Goal: Information Seeking & Learning: Learn about a topic

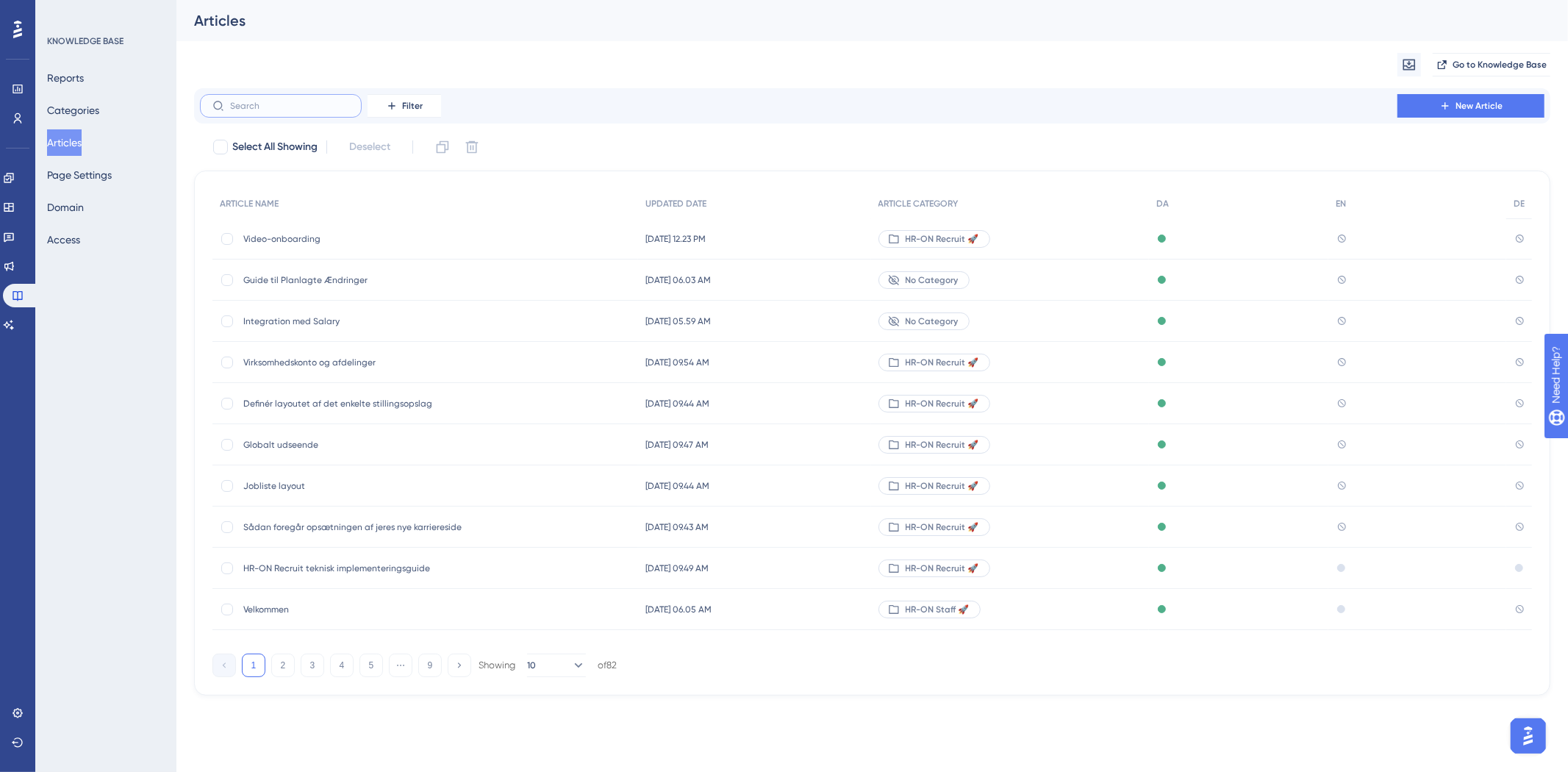
click at [281, 109] on input "text" at bounding box center [290, 106] width 119 height 10
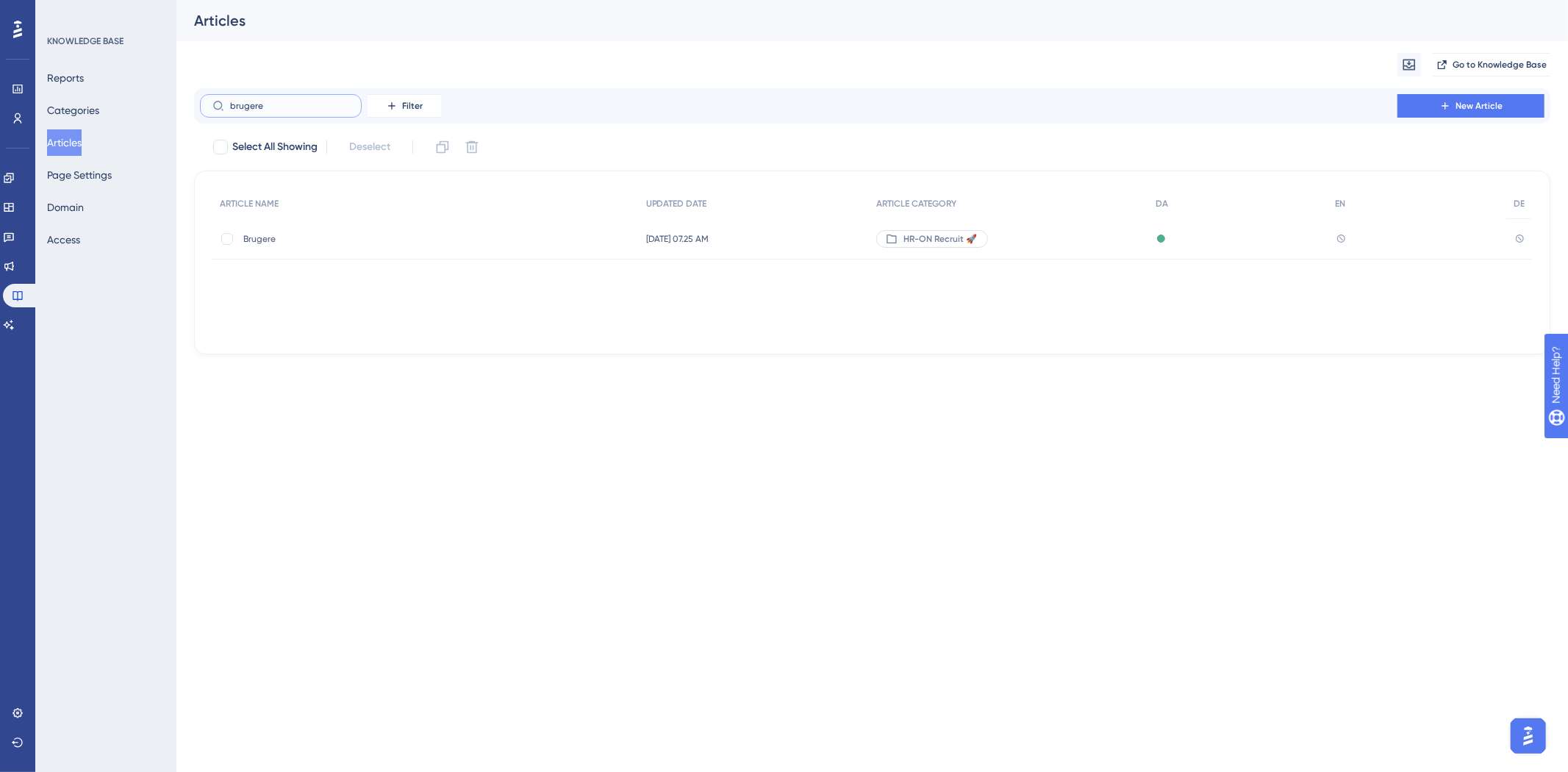
type input "brugere"
click at [263, 235] on span "Brugere" at bounding box center [361, 239] width 235 height 12
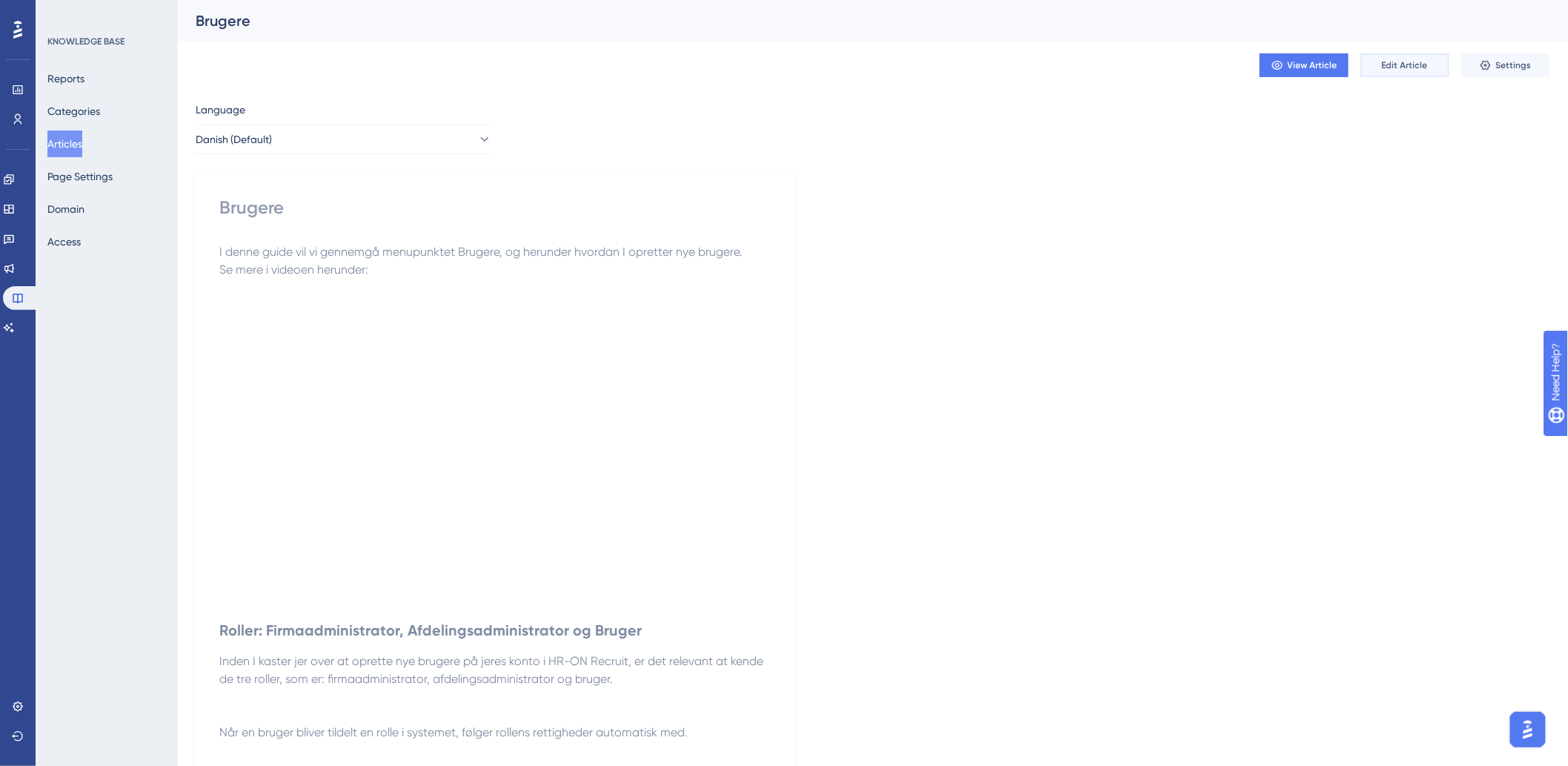
click at [1419, 65] on span "Edit Article" at bounding box center [1404, 65] width 46 height 12
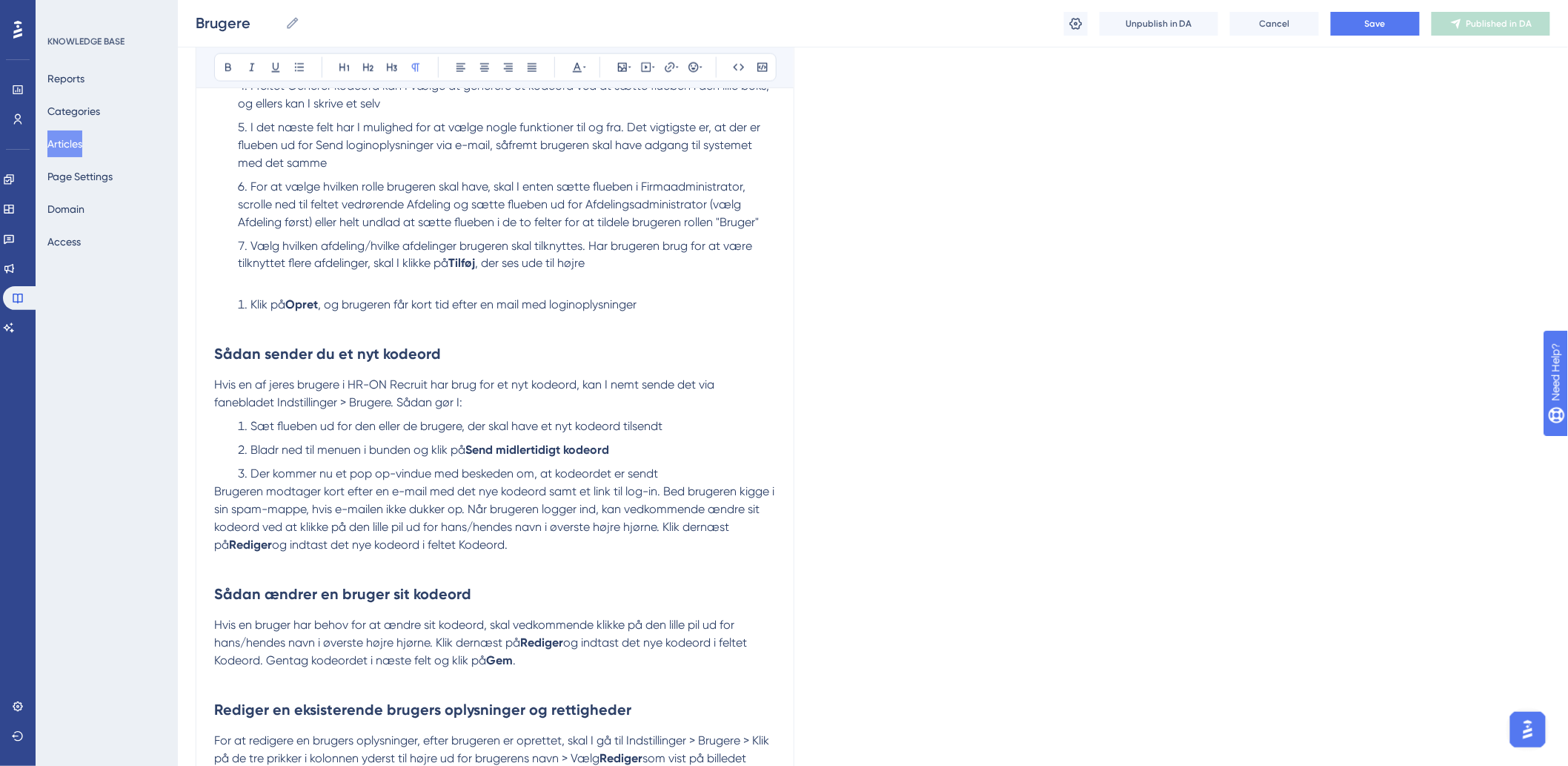
scroll to position [1780, 0]
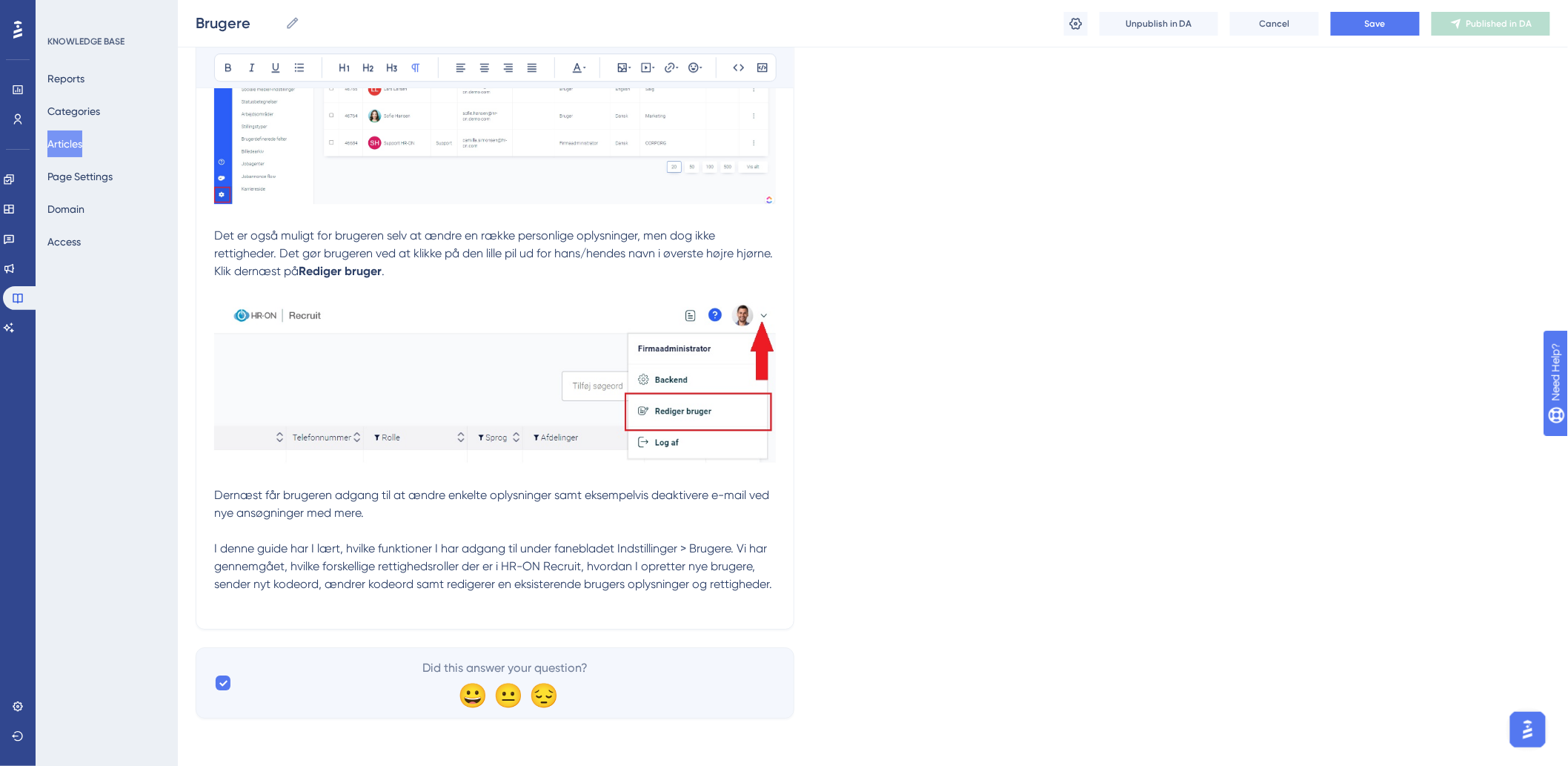
click at [294, 606] on p at bounding box center [495, 602] width 562 height 18
click at [277, 616] on p at bounding box center [495, 607] width 562 height 35
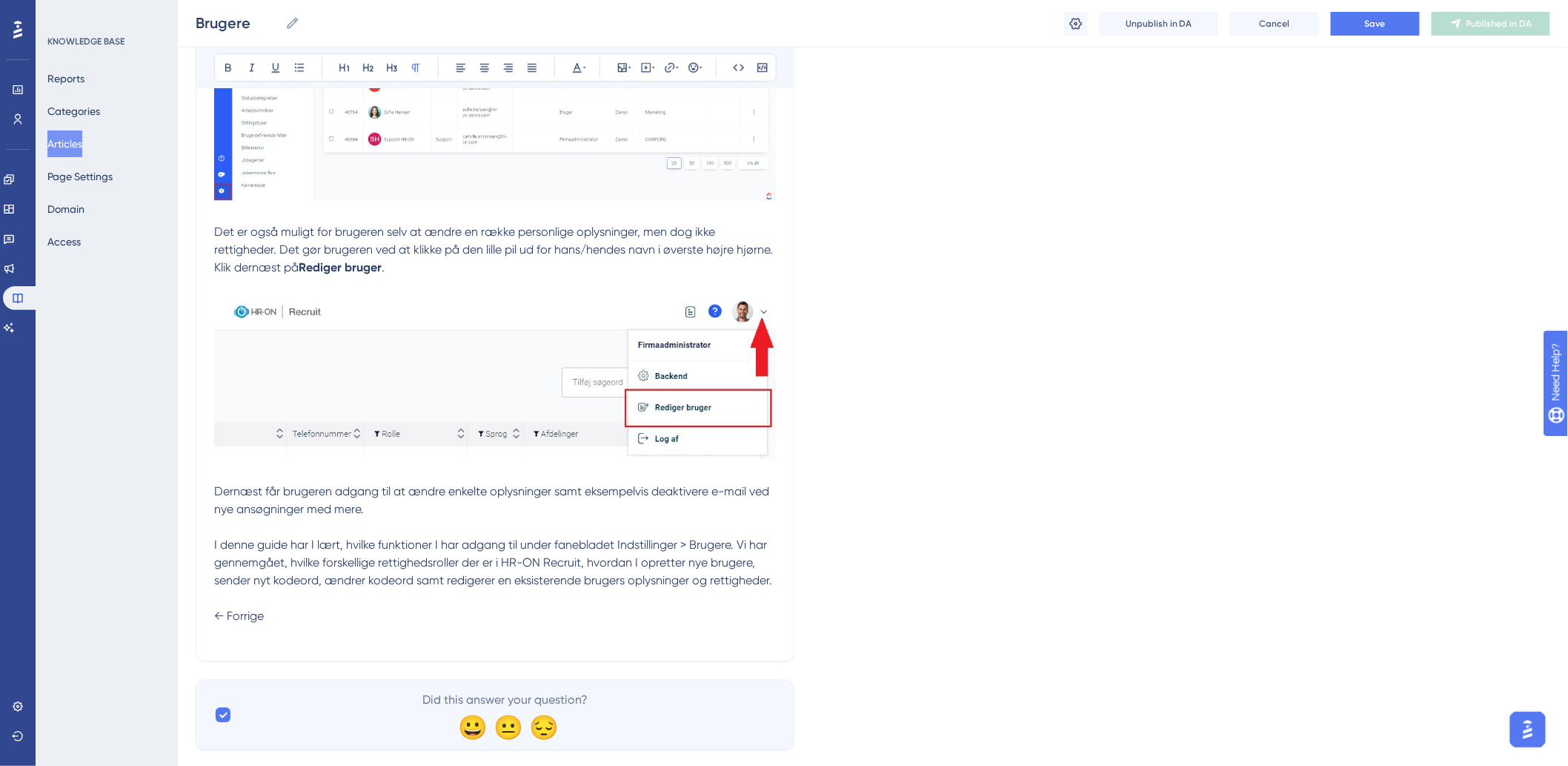
click at [255, 632] on p "← Forrige" at bounding box center [495, 616] width 562 height 53
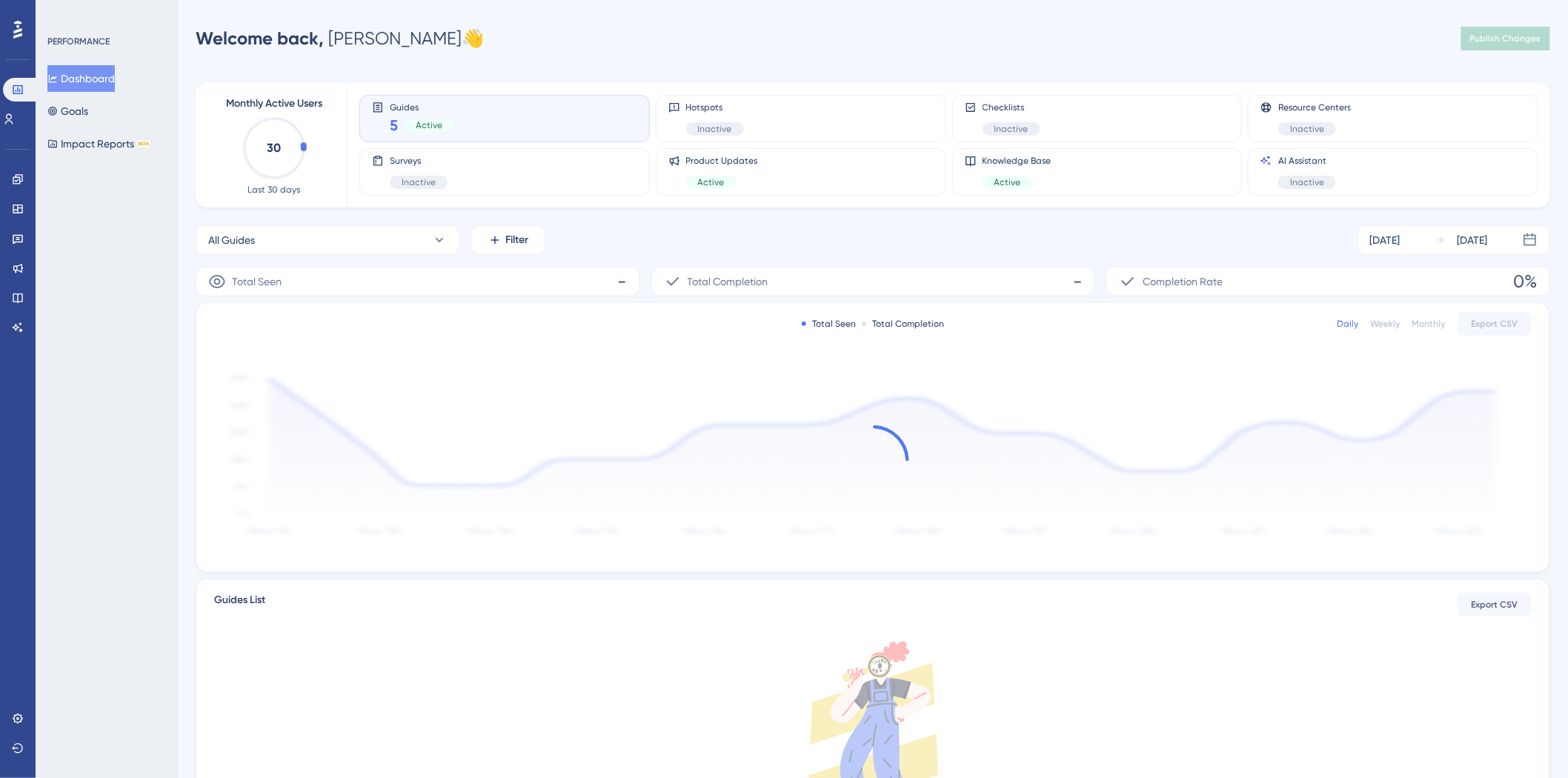
drag, startPoint x: 200, startPoint y: 45, endPoint x: 452, endPoint y: 45, distance: 252.0
click at [452, 45] on div "Welcome back, Clara 👋 Publish Changes" at bounding box center [873, 39] width 1354 height 29
click at [15, 264] on icon at bounding box center [18, 268] width 12 height 12
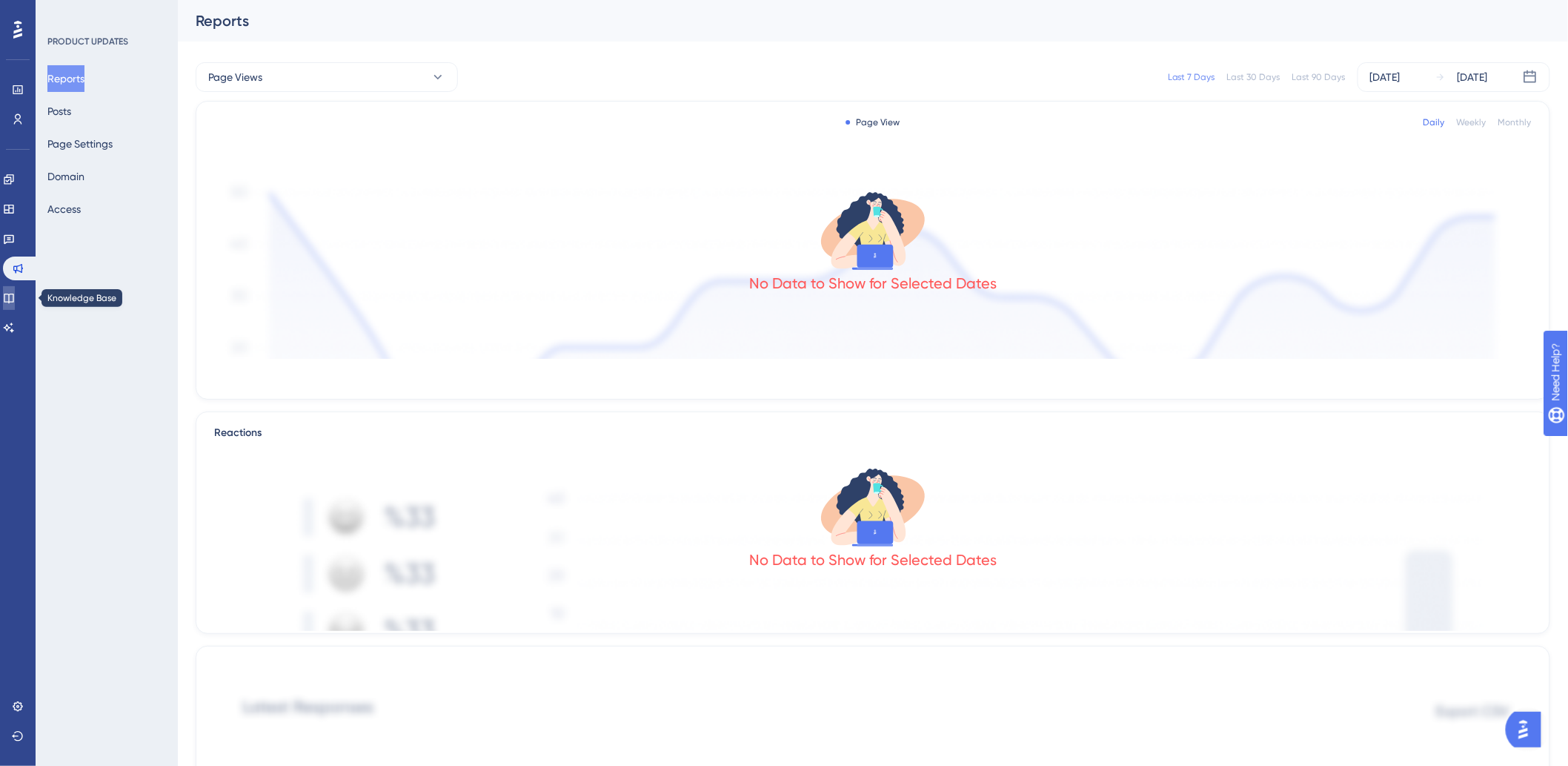
click at [10, 308] on link at bounding box center [9, 298] width 12 height 24
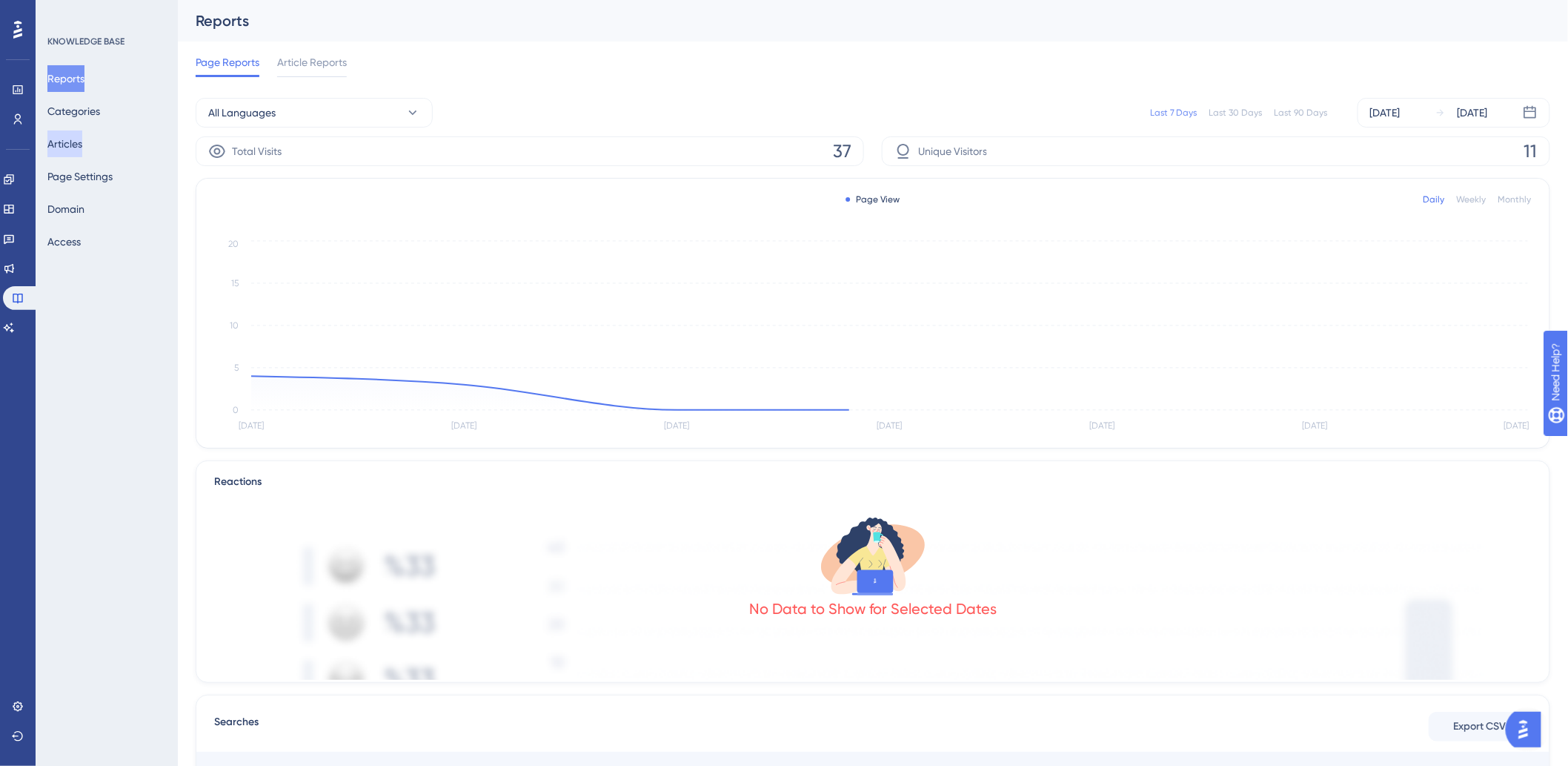
click at [82, 152] on button "Articles" at bounding box center [64, 144] width 35 height 27
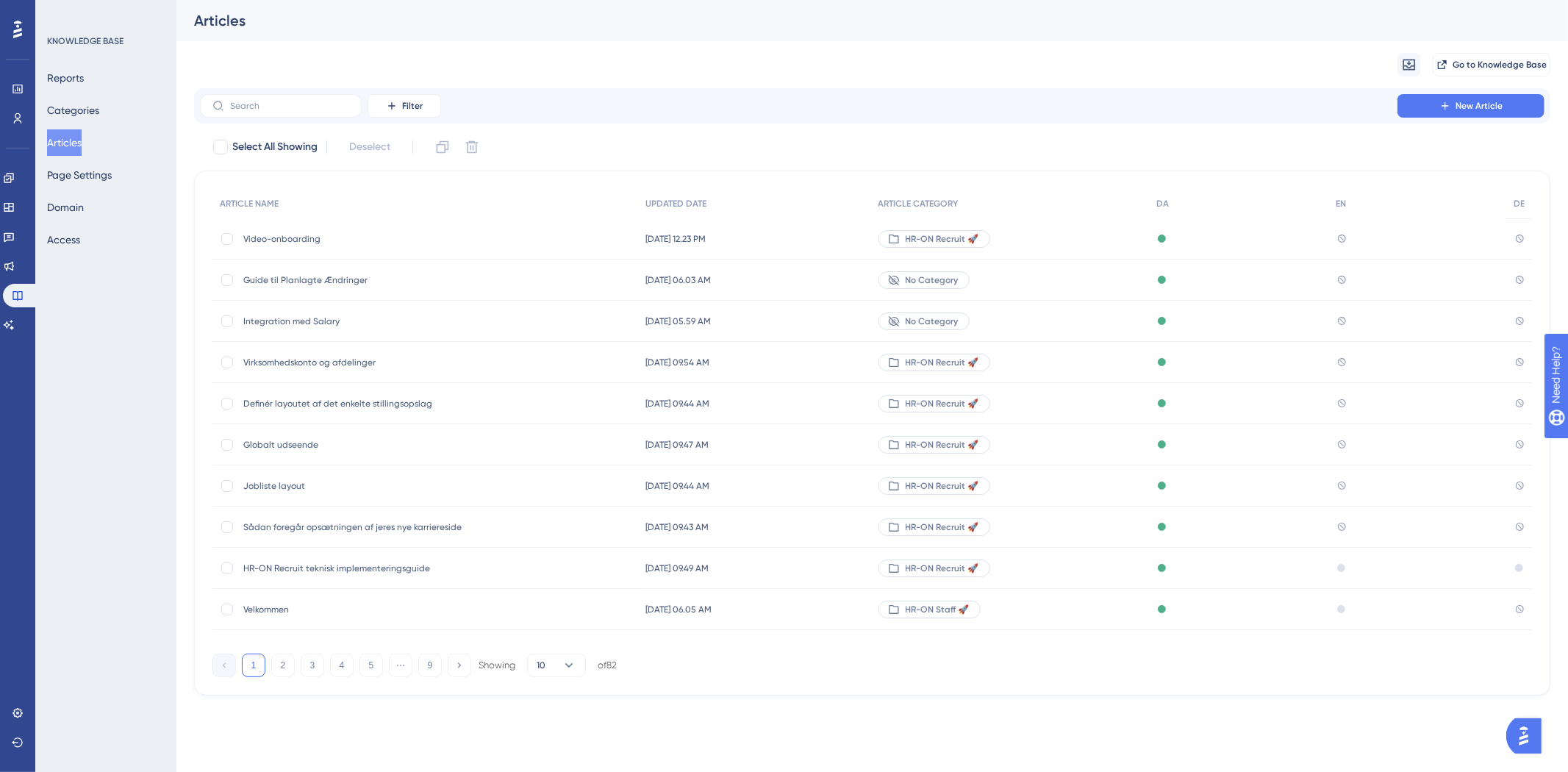
click at [69, 142] on button "Articles" at bounding box center [64, 142] width 35 height 26
click at [1513, 71] on button "Go to Knowledge Base" at bounding box center [1492, 65] width 118 height 24
click at [286, 436] on div "Globalt udseende Globalt udseende" at bounding box center [361, 445] width 235 height 41
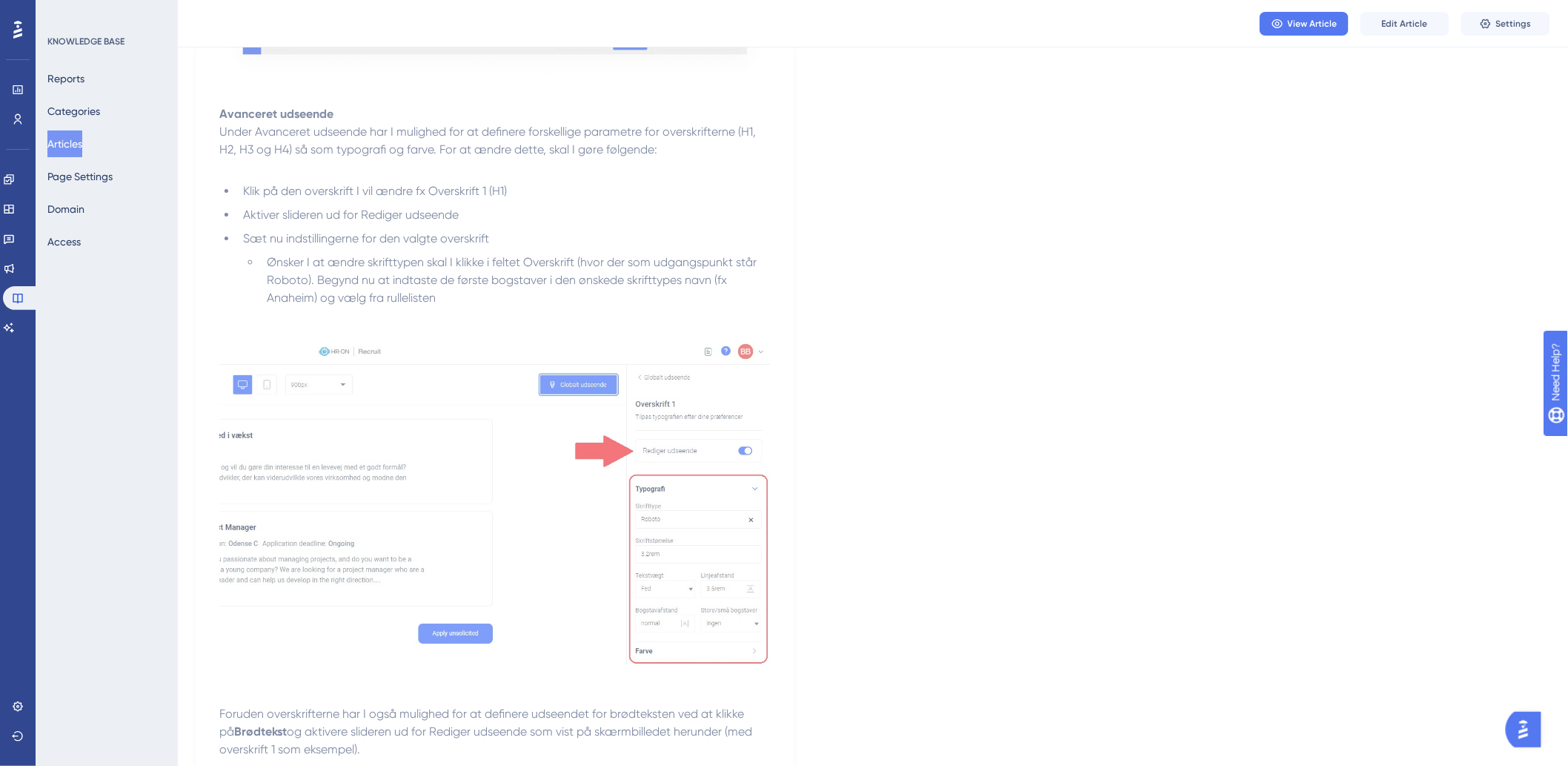
scroll to position [2571, 0]
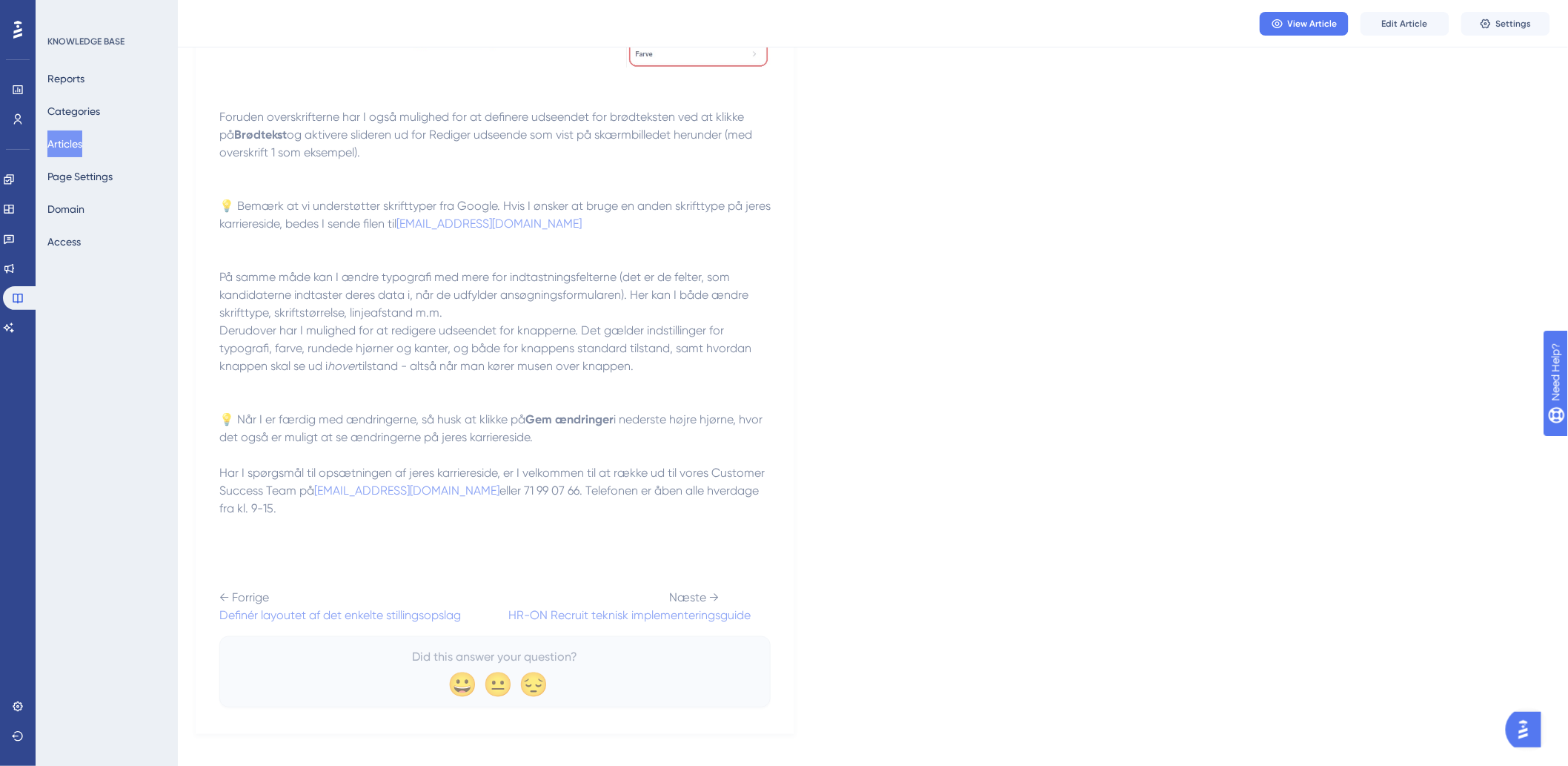
click at [568, 547] on p "Har I spørgsmål til opsætningen af jeres karriereside, er I velkommen til at ræ…" at bounding box center [495, 544] width 552 height 160
click at [1404, 26] on span "Edit Article" at bounding box center [1404, 24] width 46 height 12
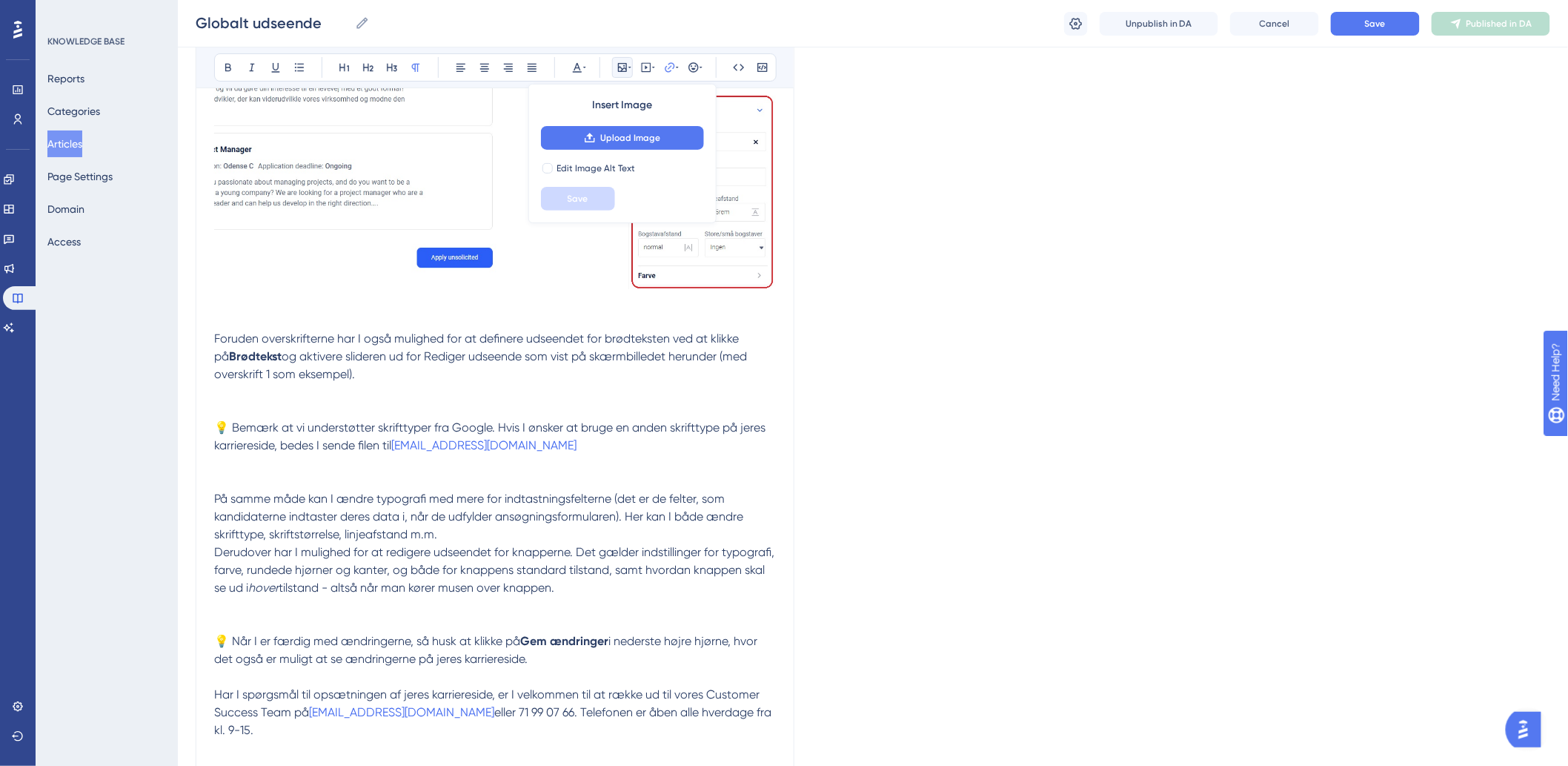
scroll to position [2678, 0]
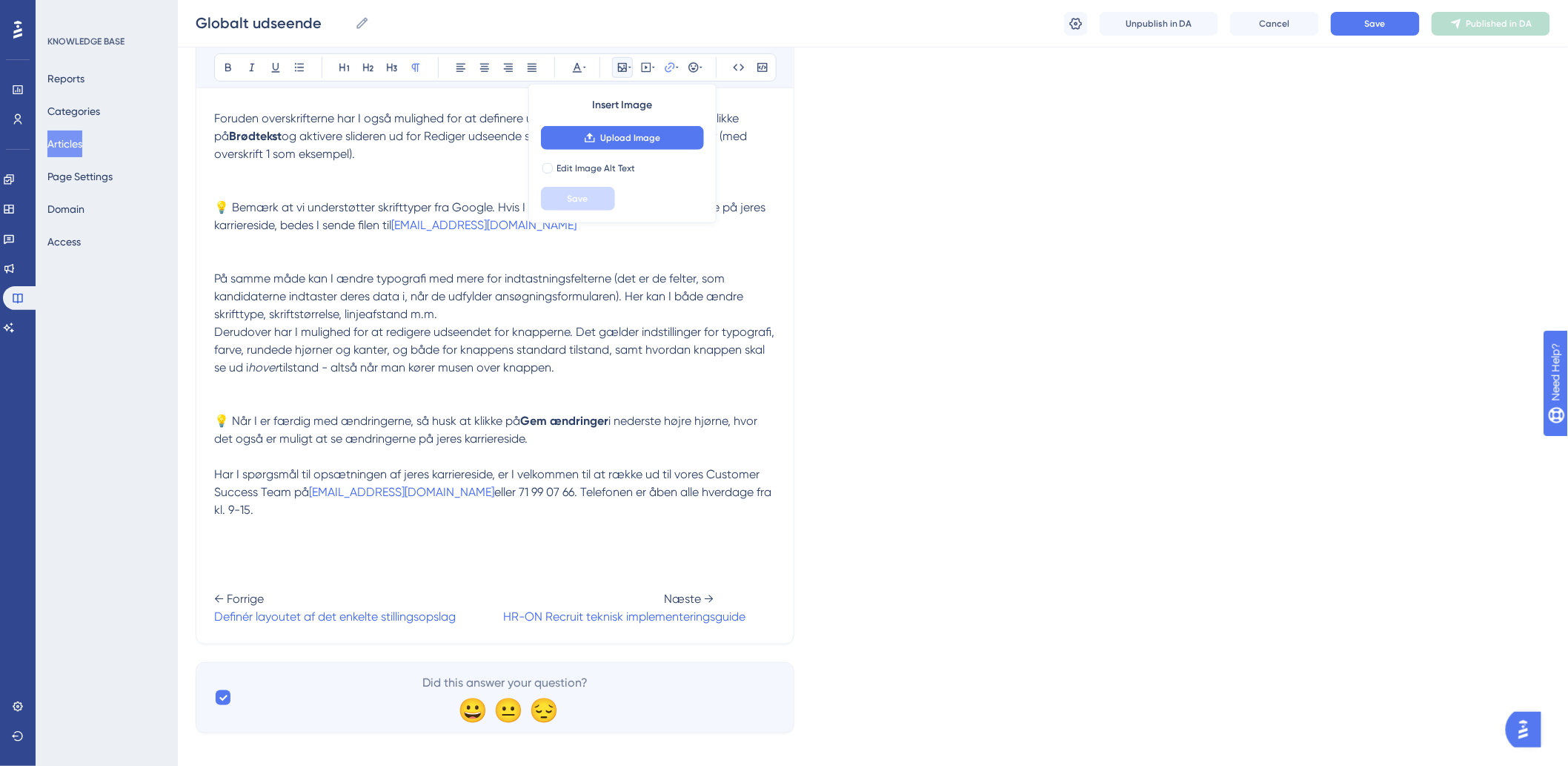
click at [665, 574] on p "Har I spørgsmål til opsætningen af jeres karriereside, er I velkommen til at ræ…" at bounding box center [495, 546] width 562 height 160
click at [660, 591] on span "← Forrige Næste →" at bounding box center [463, 598] width 499 height 14
click at [500, 610] on span at bounding box center [479, 616] width 47 height 14
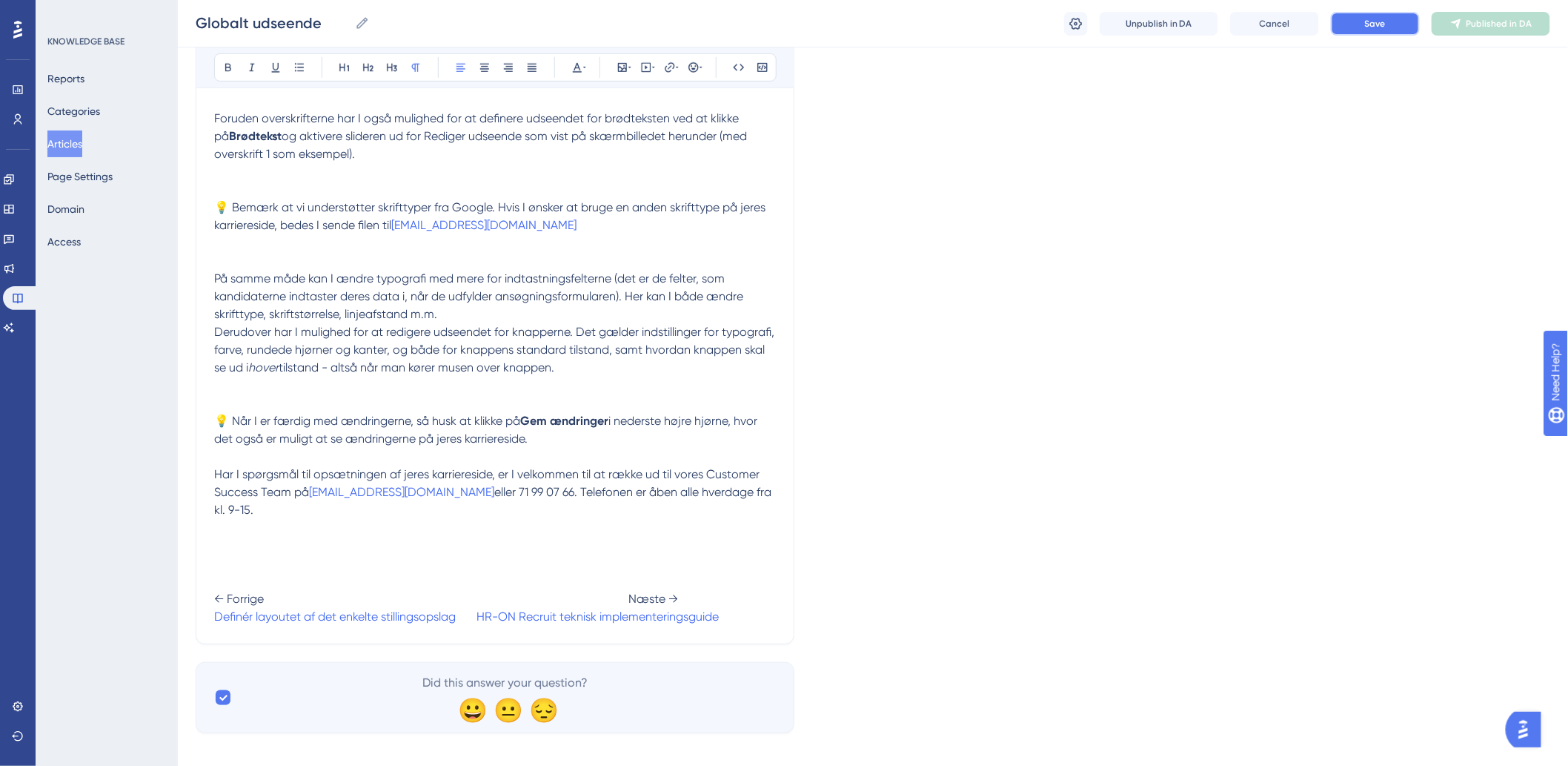
click at [1362, 29] on button "Save" at bounding box center [1375, 24] width 88 height 24
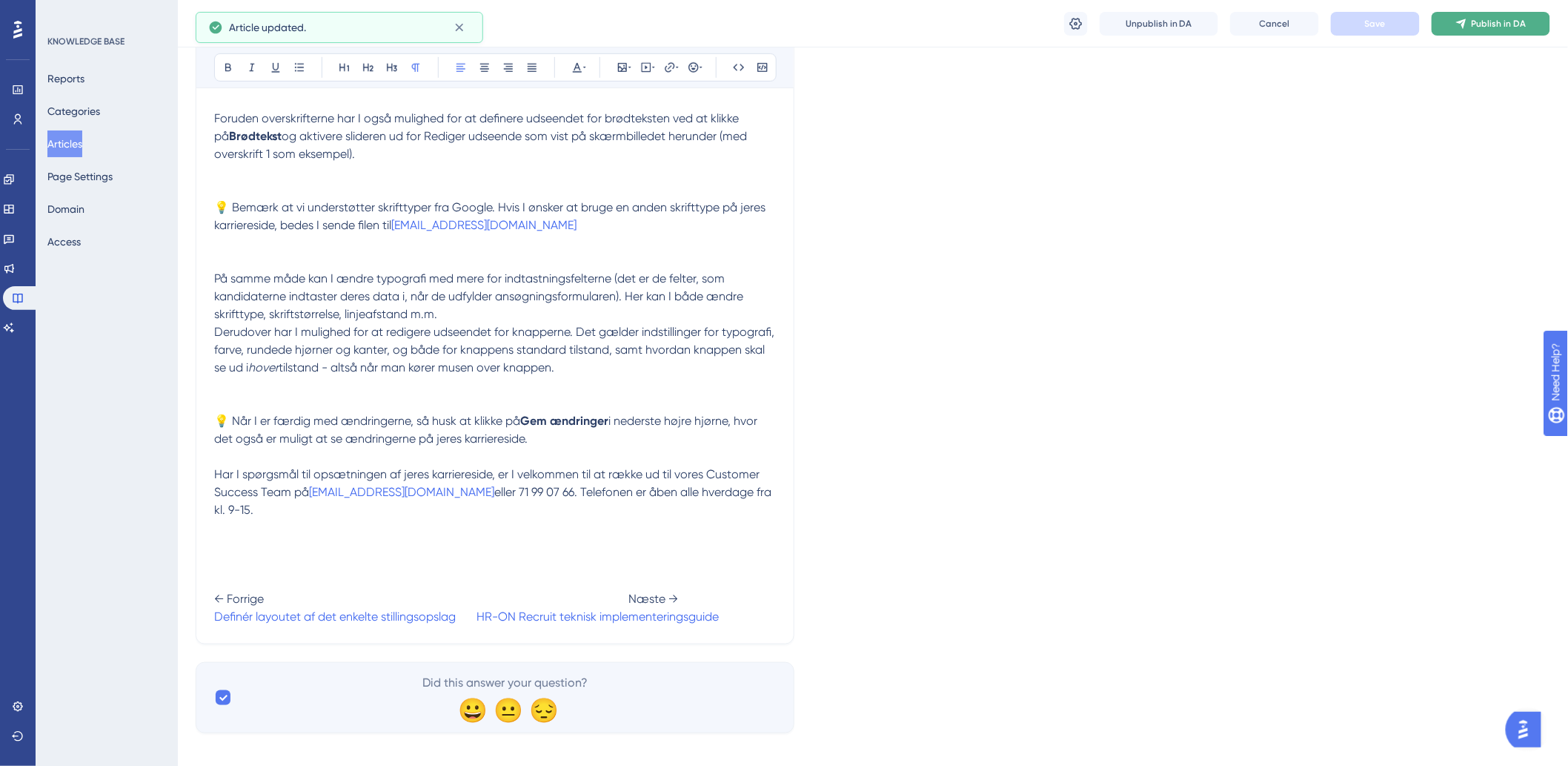
click at [1472, 22] on button "Publish in DA" at bounding box center [1491, 24] width 119 height 24
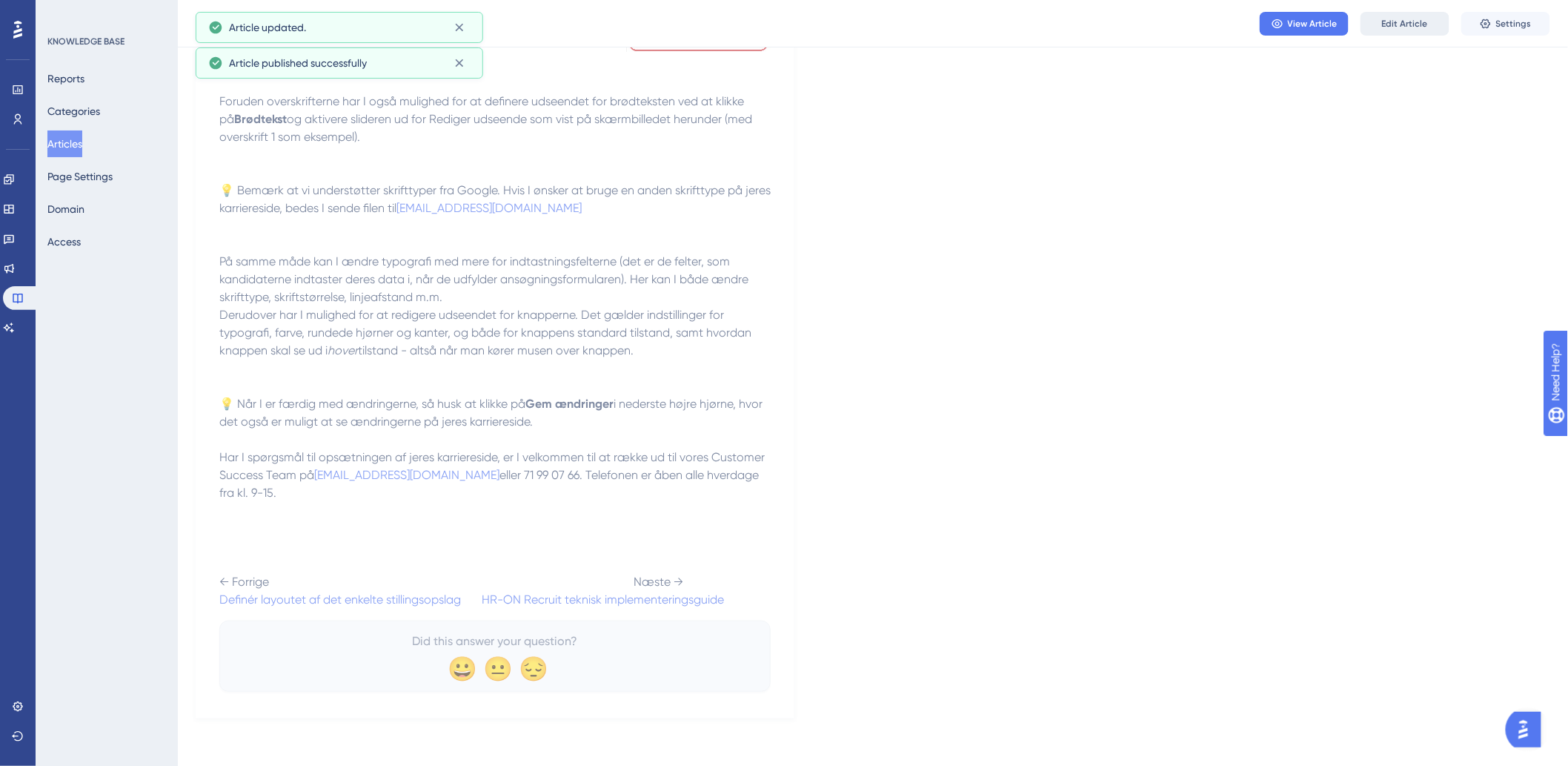
scroll to position [2571, 0]
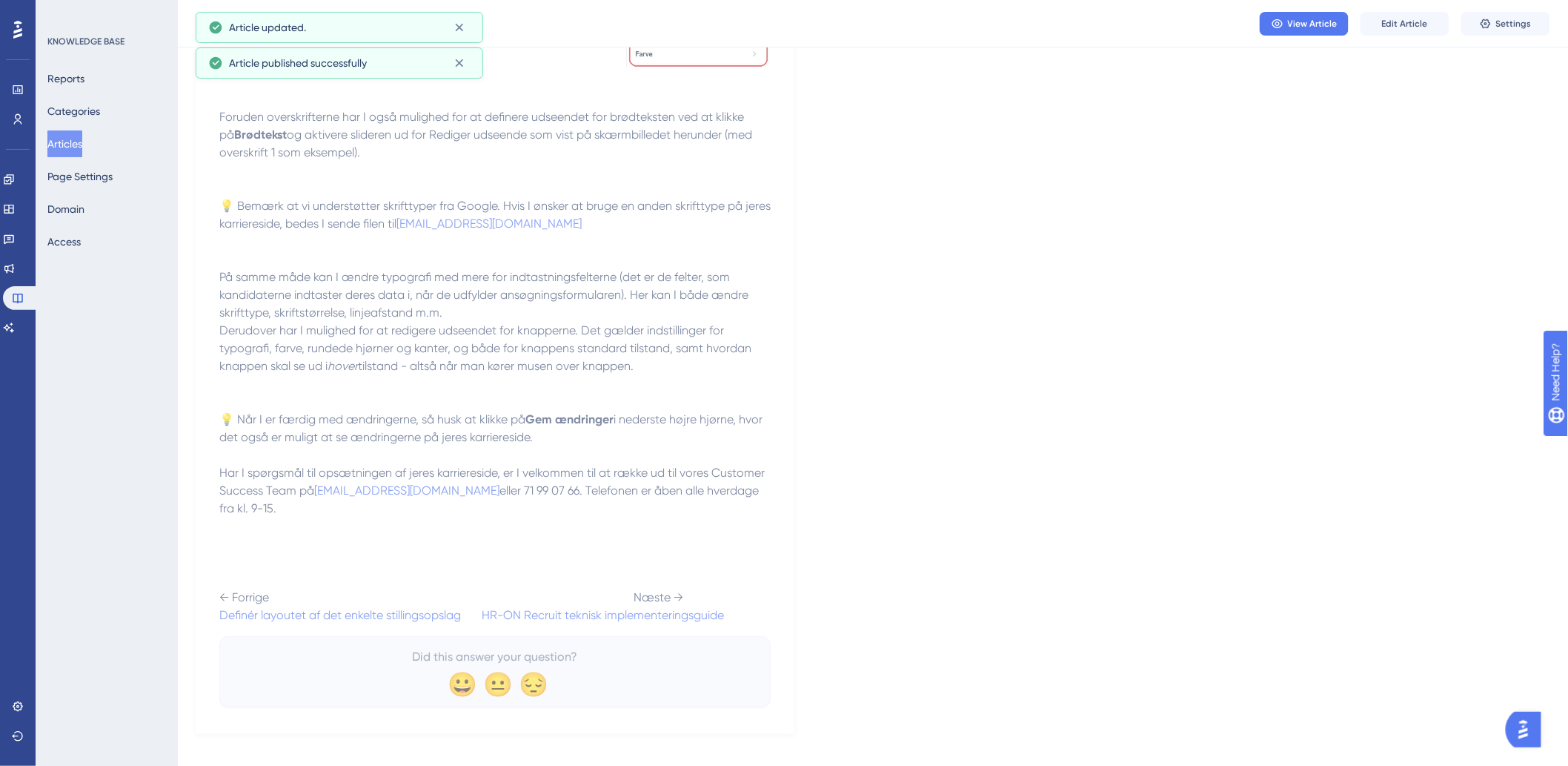
click at [82, 144] on button "Articles" at bounding box center [64, 144] width 35 height 27
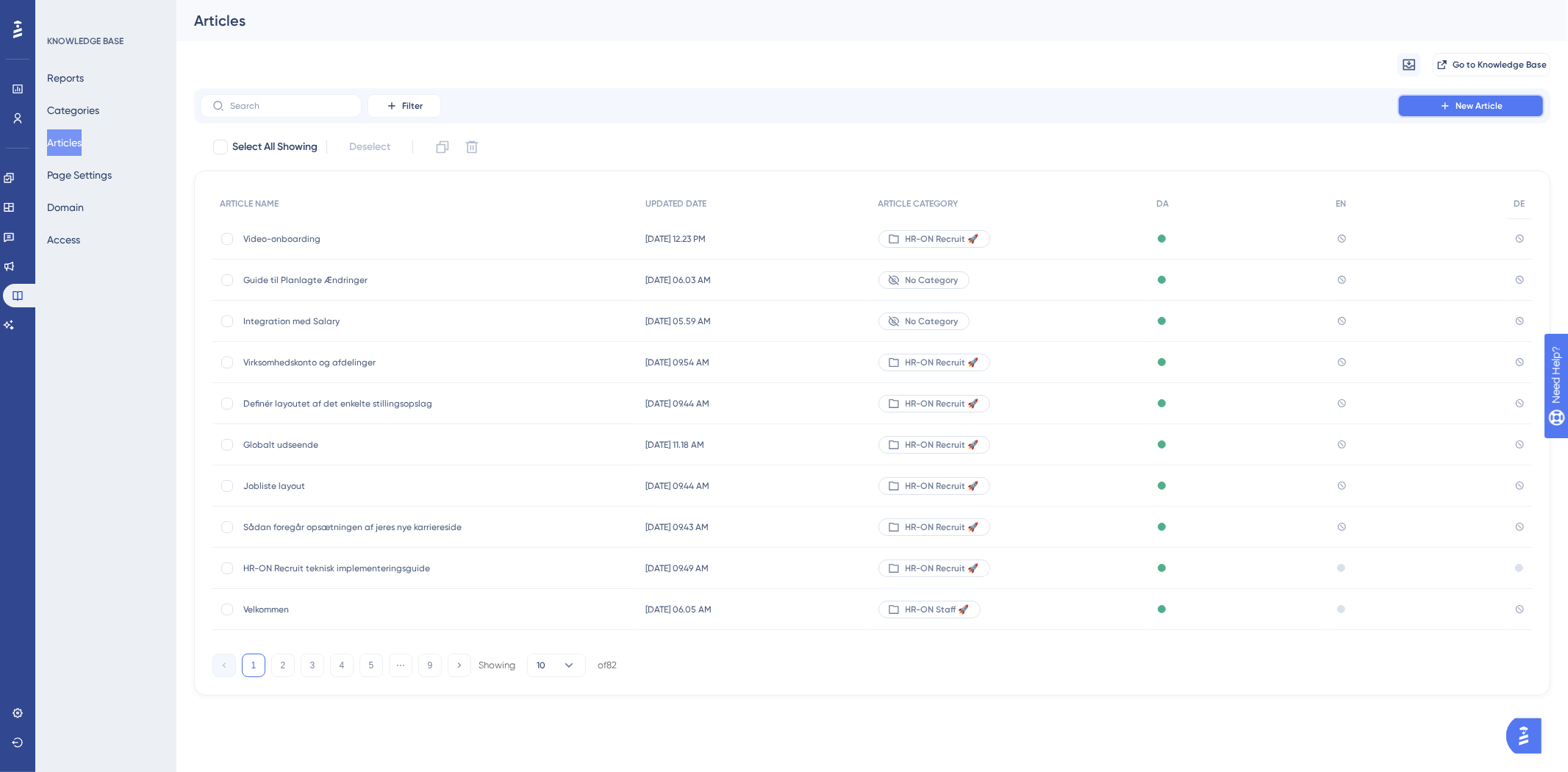
click at [1481, 108] on span "New Article" at bounding box center [1478, 106] width 47 height 12
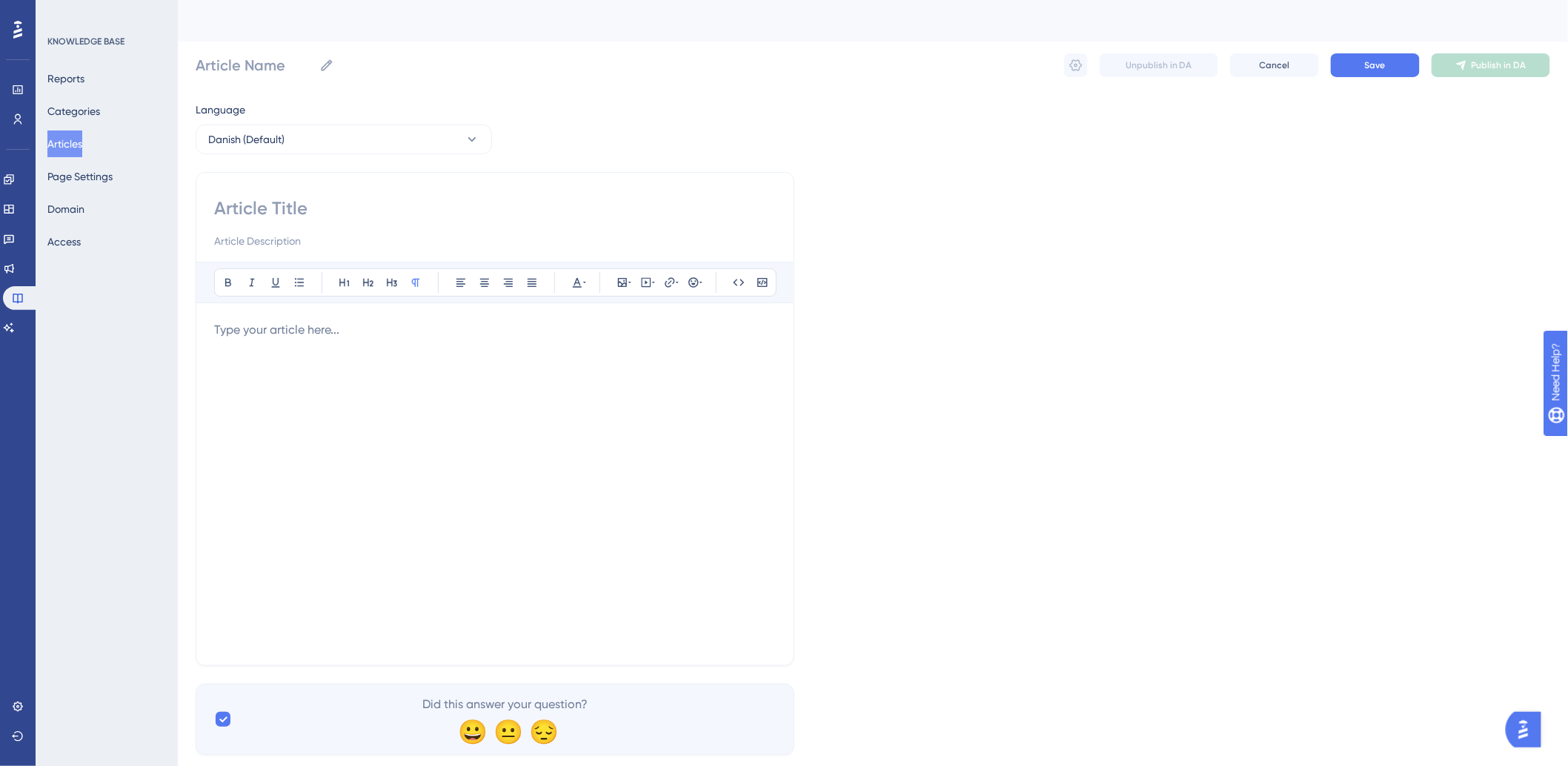
click at [381, 216] on input at bounding box center [495, 209] width 562 height 24
type input "D"
type input "Up"
type input "Upload"
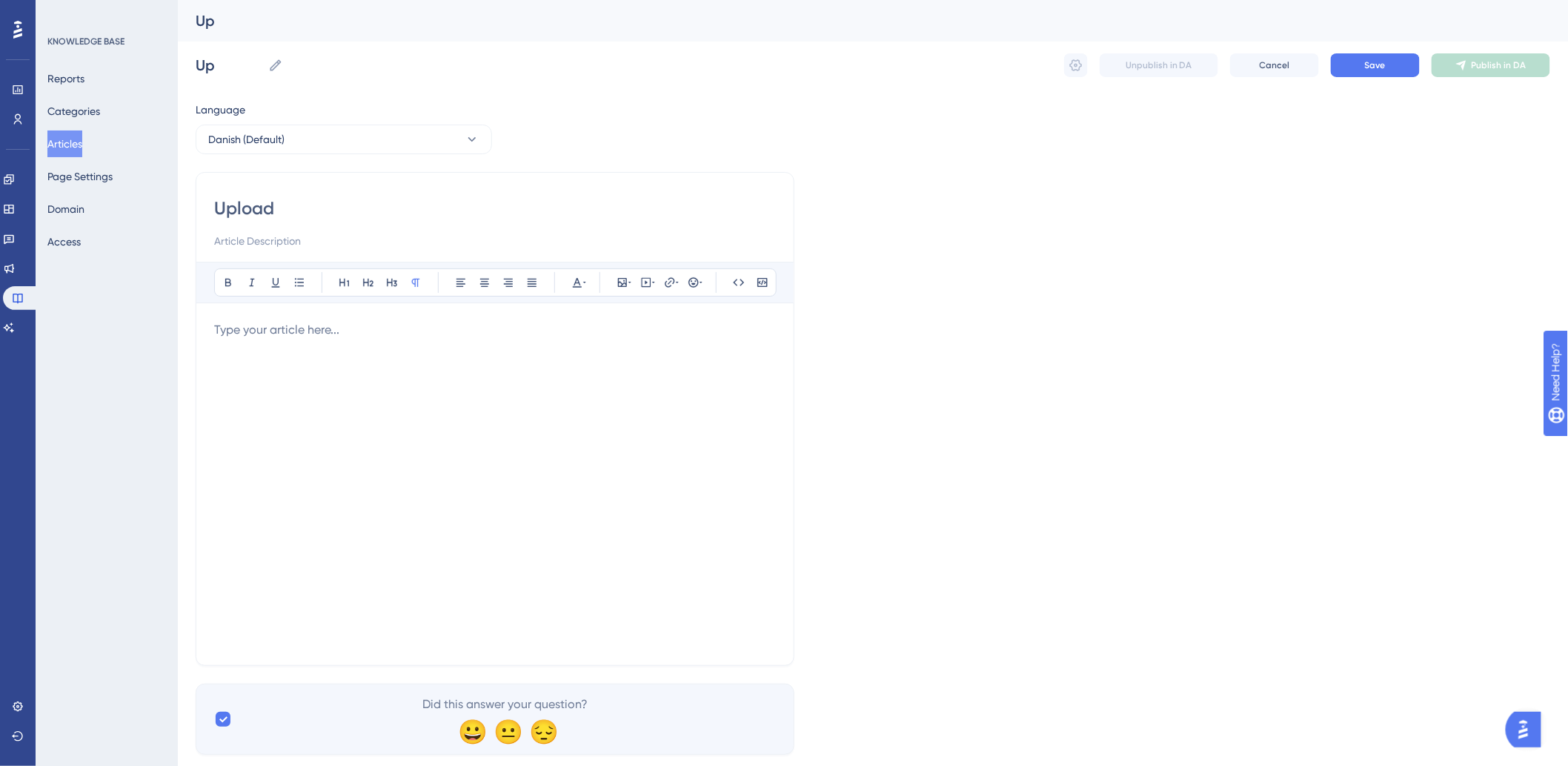
type input "Upload"
type input "Upload/"
type input "Upload af dokumenter til STAFF"
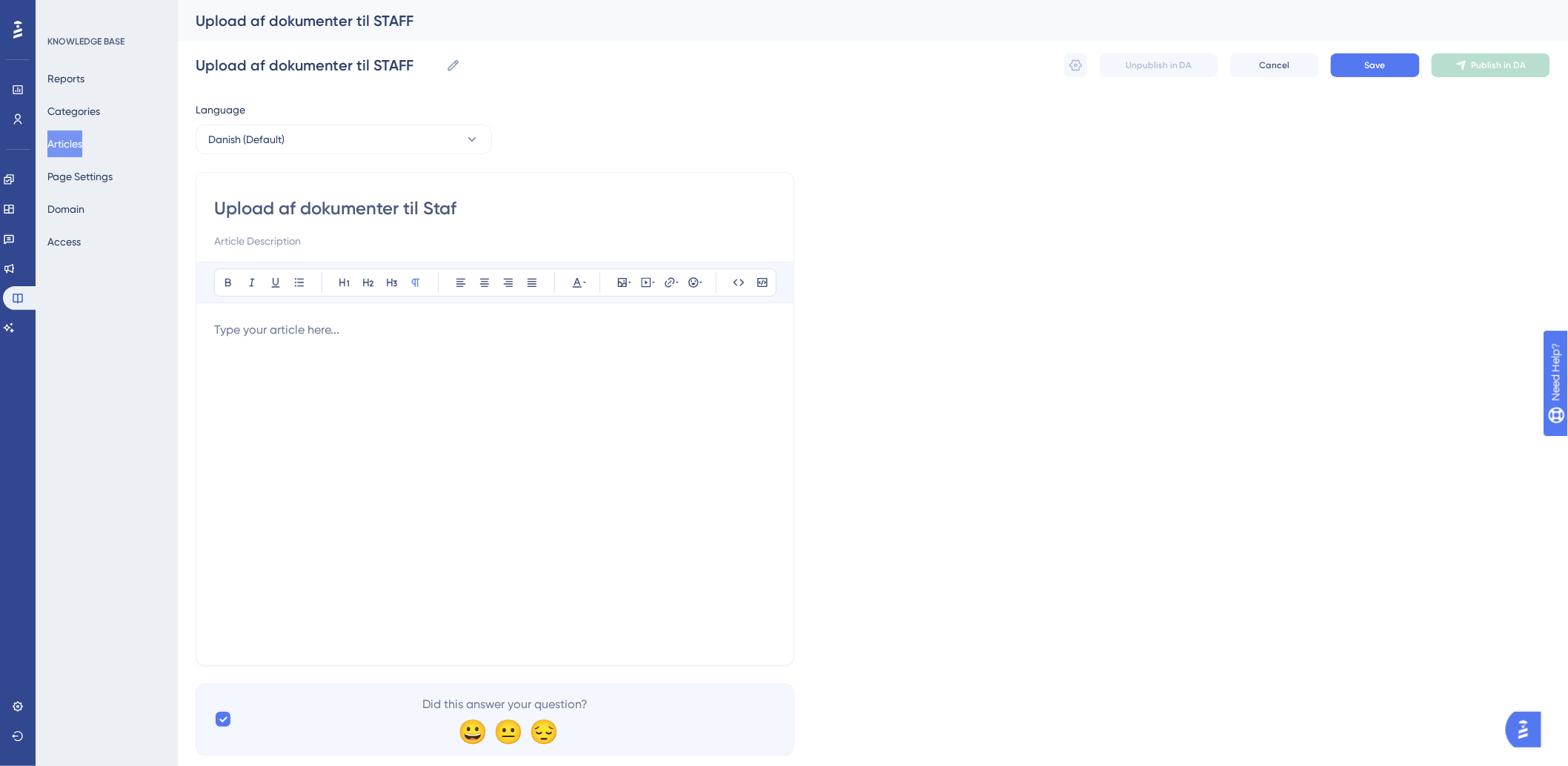
type input "Upload af dokumenter til Staff"
click at [439, 346] on div at bounding box center [495, 483] width 562 height 326
drag, startPoint x: 524, startPoint y: 201, endPoint x: 184, endPoint y: 211, distance: 340.1
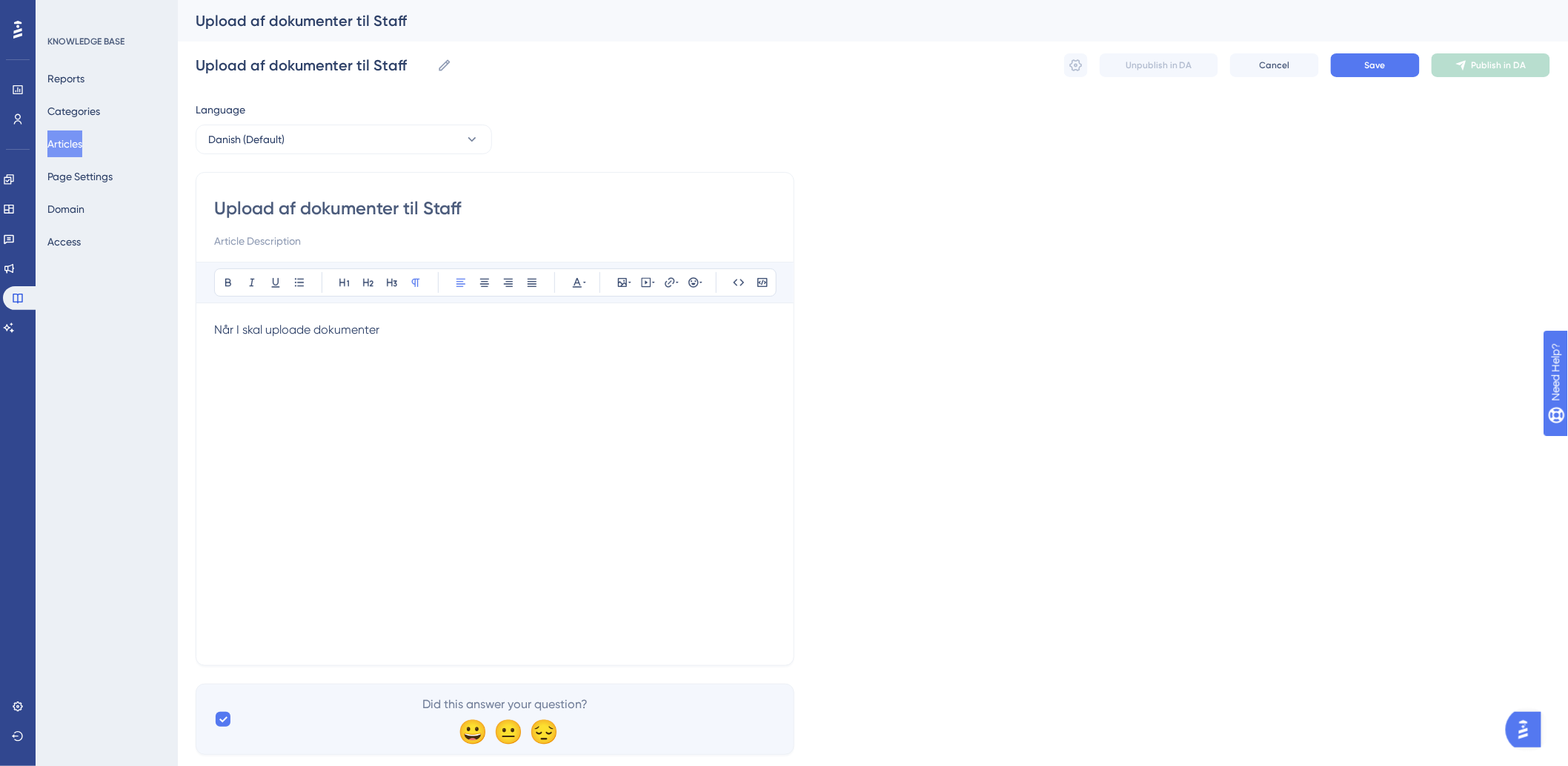
click at [184, 211] on div "Performance Users Engagement Widgets Feedback Product Updates Knowledge Base AI…" at bounding box center [873, 389] width 1390 height 778
type input "Tilgængelig"
type input "Tilgængelige filtyper i Staff"
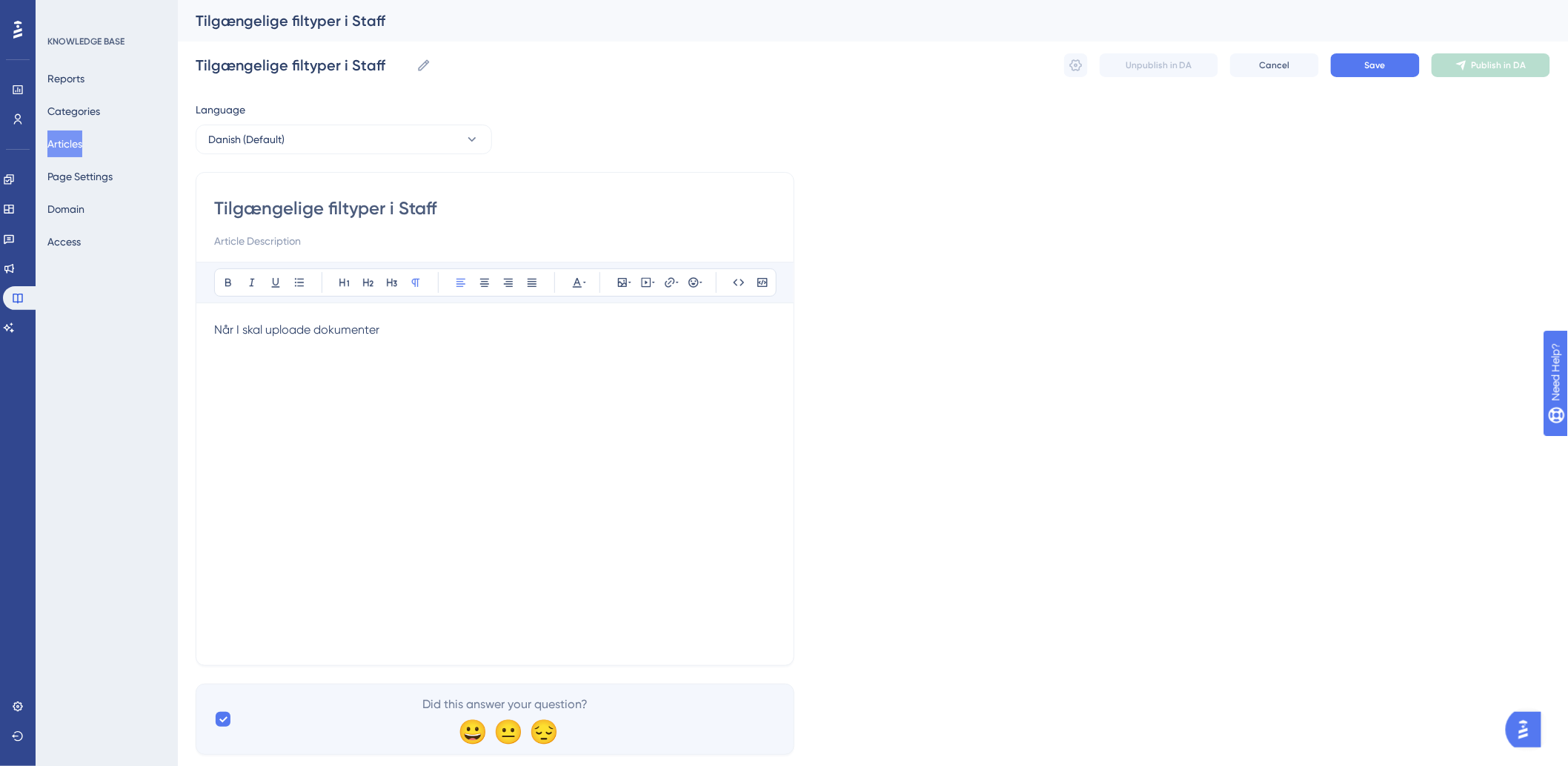
type input "Tilgængelige filtyper i Staff"
click at [380, 346] on div "Når I skal uploade dokumenter" at bounding box center [495, 483] width 562 height 326
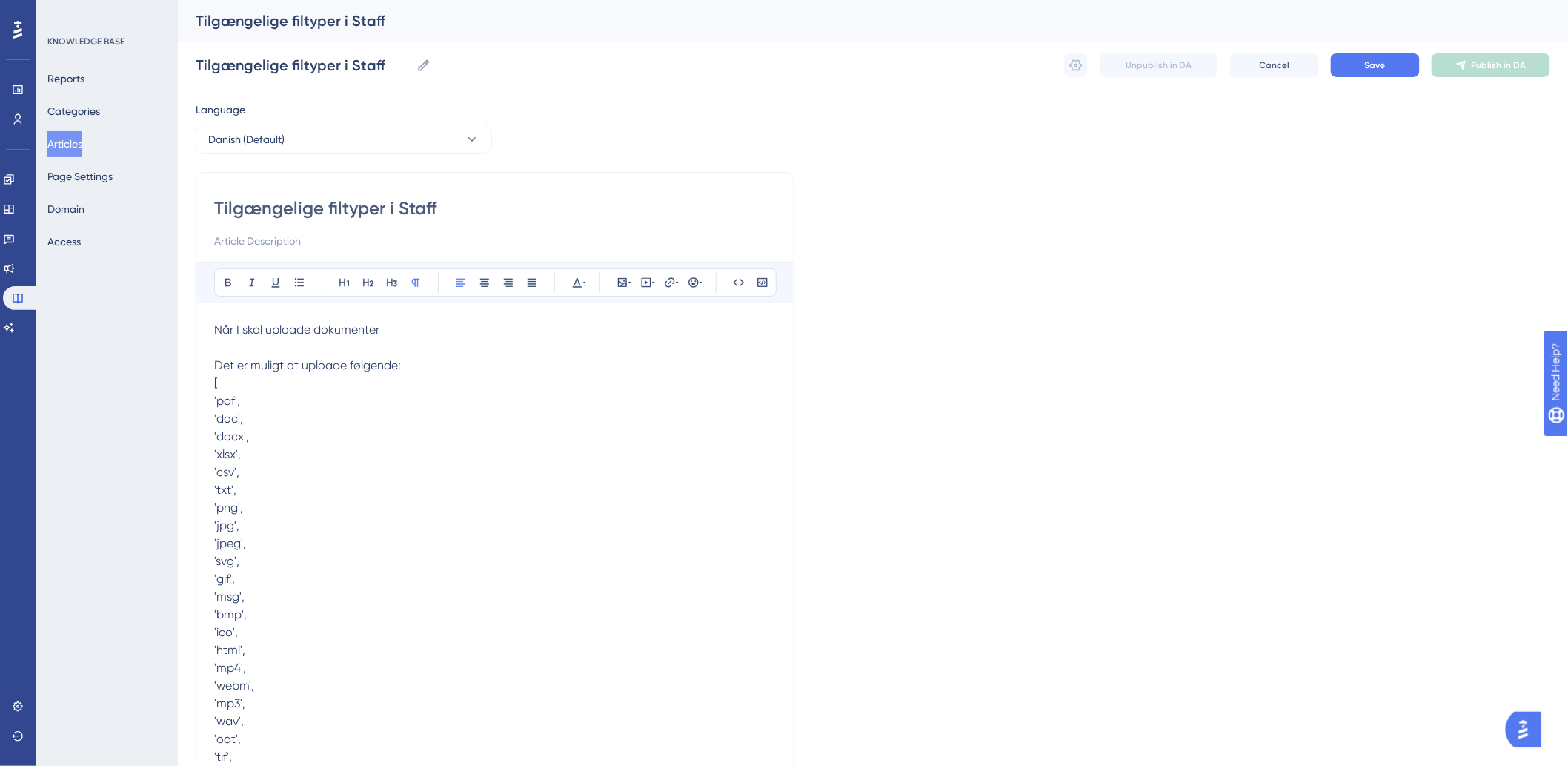
click at [216, 401] on span "'doc'," at bounding box center [229, 401] width 29 height 14
click at [215, 396] on span "'docx'," at bounding box center [231, 401] width 35 height 14
click at [220, 401] on span "'xlsx'," at bounding box center [227, 401] width 27 height 14
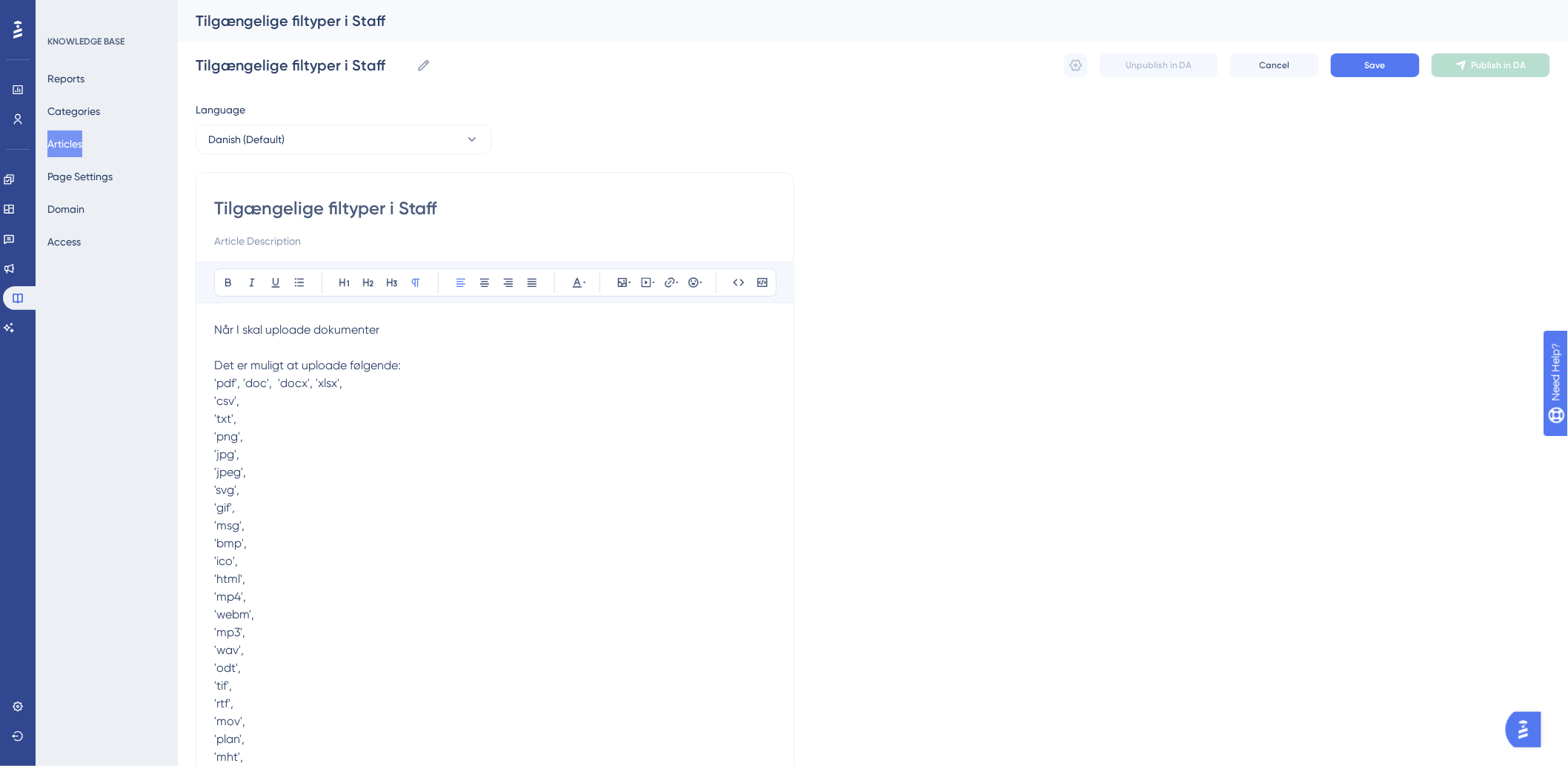
click at [218, 405] on span "'csv'," at bounding box center [226, 401] width 25 height 14
click at [215, 398] on span "'txt'," at bounding box center [225, 401] width 22 height 14
click at [274, 390] on p "Når I skal uploade dokumenter Det er muligt at uploade følgende: 'pdf', 'doc', …" at bounding box center [495, 730] width 562 height 818
click at [285, 393] on p "Når I skal uploade dokumenter Det er muligt at uploade følgende: 'pdf', 'doc', …" at bounding box center [495, 730] width 562 height 818
click at [284, 389] on span "'pdf', 'doc', 'docx', 'xlsx', 'csv', 'txt'," at bounding box center [304, 383] width 181 height 14
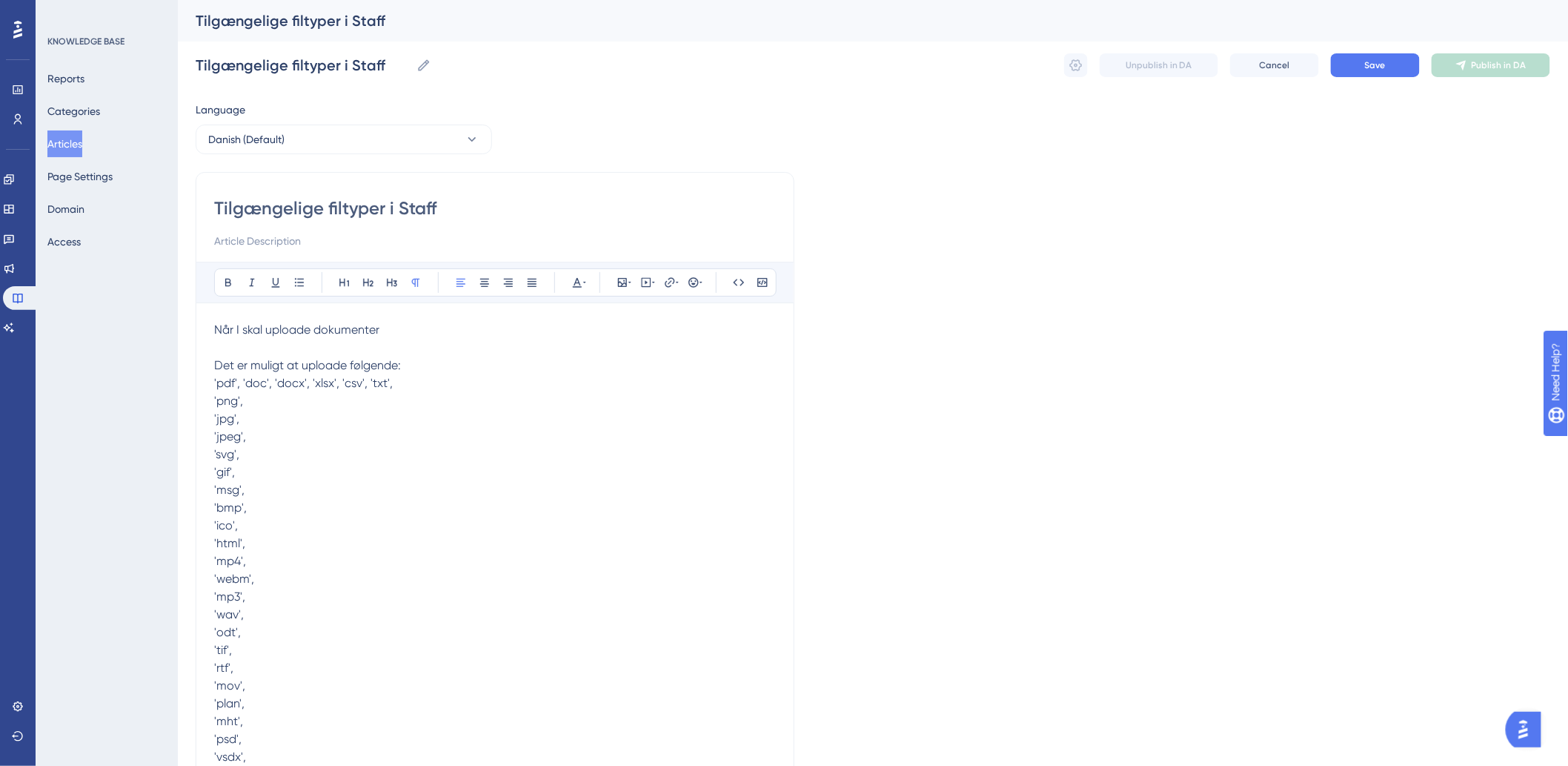
click at [220, 398] on span "'png'," at bounding box center [229, 401] width 29 height 14
click at [220, 401] on span "'jpg'," at bounding box center [226, 401] width 25 height 14
click at [220, 401] on span "'jpeg'," at bounding box center [229, 401] width 32 height 14
click at [218, 401] on span "'svg'," at bounding box center [226, 401] width 25 height 14
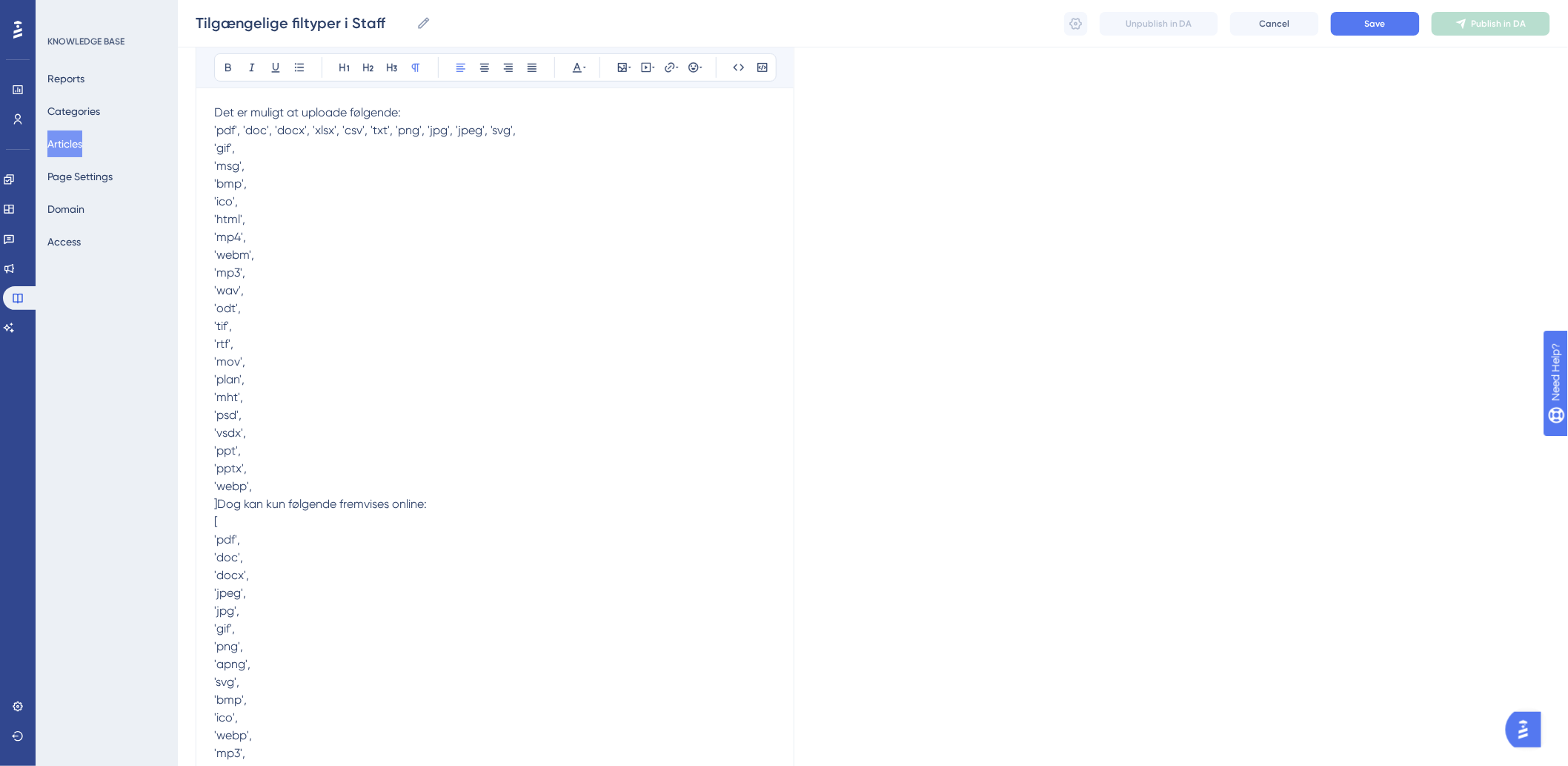
scroll to position [83, 0]
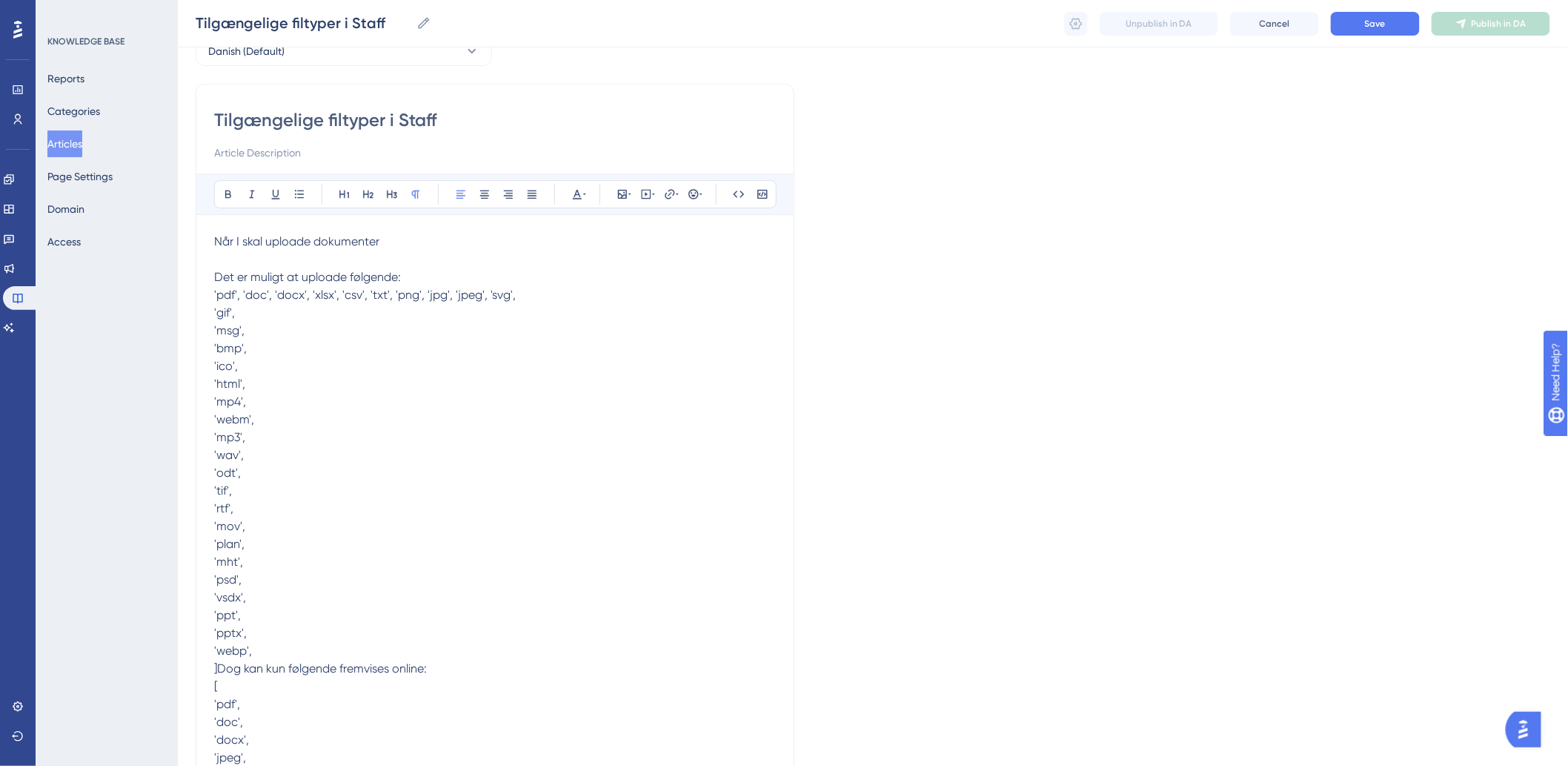
click at [218, 315] on span "'gif'," at bounding box center [224, 312] width 21 height 14
click at [219, 313] on span "'msg'," at bounding box center [229, 312] width 30 height 14
click at [218, 315] on span "'bmp'," at bounding box center [230, 312] width 33 height 14
click at [220, 314] on span "'ico'," at bounding box center [226, 312] width 24 height 14
click at [218, 315] on span "'html'," at bounding box center [229, 312] width 31 height 14
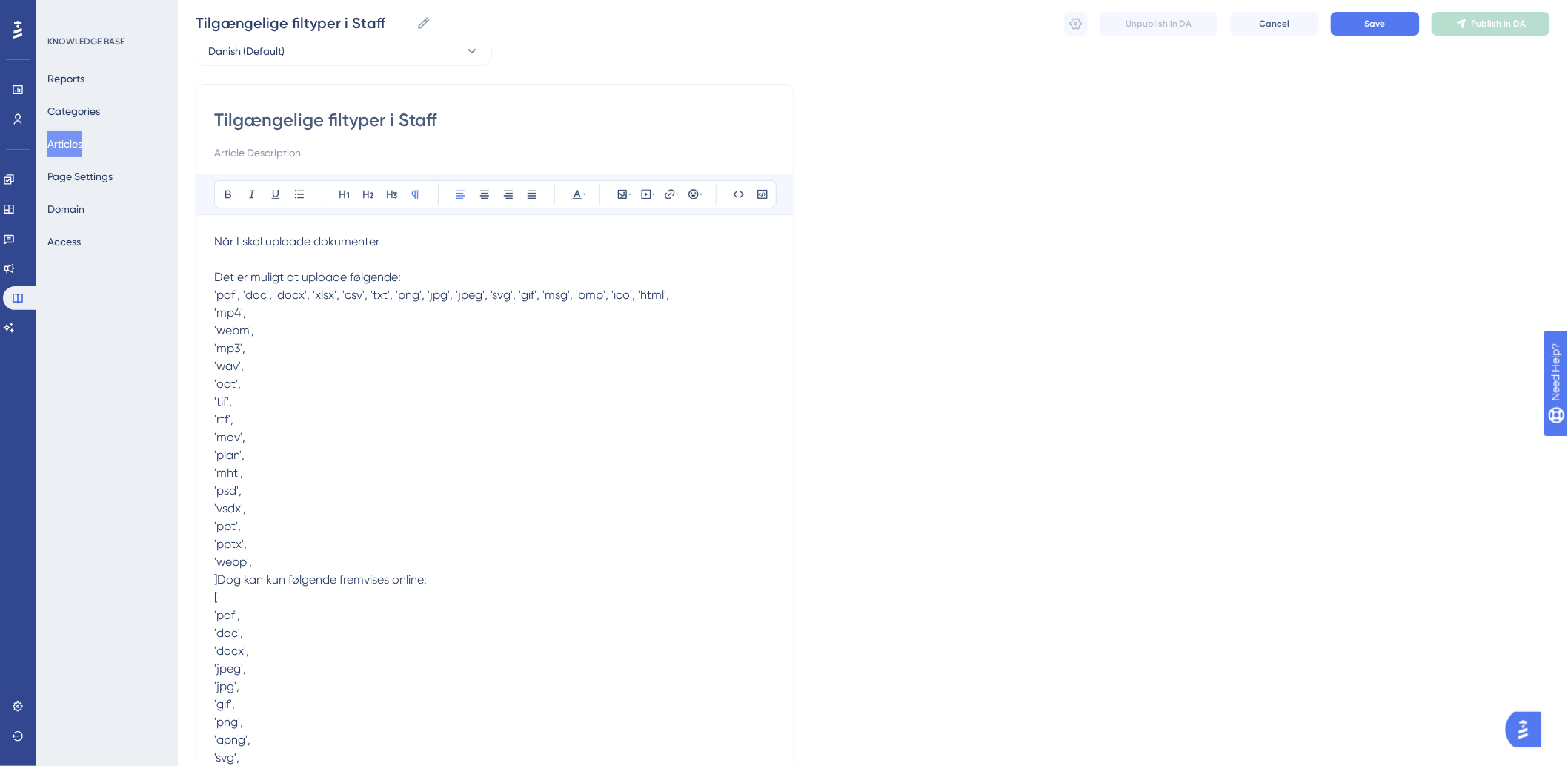
click at [219, 309] on span "'mp4'," at bounding box center [229, 312] width 32 height 14
click at [219, 305] on span "'webm'," at bounding box center [234, 312] width 40 height 14
click at [218, 299] on span "'pdf', 'doc', 'docx', 'xlsx', 'csv', 'txt', 'png', 'jpg', 'jpeg', 'svg', 'gif',…" at bounding box center [480, 295] width 533 height 14
click at [218, 309] on span "'mp3'," at bounding box center [229, 312] width 31 height 14
click at [219, 331] on span "'wav'," at bounding box center [229, 330] width 29 height 14
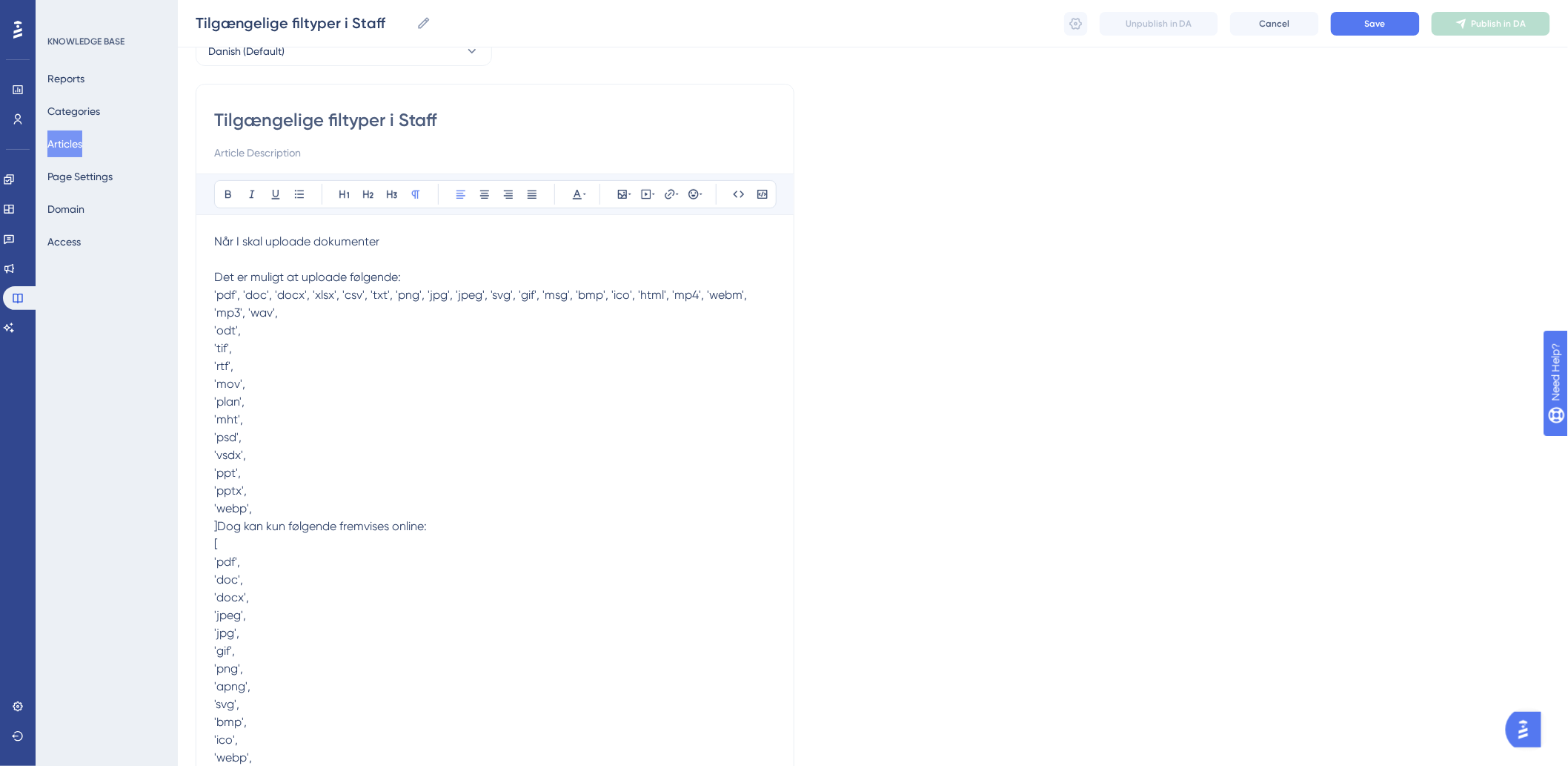
click at [219, 332] on span "'odt'," at bounding box center [227, 330] width 27 height 14
click at [216, 327] on span "'tif'," at bounding box center [223, 330] width 18 height 14
click at [283, 314] on span "'pdf', 'doc', 'docx', 'xlsx', 'csv', 'txt', 'png', 'jpg', 'jpeg', 'svg', 'gif',…" at bounding box center [481, 303] width 535 height 32
drag, startPoint x: 216, startPoint y: 331, endPoint x: 243, endPoint y: 331, distance: 27.0
click at [243, 331] on p "Når I skal uploade dokumenter Det er muligt at uploade følgende: 'pdf', 'doc', …" at bounding box center [495, 518] width 562 height 569
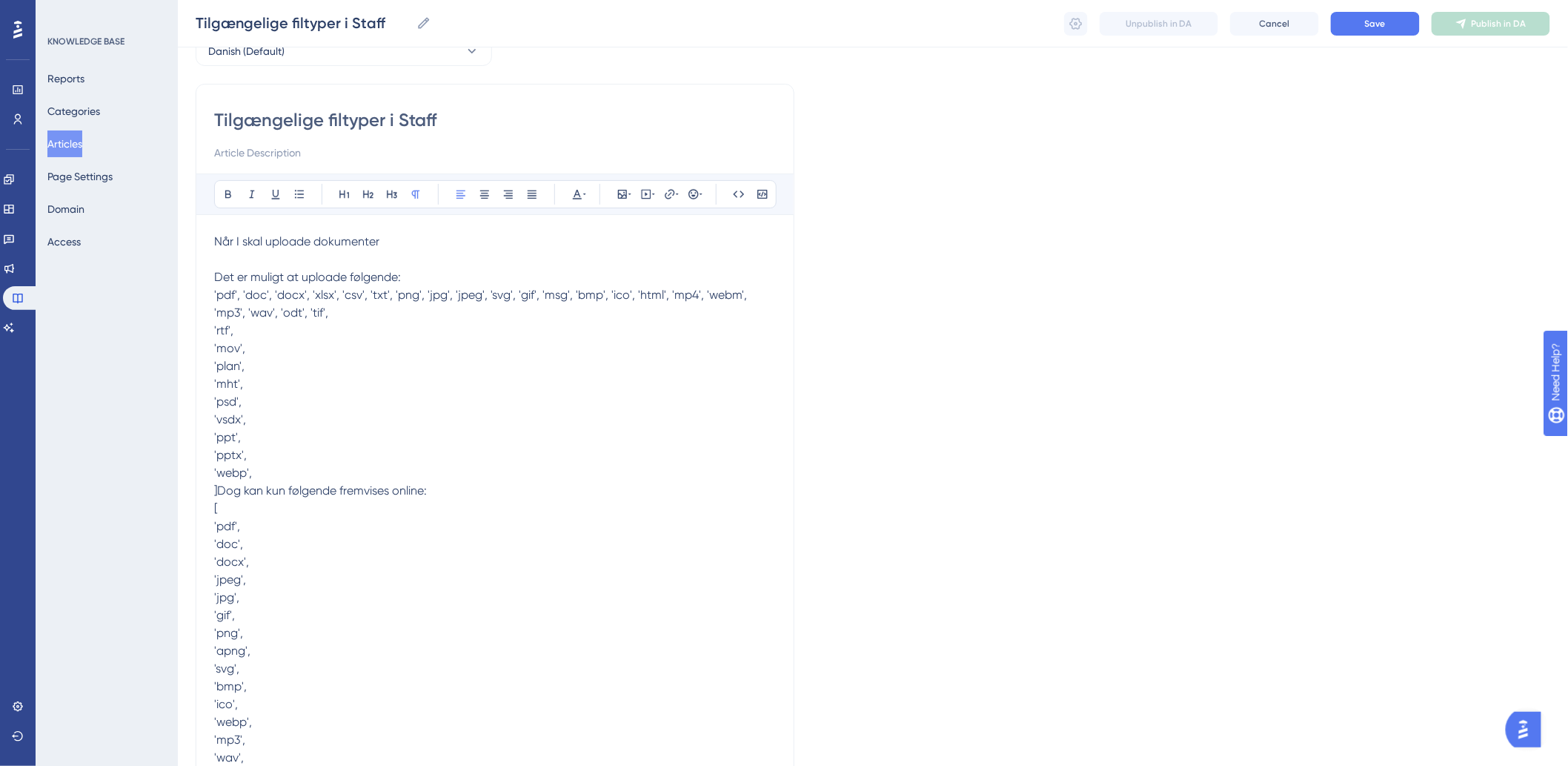
copy span "'rtf',"
click at [371, 307] on p "Når I skal uploade dokumenter Det er muligt at uploade følgende: 'pdf', 'doc', …" at bounding box center [495, 518] width 562 height 569
drag, startPoint x: 243, startPoint y: 329, endPoint x: 221, endPoint y: 331, distance: 22.1
click at [221, 331] on p "Når I skal uploade dokumenter Det er muligt at uploade følgende: 'pdf', 'doc', …" at bounding box center [495, 518] width 562 height 569
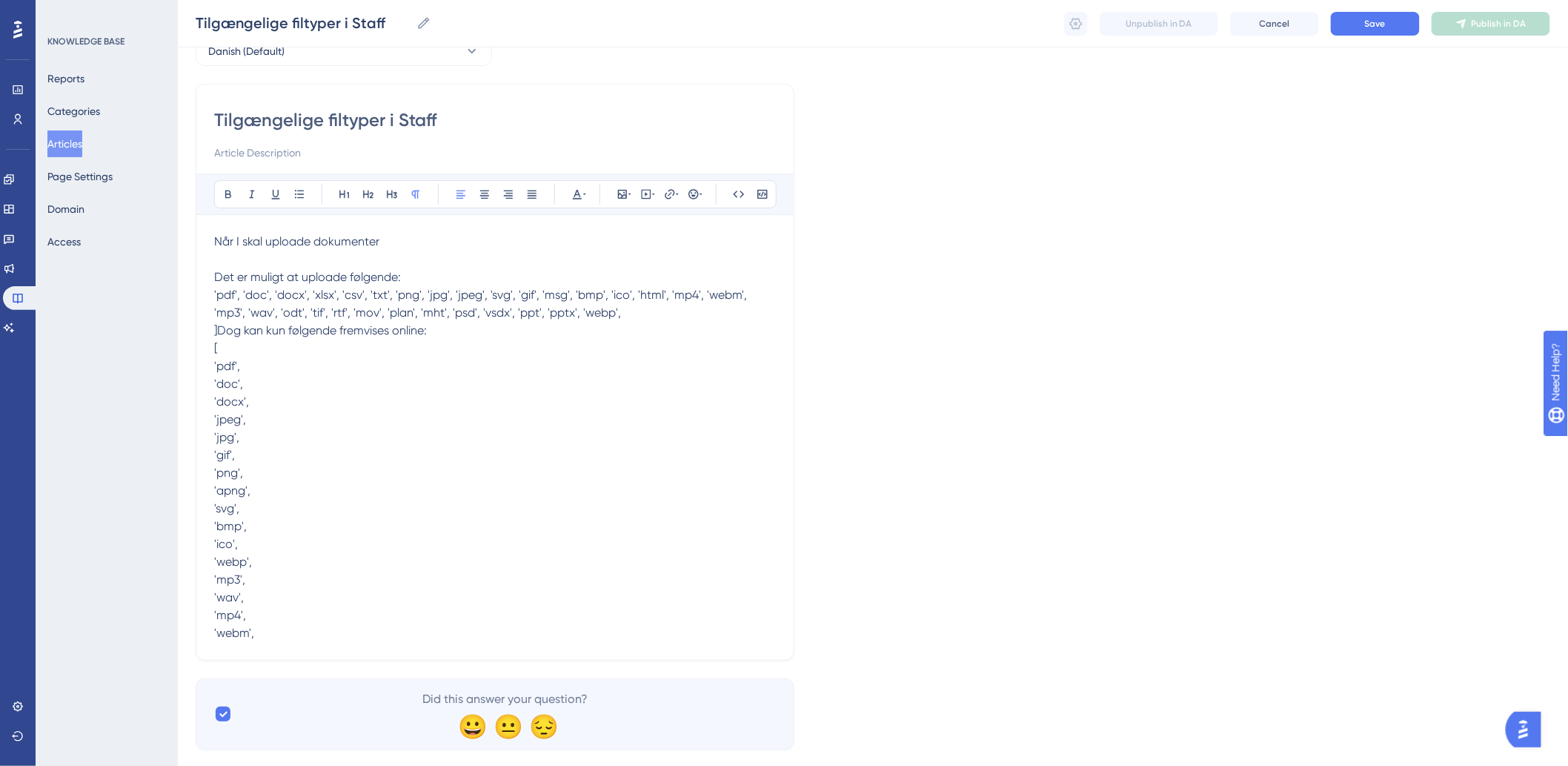
click at [223, 328] on span "]Dog kan kun følgende fremvises online:" at bounding box center [320, 330] width 212 height 14
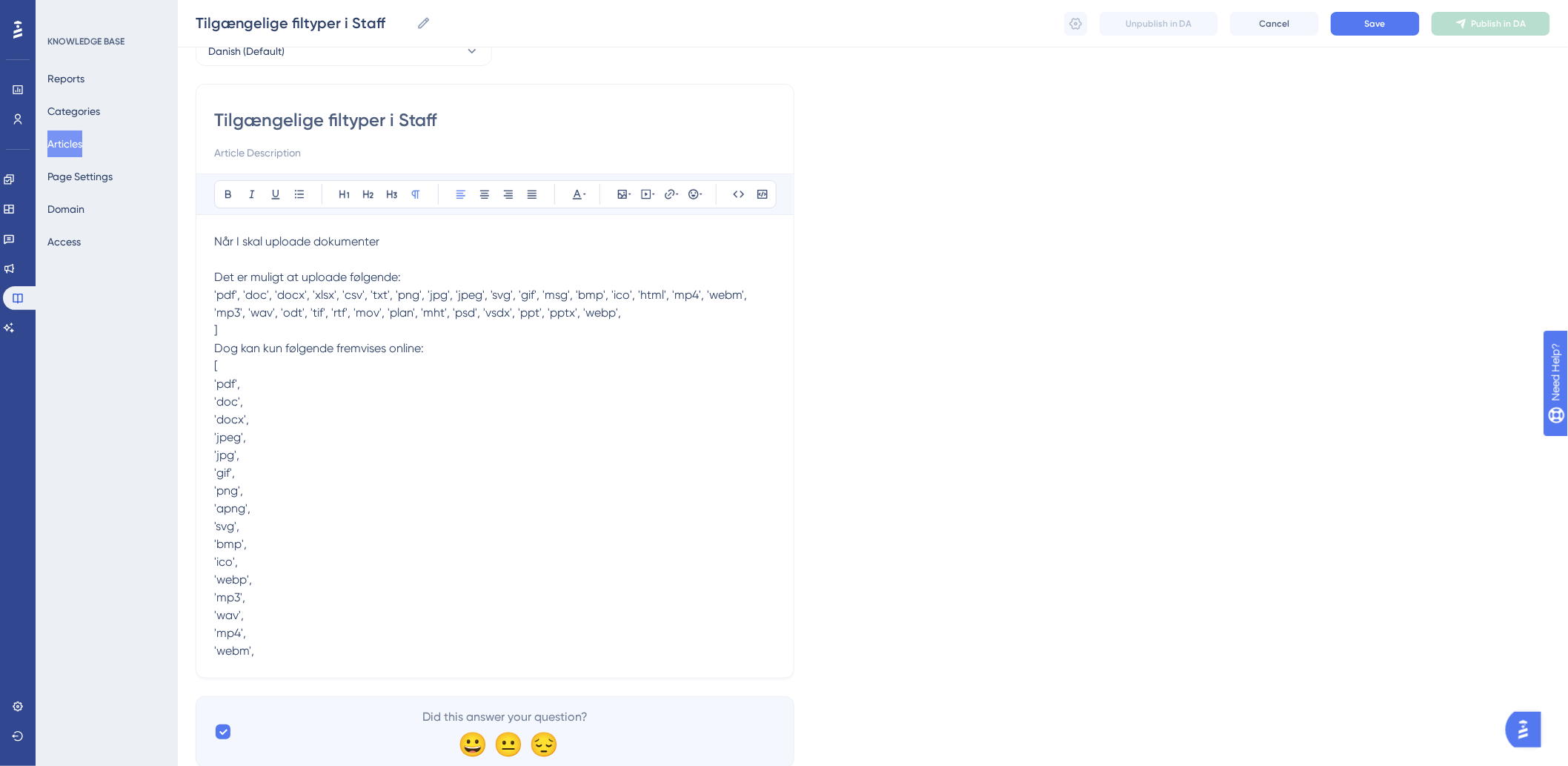
click at [245, 332] on p "Når I skal uploade dokumenter Det er muligt at uploade følgende: 'pdf', 'doc', …" at bounding box center [495, 446] width 562 height 427
click at [220, 364] on p "Når I skal uploade dokumenter Det er muligt at uploade følgende: 'pdf', 'doc', …" at bounding box center [495, 446] width 562 height 427
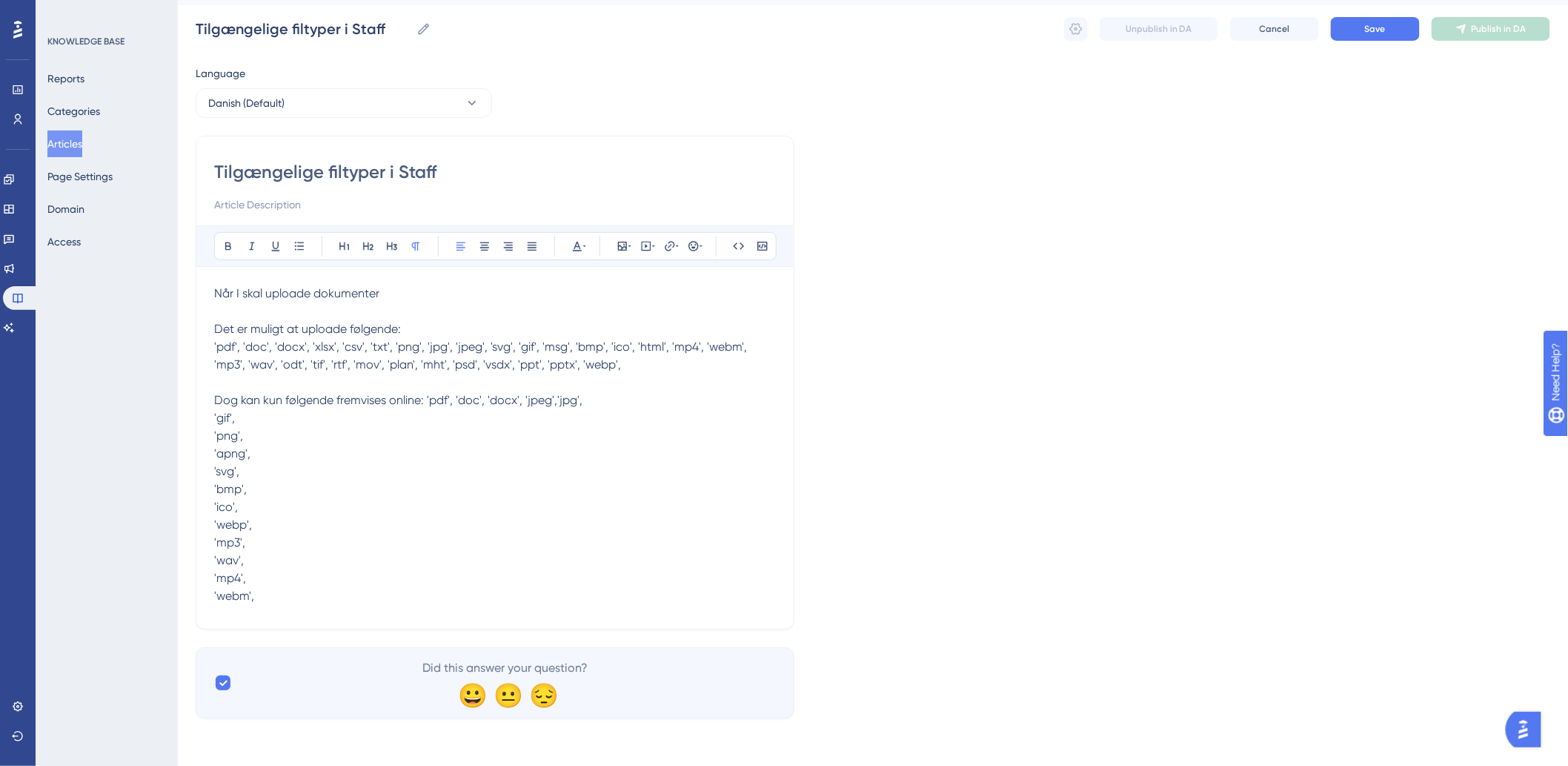
scroll to position [30, 0]
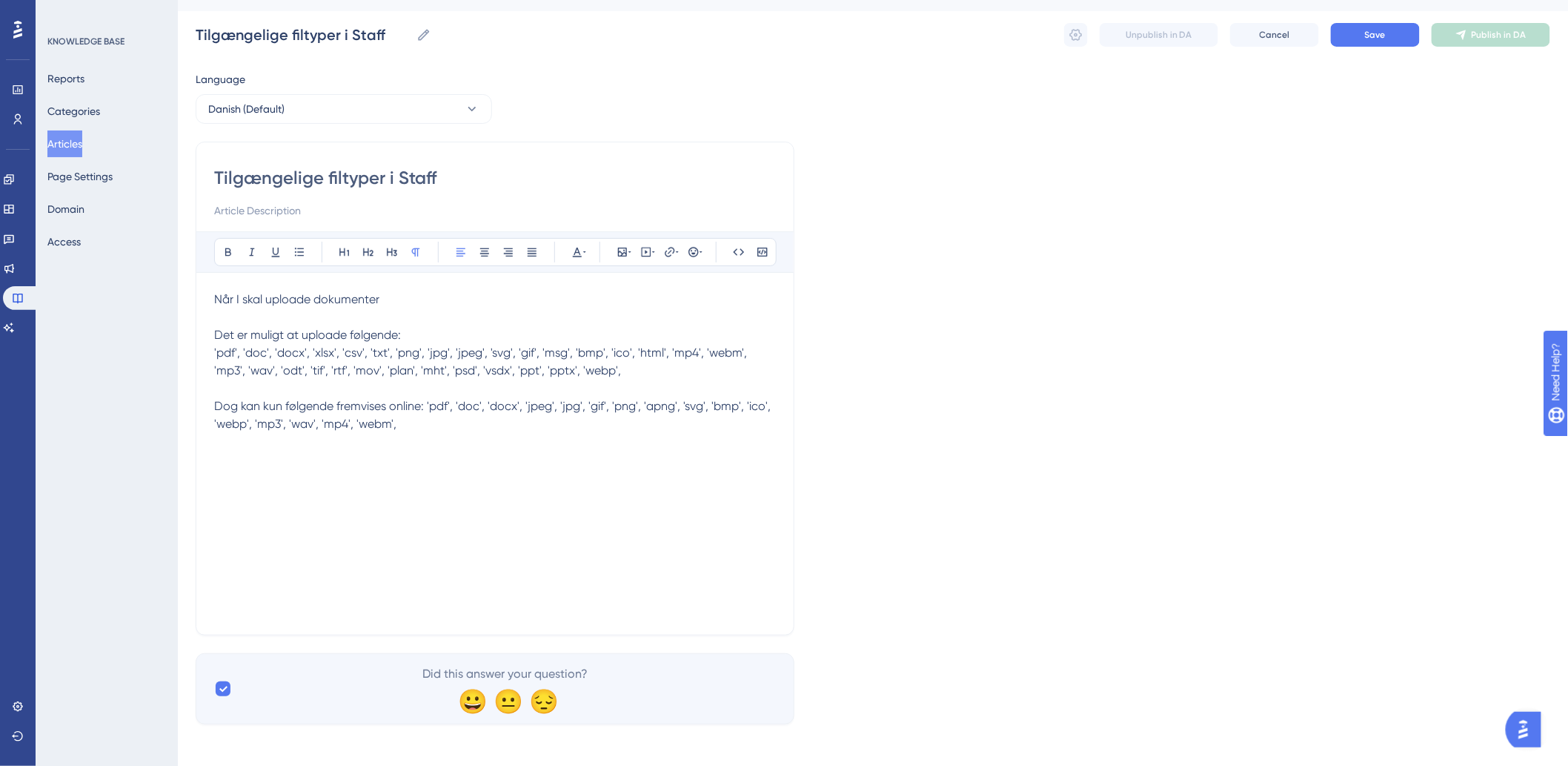
click at [472, 453] on div "Når I skal uploade dokumenter Det er muligt at uploade følgende: 'pdf', 'doc', …" at bounding box center [495, 453] width 562 height 326
click at [450, 286] on div "Bold Italic Underline Bullet Point Heading 1 Heading 2 Heading 3 Normal Align L…" at bounding box center [495, 424] width 562 height 385
click at [444, 293] on p "Når I skal uploade dokumenter Det er muligt at uploade følgende: 'pdf', 'doc', …" at bounding box center [495, 362] width 562 height 143
click at [1389, 38] on button "Save" at bounding box center [1375, 35] width 88 height 24
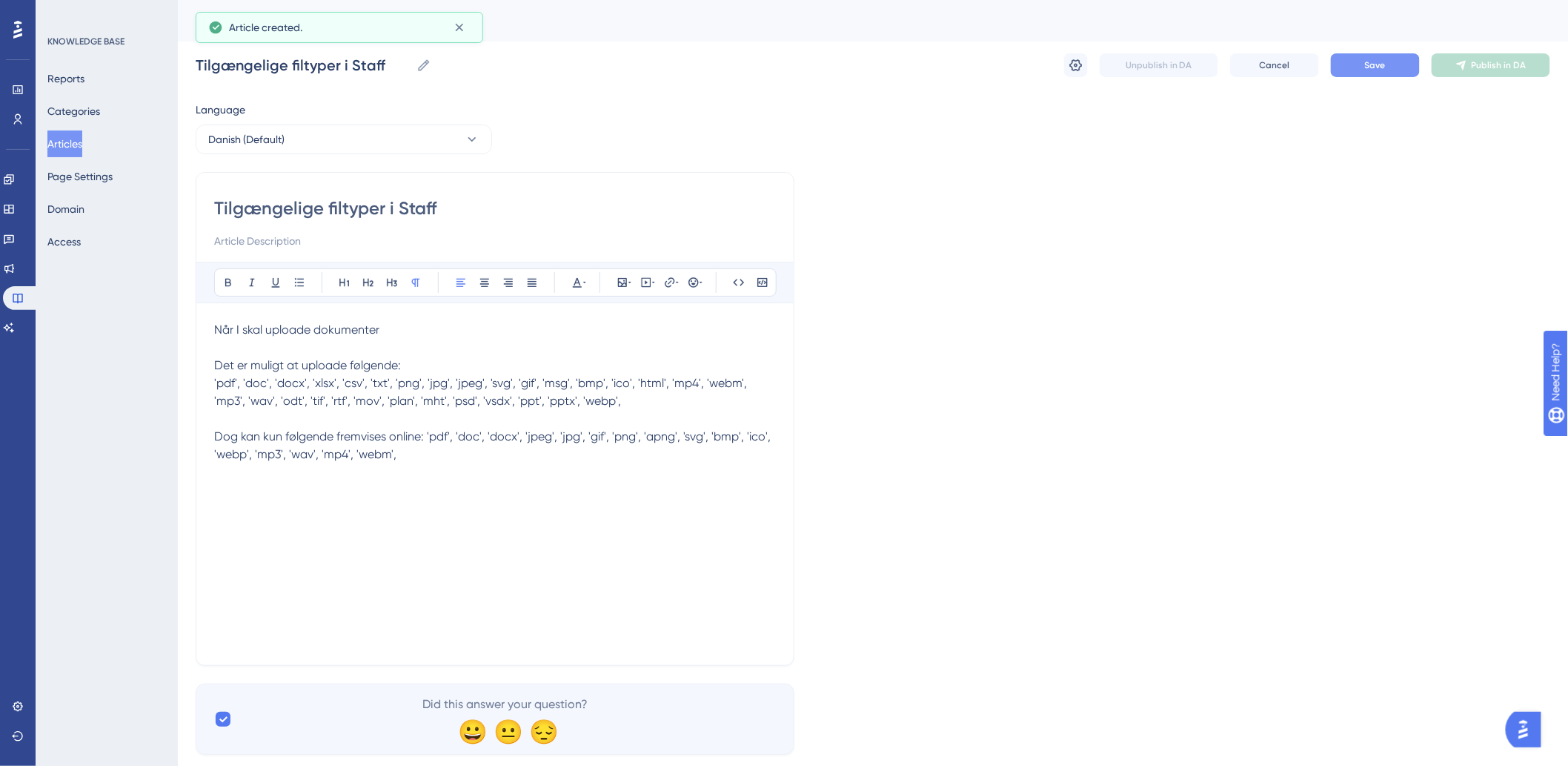
click at [1372, 71] on button "Save" at bounding box center [1375, 65] width 88 height 24
click at [403, 341] on p "Når I skal uploade dokumenter Det er muligt at uploade følgende: 'pdf', 'doc', …" at bounding box center [495, 392] width 562 height 143
click at [412, 328] on p "Når I skal uploade dokumenter Det er muligt at uploade følgende: 'pdf', 'doc', …" at bounding box center [495, 392] width 562 height 143
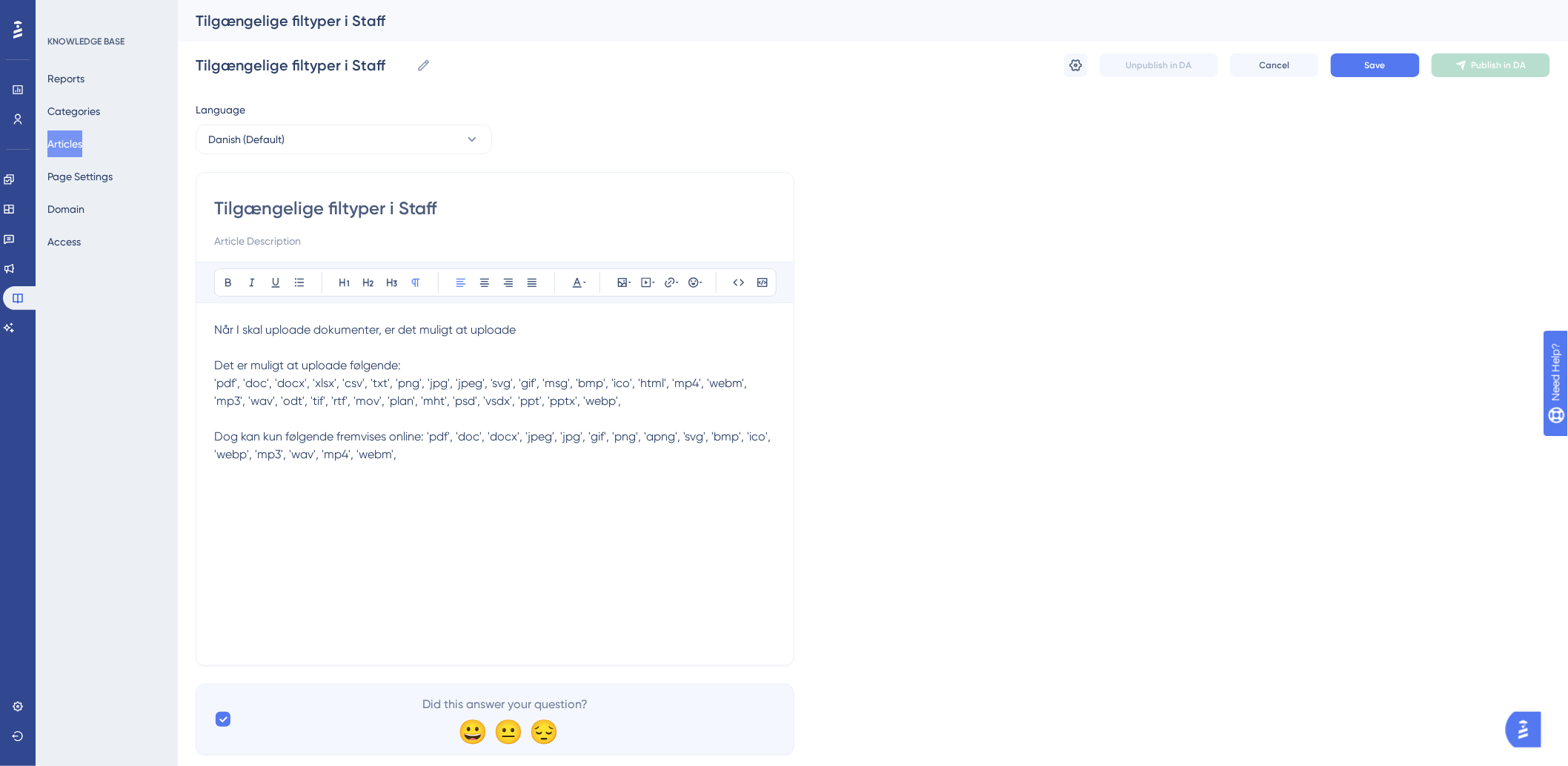
drag, startPoint x: 469, startPoint y: 212, endPoint x: 209, endPoint y: 223, distance: 260.2
click at [209, 223] on div "Tilgængelige filtyper i Staff Bold Italic Underline Bullet Point Heading 1 Head…" at bounding box center [495, 419] width 599 height 493
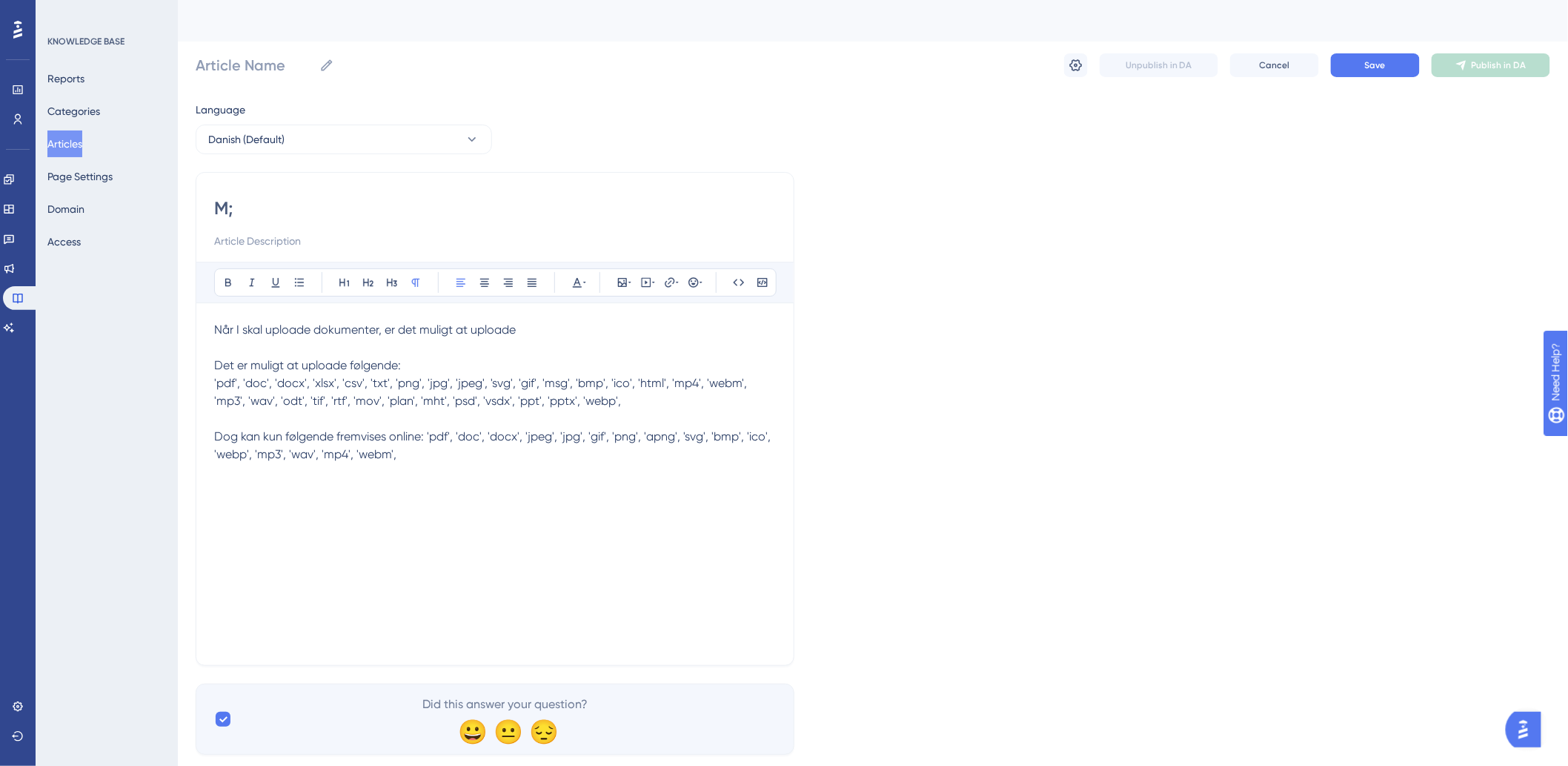
type input "M"
type input "T"
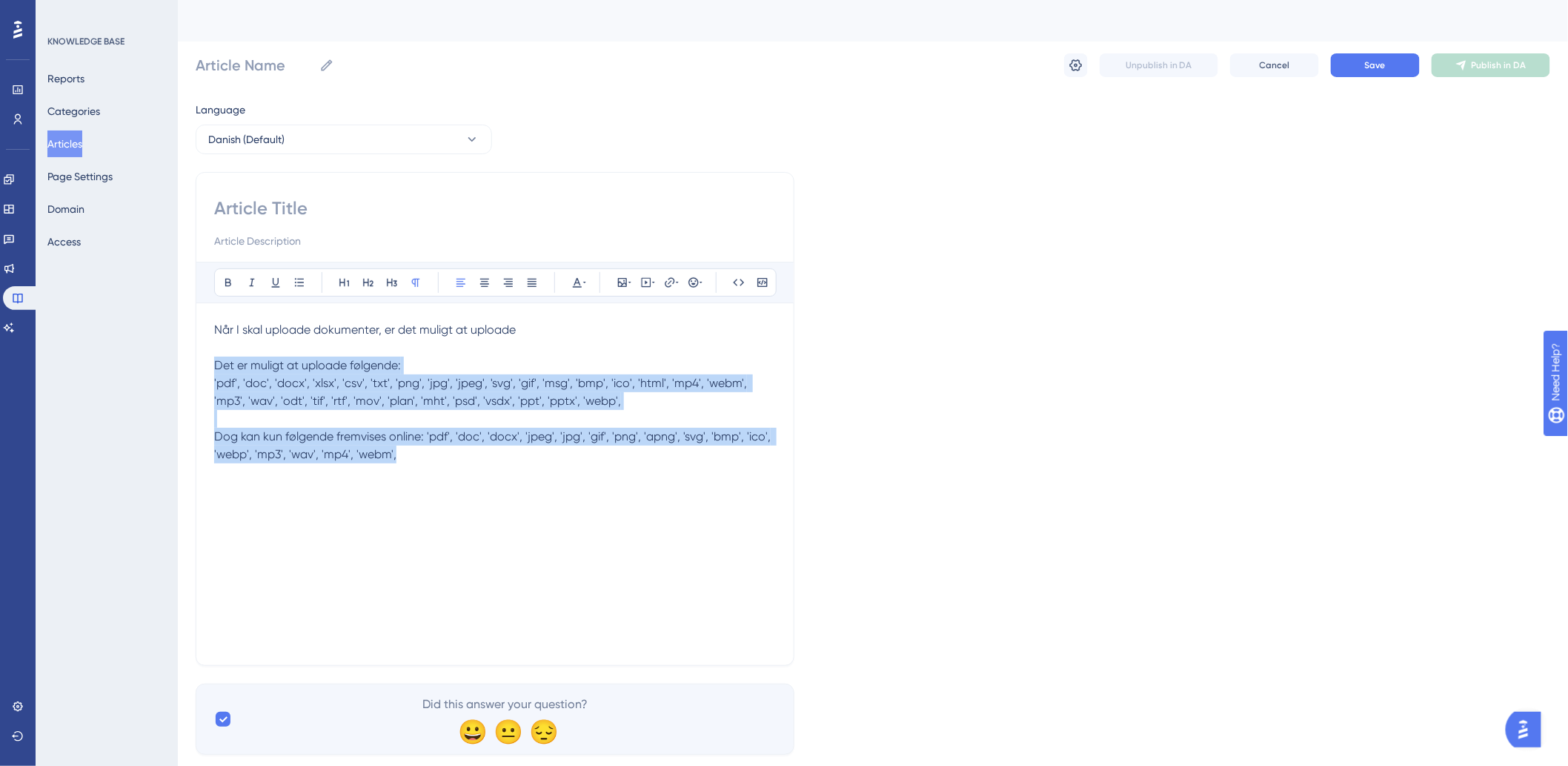
drag, startPoint x: 463, startPoint y: 469, endPoint x: 209, endPoint y: 365, distance: 274.5
click at [209, 365] on div "Bold Italic Underline Bullet Point Heading 1 Heading 2 Heading 3 Normal Align L…" at bounding box center [495, 419] width 599 height 493
copy p "Det er muligt at uploade følgende: 'pdf', 'doc', 'docx', 'xlsx', 'csv', 'txt', …"
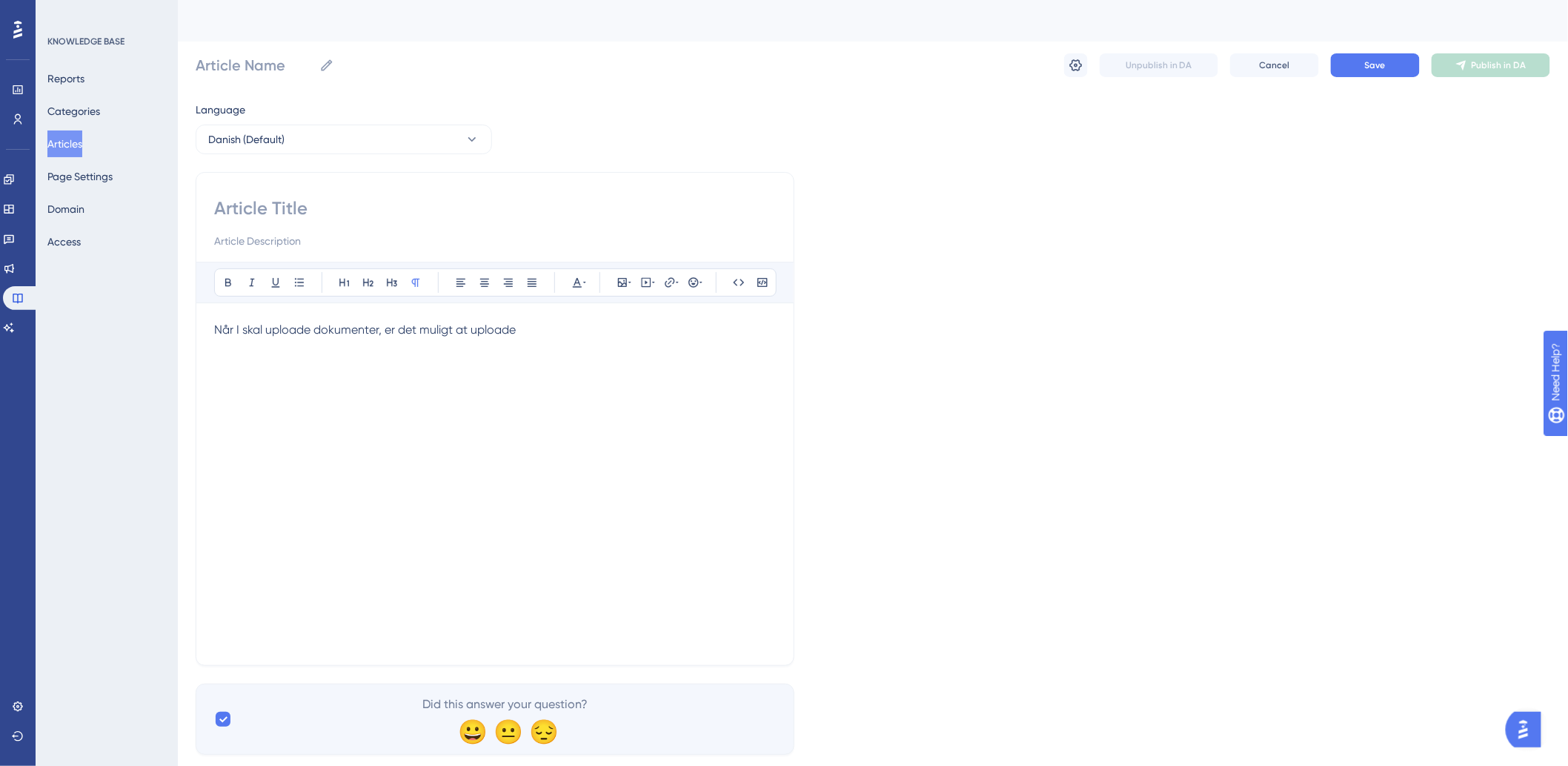
click at [1375, 80] on div "Article Name Unpublish in DA Cancel Save Publish in DA" at bounding box center [873, 64] width 1354 height 47
click at [1376, 69] on span "Save" at bounding box center [1375, 65] width 21 height 12
click at [1079, 61] on icon at bounding box center [1076, 65] width 13 height 12
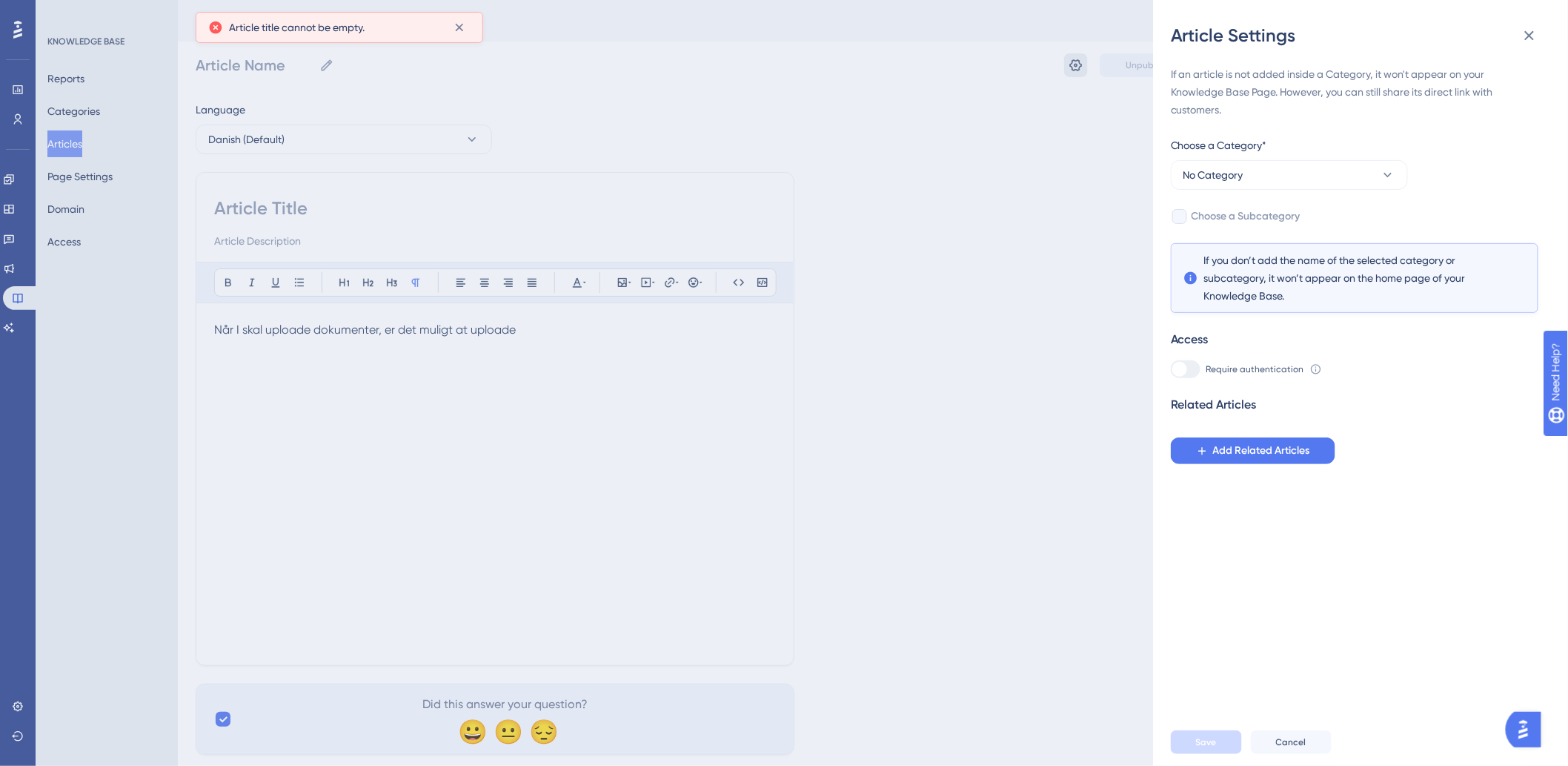
click at [1079, 61] on div "Article Settings If an article is not added inside a Category, it won't appear …" at bounding box center [784, 383] width 1568 height 766
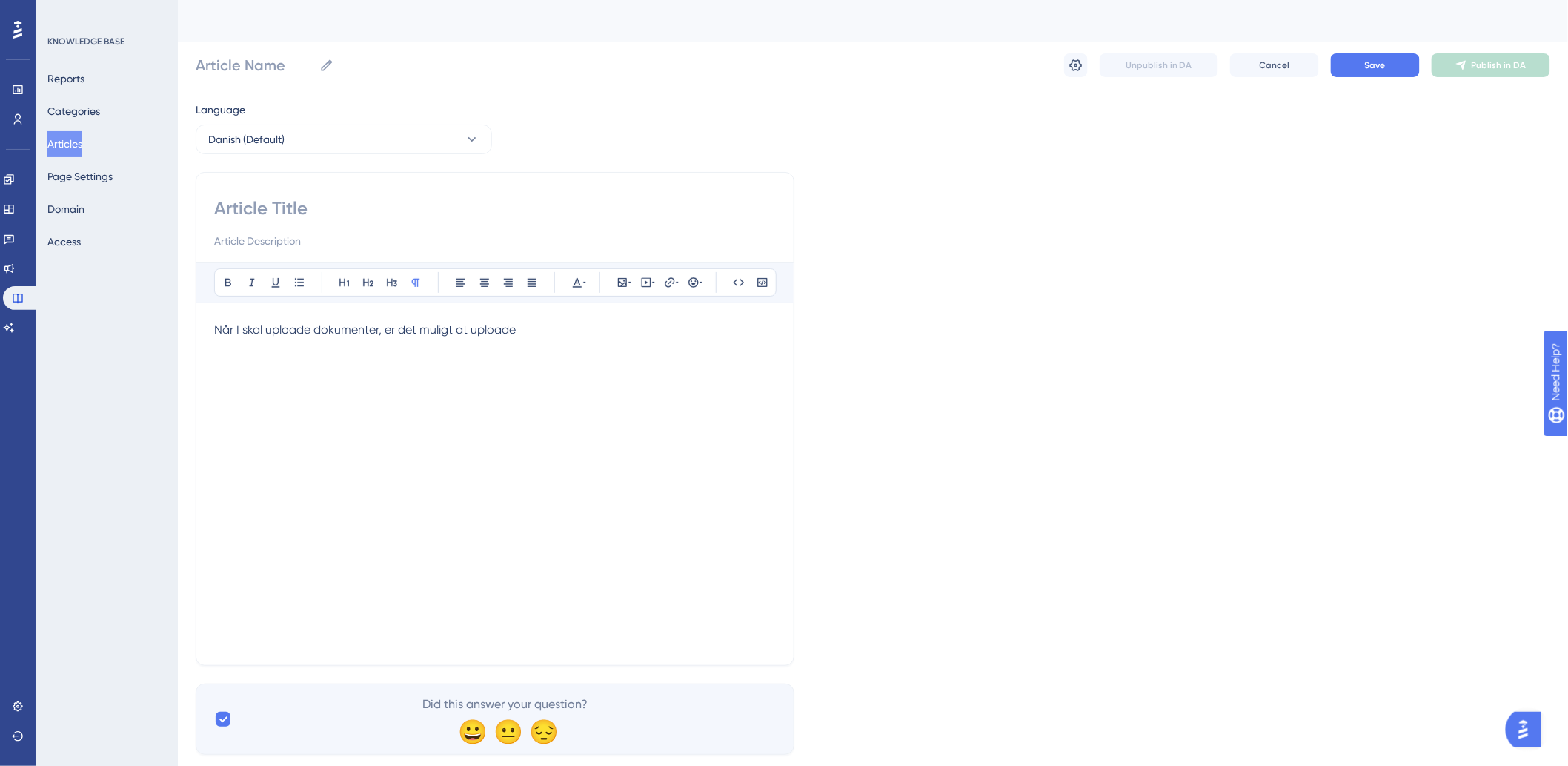
click at [82, 157] on div "Reports Categories Articles Page Settings Domain Access" at bounding box center [107, 160] width 120 height 190
click at [82, 150] on button "Articles" at bounding box center [64, 144] width 35 height 27
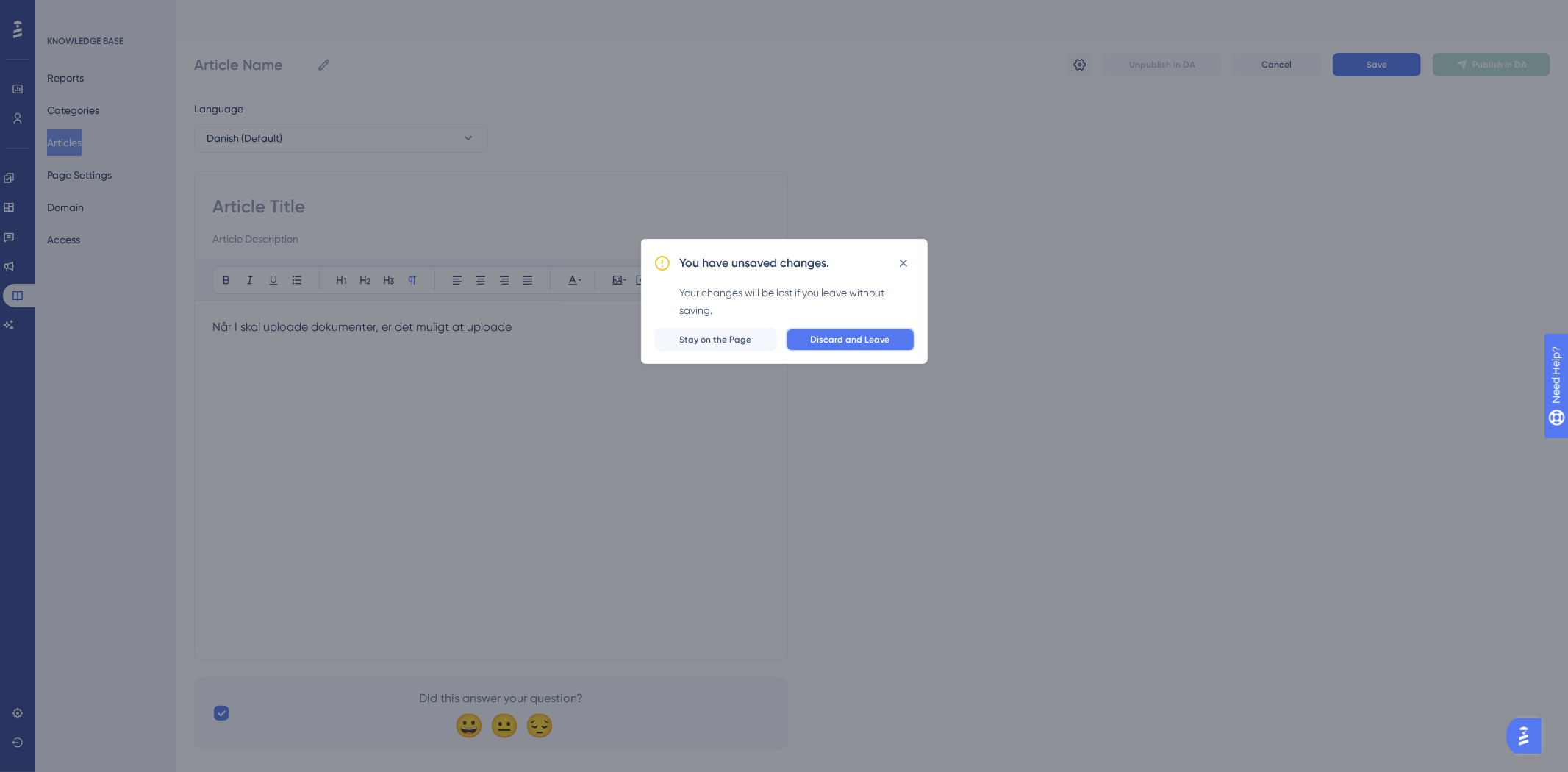
click at [825, 342] on span "Discard and Leave" at bounding box center [850, 340] width 79 height 12
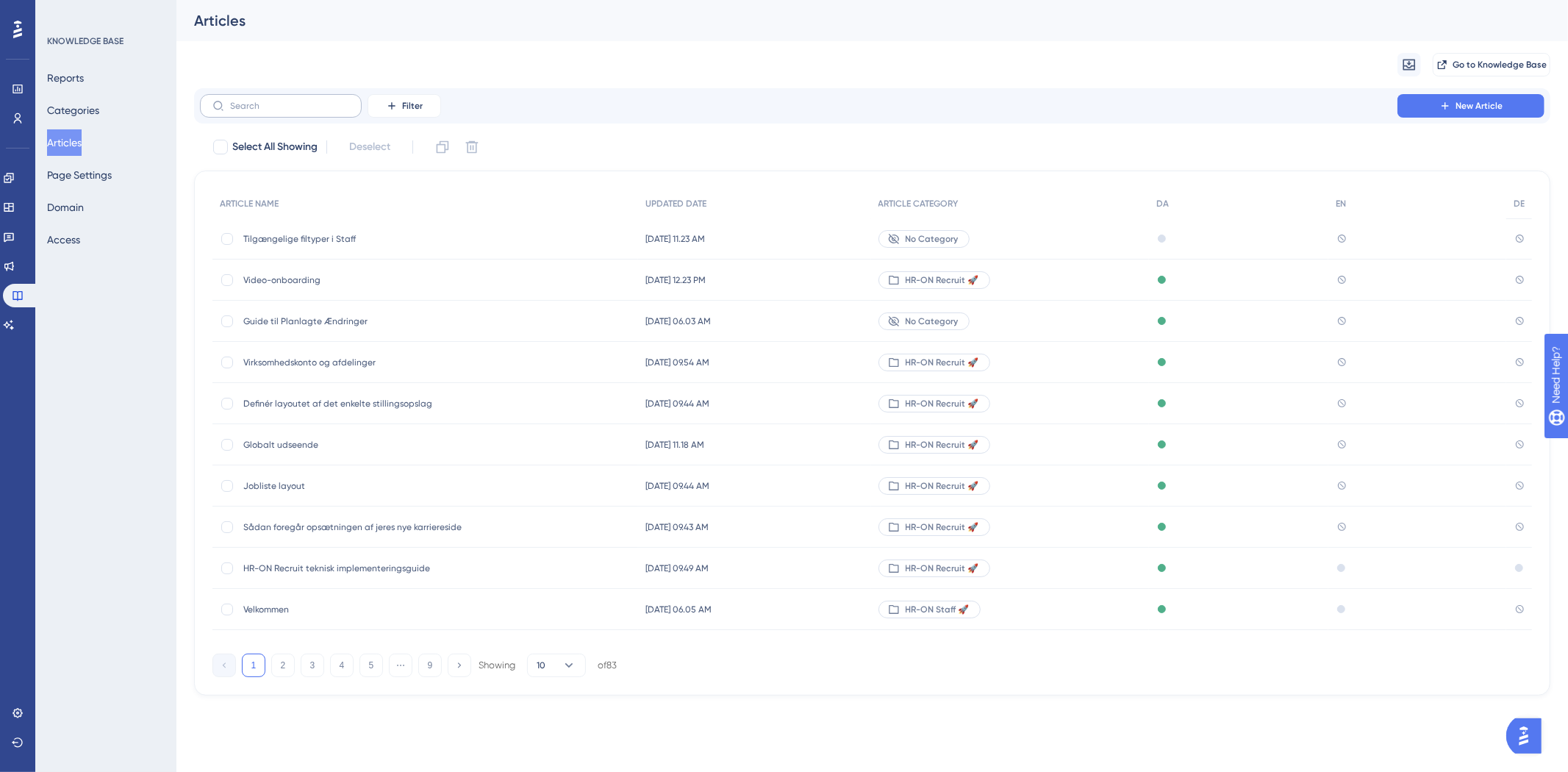
click at [313, 94] on label at bounding box center [281, 106] width 162 height 24
click at [313, 101] on input "text" at bounding box center [290, 106] width 119 height 10
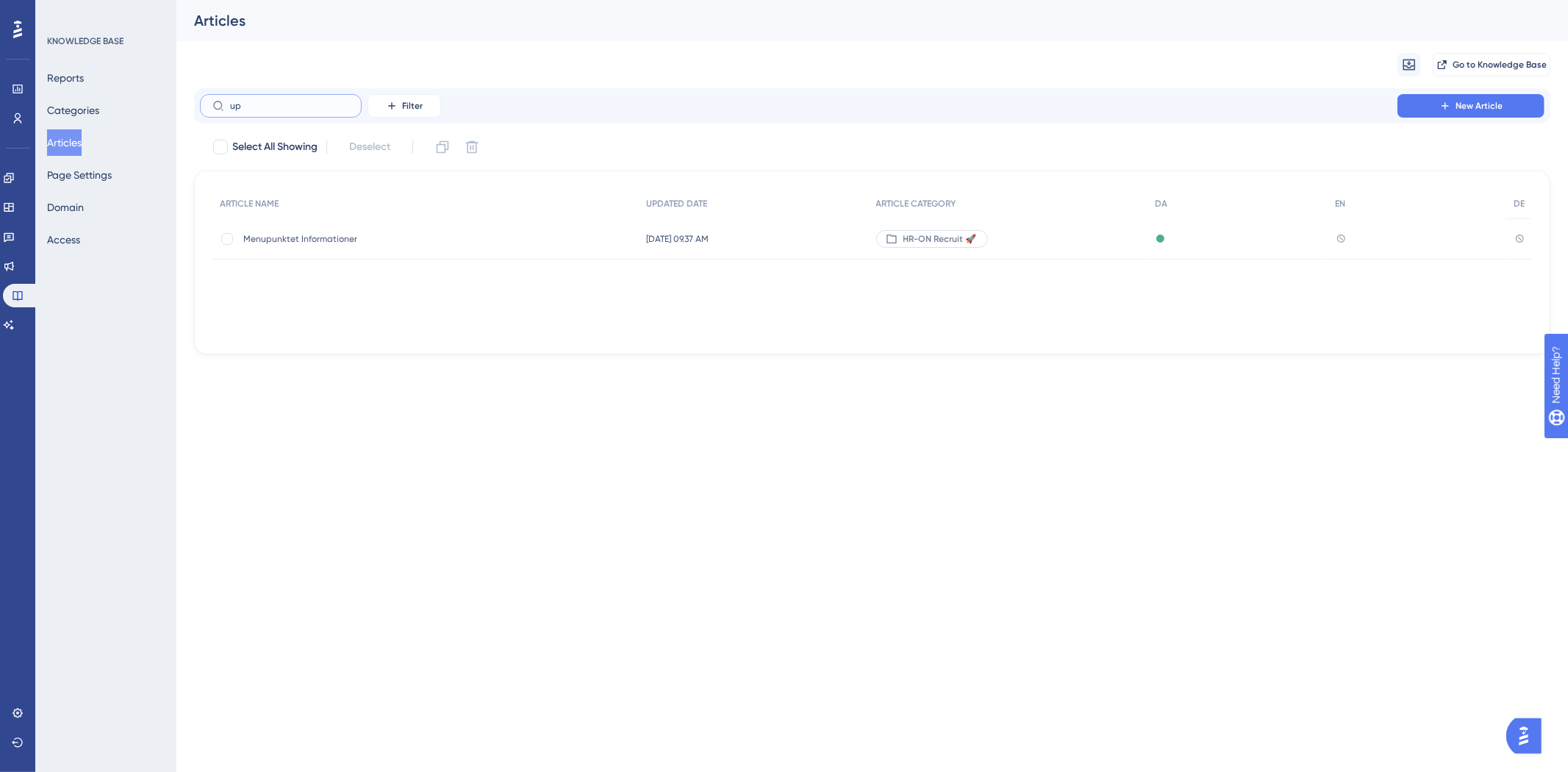
type input "upl"
checkbox input "true"
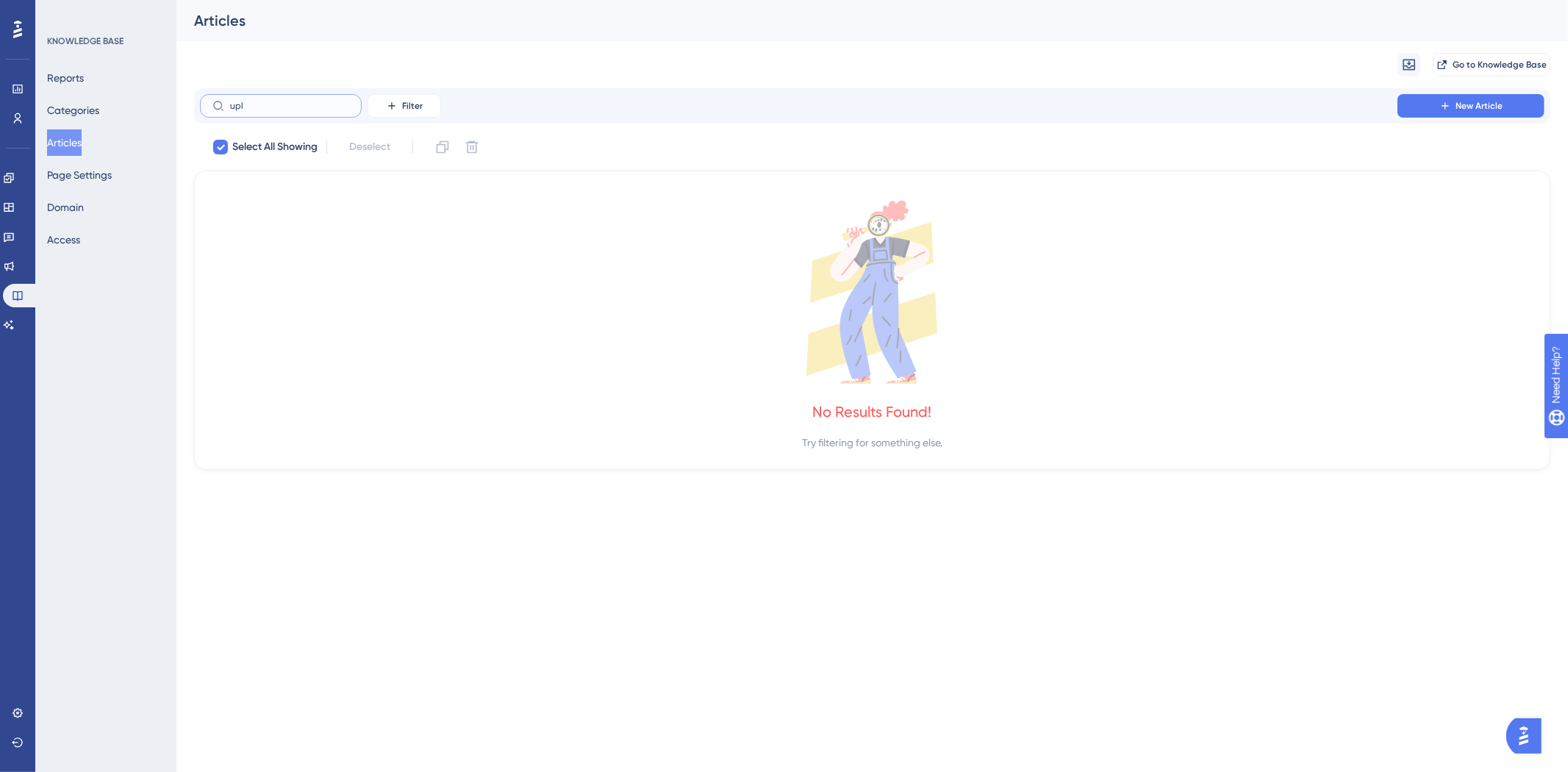
type input "up"
checkbox input "false"
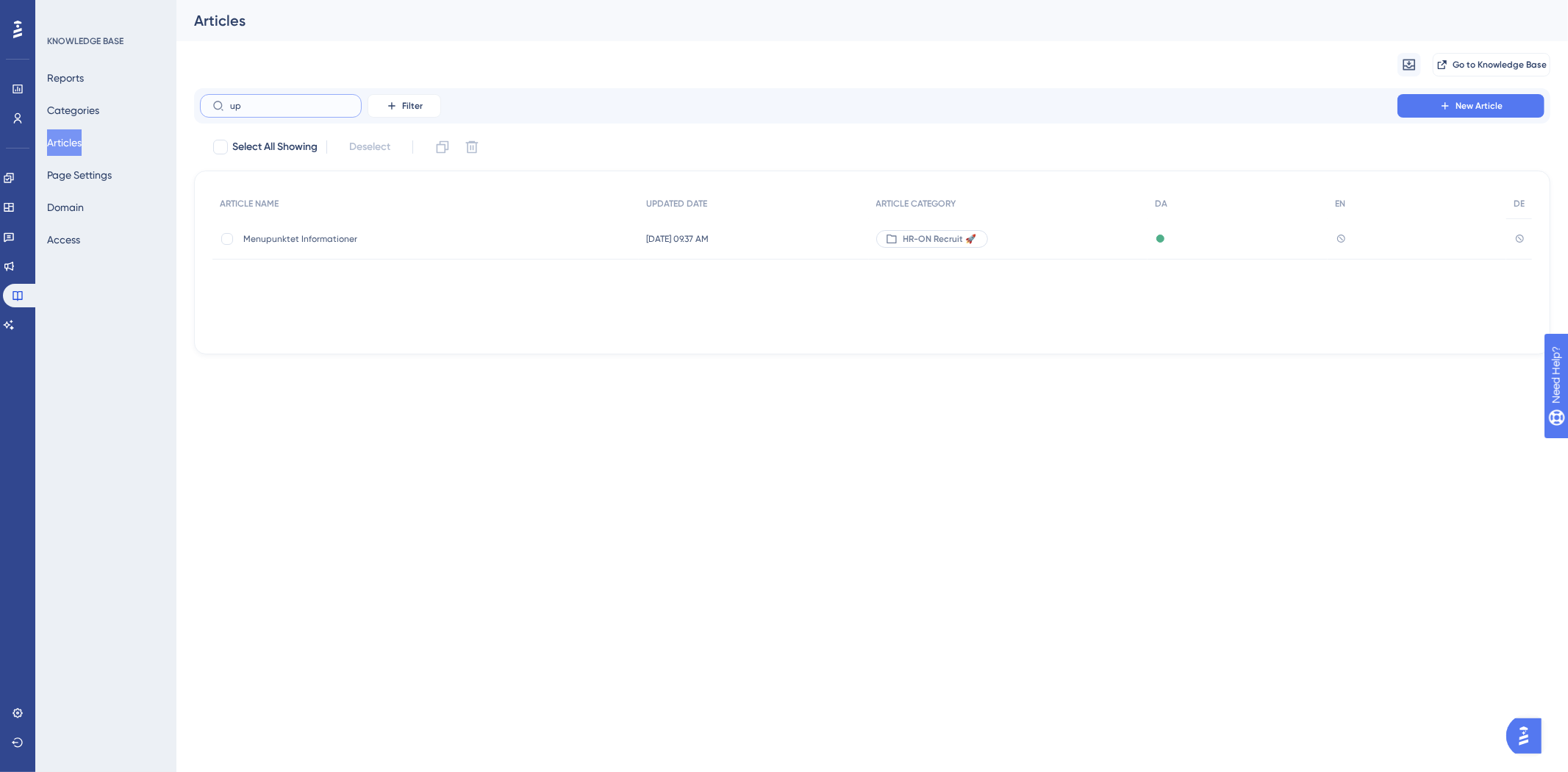
type input "u"
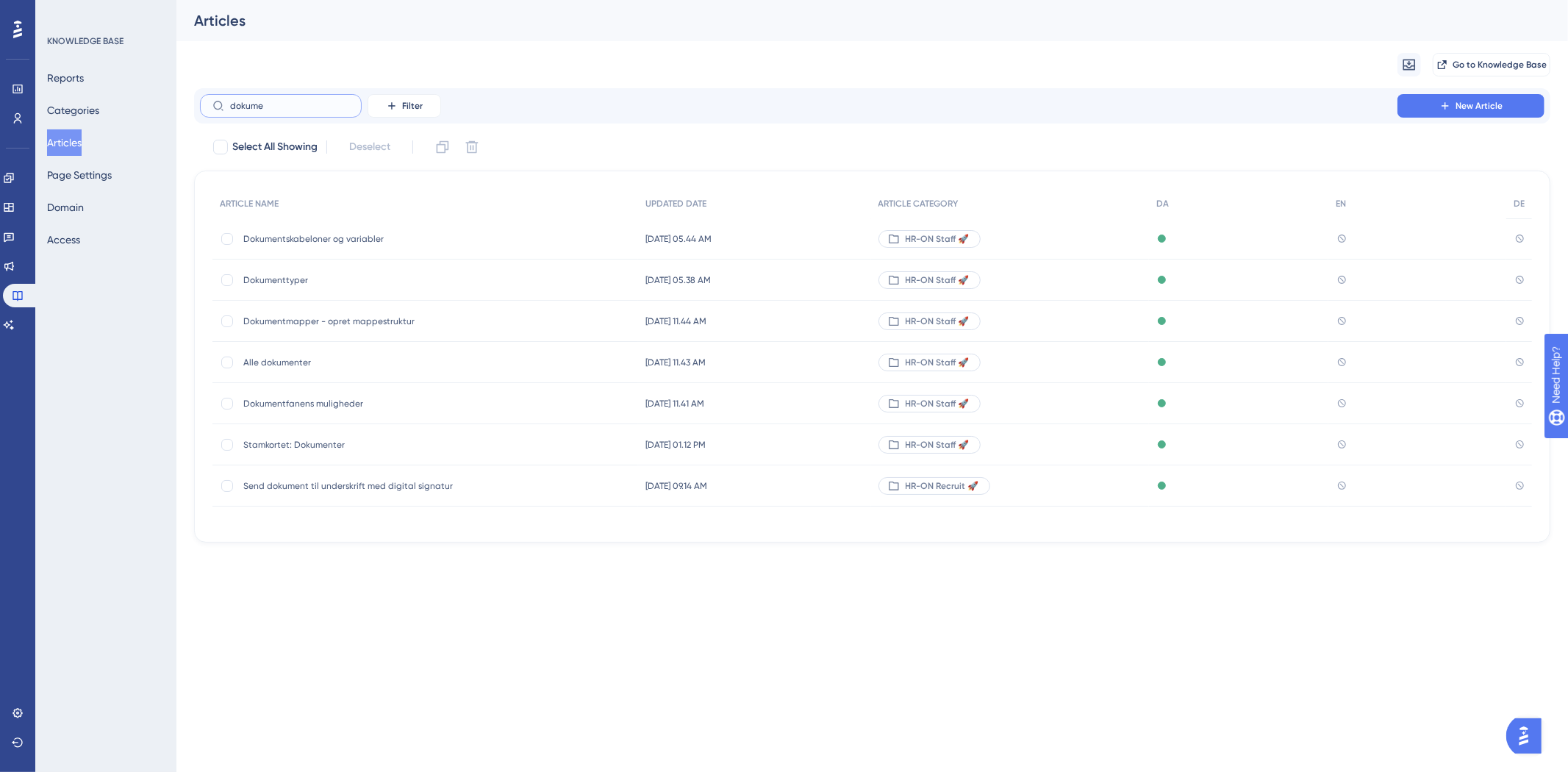
type input "dokume"
click at [304, 353] on div "Alle dokumenter Alle dokumenter" at bounding box center [361, 363] width 235 height 41
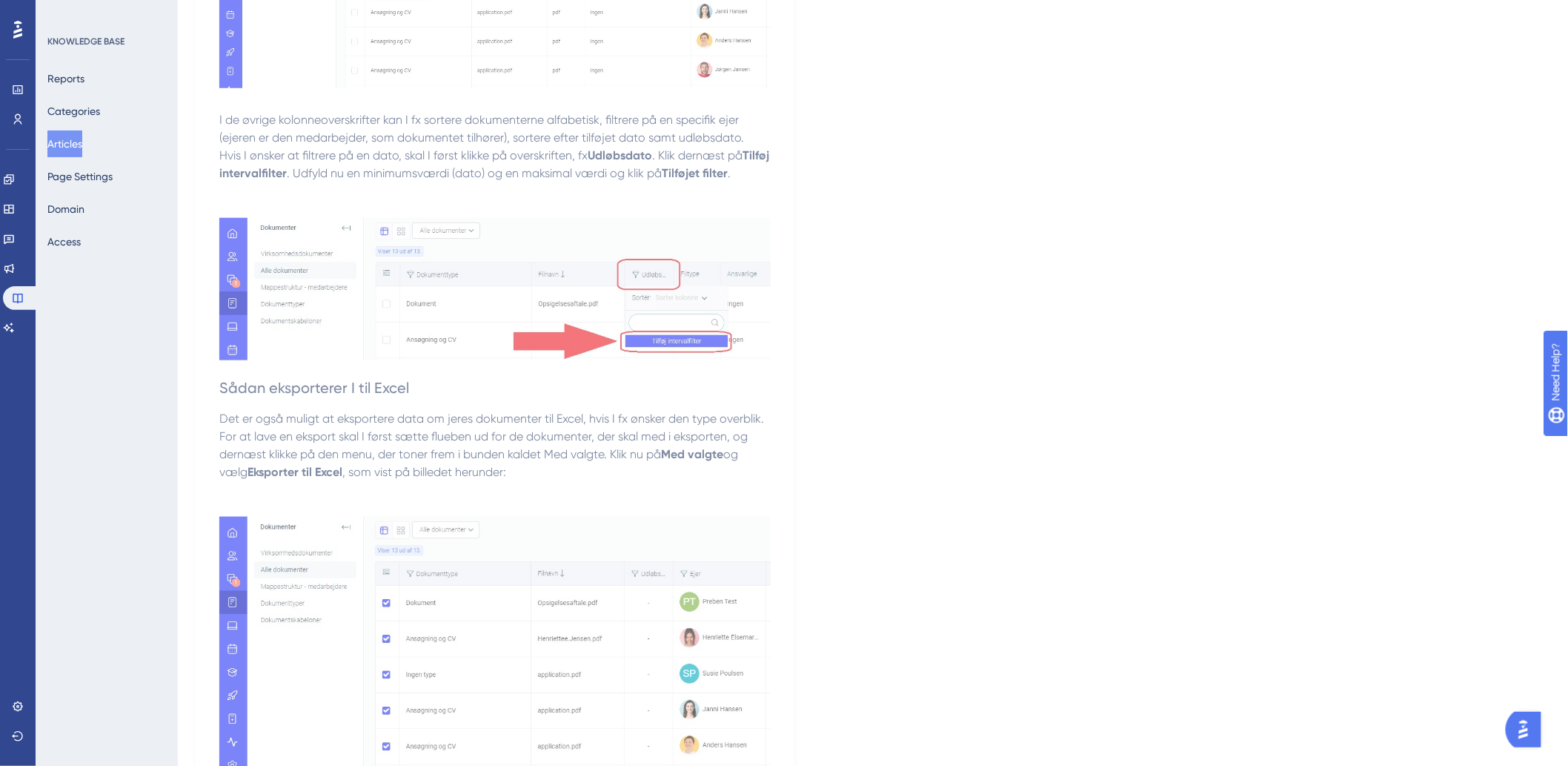
scroll to position [910, 0]
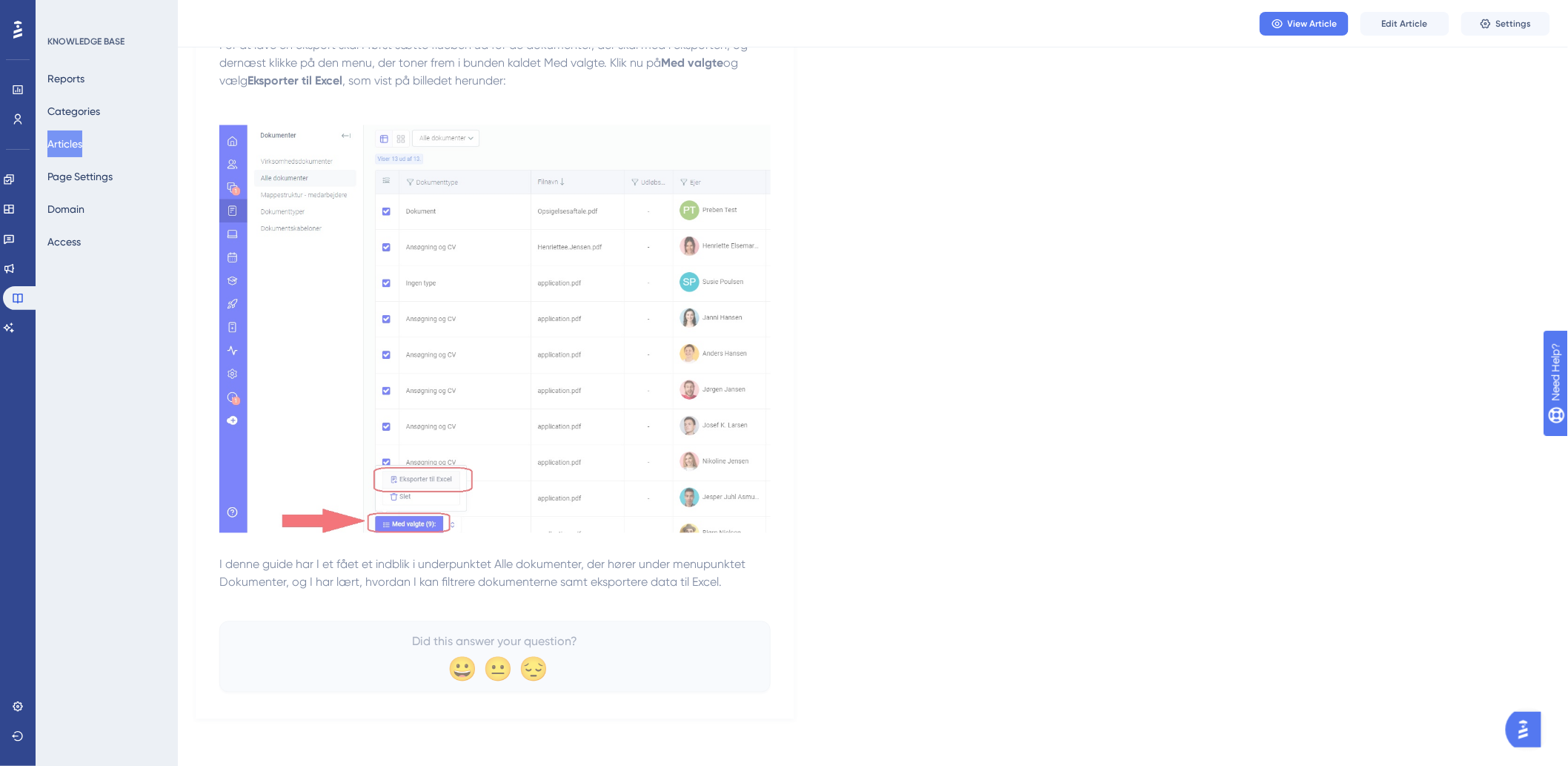
click at [440, 597] on p at bounding box center [495, 600] width 552 height 18
click at [1404, 32] on button "Edit Article" at bounding box center [1404, 24] width 88 height 24
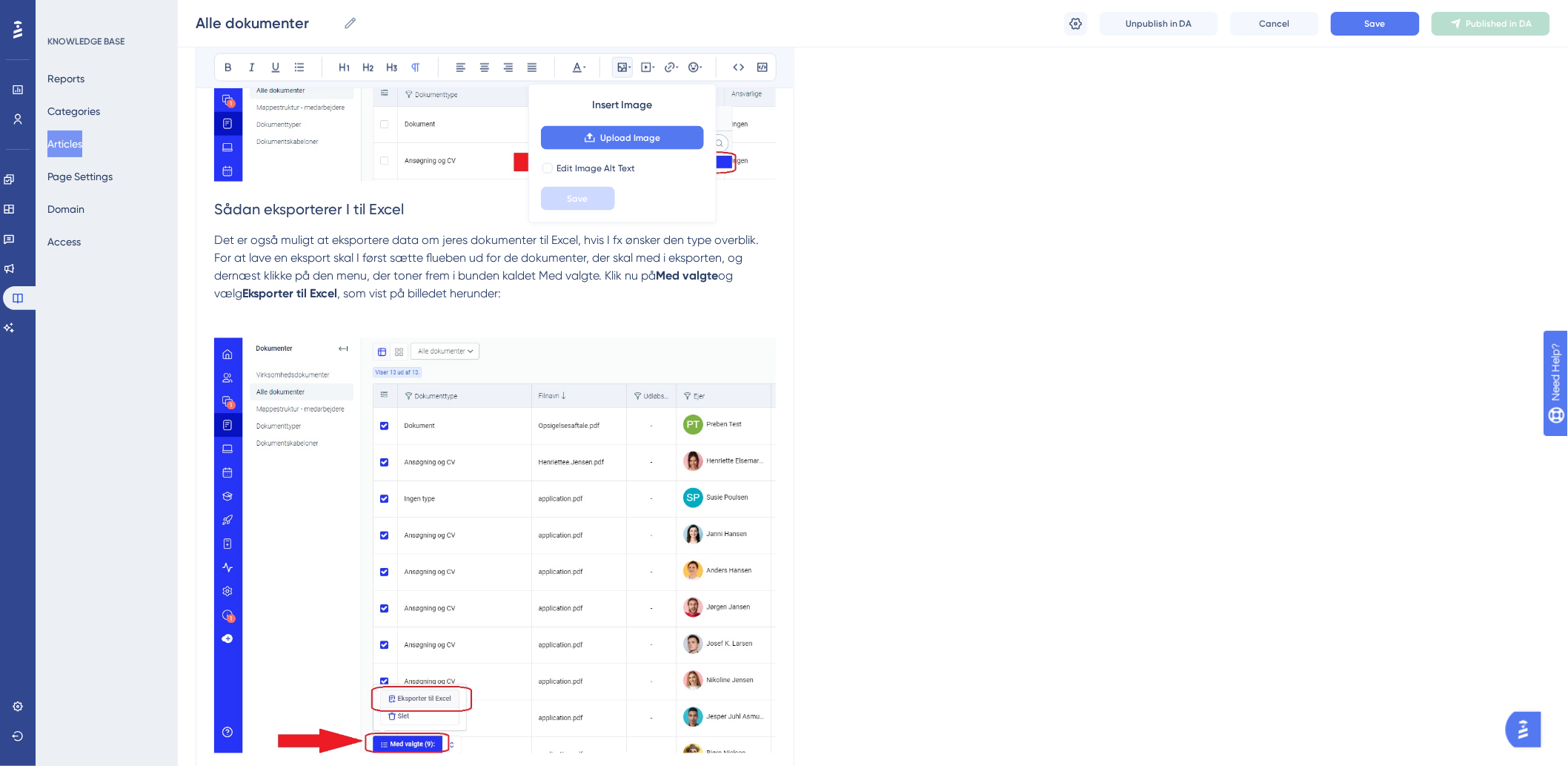
scroll to position [999, 0]
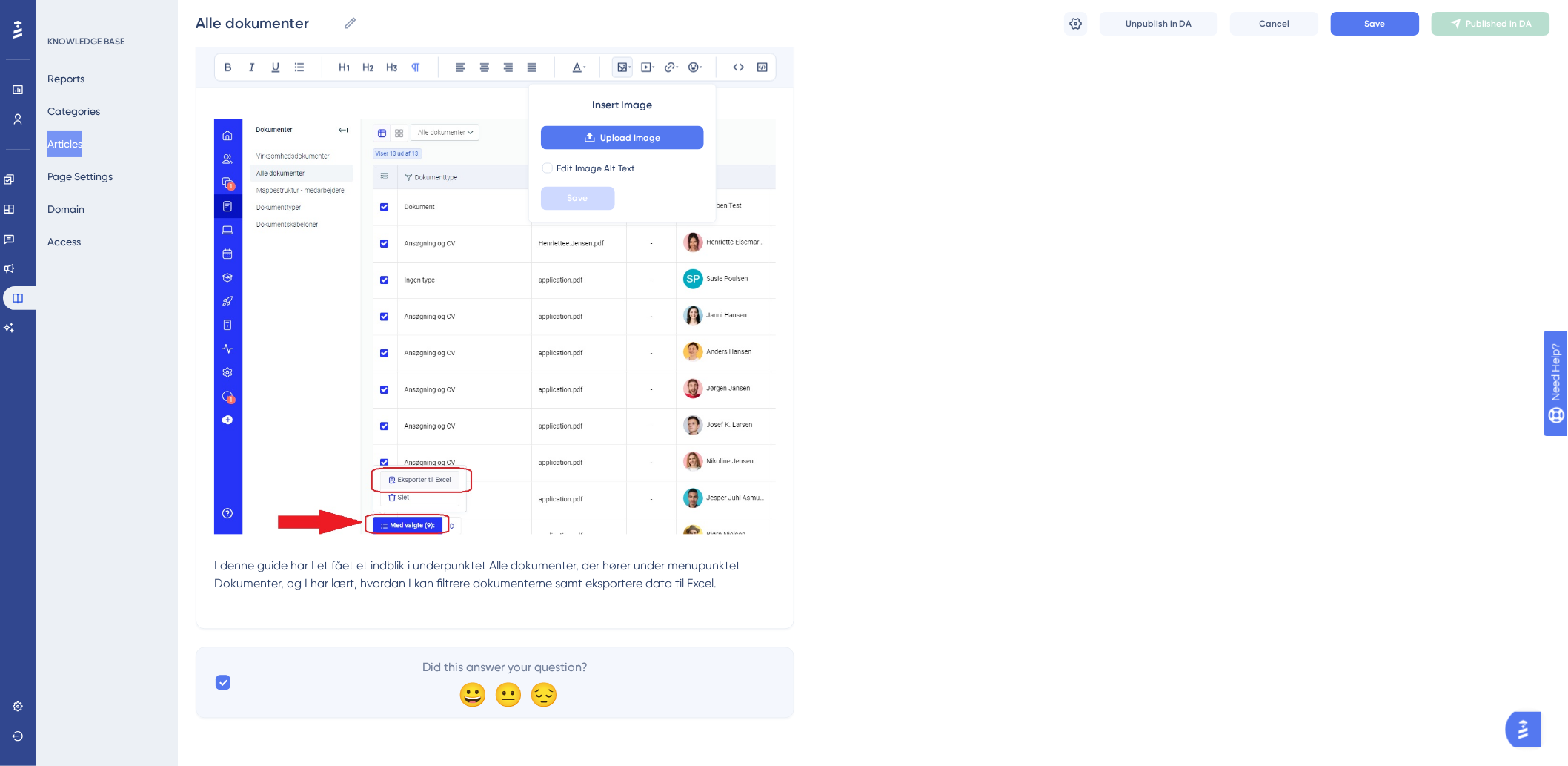
click at [368, 604] on p at bounding box center [495, 602] width 562 height 18
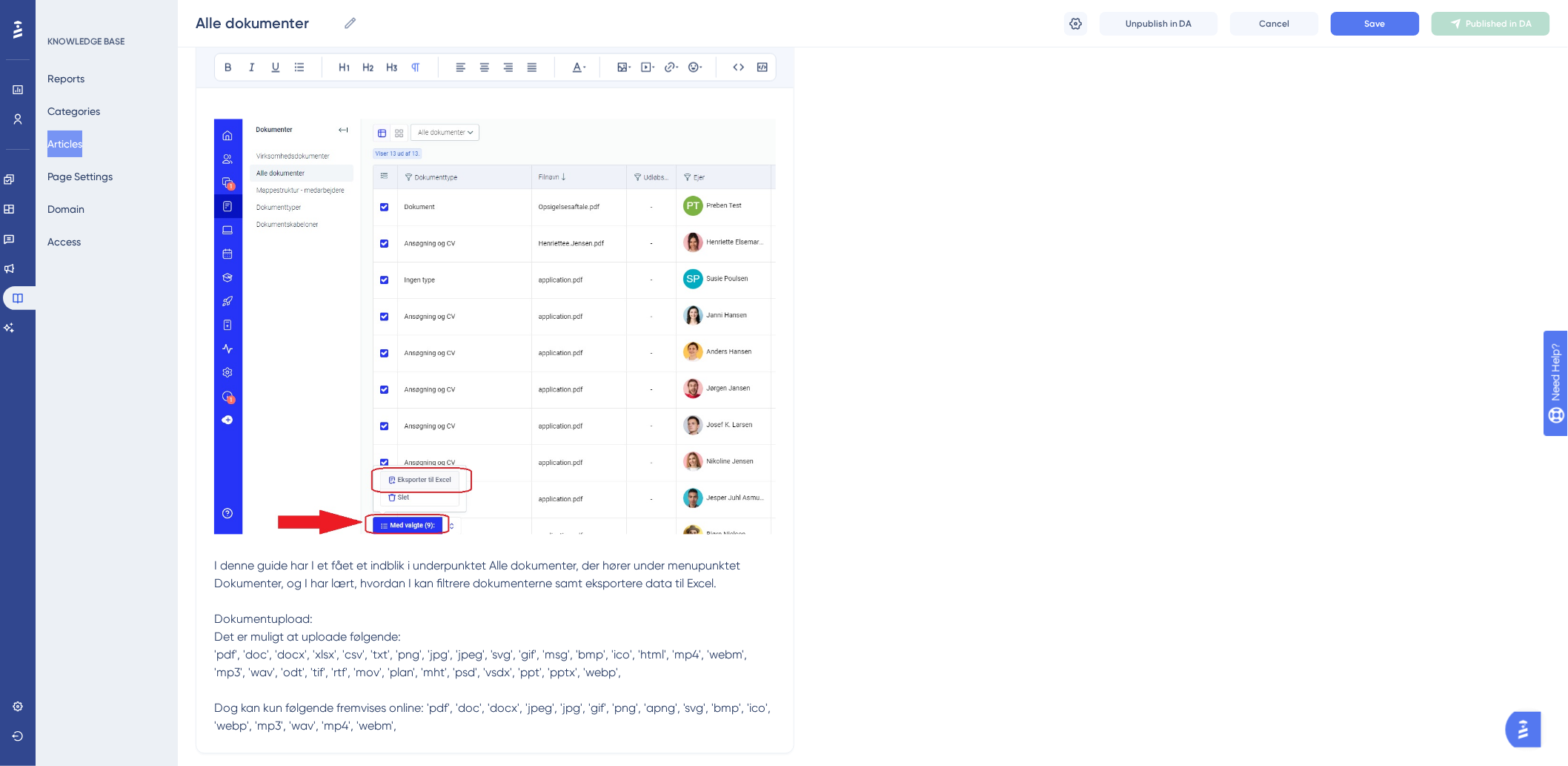
click at [346, 612] on p "Dokumentupload: Det er muligt at uploade følgende: 'pdf', 'doc', 'docx', 'xlsx'…" at bounding box center [495, 665] width 562 height 143
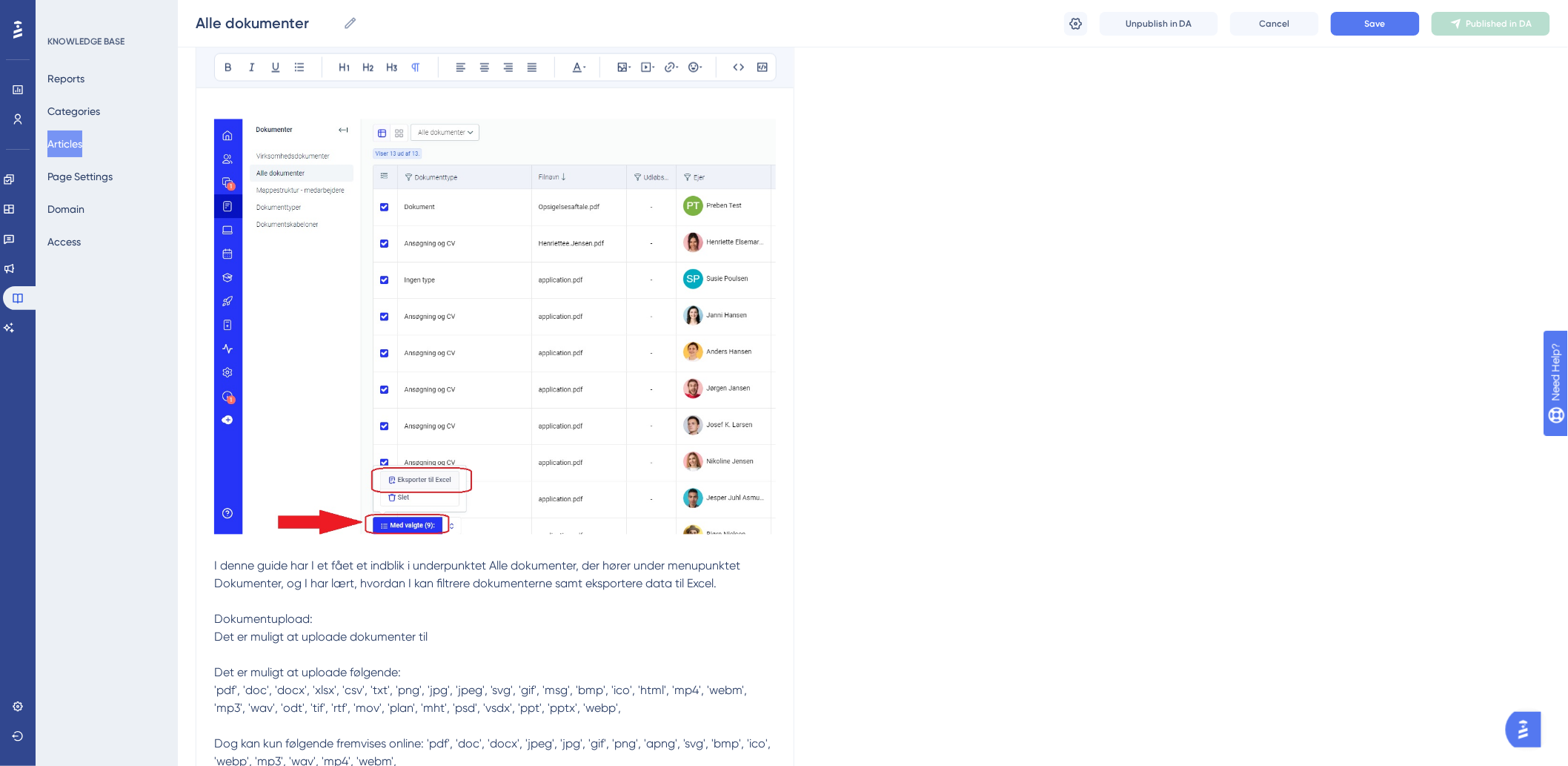
click at [463, 634] on p "Dokumentupload: Det er muligt at uploade dokumenter til Det er muligt at upload…" at bounding box center [495, 682] width 562 height 178
click at [298, 586] on span "I denne guide har I et fået et indblik i underpunktet Alle dokumenter, der høre…" at bounding box center [479, 574] width 529 height 32
click at [492, 630] on p "Dokumentupload: Det er muligt at uploade dokumenter i Staff. Det er muligt at u…" at bounding box center [495, 682] width 562 height 178
drag, startPoint x: 605, startPoint y: 634, endPoint x: 671, endPoint y: 636, distance: 66.0
click at [671, 636] on p "Dokumentupload: Det er muligt at uploade dokumenter i Staff. Dette kan I enten …" at bounding box center [495, 682] width 562 height 178
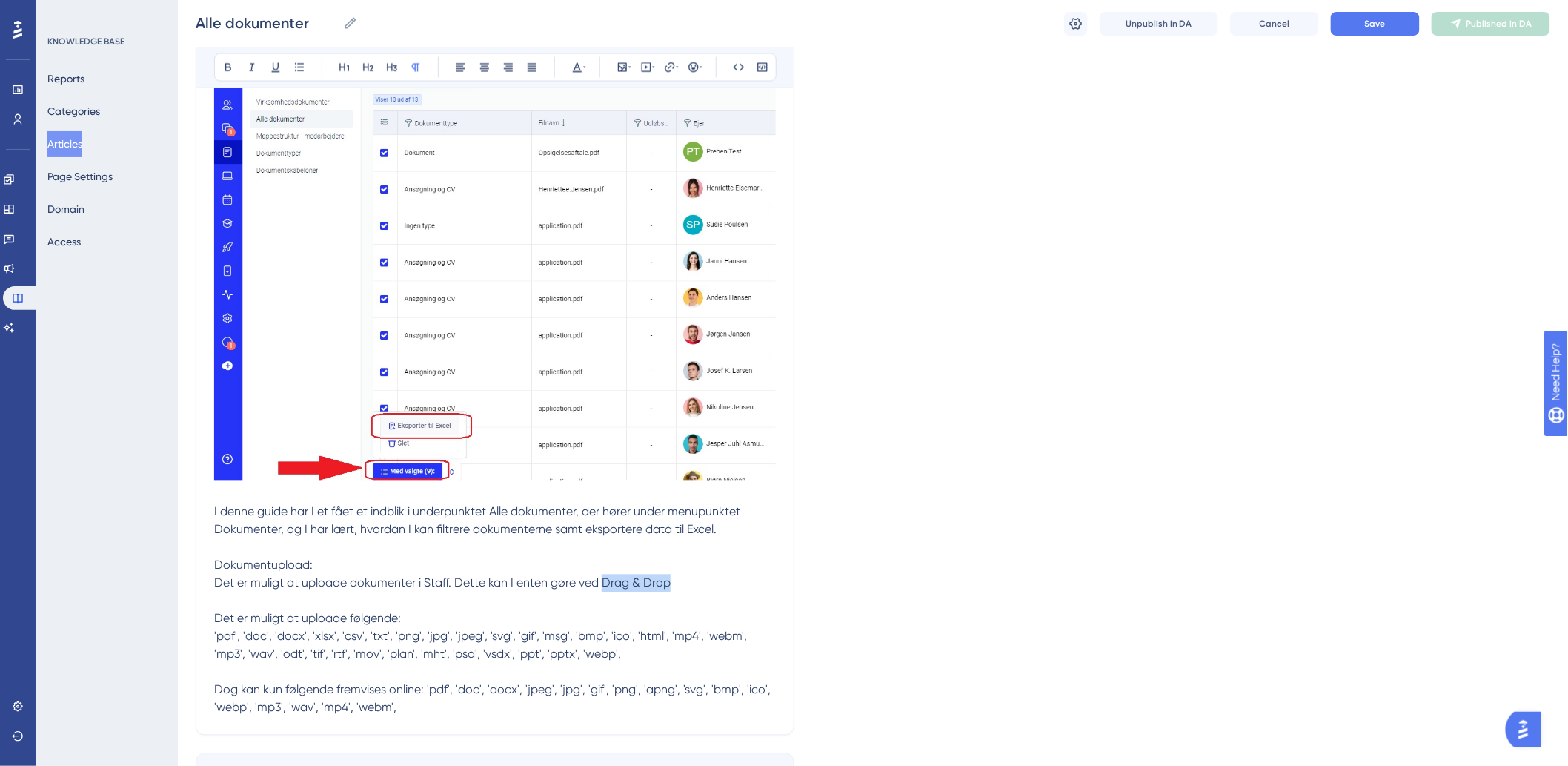
scroll to position [1082, 0]
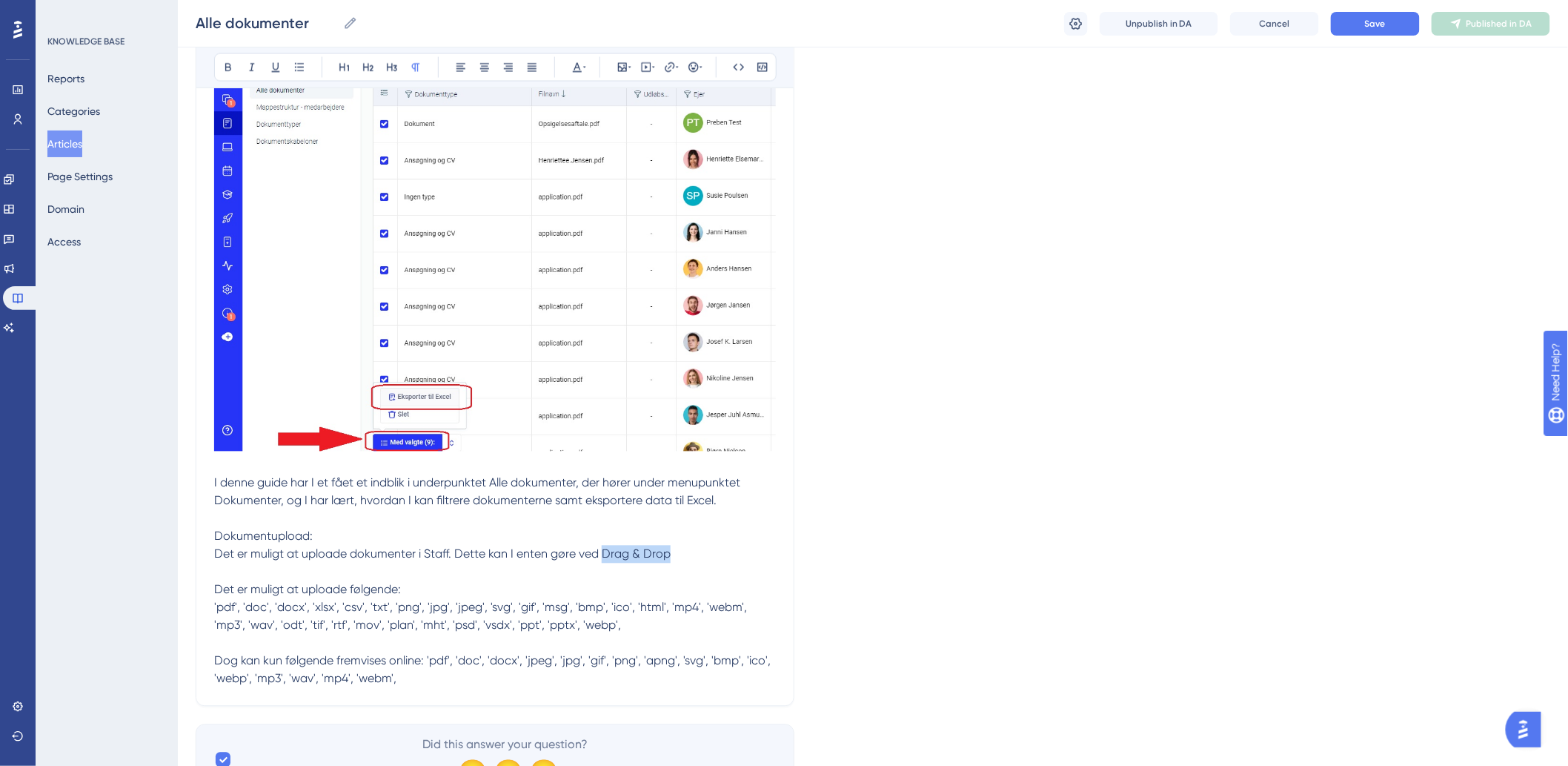
click at [689, 561] on p "Dokumentupload: Det er muligt at uploade dokumenter i Staff. Dette kan I enten …" at bounding box center [495, 598] width 562 height 178
drag, startPoint x: 678, startPoint y: 558, endPoint x: 601, endPoint y: 561, distance: 77.1
click at [601, 561] on p "Dokumentupload: Det er muligt at uploade dokumenter i Staff. Dette kan I enten …" at bounding box center [495, 598] width 562 height 178
click at [686, 554] on p "Dokumentupload: Det er muligt at uploade dokumenter i Staff. Dette kan I enten …" at bounding box center [495, 598] width 562 height 178
drag, startPoint x: 683, startPoint y: 553, endPoint x: 603, endPoint y: 561, distance: 80.4
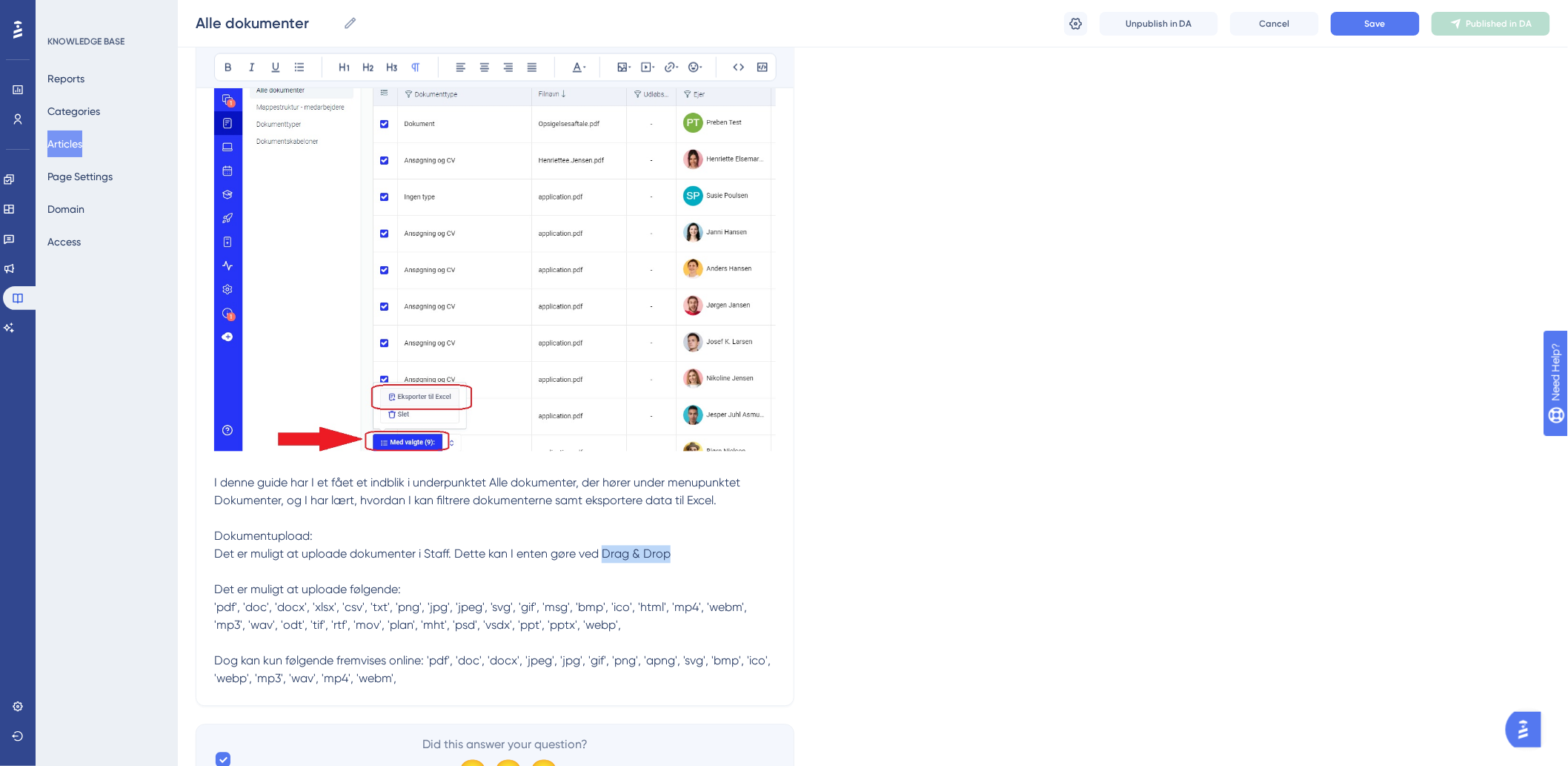
click at [603, 561] on p "Dokumentupload: Det er muligt at uploade dokumenter i Staff. Dette kan I enten …" at bounding box center [495, 598] width 562 height 178
click at [713, 557] on p "Dokumentupload: Det er muligt at uploade dokumenter i Staff. Dette kan I enten …" at bounding box center [495, 598] width 562 height 178
click at [623, 601] on p "Dokumentupload: Det er muligt at uploade dokumenter i Staff. Dette kan I enten …" at bounding box center [495, 598] width 562 height 178
click at [680, 552] on p "Dokumentupload: Det er muligt at uploade dokumenter i Staff. Dette kan I enten …" at bounding box center [495, 598] width 562 height 178
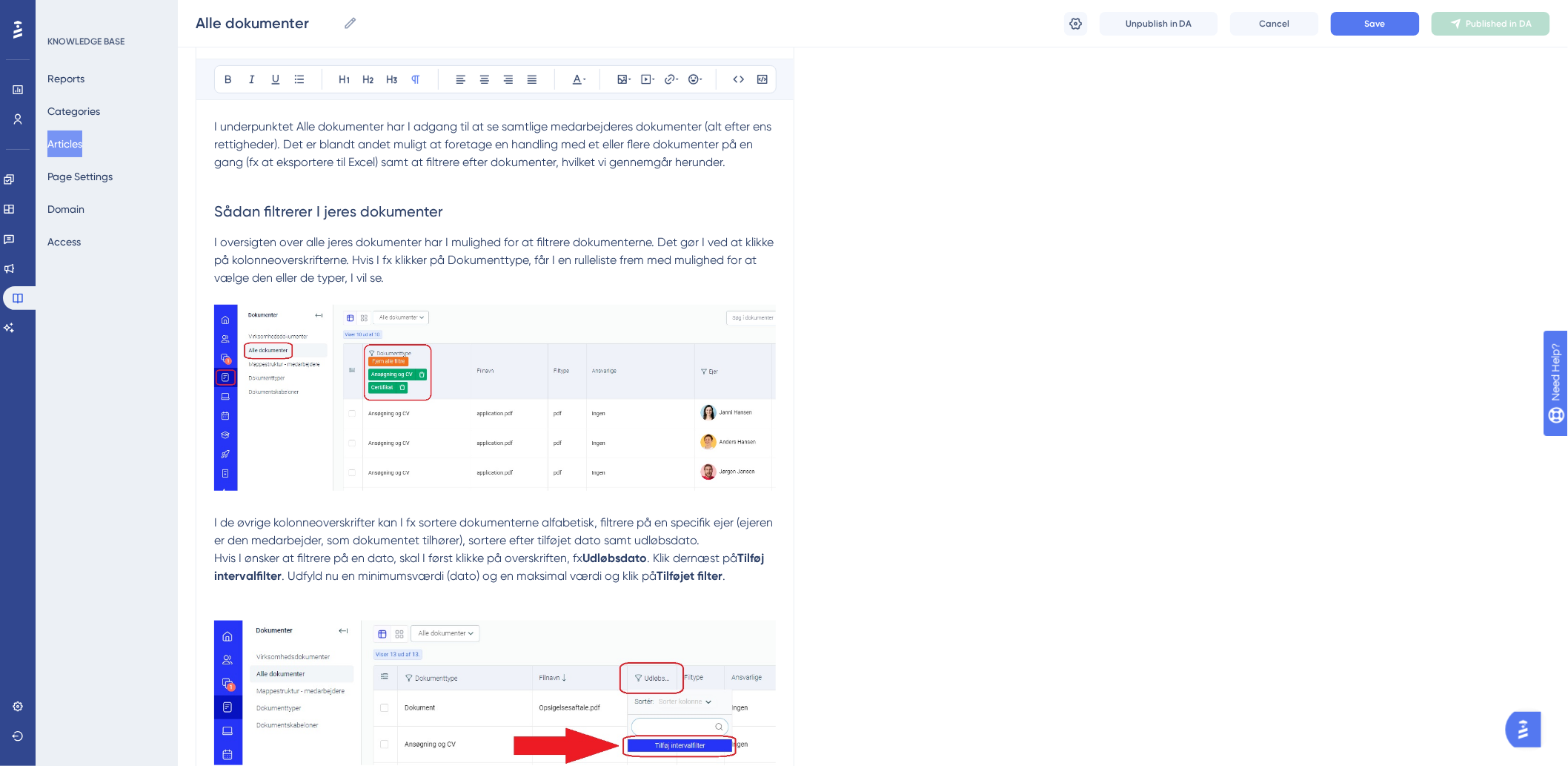
scroll to position [1160, 0]
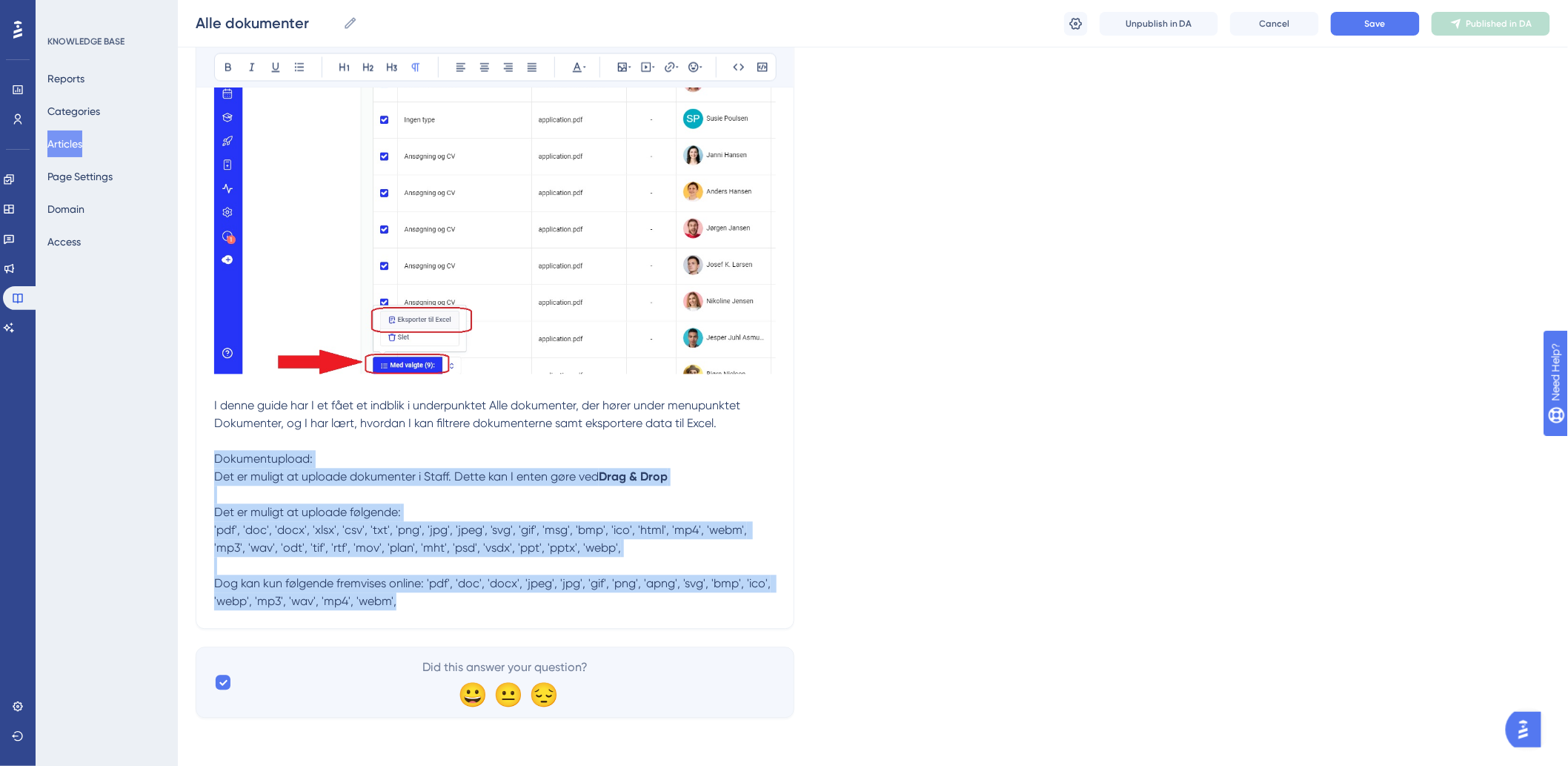
drag, startPoint x: 433, startPoint y: 610, endPoint x: 215, endPoint y: 461, distance: 264.1
click at [215, 461] on p "Dokumentupload: Det er muligt at uploade dokumenter i Staff. Dette kan I enten …" at bounding box center [495, 522] width 562 height 178
copy p "Dokumentupload: Det er muligt at uploade dokumenter i Staff. Dette kan I enten …"
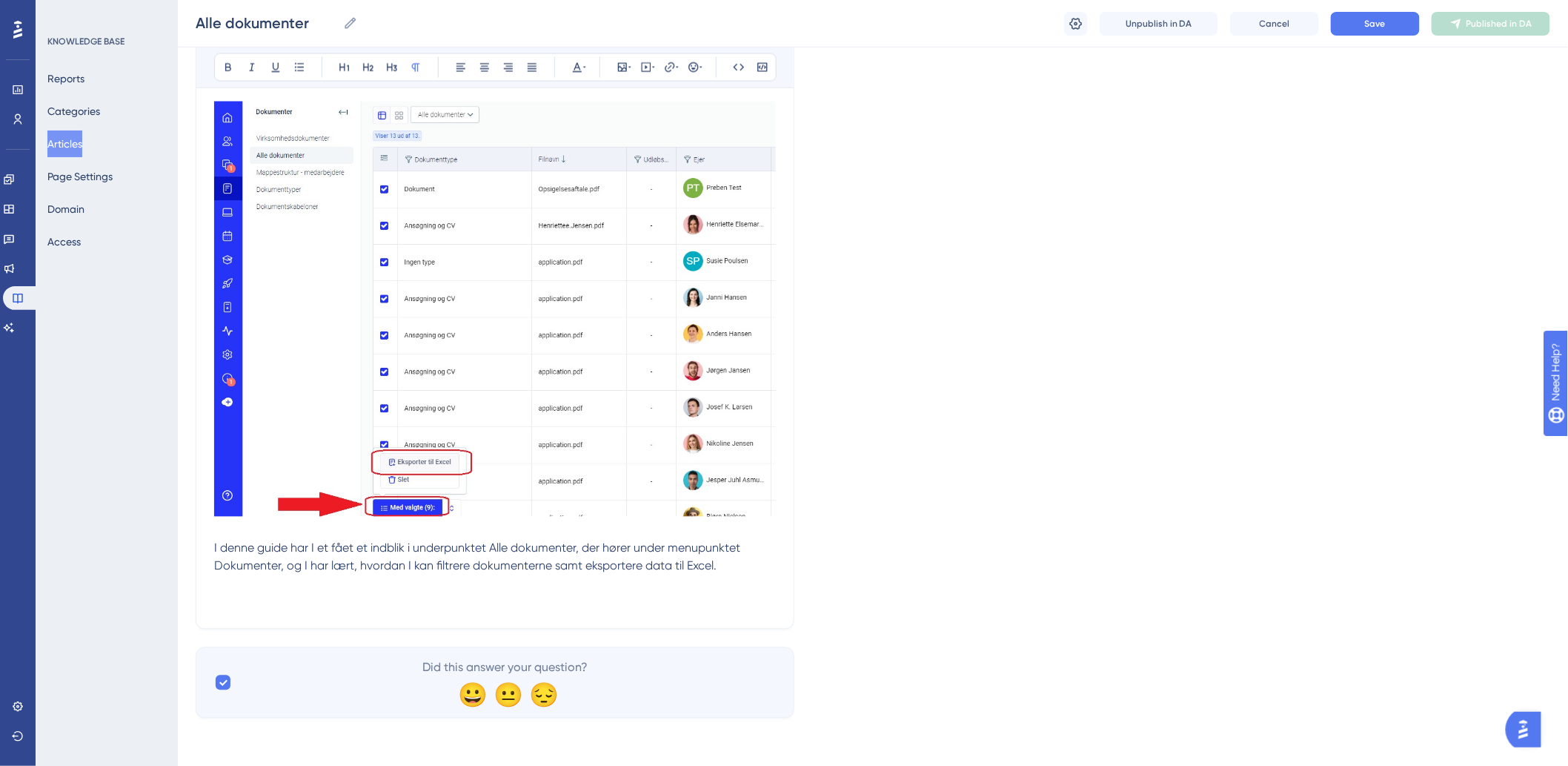
scroll to position [999, 0]
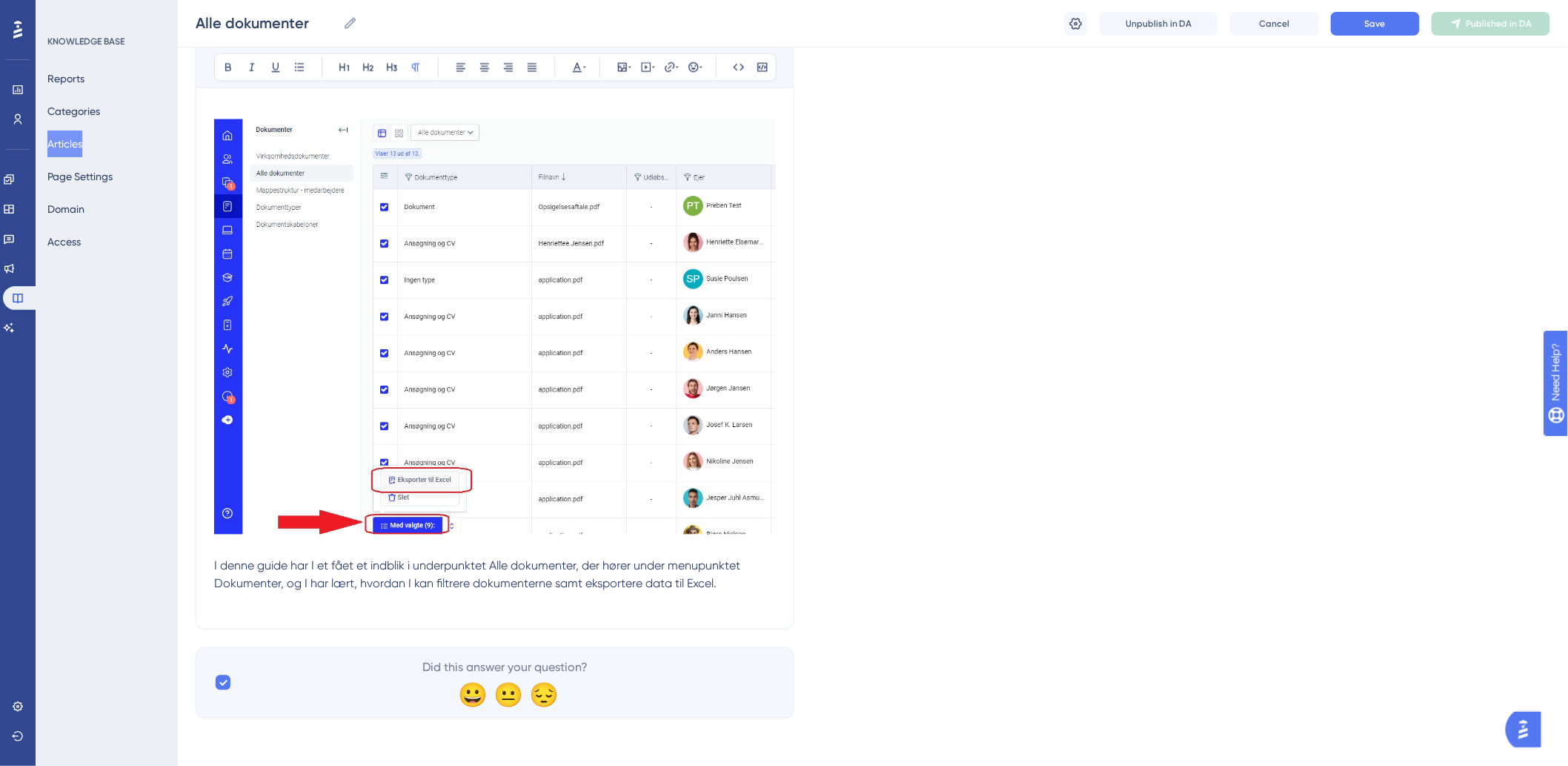
click at [727, 586] on p "I denne guide har I et fået et indblik i underpunktet Alle dokumenter, der høre…" at bounding box center [495, 574] width 562 height 35
click at [1392, 24] on button "Save" at bounding box center [1375, 24] width 88 height 24
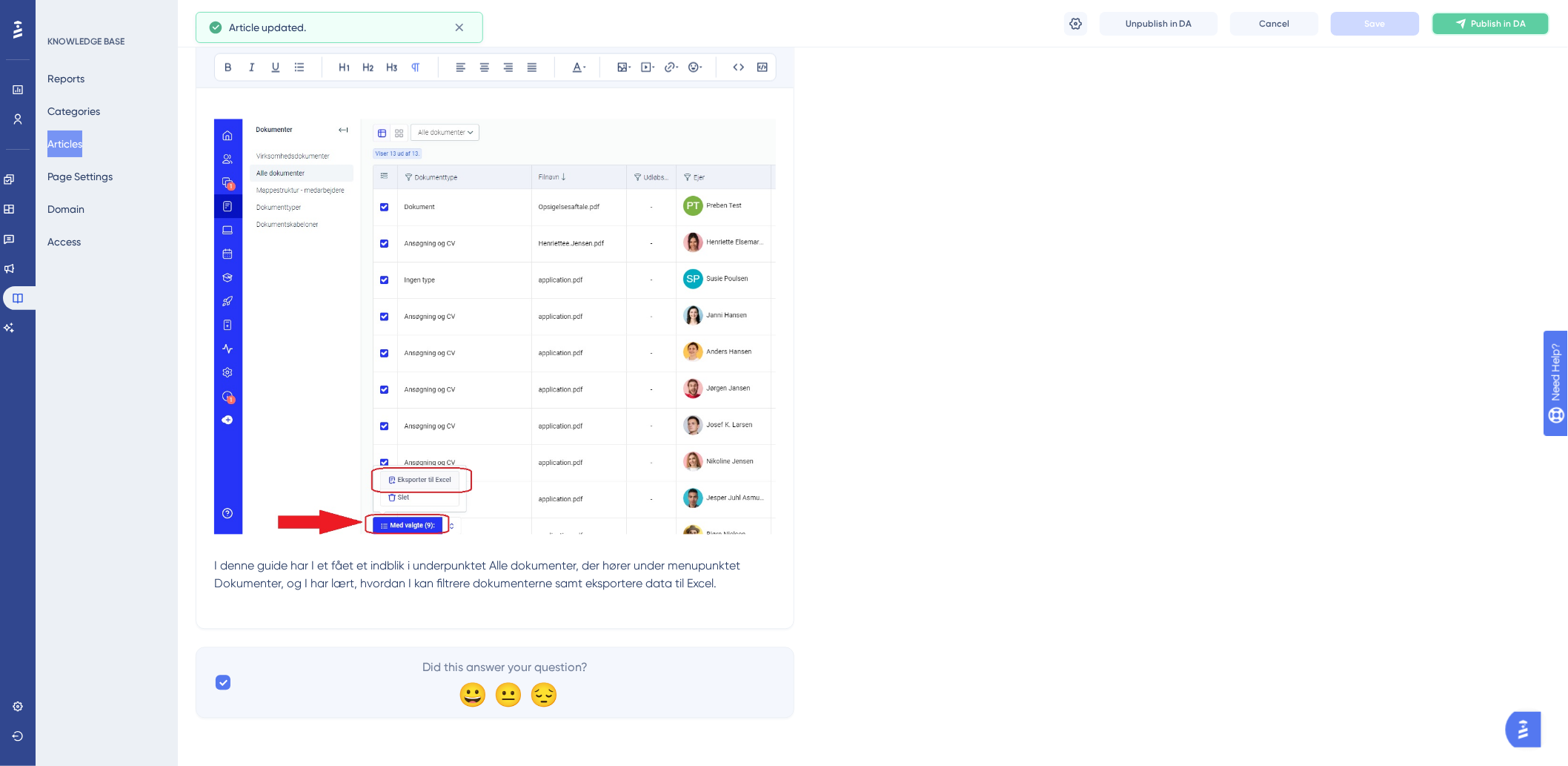
click at [1494, 27] on span "Publish in DA" at bounding box center [1499, 24] width 55 height 12
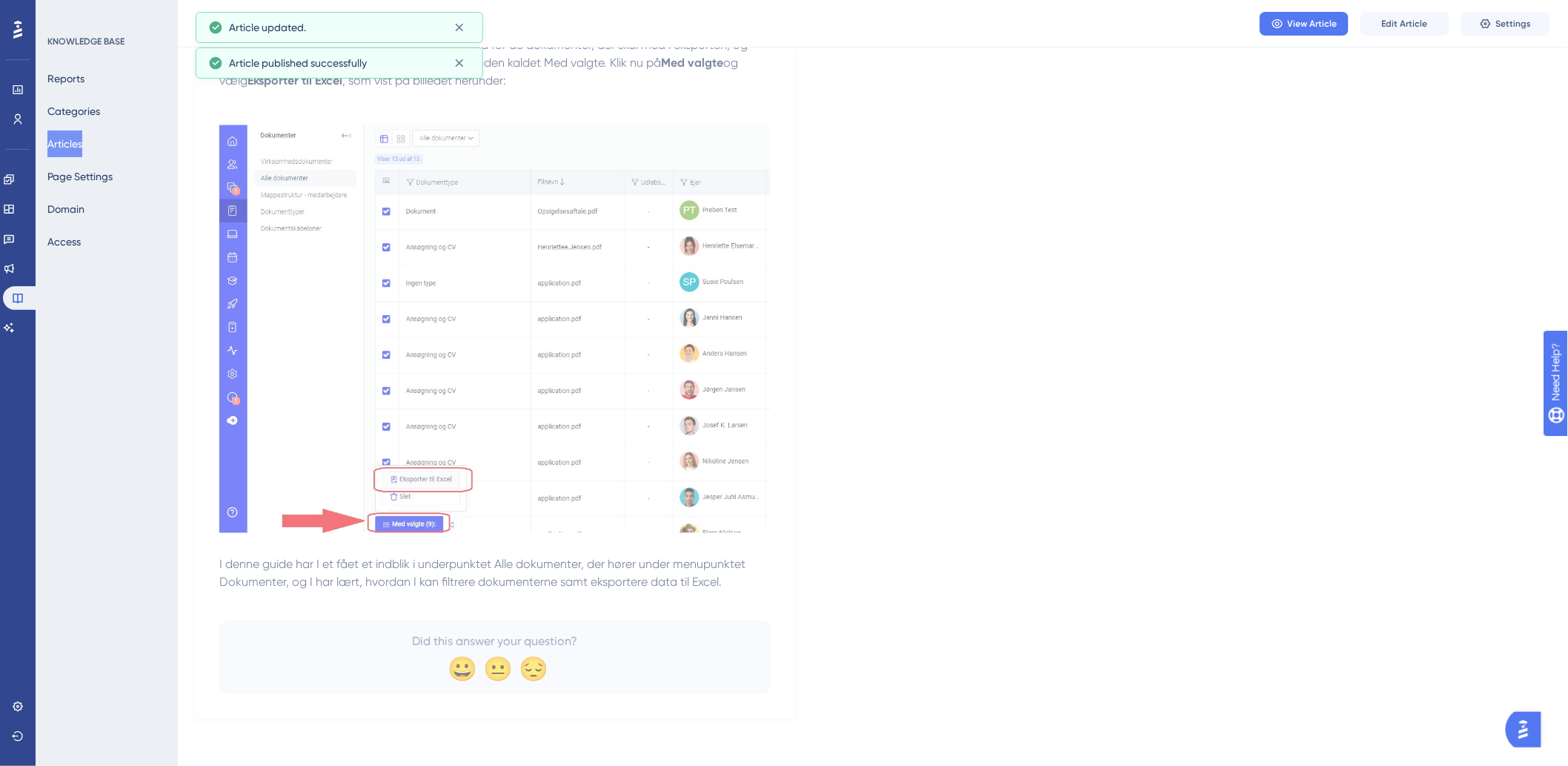
click at [70, 148] on button "Articles" at bounding box center [64, 144] width 35 height 27
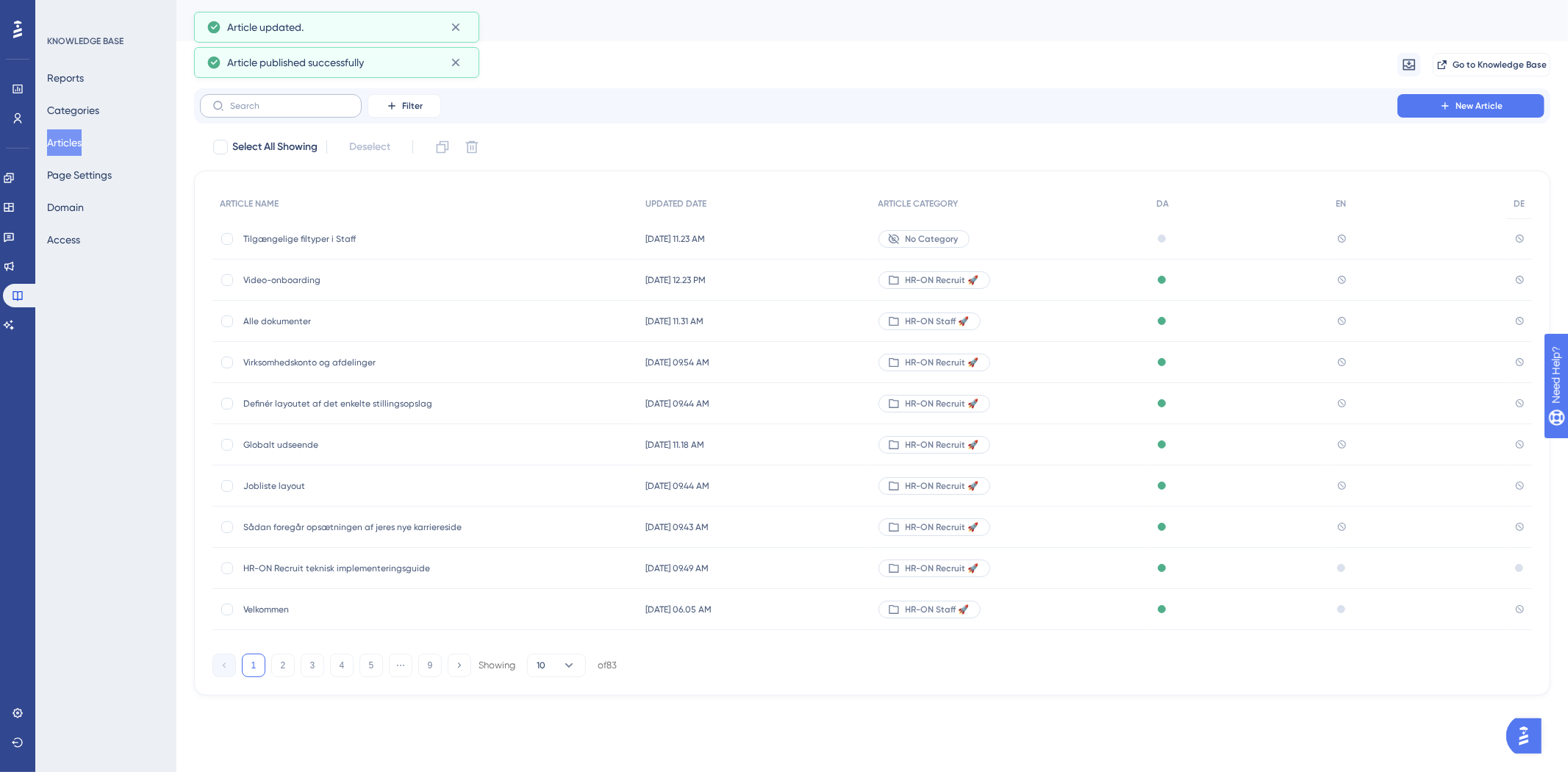
click at [309, 114] on label at bounding box center [281, 106] width 162 height 24
click at [309, 111] on input "text" at bounding box center [290, 106] width 119 height 10
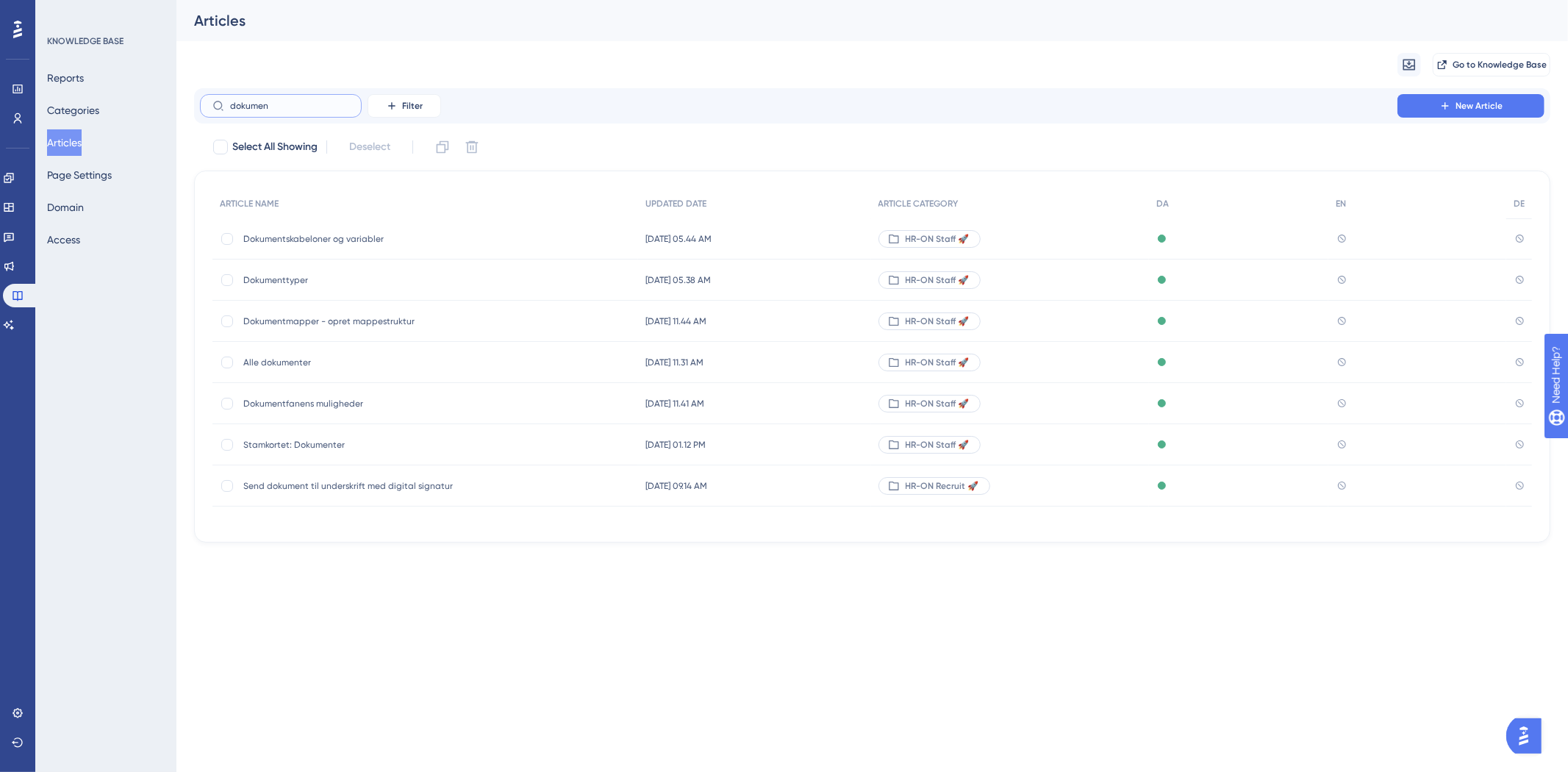
type input "dokumen"
click at [327, 403] on span "Dokumentfanens muligheder" at bounding box center [361, 404] width 235 height 12
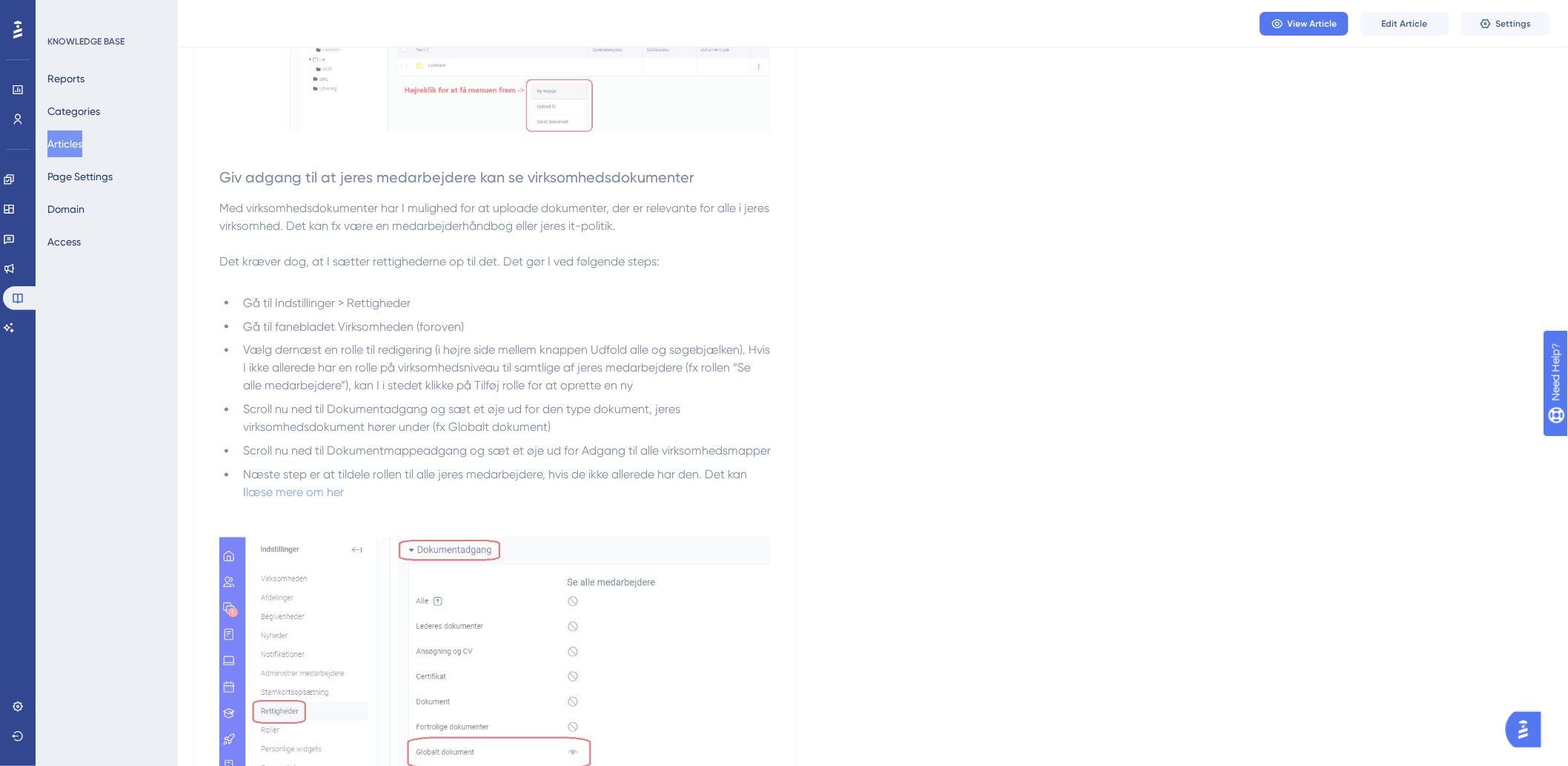
scroll to position [659, 0]
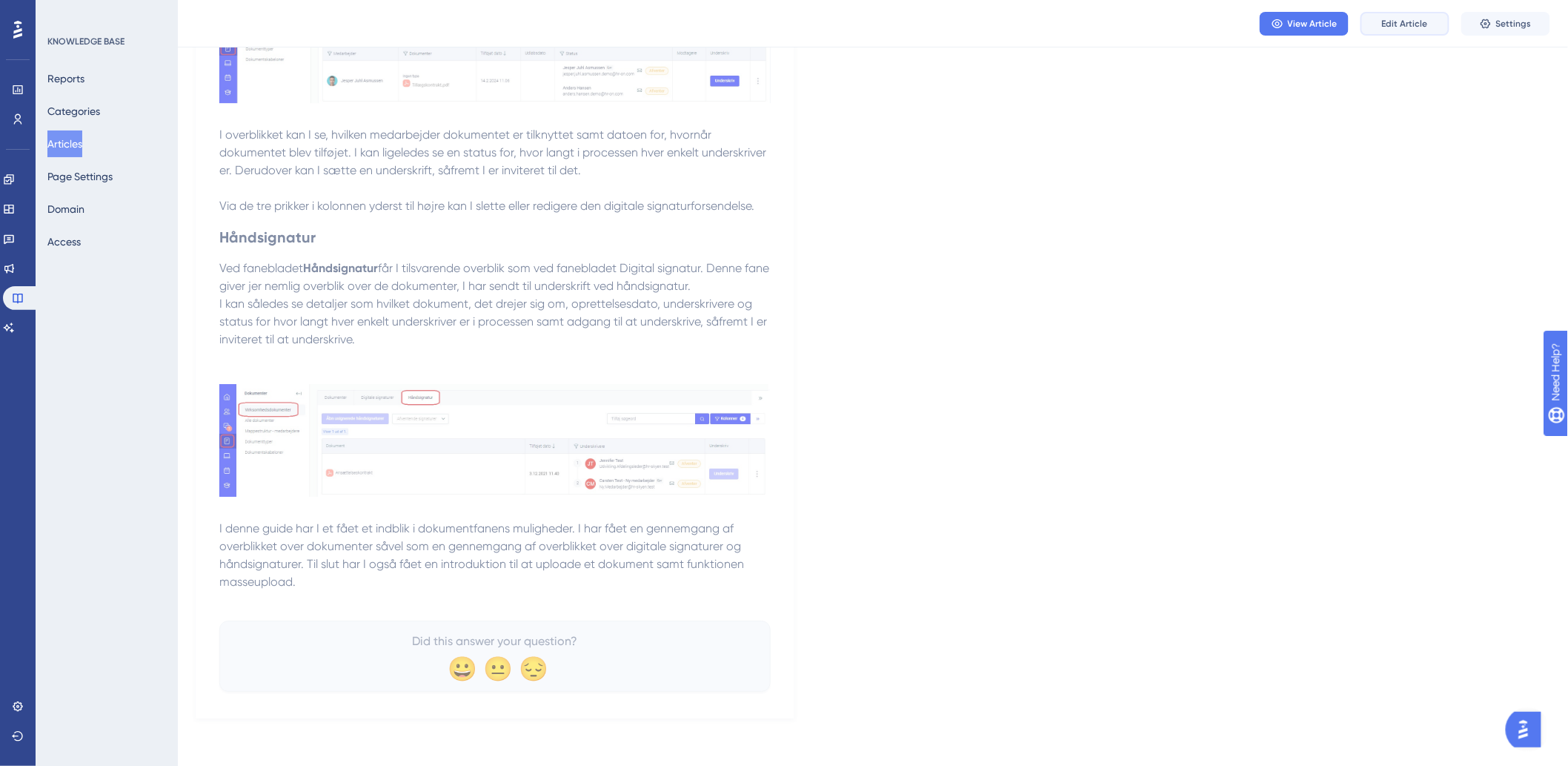
click at [1434, 24] on button "Edit Article" at bounding box center [1404, 24] width 88 height 24
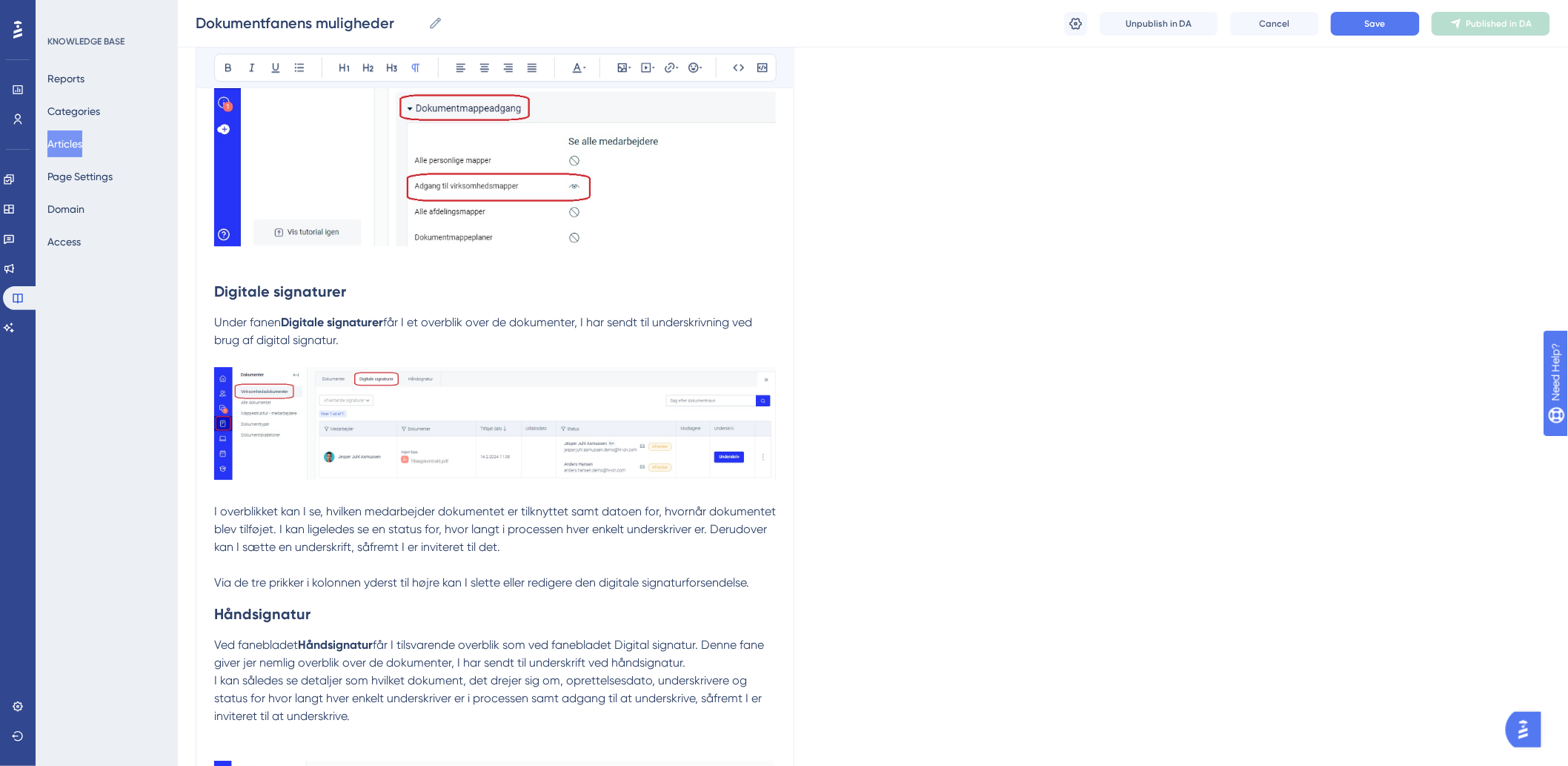
scroll to position [2042, 0]
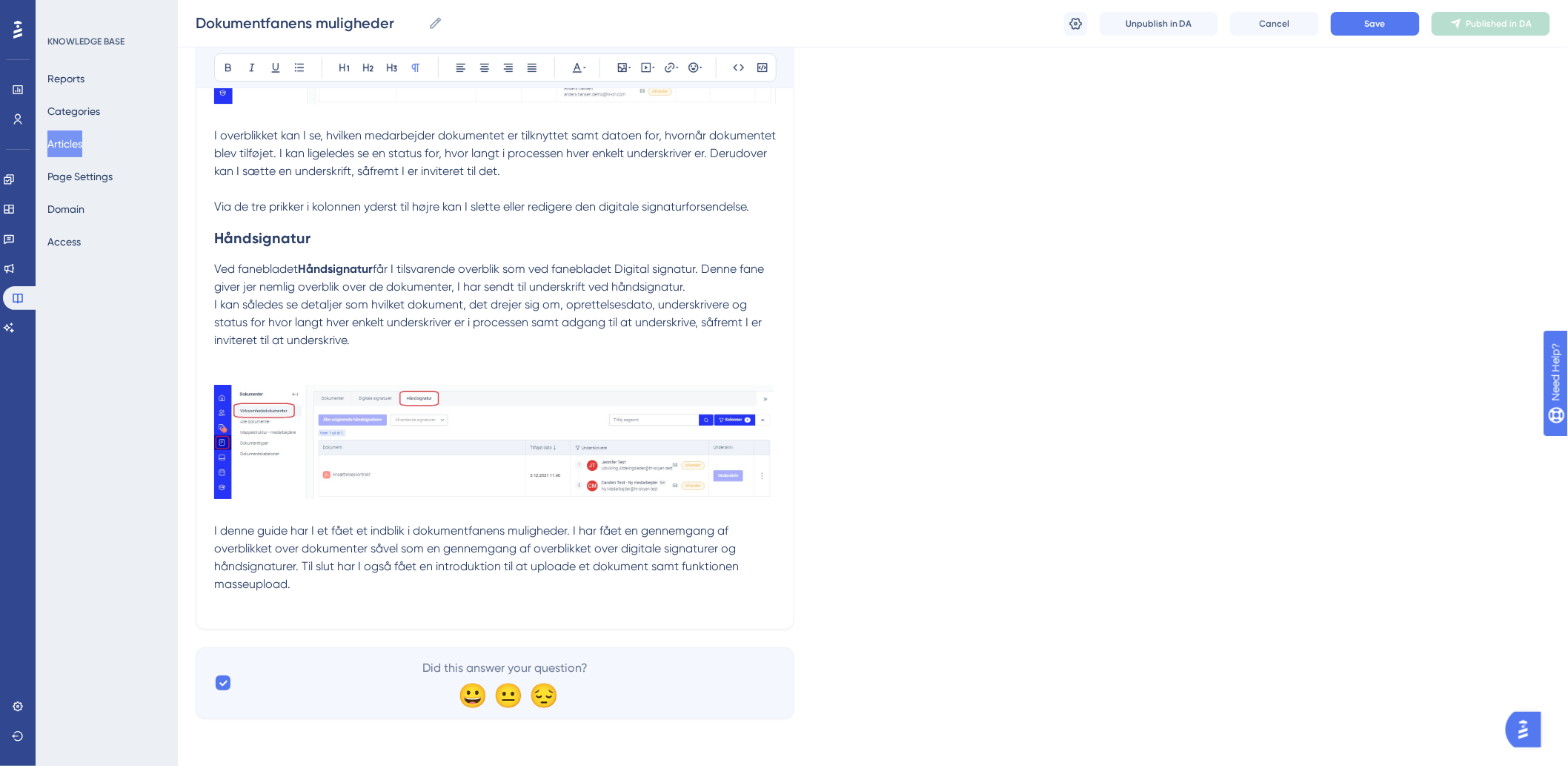
click at [313, 585] on p "I denne guide har I et fået et indblik i dokumentfanens muligheder. I har fået …" at bounding box center [495, 557] width 562 height 71
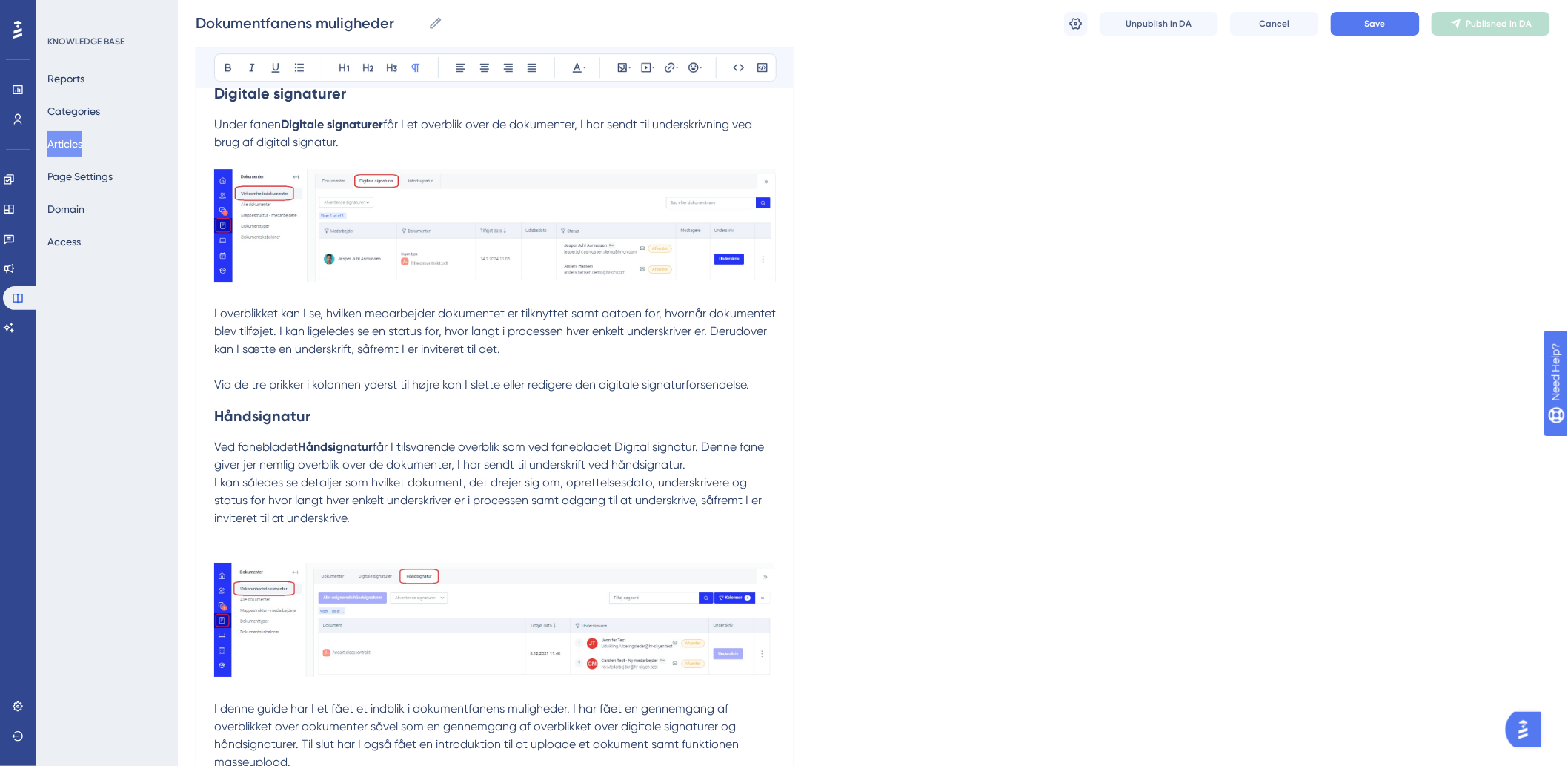
scroll to position [2077, 0]
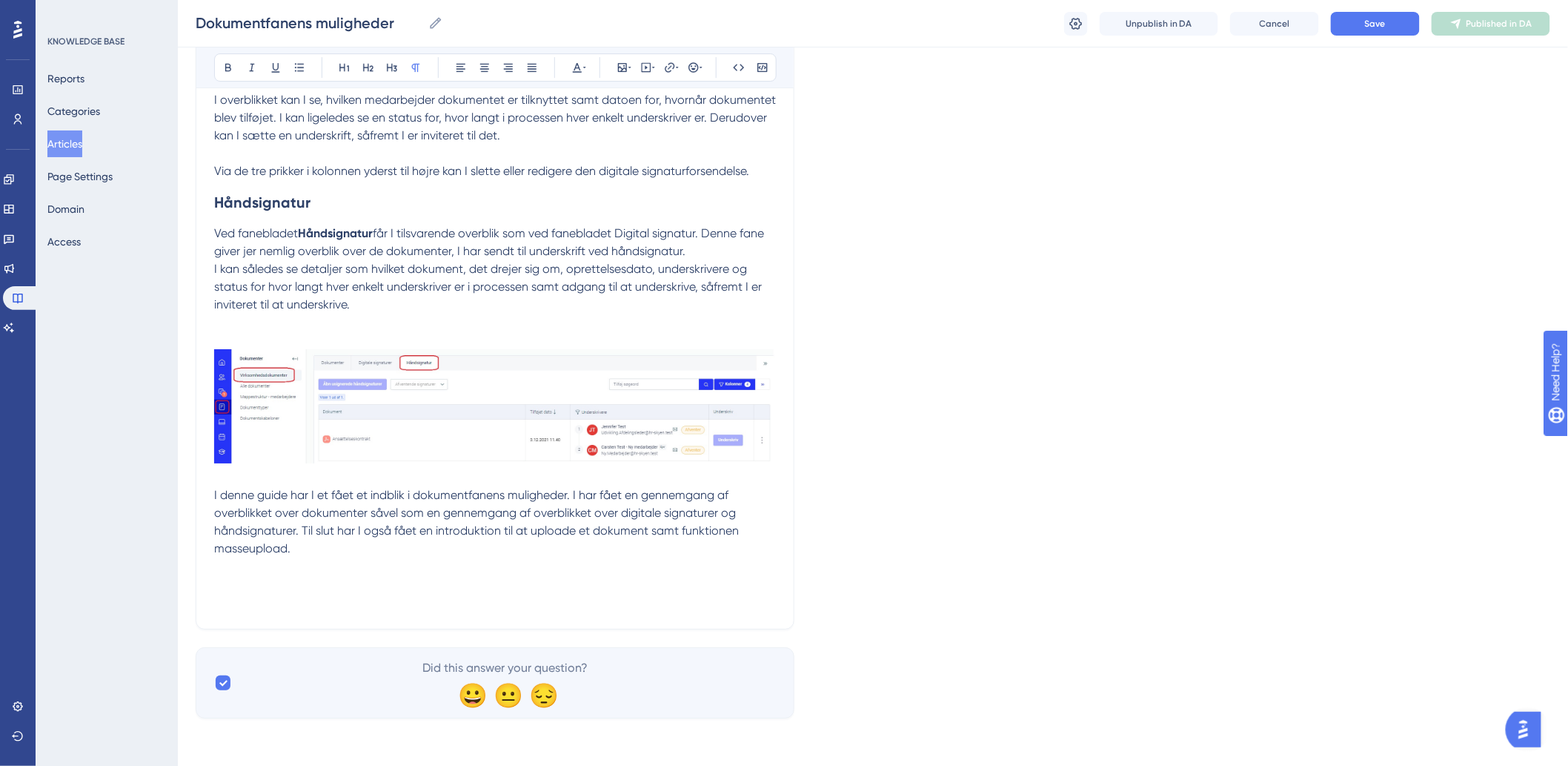
click at [346, 588] on p "I denne guide har I et fået et indblik i dokumentfanens muligheder. I har fået …" at bounding box center [495, 540] width 562 height 107
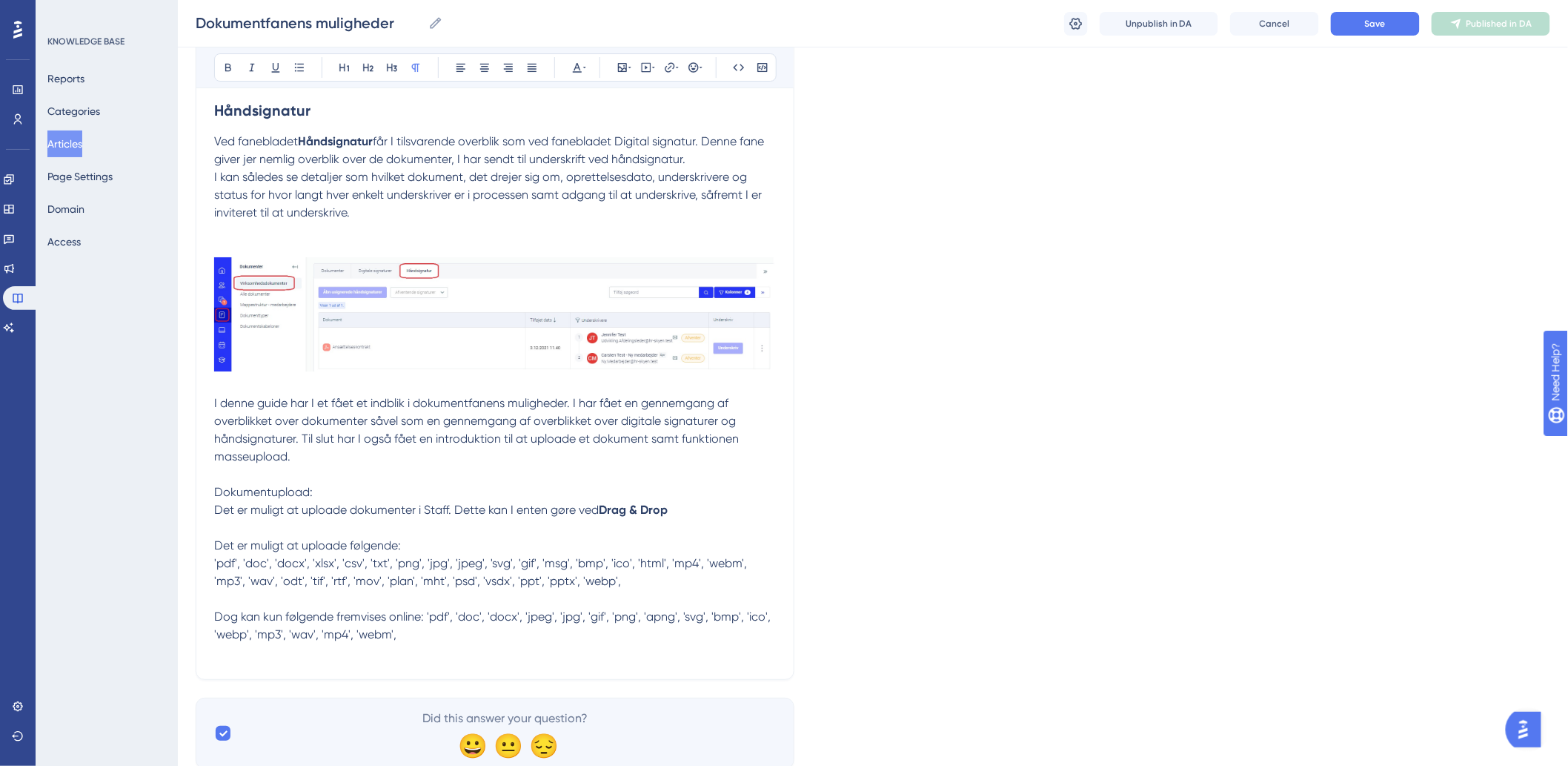
scroll to position [2219, 0]
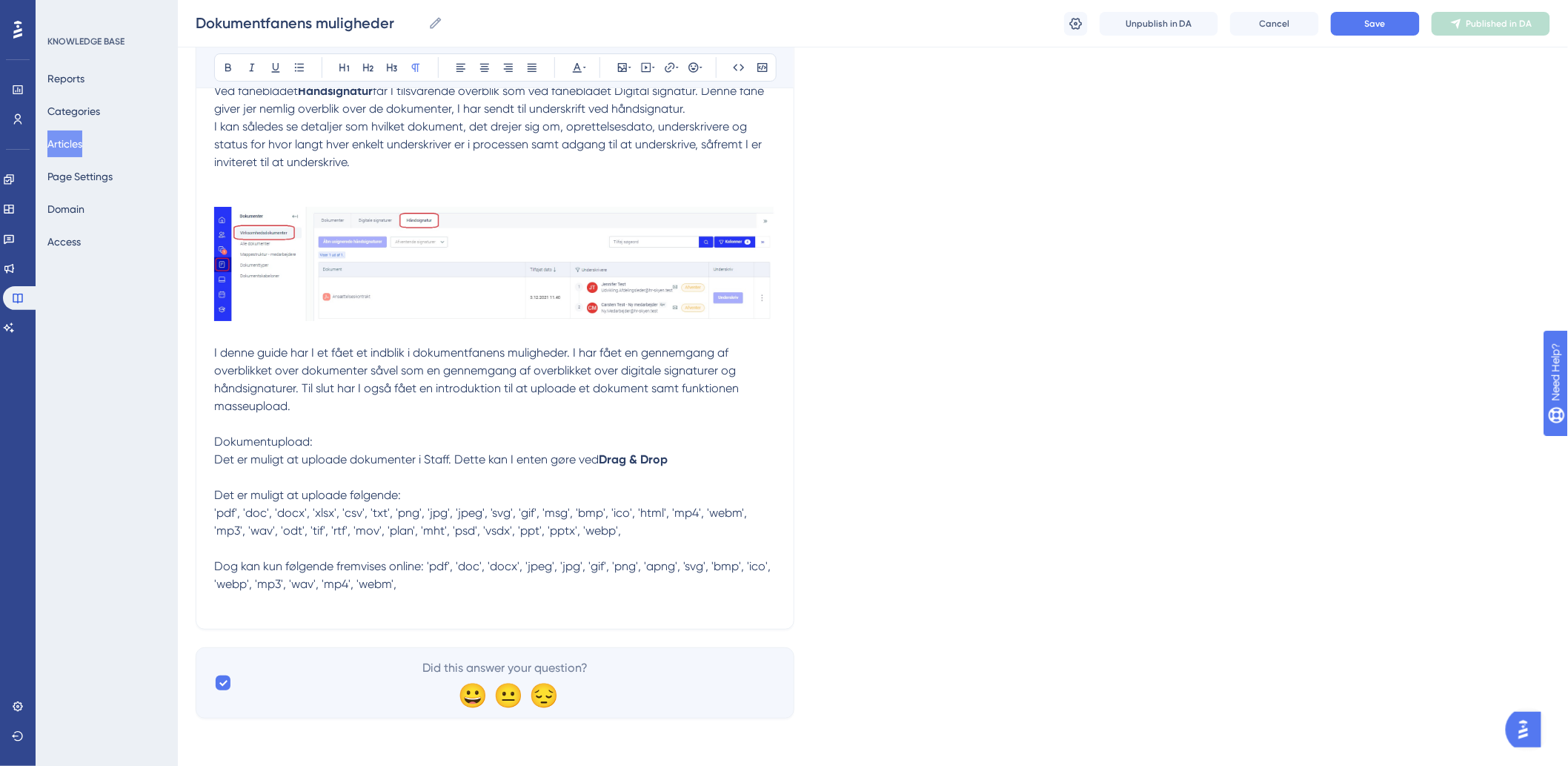
click at [691, 463] on p "I denne guide har I et fået et indblik i dokumentfanens muligheder. I har fået …" at bounding box center [495, 469] width 562 height 249
click at [467, 595] on p at bounding box center [495, 602] width 562 height 18
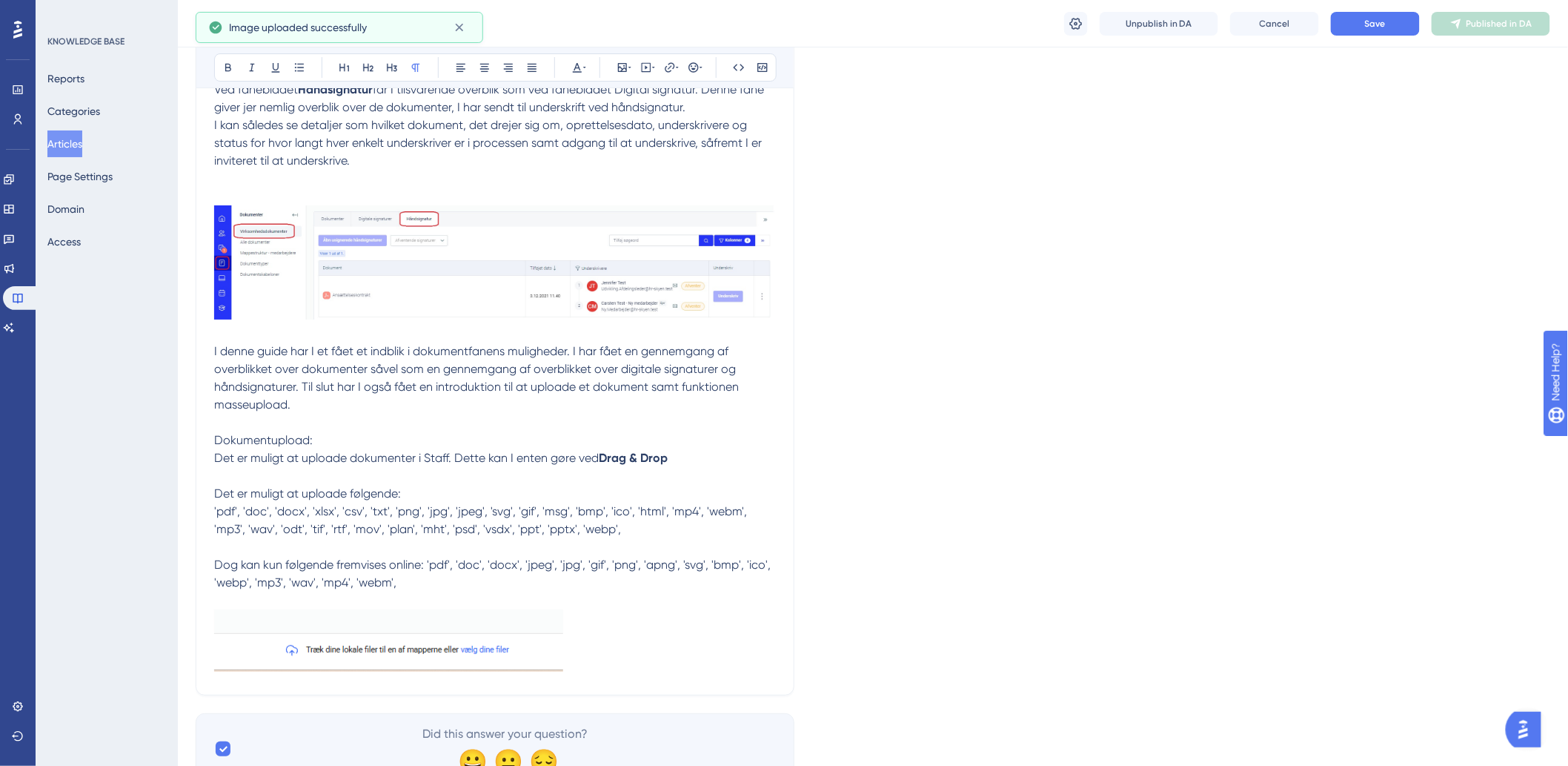
click at [601, 654] on p at bounding box center [495, 634] width 562 height 85
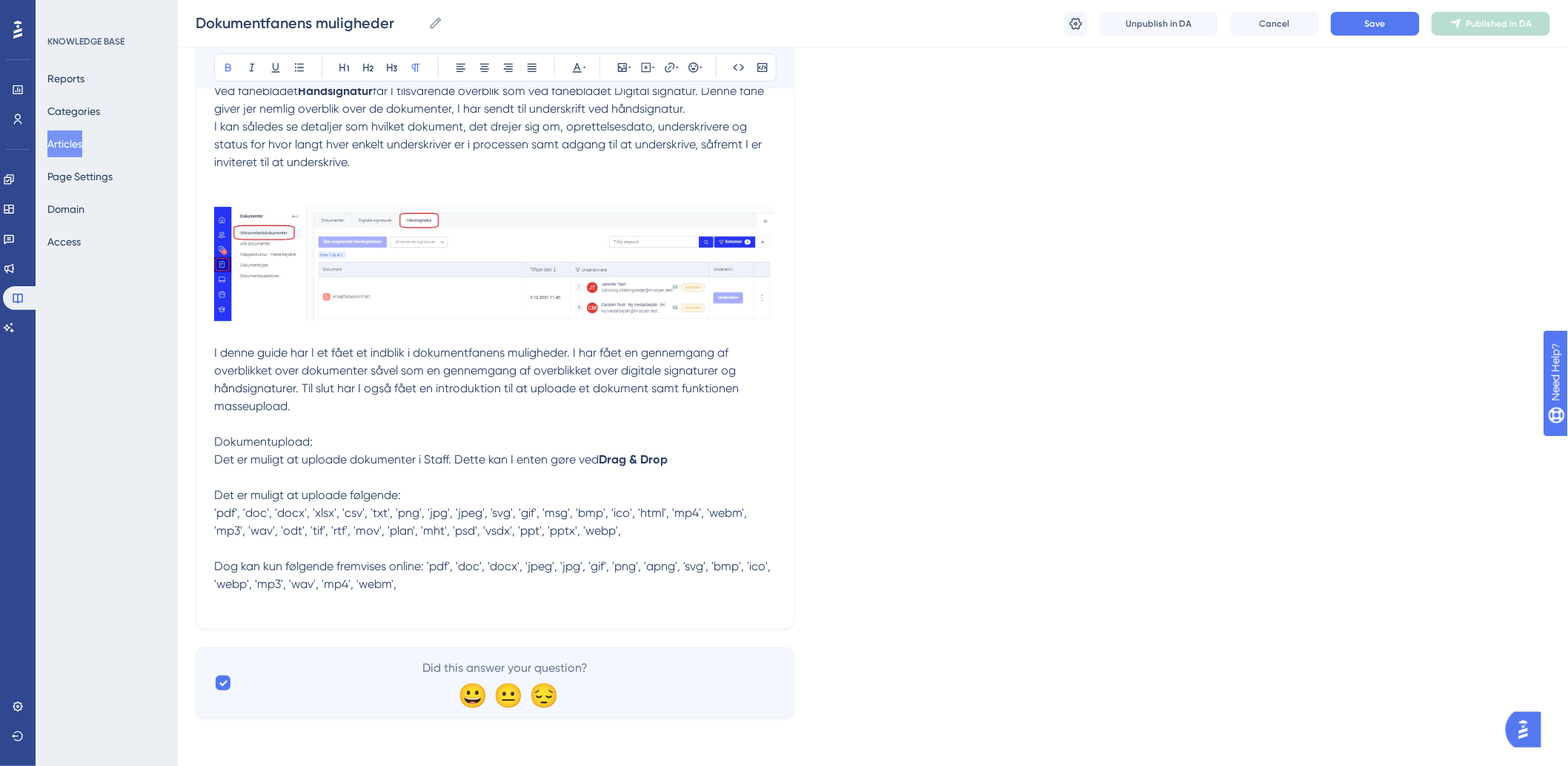
click at [692, 450] on p "I denne guide har I et fået et indblik i dokumentfanens muligheder. I har fået …" at bounding box center [495, 469] width 562 height 249
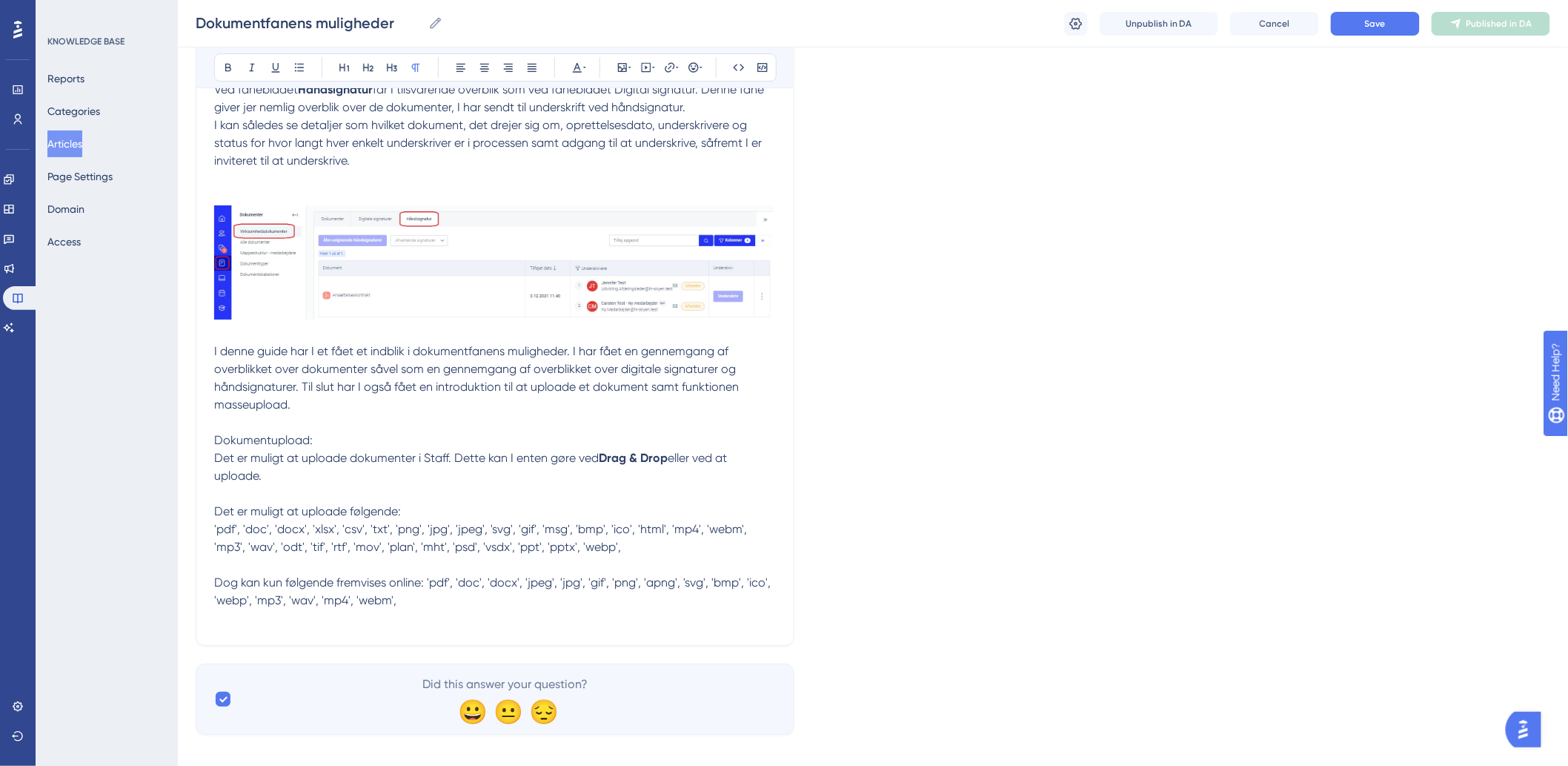
drag, startPoint x: 330, startPoint y: 439, endPoint x: 302, endPoint y: 443, distance: 28.3
click at [302, 443] on p "I denne guide har I et fået et indblik i dokumentfanens muligheder. I har fået …" at bounding box center [495, 475] width 562 height 267
click at [301, 443] on span "Dokumentupload:" at bounding box center [263, 440] width 99 height 14
drag, startPoint x: 308, startPoint y: 443, endPoint x: 205, endPoint y: 444, distance: 103.0
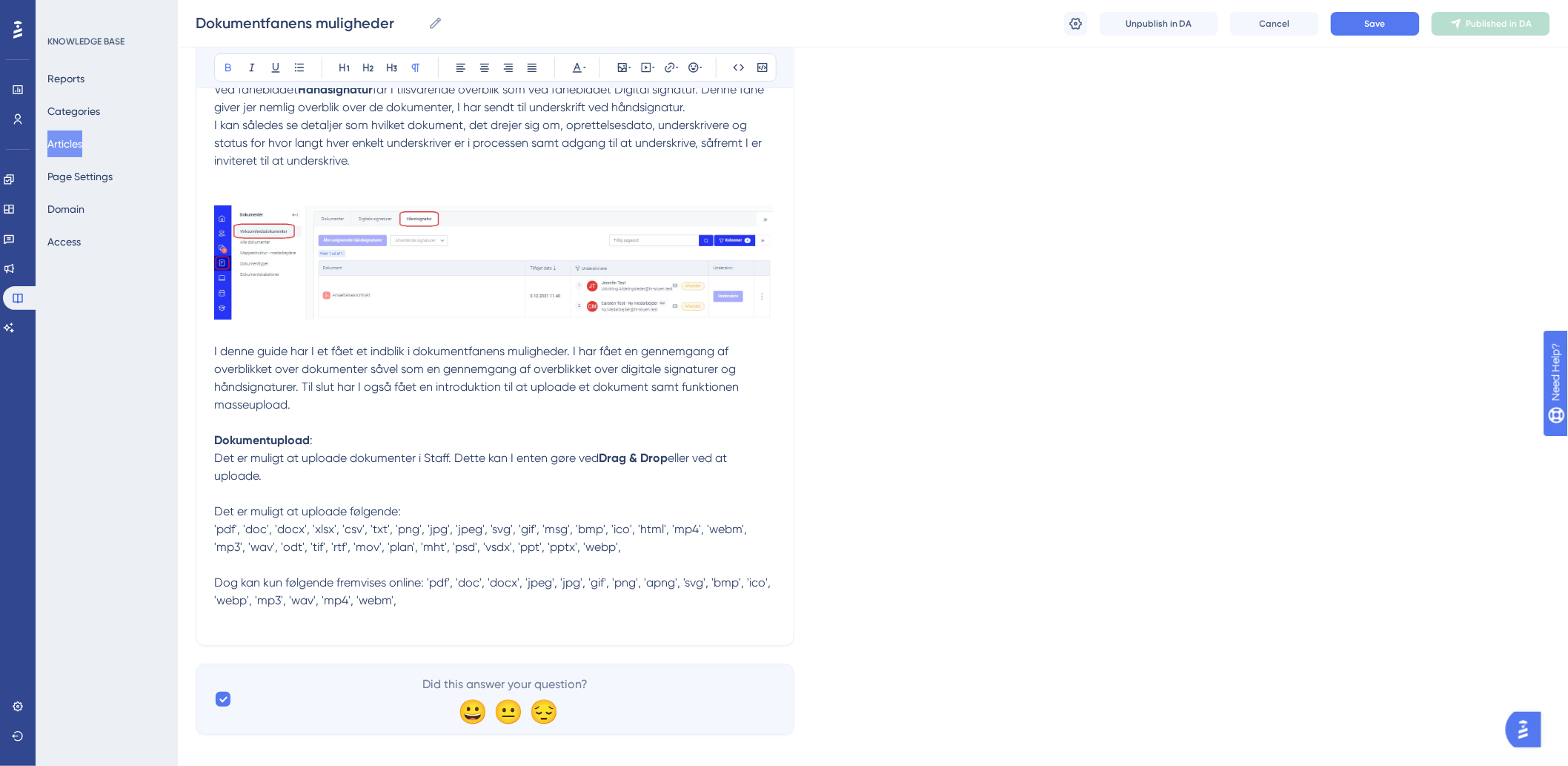
click at [546, 573] on p "I denne guide har I et fået et indblik i dokumentfanens muligheder. I har fået …" at bounding box center [495, 475] width 562 height 267
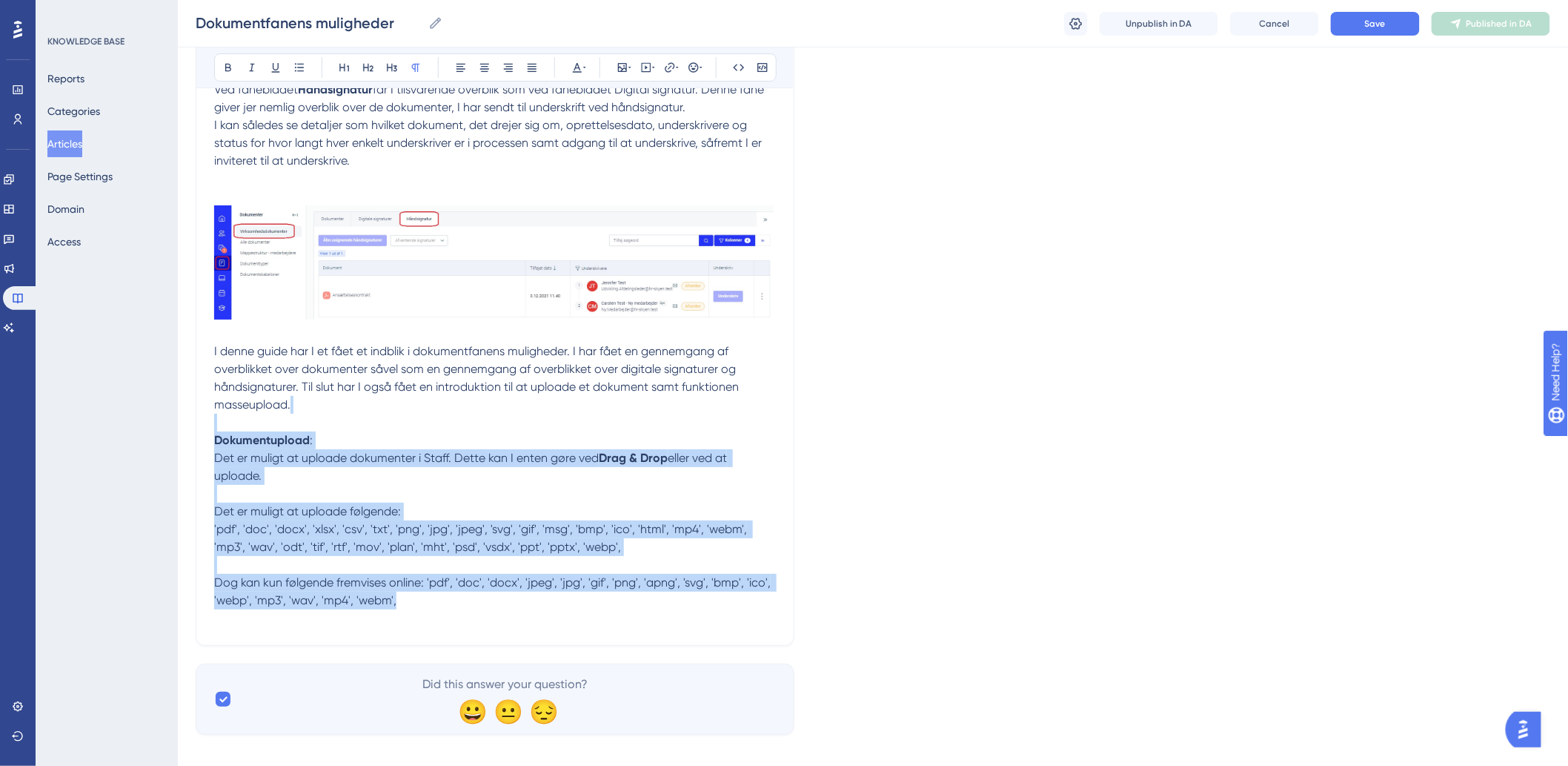
drag, startPoint x: 338, startPoint y: 574, endPoint x: 218, endPoint y: 433, distance: 185.2
click at [218, 433] on p "I denne guide har I et fået et indblik i dokumentfanens muligheder. I har fået …" at bounding box center [495, 475] width 562 height 267
copy p "Dokumentupload : Det er muligt at uploade dokumenter i Staff. Dette kan I enten…"
click at [475, 585] on span "Dog kan kun følgende fremvises online: 'pdf', 'doc', 'docx', 'jpeg', 'jpg', 'gi…" at bounding box center [493, 591] width 559 height 32
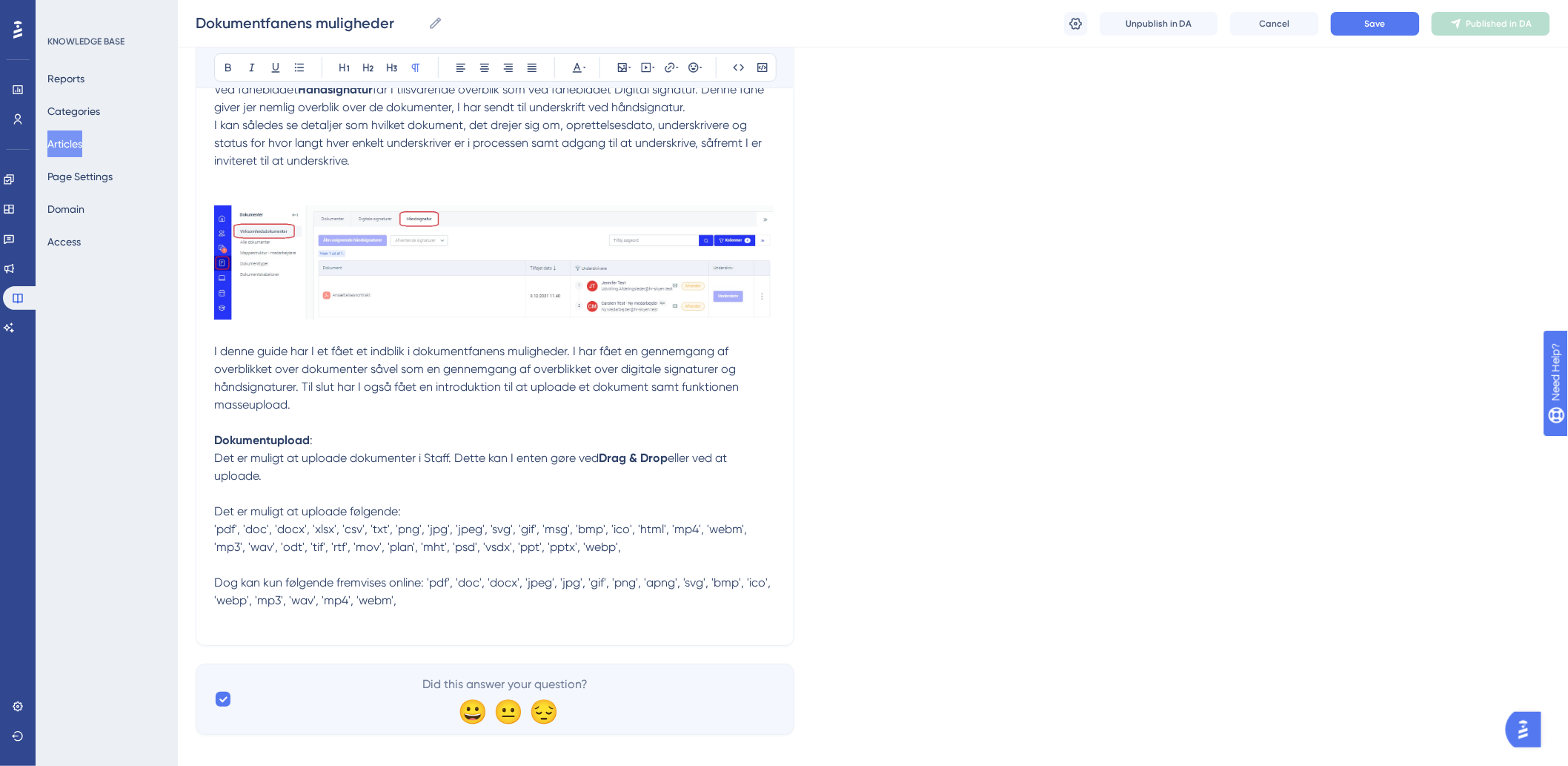
click at [371, 477] on p "I denne guide har I et fået et indblik i dokumentfanens muligheder. I har fået …" at bounding box center [495, 475] width 562 height 267
click at [1389, 13] on button "Save" at bounding box center [1375, 24] width 88 height 24
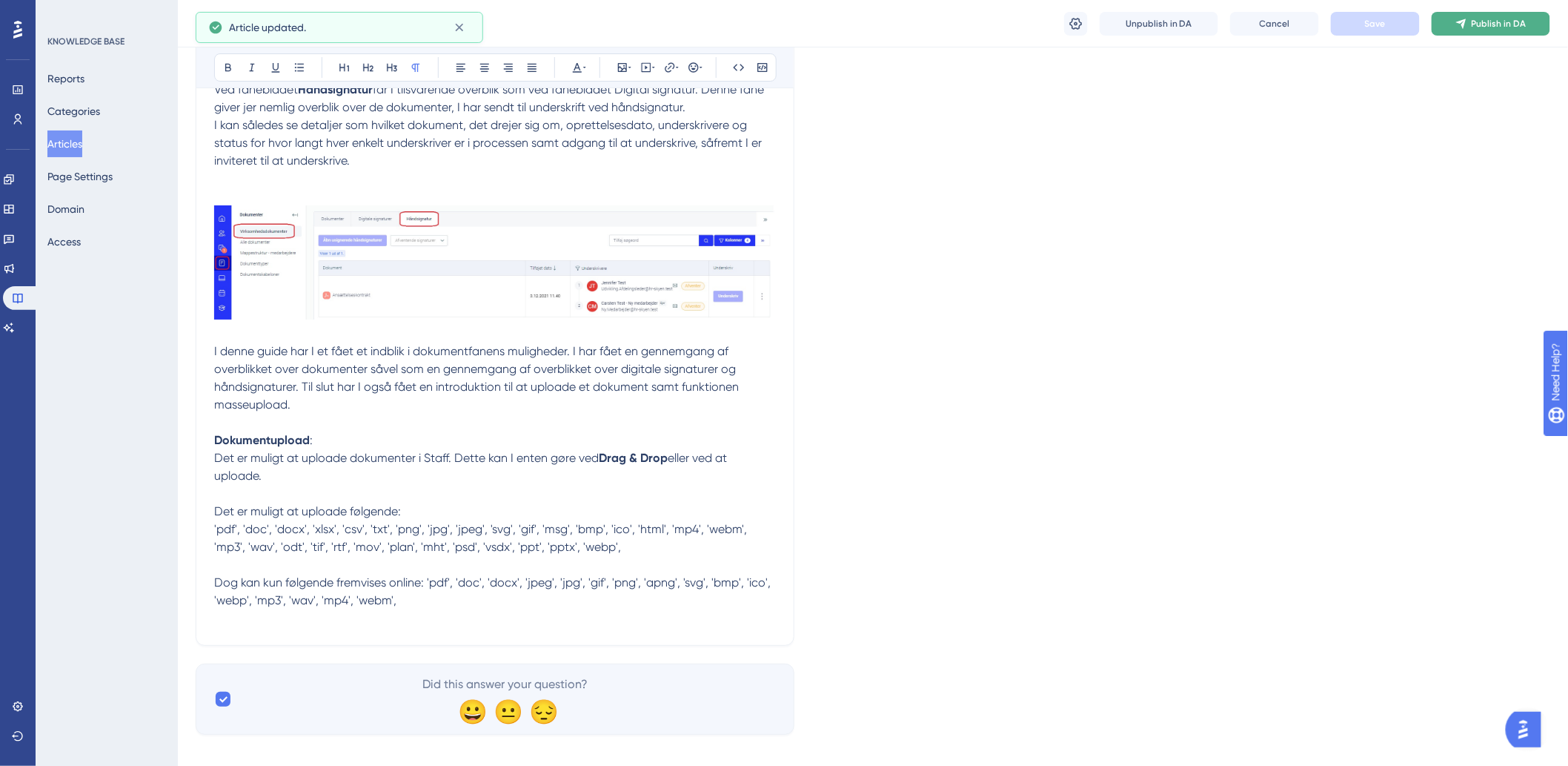
click at [1480, 20] on span "Publish in DA" at bounding box center [1499, 24] width 55 height 12
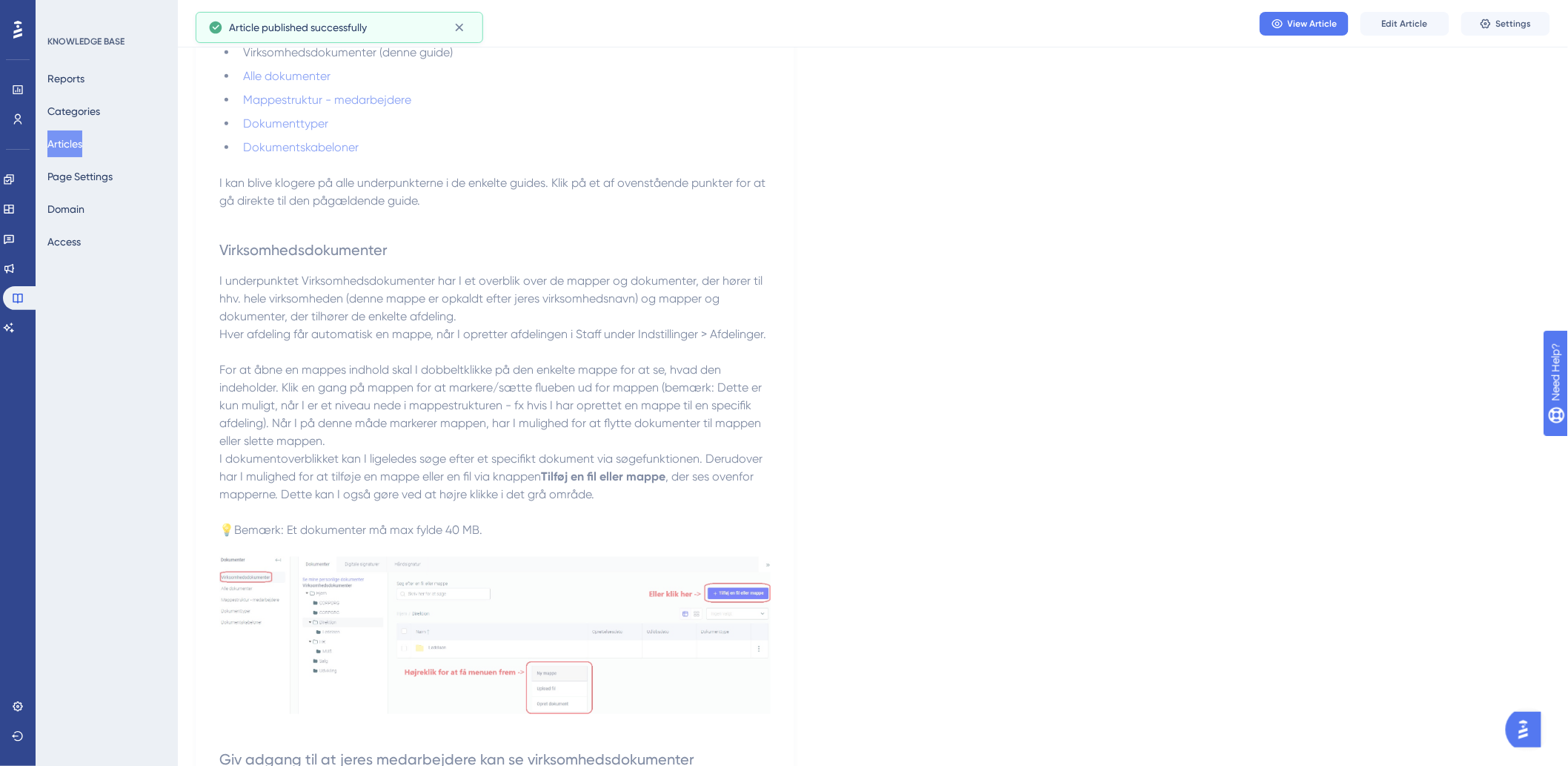
scroll to position [0, 0]
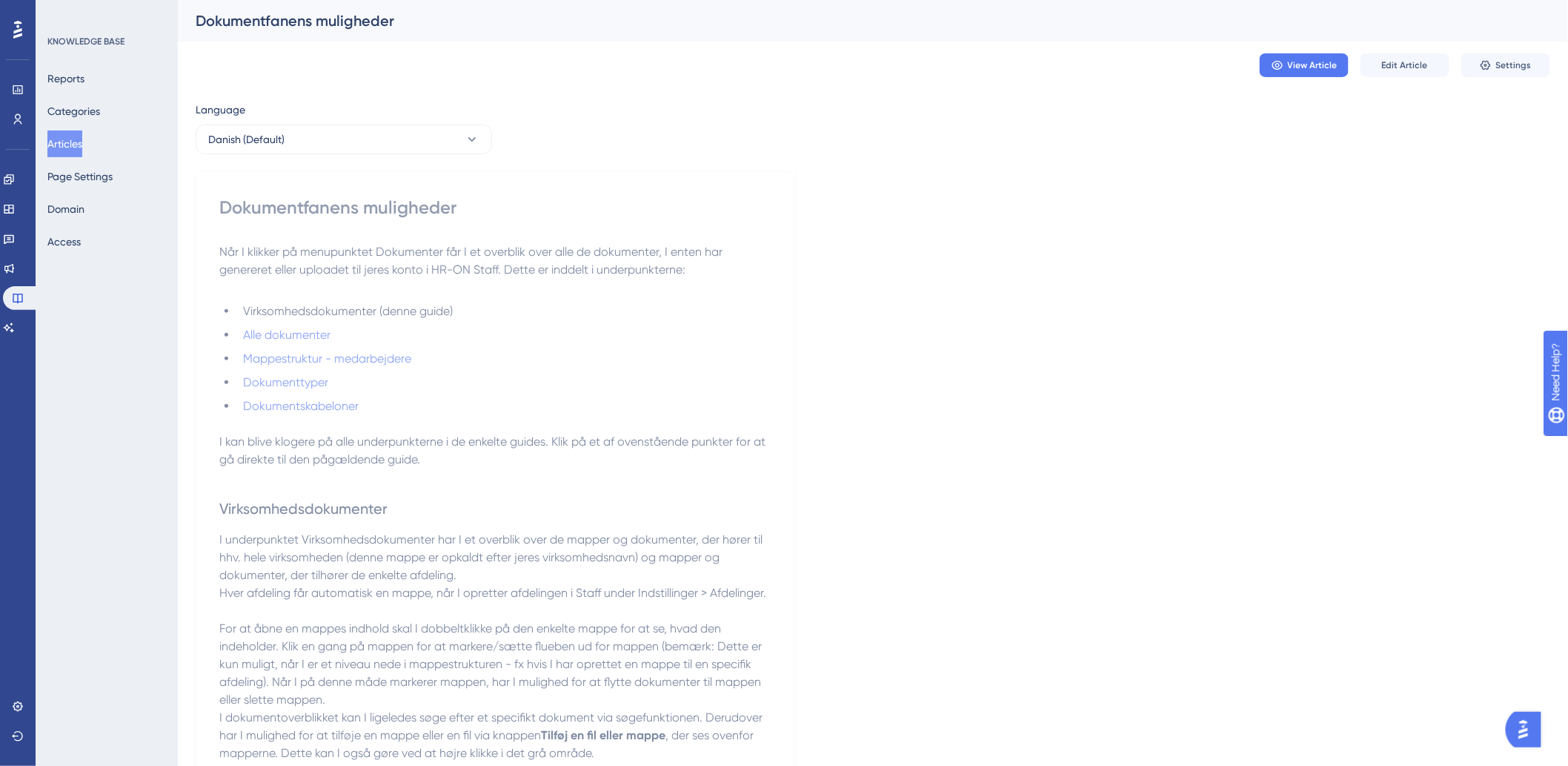
click at [78, 143] on button "Articles" at bounding box center [64, 144] width 35 height 27
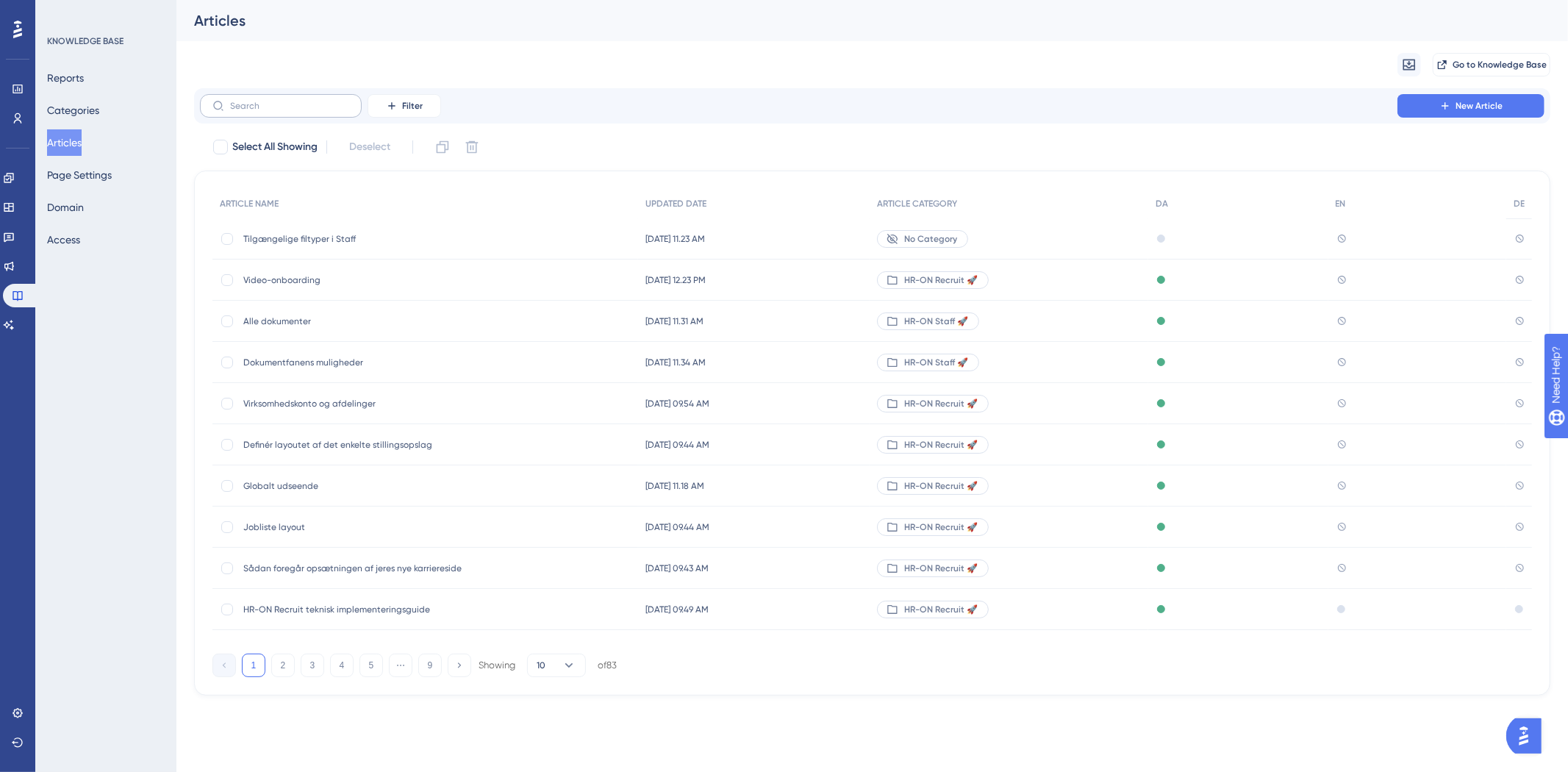
click at [218, 100] on icon at bounding box center [218, 106] width 12 height 12
click at [230, 101] on input "text" at bounding box center [290, 106] width 119 height 10
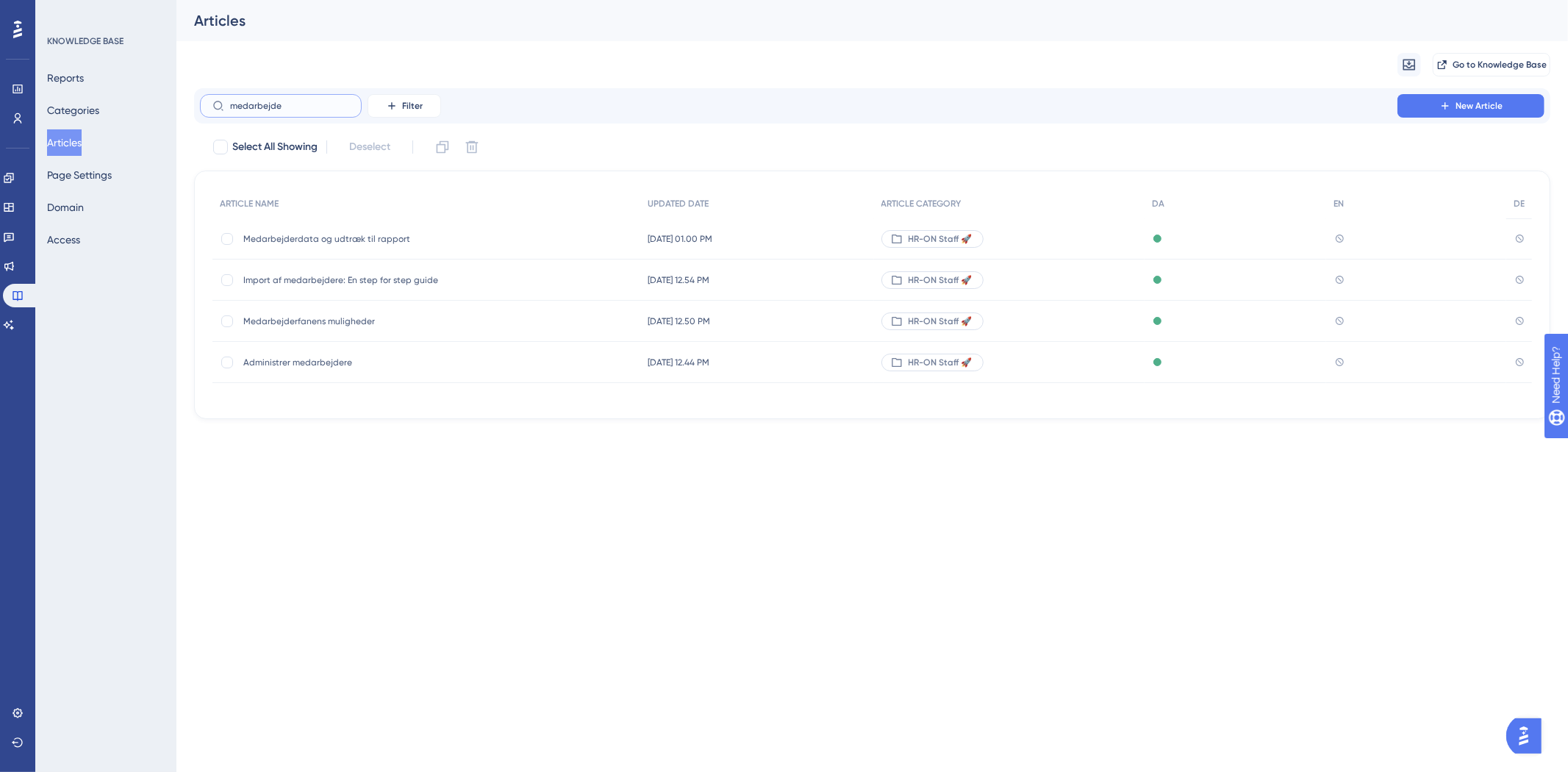
type input "medarbejder"
click at [347, 317] on span "Medarbejderfanens muligheder" at bounding box center [361, 322] width 235 height 12
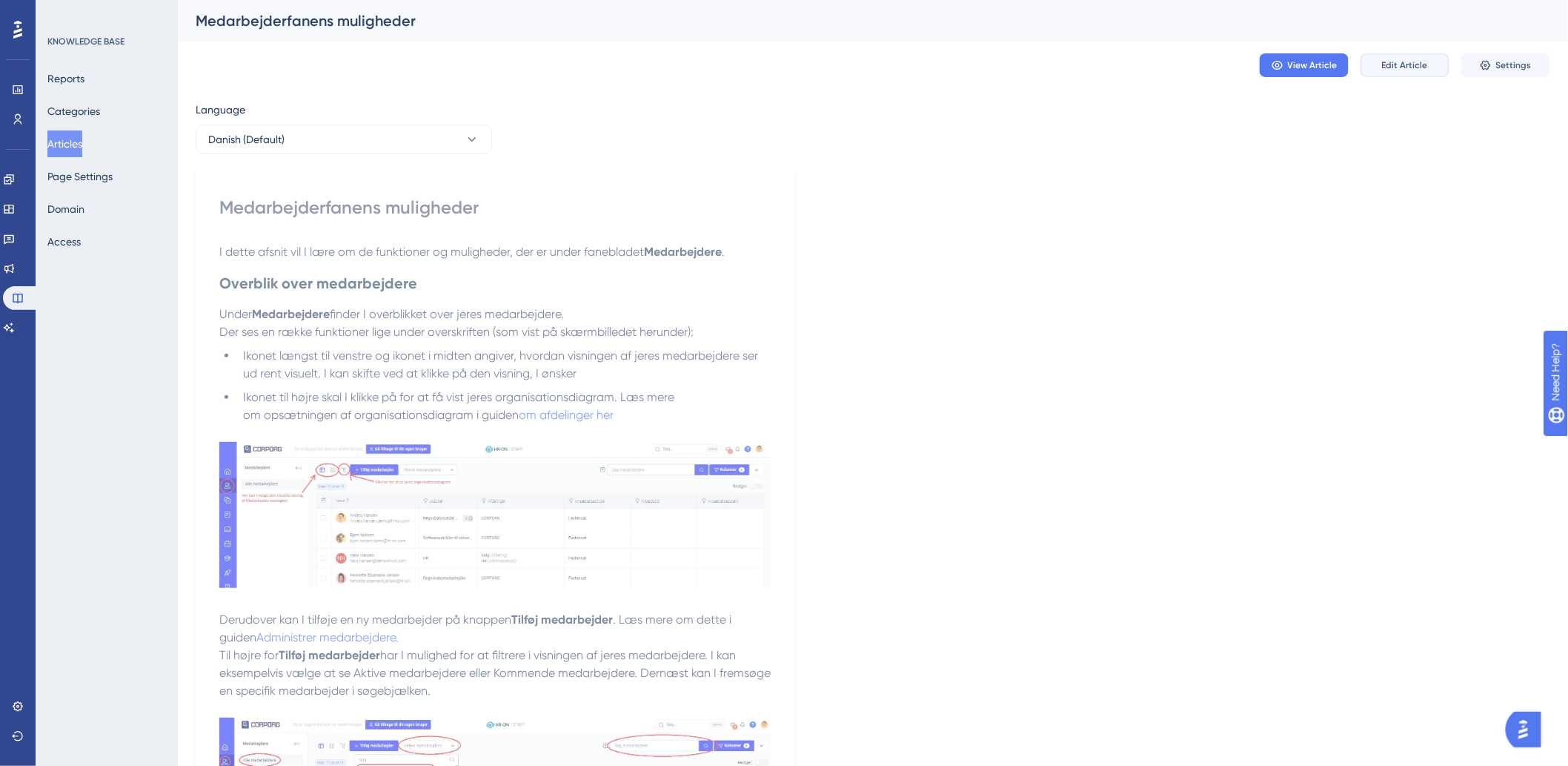
click at [1407, 62] on span "Edit Article" at bounding box center [1404, 65] width 46 height 12
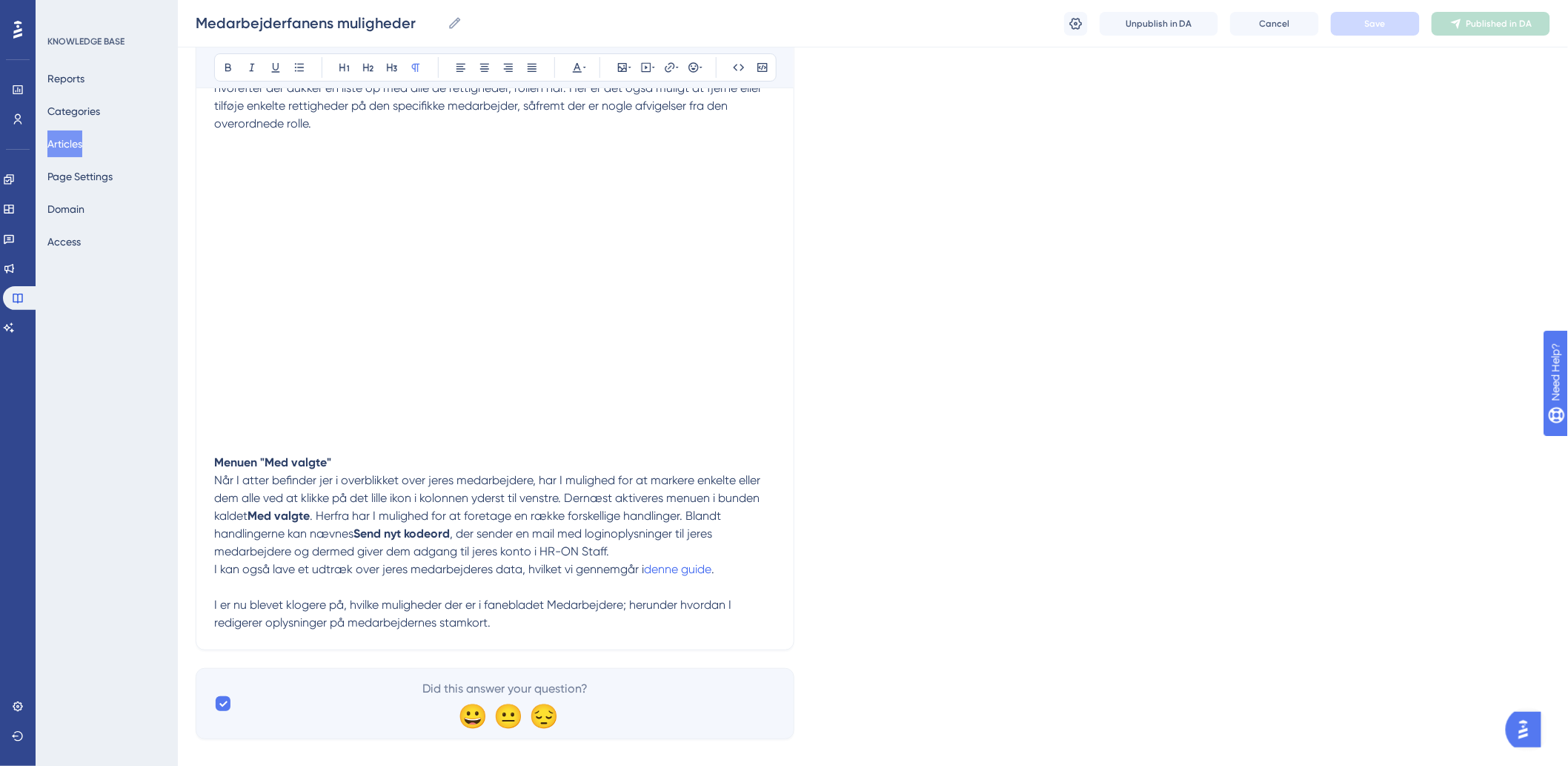
scroll to position [2368, 0]
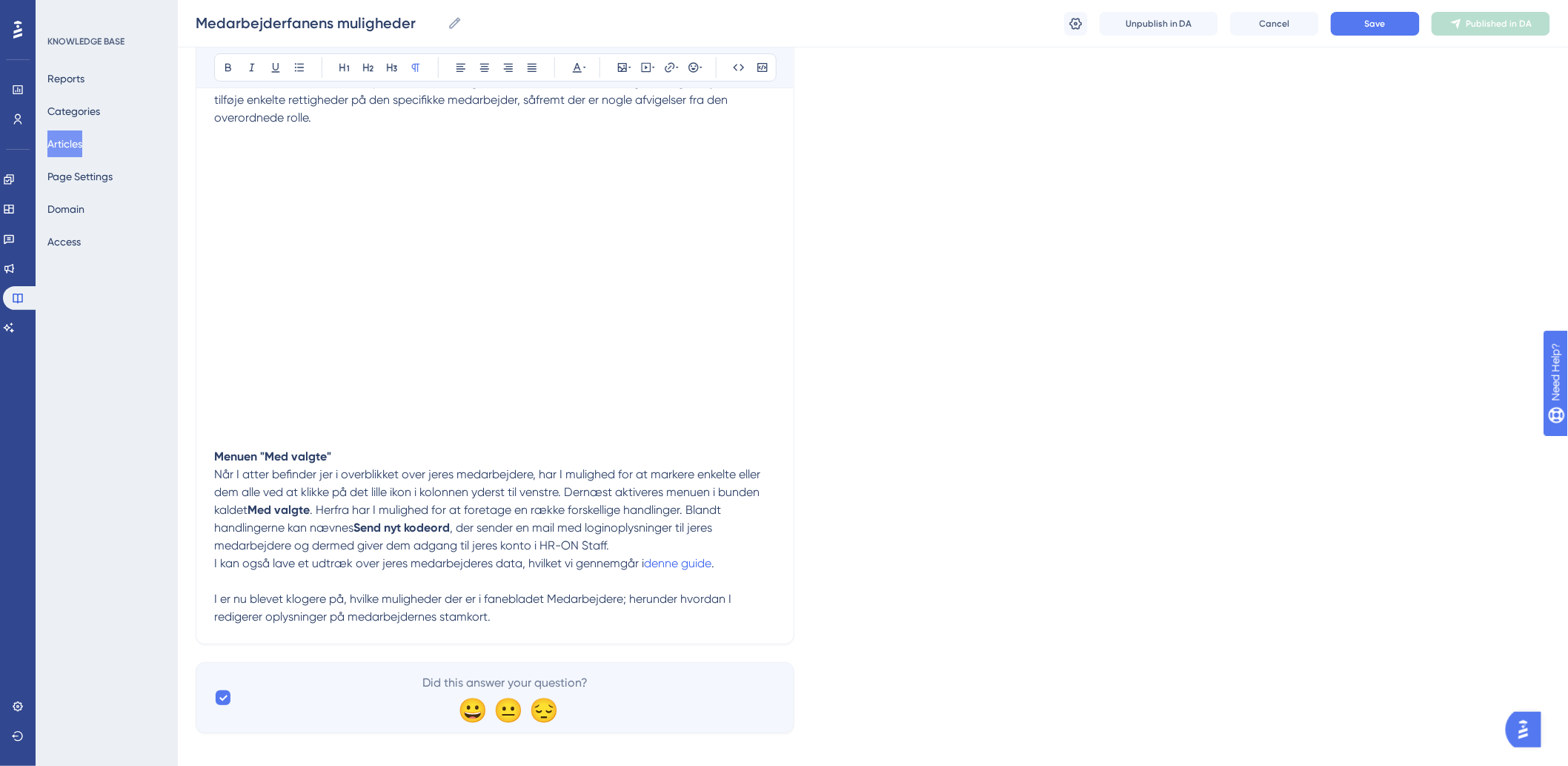
click at [698, 601] on p "I er nu blevet klogere på, hvilke muligheder der er i fanebladet Medarbejdere; …" at bounding box center [495, 607] width 562 height 35
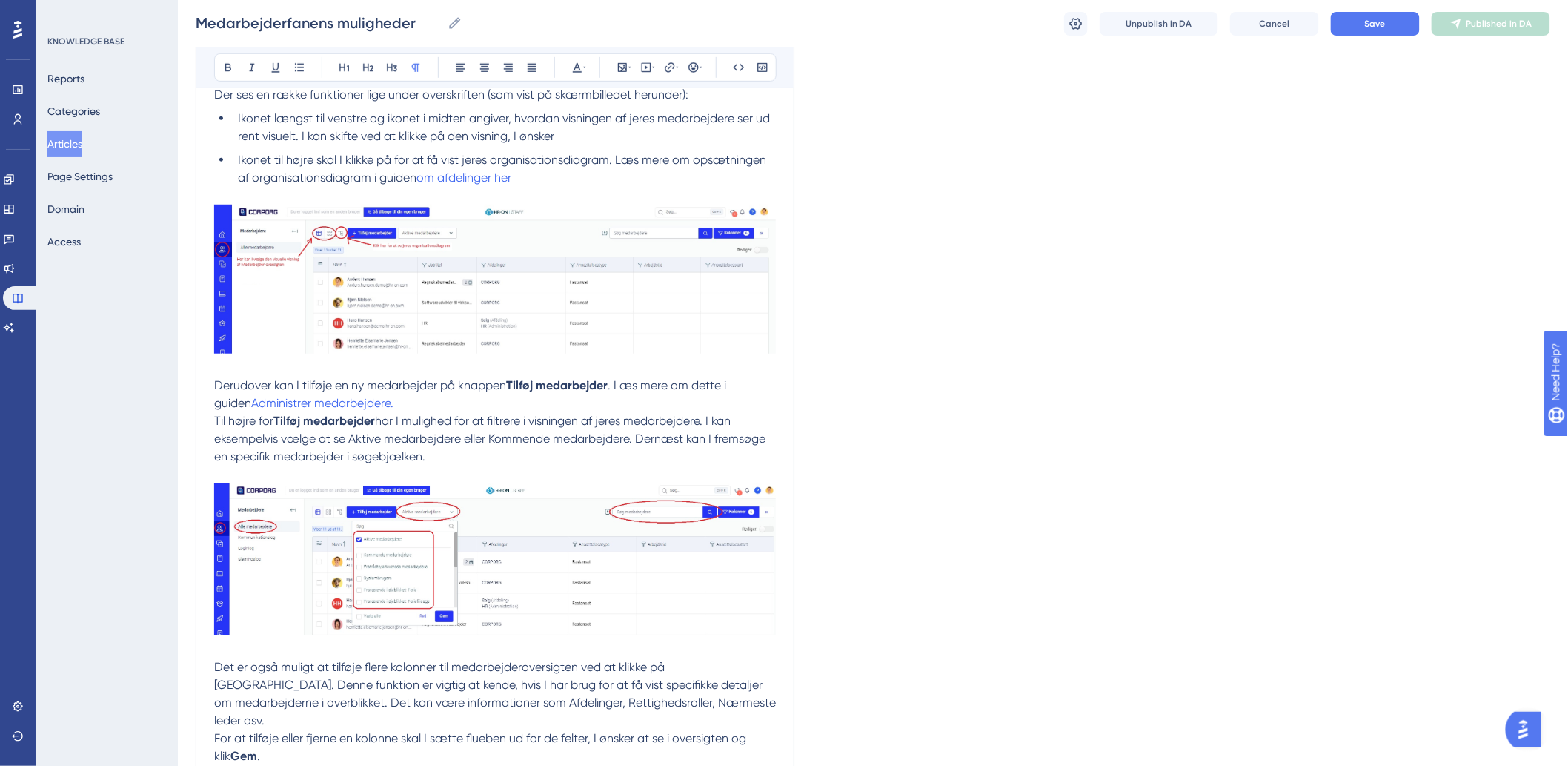
scroll to position [0, 0]
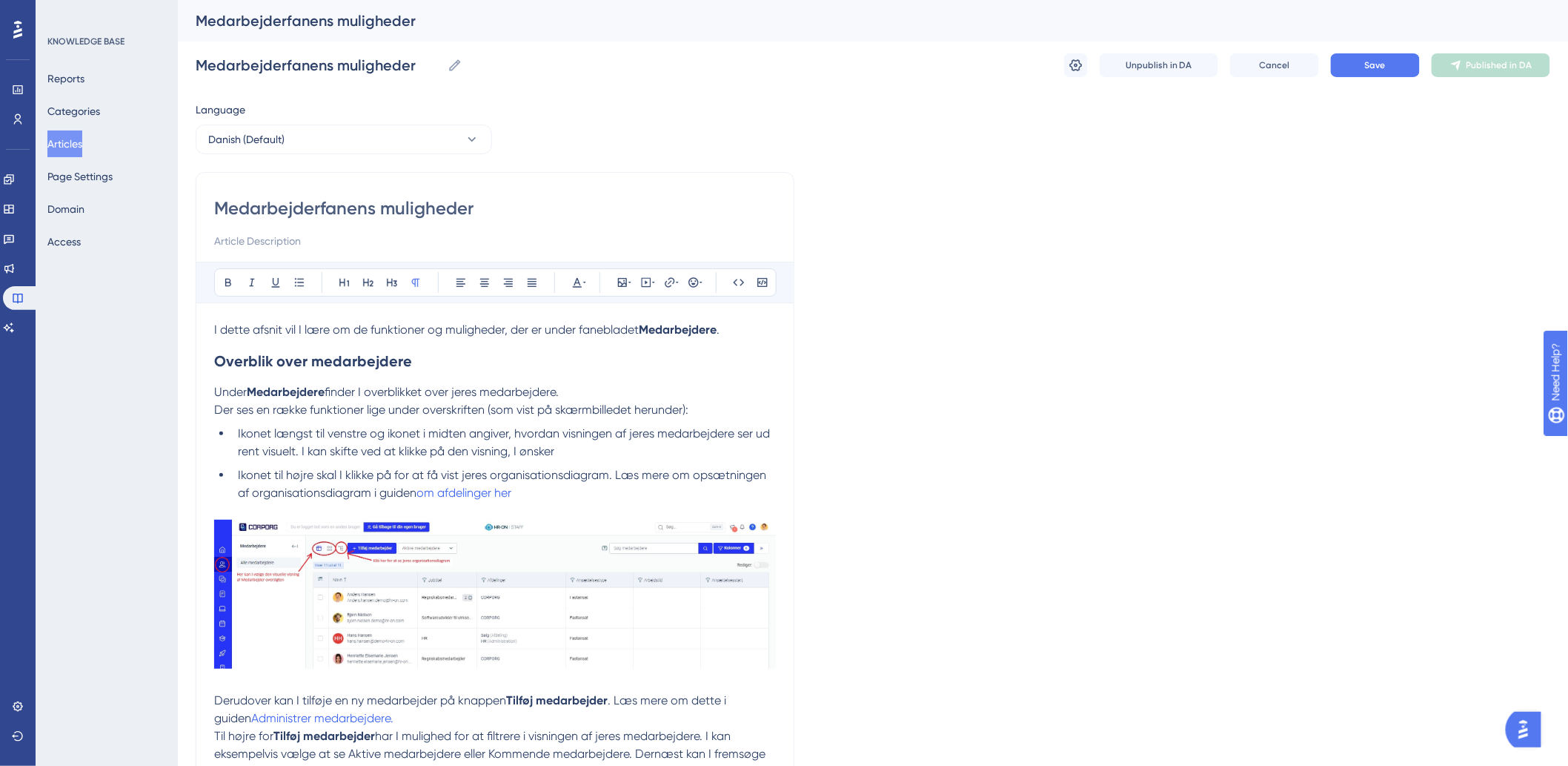
click at [54, 139] on button "Articles" at bounding box center [64, 144] width 35 height 27
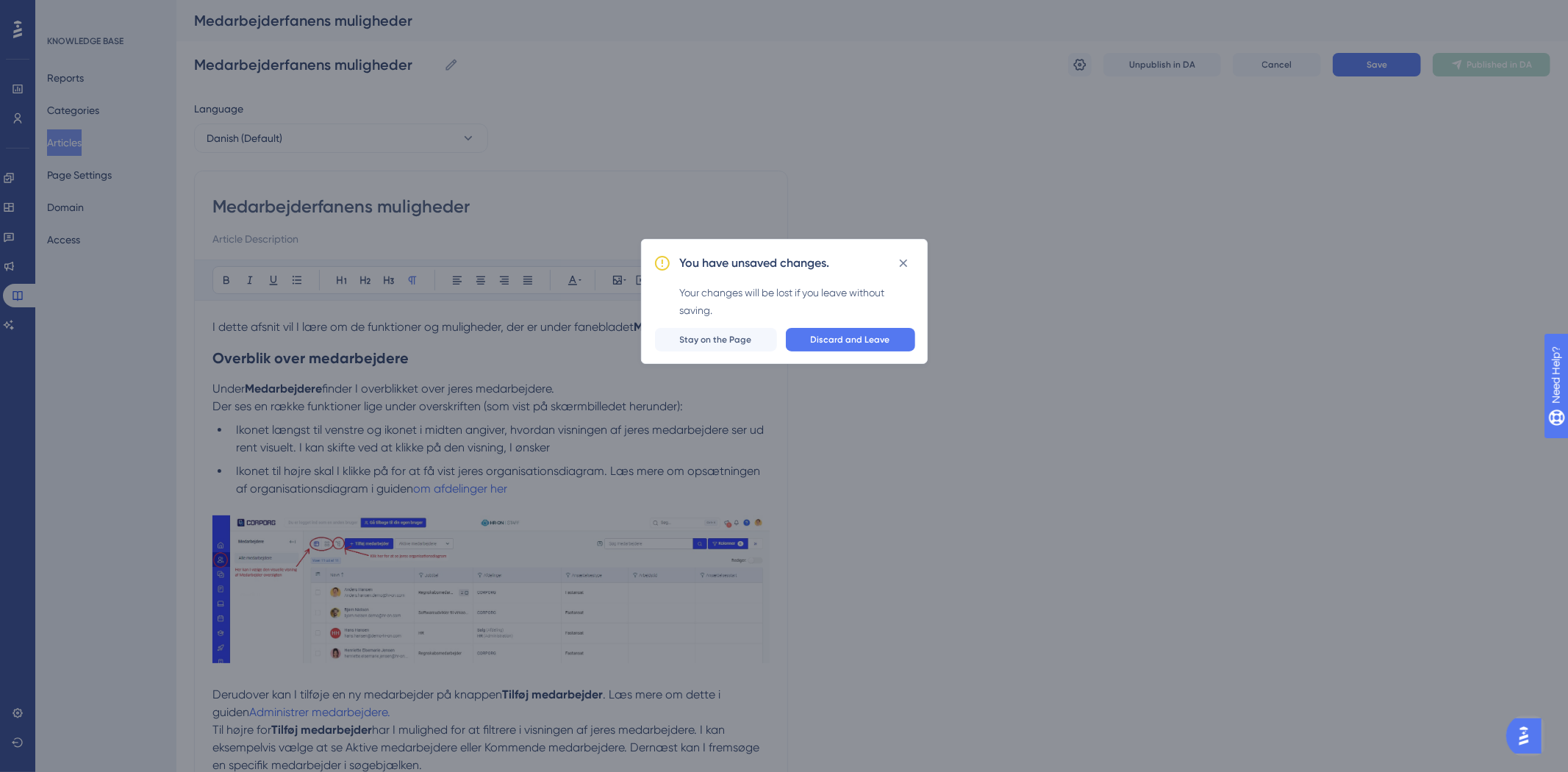
click at [345, 311] on div "You have unsaved changes. Your changes will be lost if you leave without saving…" at bounding box center [784, 386] width 1568 height 772
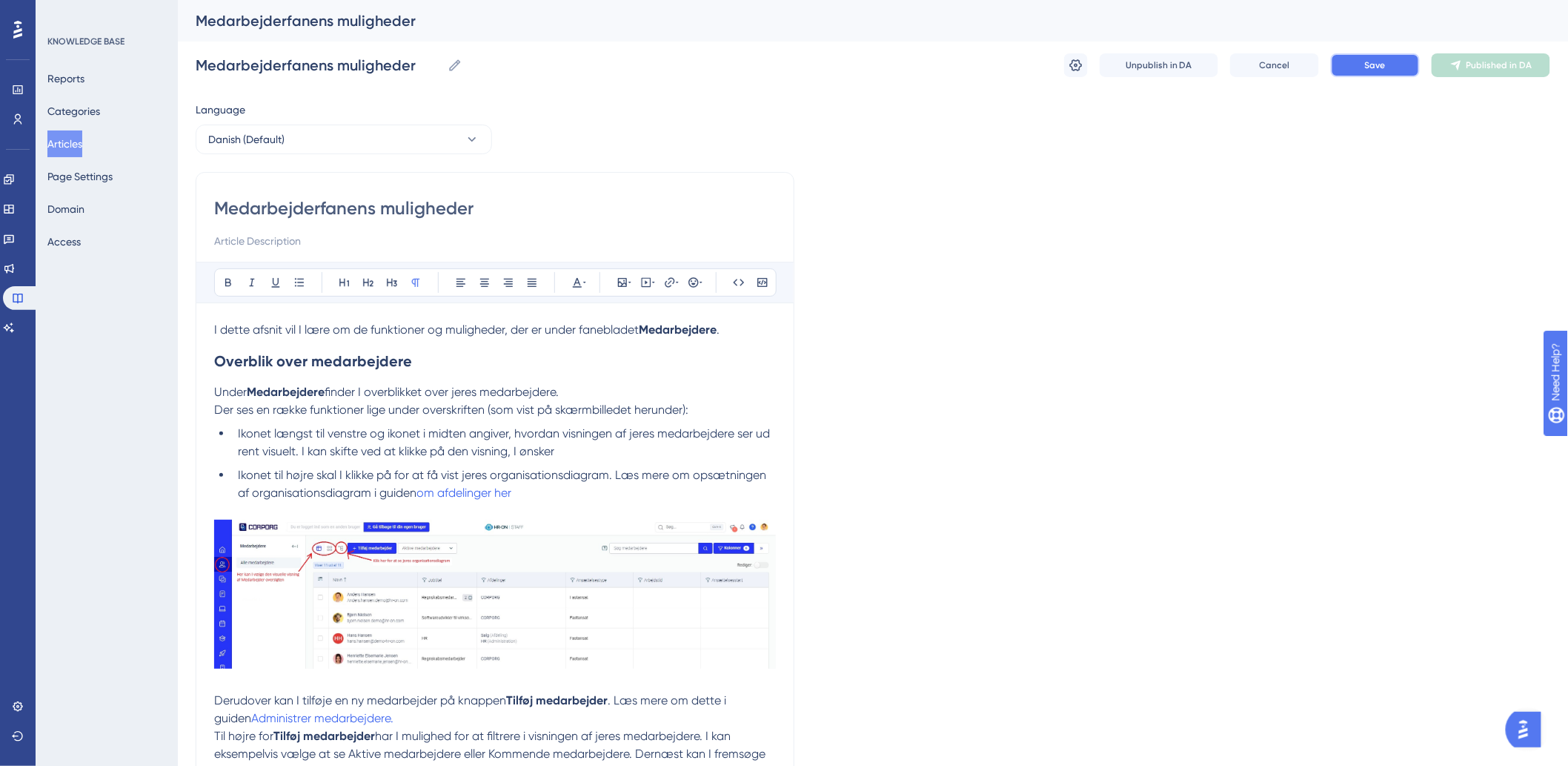
click at [1367, 61] on span "Save" at bounding box center [1375, 65] width 21 height 12
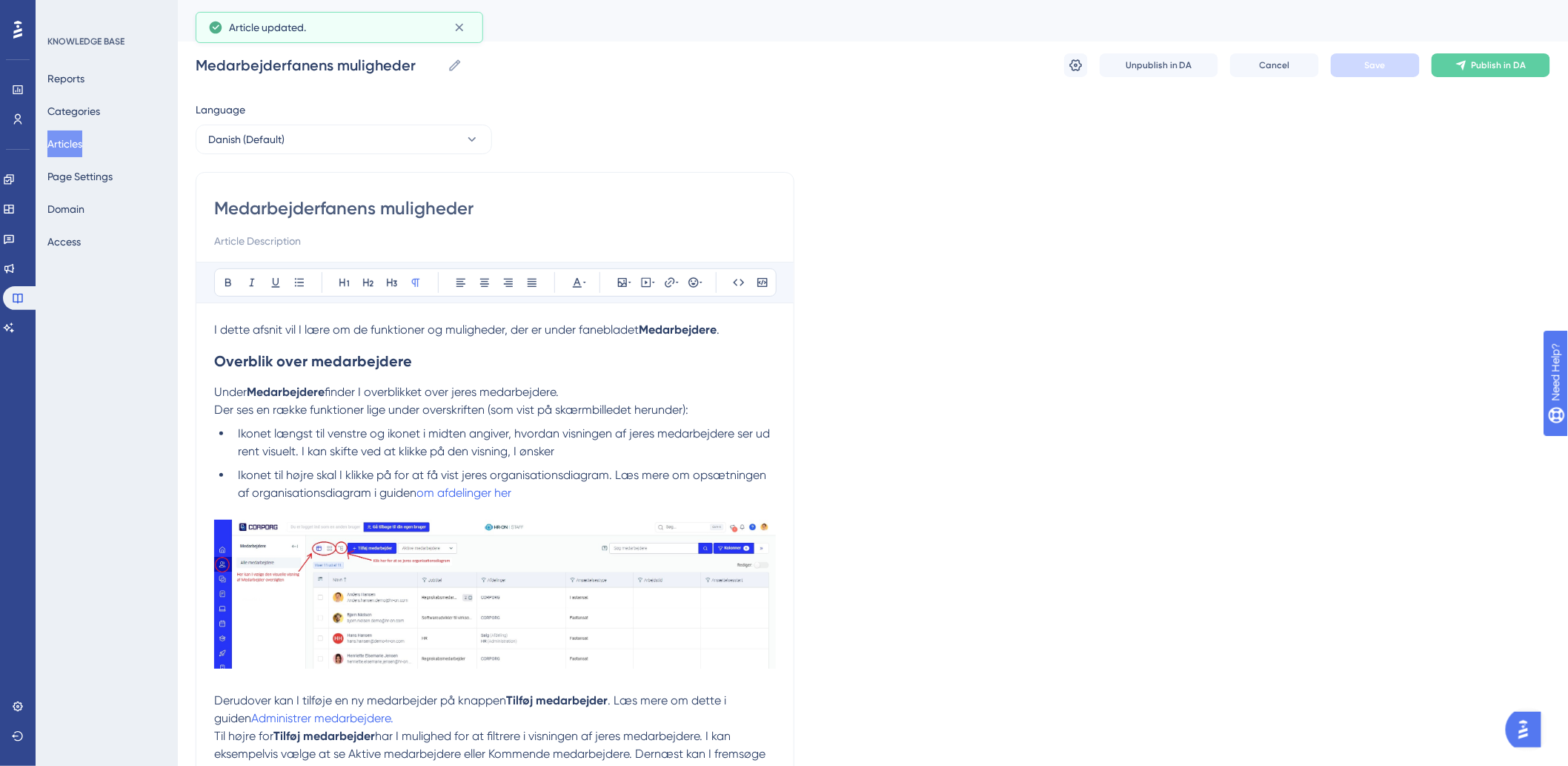
click at [52, 153] on button "Articles" at bounding box center [64, 144] width 35 height 27
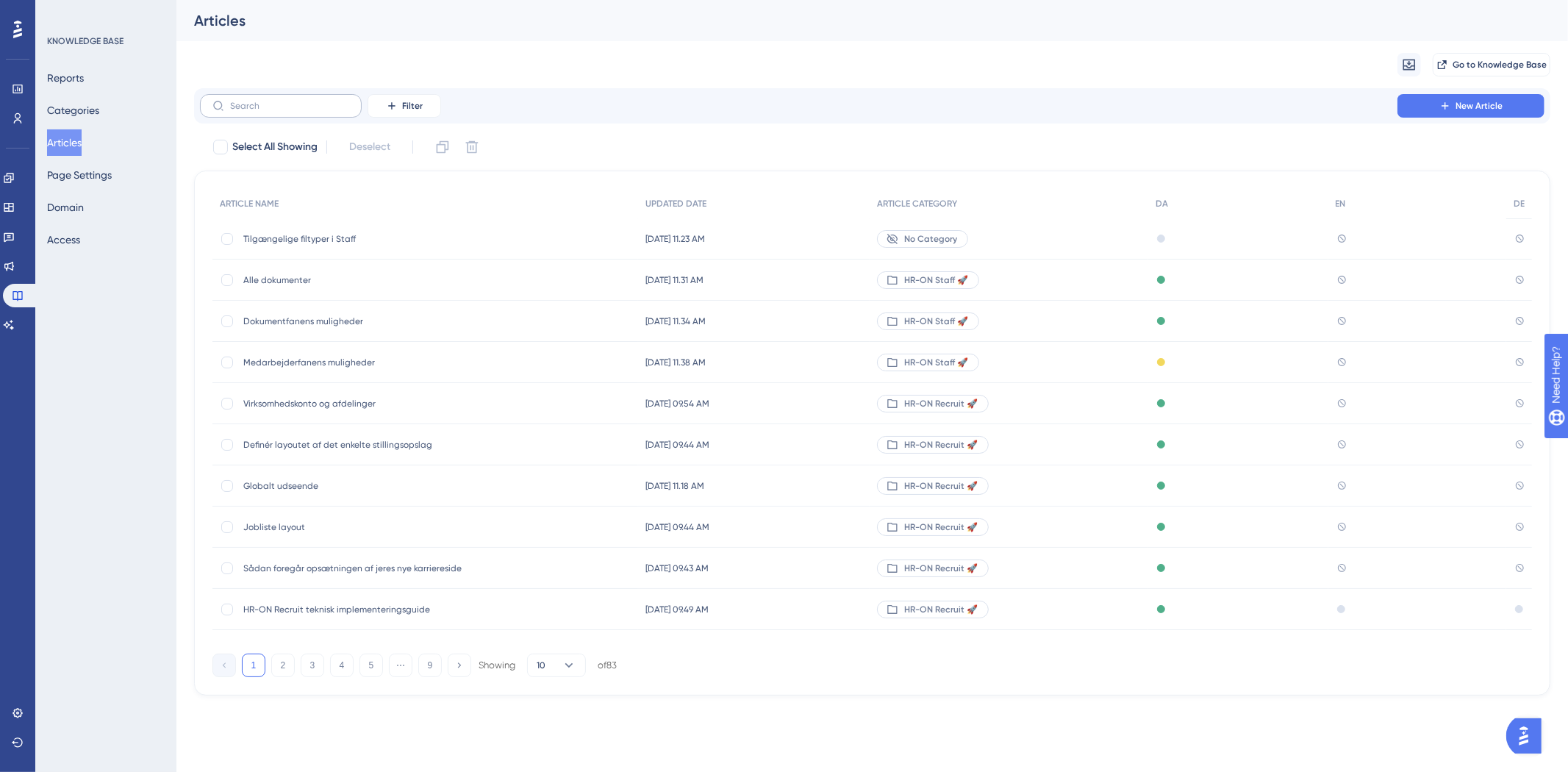
click at [298, 114] on label at bounding box center [281, 106] width 162 height 24
click at [298, 111] on input "text" at bounding box center [290, 106] width 119 height 10
type input "m"
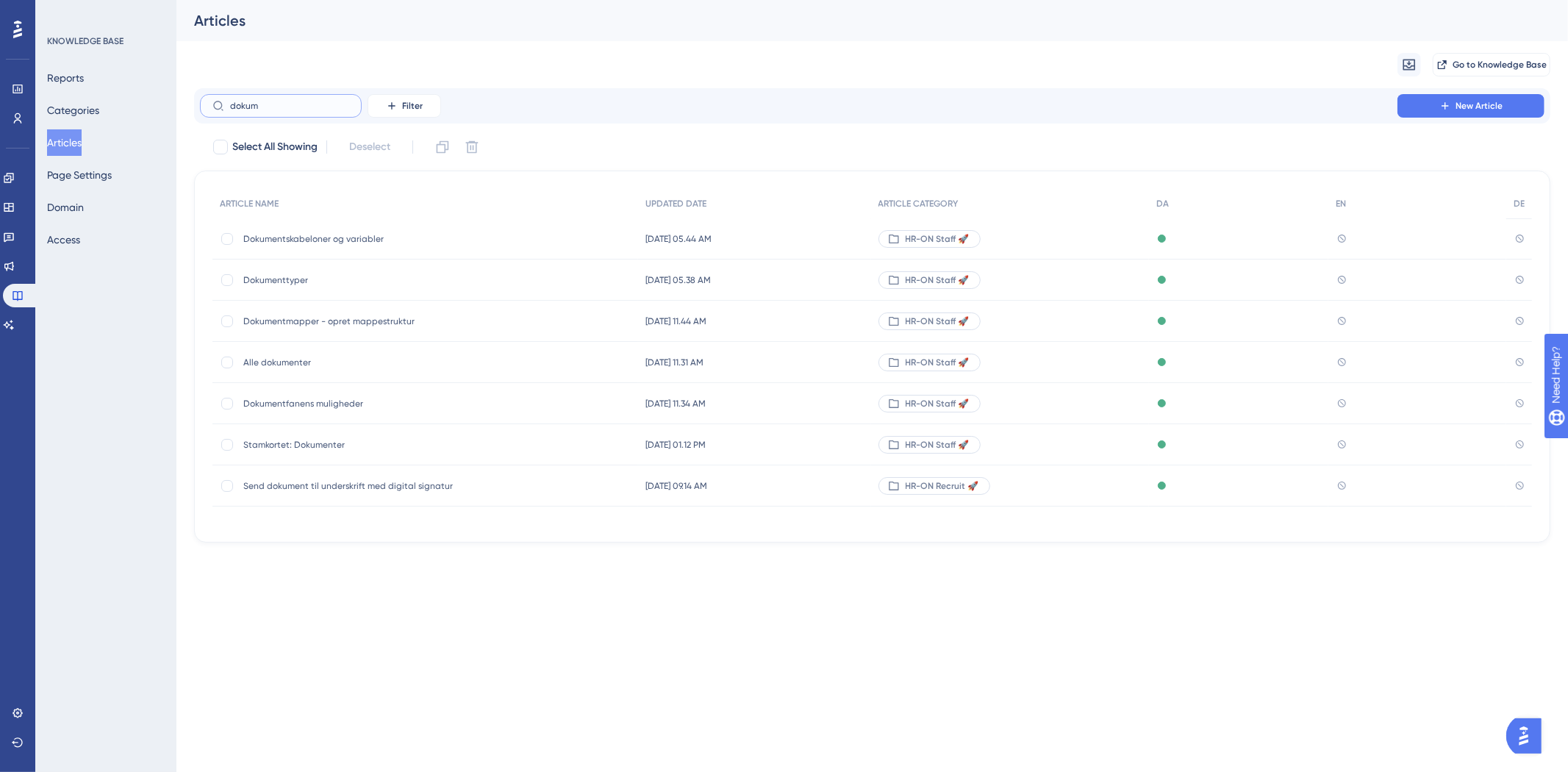
type input "dokum"
click at [311, 439] on span "Stamkortet: Dokumenter" at bounding box center [361, 445] width 235 height 12
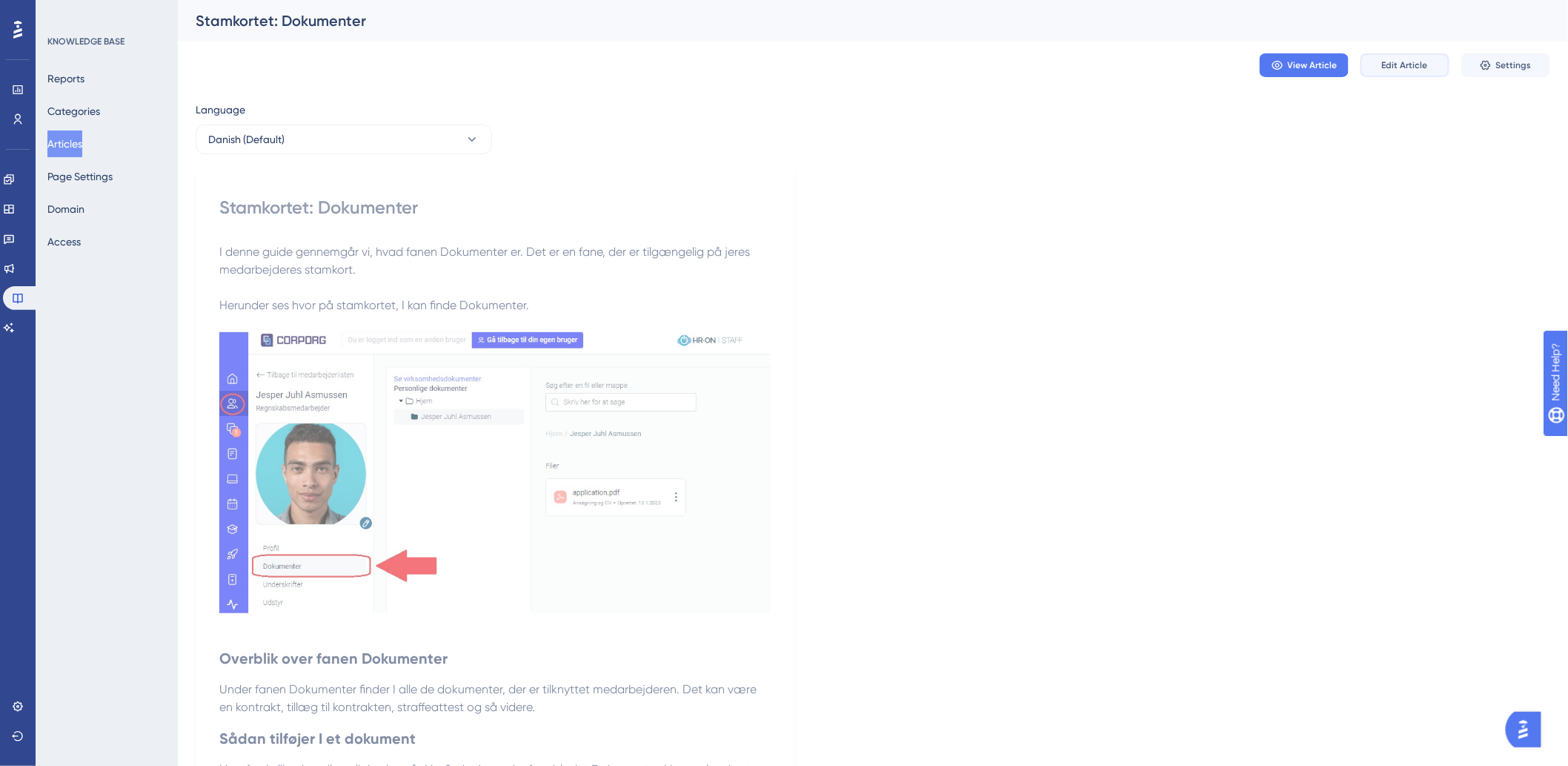
click at [1382, 68] on span "Edit Article" at bounding box center [1404, 65] width 46 height 12
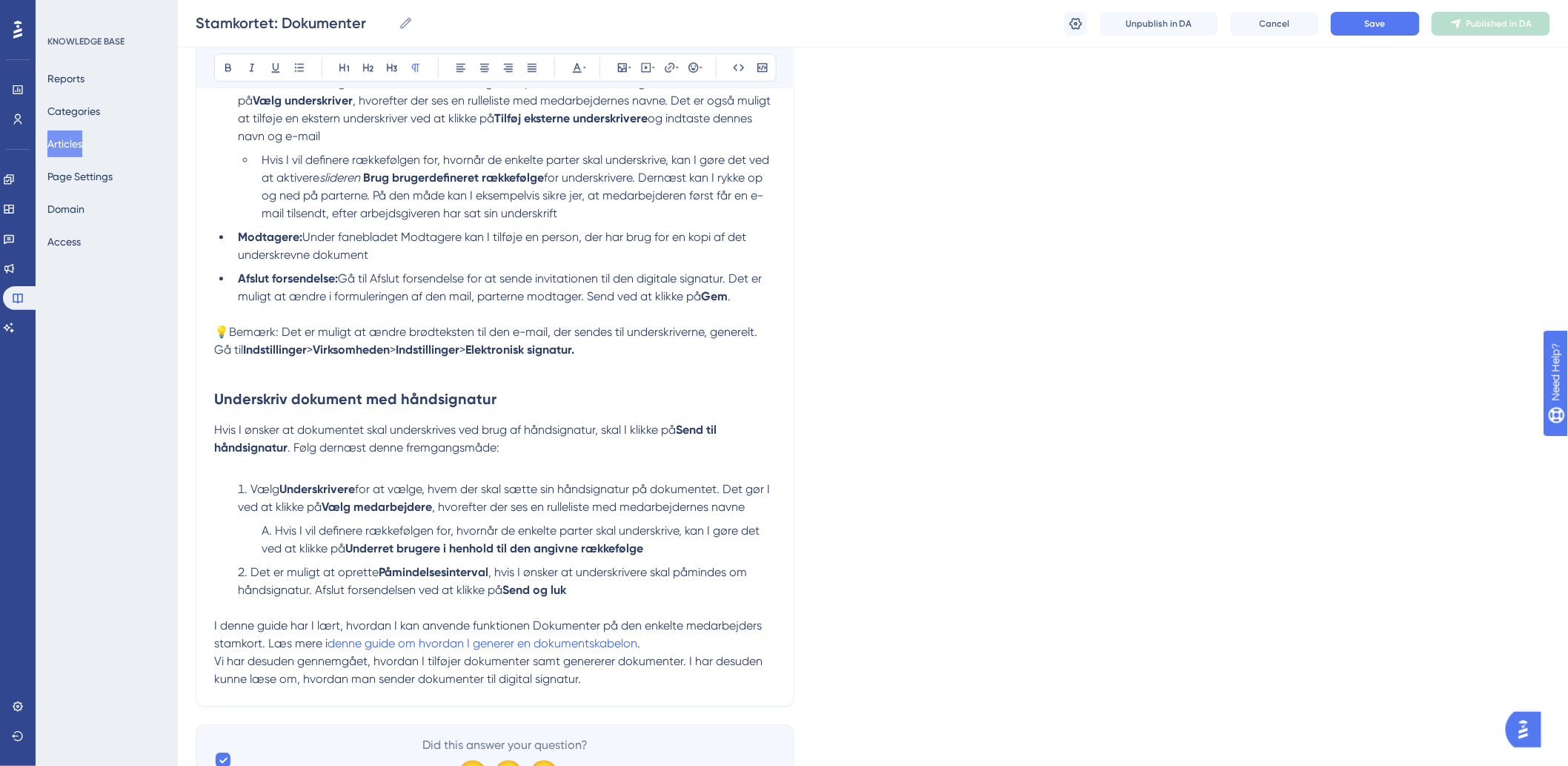
scroll to position [4104, 0]
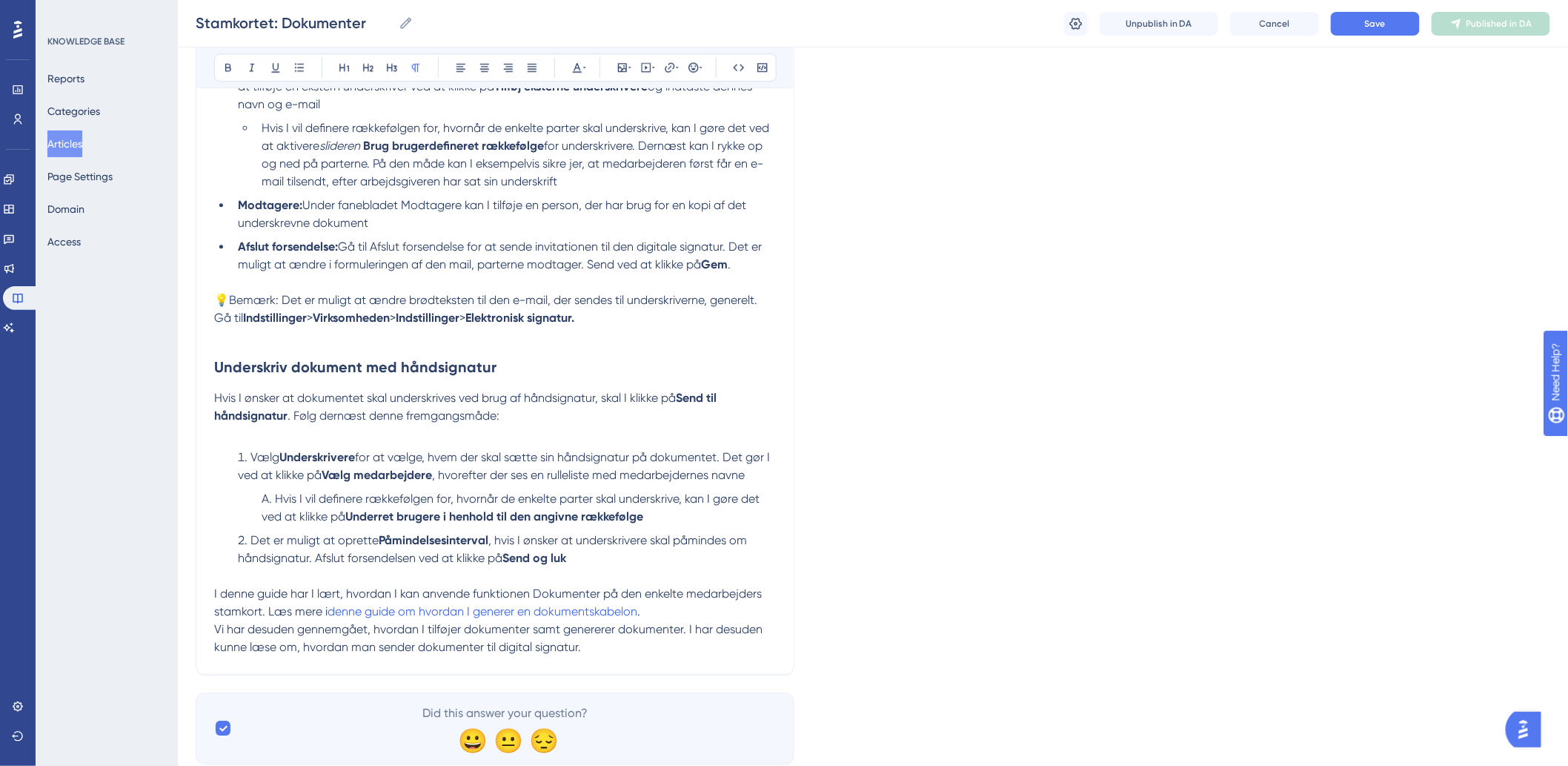
click at [670, 656] on p "Vi har desuden gennemgået, hvordan I tilføjer dokumenter samt genererer dokumen…" at bounding box center [495, 638] width 562 height 35
click at [655, 567] on li "Det er muligt at oprette Påmindelsesinterval , hvis I ønsker at underskrivere s…" at bounding box center [503, 548] width 544 height 35
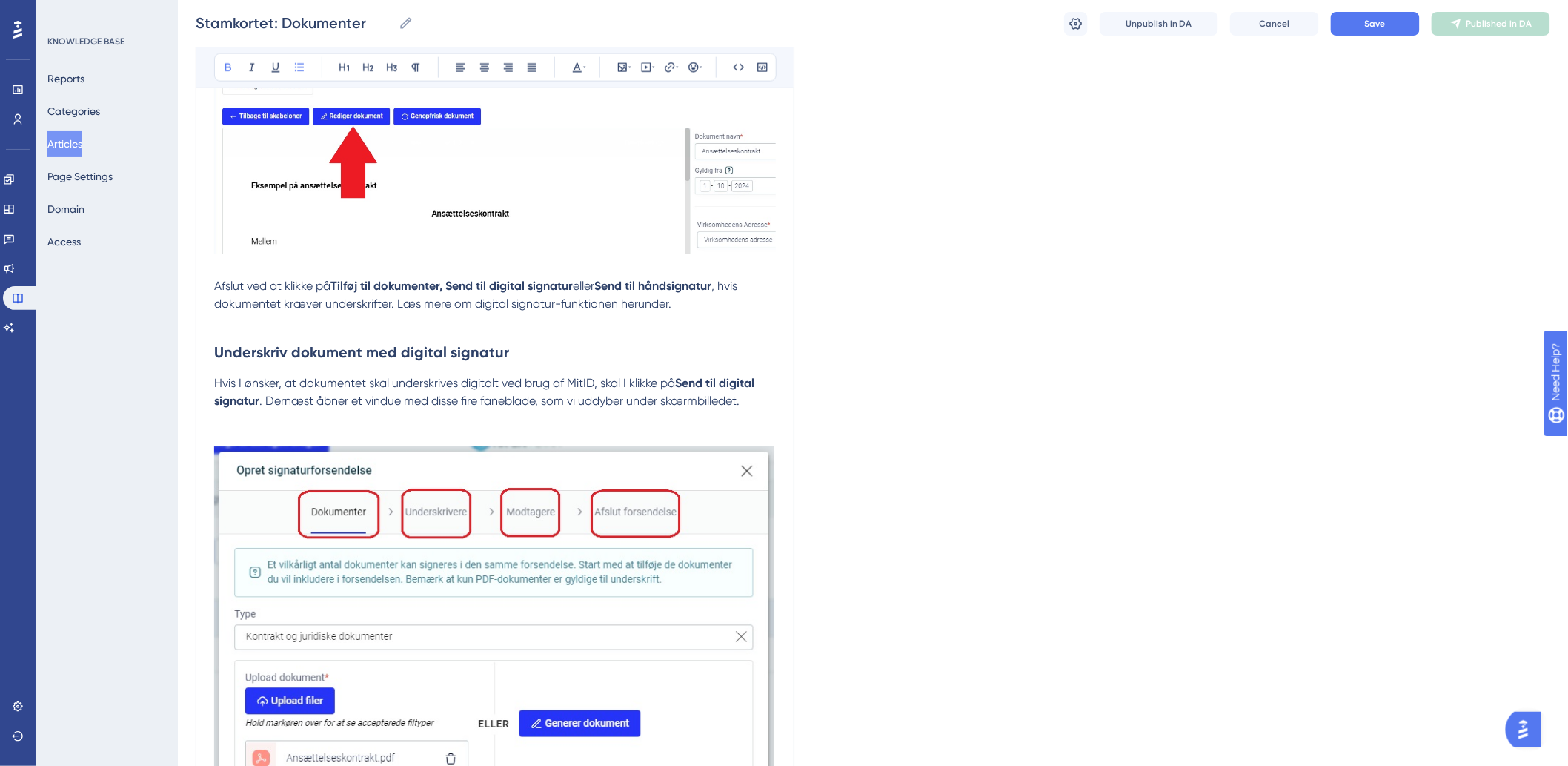
scroll to position [3116, 0]
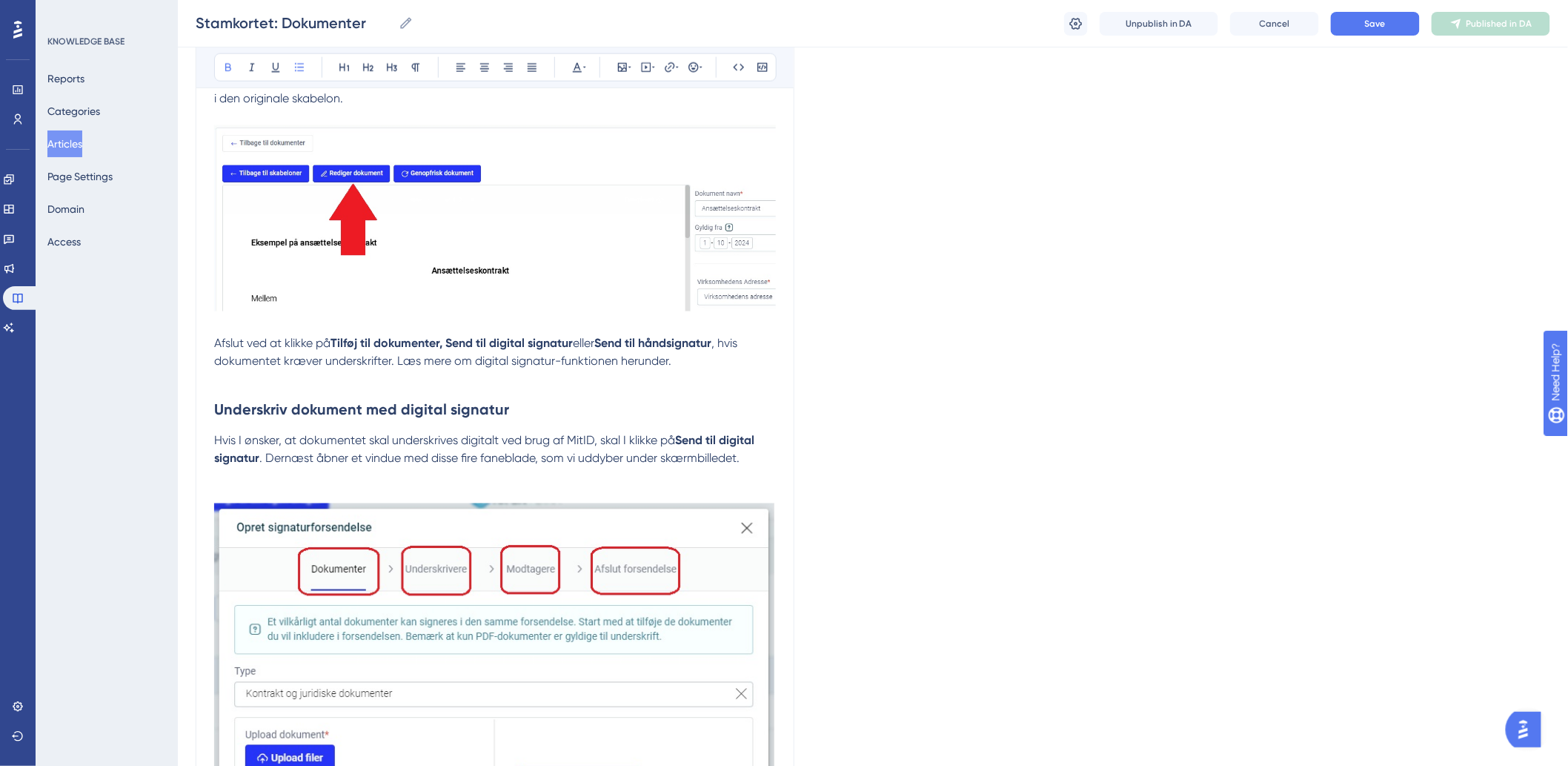
click at [350, 432] on h2 "Underskriv dokument med digital signatur" at bounding box center [495, 410] width 562 height 45
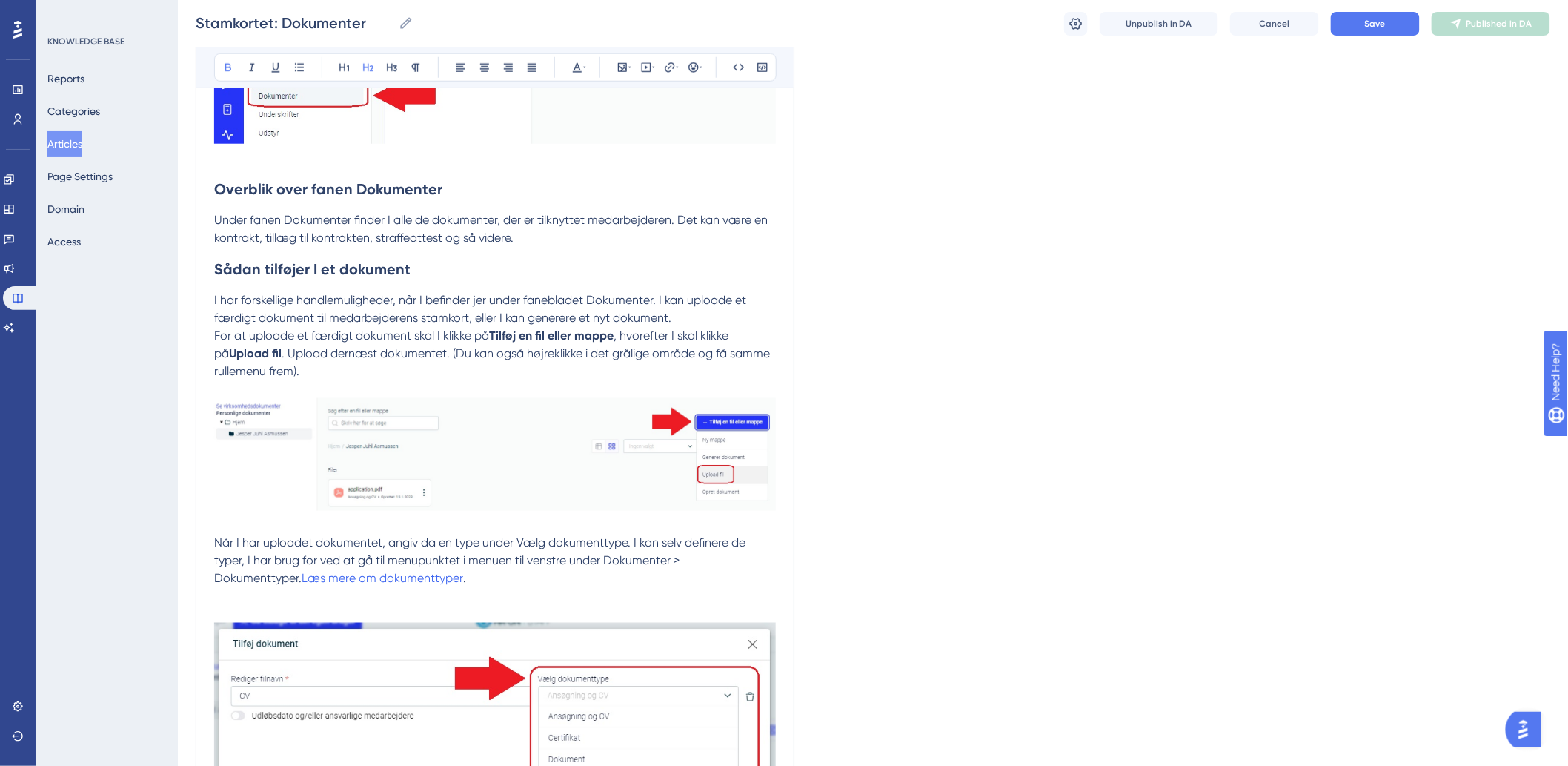
scroll to position [576, 0]
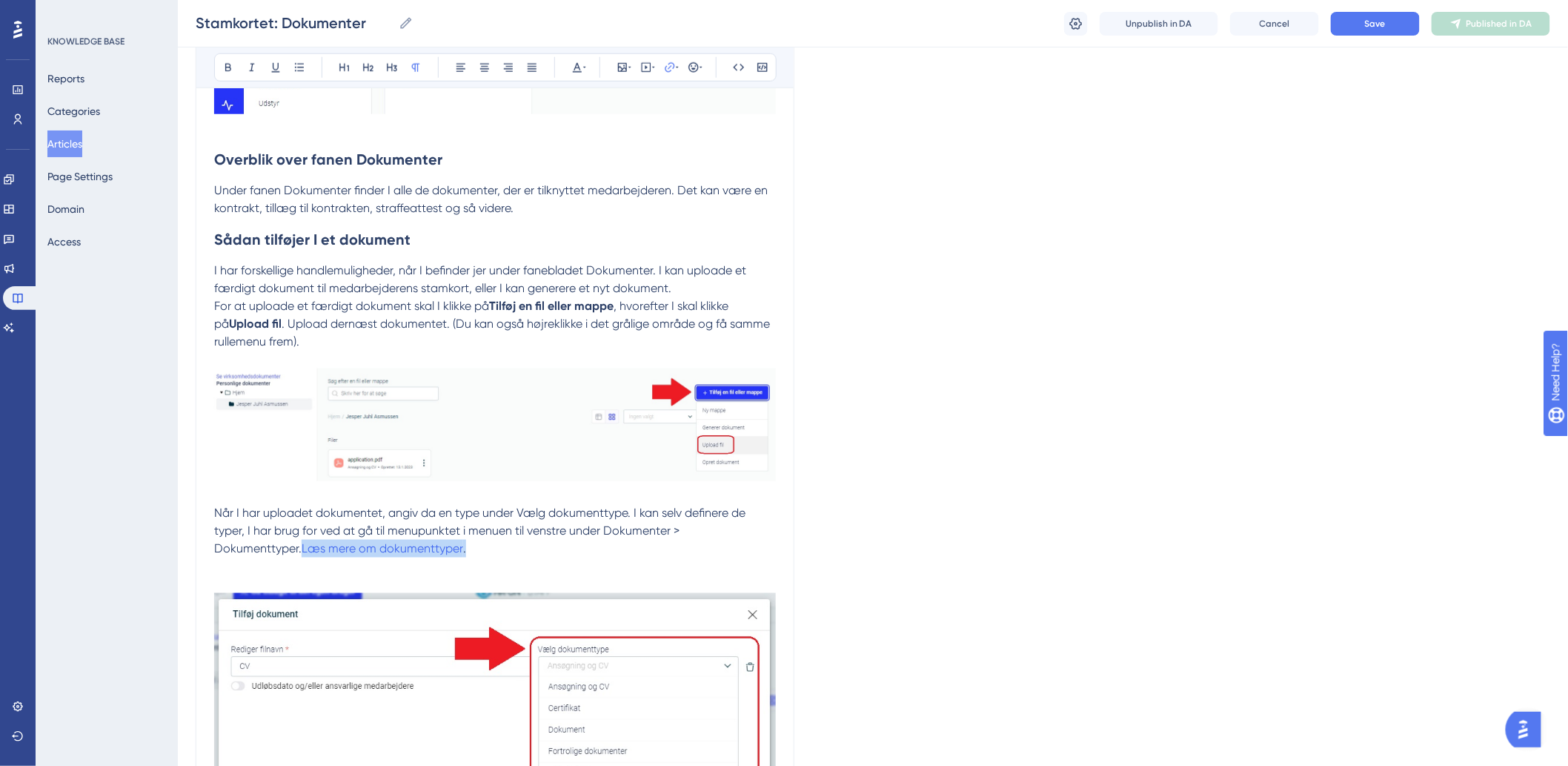
drag, startPoint x: 380, startPoint y: 552, endPoint x: 210, endPoint y: 551, distance: 170.0
click at [664, 71] on icon at bounding box center [670, 68] width 12 height 12
type input "h"
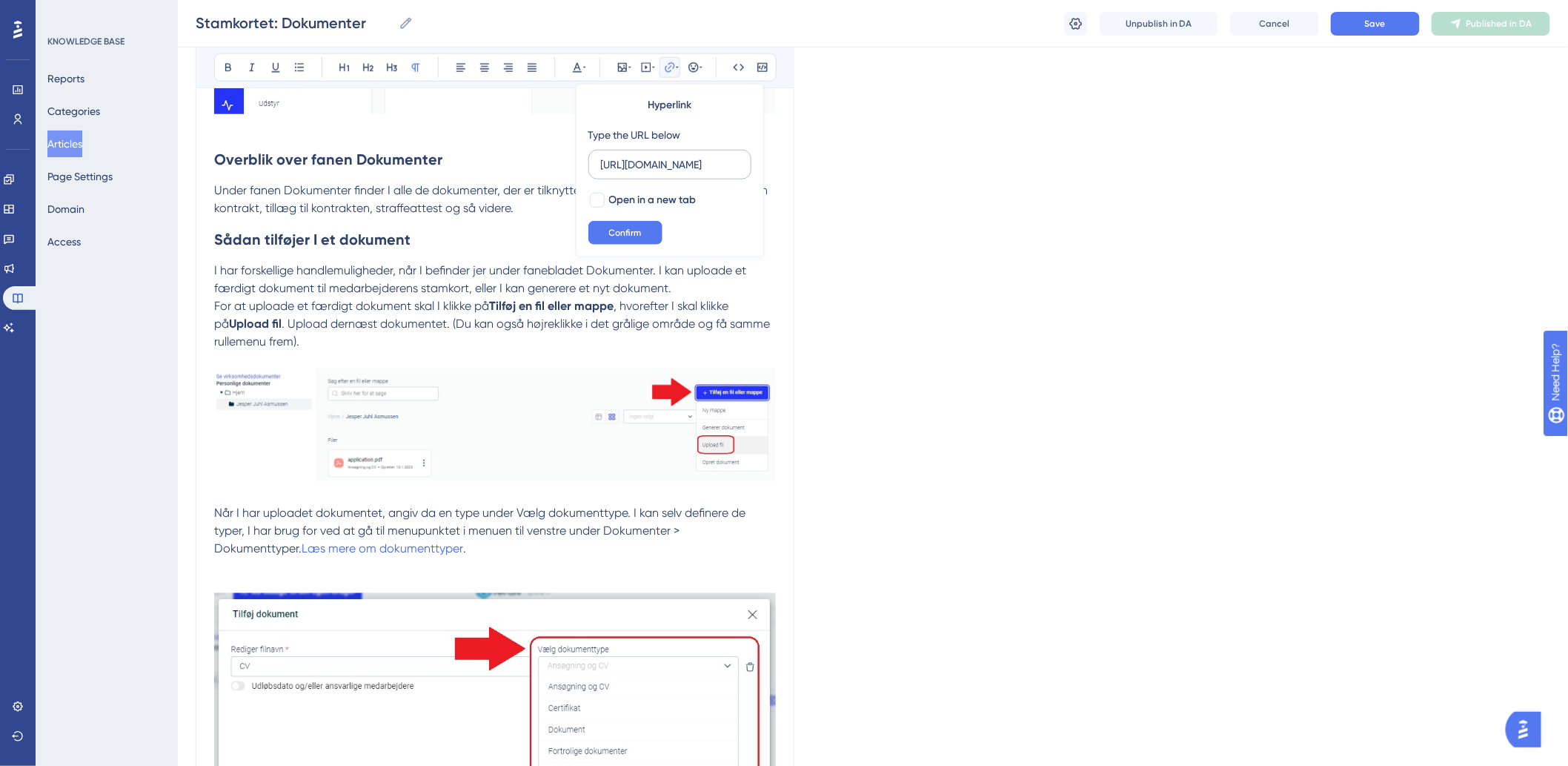
scroll to position [0, 139]
type input "https://help.hr-on.com/da/articles/15367-dokumenttyper"
click at [627, 233] on span "Confirm" at bounding box center [625, 233] width 33 height 12
click at [531, 522] on p "Når I har uploadet dokumentet, angiv da en type under Vælg dokumenttype. I kan …" at bounding box center [495, 530] width 562 height 53
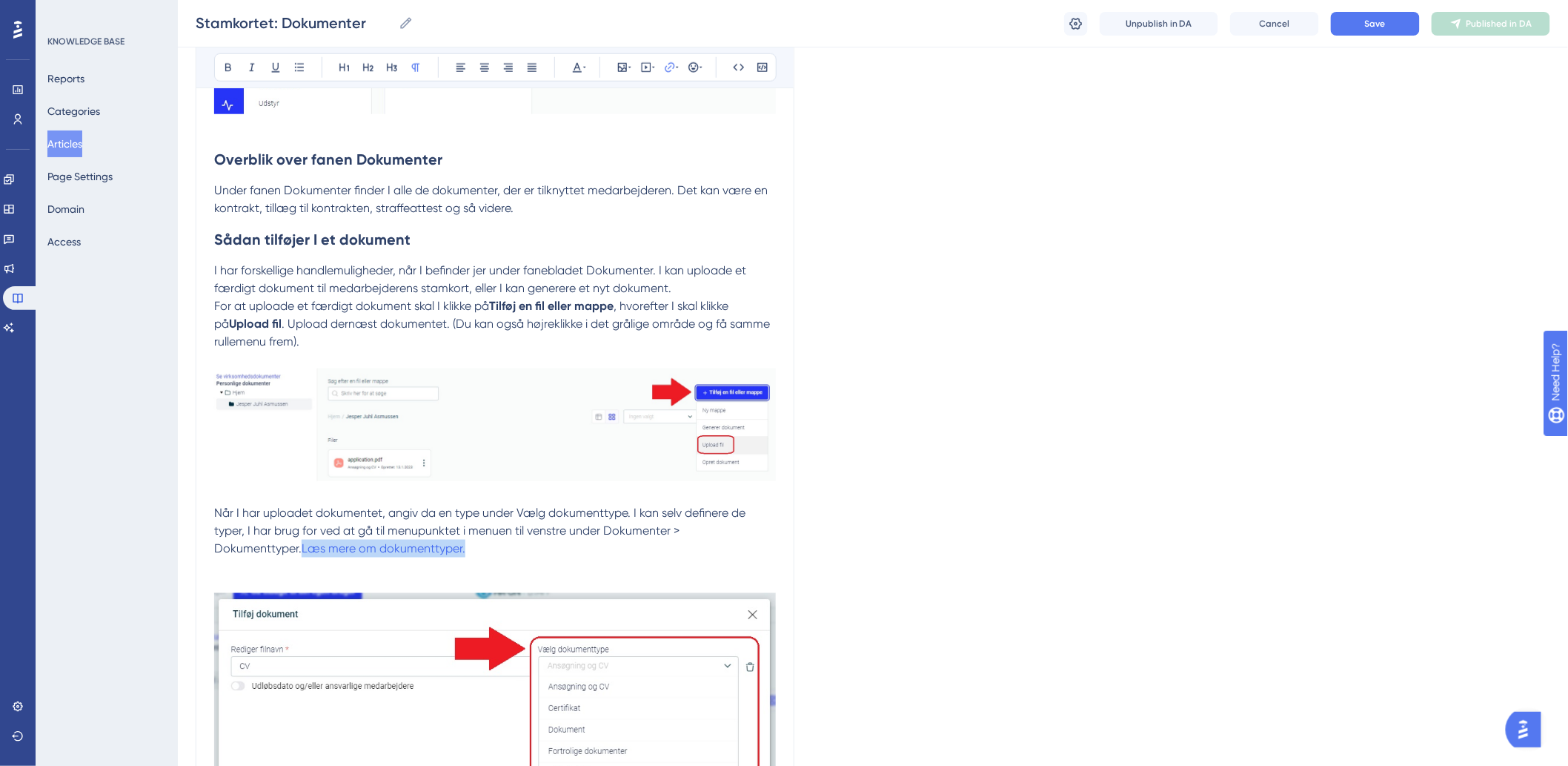
drag, startPoint x: 354, startPoint y: 550, endPoint x: 205, endPoint y: 548, distance: 149.0
click at [676, 63] on icon at bounding box center [676, 68] width 3 height 12
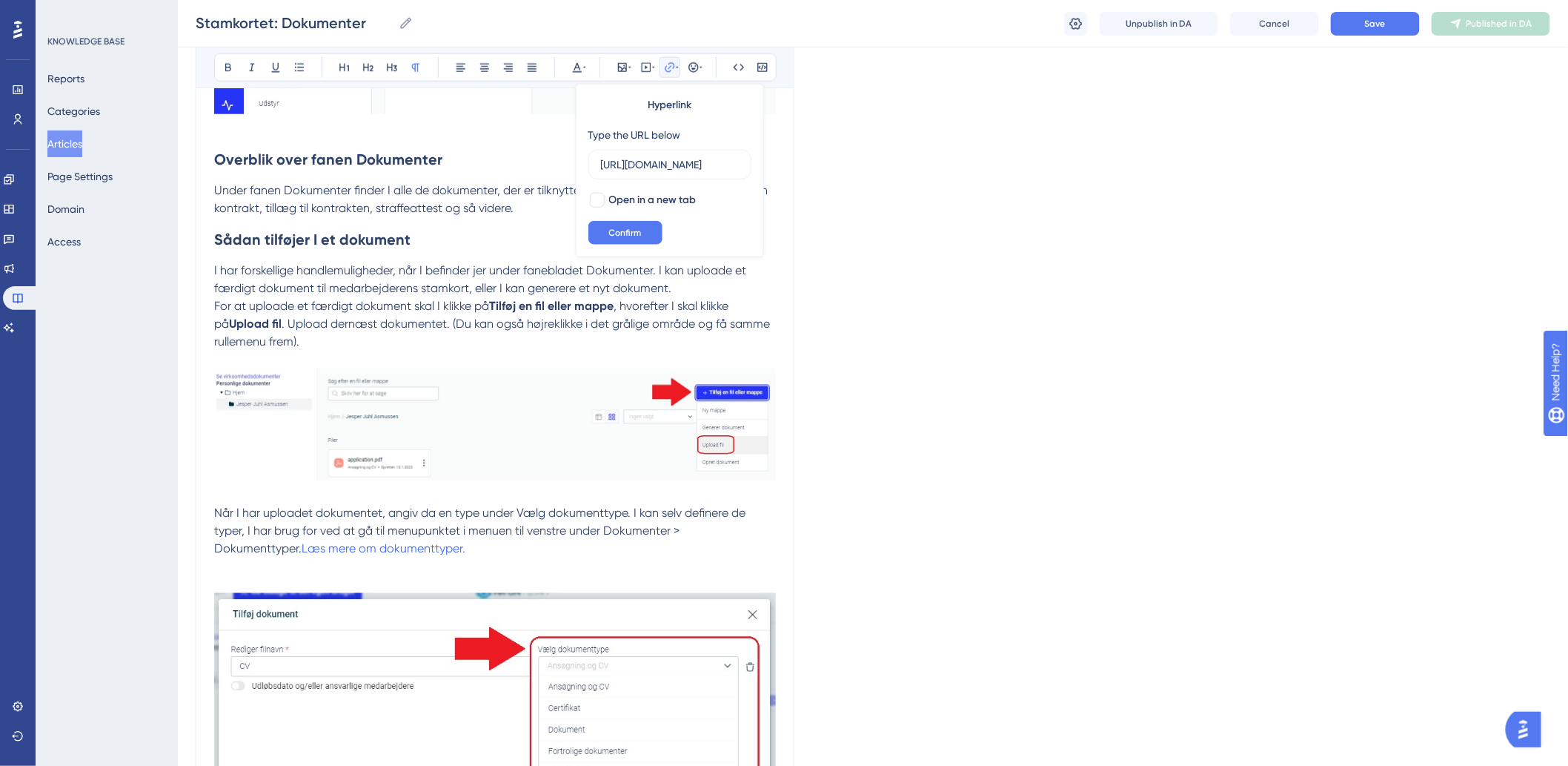
scroll to position [0, 141]
click at [602, 197] on div at bounding box center [596, 199] width 15 height 15
checkbox input "true"
click at [622, 229] on span "Confirm" at bounding box center [625, 233] width 33 height 12
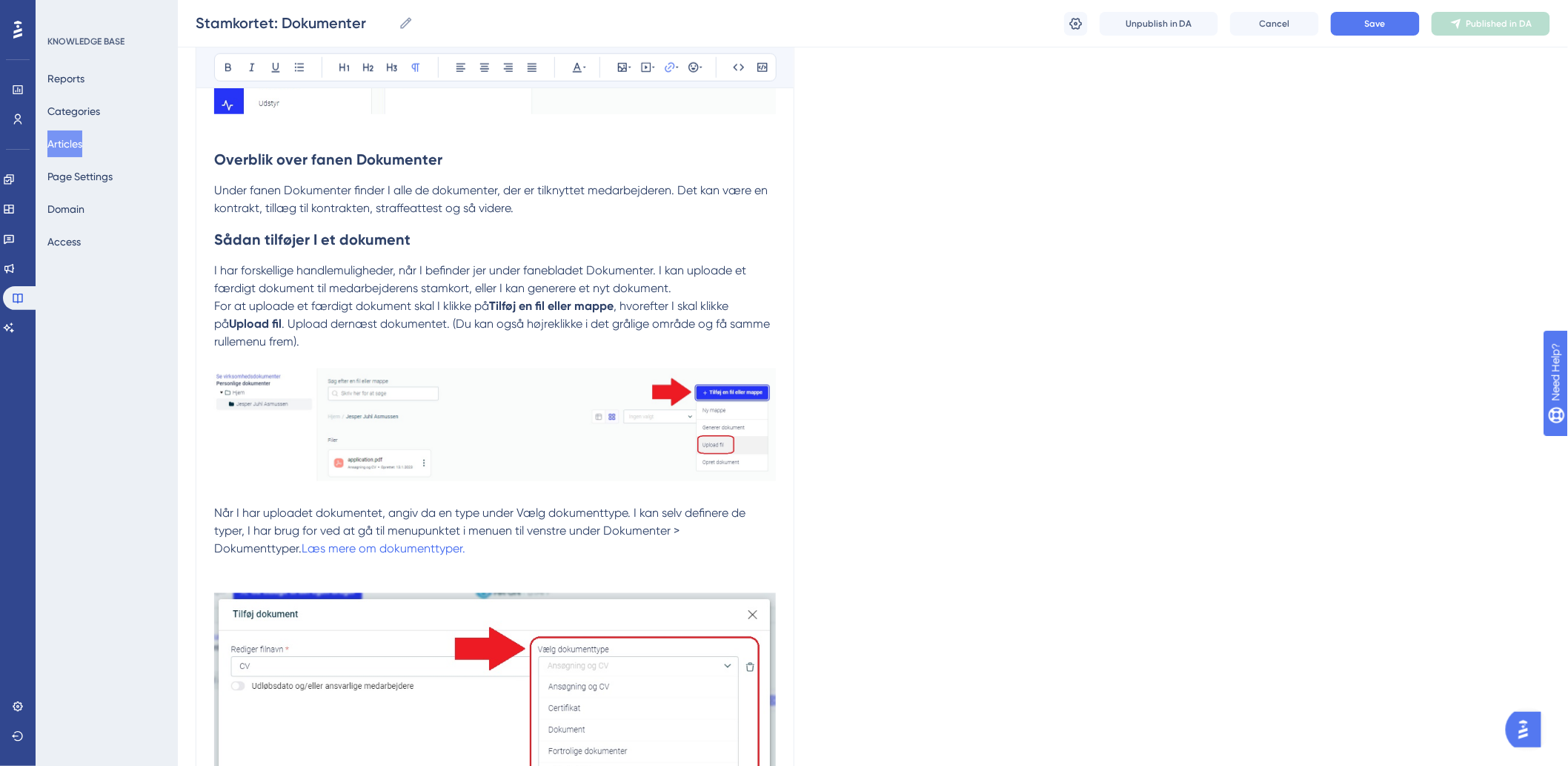
click at [521, 542] on p "Når I har uploadet dokumentet, angiv da en type under Vælg dokumenttype. I kan …" at bounding box center [495, 530] width 562 height 53
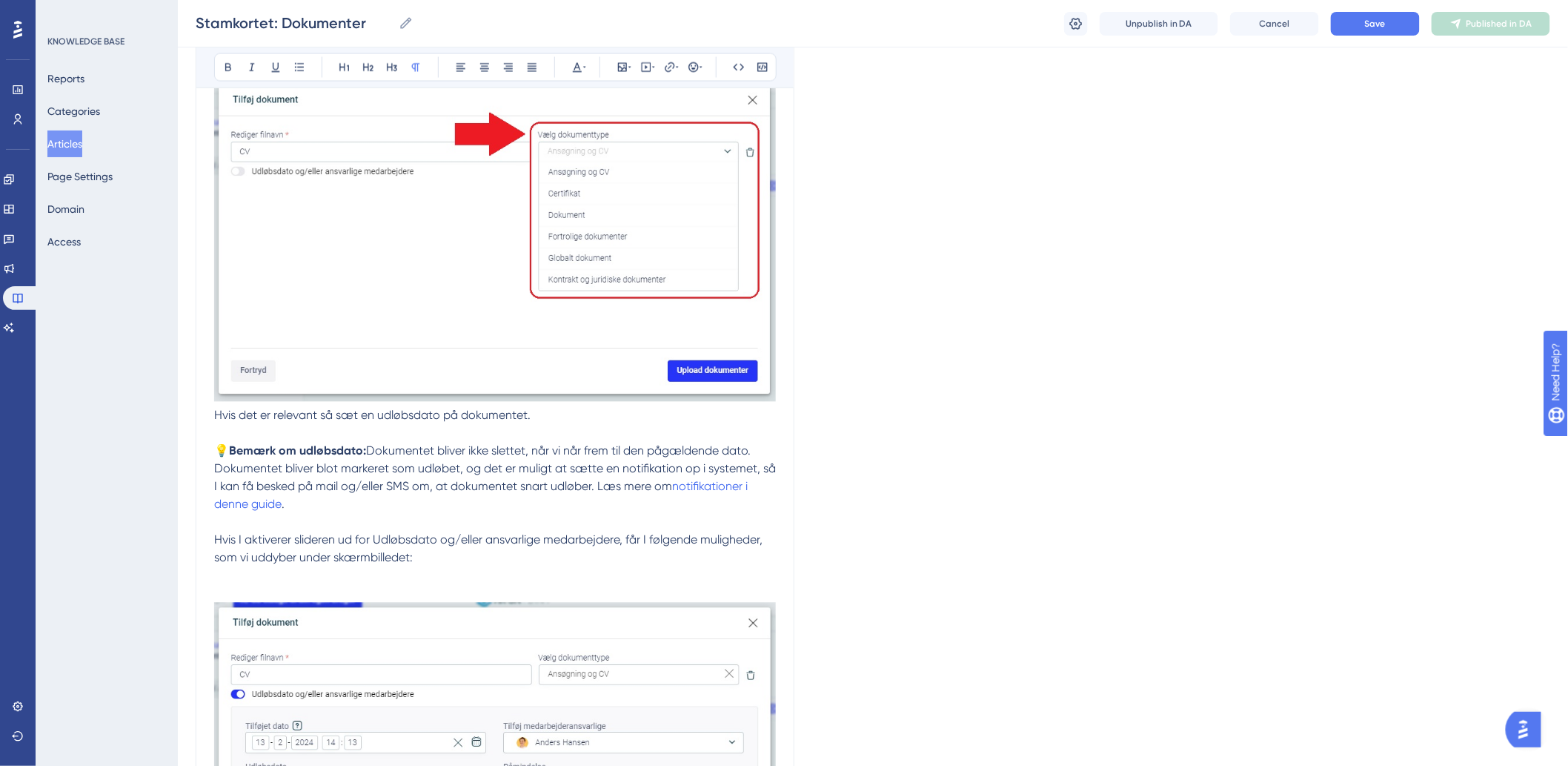
scroll to position [1235, 0]
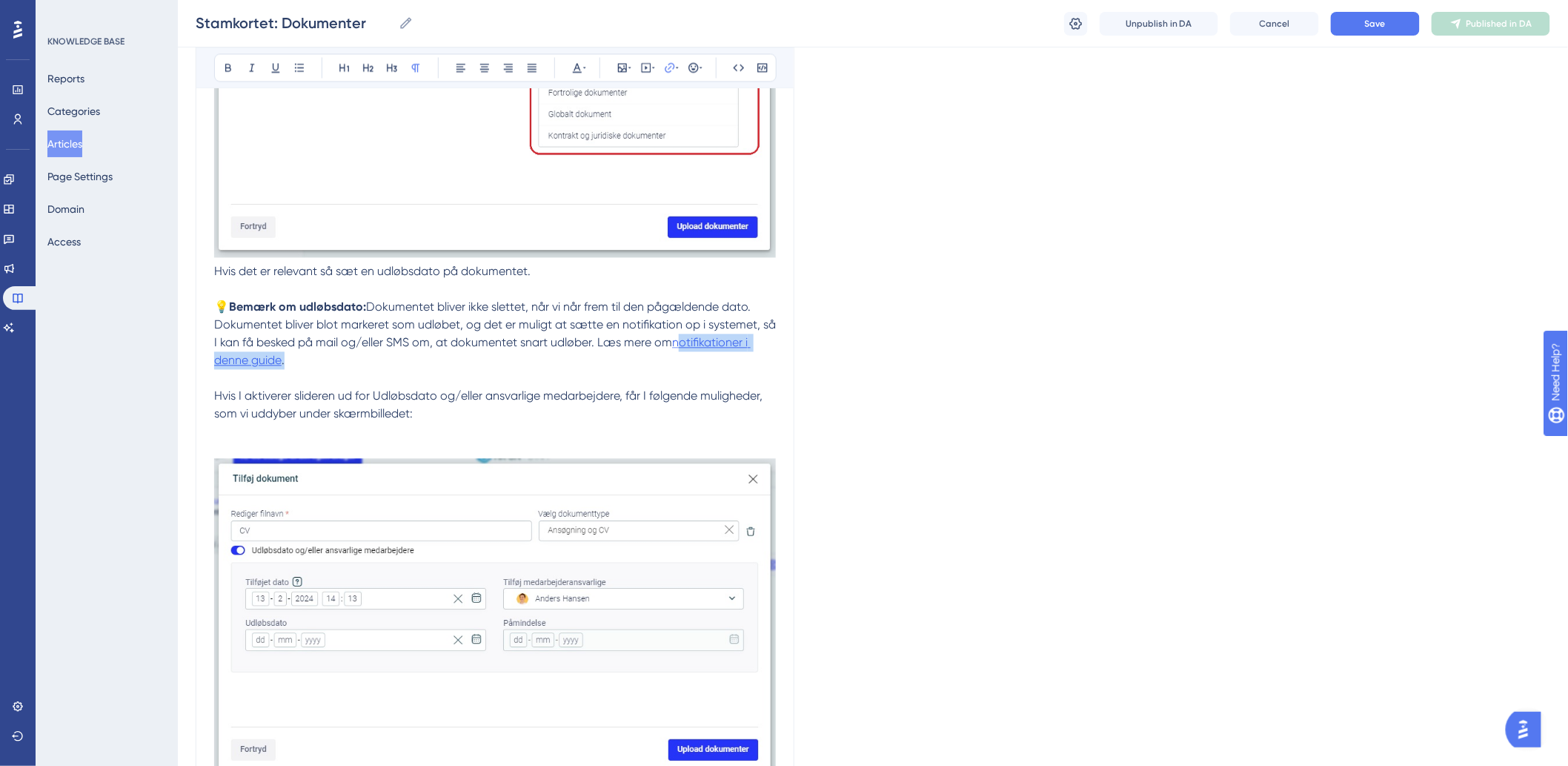
drag, startPoint x: 297, startPoint y: 362, endPoint x: 679, endPoint y: 343, distance: 382.5
click at [679, 343] on p "💡 Bemærk om udløbsdato: Dokumentet bliver ikke slettet, når vi når frem til den…" at bounding box center [495, 334] width 562 height 71
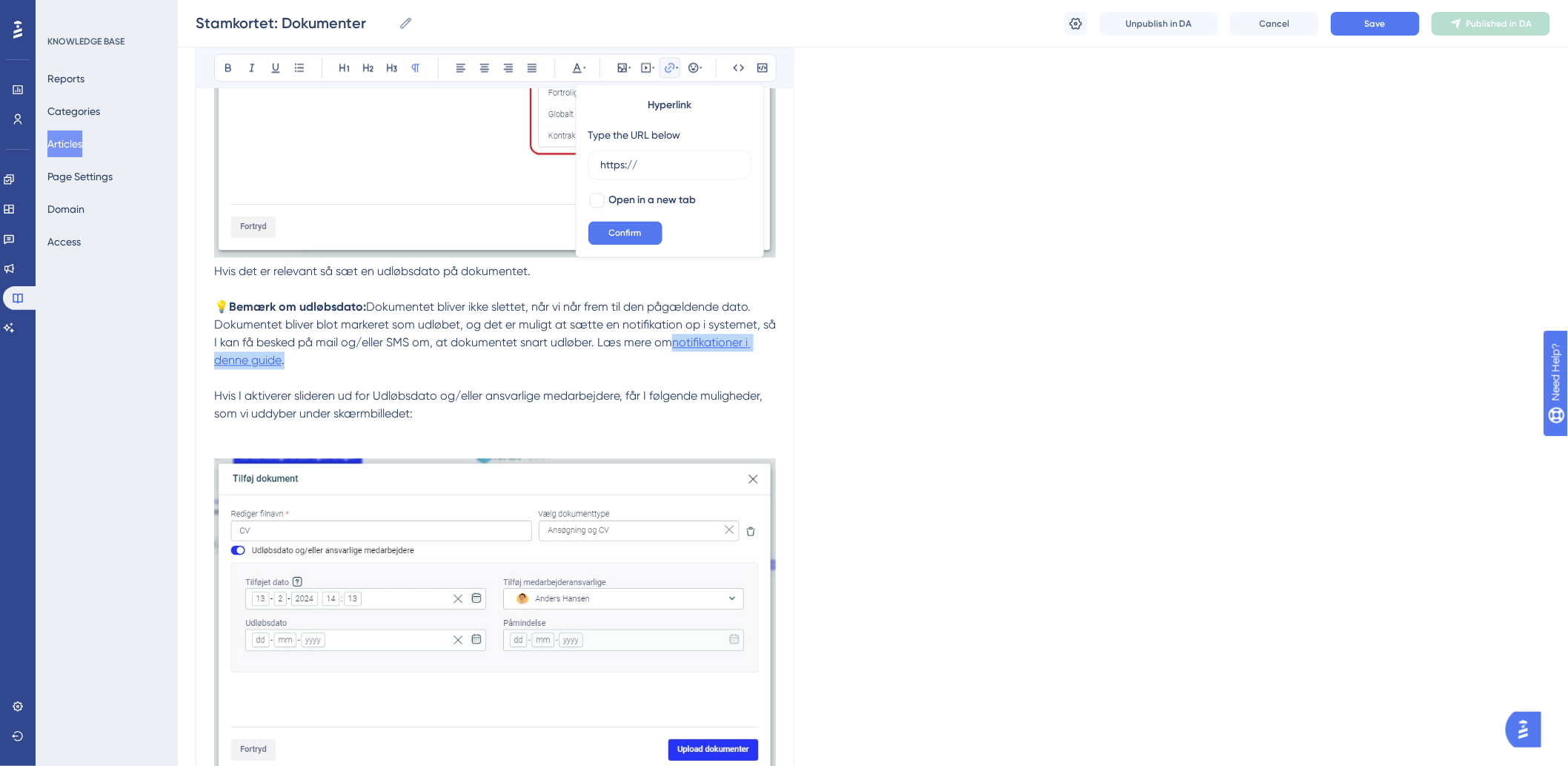
drag, startPoint x: 293, startPoint y: 365, endPoint x: 677, endPoint y: 345, distance: 384.5
click at [677, 345] on p "💡 Bemærk om udløbsdato: Dokumentet bliver ikke slettet, når vi når frem til den…" at bounding box center [495, 334] width 562 height 71
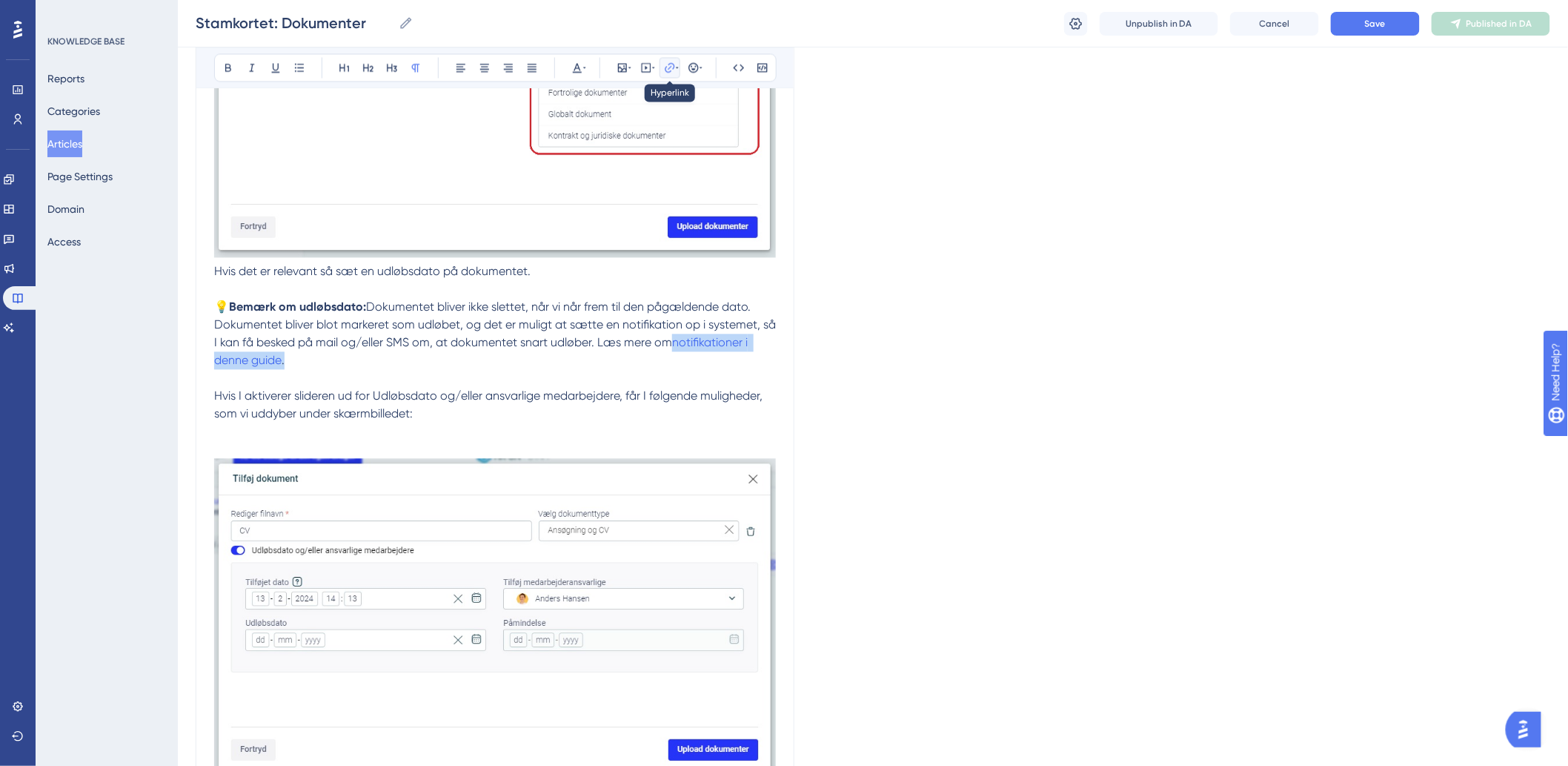
click at [669, 70] on icon at bounding box center [670, 68] width 12 height 12
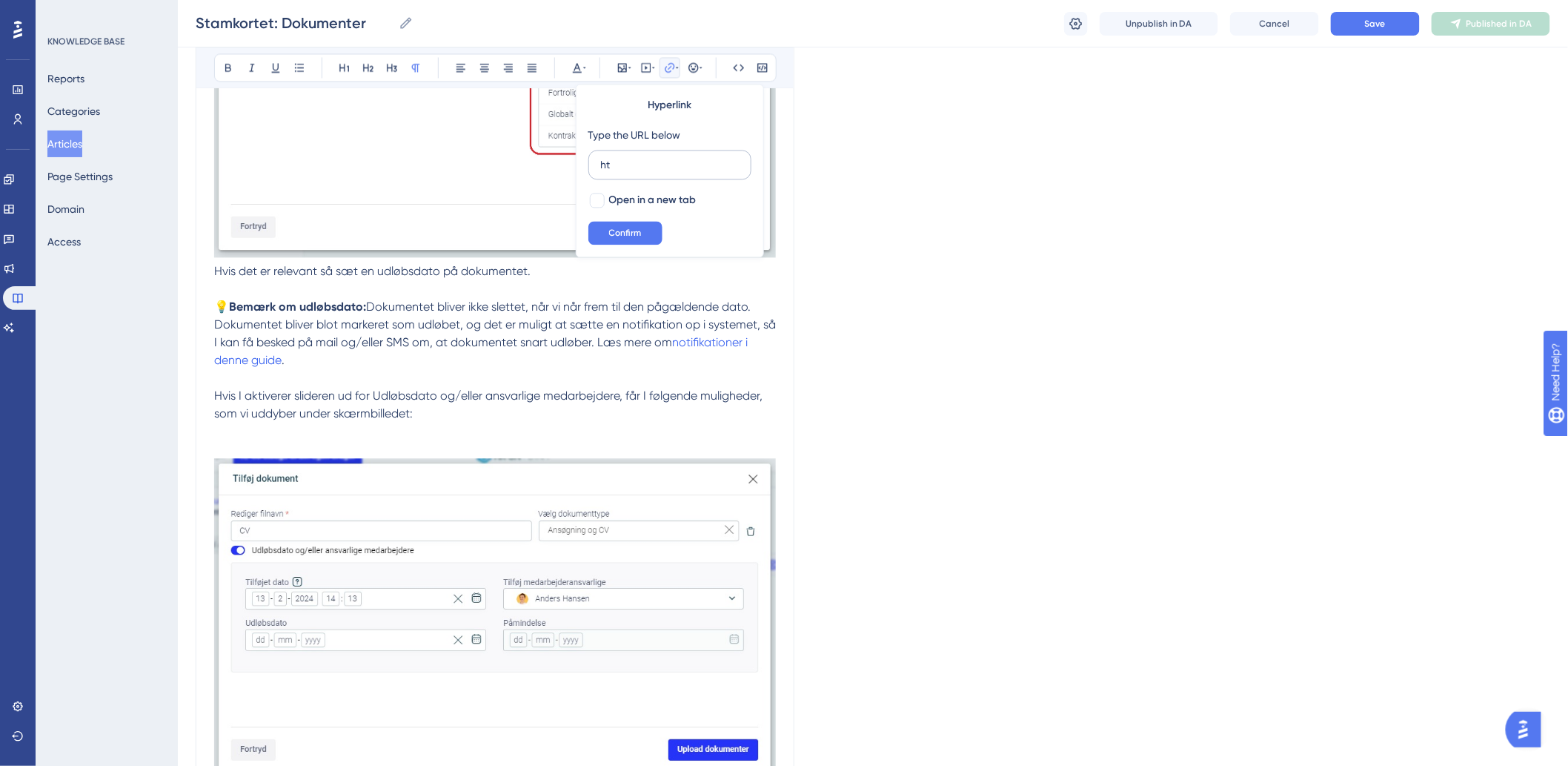
type input "h"
type input "https://help.hr-on.com/da/articles/12135-notifikationer"
click at [621, 228] on span "Confirm" at bounding box center [625, 233] width 33 height 12
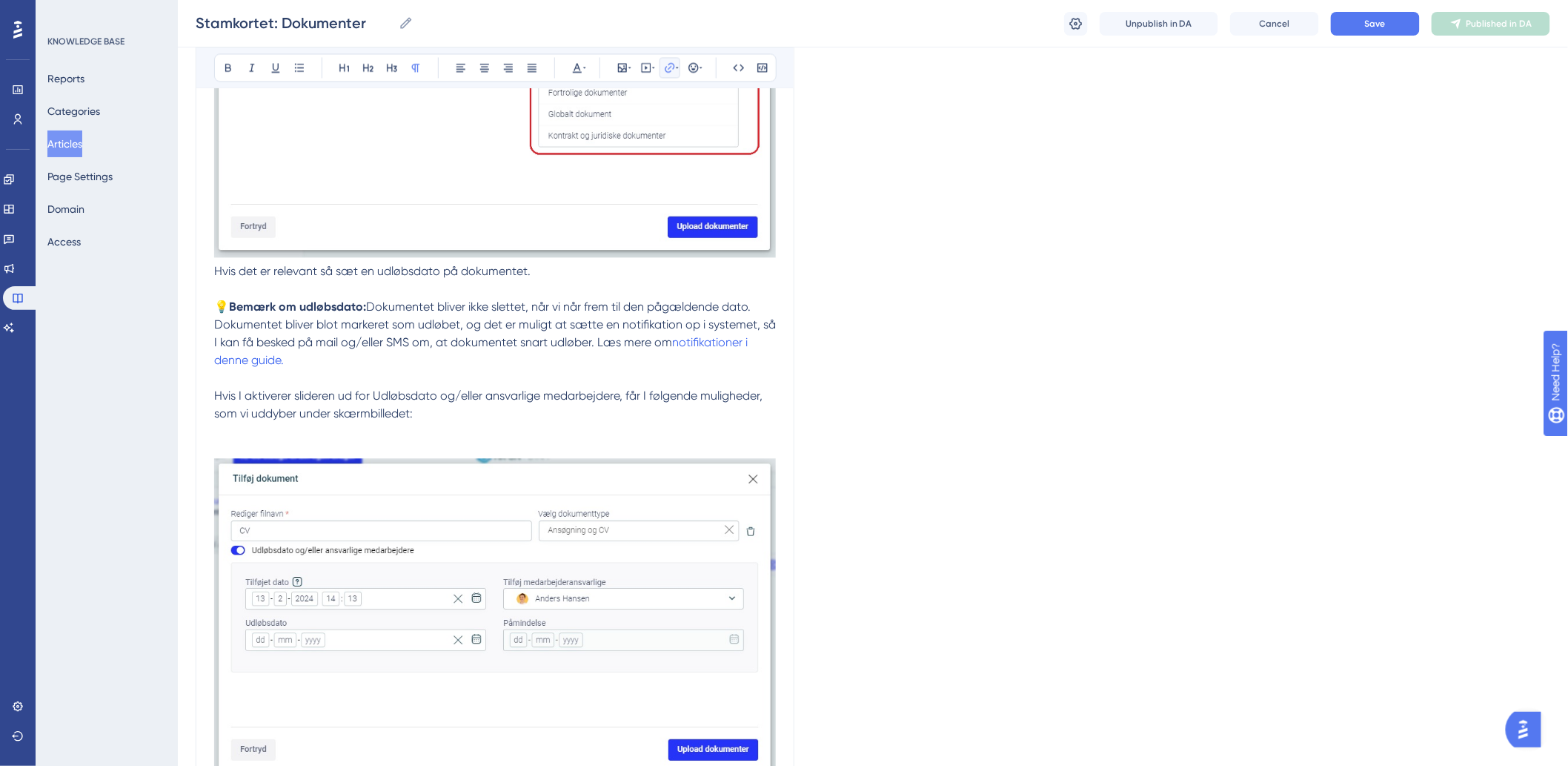
click at [668, 73] on icon at bounding box center [670, 68] width 12 height 12
click at [671, 65] on icon at bounding box center [670, 68] width 12 height 12
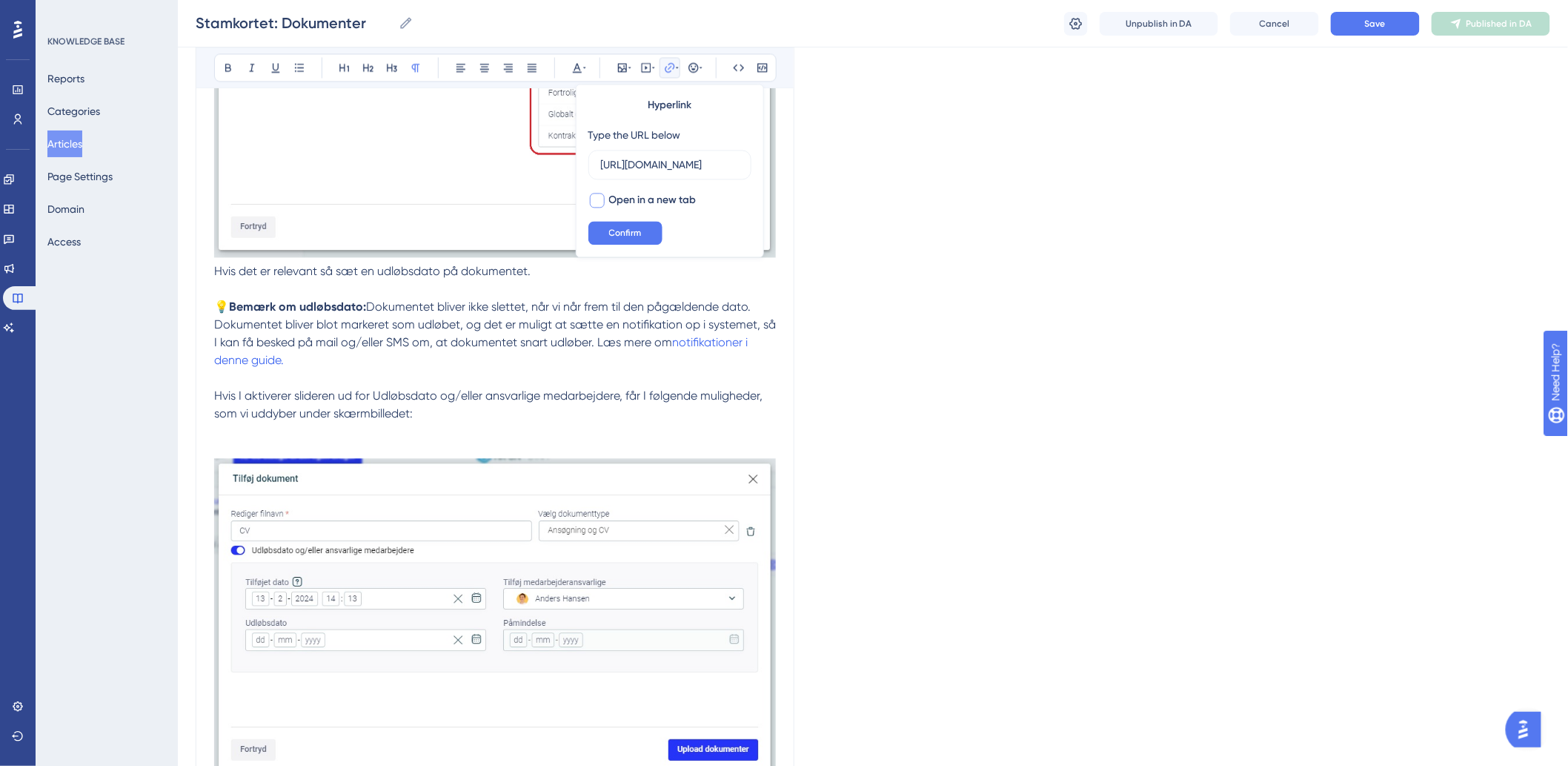
scroll to position [0, 129]
click at [589, 191] on label "Open in a new tab" at bounding box center [643, 199] width 108 height 18
checkbox input "true"
click at [609, 231] on span "Confirm" at bounding box center [625, 233] width 33 height 12
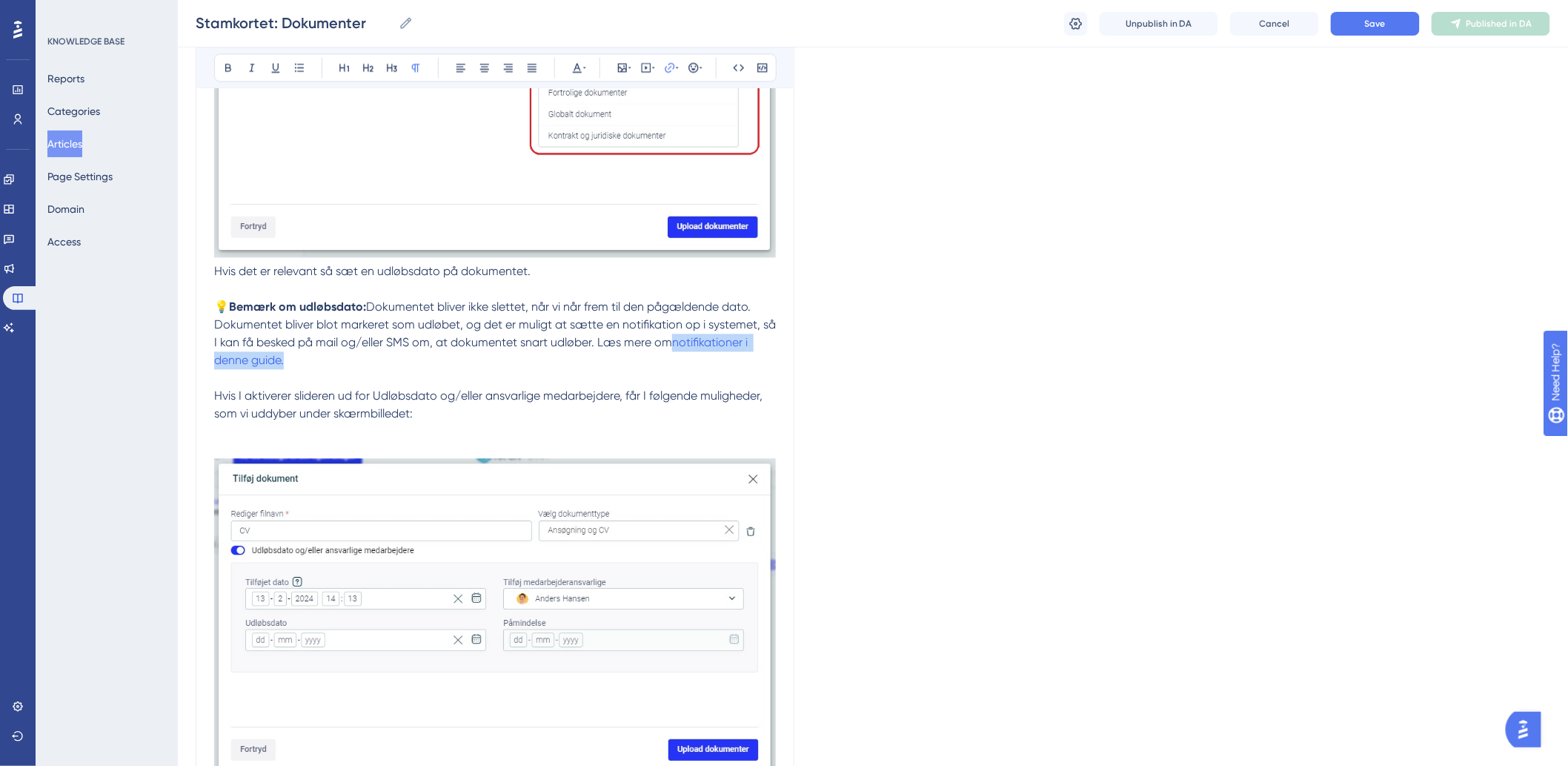
click at [468, 357] on p "💡 Bemærk om udløbsdato: Dokumentet bliver ikke slettet, når vi når frem til den…" at bounding box center [495, 334] width 562 height 71
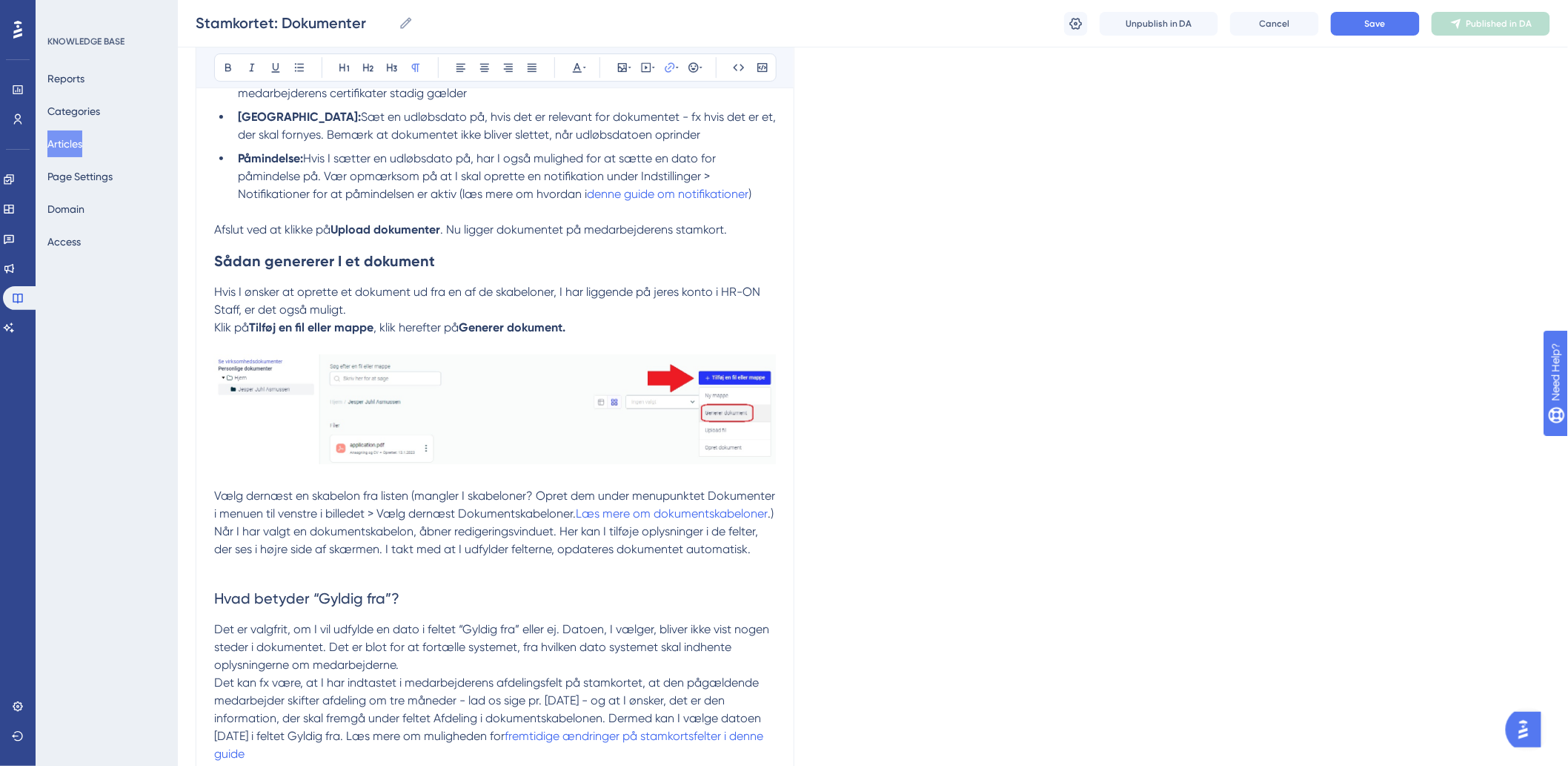
scroll to position [2059, 0]
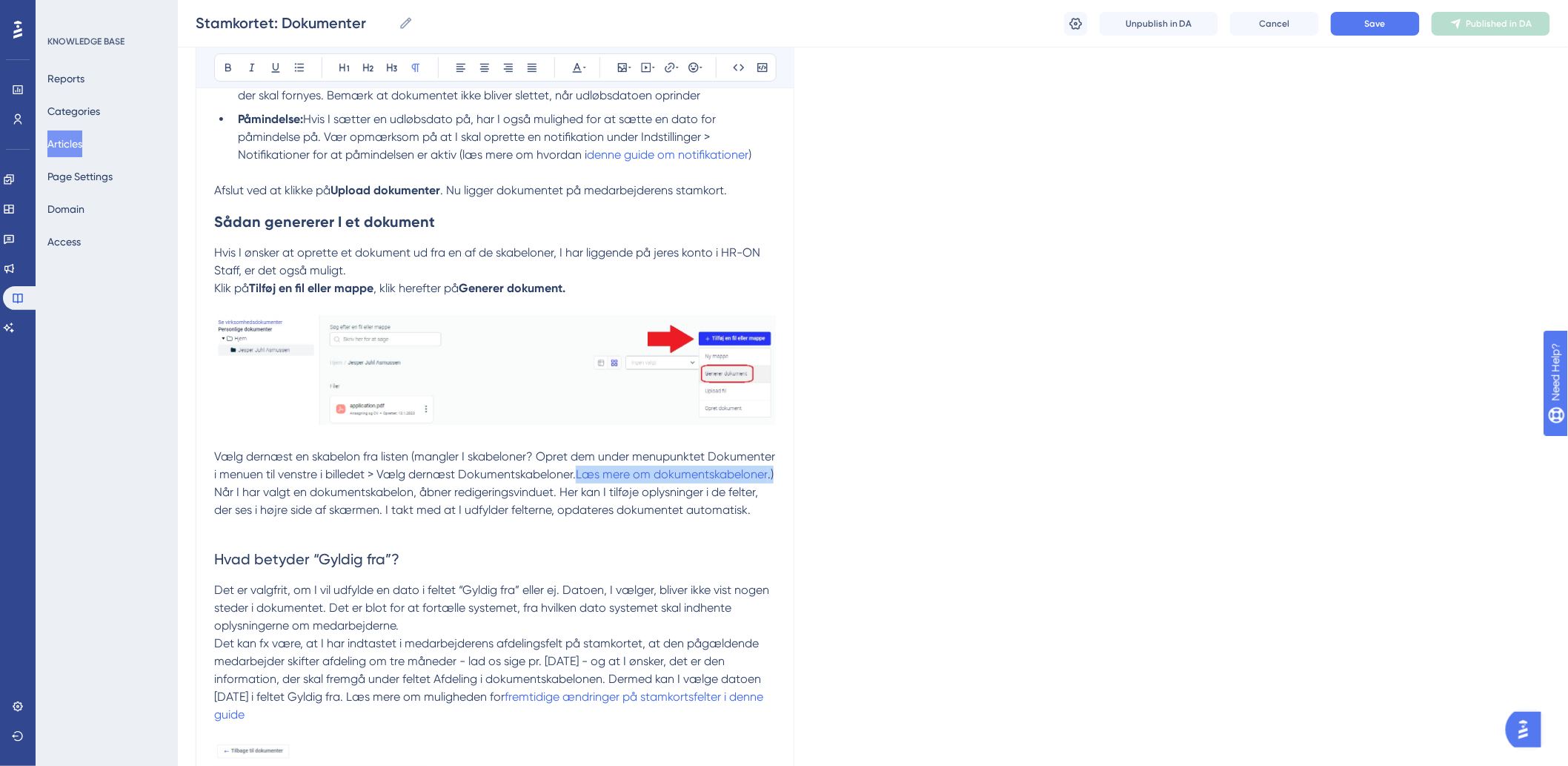
drag, startPoint x: 578, startPoint y: 473, endPoint x: 503, endPoint y: 489, distance: 76.7
click at [503, 483] on p "Vælg dernæst en skabelon fra listen (mangler I skabeloner? Opret dem under menu…" at bounding box center [495, 465] width 562 height 35
click at [358, 483] on p "Vælg dernæst en skabelon fra listen (mangler I skabeloner? Opret dem under menu…" at bounding box center [495, 465] width 562 height 35
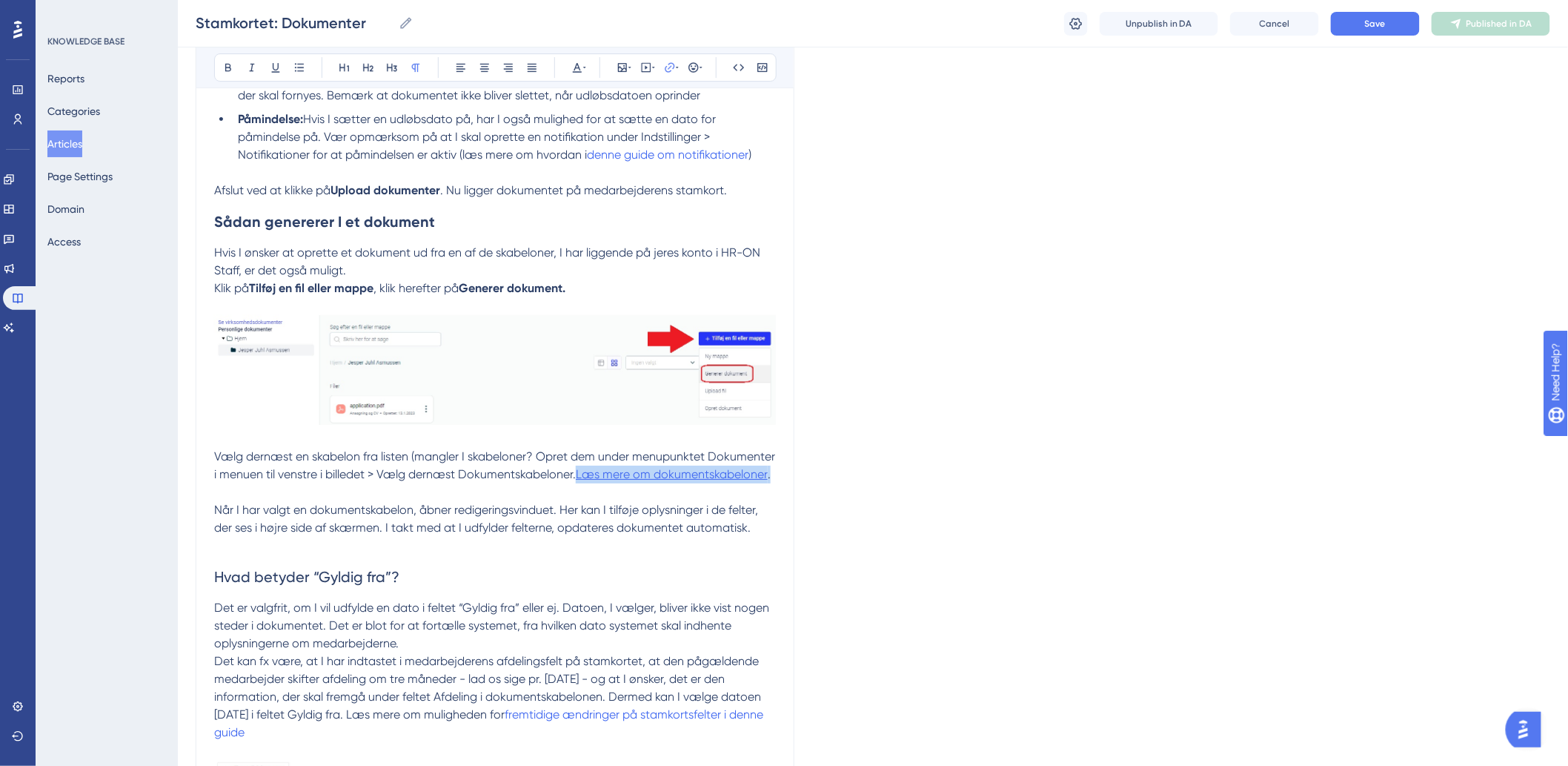
drag, startPoint x: 772, startPoint y: 482, endPoint x: 581, endPoint y: 477, distance: 191.1
click at [581, 477] on p "Vælg dernæst en skabelon fra listen (mangler I skabeloner? Opret dem under menu…" at bounding box center [495, 475] width 562 height 53
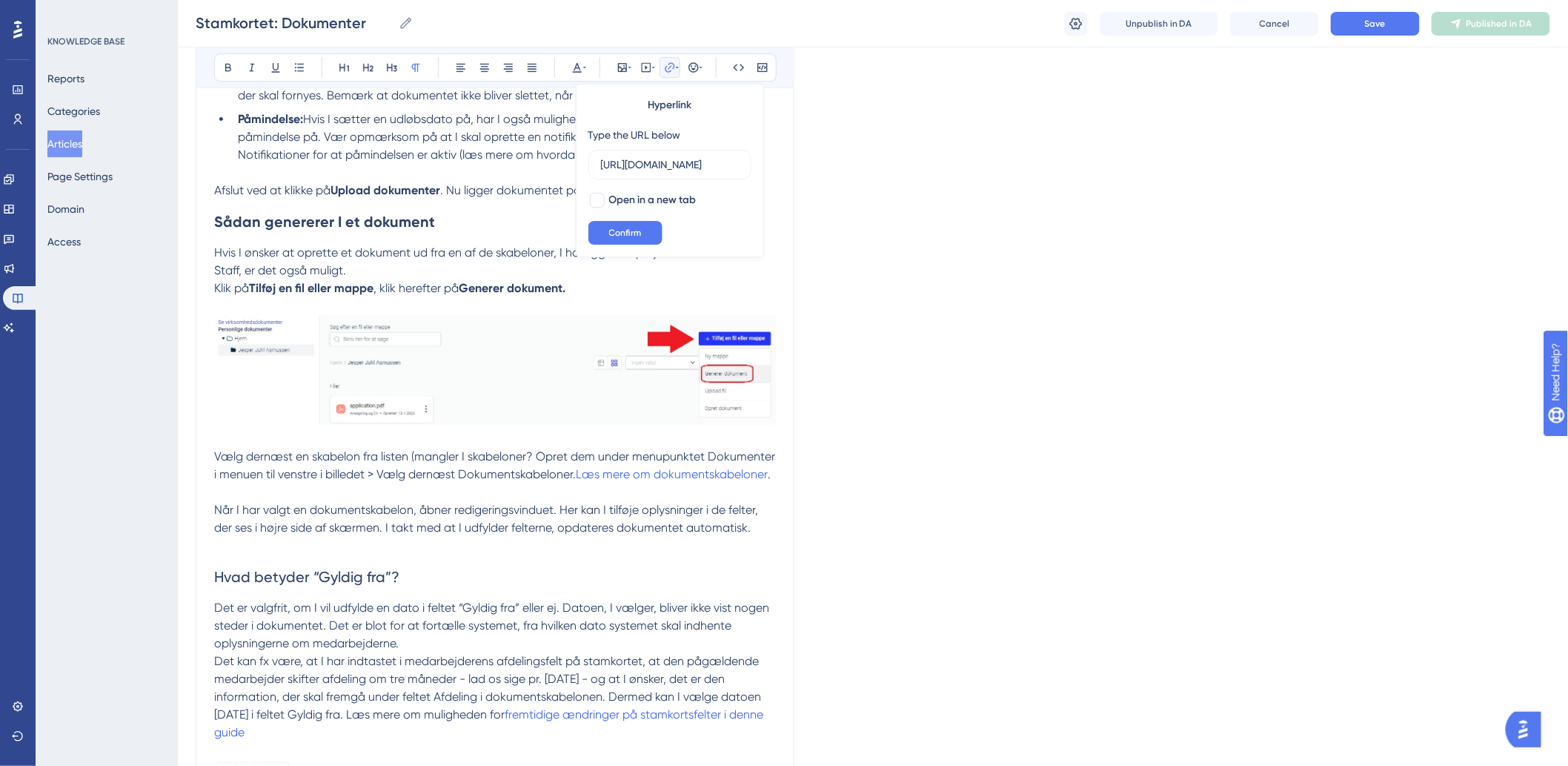
scroll to position [0, 544]
click at [471, 191] on span ". Nu ligger dokumentet på medarbejderens stamkort." at bounding box center [583, 190] width 287 height 14
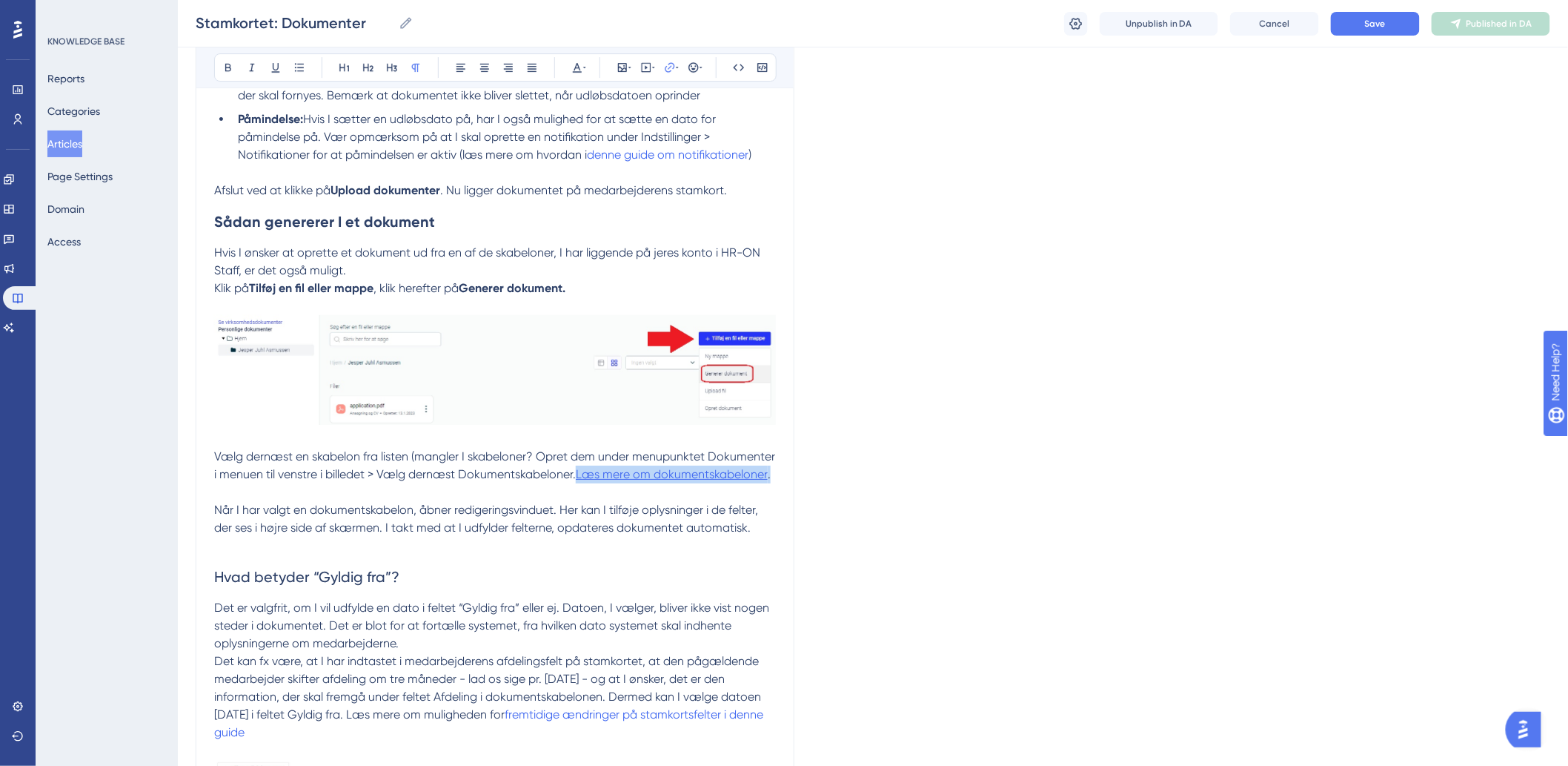
drag, startPoint x: 772, startPoint y: 477, endPoint x: 582, endPoint y: 482, distance: 190.1
click at [582, 482] on p "Vælg dernæst en skabelon fra listen (mangler I skabeloner? Opret dem under menu…" at bounding box center [495, 475] width 562 height 53
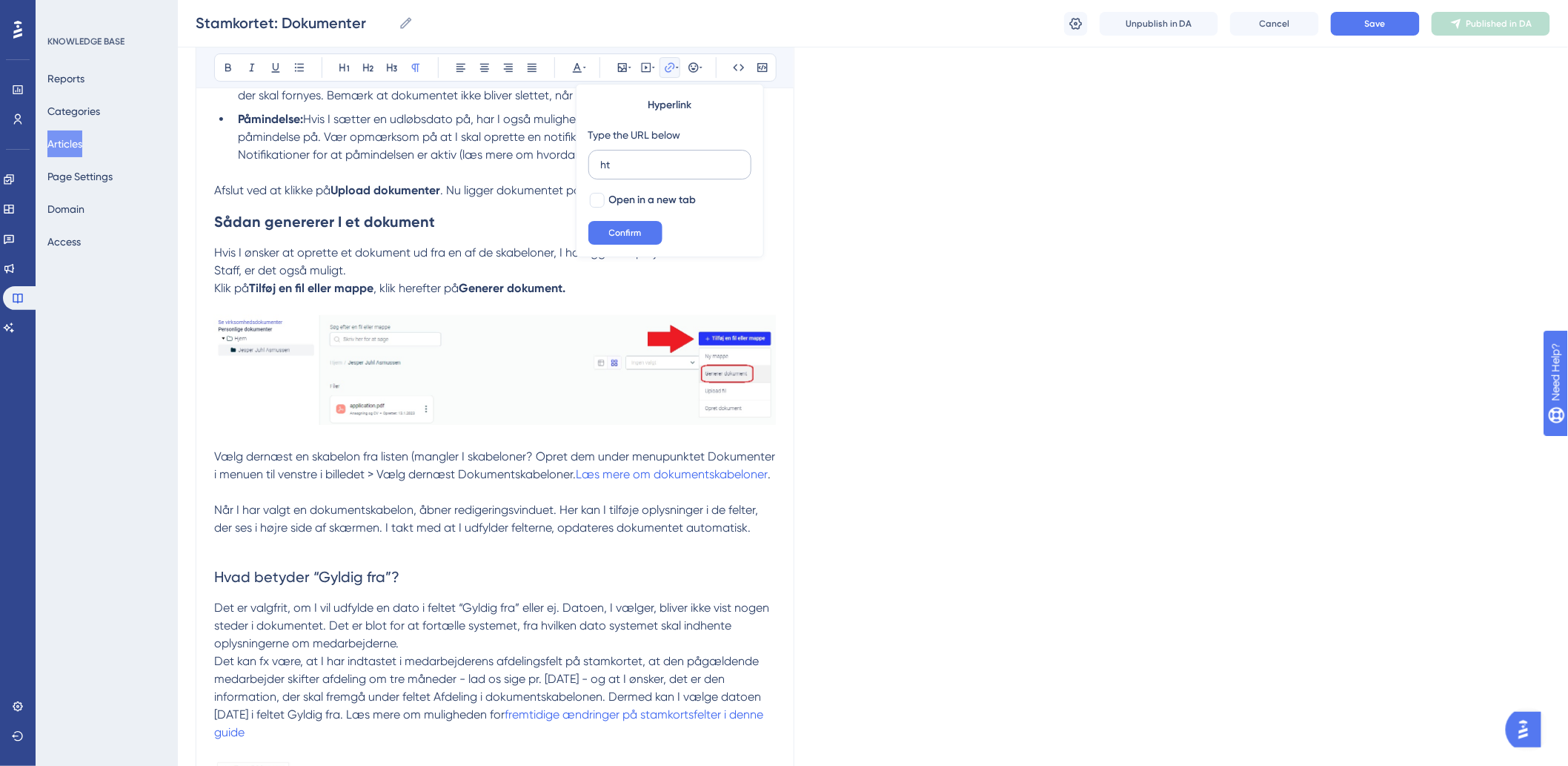
type input "h"
type input "https://help.hr-on.com/da/articles/15368-dokumentskabeloner-og-variabler"
click at [593, 201] on div at bounding box center [596, 199] width 15 height 15
checkbox input "true"
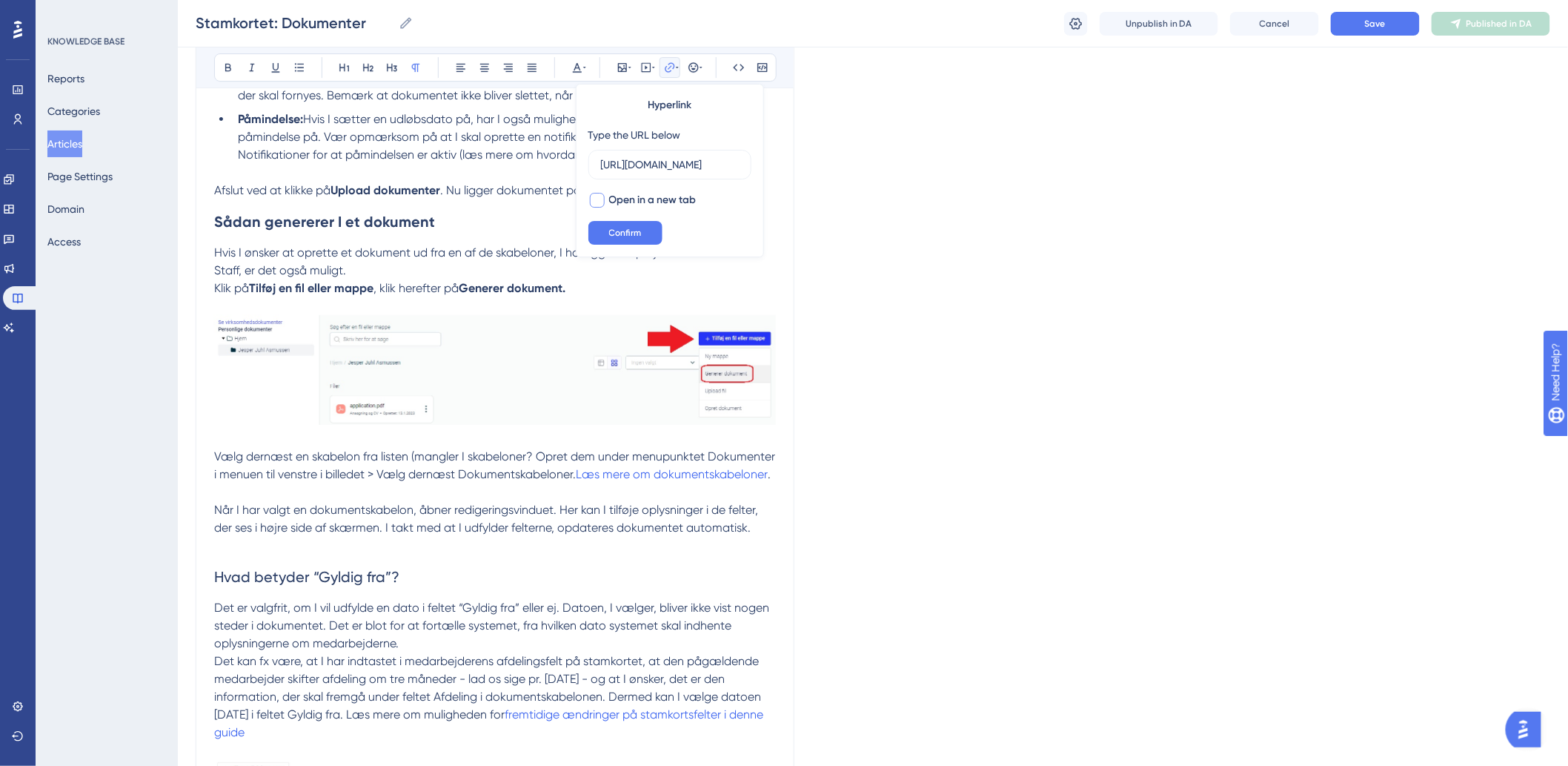
scroll to position [0, 0]
click at [604, 232] on button "Confirm" at bounding box center [625, 233] width 74 height 24
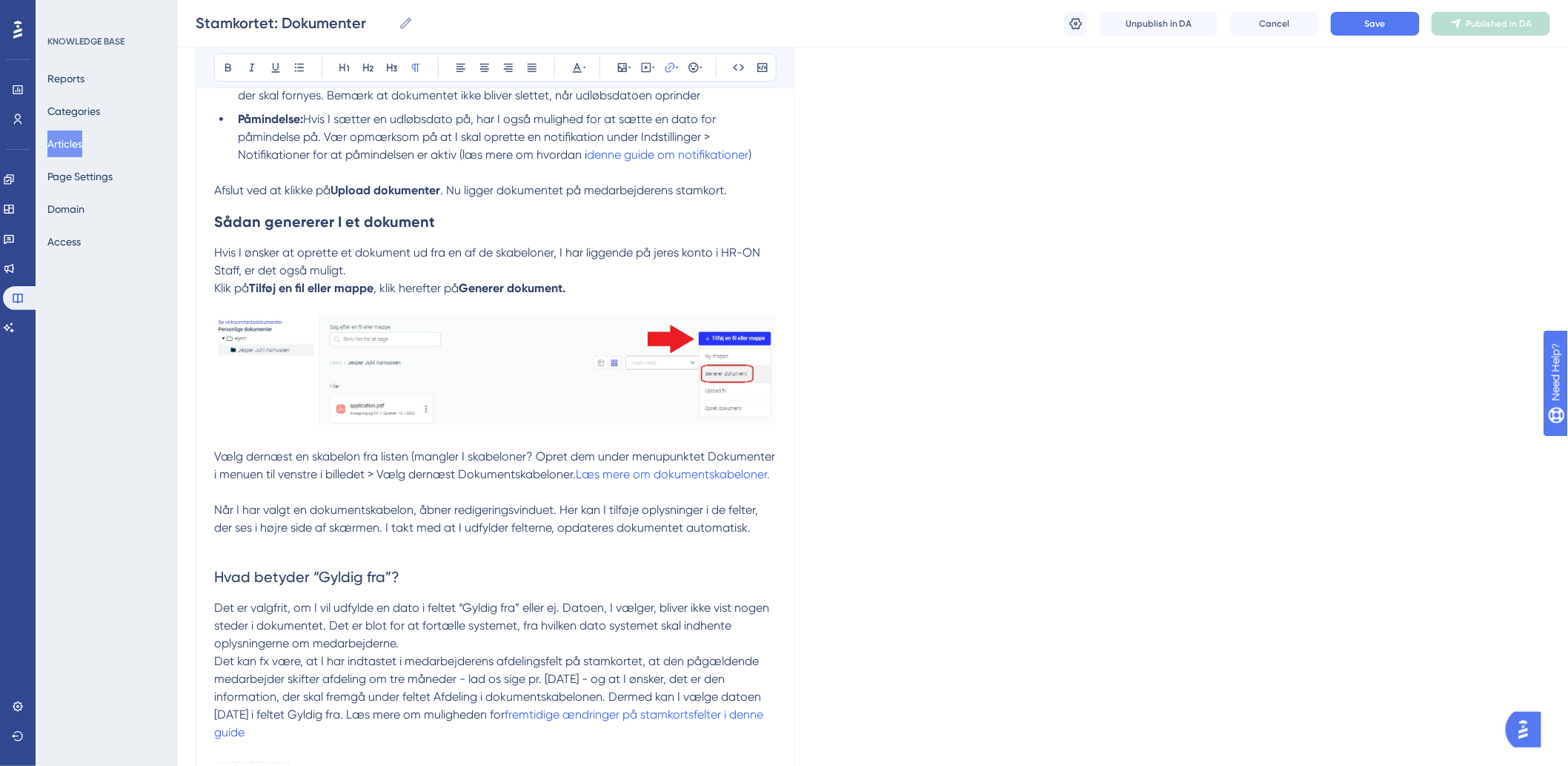
click at [520, 580] on h2 "Hvad betyder “Gyldig fra”?" at bounding box center [495, 577] width 562 height 45
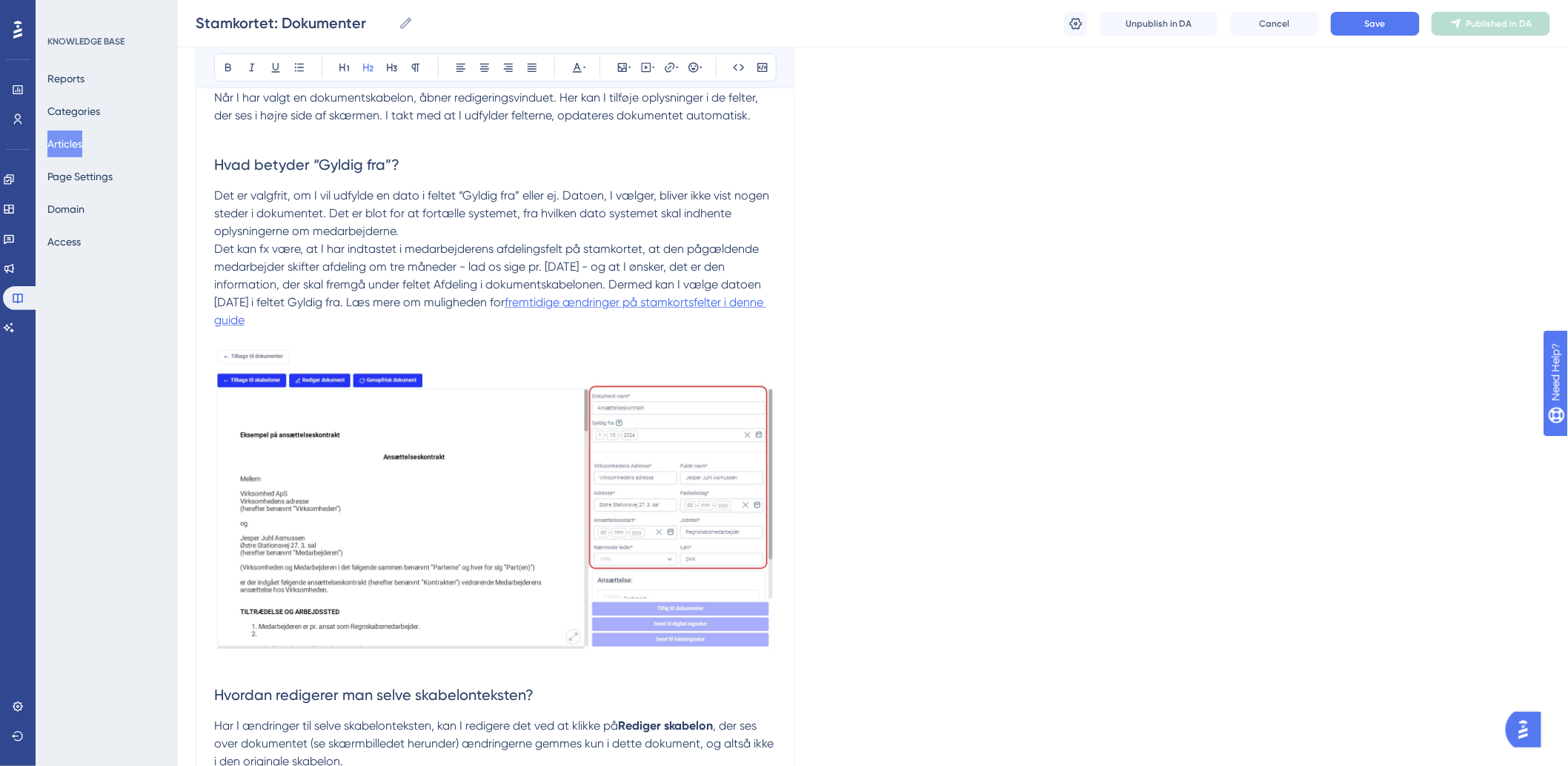
scroll to position [2442, 0]
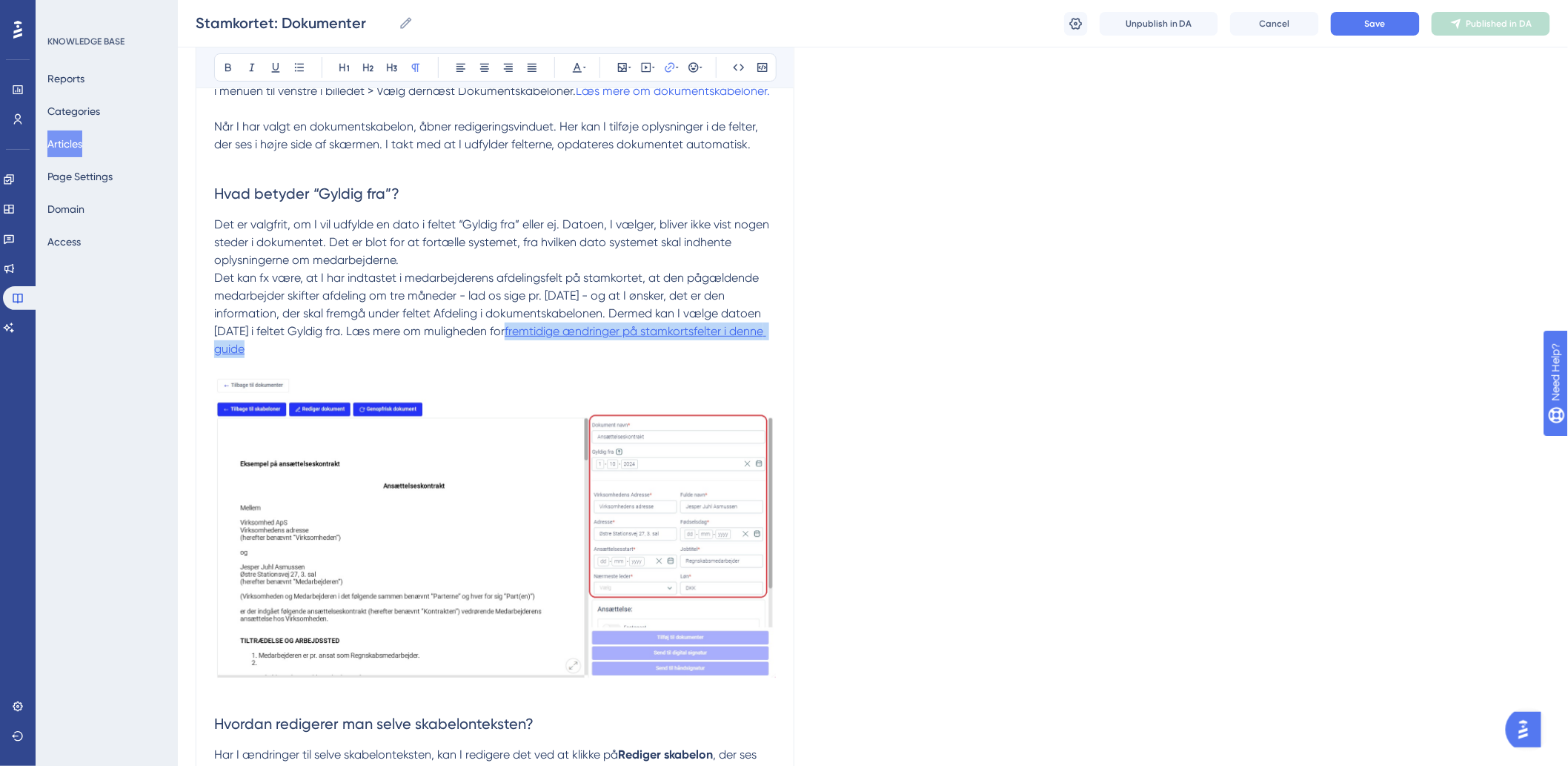
drag, startPoint x: 388, startPoint y: 345, endPoint x: 532, endPoint y: 334, distance: 144.4
click at [532, 334] on p "Det kan fx være, at I har indtastet i medarbejderens afdelingsfelt på stamkorte…" at bounding box center [495, 313] width 562 height 89
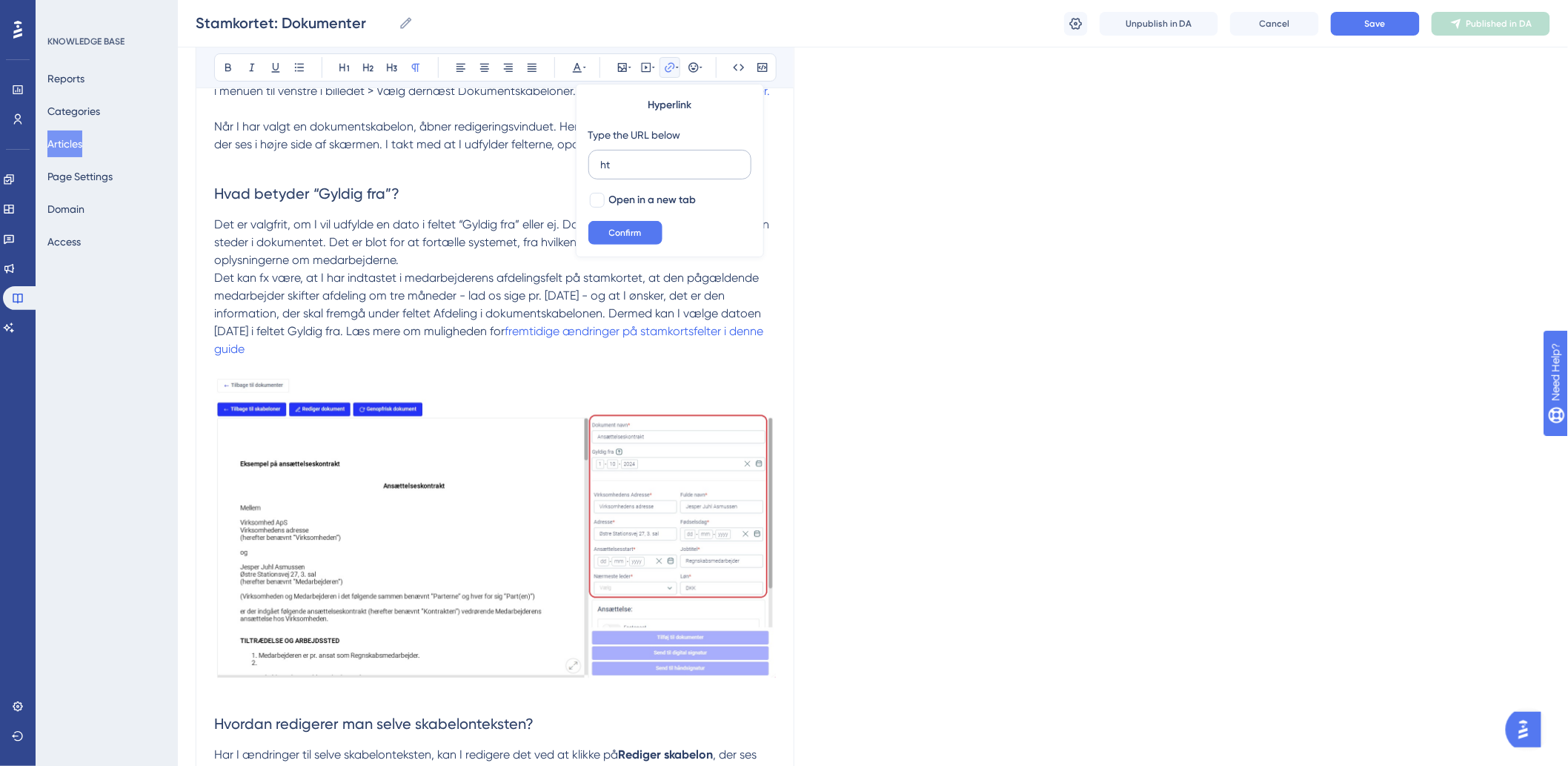
type input "h"
type input "https://help.hr-on.com/da/articles/15376-guide-til-planlagte-ndringer"
click at [645, 239] on button "Confirm" at bounding box center [625, 233] width 74 height 24
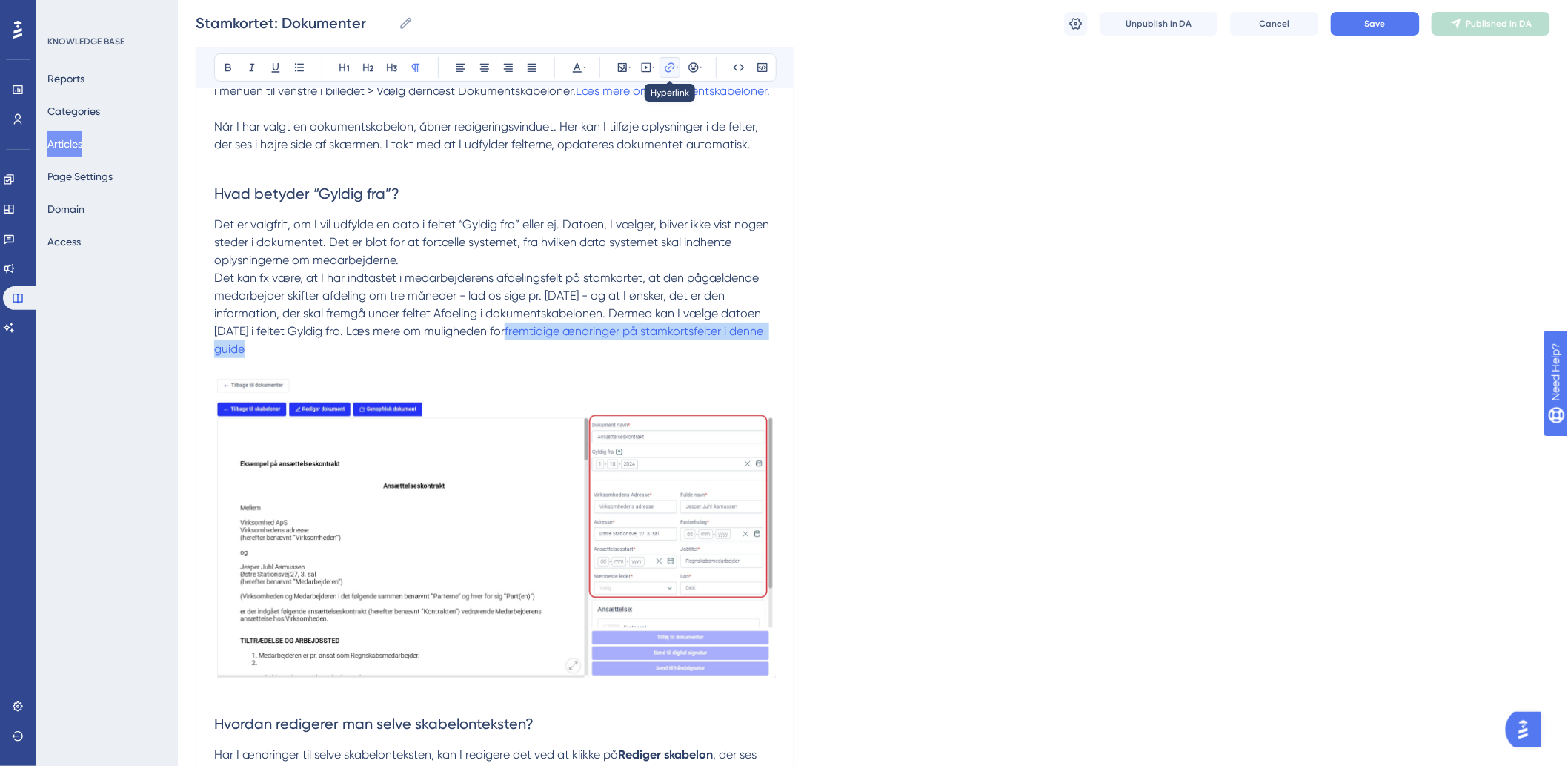
click at [664, 70] on icon at bounding box center [670, 68] width 12 height 12
click at [671, 70] on icon at bounding box center [670, 68] width 12 height 12
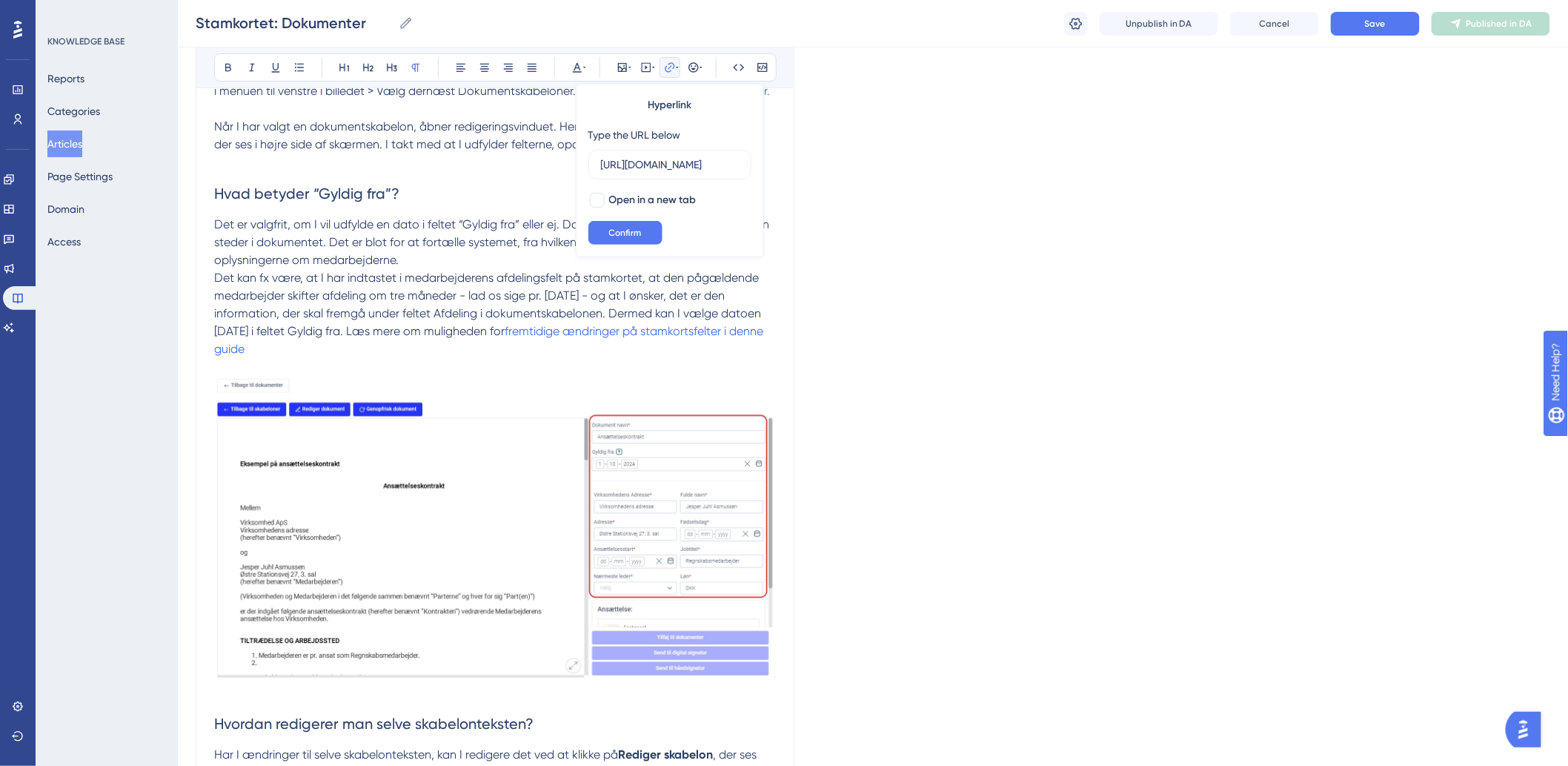
scroll to position [0, 204]
click at [586, 197] on div "Hyperlink Type the URL below https://help.hr-on.com/da/articles/15376-guide-til…" at bounding box center [669, 170] width 188 height 174
click at [593, 201] on div at bounding box center [596, 199] width 15 height 15
checkbox input "true"
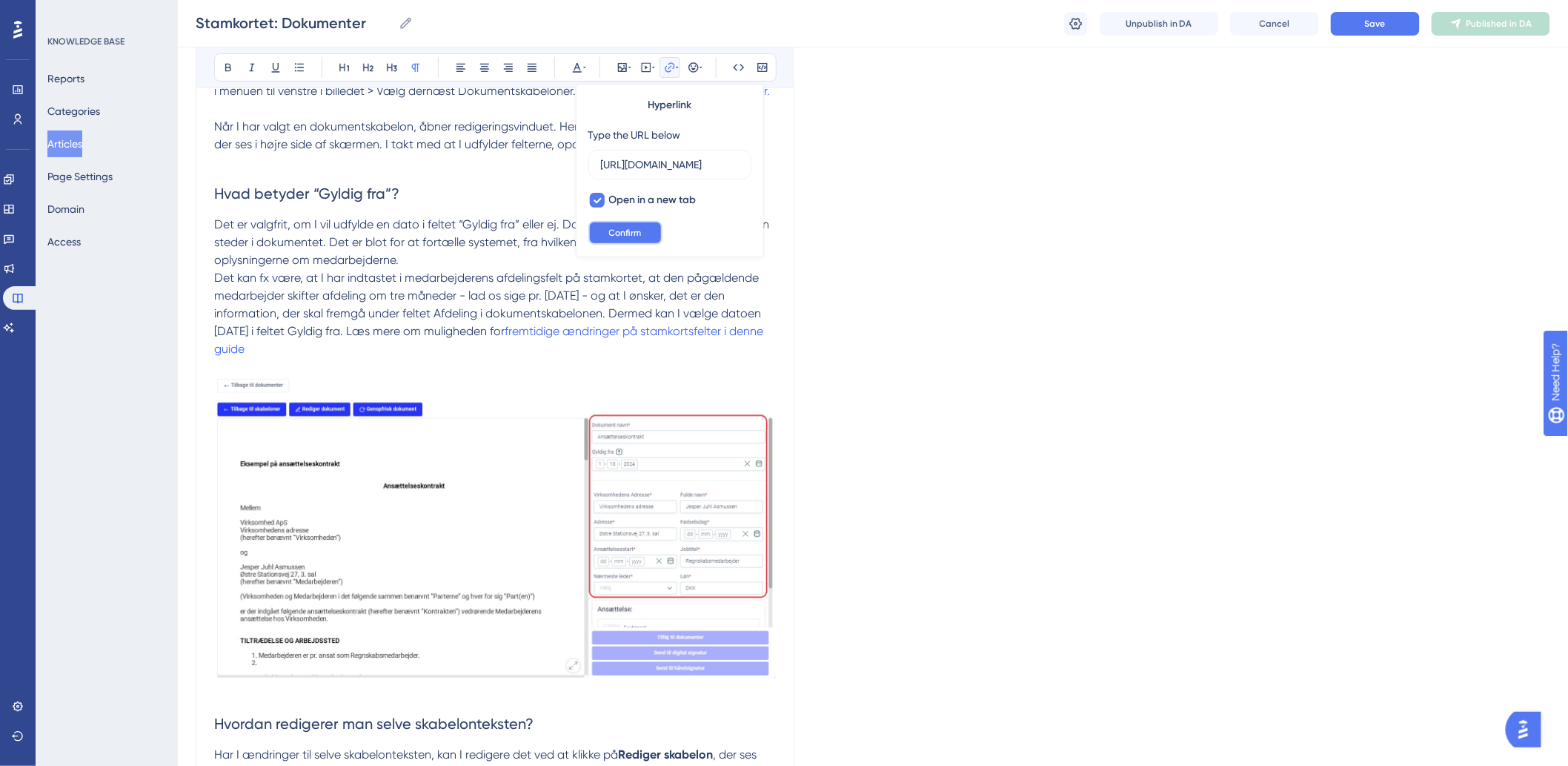
click at [612, 234] on span "Confirm" at bounding box center [625, 233] width 33 height 12
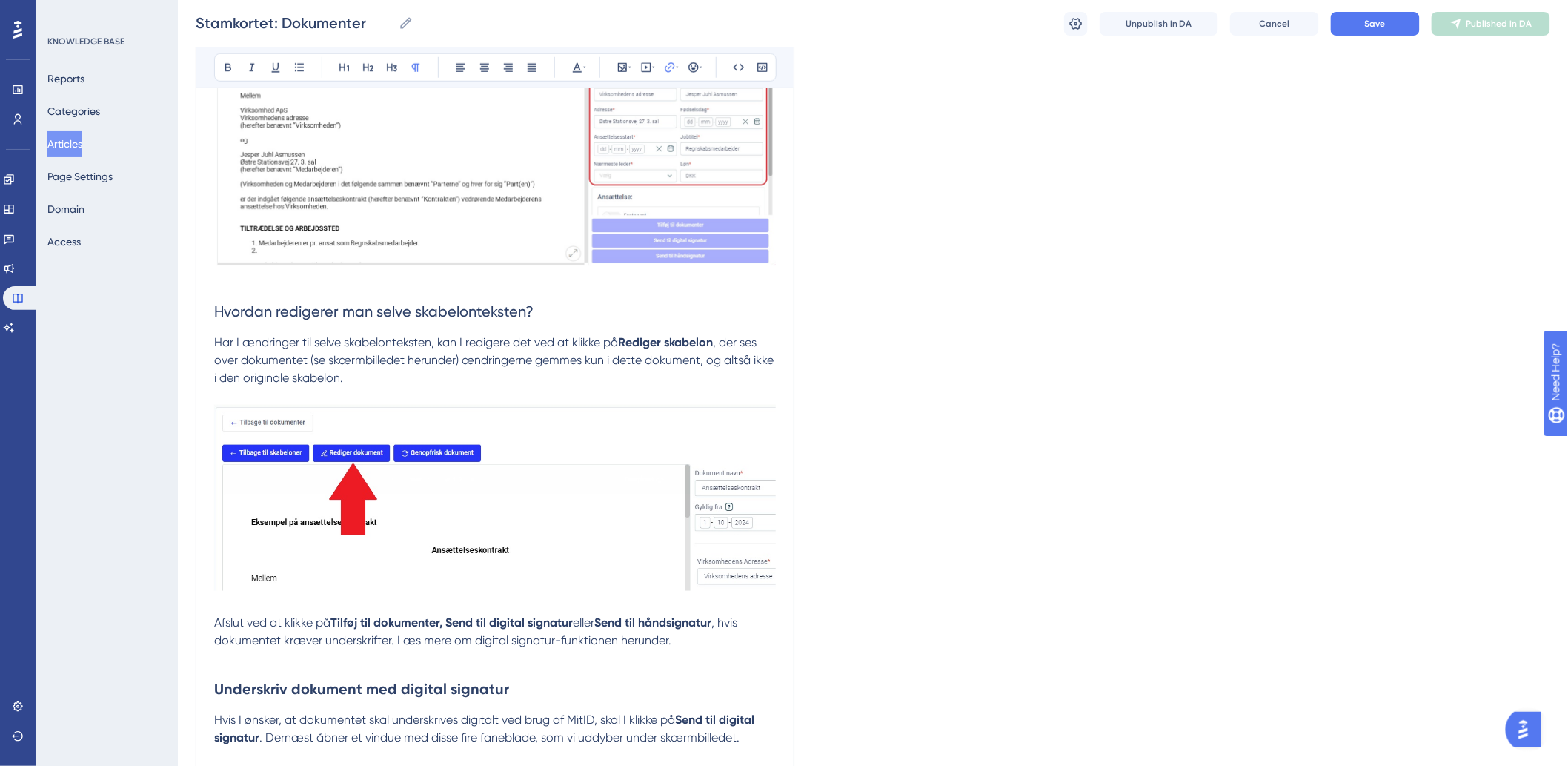
click at [579, 337] on p "Har I ændringer til selve skabelonteksten, kan I redigere det ved at klikke på …" at bounding box center [495, 360] width 562 height 53
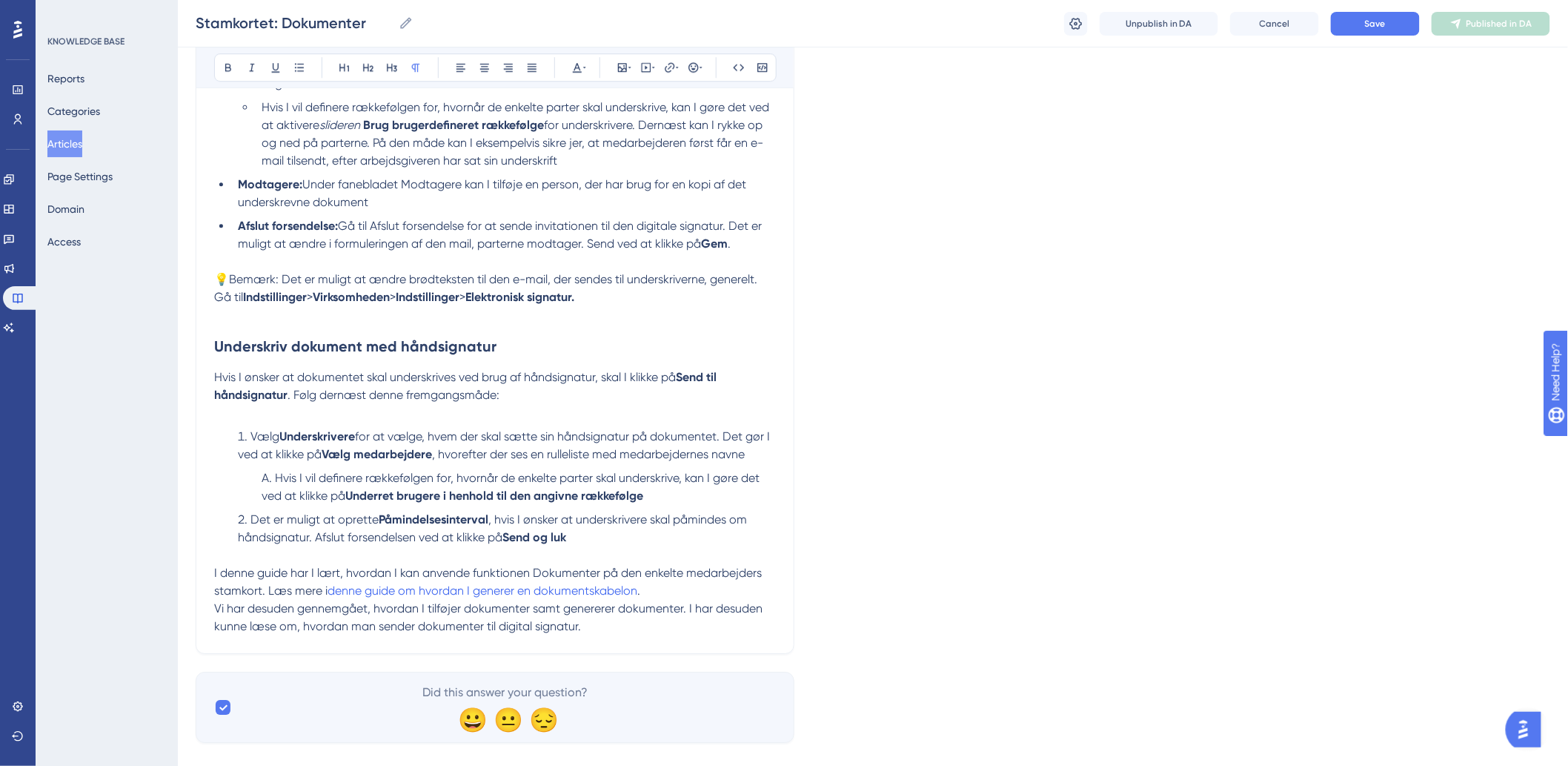
scroll to position [4172, 0]
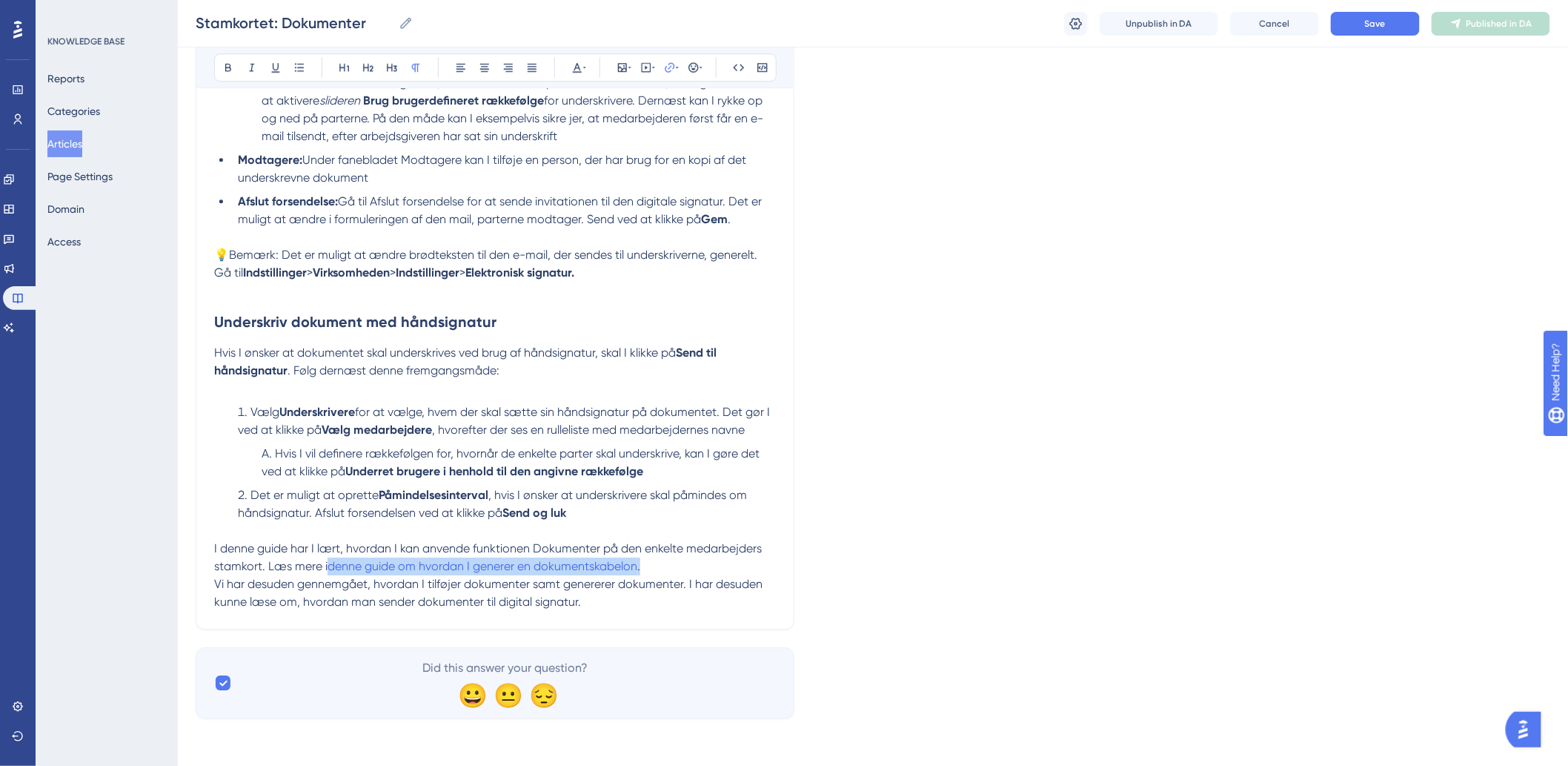
drag, startPoint x: 644, startPoint y: 568, endPoint x: 326, endPoint y: 563, distance: 318.0
click at [326, 563] on p "I denne guide har I lært, hvordan I kan anvende funktionen Dokumenter på den en…" at bounding box center [495, 557] width 562 height 35
click at [678, 74] on button at bounding box center [670, 67] width 21 height 21
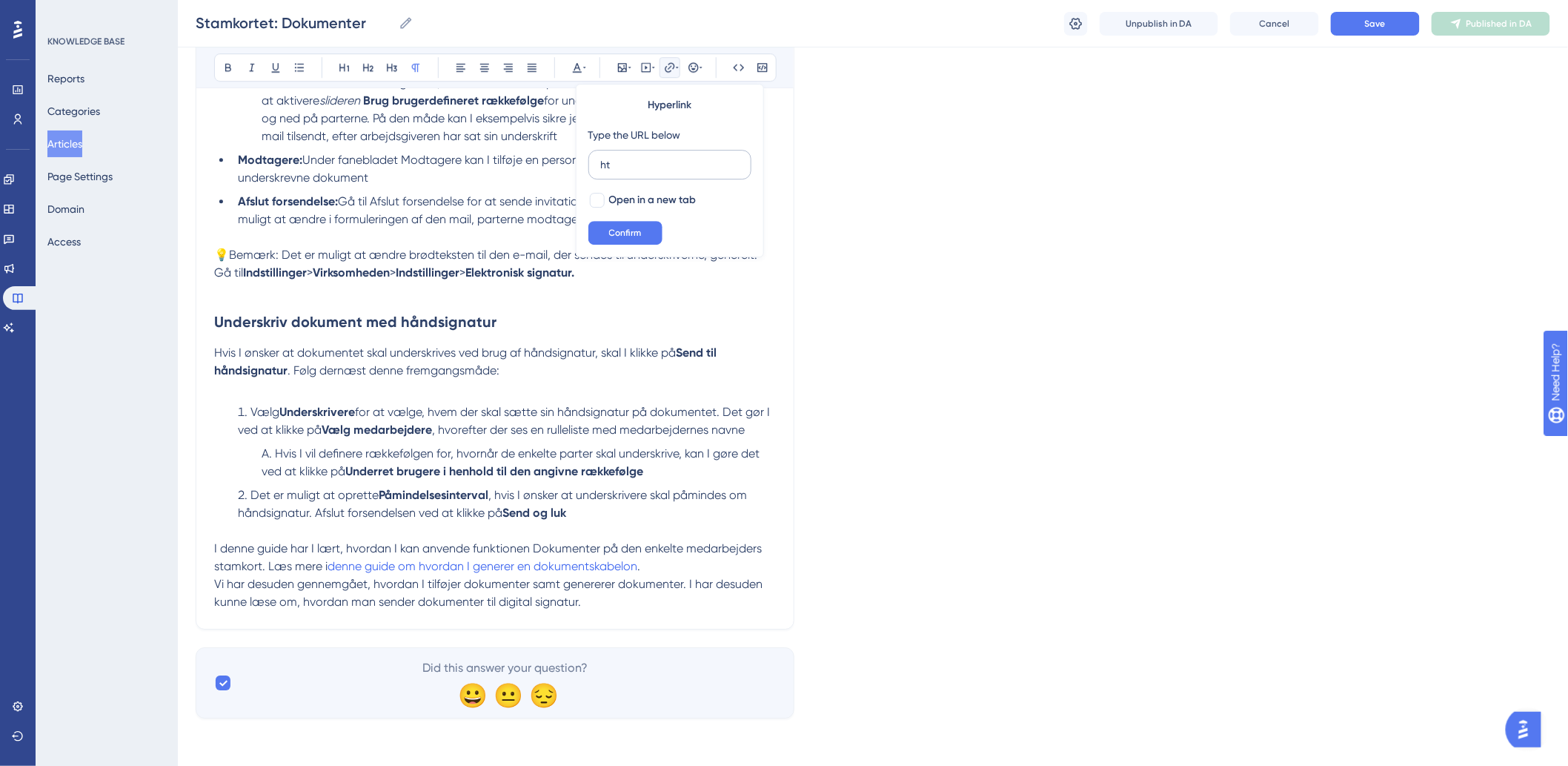
type input "h"
type input "https://help.hr-on.com/da/articles/15368-dokumentskabeloner-og-variabler"
click at [601, 197] on div at bounding box center [596, 199] width 15 height 15
checkbox input "true"
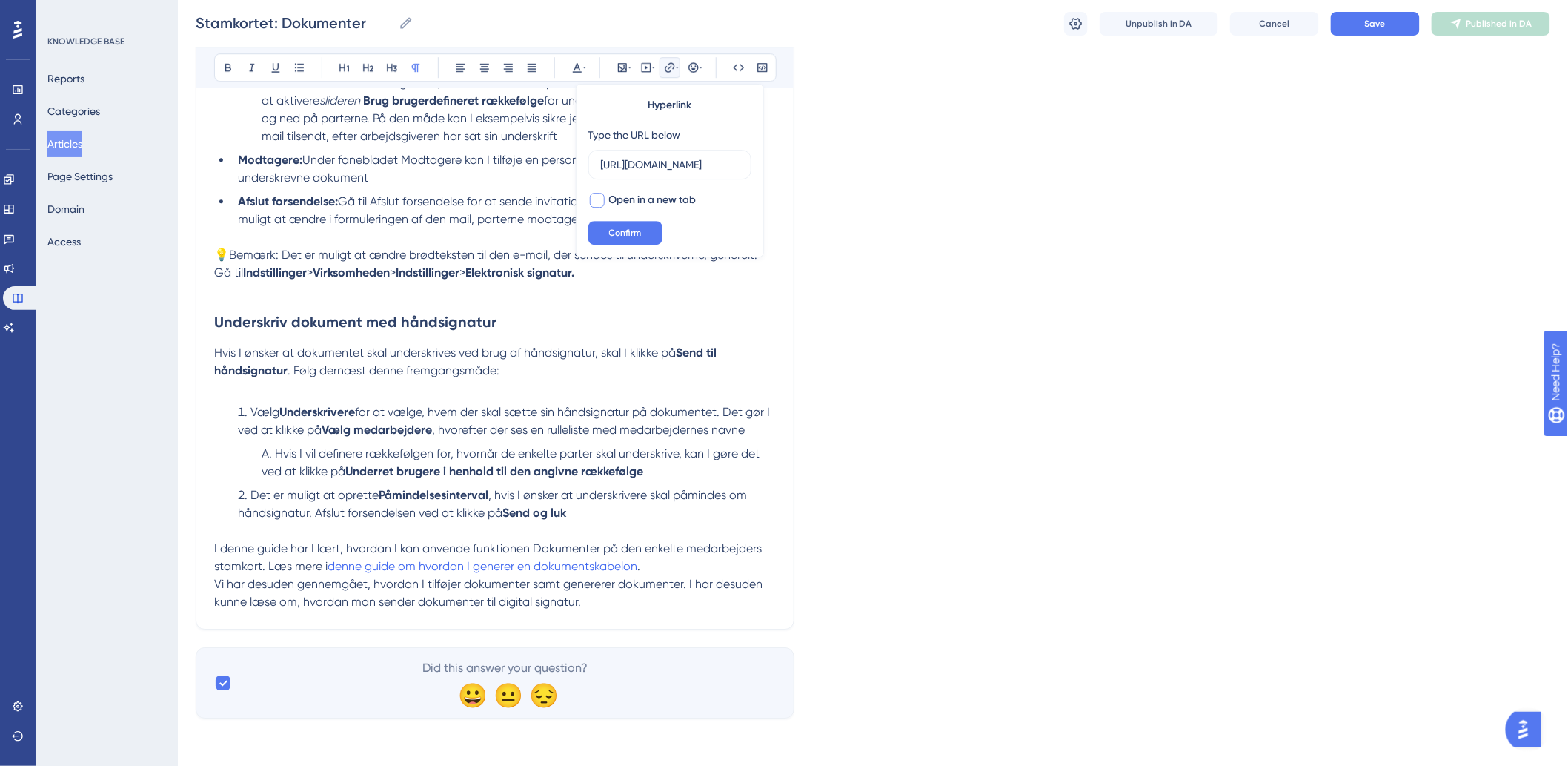
scroll to position [0, 0]
click at [603, 230] on button "Confirm" at bounding box center [625, 233] width 74 height 24
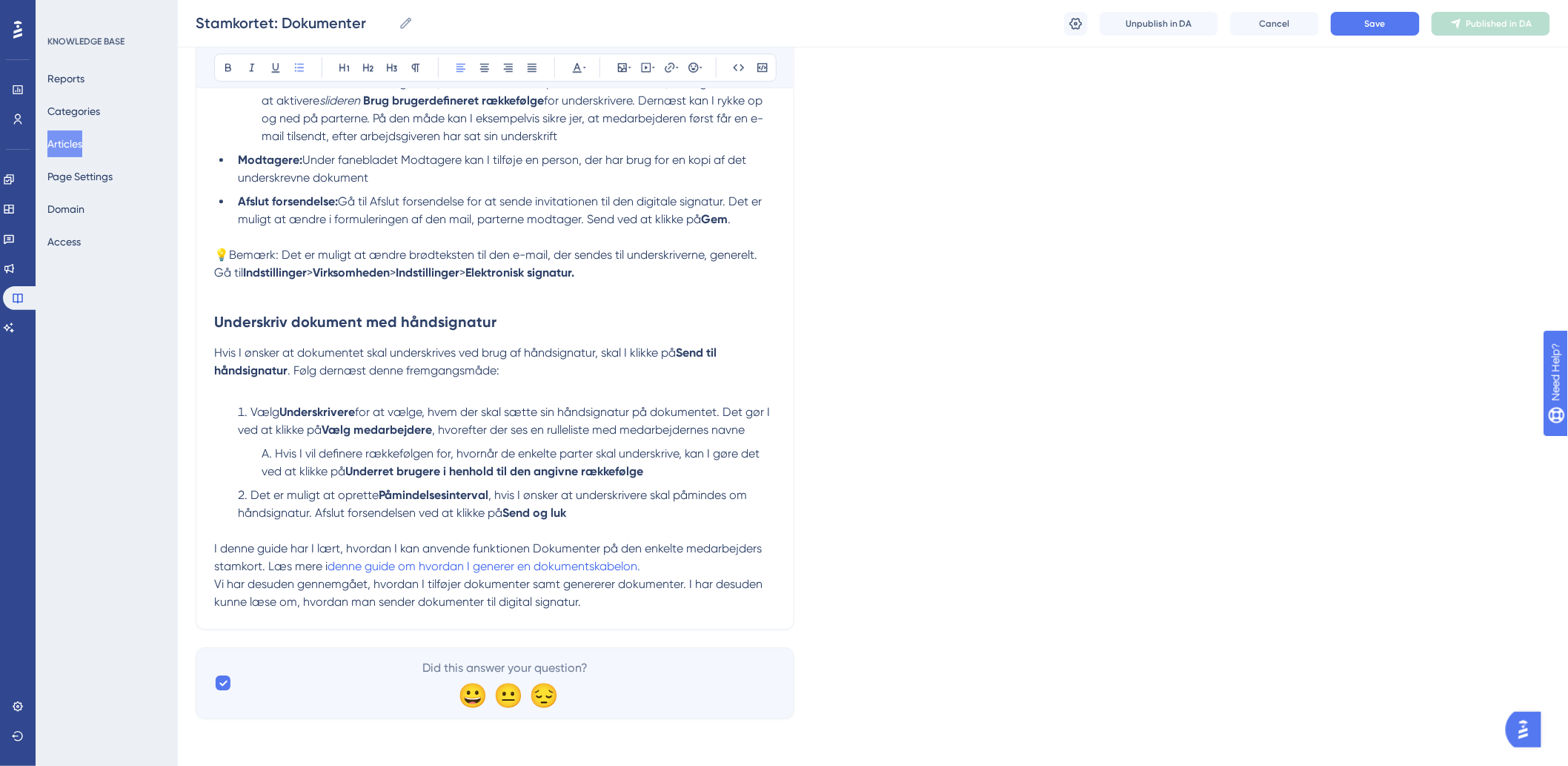
click at [624, 449] on span "Hvis I vil definere rækkefølgen for, hvornår de enkelte parter skal underskrive…" at bounding box center [511, 462] width 501 height 32
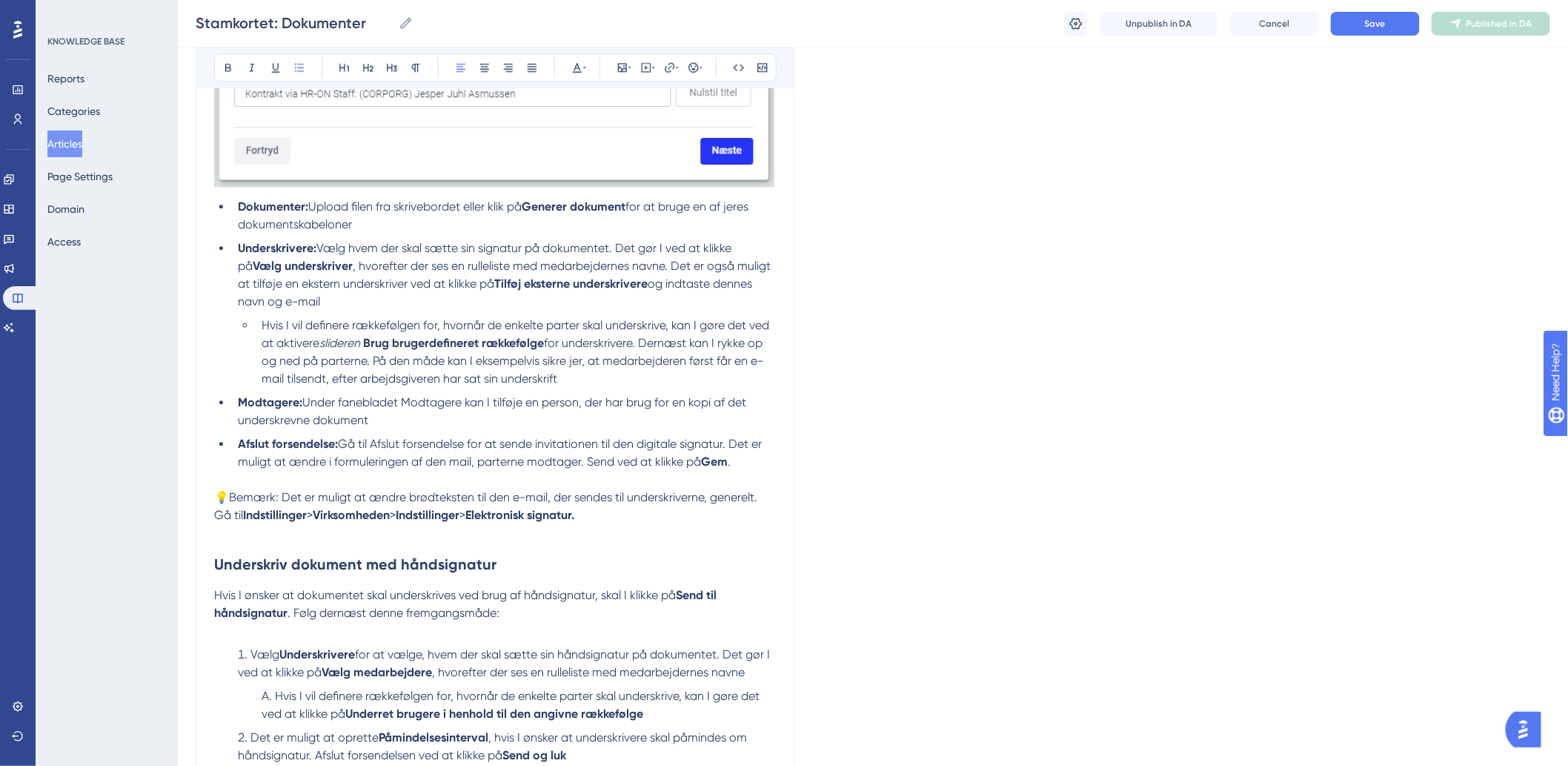
scroll to position [3678, 0]
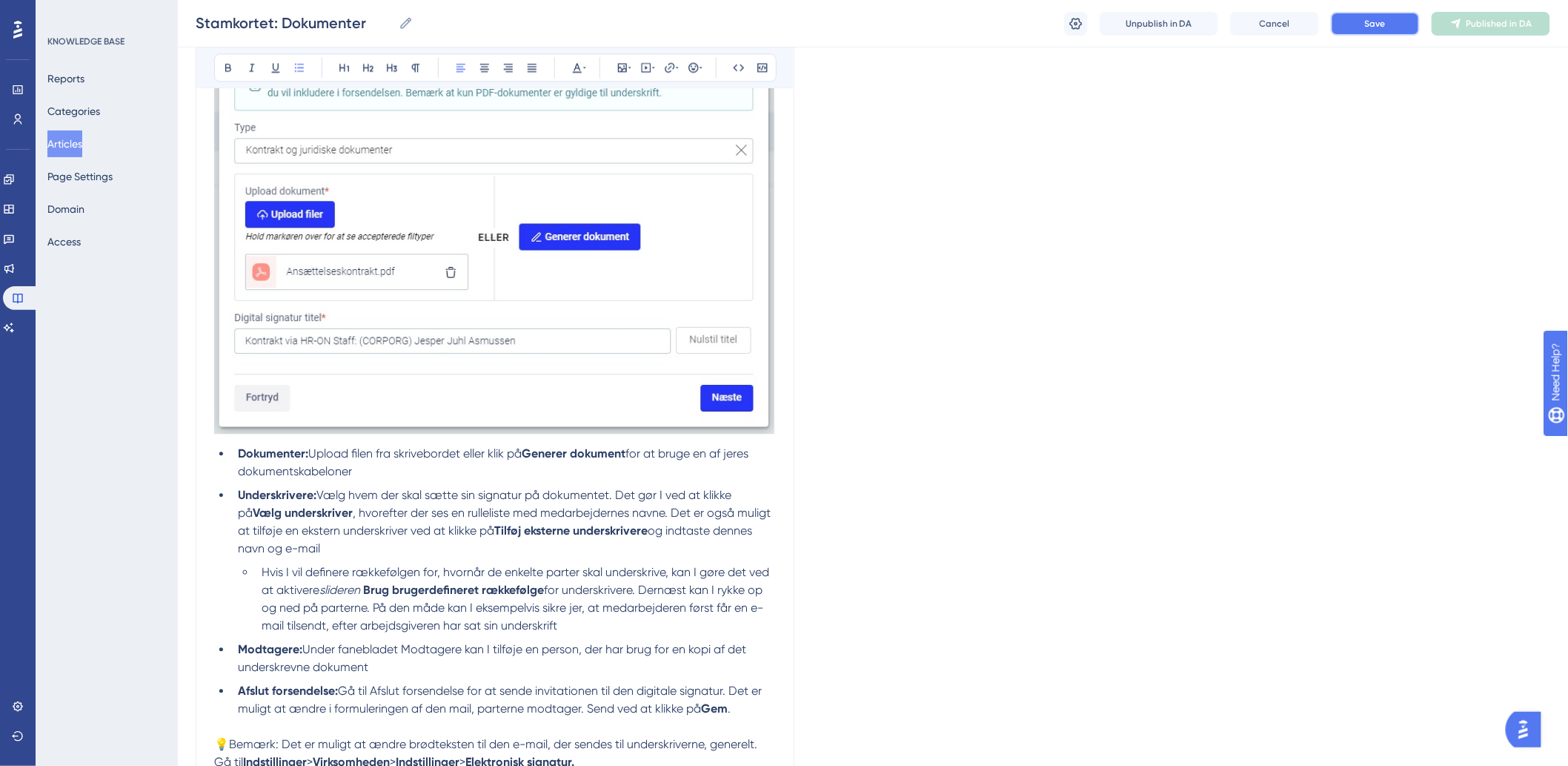
click at [1358, 30] on button "Save" at bounding box center [1375, 24] width 88 height 24
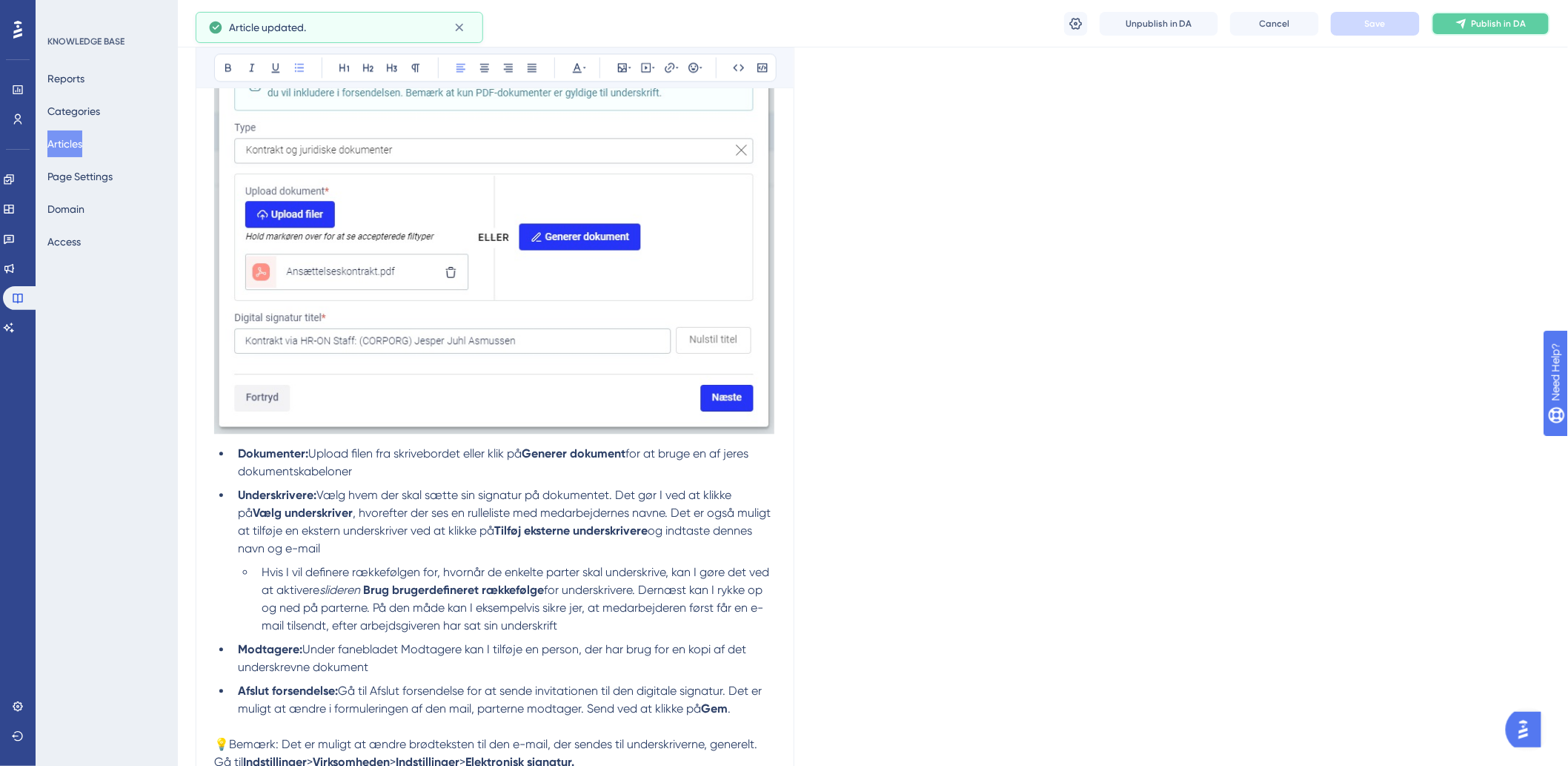
click at [1504, 24] on span "Publish in DA" at bounding box center [1499, 24] width 55 height 12
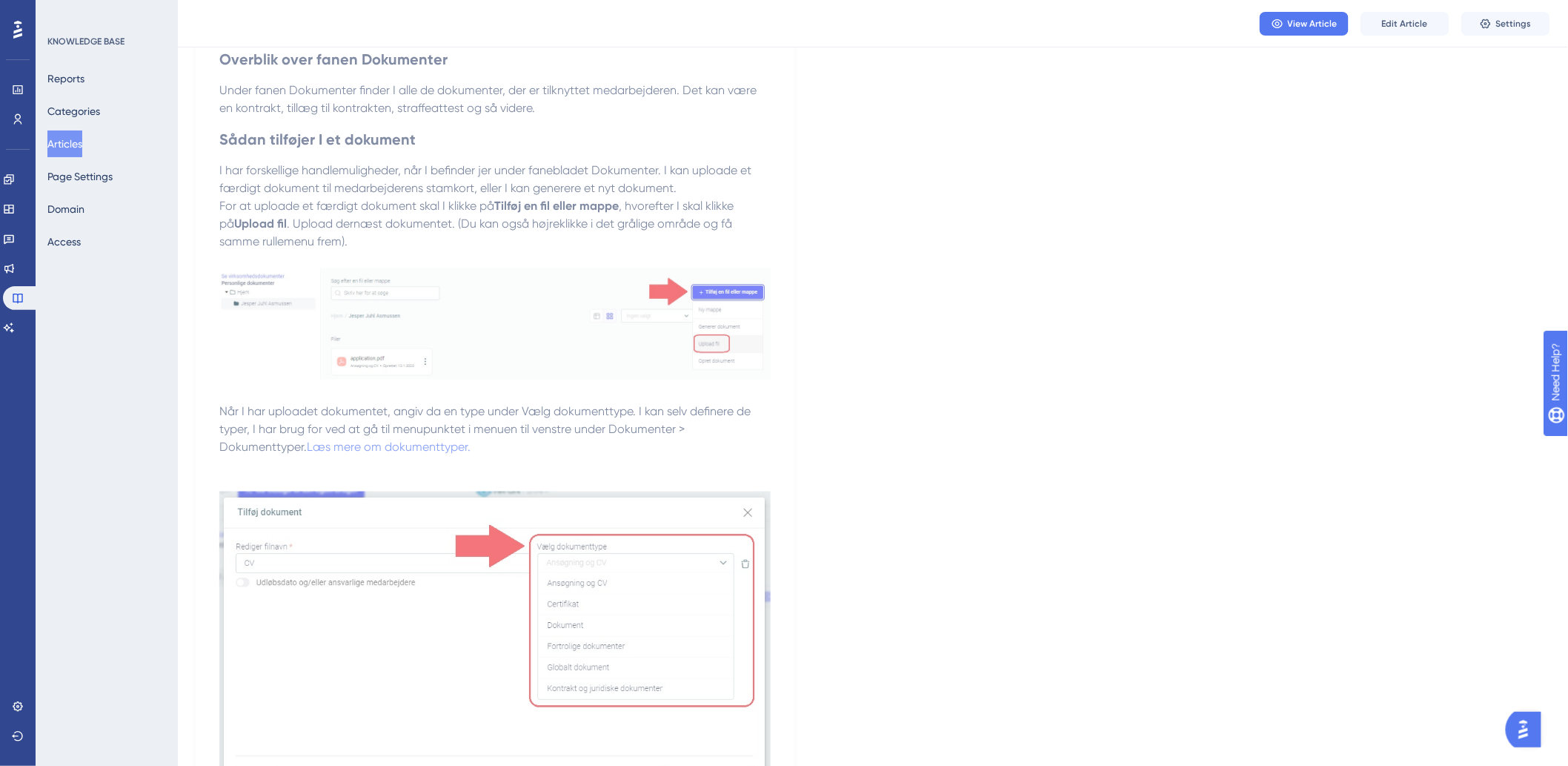
scroll to position [0, 0]
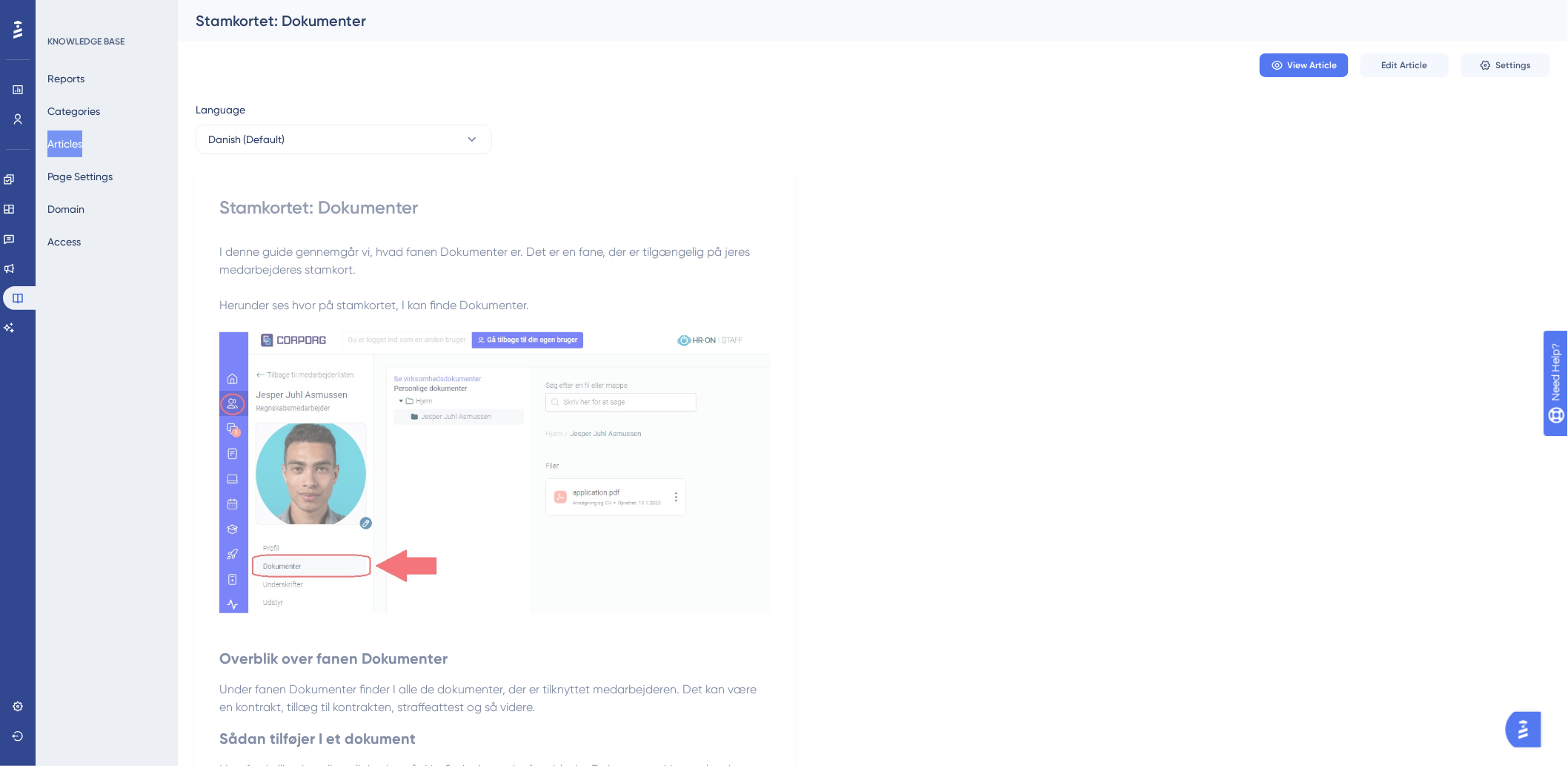
click at [82, 143] on button "Articles" at bounding box center [64, 144] width 35 height 27
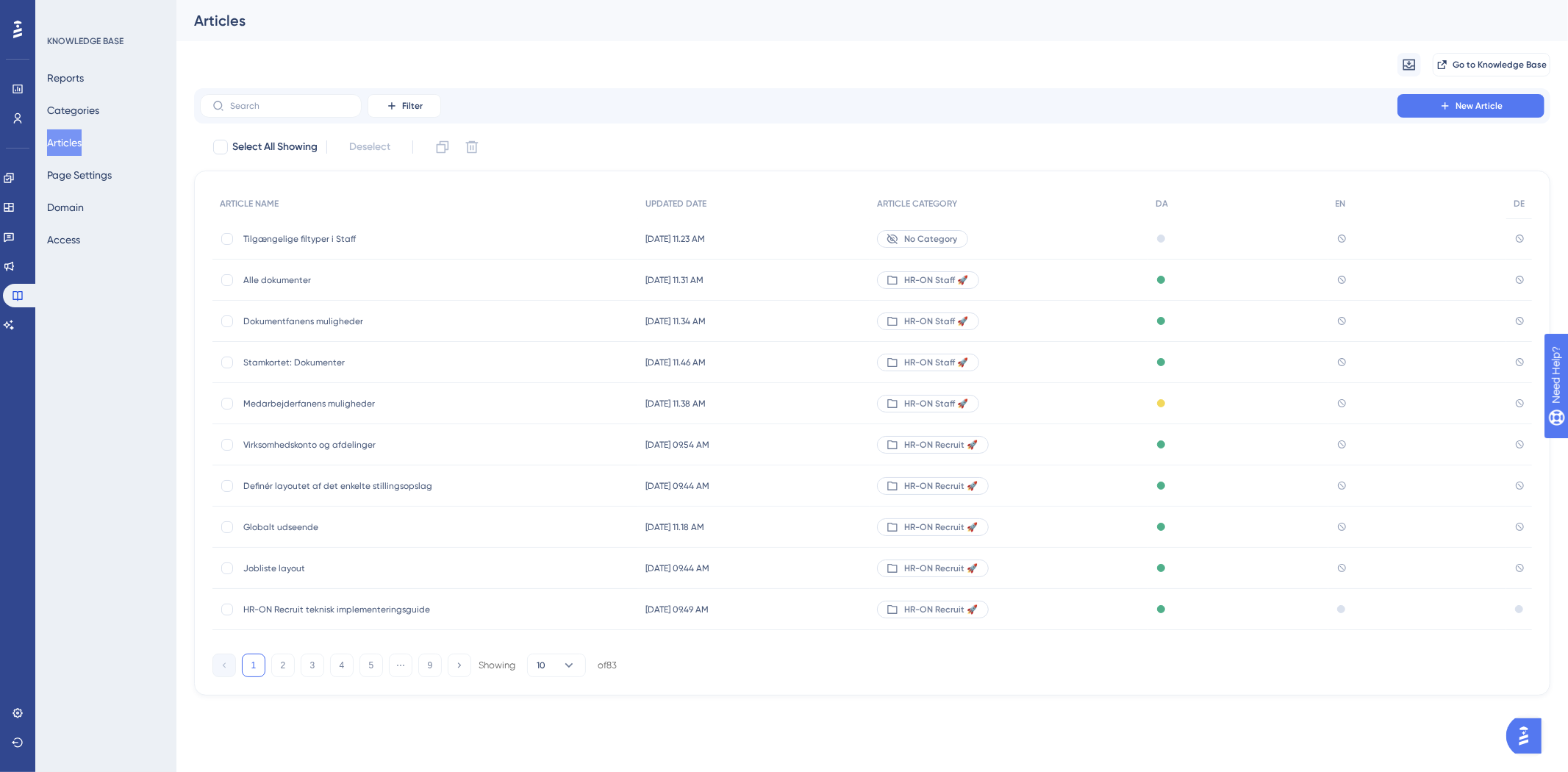
click at [335, 236] on span "Tilgængelige filtyper i Staff" at bounding box center [361, 239] width 235 height 12
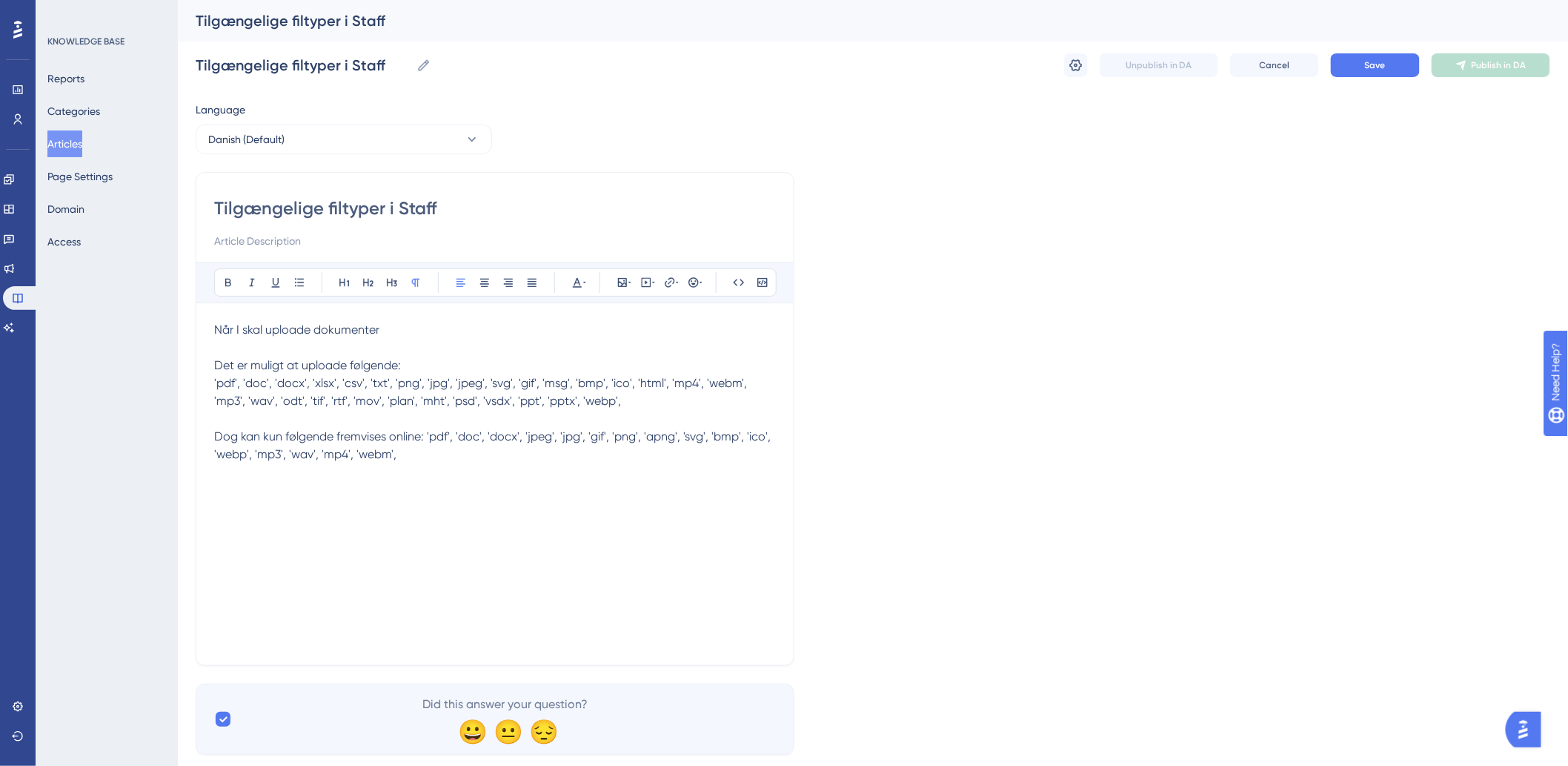
click at [59, 144] on button "Articles" at bounding box center [64, 144] width 35 height 27
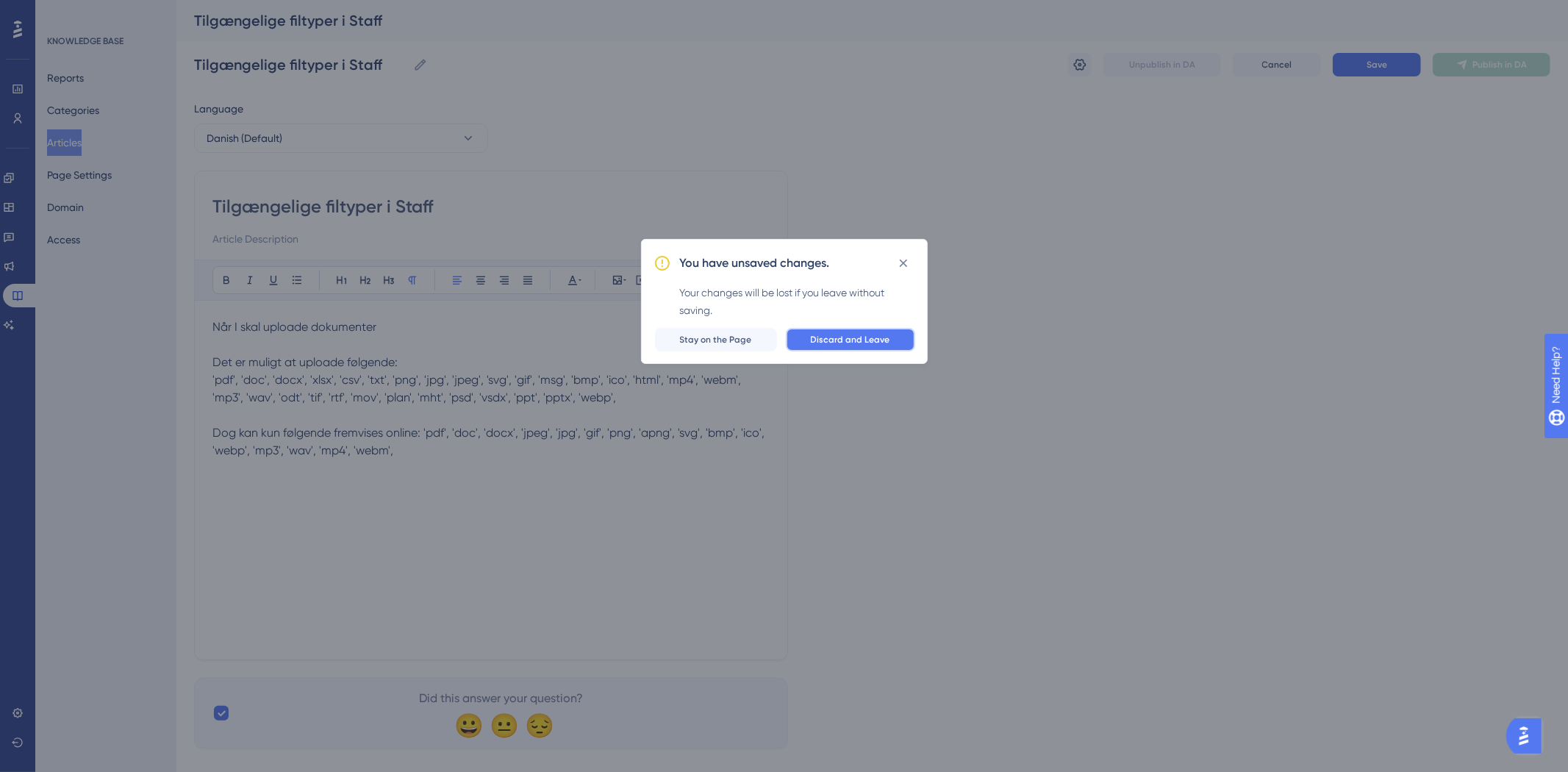
click at [822, 340] on span "Discard and Leave" at bounding box center [850, 340] width 79 height 12
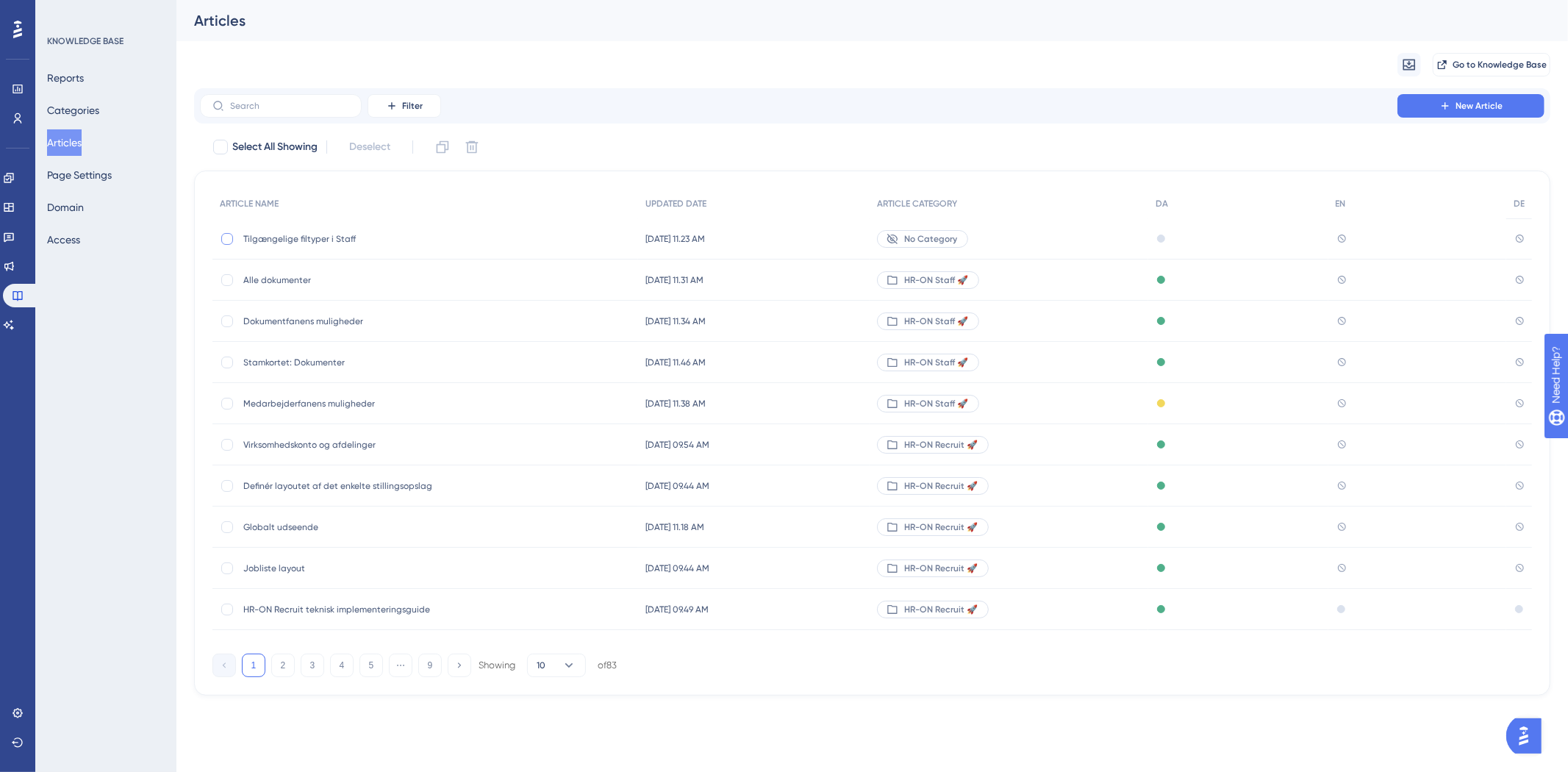
click at [223, 234] on div at bounding box center [228, 239] width 12 height 12
click at [231, 235] on div at bounding box center [228, 239] width 12 height 12
click at [228, 238] on div at bounding box center [228, 239] width 12 height 12
click at [225, 238] on icon at bounding box center [227, 239] width 6 height 12
click at [225, 238] on div at bounding box center [228, 239] width 12 height 12
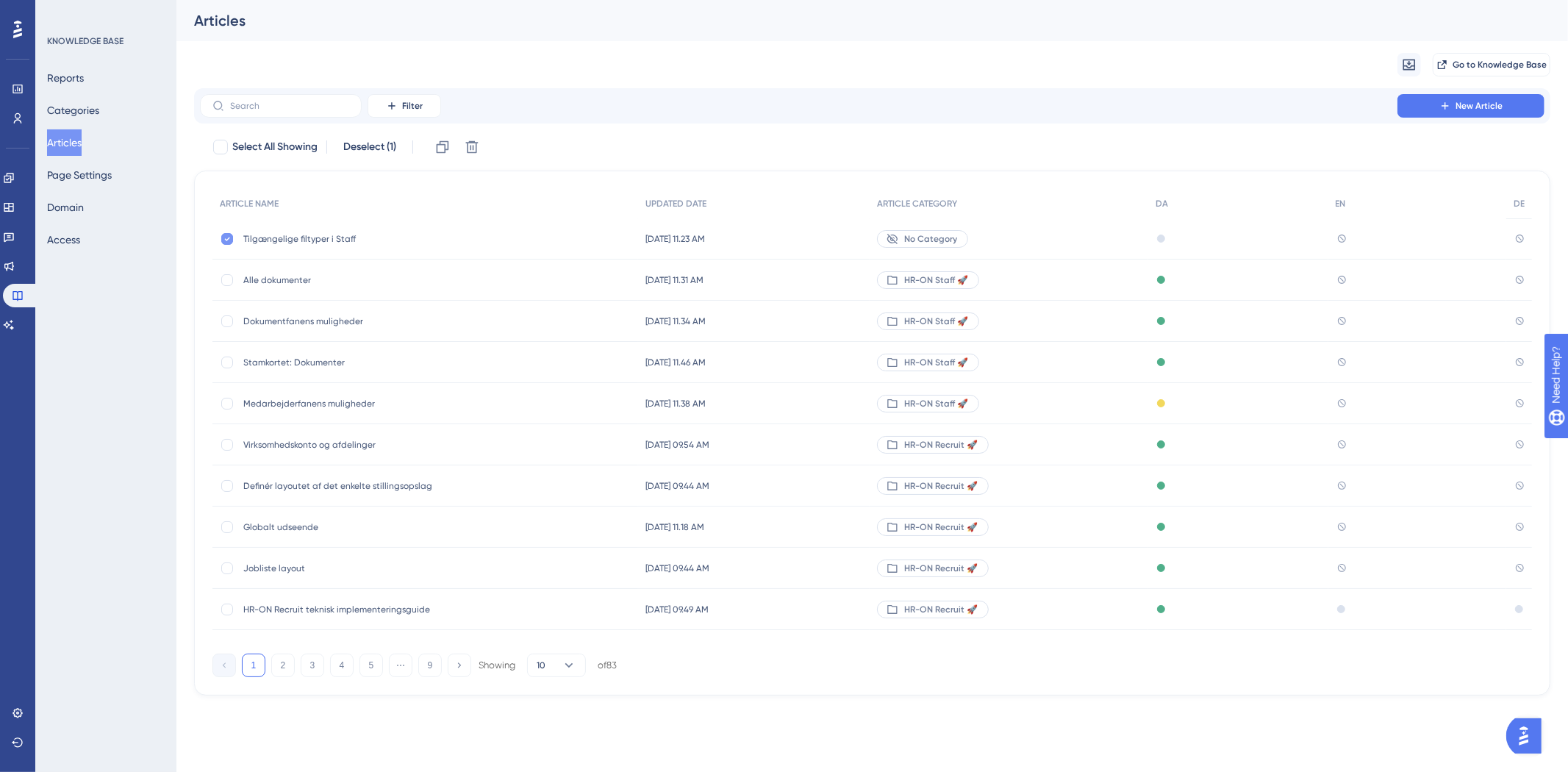
click at [225, 238] on icon at bounding box center [227, 239] width 6 height 12
checkbox input "false"
click at [276, 239] on span "Tilgængelige filtyper i Staff" at bounding box center [361, 239] width 235 height 12
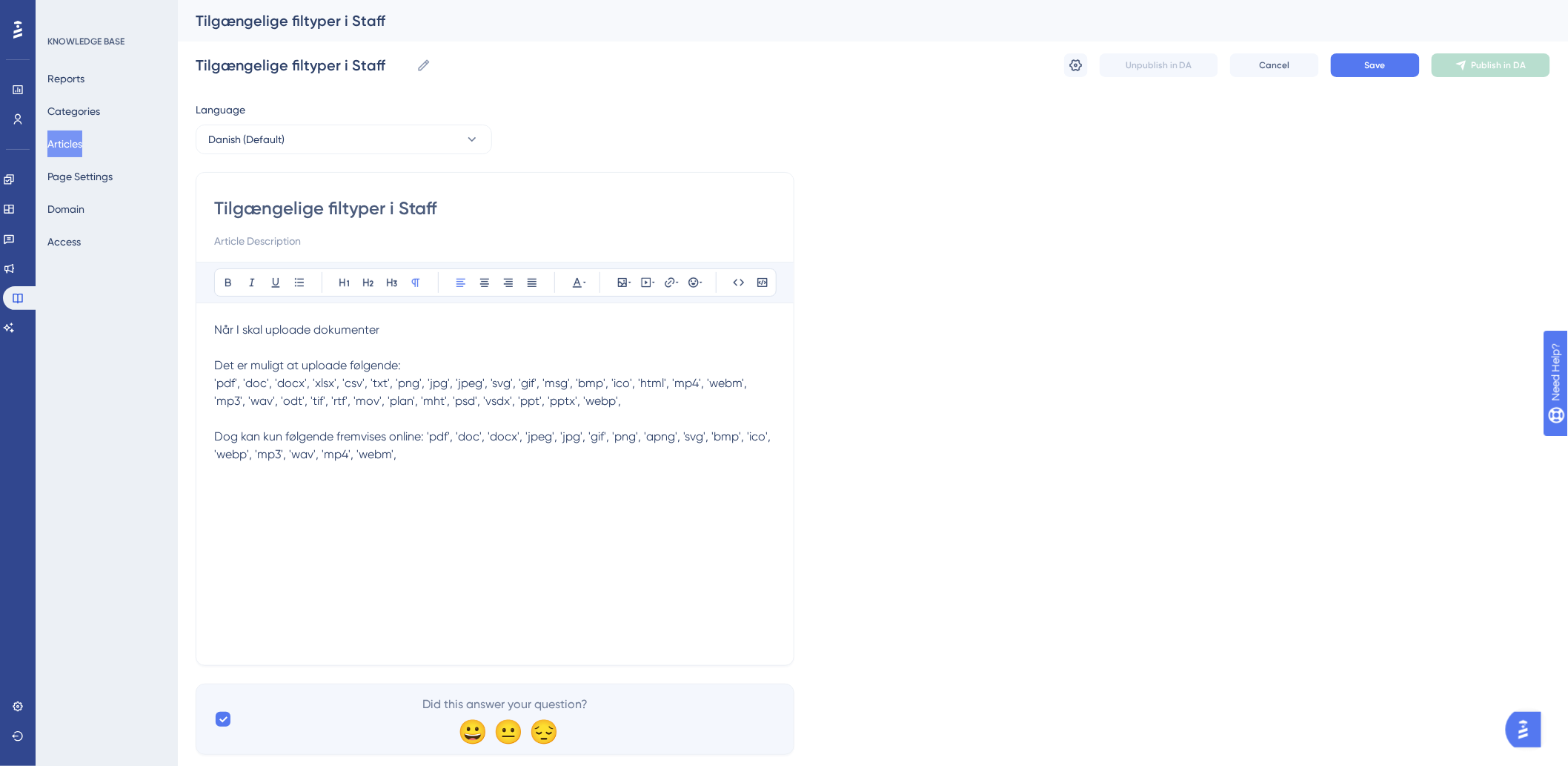
click at [69, 138] on button "Articles" at bounding box center [64, 144] width 35 height 27
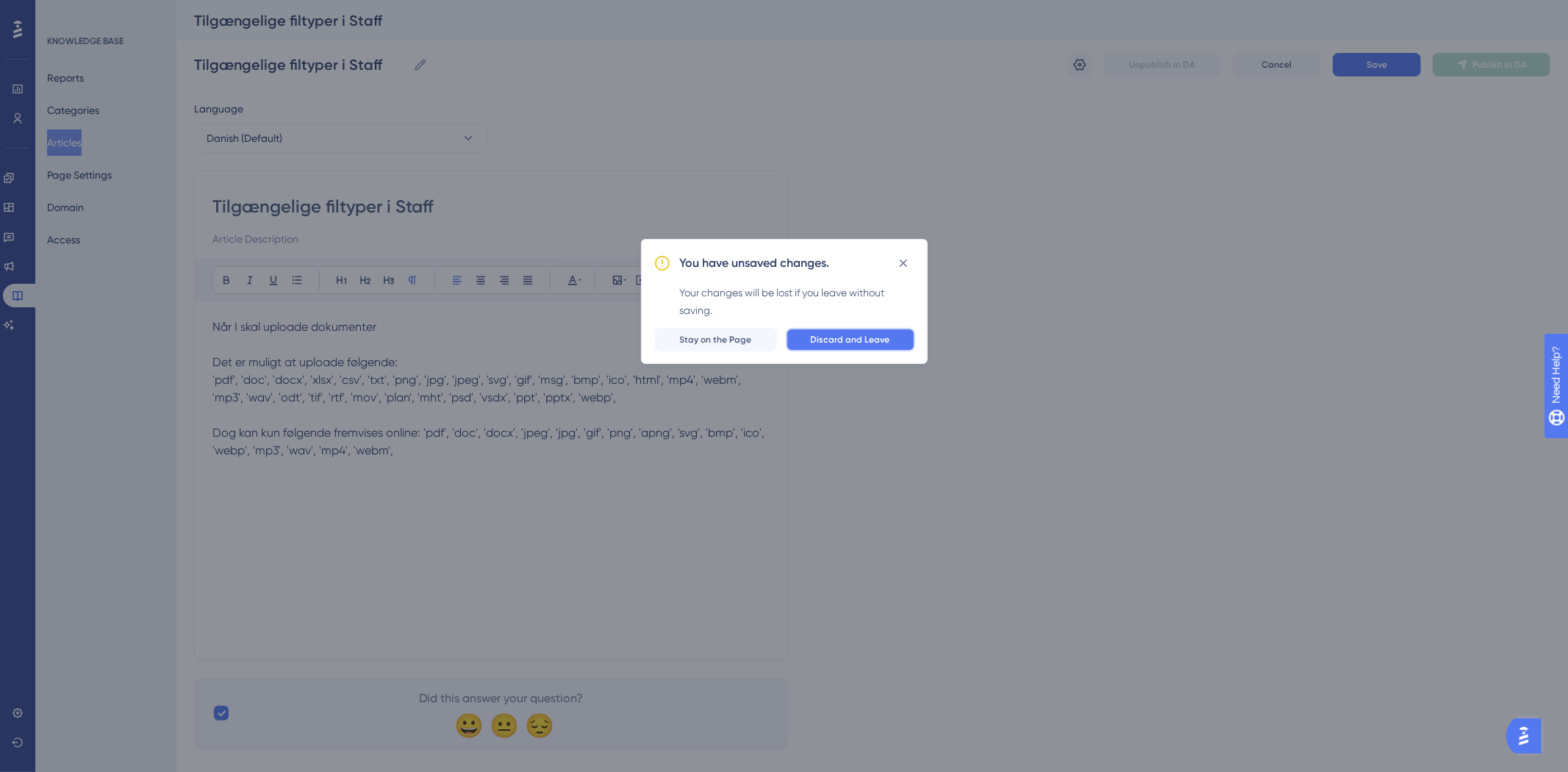
click at [852, 340] on span "Discard and Leave" at bounding box center [850, 340] width 79 height 12
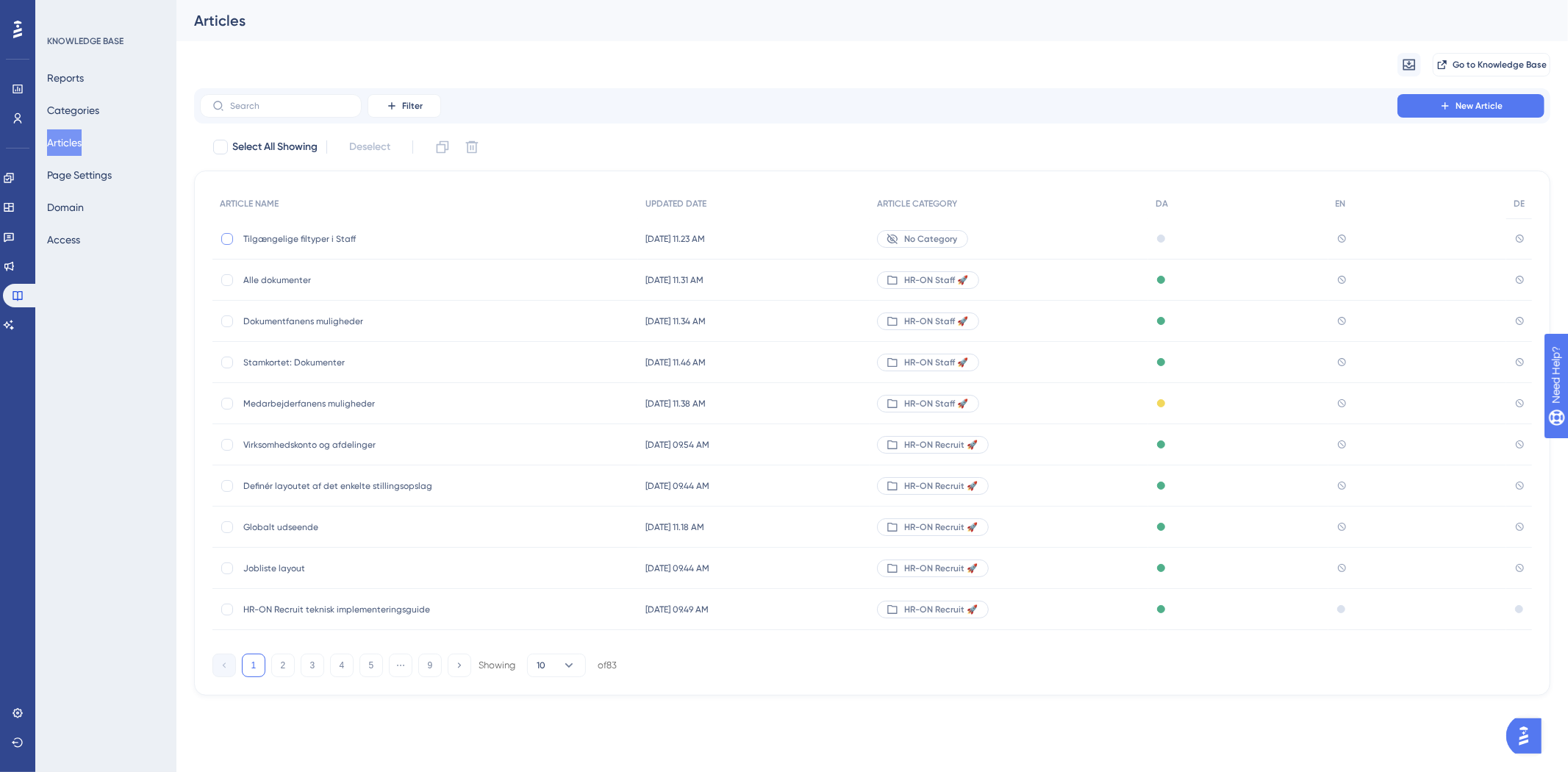
click at [223, 239] on div at bounding box center [228, 239] width 12 height 12
click at [467, 147] on icon at bounding box center [472, 147] width 14 height 15
checkbox input "false"
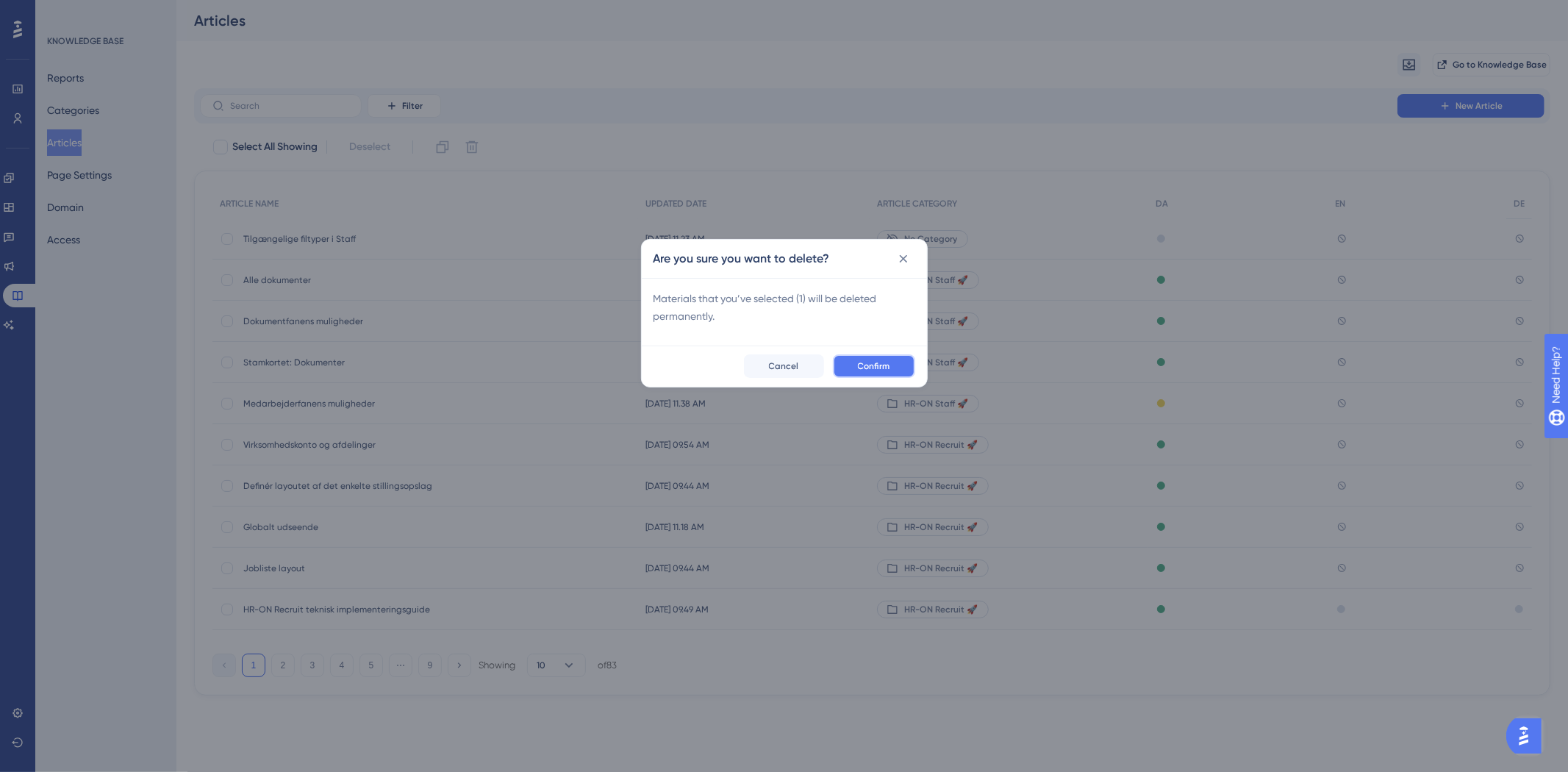
click at [882, 369] on span "Confirm" at bounding box center [874, 367] width 32 height 12
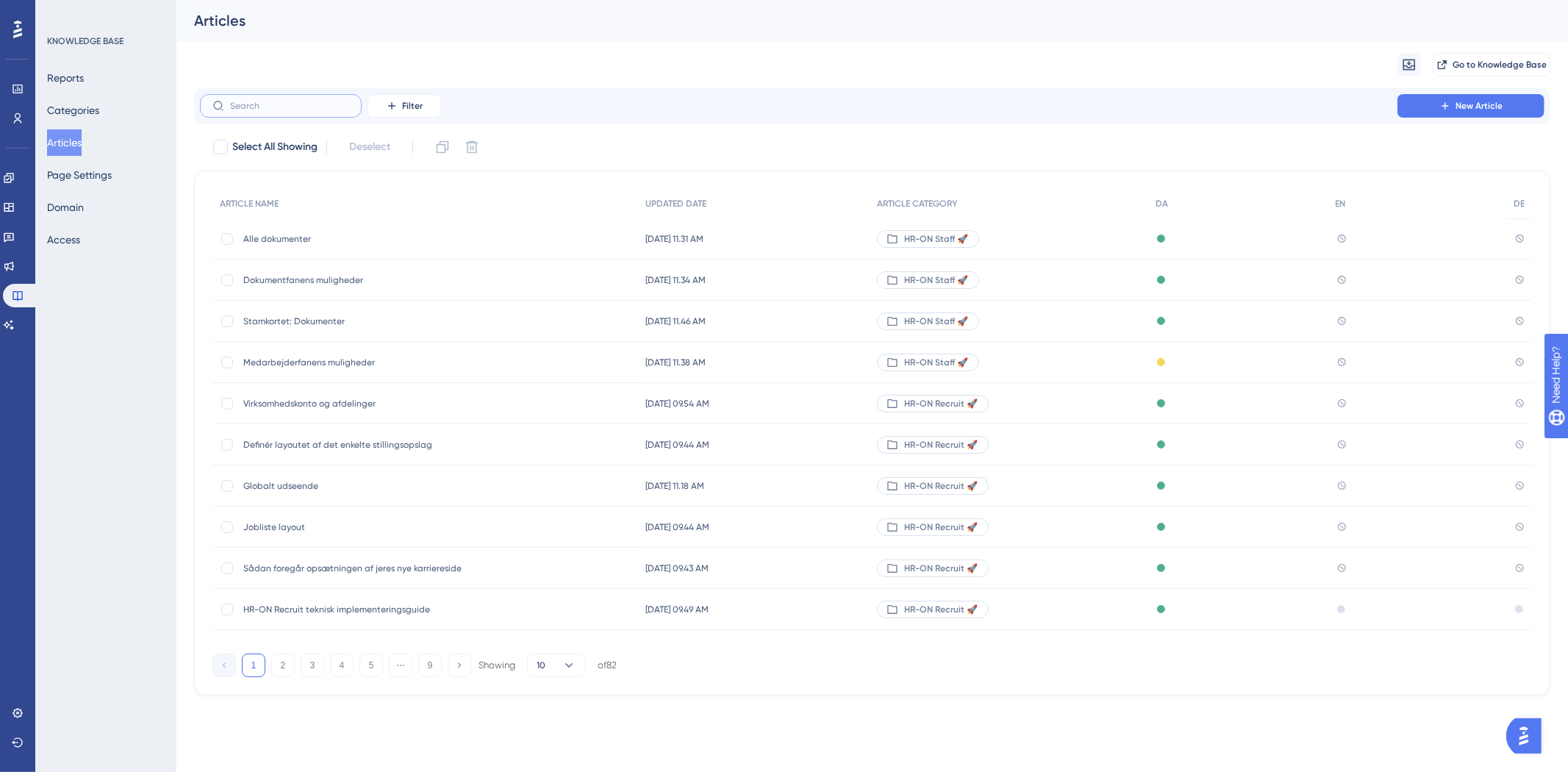
click at [255, 102] on input "text" at bounding box center [290, 106] width 119 height 10
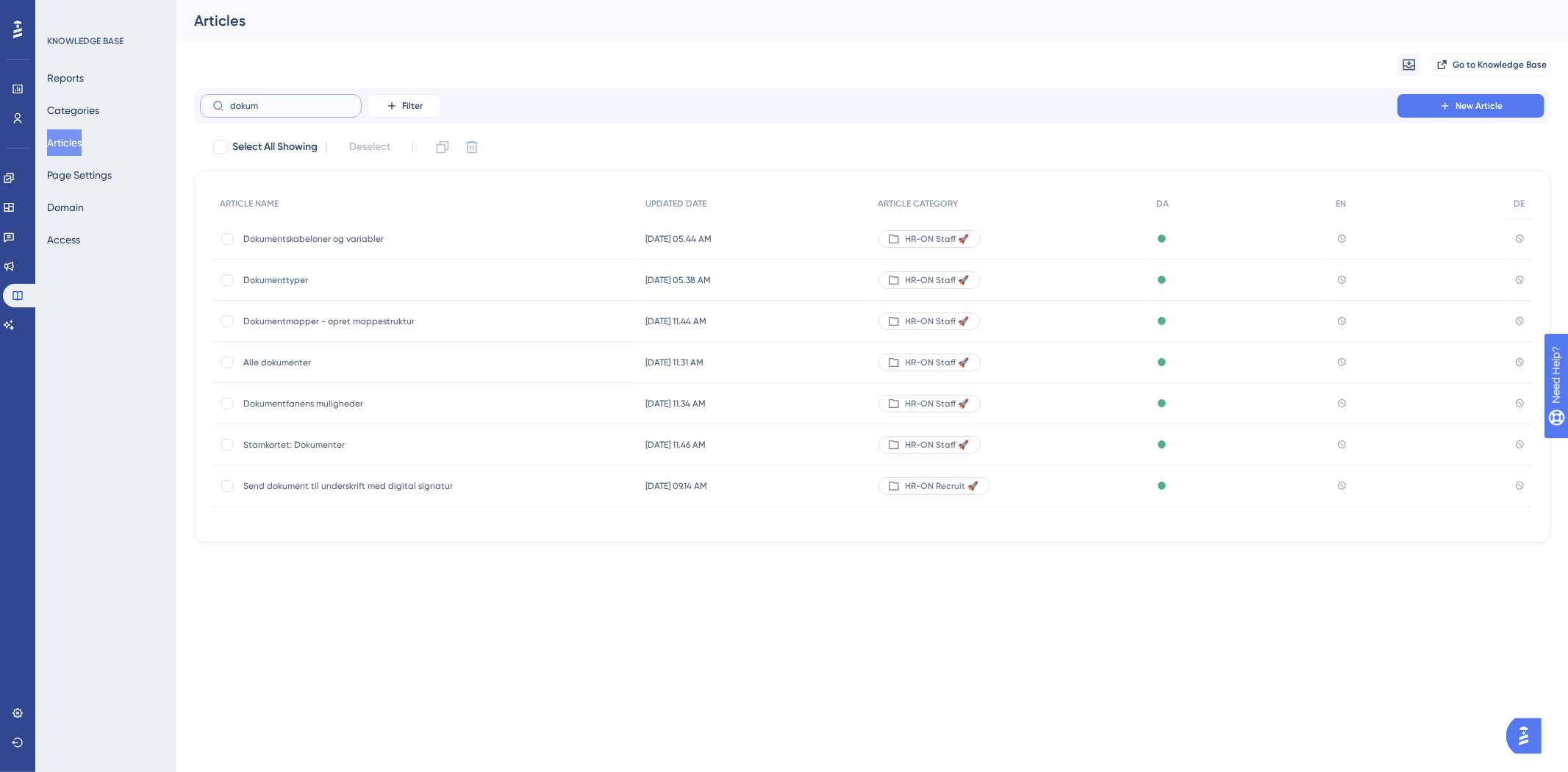
click at [270, 111] on label "dokum" at bounding box center [281, 106] width 162 height 24
click at [270, 111] on input "dokum" at bounding box center [290, 106] width 119 height 10
type input "dokument"
drag, startPoint x: 310, startPoint y: 103, endPoint x: 231, endPoint y: 110, distance: 79.3
click at [231, 110] on input "dokument" at bounding box center [290, 106] width 119 height 10
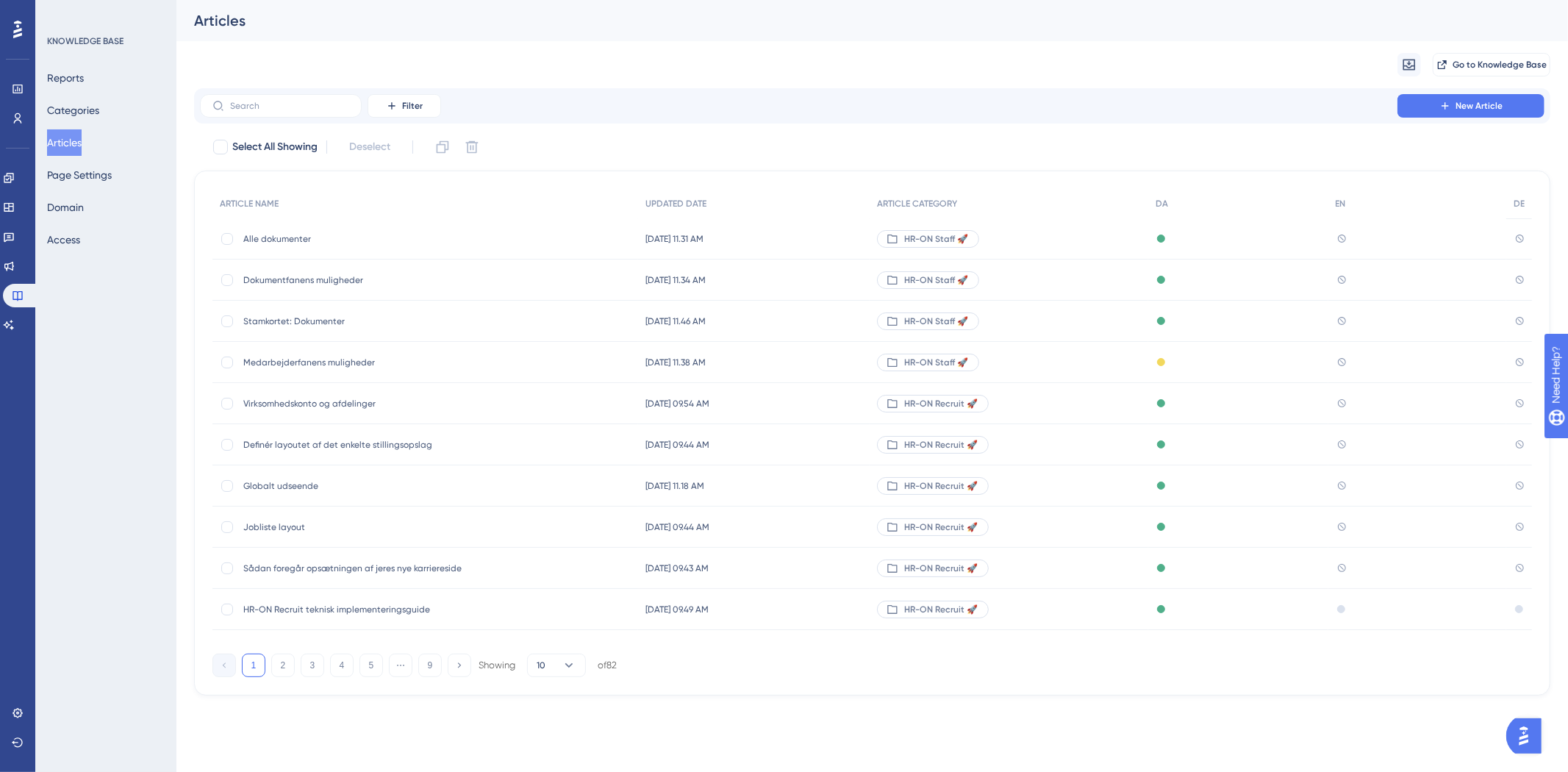
click at [99, 142] on div "Reports Categories Articles Page Settings Domain Access" at bounding box center [107, 159] width 119 height 189
click at [82, 143] on button "Articles" at bounding box center [64, 142] width 35 height 26
click at [328, 104] on input "text" at bounding box center [290, 106] width 119 height 10
click at [262, 101] on input "text" at bounding box center [290, 106] width 119 height 10
click at [82, 140] on button "Articles" at bounding box center [64, 142] width 35 height 26
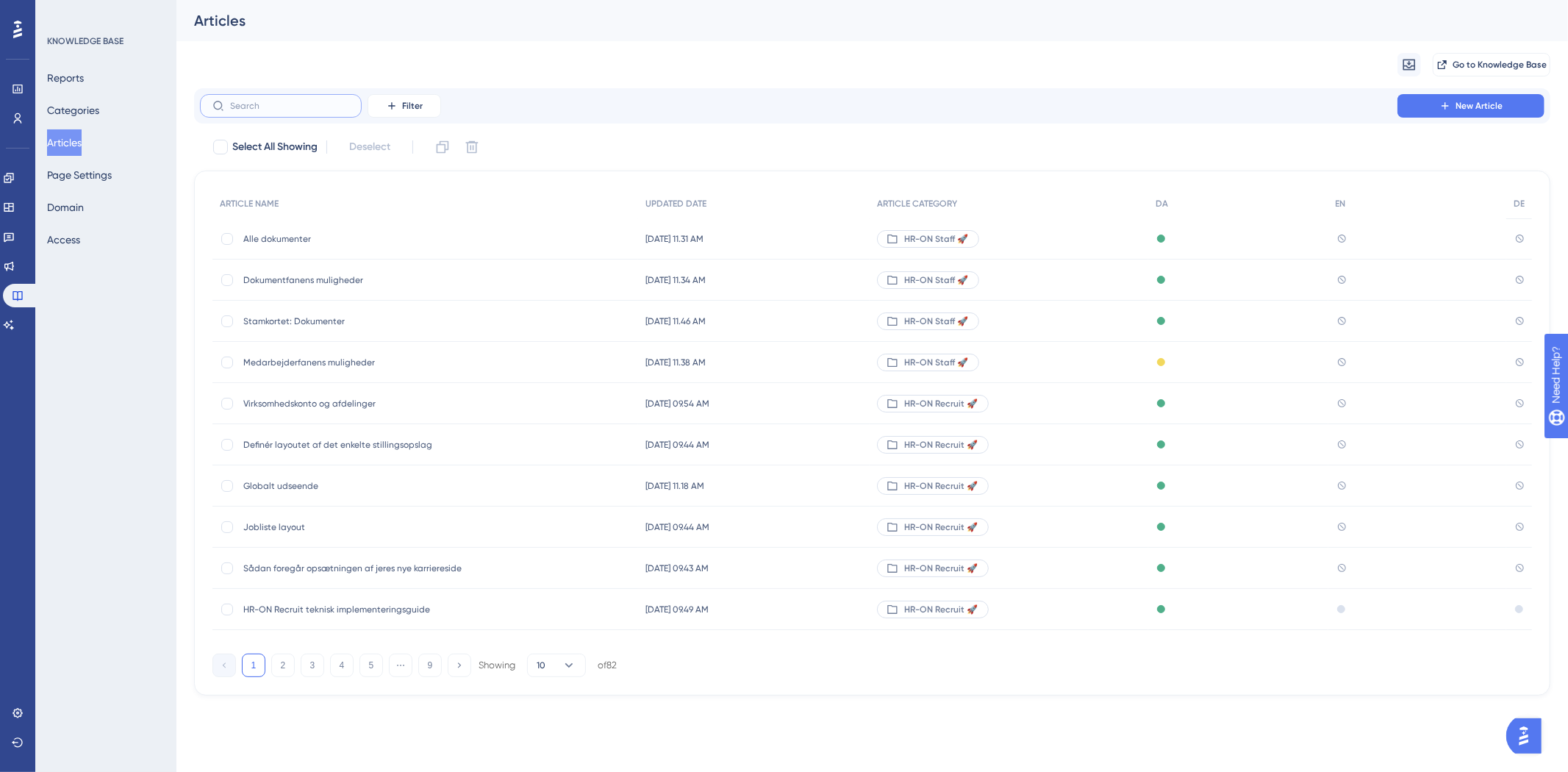
click at [281, 105] on input "text" at bounding box center [290, 106] width 119 height 10
click at [283, 113] on label at bounding box center [281, 106] width 162 height 24
click at [283, 111] on input "text" at bounding box center [290, 106] width 119 height 10
click at [84, 165] on button "Page Settings" at bounding box center [79, 175] width 65 height 26
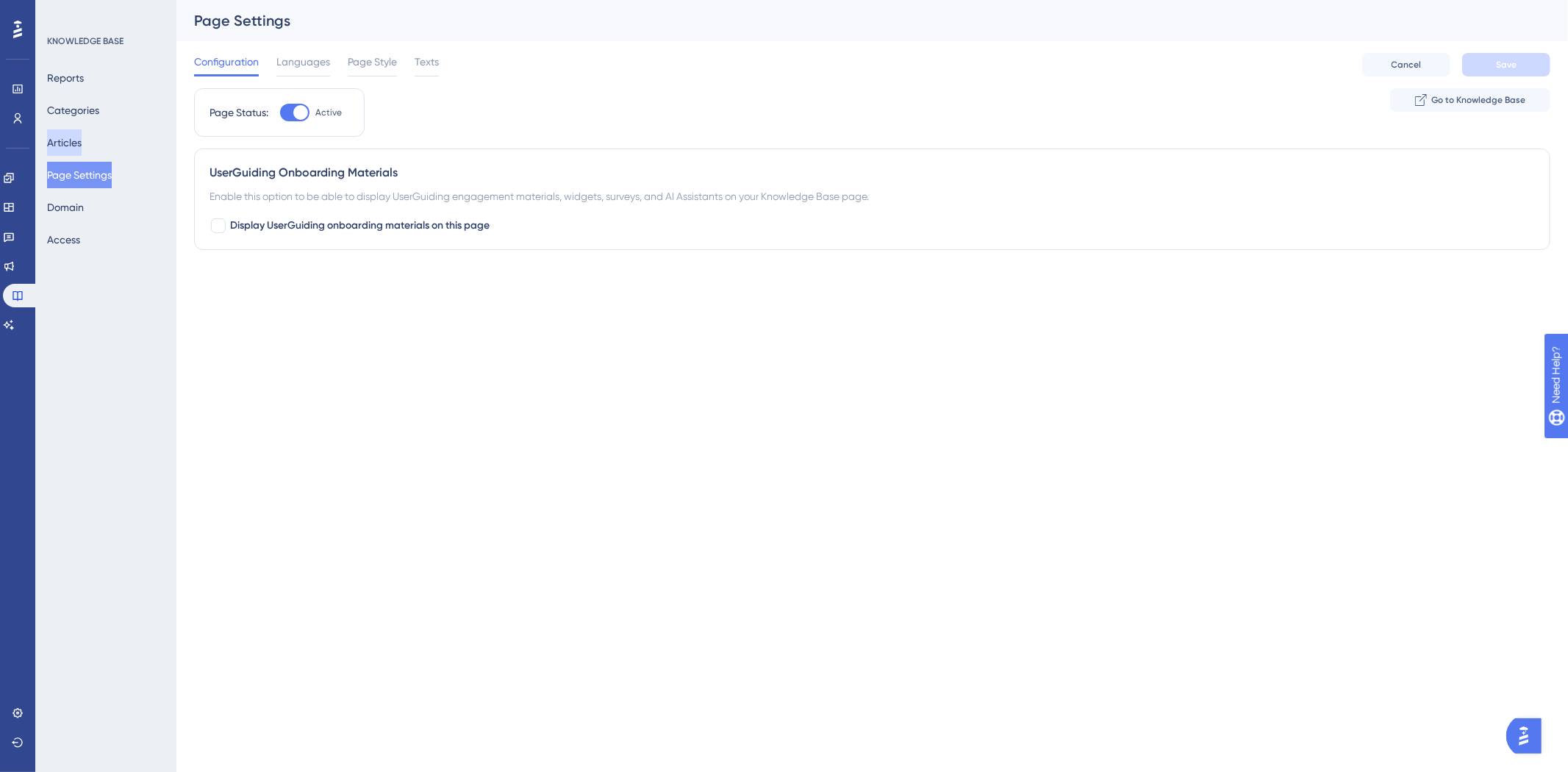
click at [76, 133] on button "Articles" at bounding box center [64, 142] width 35 height 26
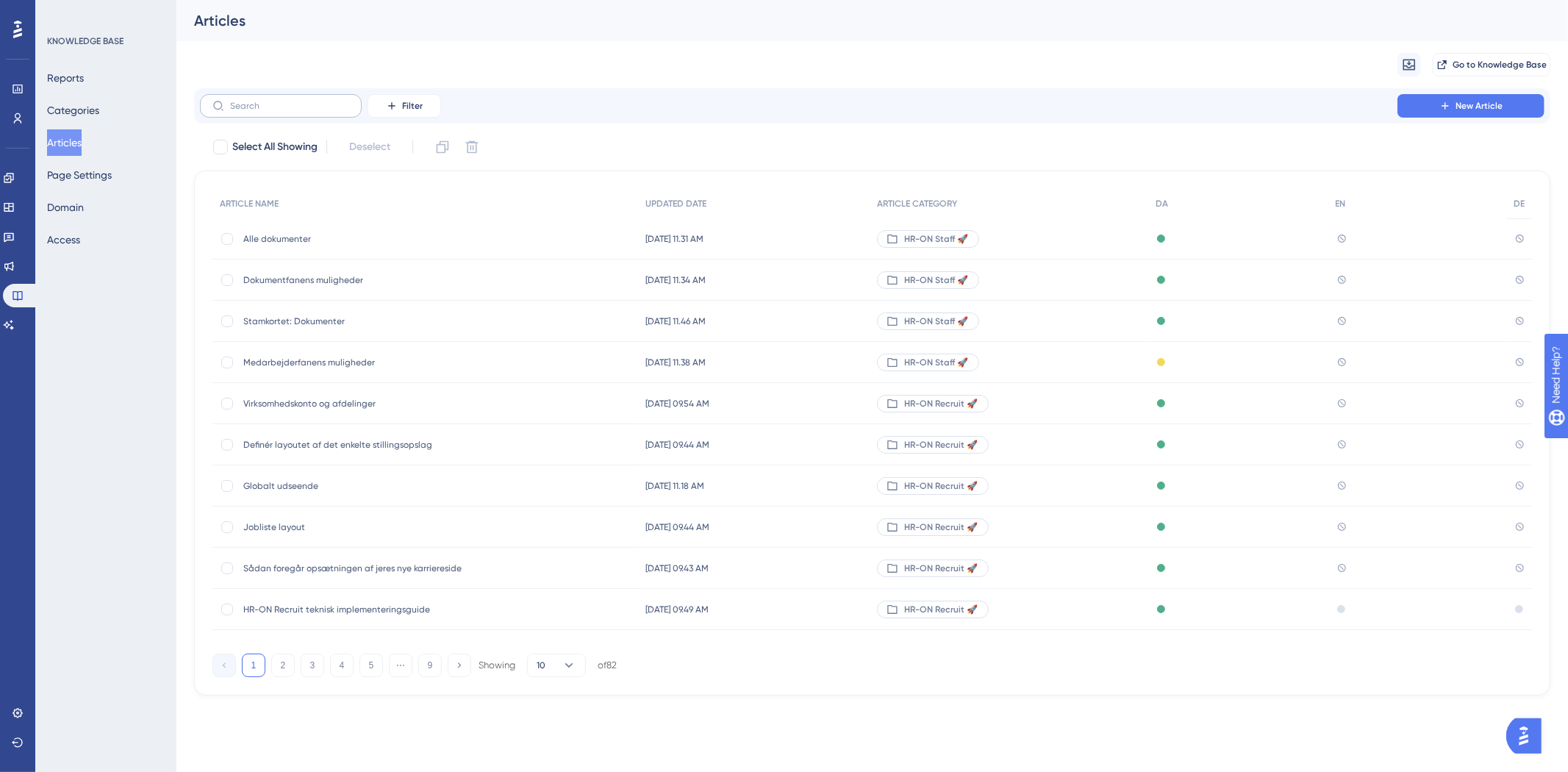
click at [302, 98] on label at bounding box center [281, 106] width 162 height 24
click at [302, 101] on input "text" at bounding box center [290, 106] width 119 height 10
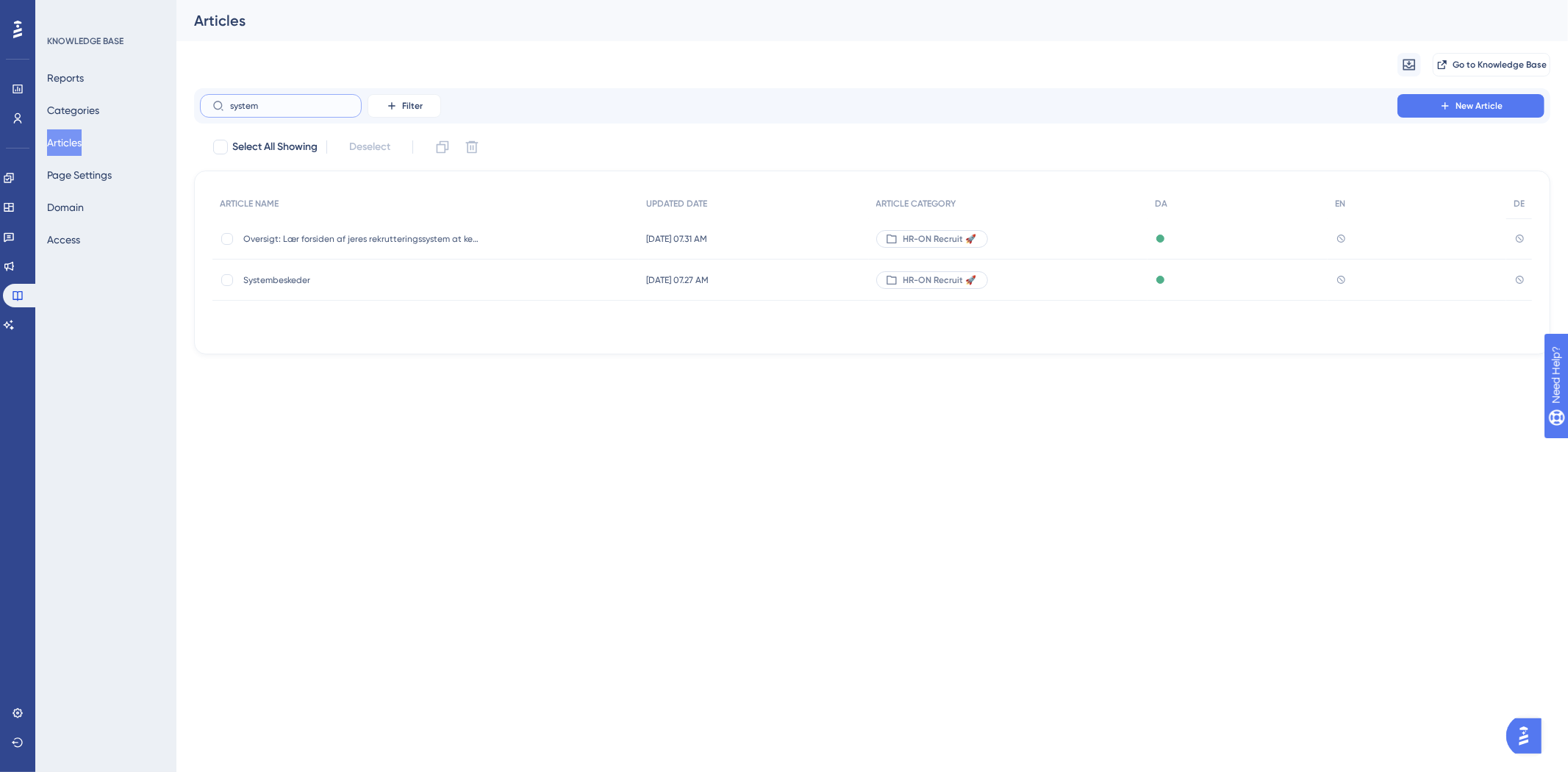
type input "system"
click at [310, 276] on span "Systembeskeder" at bounding box center [361, 281] width 235 height 12
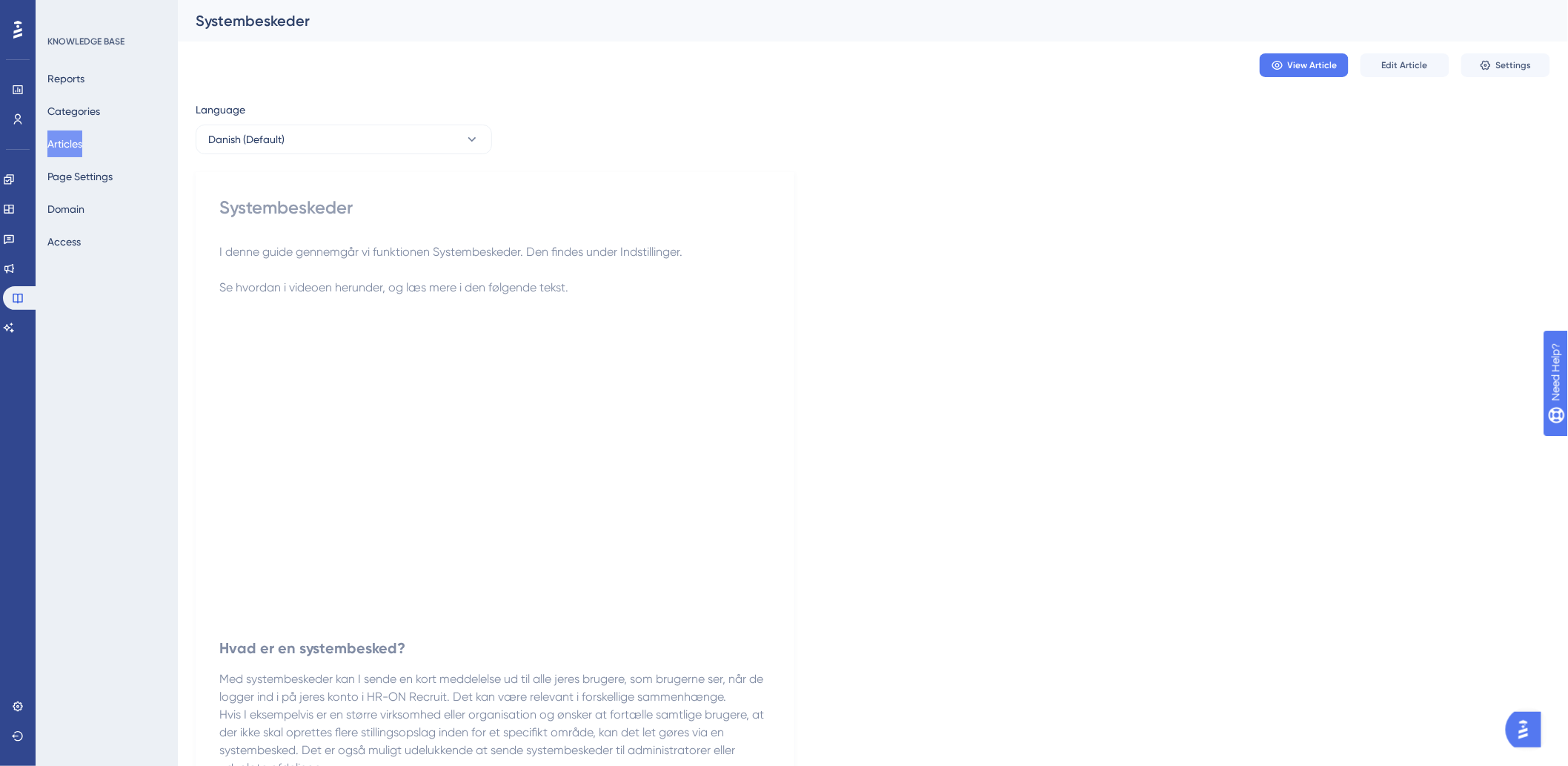
click at [65, 143] on button "Articles" at bounding box center [64, 144] width 35 height 27
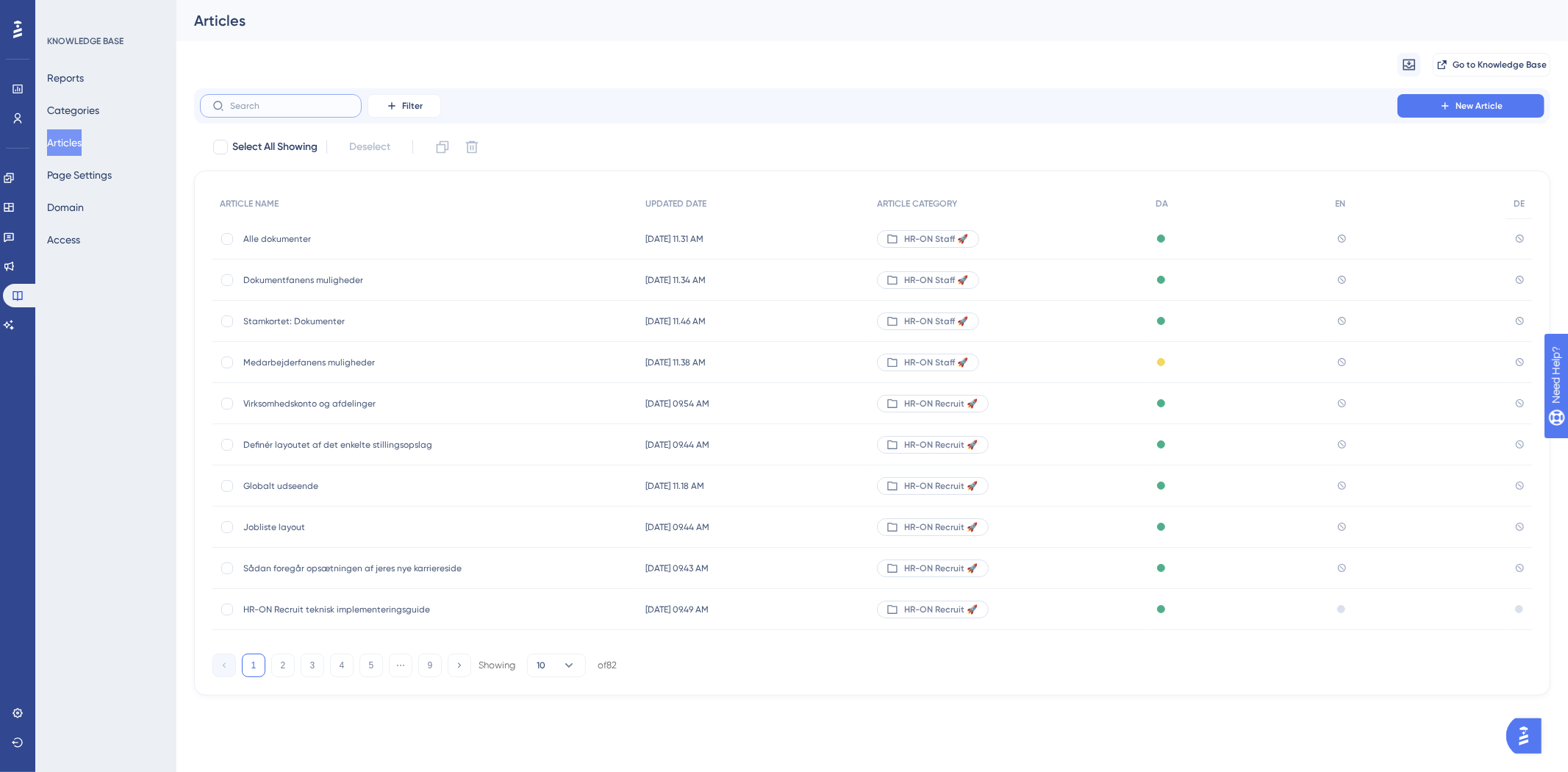
click at [258, 101] on input "text" at bounding box center [290, 106] width 119 height 10
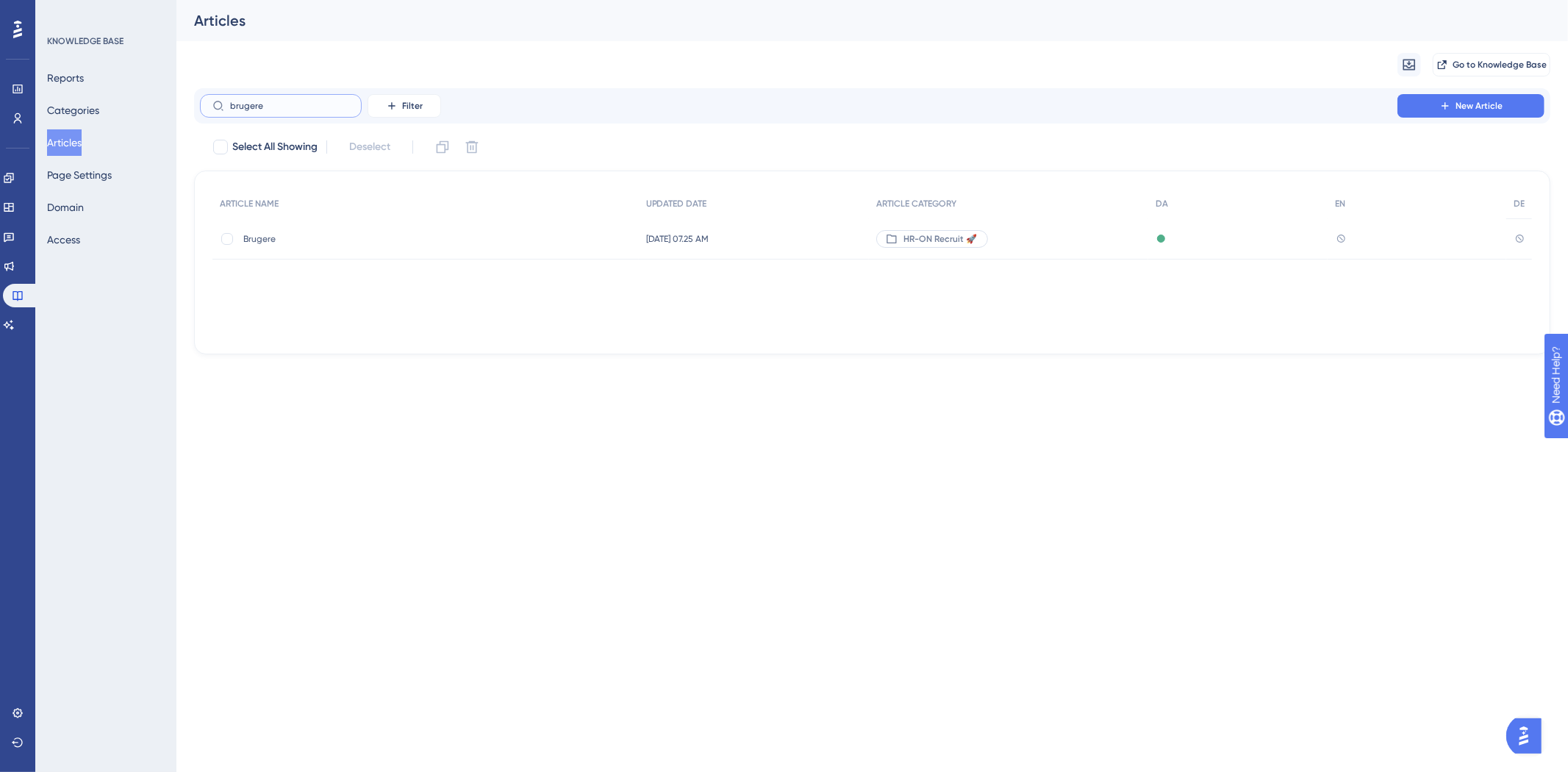
type input "brugere"
click at [410, 243] on span "Brugere" at bounding box center [361, 239] width 235 height 12
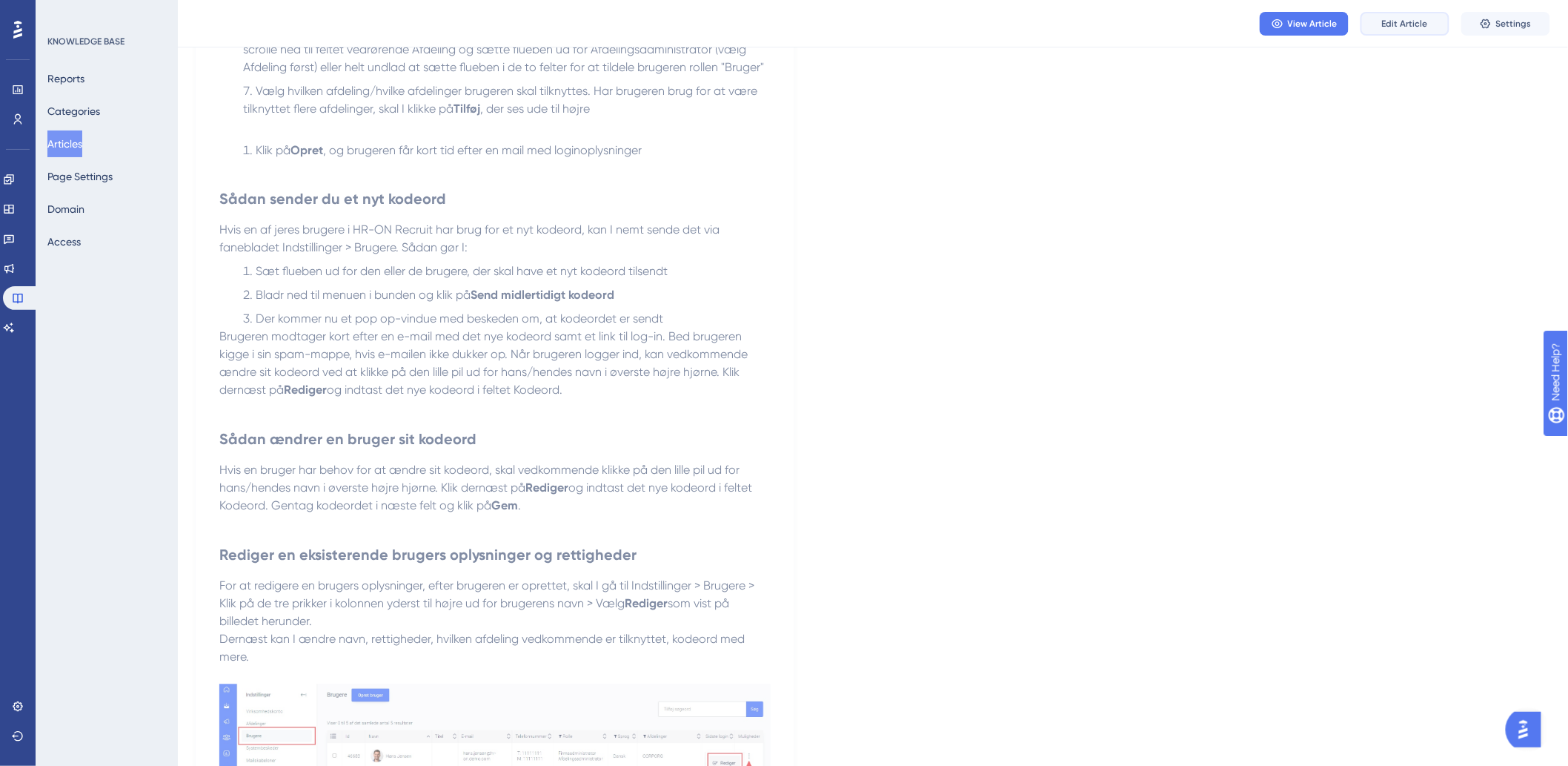
click at [1394, 19] on span "Edit Article" at bounding box center [1404, 24] width 46 height 12
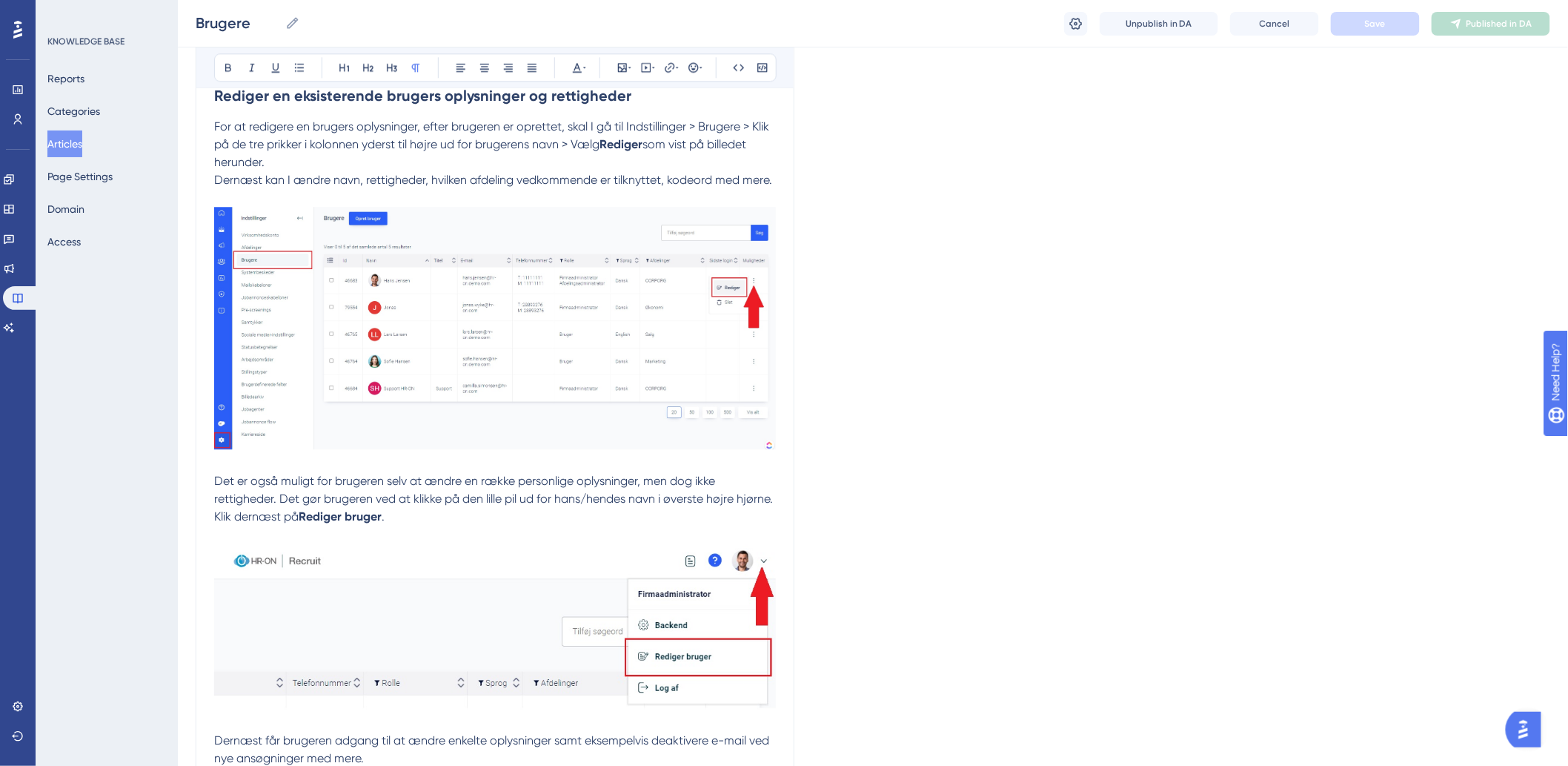
scroll to position [1780, 0]
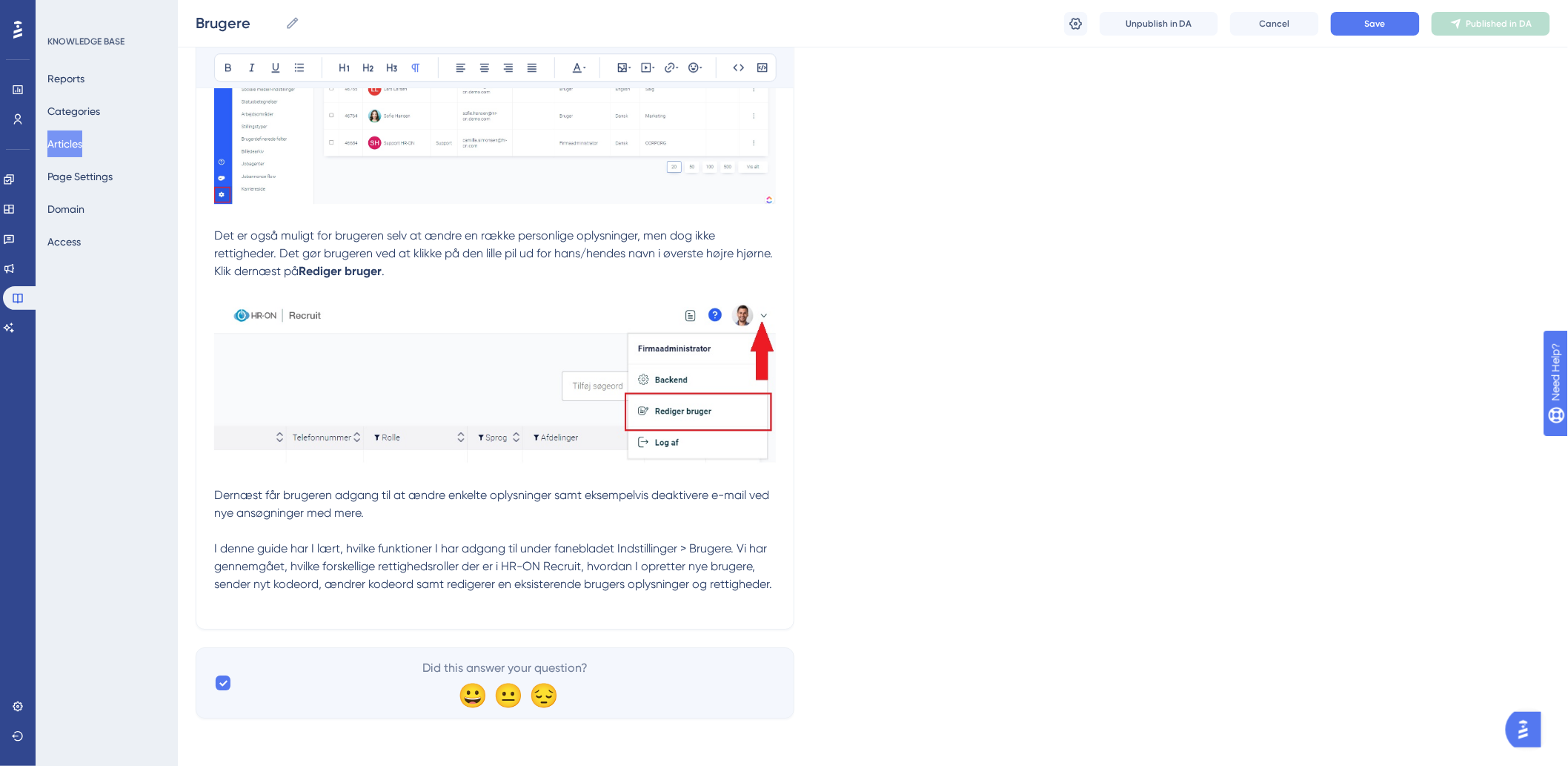
click at [331, 595] on p at bounding box center [495, 602] width 562 height 18
click at [283, 597] on p at bounding box center [495, 602] width 562 height 18
click at [475, 602] on p "← Forrige" at bounding box center [495, 607] width 562 height 35
click at [475, 616] on p "← Forrige" at bounding box center [495, 607] width 562 height 35
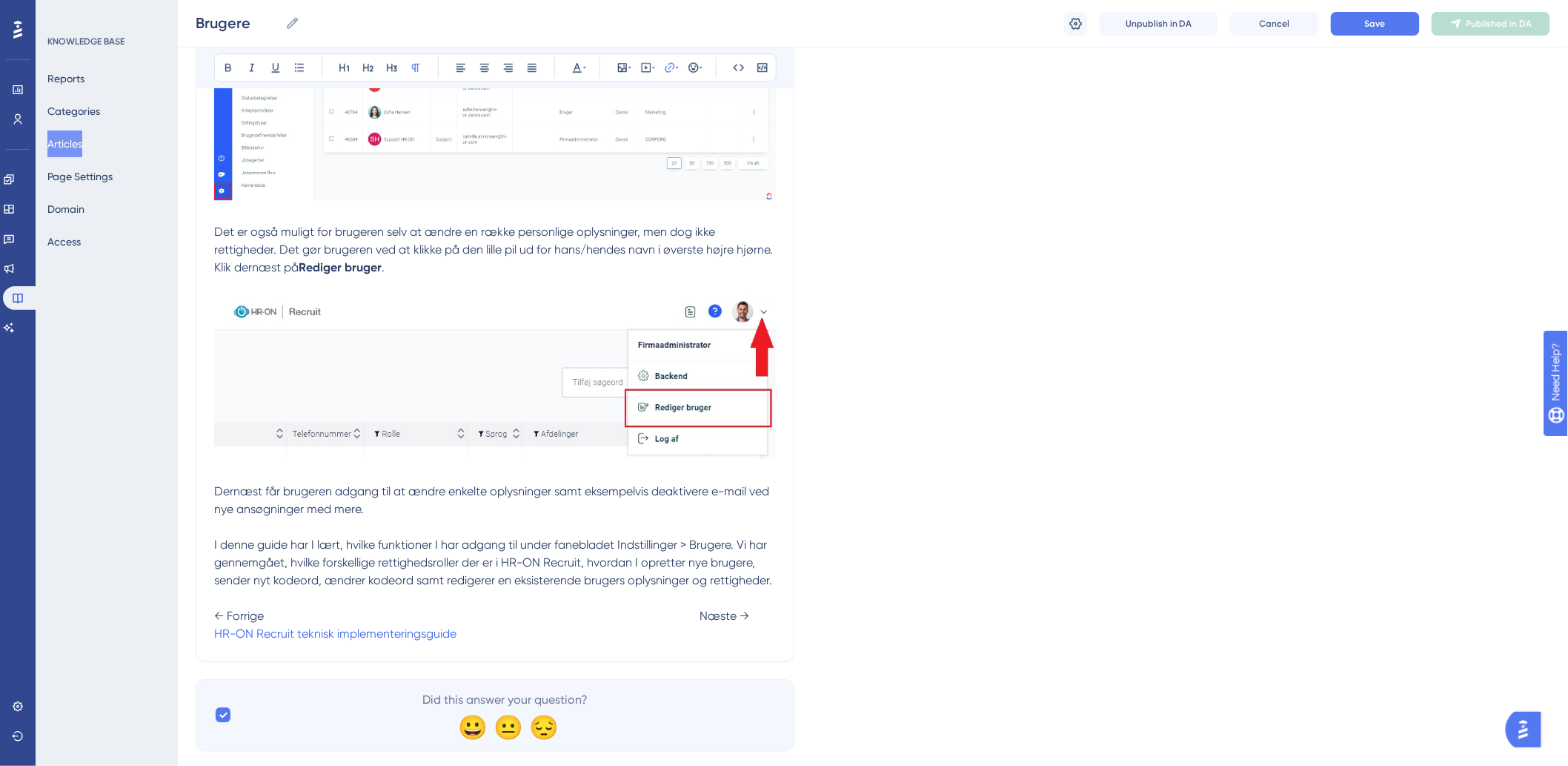
click at [692, 616] on span "← Forrige Næste →" at bounding box center [481, 616] width 535 height 14
drag, startPoint x: 478, startPoint y: 644, endPoint x: 178, endPoint y: 644, distance: 300.0
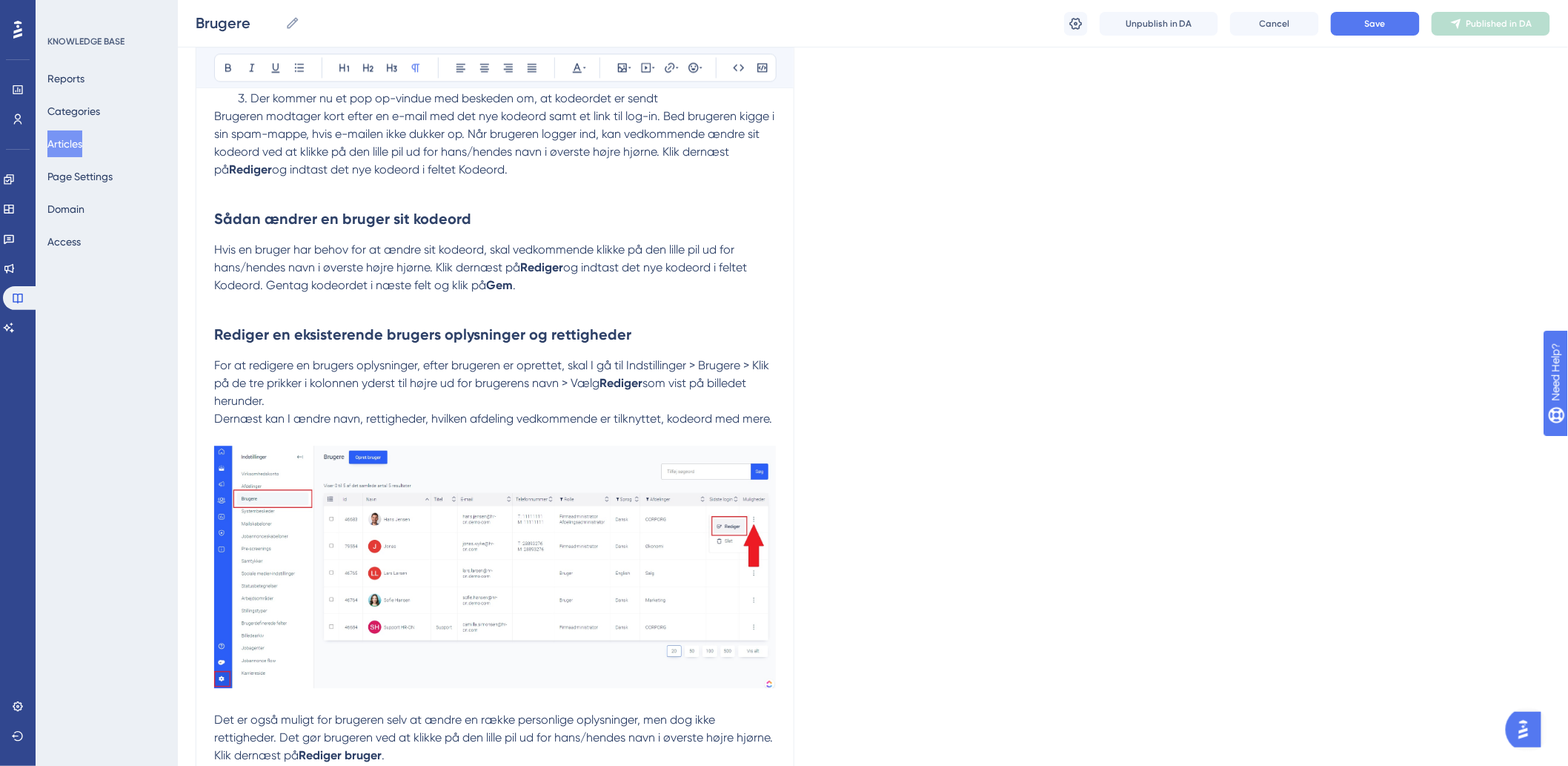
scroll to position [1815, 0]
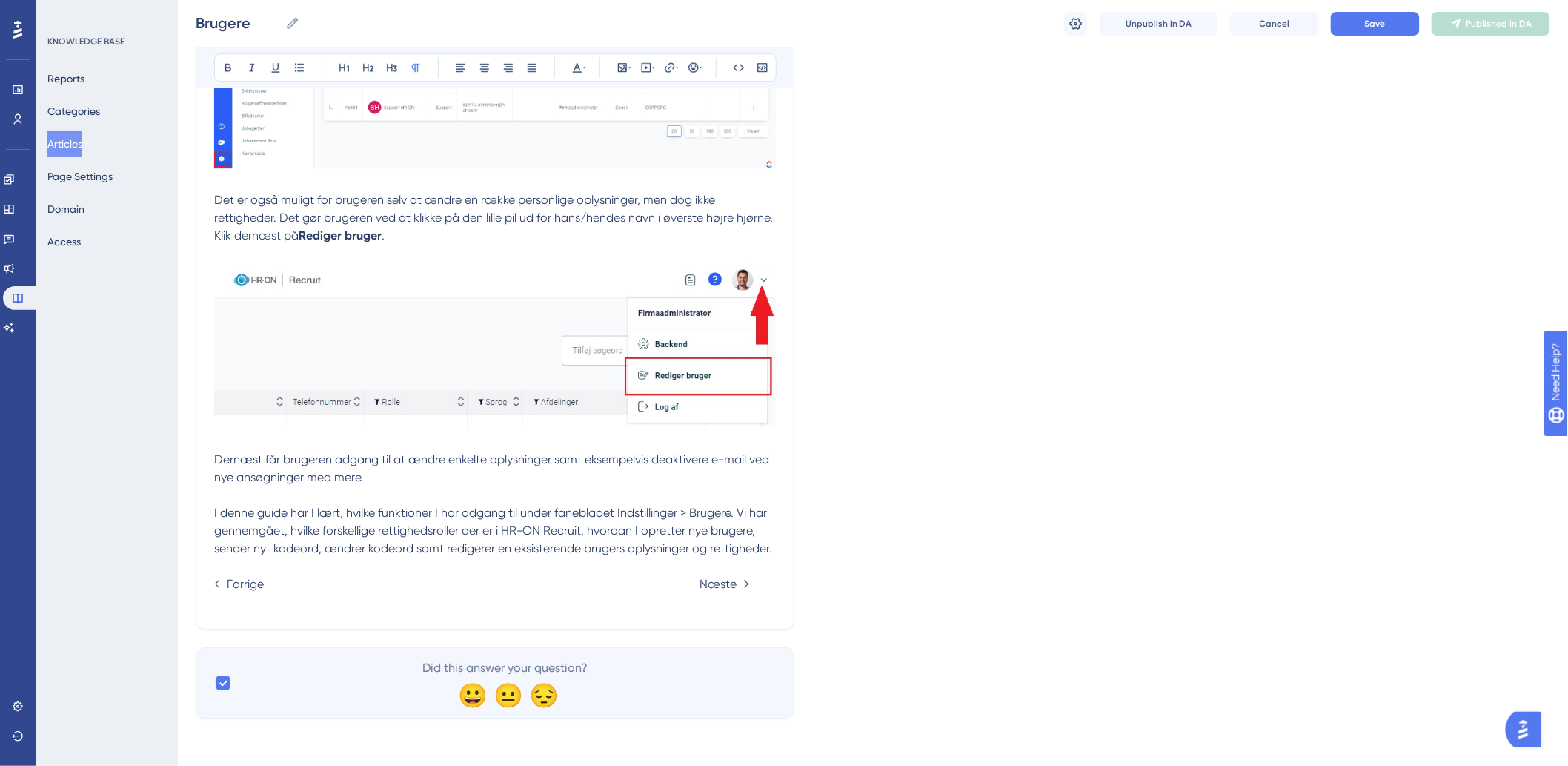
click at [250, 609] on p "← Forrige Næste →" at bounding box center [495, 584] width 562 height 53
click at [675, 62] on icon at bounding box center [676, 68] width 3 height 12
drag, startPoint x: 621, startPoint y: 162, endPoint x: 557, endPoint y: 158, distance: 64.1
click at [223, 599] on p "← Forrige Næste →" at bounding box center [495, 584] width 562 height 53
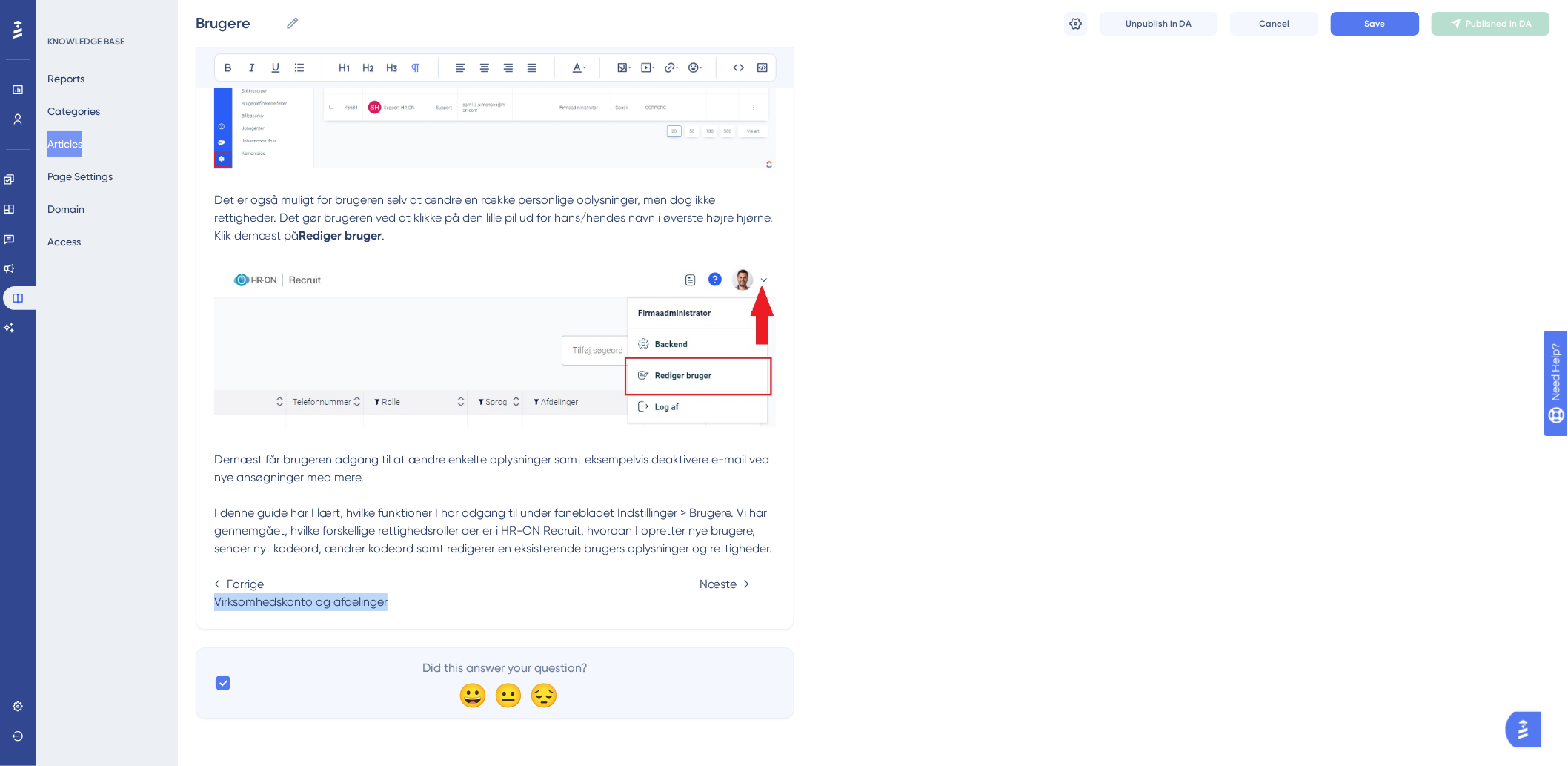
drag, startPoint x: 412, startPoint y: 609, endPoint x: 208, endPoint y: 609, distance: 204.0
click at [668, 64] on icon at bounding box center [670, 68] width 12 height 12
type input "h"
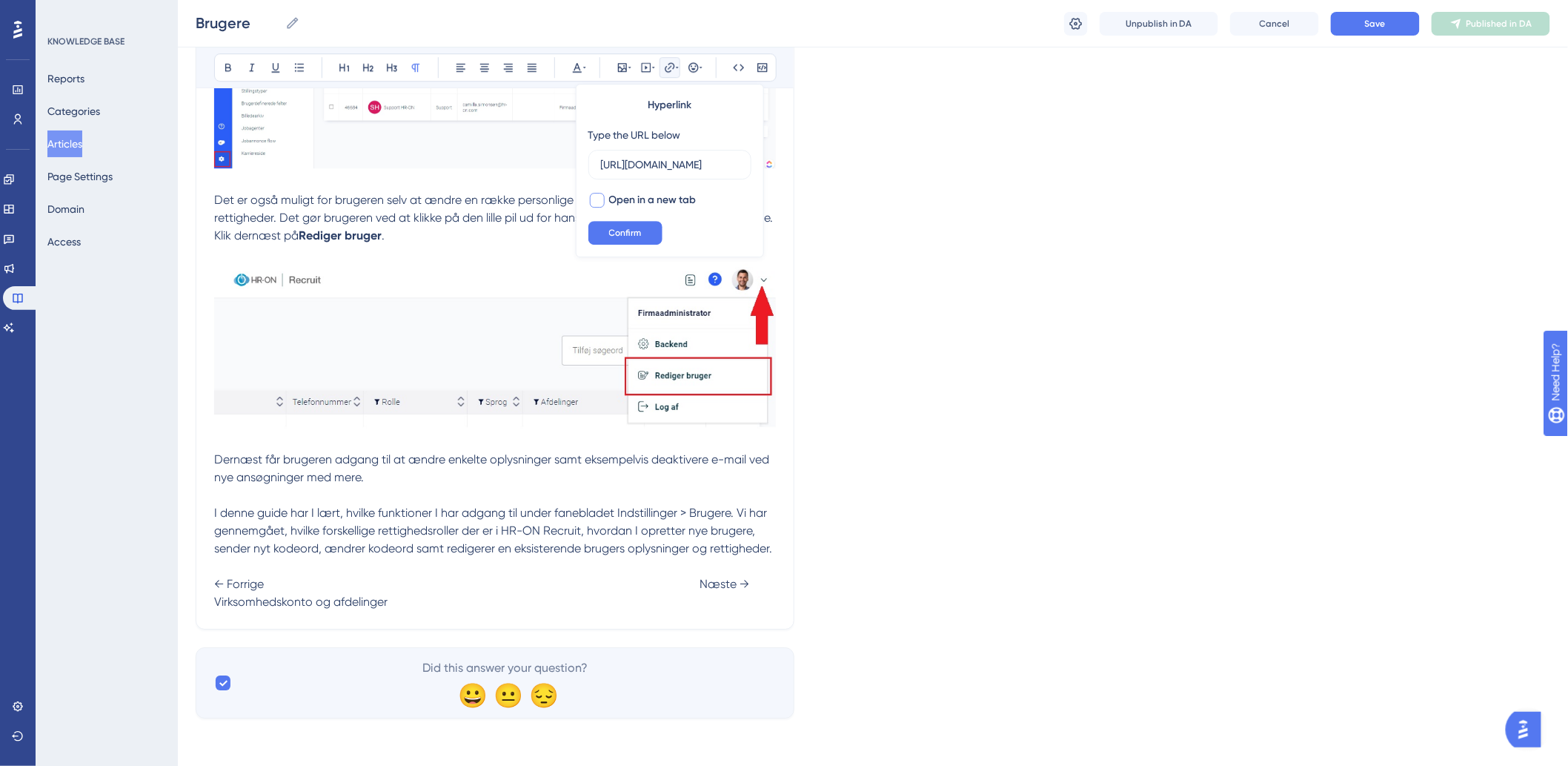
type input "https://help.hr-on.com/da/articles/15177-virksomhedskonto-og-afdelinger"
click at [593, 197] on div at bounding box center [596, 199] width 15 height 15
drag, startPoint x: 599, startPoint y: 194, endPoint x: 622, endPoint y: 221, distance: 35.5
click at [598, 194] on icon at bounding box center [597, 200] width 9 height 12
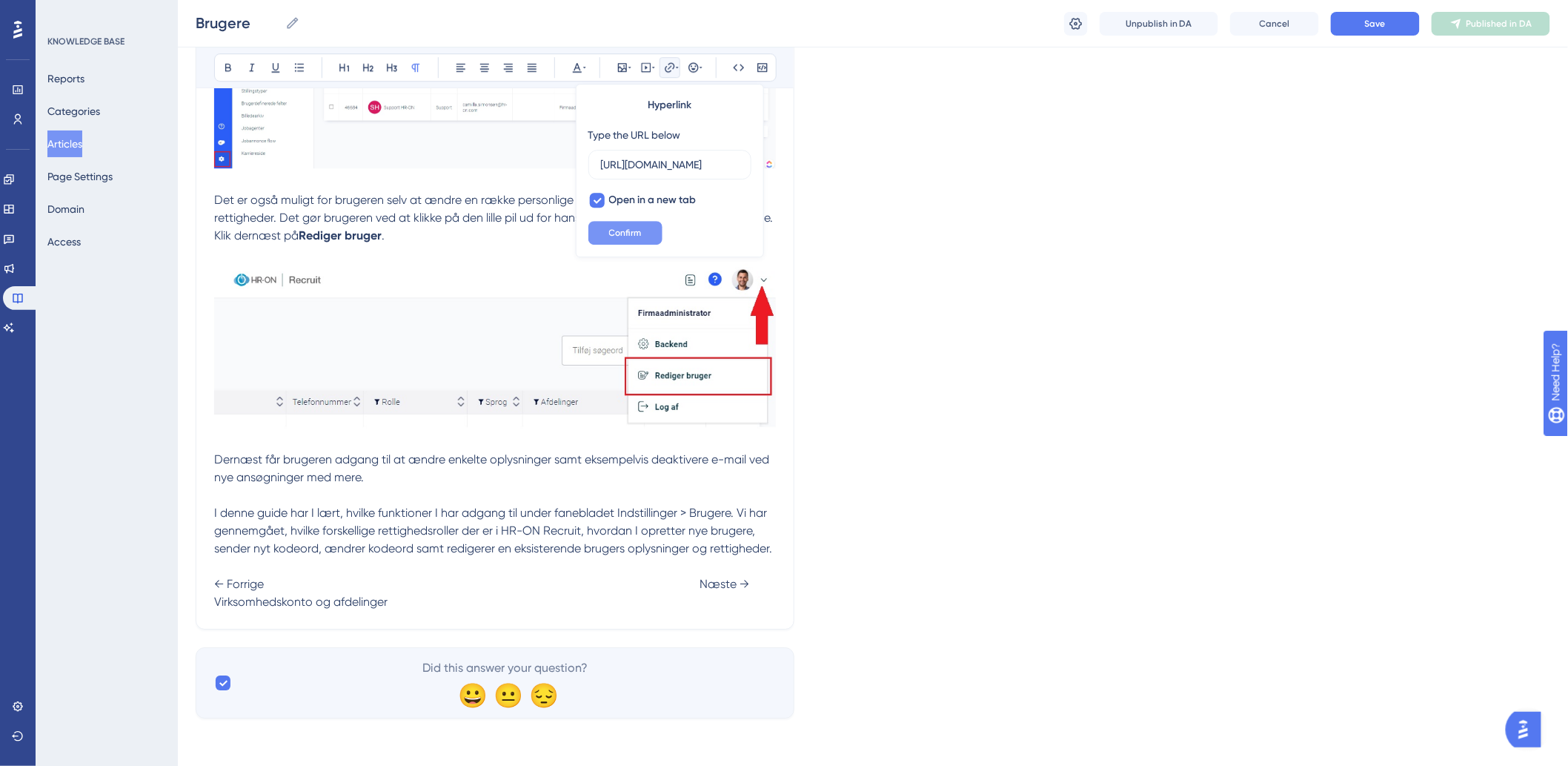
checkbox input "false"
click at [640, 234] on span "Confirm" at bounding box center [625, 233] width 33 height 12
click at [559, 604] on p "← Forrige Næste → Virksomhedskonto og afdelinger" at bounding box center [495, 584] width 562 height 53
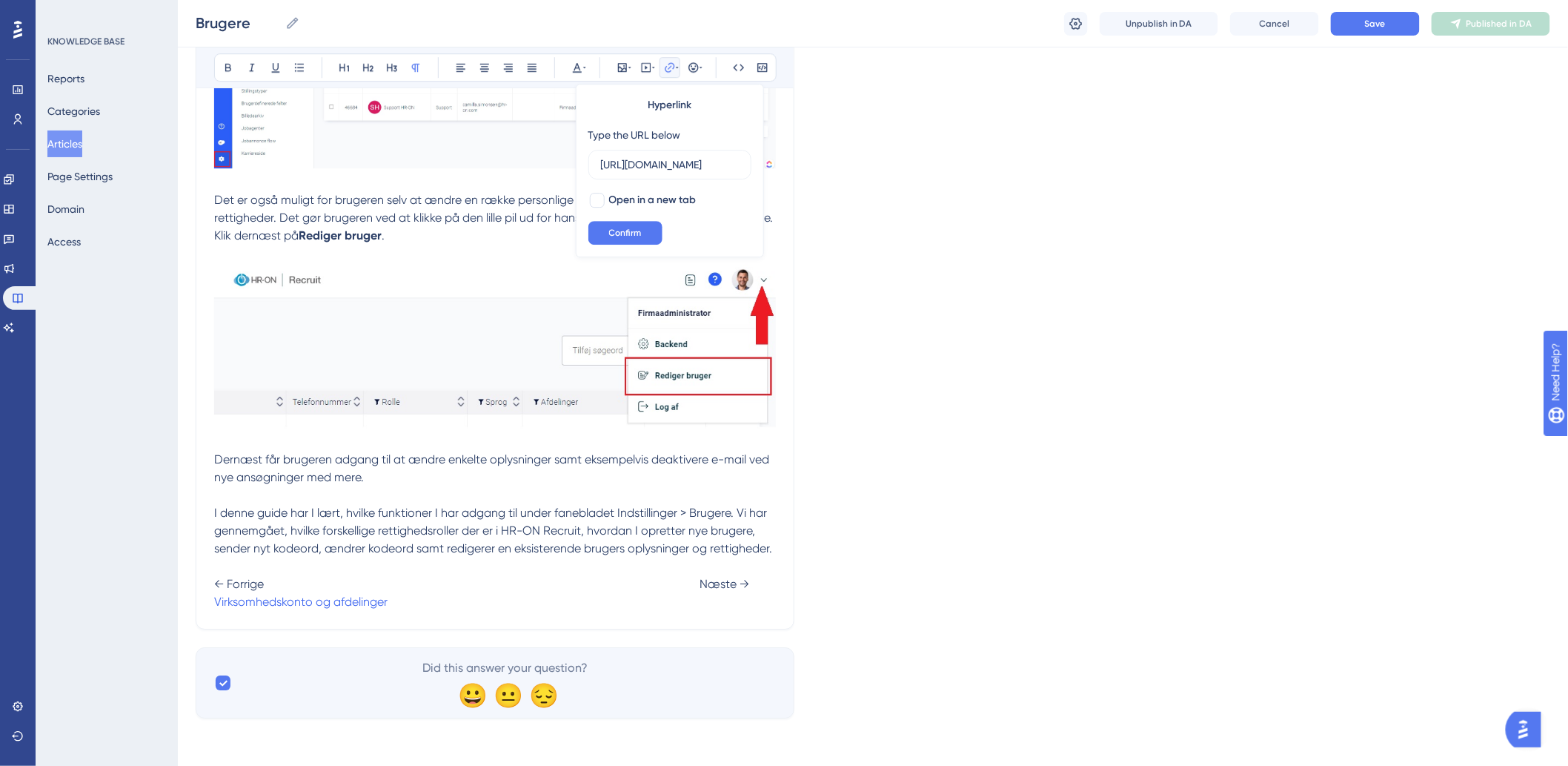
scroll to position [0, 224]
type input "https://help.hr-on.com/da/articles/15177-virksomhedskonto-og-afdelinger"
click at [546, 604] on p "← Forrige Næste → Virksomhedskonto og afdelinger" at bounding box center [495, 584] width 562 height 53
click at [534, 598] on p "← Forrige Næste → Virksomhedskonto og afdelinger" at bounding box center [495, 584] width 562 height 53
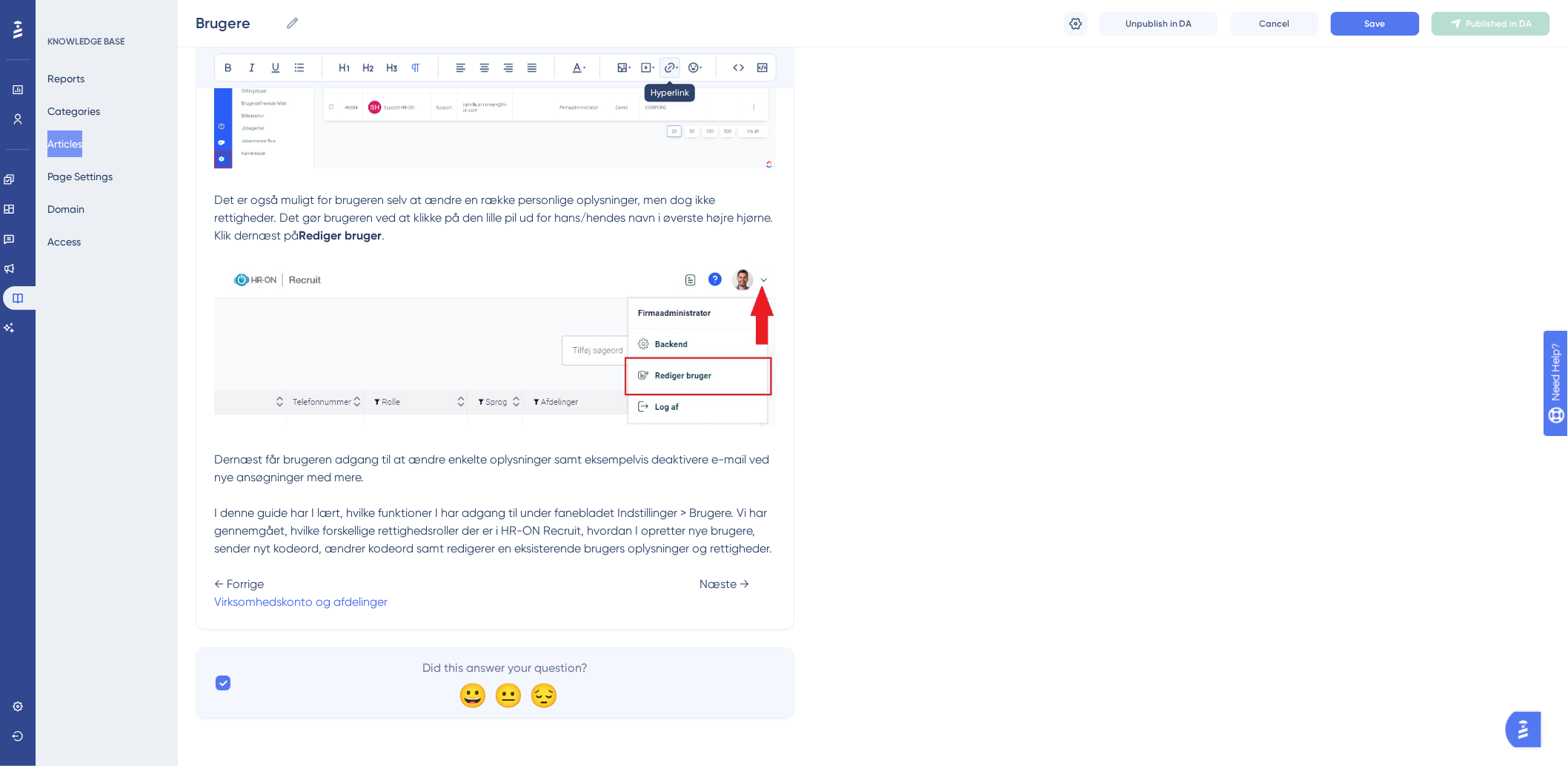
click at [669, 67] on icon at bounding box center [669, 66] width 9 height 9
type input "h"
type input "https://help.hr-on.com/da/articles/15179-systembeskeder"
click at [621, 234] on span "Confirm" at bounding box center [625, 233] width 33 height 12
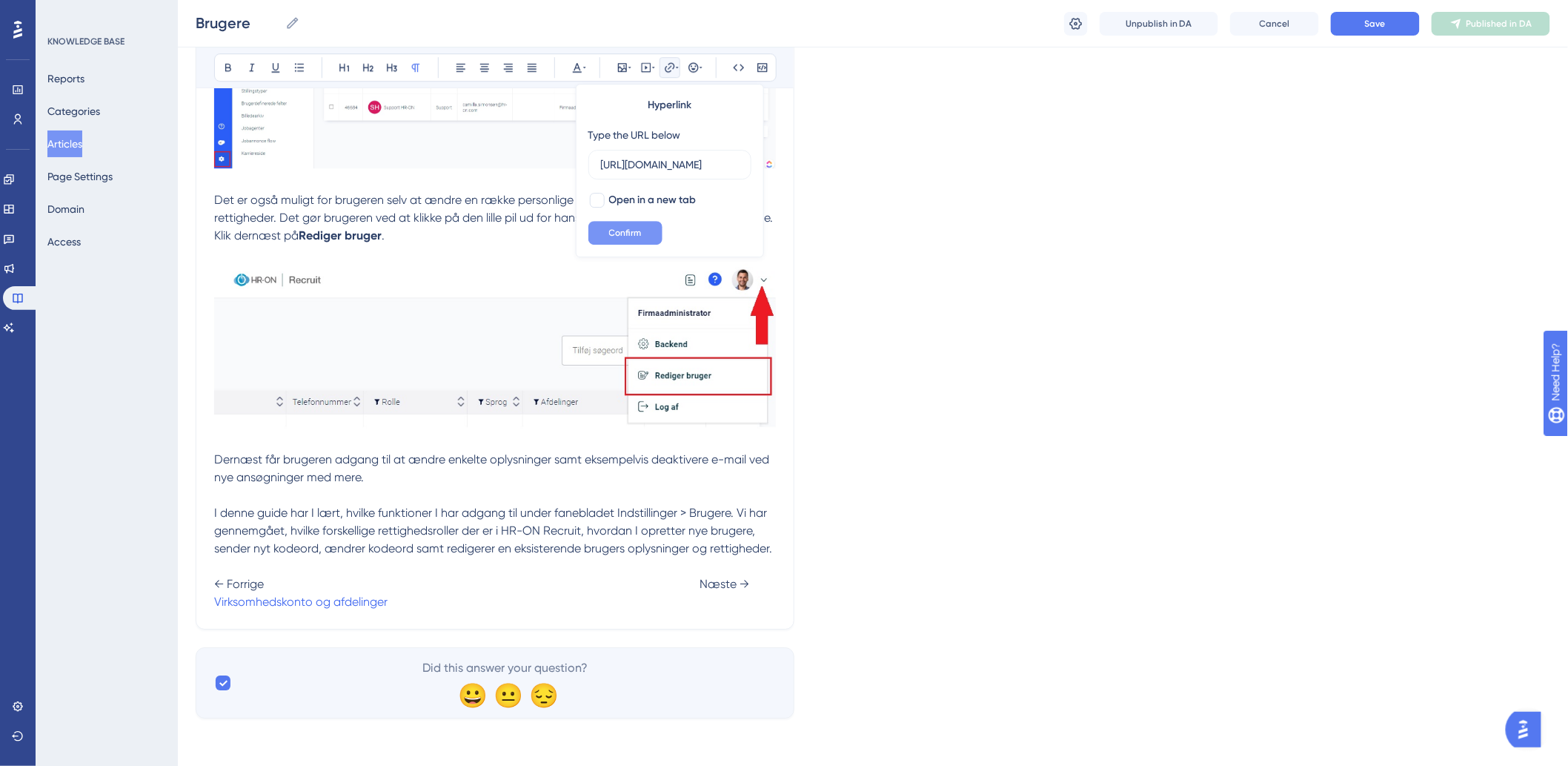
scroll to position [0, 0]
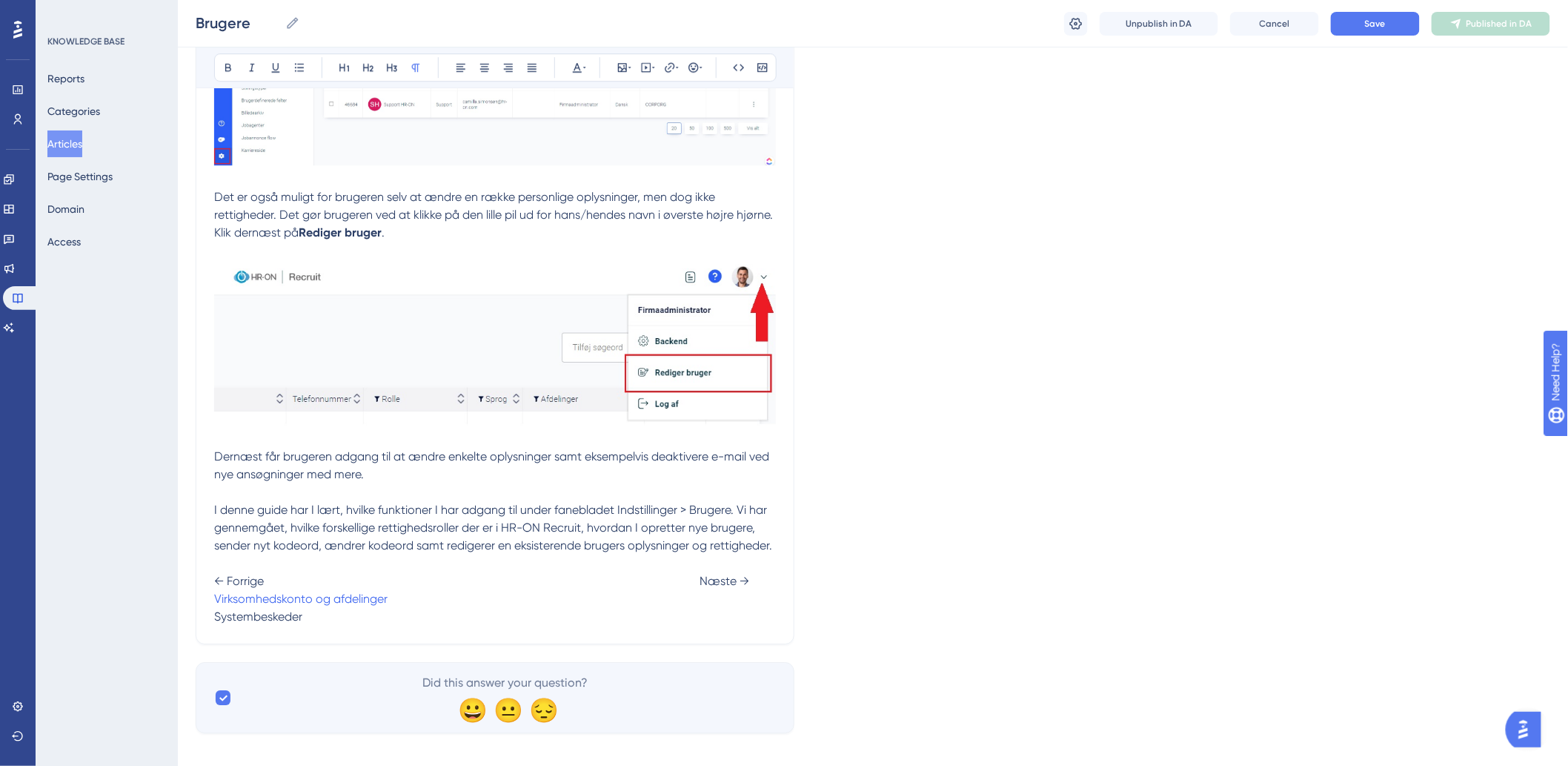
click at [216, 614] on span "Systembeskeder" at bounding box center [258, 616] width 88 height 14
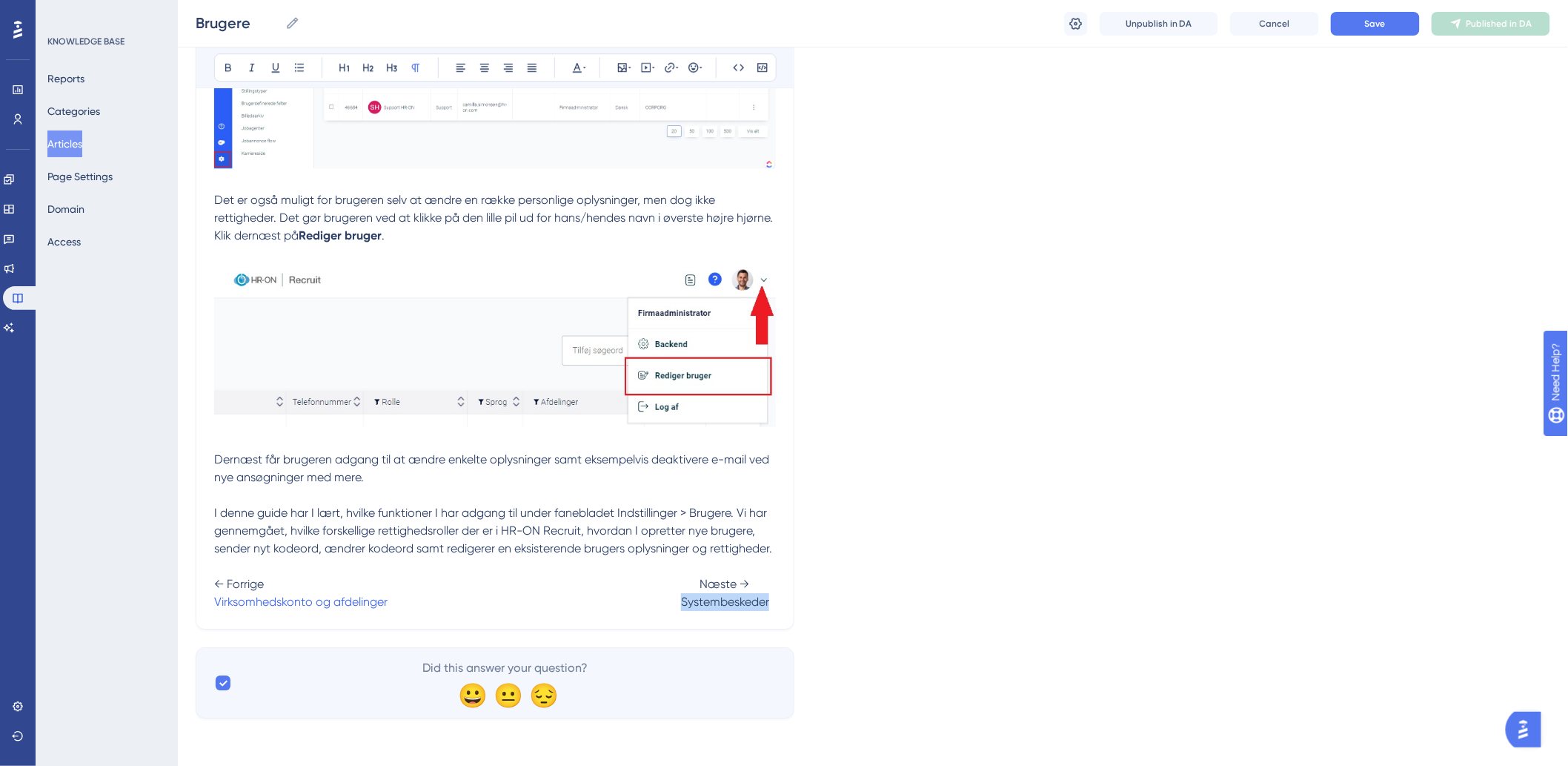
drag, startPoint x: 680, startPoint y: 604, endPoint x: 780, endPoint y: 603, distance: 100.0
click at [675, 67] on icon at bounding box center [676, 68] width 3 height 12
type input "h"
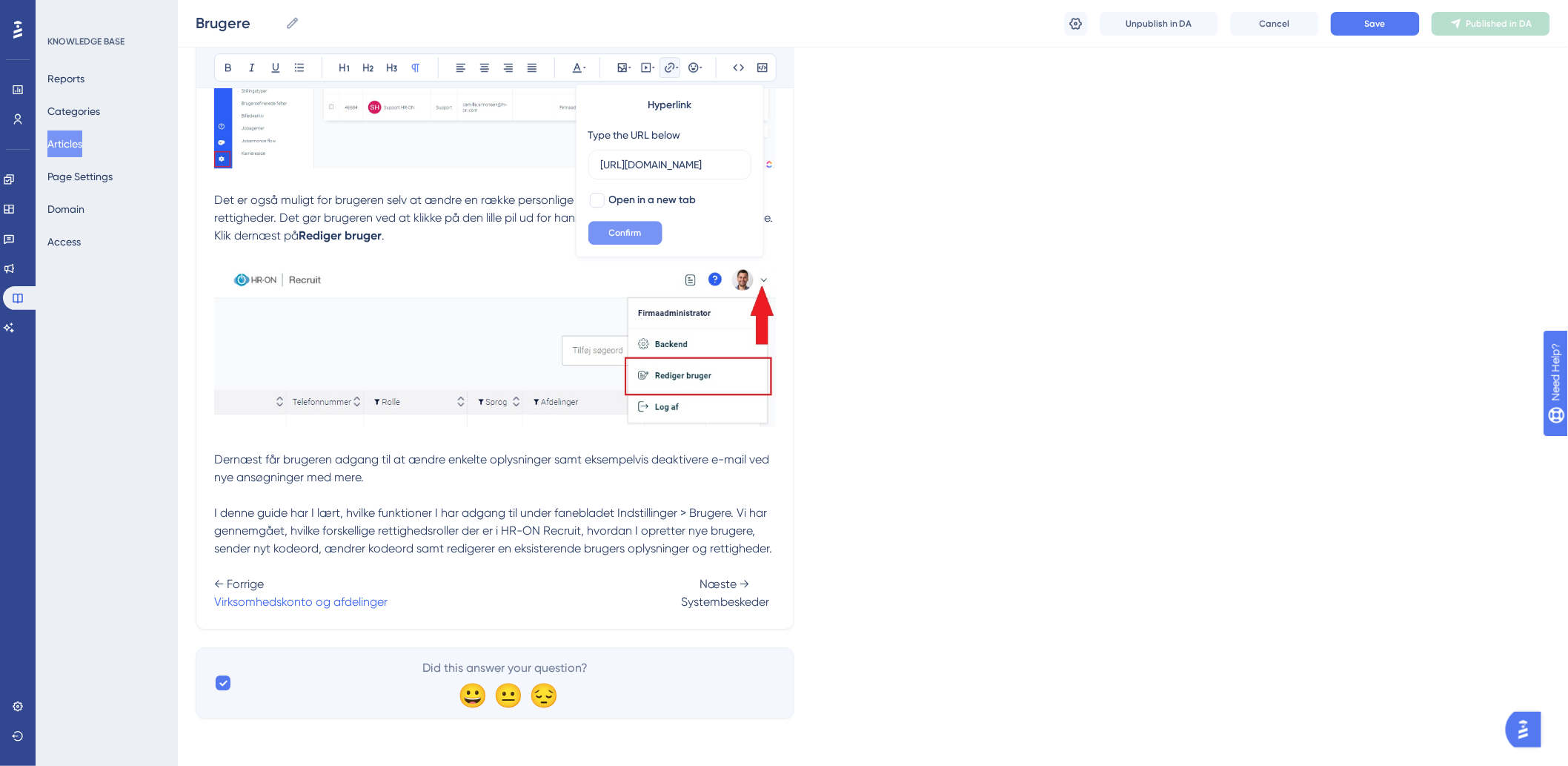
type input "https://help.hr-on.com/da/articles/15179-systembeskeder"
click at [625, 224] on button "Confirm" at bounding box center [625, 233] width 74 height 24
click at [584, 542] on span "I denne guide har I lært, hvilke funktioner I har adgang til under fanebladet I…" at bounding box center [492, 530] width 558 height 50
click at [678, 580] on span "← Forrige Næste →" at bounding box center [481, 584] width 535 height 14
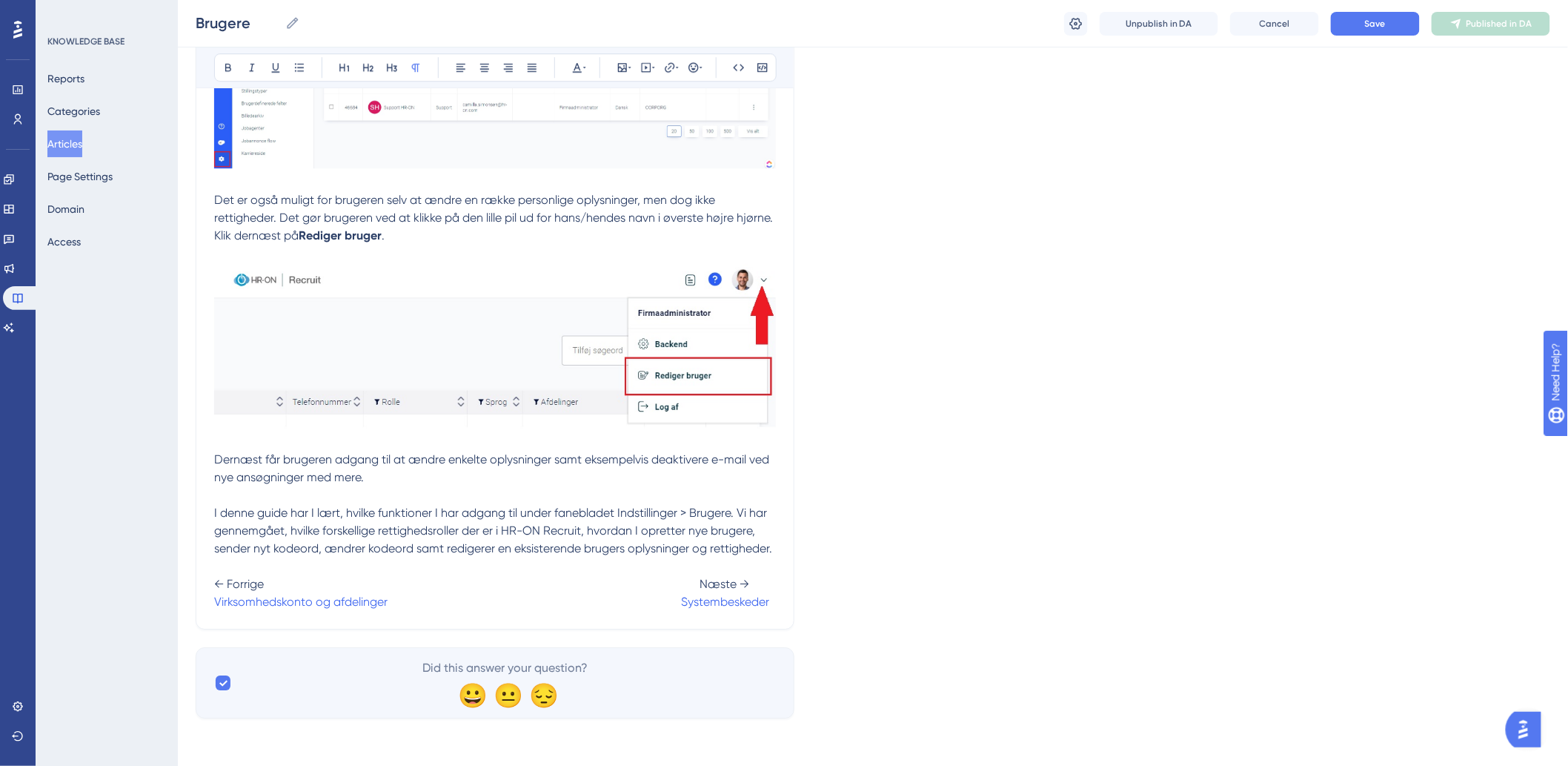
click at [702, 580] on span "← Forrige Næste →" at bounding box center [481, 584] width 535 height 14
click at [674, 595] on span at bounding box center [534, 602] width 293 height 14
click at [444, 412] on img at bounding box center [495, 344] width 562 height 164
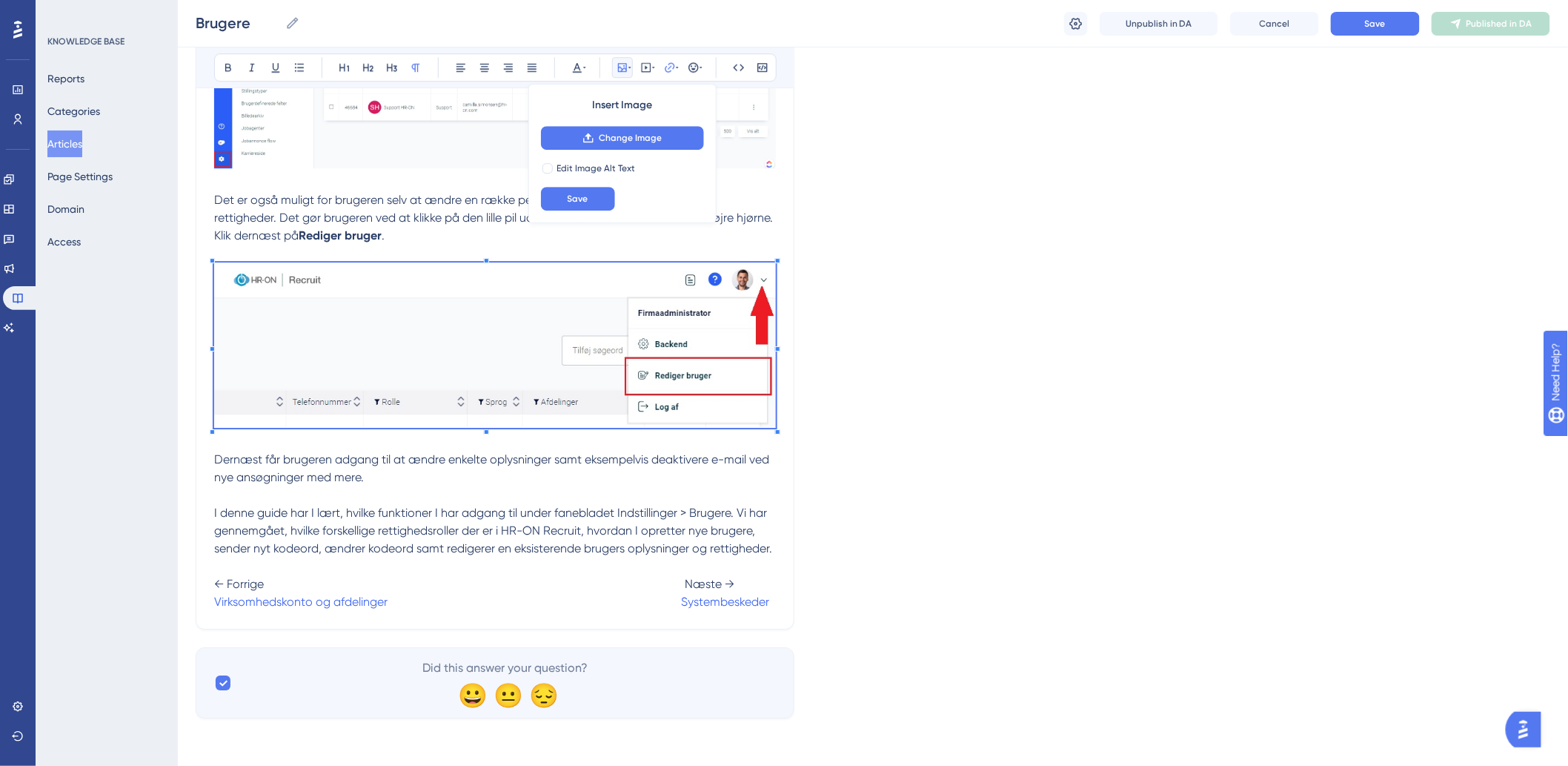
click at [492, 466] on p "Dernæst får brugeren adgang til at ændre enkelte oplysninger samt eksempelvis d…" at bounding box center [495, 468] width 562 height 35
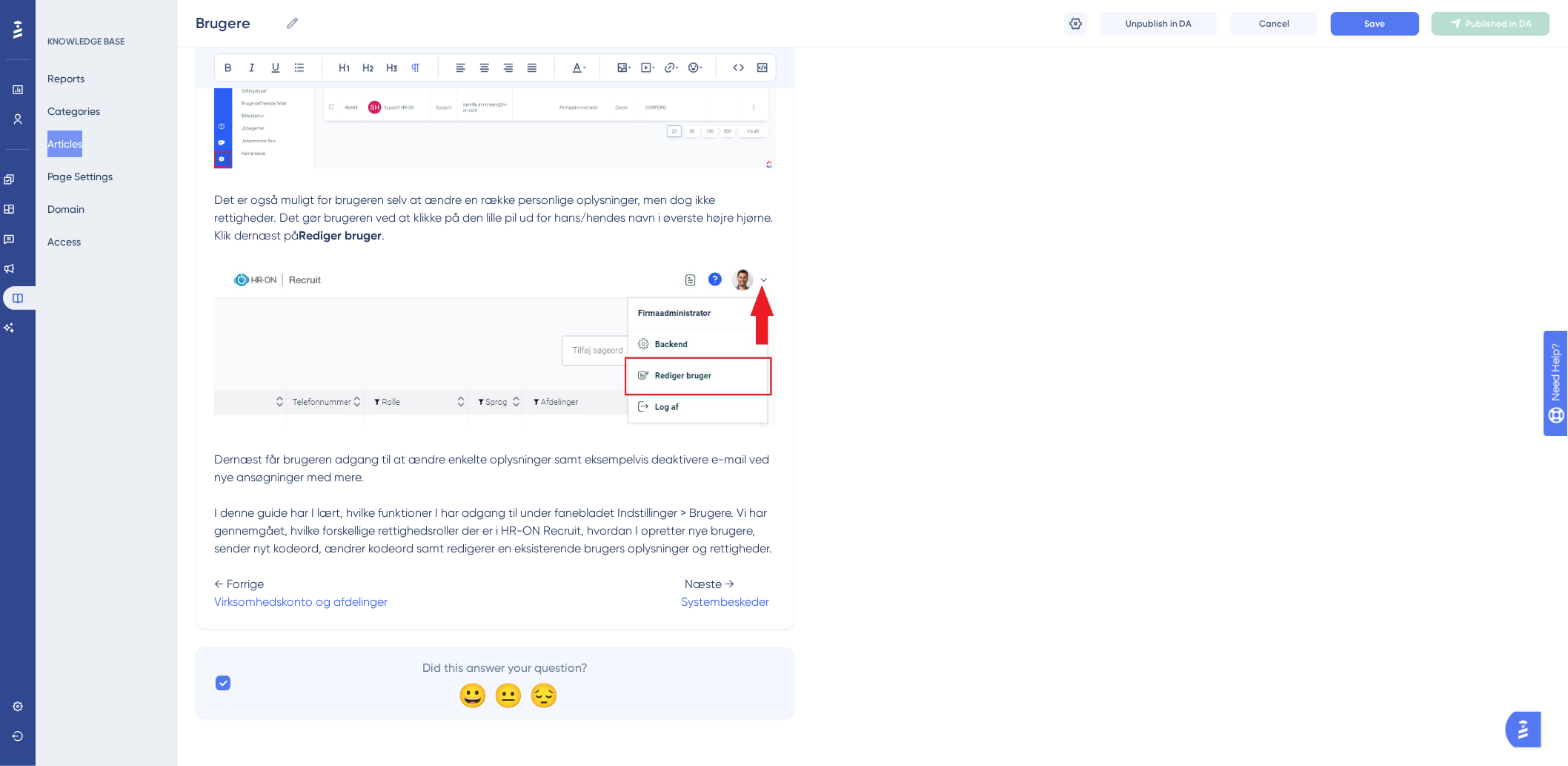
click at [753, 585] on p "← Forrige Næste → Virksomhedskonto og afdelinger Systembeskeder" at bounding box center [495, 584] width 562 height 53
click at [1366, 26] on span "Save" at bounding box center [1375, 24] width 21 height 12
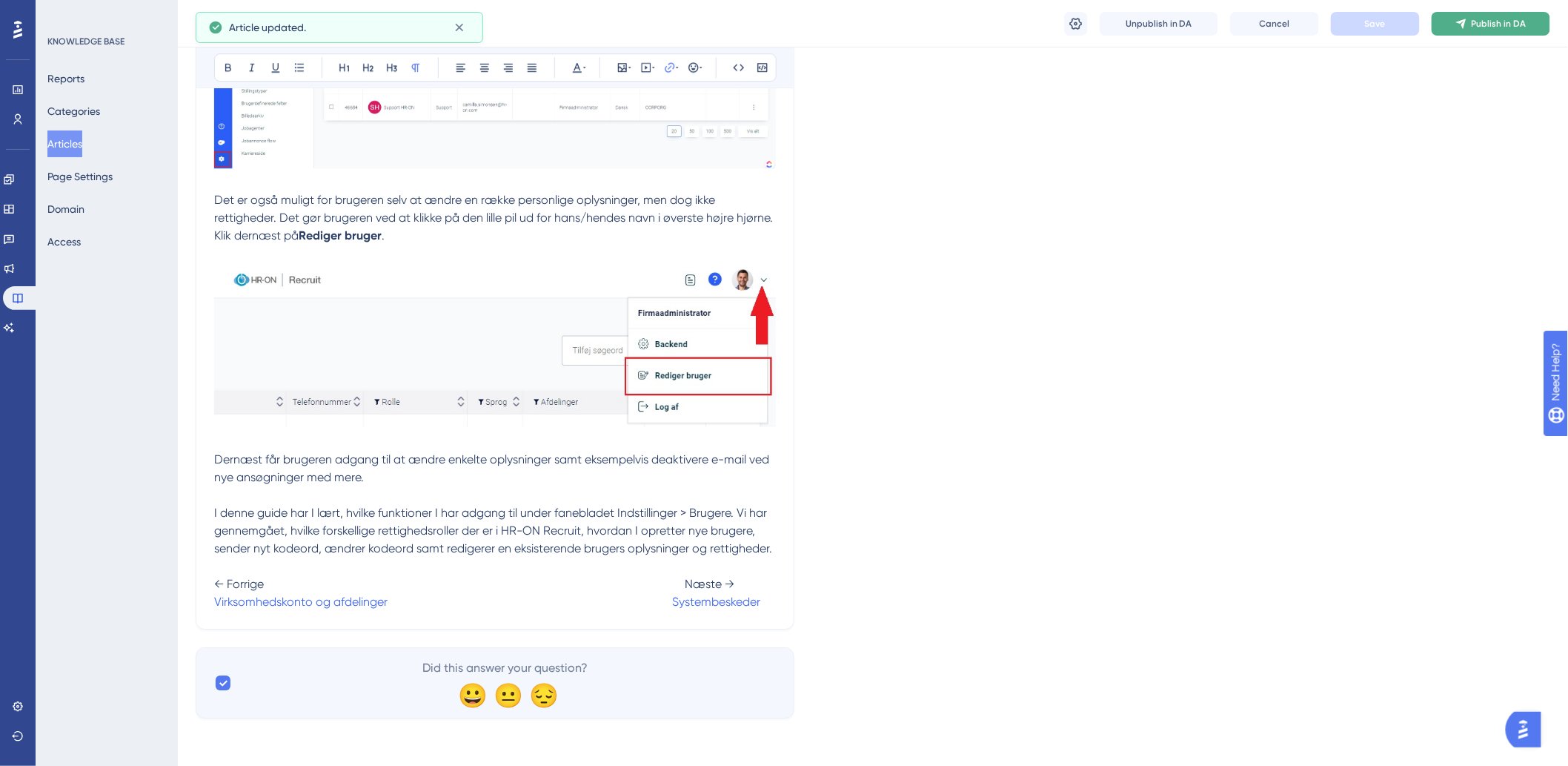
click at [1489, 19] on span "Publish in DA" at bounding box center [1499, 24] width 55 height 12
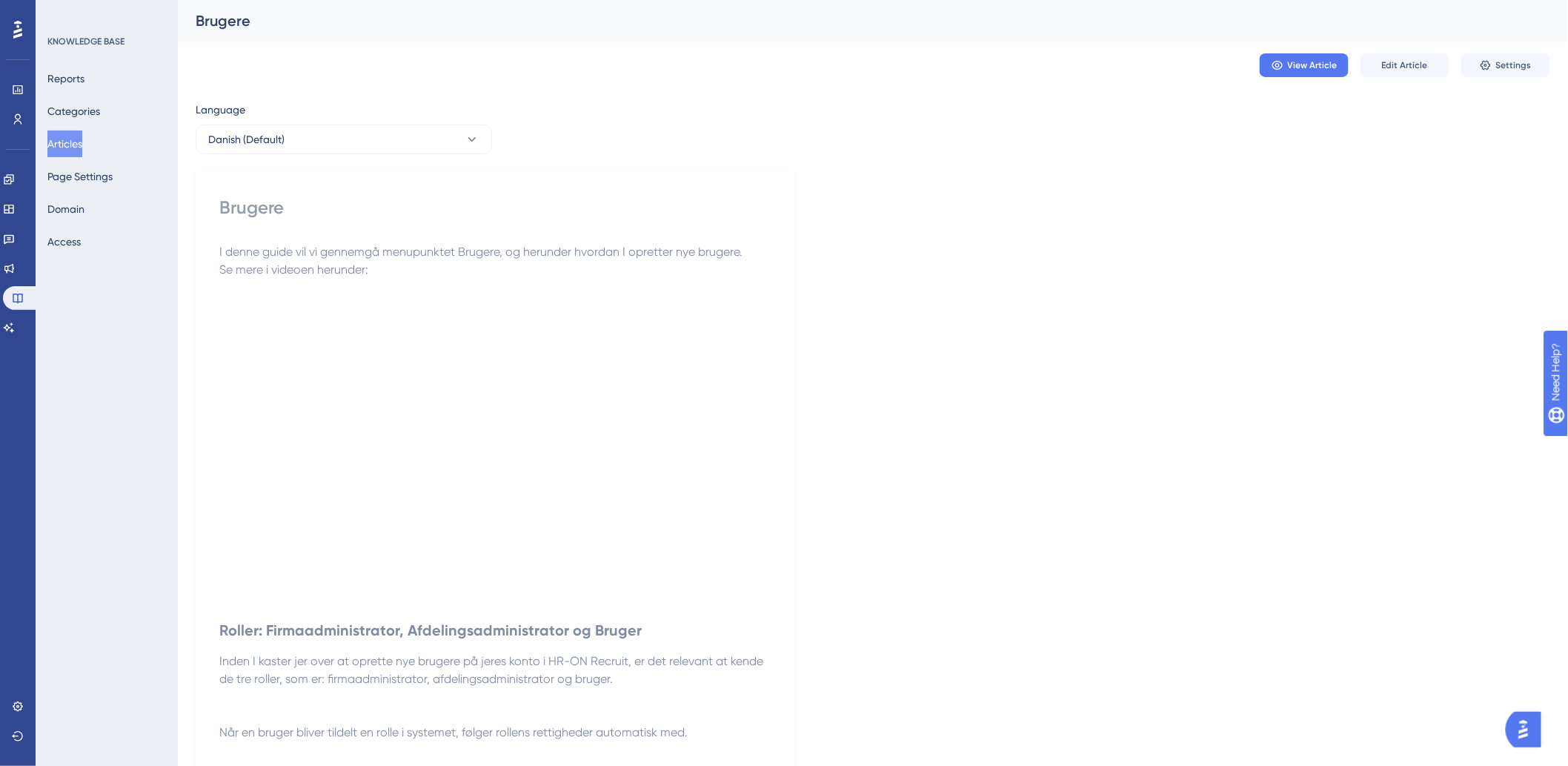
click at [77, 138] on button "Articles" at bounding box center [64, 144] width 35 height 27
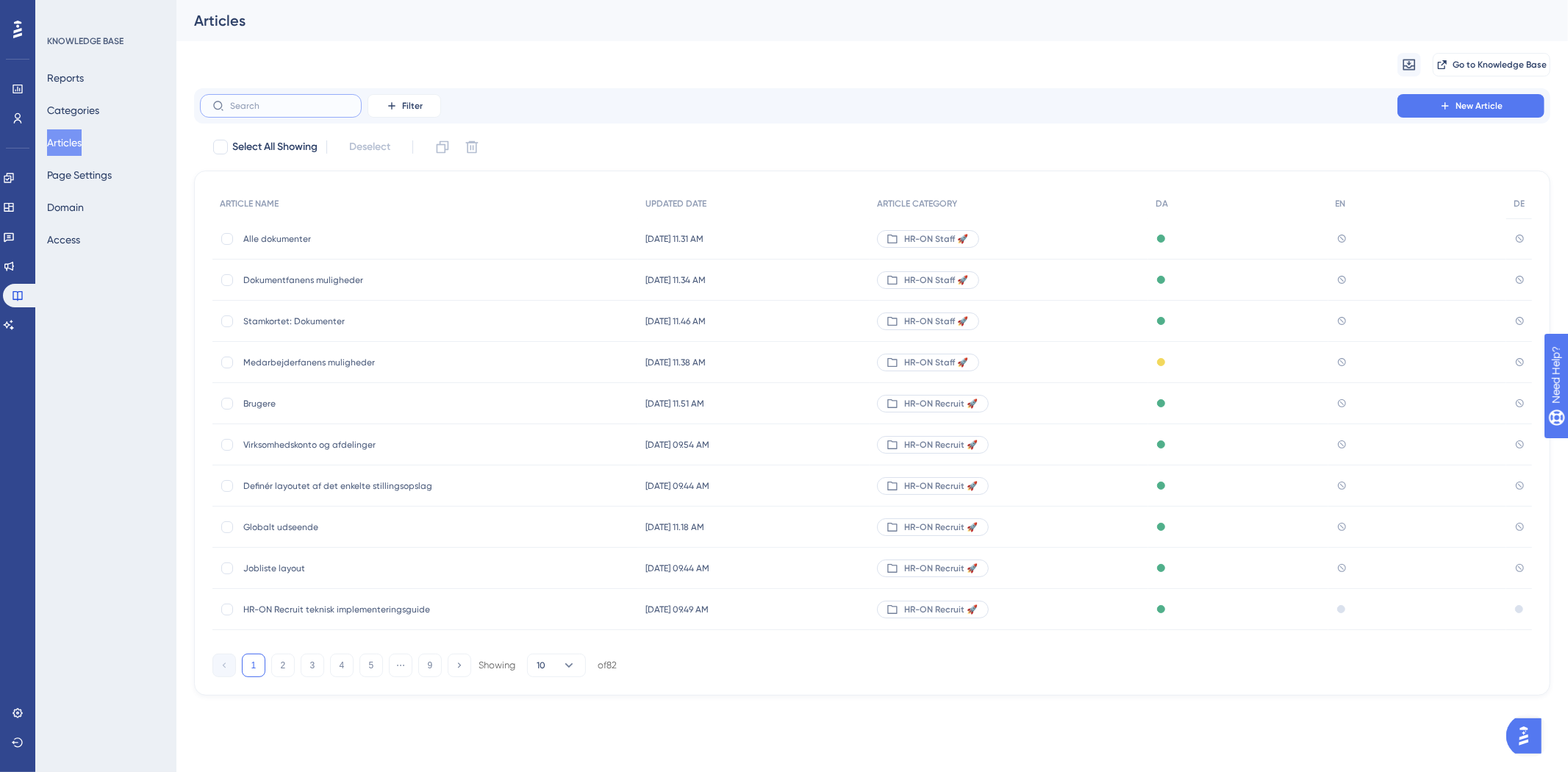
click at [251, 108] on input "text" at bounding box center [290, 106] width 119 height 10
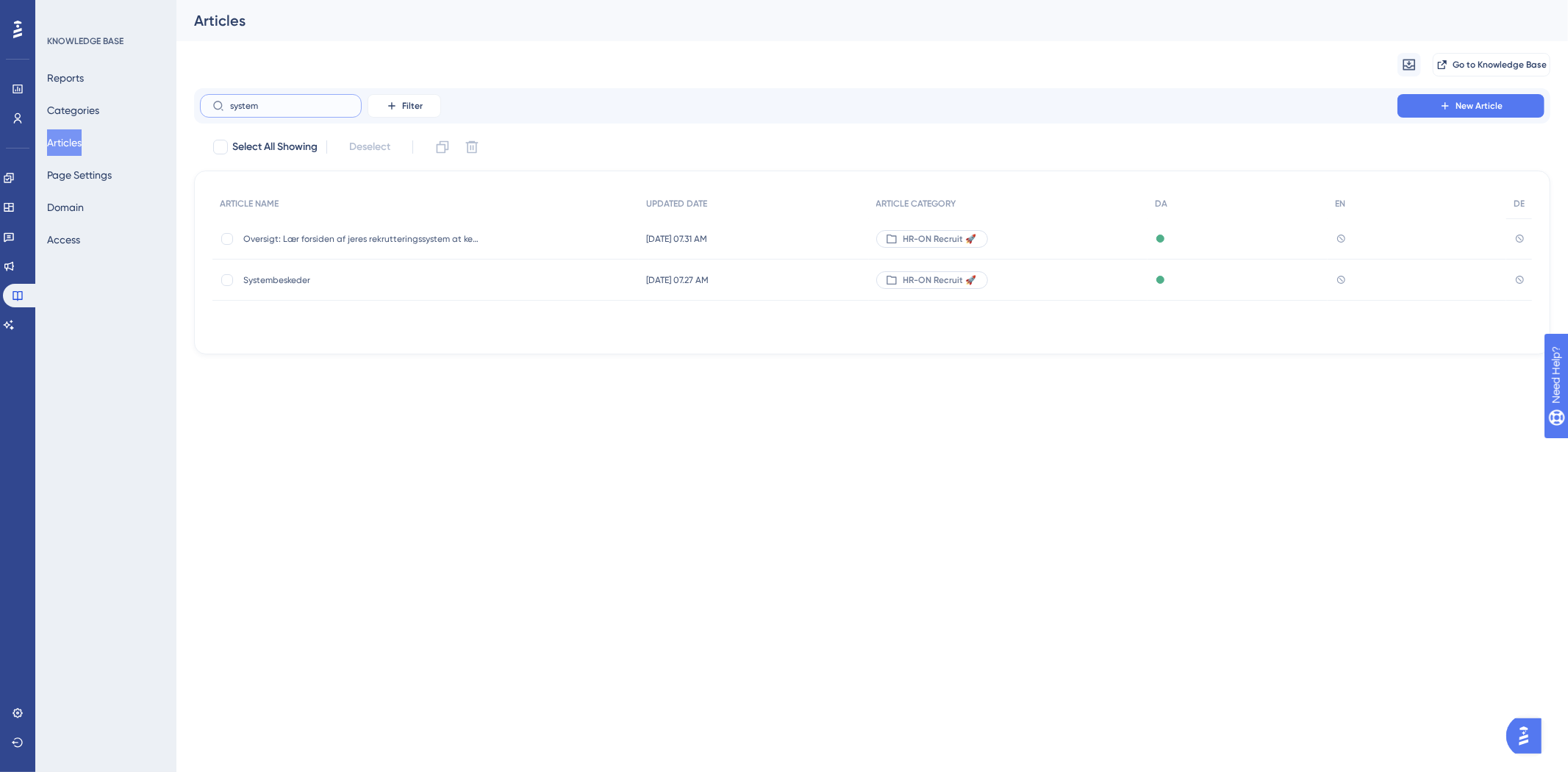
type input "system"
click at [303, 280] on span "Systembeskeder" at bounding box center [361, 281] width 235 height 12
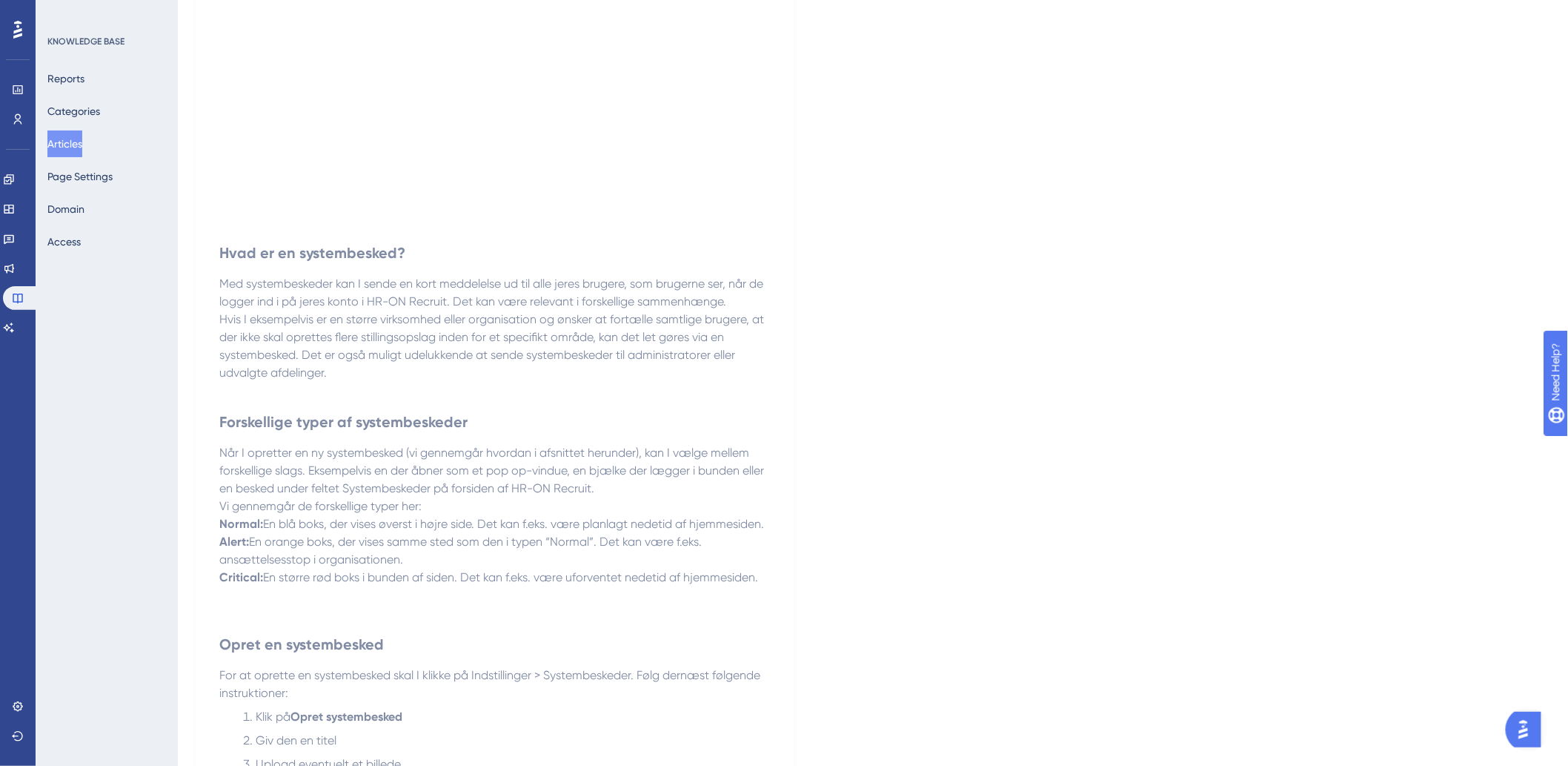
scroll to position [1001, 0]
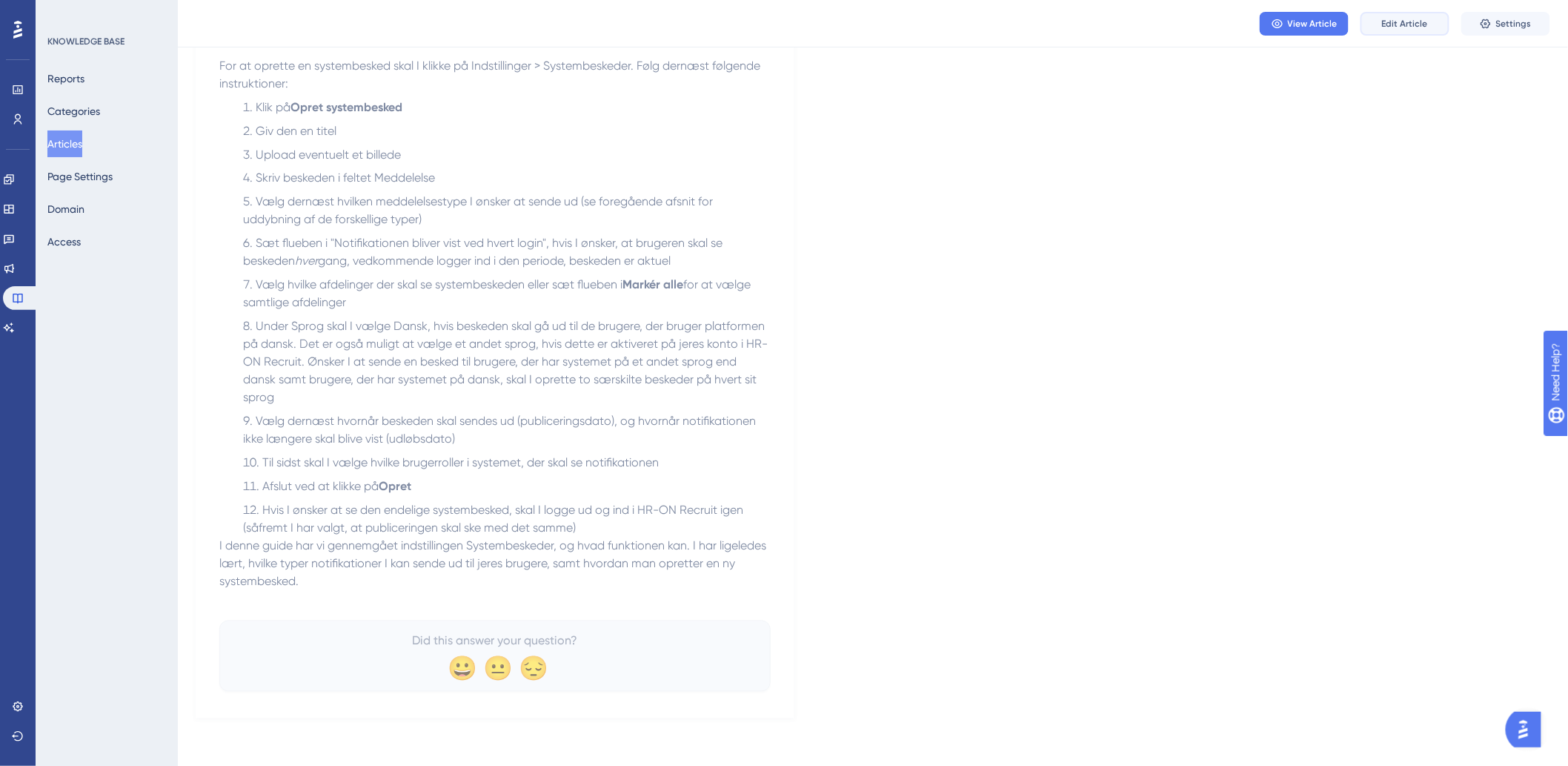
click at [1438, 25] on button "Edit Article" at bounding box center [1404, 24] width 88 height 24
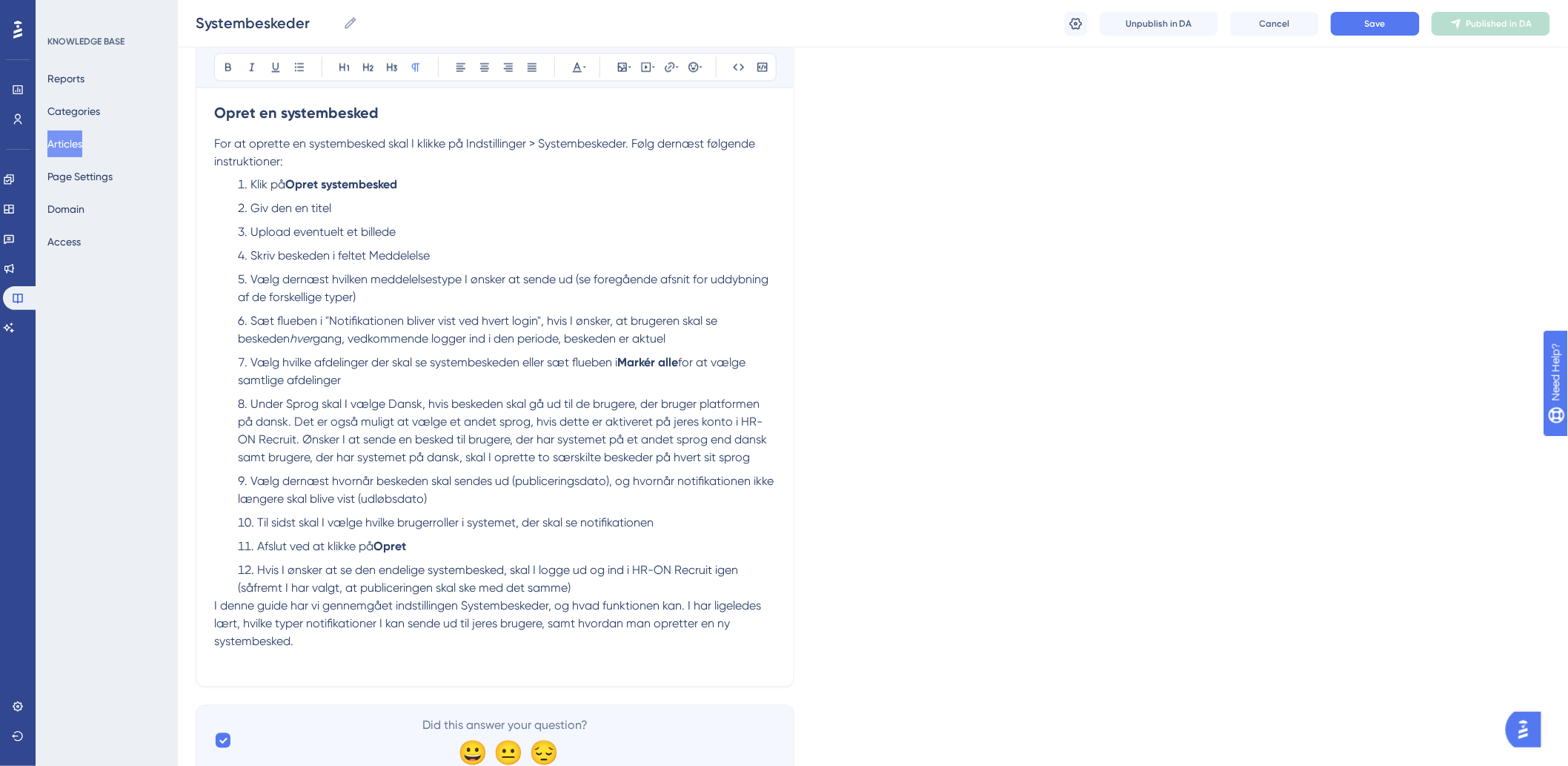
scroll to position [1063, 0]
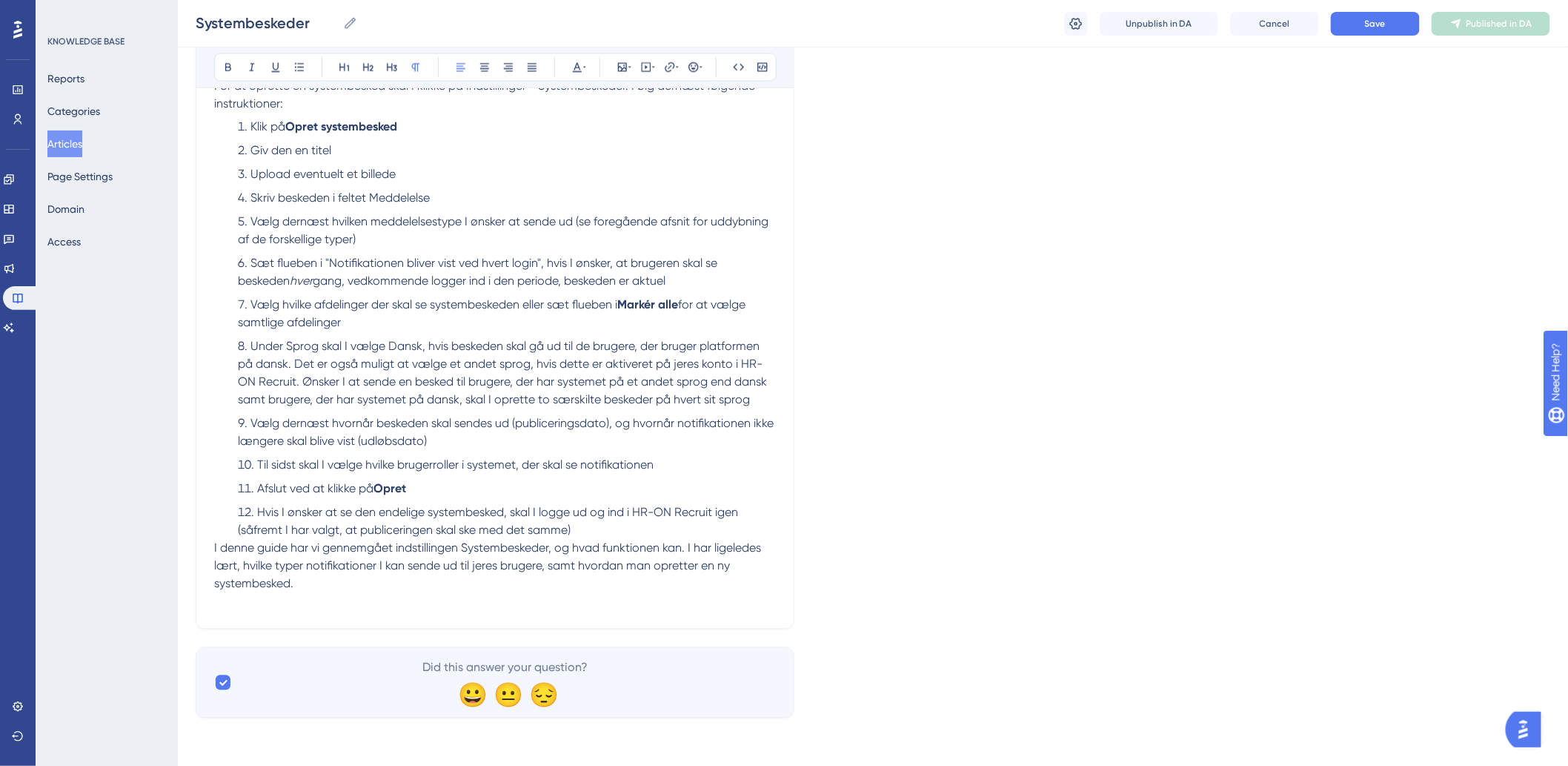
click at [325, 608] on p at bounding box center [495, 602] width 562 height 18
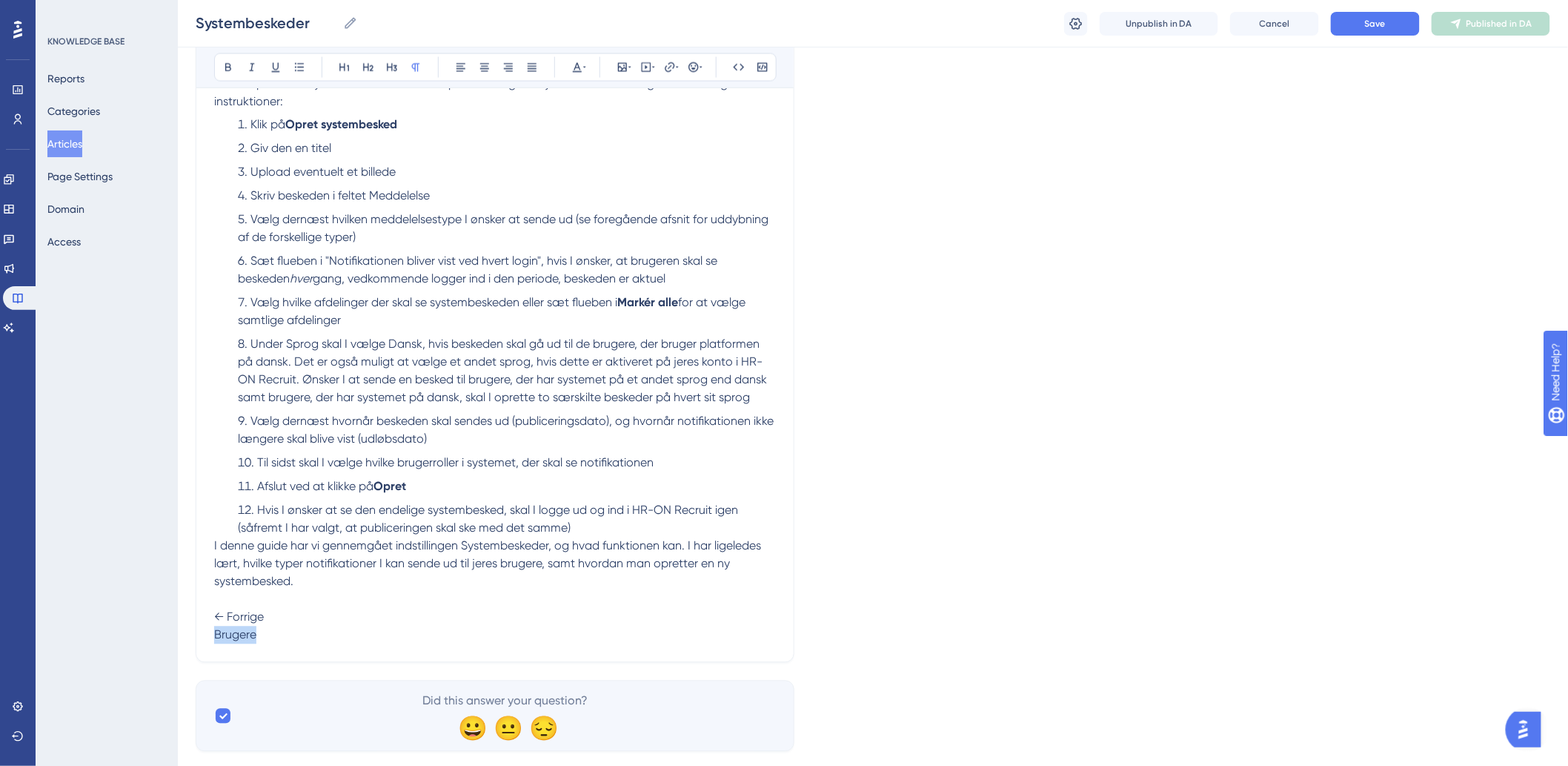
drag, startPoint x: 290, startPoint y: 644, endPoint x: 156, endPoint y: 646, distance: 134.0
click at [660, 71] on button at bounding box center [670, 67] width 21 height 21
type input "h"
click at [286, 633] on p "← Forrige Brugere" at bounding box center [495, 617] width 562 height 53
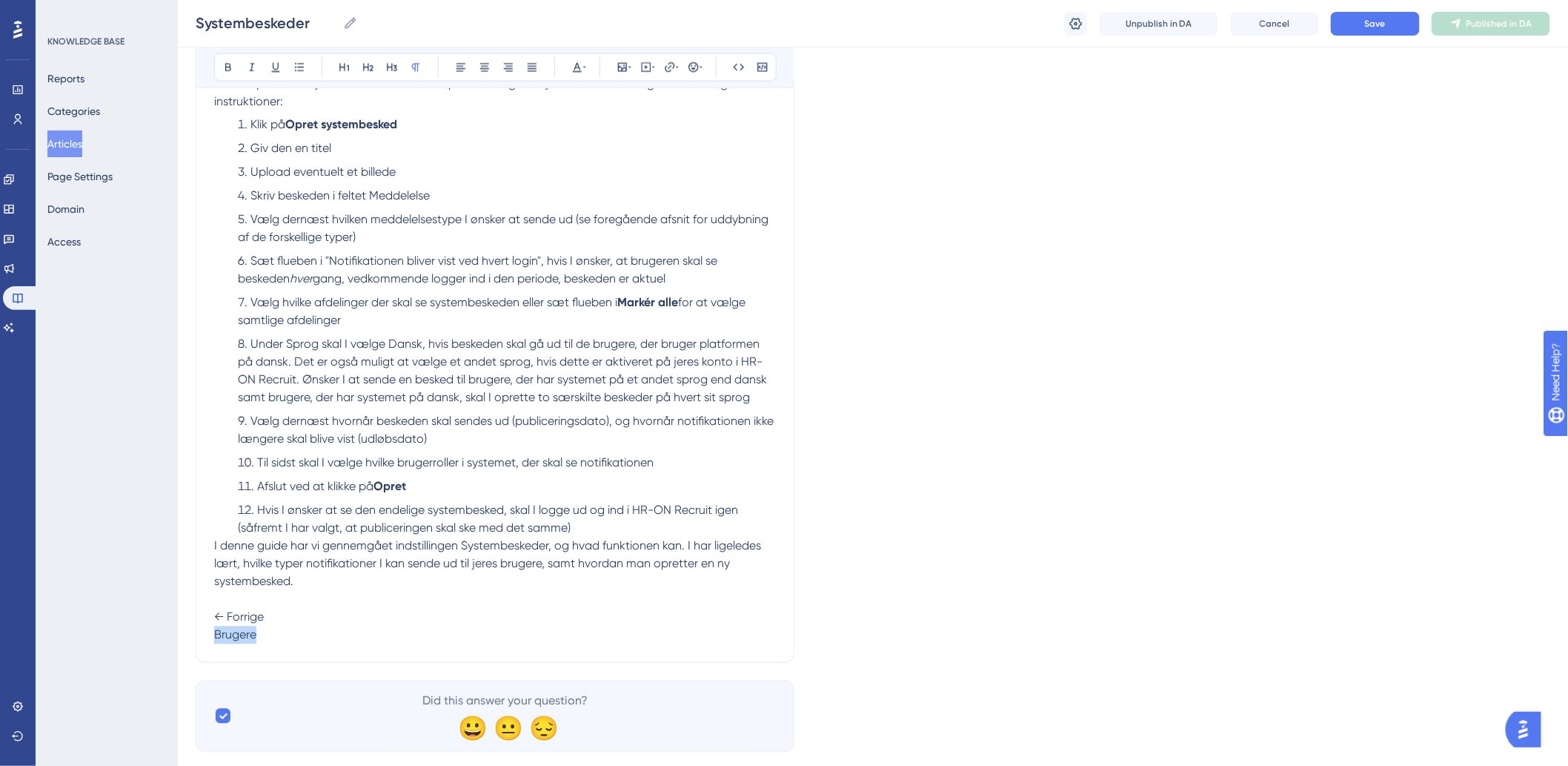
drag, startPoint x: 272, startPoint y: 634, endPoint x: 191, endPoint y: 628, distance: 81.2
click at [670, 64] on icon at bounding box center [670, 68] width 12 height 12
drag, startPoint x: 692, startPoint y: 166, endPoint x: 418, endPoint y: 167, distance: 274.0
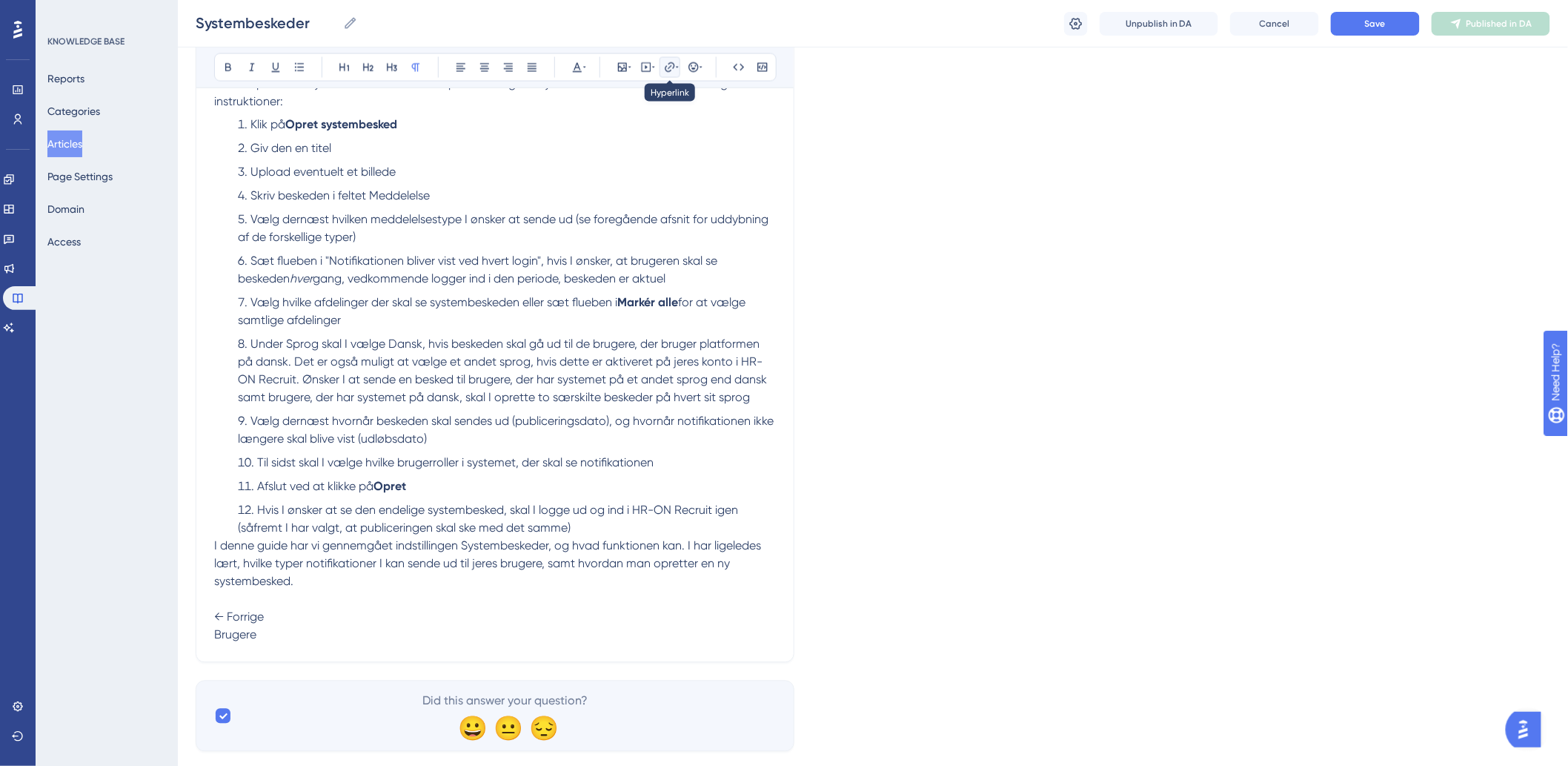
click at [671, 69] on icon at bounding box center [670, 68] width 12 height 12
type input "h"
type input "https://help.hr-on.com/da/articles/15178-brugere"
click at [632, 231] on span "Confirm" at bounding box center [625, 233] width 33 height 12
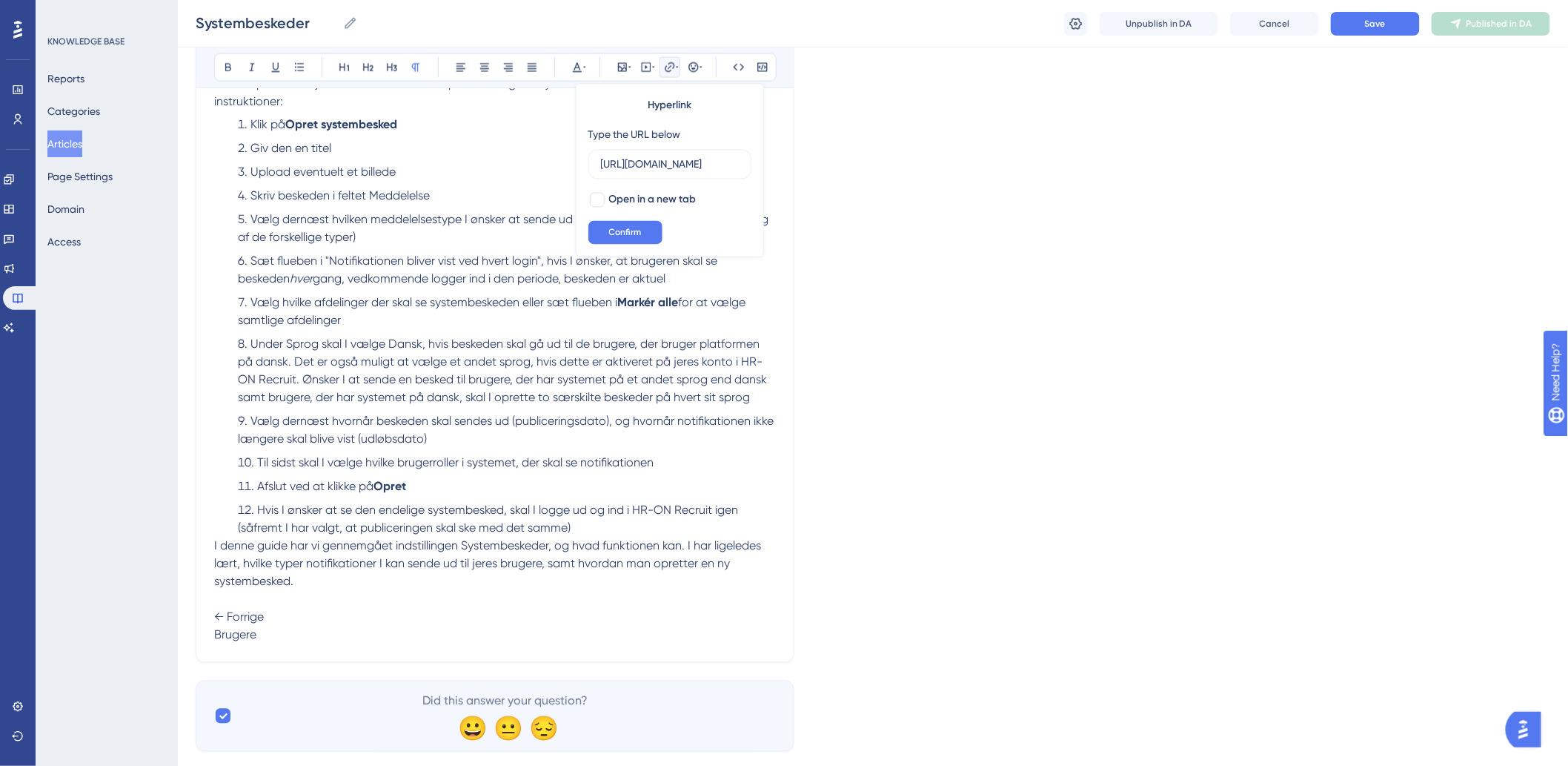
scroll to position [0, 0]
drag, startPoint x: 378, startPoint y: 651, endPoint x: 374, endPoint y: 633, distance: 18.4
click at [379, 623] on p "← Forrige Brugere" at bounding box center [495, 617] width 562 height 53
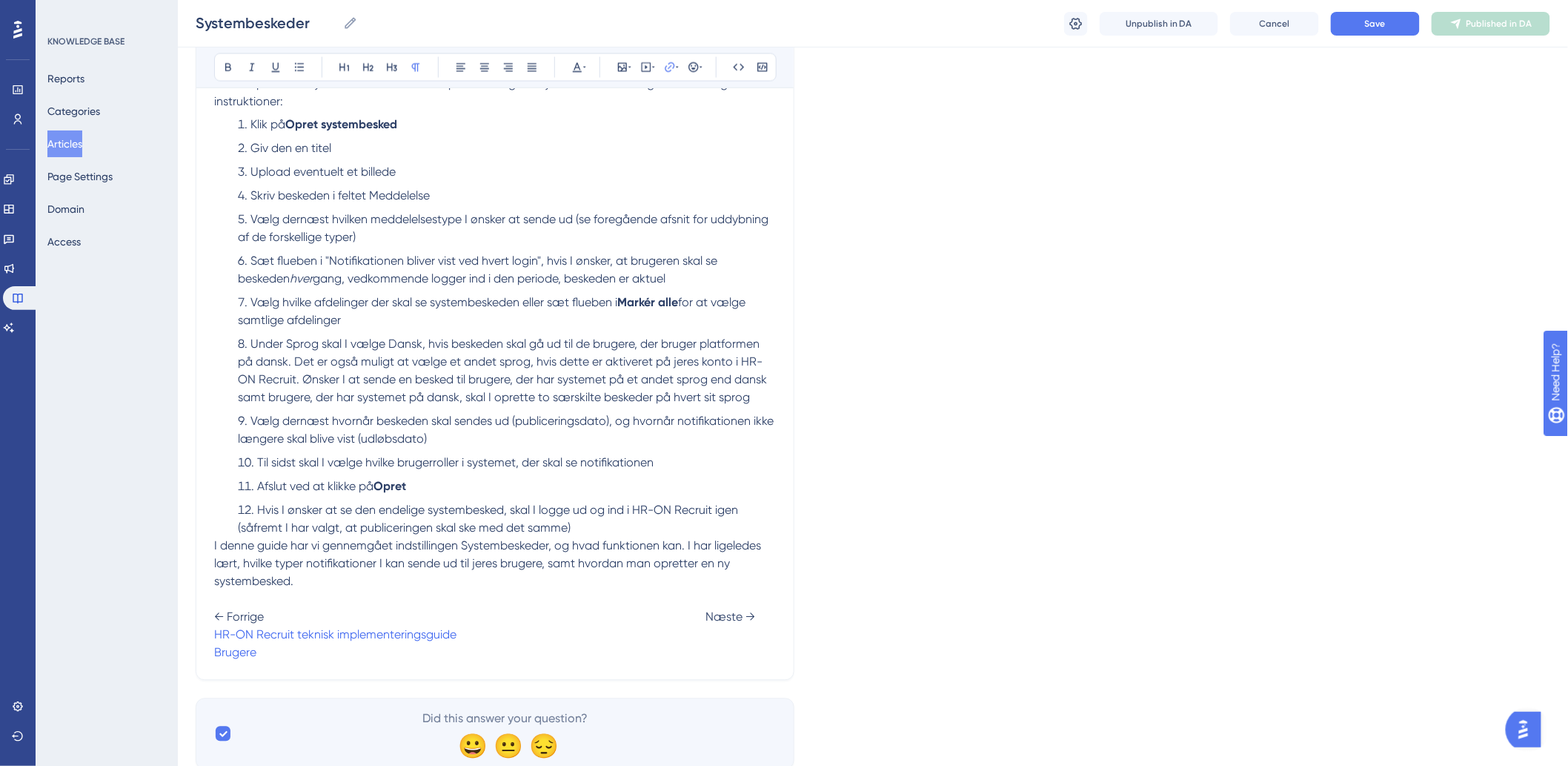
click at [707, 619] on span "← Forrige Næste →" at bounding box center [485, 617] width 541 height 14
drag, startPoint x: 470, startPoint y: 638, endPoint x: 204, endPoint y: 644, distance: 266.1
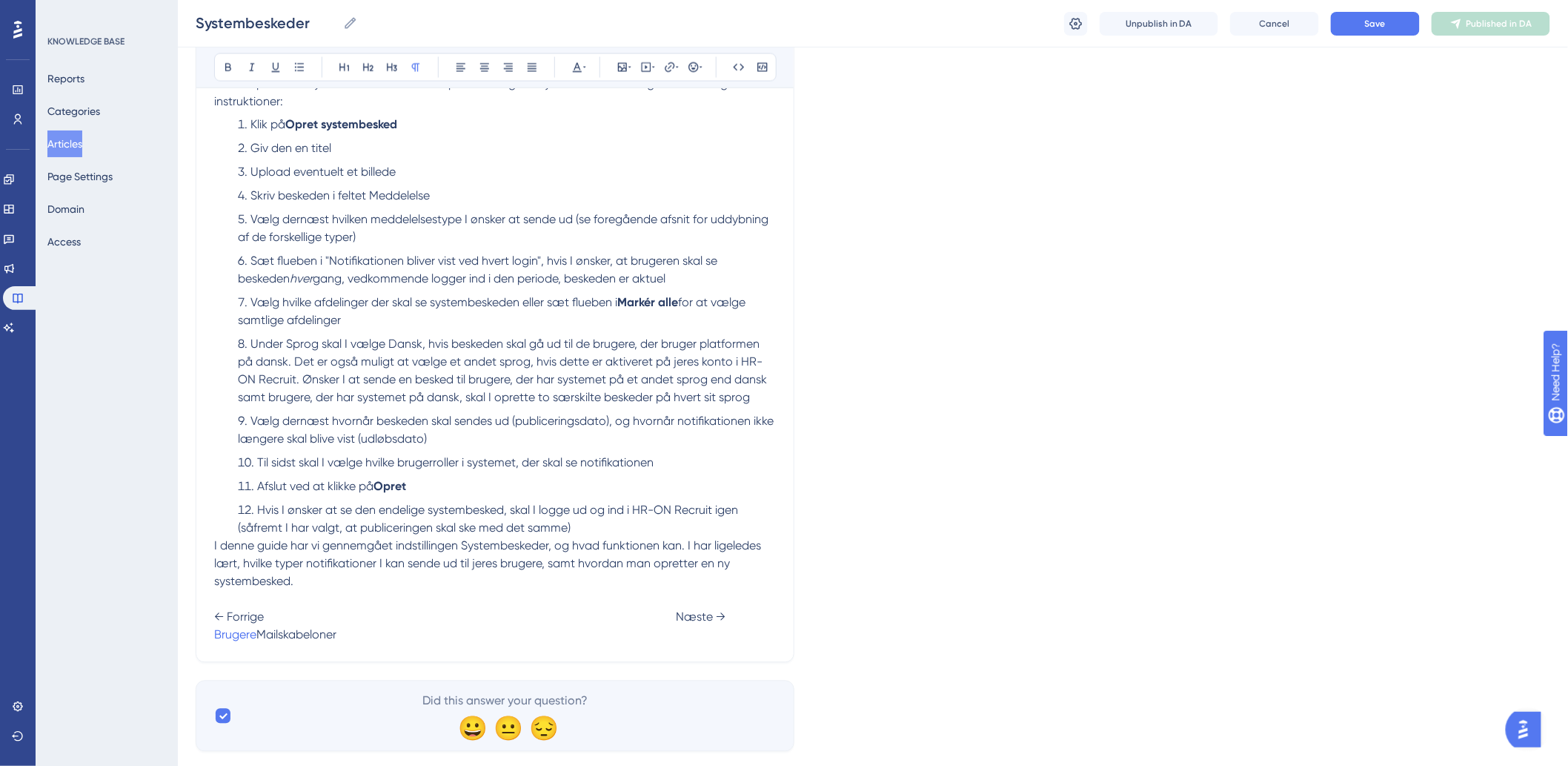
drag, startPoint x: 767, startPoint y: 628, endPoint x: 738, endPoint y: 638, distance: 30.7
click at [738, 640] on p "← Forrige Næste → Brugere Mailskabeloner" at bounding box center [495, 617] width 562 height 53
click at [337, 638] on span "Mailskabeloner" at bounding box center [296, 634] width 80 height 14
drag, startPoint x: 680, startPoint y: 634, endPoint x: 761, endPoint y: 634, distance: 81.0
click at [761, 634] on p "← Forrige Næste → Brugere Mailskabeloner" at bounding box center [495, 617] width 562 height 53
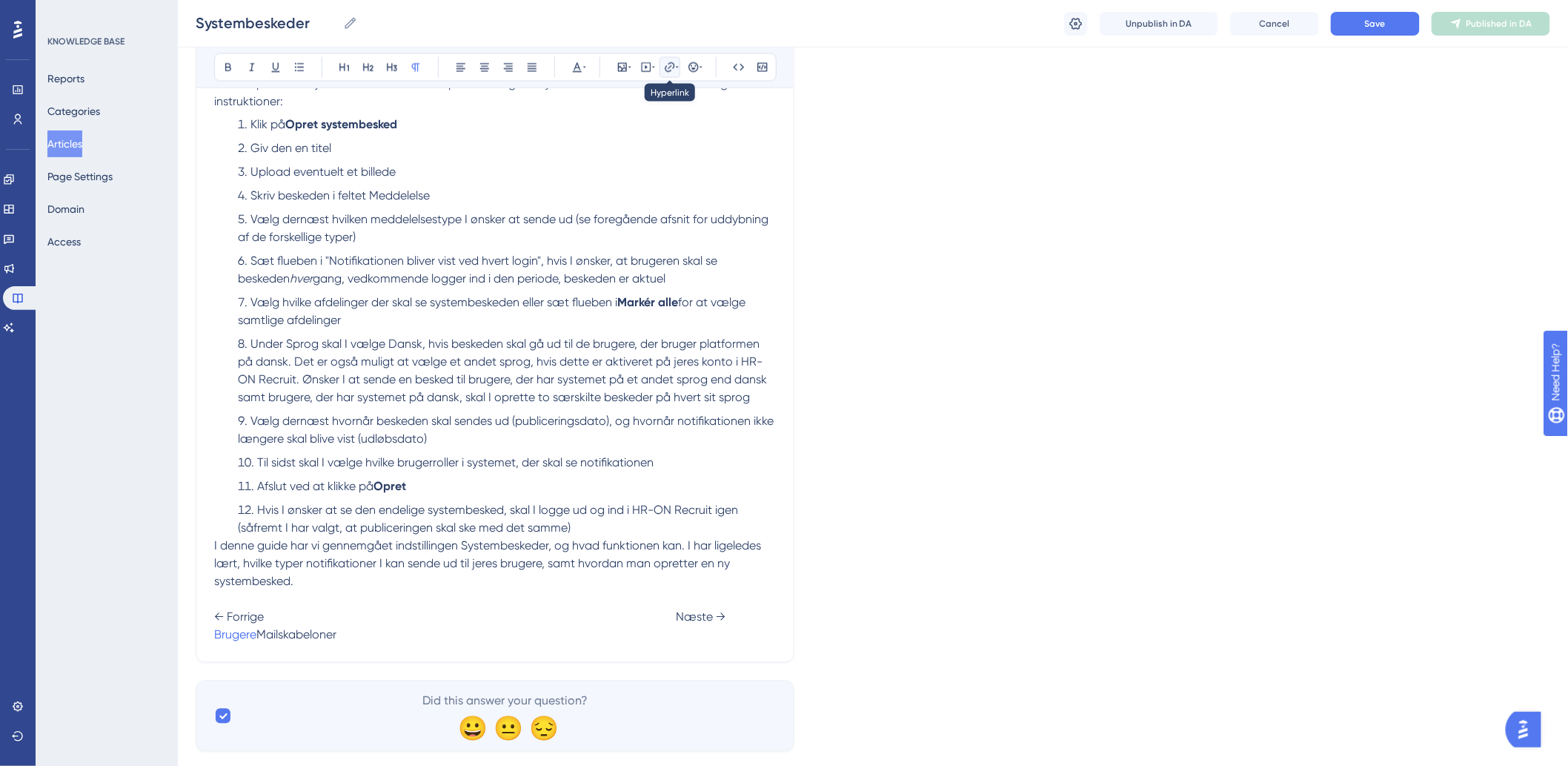
click at [665, 74] on button at bounding box center [670, 67] width 21 height 21
type input "h"
type input "https://help.hr-on.com/da/articles/15180-mailskabeloner"
click at [605, 239] on button "Confirm" at bounding box center [625, 233] width 74 height 24
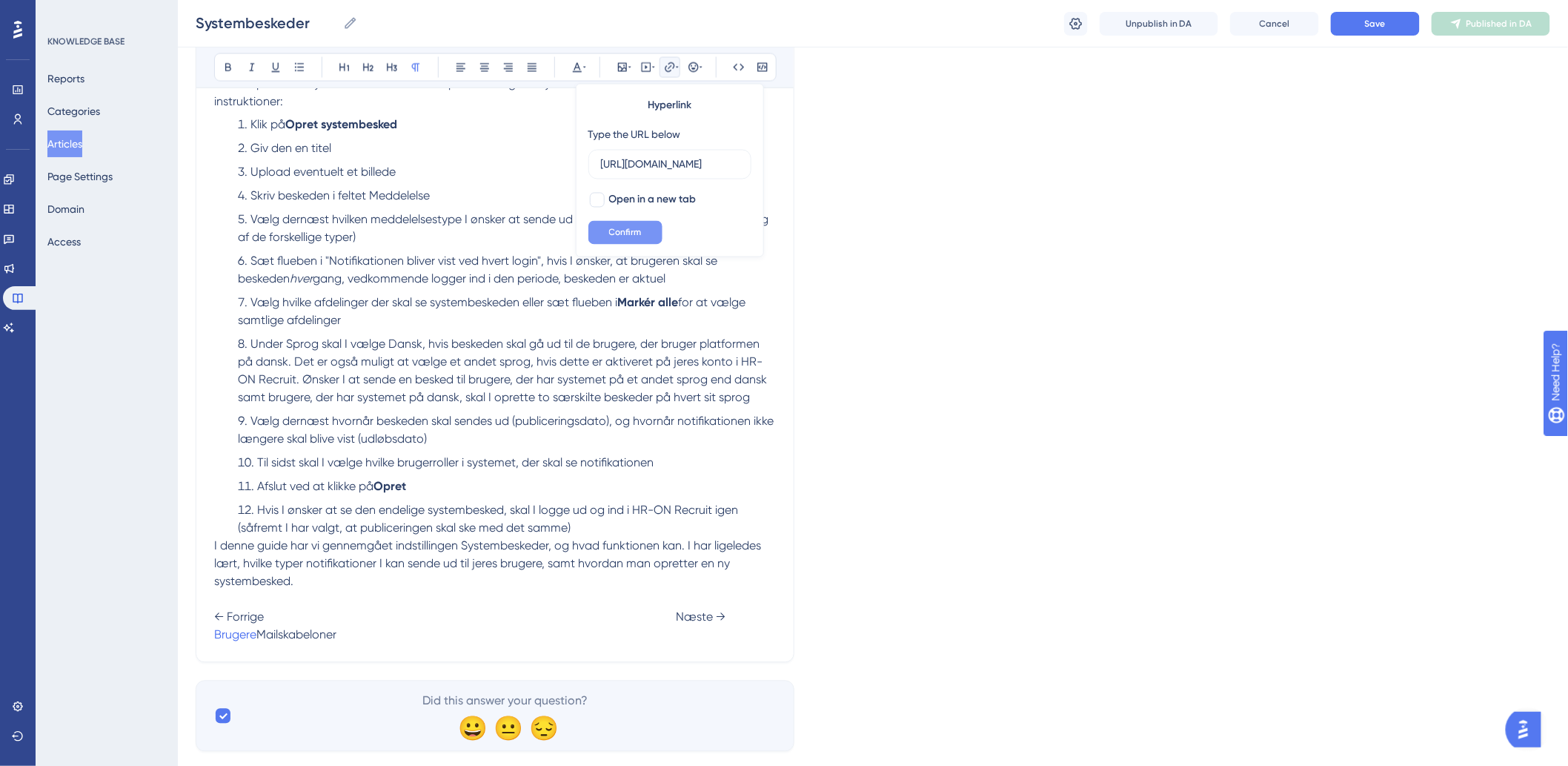
scroll to position [0, 0]
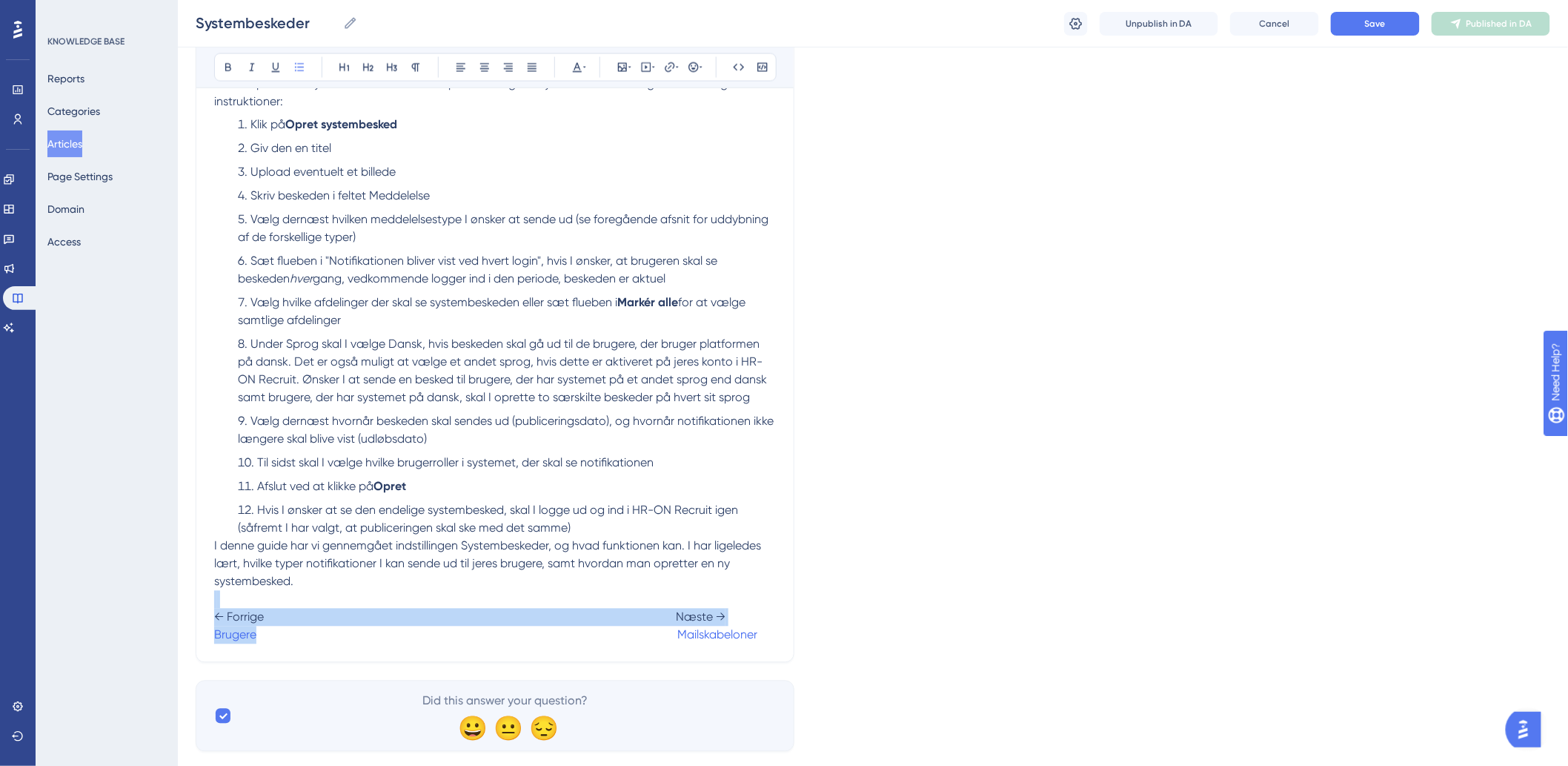
click at [471, 500] on ol "Klik på Opret systembesked Giv den en titel Upload eventuelt et billede Skriv b…" at bounding box center [495, 327] width 562 height 421
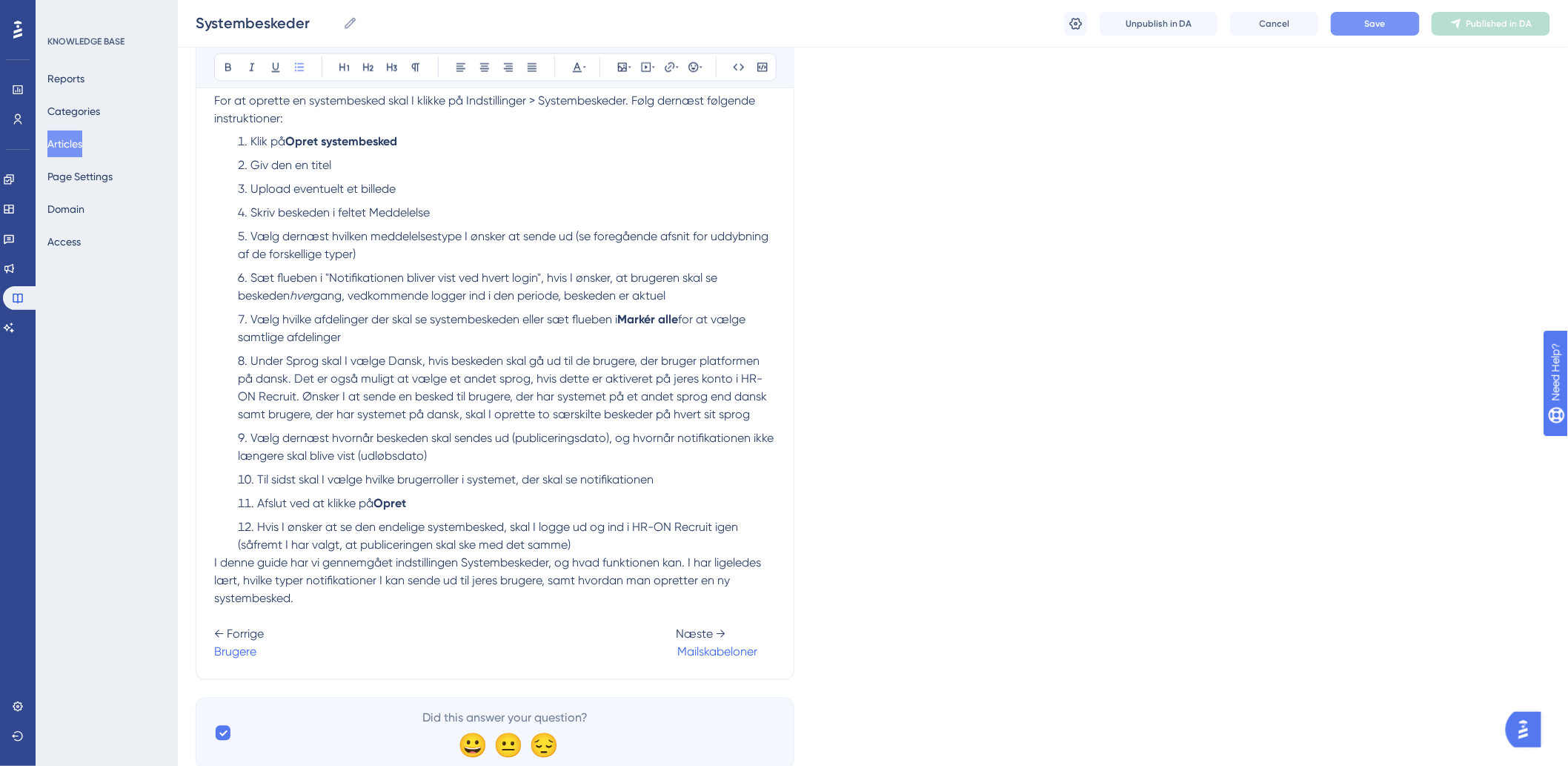
scroll to position [1017, 0]
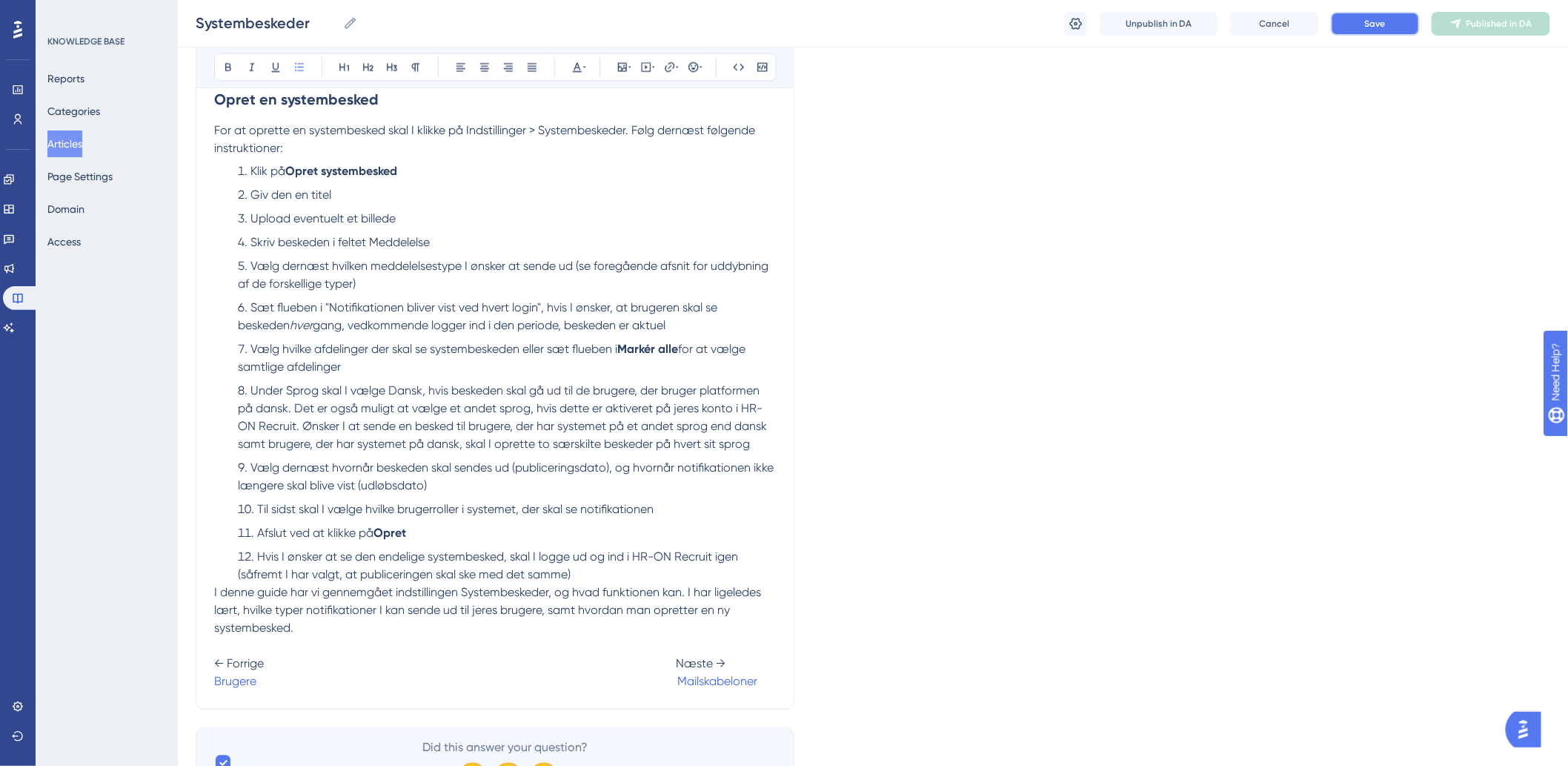
click at [1384, 34] on button "Save" at bounding box center [1375, 24] width 88 height 24
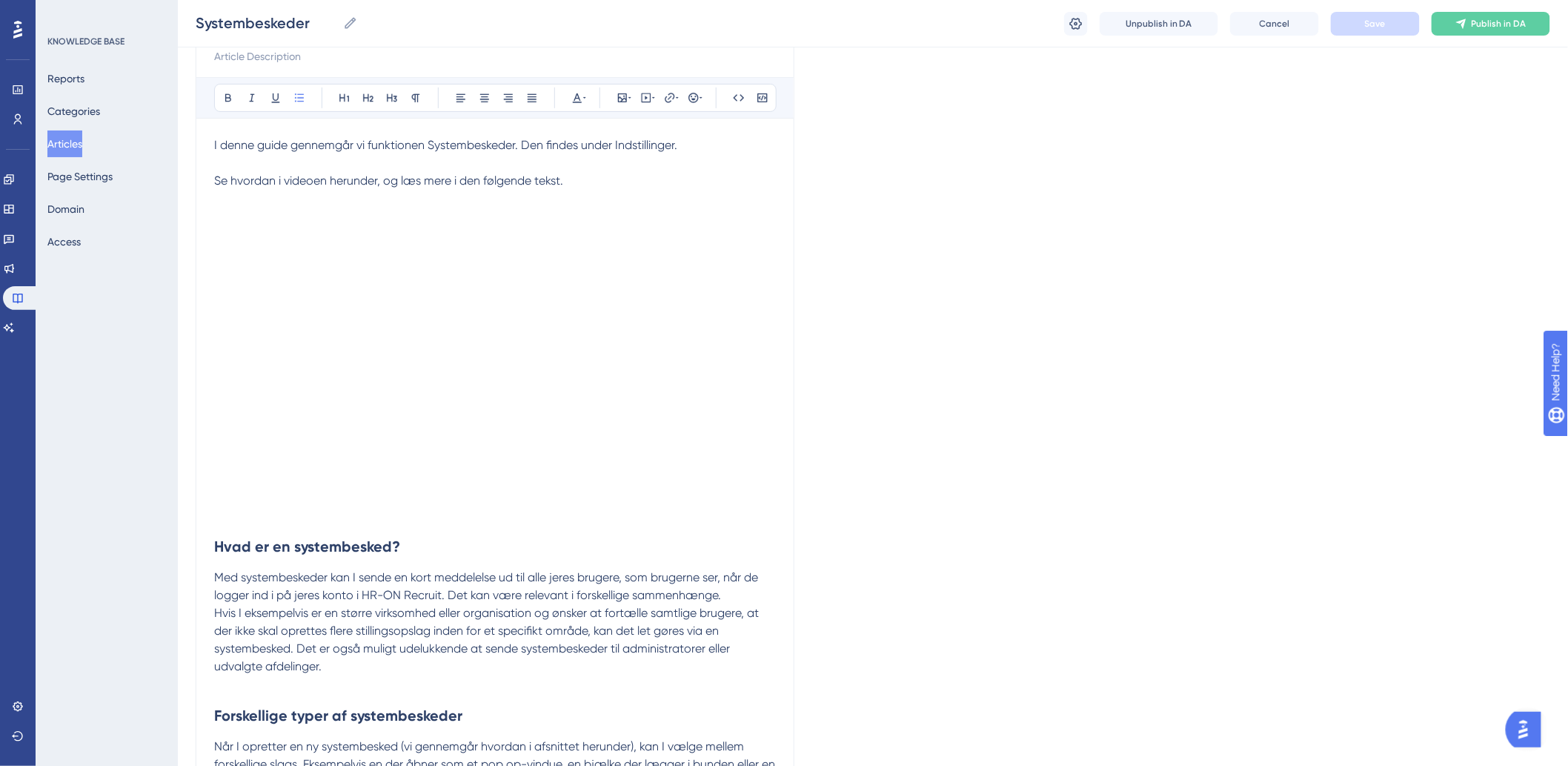
scroll to position [0, 0]
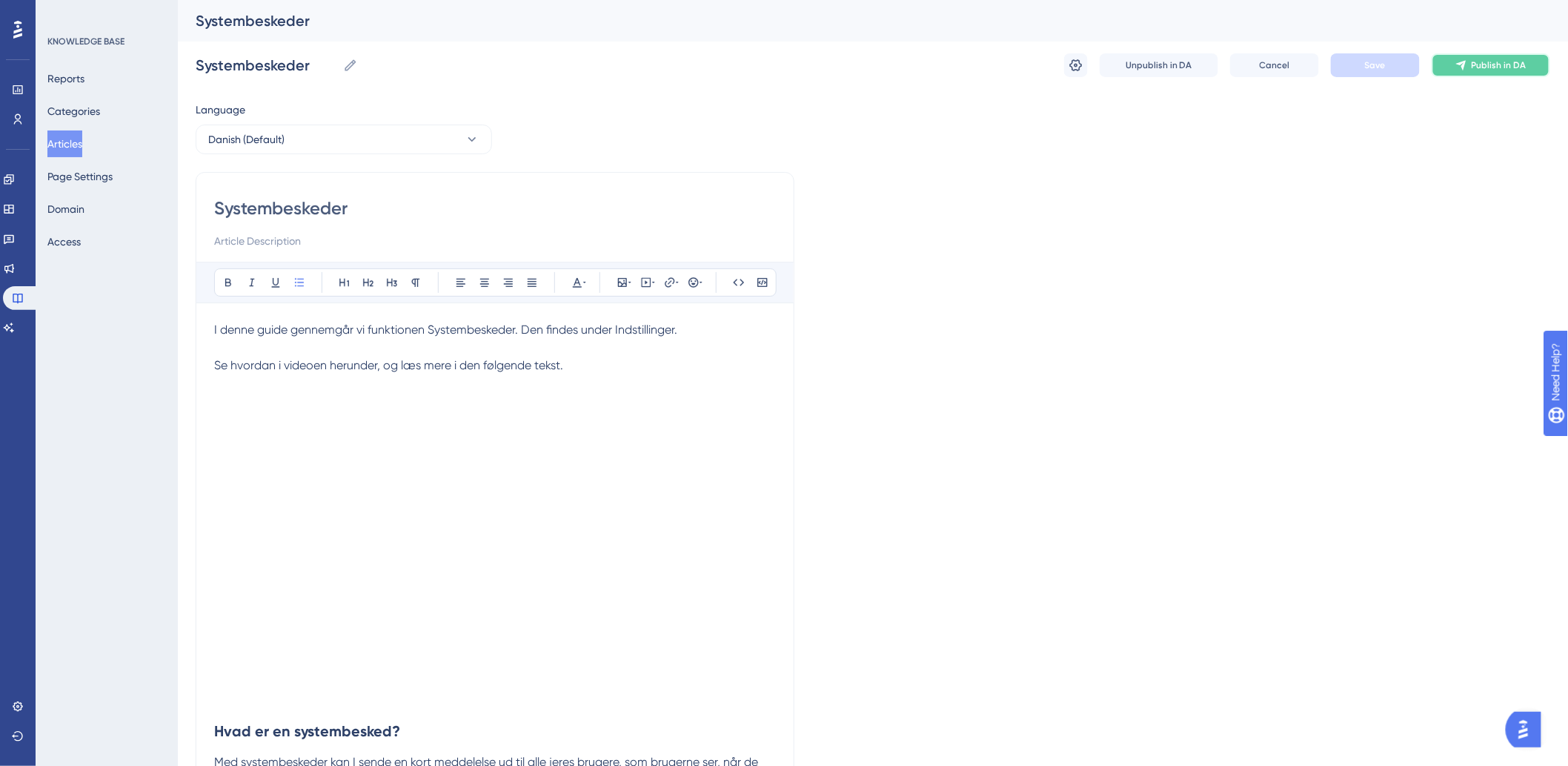
click at [1468, 68] on button "Publish in DA" at bounding box center [1491, 65] width 119 height 24
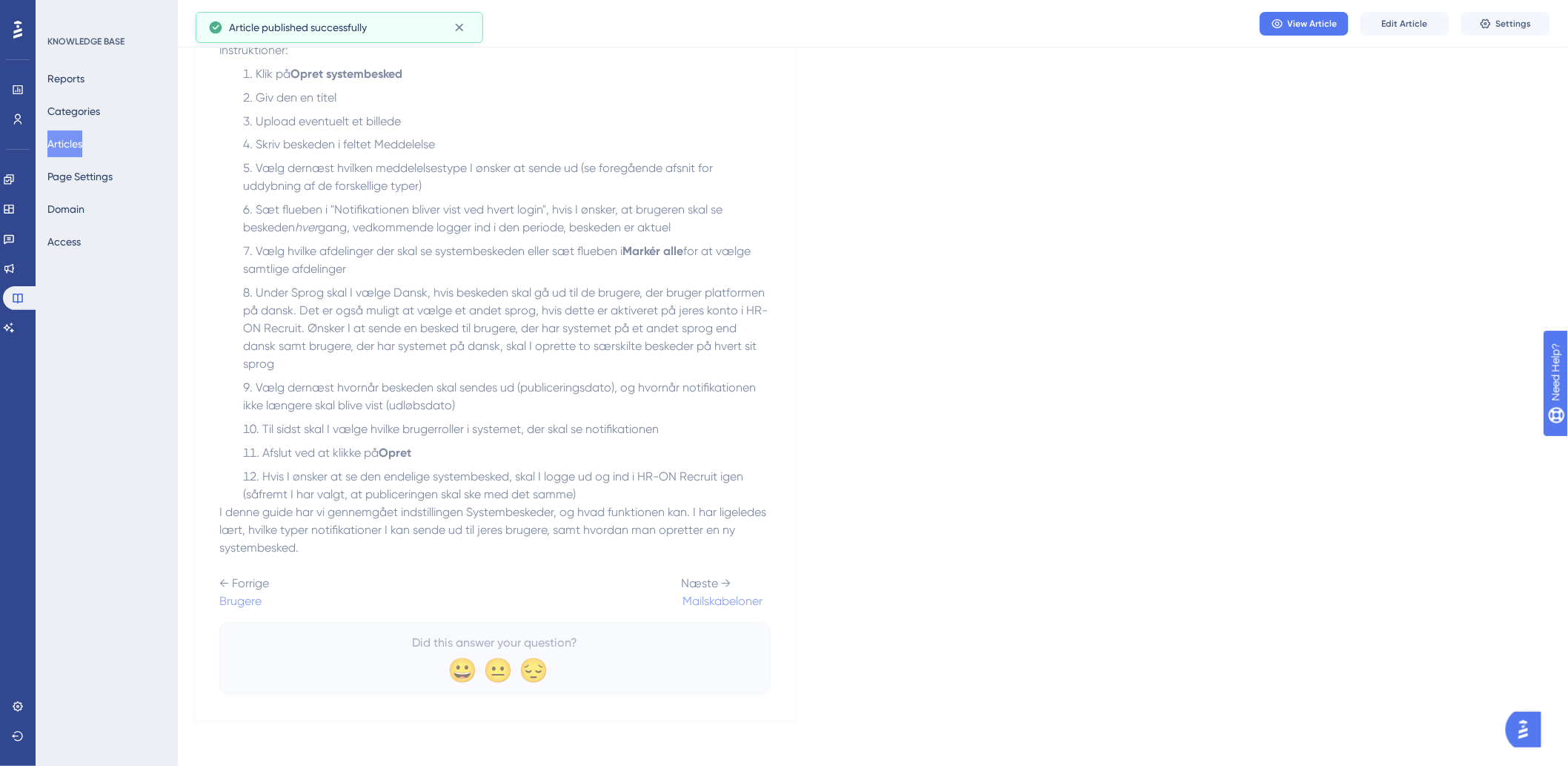
scroll to position [1036, 0]
click at [82, 152] on button "Articles" at bounding box center [64, 144] width 35 height 27
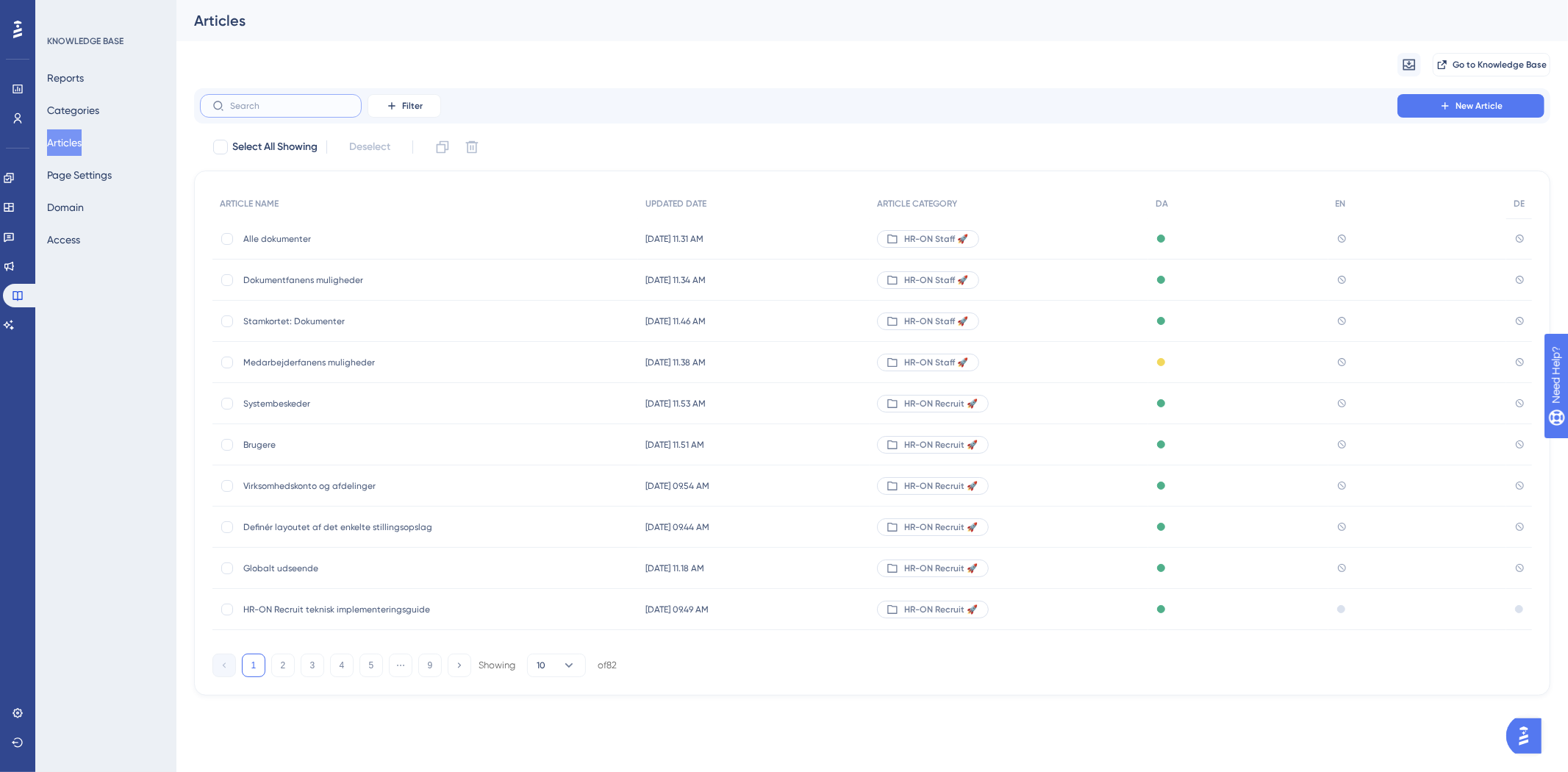
click at [321, 103] on input "text" at bounding box center [290, 106] width 119 height 10
type input "n"
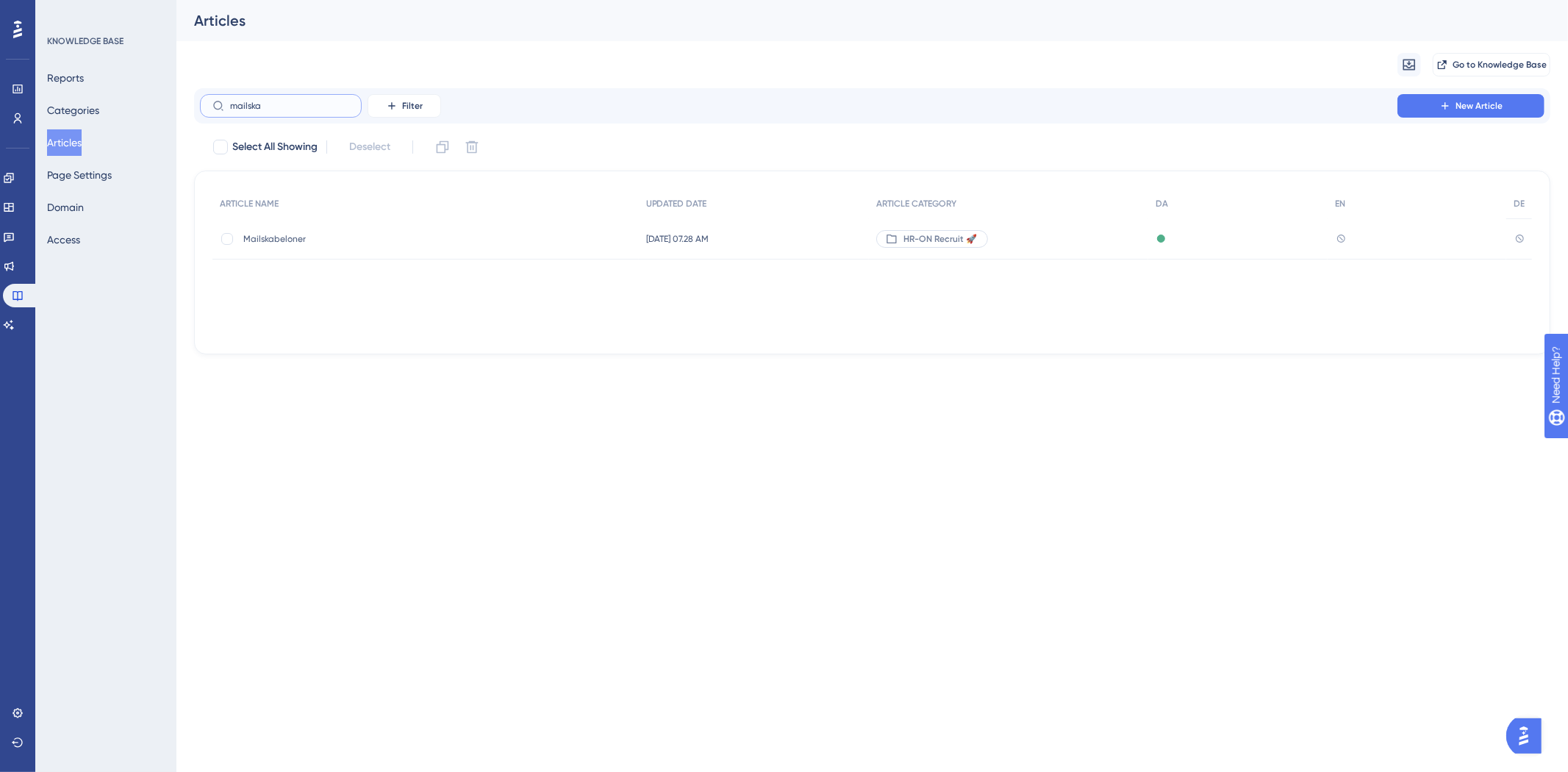
type input "mailska"
click at [278, 243] on span "Mailskabeloner" at bounding box center [361, 239] width 235 height 12
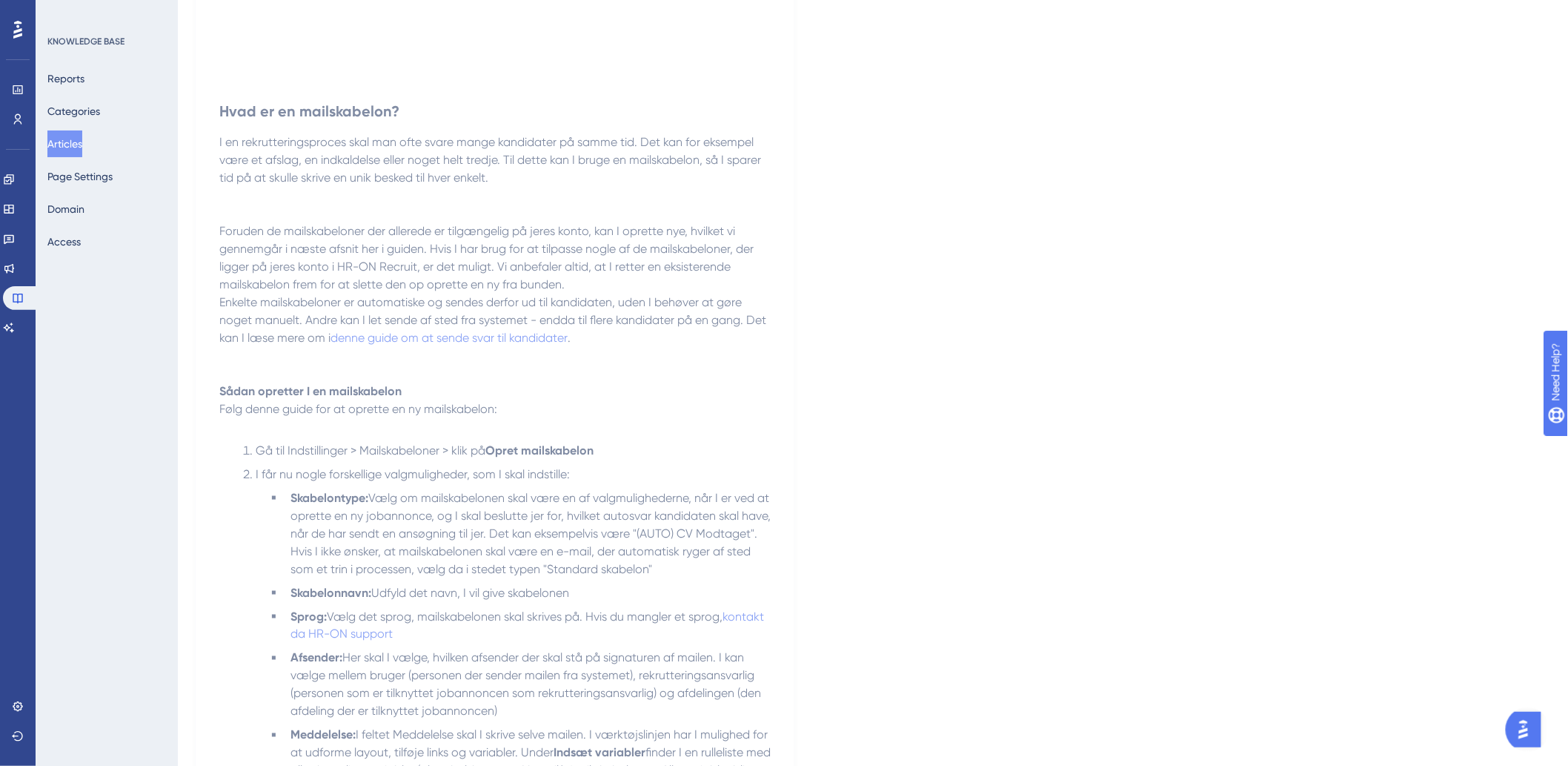
scroll to position [975, 0]
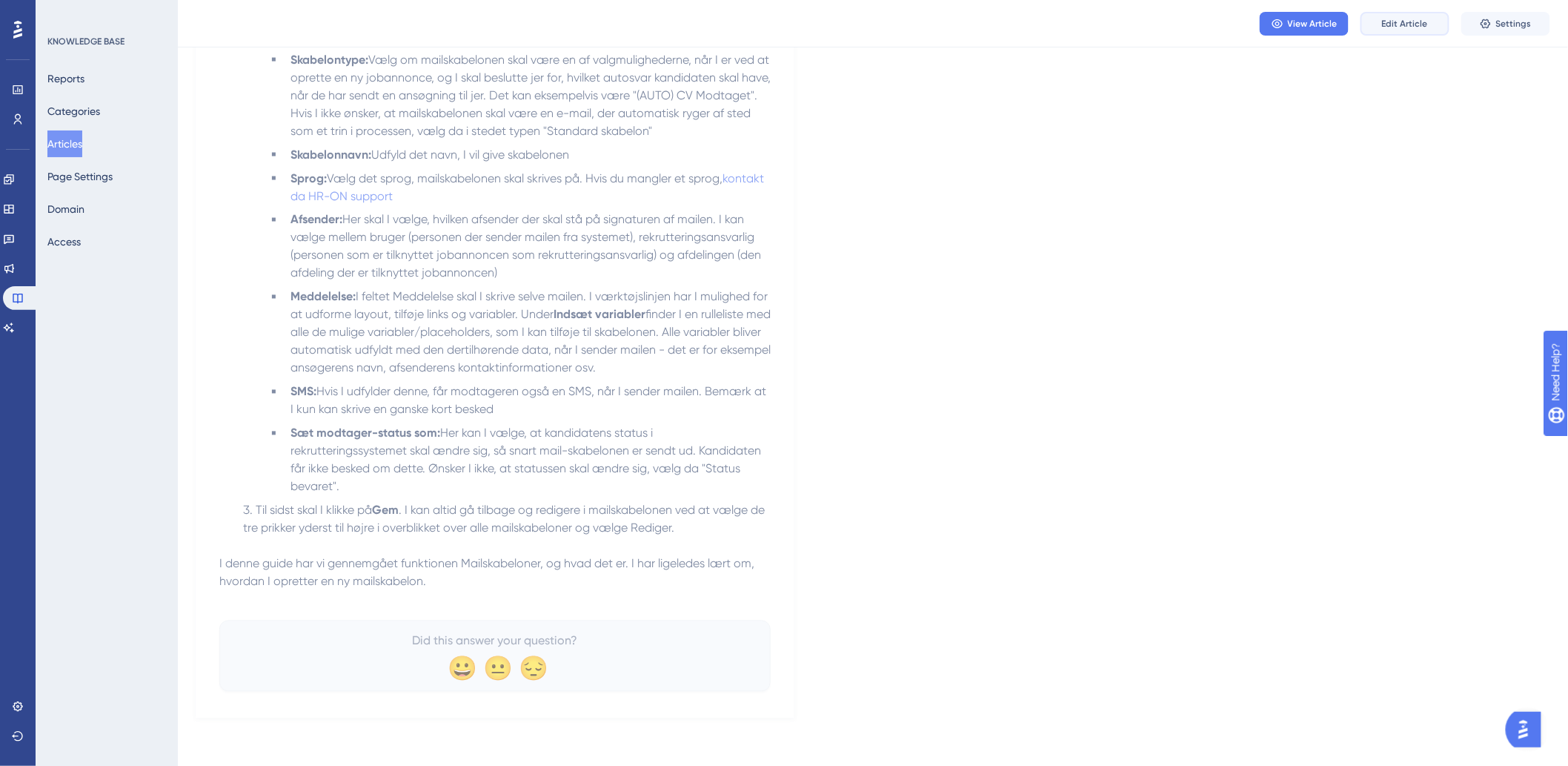
click at [1412, 16] on button "Edit Article" at bounding box center [1404, 24] width 88 height 24
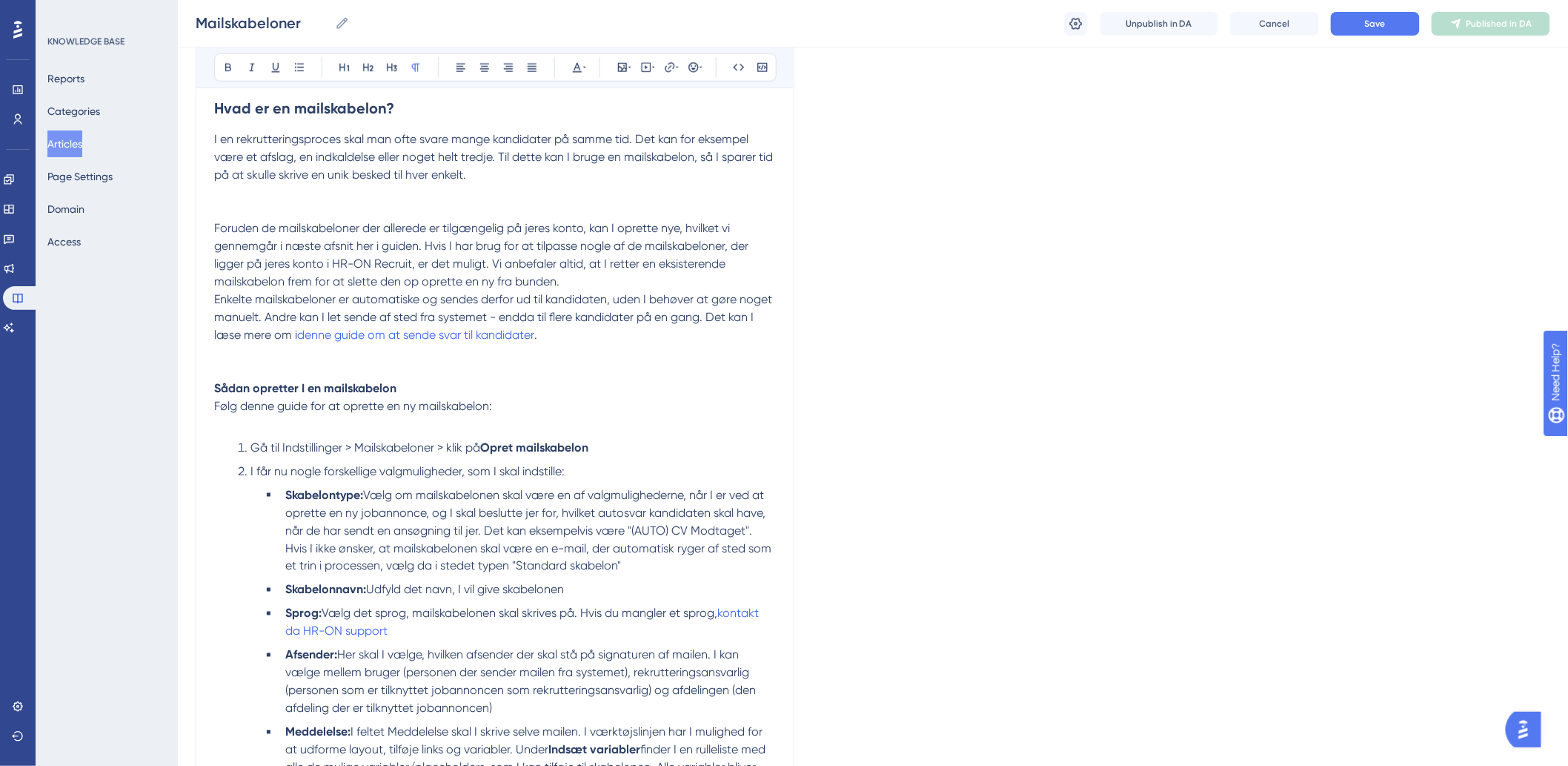
scroll to position [1039, 0]
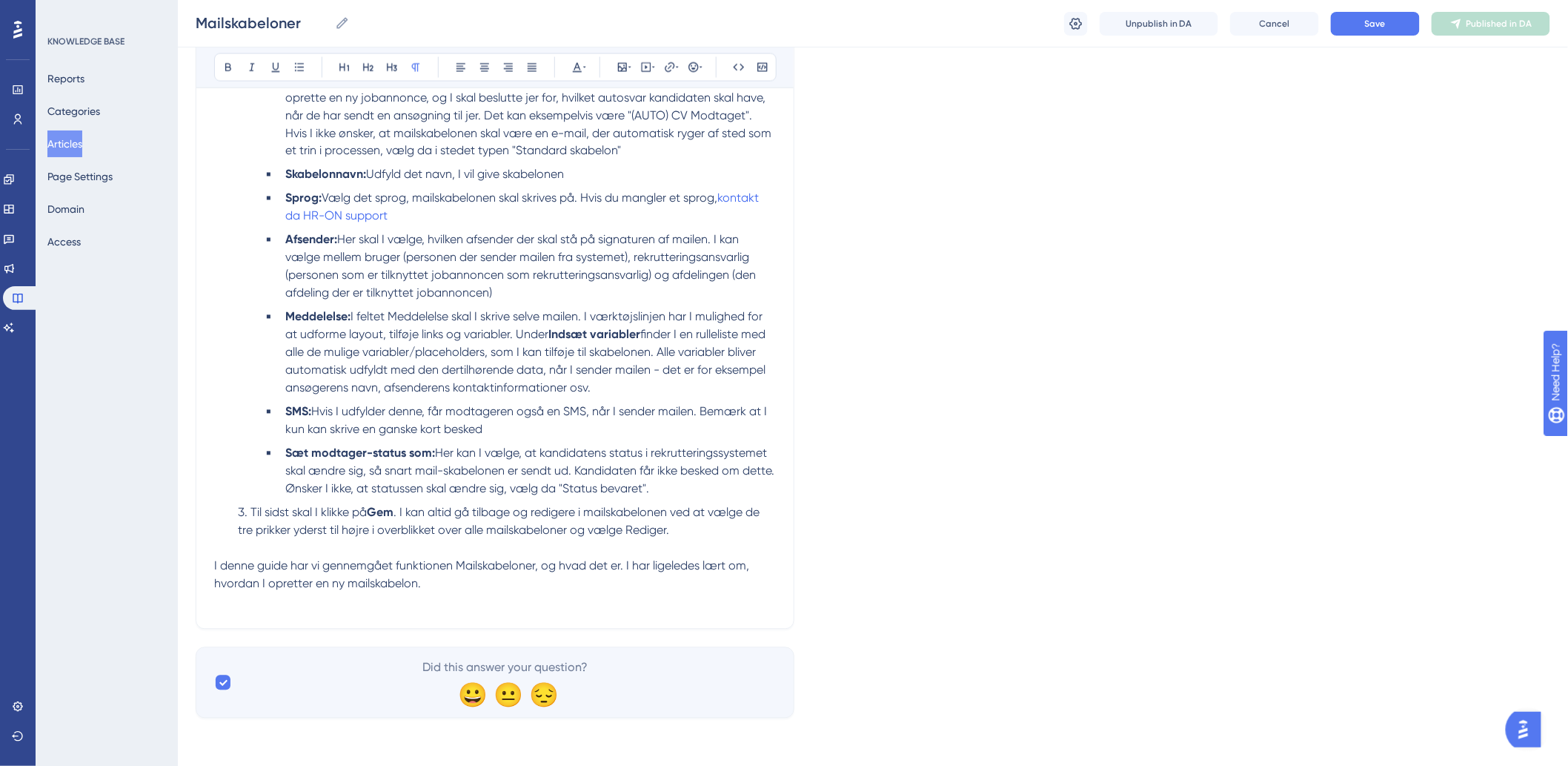
click at [284, 608] on p at bounding box center [495, 602] width 562 height 18
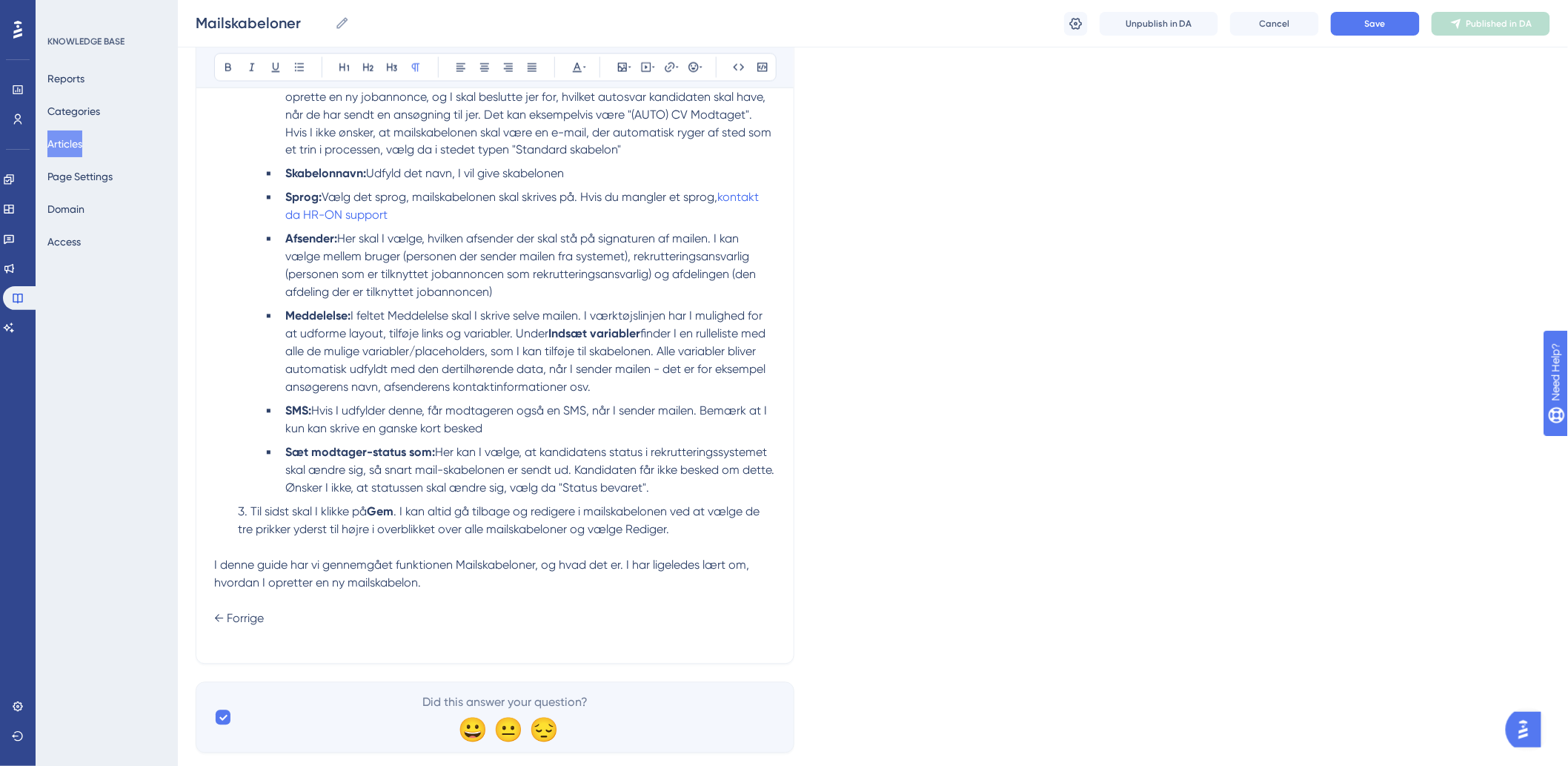
click at [250, 642] on p "← Forrige" at bounding box center [495, 619] width 562 height 53
drag, startPoint x: 308, startPoint y: 638, endPoint x: 213, endPoint y: 635, distance: 95.0
click at [214, 635] on p "← Forrige Systembeskeder" at bounding box center [495, 619] width 562 height 53
click at [665, 70] on icon at bounding box center [670, 68] width 12 height 12
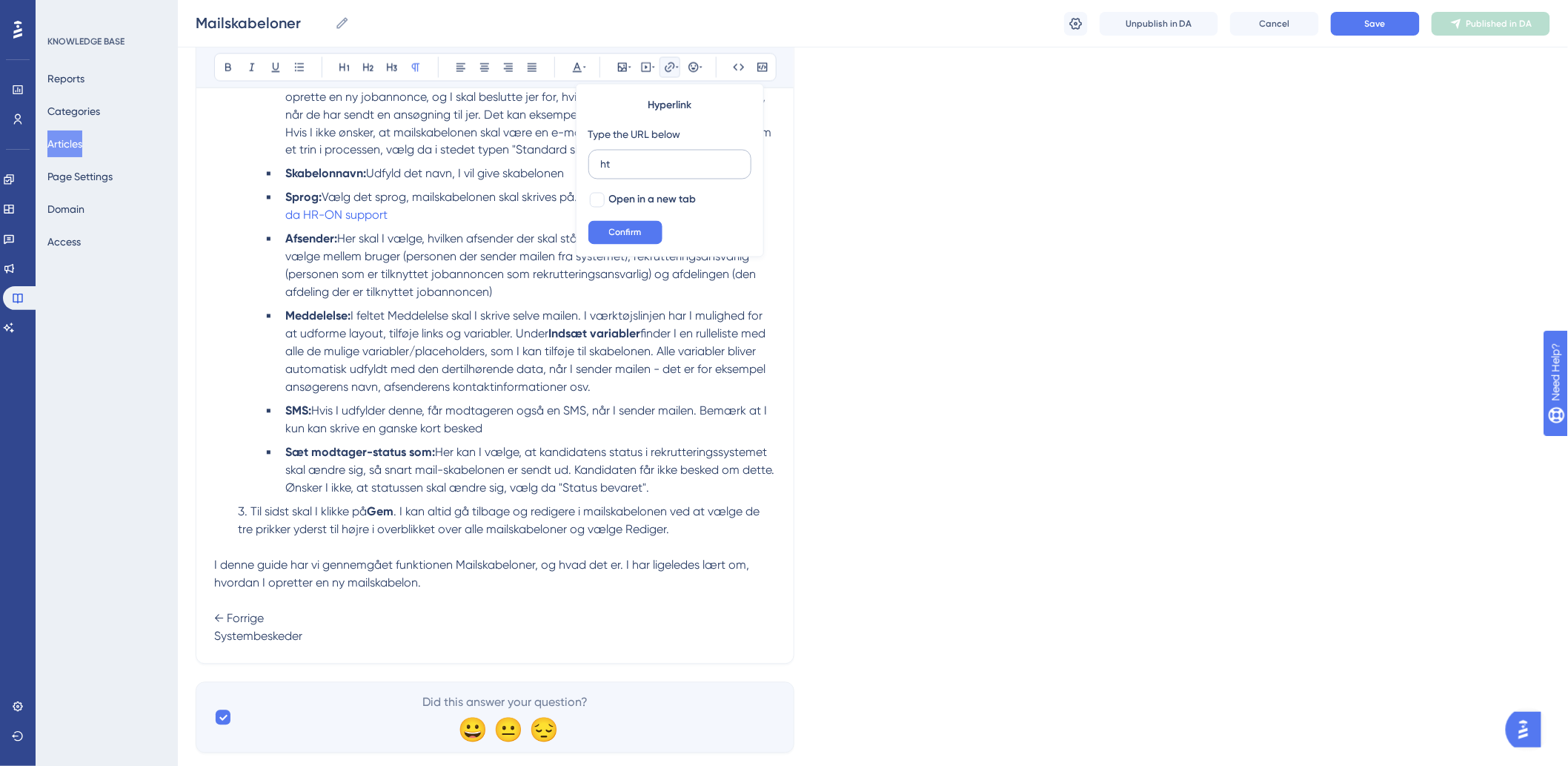
type input "h"
type input "https://help.hr-on.com/da/articles/15179-systembeskeder"
click at [638, 237] on span "Confirm" at bounding box center [625, 233] width 33 height 12
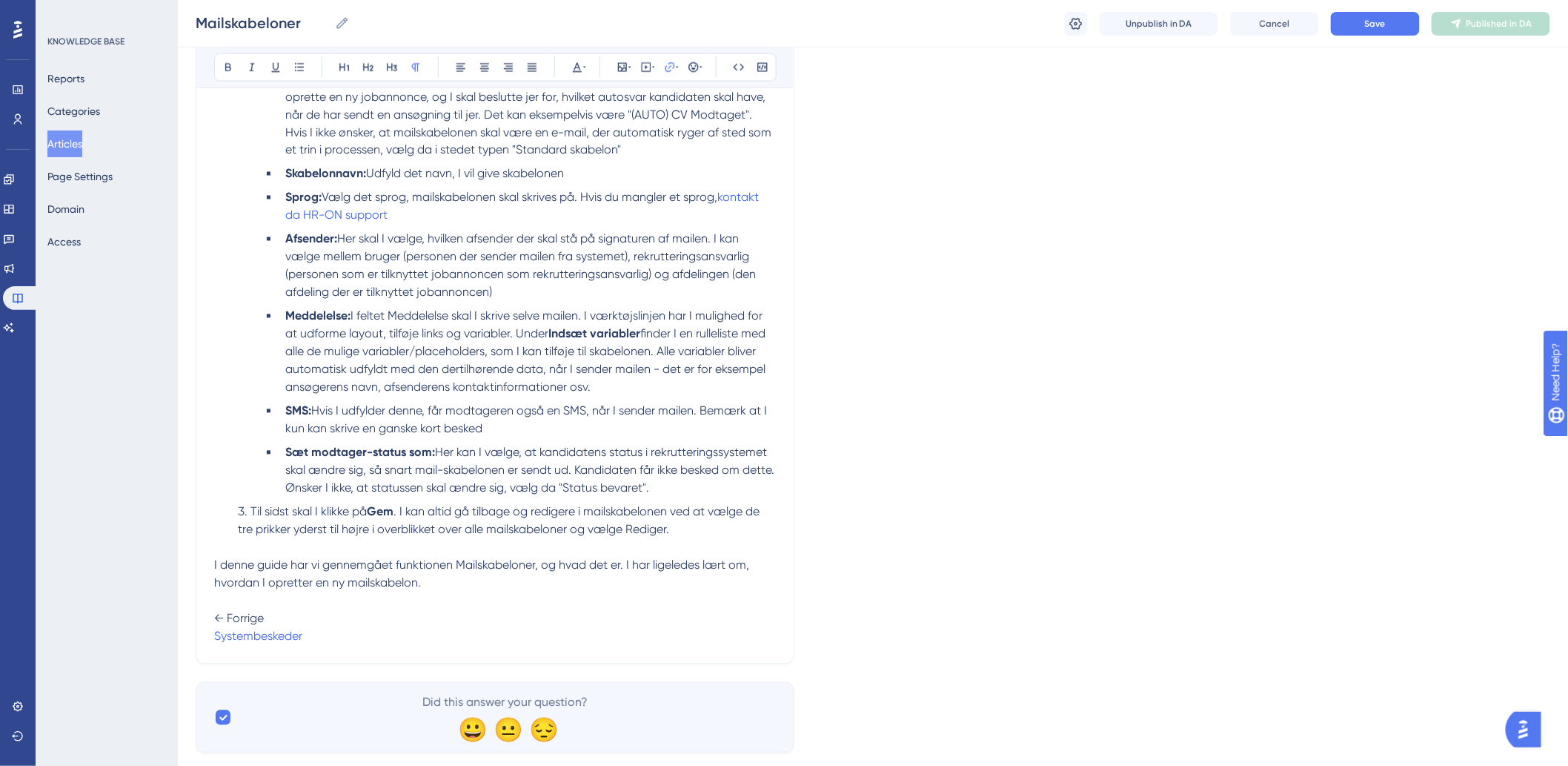
click at [431, 616] on p "← Forrige Systembeskeder" at bounding box center [495, 619] width 562 height 53
click at [264, 623] on span "← Forrige" at bounding box center [239, 618] width 50 height 14
click at [693, 643] on p "← Forrige Næste → Systembeskeder" at bounding box center [495, 619] width 562 height 53
drag, startPoint x: 751, startPoint y: 636, endPoint x: 656, endPoint y: 645, distance: 95.4
click at [656, 645] on p "← Forrige Næste → Systembeskeder Jobannonceskabeloner" at bounding box center [495, 619] width 562 height 53
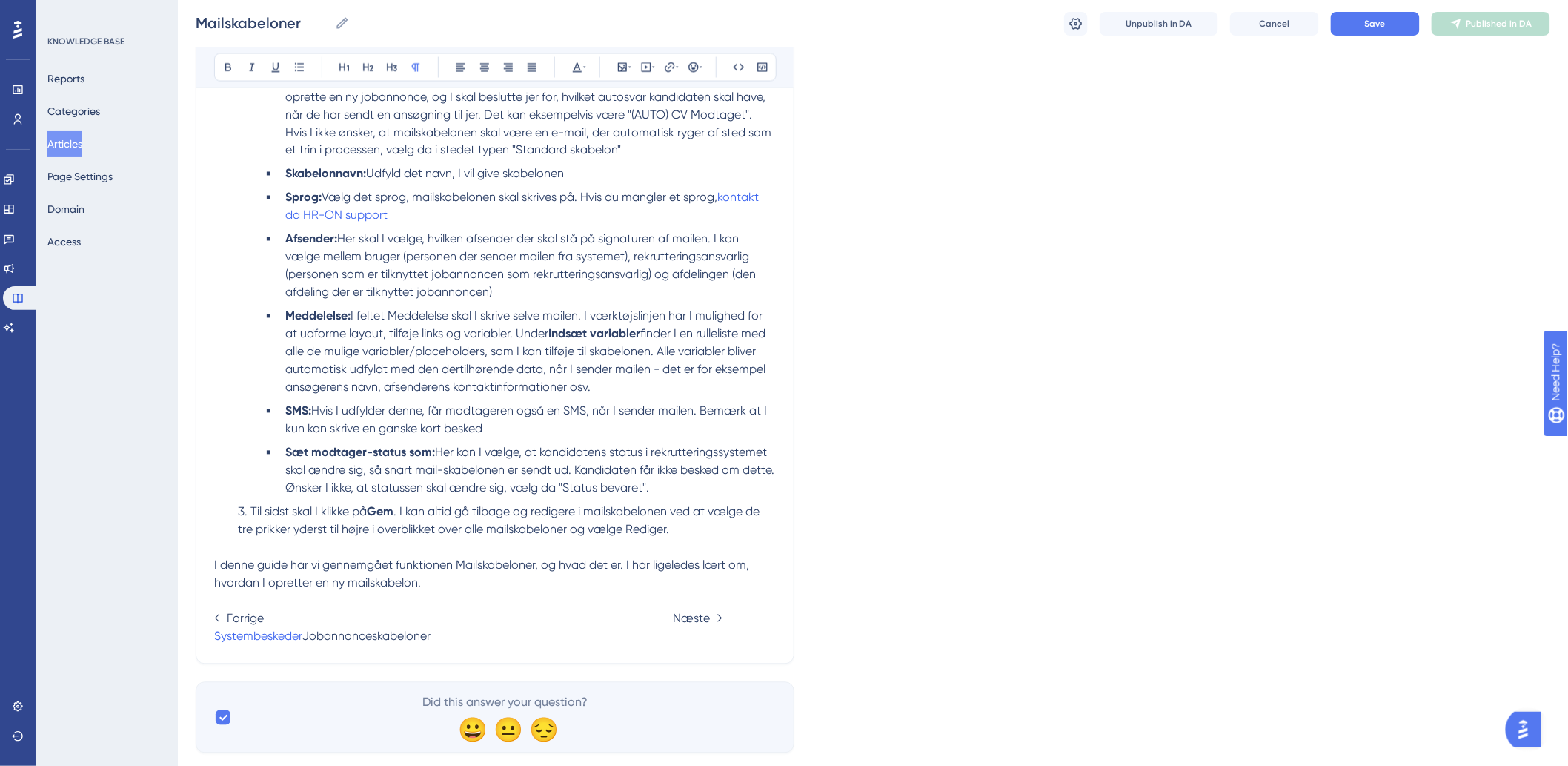
click at [430, 631] on span "Jobannonceskabeloner" at bounding box center [366, 636] width 128 height 14
drag, startPoint x: 628, startPoint y: 640, endPoint x: 769, endPoint y: 640, distance: 141.0
click at [769, 640] on p "← Forrige Næste → Systembeskeder Jobannonceskabeloner" at bounding box center [495, 619] width 562 height 53
click at [754, 634] on p "← Forrige Næste → Systembeskeder Jobannonceskabeloner" at bounding box center [495, 619] width 562 height 53
click at [430, 638] on span "Jobannonceskabeloner" at bounding box center [366, 636] width 128 height 14
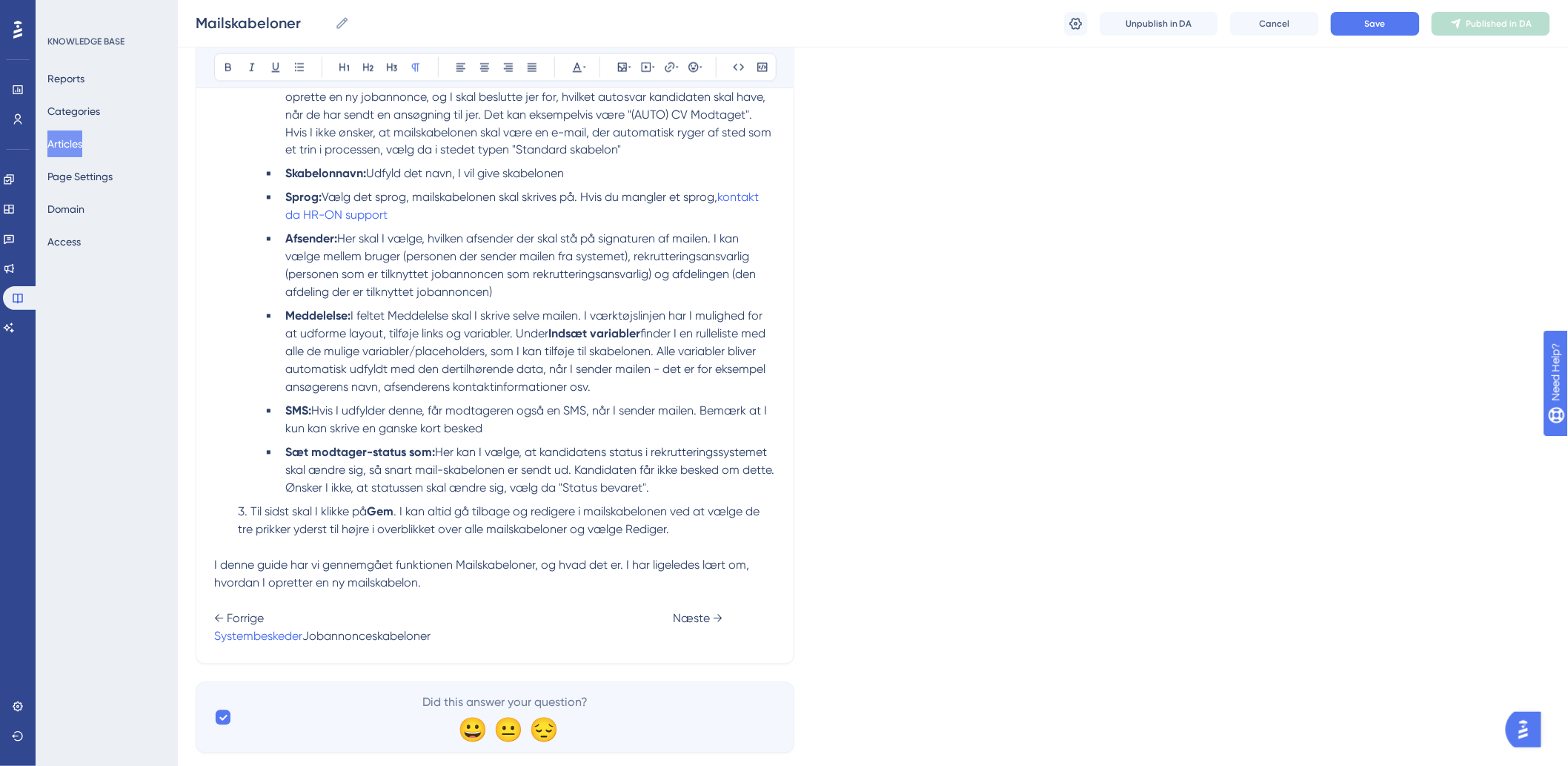
drag, startPoint x: 624, startPoint y: 636, endPoint x: 745, endPoint y: 641, distance: 121.1
click at [430, 641] on span "Jobannonceskabeloner" at bounding box center [366, 636] width 128 height 14
click at [430, 640] on span "Jobannonceskabeloner" at bounding box center [366, 636] width 128 height 14
drag, startPoint x: 752, startPoint y: 638, endPoint x: 627, endPoint y: 647, distance: 125.3
click at [627, 646] on p "← Forrige Næste → Systembeskeder Jobannonceskabeloner" at bounding box center [495, 619] width 562 height 53
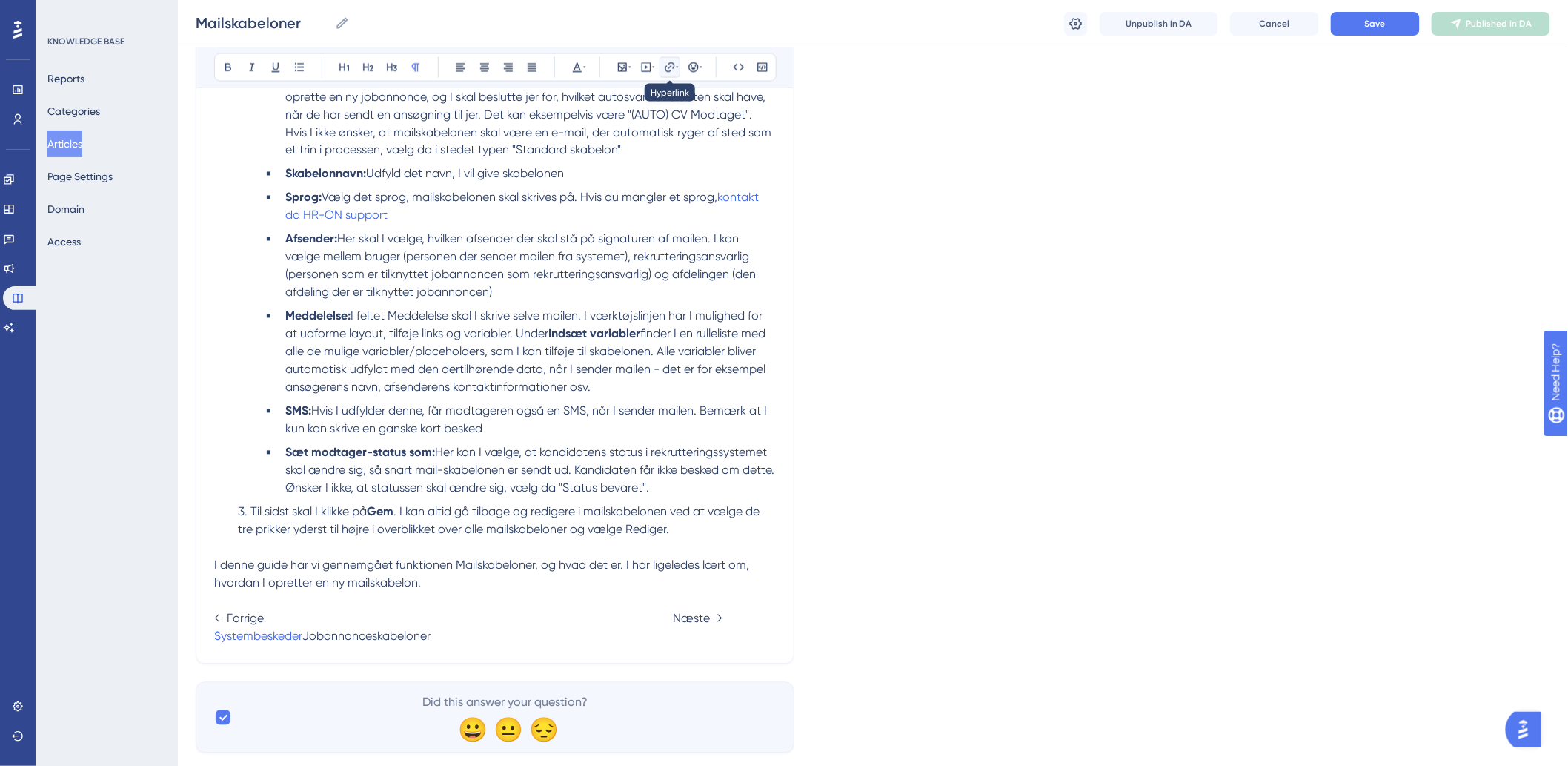
click at [669, 60] on button at bounding box center [670, 67] width 21 height 21
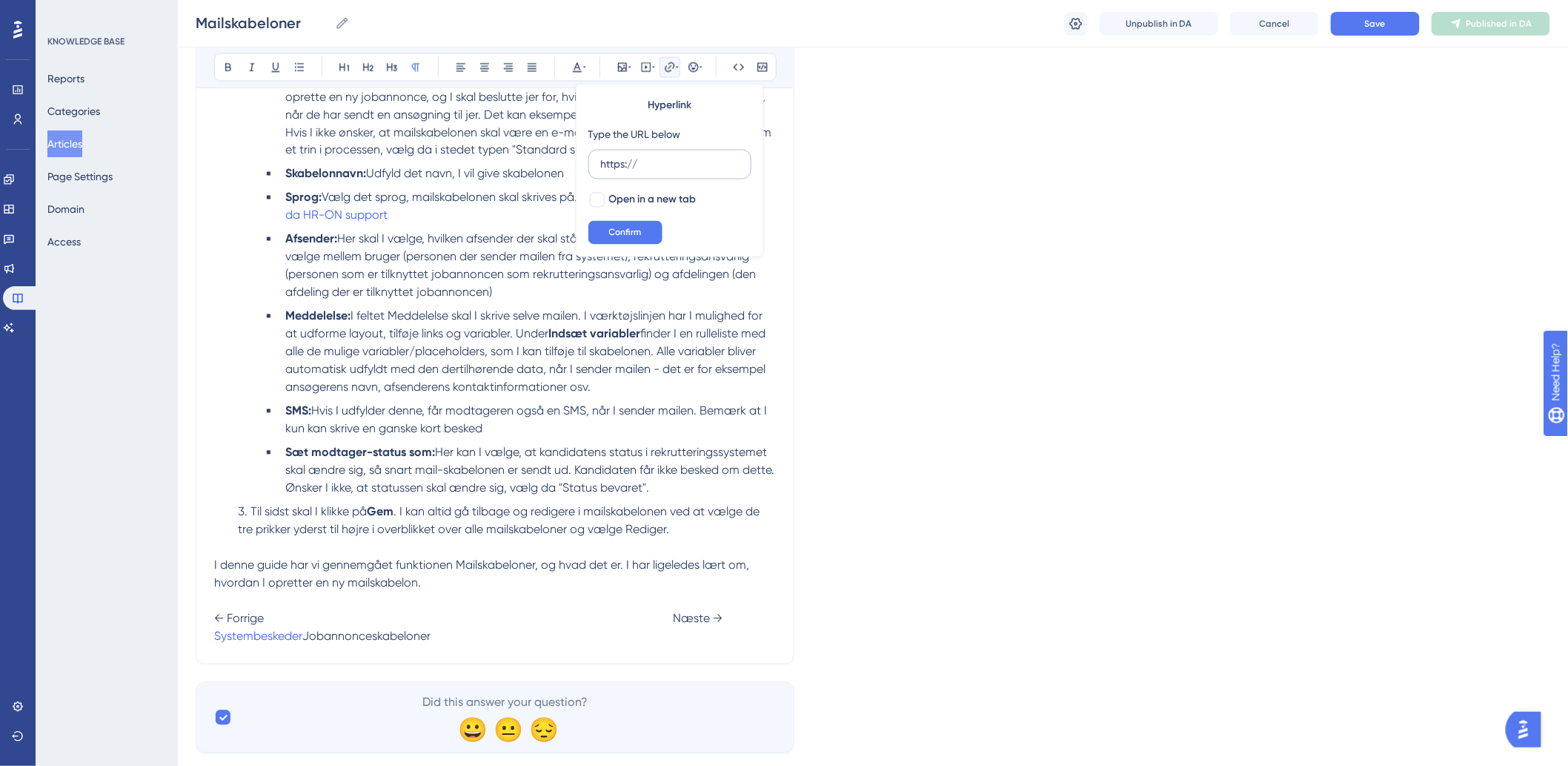
click at [671, 166] on input "https://" at bounding box center [669, 164] width 137 height 16
type input "h"
type input "[URL][DOMAIN_NAME]"
click at [643, 236] on button "Confirm" at bounding box center [625, 233] width 74 height 24
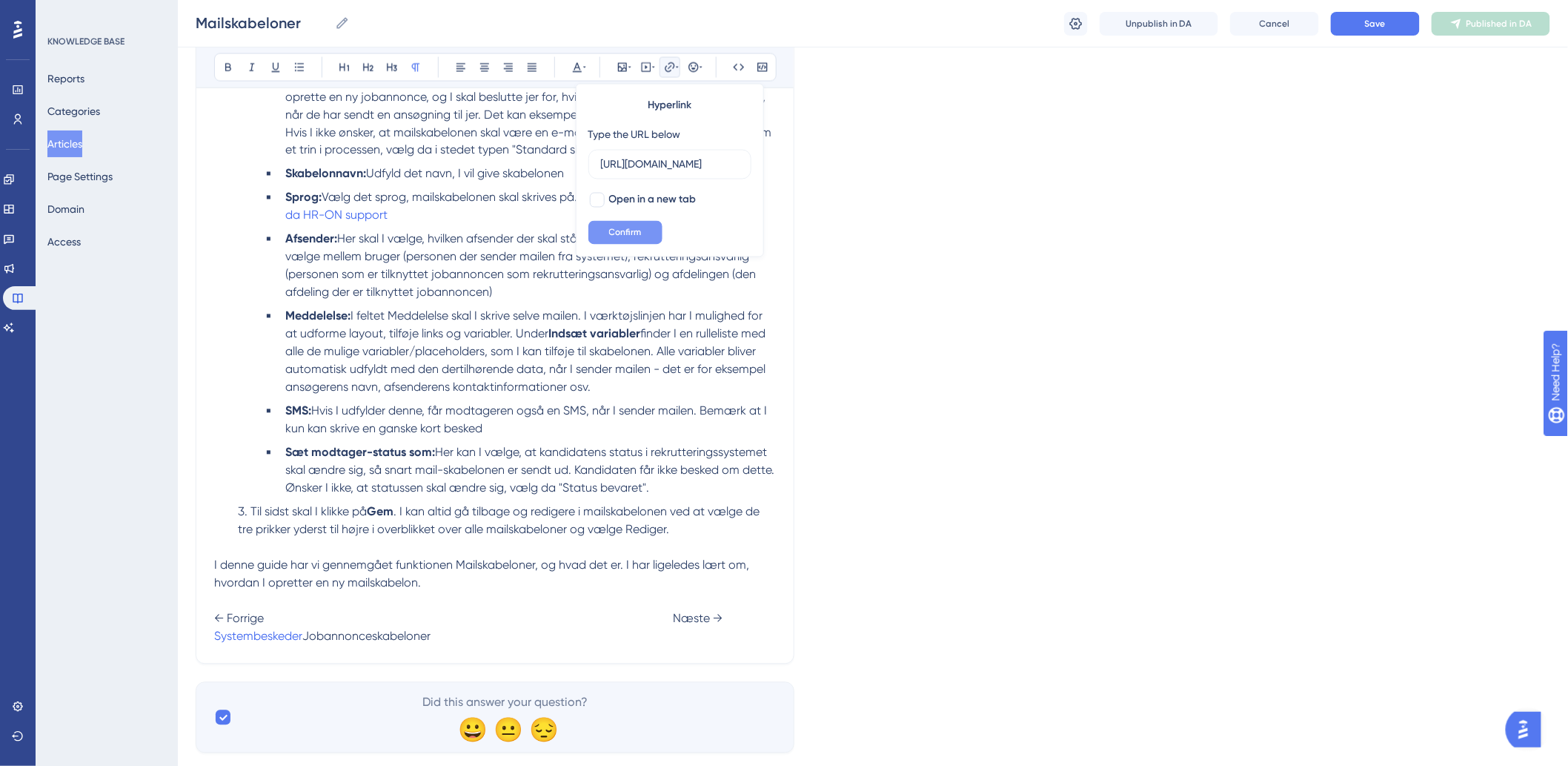
scroll to position [0, 0]
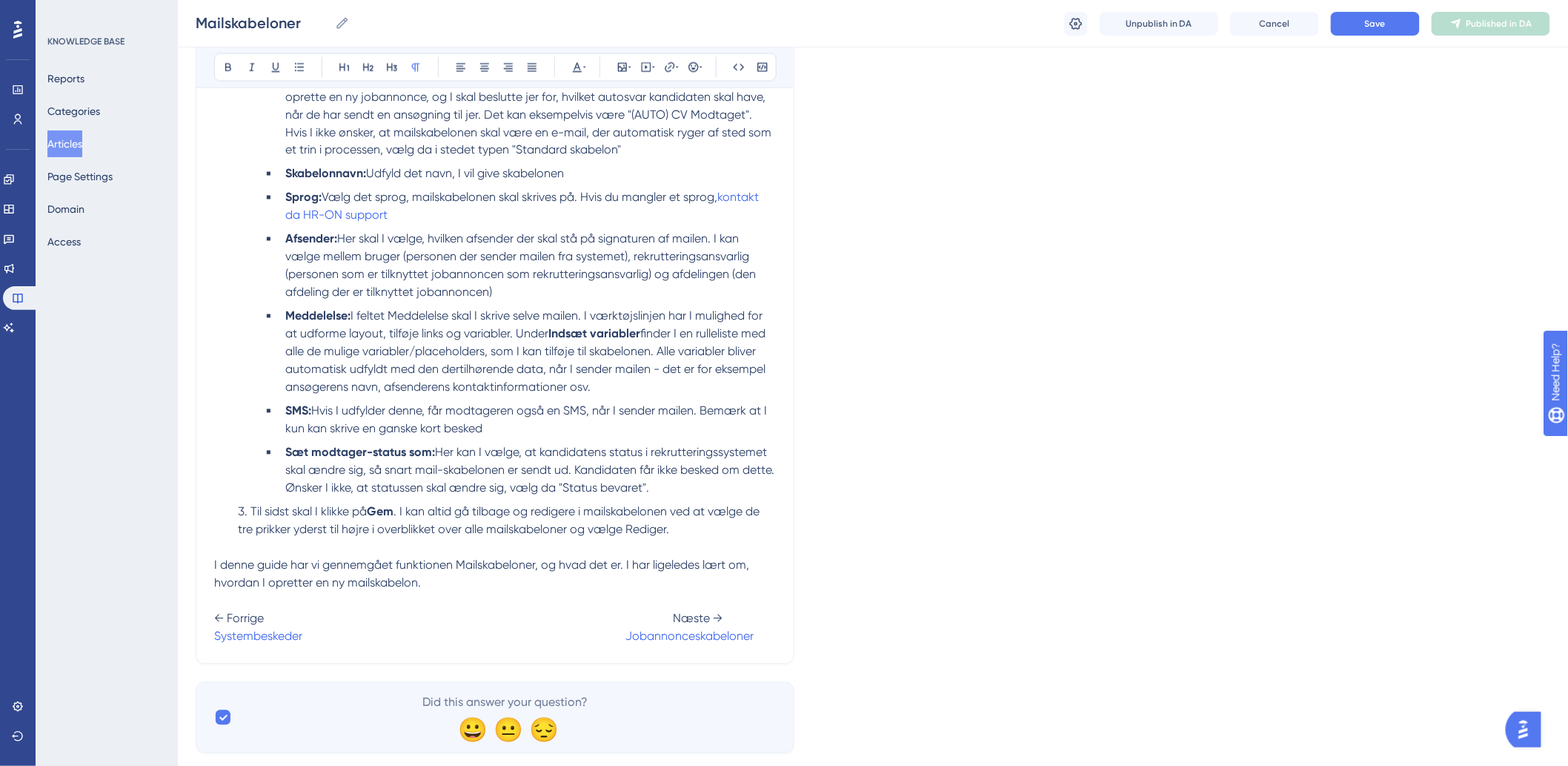
click at [699, 561] on span "I denne guide har vi gennemgået funktionen Mailskabeloner, og hvad det er. I ha…" at bounding box center [483, 573] width 538 height 32
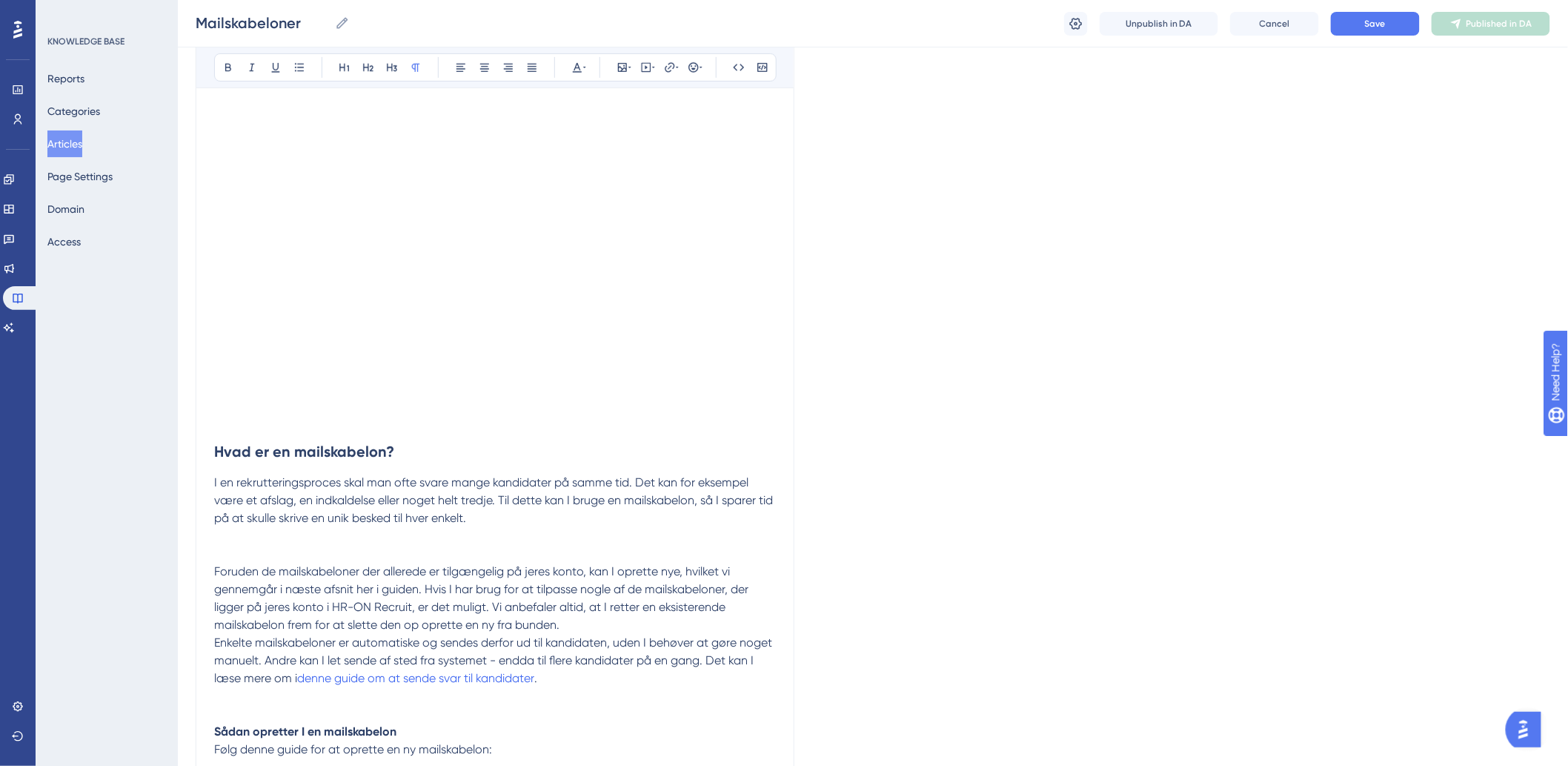
scroll to position [132, 0]
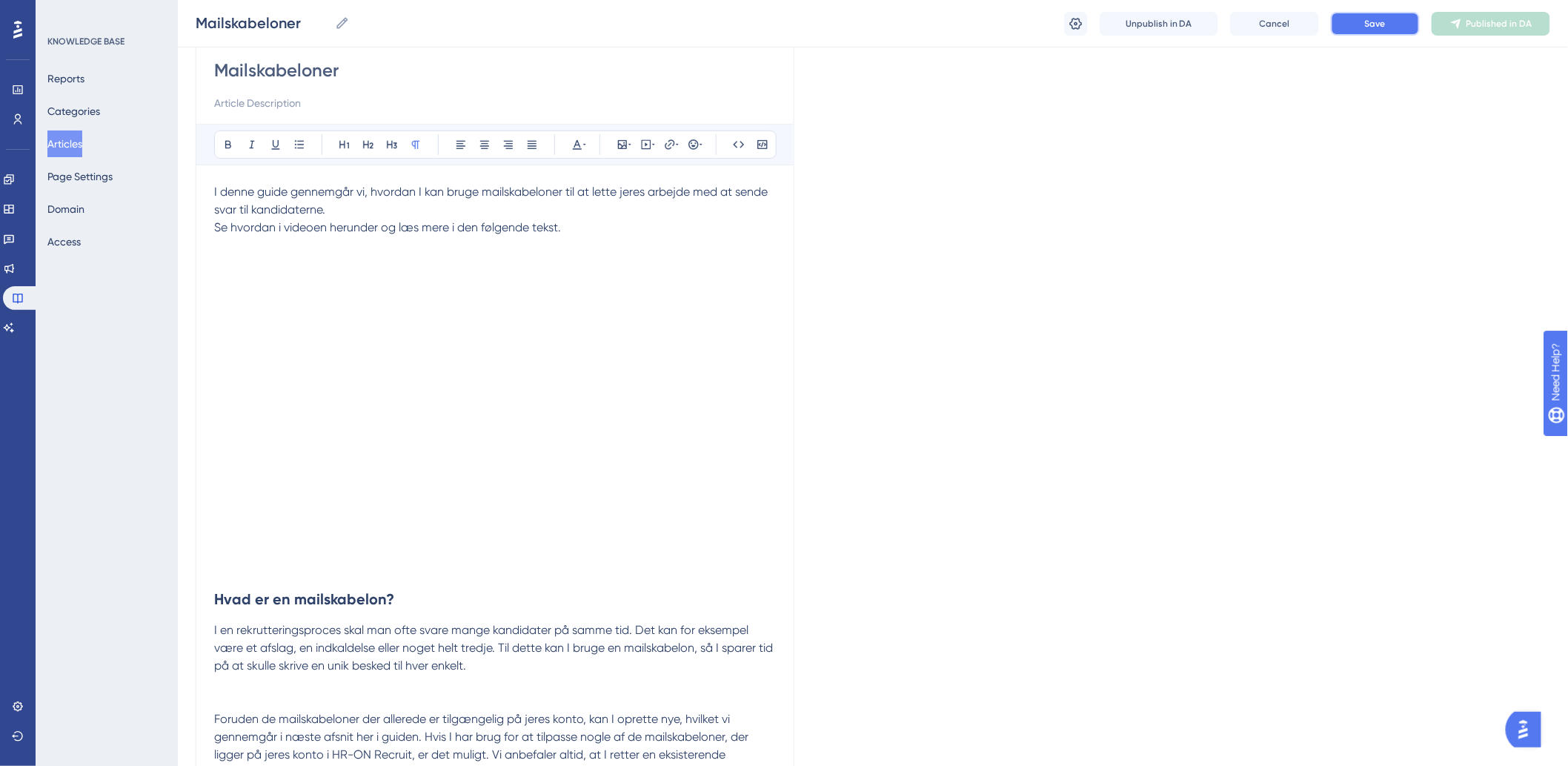
click at [1351, 27] on button "Save" at bounding box center [1375, 24] width 88 height 24
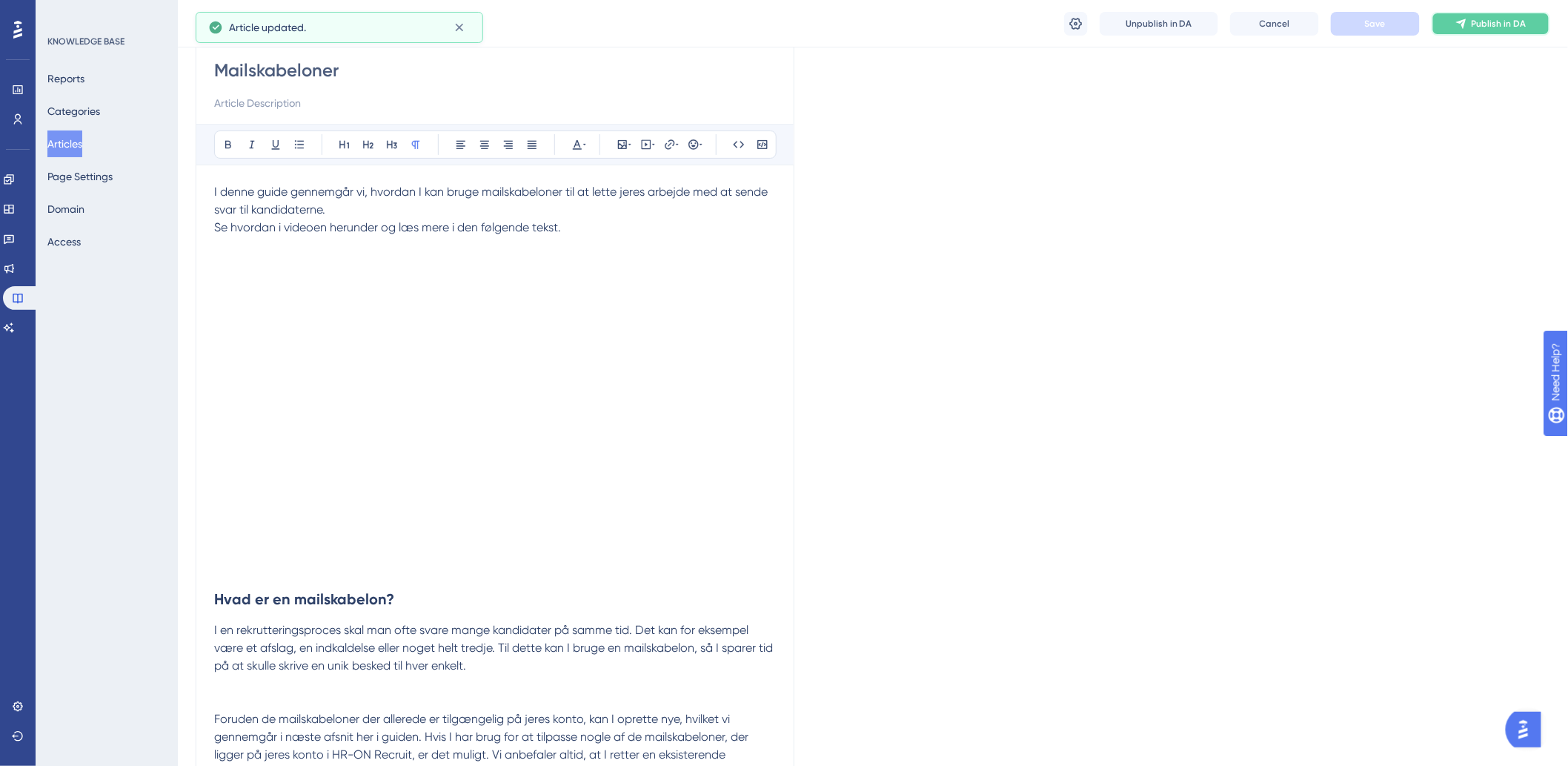
click at [1462, 22] on icon at bounding box center [1461, 23] width 9 height 9
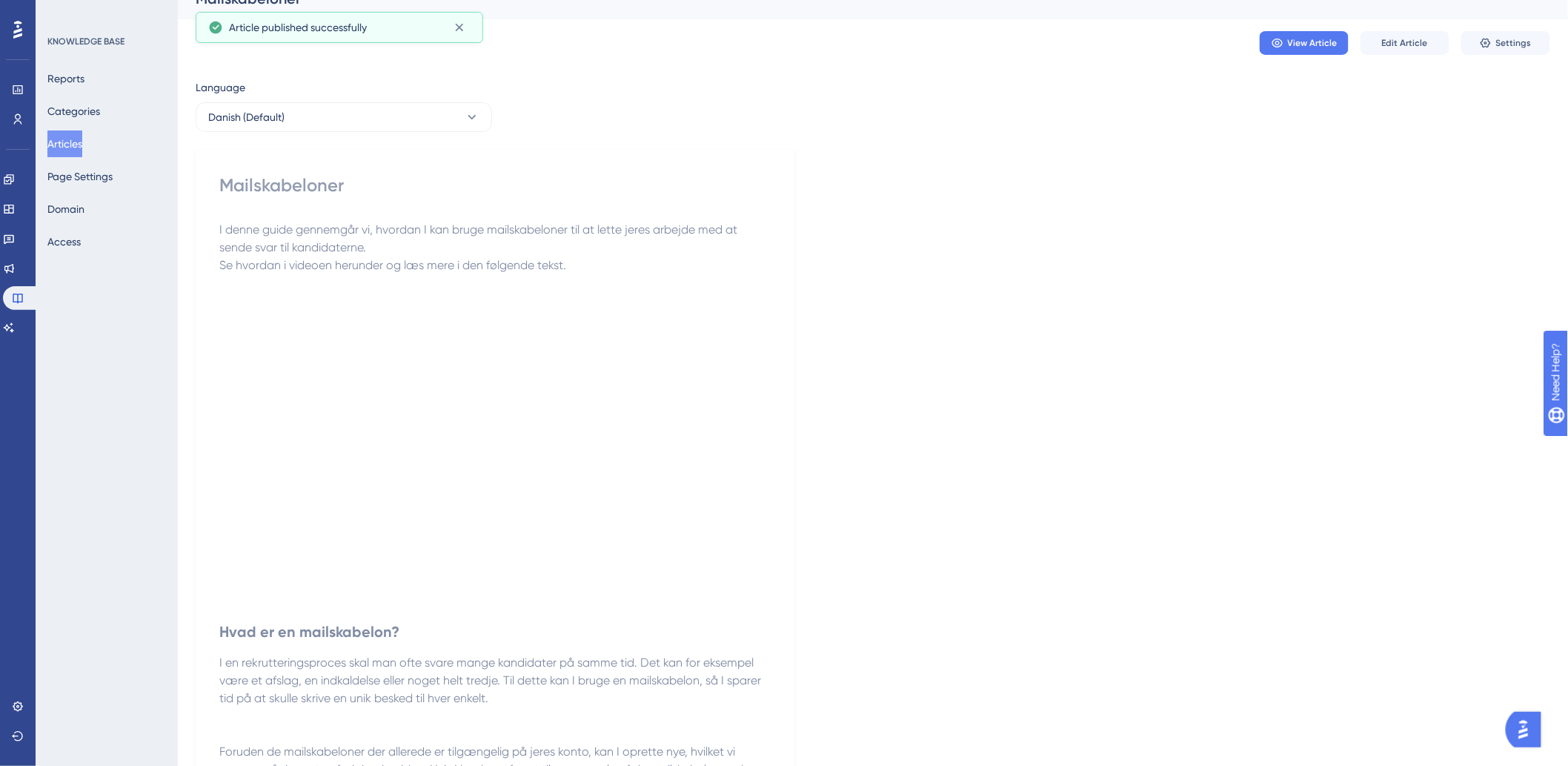
scroll to position [0, 0]
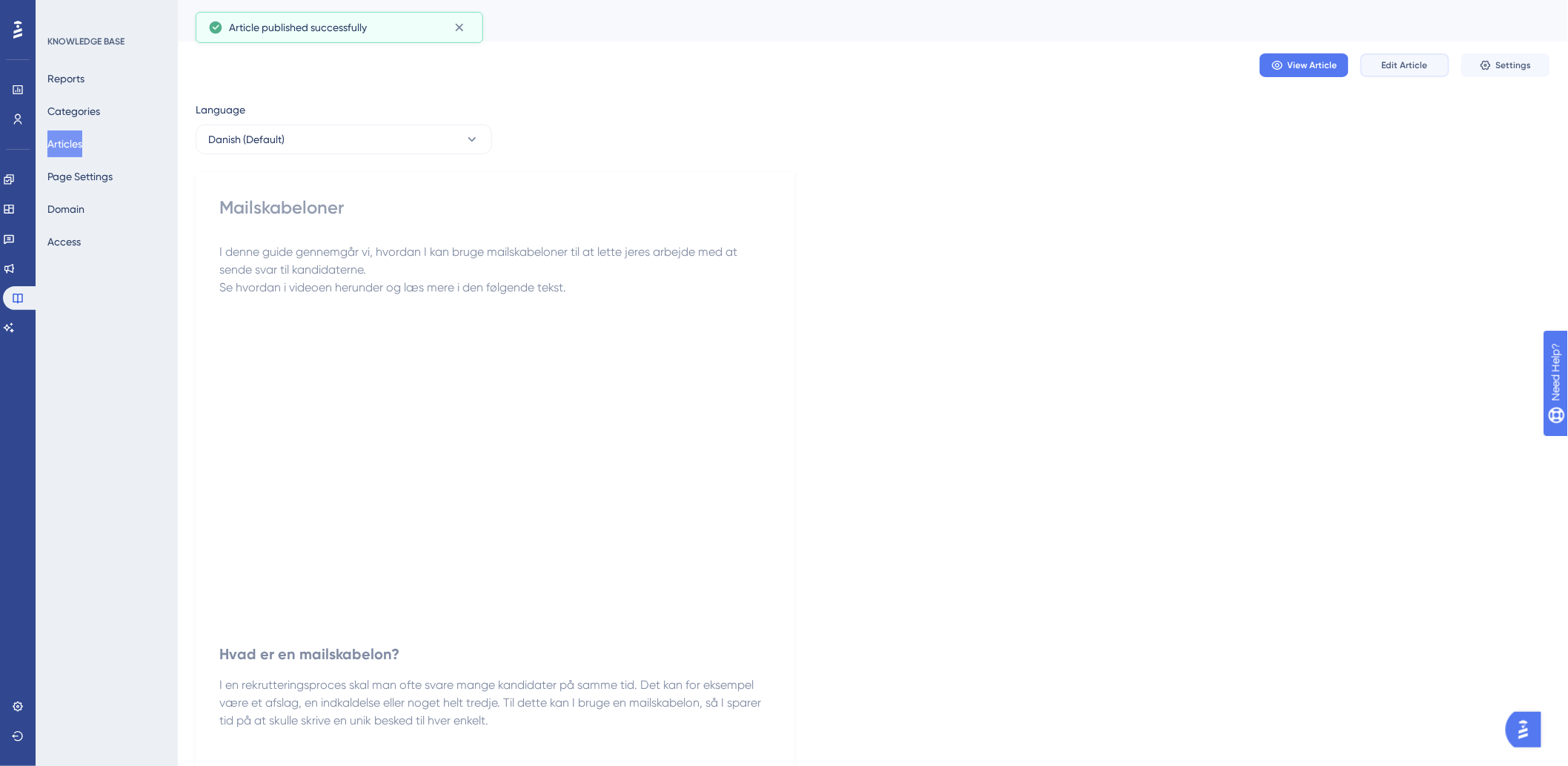
click at [1388, 64] on span "Edit Article" at bounding box center [1404, 65] width 46 height 12
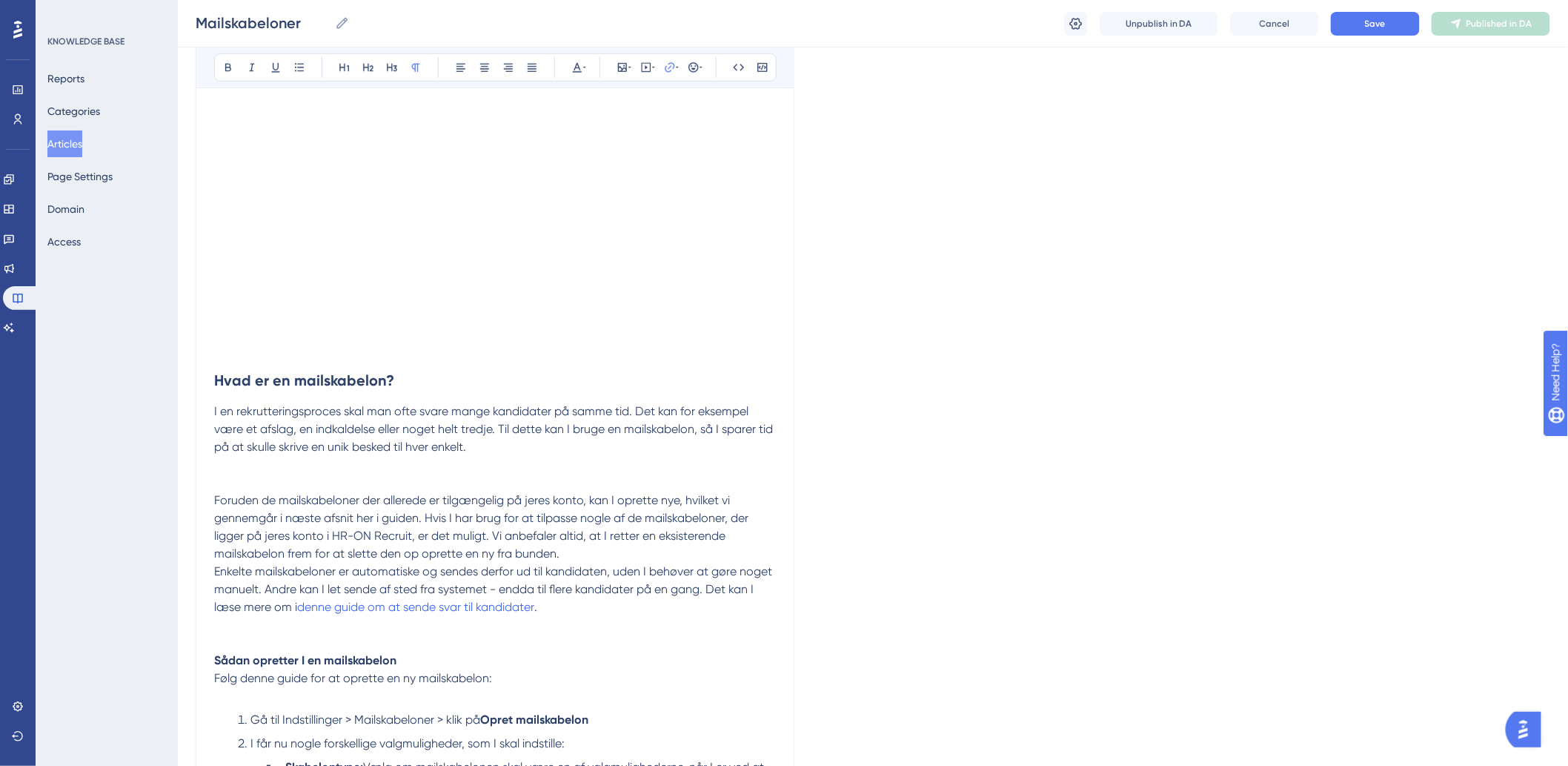
scroll to position [332, 0]
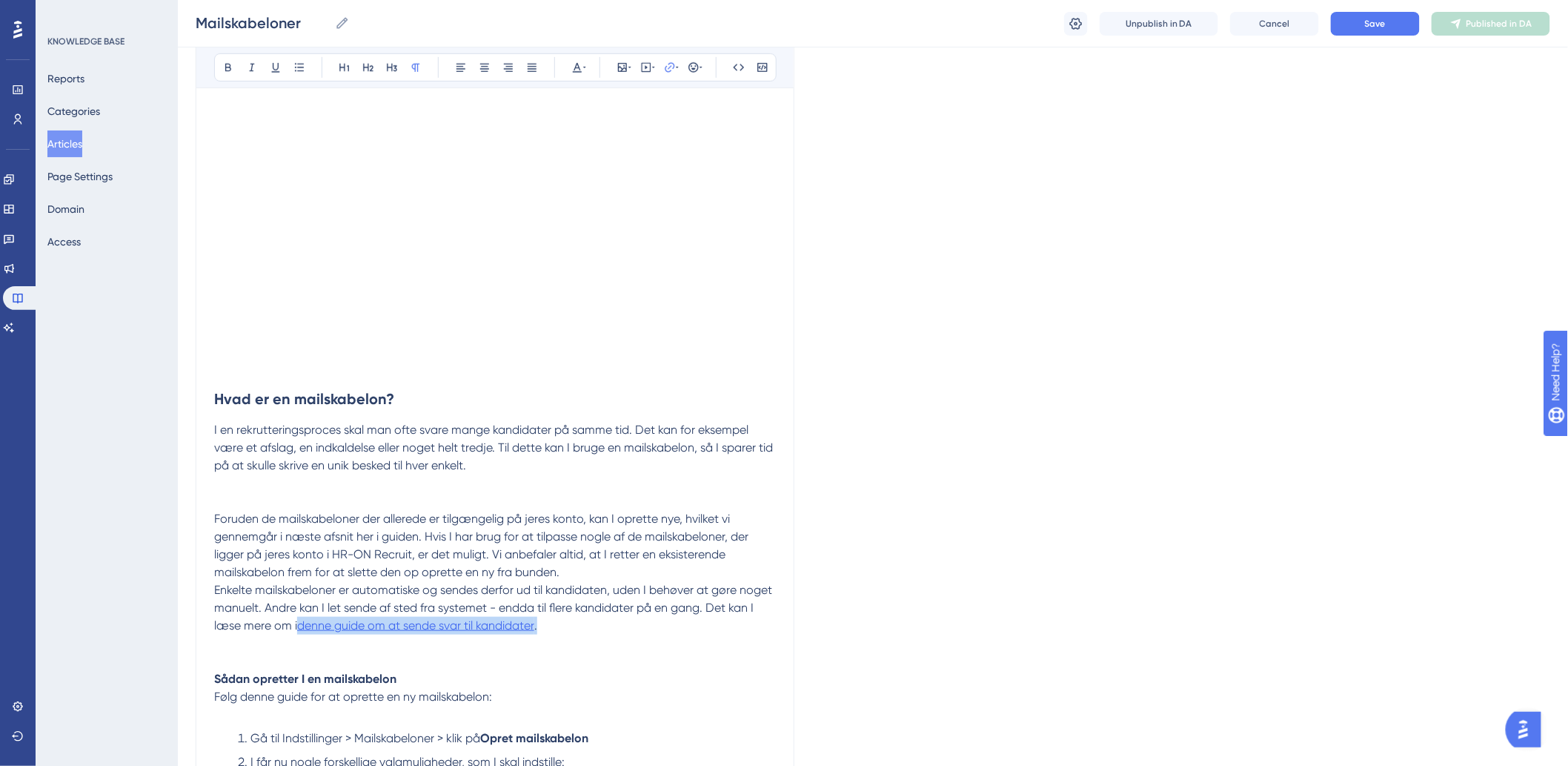
drag, startPoint x: 568, startPoint y: 625, endPoint x: 328, endPoint y: 630, distance: 240.1
click at [328, 630] on p "Enkelte mailskabeloner er automatiske og sendes derfor ud til kandidaten, uden …" at bounding box center [495, 608] width 562 height 53
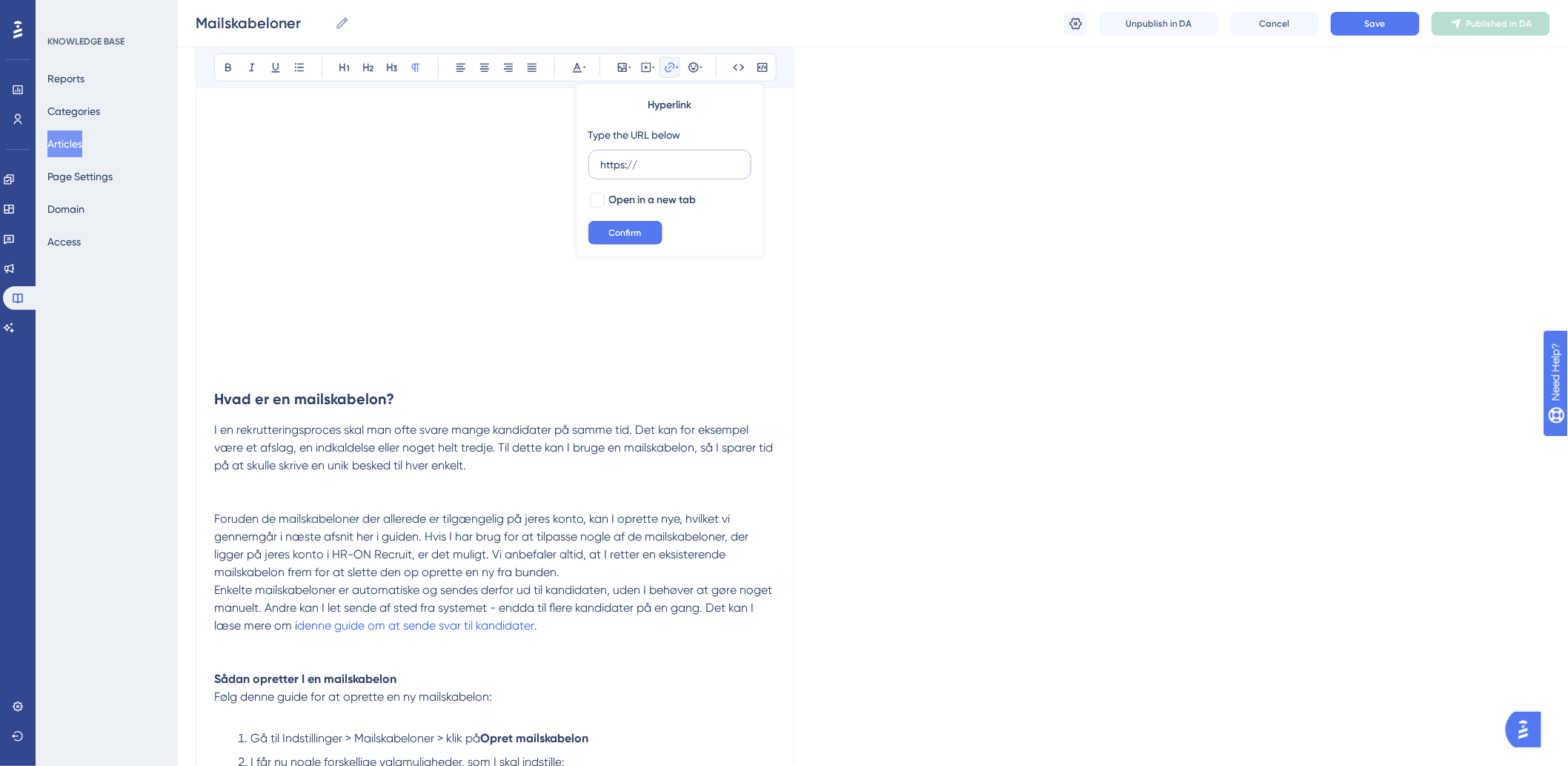
click at [673, 161] on input "https://" at bounding box center [669, 164] width 137 height 16
type input "h"
type input "[URL][DOMAIN_NAME]"
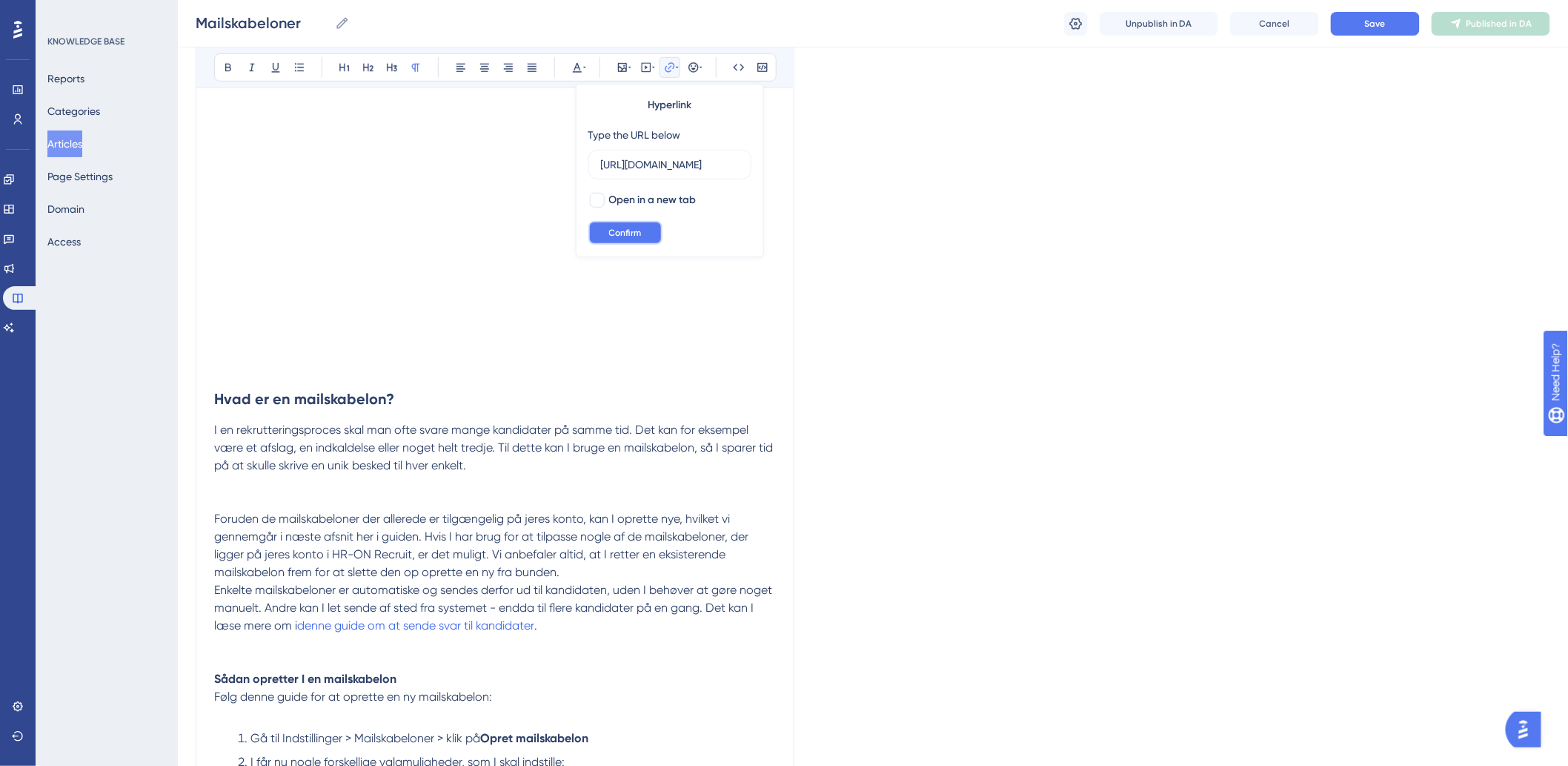
click at [621, 227] on span "Confirm" at bounding box center [625, 233] width 33 height 12
click at [675, 69] on icon at bounding box center [676, 68] width 3 height 12
click at [668, 70] on icon at bounding box center [670, 68] width 12 height 12
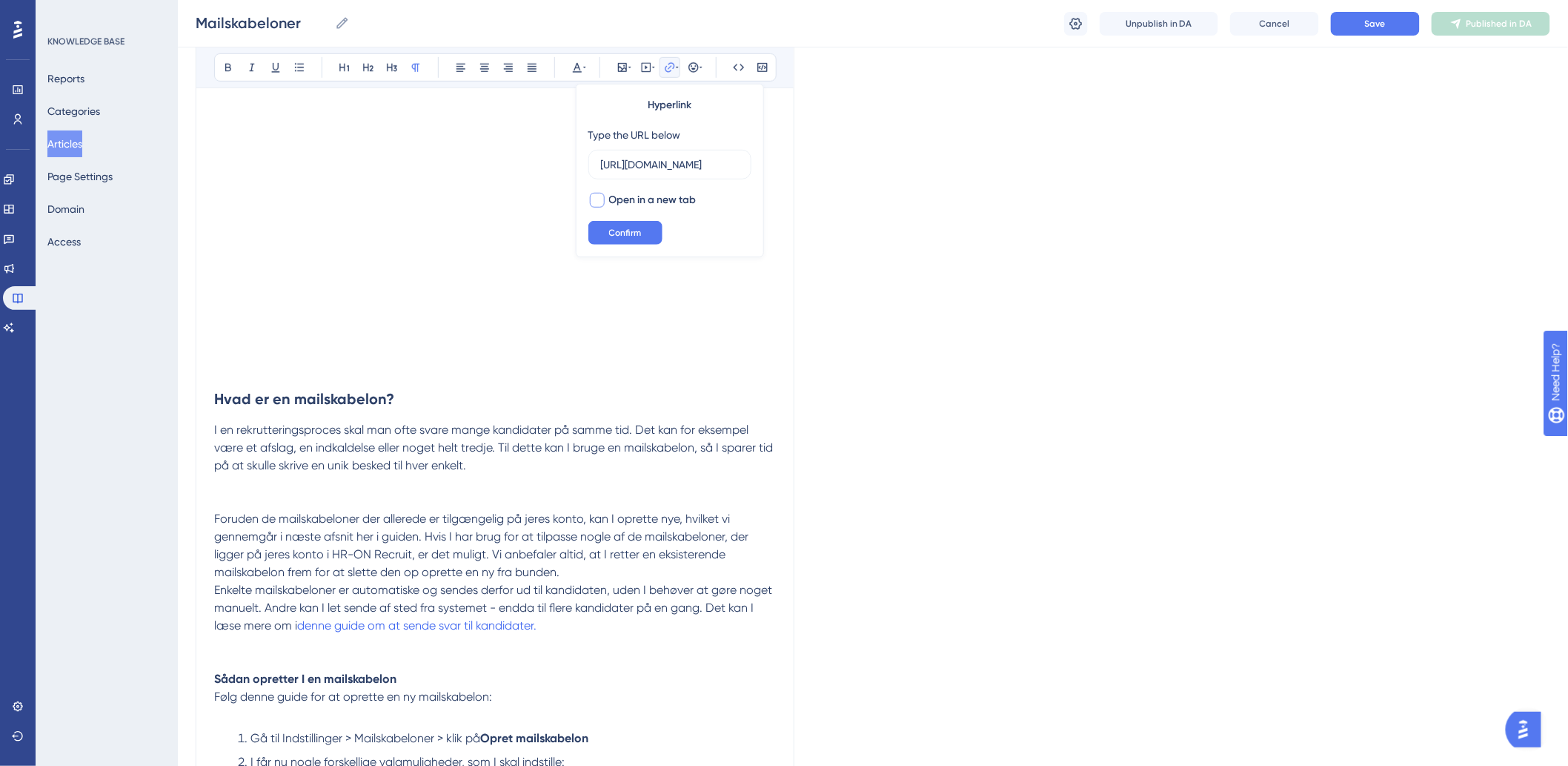
click at [601, 191] on label "Open in a new tab" at bounding box center [643, 199] width 108 height 18
checkbox input "true"
click at [616, 240] on button "Confirm" at bounding box center [625, 233] width 74 height 24
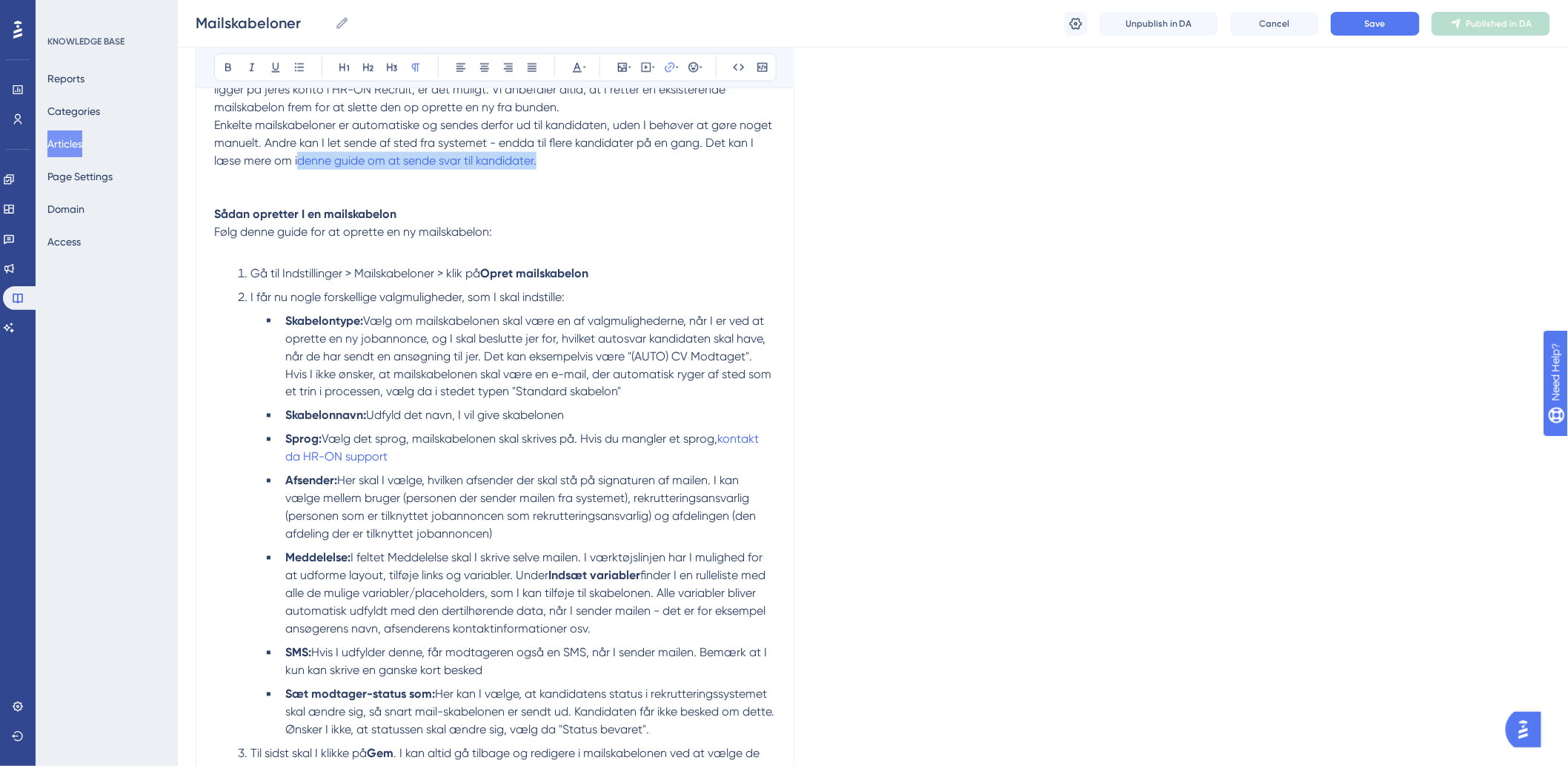
scroll to position [827, 0]
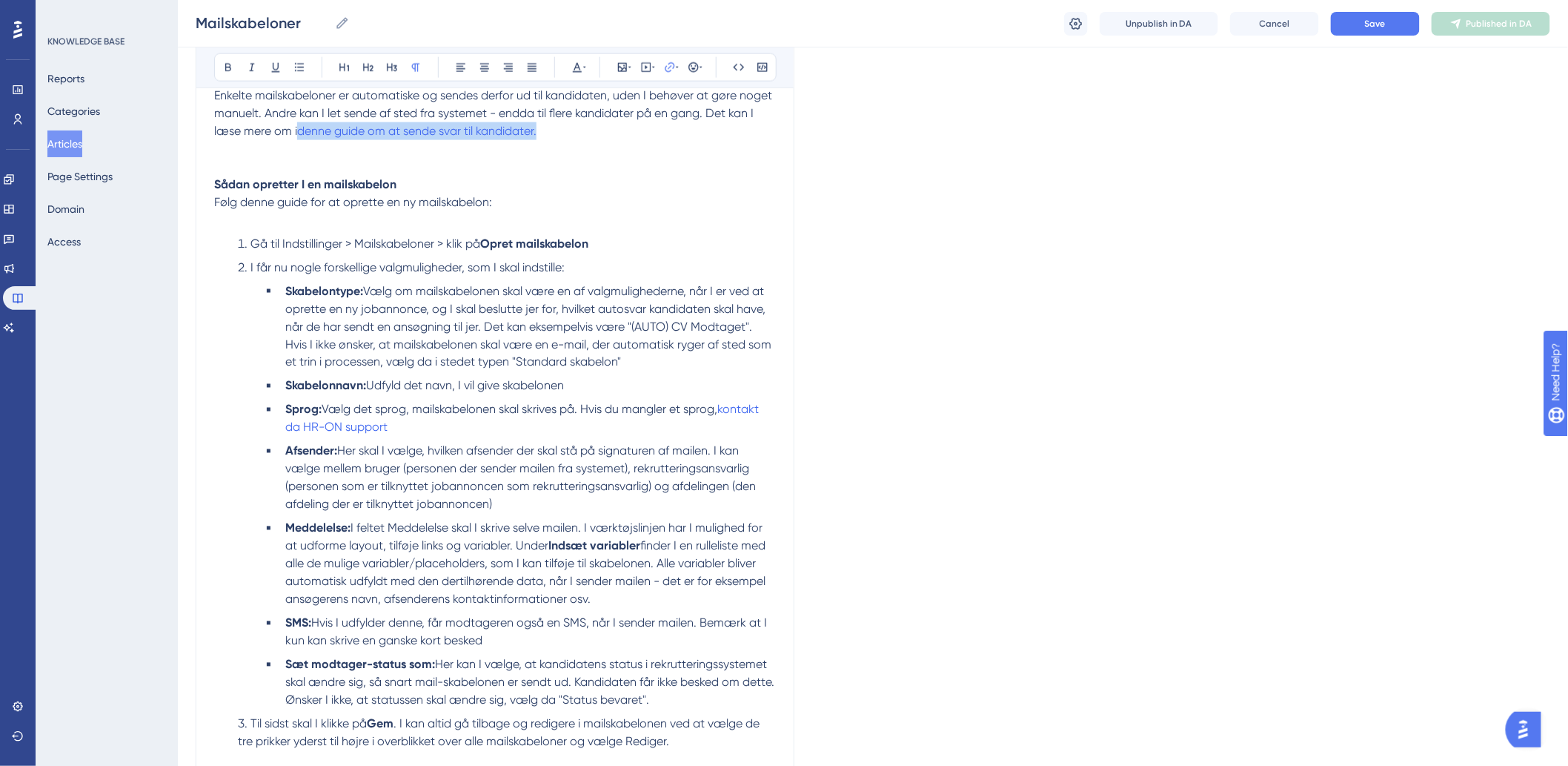
click at [548, 428] on li "Sprog: Vælg det sprog, mailskabelonen skal skrives på. Hvis du mangler et sprog…" at bounding box center [528, 419] width 497 height 35
click at [404, 433] on li "Sprog: Vælg det sprog, mailskabelonen skal skrives på. Hvis du mangler et sprog…" at bounding box center [528, 419] width 497 height 35
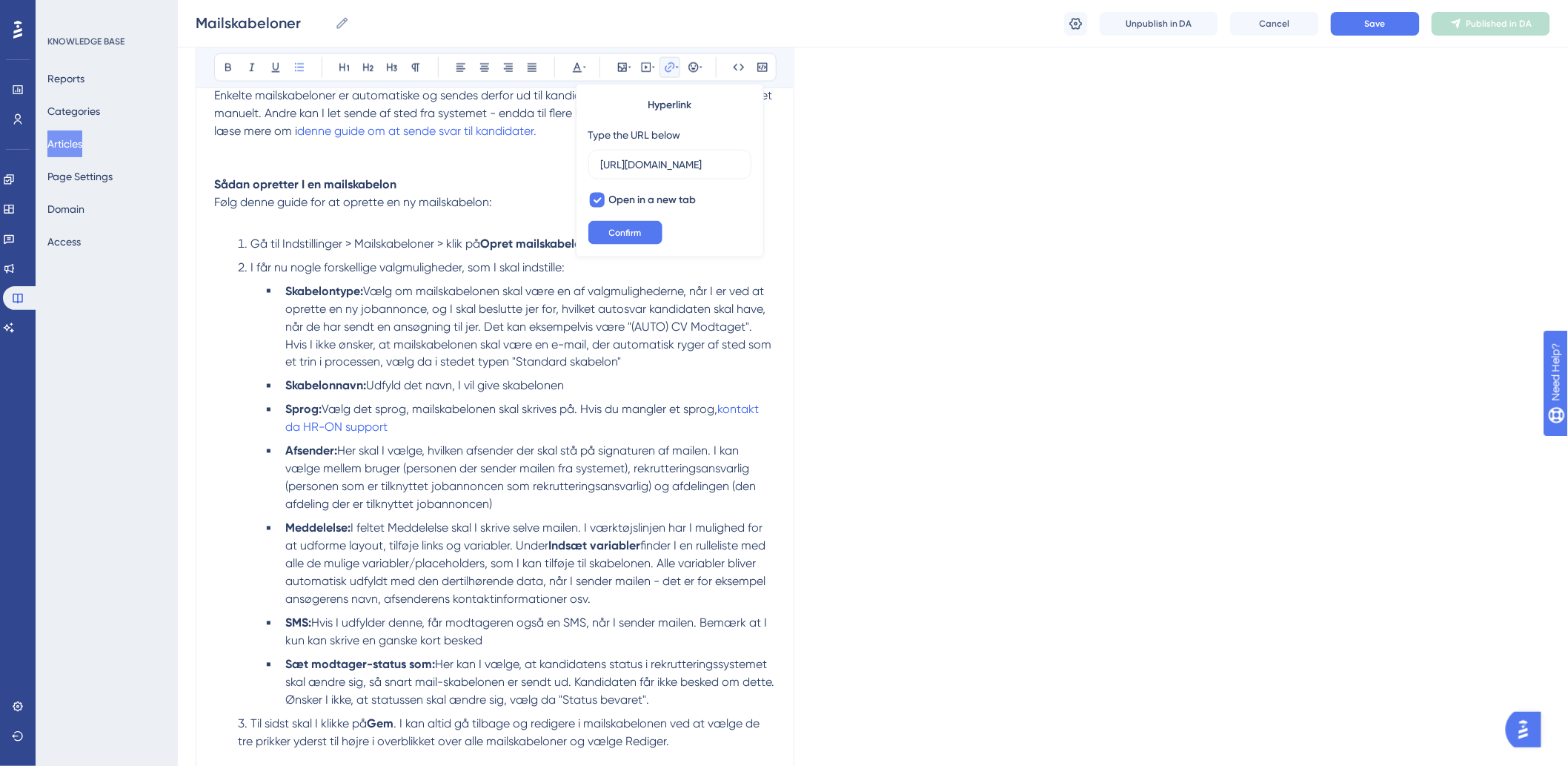
click at [407, 428] on li "Sprog: Vælg det sprog, mailskabelonen skal skrives på. Hvis du mangler et sprog…" at bounding box center [528, 419] width 497 height 35
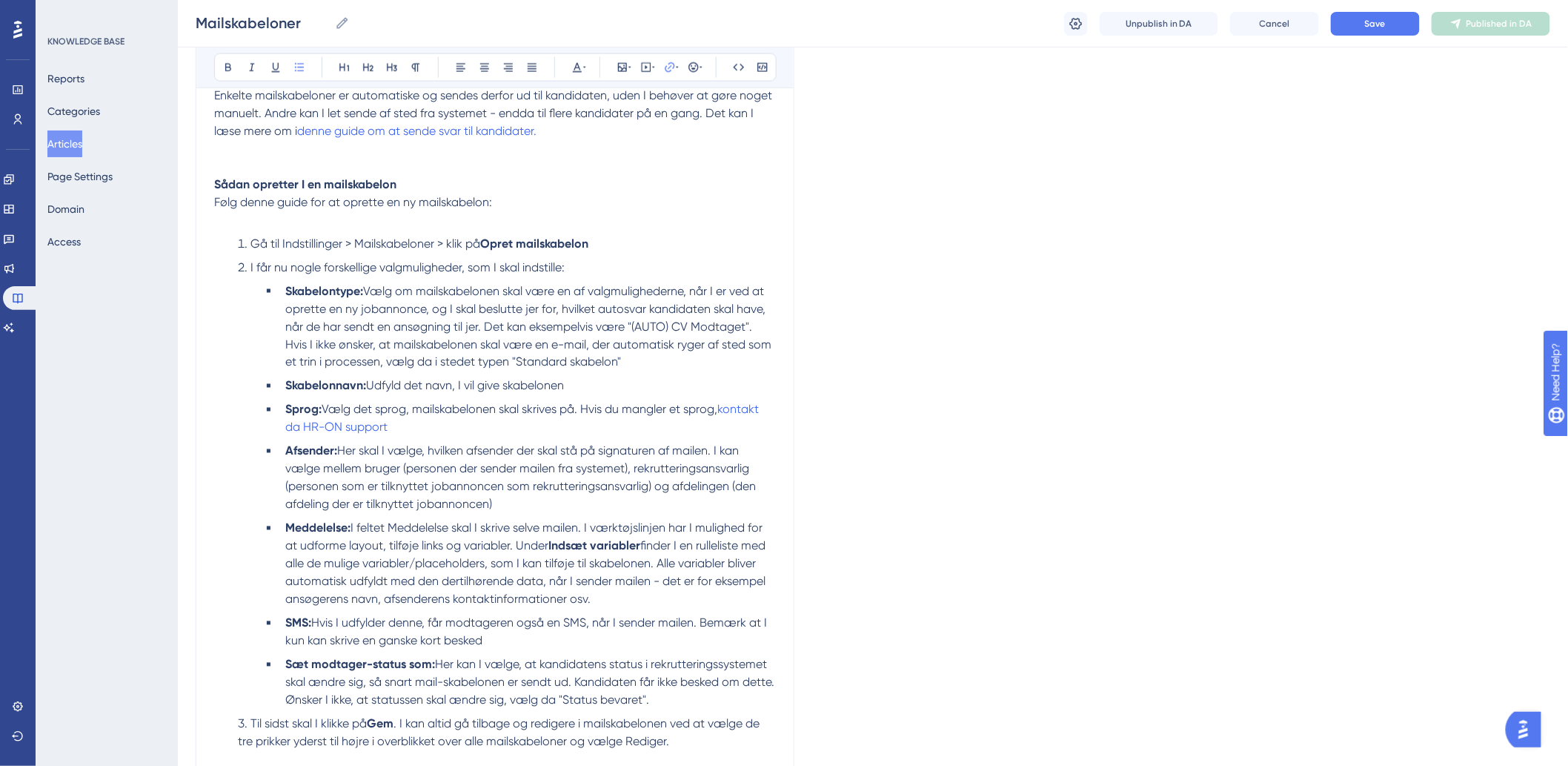
click at [448, 408] on span "Vælg det sprog, mailskabelonen skal skrives på. Hvis du mangler et sprog," at bounding box center [519, 409] width 396 height 14
click at [580, 407] on span "Vælg det sprog, mailskabelonen skal skrives på. Hvis du mangler et sprog," at bounding box center [519, 409] width 396 height 14
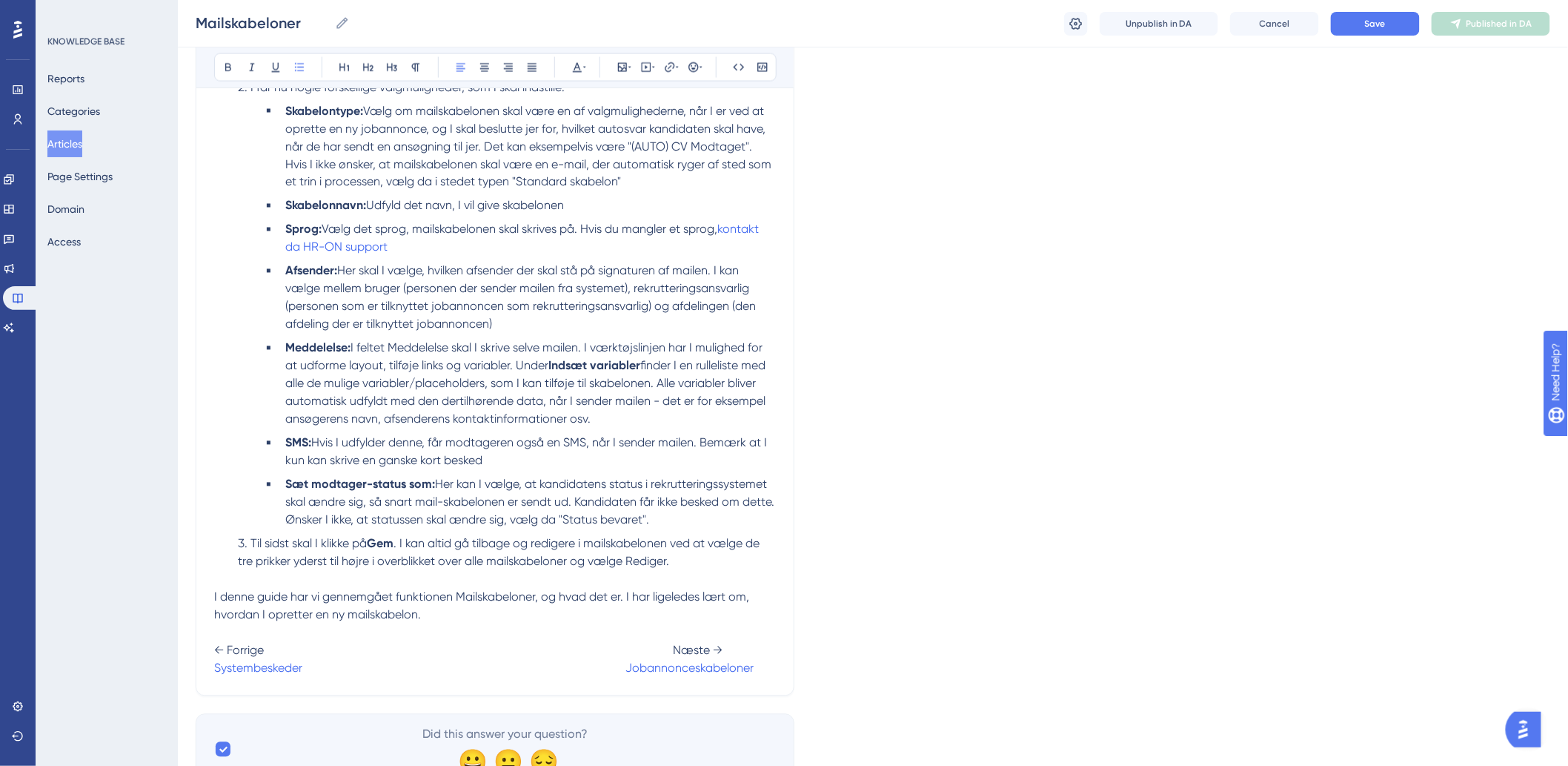
scroll to position [1074, 0]
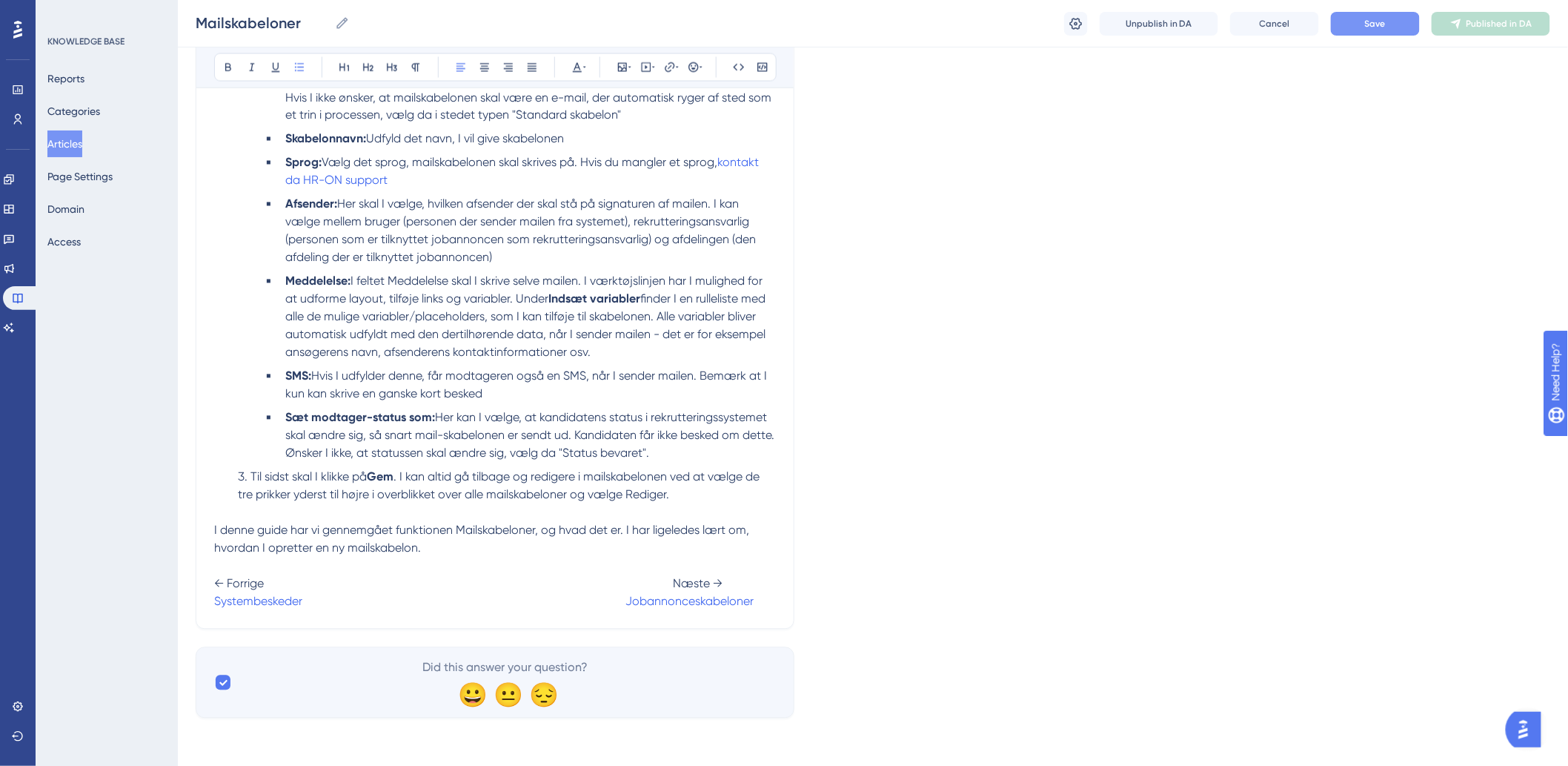
click at [1365, 32] on button "Save" at bounding box center [1375, 24] width 88 height 24
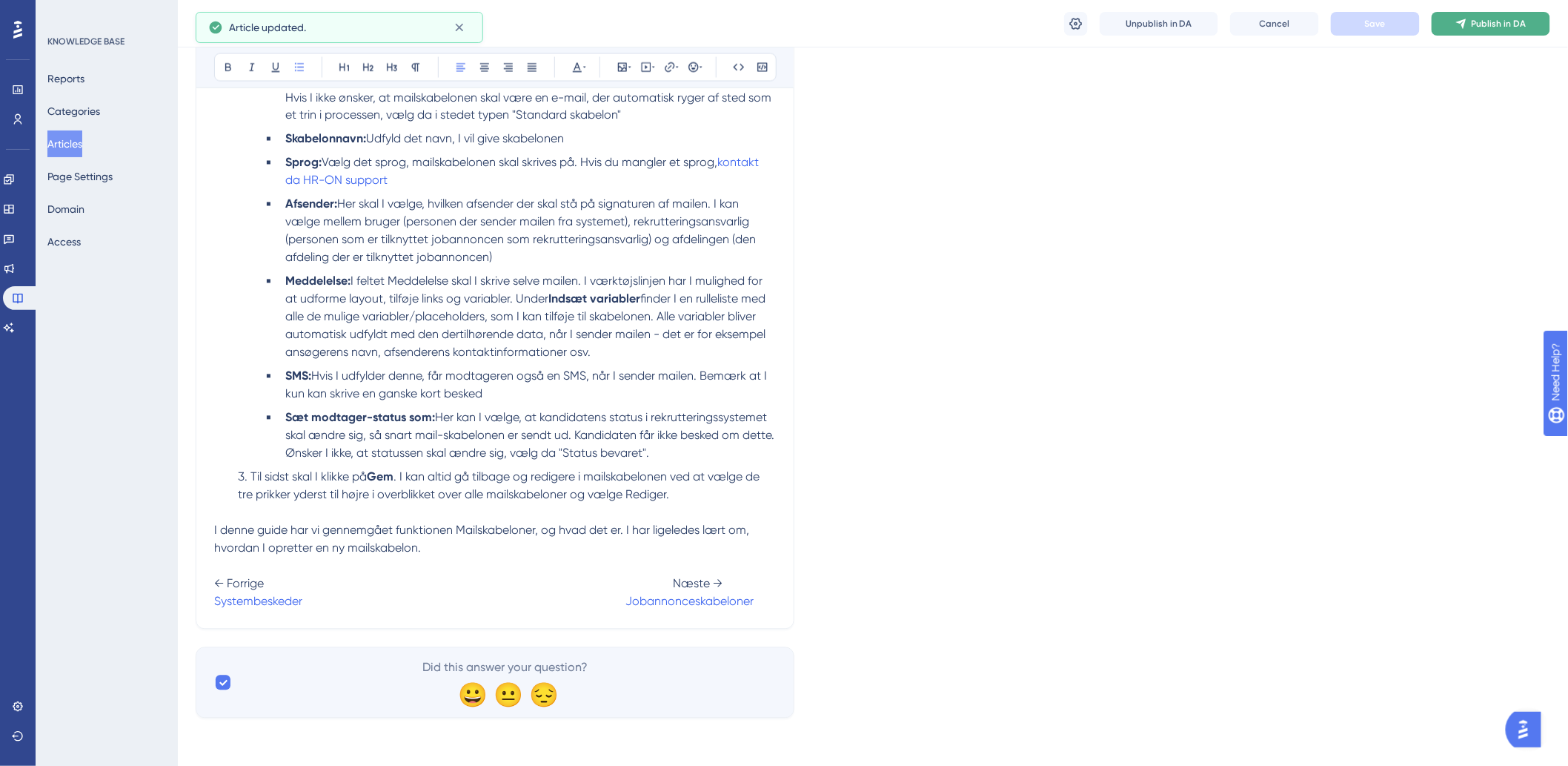
click at [1492, 24] on span "Publish in DA" at bounding box center [1499, 24] width 55 height 12
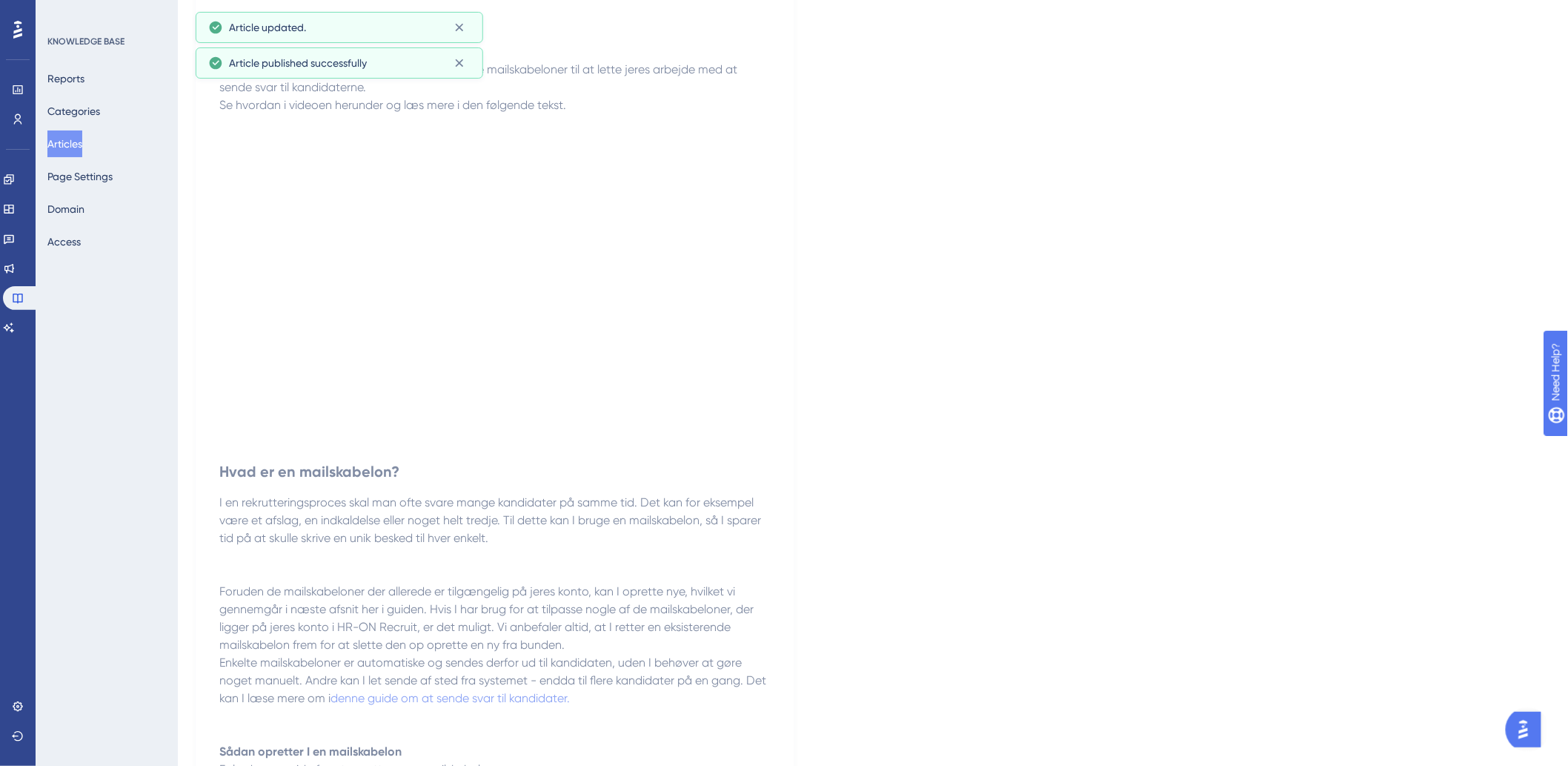
scroll to position [0, 0]
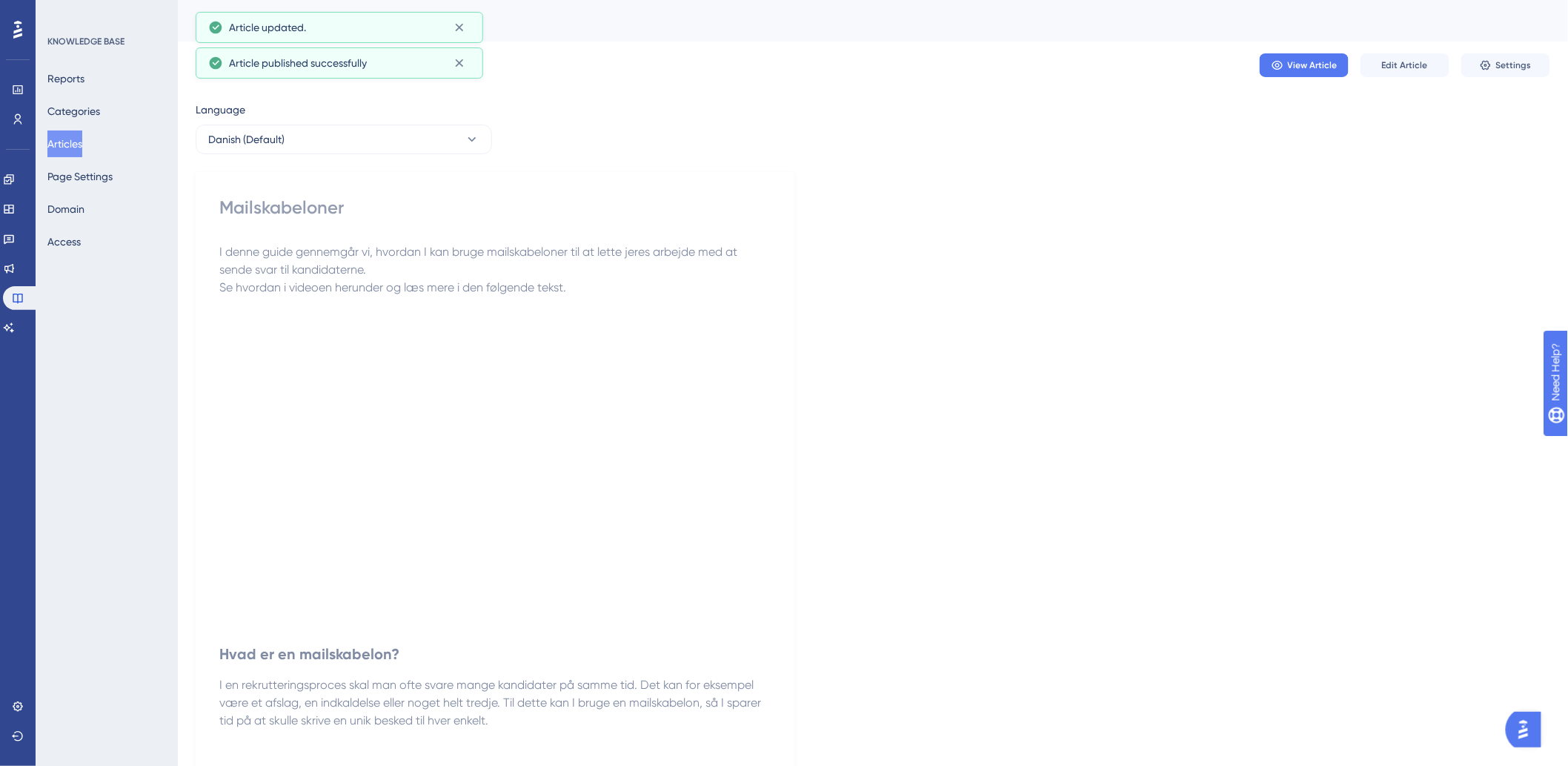
click at [70, 150] on button "Articles" at bounding box center [64, 144] width 35 height 27
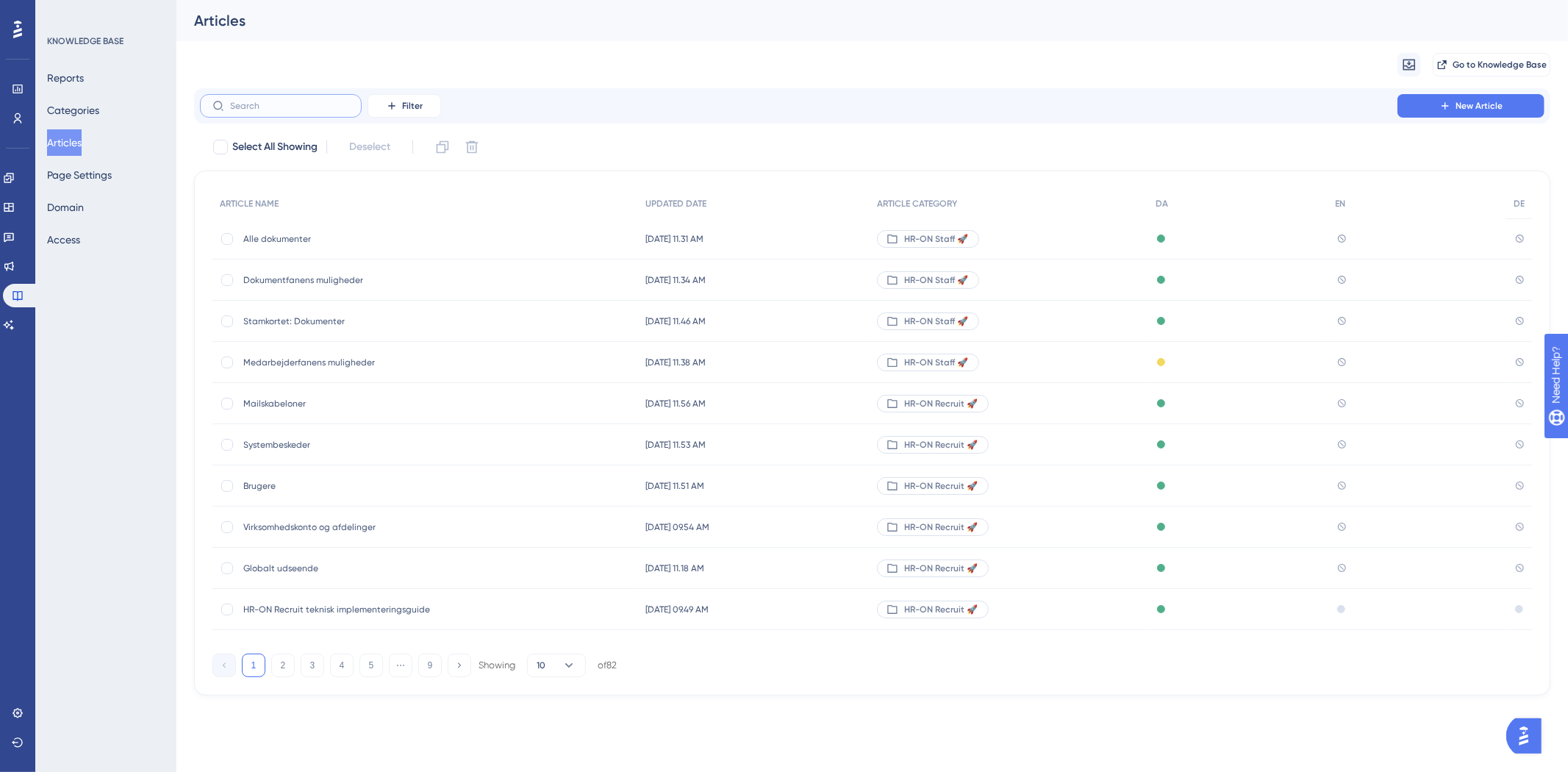
click at [323, 101] on input "text" at bounding box center [290, 106] width 119 height 10
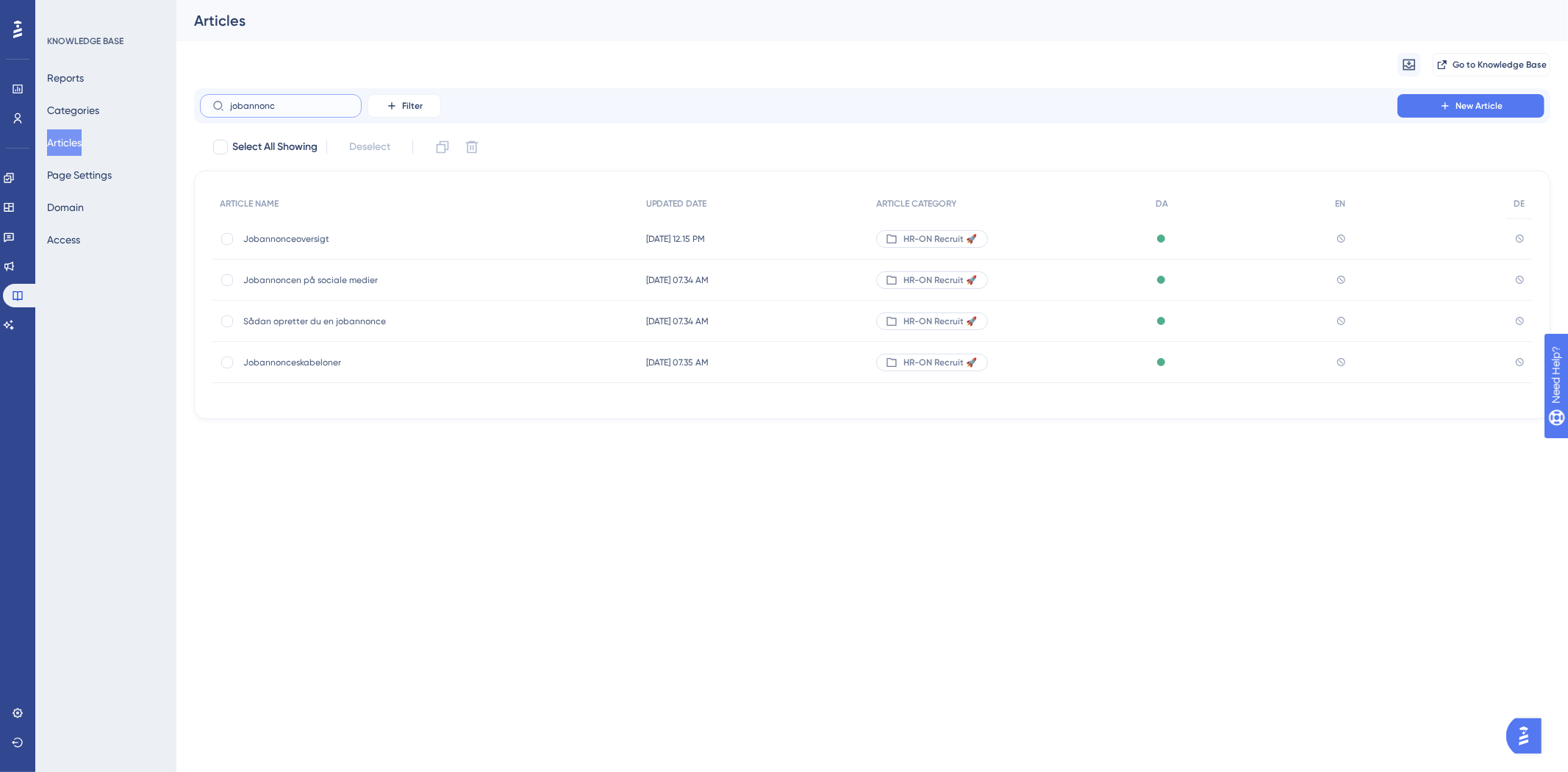
type input "jobannonc"
click at [318, 357] on span "Jobannonceskabeloner" at bounding box center [361, 363] width 235 height 12
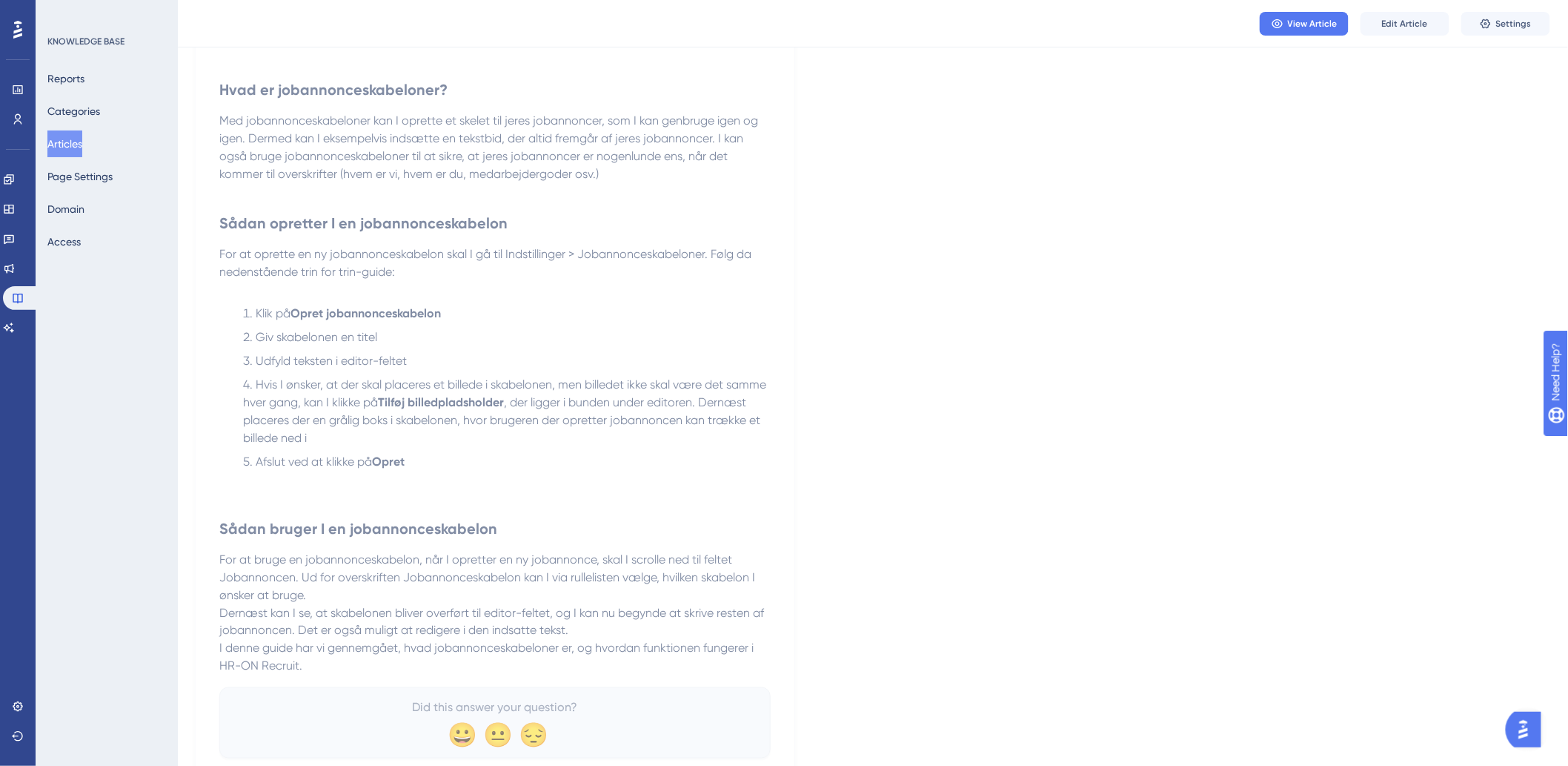
scroll to position [621, 0]
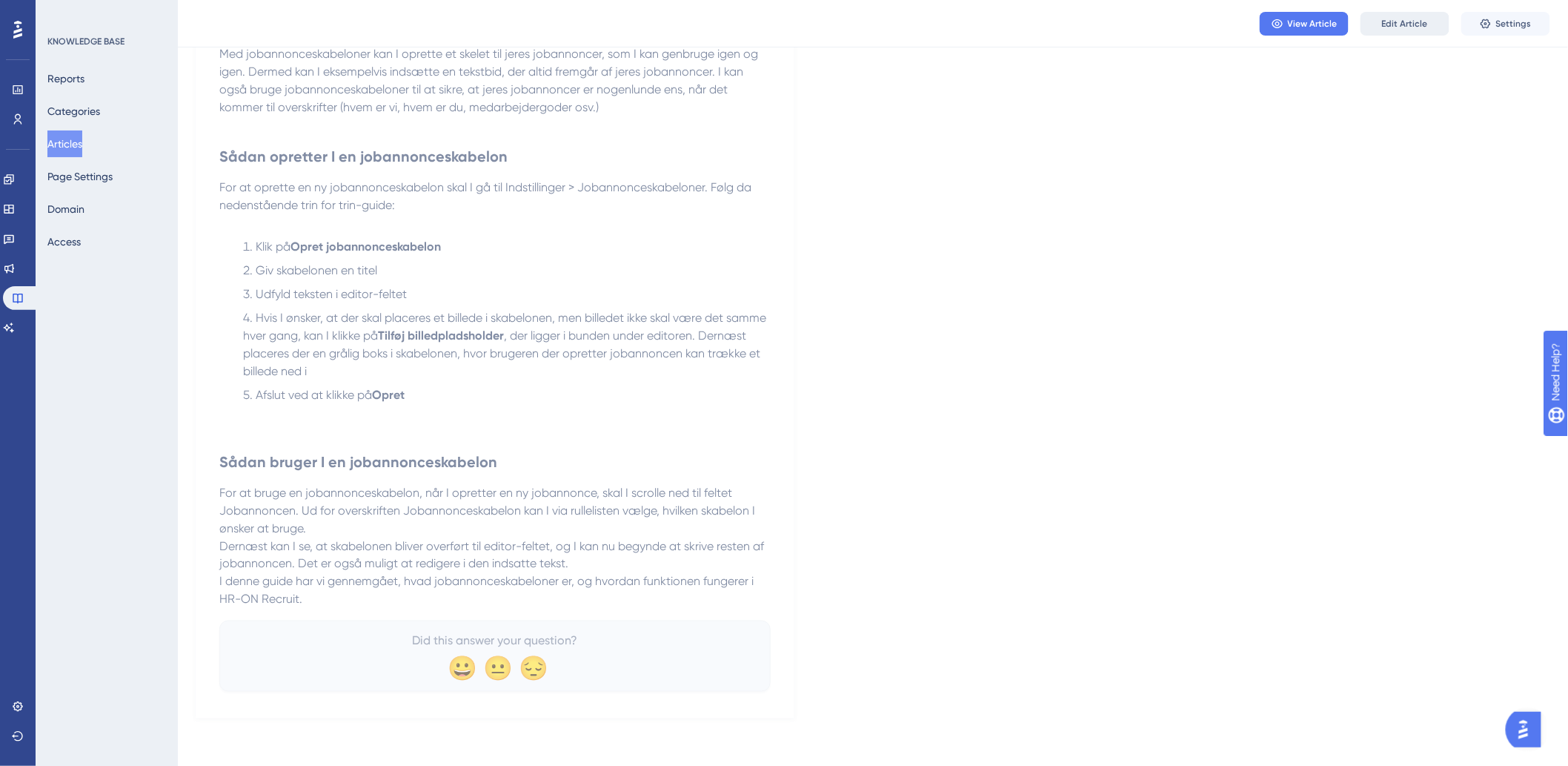
click at [1413, 31] on button "Edit Article" at bounding box center [1404, 24] width 88 height 24
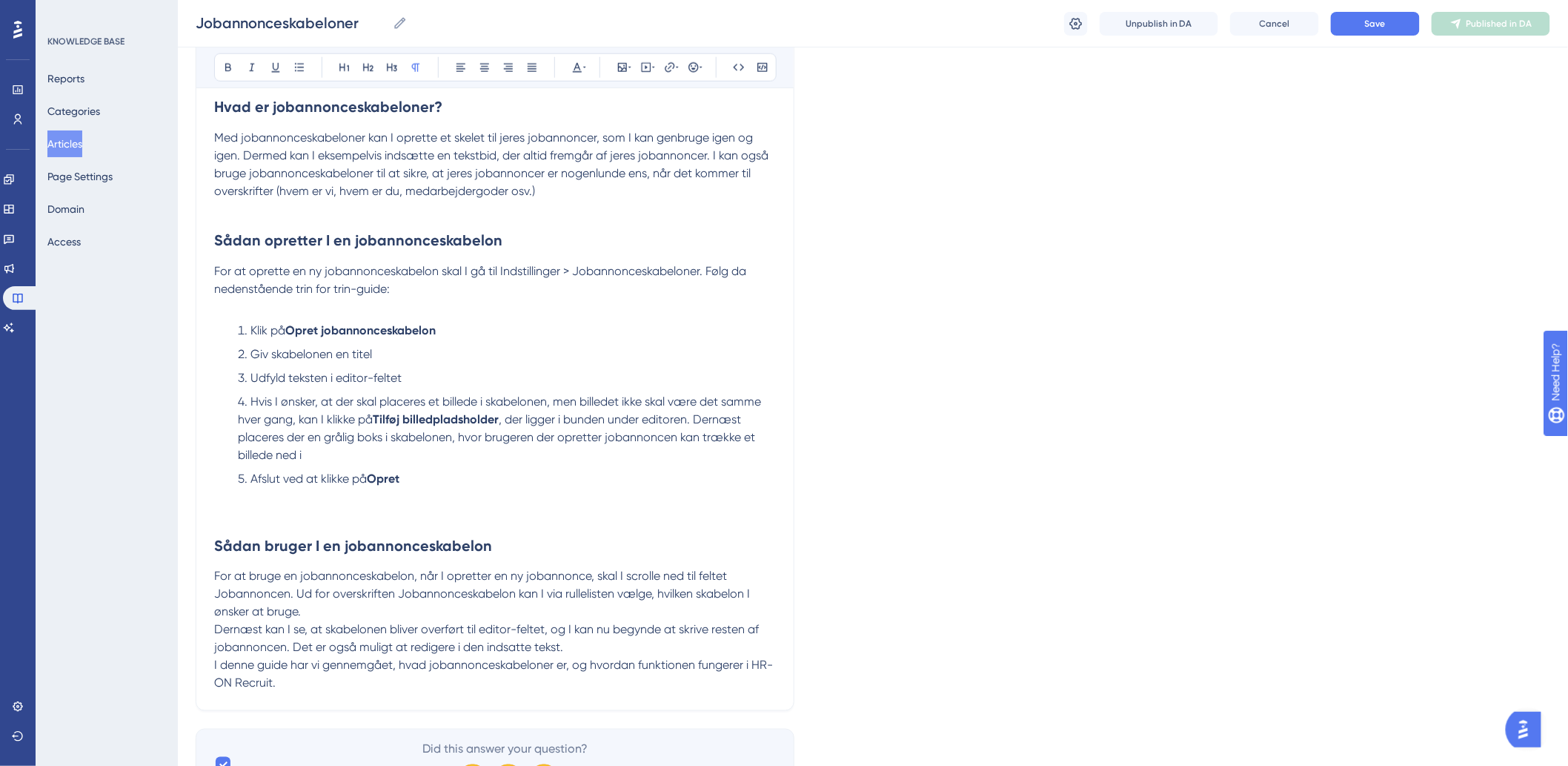
scroll to position [702, 0]
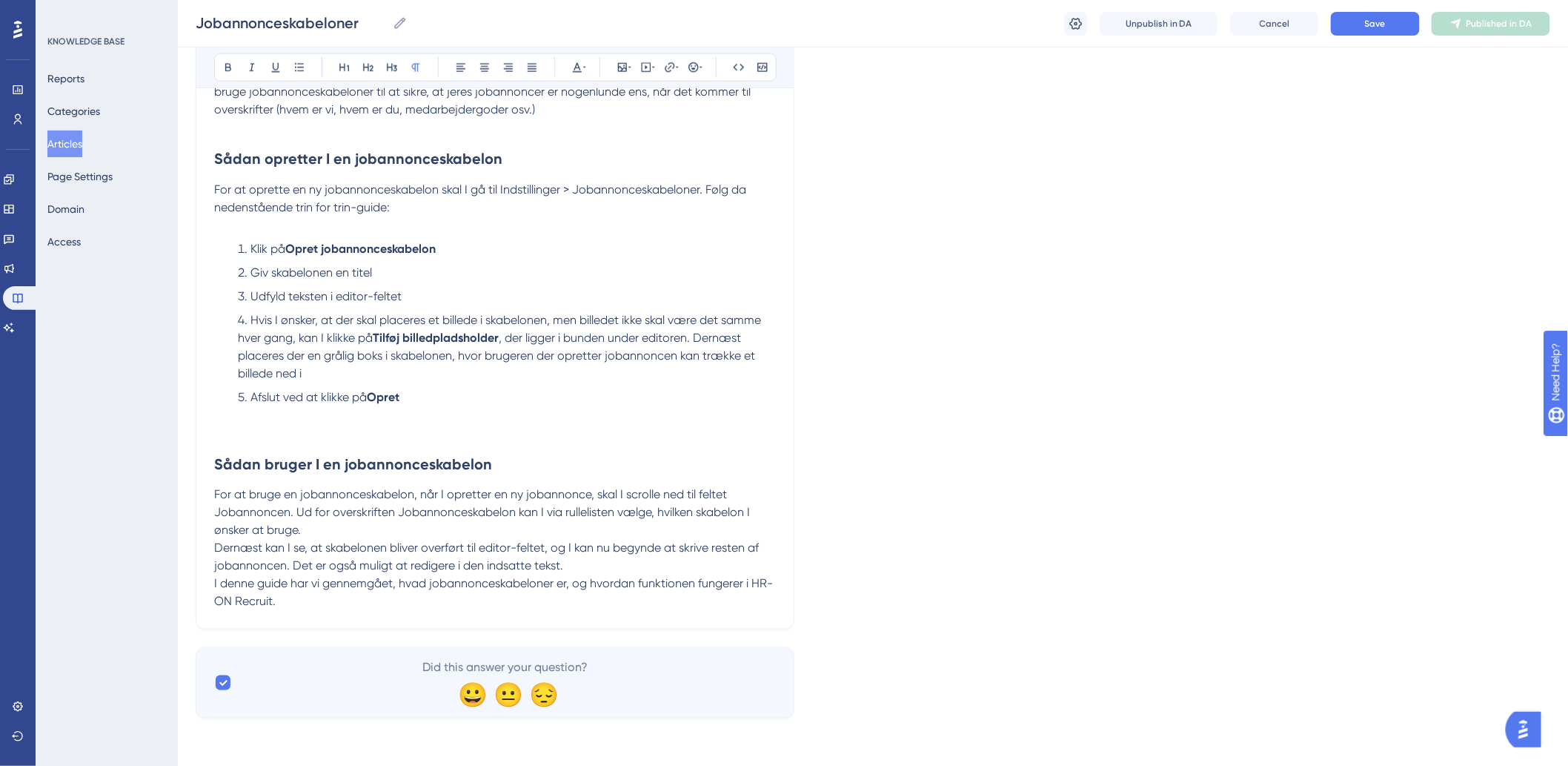
click at [261, 616] on div "Jobannonceskabeloner Bold Italic Underline Bullet Point Heading 1 Heading 2 Hea…" at bounding box center [495, 47] width 599 height 1163
click at [314, 616] on div "Jobannonceskabeloner Bold Italic Underline Bullet Point Heading 1 Heading 2 Hea…" at bounding box center [495, 47] width 599 height 1163
click at [320, 609] on p "I denne guide har vi gennemgået, hvad jobannonceskabeloner er, og hvordan funkt…" at bounding box center [495, 592] width 562 height 35
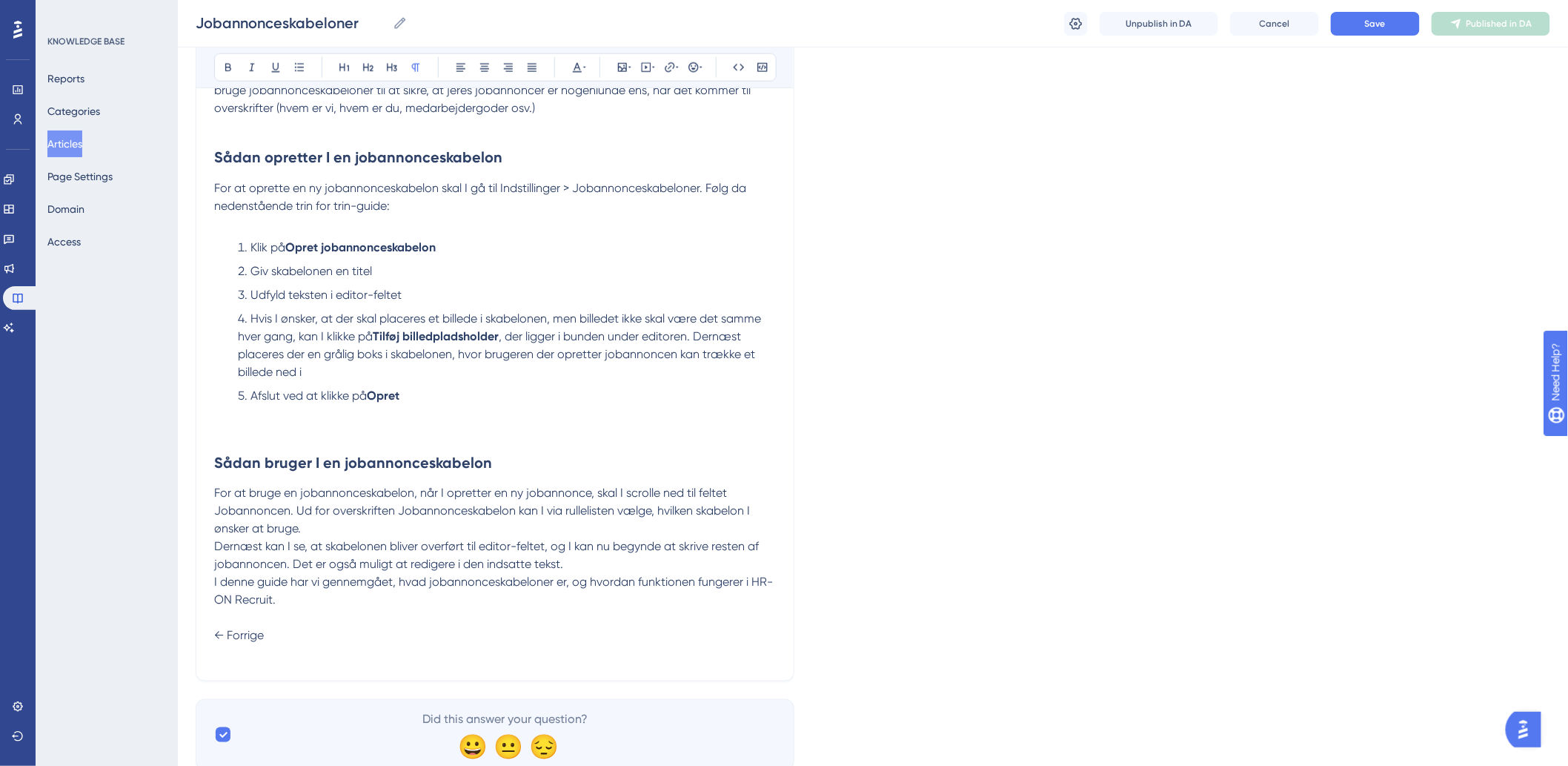
click at [218, 644] on p "I denne guide har vi gennemgået, hvad jobannonceskabeloner er, og hvordan funkt…" at bounding box center [495, 617] width 562 height 89
click at [234, 655] on p "I denne guide har vi gennemgået, hvad jobannonceskabeloner er, og hvordan funkt…" at bounding box center [495, 617] width 562 height 89
drag, startPoint x: 341, startPoint y: 665, endPoint x: 198, endPoint y: 671, distance: 143.1
click at [198, 671] on div "Jobannonceskabeloner Bold Italic Underline Bullet Point Heading 1 Heading 2 Hea…" at bounding box center [495, 72] width 599 height 1216
click at [683, 64] on button at bounding box center [693, 67] width 21 height 21
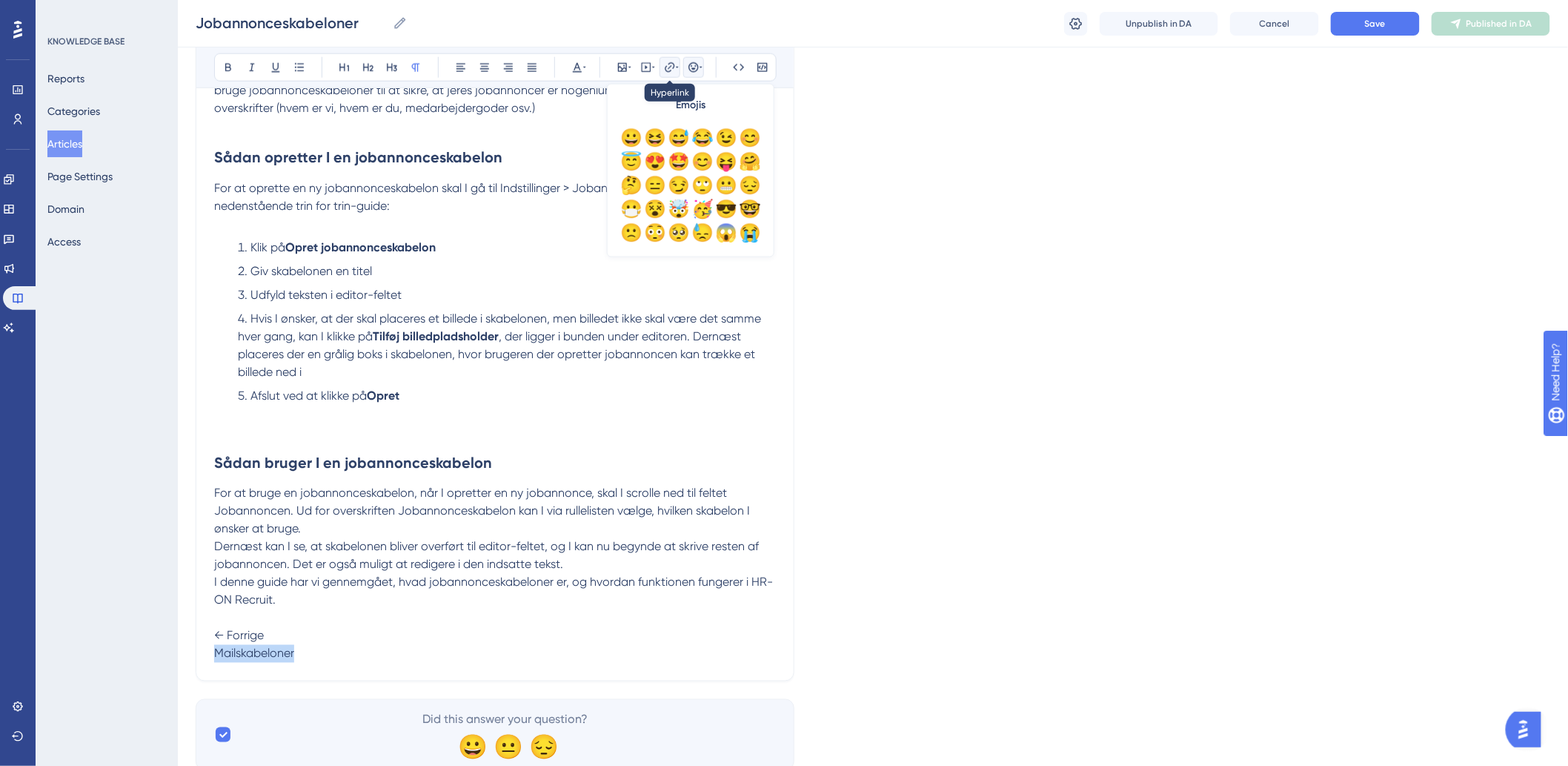
click at [675, 70] on icon at bounding box center [676, 68] width 3 height 12
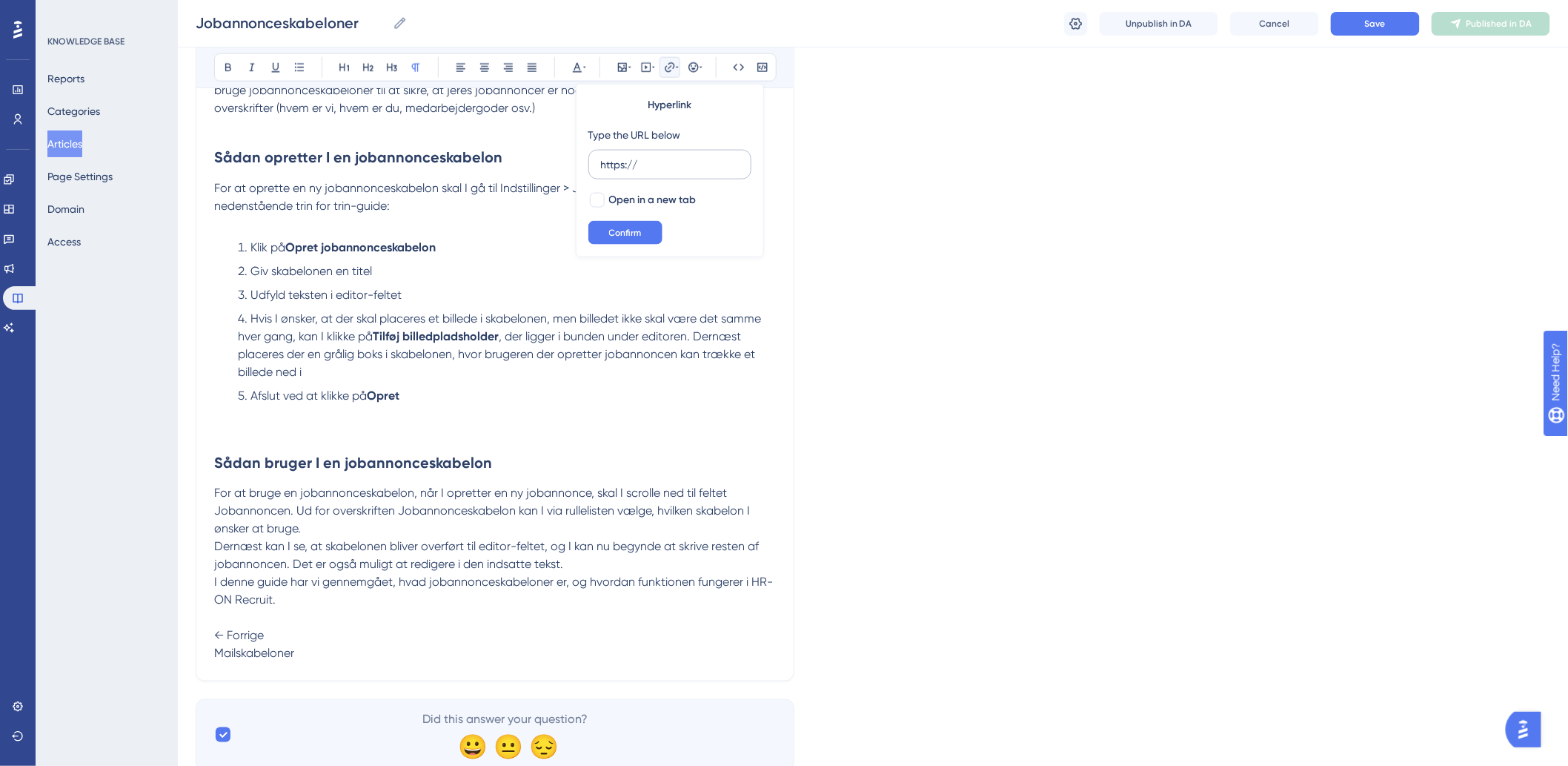
click at [673, 150] on label "https://" at bounding box center [670, 164] width 163 height 29
click at [673, 156] on input "https://" at bounding box center [669, 164] width 137 height 16
type input "h"
paste input "https://help.hr-on.com/da/articles/15180-mailskabeloner"
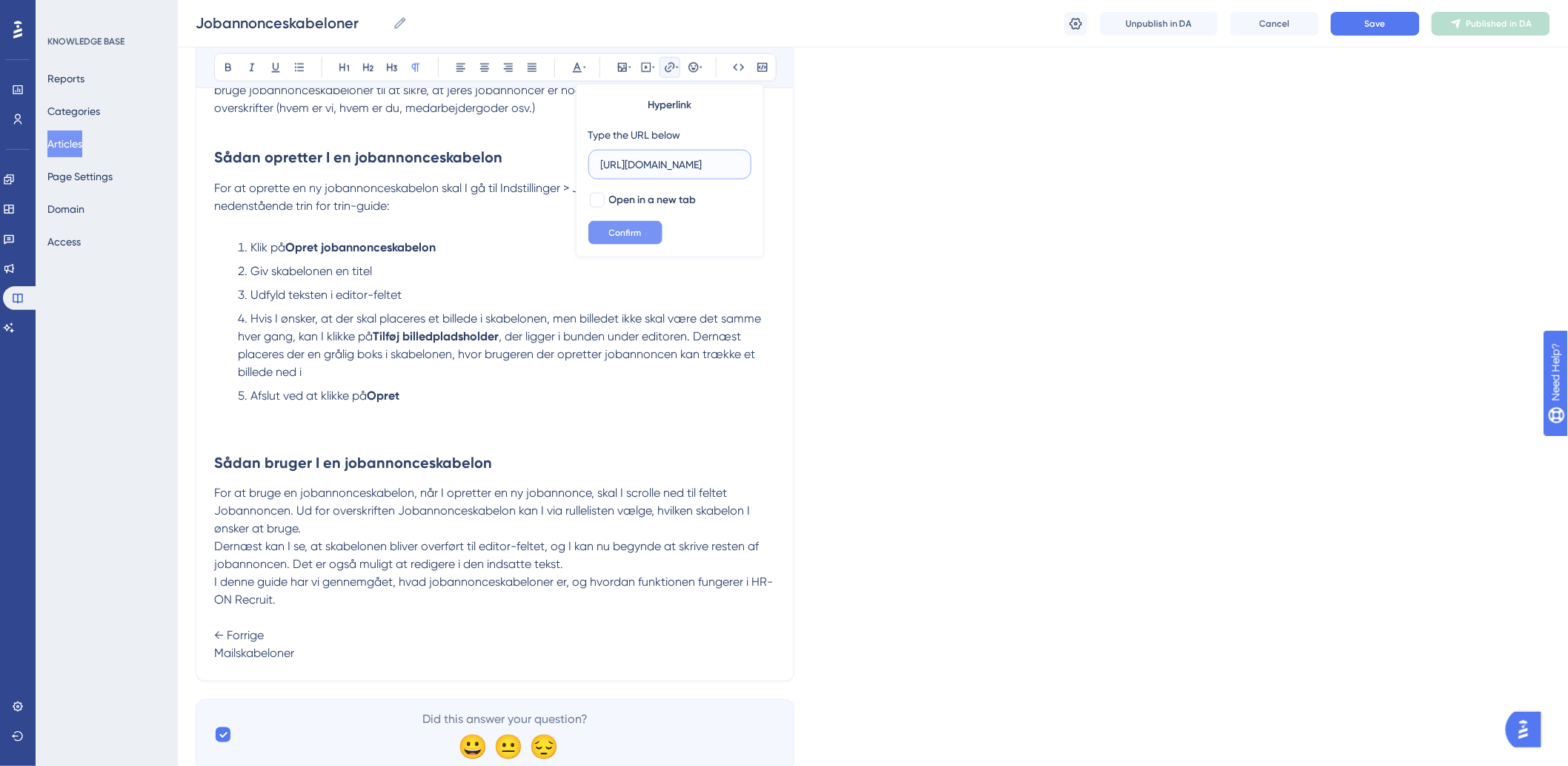
type input "https://help.hr-on.com/da/articles/15180-mailskabeloner"
click at [607, 233] on button "Confirm" at bounding box center [625, 233] width 74 height 24
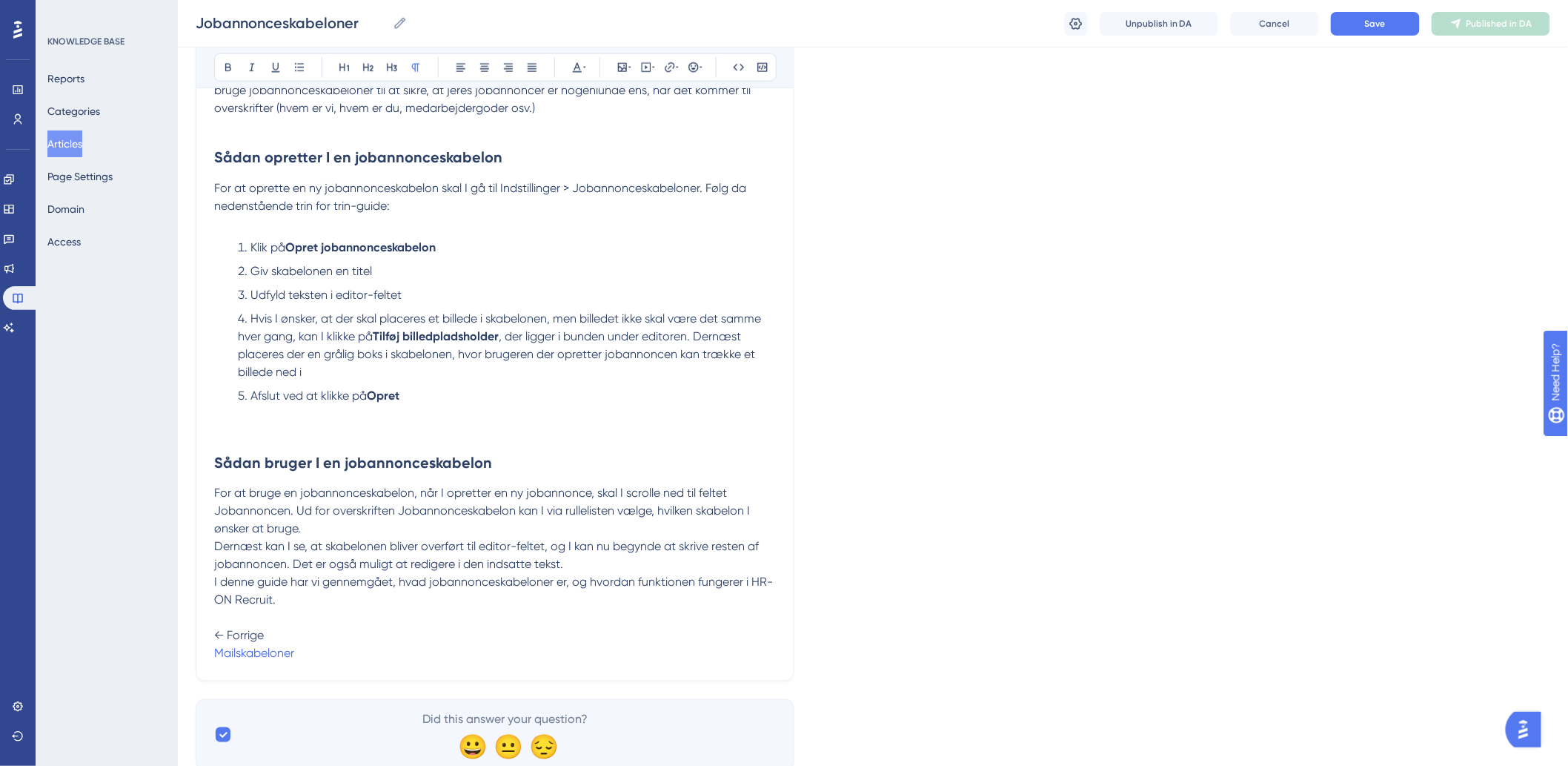
click at [572, 606] on p "I denne guide har vi gennemgået, hvad jobannonceskabeloner er, og hvordan funkt…" at bounding box center [495, 617] width 562 height 89
click at [586, 658] on p "I denne guide har vi gennemgået, hvad jobannonceskabeloner er, og hvordan funkt…" at bounding box center [495, 617] width 562 height 89
click at [550, 639] on p "I denne guide har vi gennemgået, hvad jobannonceskabeloner er, og hvordan funkt…" at bounding box center [495, 617] width 562 height 89
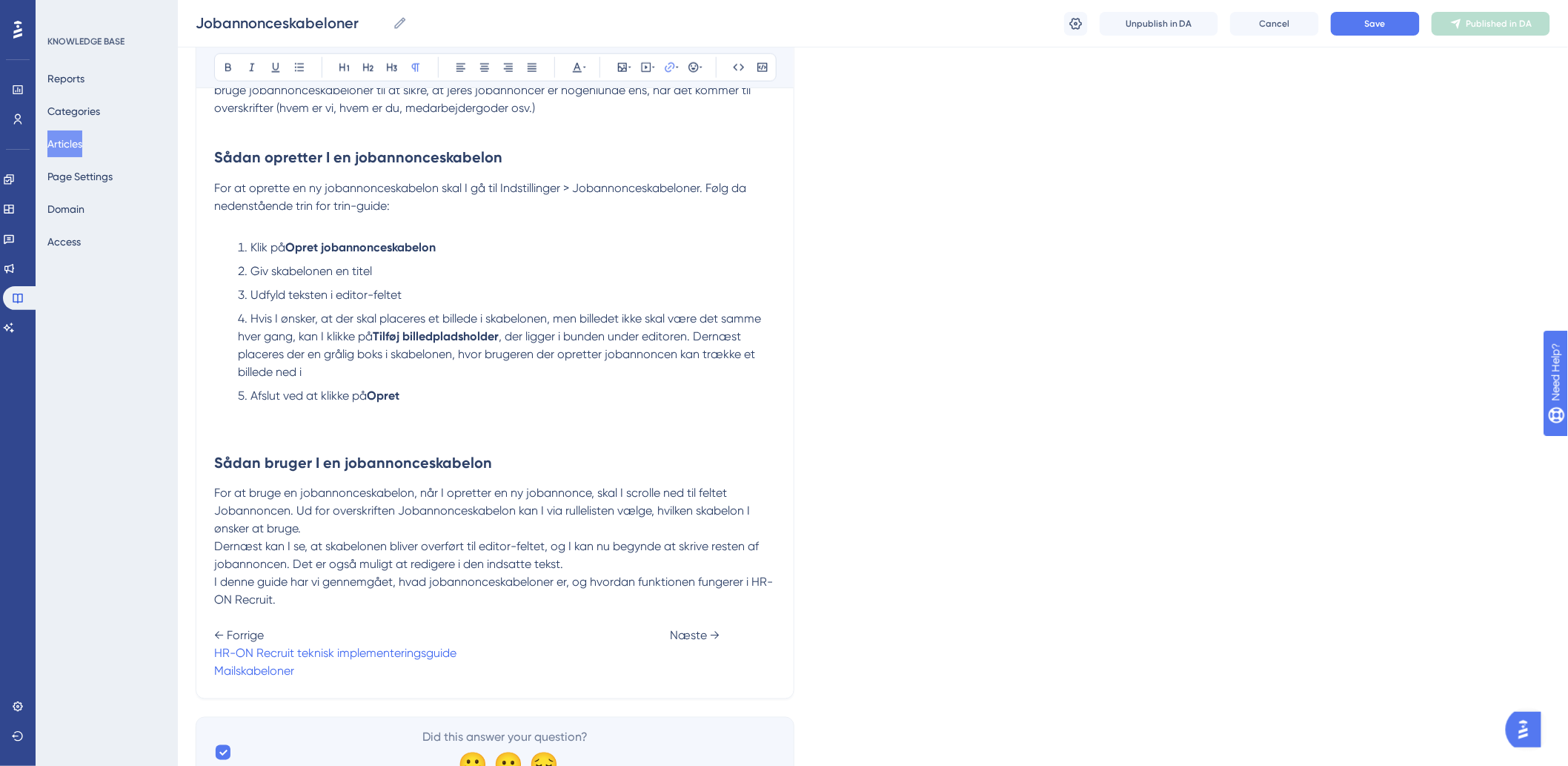
drag, startPoint x: 487, startPoint y: 667, endPoint x: 363, endPoint y: 665, distance: 124.0
click at [363, 665] on p "I denne guide har vi gennemgået, hvad jobannonceskabeloner er, og hvordan funkt…" at bounding box center [495, 627] width 562 height 107
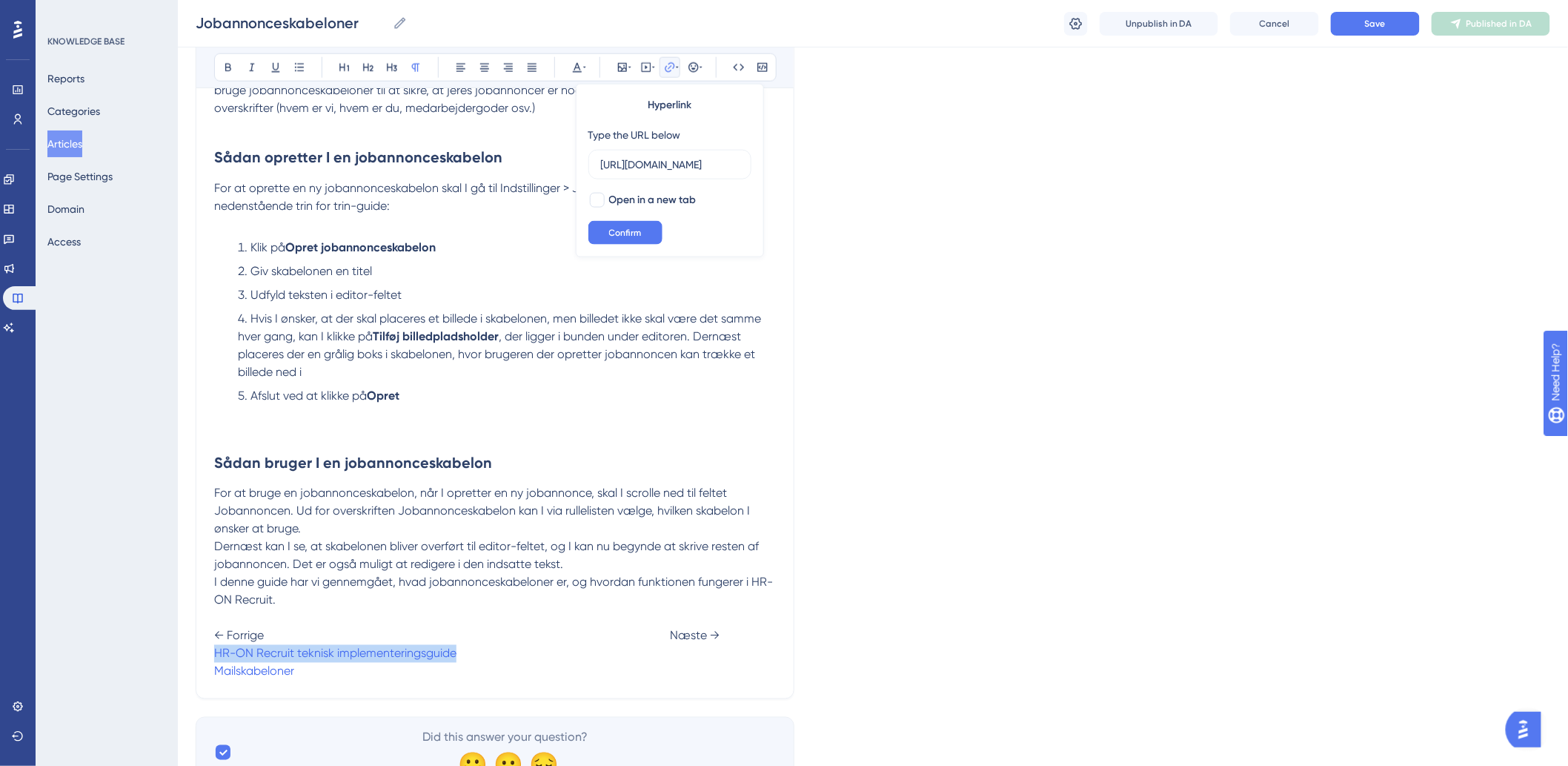
drag, startPoint x: 491, startPoint y: 656, endPoint x: 208, endPoint y: 654, distance: 283.0
click at [208, 654] on div "Jobannonceskabeloner Bold Italic Underline Bullet Point Heading 1 Heading 2 Hea…" at bounding box center [495, 82] width 599 height 1235
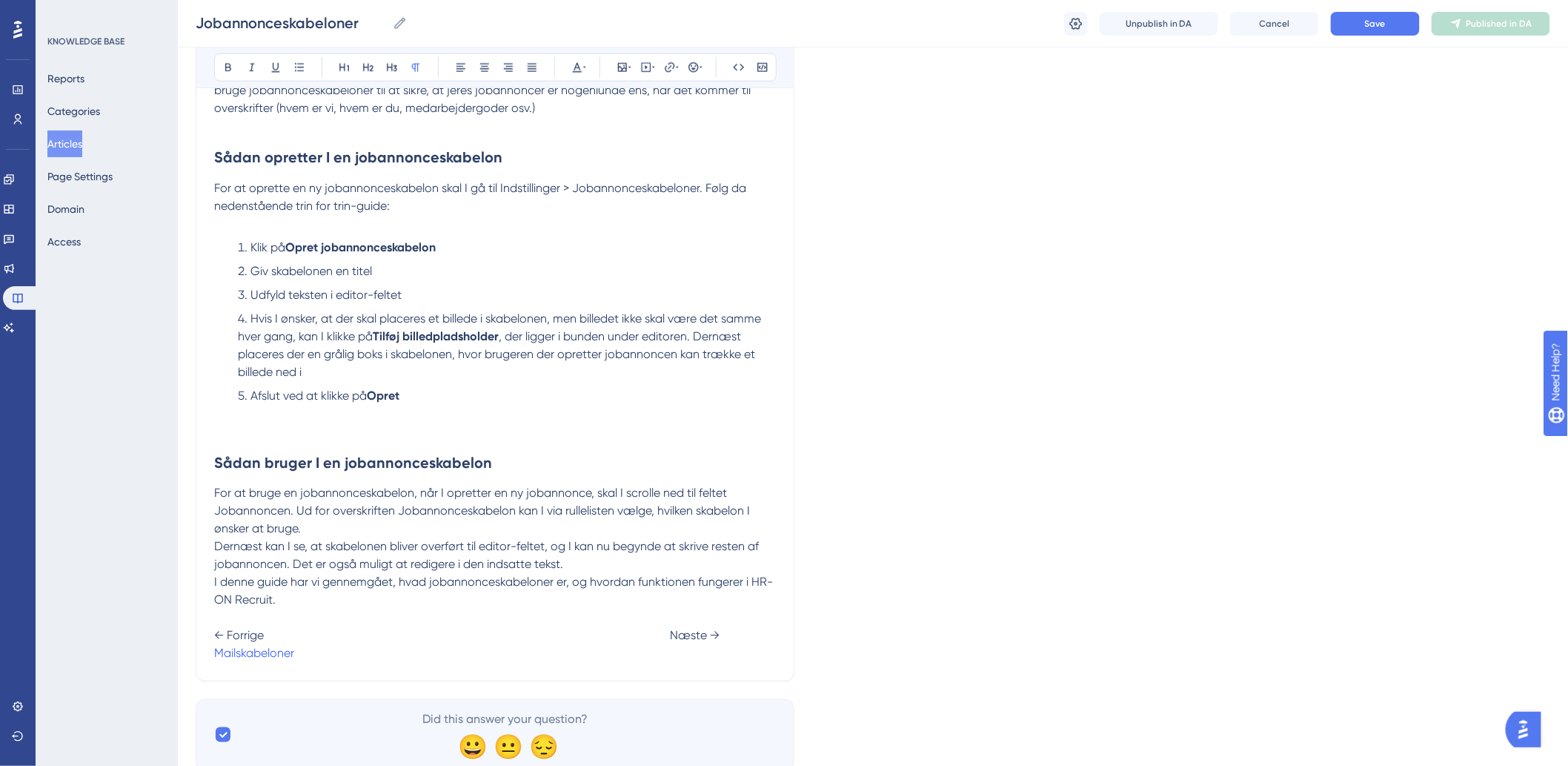
click at [692, 644] on p "I denne guide har vi gennemgået, hvad jobannonceskabeloner er, og hvordan funkt…" at bounding box center [495, 617] width 562 height 89
click at [692, 655] on p "I denne guide har vi gennemgået, hvad jobannonceskabeloner er, og hvordan funkt…" at bounding box center [495, 617] width 562 height 89
drag, startPoint x: 735, startPoint y: 656, endPoint x: 668, endPoint y: 663, distance: 67.4
click at [668, 663] on p "I denne guide har vi gennemgået, hvad jobannonceskabeloner er, og hvordan funkt…" at bounding box center [495, 617] width 562 height 89
click at [669, 64] on icon at bounding box center [669, 66] width 9 height 9
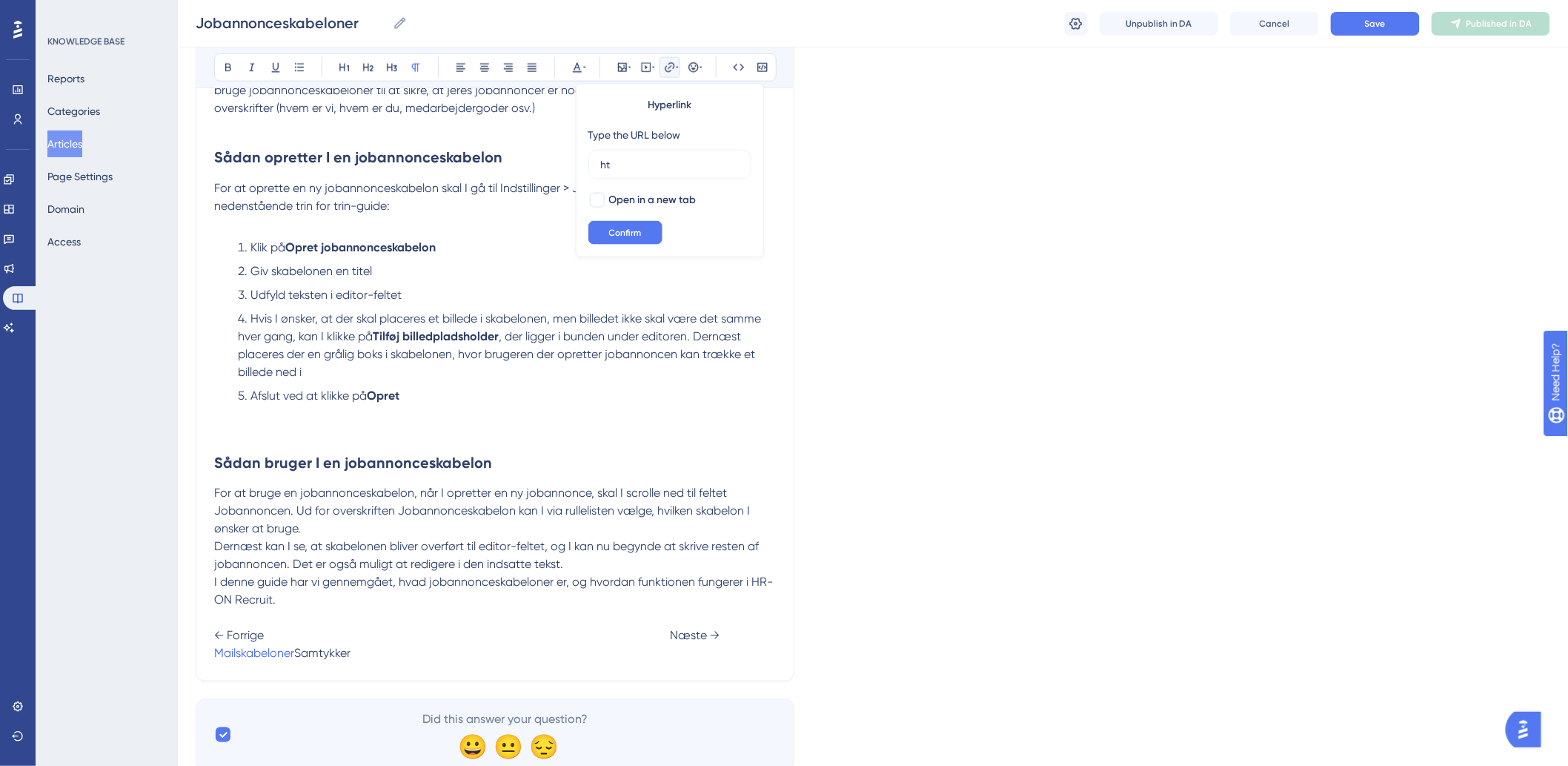
type input "h"
type input "[URL][DOMAIN_NAME]"
click at [604, 230] on button "Confirm" at bounding box center [625, 233] width 74 height 24
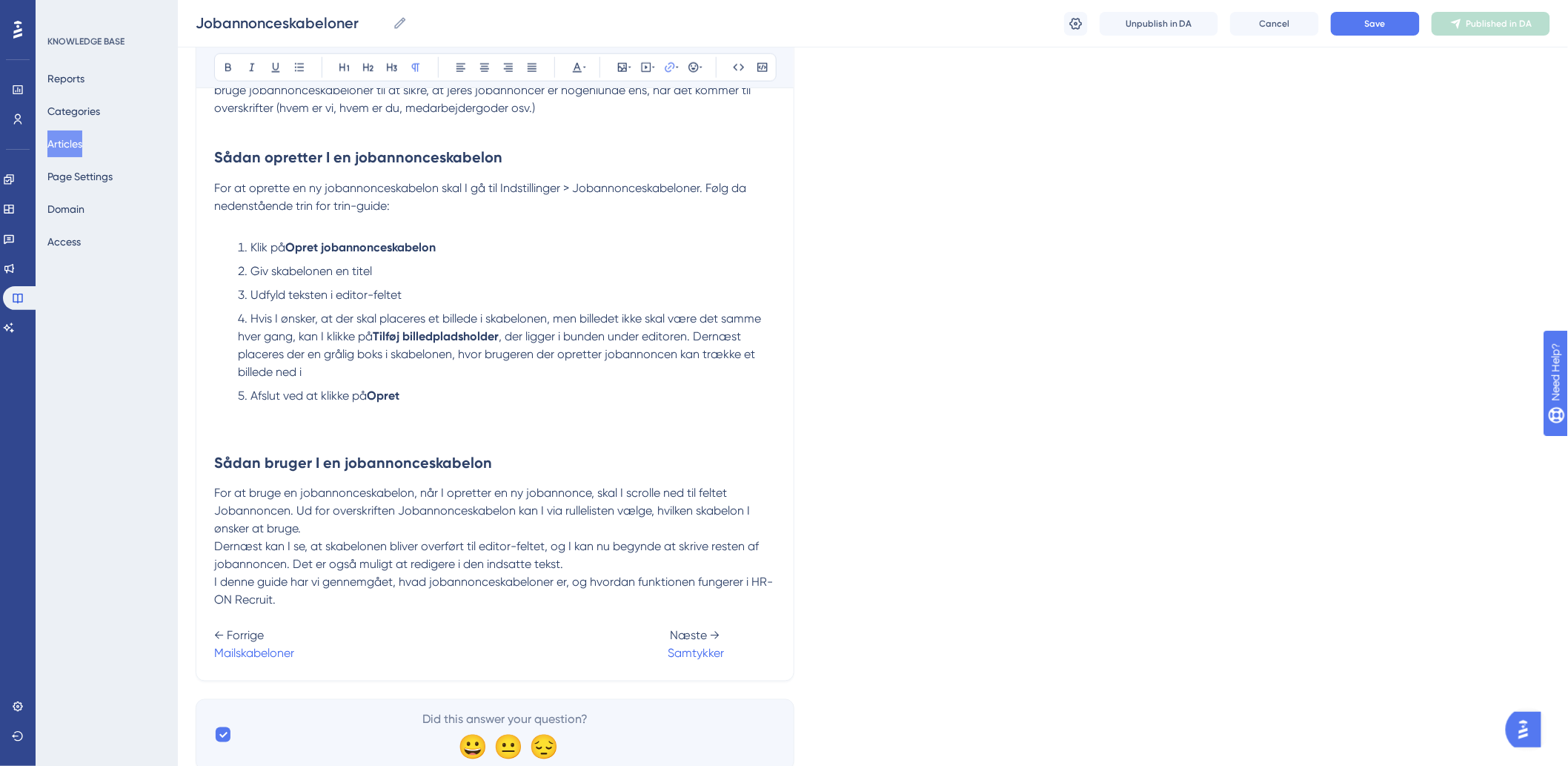
click at [648, 515] on span "For at bruge en jobannonceskabelon, når I opretter en ny jobannonce, skal I scr…" at bounding box center [483, 512] width 539 height 50
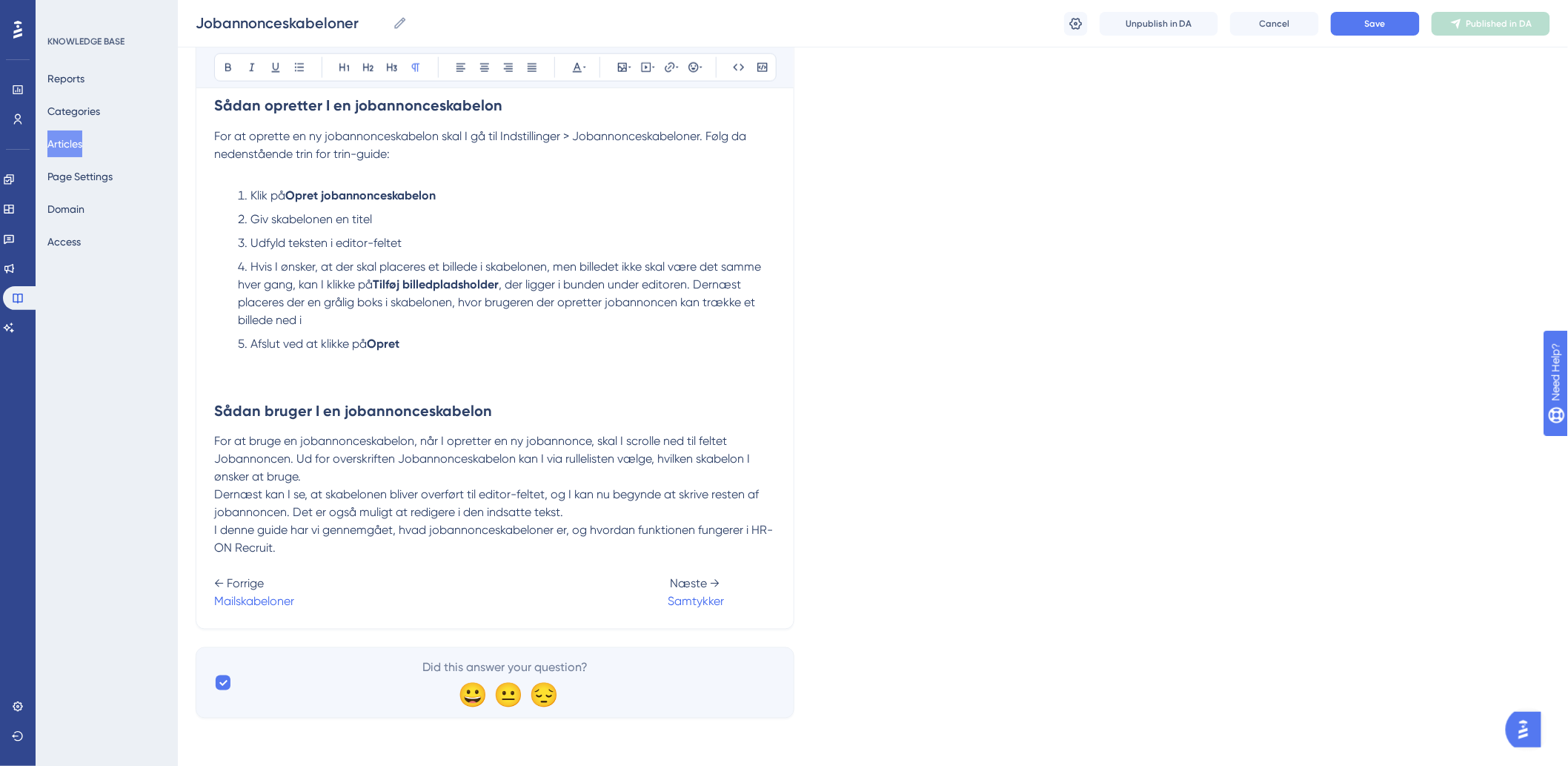
scroll to position [755, 0]
click at [1406, 15] on button "Save" at bounding box center [1375, 24] width 88 height 24
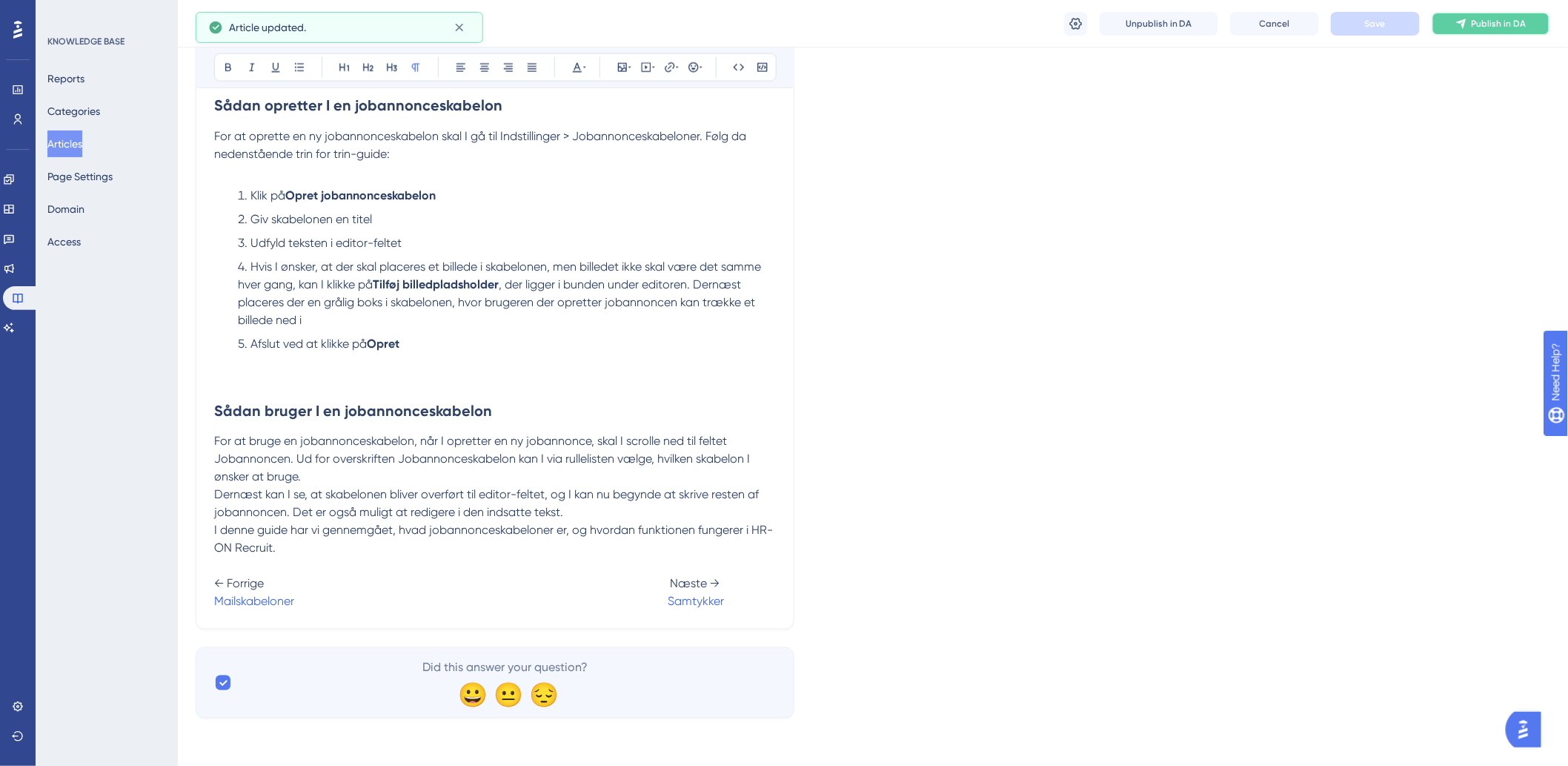
click at [1474, 24] on span "Publish in DA" at bounding box center [1499, 24] width 55 height 12
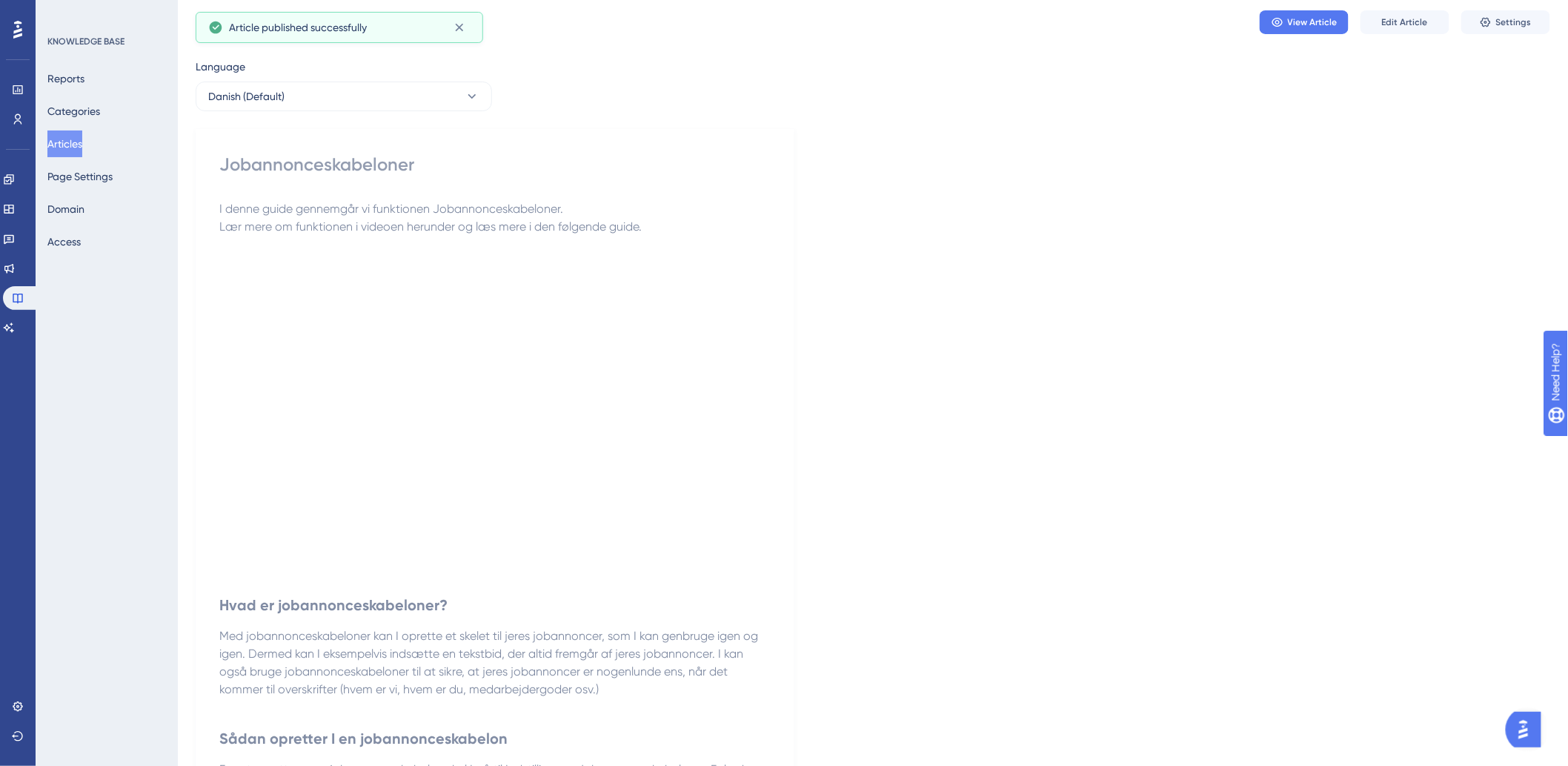
scroll to position [0, 0]
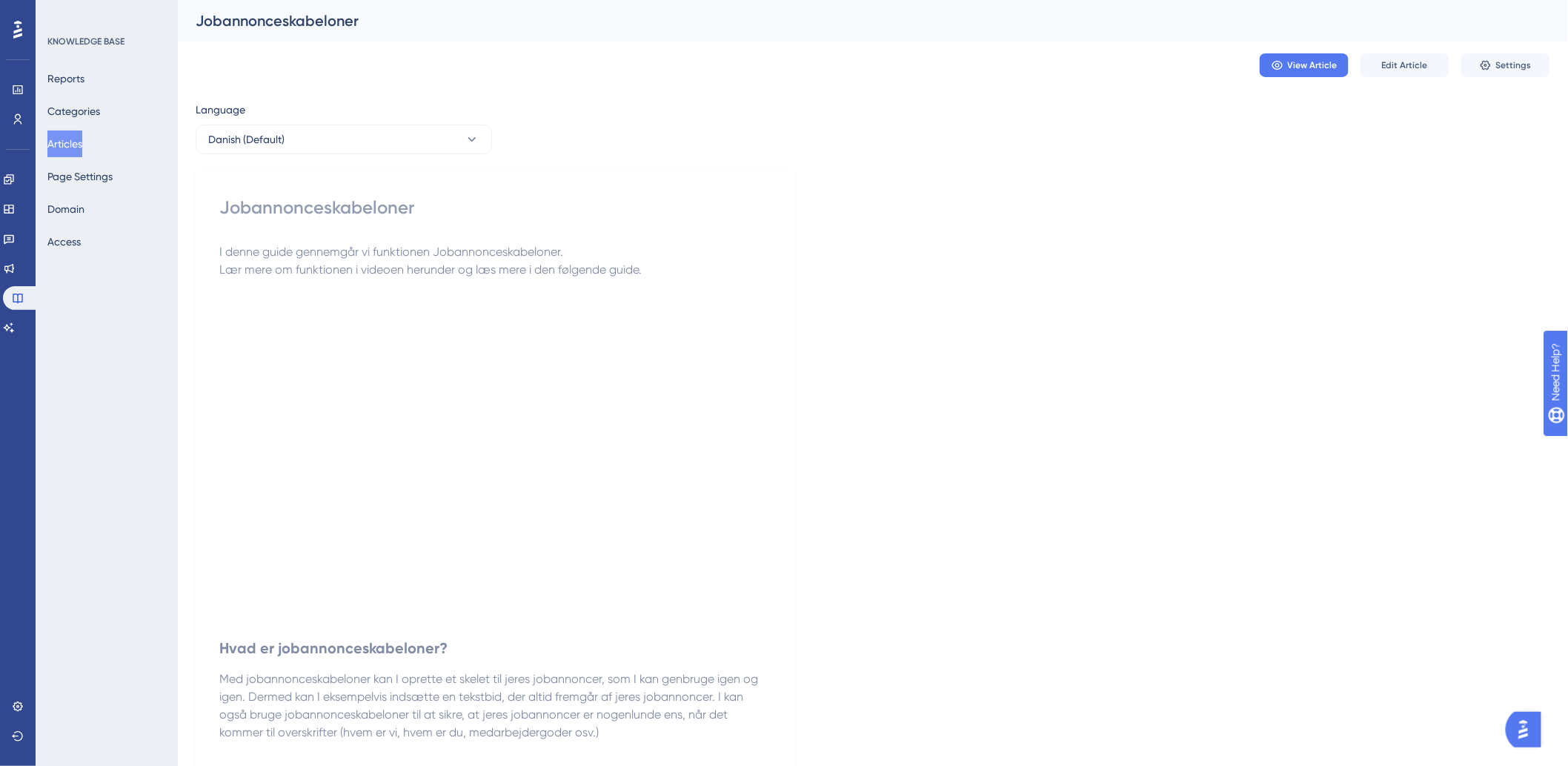
drag, startPoint x: 88, startPoint y: 143, endPoint x: 158, endPoint y: 143, distance: 70.0
click at [82, 143] on button "Articles" at bounding box center [64, 144] width 35 height 27
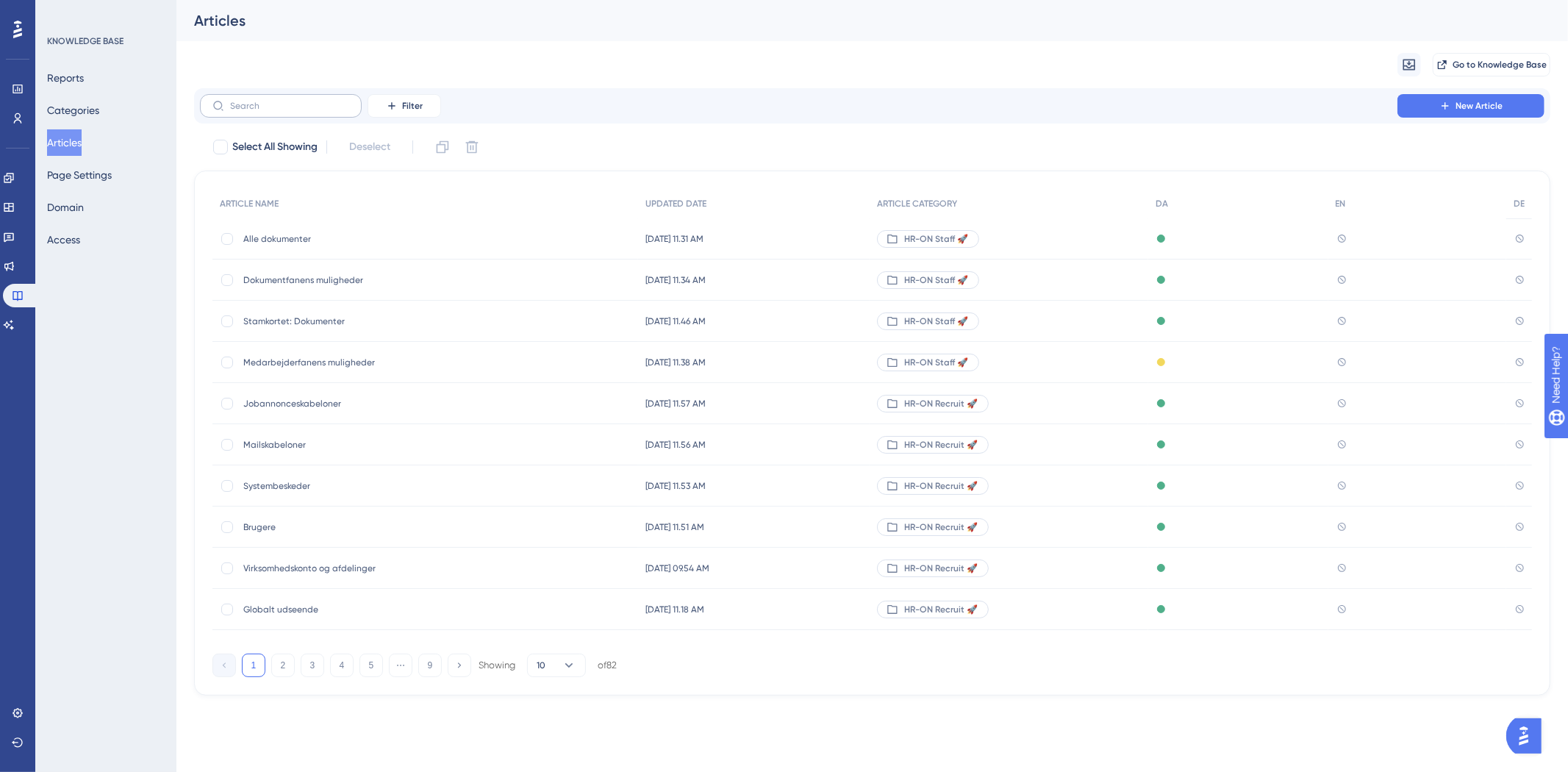
click at [344, 115] on label at bounding box center [281, 106] width 162 height 24
click at [344, 115] on label at bounding box center [281, 106] width 162 height 24
click at [344, 111] on input "text" at bounding box center [290, 106] width 119 height 10
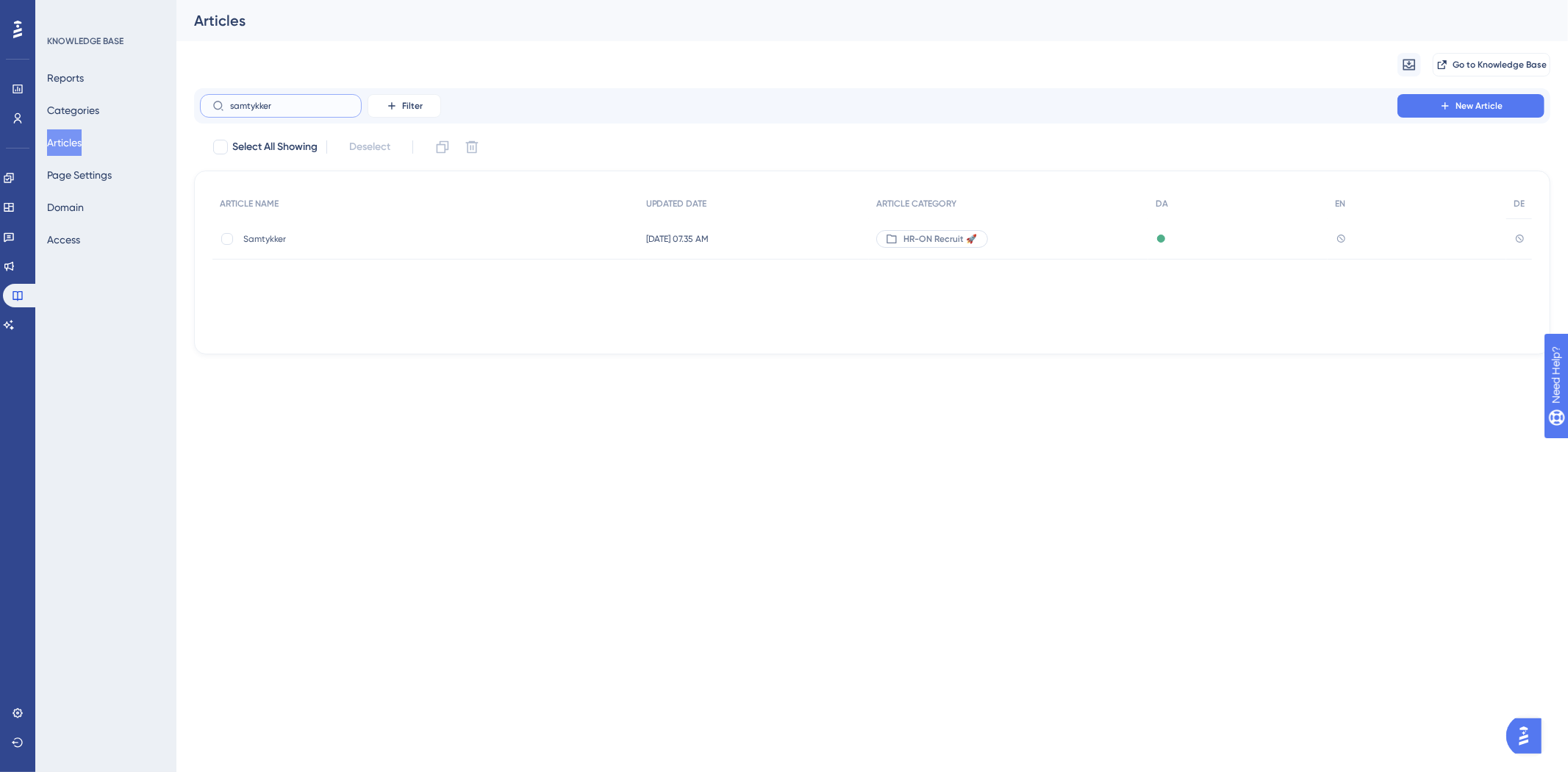
type input "samtykker"
click at [366, 238] on span "Samtykker" at bounding box center [361, 239] width 235 height 12
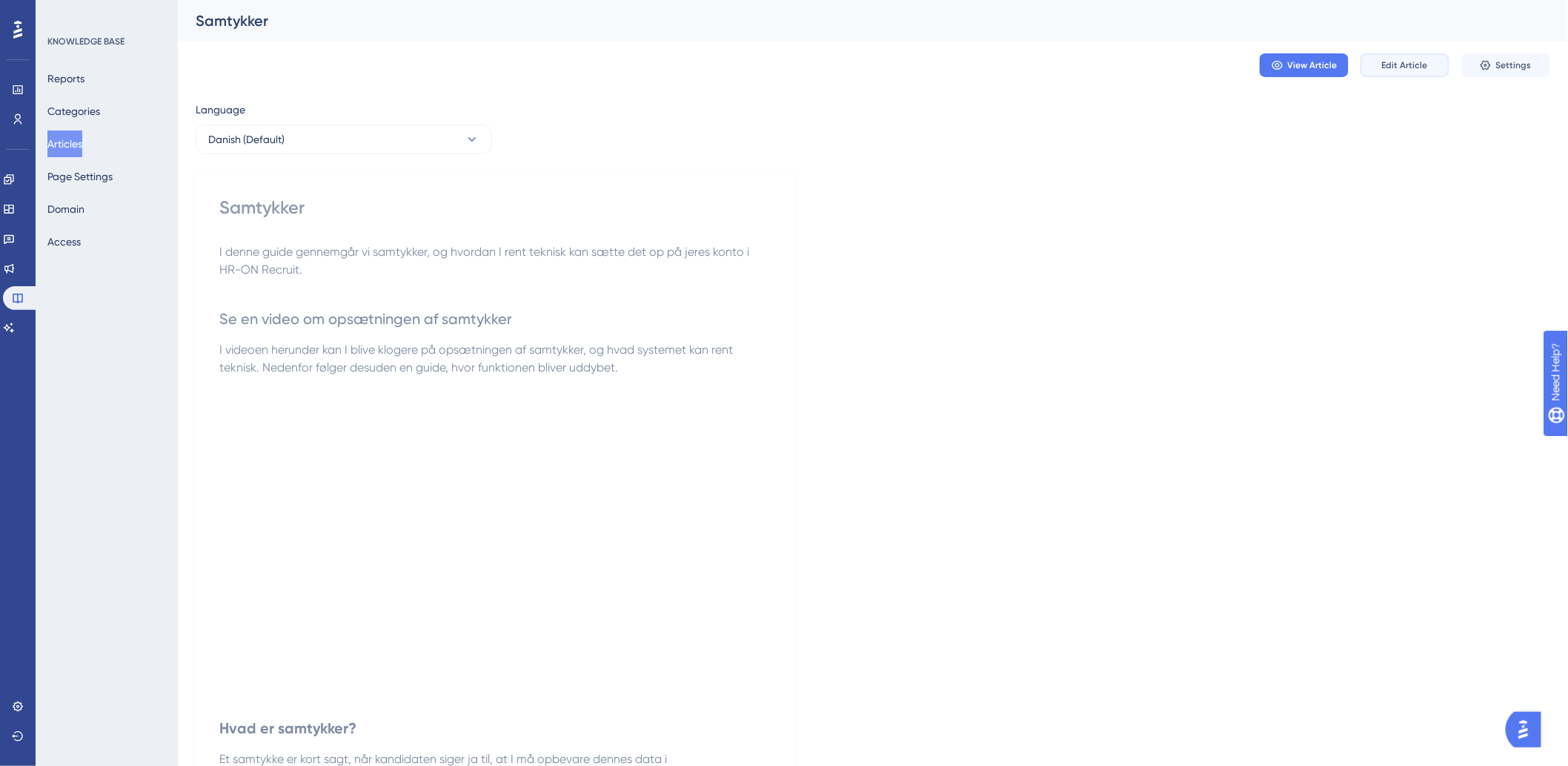
click at [1426, 60] on span "Edit Article" at bounding box center [1404, 65] width 46 height 12
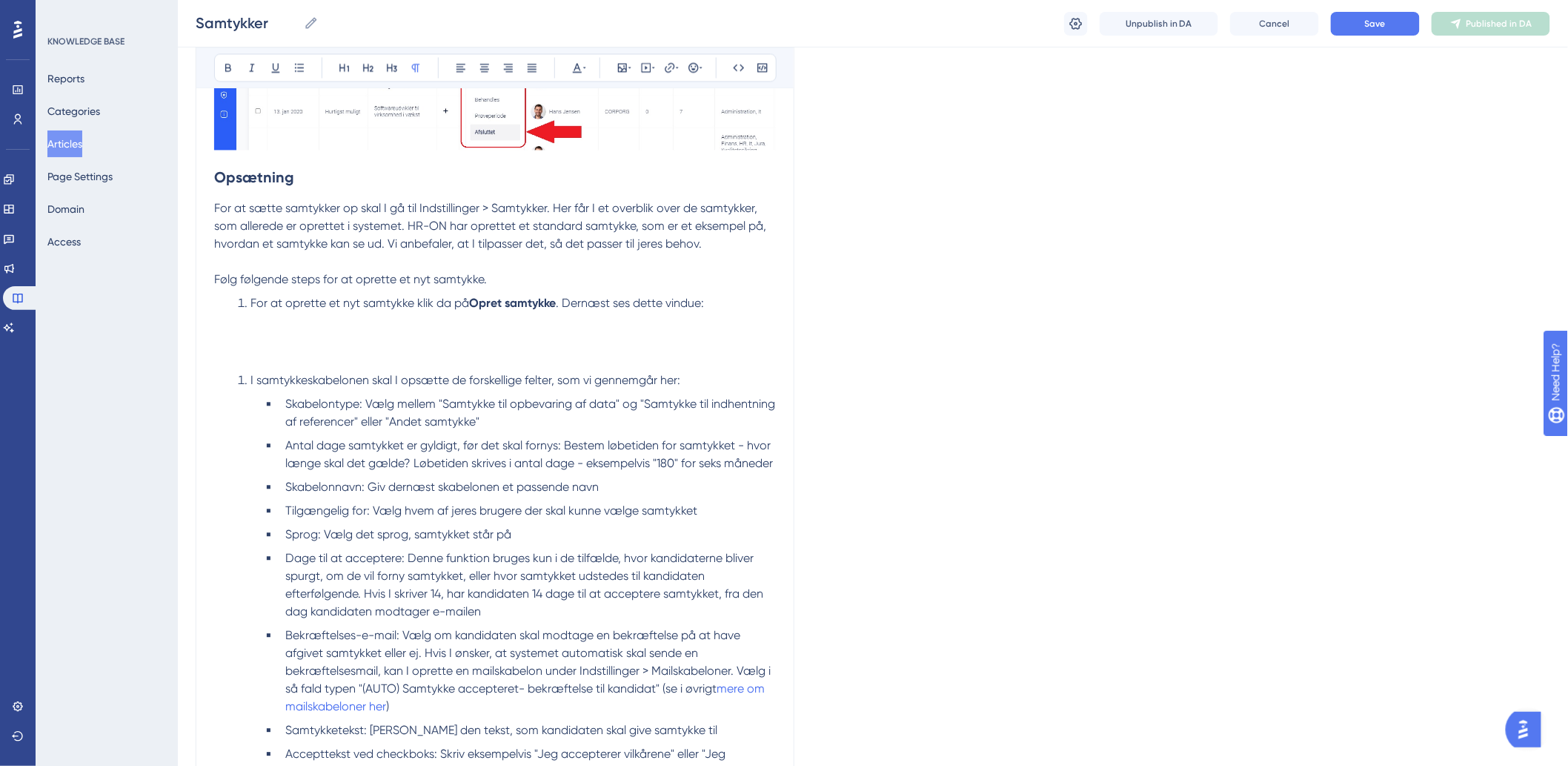
scroll to position [1400, 0]
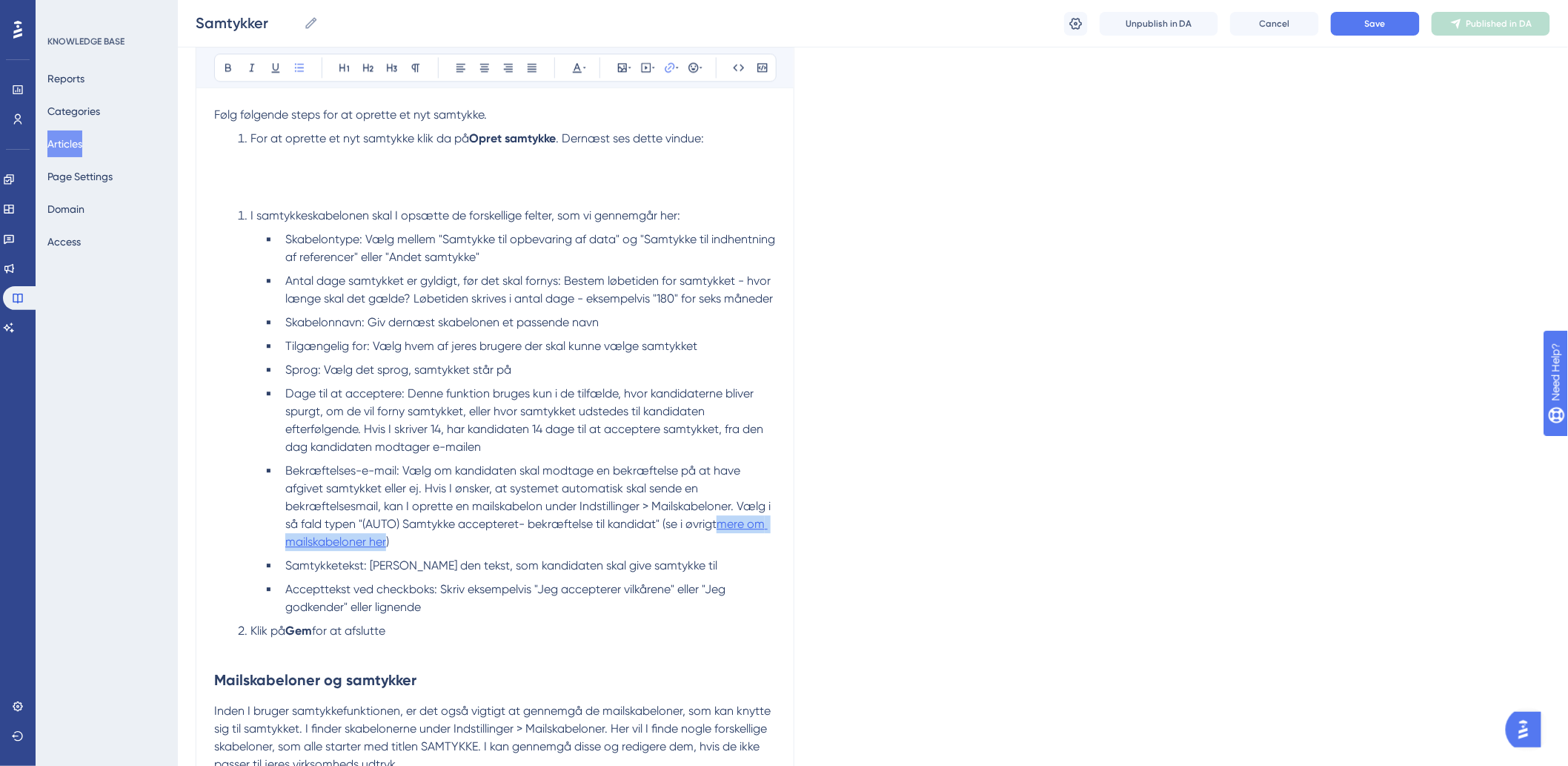
drag, startPoint x: 387, startPoint y: 558, endPoint x: 724, endPoint y: 540, distance: 337.5
click at [724, 540] on li "Bekræftelses-e-mail: Vælg om kandidaten skal modtage en bekræftelse på at have …" at bounding box center [528, 506] width 497 height 89
type input "h"
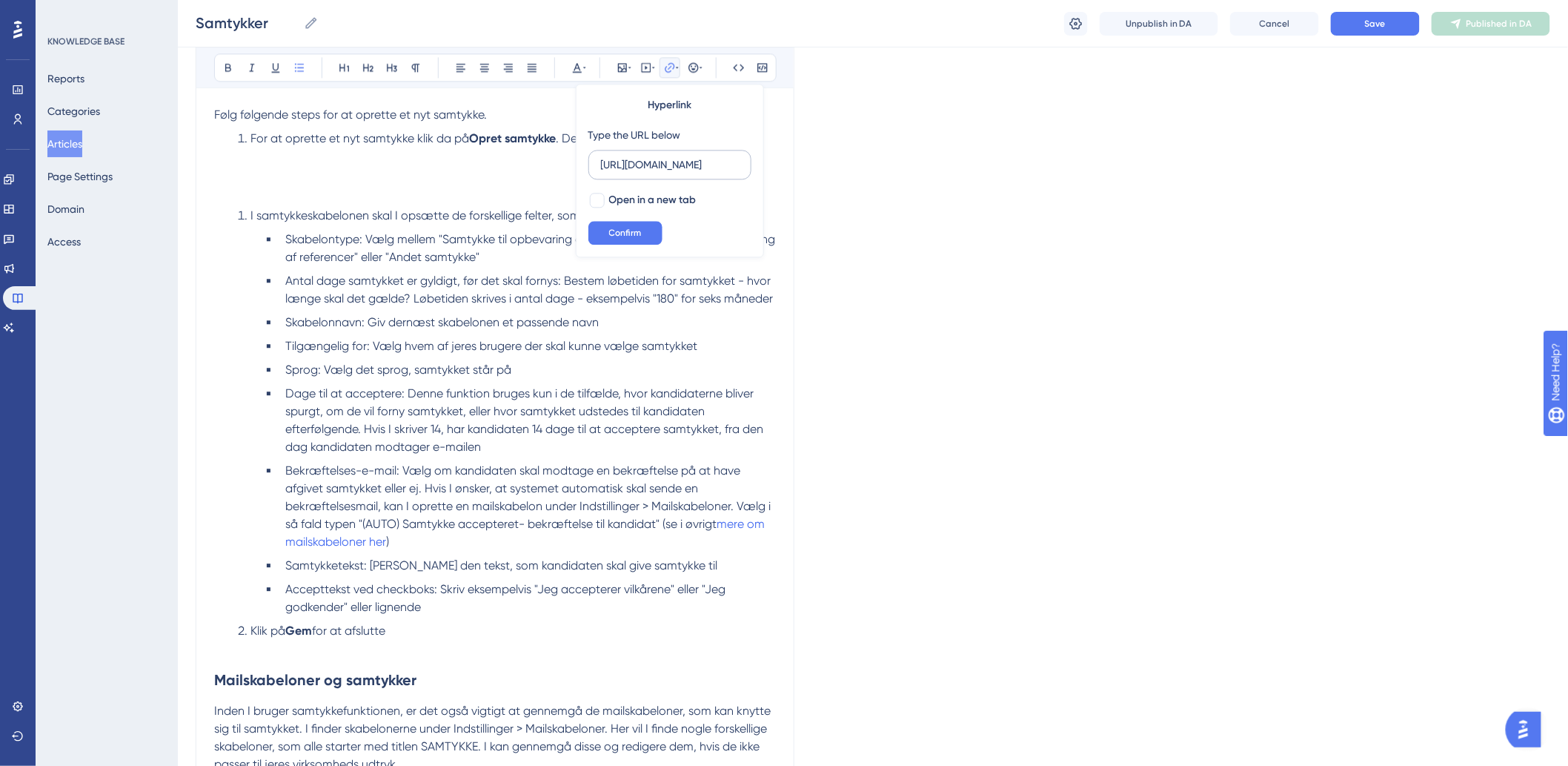
scroll to position [0, 138]
type input "https://help.hr-on.com/da/articles/15180-mailskabeloner"
click at [624, 236] on span "Confirm" at bounding box center [625, 233] width 33 height 12
click at [622, 520] on span "Bekræftelses-e-mail: Vælg om kandidaten skal modtage en bekræftelse på at have …" at bounding box center [529, 497] width 488 height 67
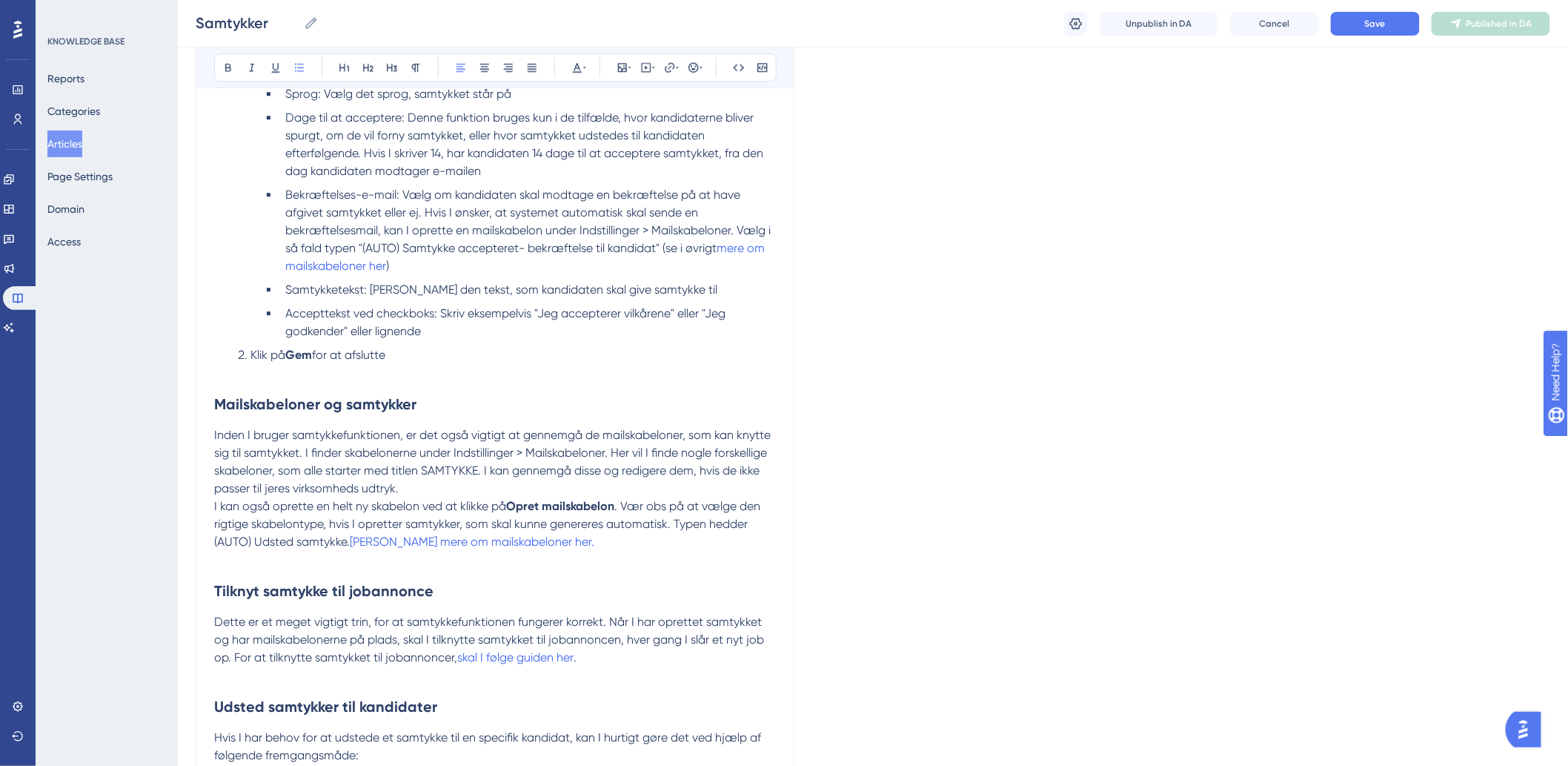
scroll to position [1894, 0]
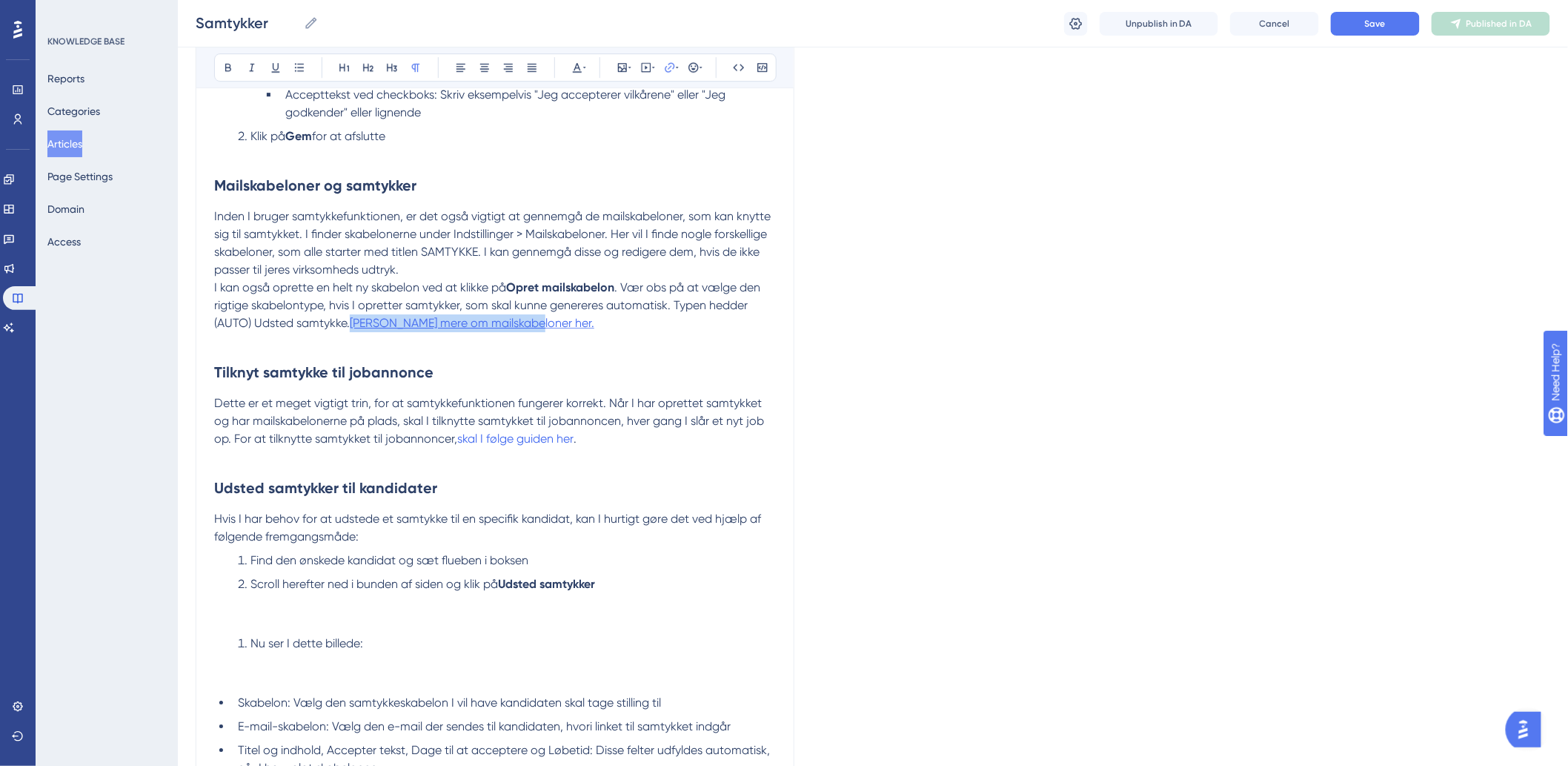
drag, startPoint x: 534, startPoint y: 345, endPoint x: 352, endPoint y: 343, distance: 182.0
click at [352, 332] on p "I kan også oprette en helt ny skabelon ved at klikke på Opret mailskabelon . Væ…" at bounding box center [495, 305] width 562 height 53
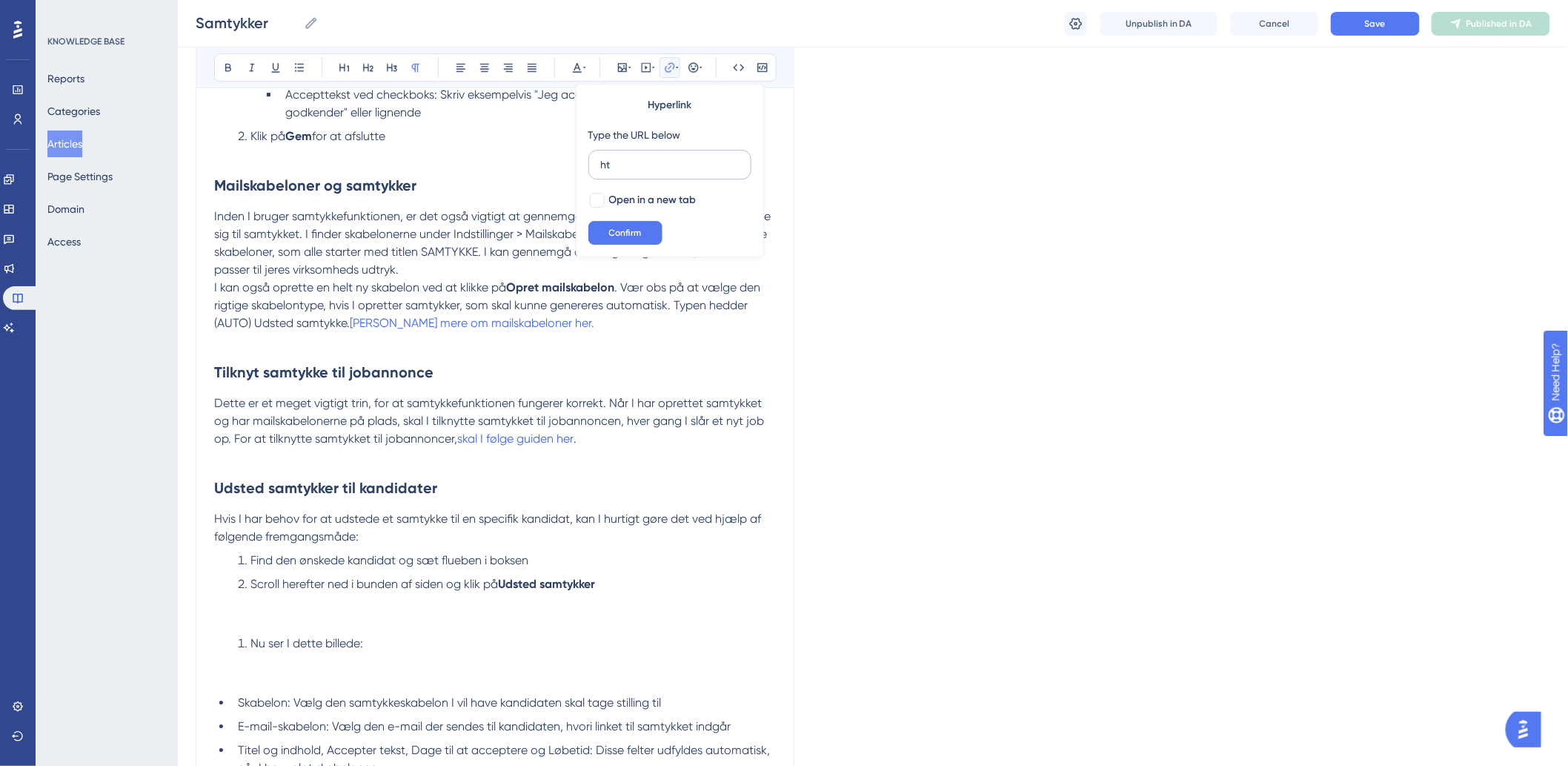
type input "h"
type input "https://help.hr-on.com/da/articles/15180-mailskabeloner"
click at [625, 228] on span "Confirm" at bounding box center [625, 233] width 33 height 12
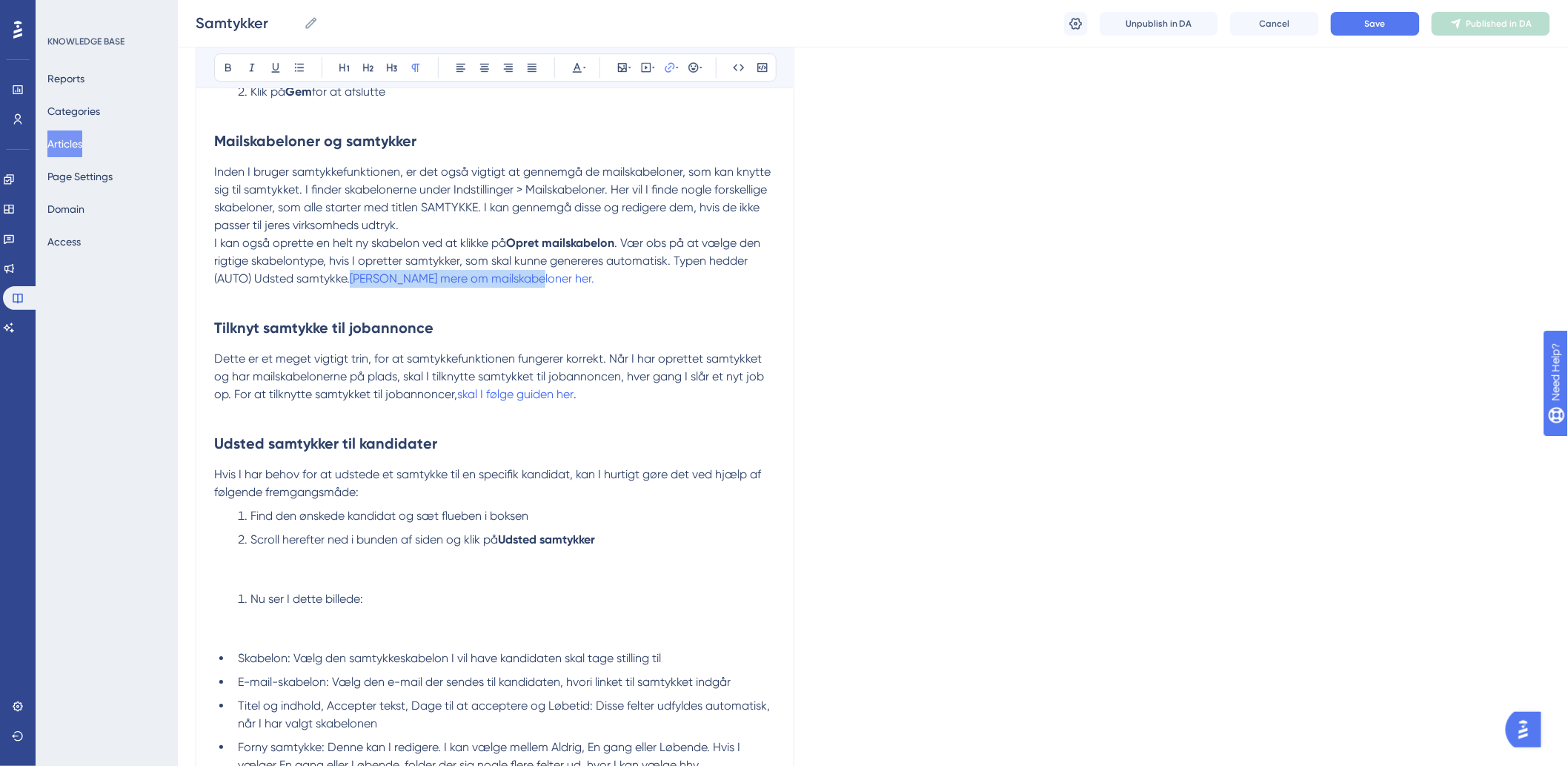
scroll to position [1976, 0]
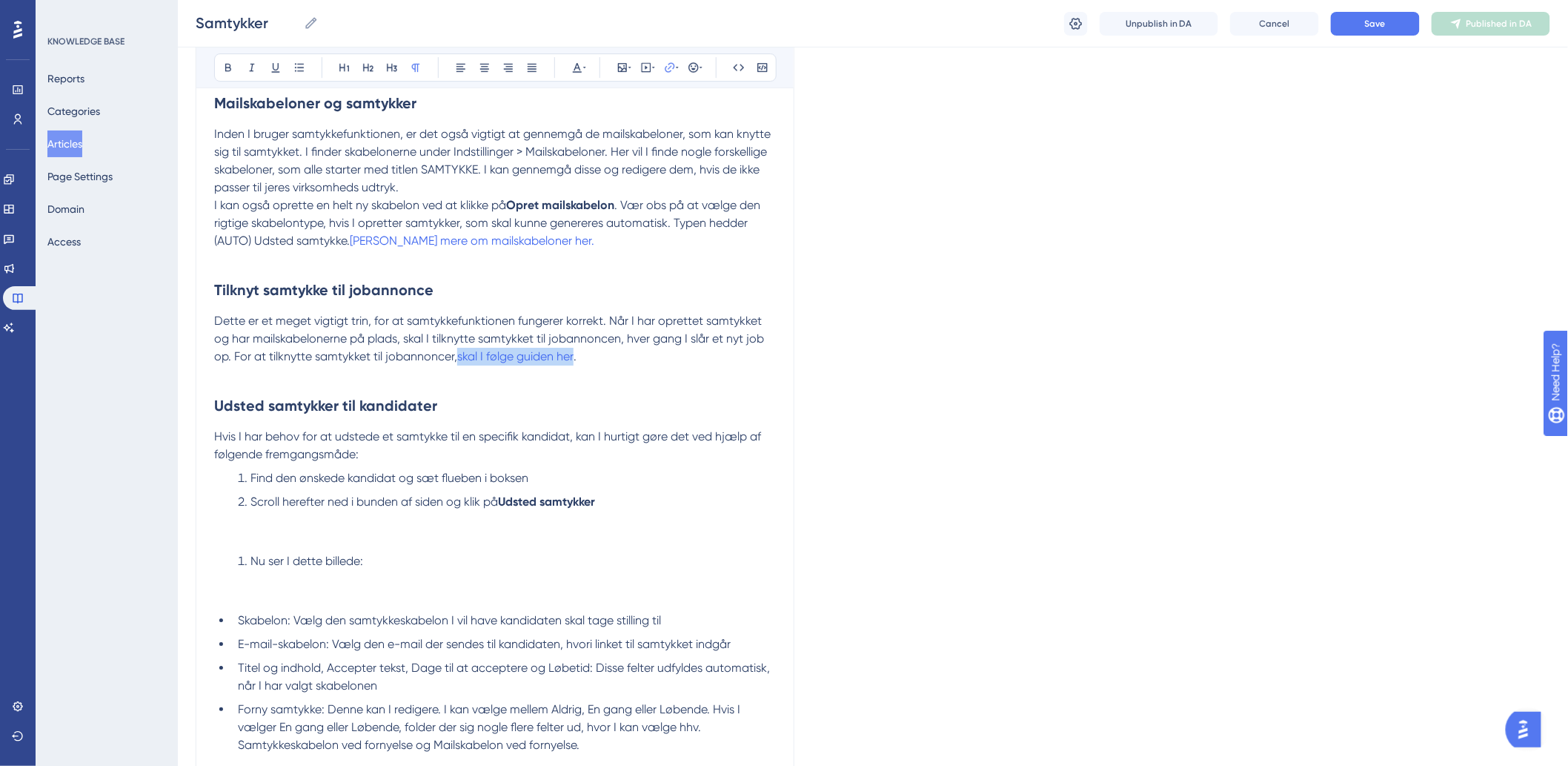
drag, startPoint x: 578, startPoint y: 379, endPoint x: 461, endPoint y: 383, distance: 117.1
click at [461, 365] on p "Dette er et meget vigtigt trin, for at samtykkefunktionen fungerer korrekt. Når…" at bounding box center [495, 339] width 562 height 53
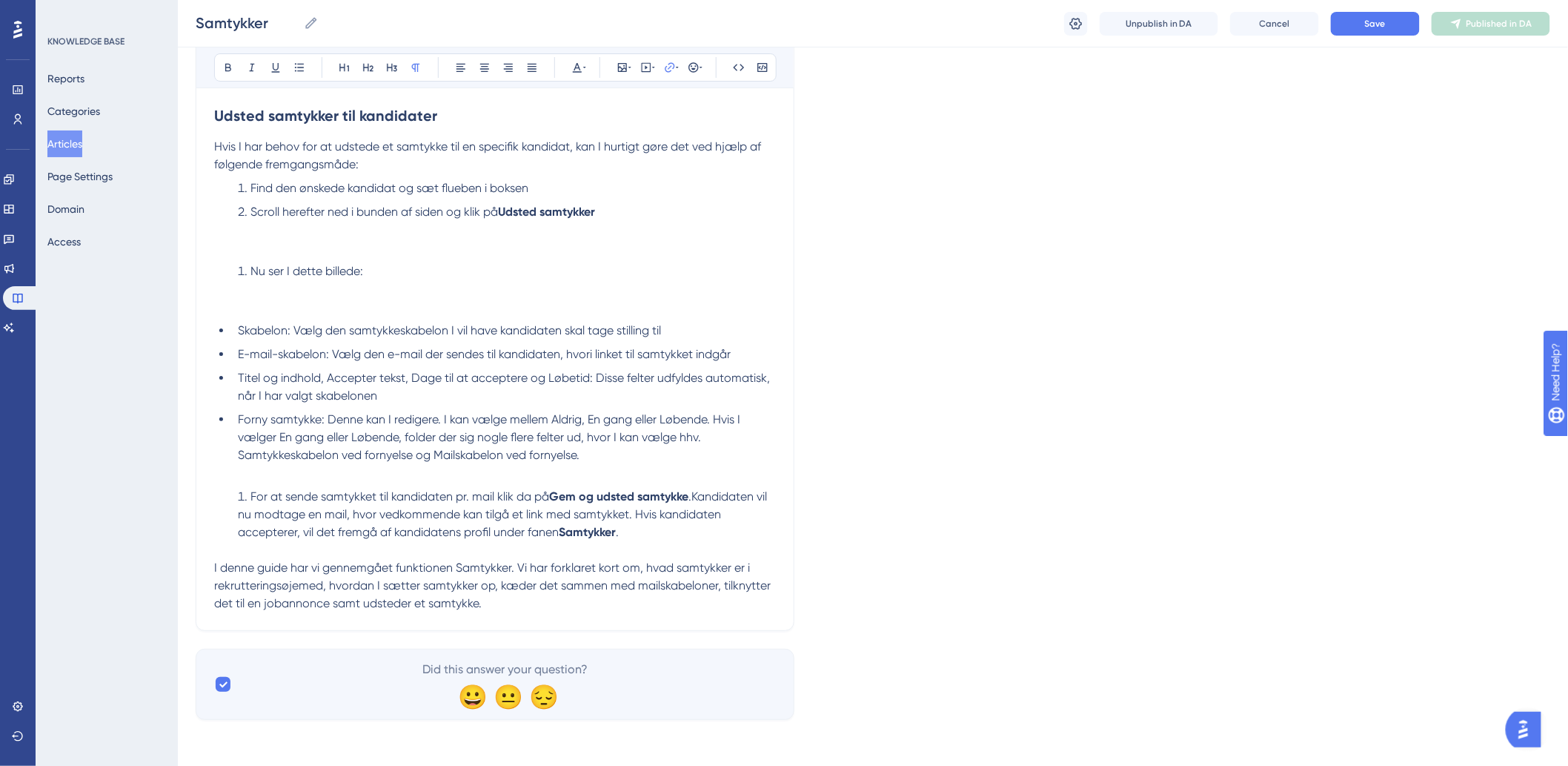
scroll to position [2289, 0]
click at [1387, 23] on button "Save" at bounding box center [1375, 24] width 88 height 24
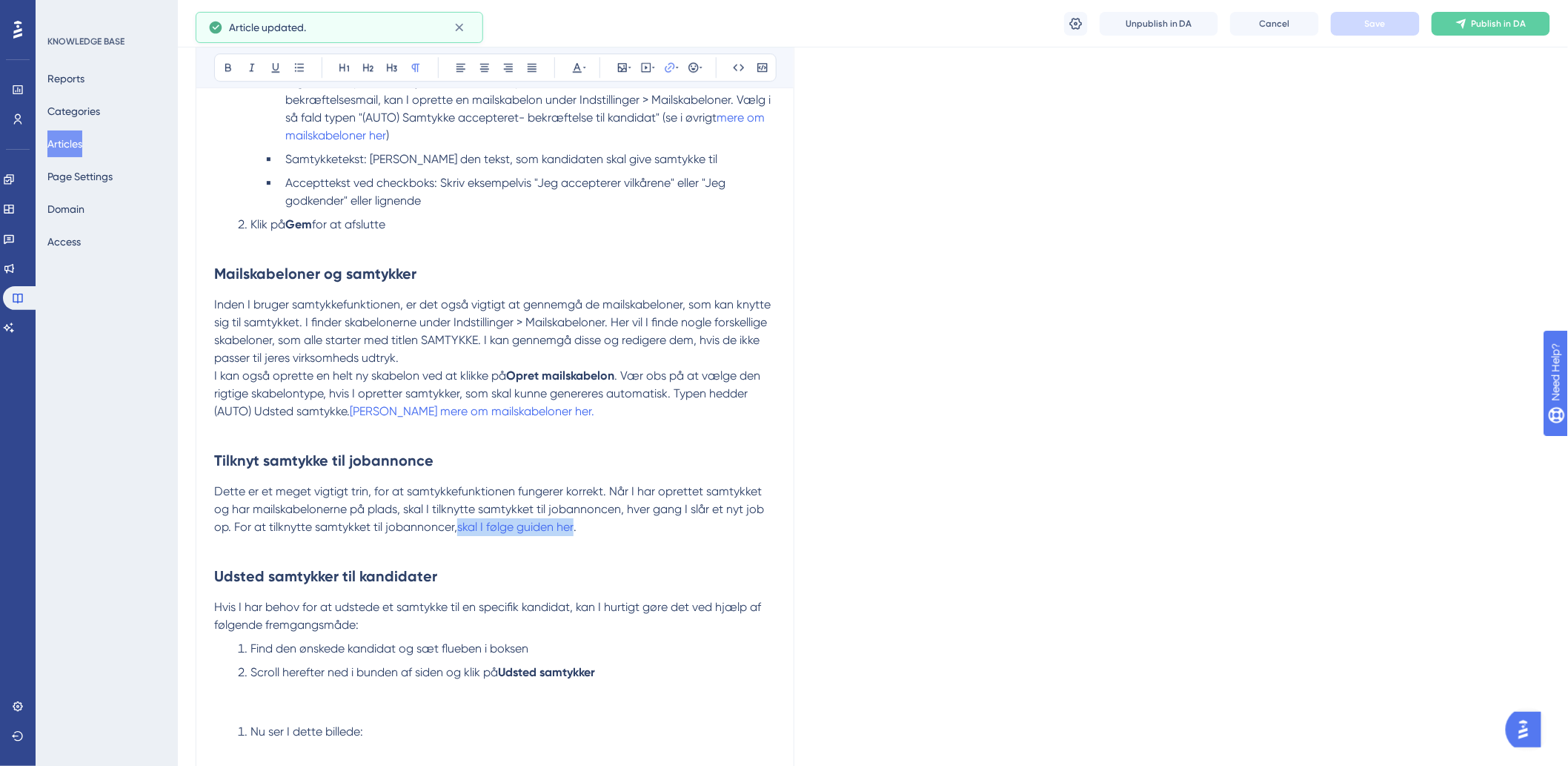
scroll to position [1713, 0]
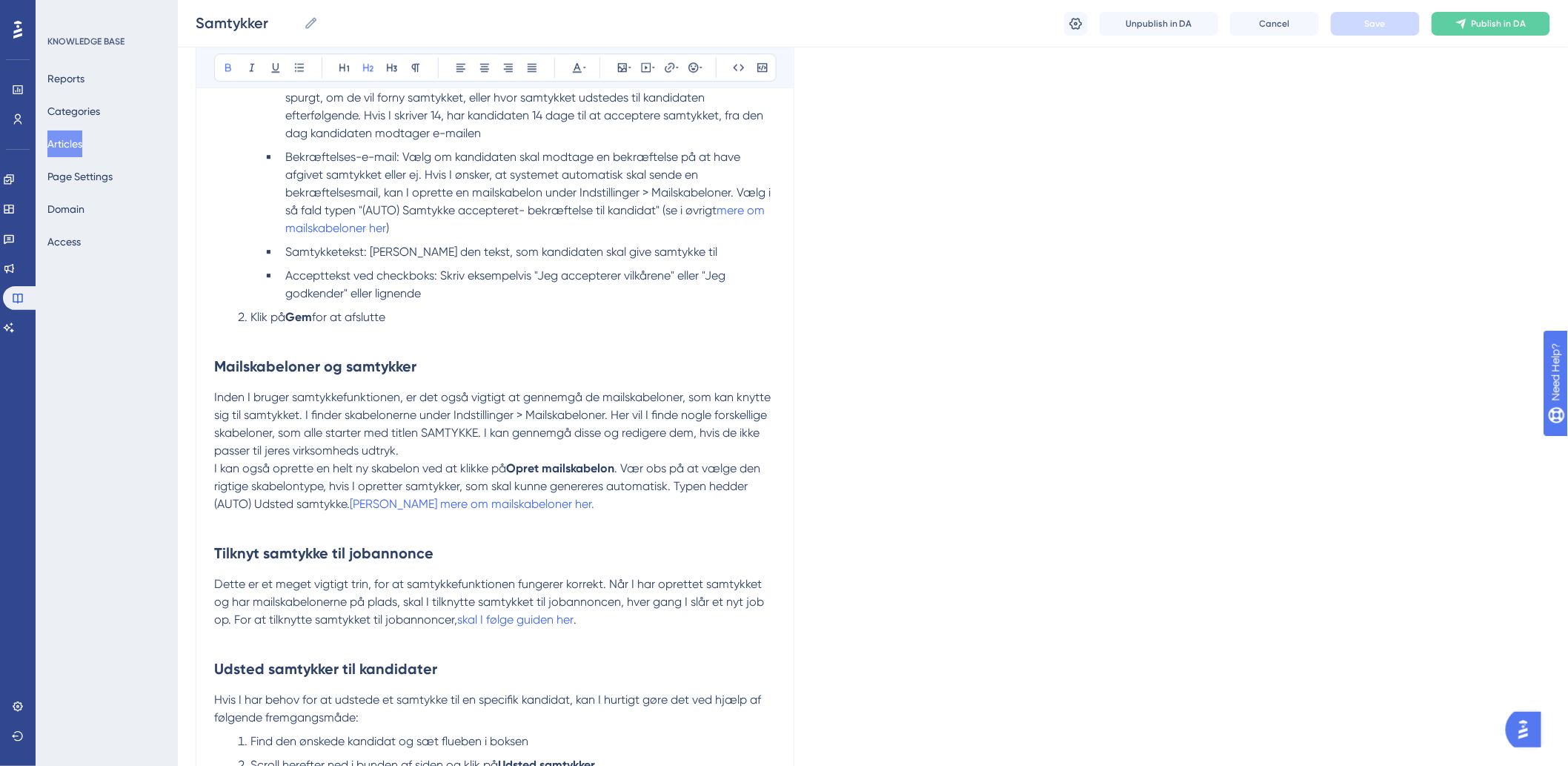
click at [632, 569] on h2 "Tilknyt samtykke til jobannonce" at bounding box center [495, 553] width 562 height 45
drag, startPoint x: 604, startPoint y: 642, endPoint x: 461, endPoint y: 640, distance: 143.0
click at [461, 628] on p "Dette er et meget vigtigt trin, for at samtykkefunktionen fungerer korrekt. Når…" at bounding box center [495, 602] width 562 height 53
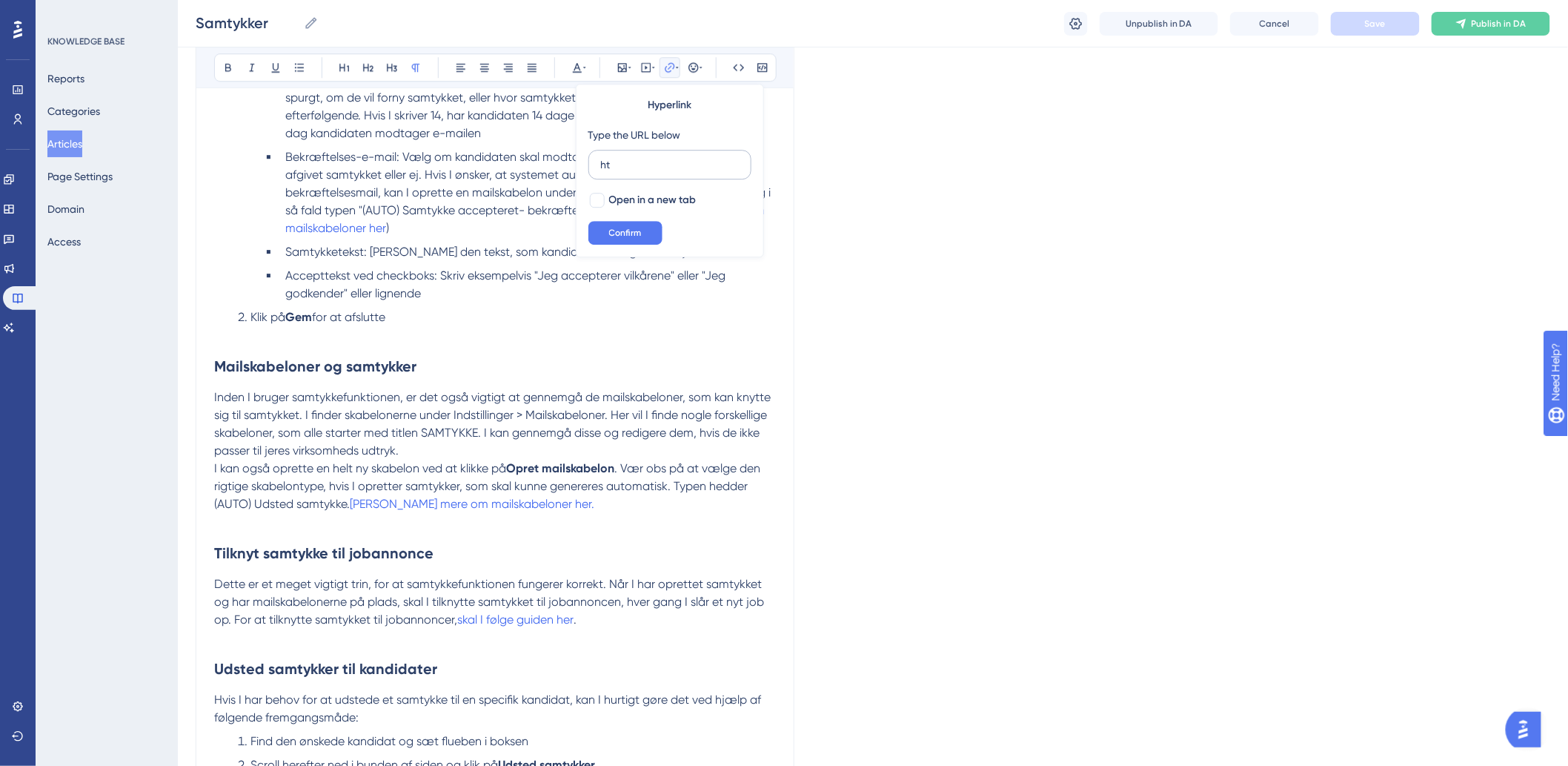
type input "h"
click at [593, 198] on div at bounding box center [596, 199] width 15 height 15
checkbox input "true"
click at [638, 162] on input "text" at bounding box center [669, 164] width 137 height 16
click at [668, 168] on input "text" at bounding box center [669, 164] width 137 height 16
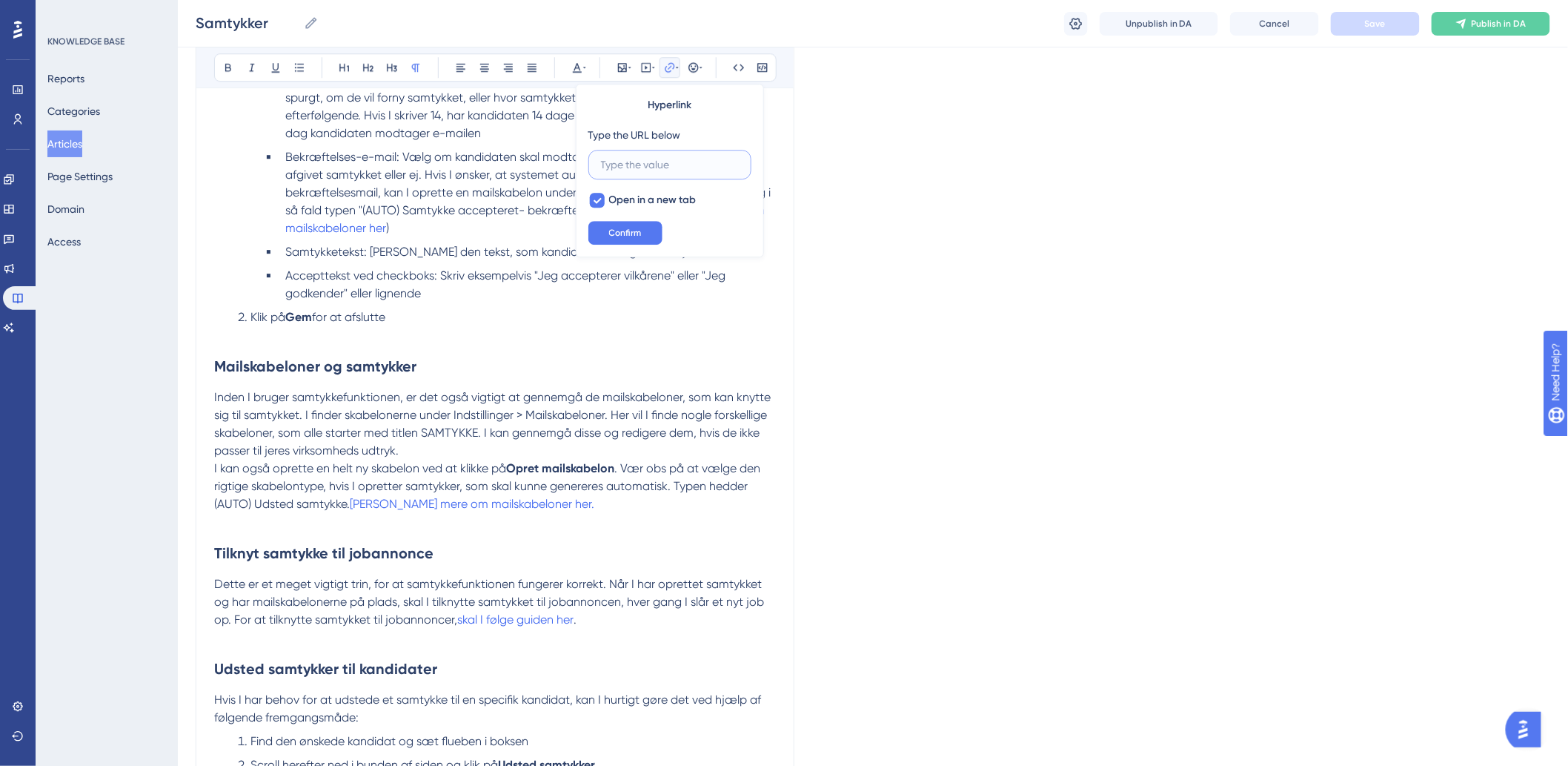
paste input "[URL][DOMAIN_NAME]"
type input "[URL][DOMAIN_NAME]"
click at [618, 241] on button "Confirm" at bounding box center [625, 233] width 74 height 24
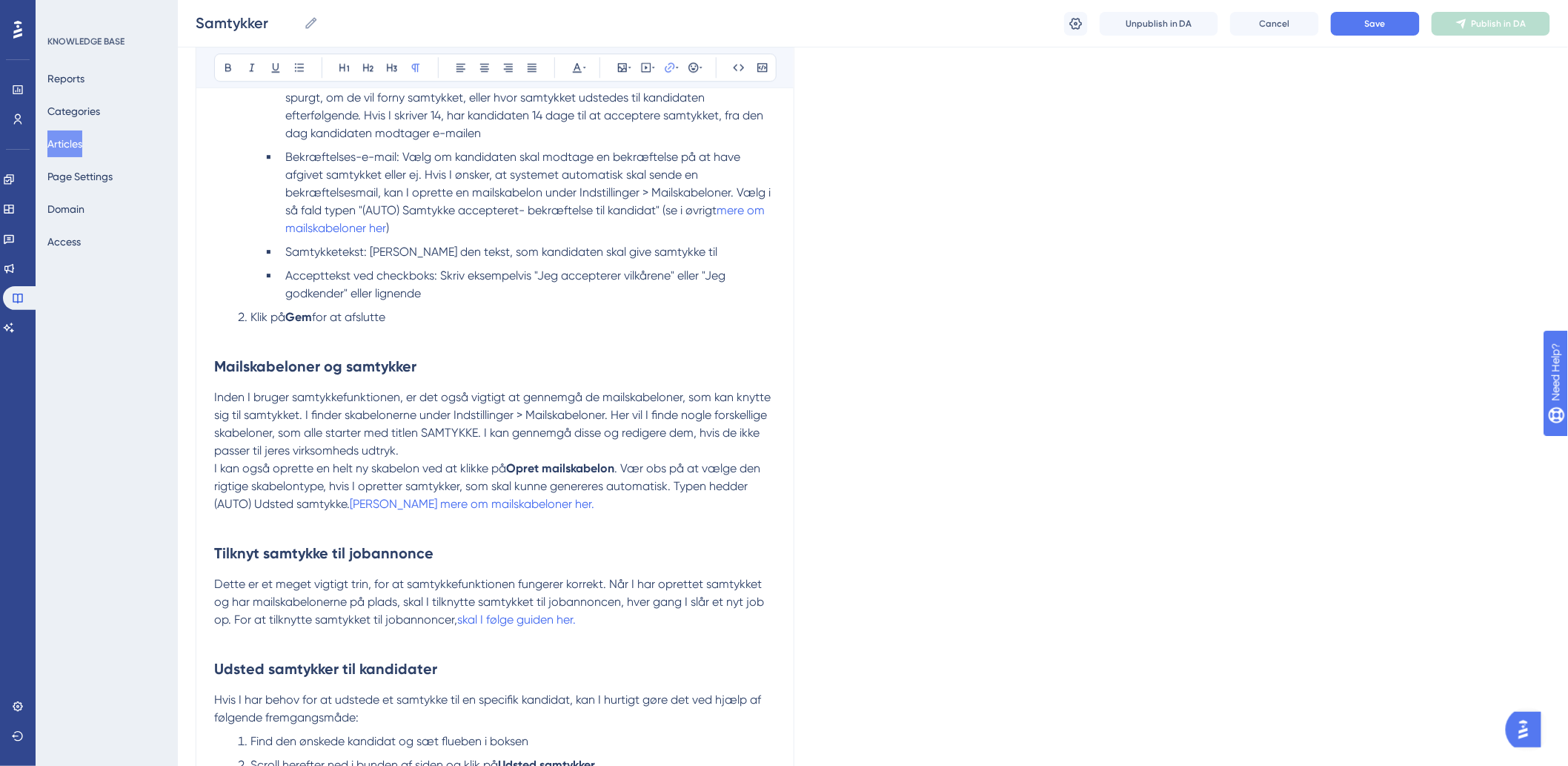
click at [603, 513] on p "I kan også oprette en helt ny skabelon ved at klikke på Opret mailskabelon . Væ…" at bounding box center [495, 487] width 562 height 53
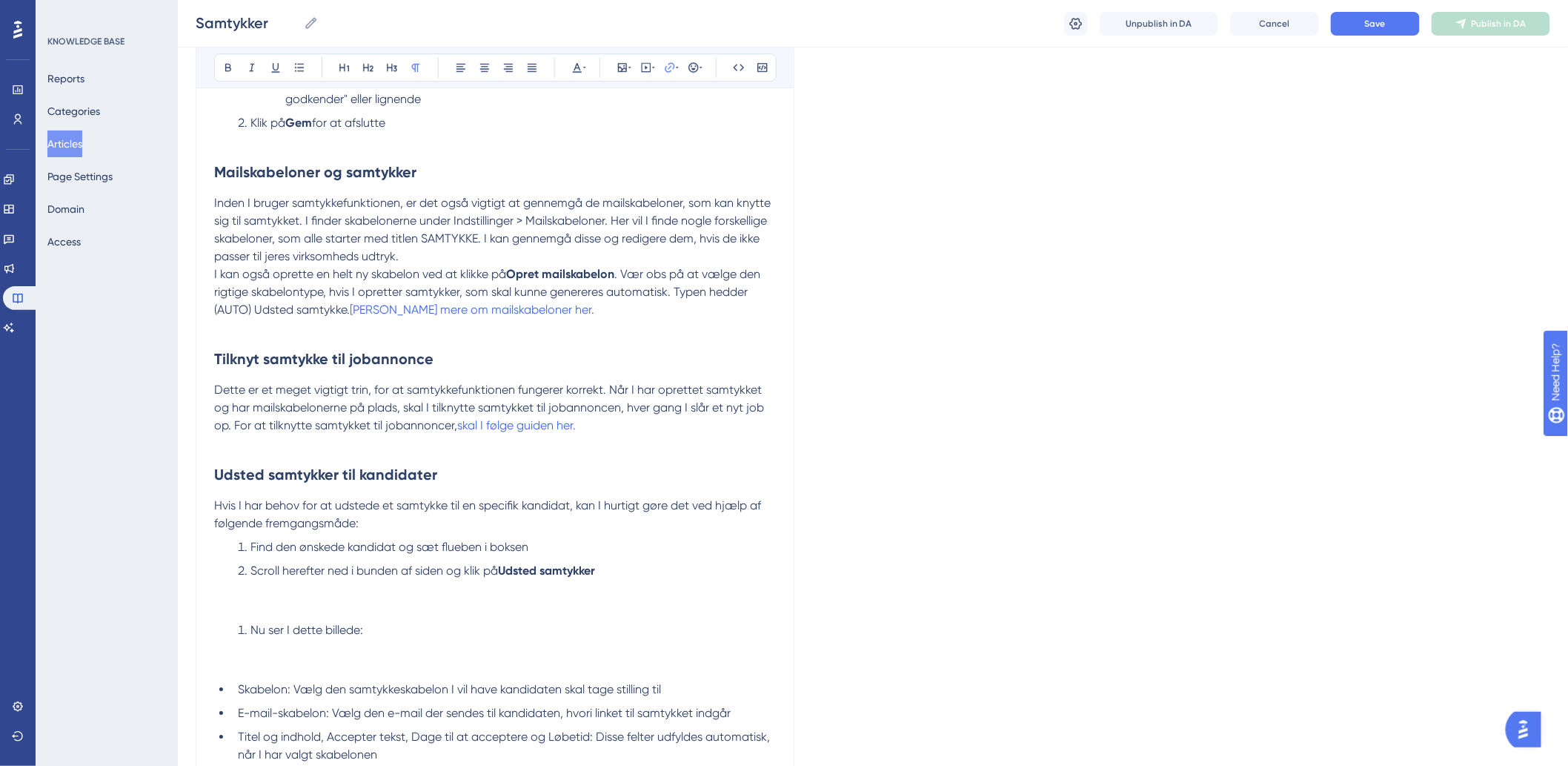
scroll to position [1878, 0]
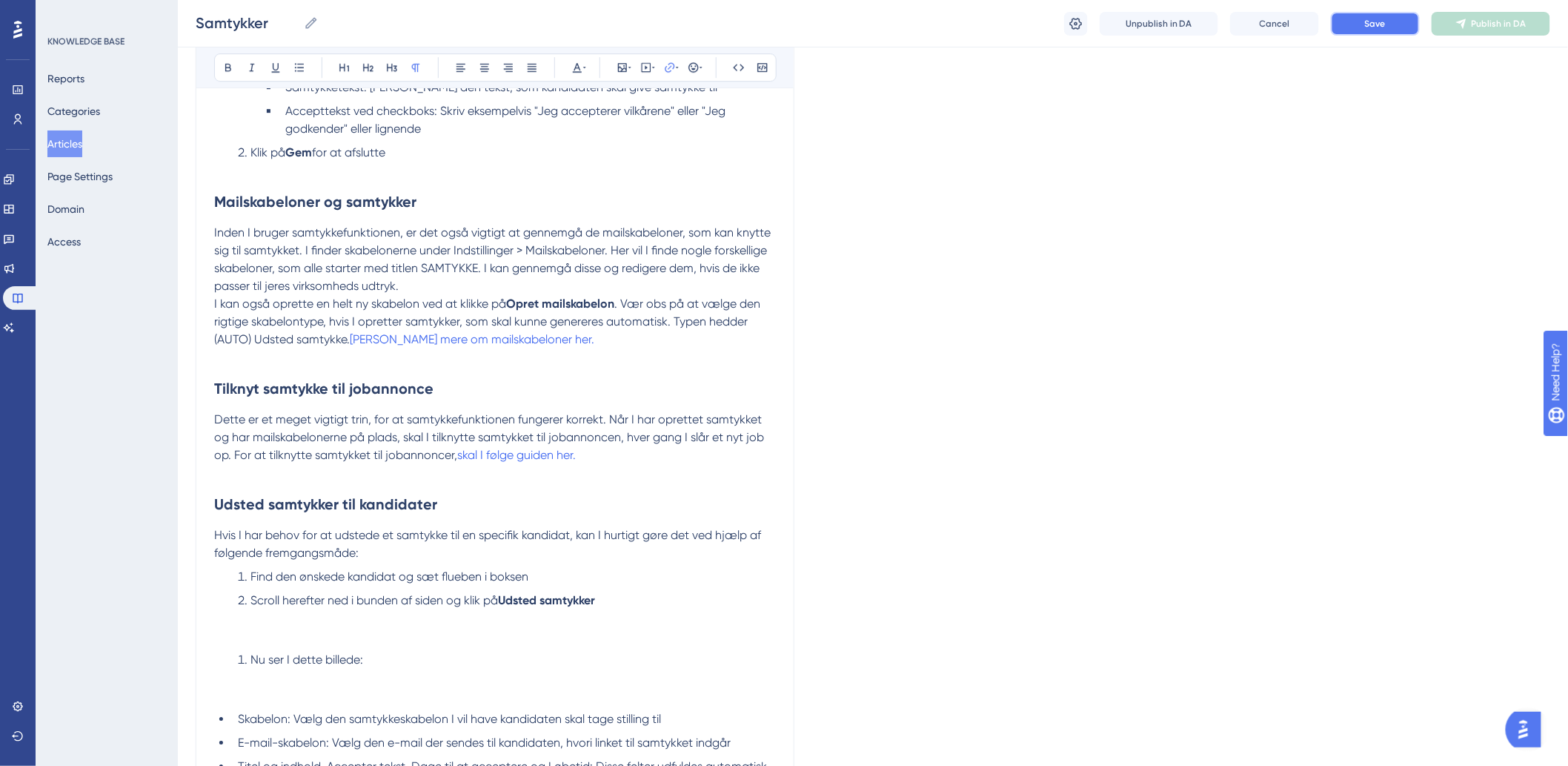
click at [1408, 31] on button "Save" at bounding box center [1375, 24] width 88 height 24
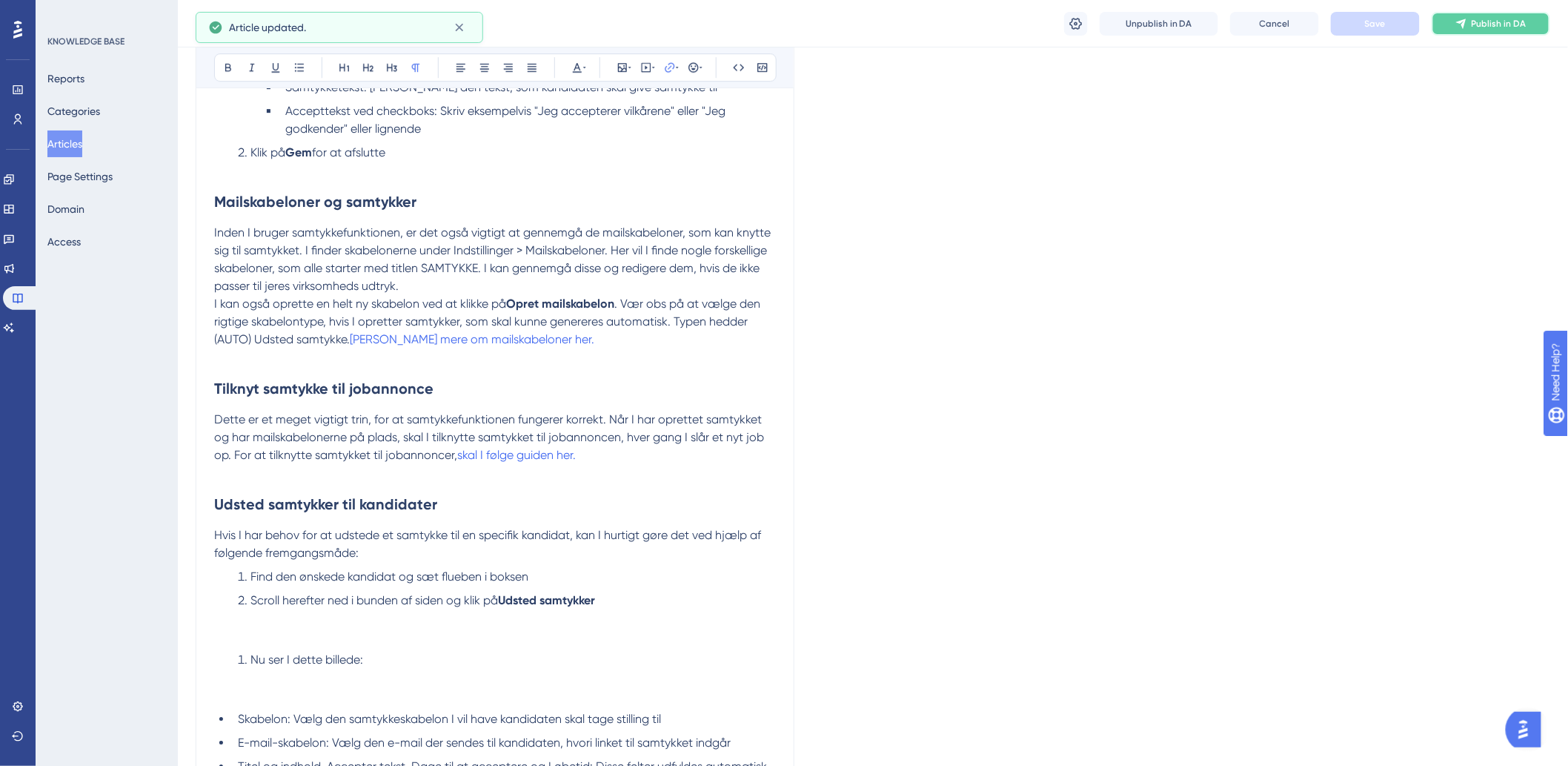
click at [1486, 22] on span "Publish in DA" at bounding box center [1499, 24] width 55 height 12
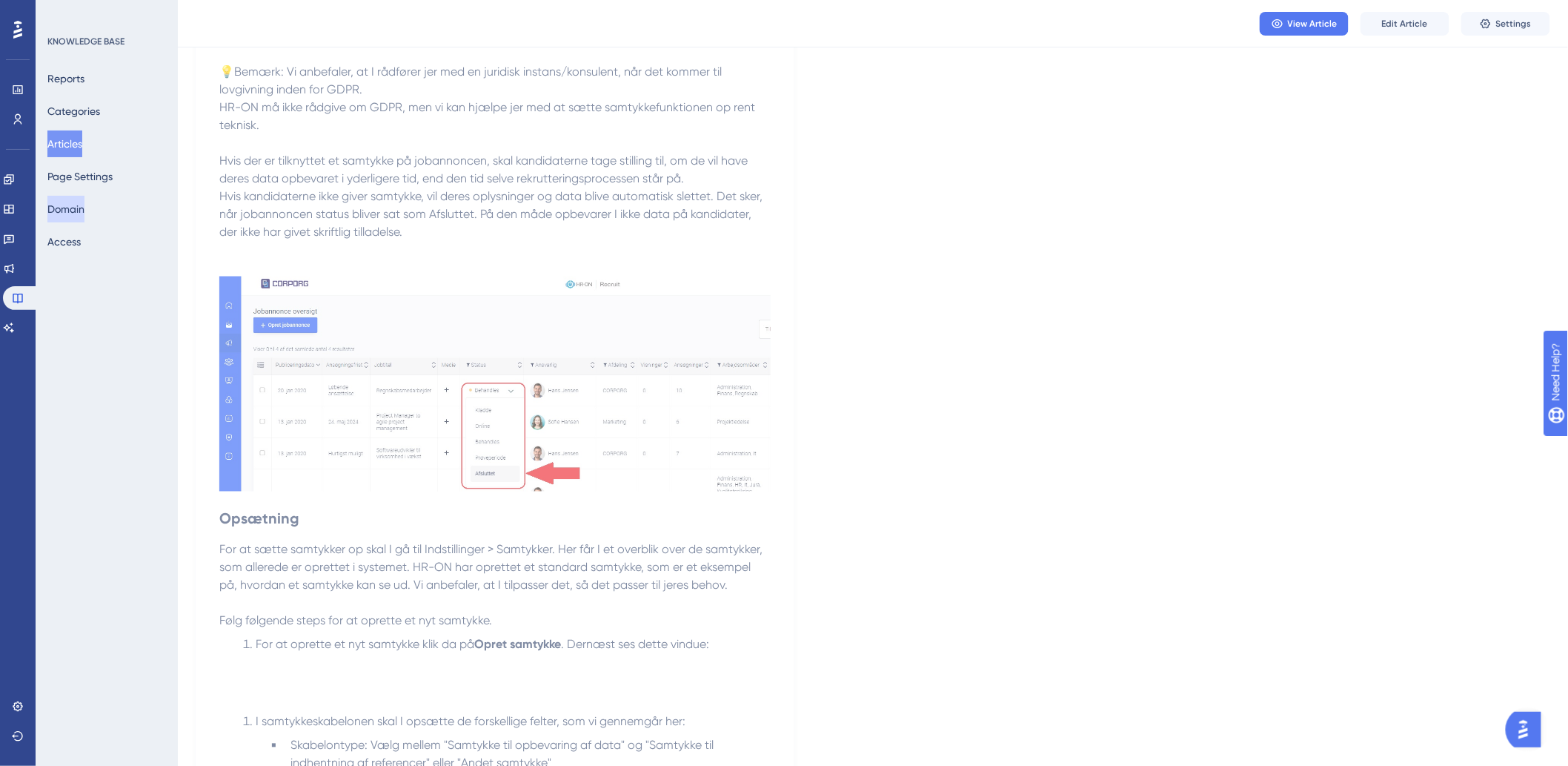
scroll to position [804, 0]
click at [70, 129] on div "Reports Categories Articles Page Settings Domain Access" at bounding box center [107, 160] width 120 height 190
click at [70, 144] on button "Articles" at bounding box center [64, 144] width 35 height 27
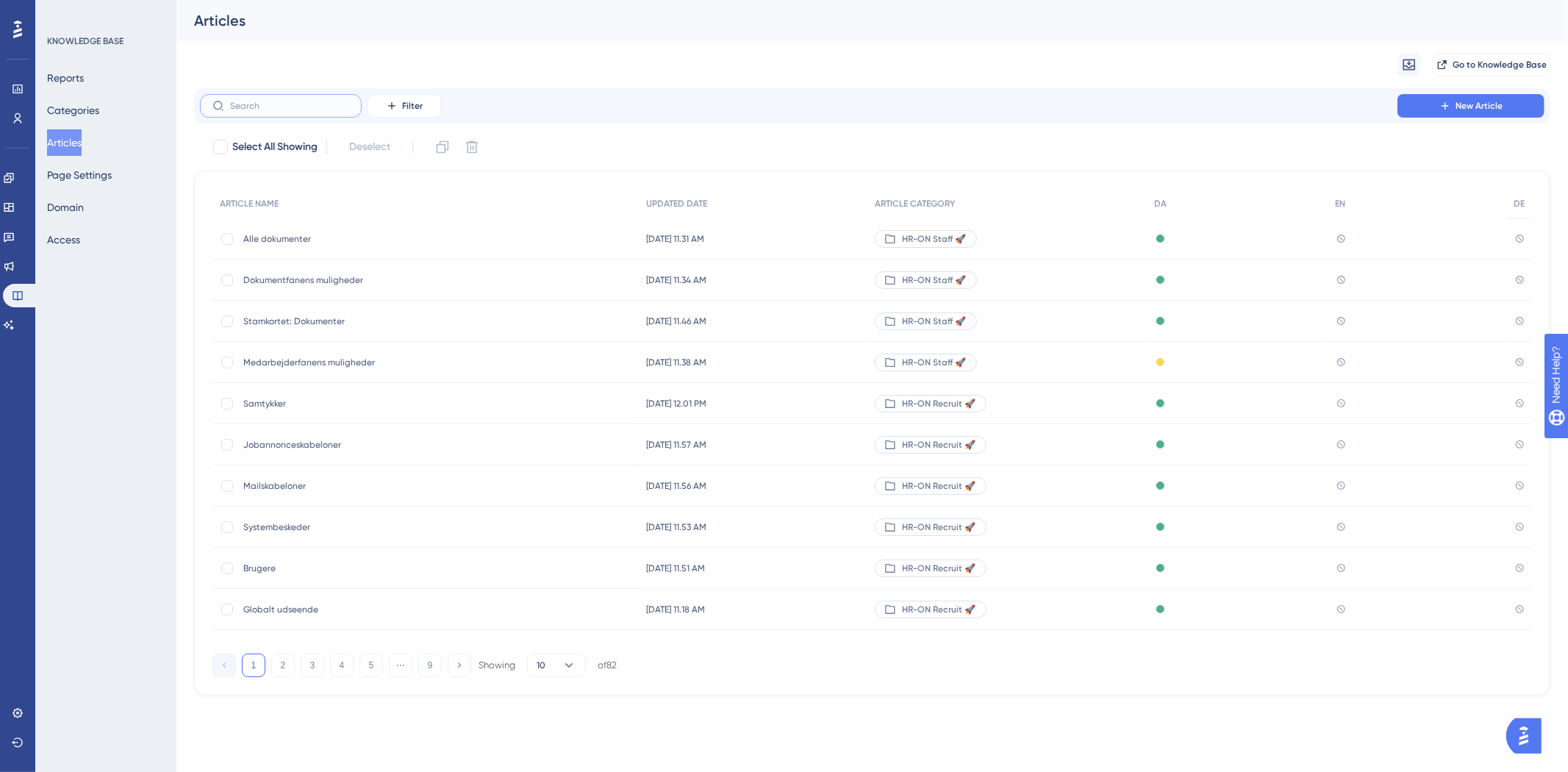
click at [294, 110] on input "text" at bounding box center [290, 106] width 119 height 10
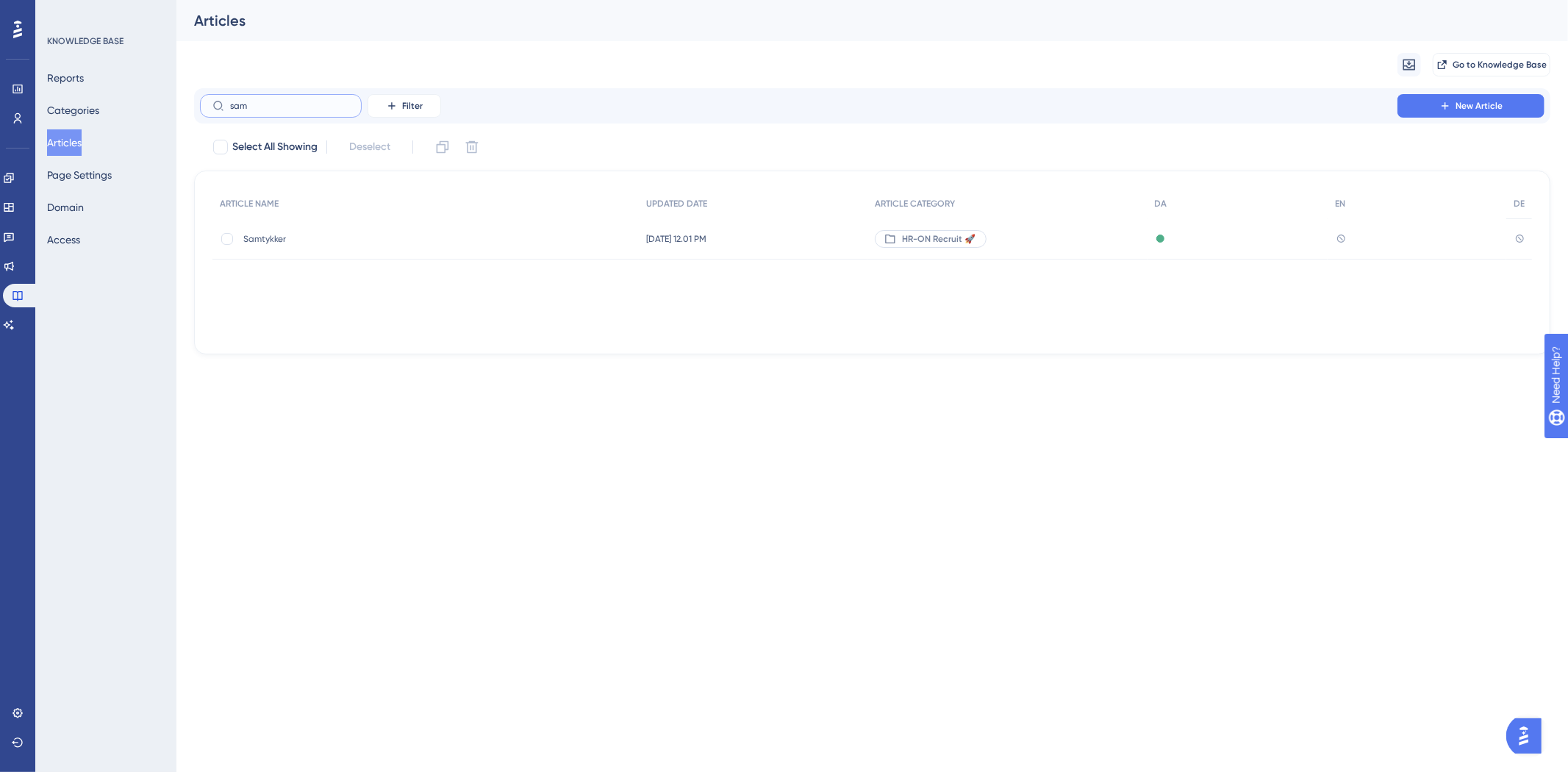
type input "sam"
click at [387, 236] on span "Samtykker" at bounding box center [361, 239] width 235 height 12
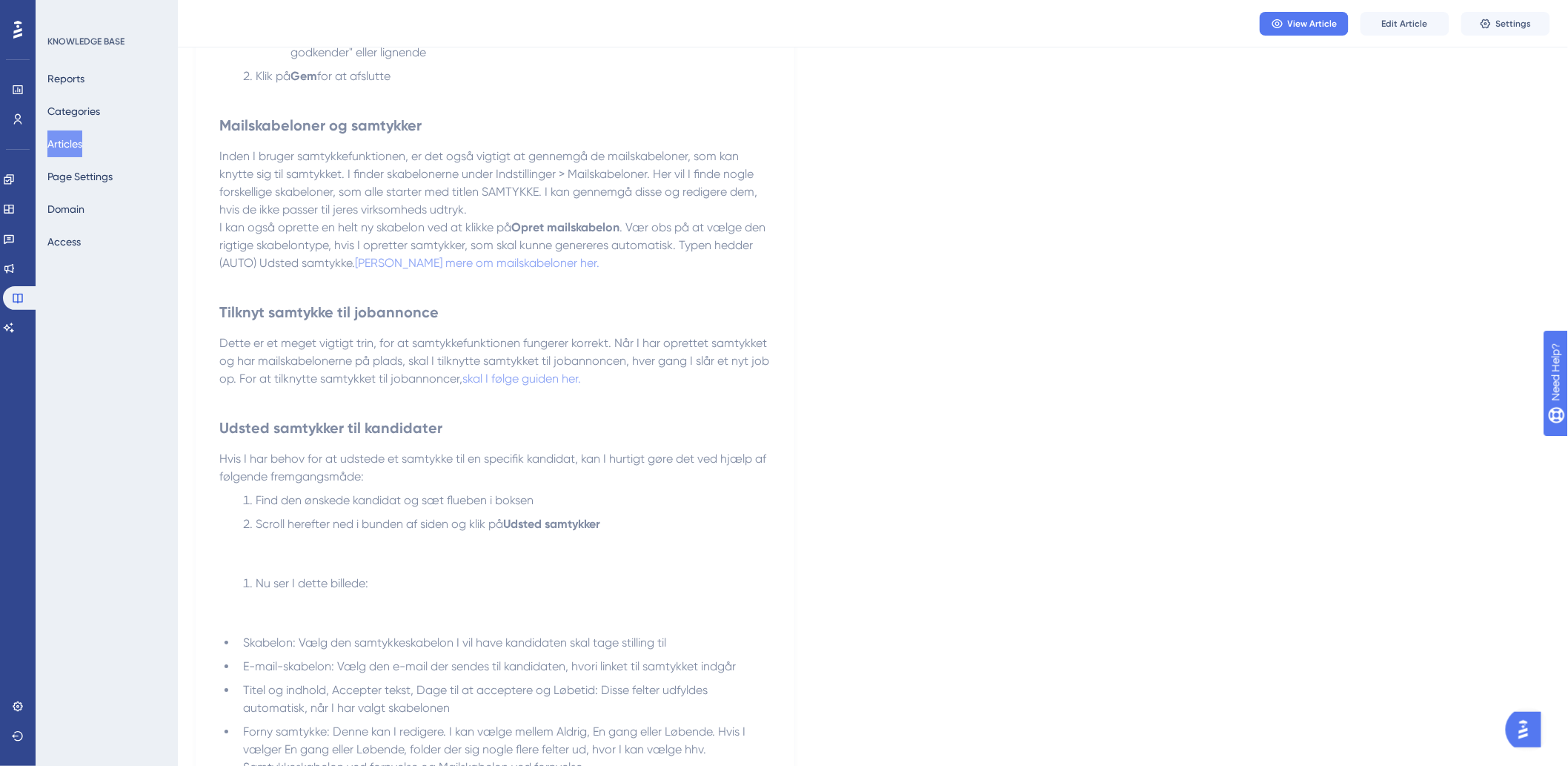
scroll to position [2204, 0]
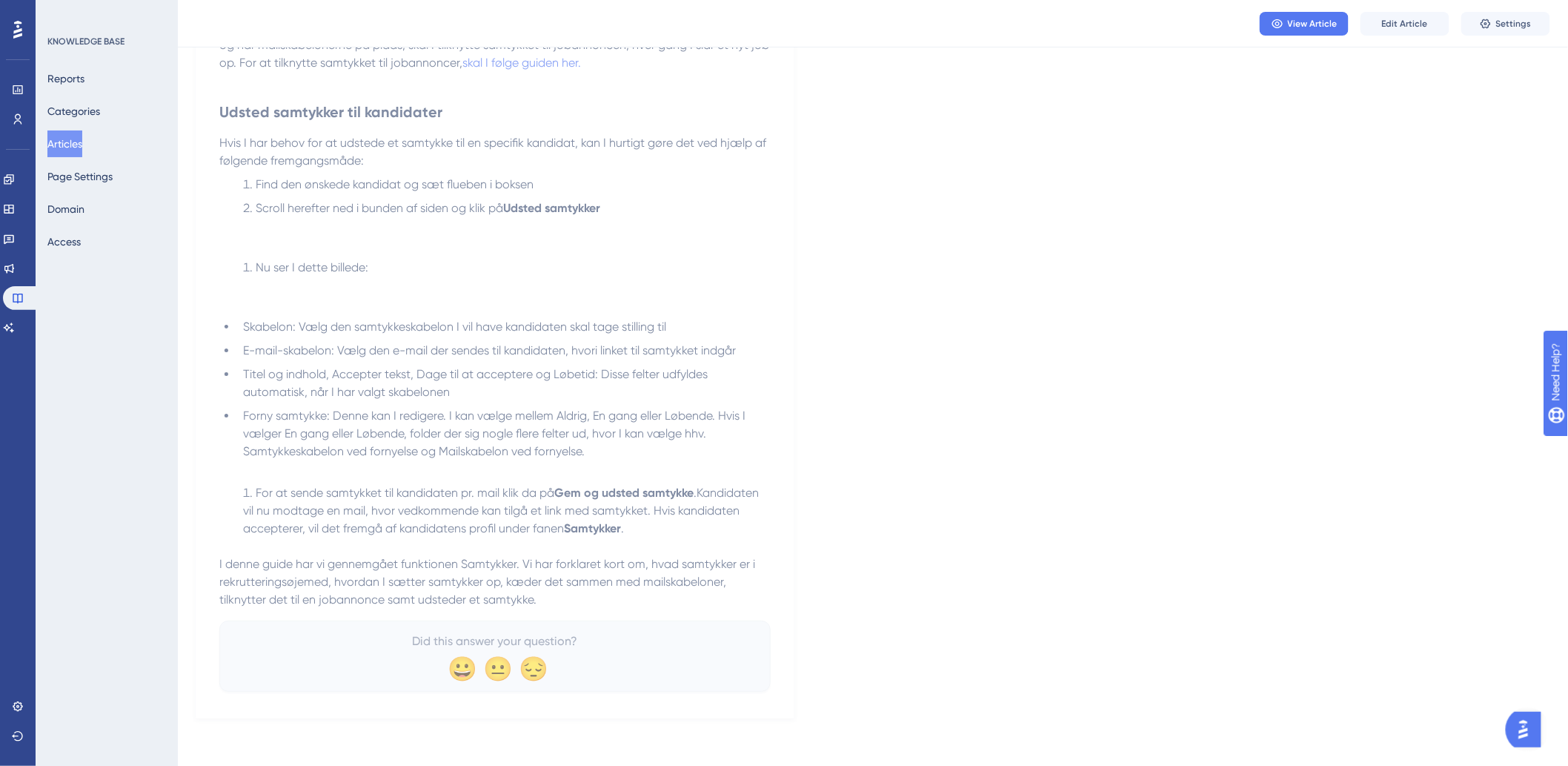
drag, startPoint x: 672, startPoint y: 610, endPoint x: 665, endPoint y: 589, distance: 22.1
click at [1413, 9] on div "View Article Edit Article Settings" at bounding box center [873, 23] width 1390 height 47
click at [1402, 31] on button "Edit Article" at bounding box center [1404, 24] width 88 height 24
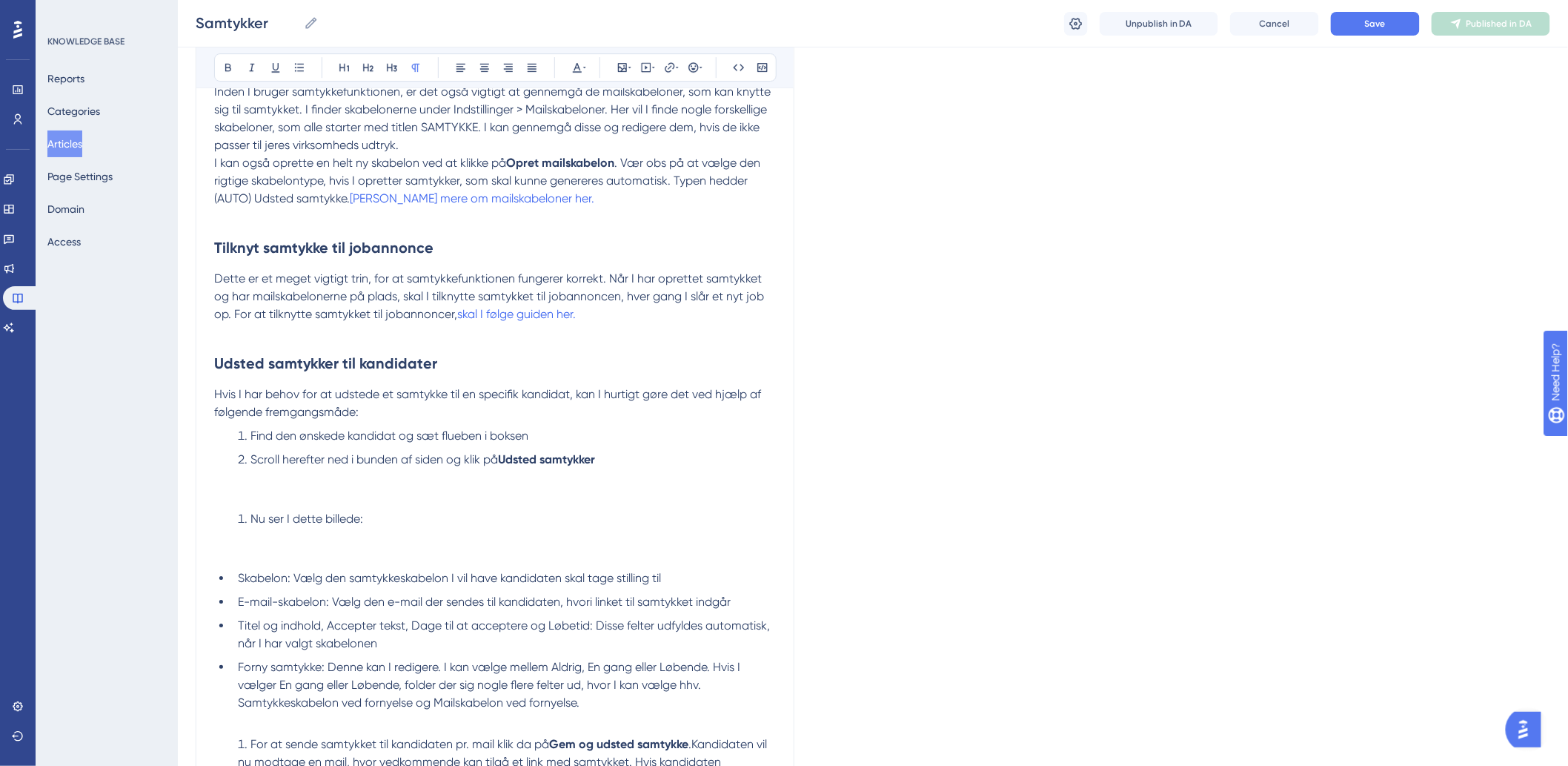
scroll to position [2289, 0]
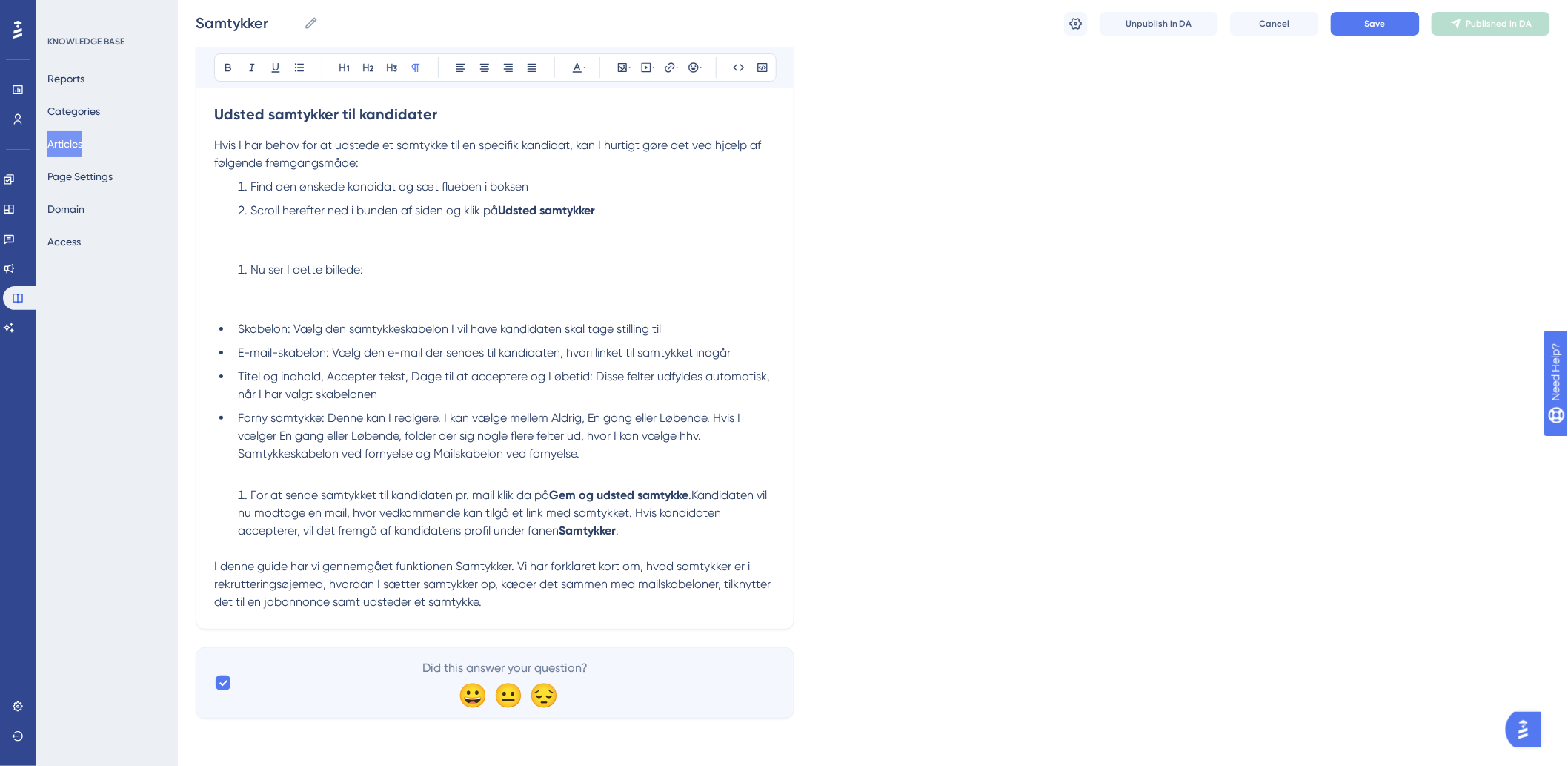
click at [514, 606] on p "I denne guide har vi gennemgået funktionen Samtykker. Vi har forklaret kort om,…" at bounding box center [495, 584] width 562 height 53
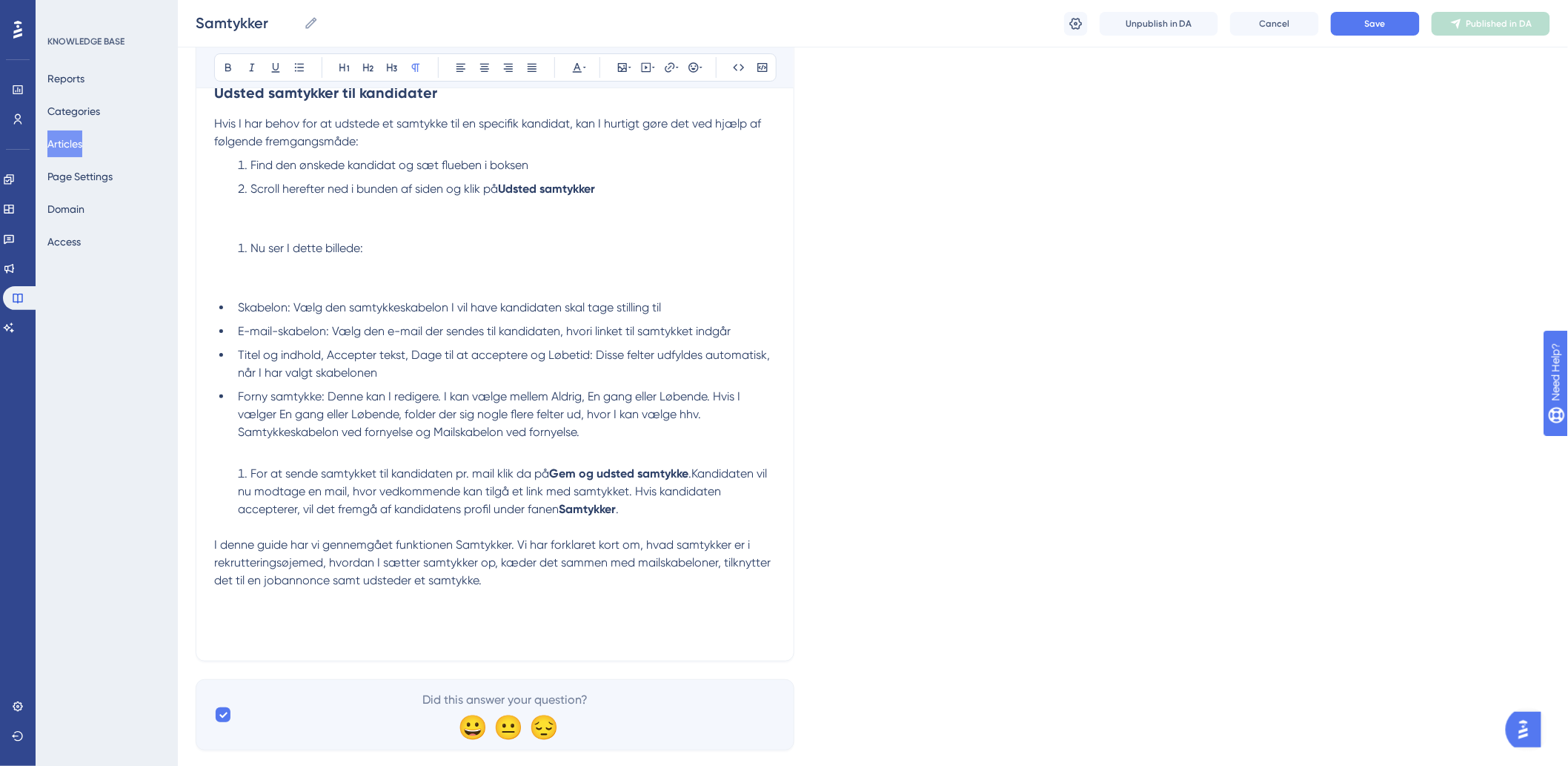
paste div
click at [741, 643] on p "I denne guide har vi gennemgået funktionen Samtykker. Vi har forklaret kort om,…" at bounding box center [495, 589] width 562 height 107
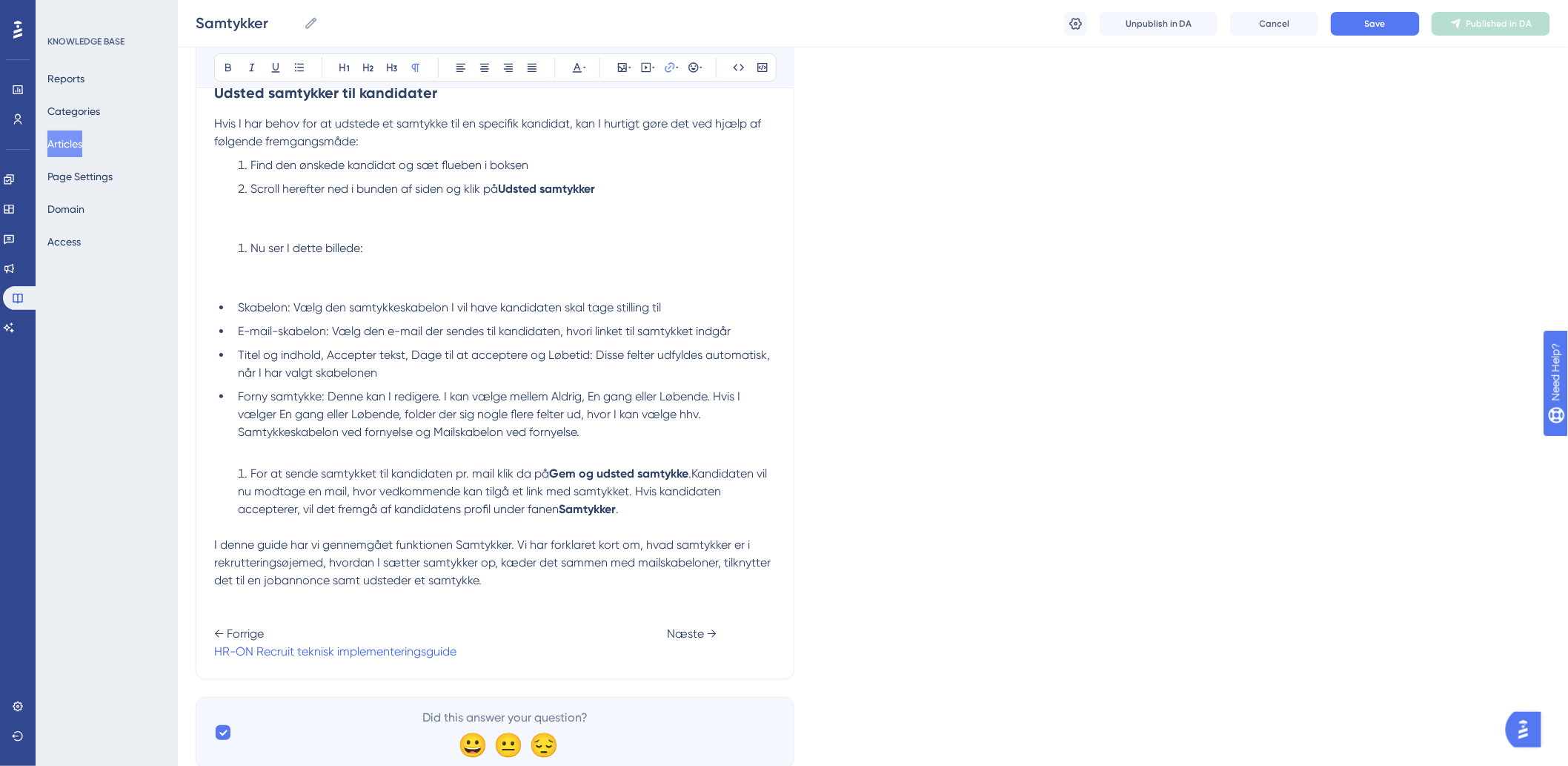
drag, startPoint x: 402, startPoint y: 660, endPoint x: 413, endPoint y: 656, distance: 11.7
click at [406, 640] on span "← Forrige Næste →" at bounding box center [465, 634] width 503 height 14
drag, startPoint x: 466, startPoint y: 671, endPoint x: 209, endPoint y: 685, distance: 257.4
click at [243, 660] on p "I denne guide har vi gennemgået funktionen Samtykker. Vi har forklaret kort om,…" at bounding box center [495, 597] width 562 height 125
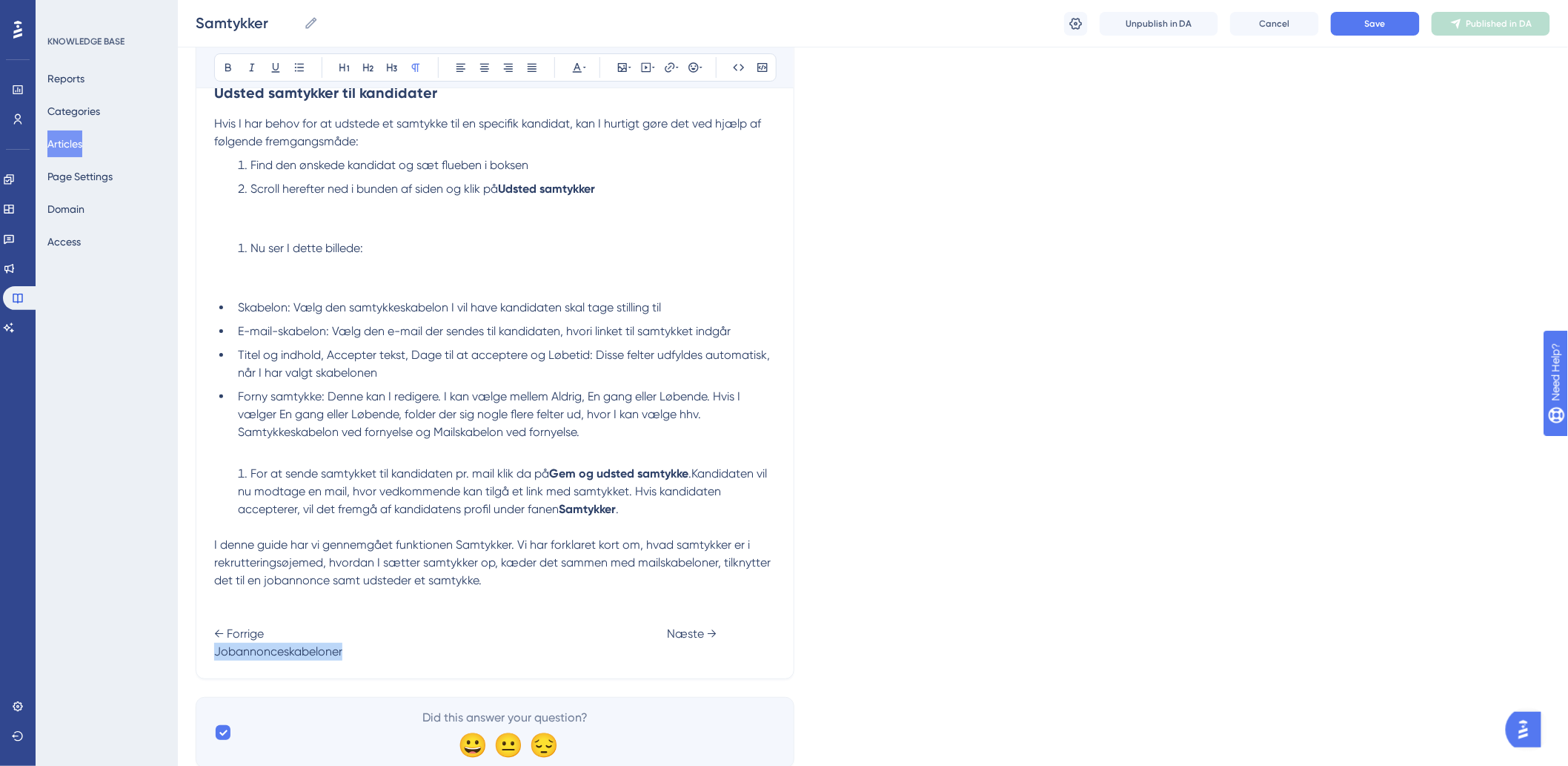
drag, startPoint x: 346, startPoint y: 671, endPoint x: 191, endPoint y: 672, distance: 155.0
click at [665, 72] on icon at bounding box center [670, 68] width 12 height 12
type input "h"
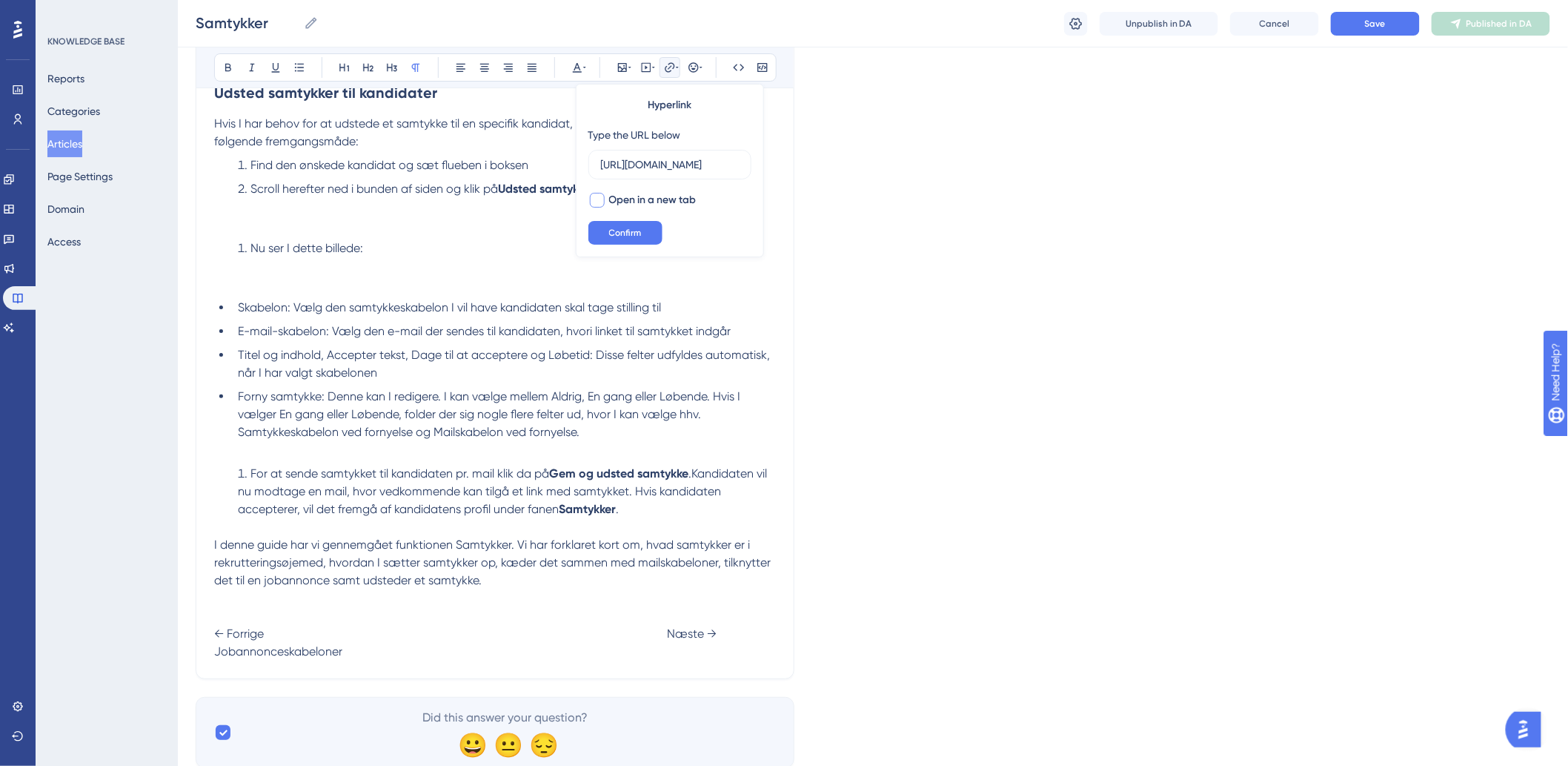
scroll to position [0, 175]
type input "[URL][DOMAIN_NAME]"
click at [648, 237] on button "Confirm" at bounding box center [625, 233] width 74 height 24
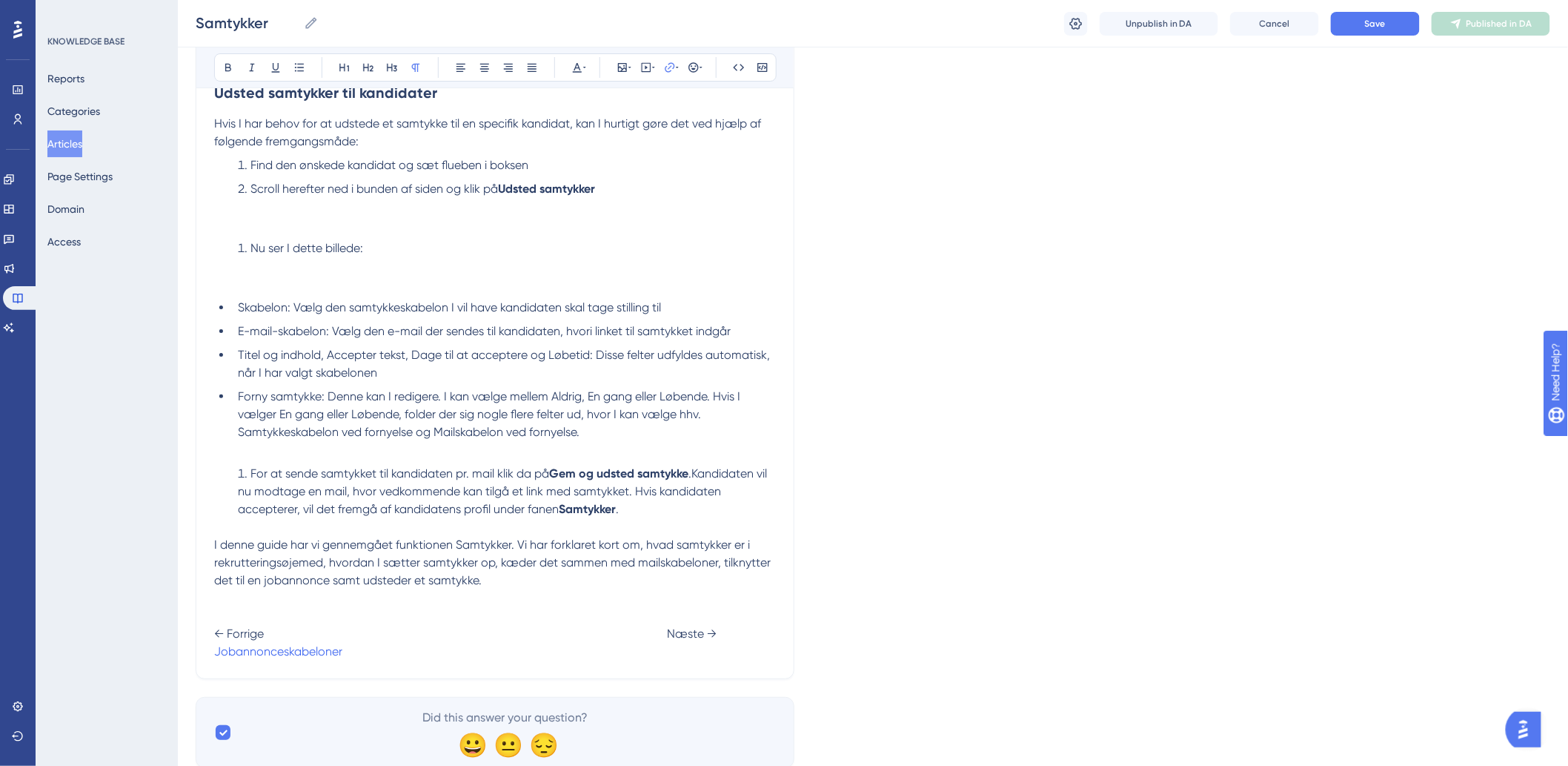
click at [655, 660] on p "I denne guide har vi gennemgået funktionen Samtykker. Vi har forklaret kort om,…" at bounding box center [495, 597] width 562 height 125
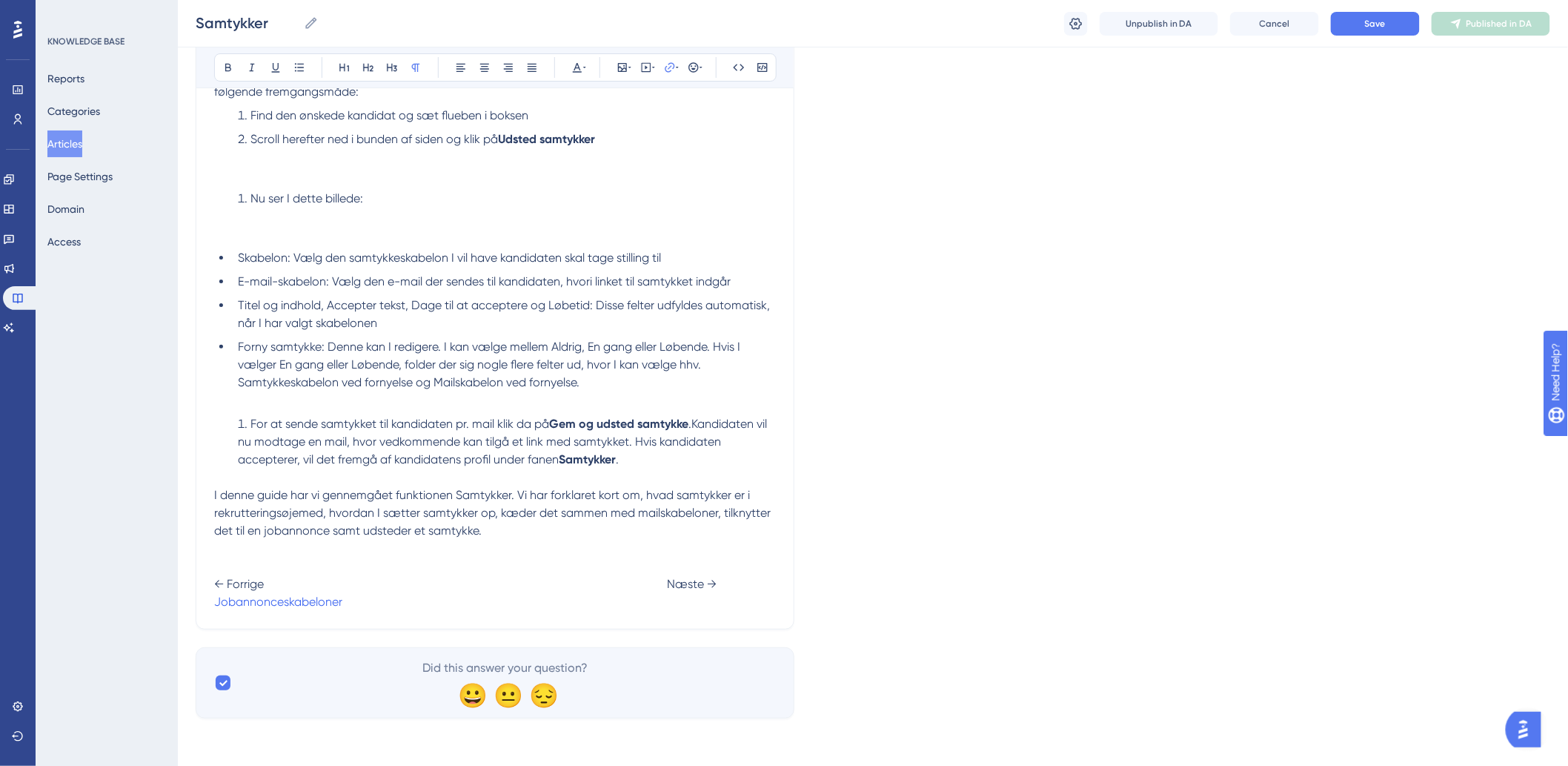
click at [400, 609] on p "I denne guide har vi gennemgået funktionen Samtykker. Vi har forklaret kort om,…" at bounding box center [495, 548] width 562 height 125
type input "[URL][DOMAIN_NAME]"
click at [418, 602] on p "I denne guide har vi gennemgået funktionen Samtykker. Vi har forklaret kort om,…" at bounding box center [495, 548] width 562 height 125
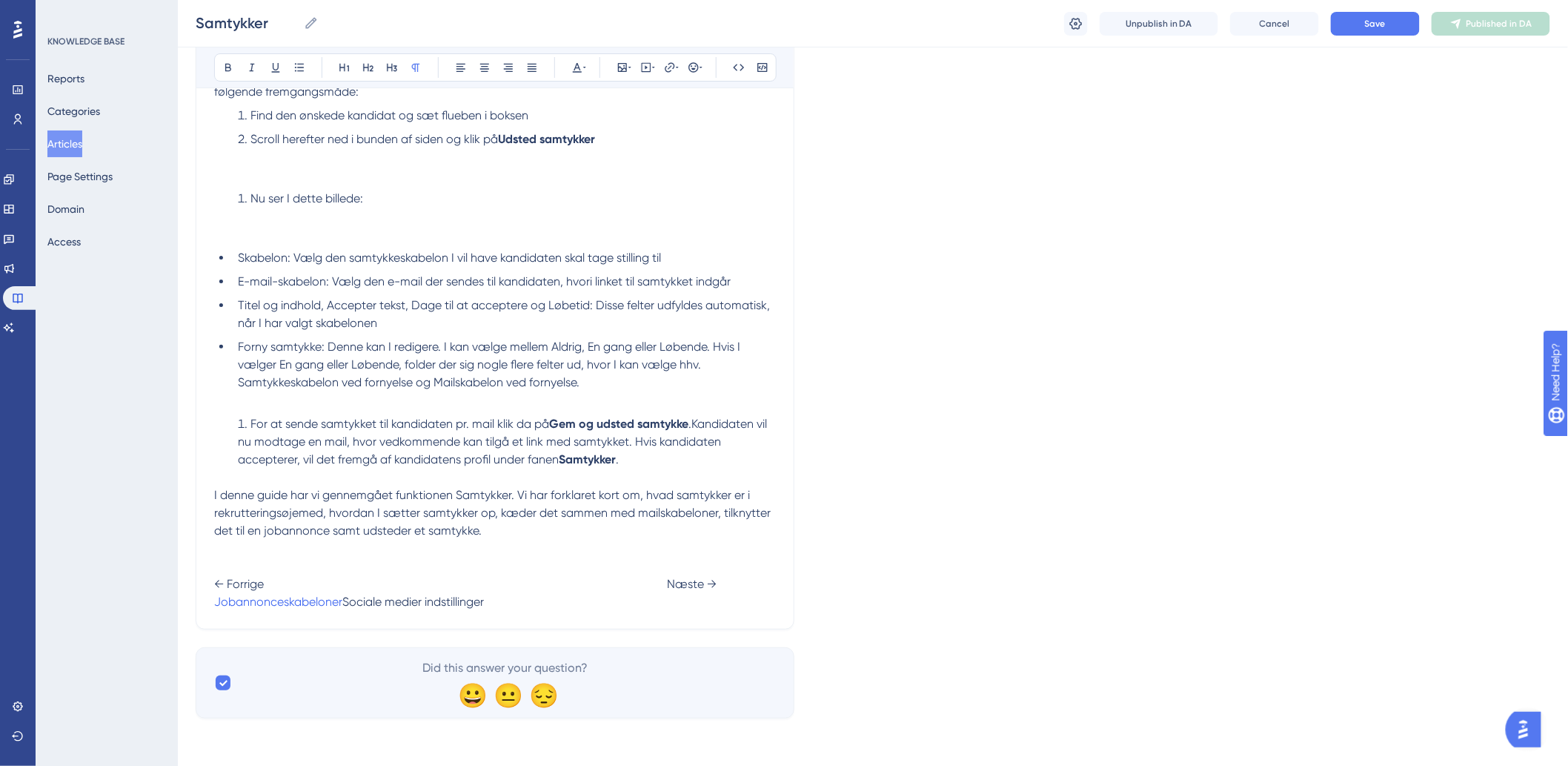
click at [484, 603] on span "Sociale medier indstillinger" at bounding box center [412, 602] width 142 height 14
drag, startPoint x: 628, startPoint y: 602, endPoint x: 771, endPoint y: 599, distance: 143.0
click at [484, 599] on span "Sociale medier indstillinger" at bounding box center [412, 602] width 142 height 14
click at [667, 70] on icon at bounding box center [670, 68] width 12 height 12
type input "h"
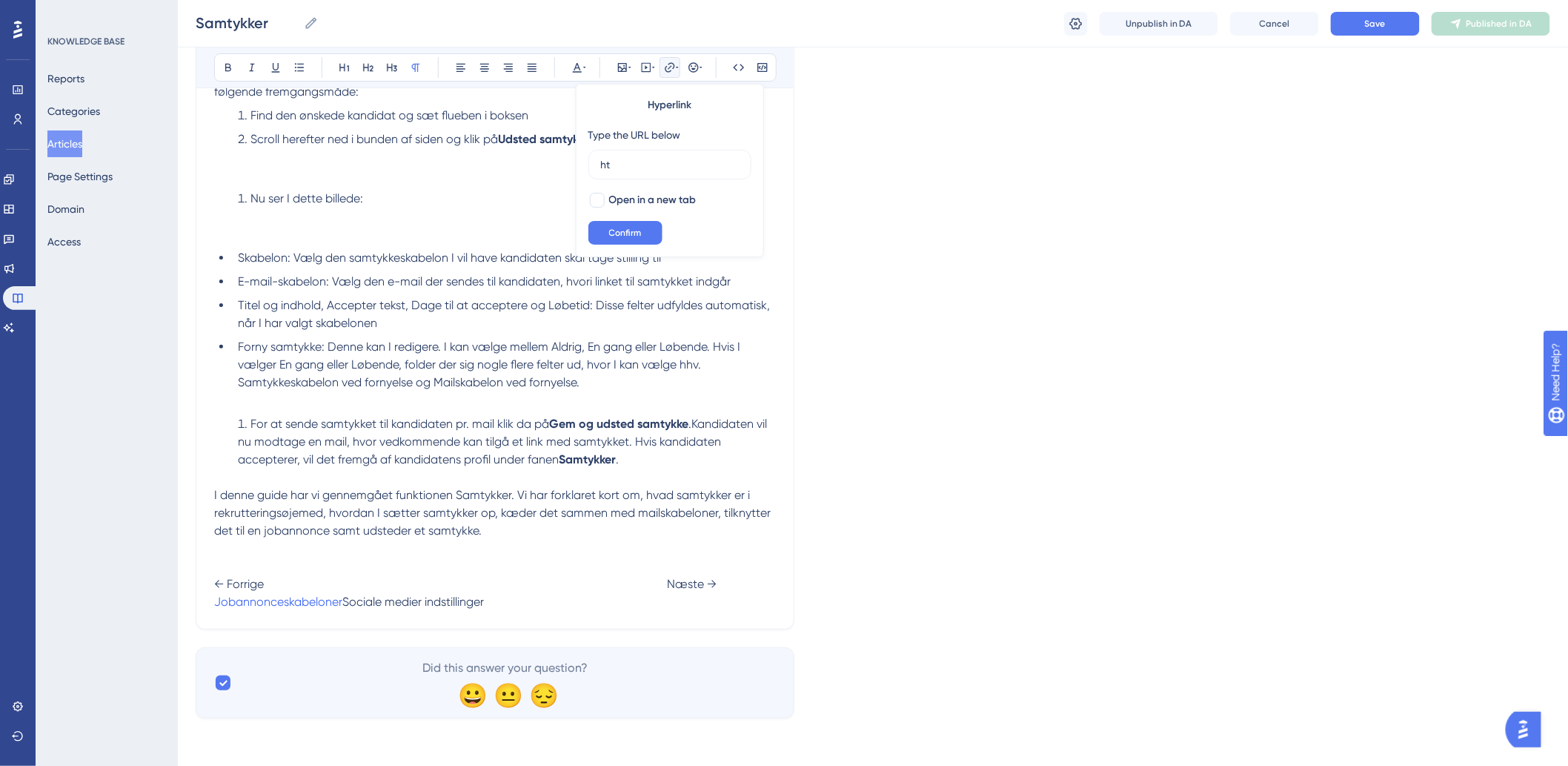
type input "h"
drag, startPoint x: 627, startPoint y: 598, endPoint x: 772, endPoint y: 611, distance: 145.6
click at [675, 71] on icon at bounding box center [676, 68] width 3 height 12
type input "h"
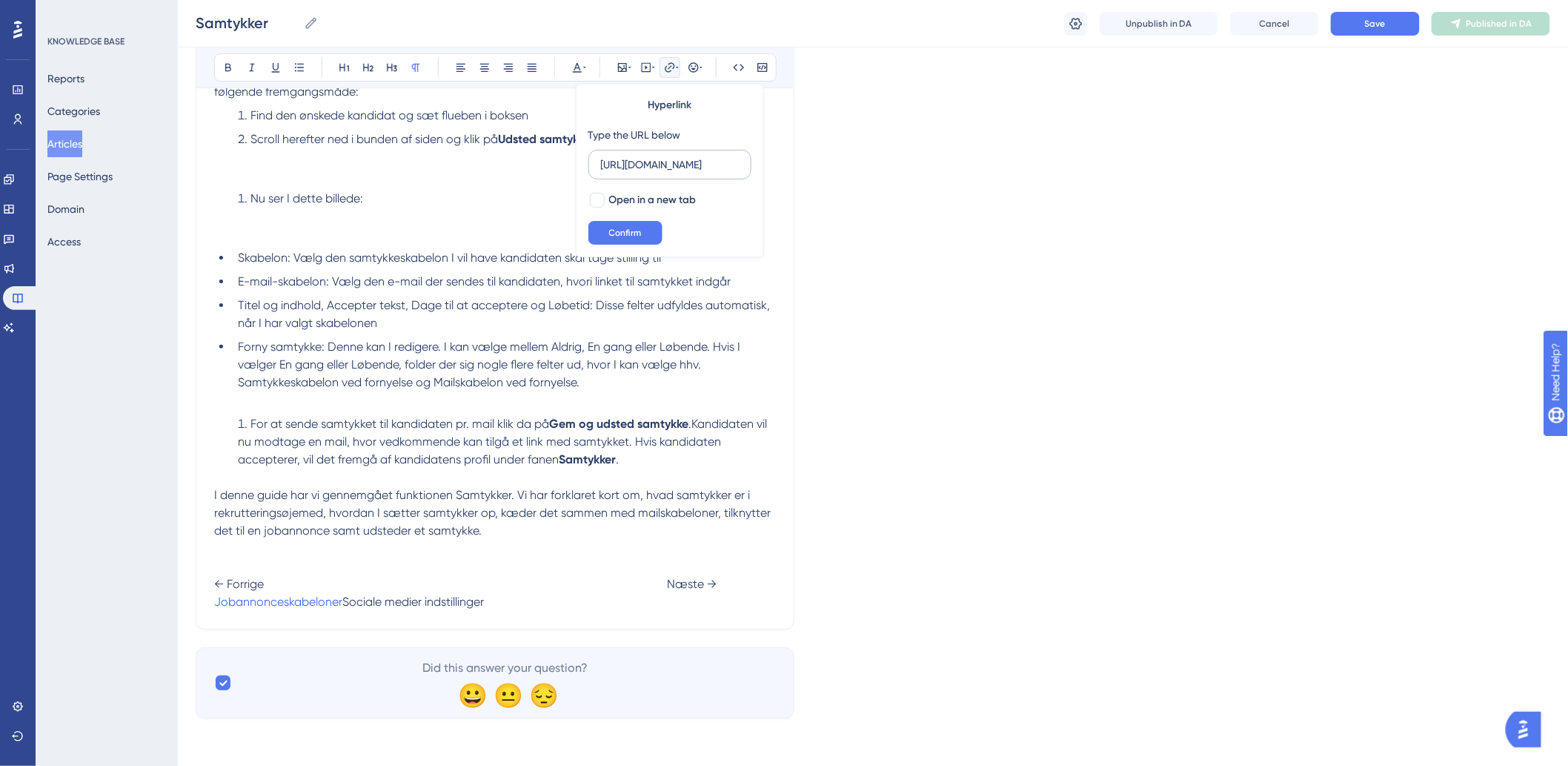
scroll to position [0, 198]
type input "[URL][DOMAIN_NAME]"
click at [628, 245] on div "Hyperlink Type the URL below https://help.hr-on.com/da/articles/15184-sociale-m…" at bounding box center [669, 170] width 188 height 174
click at [632, 235] on span "Confirm" at bounding box center [625, 233] width 33 height 12
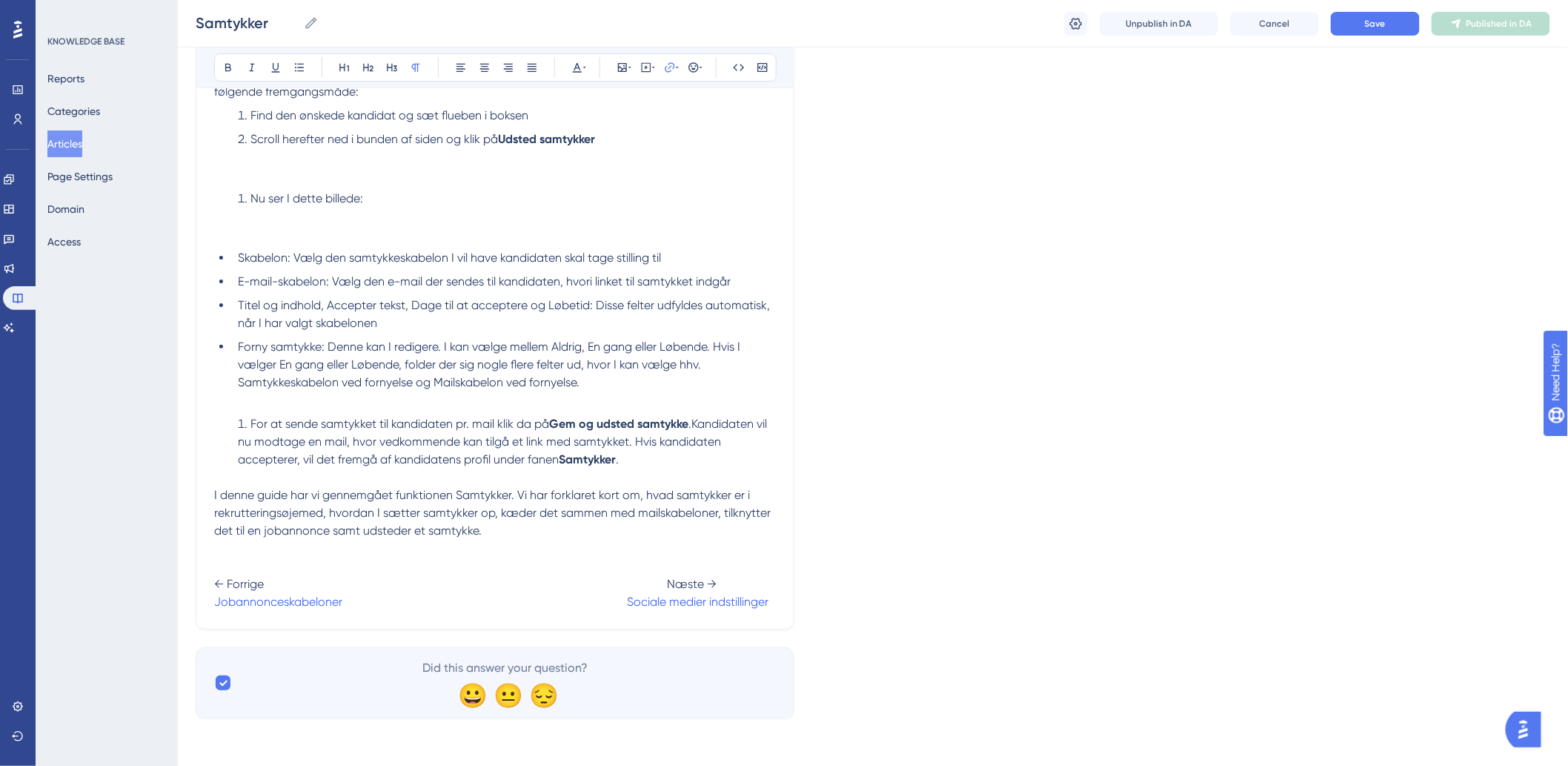
click at [664, 536] on p "I denne guide har vi gennemgået funktionen Samtykker. Vi har forklaret kort om,…" at bounding box center [495, 548] width 562 height 125
click at [1369, 24] on span "Save" at bounding box center [1375, 24] width 21 height 12
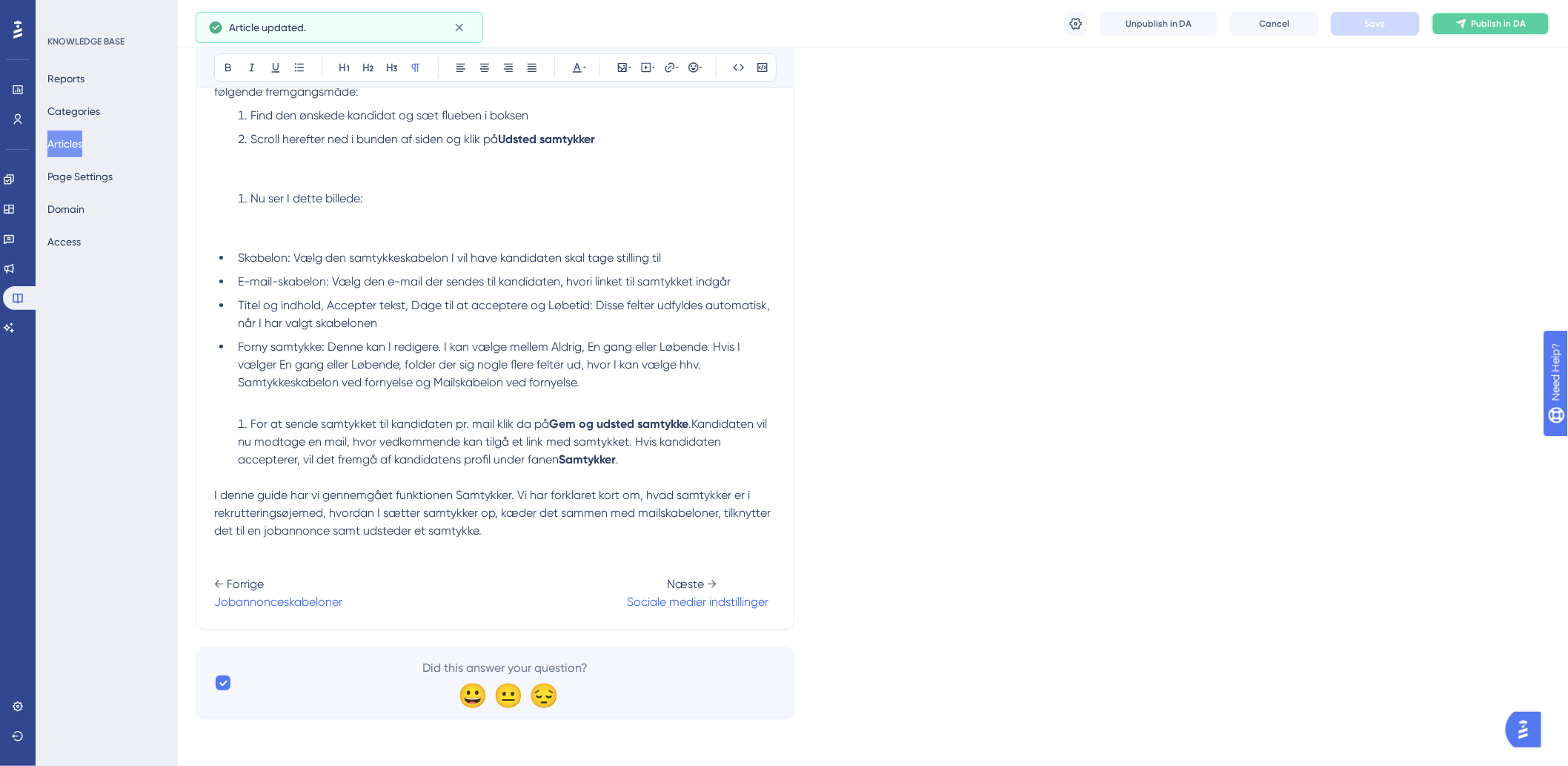
click at [1473, 18] on span "Publish in DA" at bounding box center [1499, 24] width 55 height 12
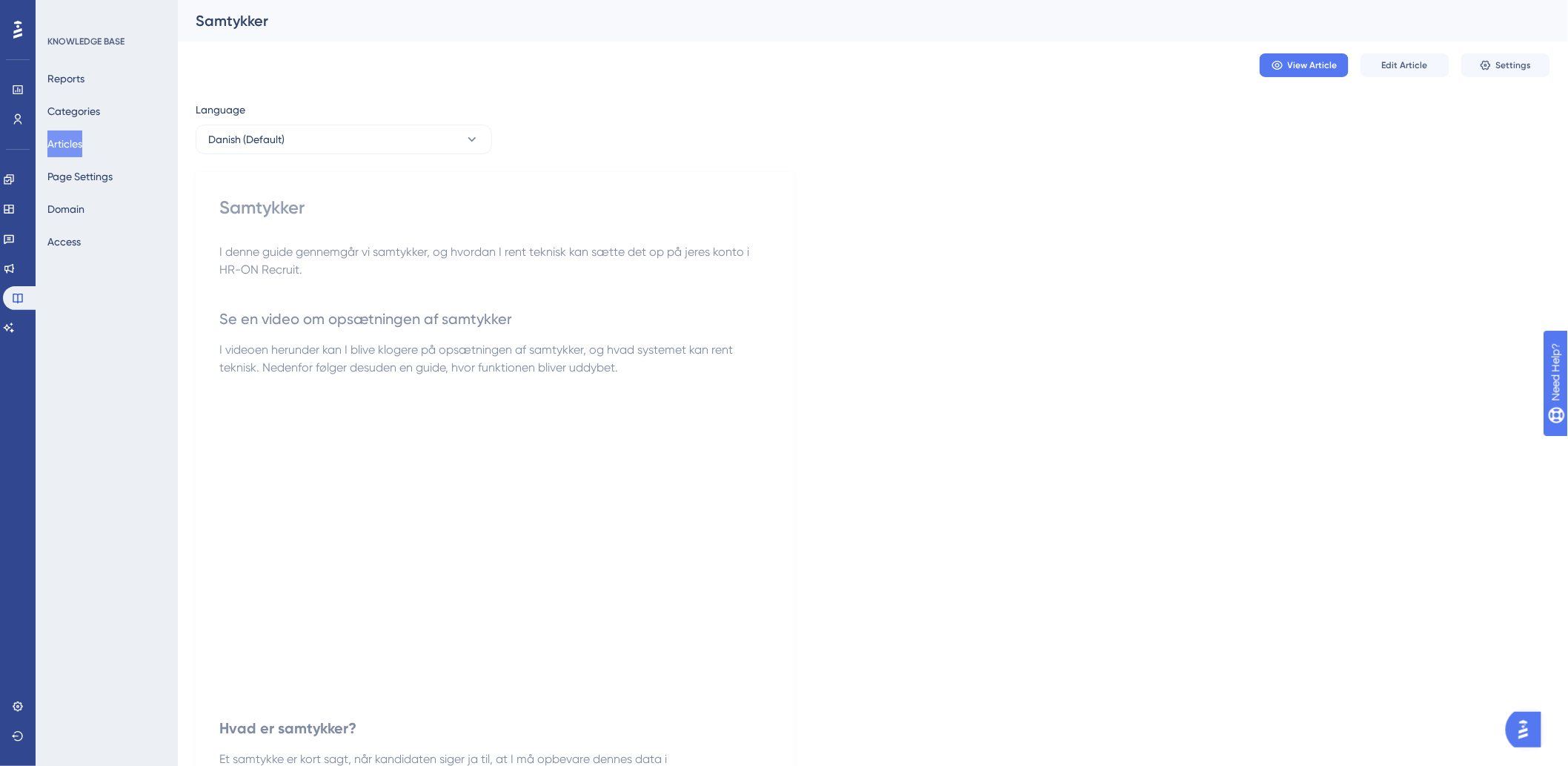
click at [71, 144] on button "Articles" at bounding box center [64, 144] width 35 height 27
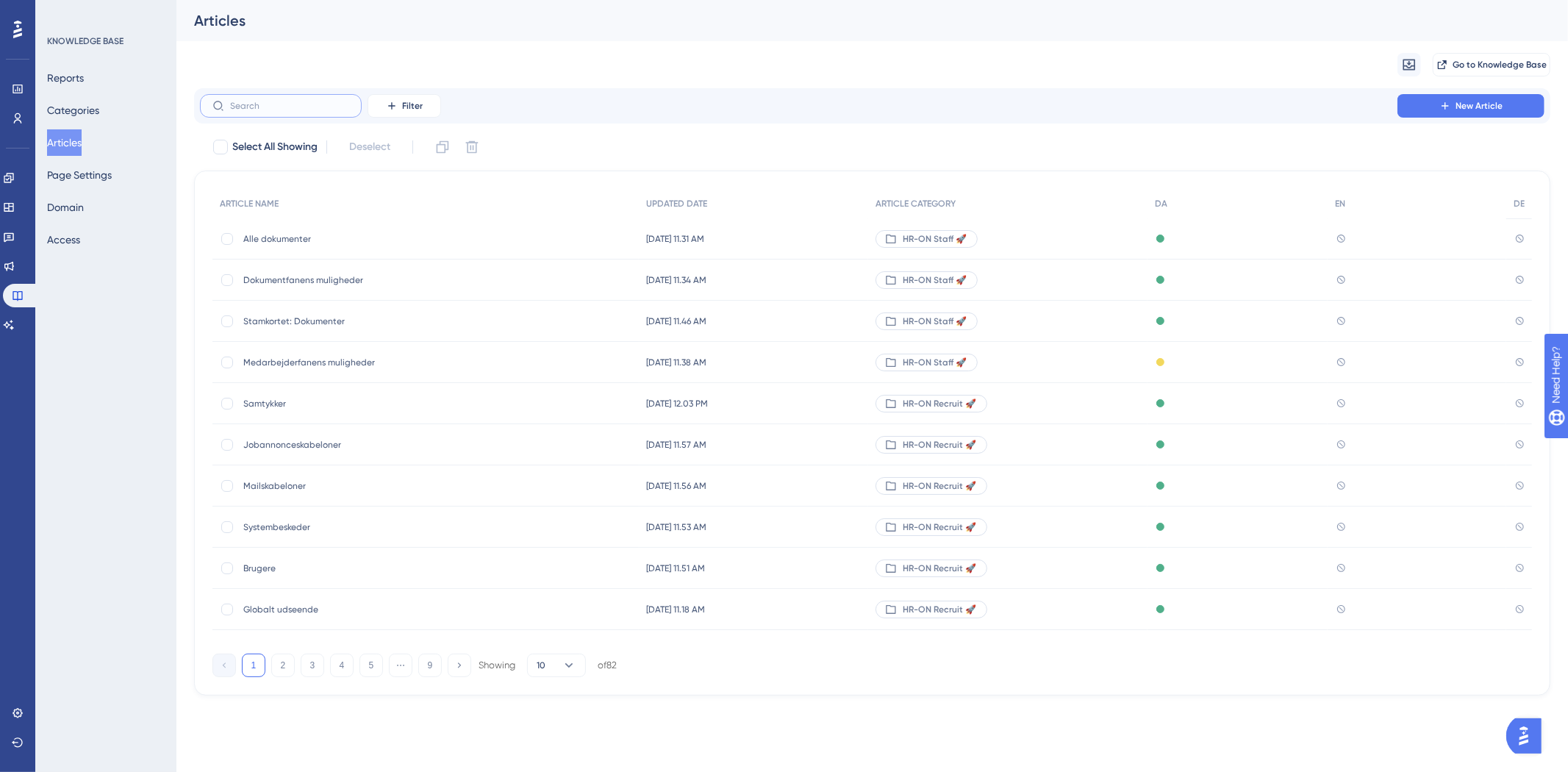
click at [286, 107] on input "text" at bounding box center [290, 106] width 119 height 10
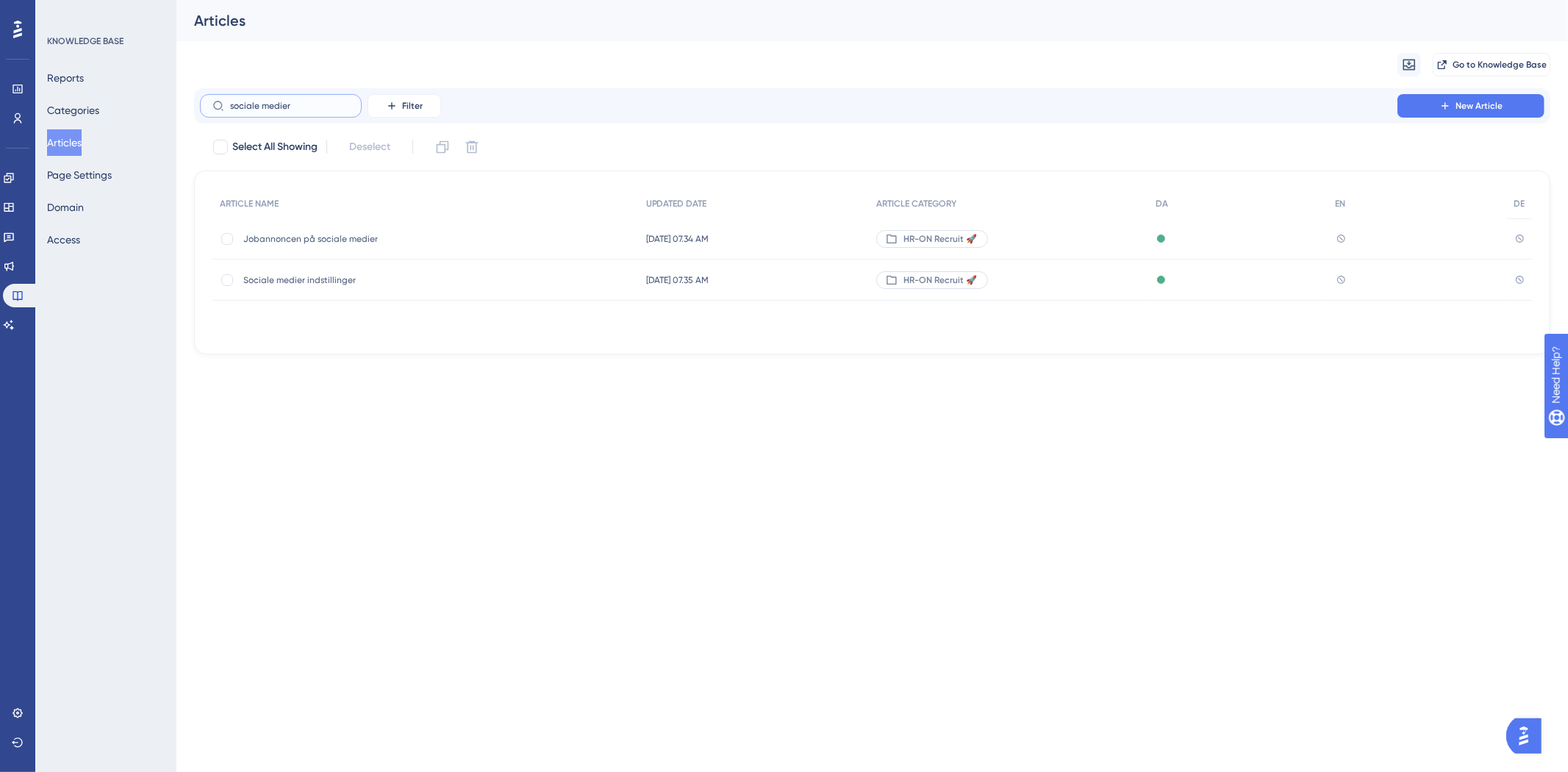
type input "sociale medier"
click at [333, 260] on div "Sociale medier indstillinger Sociale medier indstillinger" at bounding box center [361, 280] width 235 height 41
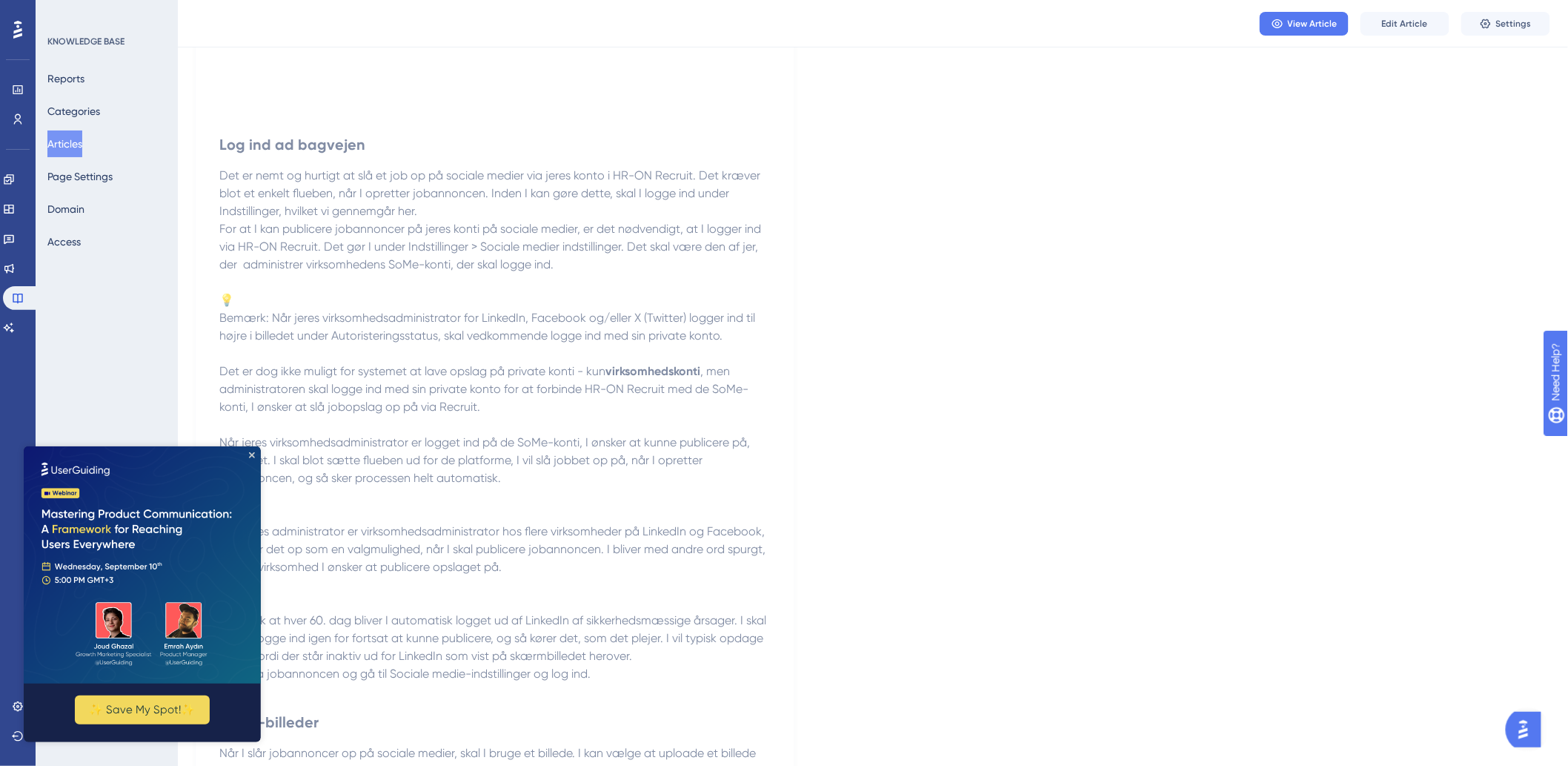
scroll to position [596, 0]
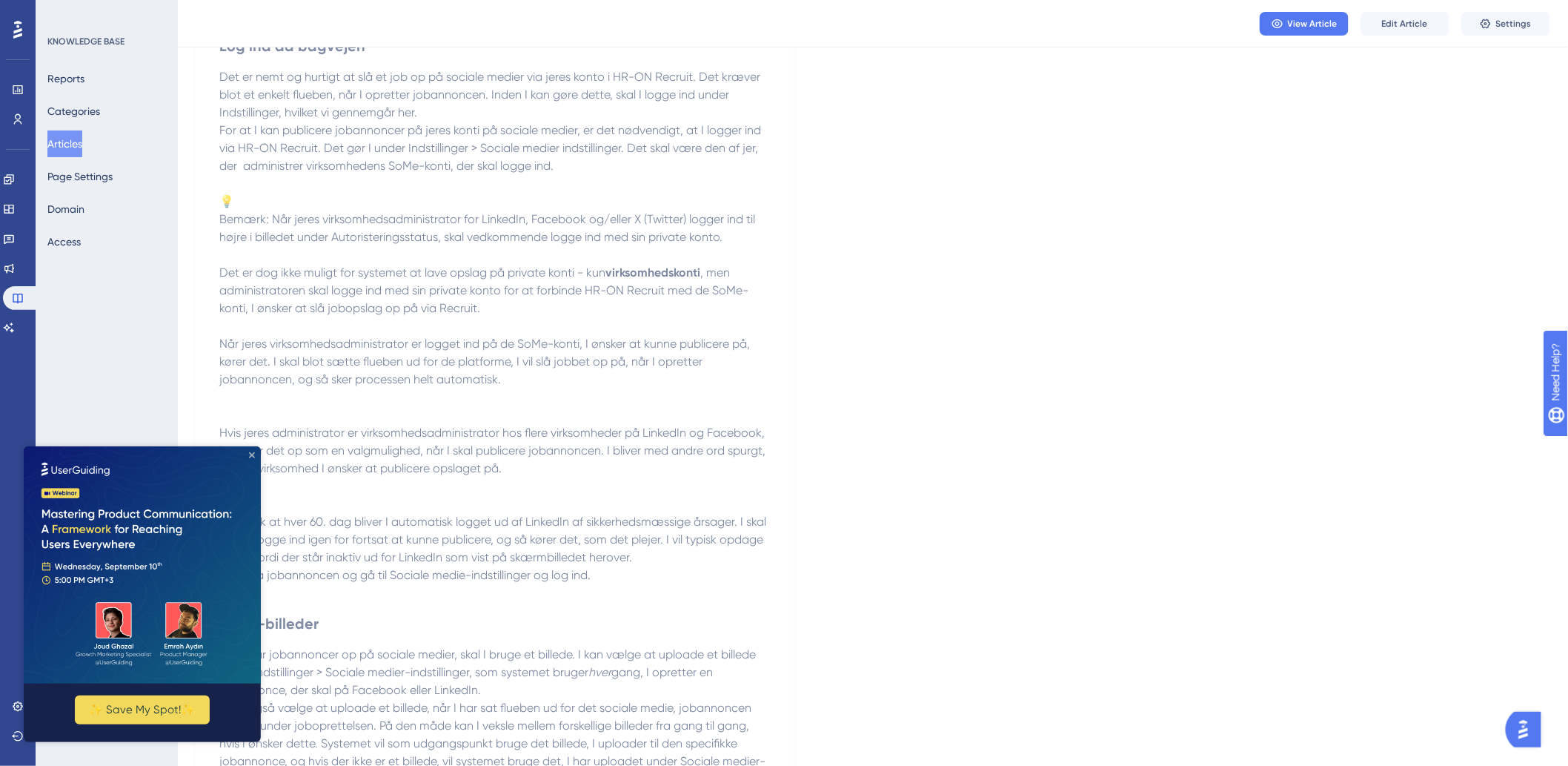
click at [248, 451] on icon "Close Preview" at bounding box center [251, 454] width 6 height 6
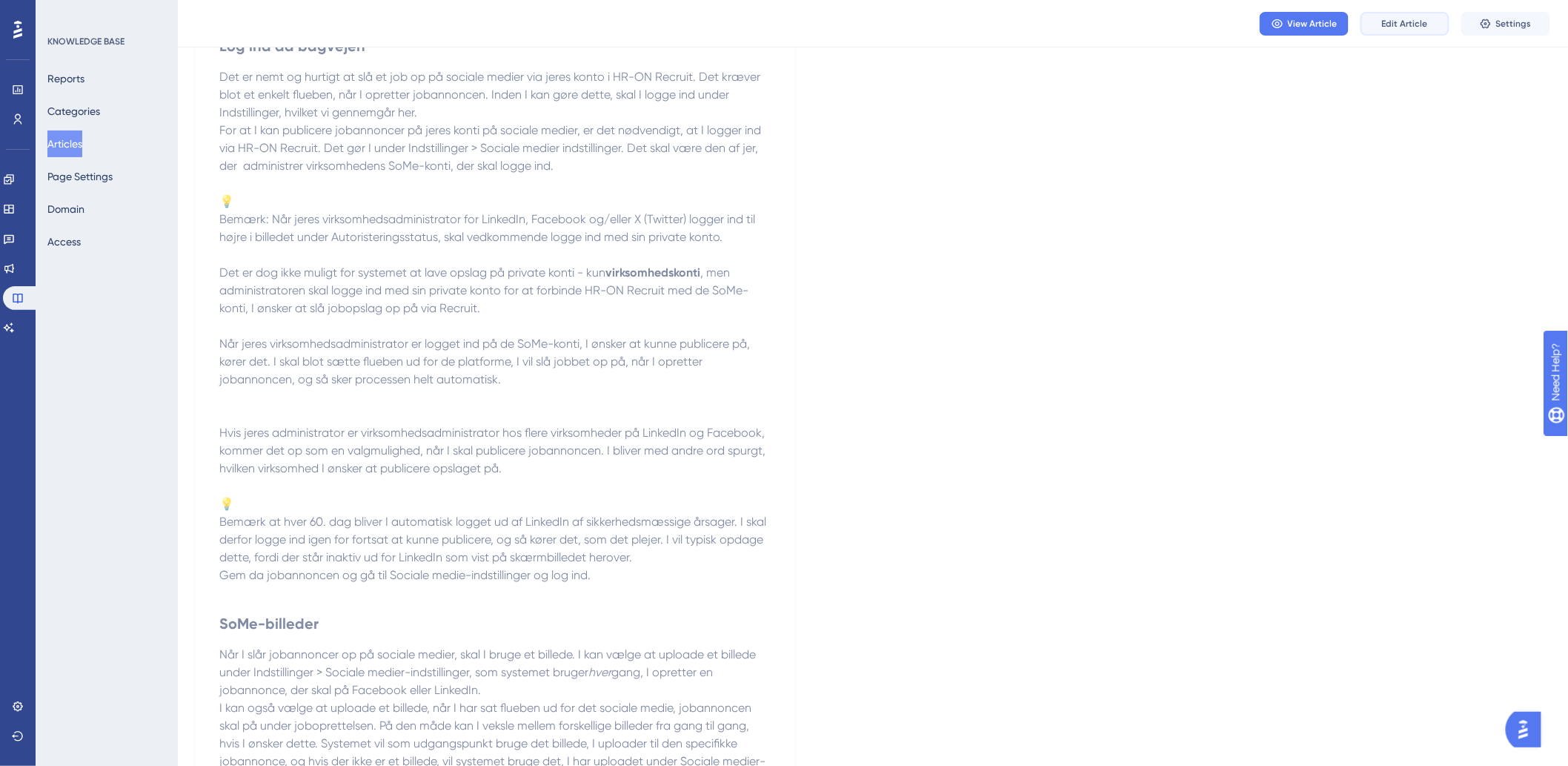
click at [1412, 32] on button "Edit Article" at bounding box center [1404, 24] width 88 height 24
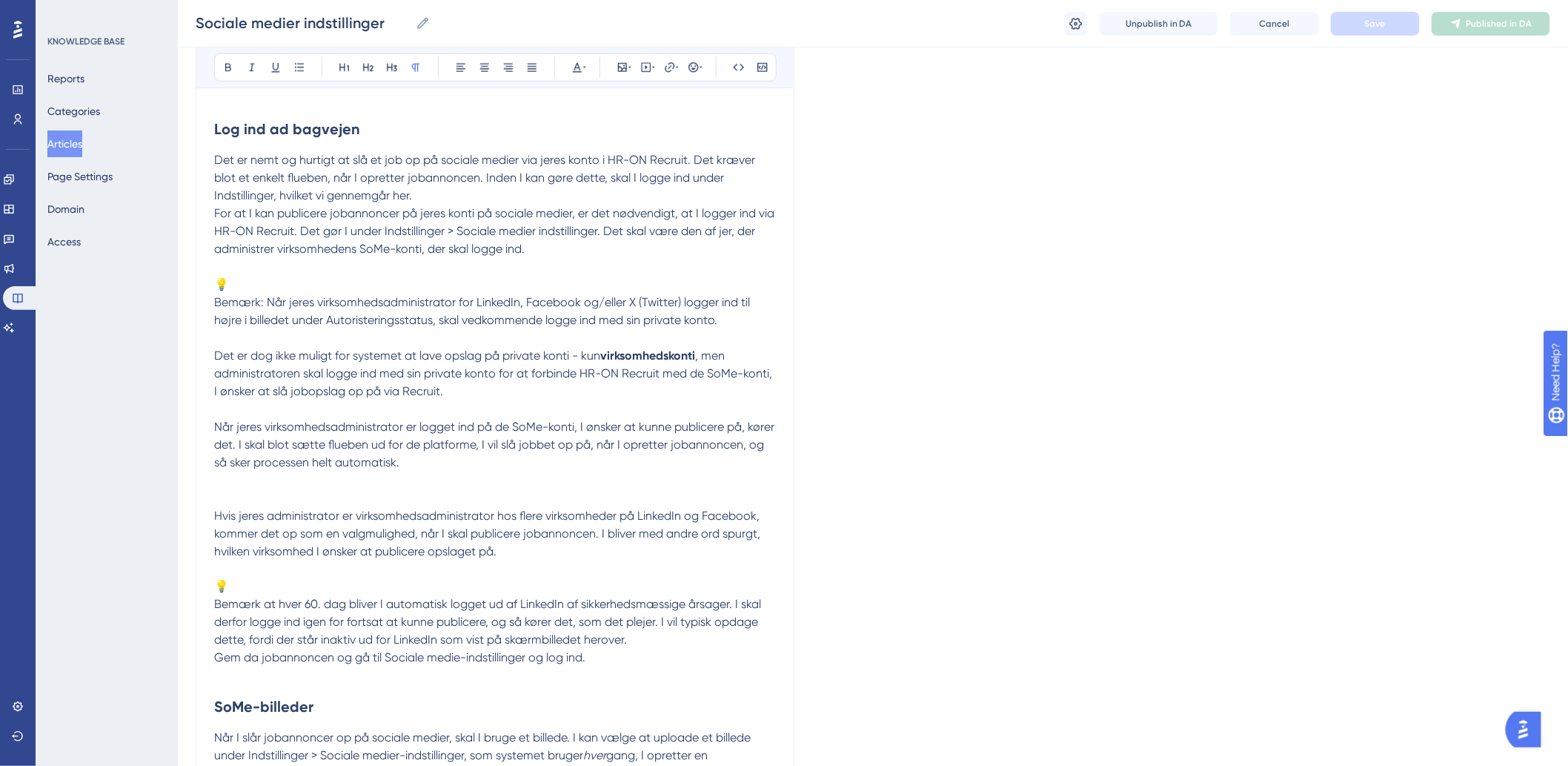
scroll to position [919, 0]
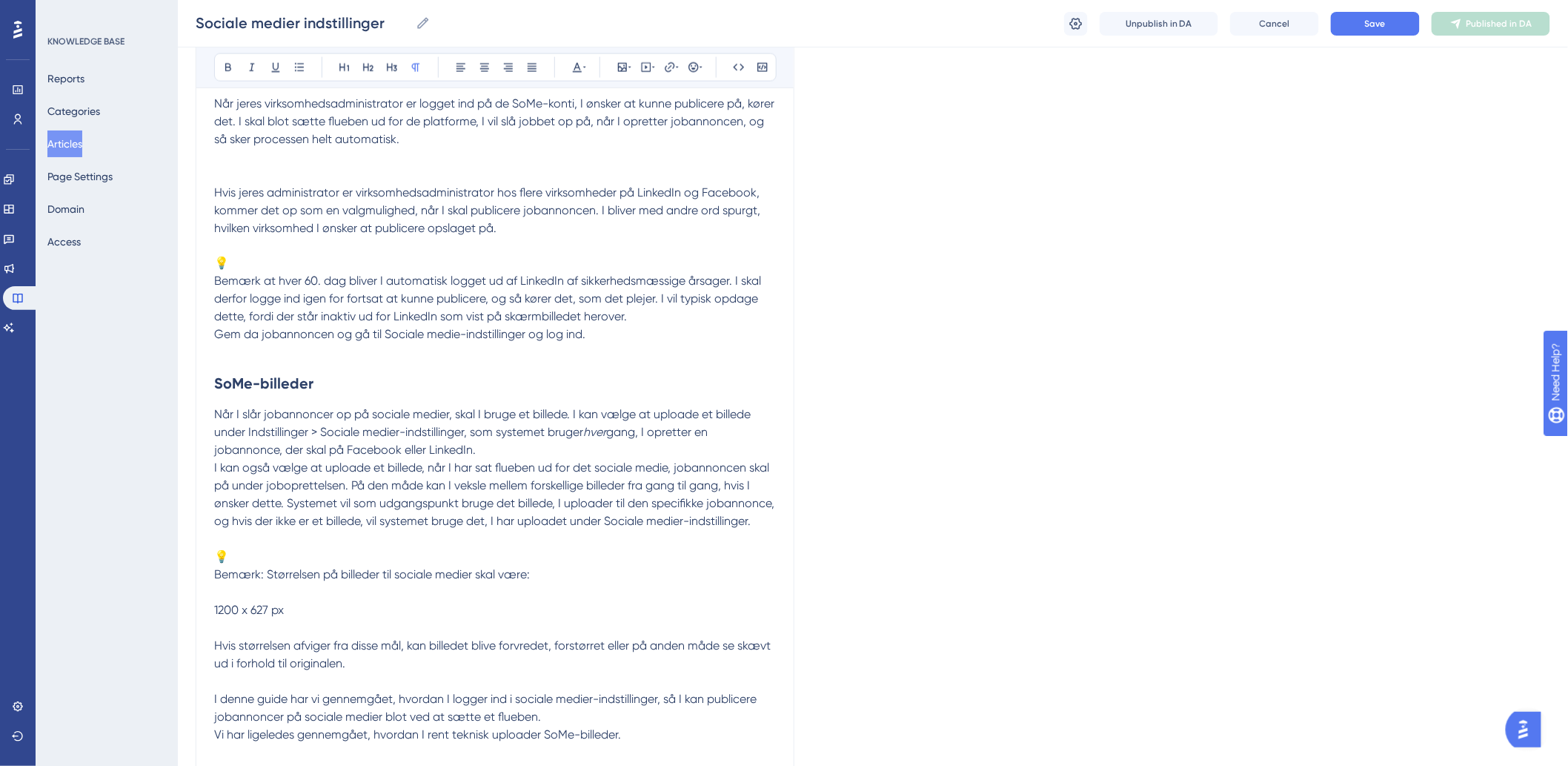
click at [218, 272] on p "💡" at bounding box center [495, 264] width 562 height 18
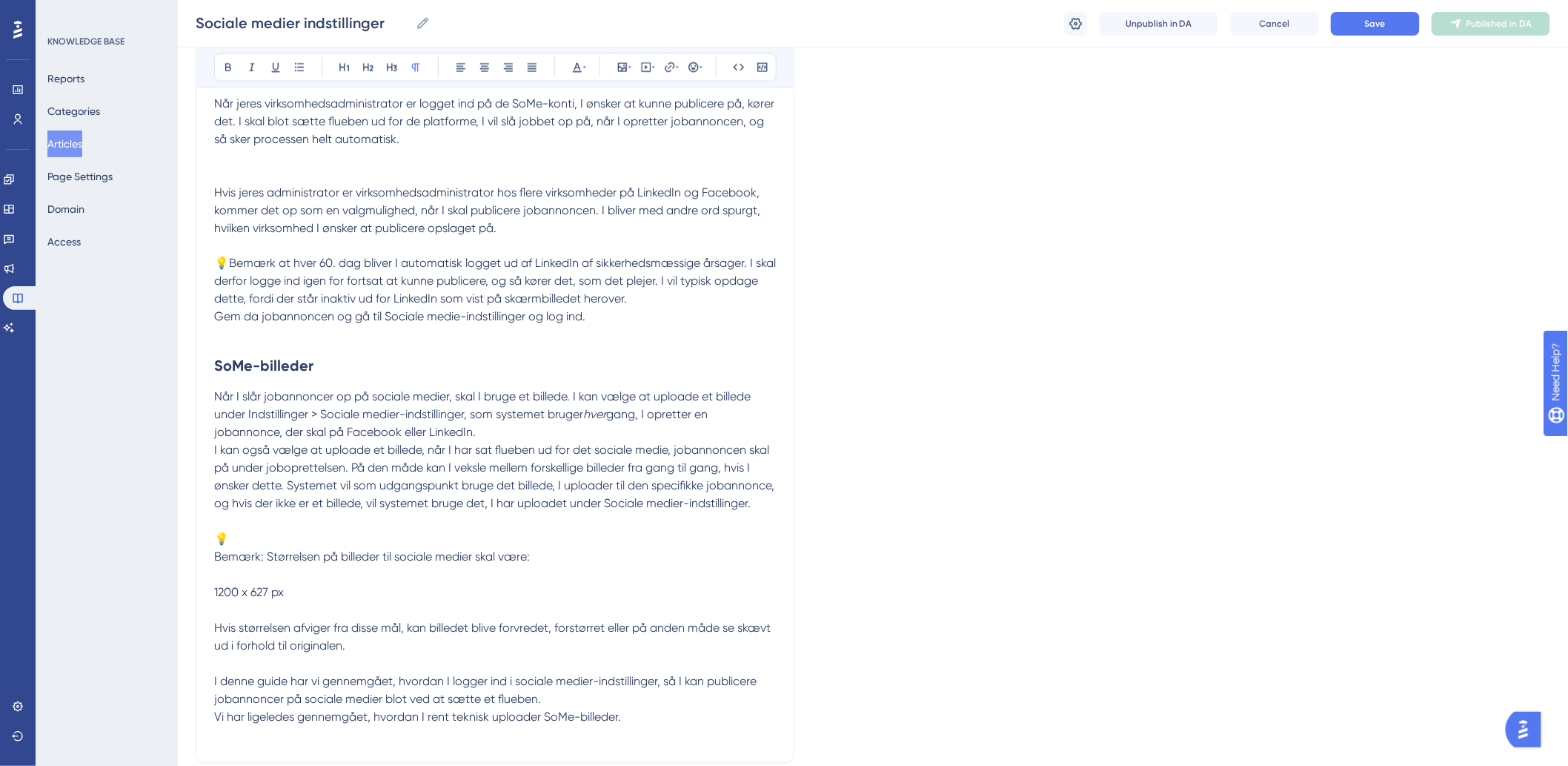
click at [217, 564] on span "Bemærk: Størrelsen på billeder til sociale medier skal være:" at bounding box center [371, 557] width 315 height 14
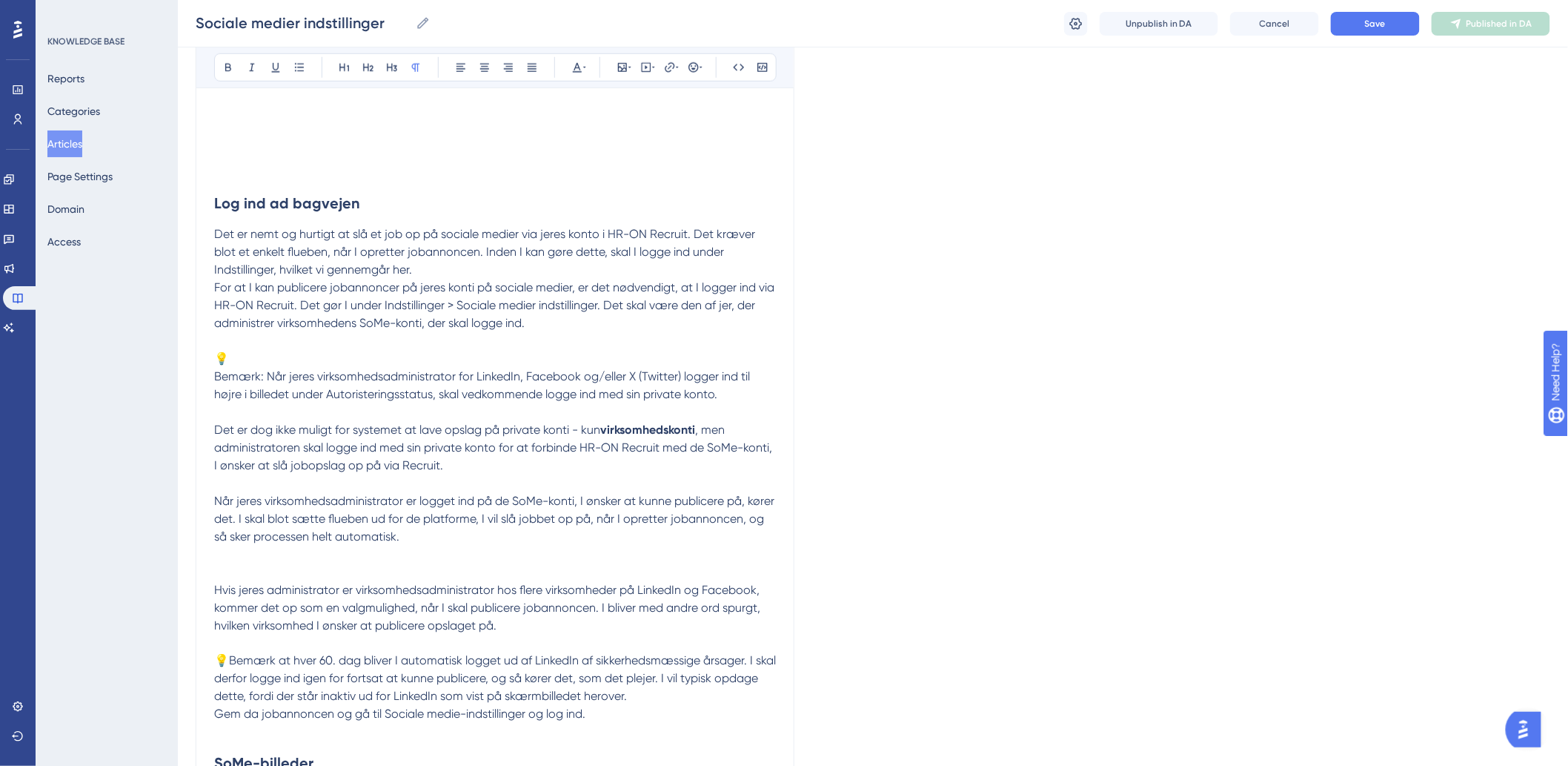
scroll to position [1054, 0]
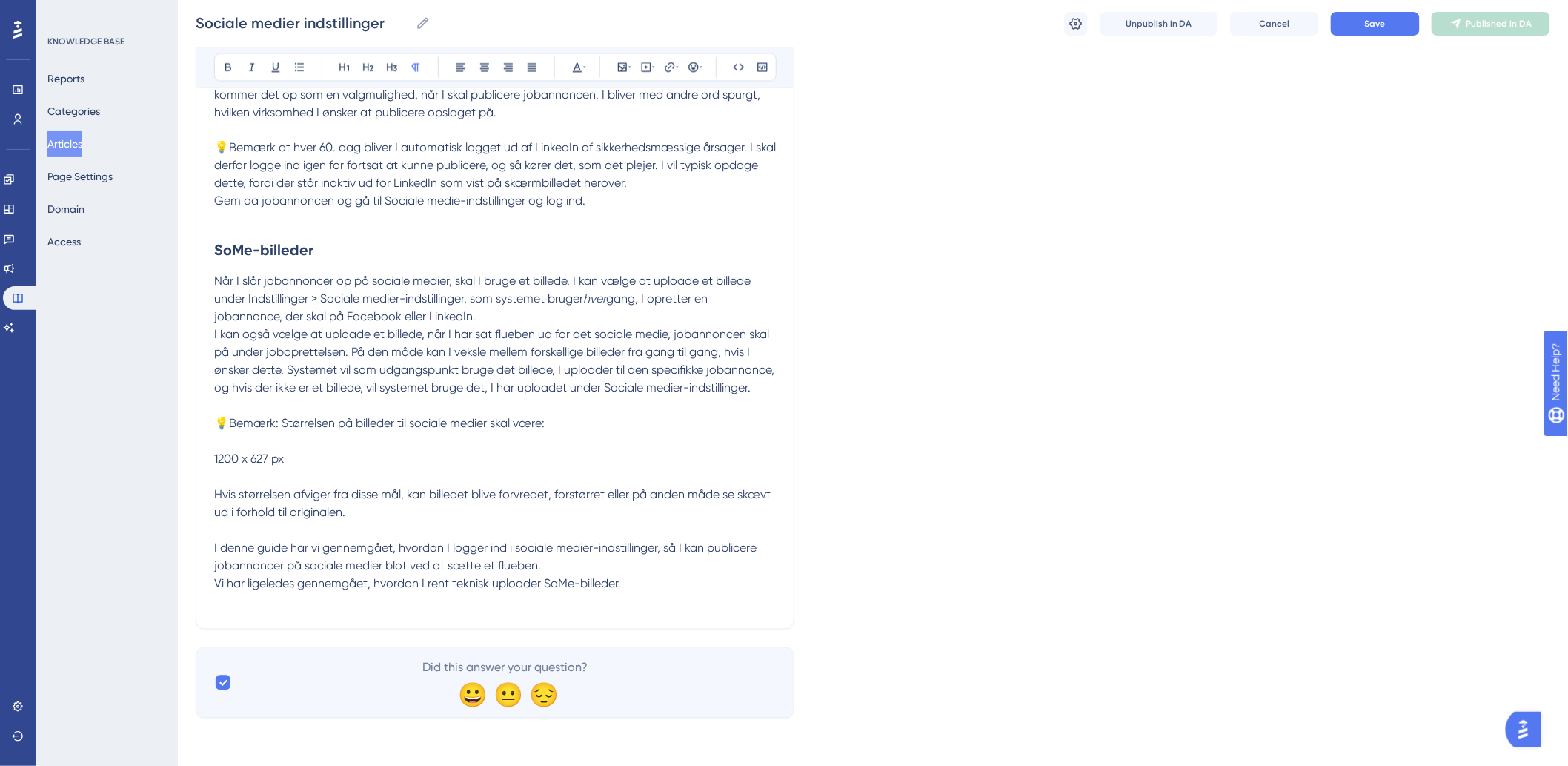
click at [697, 593] on p at bounding box center [495, 602] width 562 height 18
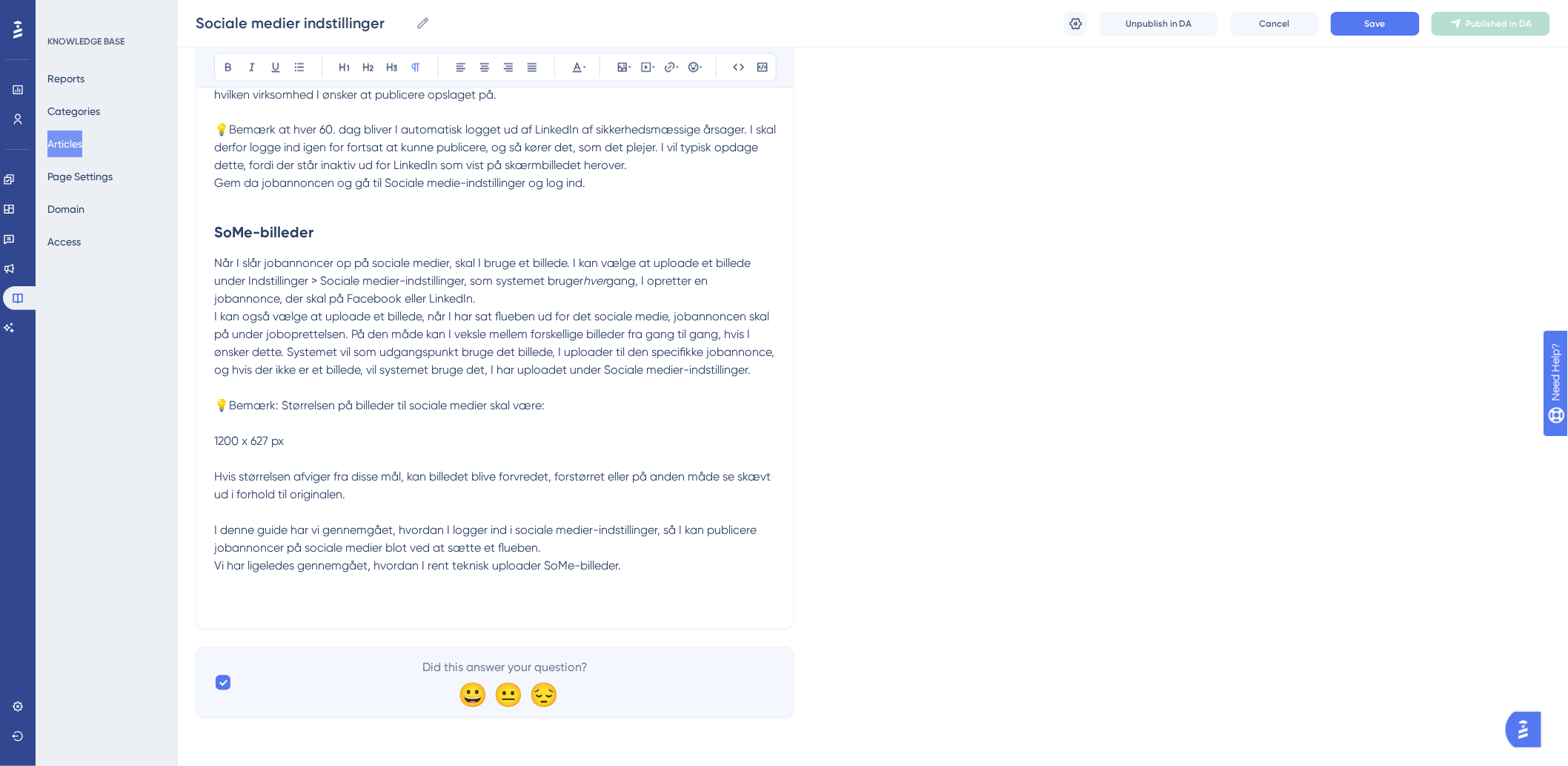
paste div
click at [240, 628] on p "← Forrige" at bounding box center [495, 600] width 562 height 53
click at [241, 628] on p "← Forrige" at bounding box center [495, 600] width 562 height 53
click at [235, 628] on p "← Forrige" at bounding box center [495, 600] width 562 height 53
click at [241, 628] on p "← Forrige" at bounding box center [495, 600] width 562 height 53
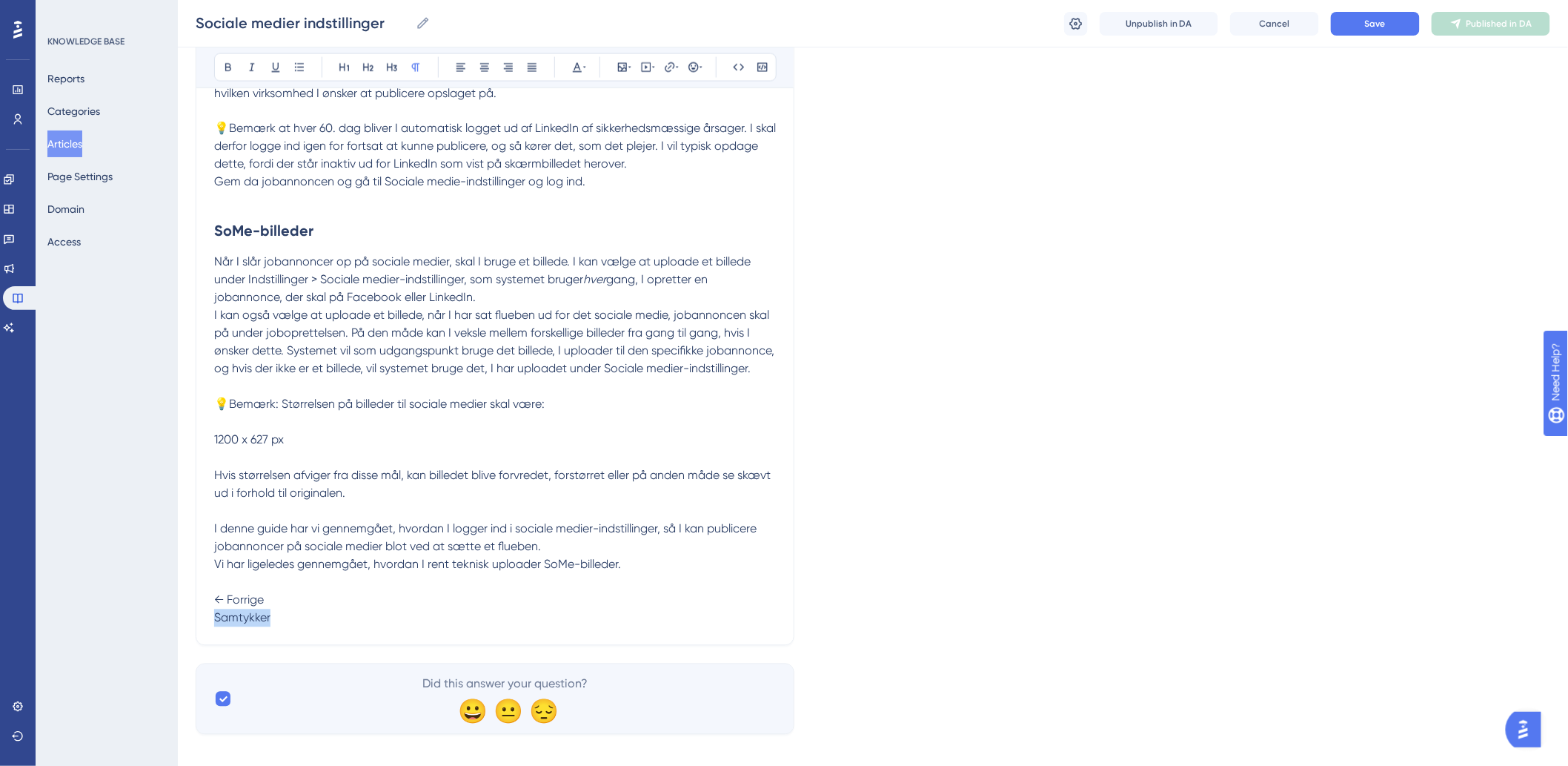
drag, startPoint x: 284, startPoint y: 638, endPoint x: 210, endPoint y: 636, distance: 74.0
click at [679, 68] on button at bounding box center [670, 67] width 21 height 21
type input "h"
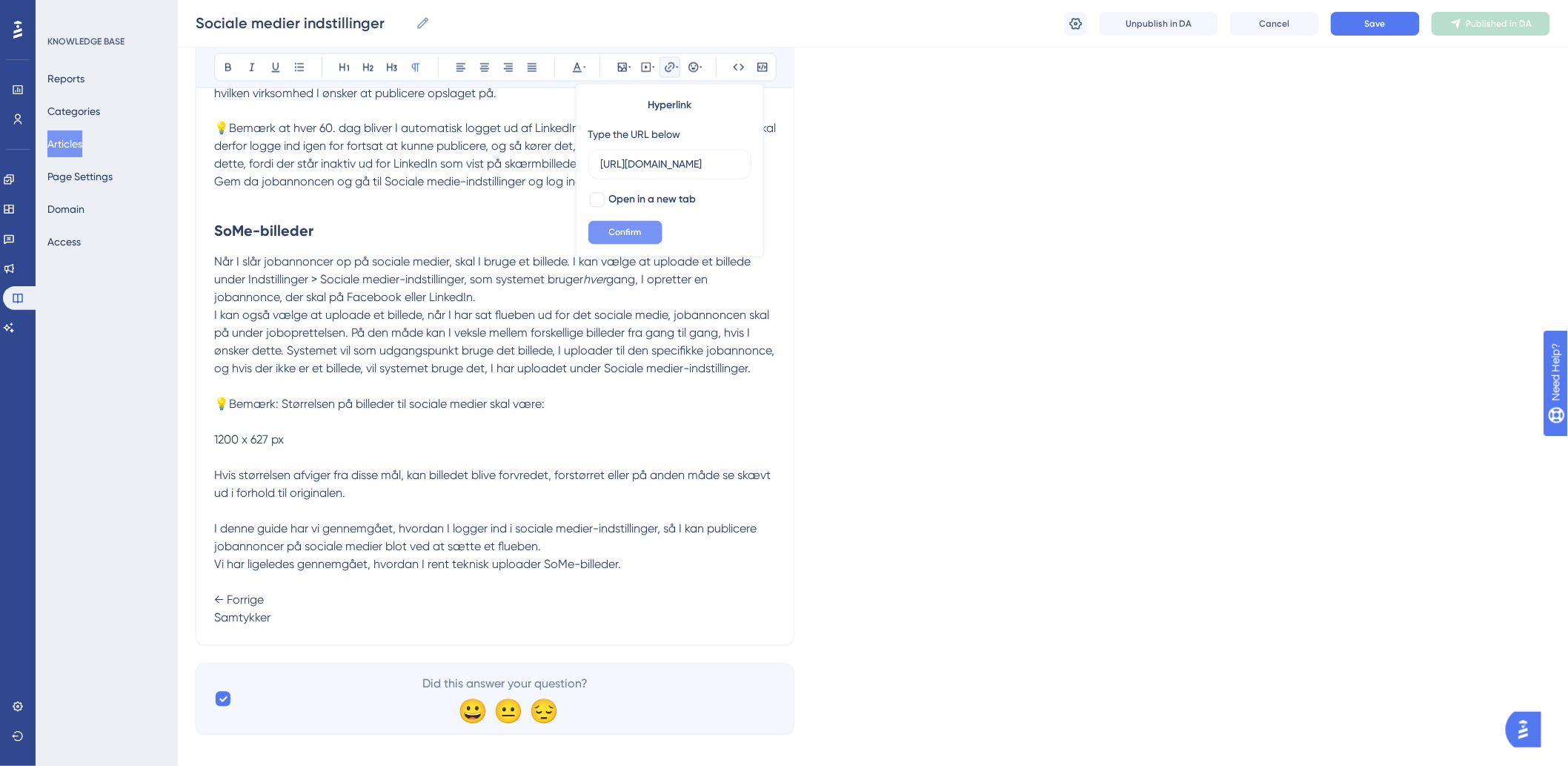
type input "[URL][DOMAIN_NAME]"
click at [618, 230] on span "Confirm" at bounding box center [625, 233] width 33 height 12
click at [362, 628] on p "← Forrige Samtykker" at bounding box center [495, 600] width 562 height 53
click at [264, 607] on span "← Forrige" at bounding box center [239, 600] width 50 height 14
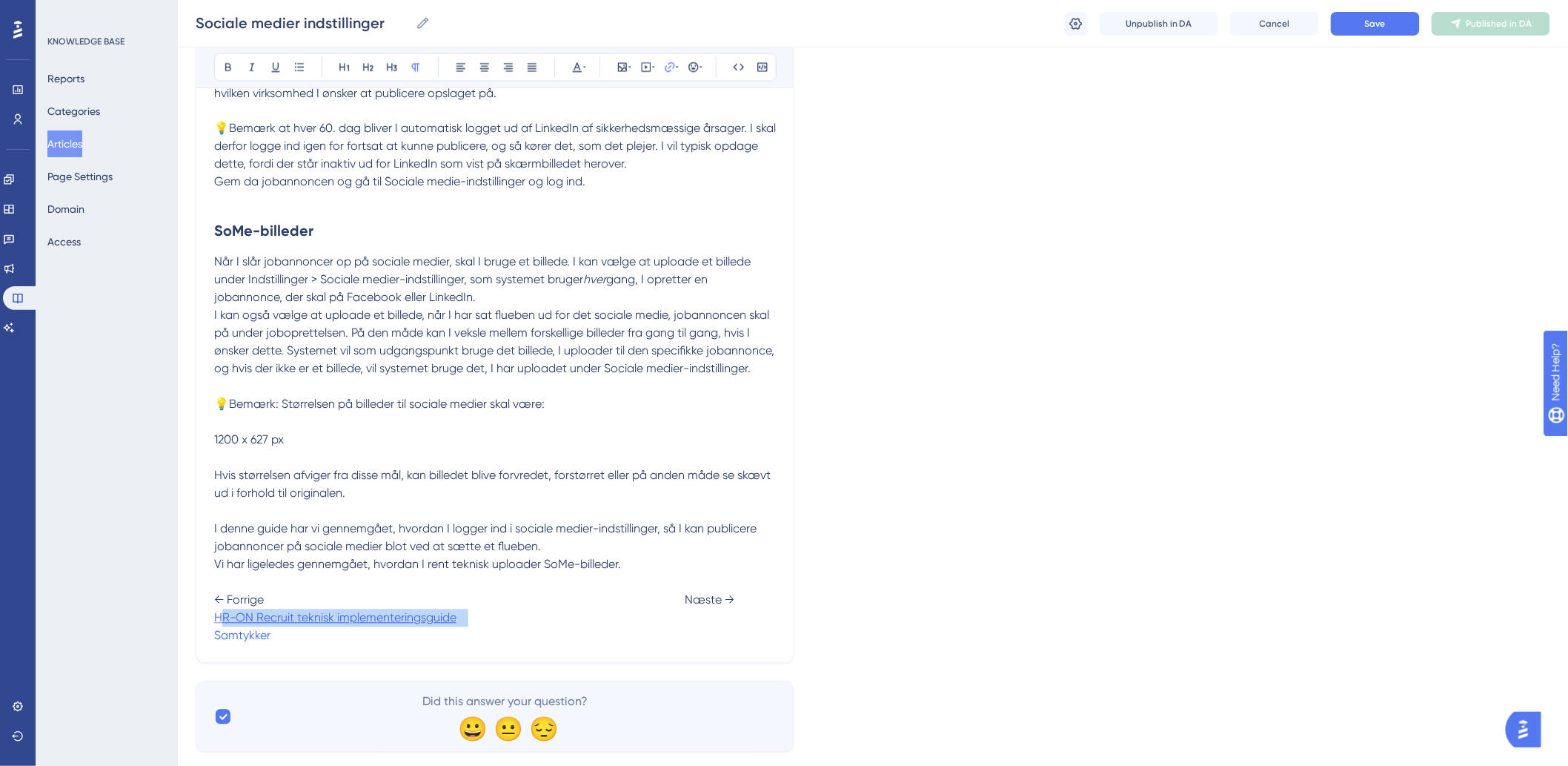
drag, startPoint x: 465, startPoint y: 640, endPoint x: 223, endPoint y: 641, distance: 242.0
click at [223, 641] on p "← Forrige Næste → HR-ON Recruit teknisk implementeringsguide Samtykker" at bounding box center [495, 609] width 562 height 71
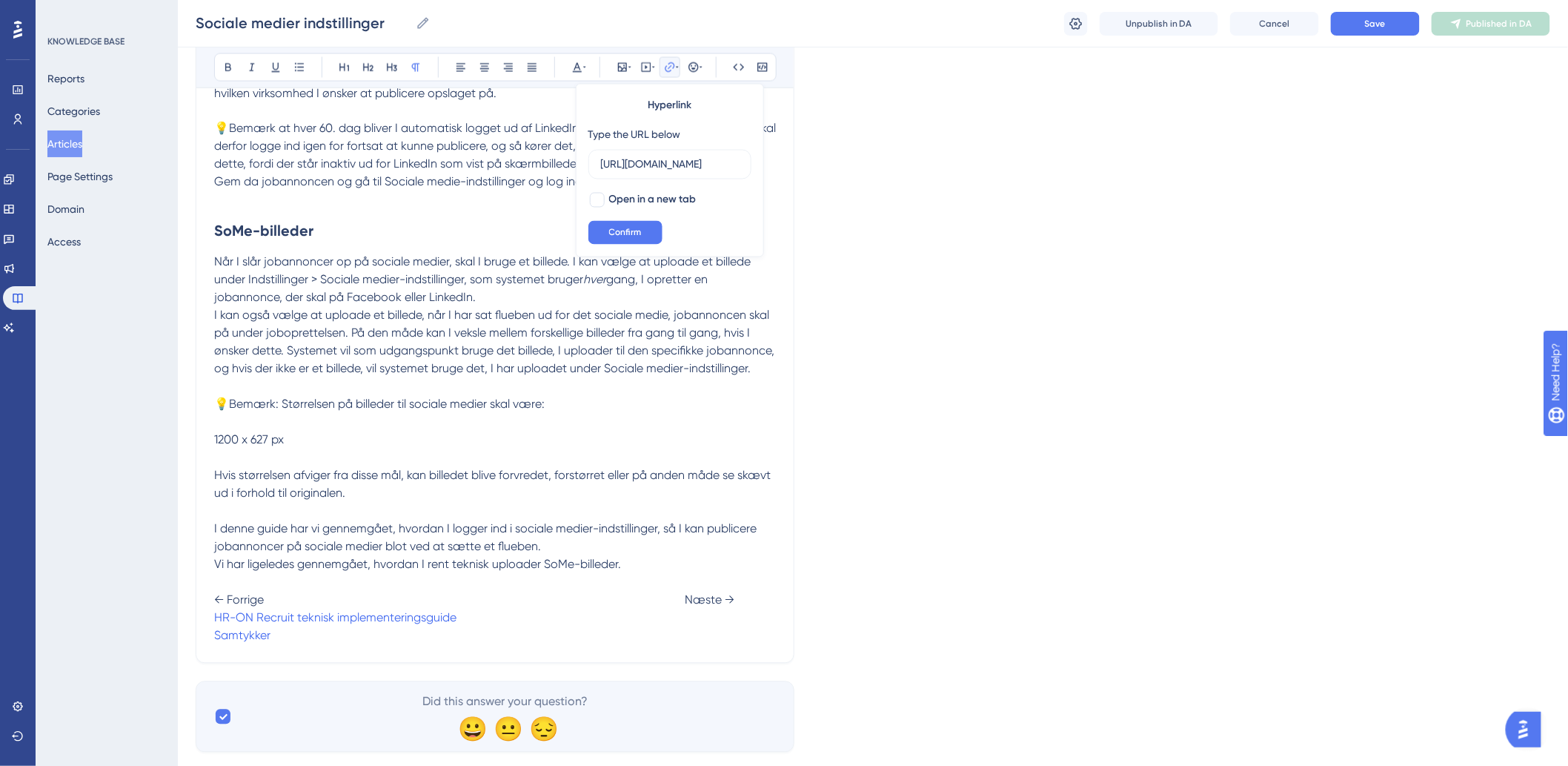
scroll to position [0, 272]
click at [524, 471] on p "💡Bemærk: Størrelsen på billeder til sociale medier skal være: 1200 x 627 px Hvi…" at bounding box center [495, 450] width 562 height 107
drag, startPoint x: 209, startPoint y: 630, endPoint x: 511, endPoint y: 633, distance: 302.0
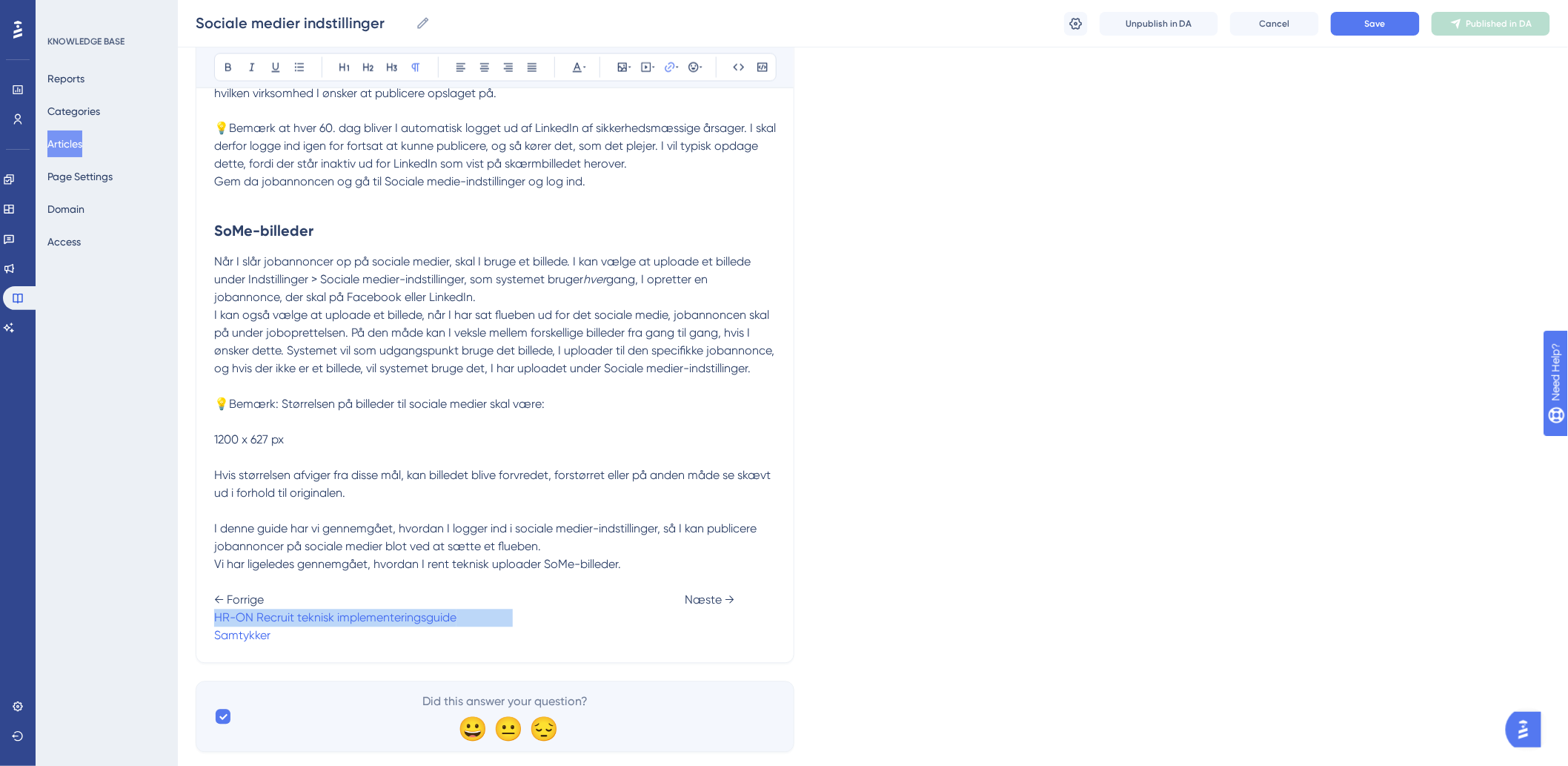
drag, startPoint x: 512, startPoint y: 633, endPoint x: 174, endPoint y: 635, distance: 338.0
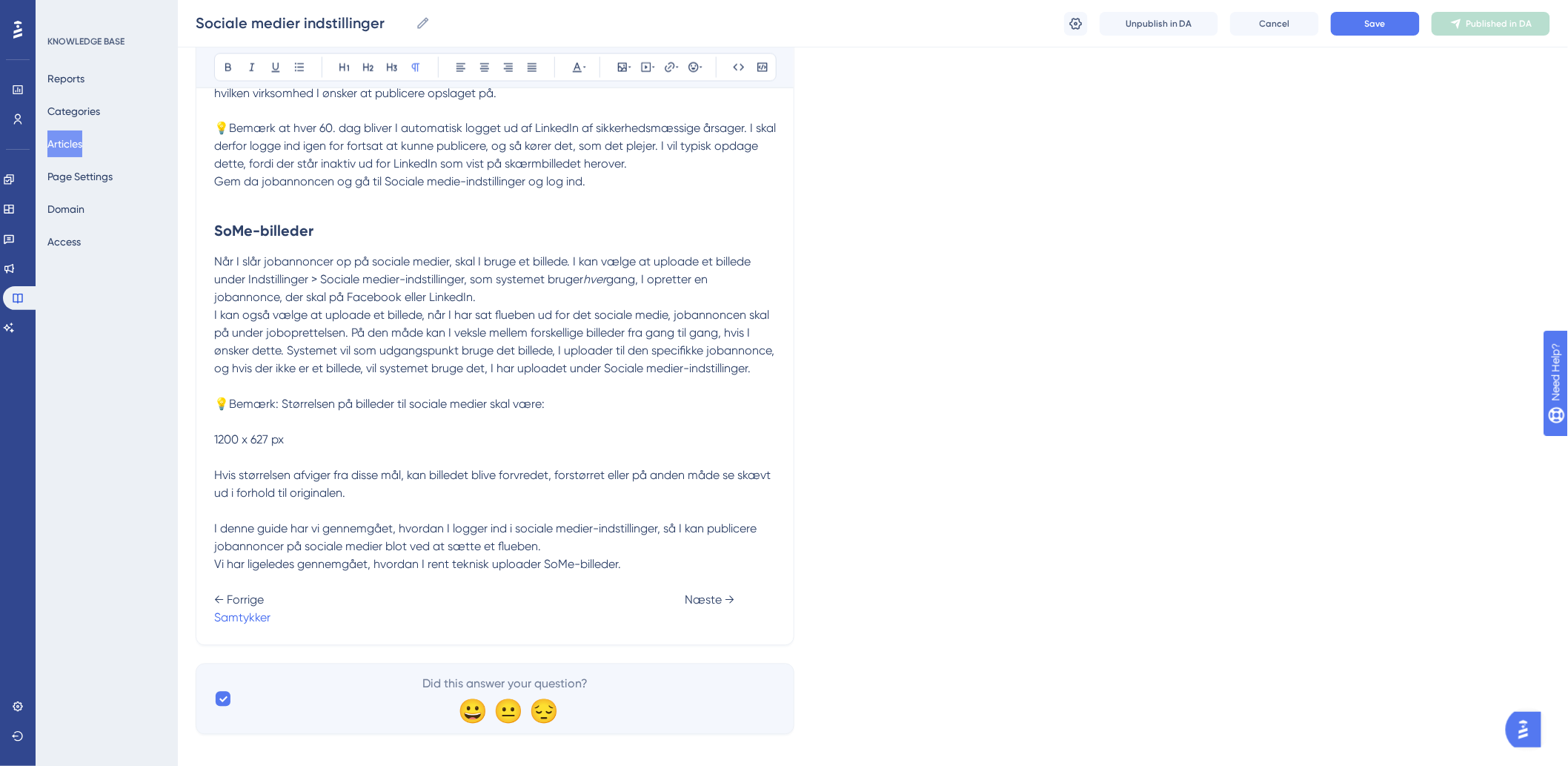
click at [684, 628] on p "← Forrige Næste → Samtykker" at bounding box center [495, 600] width 562 height 53
click at [271, 625] on span "Statusbetegnelser" at bounding box center [320, 618] width 99 height 14
drag, startPoint x: 664, startPoint y: 638, endPoint x: 765, endPoint y: 636, distance: 101.0
click at [369, 625] on span "Statusbetegnelser" at bounding box center [320, 618] width 99 height 14
click at [678, 70] on icon at bounding box center [676, 68] width 3 height 12
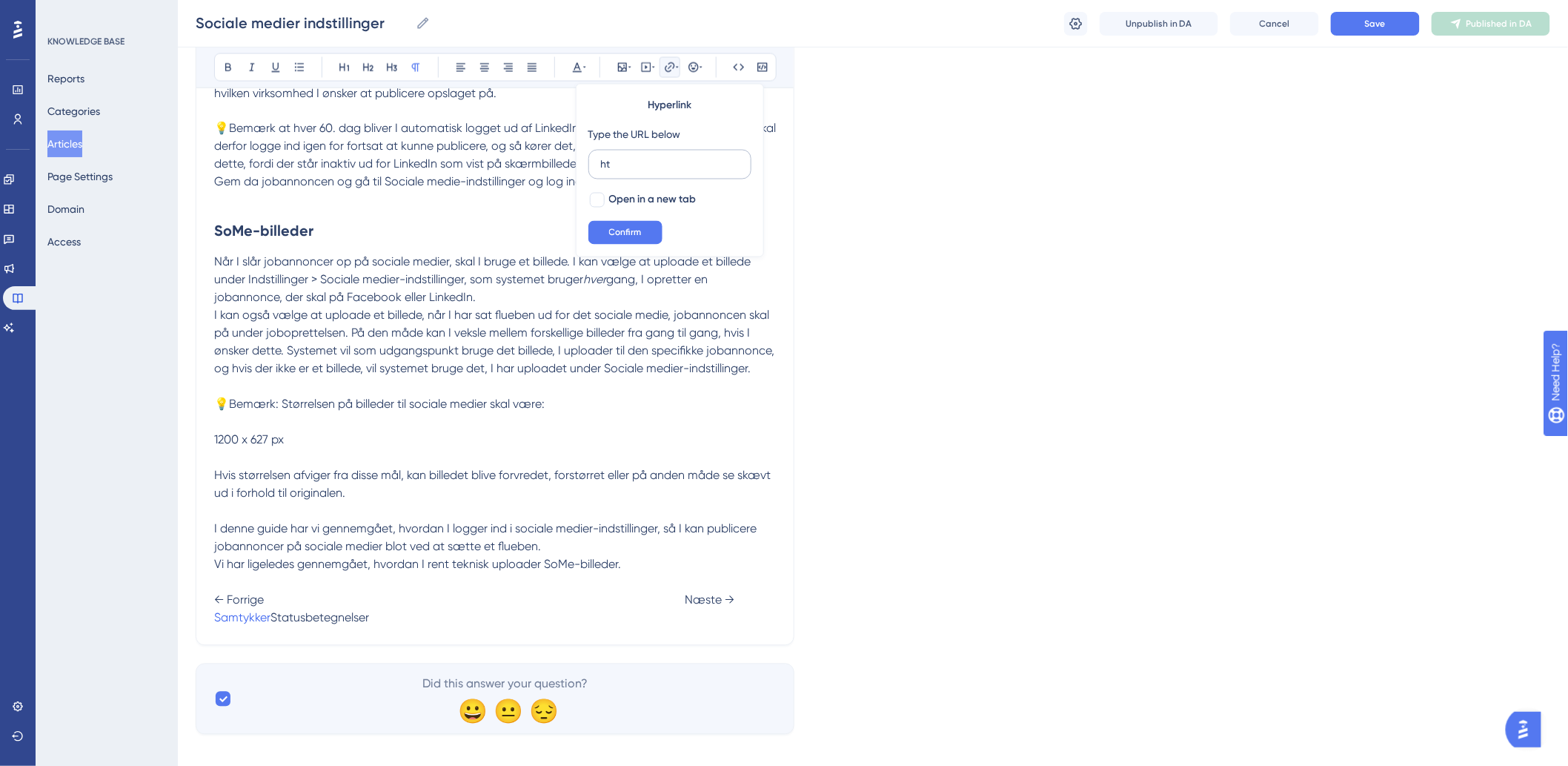
type input "h"
type input "https://help.hr-on.com/da/articles/15185-statusbetegnelser"
click at [634, 241] on button "Confirm" at bounding box center [625, 233] width 74 height 24
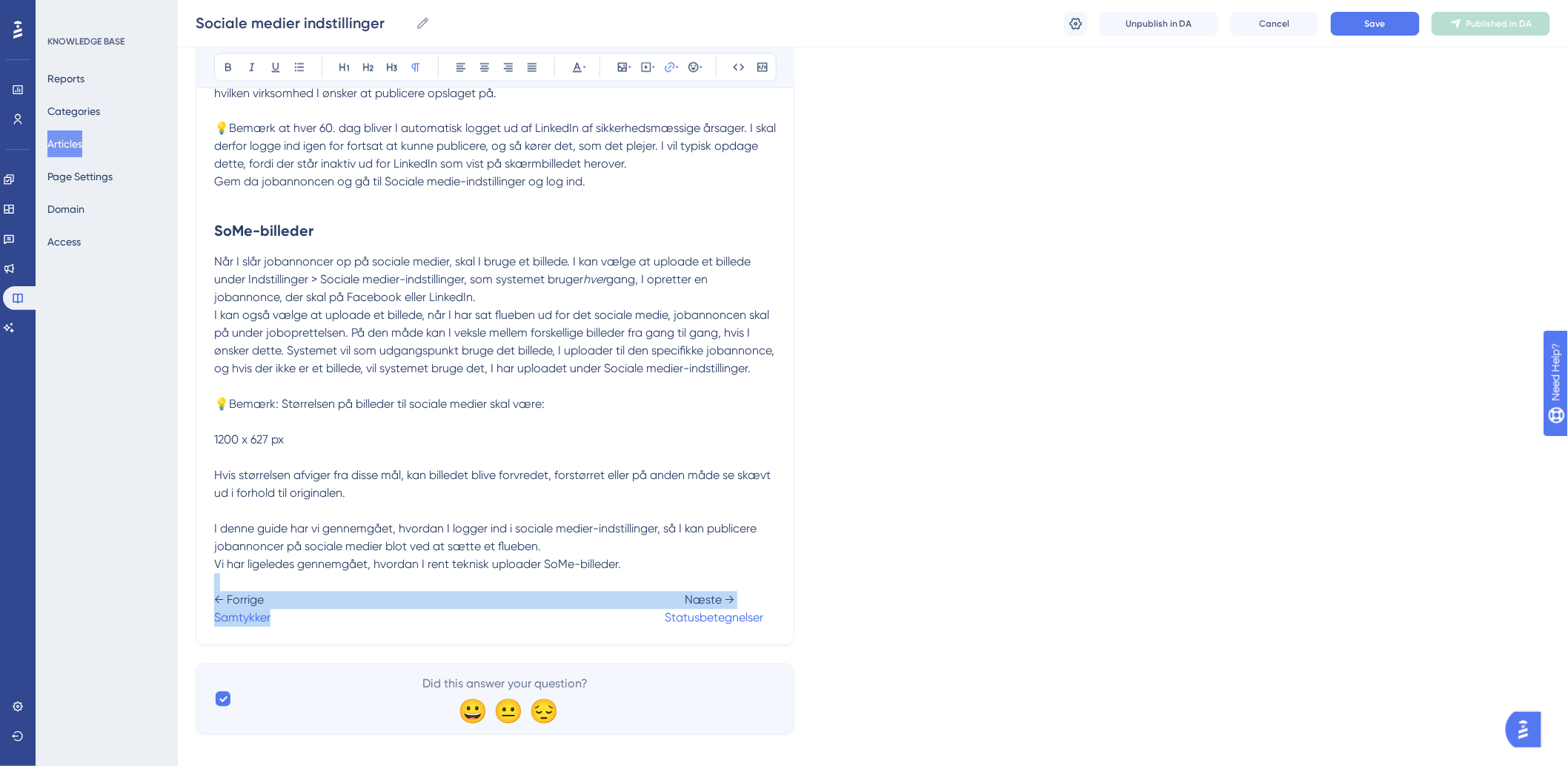
click at [660, 470] on p "💡Bemærk: Størrelsen på billeder til sociale medier skal være: 1200 x 627 px Hvi…" at bounding box center [495, 450] width 562 height 107
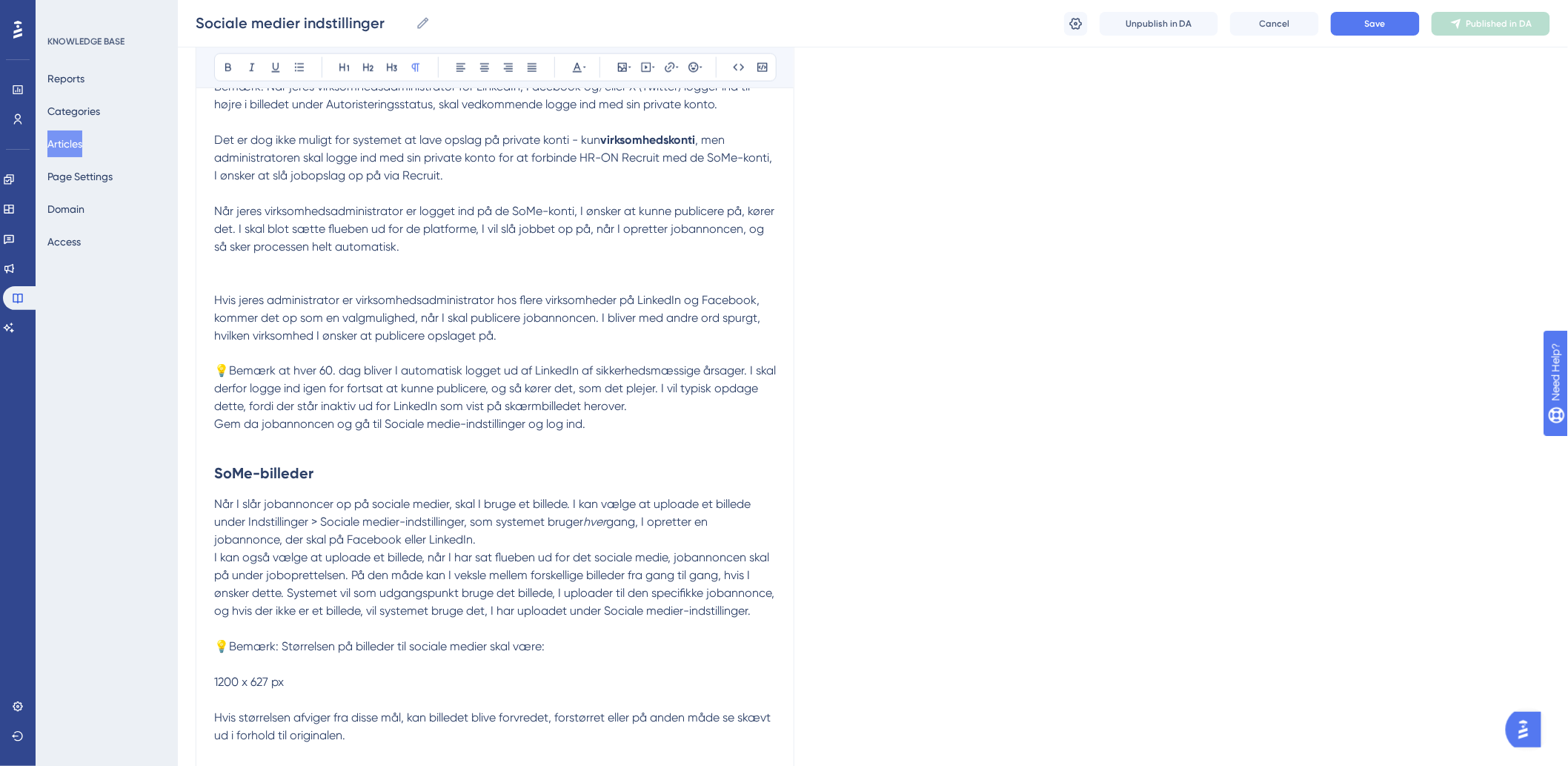
scroll to position [806, 0]
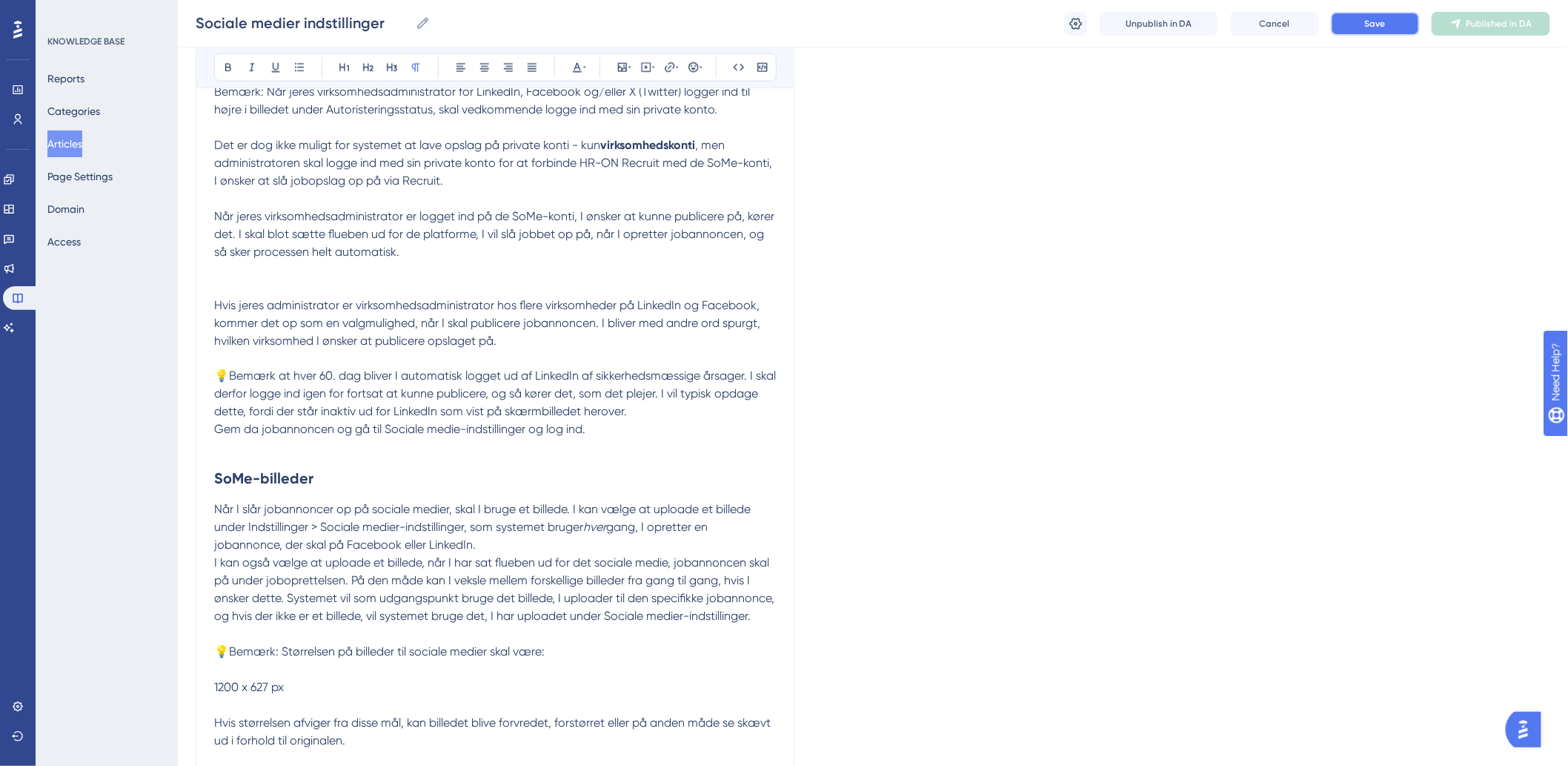
click at [1395, 34] on button "Save" at bounding box center [1375, 24] width 88 height 24
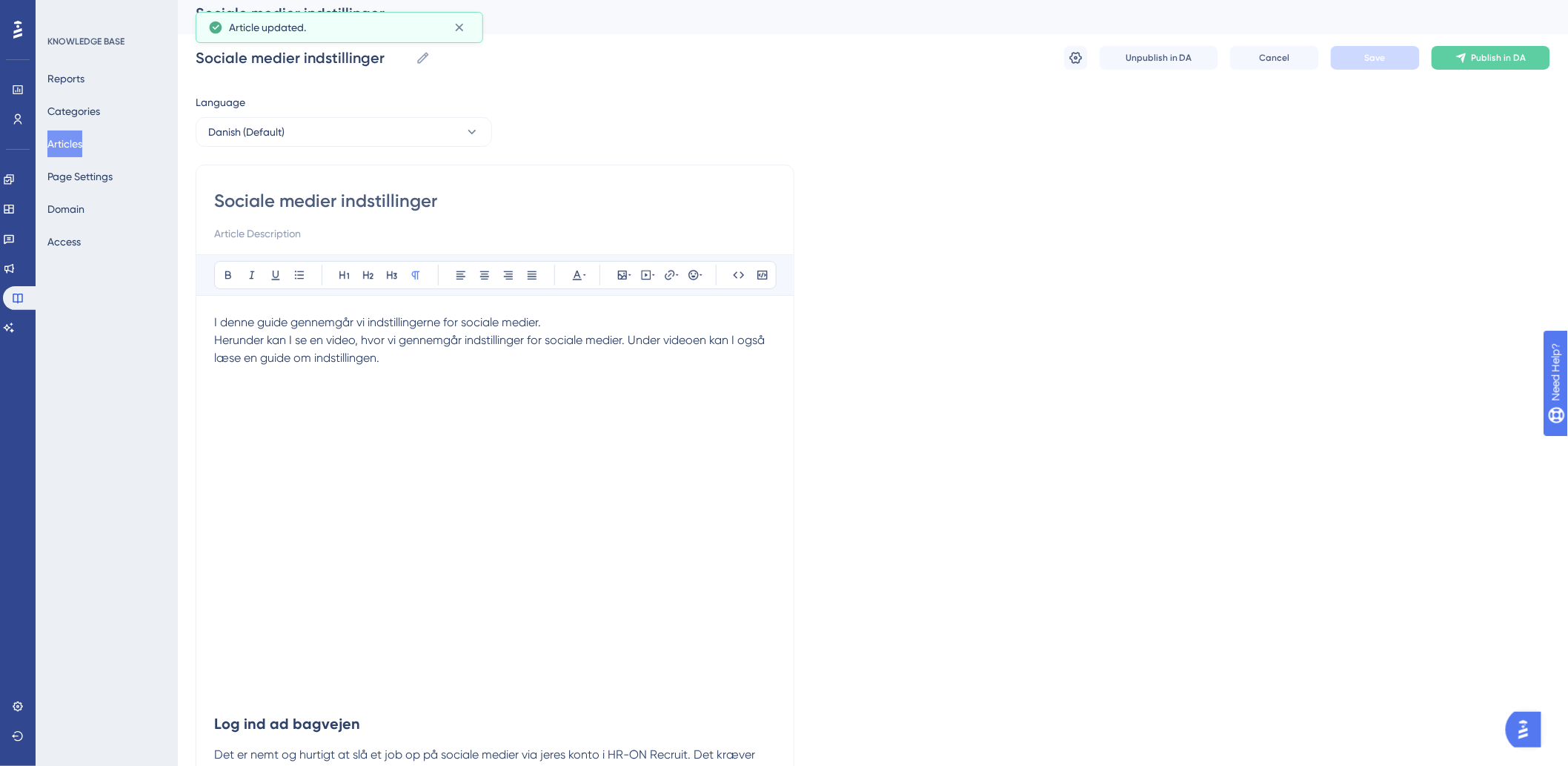
scroll to position [0, 0]
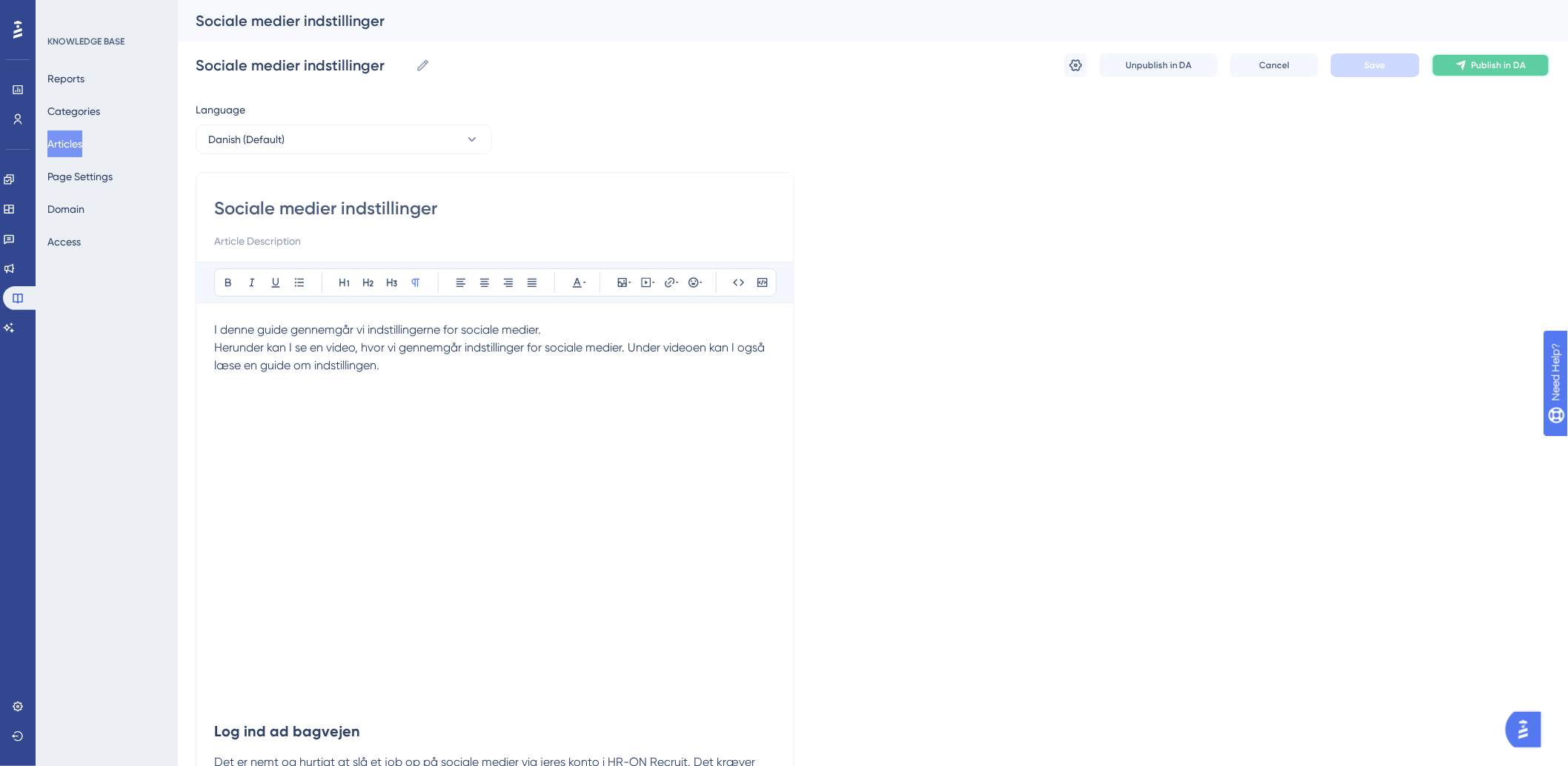
click at [1456, 62] on icon at bounding box center [1461, 65] width 12 height 12
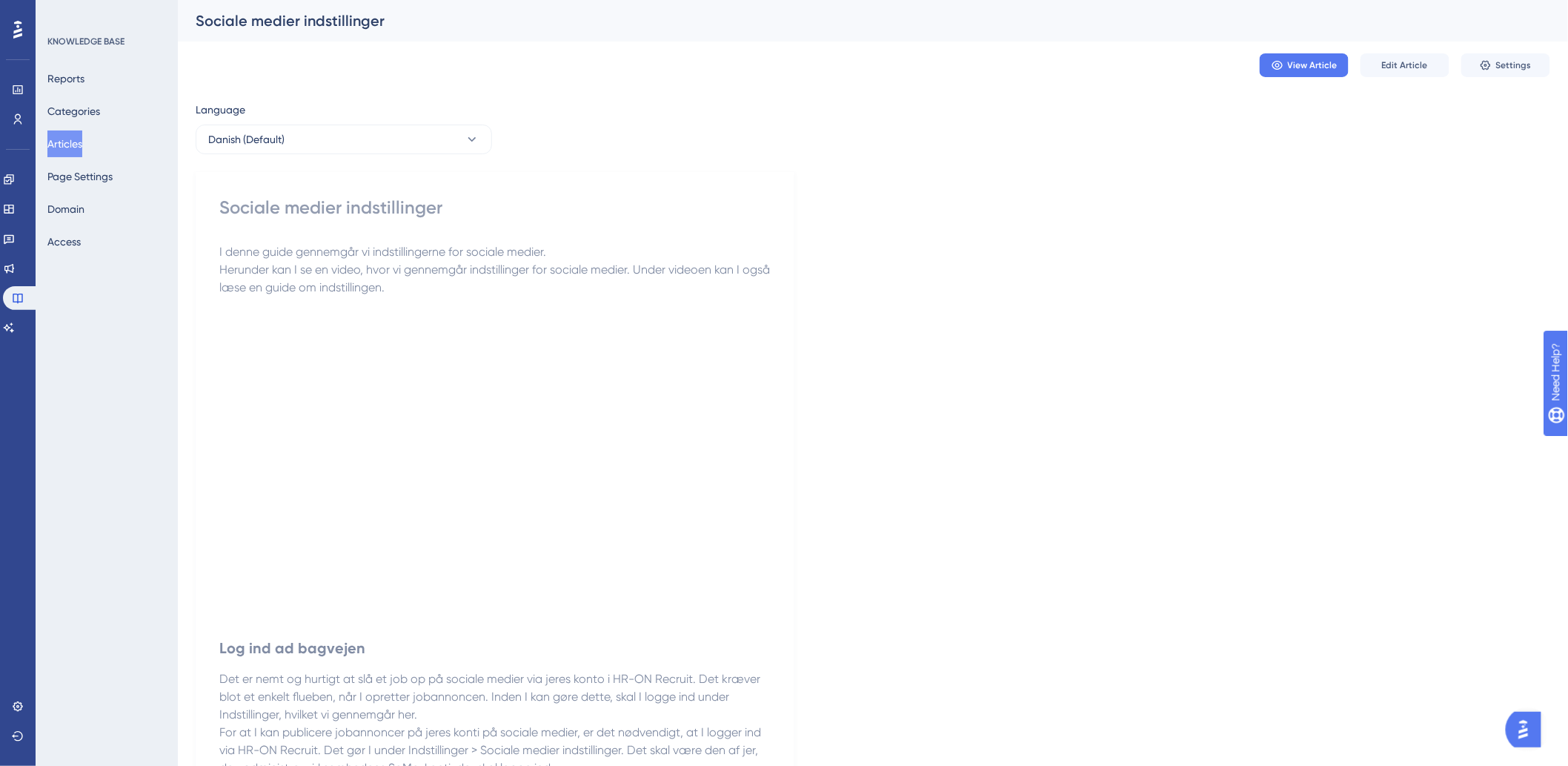
click at [52, 144] on button "Articles" at bounding box center [64, 144] width 35 height 27
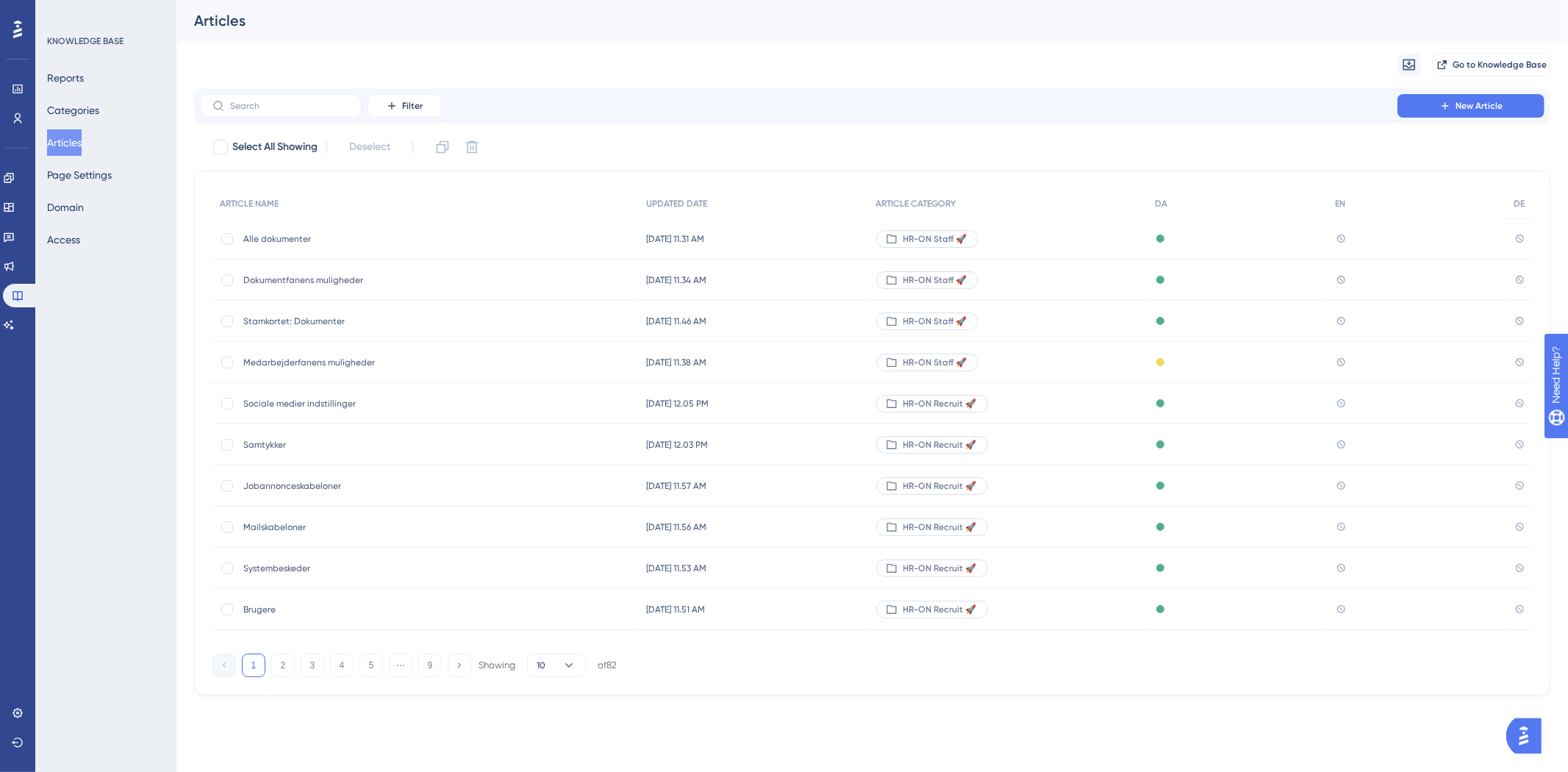
click at [1486, 93] on div "Filter New Article" at bounding box center [872, 105] width 1357 height 35
click at [1484, 111] on span "New Article" at bounding box center [1478, 106] width 47 height 12
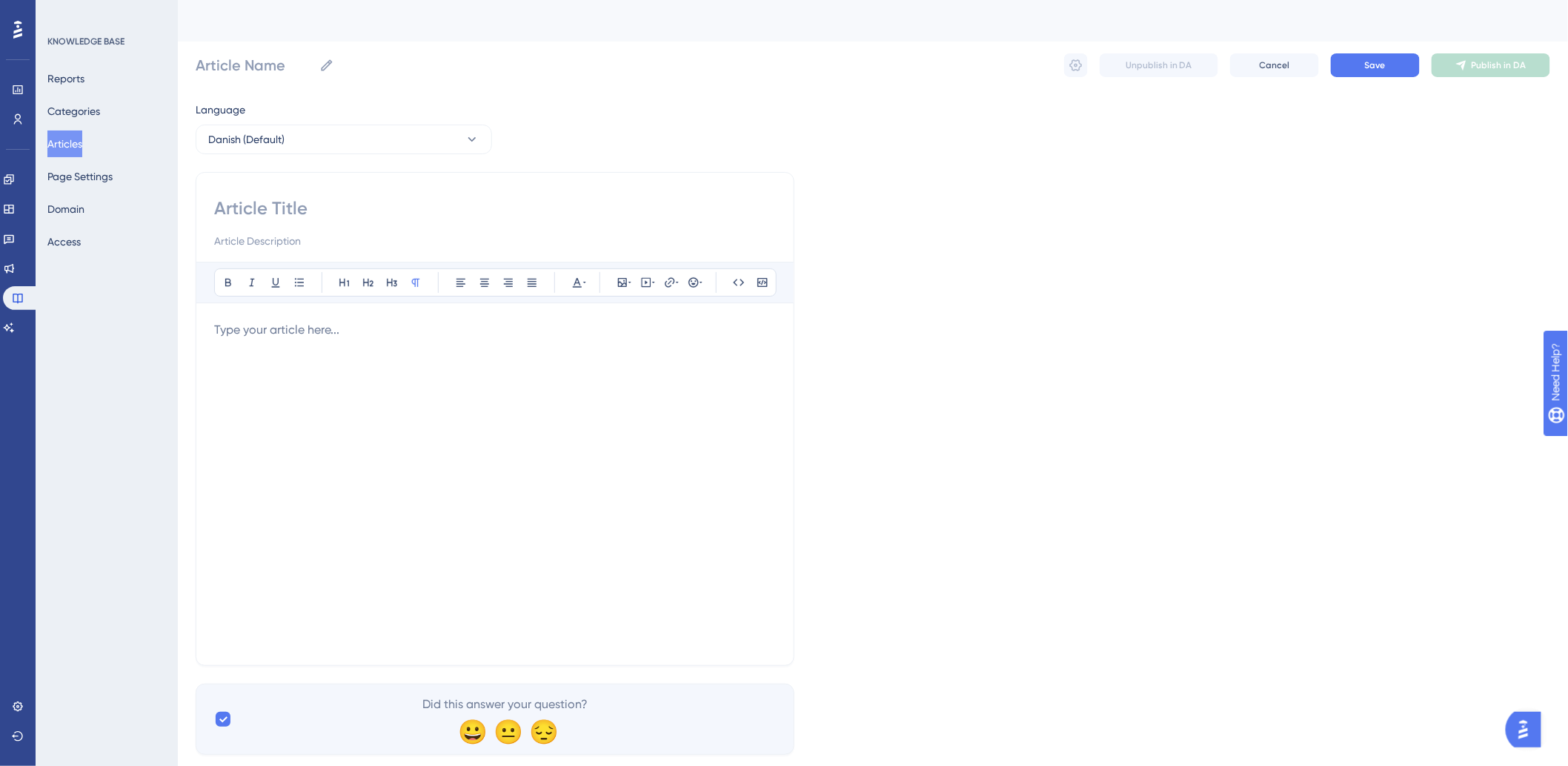
click at [60, 131] on button "Articles" at bounding box center [64, 144] width 35 height 27
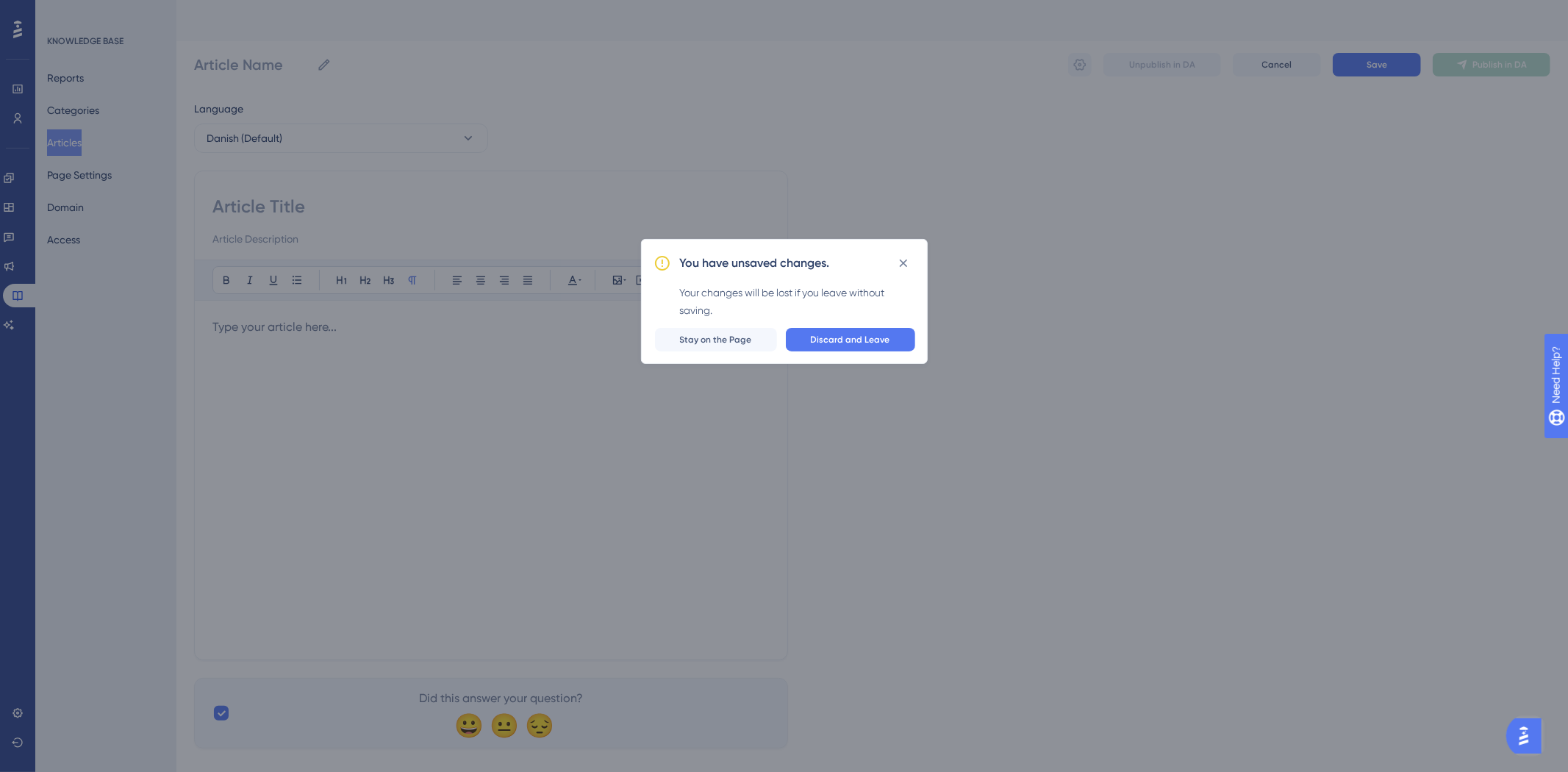
click at [62, 136] on div "You have unsaved changes. Your changes will be lost if you leave without saving…" at bounding box center [784, 386] width 1568 height 772
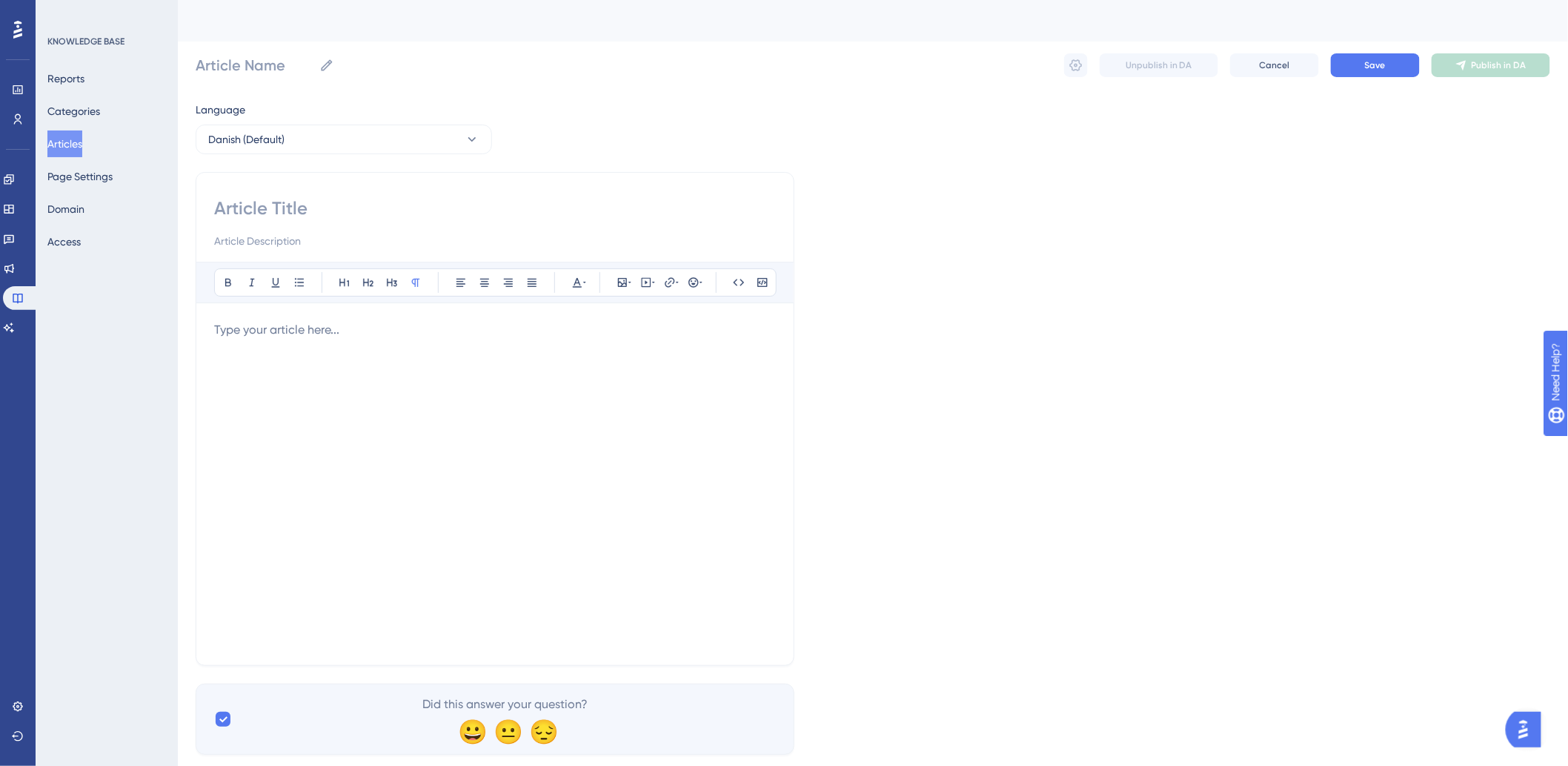
click at [34, 132] on div "Performance Users Engagement Widgets Feedback Product Updates Knowledge Base AI…" at bounding box center [17, 383] width 35 height 766
click at [48, 138] on div "KNOWLEDGE BASE Reports Categories Articles Page Settings Domain Access" at bounding box center [107, 383] width 143 height 766
click at [57, 142] on button "Articles" at bounding box center [64, 144] width 35 height 27
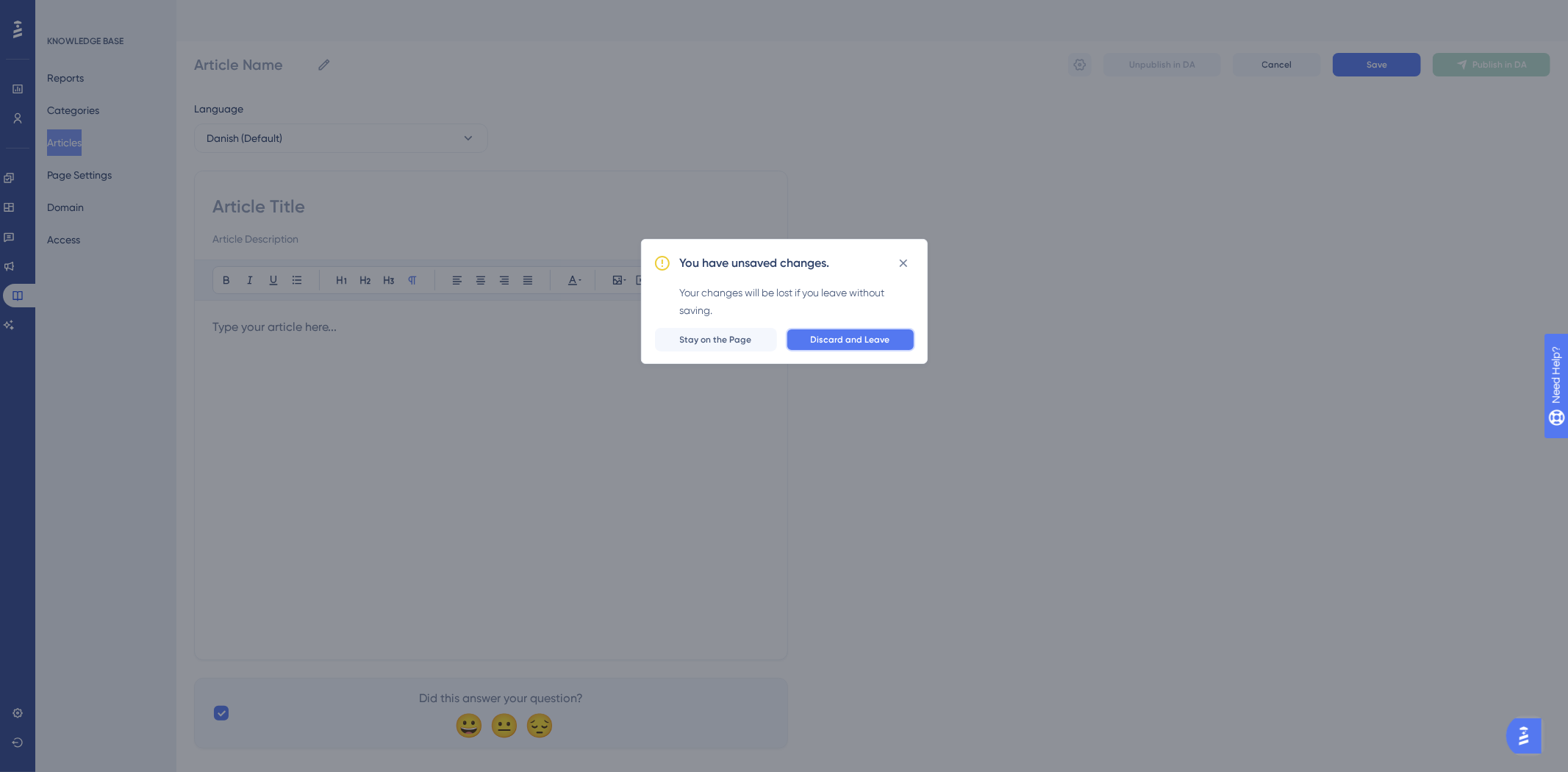
click at [856, 344] on span "Discard and Leave" at bounding box center [850, 340] width 79 height 12
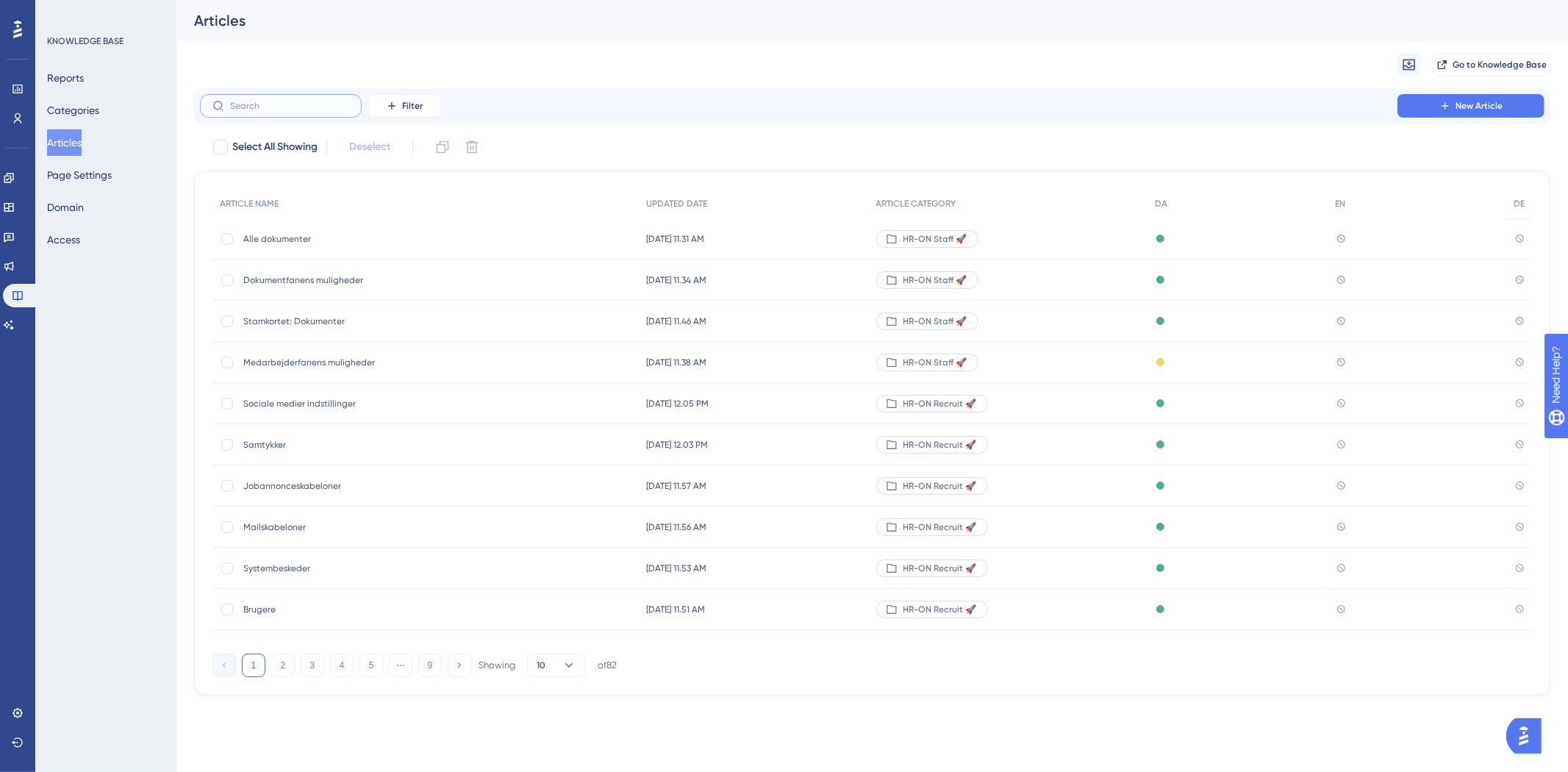
click at [254, 107] on input "text" at bounding box center [290, 106] width 119 height 10
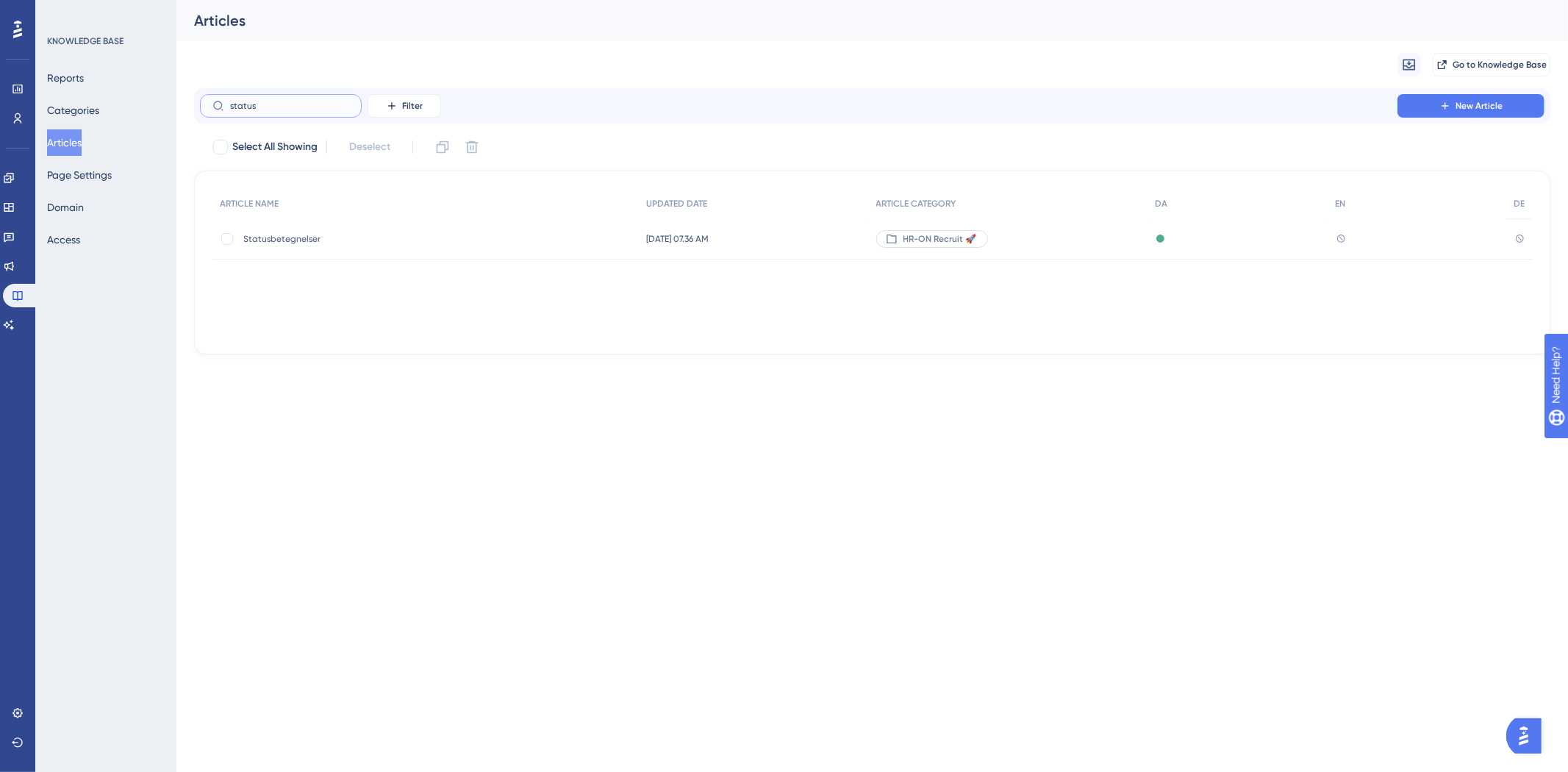
type input "status"
click at [362, 237] on span "Statusbetegnelser" at bounding box center [361, 239] width 235 height 12
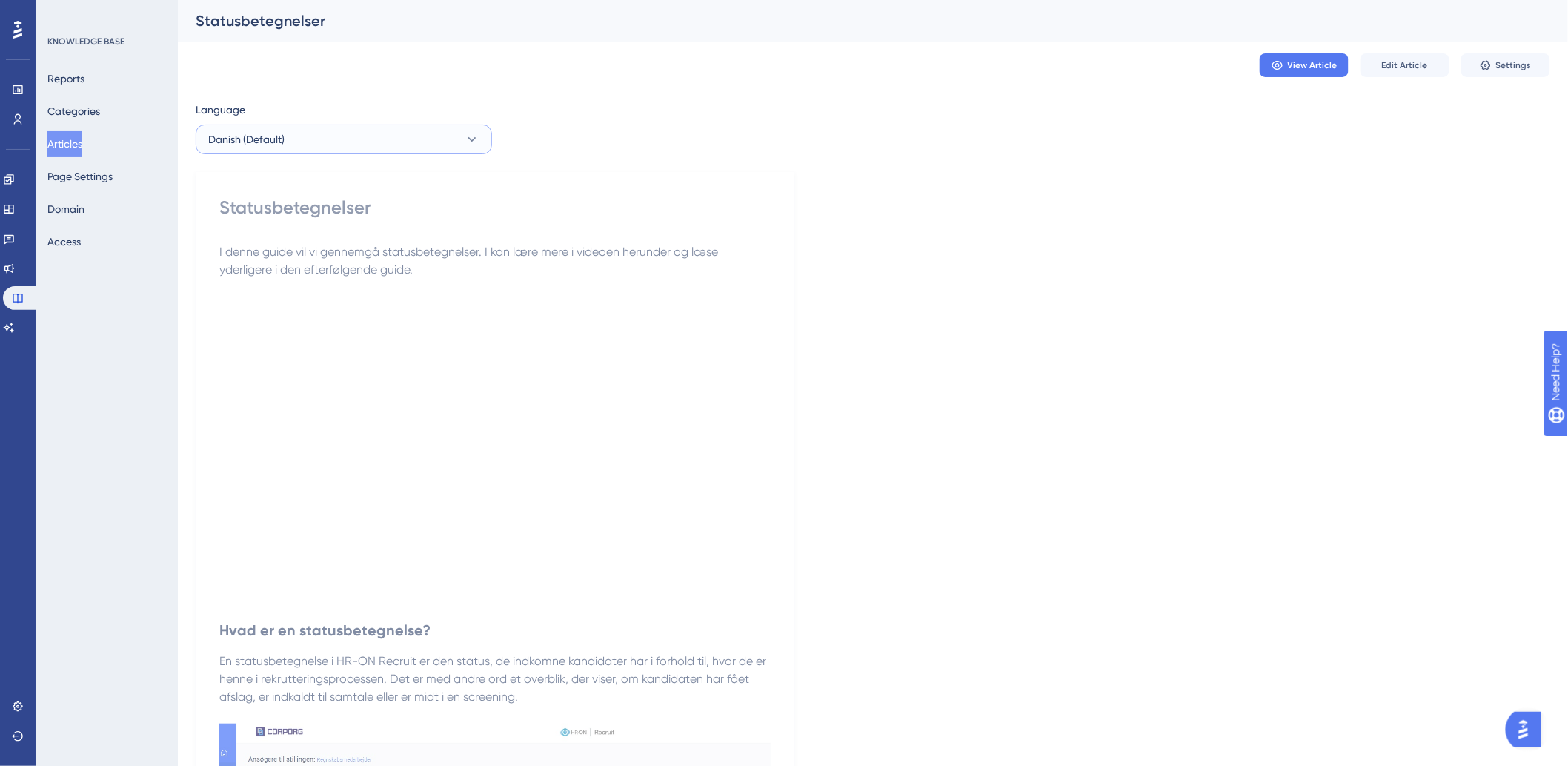
click at [326, 127] on button "Danish (Default)" at bounding box center [344, 139] width 296 height 29
click at [1405, 74] on button "Edit Article" at bounding box center [1404, 65] width 88 height 24
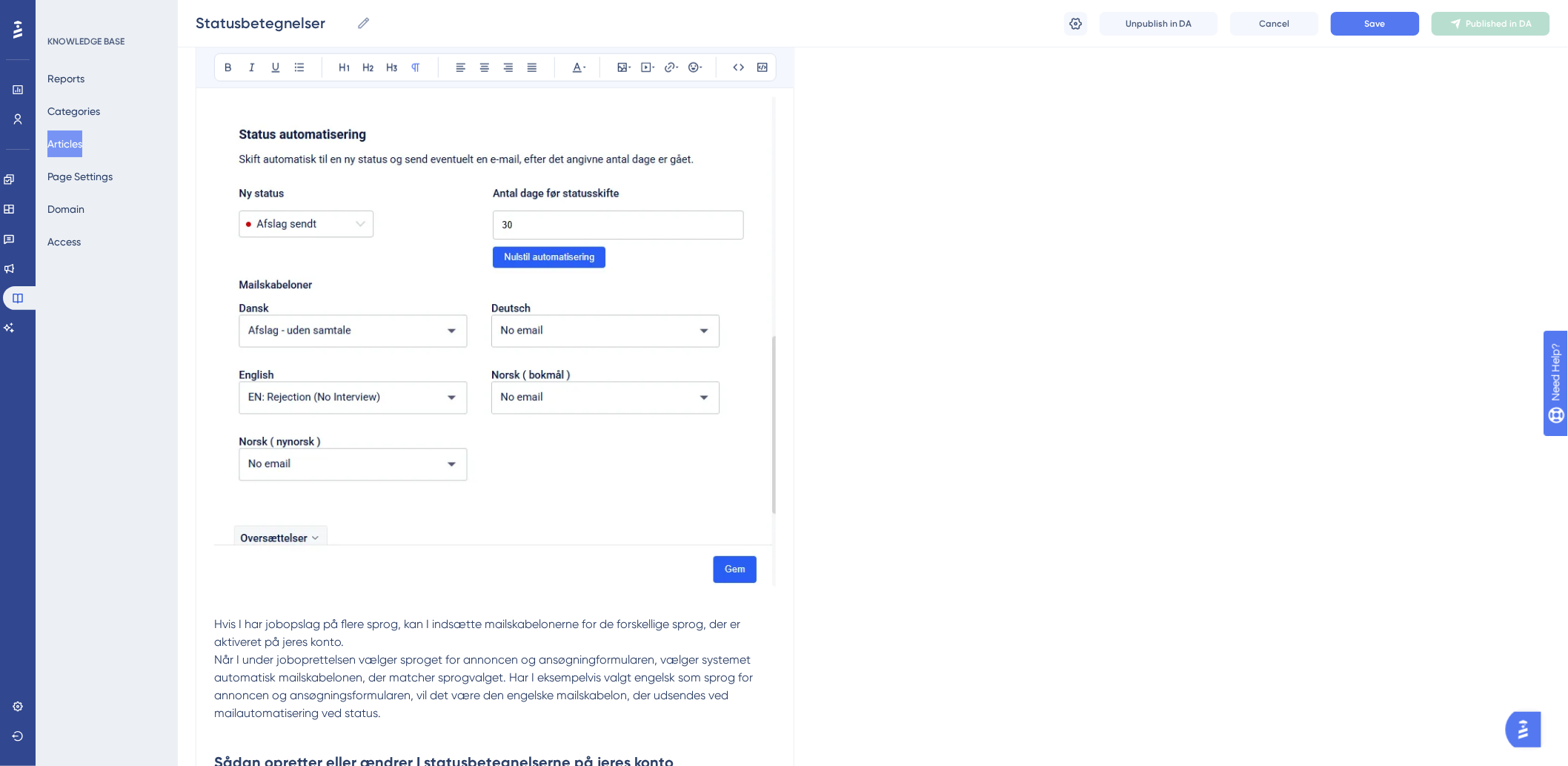
scroll to position [3459, 0]
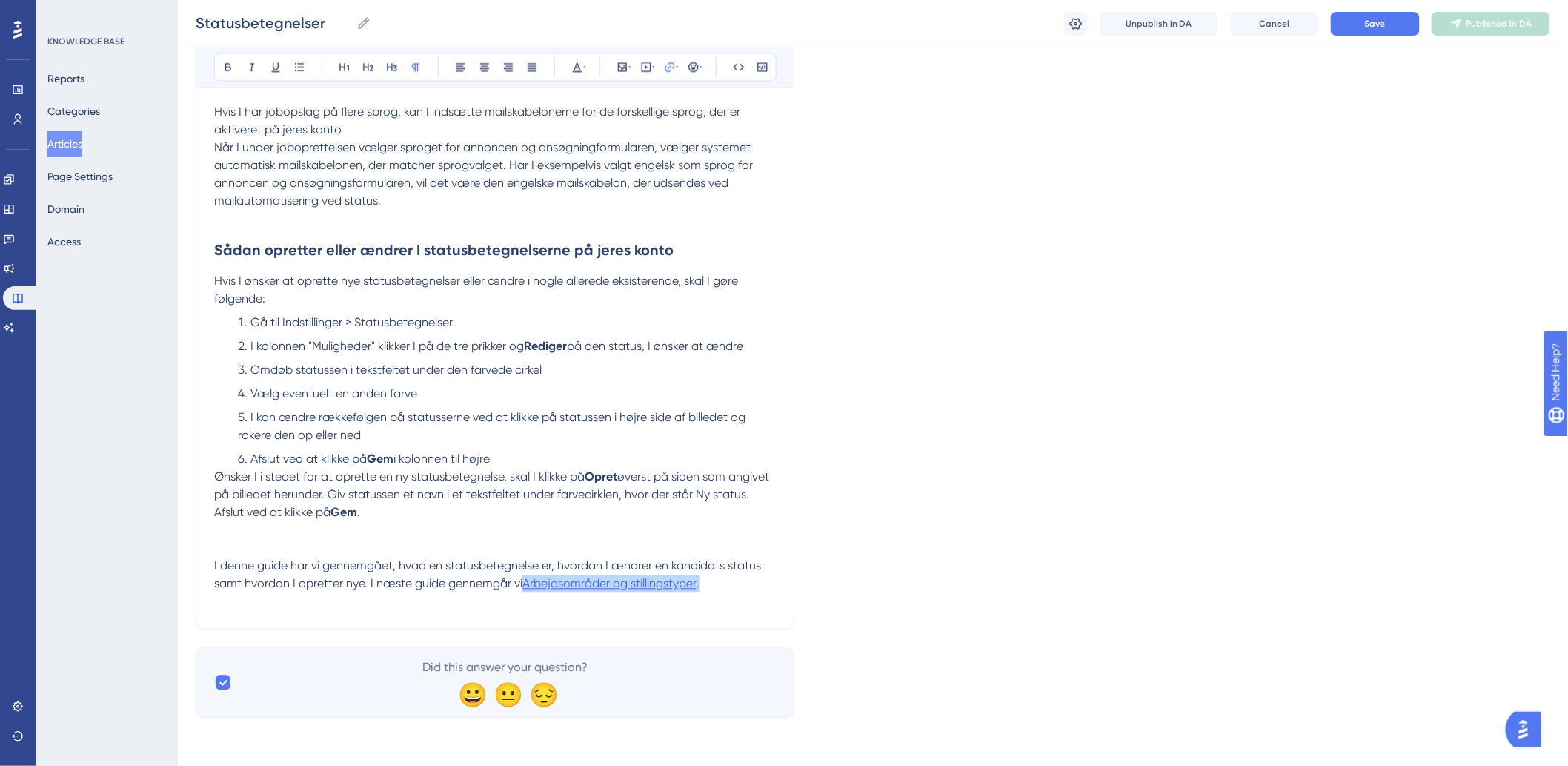
drag, startPoint x: 729, startPoint y: 579, endPoint x: 525, endPoint y: 584, distance: 204.1
click at [525, 584] on p "I denne guide har vi gennemgået, hvad en statusbetegnelse er, hvordan I ændrer …" at bounding box center [495, 574] width 562 height 35
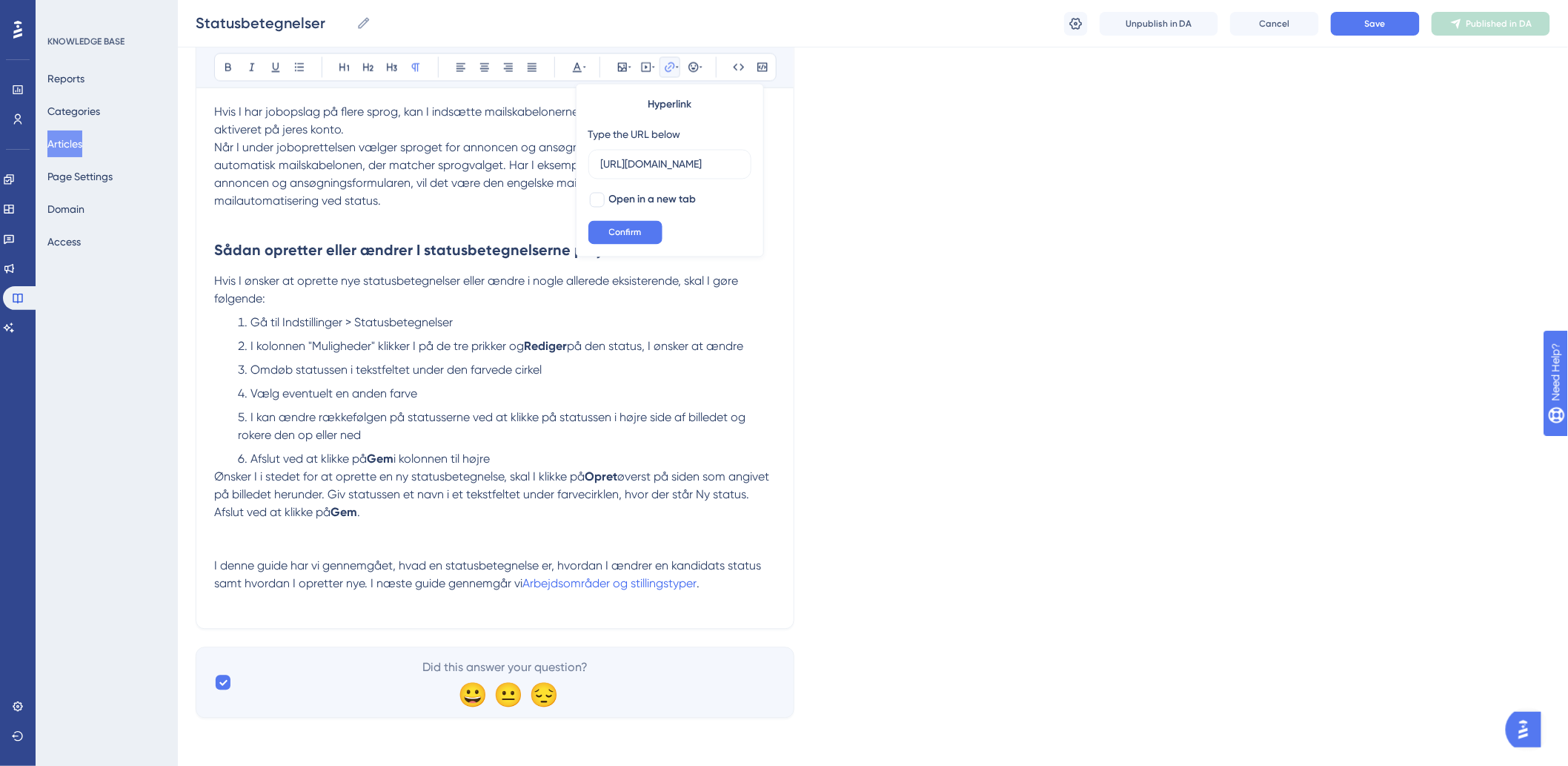
scroll to position [0, 599]
click at [742, 170] on label "https://recruithelp-dk.hr-on.com/kom-godt-i-gang/kYPWzkaYuV5MWdECECLNKM/arbejds…" at bounding box center [670, 164] width 163 height 29
click at [739, 170] on input "https://recruithelp-dk.hr-on.com/kom-godt-i-gang/kYPWzkaYuV5MWdECECLNKM/arbejds…" at bounding box center [669, 164] width 137 height 16
type input "h"
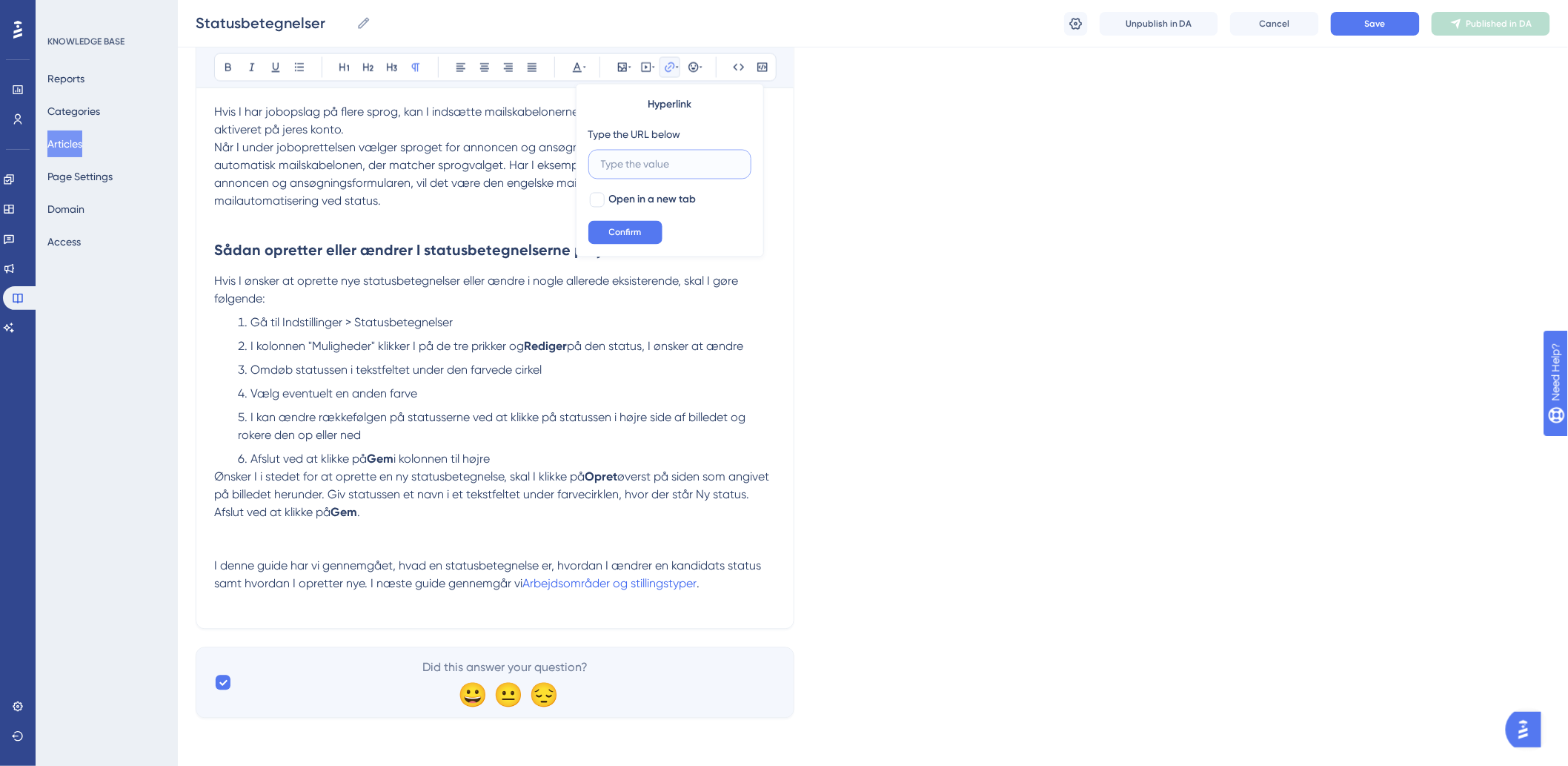
paste input "[URL][DOMAIN_NAME]"
type input "[URL][DOMAIN_NAME]"
click at [622, 229] on span "Confirm" at bounding box center [625, 233] width 33 height 12
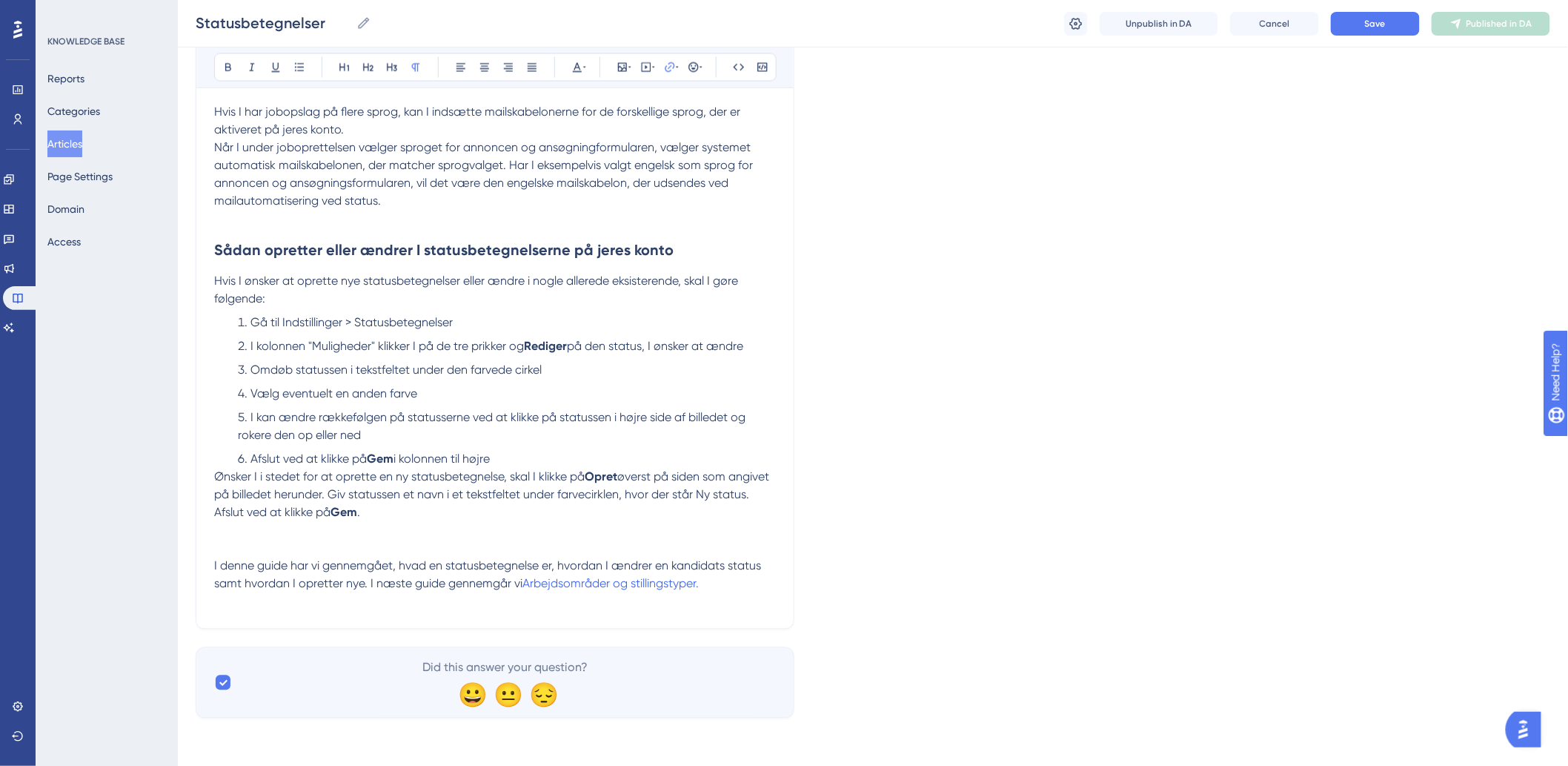
drag, startPoint x: 470, startPoint y: 445, endPoint x: 461, endPoint y: 442, distance: 9.5
click at [469, 445] on ol "Gå til Indstillinger > Statusbetegnelser I kolonnen "Muligheder" klikker I på d…" at bounding box center [495, 391] width 562 height 154
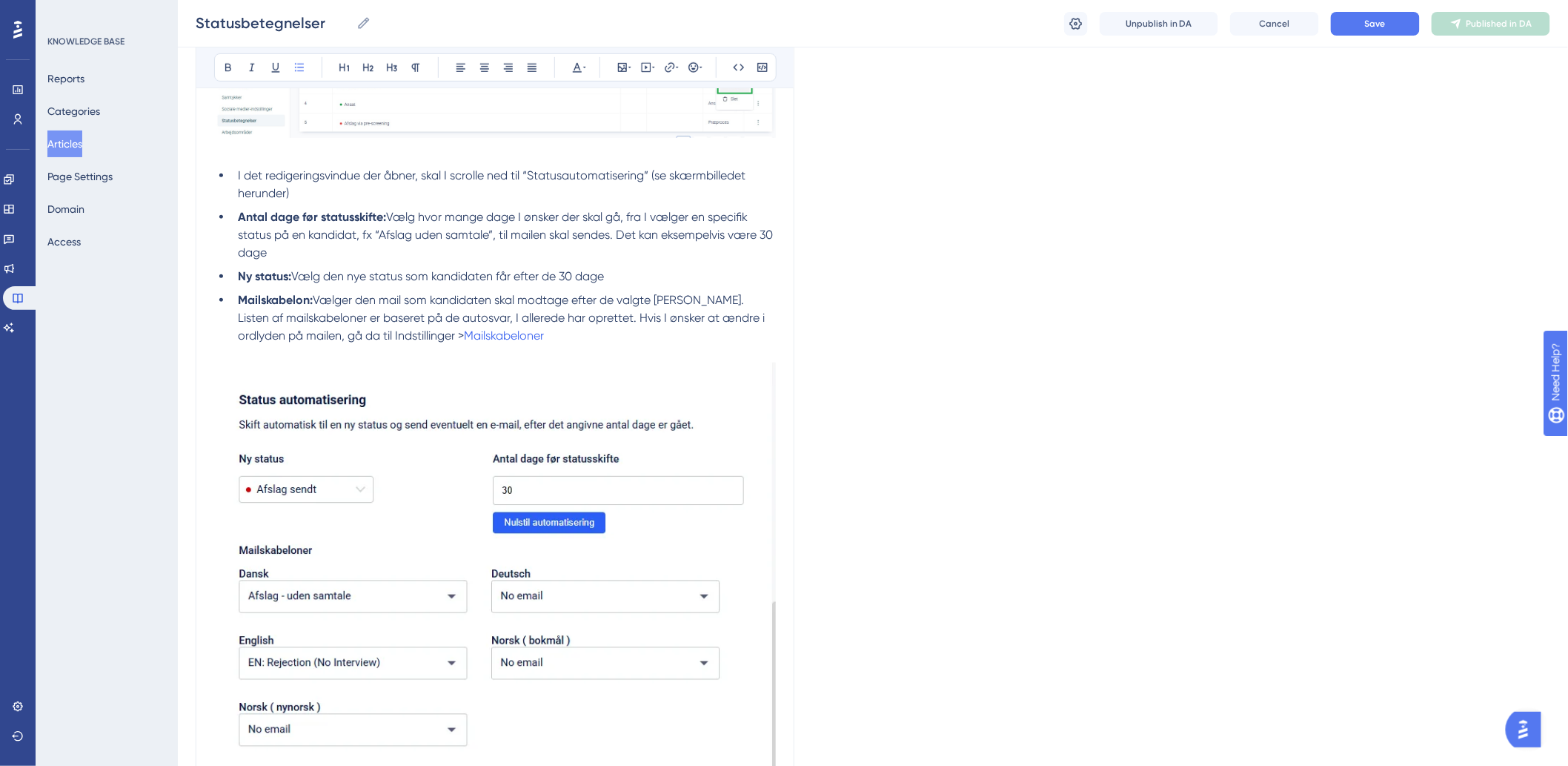
scroll to position [3459, 0]
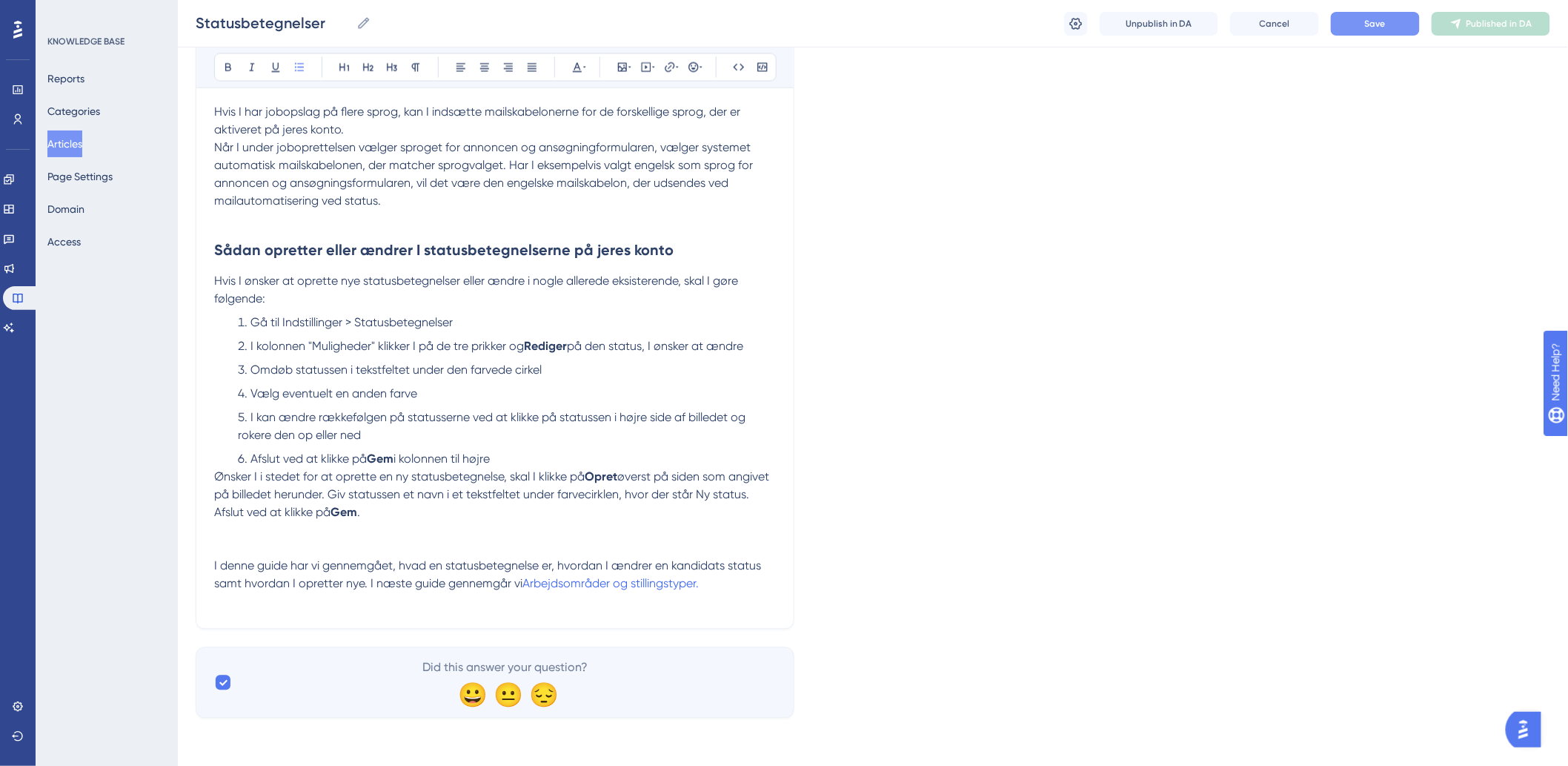
click at [1396, 17] on button "Save" at bounding box center [1375, 24] width 88 height 24
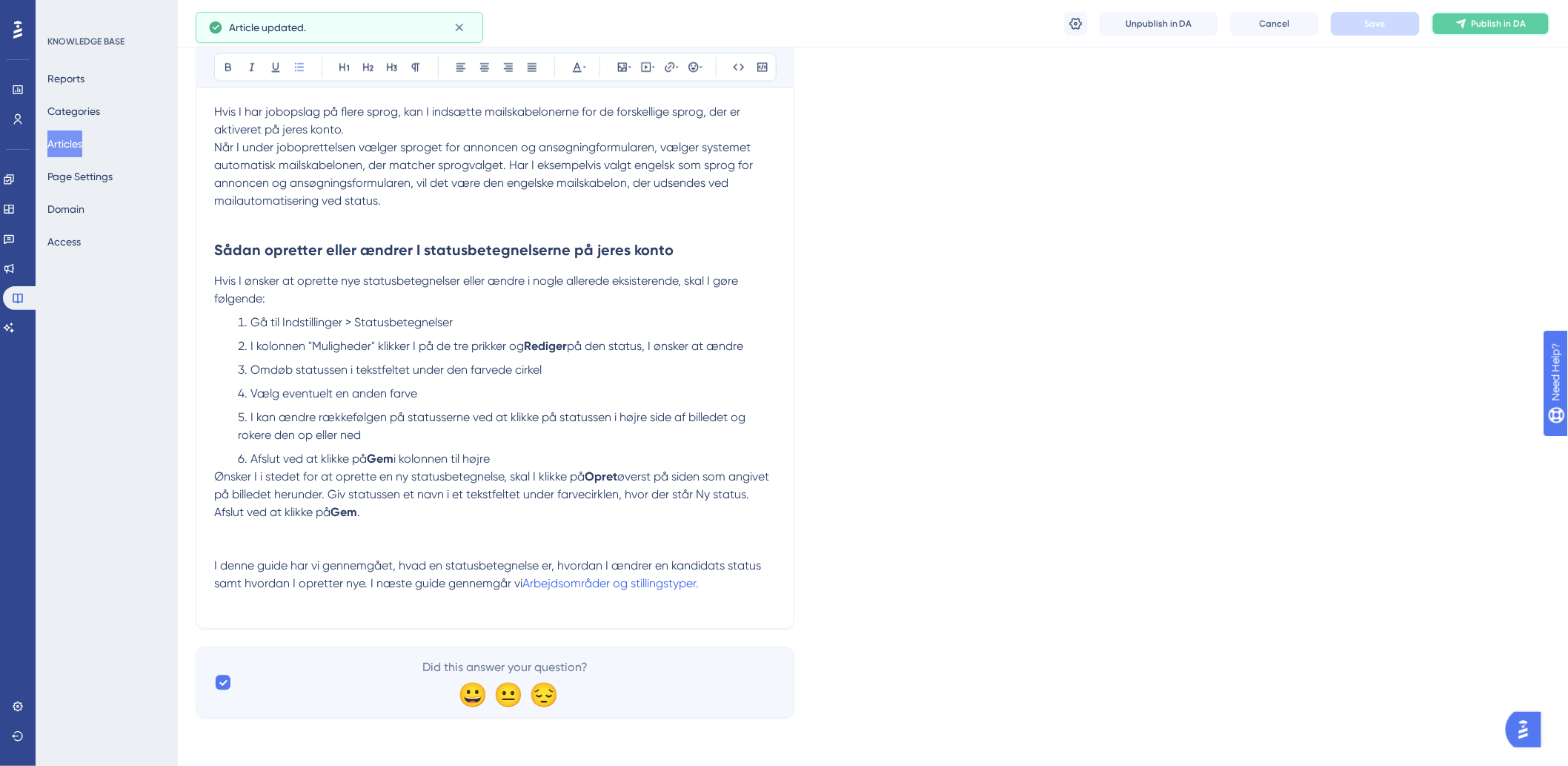
click at [1489, 24] on span "Publish in DA" at bounding box center [1499, 24] width 55 height 12
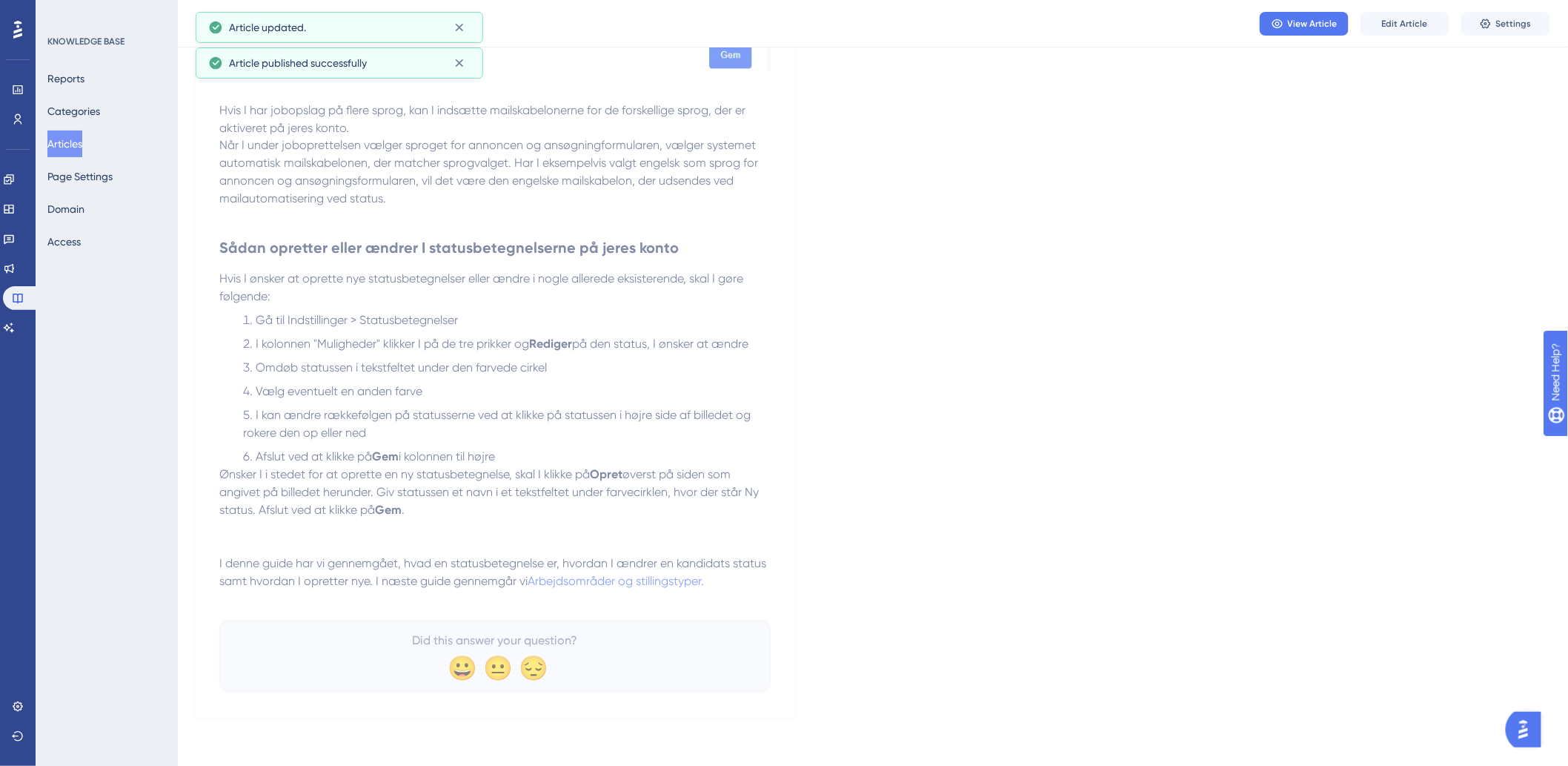
scroll to position [3391, 0]
click at [62, 148] on button "Articles" at bounding box center [64, 144] width 35 height 27
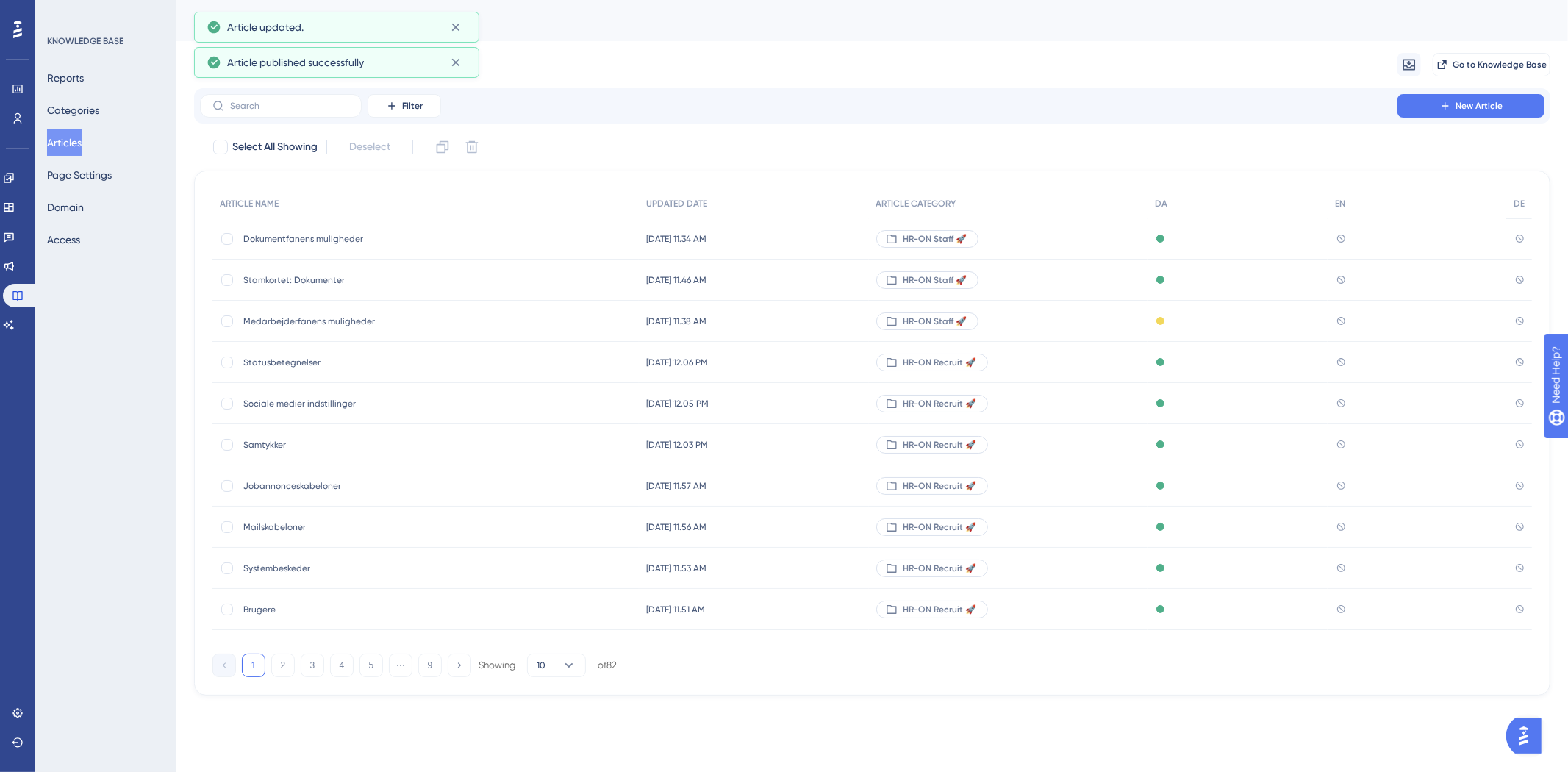
click at [1415, 90] on div "Filter New Article" at bounding box center [872, 105] width 1357 height 35
click at [1419, 94] on div "Filter New Article" at bounding box center [872, 105] width 1357 height 35
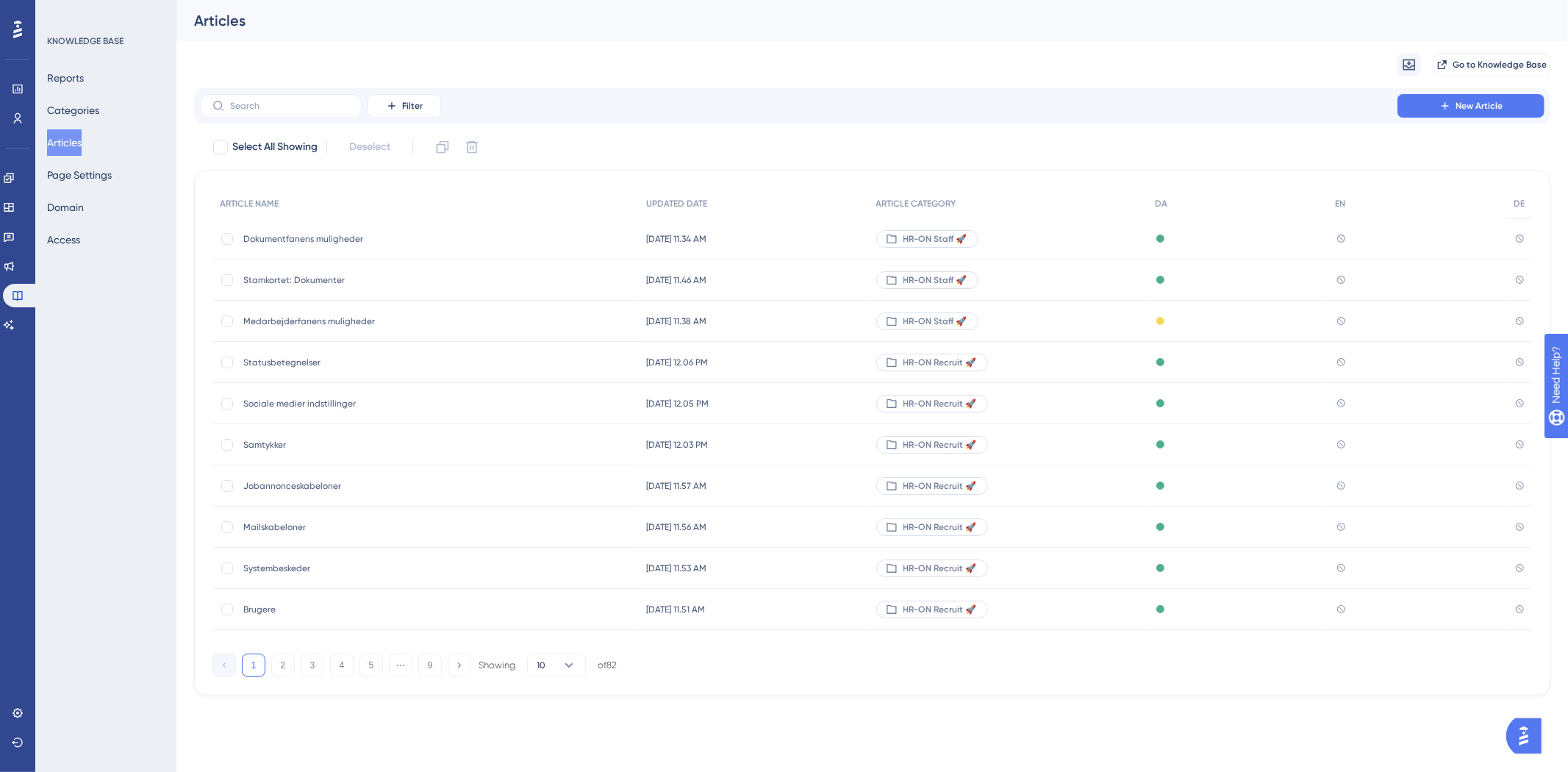
click at [297, 321] on span "Medarbejderfanens muligheder" at bounding box center [361, 322] width 235 height 12
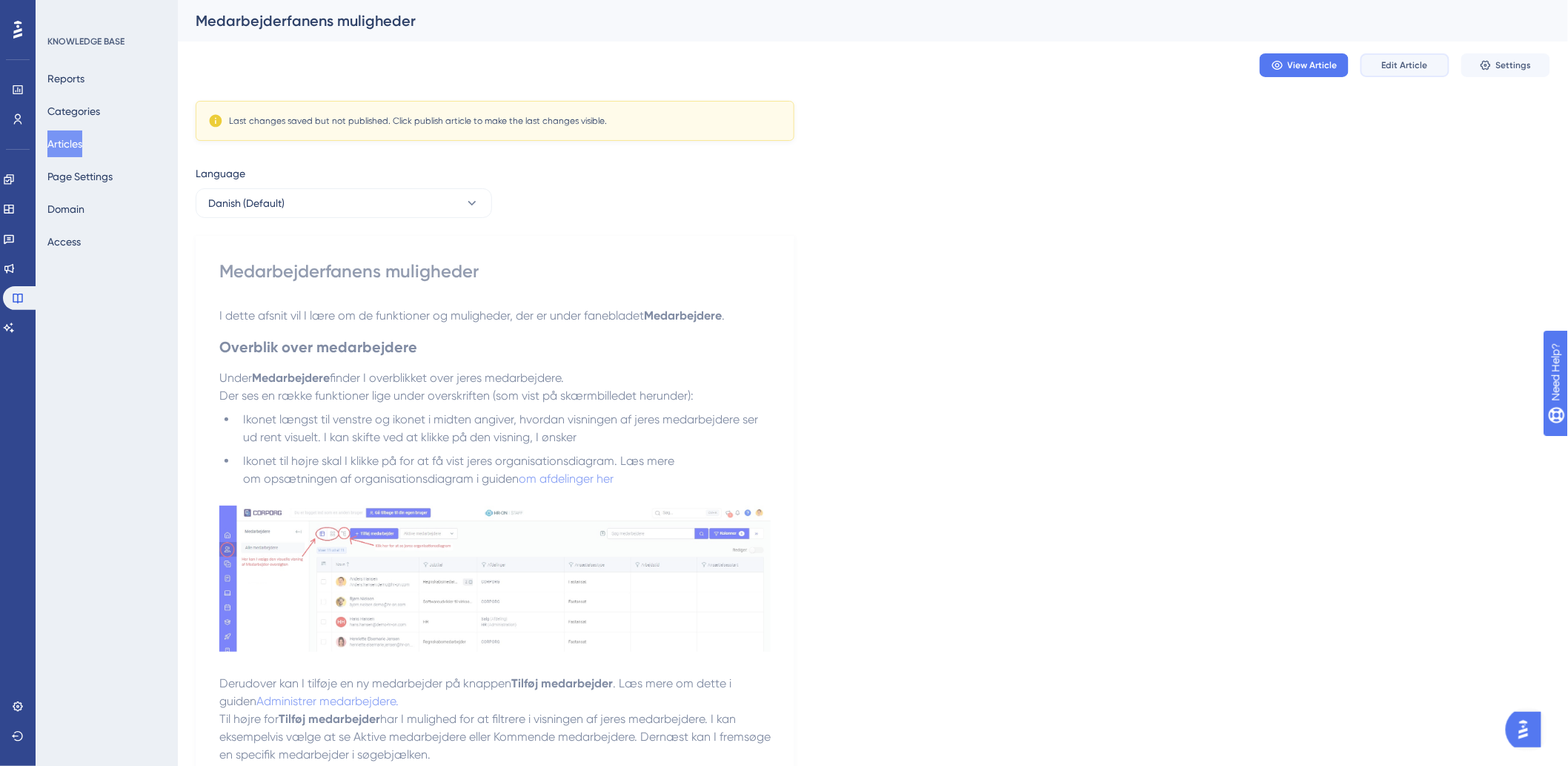
click at [1398, 59] on span "Edit Article" at bounding box center [1404, 65] width 46 height 12
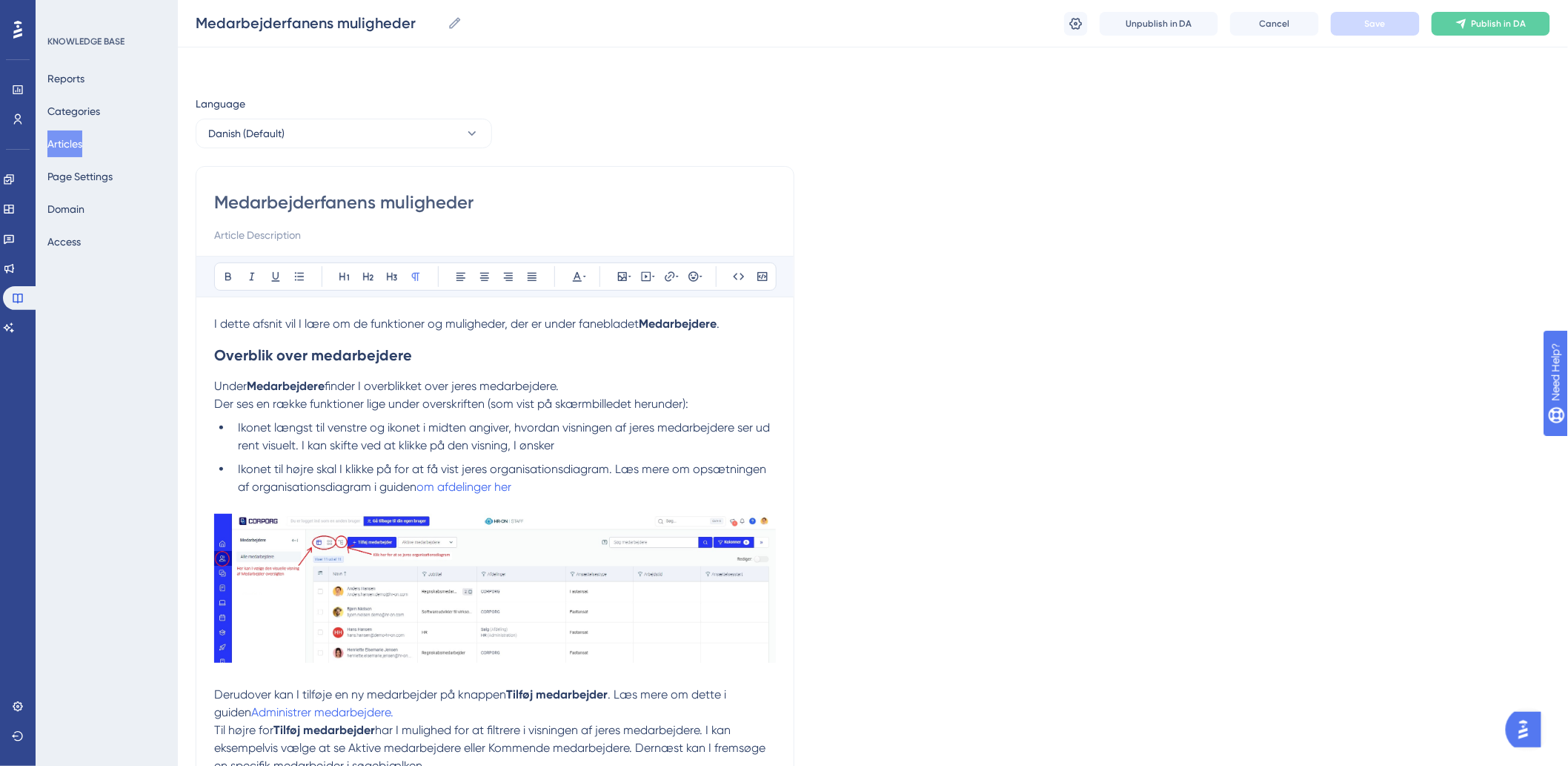
scroll to position [1810, 0]
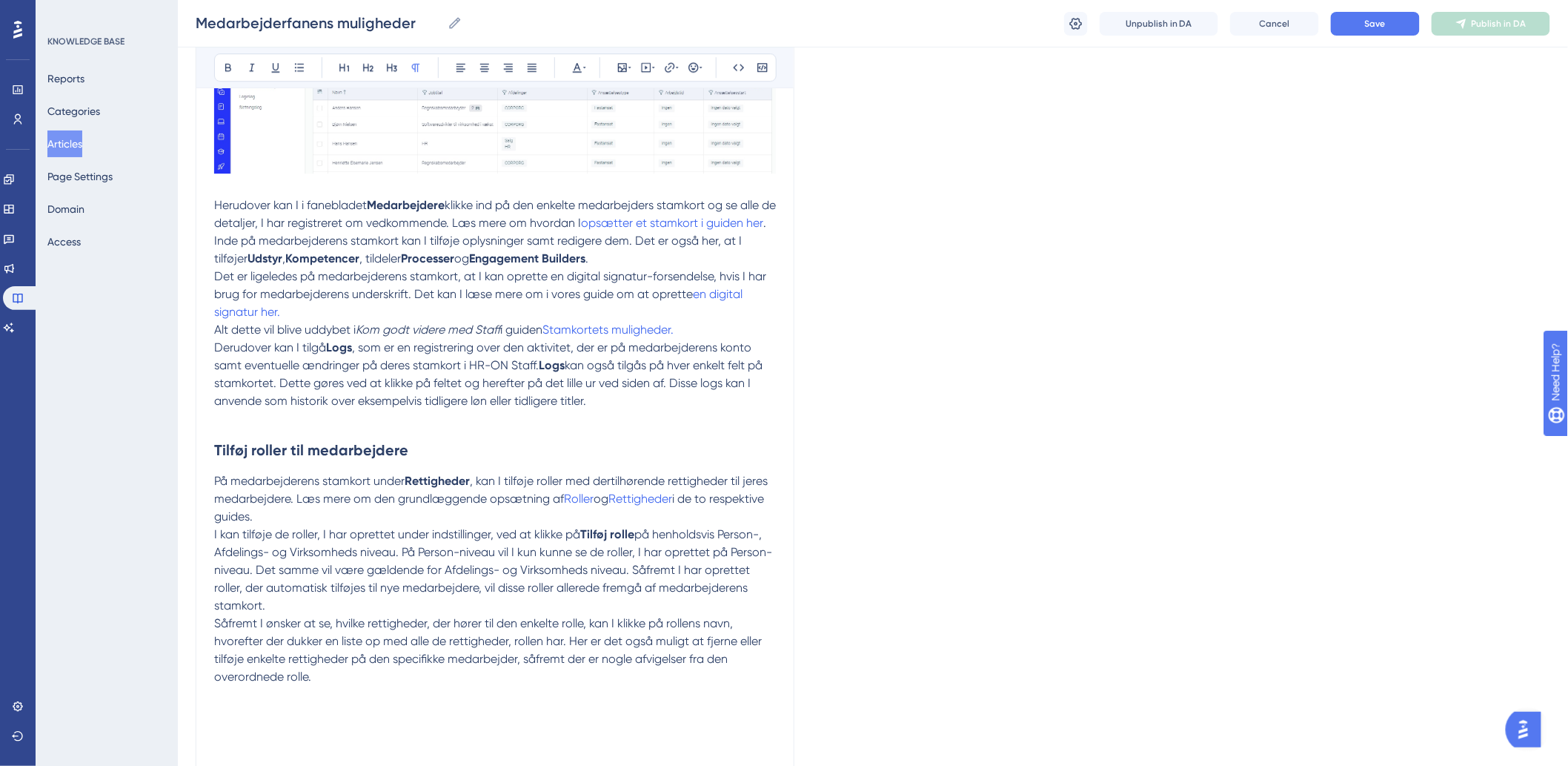
click at [1394, 35] on div "Medarbejderfanens muligheder Medarbejderfanens muligheder Unpublish in DA Cance…" at bounding box center [873, 23] width 1390 height 47
click at [1426, 24] on div "Unpublish in DA Cancel Save Publish in DA" at bounding box center [1307, 24] width 486 height 24
click at [1406, 20] on button "Save" at bounding box center [1375, 24] width 88 height 24
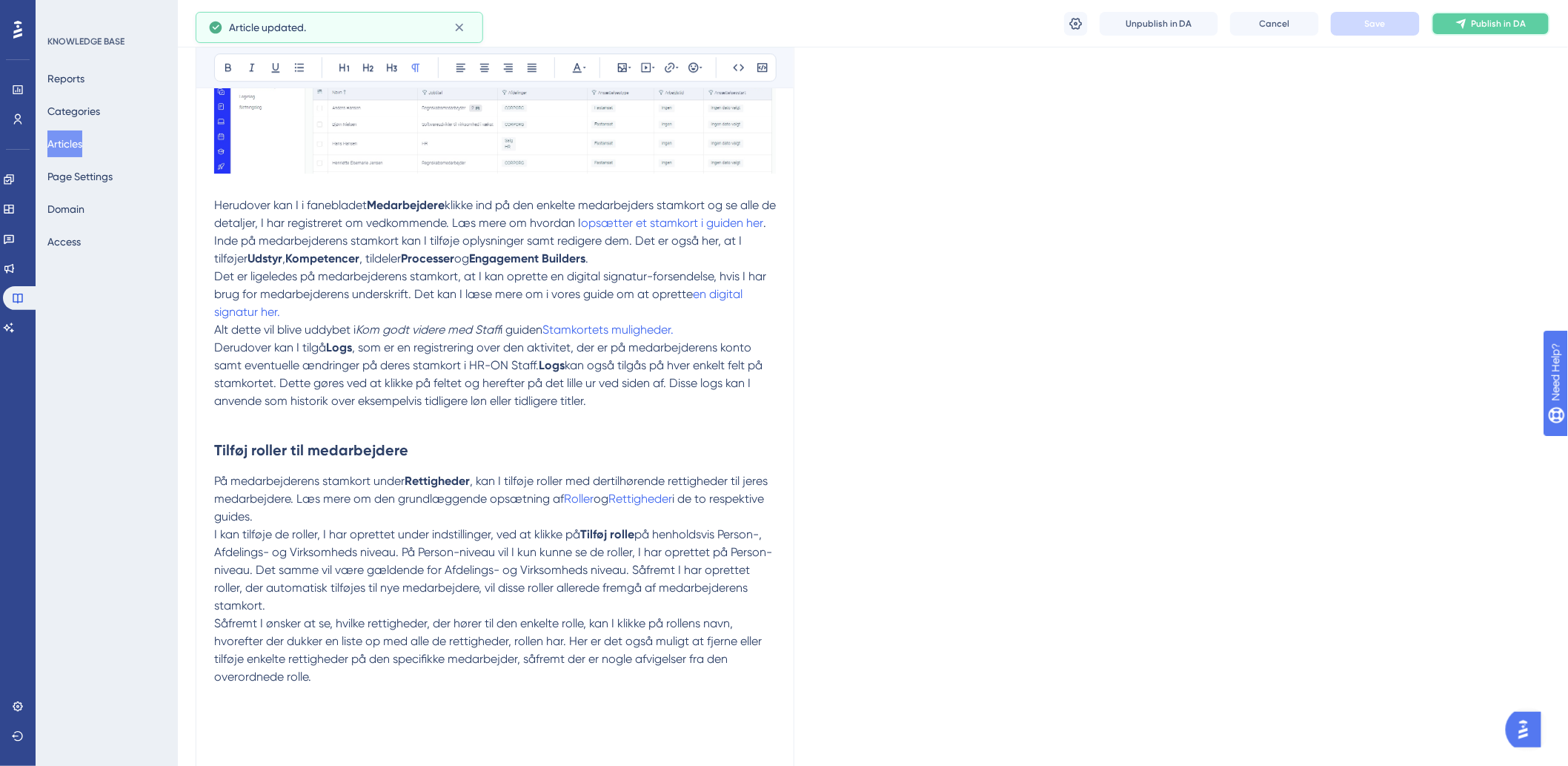
click at [1491, 26] on span "Publish in DA" at bounding box center [1499, 24] width 55 height 12
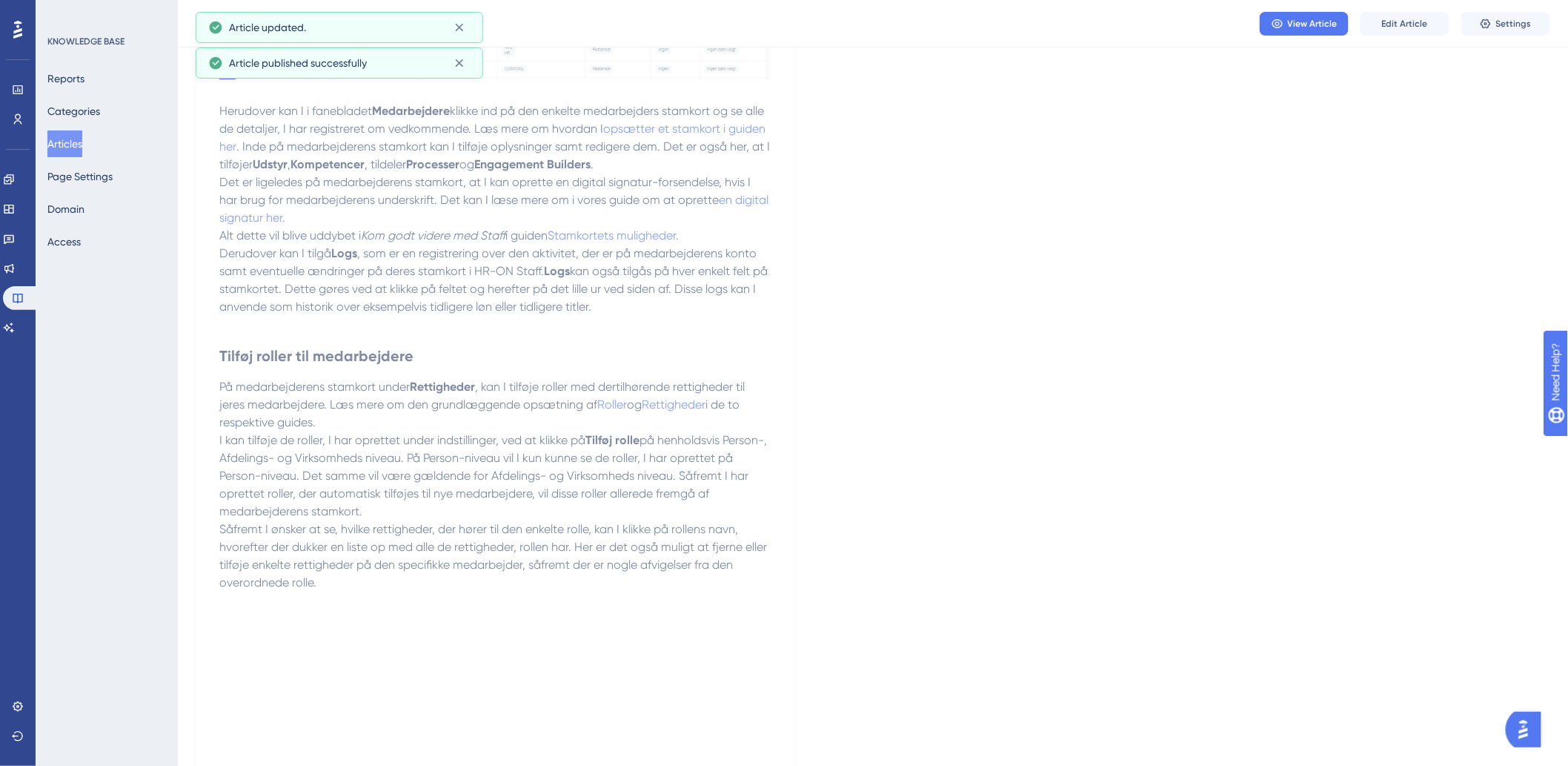
click at [67, 143] on button "Articles" at bounding box center [64, 144] width 35 height 27
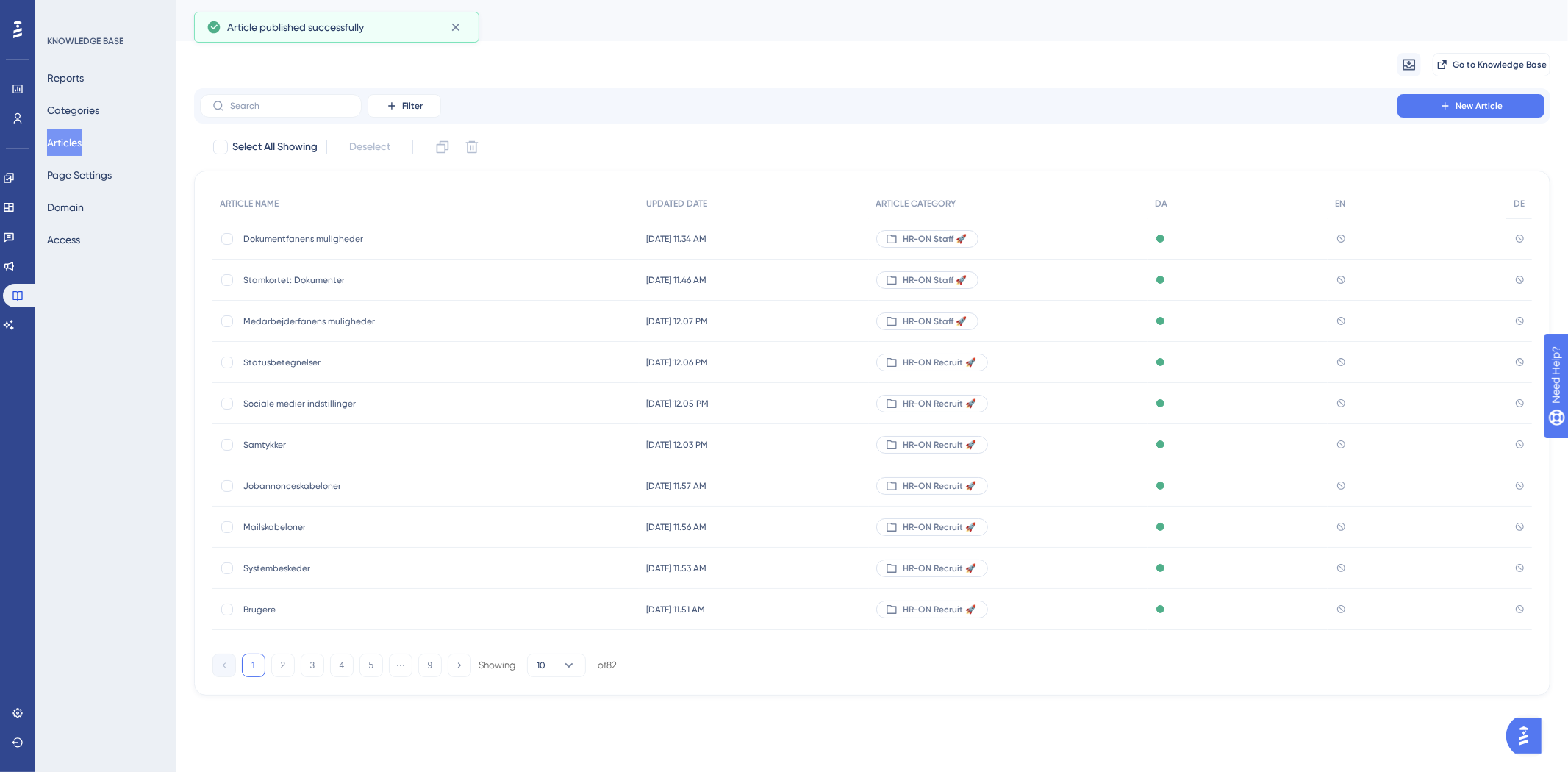
click at [328, 87] on div "Migrate from Go to Knowledge Base" at bounding box center [872, 64] width 1357 height 47
click at [327, 102] on label at bounding box center [281, 106] width 162 height 24
click at [353, 107] on label at bounding box center [281, 106] width 162 height 24
click at [350, 107] on input "text" at bounding box center [290, 106] width 119 height 10
click at [328, 102] on input "text" at bounding box center [290, 106] width 119 height 10
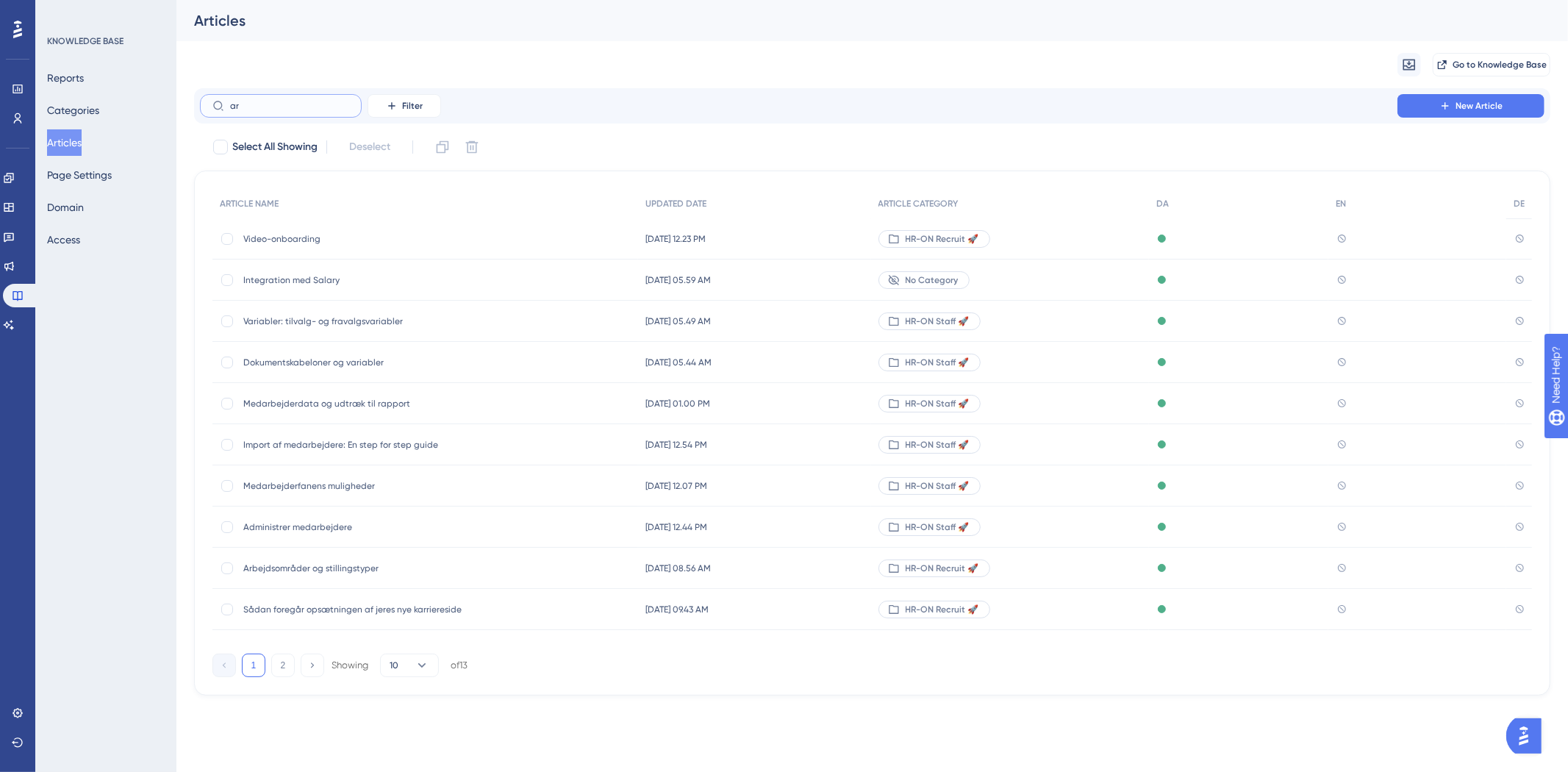
type input "are"
checkbox input "true"
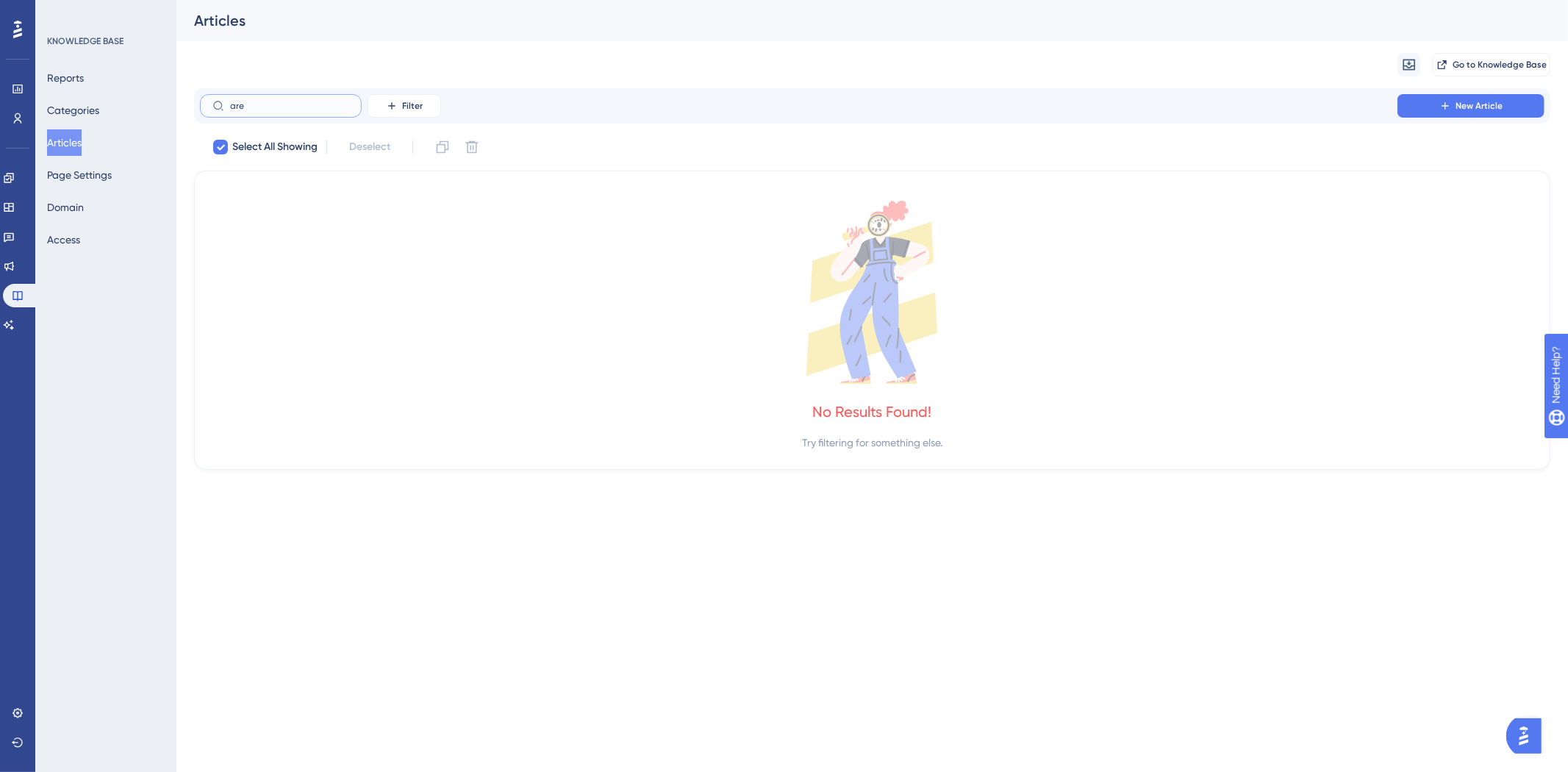
type input "ar"
checkbox input "false"
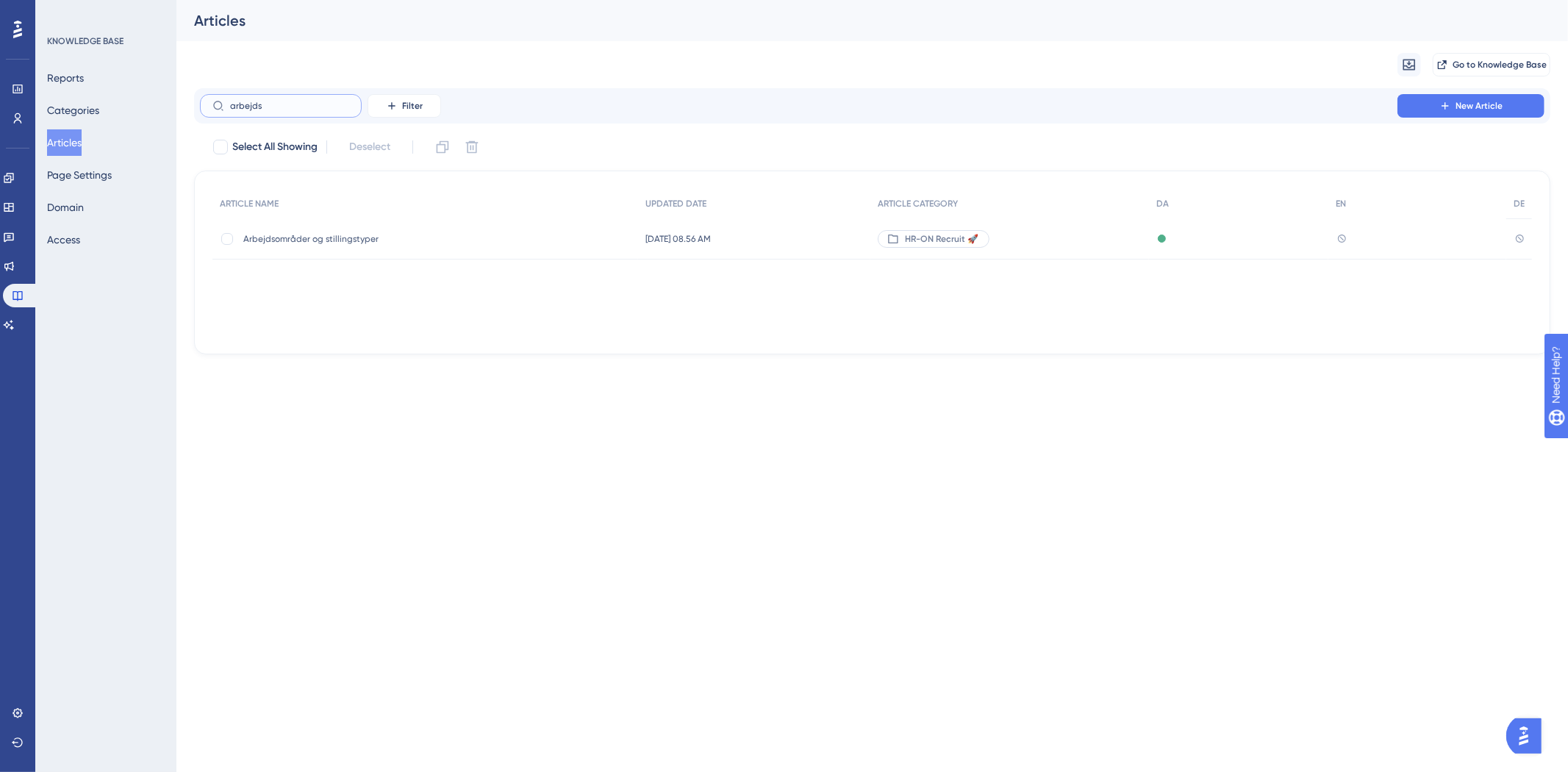
type input "arbejds"
click at [322, 241] on span "Arbejdsområder og stillingstyper" at bounding box center [361, 239] width 235 height 12
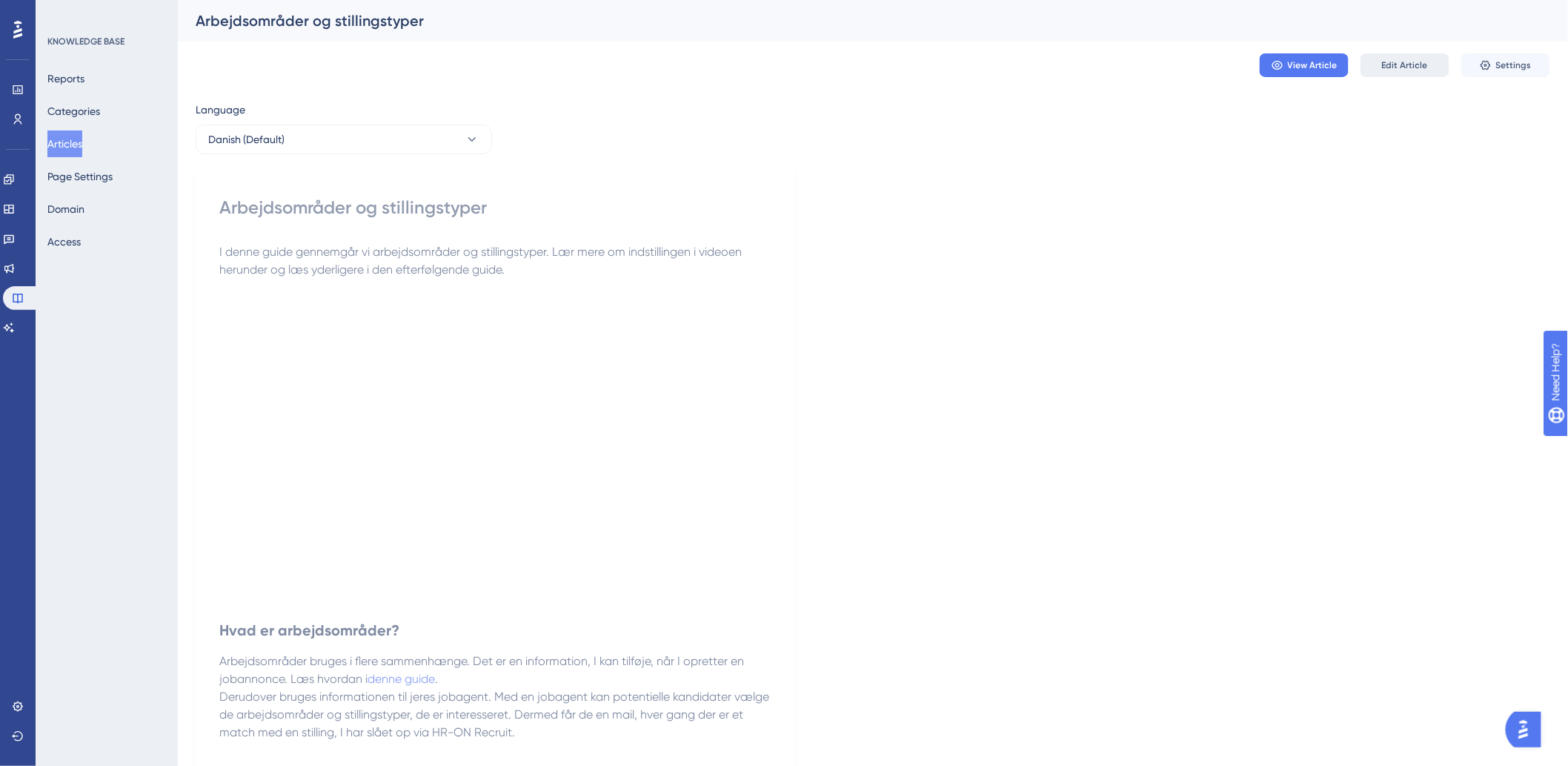
click at [1424, 68] on span "Edit Article" at bounding box center [1404, 65] width 46 height 12
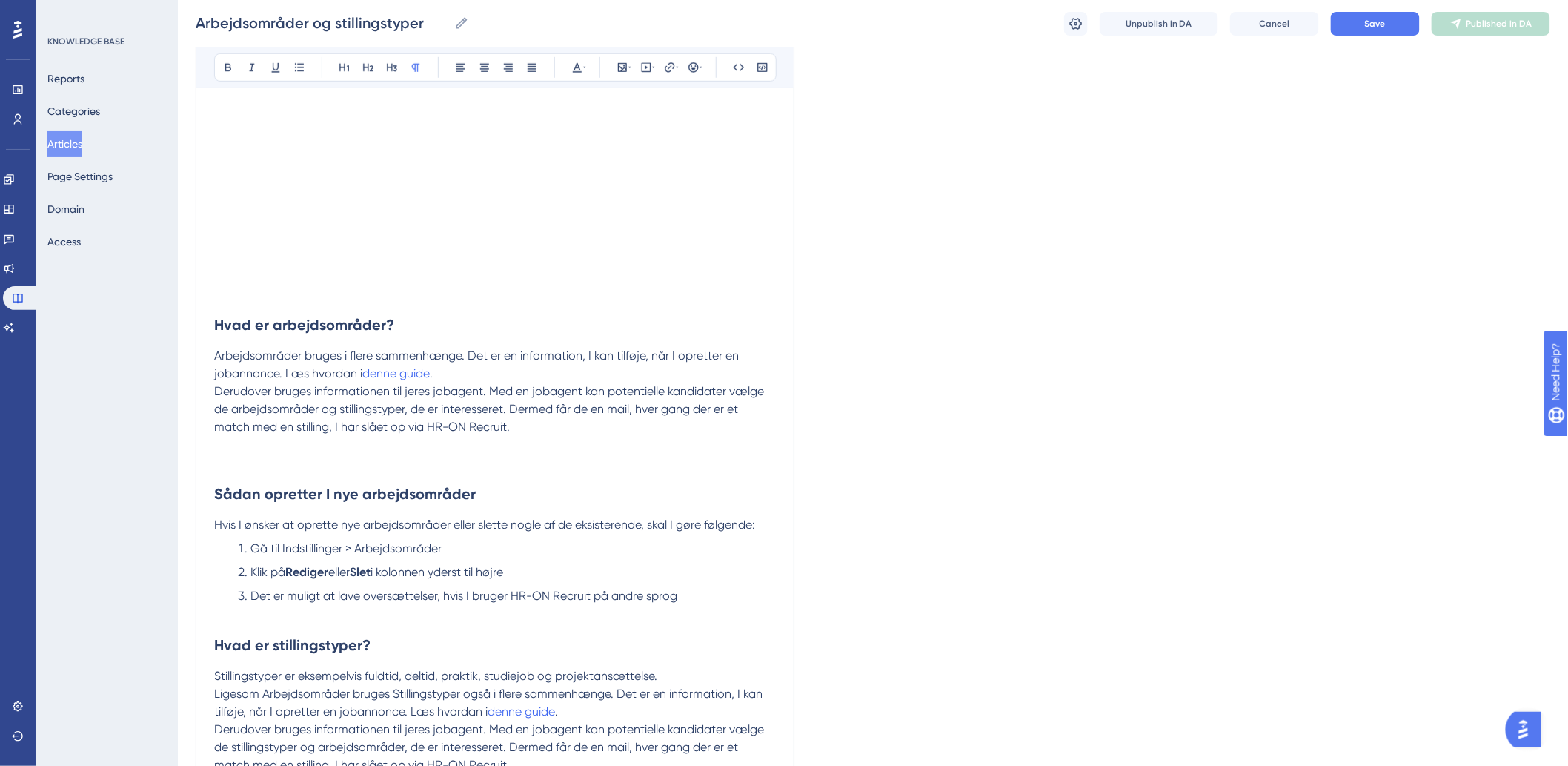
scroll to position [260, 0]
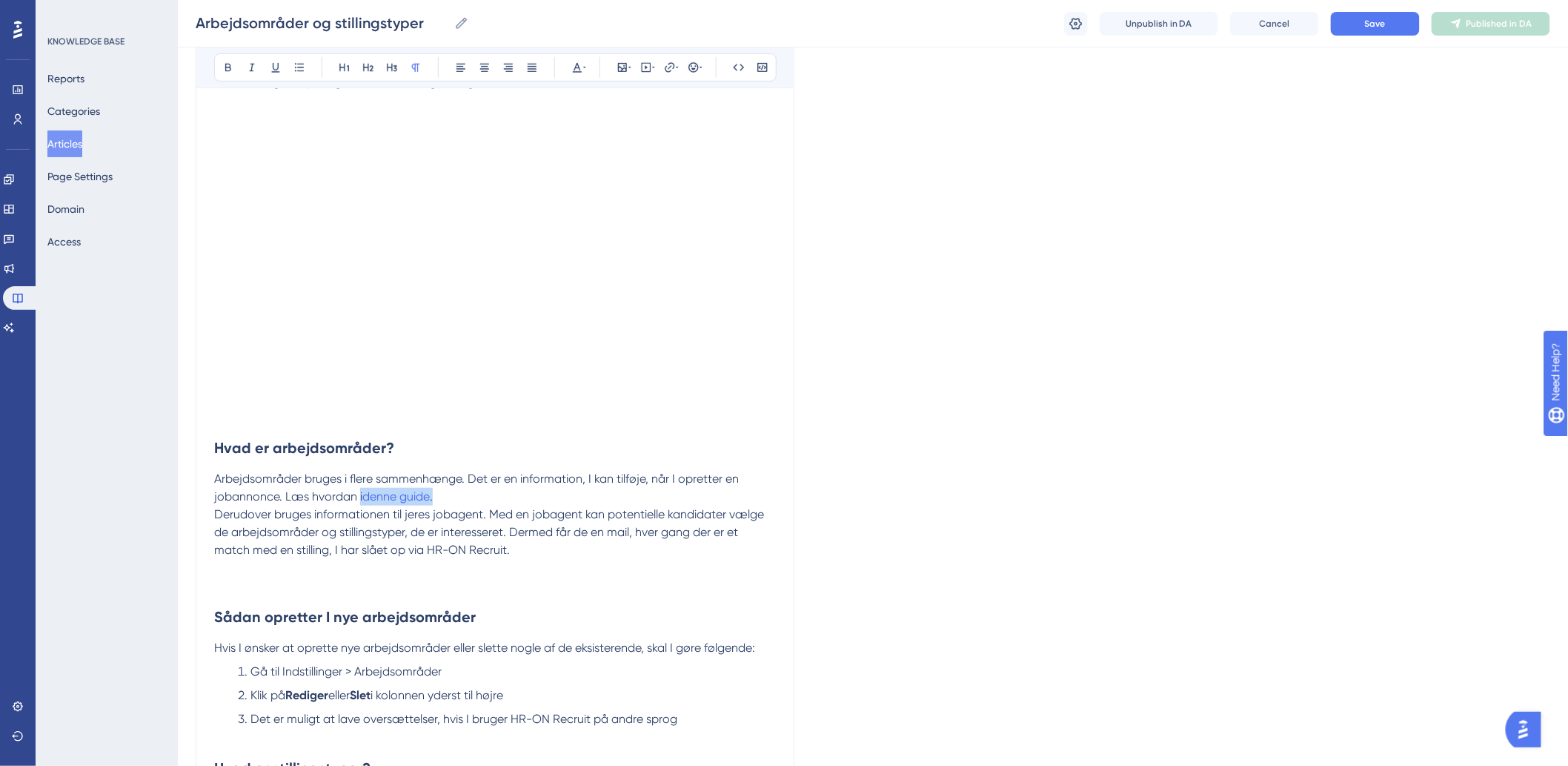
drag, startPoint x: 434, startPoint y: 495, endPoint x: 358, endPoint y: 493, distance: 76.0
click at [358, 493] on p "Arbejdsområder bruges i flere sammenhænge. Det er en information, I kan tilføje…" at bounding box center [495, 487] width 562 height 35
click at [475, 503] on p "Arbejdsområder bruges i flere sammenhænge. Det er en information, I kan tilføje…" at bounding box center [495, 487] width 562 height 35
drag, startPoint x: 447, startPoint y: 497, endPoint x: 364, endPoint y: 494, distance: 83.1
click at [364, 494] on p "Arbejdsområder bruges i flere sammenhænge. Det er en information, I kan tilføje…" at bounding box center [495, 487] width 562 height 35
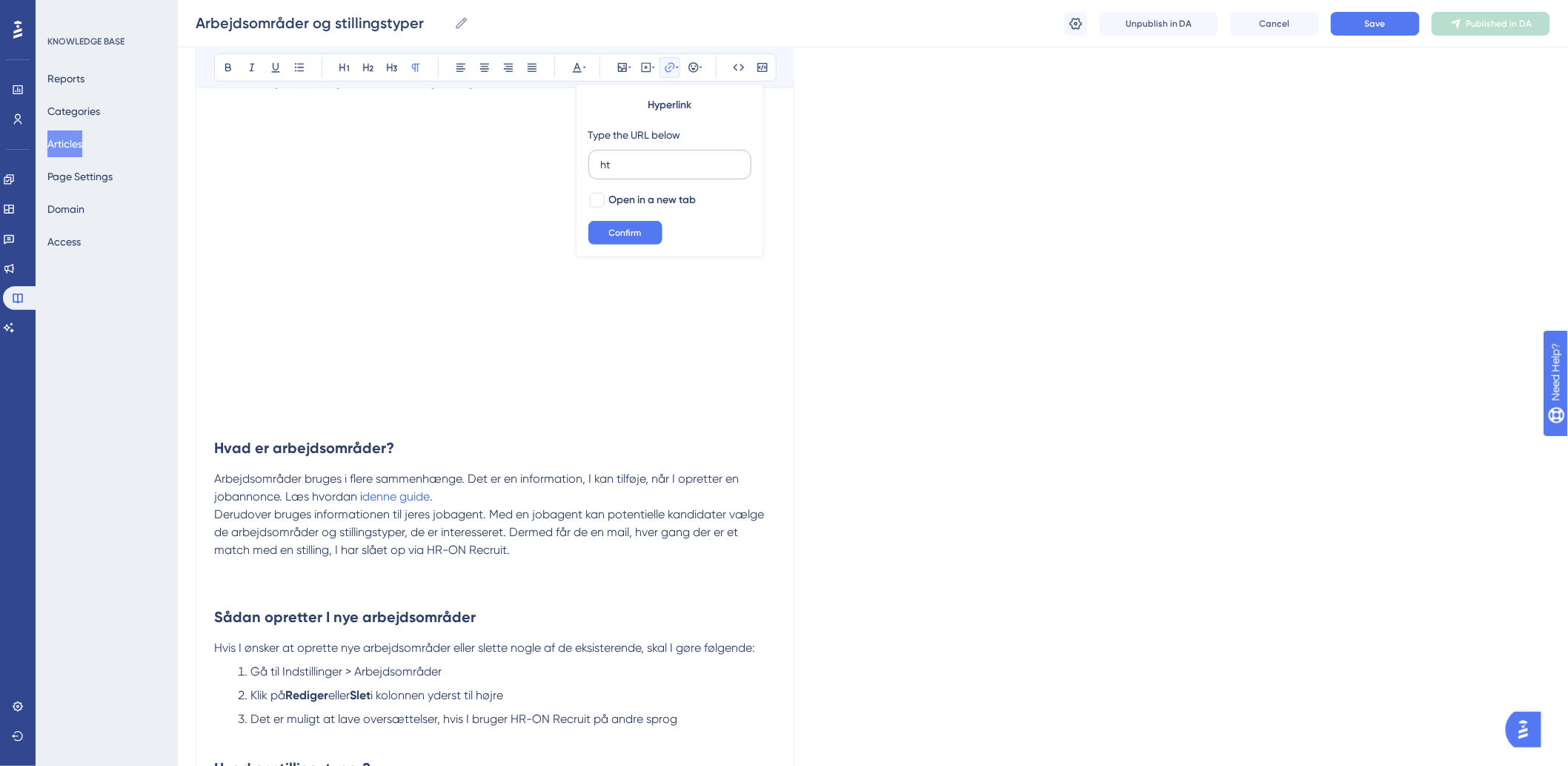
type input "h"
drag, startPoint x: 445, startPoint y: 503, endPoint x: 363, endPoint y: 500, distance: 82.1
click at [363, 500] on p "Arbejdsområder bruges i flere sammenhænge. Det er en information, I kan tilføje…" at bounding box center [495, 487] width 562 height 35
click at [670, 62] on icon at bounding box center [670, 68] width 12 height 12
type input "h"
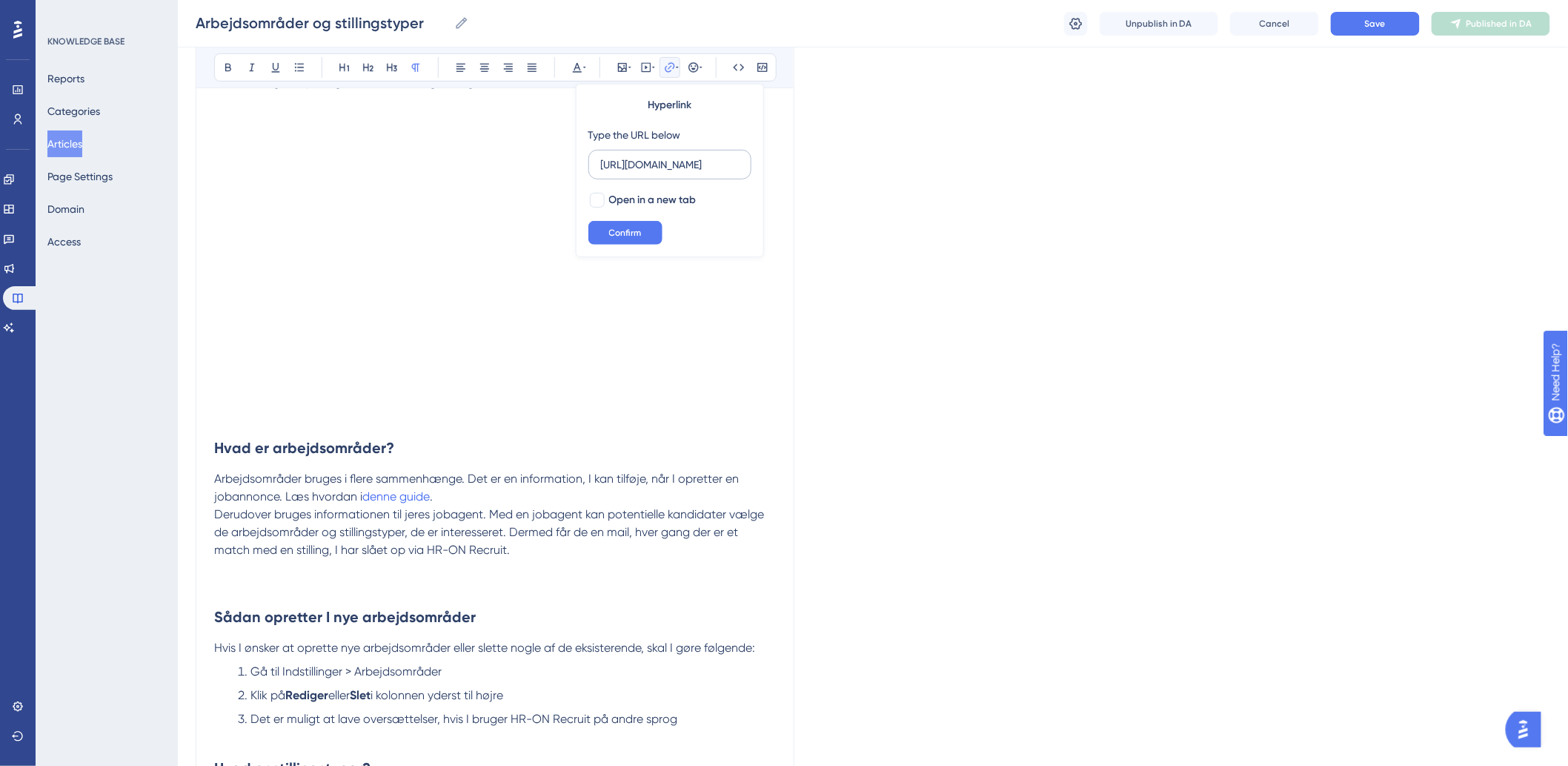
scroll to position [0, 238]
type input "[URL][DOMAIN_NAME]"
click at [598, 202] on div at bounding box center [596, 199] width 15 height 15
checkbox input "true"
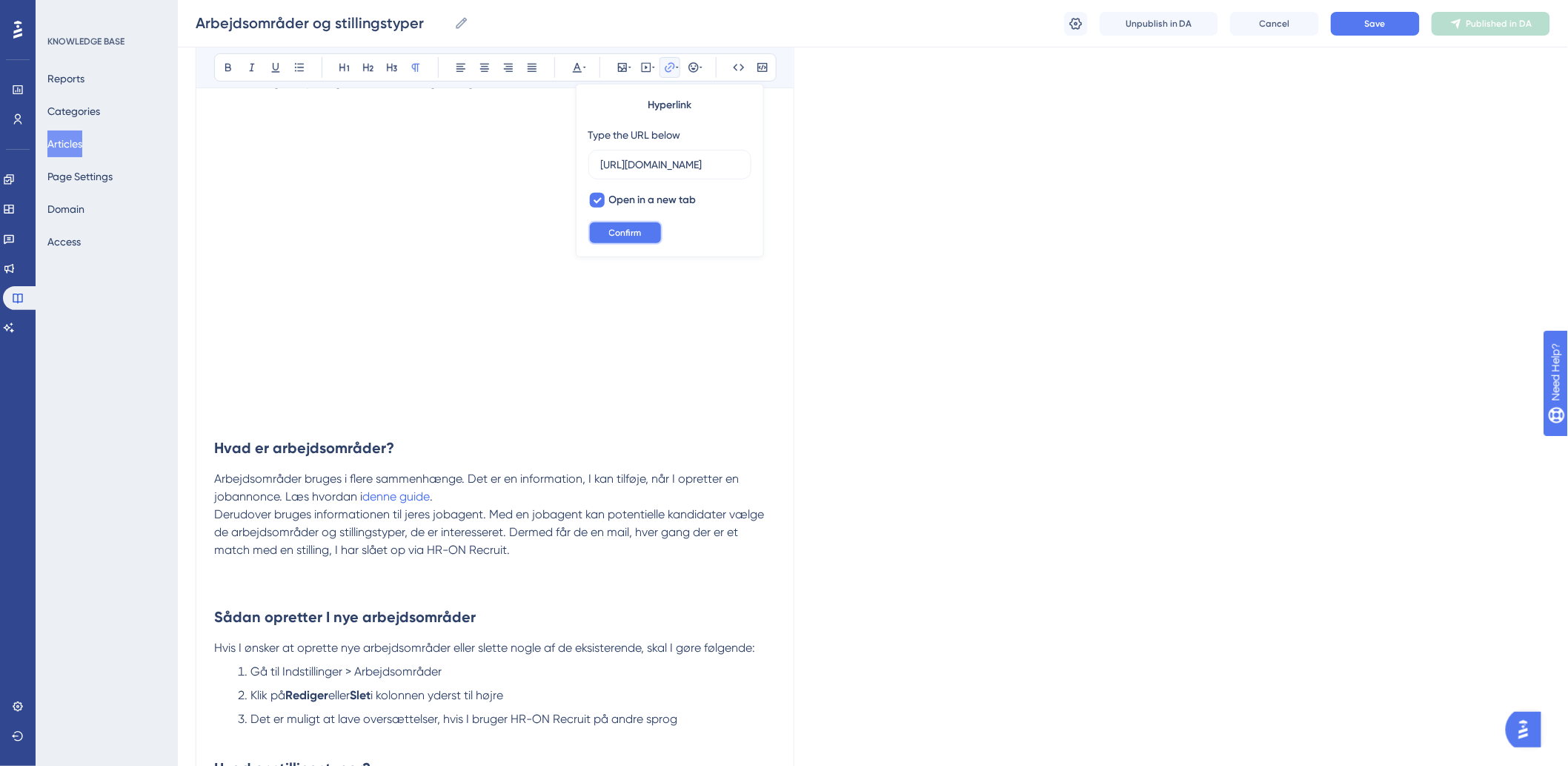
click at [612, 235] on span "Confirm" at bounding box center [625, 233] width 33 height 12
click at [516, 542] on p "Derudover bruges informationen til jeres jobagent. Med en jobagent kan potentie…" at bounding box center [495, 532] width 562 height 53
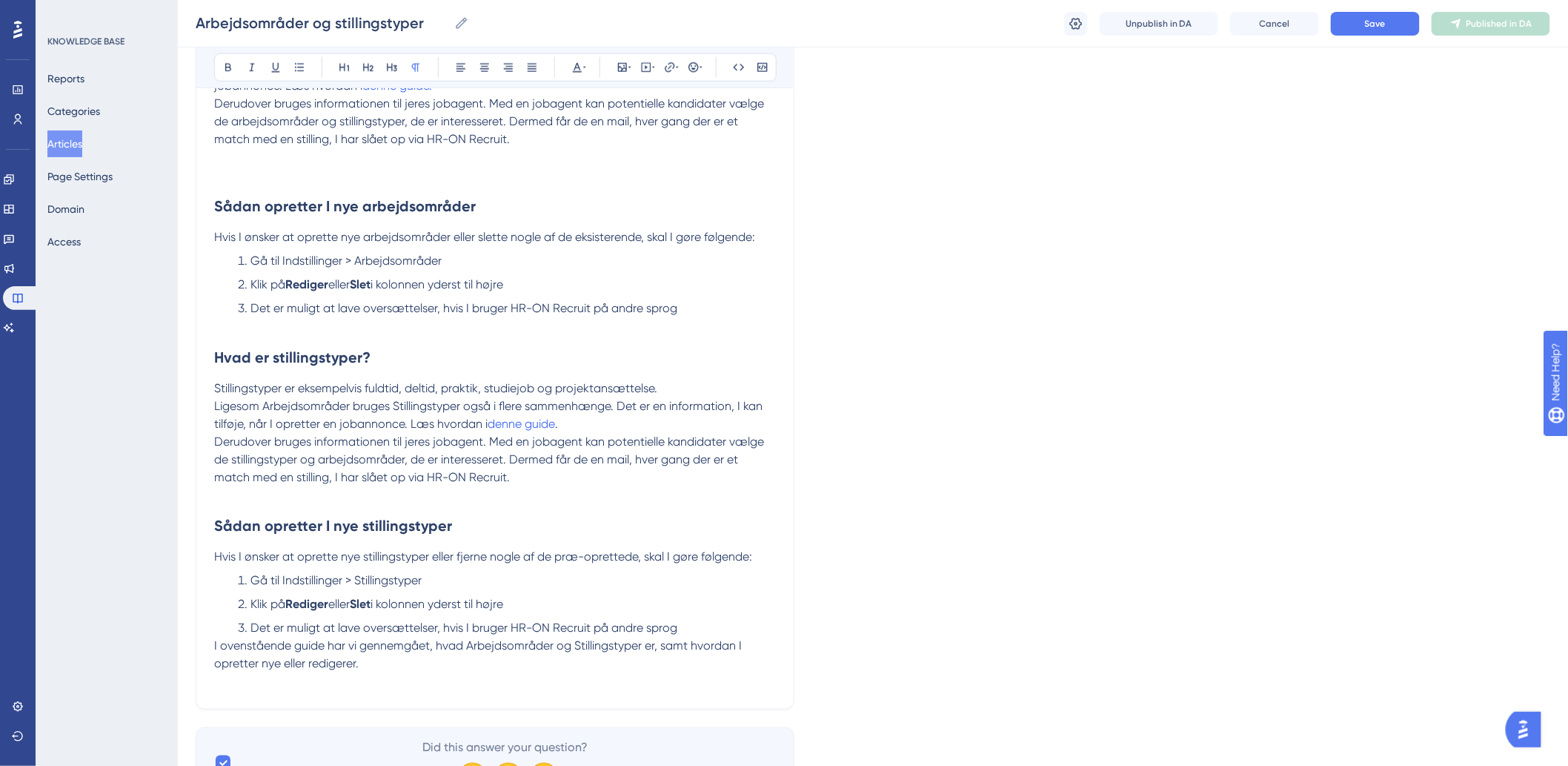
scroll to position [671, 0]
drag, startPoint x: 560, startPoint y: 423, endPoint x: 489, endPoint y: 428, distance: 71.2
click at [489, 428] on p "Ligesom Arbejdsområder bruges Stillingstyper også i flere sammenhænge. Det er e…" at bounding box center [495, 414] width 562 height 35
type input "h"
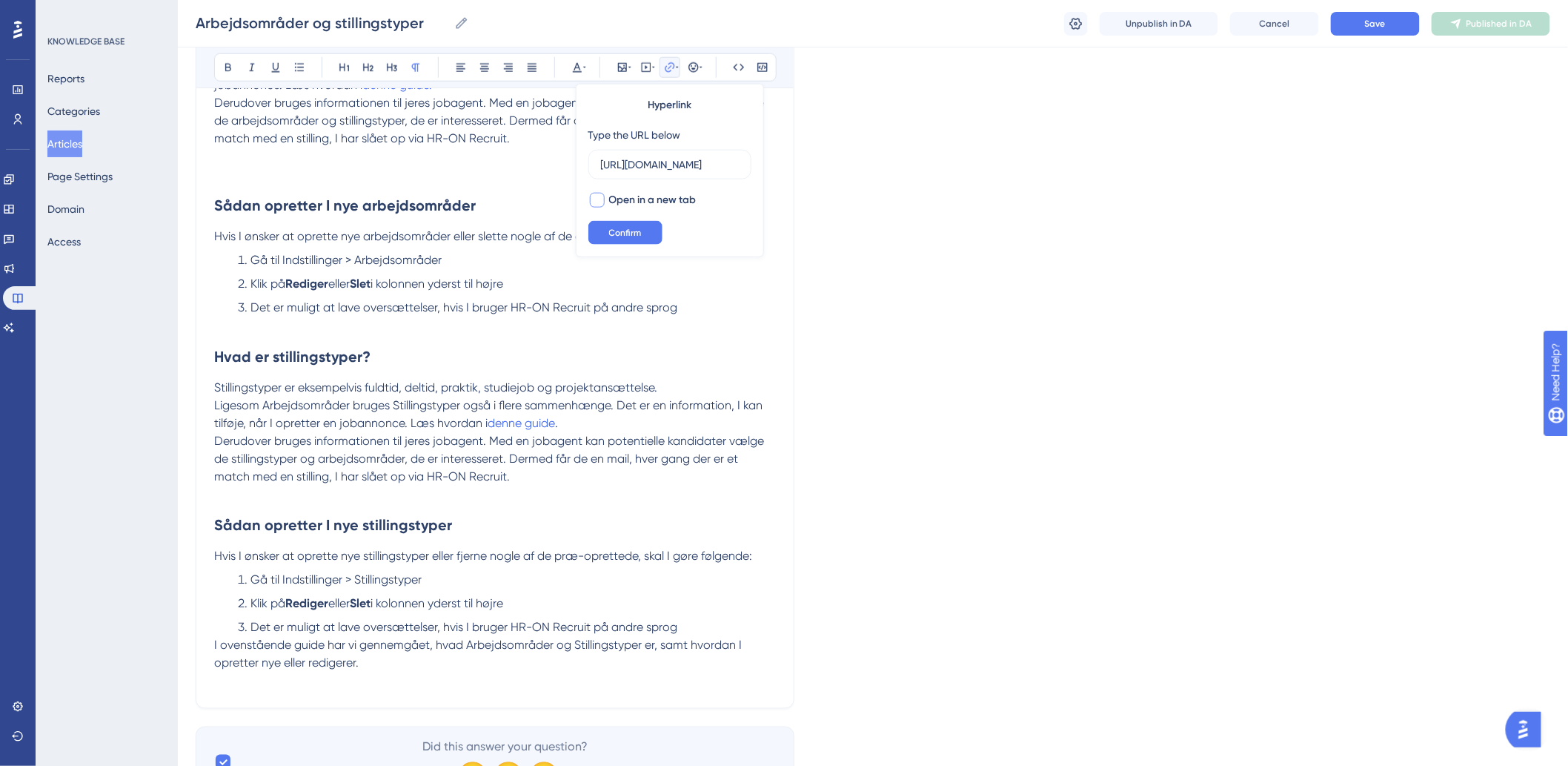
scroll to position [0, 238]
type input "[URL][DOMAIN_NAME]"
click at [595, 202] on div at bounding box center [596, 199] width 15 height 15
checkbox input "true"
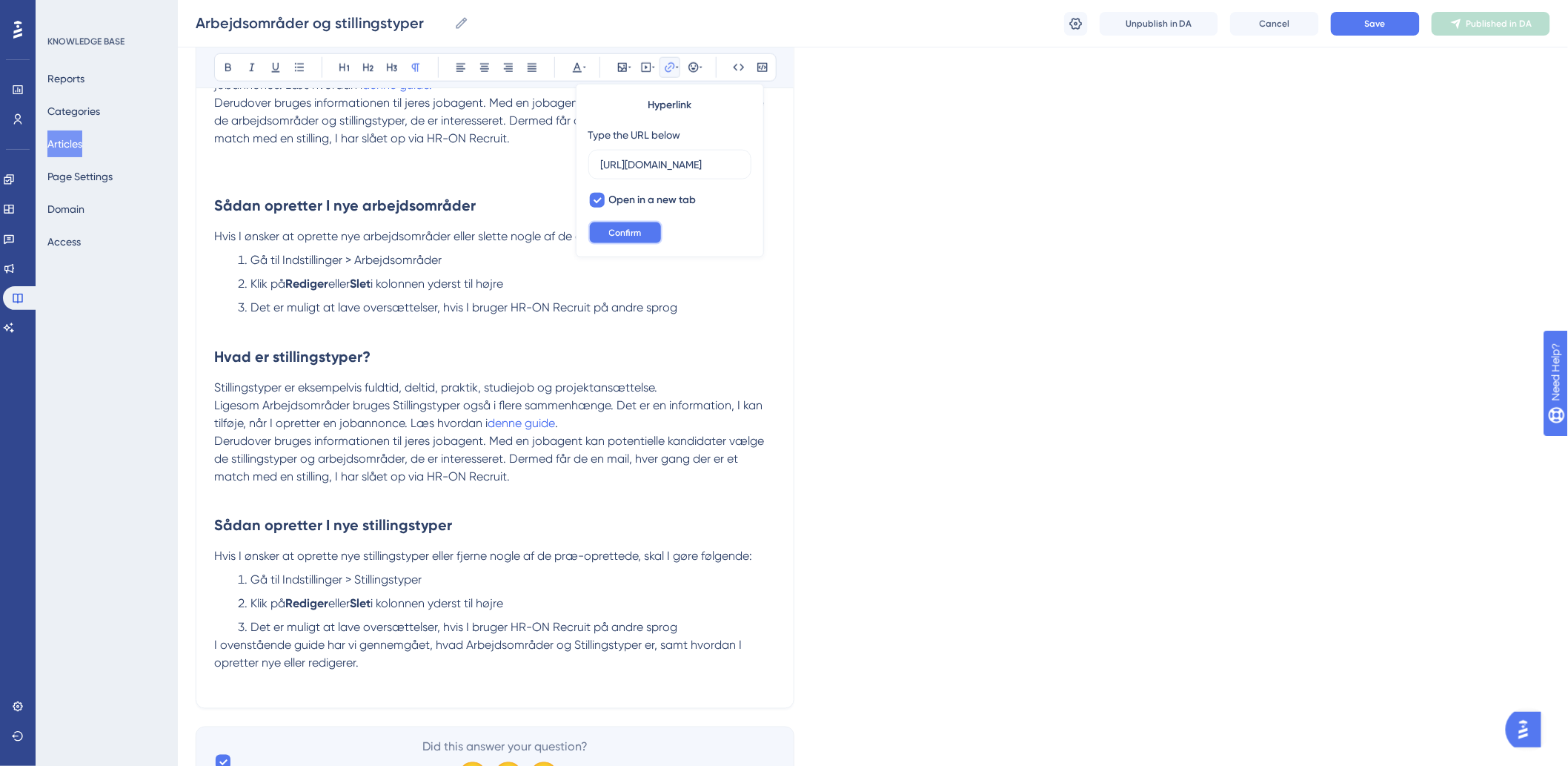
click at [610, 236] on span "Confirm" at bounding box center [625, 233] width 33 height 12
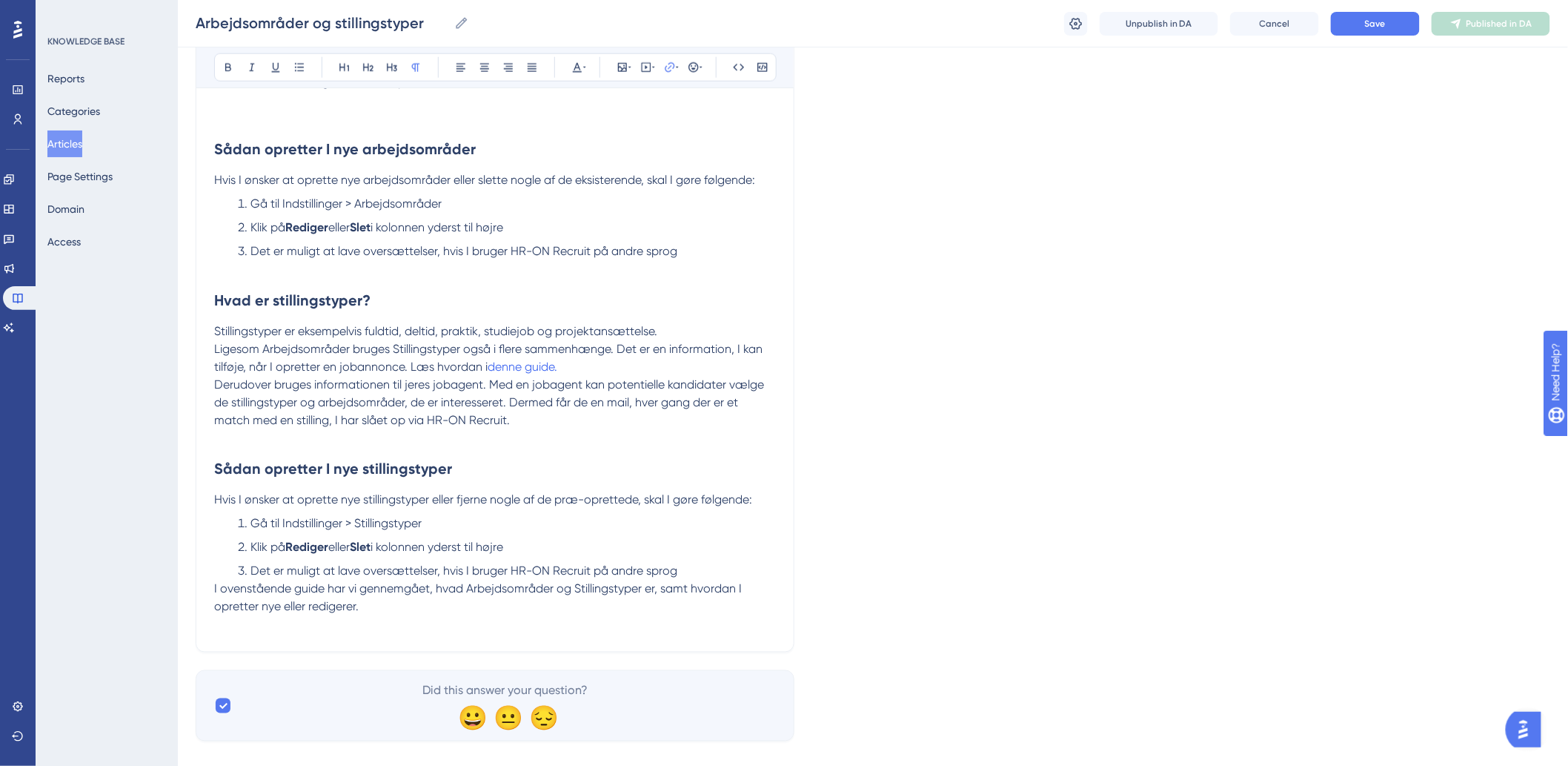
scroll to position [753, 0]
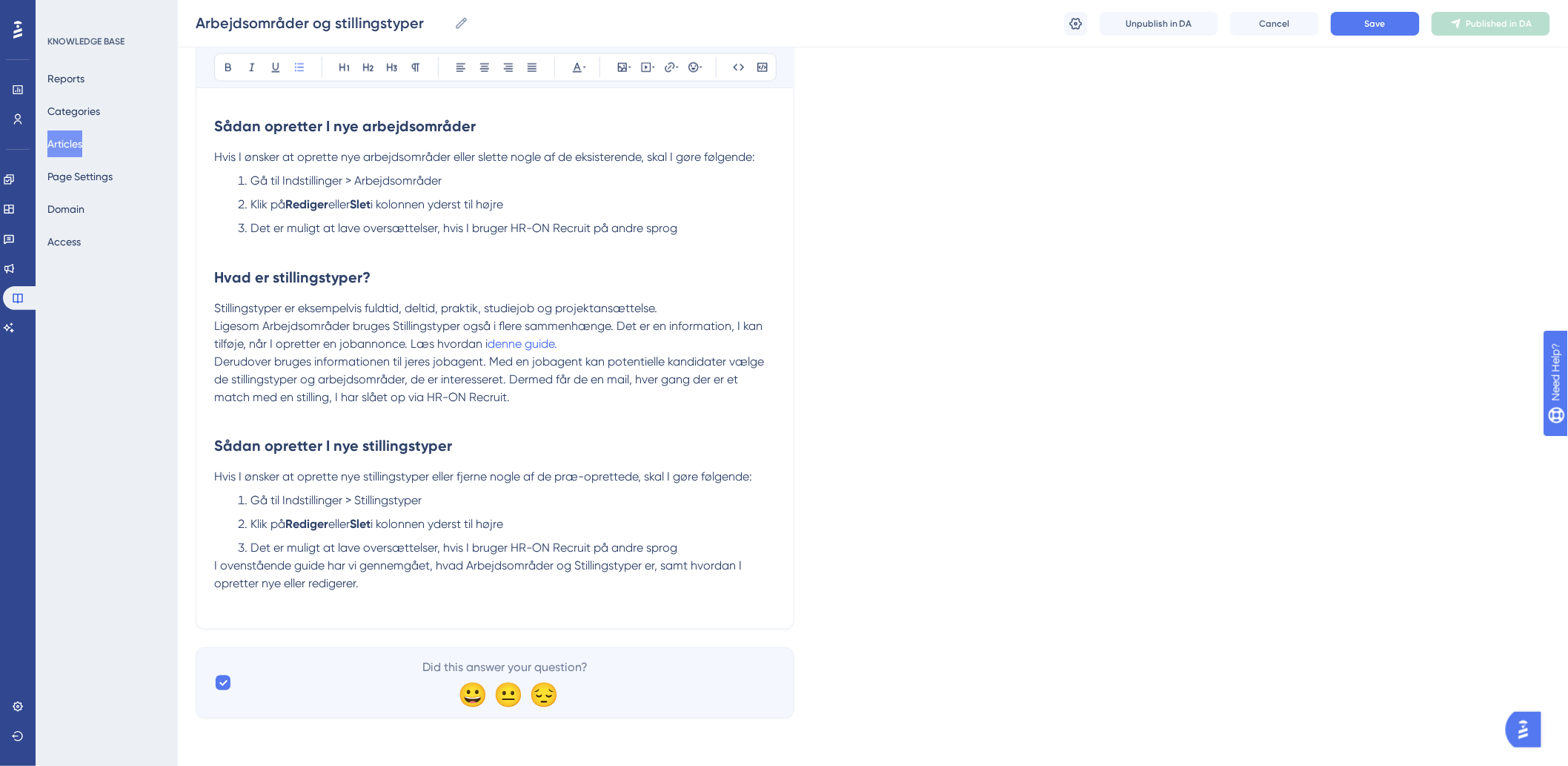
click at [482, 538] on ol "Gå til Indstillinger > Stillingstyper Klik på Rediger eller Slet i kolonnen yde…" at bounding box center [495, 525] width 562 height 65
click at [1397, 23] on button "Save" at bounding box center [1375, 24] width 88 height 24
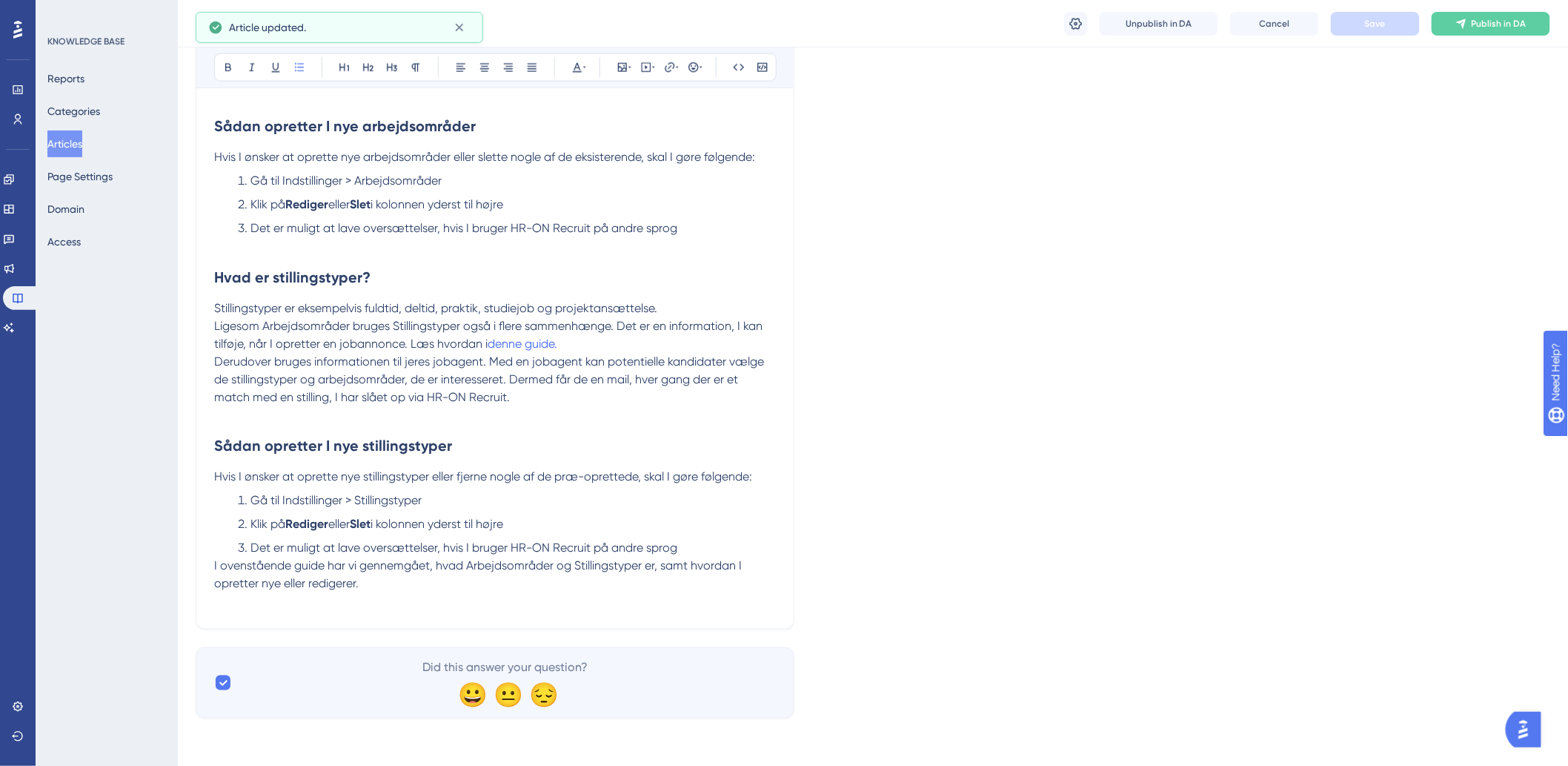
click at [418, 601] on p at bounding box center [495, 602] width 562 height 18
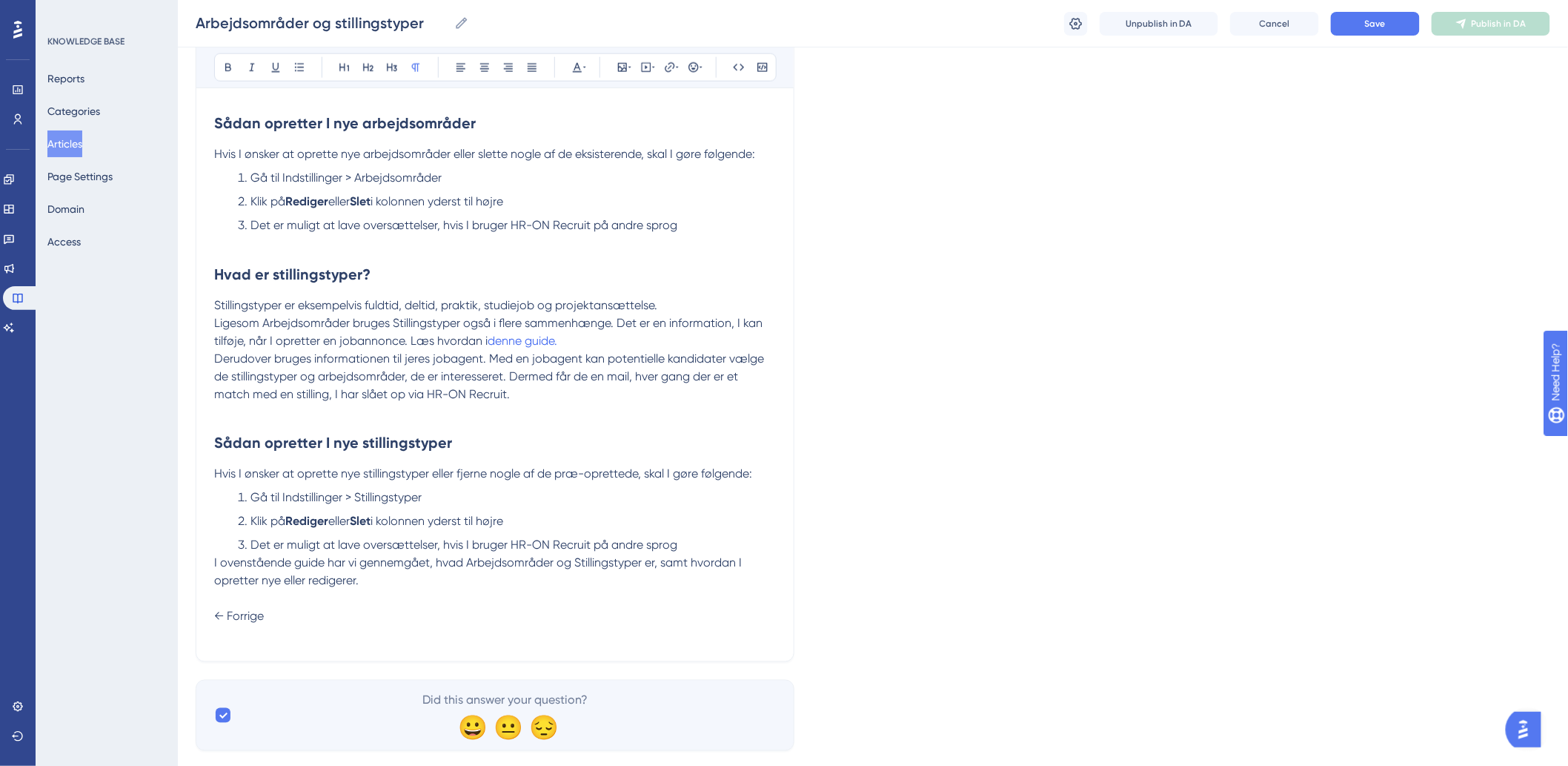
click at [308, 632] on p "← Forrige" at bounding box center [495, 616] width 562 height 53
drag, startPoint x: 331, startPoint y: 647, endPoint x: 252, endPoint y: 640, distance: 79.3
click at [252, 645] on div "Arbejdsområder og stillingstyper Bold Italic Underline Bullet Point Heading 1 H…" at bounding box center [495, 37] width 599 height 1249
drag, startPoint x: 276, startPoint y: 638, endPoint x: 210, endPoint y: 640, distance: 66.0
click at [210, 640] on div "Arbejdsområder og stillingstyper Bold Italic Underline Bullet Point Heading 1 H…" at bounding box center [495, 37] width 599 height 1249
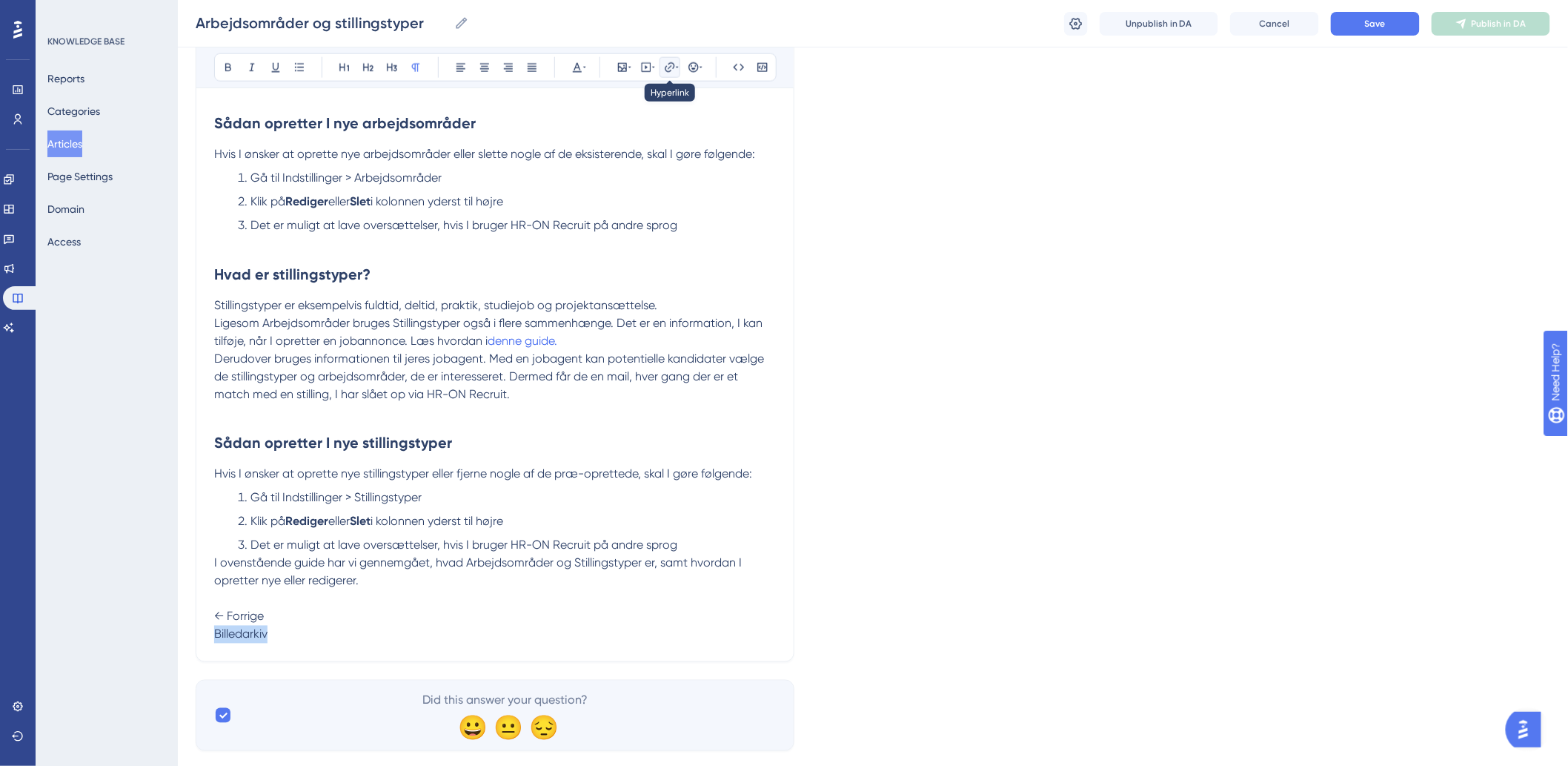
click at [671, 67] on icon at bounding box center [670, 68] width 12 height 12
type input "h"
type input "[URL][DOMAIN_NAME]"
click at [630, 234] on span "Confirm" at bounding box center [625, 233] width 33 height 12
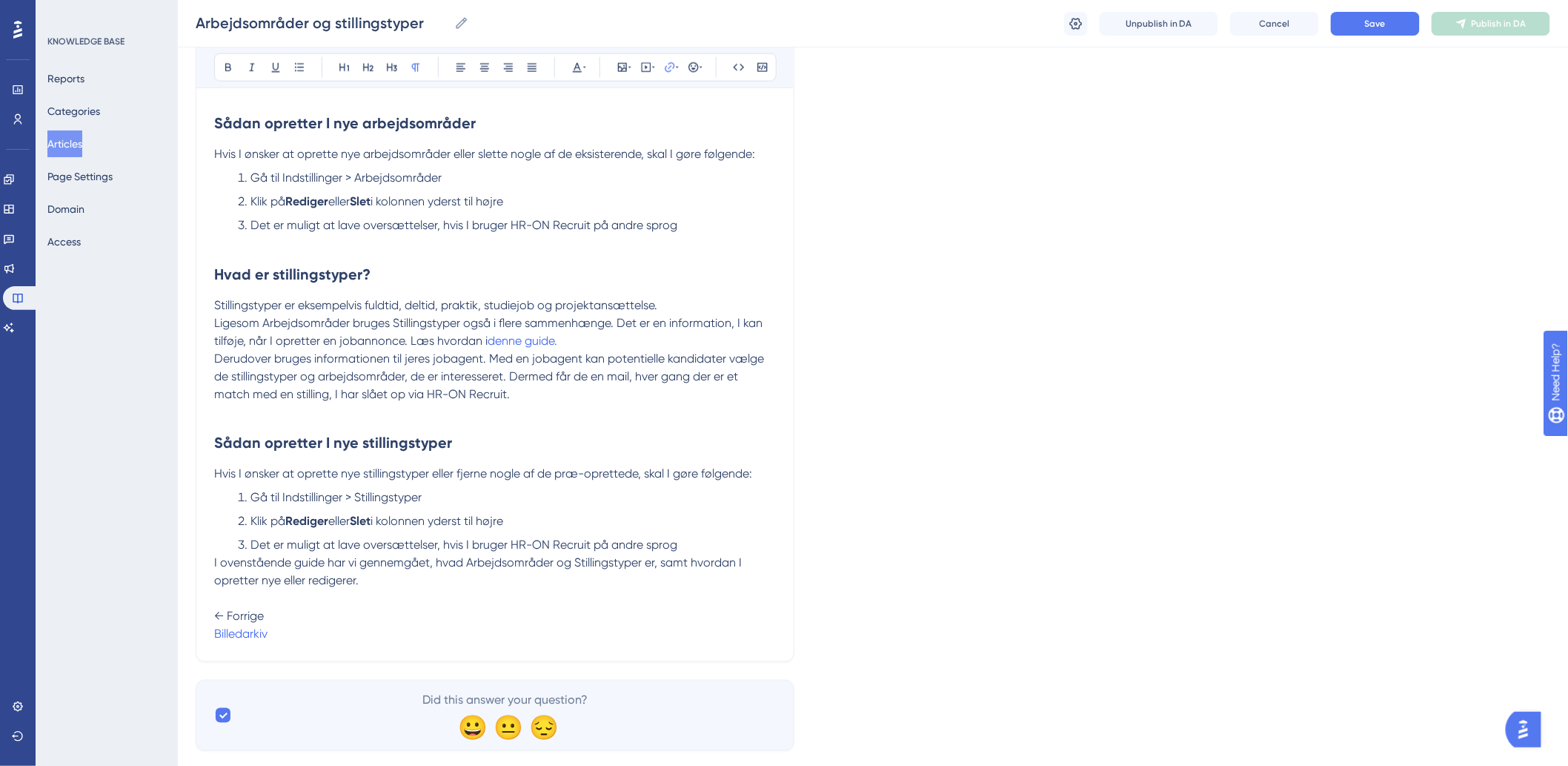
click at [452, 647] on div "Arbejdsområder og stillingstyper Bold Italic Underline Bullet Point Heading 1 H…" at bounding box center [495, 37] width 599 height 1249
click at [456, 624] on p "← Forrige Billedarkiv" at bounding box center [495, 616] width 562 height 53
drag, startPoint x: 306, startPoint y: 639, endPoint x: 202, endPoint y: 633, distance: 104.2
click at [202, 633] on div "Arbejdsområder og stillingstyper Bold Italic Underline Bullet Point Heading 1 H…" at bounding box center [495, 37] width 599 height 1249
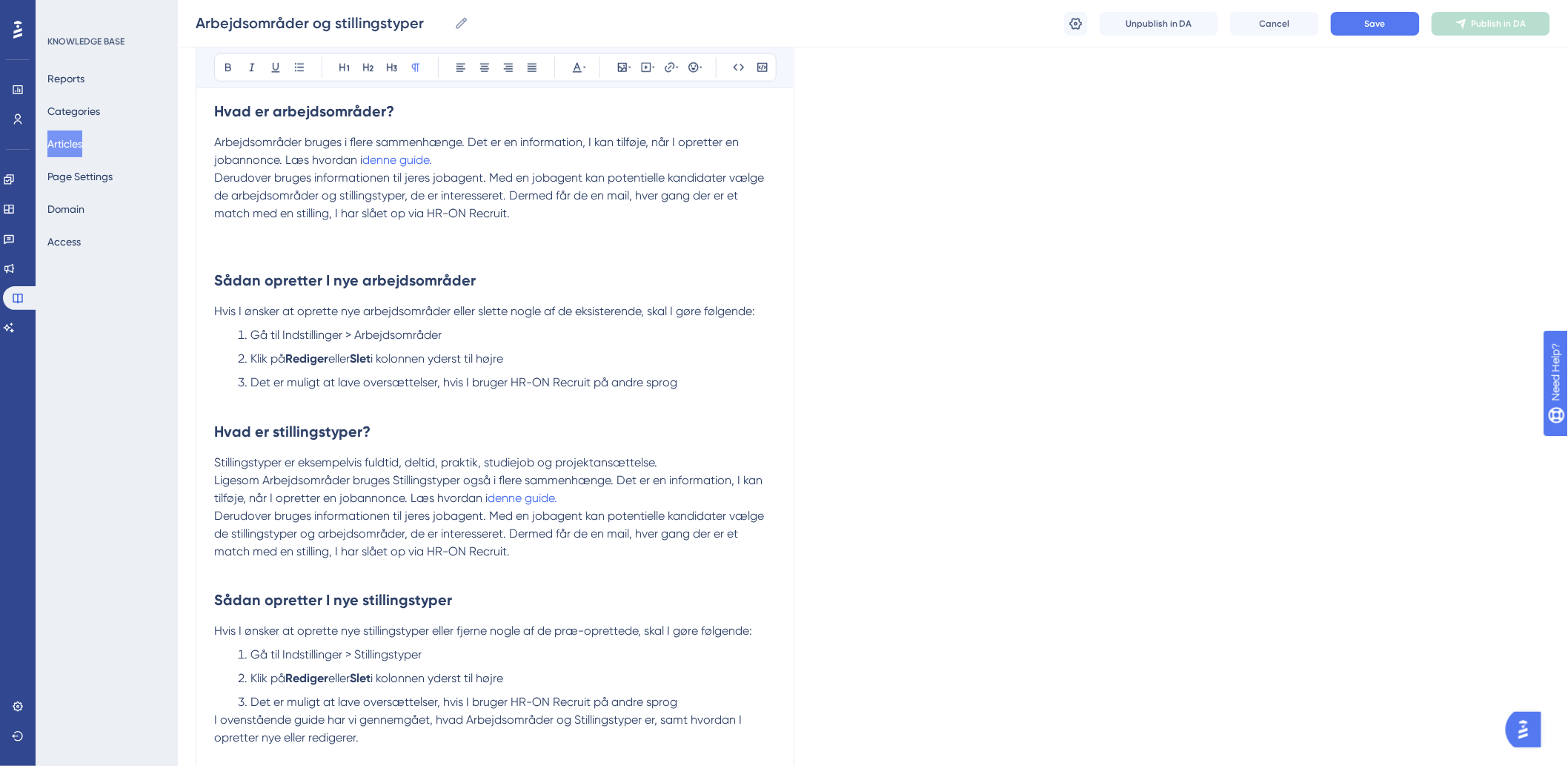
scroll to position [789, 0]
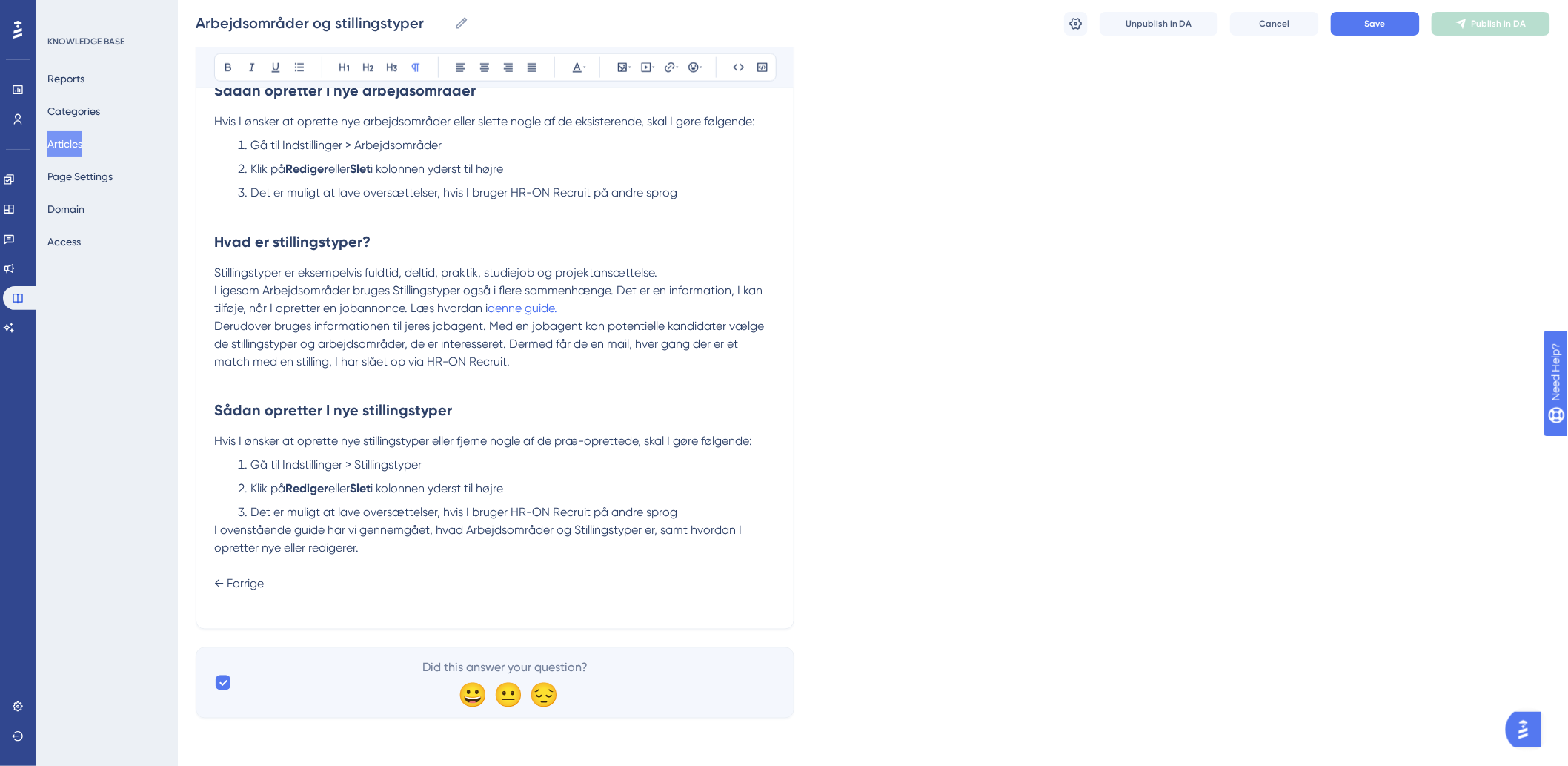
click at [299, 593] on p "← Forrige" at bounding box center [495, 584] width 562 height 53
click at [264, 603] on p "← Forrige" at bounding box center [495, 584] width 562 height 53
drag, startPoint x: 319, startPoint y: 603, endPoint x: 217, endPoint y: 611, distance: 102.3
click at [217, 611] on div "Arbejdsområder og stillingstyper Bold Italic Underline Bullet Point Heading 1 H…" at bounding box center [495, 4] width 599 height 1249
click at [674, 71] on icon at bounding box center [670, 68] width 12 height 12
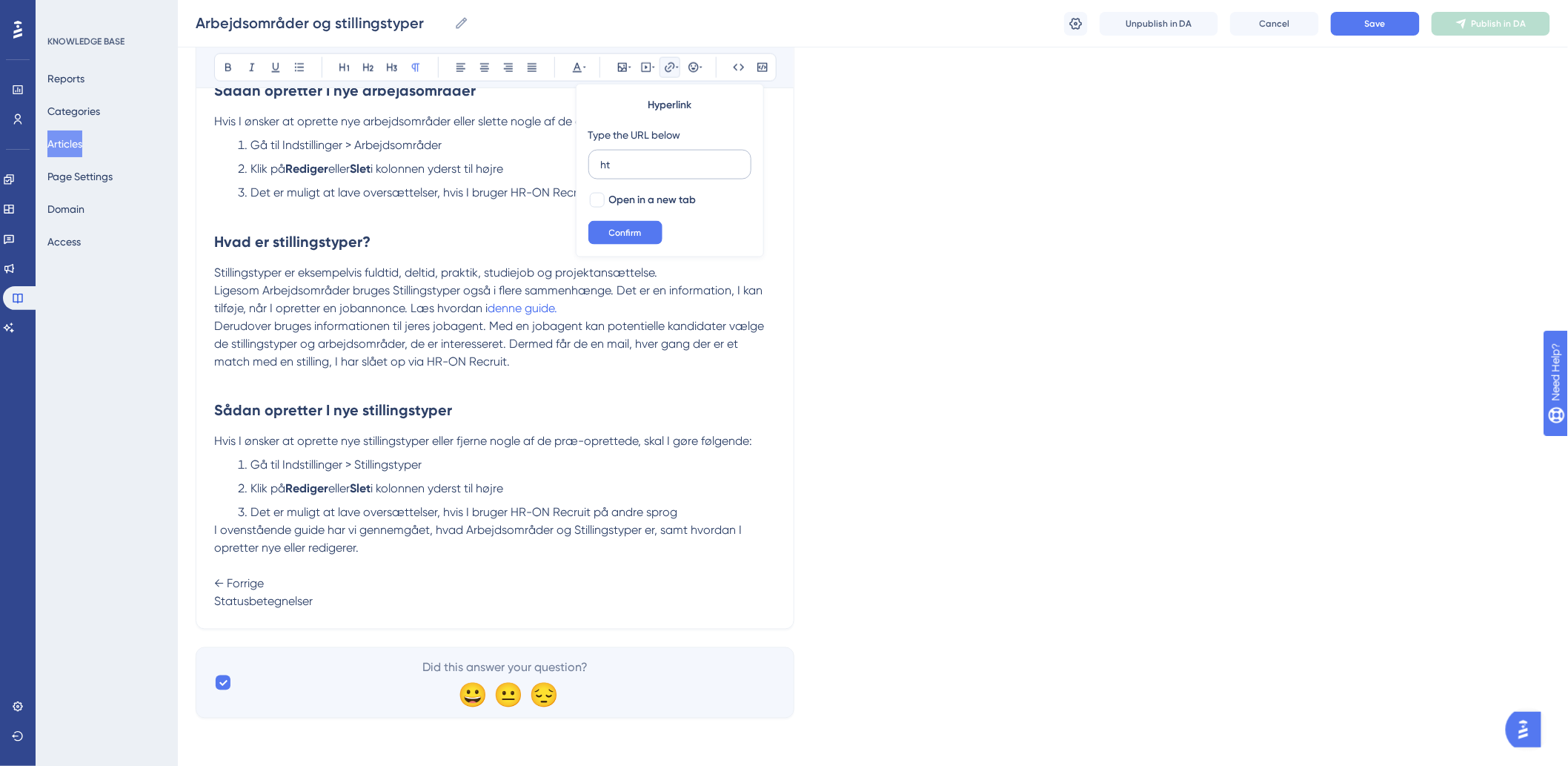
type input "h"
type input "https://help.hr-on.com/da/articles/15185-statusbetegnelser"
click at [631, 231] on span "Confirm" at bounding box center [625, 233] width 33 height 12
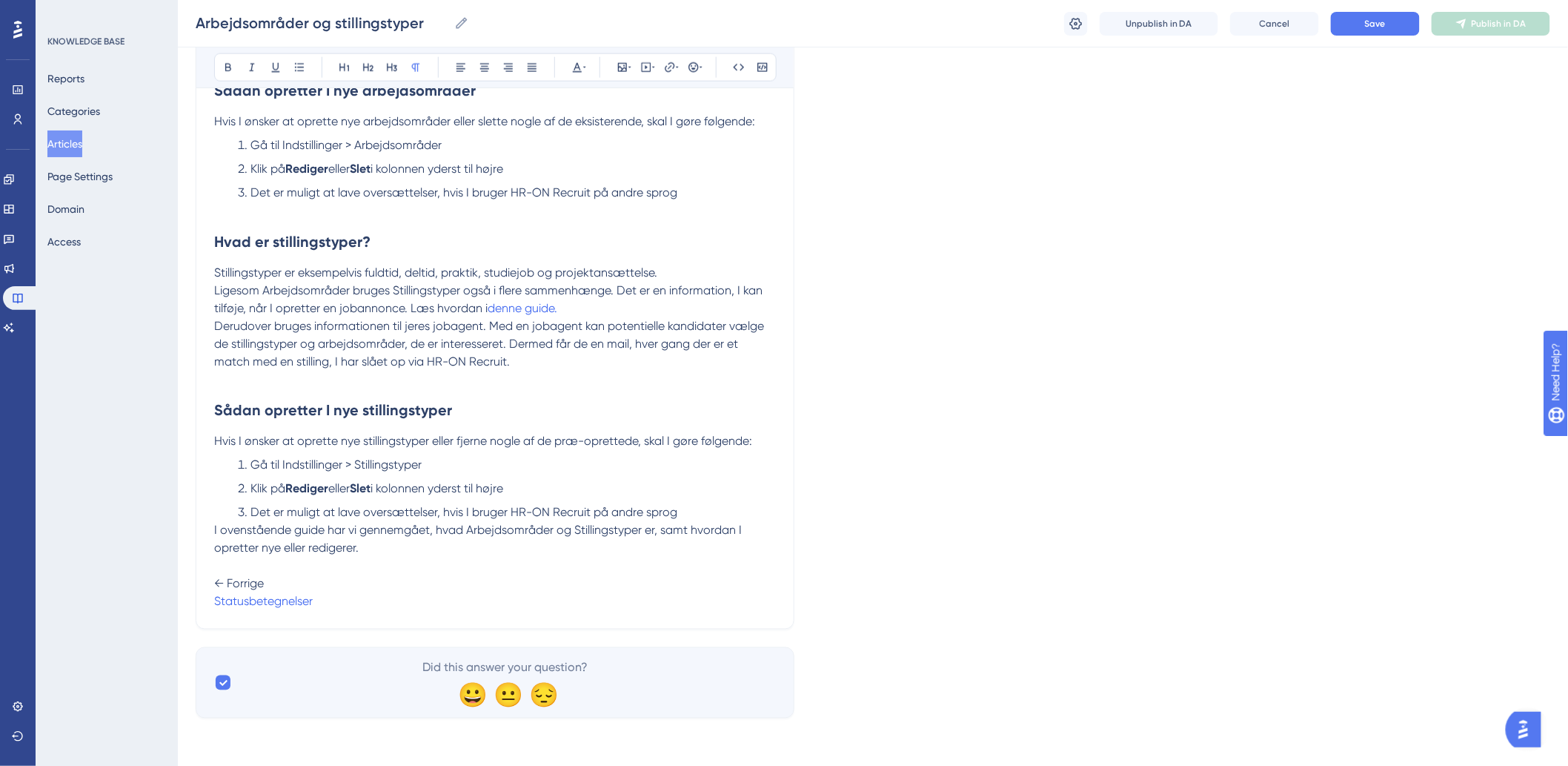
click at [509, 584] on p "← Forrige Statusbetegnelser" at bounding box center [495, 584] width 562 height 53
drag, startPoint x: 699, startPoint y: 584, endPoint x: 640, endPoint y: 566, distance: 61.7
click at [640, 566] on p "← Forrige Statusbetegnelser" at bounding box center [495, 584] width 562 height 53
click at [704, 577] on p "← Forrige Statusbetegnelser" at bounding box center [495, 584] width 562 height 53
click at [464, 597] on p "← Forrige Statusbetegnelser" at bounding box center [495, 584] width 562 height 53
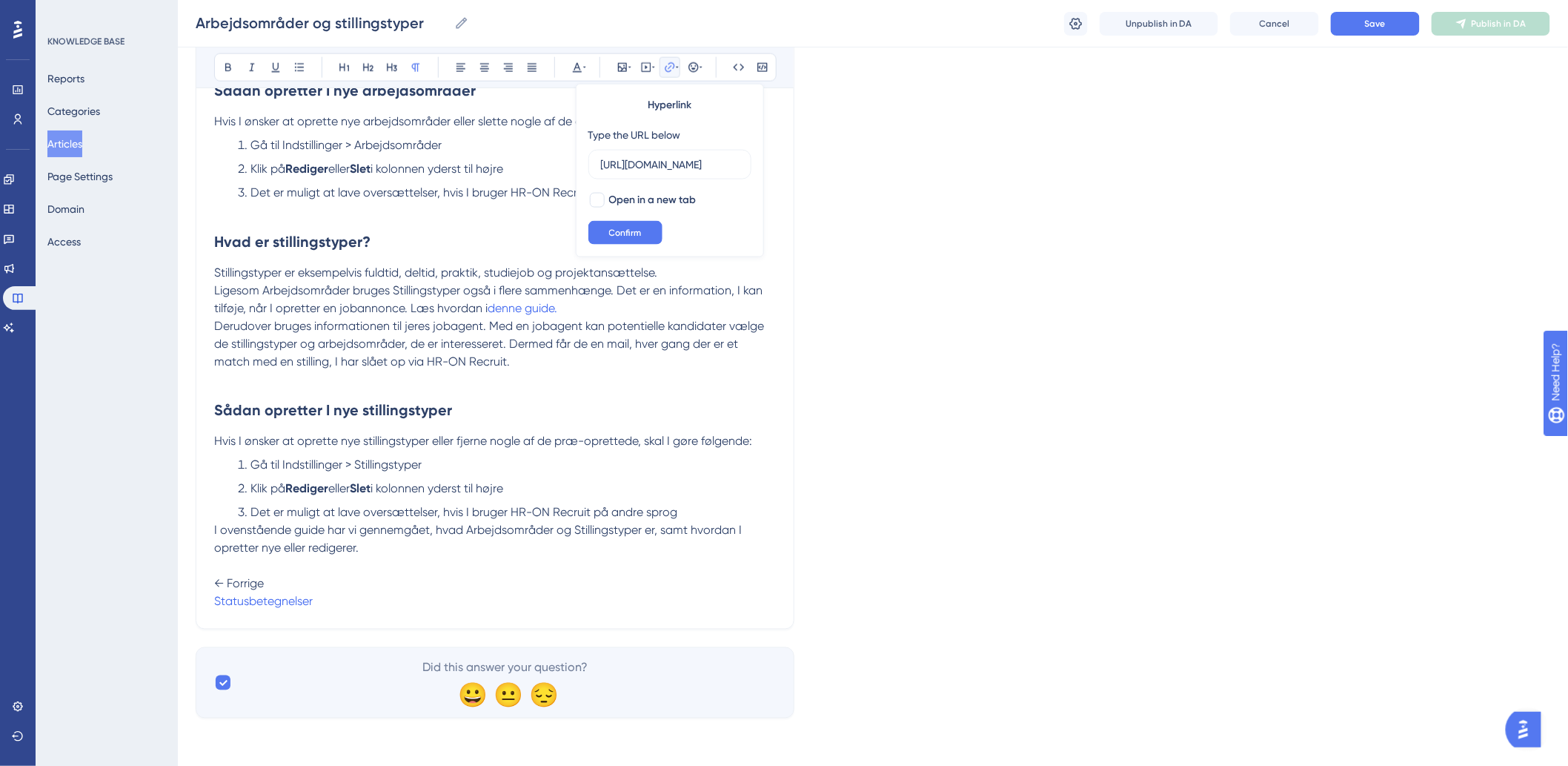
scroll to position [0, 152]
click at [264, 587] on span "← Forrige" at bounding box center [239, 584] width 50 height 14
click at [264, 579] on span "← Forrige" at bounding box center [239, 584] width 50 height 14
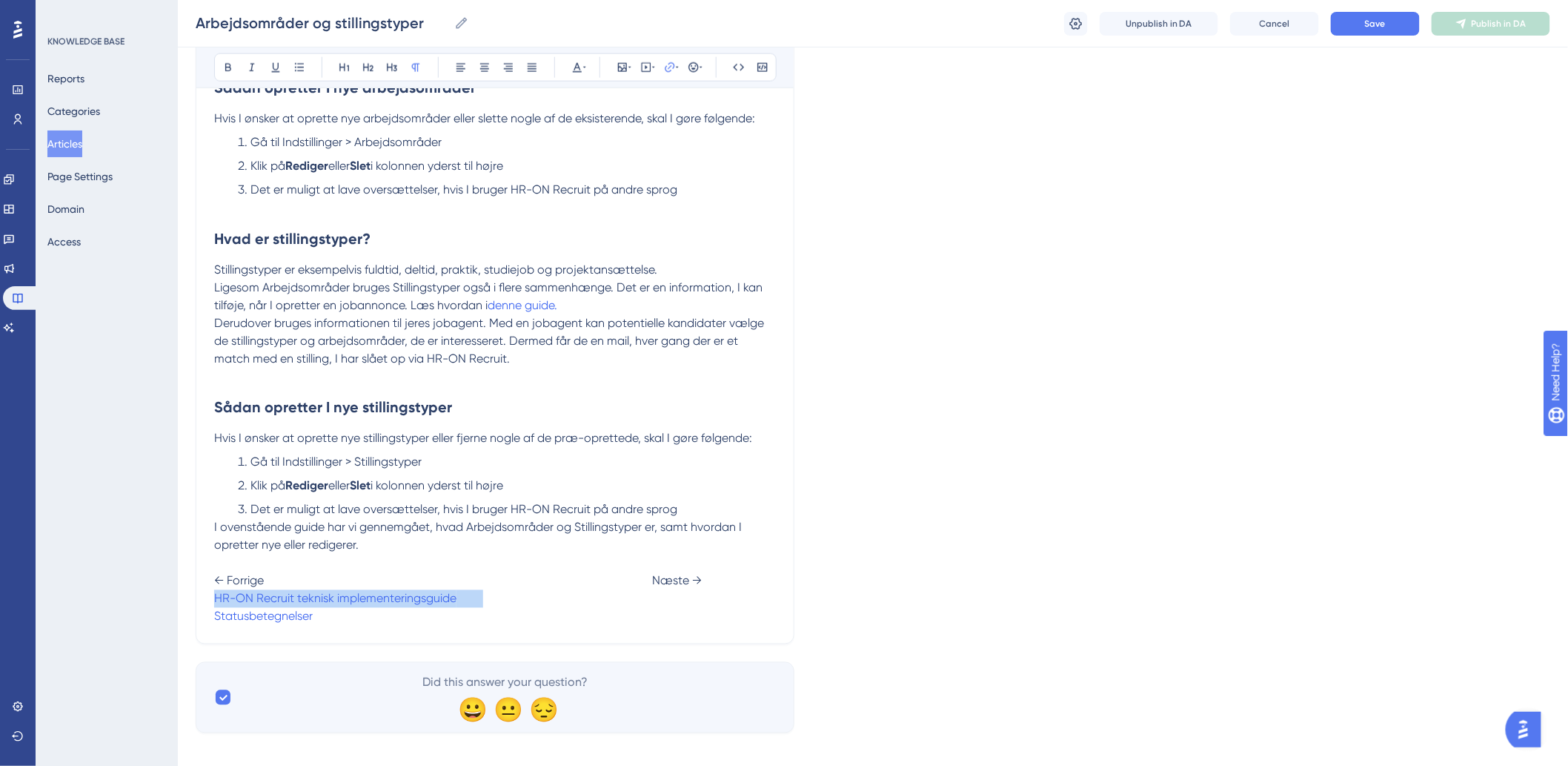
drag, startPoint x: 482, startPoint y: 598, endPoint x: 212, endPoint y: 608, distance: 270.2
click at [212, 608] on div "Arbejdsområder og stillingstyper Bold Italic Underline Bullet Point Heading 1 H…" at bounding box center [495, 11] width 599 height 1267
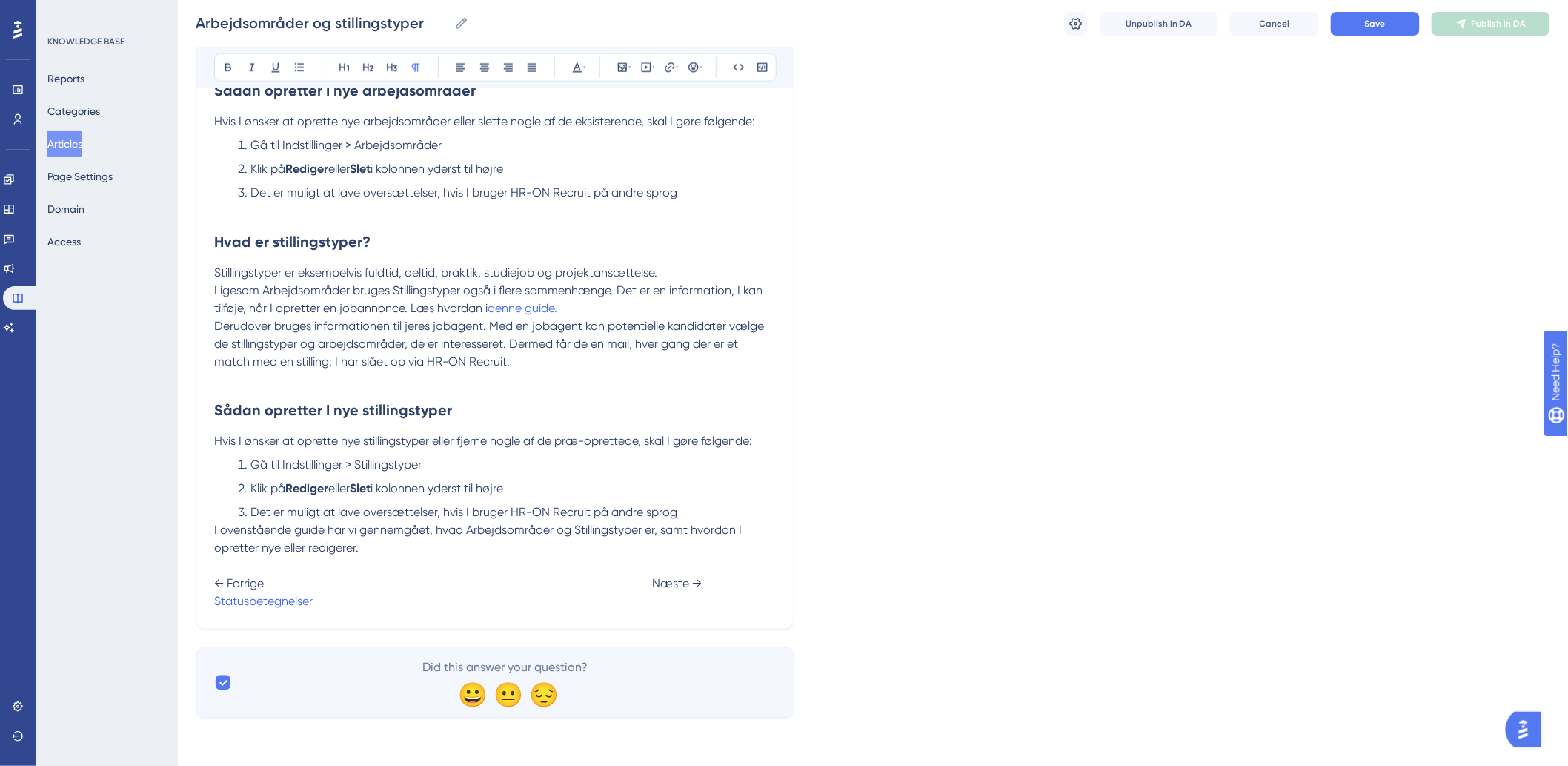
click at [656, 582] on span "← Forrige Næste →" at bounding box center [457, 584] width 487 height 14
click at [652, 579] on span "← Forrige Næste →" at bounding box center [457, 584] width 487 height 14
click at [719, 580] on span "← Forrige Næste →" at bounding box center [467, 584] width 505 height 14
drag, startPoint x: 671, startPoint y: 601, endPoint x: 743, endPoint y: 602, distance: 72.0
click at [743, 602] on p "← Forrige Næste → Statusbetegnelser Billedarkiv" at bounding box center [495, 584] width 562 height 53
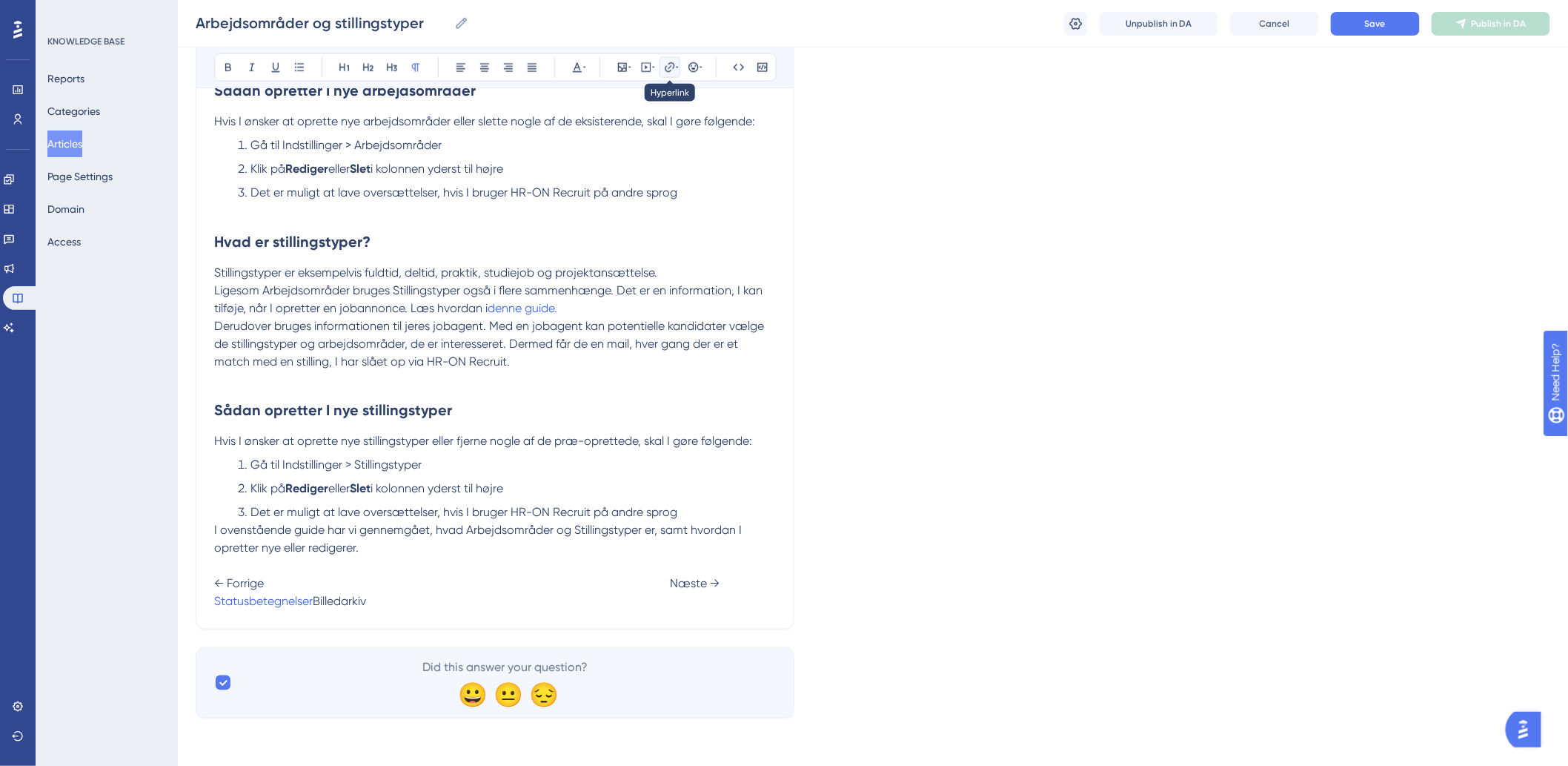
click at [665, 64] on icon at bounding box center [670, 68] width 12 height 12
type input "h"
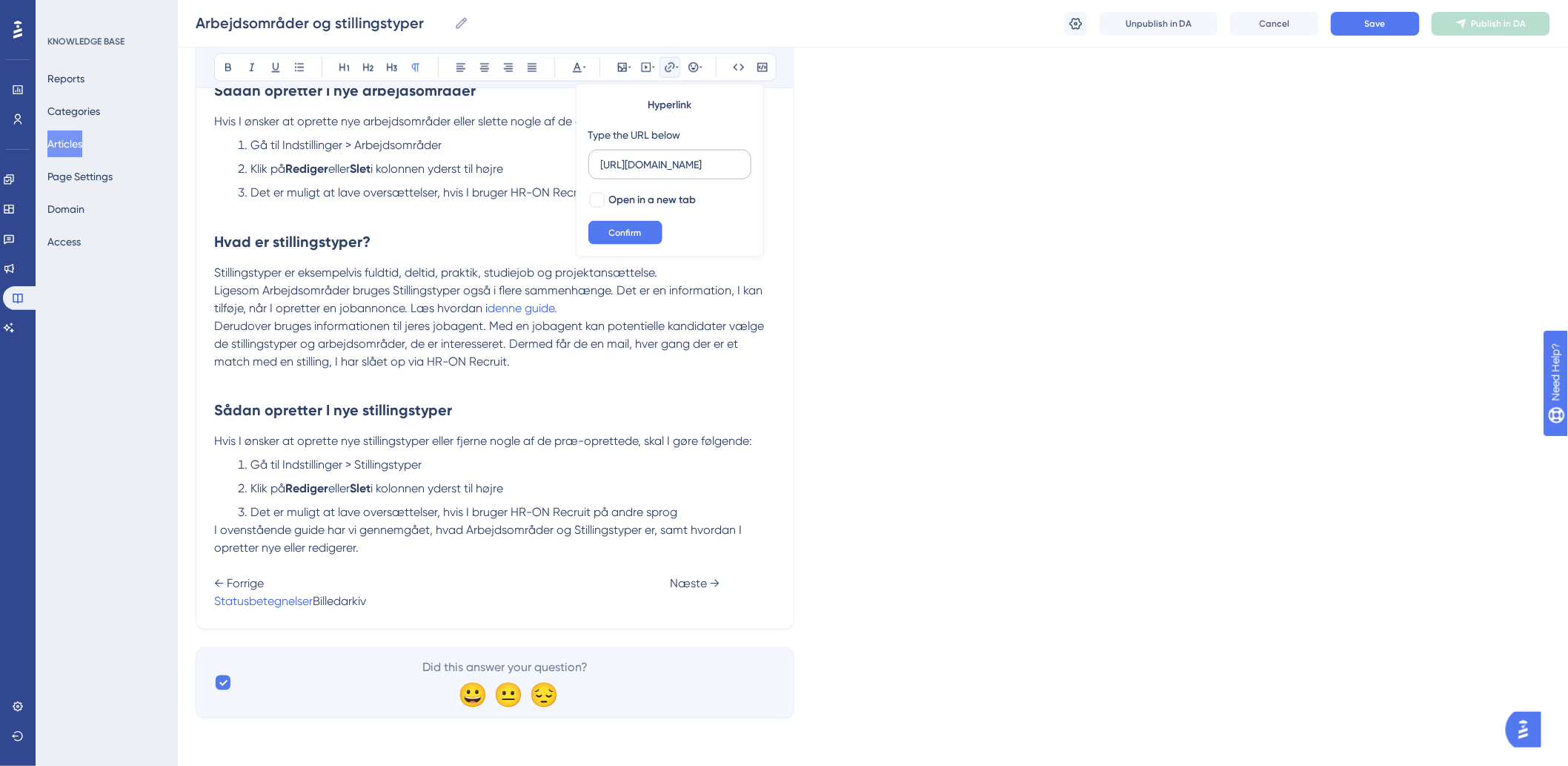
scroll to position [0, 114]
type input "[URL][DOMAIN_NAME]"
click at [627, 224] on button "Confirm" at bounding box center [625, 233] width 74 height 24
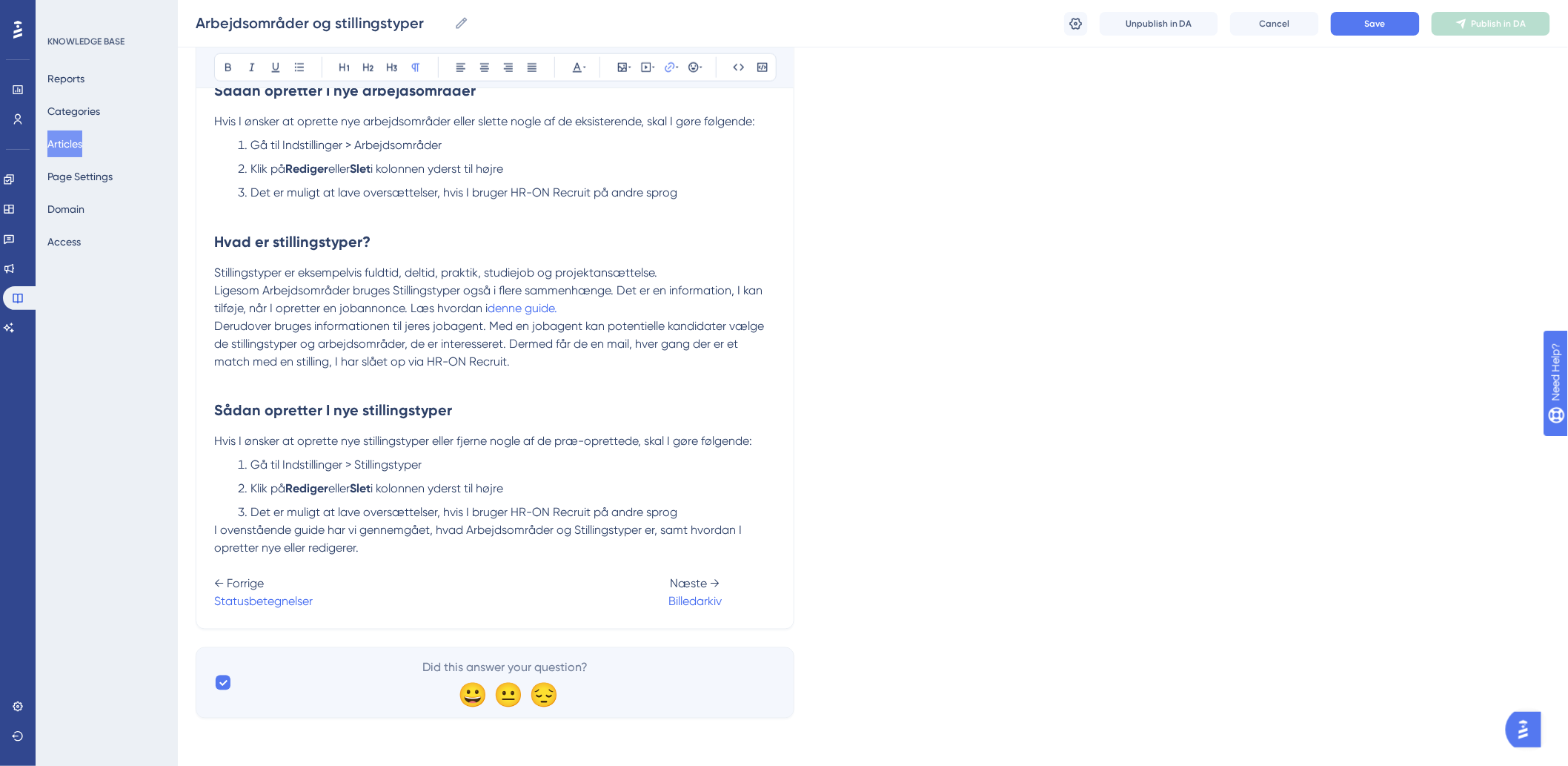
click at [627, 376] on p at bounding box center [495, 379] width 562 height 18
click at [1373, 18] on span "Save" at bounding box center [1375, 24] width 21 height 12
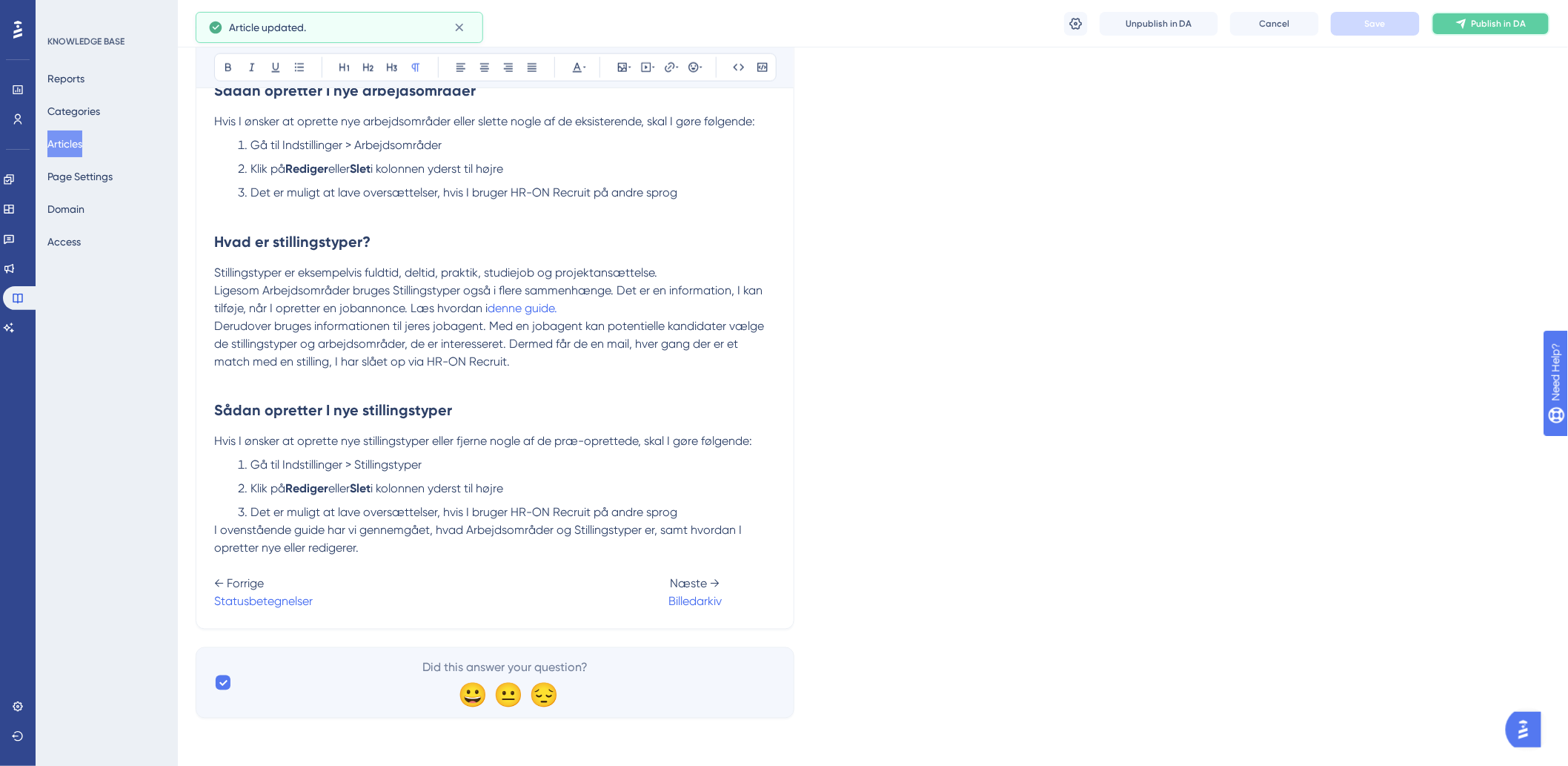
click at [1492, 28] on span "Publish in DA" at bounding box center [1499, 24] width 55 height 12
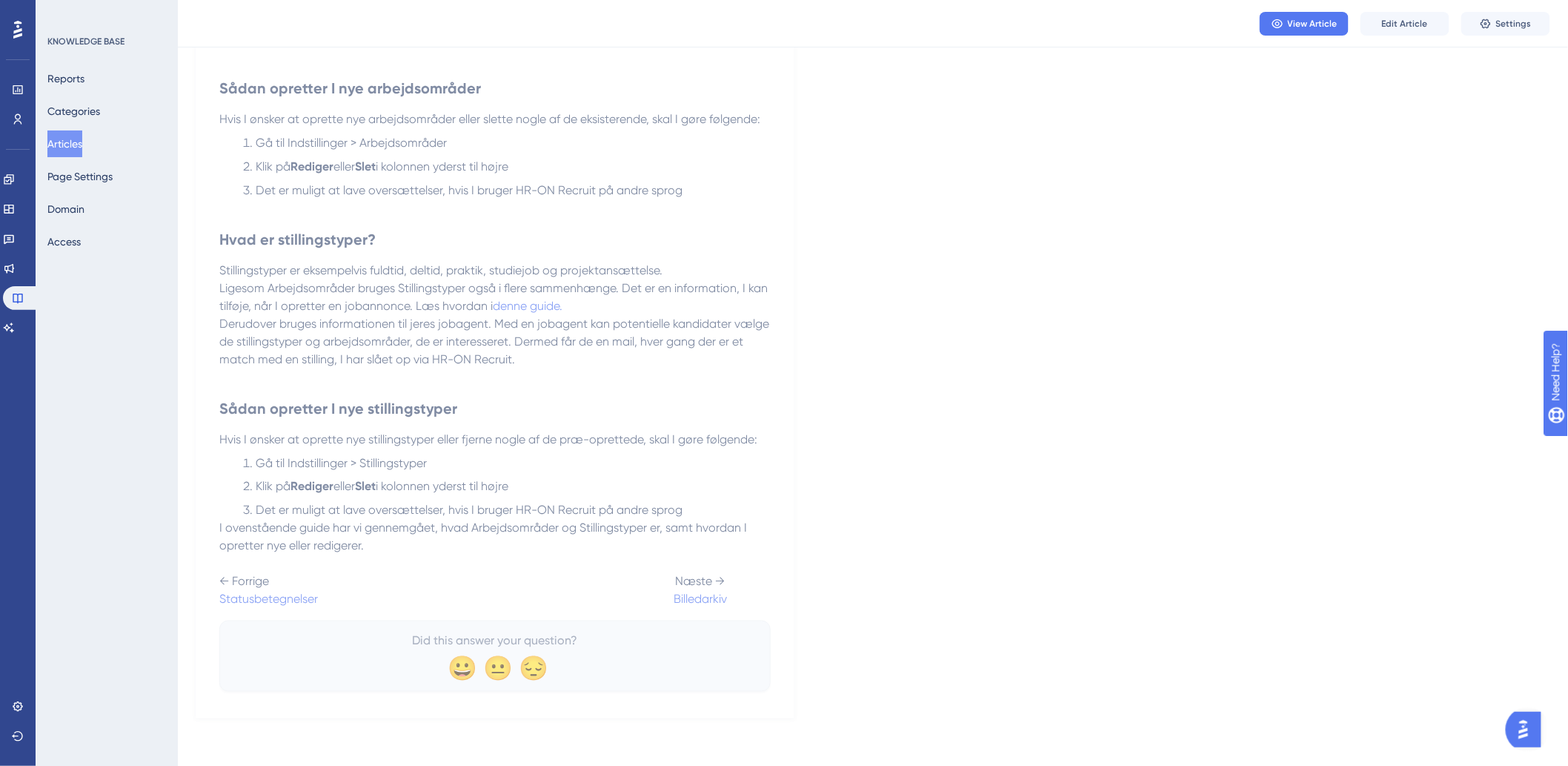
click at [68, 136] on button "Articles" at bounding box center [64, 144] width 35 height 27
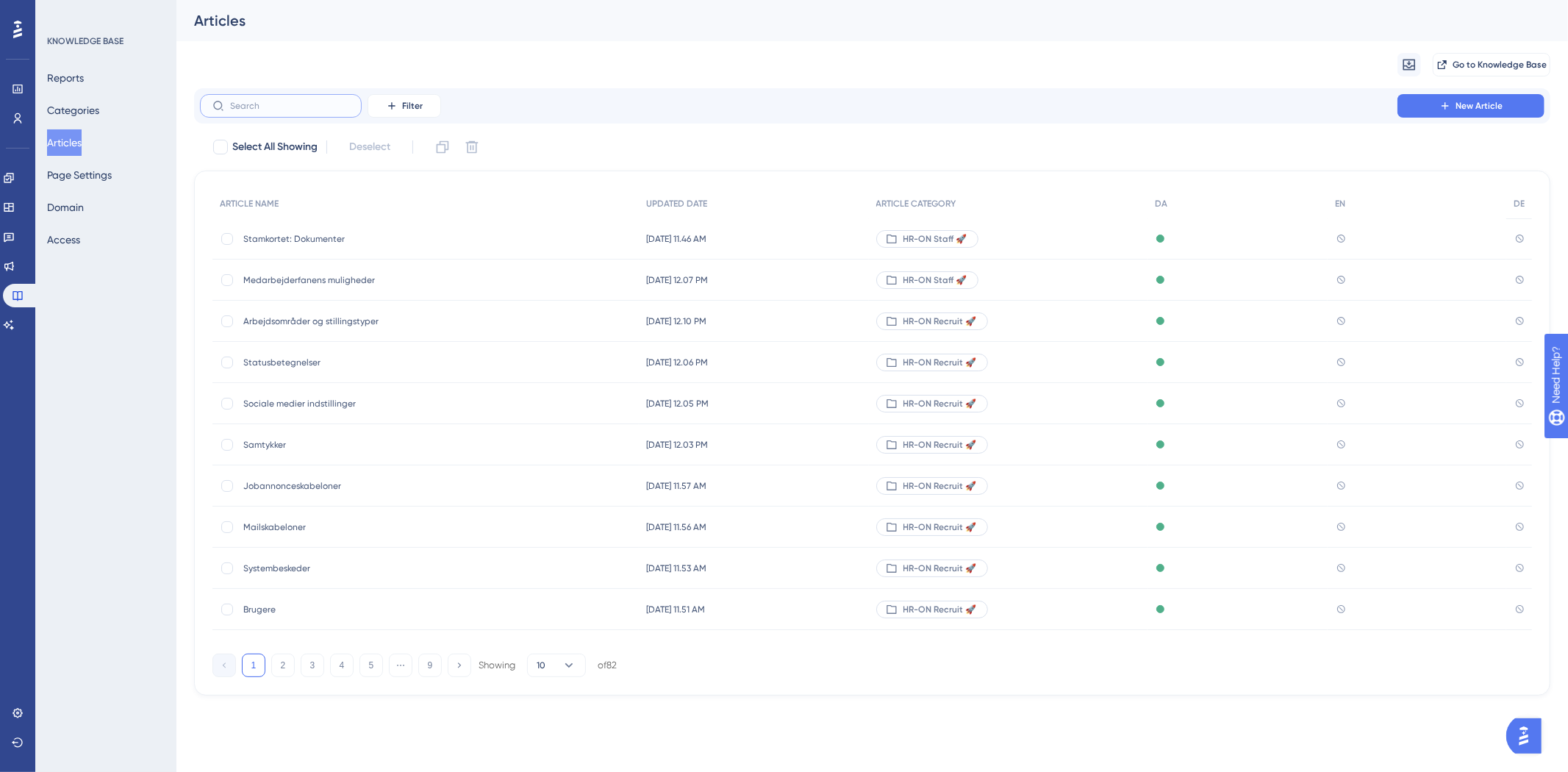
click at [321, 109] on input "text" at bounding box center [290, 106] width 119 height 10
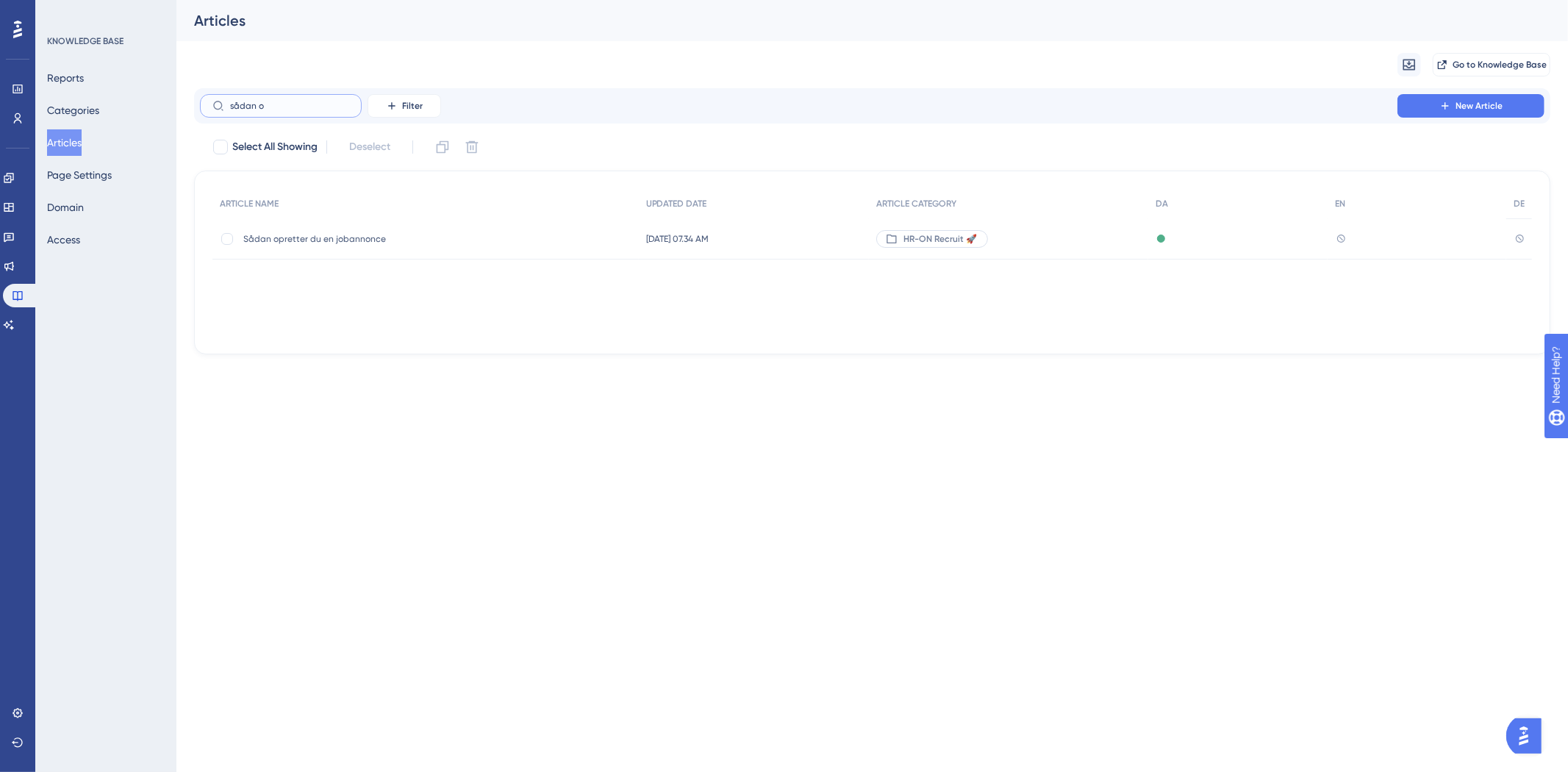
type input "sådan o"
click at [325, 241] on span "Sådan opretter du en jobannonce" at bounding box center [361, 239] width 235 height 12
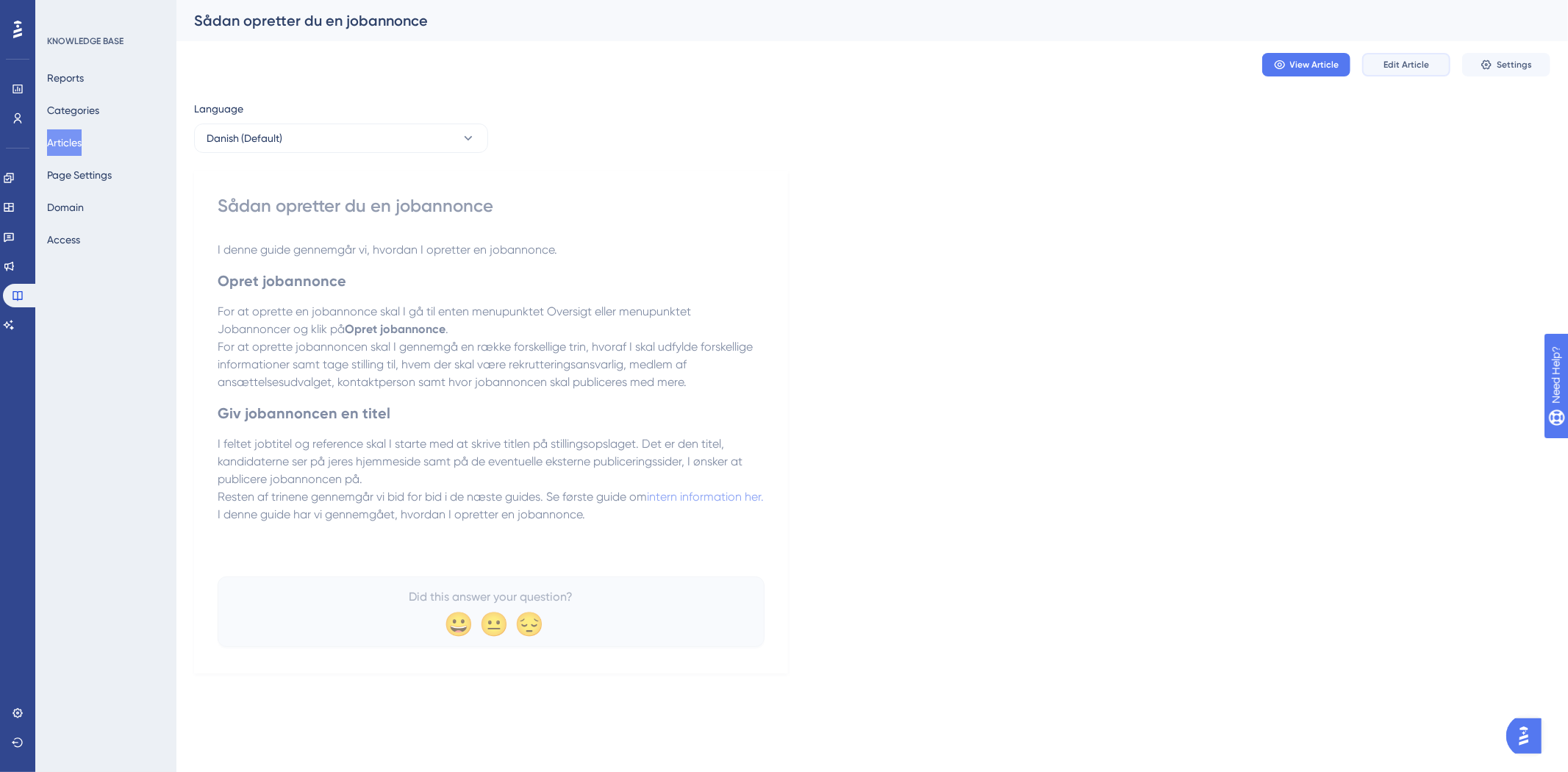
click at [1393, 68] on span "Edit Article" at bounding box center [1406, 65] width 45 height 12
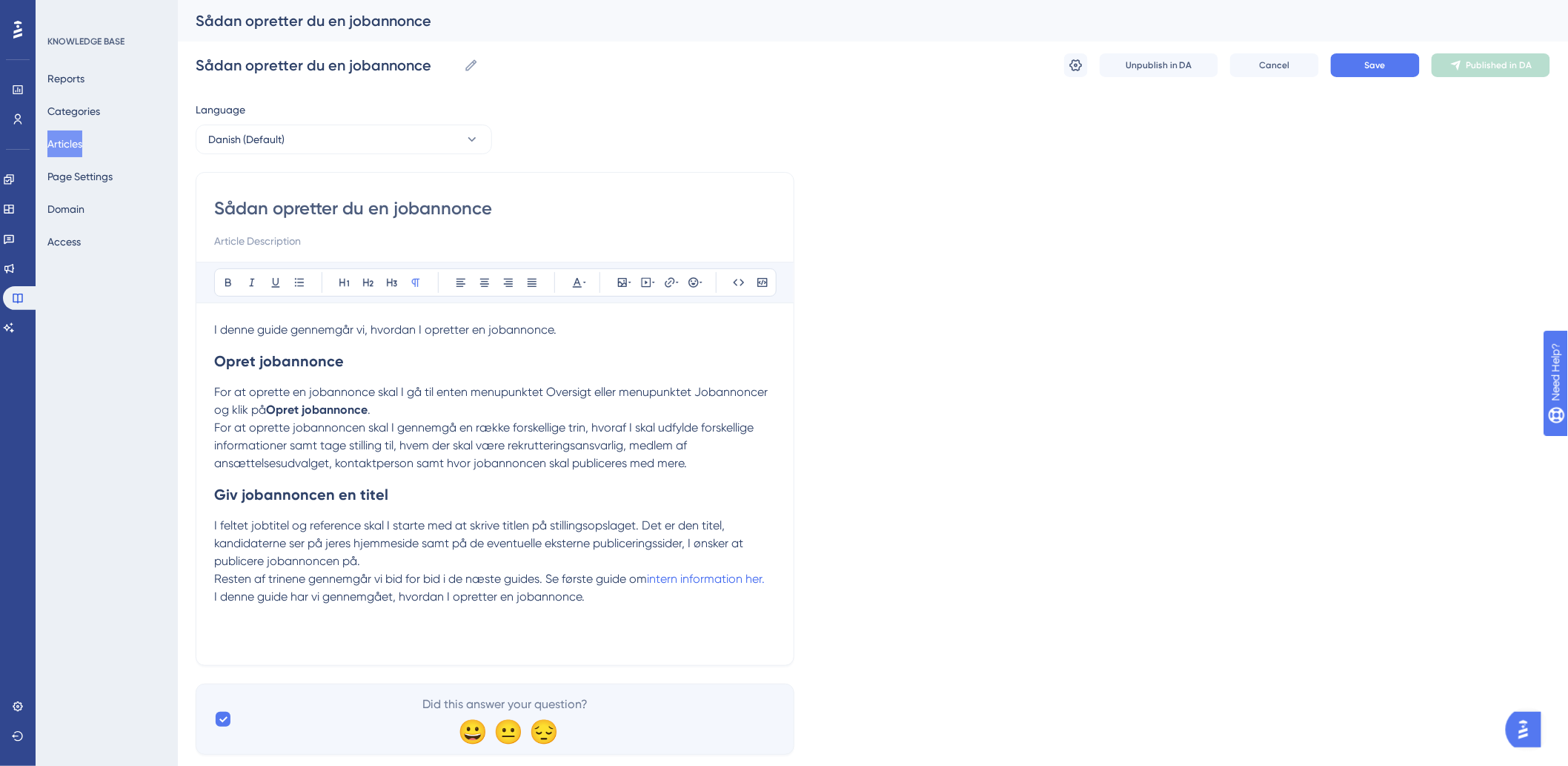
click at [380, 364] on h2 "Opret jobannonce" at bounding box center [495, 361] width 562 height 45
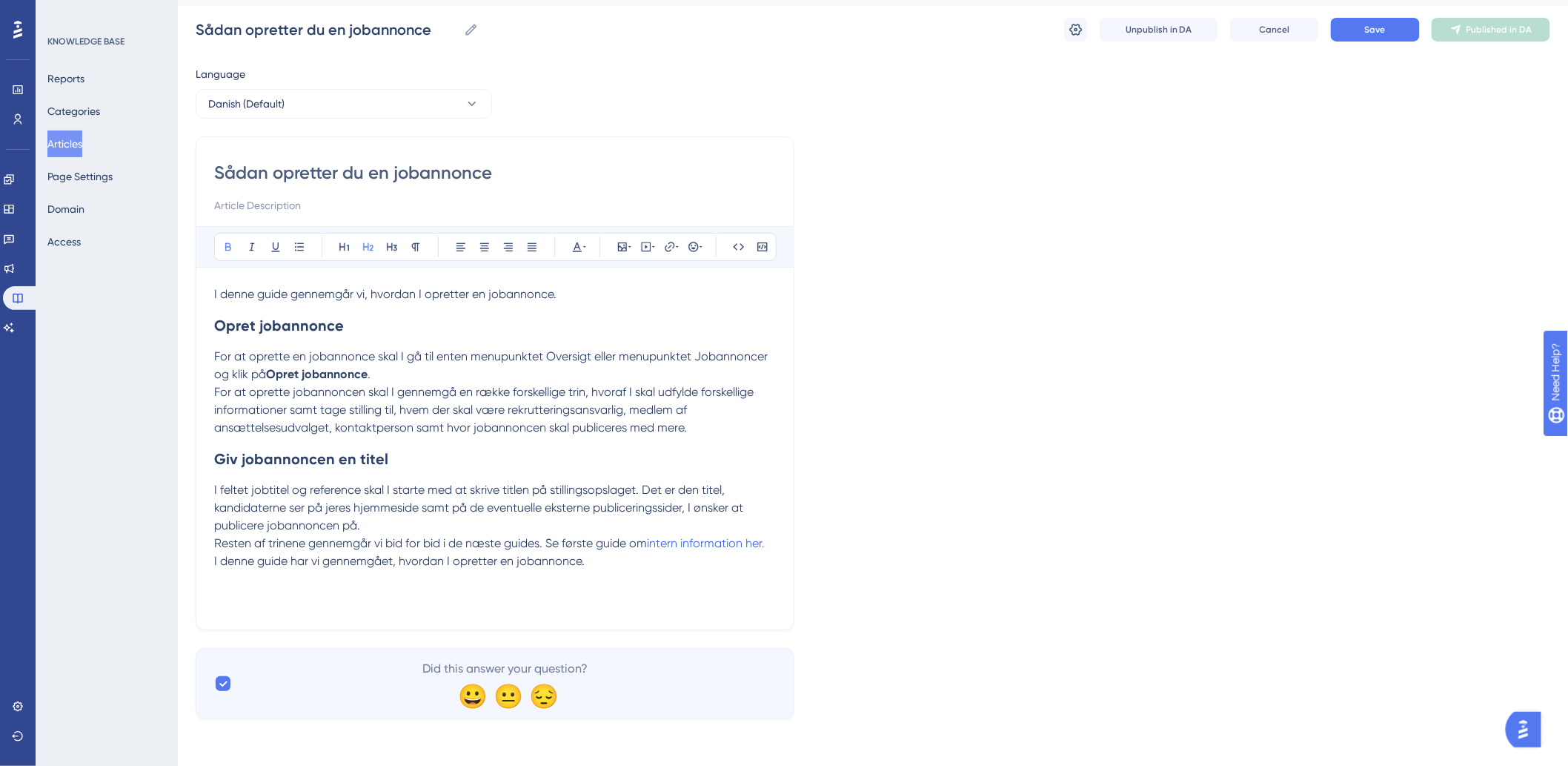
click at [455, 539] on span "Resten af trinene gennemgår vi bid for bid i de næste guides. Se første guide om" at bounding box center [430, 542] width 433 height 14
click at [608, 567] on p "I denne guide har vi gennemgået, hvordan I opretter en jobannonce." at bounding box center [495, 561] width 562 height 18
drag, startPoint x: 686, startPoint y: 547, endPoint x: 773, endPoint y: 542, distance: 87.1
click at [773, 542] on p "Resten af trinene gennemgår vi bid for bid i de næste guides. Se første guide o…" at bounding box center [495, 543] width 562 height 18
type input "h"
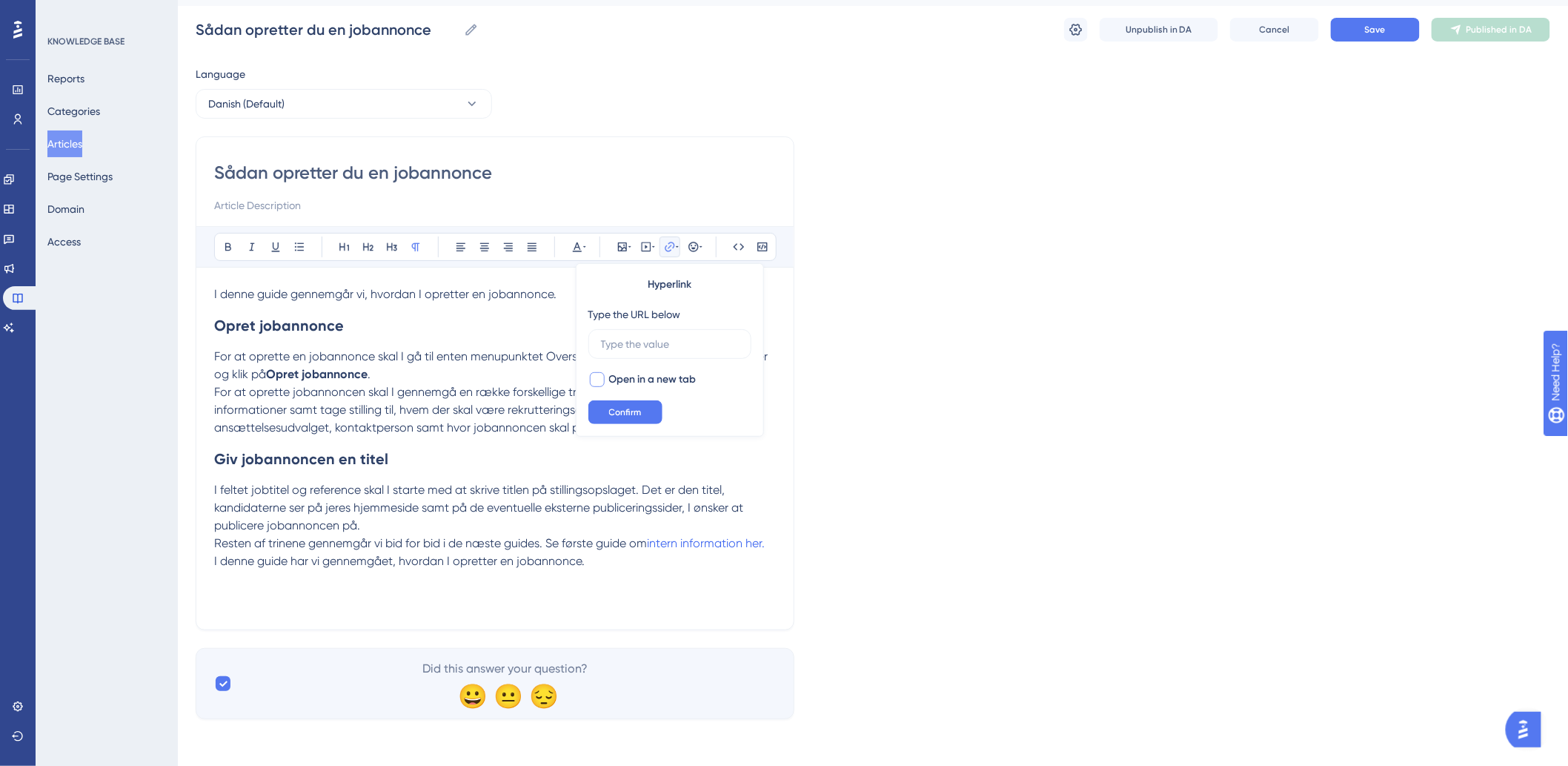
click at [594, 377] on div at bounding box center [596, 379] width 15 height 15
checkbox input "true"
click at [667, 334] on label at bounding box center [670, 344] width 163 height 29
click at [667, 336] on input "text" at bounding box center [669, 344] width 137 height 16
paste input "[URL][DOMAIN_NAME]"
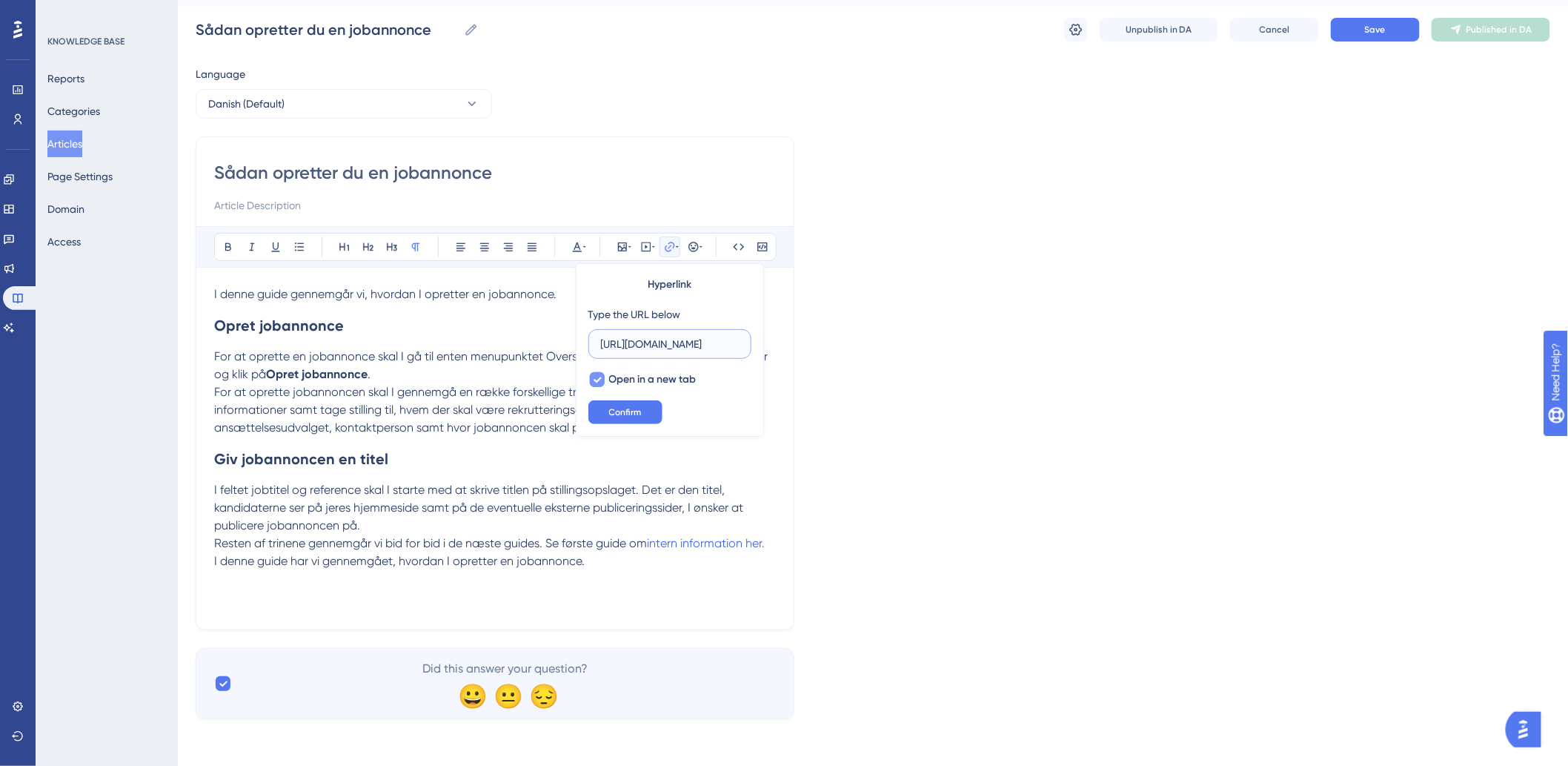
scroll to position [0, 150]
type input "[URL][DOMAIN_NAME]"
click at [640, 409] on span "Confirm" at bounding box center [625, 413] width 33 height 12
click at [541, 603] on div "I denne guide gennemgår vi, hvordan I opretter en jobannonce. Opret jobannonce …" at bounding box center [495, 448] width 562 height 326
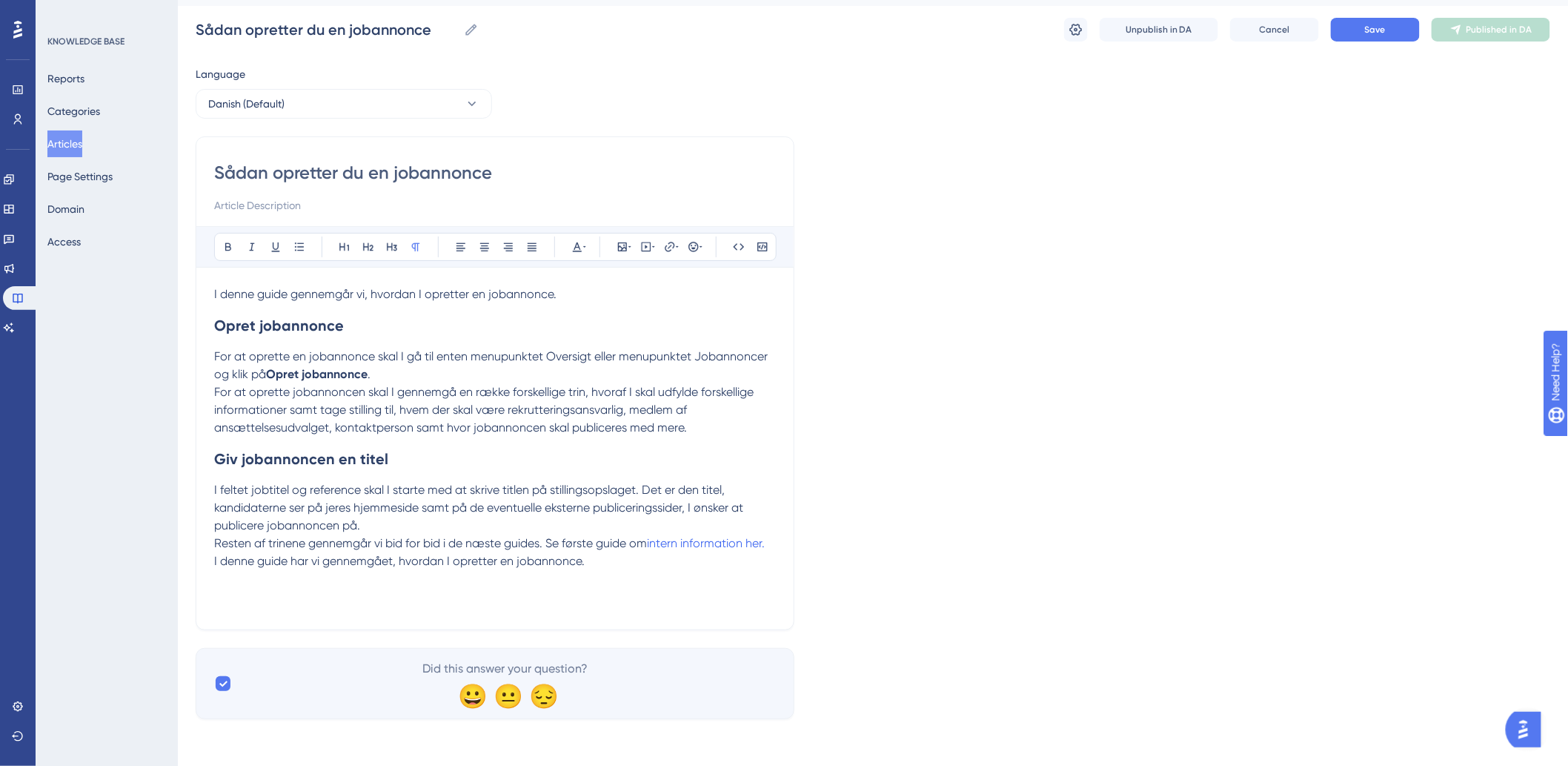
click at [529, 590] on div "I denne guide gennemgår vi, hvordan I opretter en jobannonce. Opret jobannonce …" at bounding box center [495, 448] width 562 height 326
click at [641, 565] on p "I denne guide har vi gennemgået, hvordan I opretter en jobannonce." at bounding box center [495, 561] width 562 height 18
click at [292, 616] on p "I denne guide har vi gennemgået, hvordan I opretter en jobannonce. ← Forrige" at bounding box center [495, 587] width 562 height 71
click at [226, 616] on p "I denne guide har vi gennemgået, hvordan I opretter en jobannonce. ← Forrige" at bounding box center [495, 587] width 562 height 71
drag, startPoint x: 271, startPoint y: 619, endPoint x: 209, endPoint y: 620, distance: 62.0
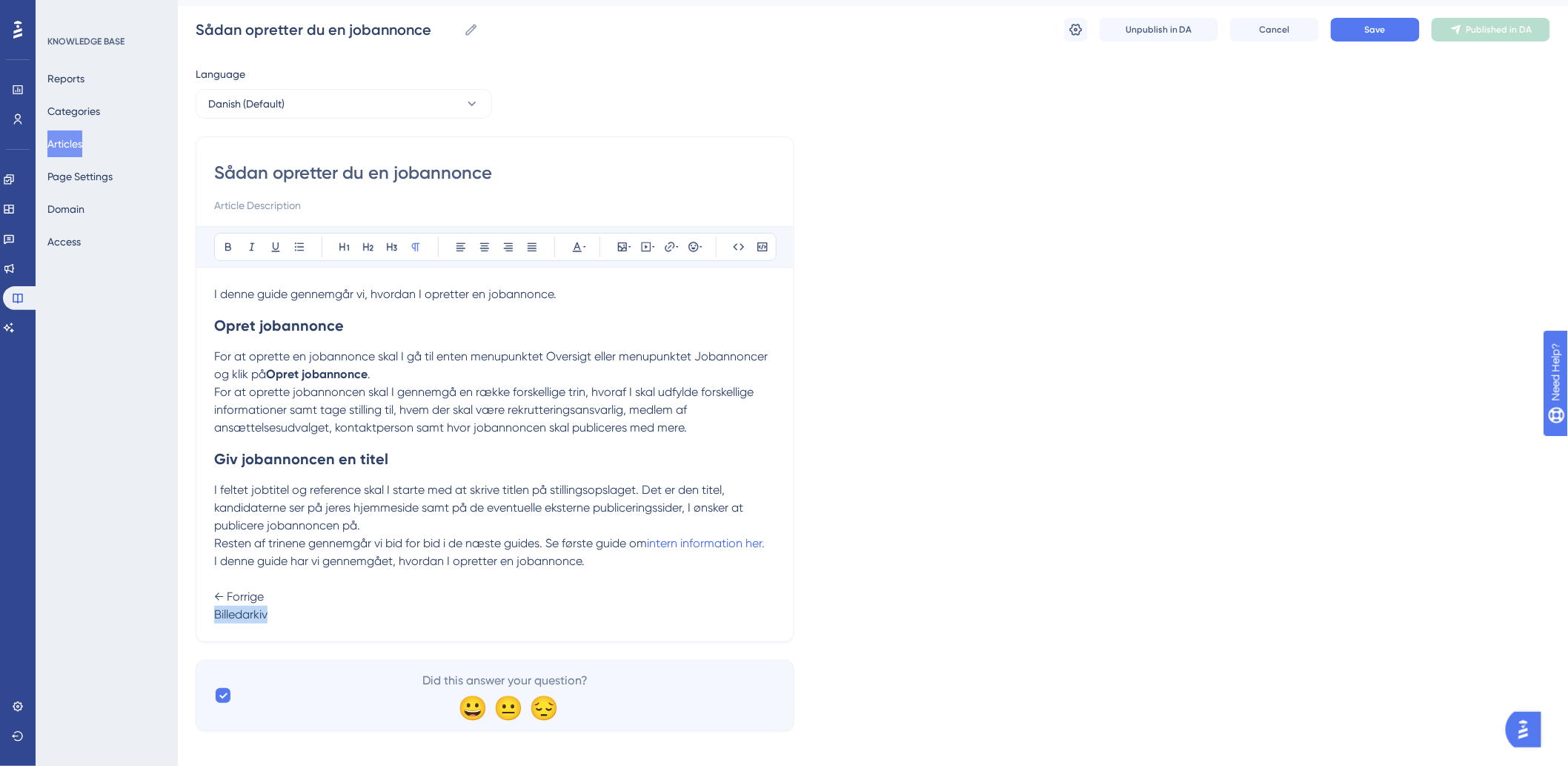
click at [209, 620] on div "Sådan opretter du en jobannonce Bold Italic Underline Bullet Point Heading 1 He…" at bounding box center [495, 389] width 599 height 506
click at [644, 245] on icon at bounding box center [646, 247] width 12 height 12
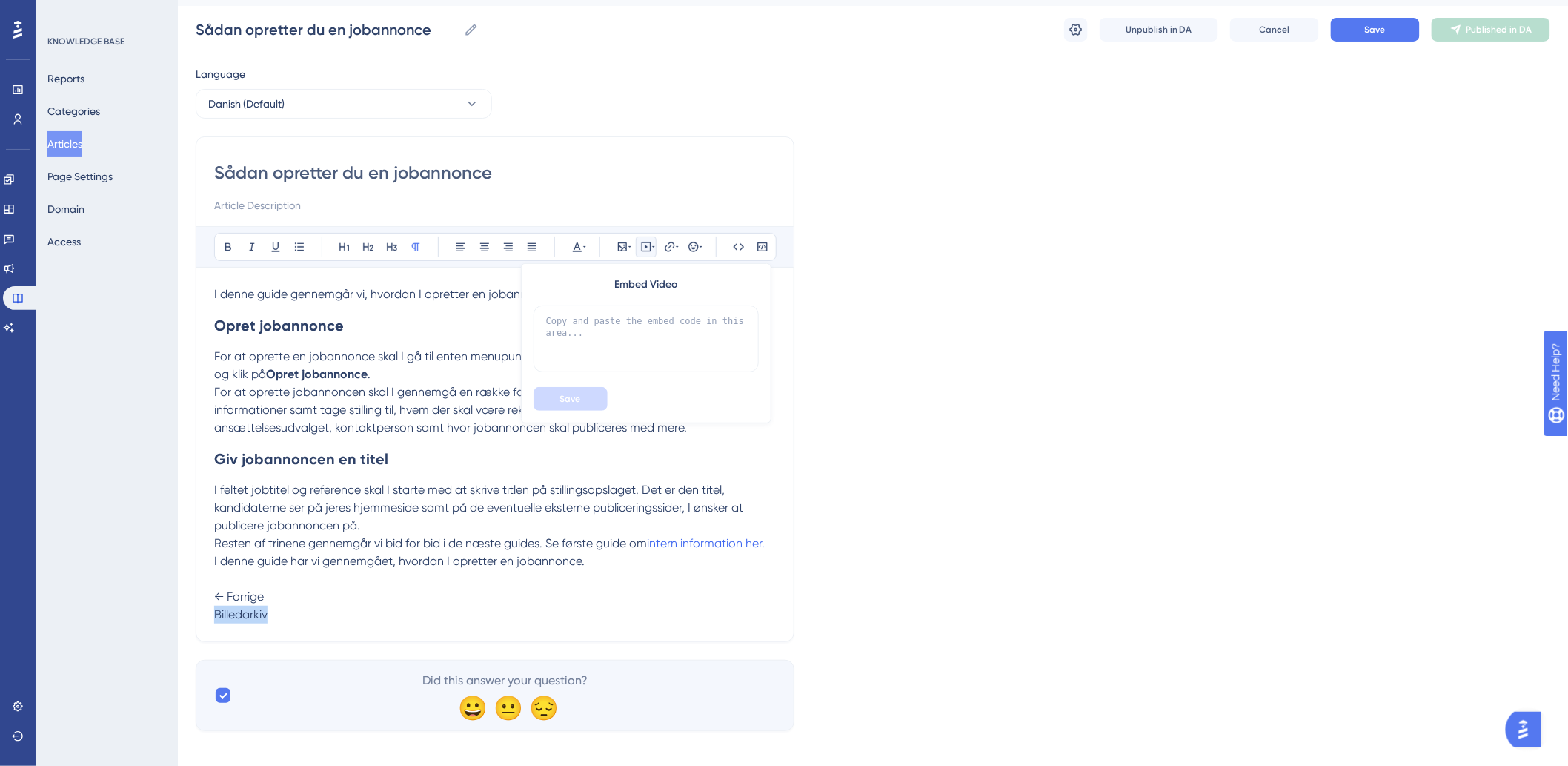
click at [644, 245] on icon at bounding box center [646, 247] width 12 height 12
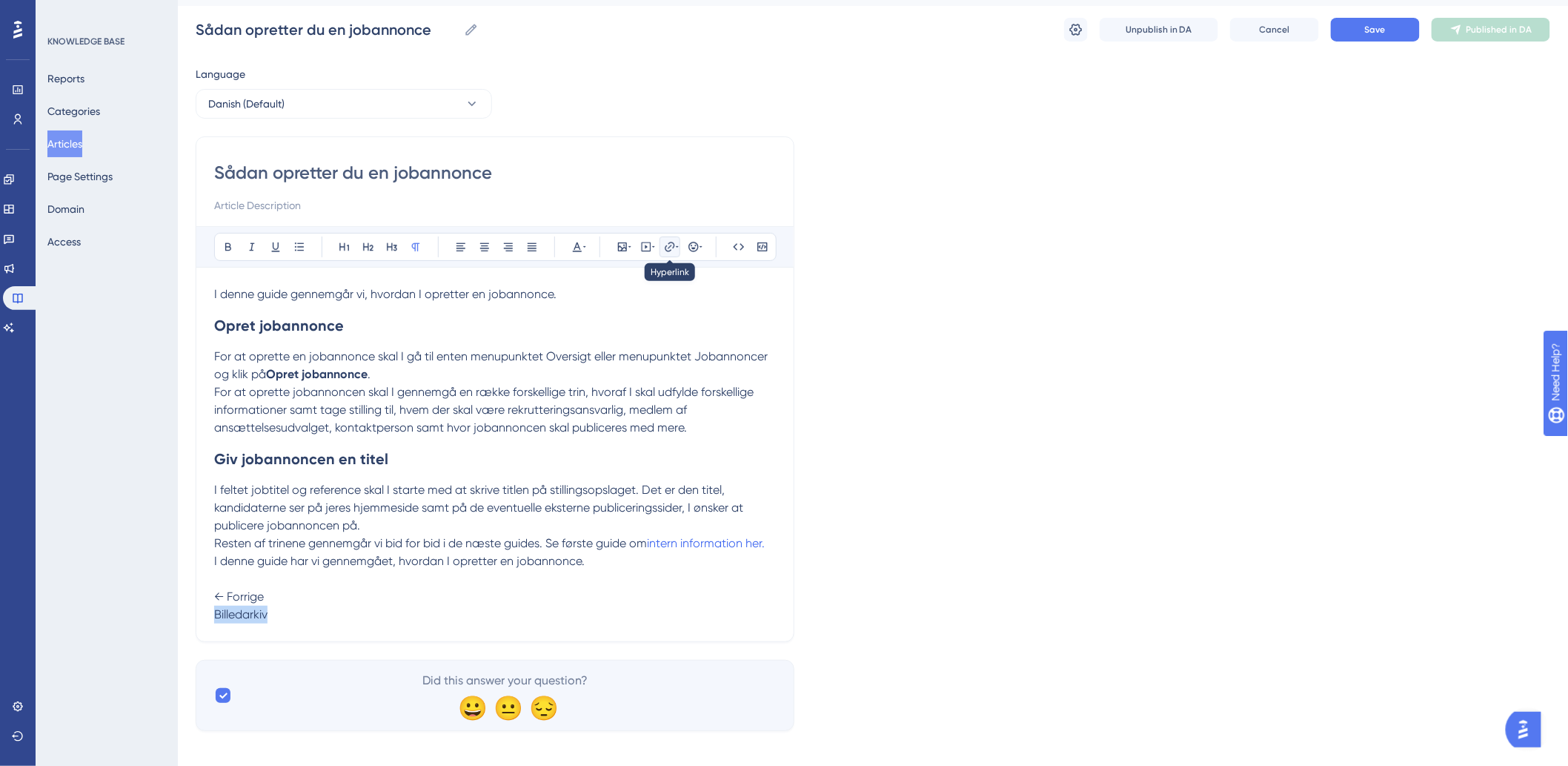
click at [663, 239] on button at bounding box center [670, 247] width 21 height 21
type input "h"
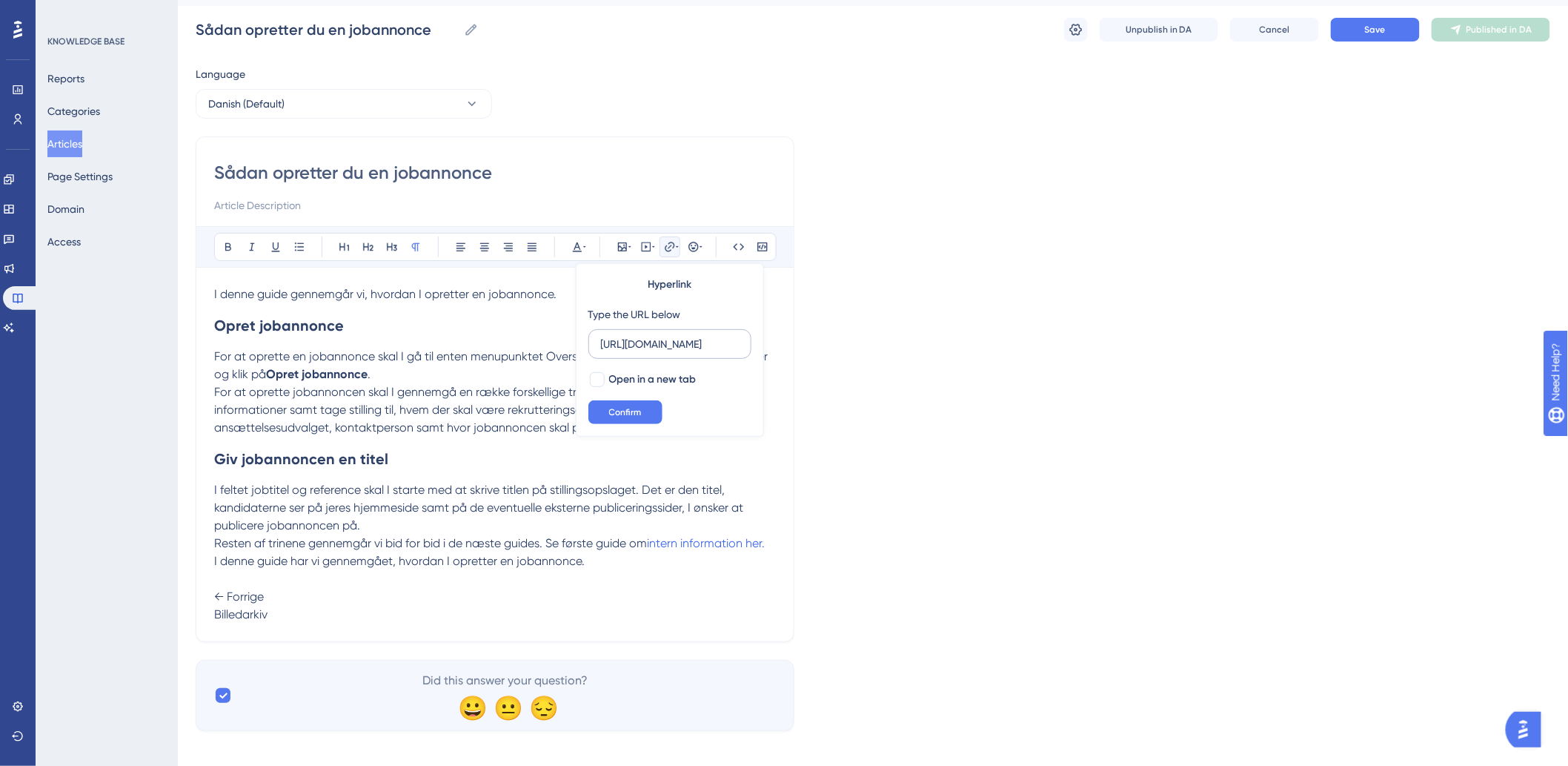
scroll to position [0, 114]
type input "[URL][DOMAIN_NAME]"
click at [630, 412] on span "Confirm" at bounding box center [625, 413] width 33 height 12
click at [418, 568] on p "I denne guide har vi gennemgået, hvordan I opretter en jobannonce. ← Forrige Bi…" at bounding box center [495, 587] width 562 height 71
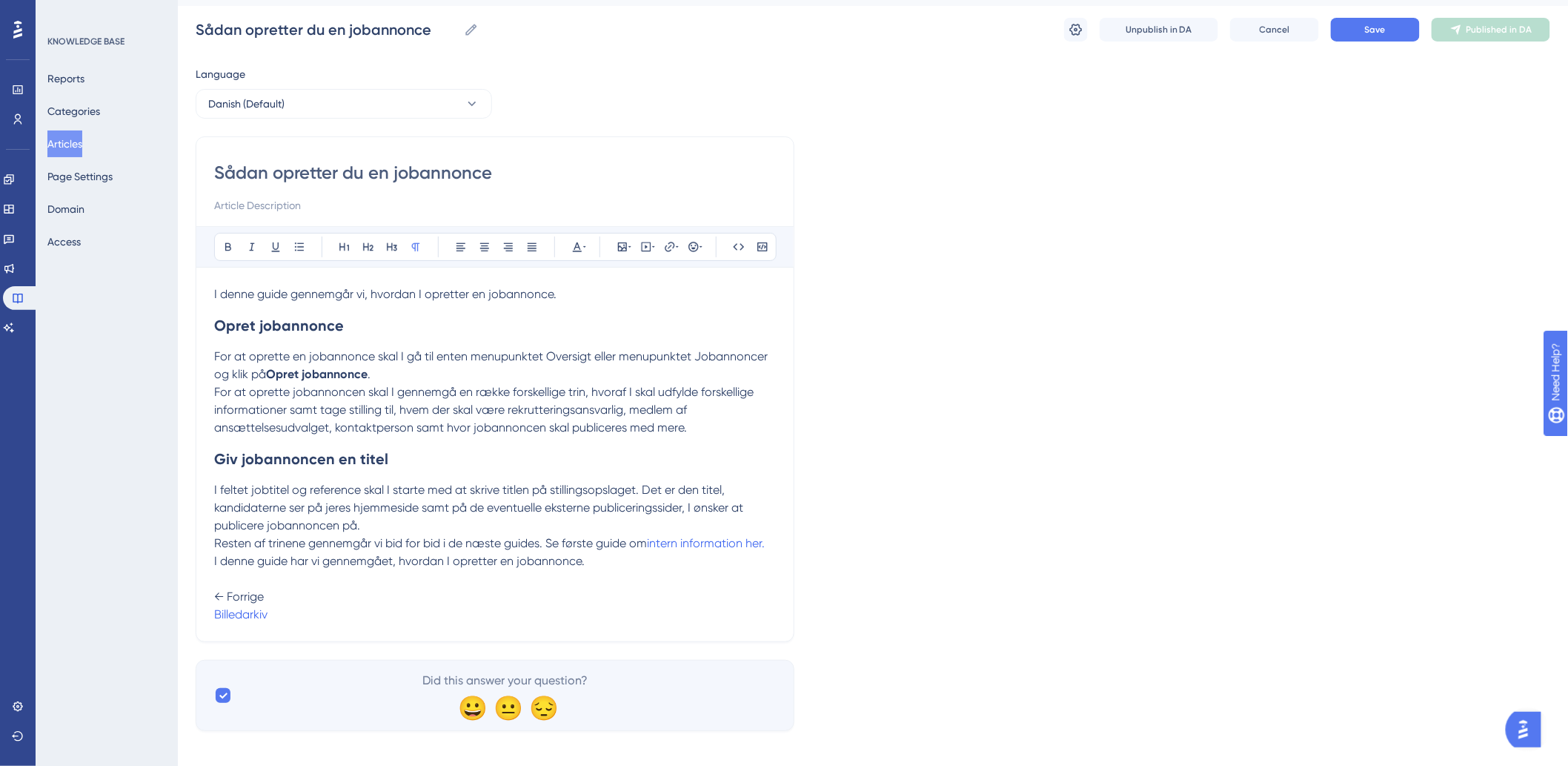
click at [395, 591] on p "I denne guide har vi gennemgået, hvordan I opretter en jobannonce. ← Forrige Bi…" at bounding box center [495, 587] width 562 height 71
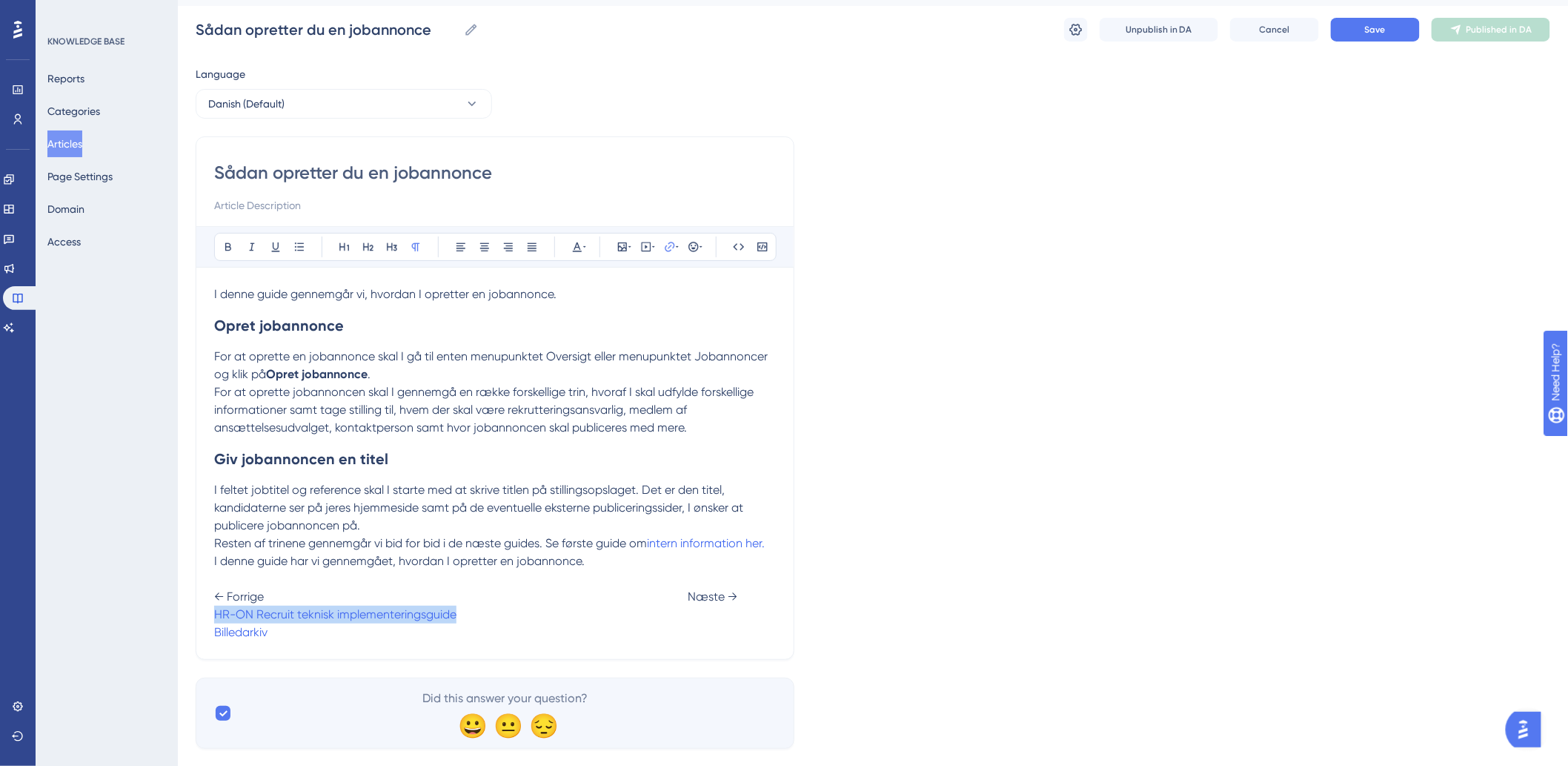
drag, startPoint x: 448, startPoint y: 613, endPoint x: 207, endPoint y: 616, distance: 241.0
click at [207, 616] on div "Sådan opretter du en jobannonce Bold Italic Underline Bullet Point Heading 1 He…" at bounding box center [495, 398] width 599 height 524
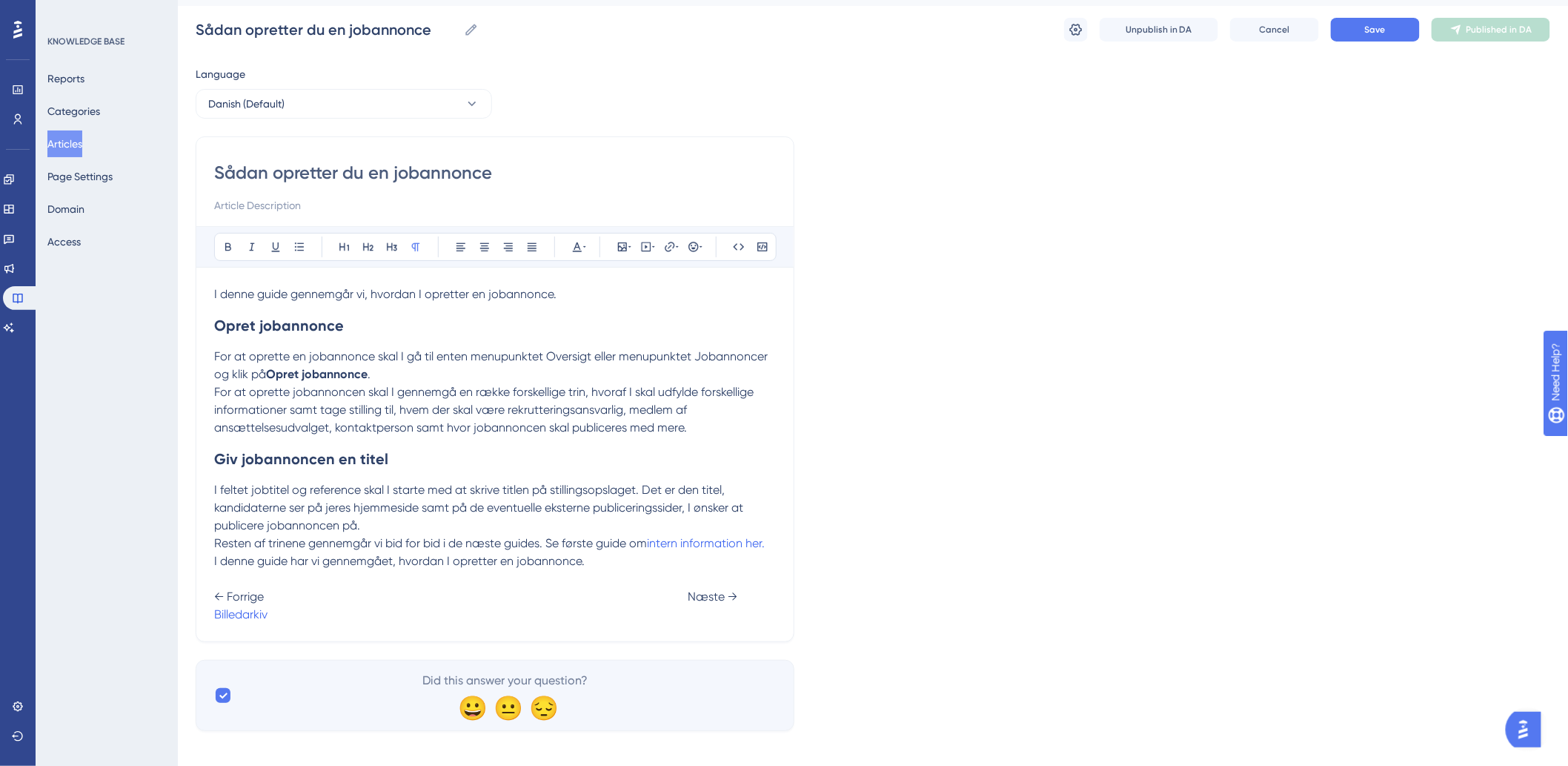
click at [720, 610] on p "I denne guide har vi gennemgået, hvordan I opretter en jobannonce. ← Forrige Næ…" at bounding box center [495, 587] width 562 height 71
click at [363, 620] on span "Intern information" at bounding box center [315, 614] width 96 height 14
drag, startPoint x: 663, startPoint y: 619, endPoint x: 762, endPoint y: 616, distance: 99.0
click at [363, 616] on span "Intern information" at bounding box center [315, 614] width 96 height 14
click at [767, 613] on p "I denne guide har vi gennemgået, hvordan I opretter en jobannonce. ← Forrige Næ…" at bounding box center [495, 587] width 562 height 71
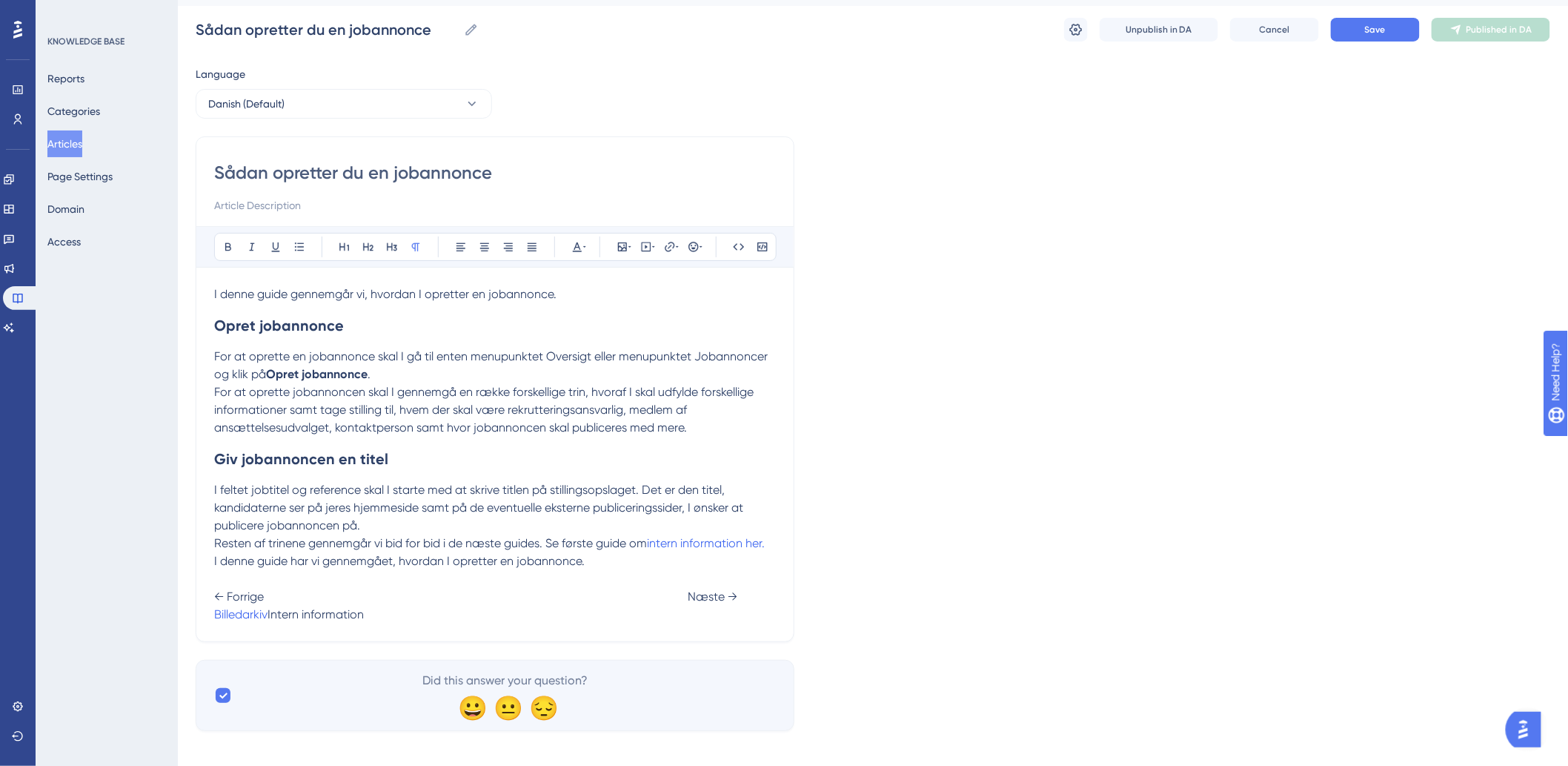
drag, startPoint x: 766, startPoint y: 614, endPoint x: 669, endPoint y: 623, distance: 97.4
click at [669, 623] on p "I denne guide har vi gennemgået, hvordan I opretter en jobannonce. ← Forrige Næ…" at bounding box center [495, 587] width 562 height 71
click at [644, 250] on icon at bounding box center [646, 247] width 9 height 9
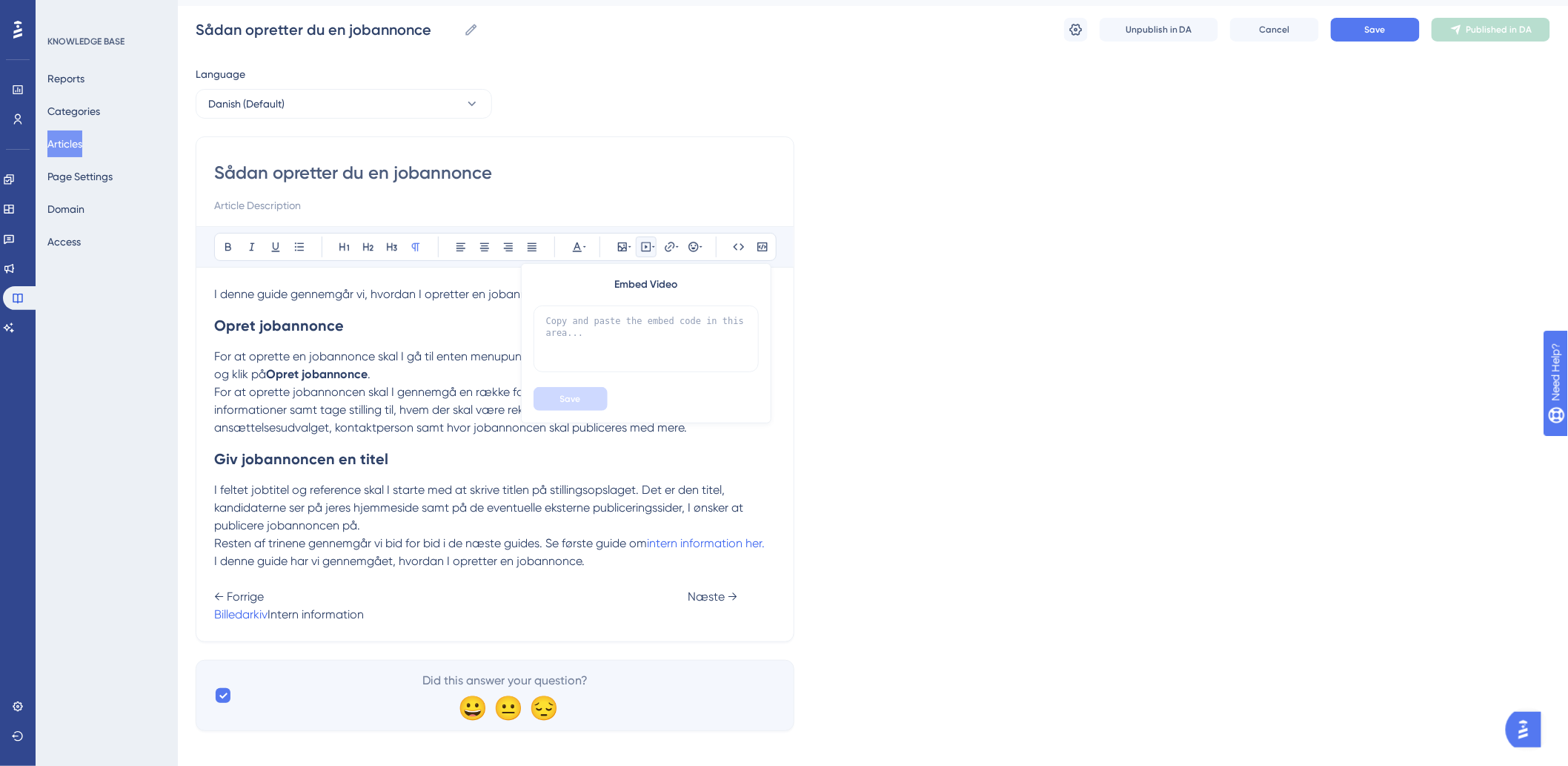
click at [650, 239] on button at bounding box center [646, 247] width 21 height 21
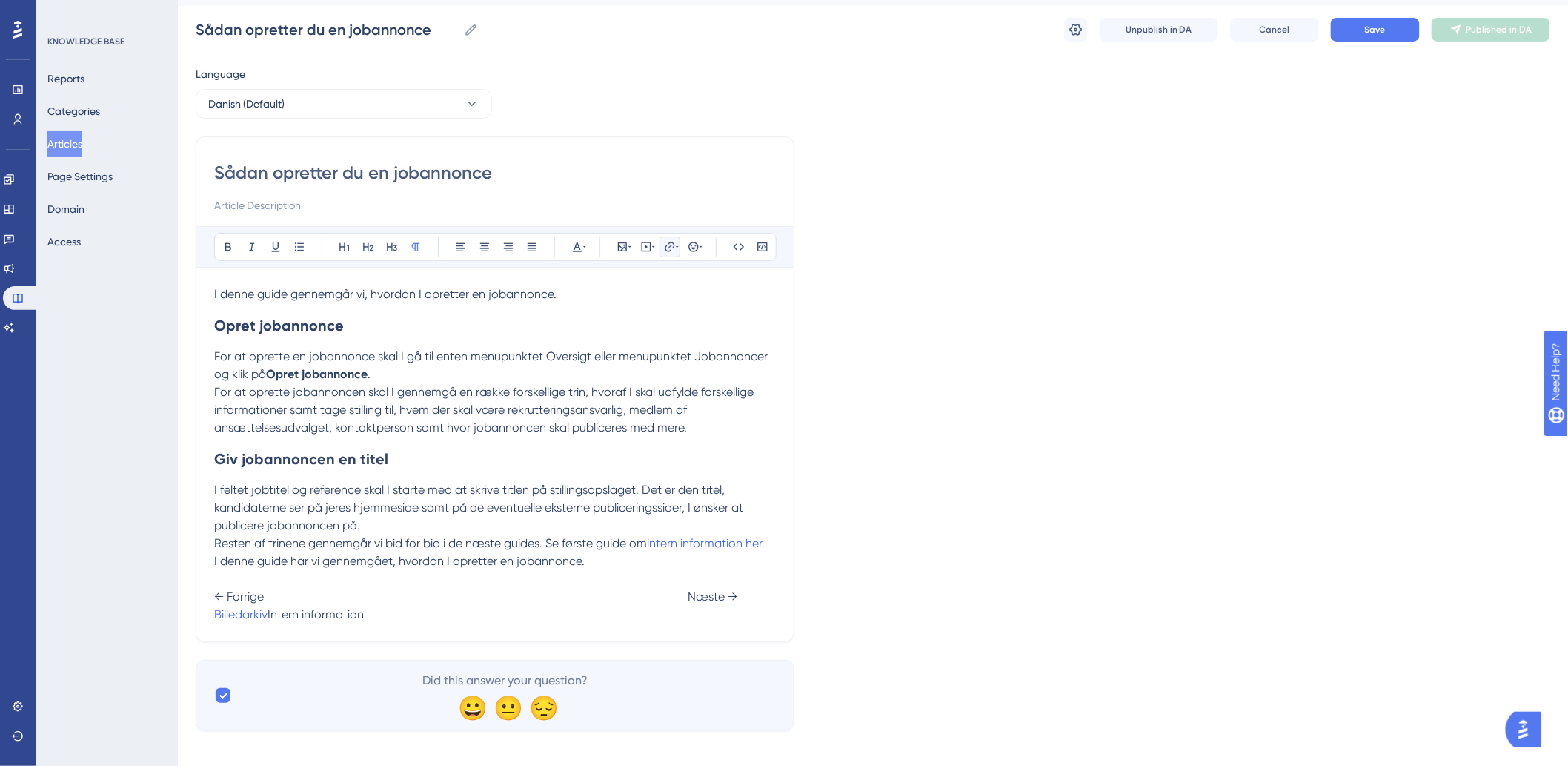
click at [662, 248] on button at bounding box center [670, 247] width 21 height 21
type input "h"
type input "[URL][DOMAIN_NAME]"
click at [630, 412] on span "Confirm" at bounding box center [625, 413] width 33 height 12
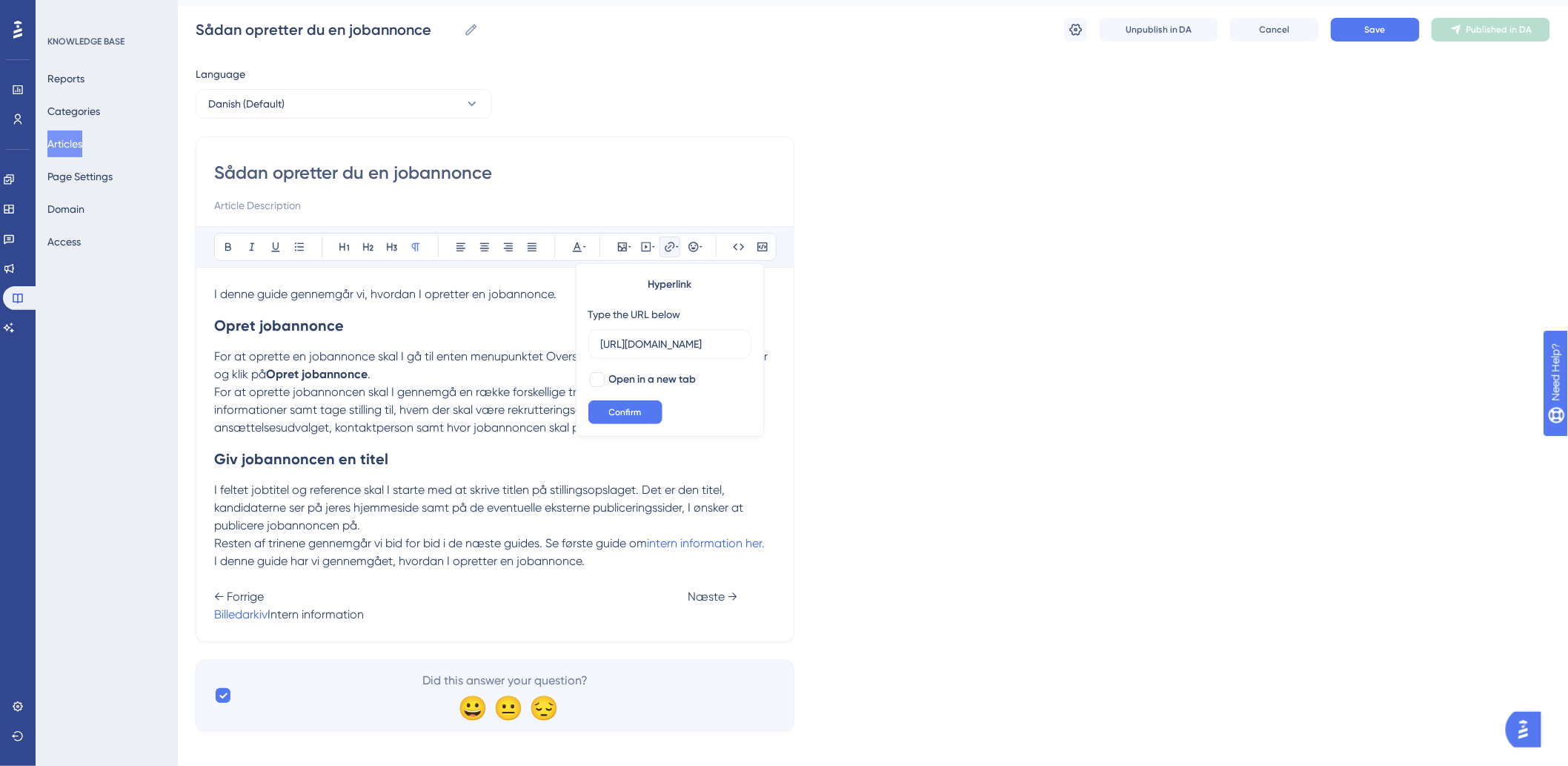
scroll to position [0, 0]
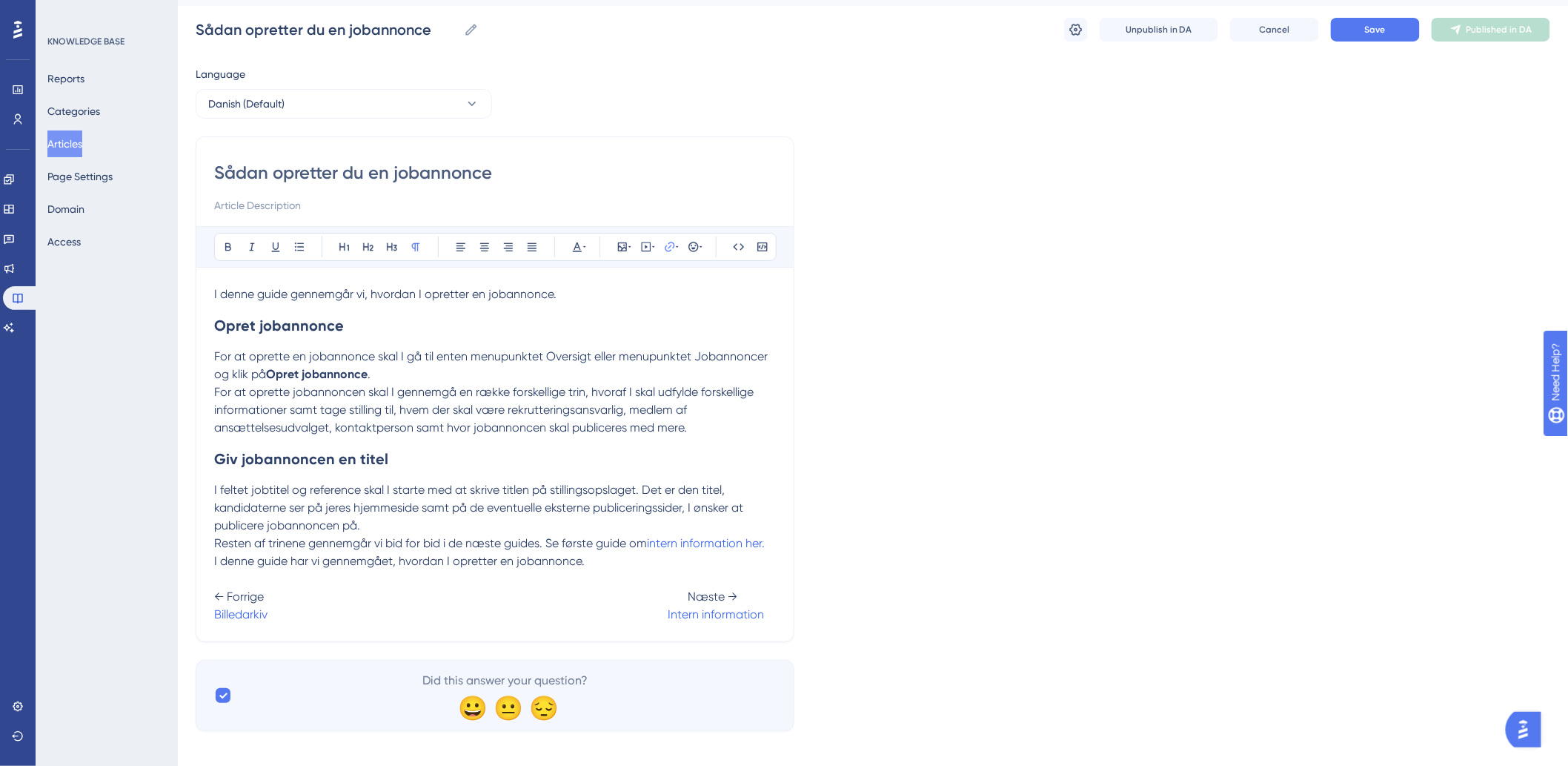
click at [594, 631] on div "Sådan opretter du en jobannonce Bold Italic Underline Bullet Point Heading 1 He…" at bounding box center [495, 389] width 599 height 506
click at [1350, 28] on button "Save" at bounding box center [1375, 30] width 88 height 24
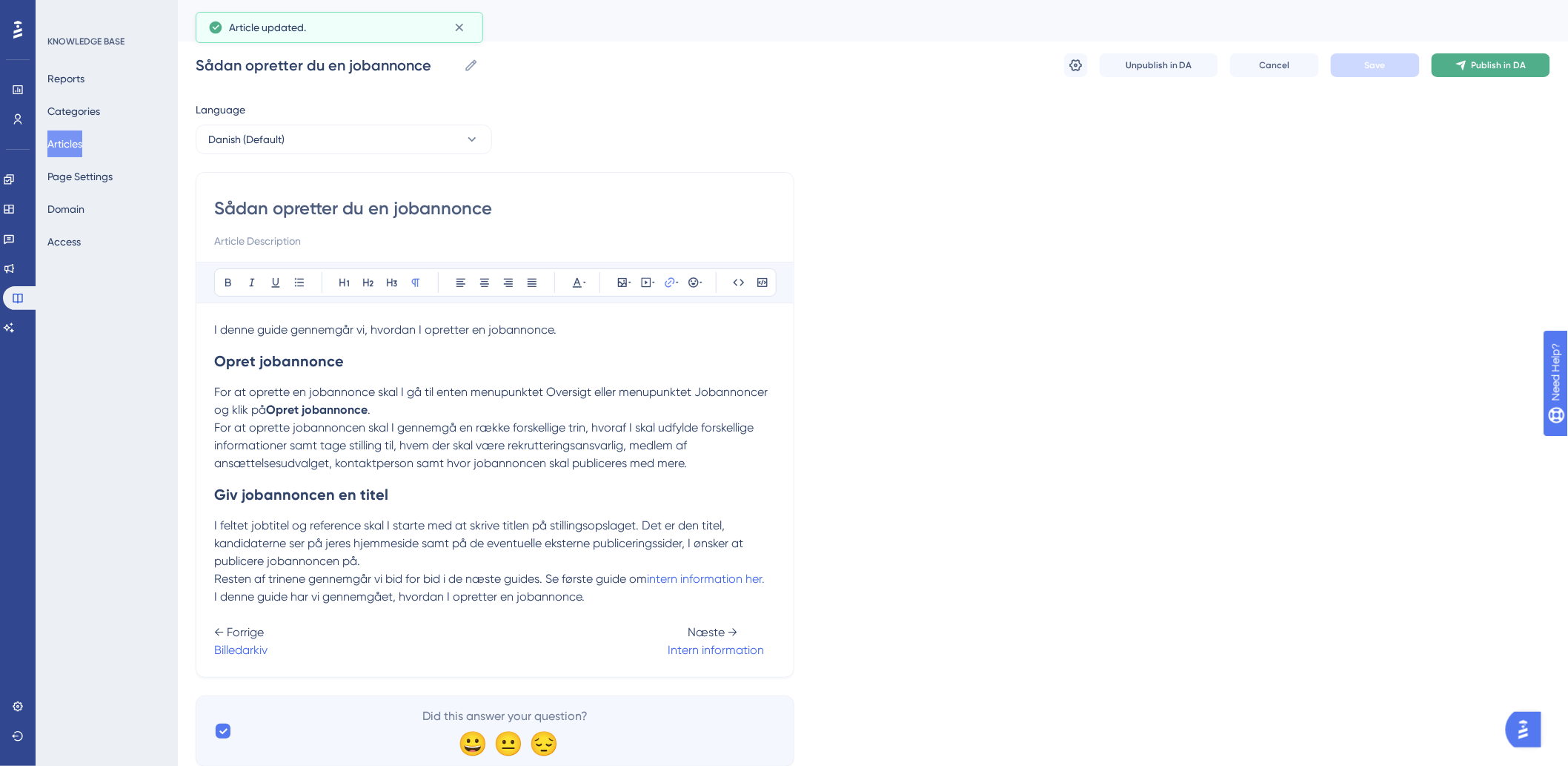
click at [1497, 65] on span "Publish in DA" at bounding box center [1499, 65] width 55 height 12
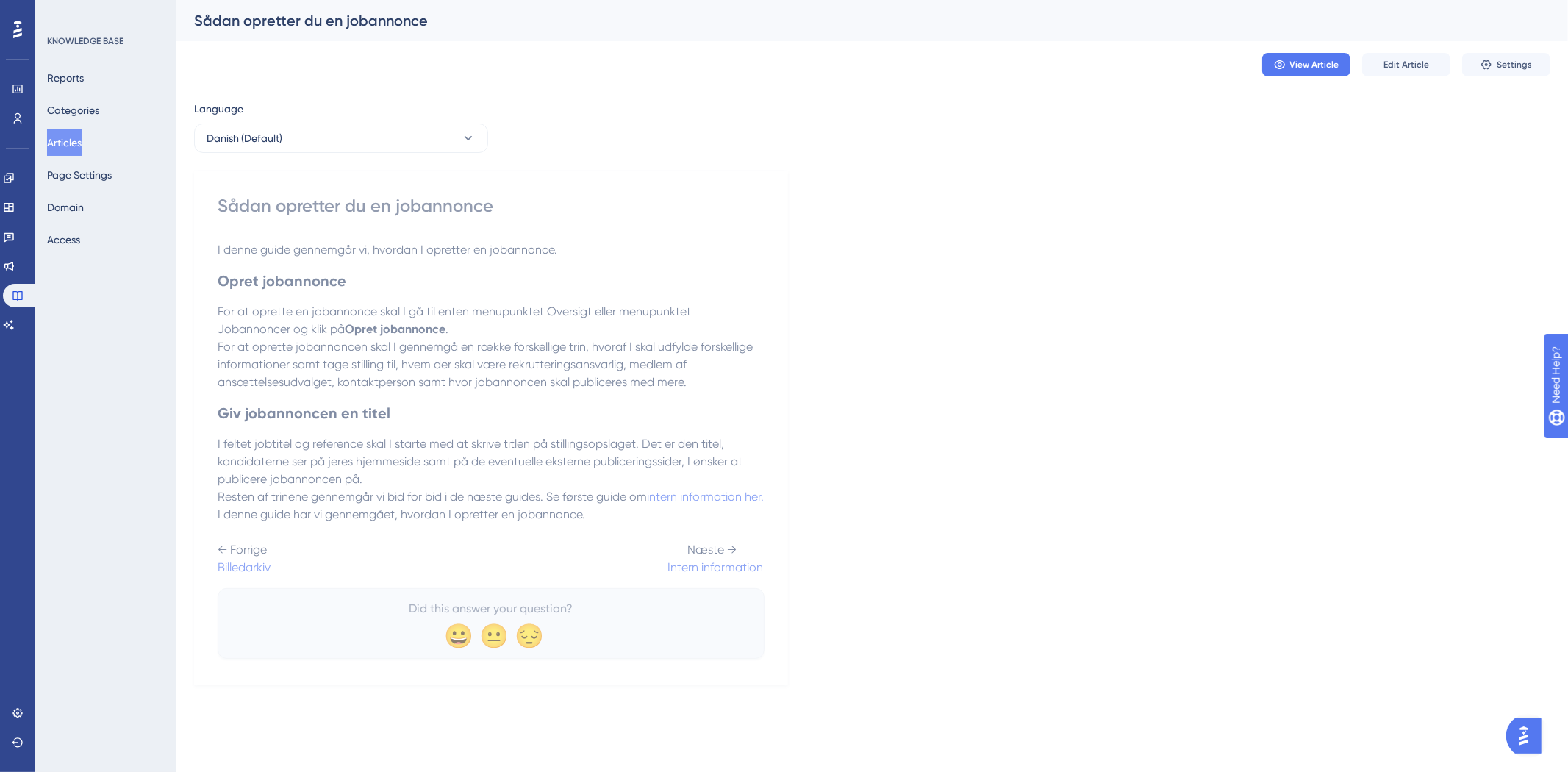
click at [56, 142] on button "Articles" at bounding box center [64, 142] width 35 height 26
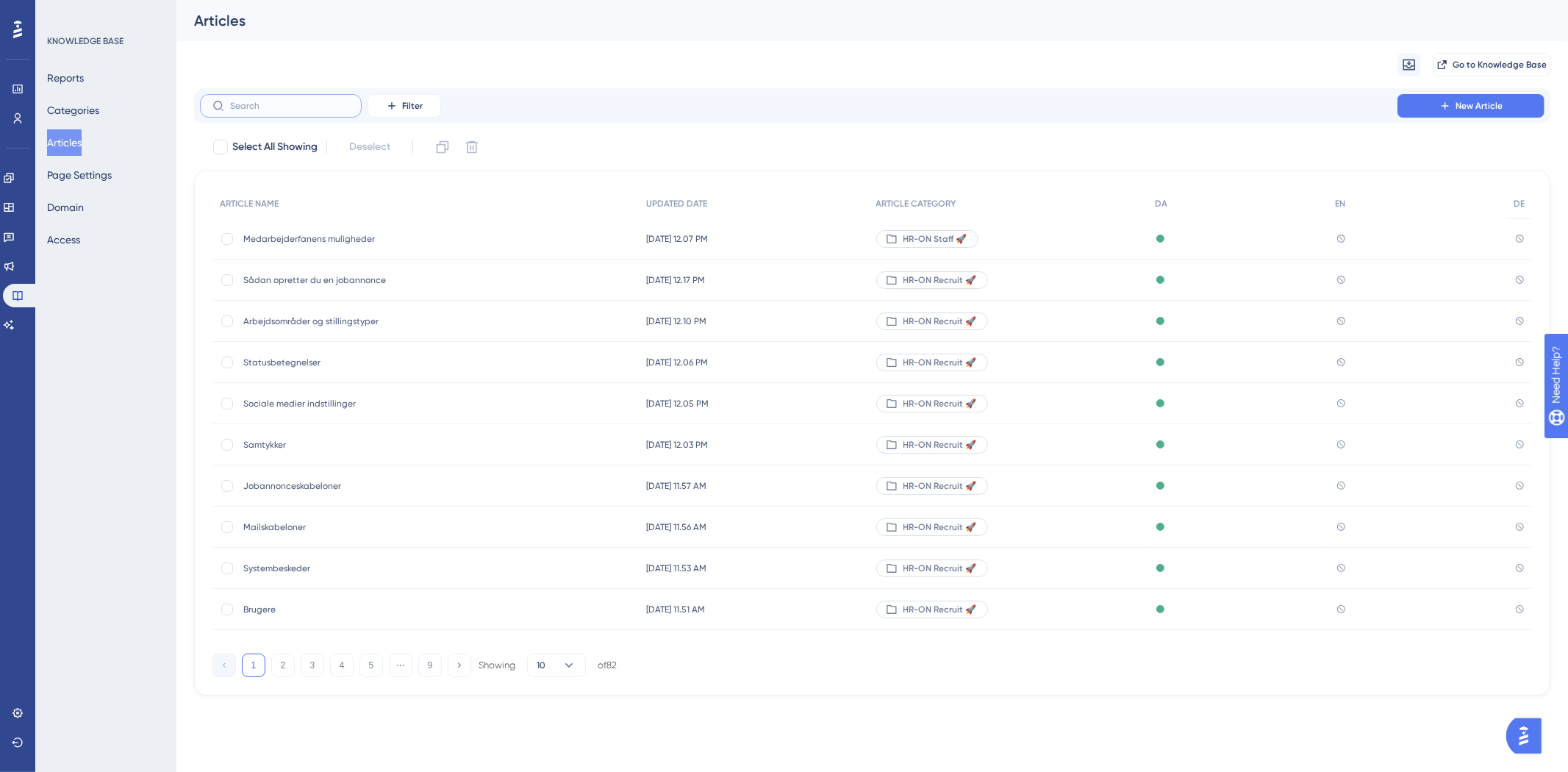
click at [282, 102] on input "text" at bounding box center [290, 106] width 119 height 10
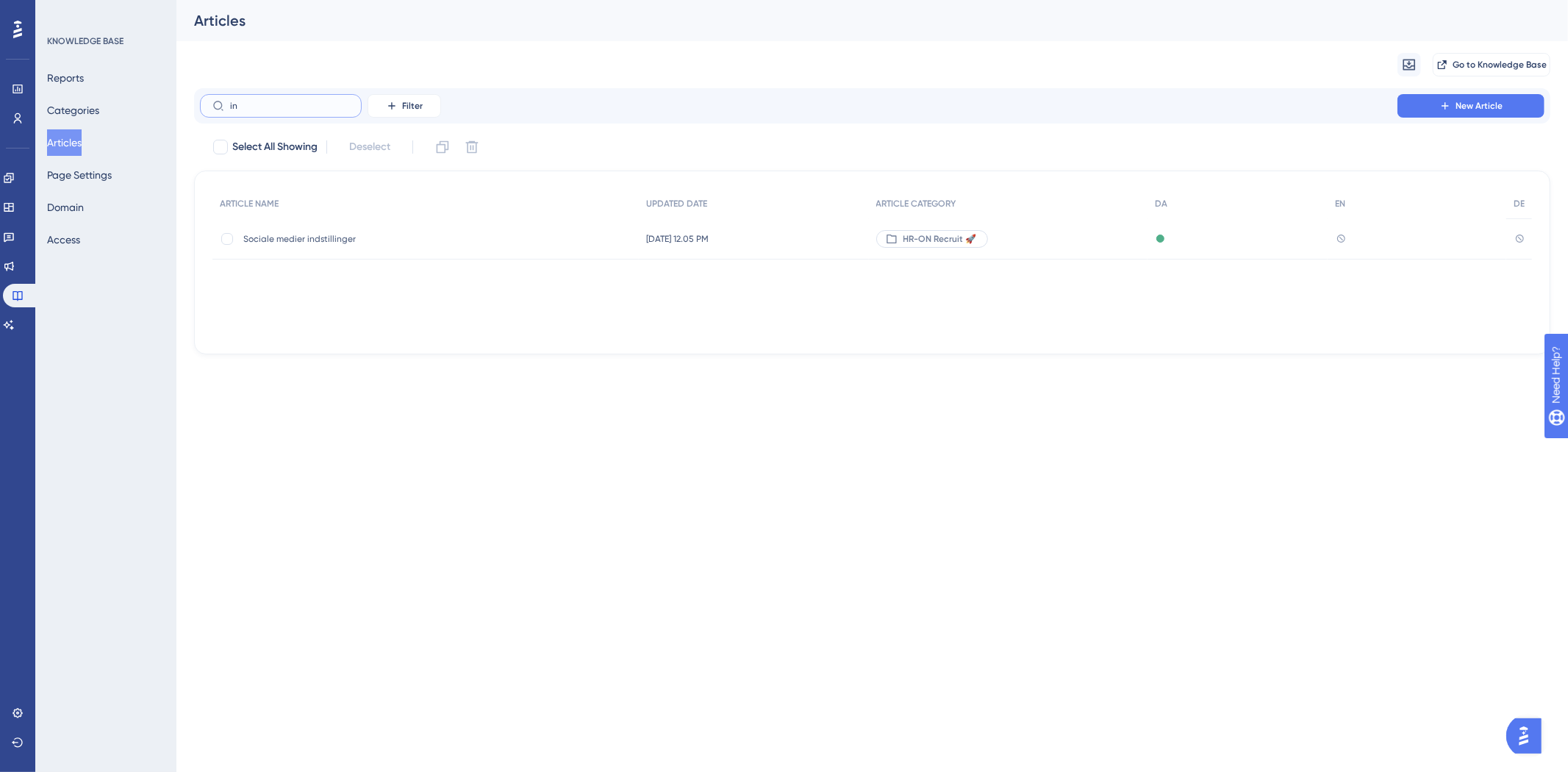
type input "i"
type input "sådan"
click at [324, 244] on span "Sådan opretter du en jobannonce" at bounding box center [361, 239] width 235 height 12
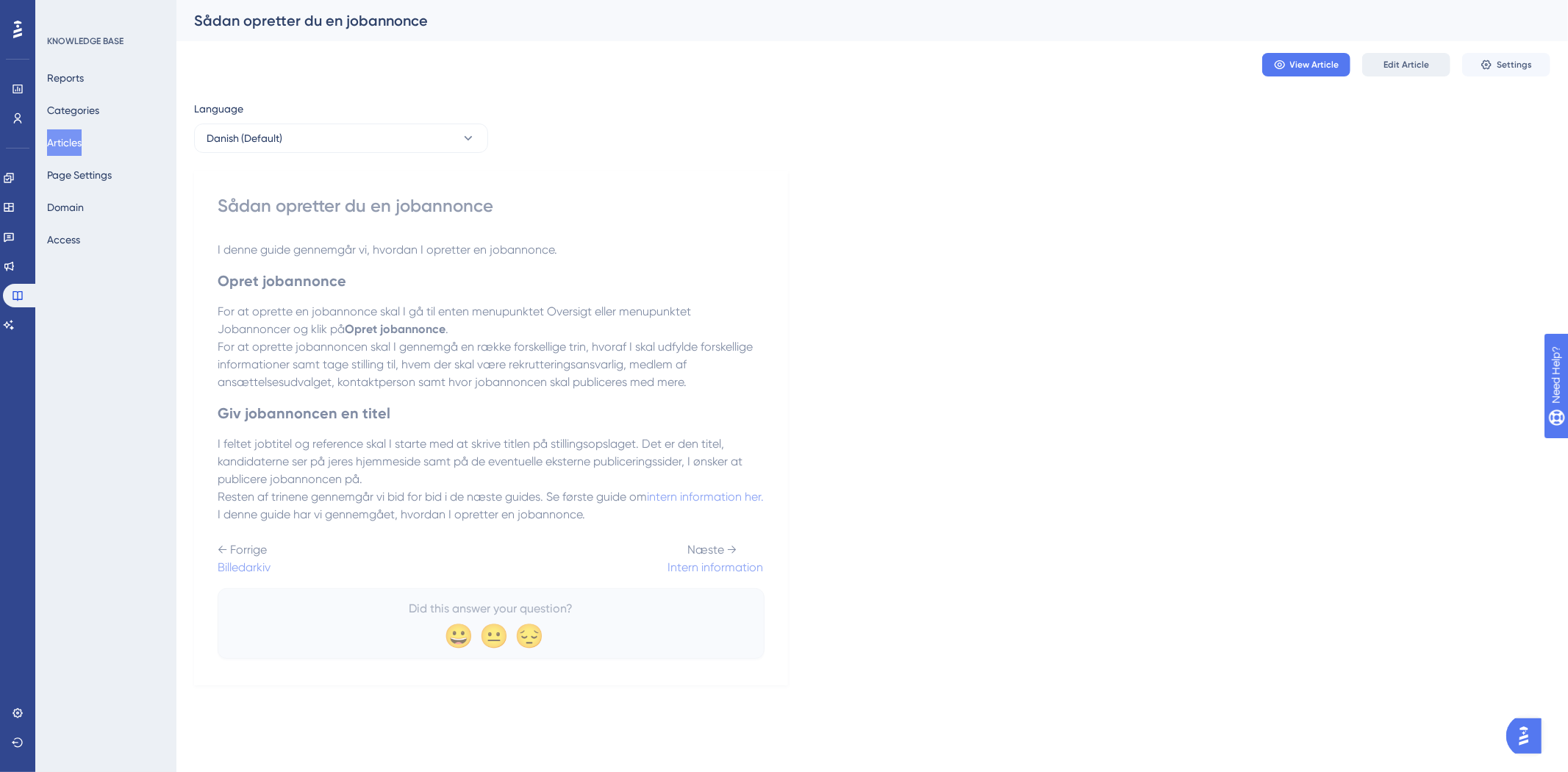
click at [1399, 63] on span "Edit Article" at bounding box center [1406, 65] width 45 height 12
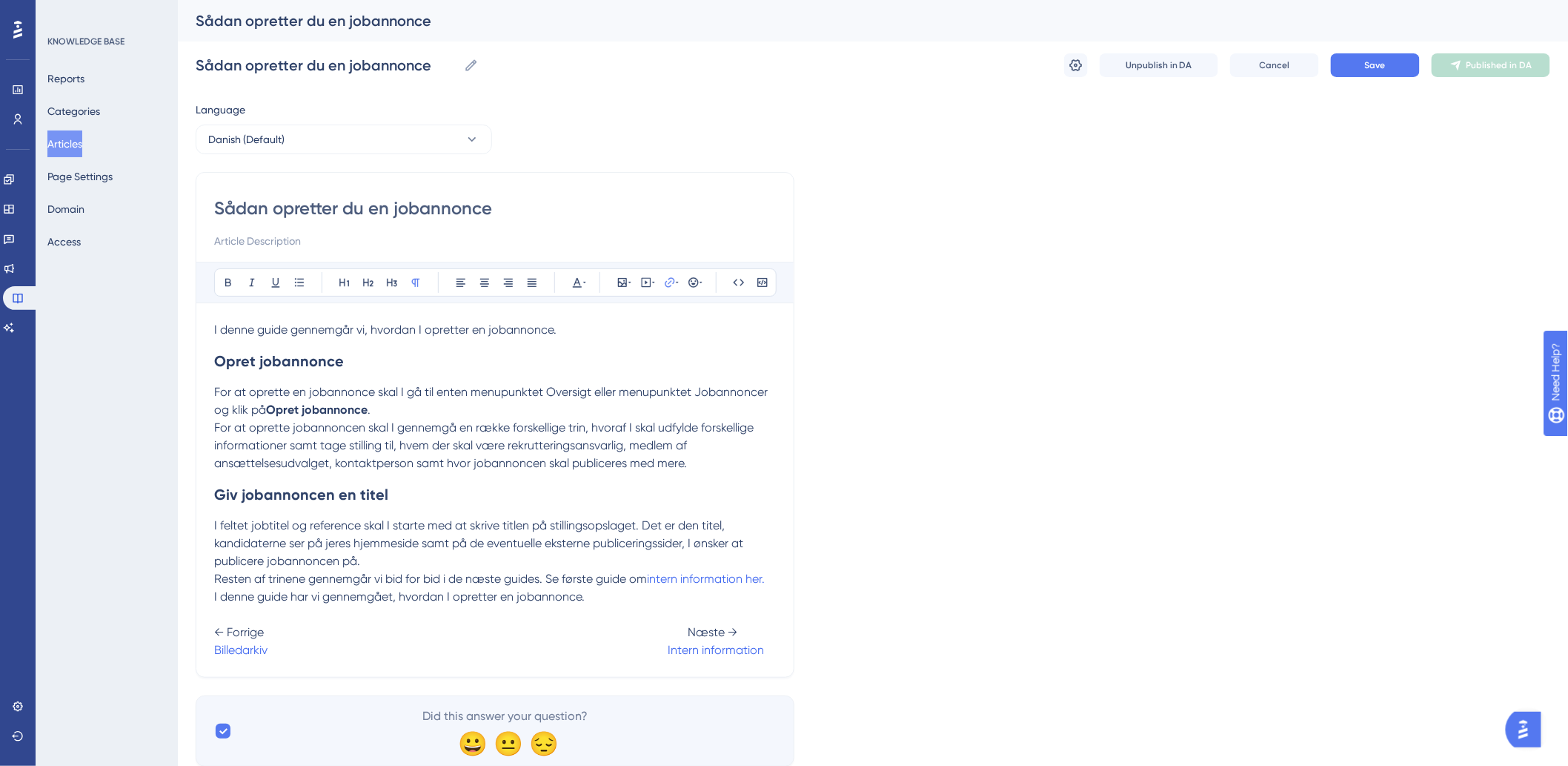
click at [686, 626] on p "I denne guide har vi gennemgået, hvordan I opretter en jobannonce. ← Forrige Næ…" at bounding box center [495, 623] width 562 height 71
click at [1375, 73] on button "Save" at bounding box center [1375, 65] width 88 height 24
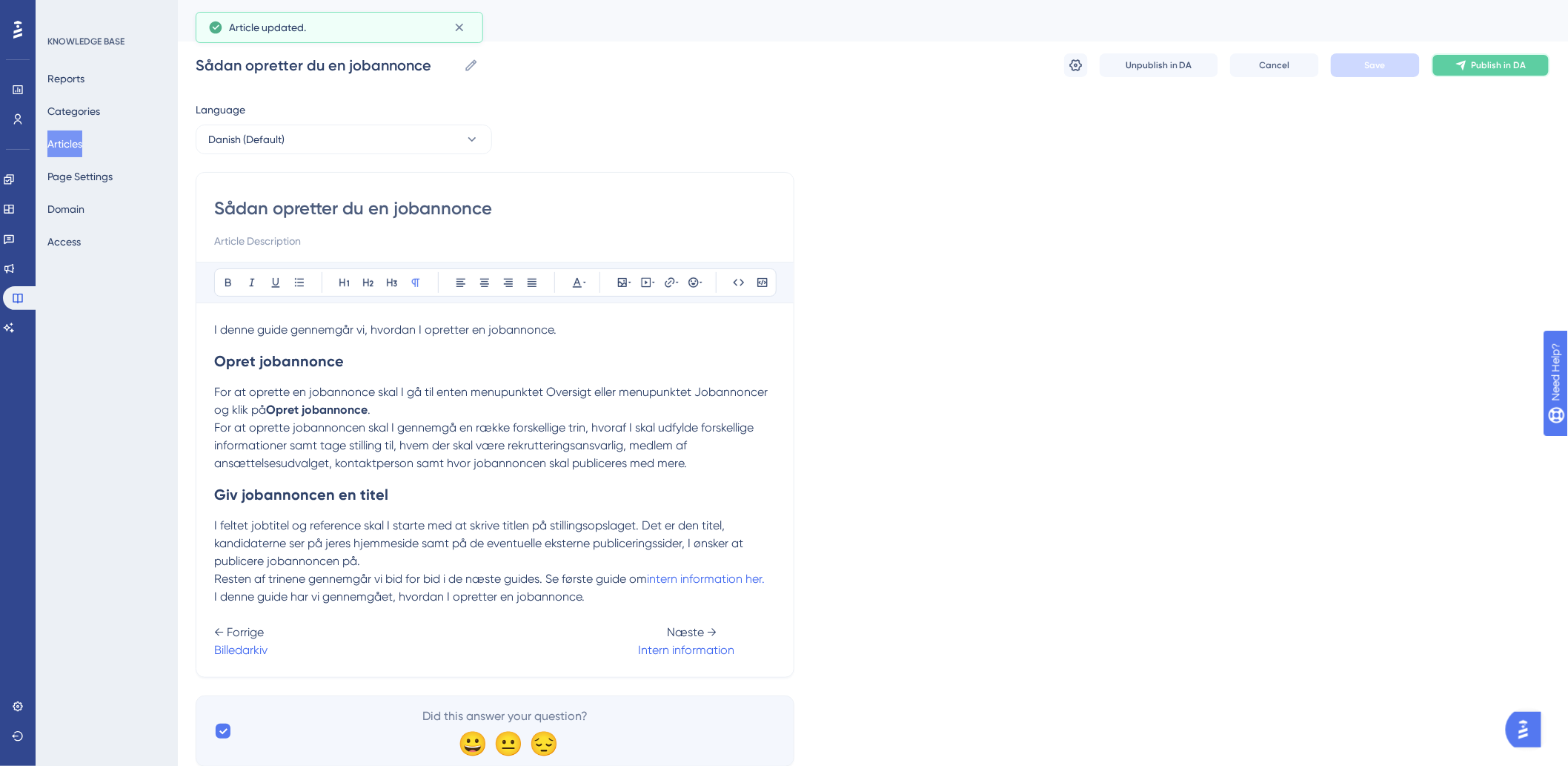
click at [1510, 64] on button "Publish in DA" at bounding box center [1491, 65] width 119 height 24
click at [1509, 64] on button at bounding box center [1491, 65] width 119 height 24
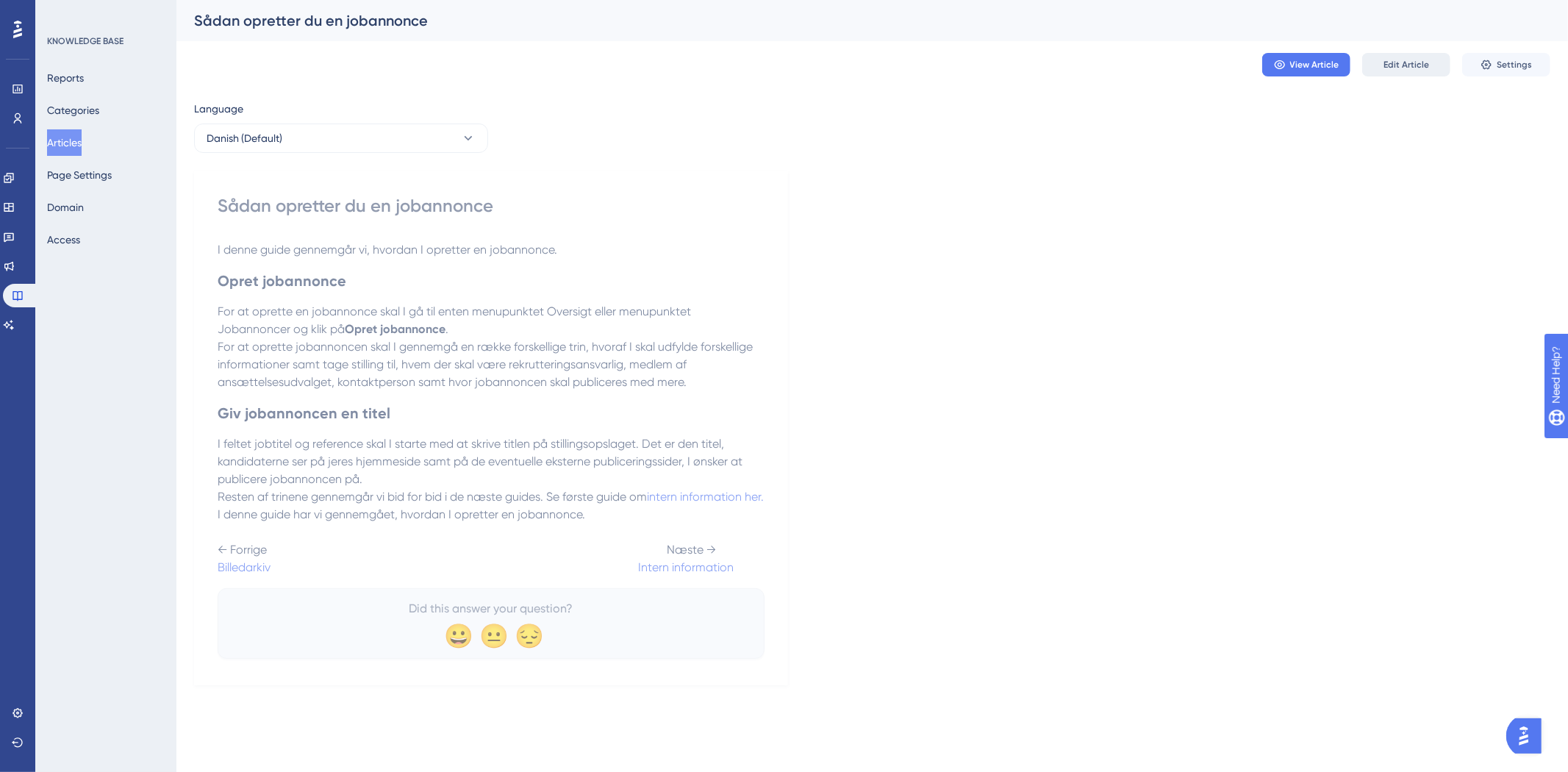
click at [1377, 68] on button "Edit Article" at bounding box center [1406, 65] width 88 height 24
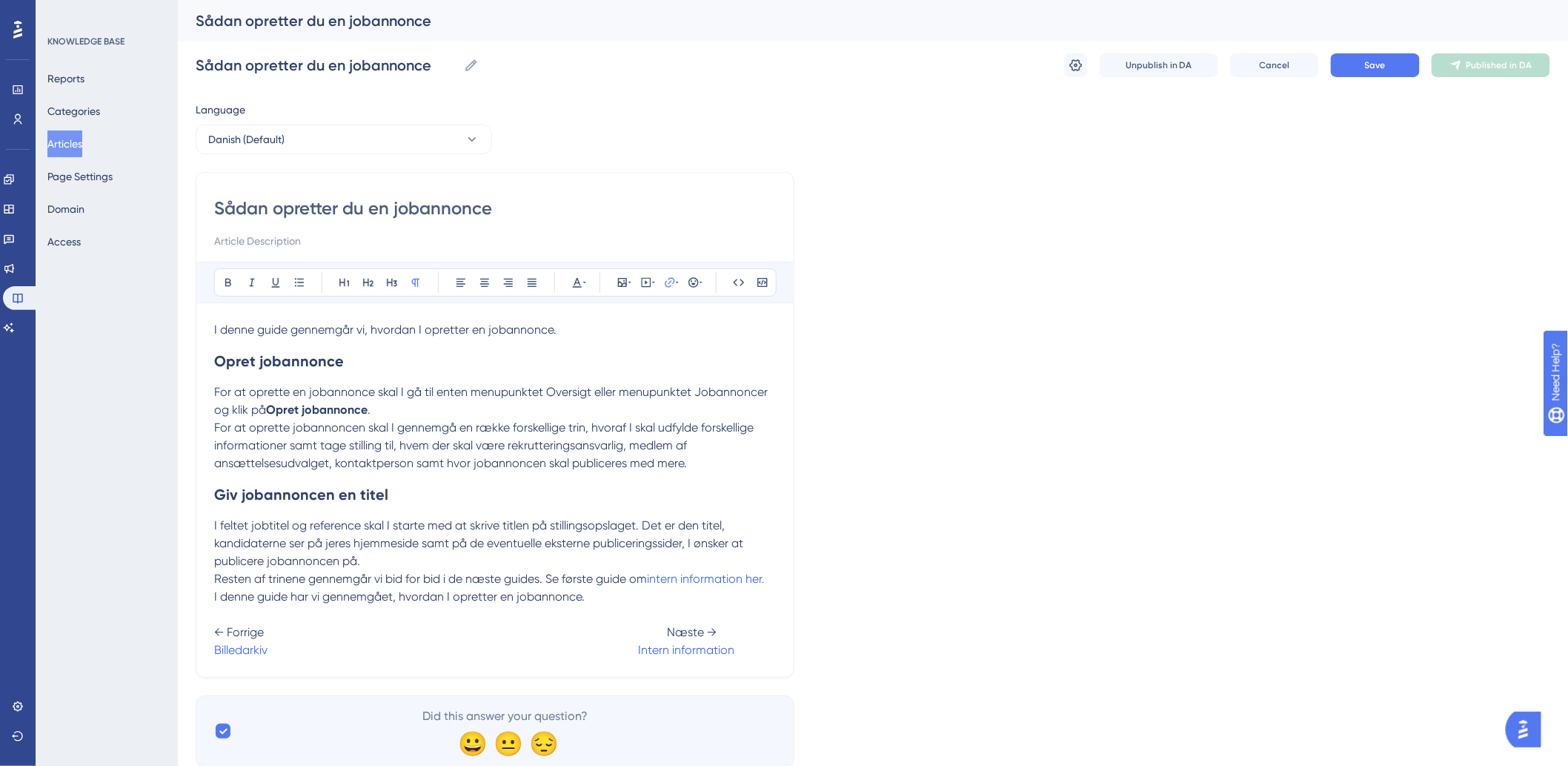
click at [665, 627] on span "← Forrige Næste →" at bounding box center [465, 632] width 503 height 14
click at [1376, 71] on button "Save" at bounding box center [1375, 65] width 88 height 24
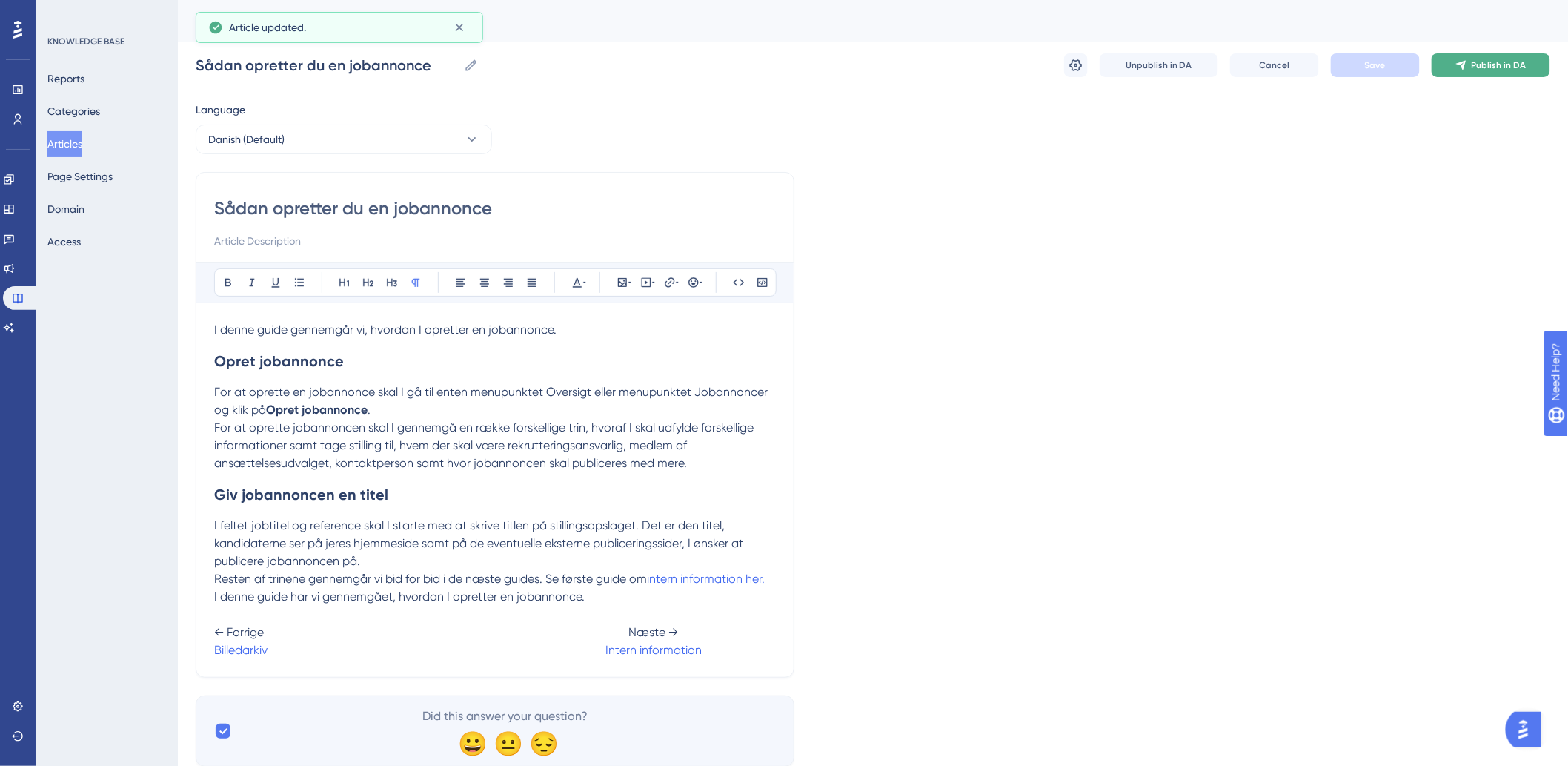
click at [1512, 69] on span "Publish in DA" at bounding box center [1499, 65] width 55 height 12
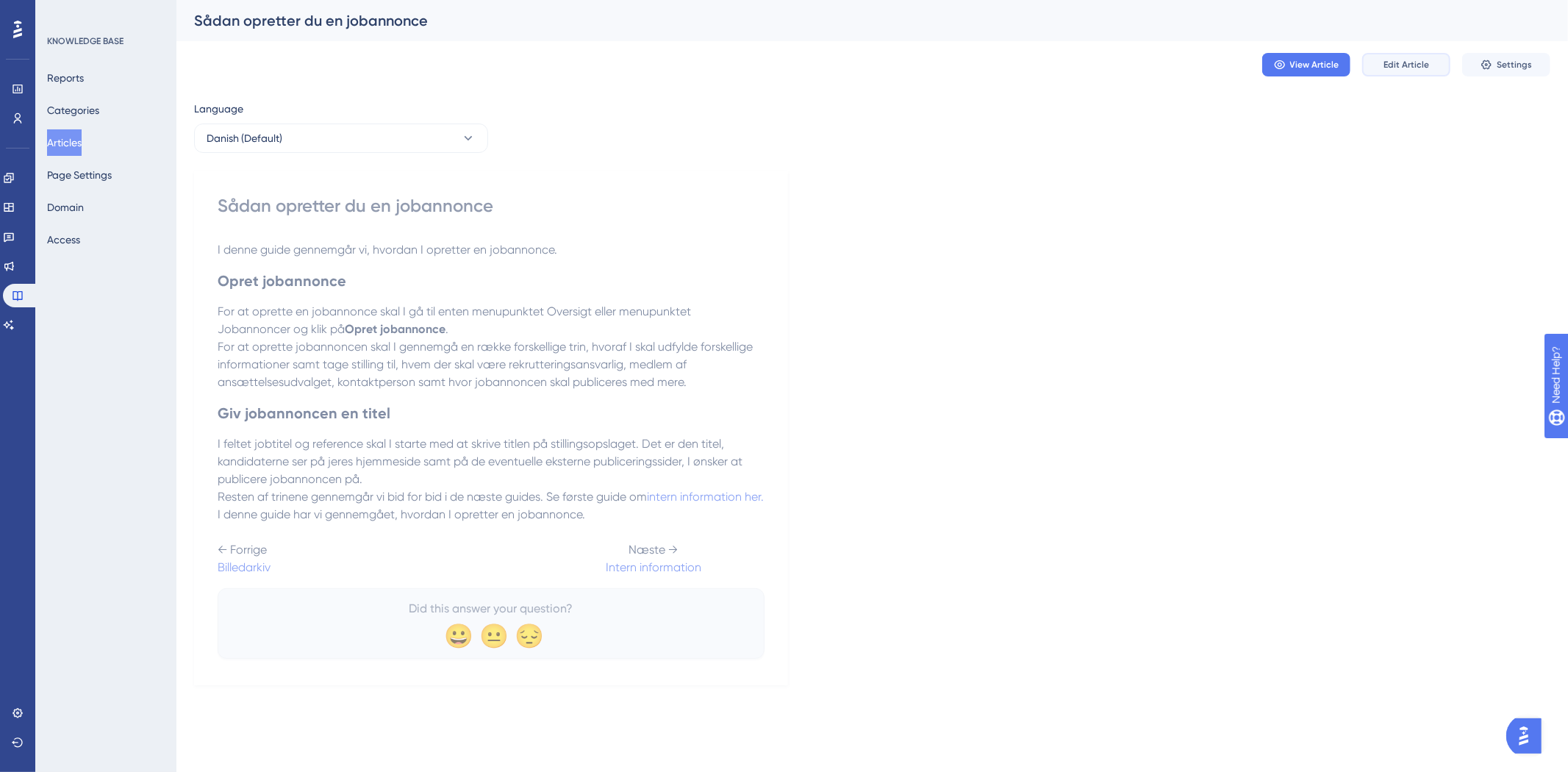
click at [1377, 64] on button "Edit Article" at bounding box center [1406, 65] width 88 height 24
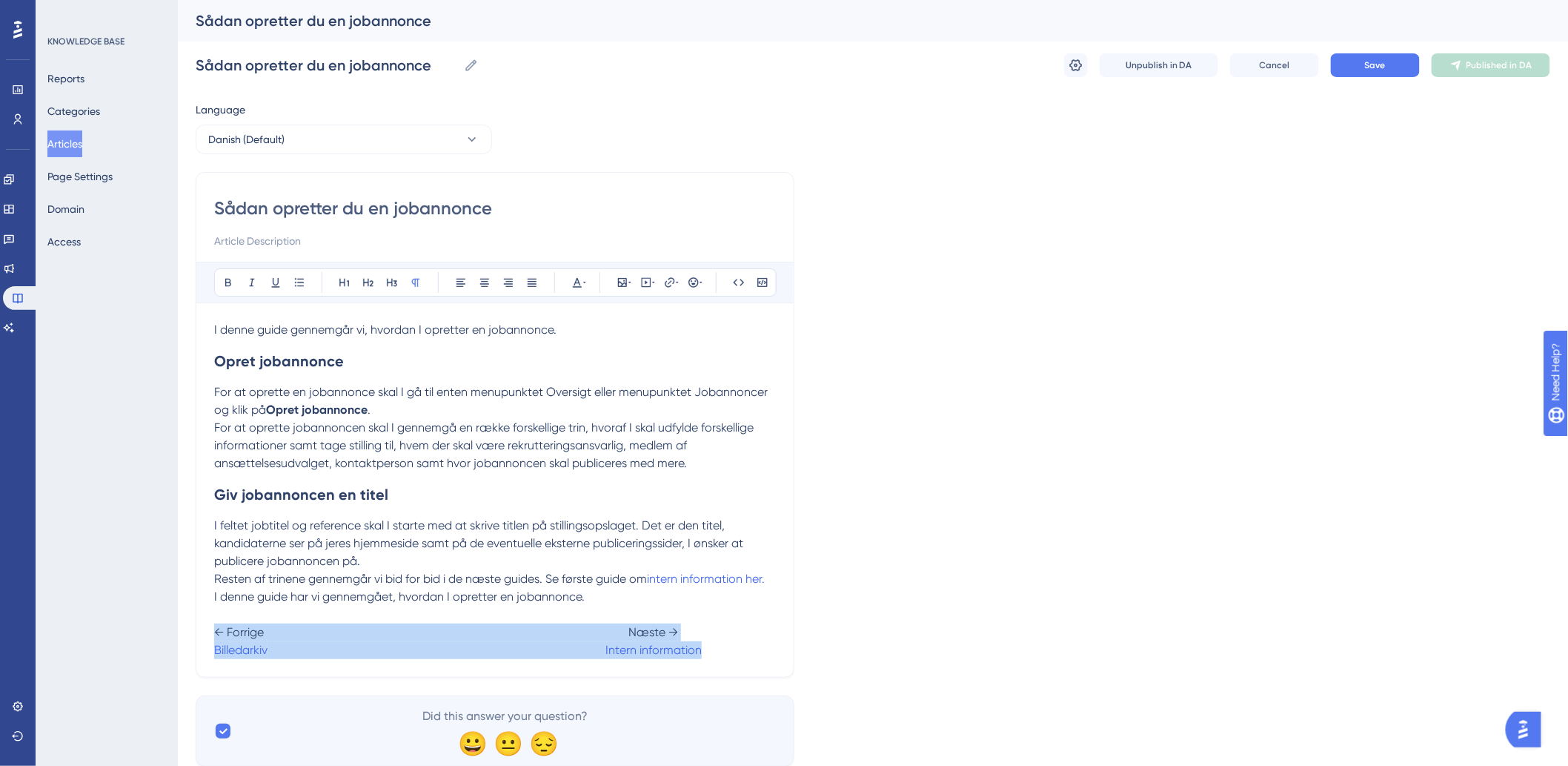
drag, startPoint x: 757, startPoint y: 647, endPoint x: 212, endPoint y: 638, distance: 545.1
click at [212, 638] on div "Sådan opretter du en jobannonce Bold Italic Underline Bullet Point Heading 1 He…" at bounding box center [495, 425] width 599 height 506
copy p "← Forrige Næste → Billedarkiv Intern information"
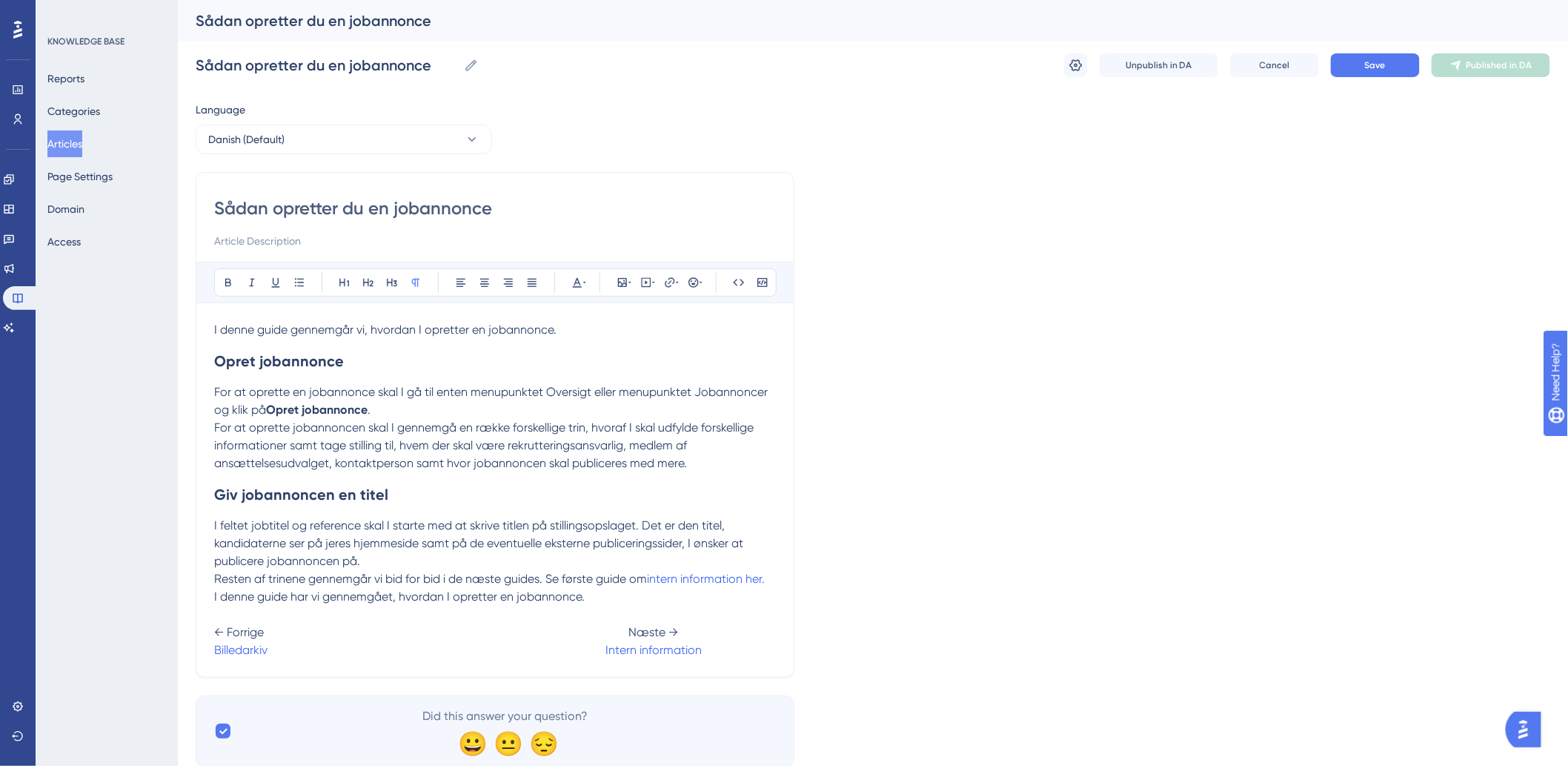
click at [723, 568] on p "I feltet jobtitel og reference skal I starte med at skrive titlen på stillingso…" at bounding box center [495, 543] width 562 height 53
click at [1381, 67] on span "Save" at bounding box center [1375, 65] width 21 height 12
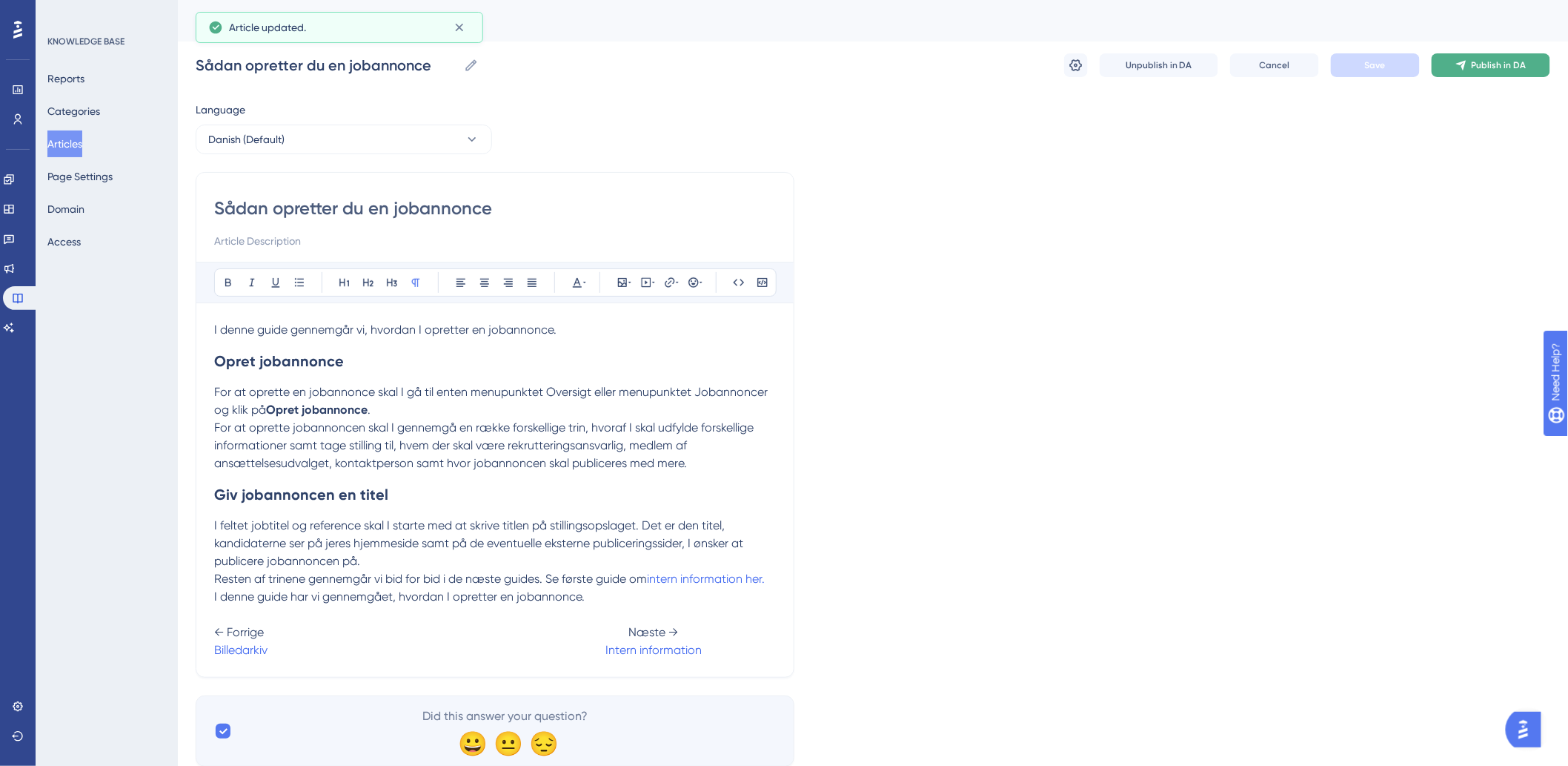
click at [1504, 59] on span "Publish in DA" at bounding box center [1499, 65] width 55 height 12
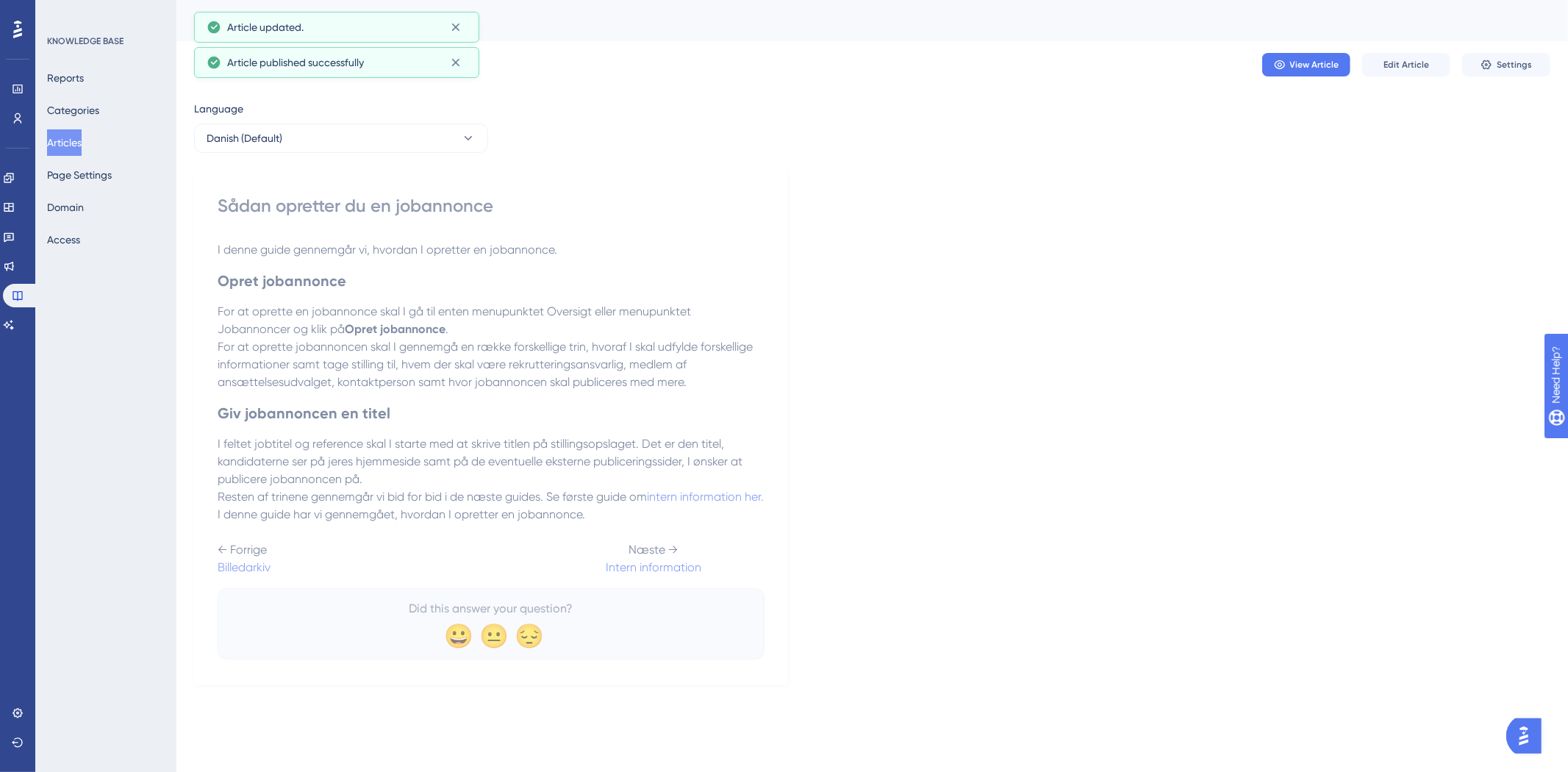
click at [82, 146] on button "Articles" at bounding box center [64, 142] width 35 height 26
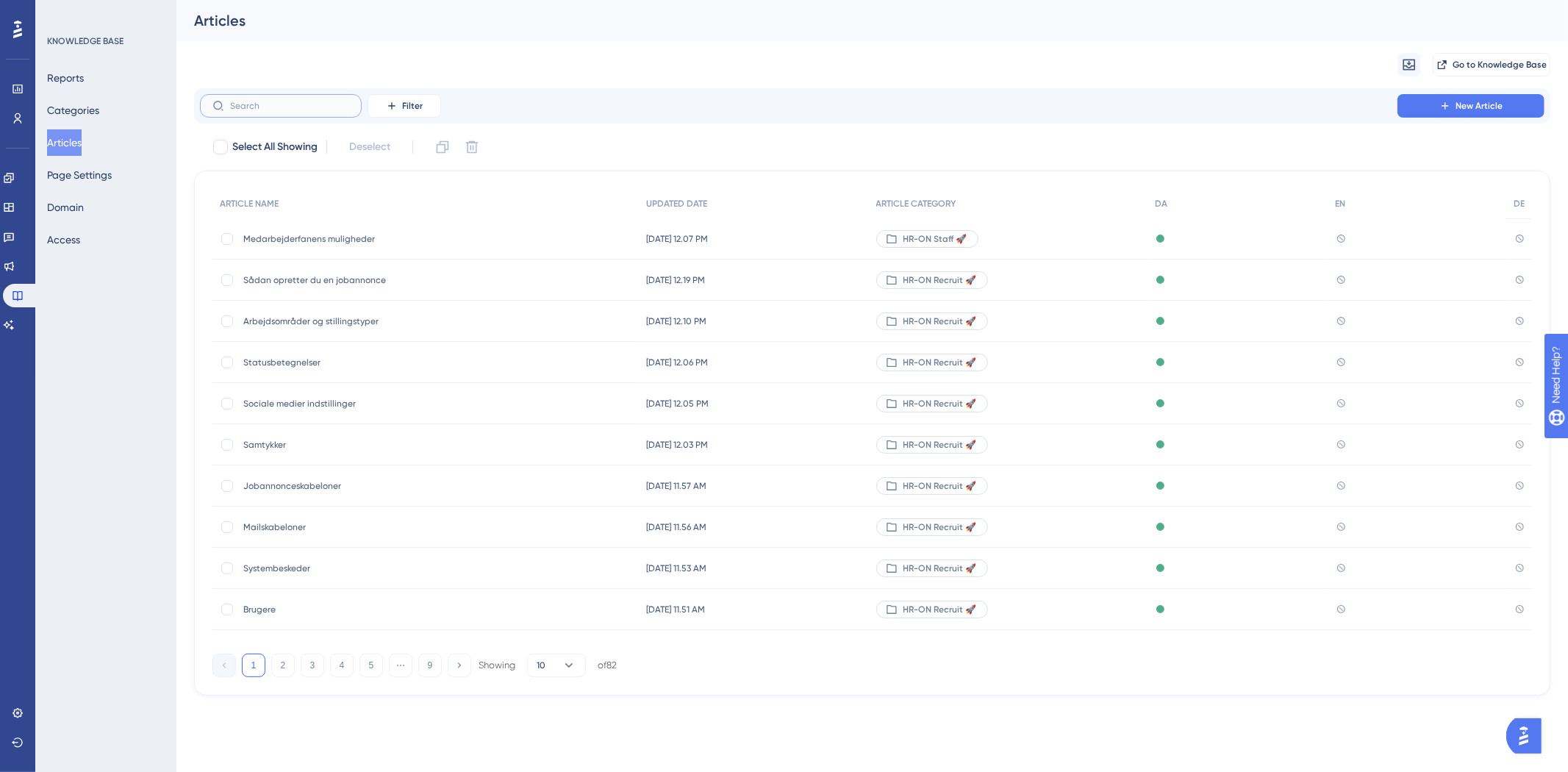
click at [265, 102] on input "text" at bounding box center [290, 106] width 119 height 10
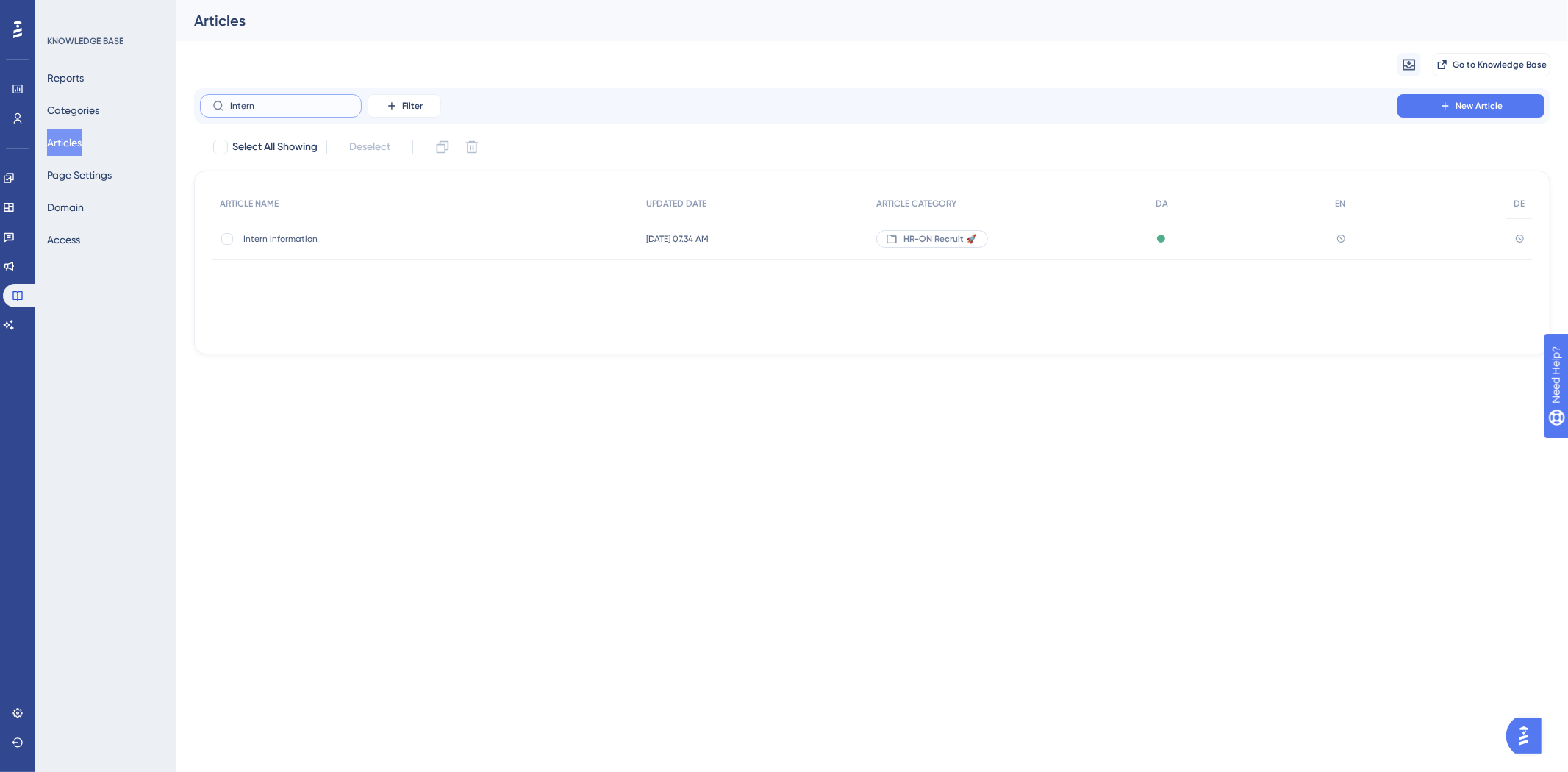
type input "Intern"
click at [287, 233] on span "Intern information" at bounding box center [361, 239] width 235 height 12
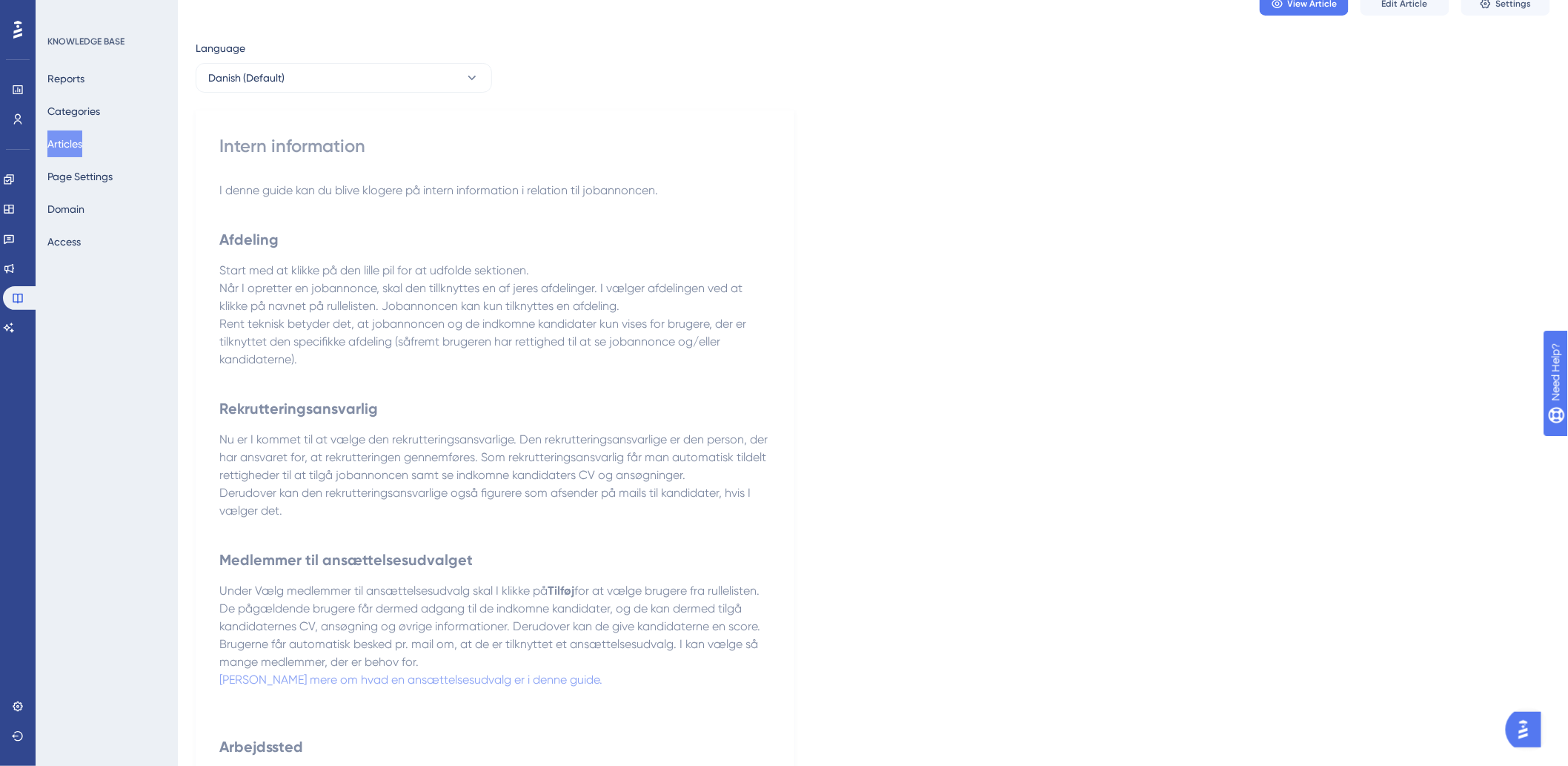
scroll to position [548, 0]
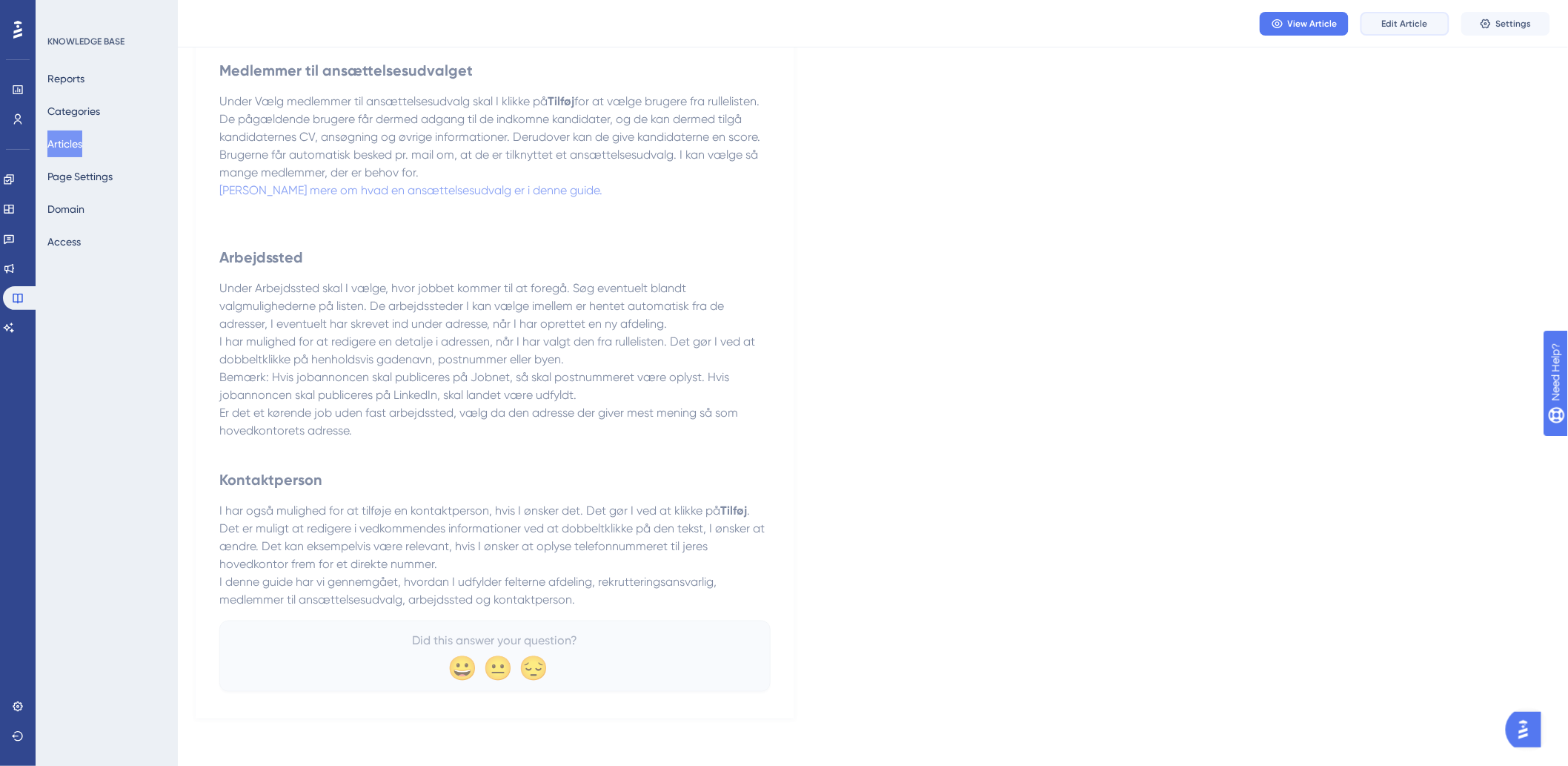
click at [1394, 15] on button "Edit Article" at bounding box center [1404, 24] width 88 height 24
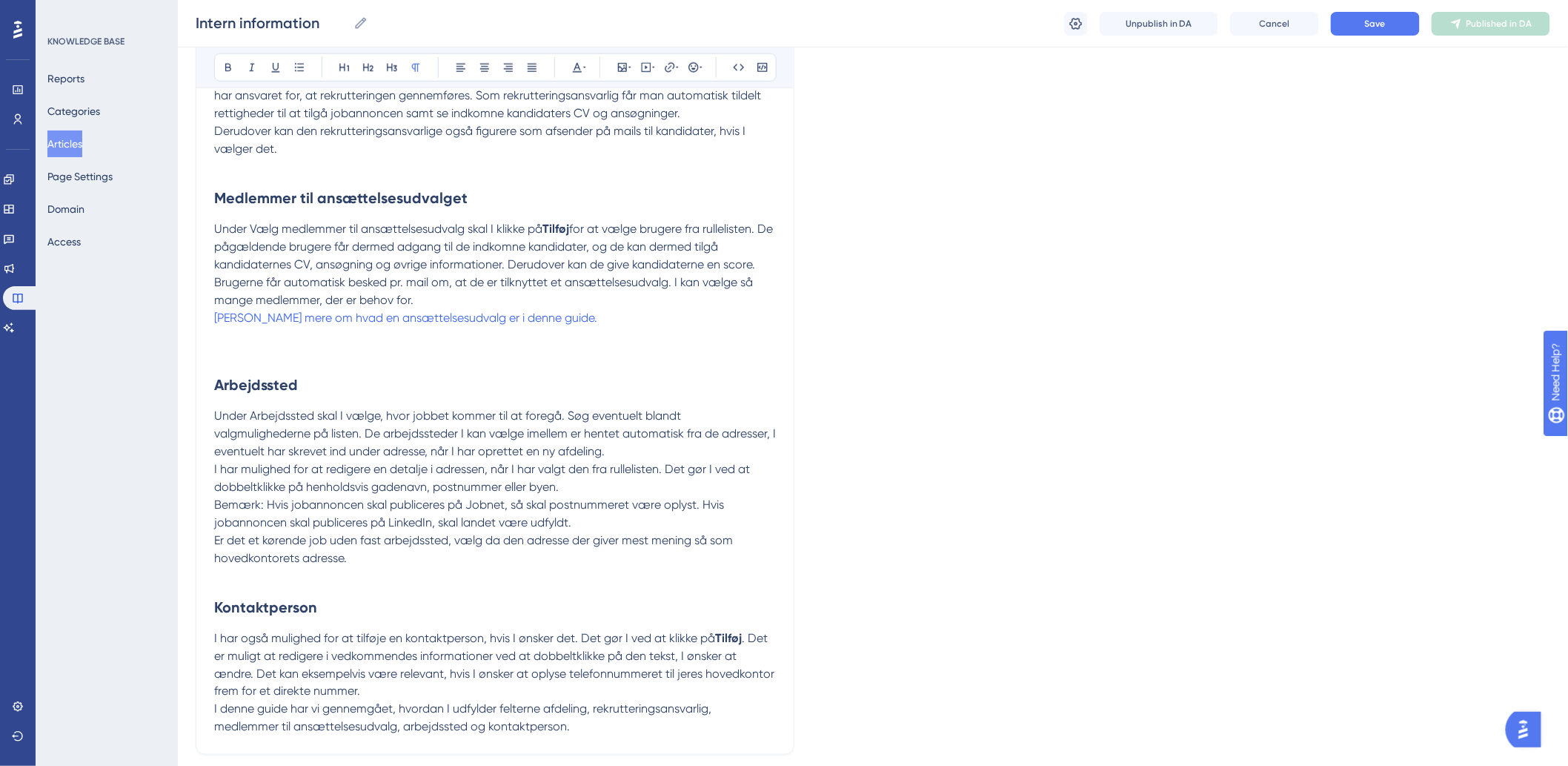
scroll to position [624, 0]
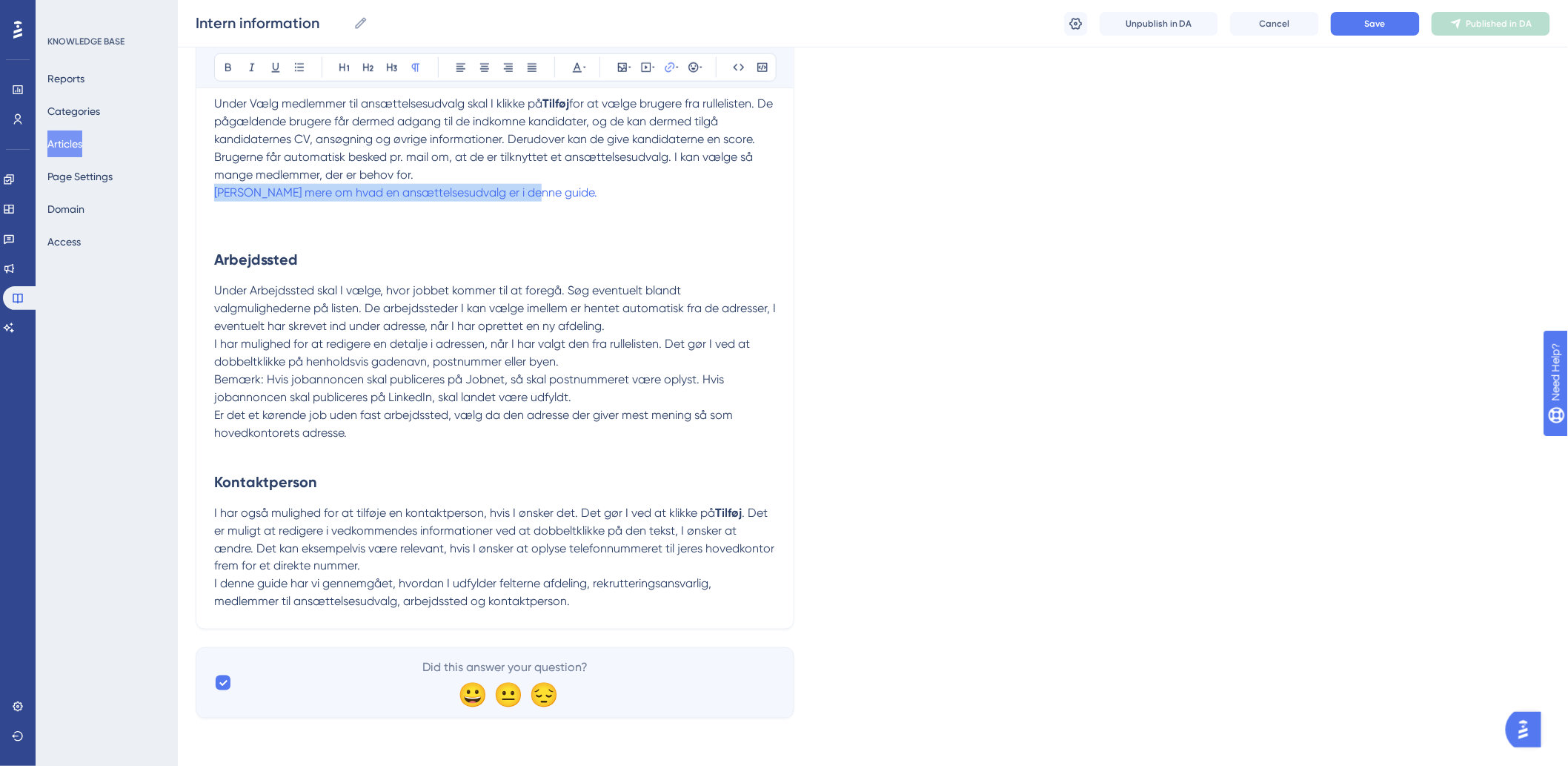
drag, startPoint x: 535, startPoint y: 187, endPoint x: 212, endPoint y: 183, distance: 323.0
click at [212, 183] on div "Intern information Bold Italic Underline Bullet Point Heading 1 Heading 2 Headi…" at bounding box center [495, 87] width 599 height 1084
click at [326, 191] on span "Læs mere om hvad en ansættelsesudvalg er i denne guide." at bounding box center [406, 193] width 383 height 14
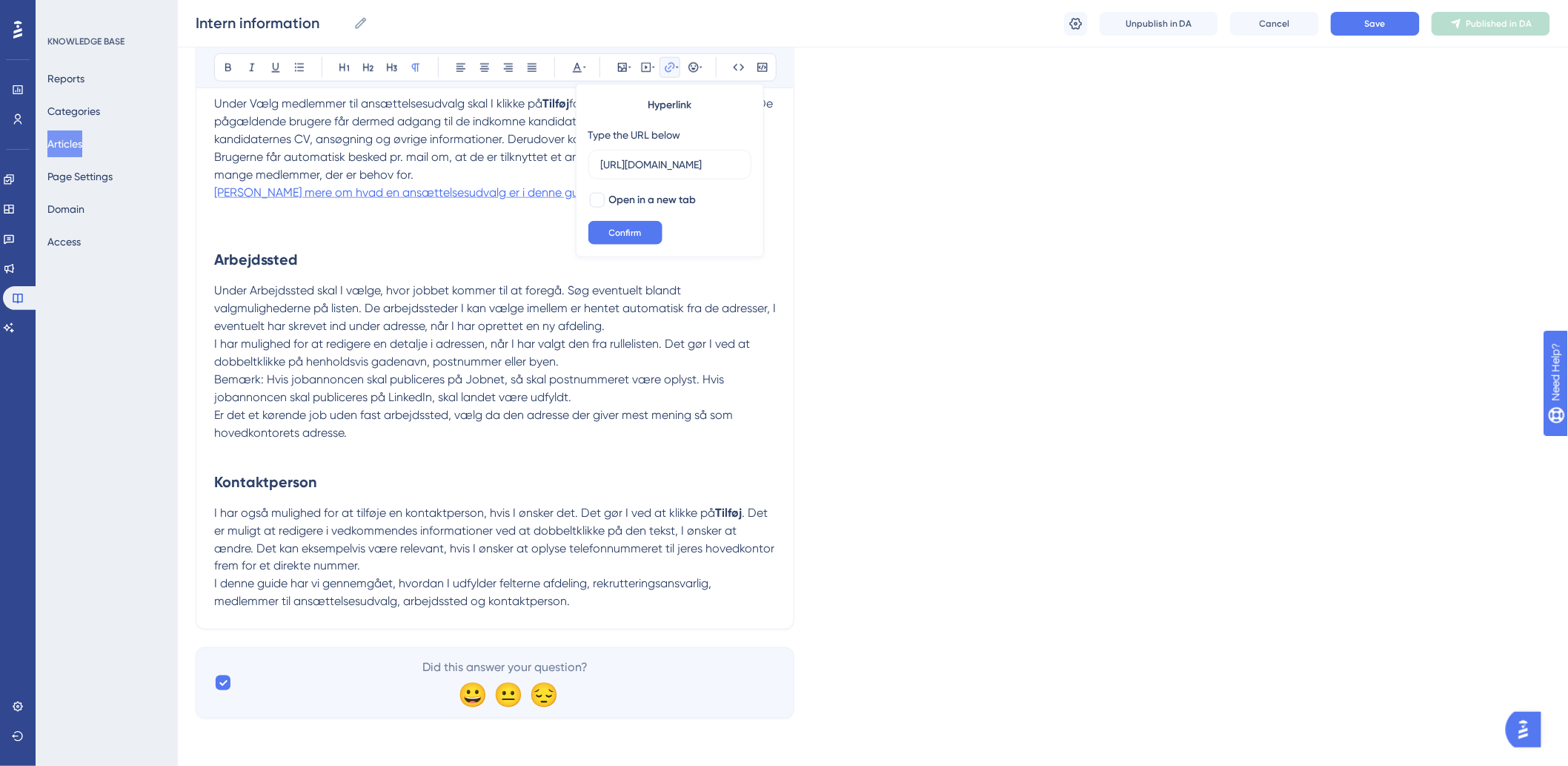
scroll to position [0, 583]
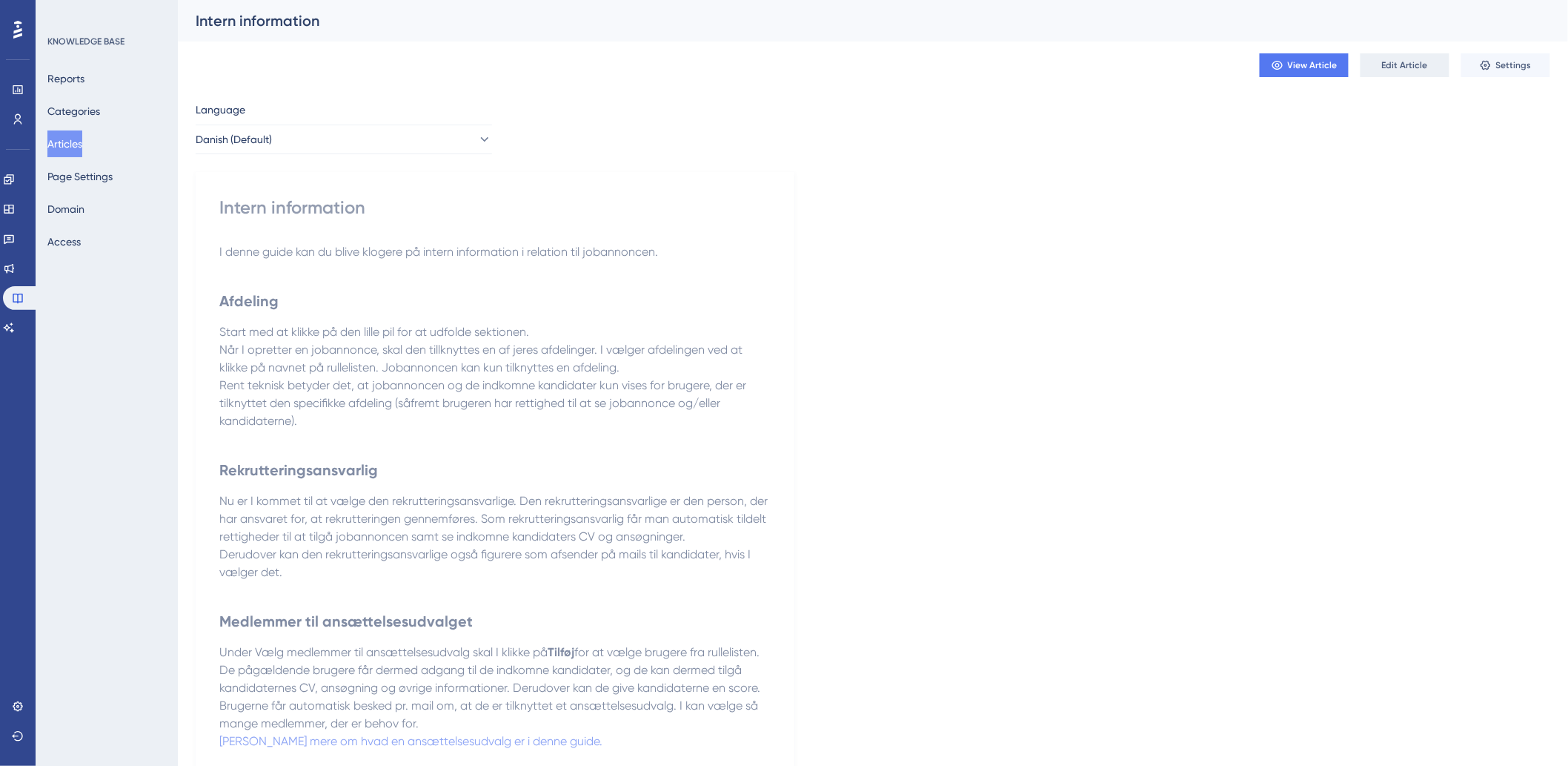
click at [1426, 60] on span "Edit Article" at bounding box center [1404, 65] width 46 height 12
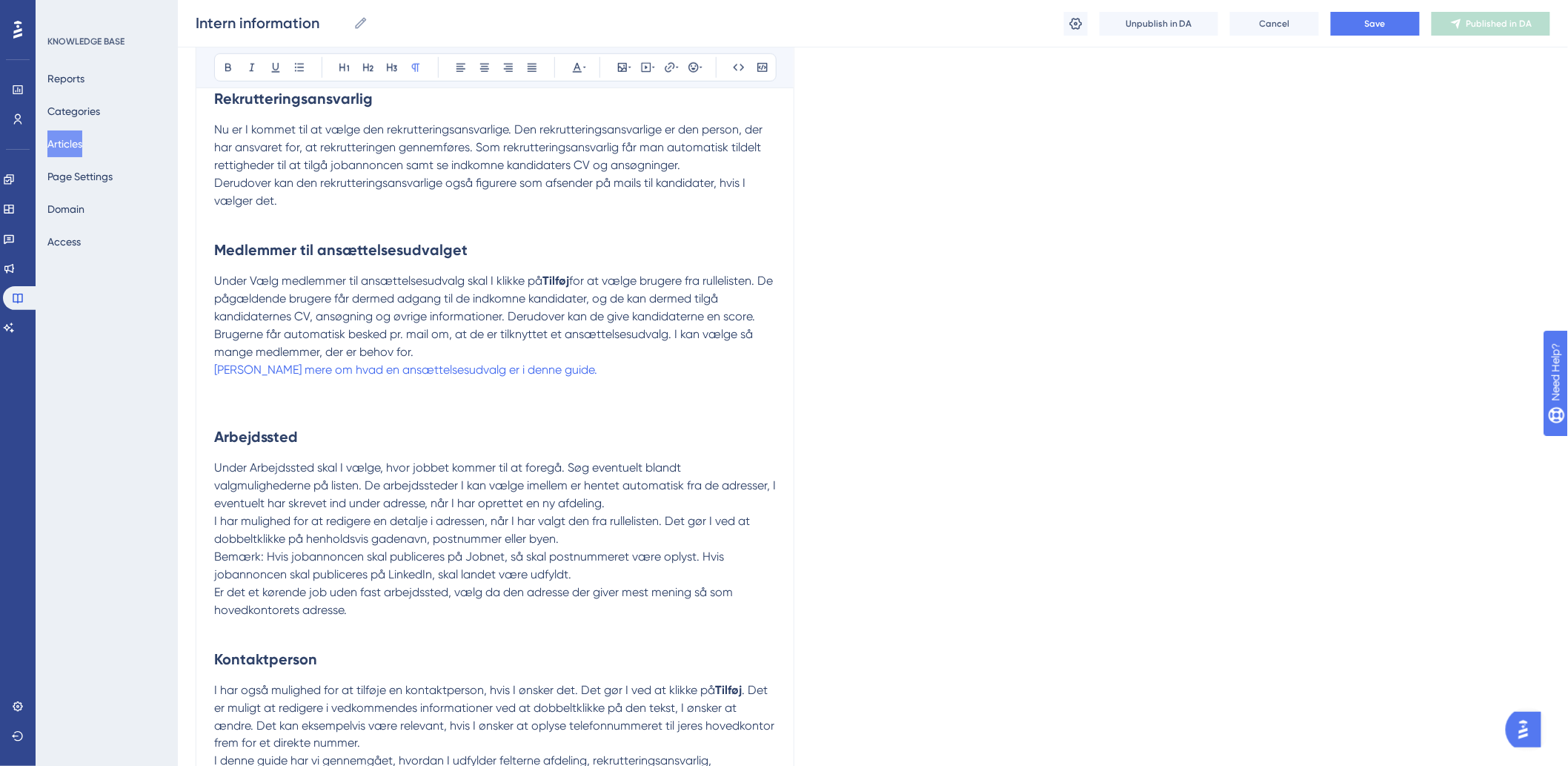
scroll to position [212, 0]
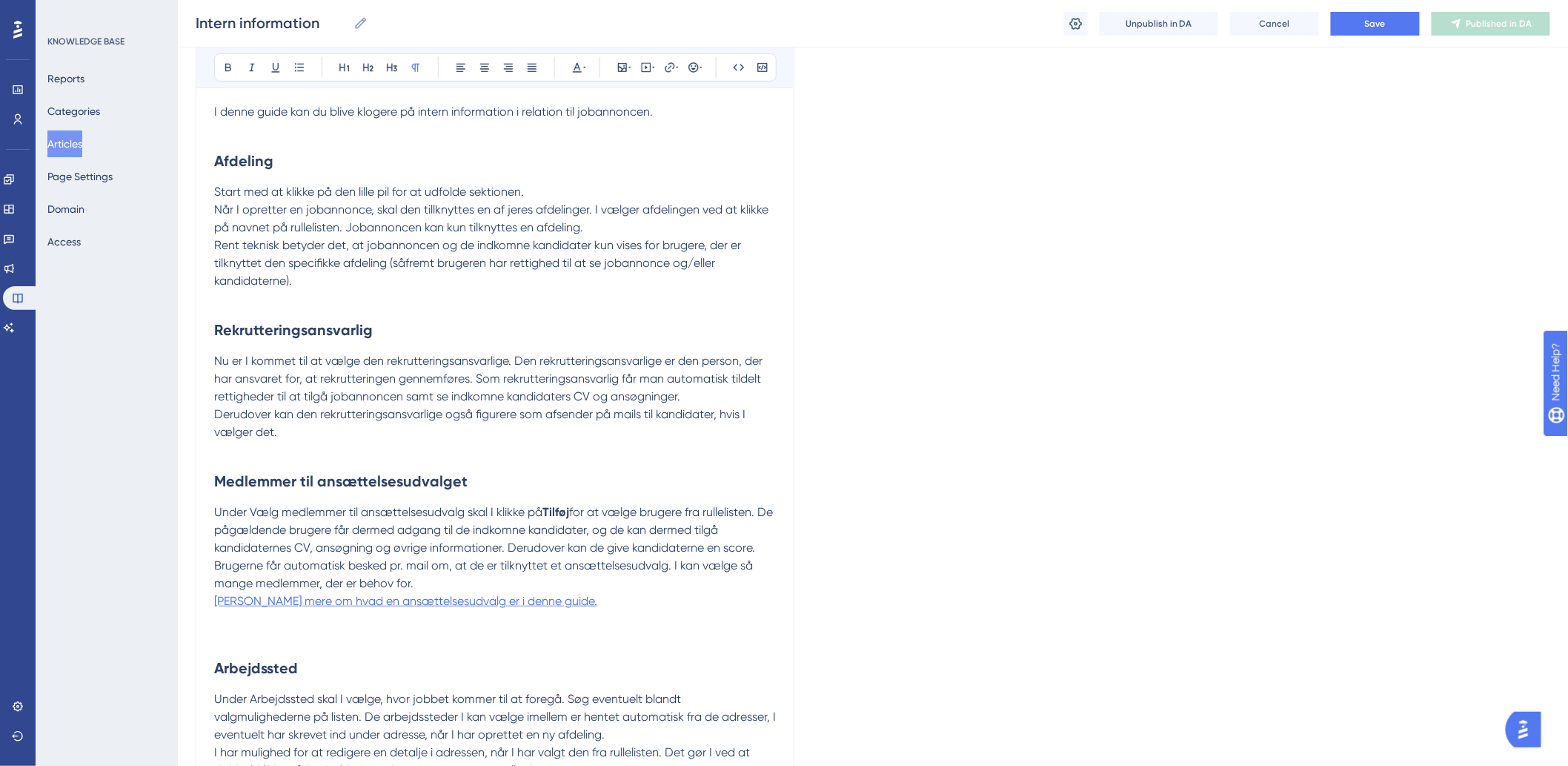
click at [384, 601] on span "Læs mere om hvad en ansættelsesudvalg er i denne guide." at bounding box center [406, 601] width 383 height 14
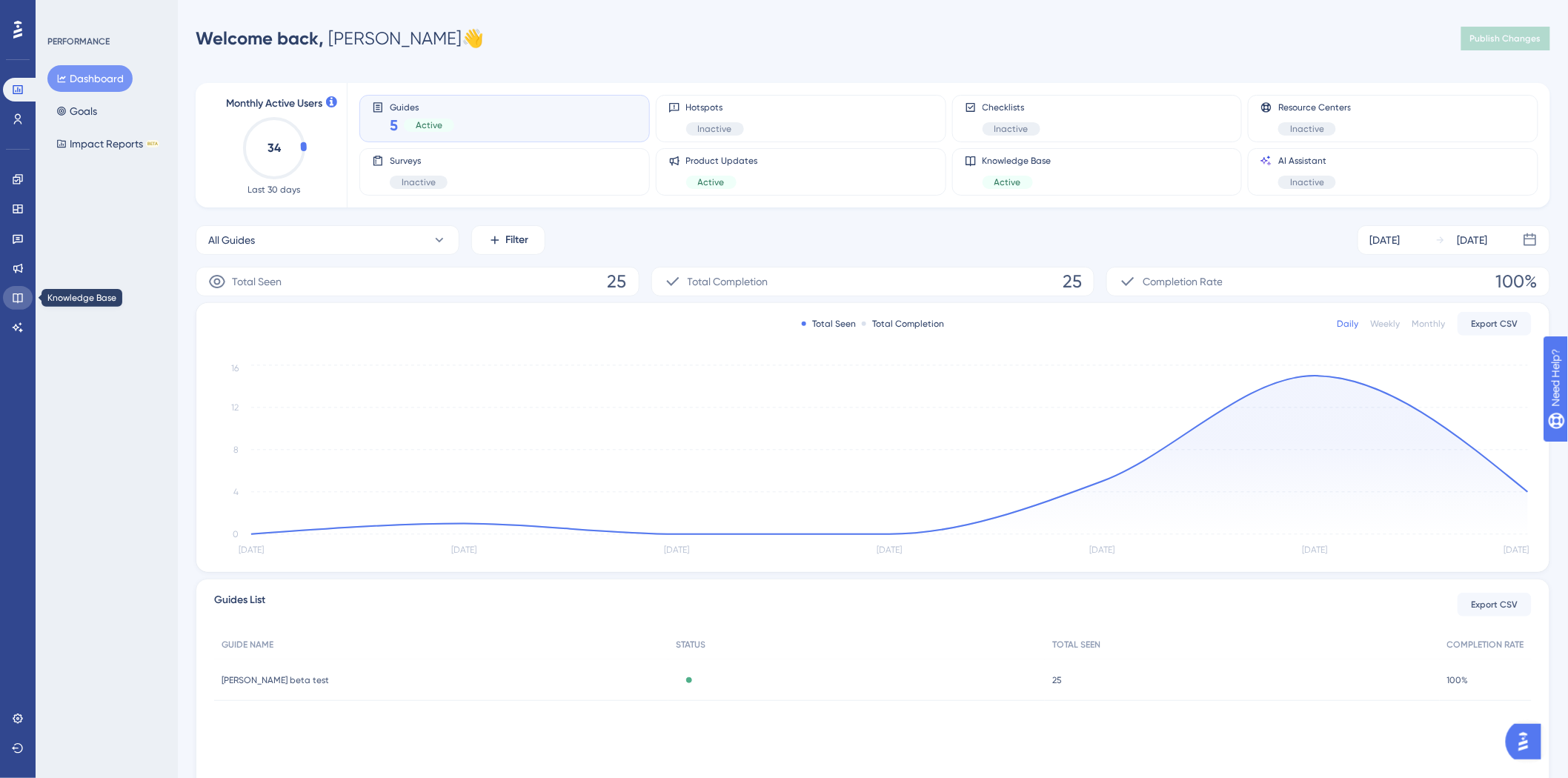
click at [21, 289] on link at bounding box center [17, 298] width 29 height 24
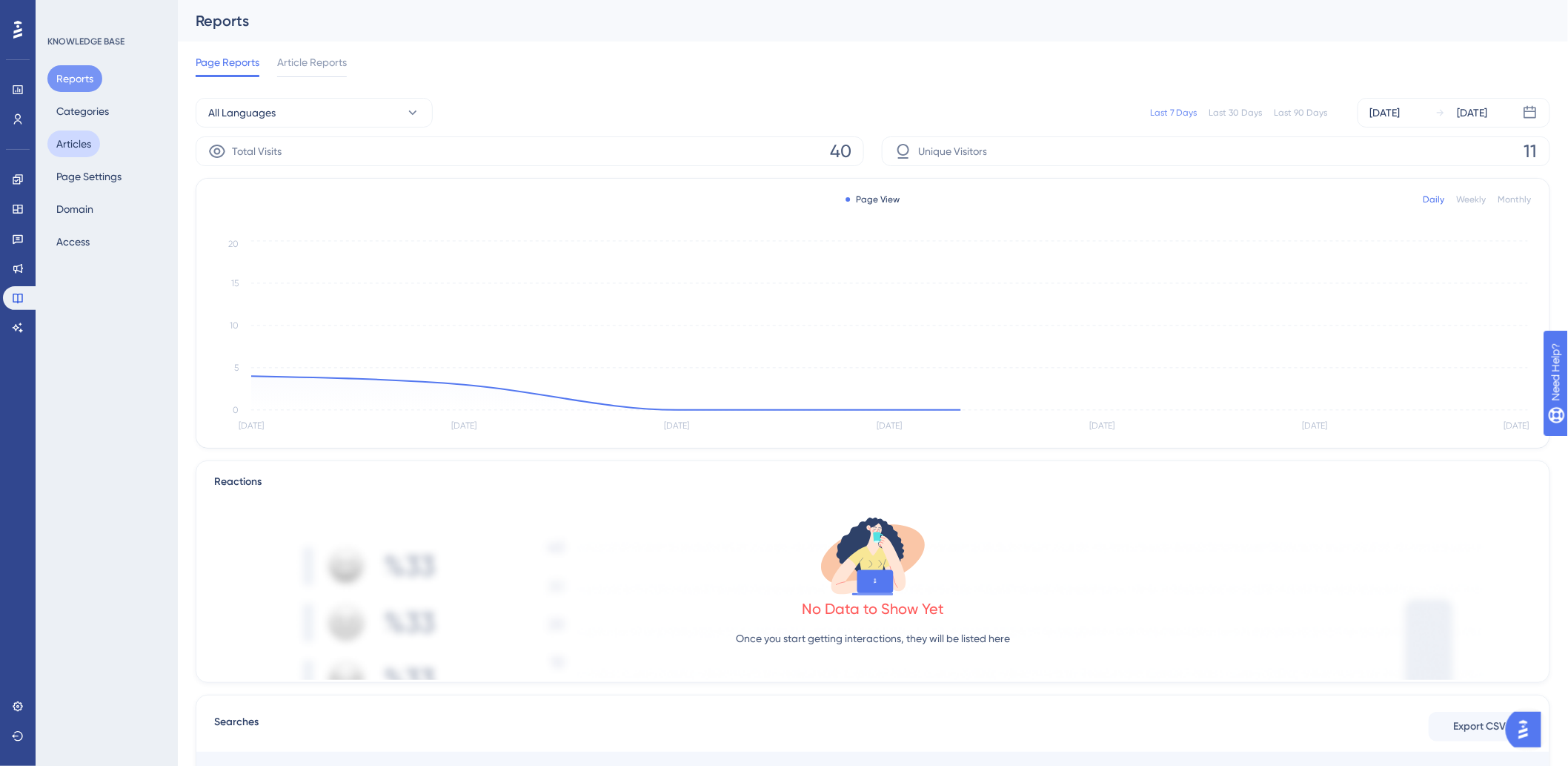
click at [84, 150] on button "Articles" at bounding box center [73, 144] width 52 height 27
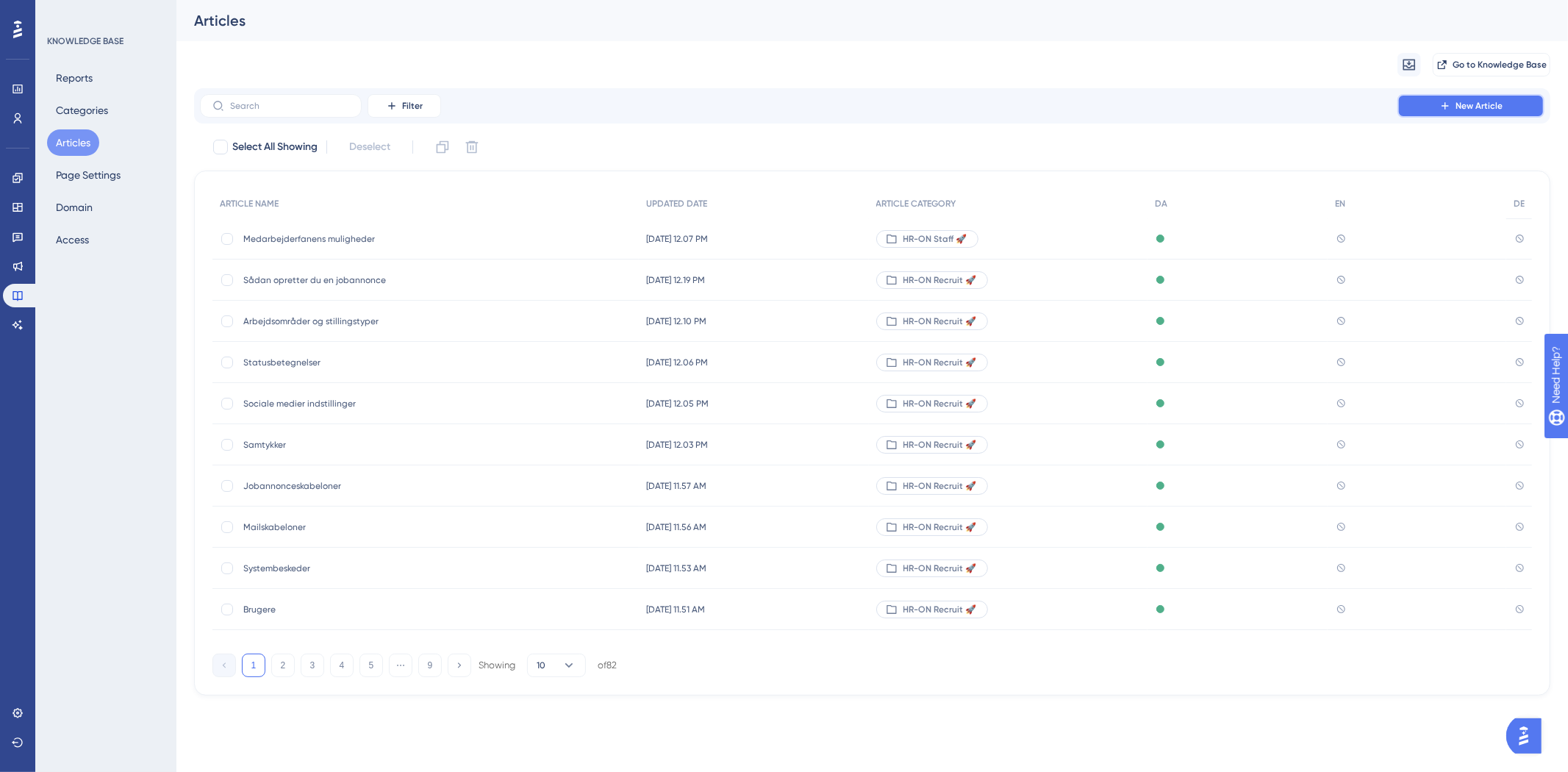
click at [1483, 106] on span "New Article" at bounding box center [1478, 106] width 47 height 12
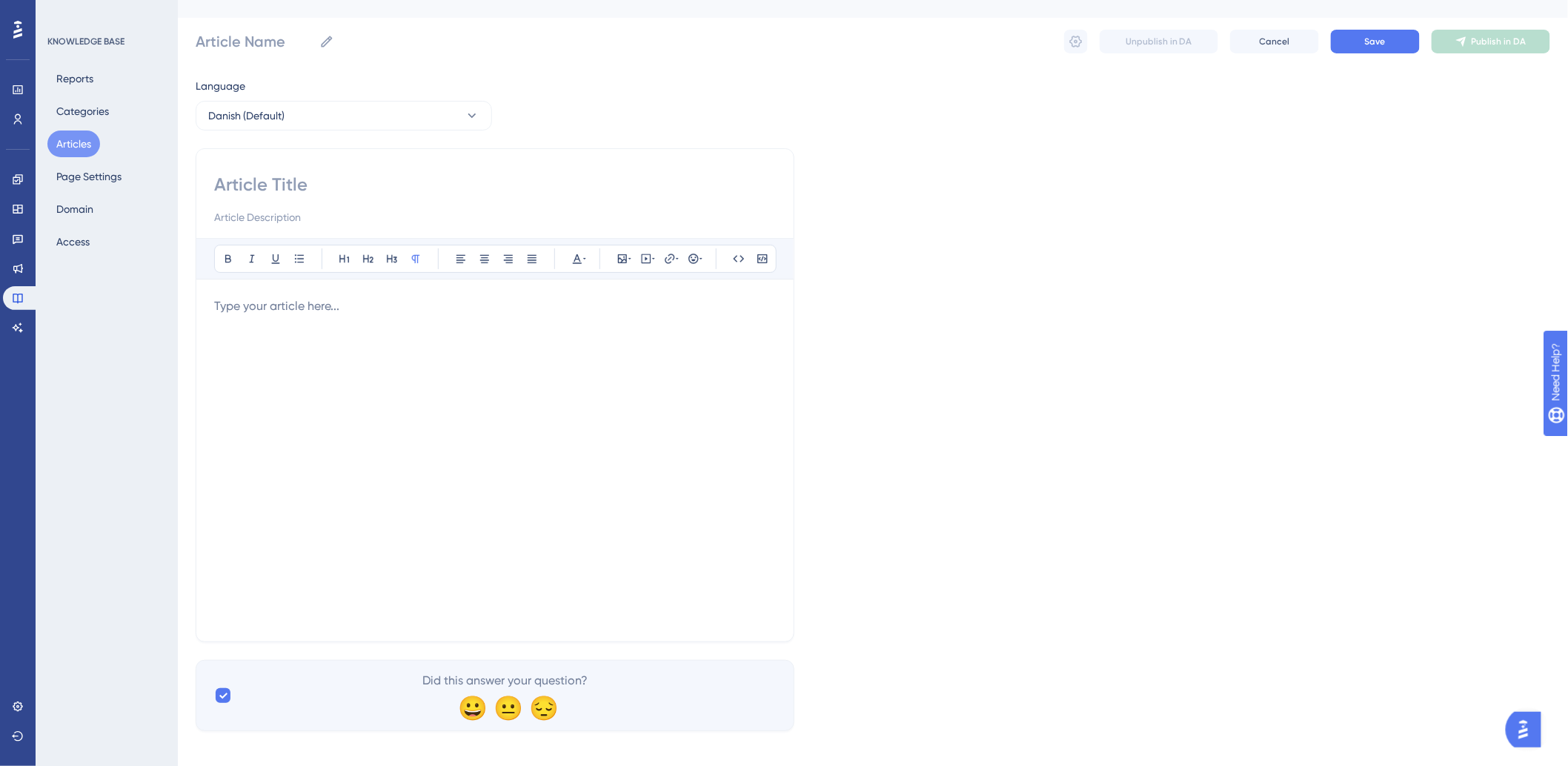
scroll to position [35, 0]
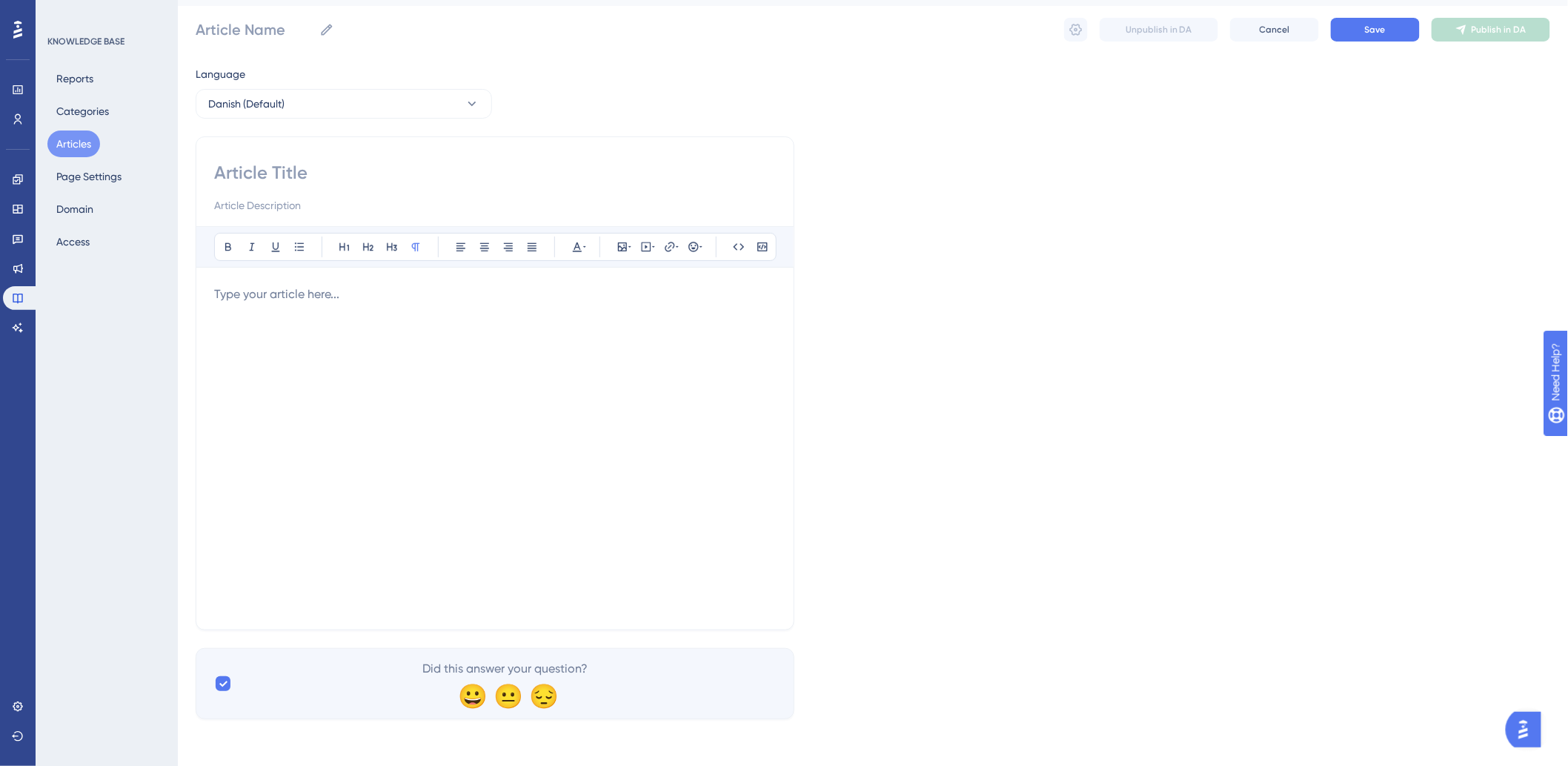
click at [307, 344] on div at bounding box center [495, 448] width 562 height 326
drag, startPoint x: 65, startPoint y: 124, endPoint x: 69, endPoint y: 138, distance: 14.6
click at [65, 129] on div "Reports Categories Articles Page Settings Domain Access" at bounding box center [107, 160] width 120 height 190
click at [69, 138] on button "Articles" at bounding box center [73, 144] width 52 height 27
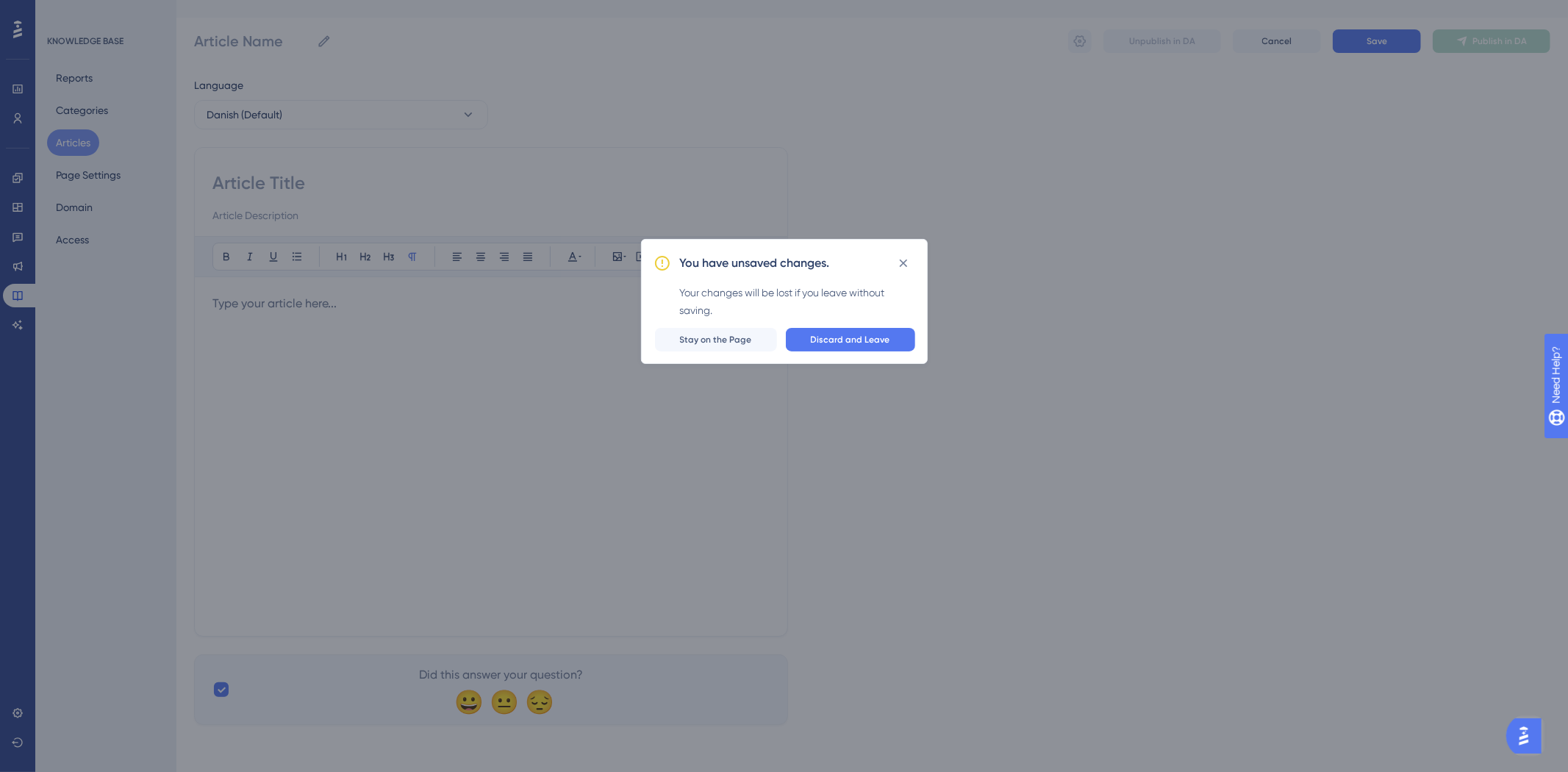
click at [922, 180] on div "You have unsaved changes. Your changes will be lost if you leave without saving…" at bounding box center [784, 386] width 1568 height 772
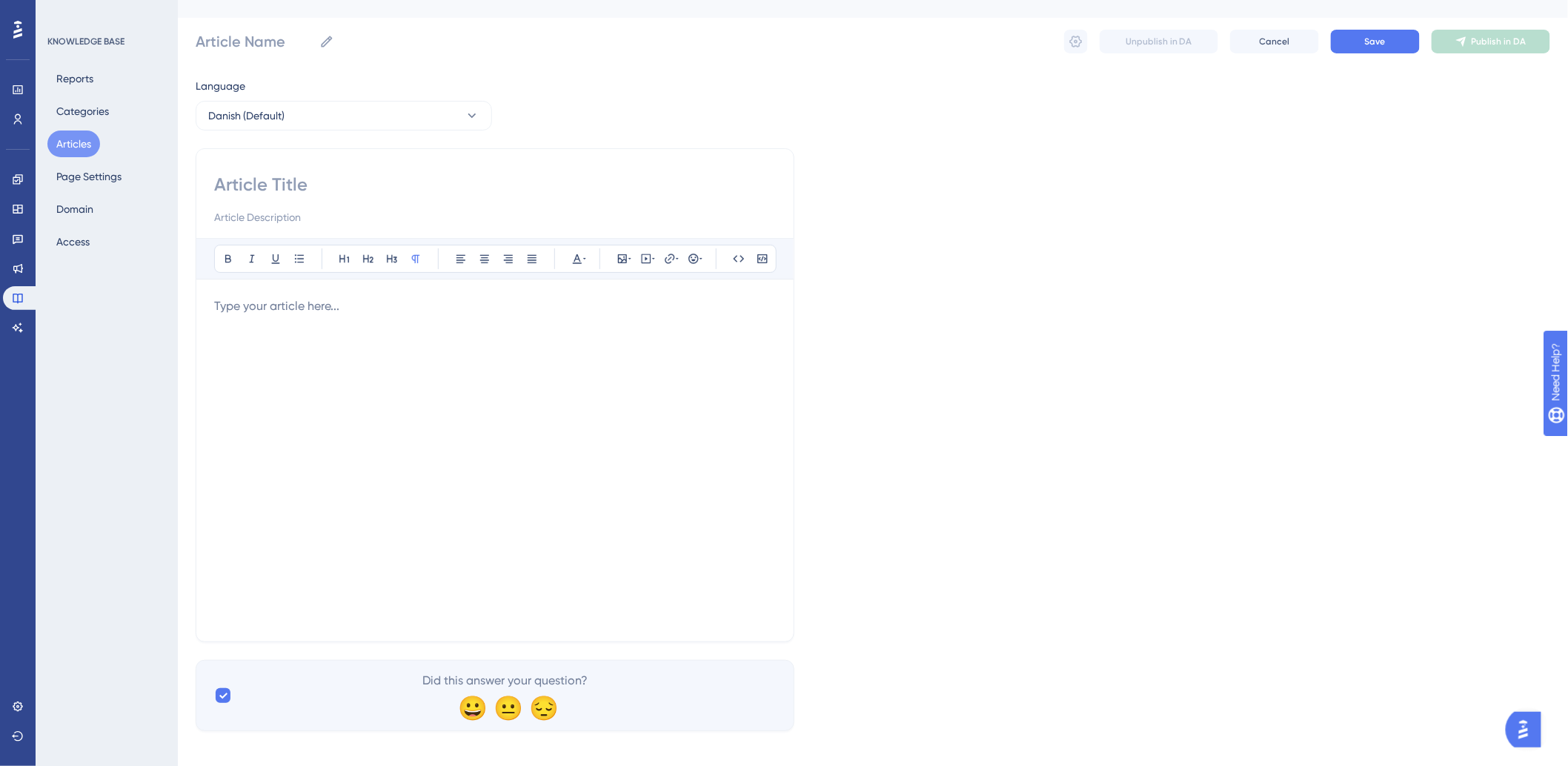
click at [434, 389] on div at bounding box center [495, 460] width 562 height 326
drag, startPoint x: 487, startPoint y: 316, endPoint x: -93, endPoint y: 272, distance: 581.7
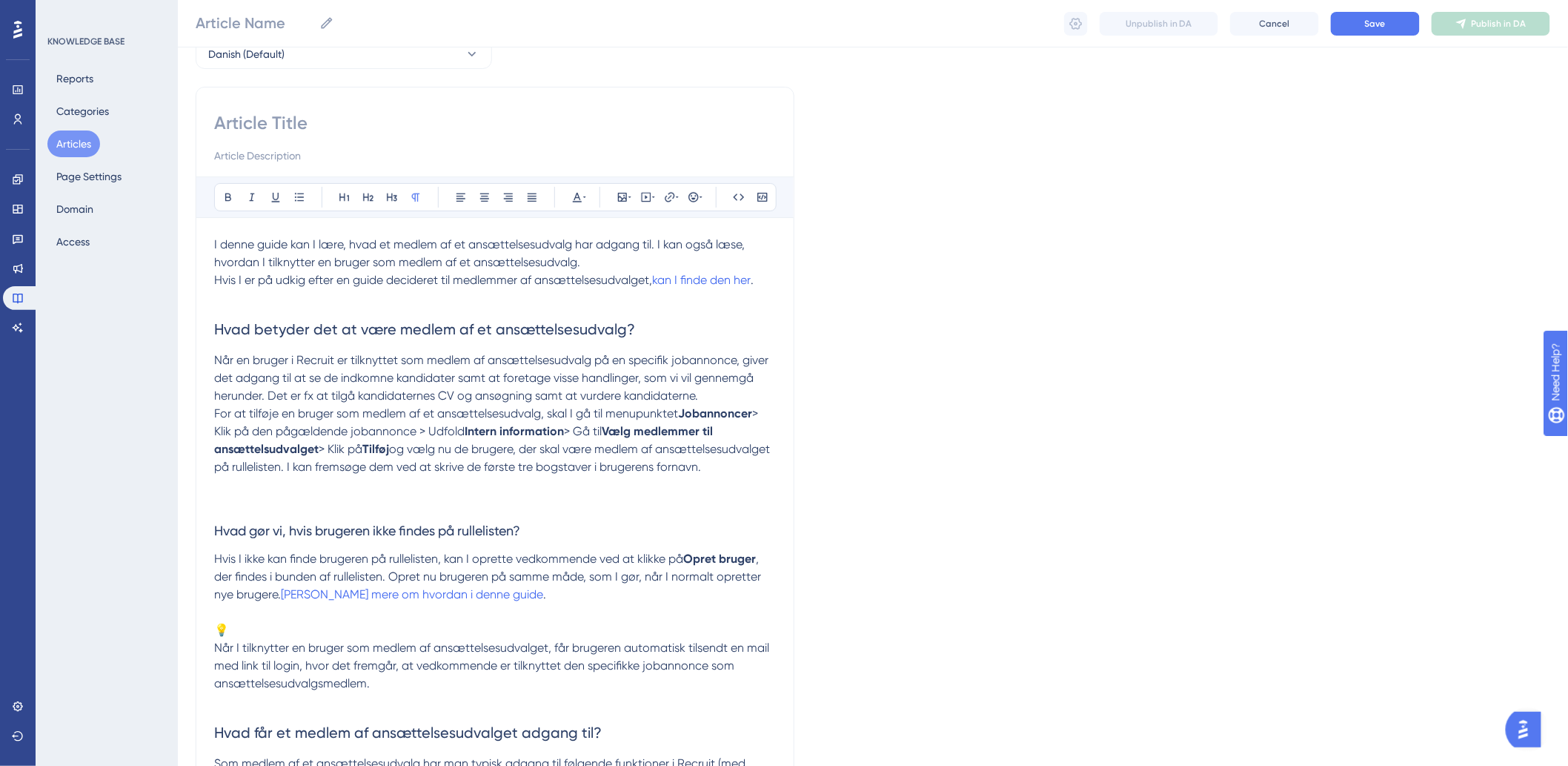
scroll to position [0, 0]
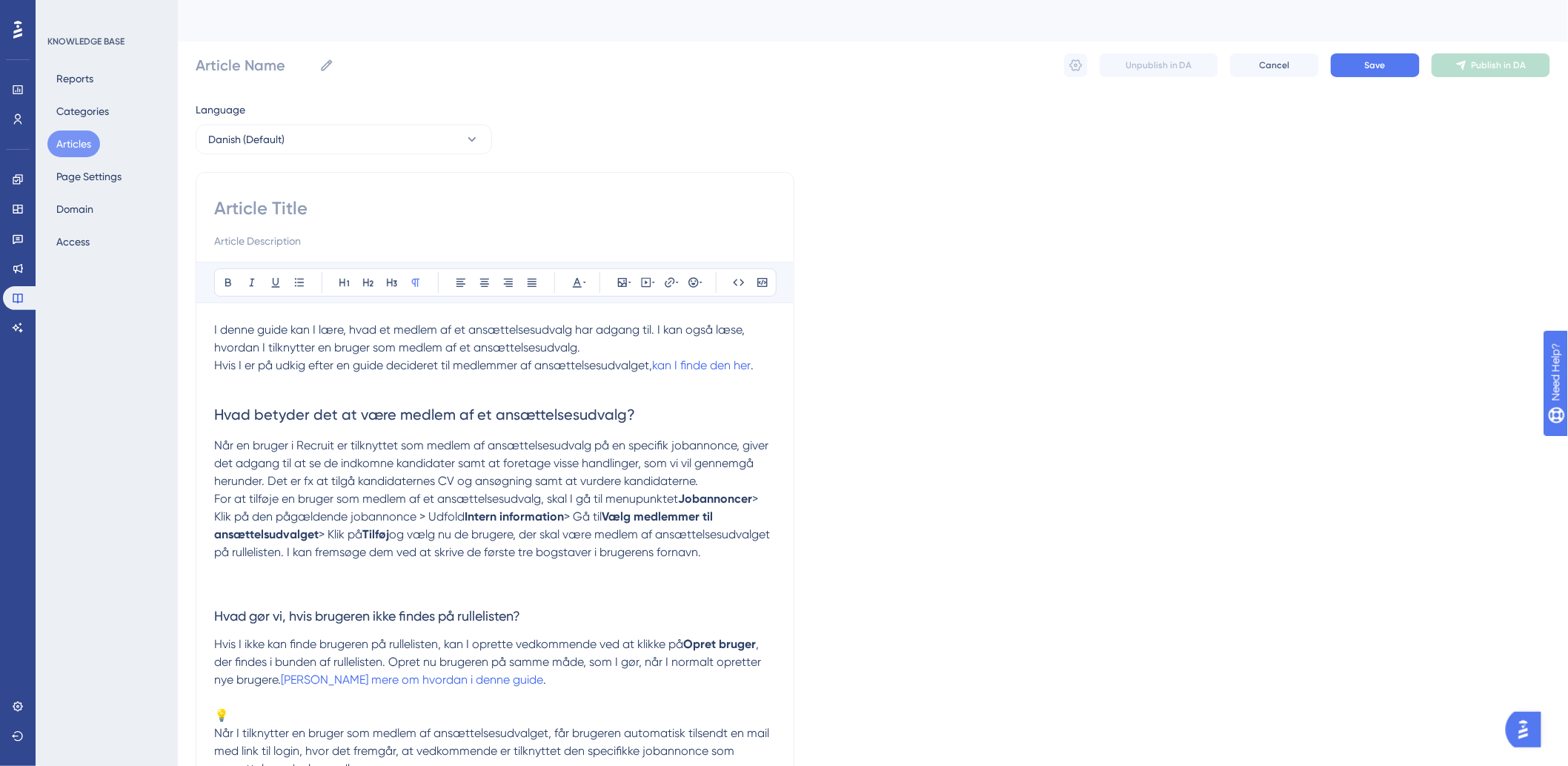
click at [269, 330] on span "I denne guide kan I lære, hvad et medlem af et ansættelsesudvalg har adgang til…" at bounding box center [480, 338] width 534 height 32
click at [272, 197] on input at bounding box center [495, 209] width 562 height 24
click at [297, 209] on input at bounding box center [495, 209] width 562 height 24
paste input "Hvad kan ansættelsesudvalget?"
type input "Hvad kan ansættelsesudvalget?"
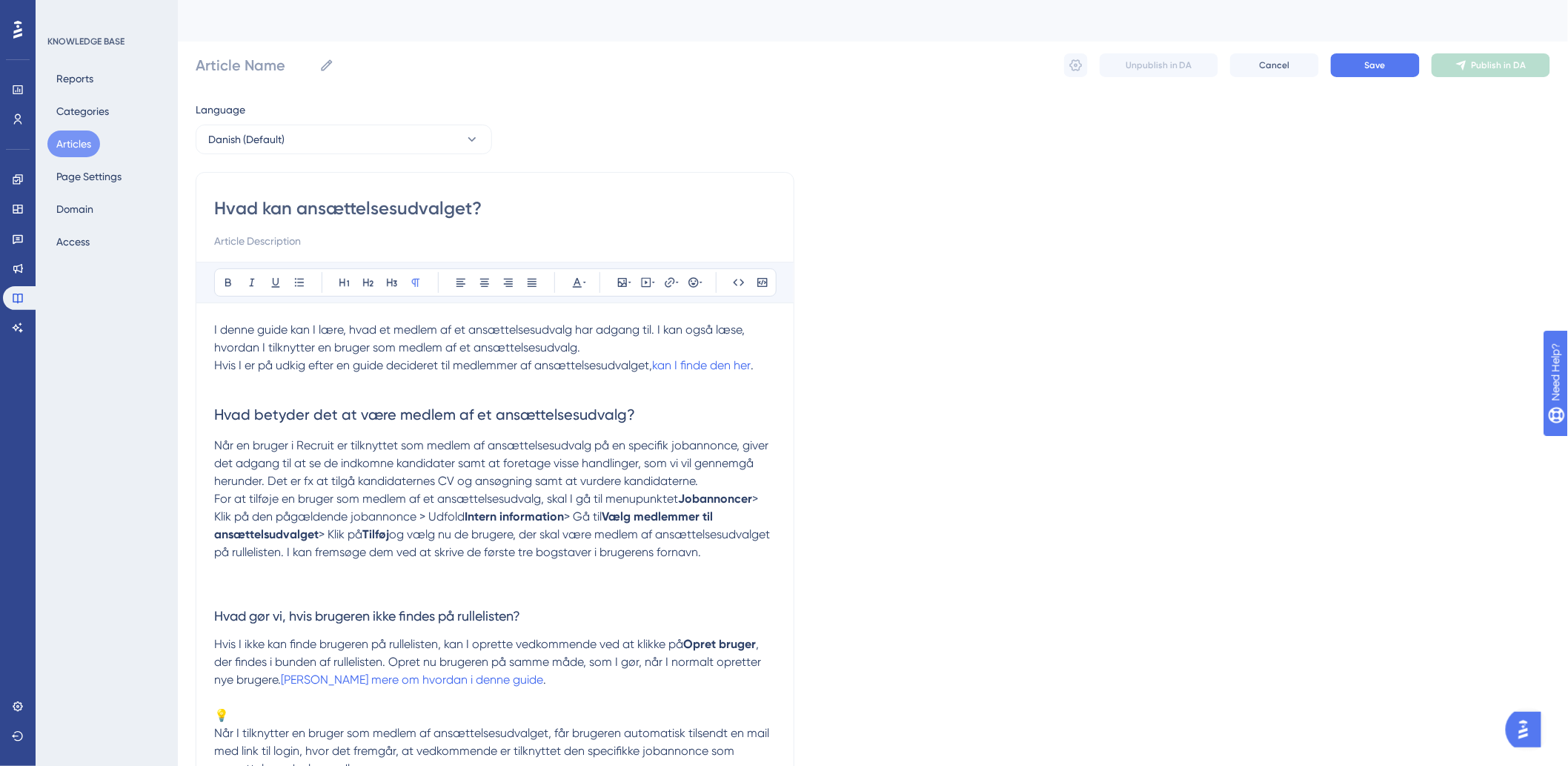
type input "Hvad kan ansættelsesudvalget?"
click at [350, 406] on span "Hvad betyder det at være medlem af et ansættelsesudvalg?" at bounding box center [424, 414] width 421 height 18
drag, startPoint x: 175, startPoint y: 582, endPoint x: 204, endPoint y: 596, distance: 32.2
click at [186, 588] on div "Performance Users Engagement Widgets Feedback Product Updates Knowledge Base AI…" at bounding box center [873, 770] width 1390 height 1541
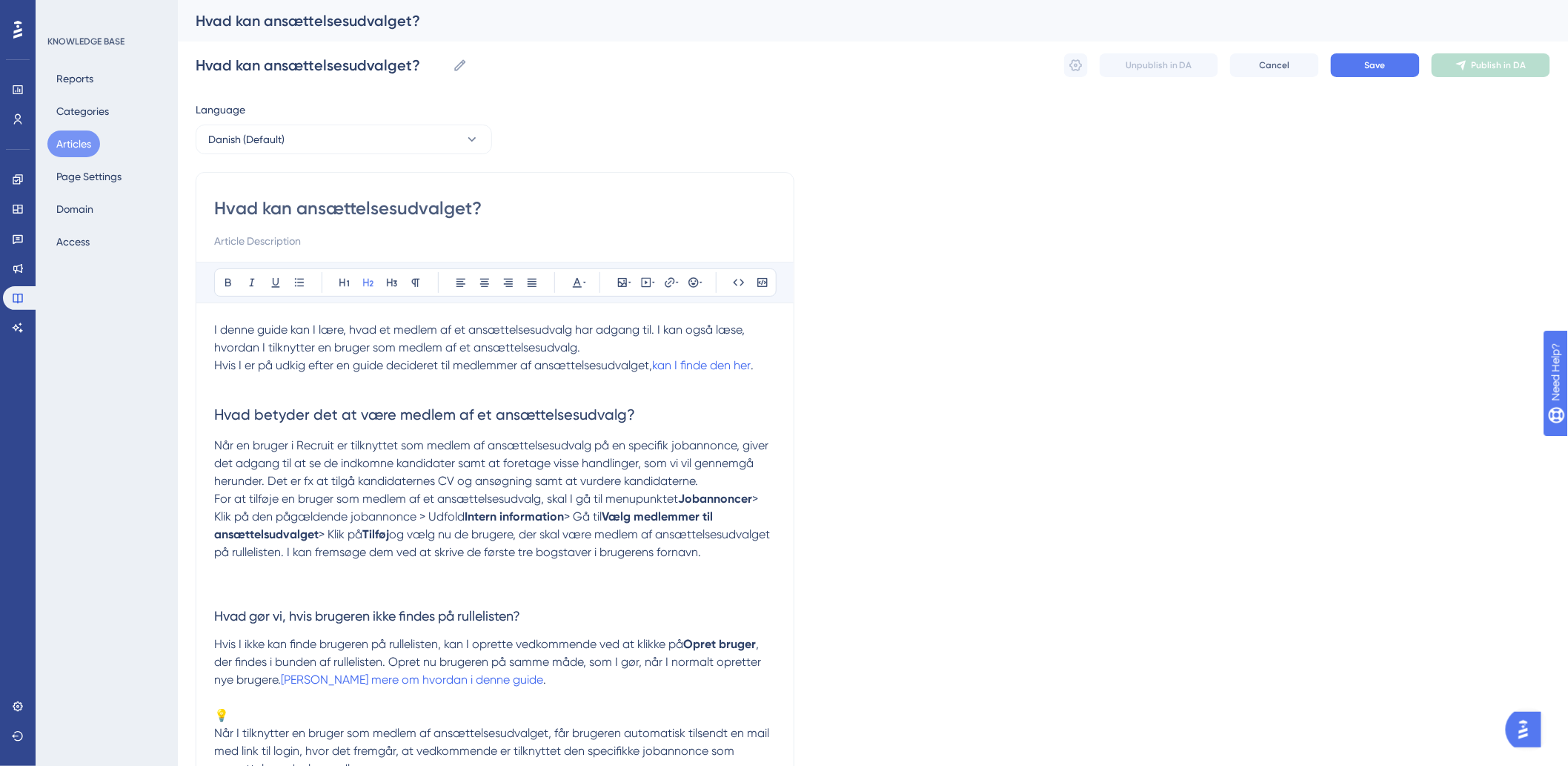
click at [221, 579] on p at bounding box center [495, 570] width 562 height 18
click at [234, 579] on p at bounding box center [495, 570] width 562 height 18
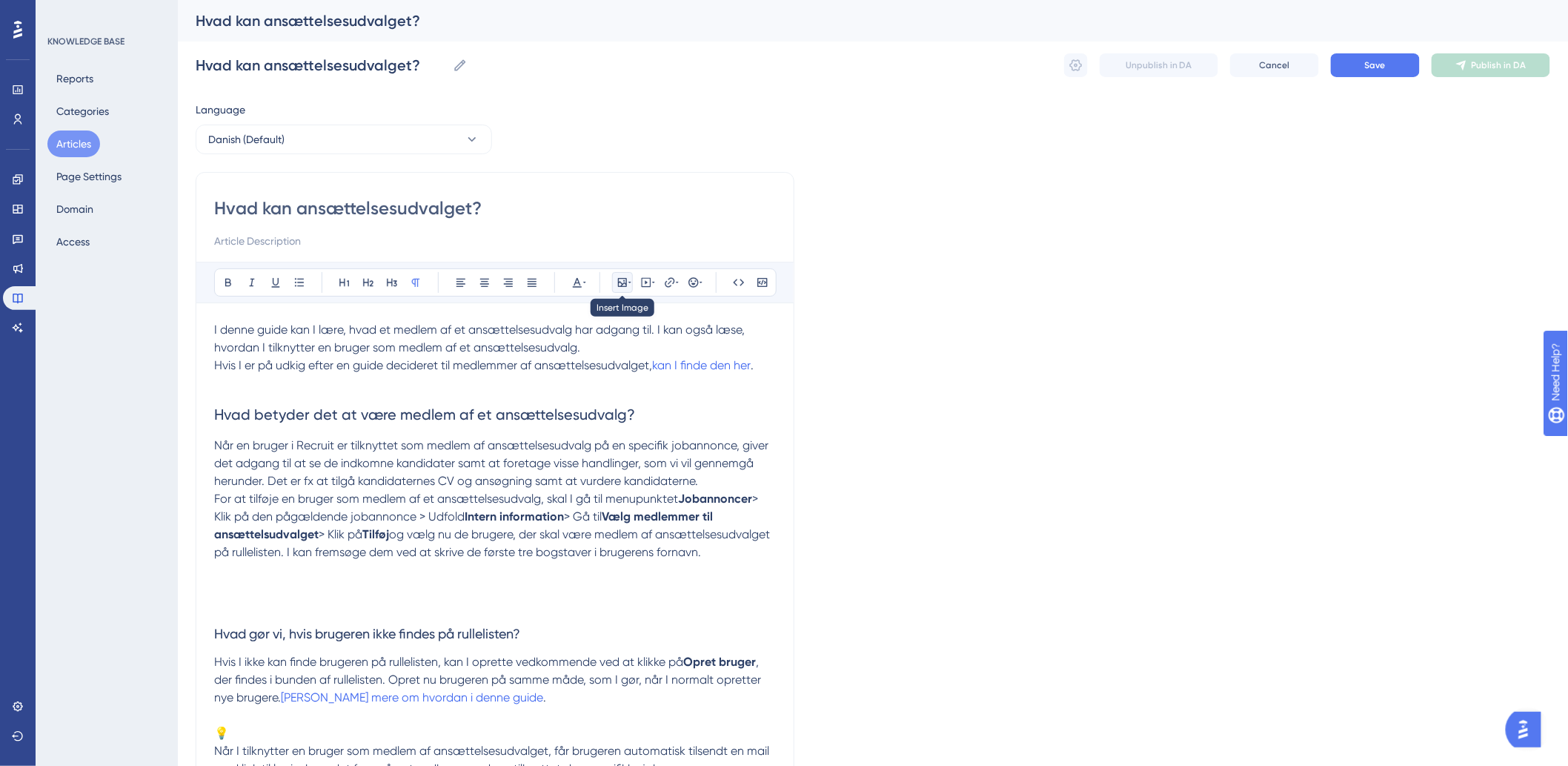
click at [622, 288] on icon at bounding box center [622, 283] width 12 height 12
click at [604, 342] on button "Upload Image" at bounding box center [623, 353] width 163 height 24
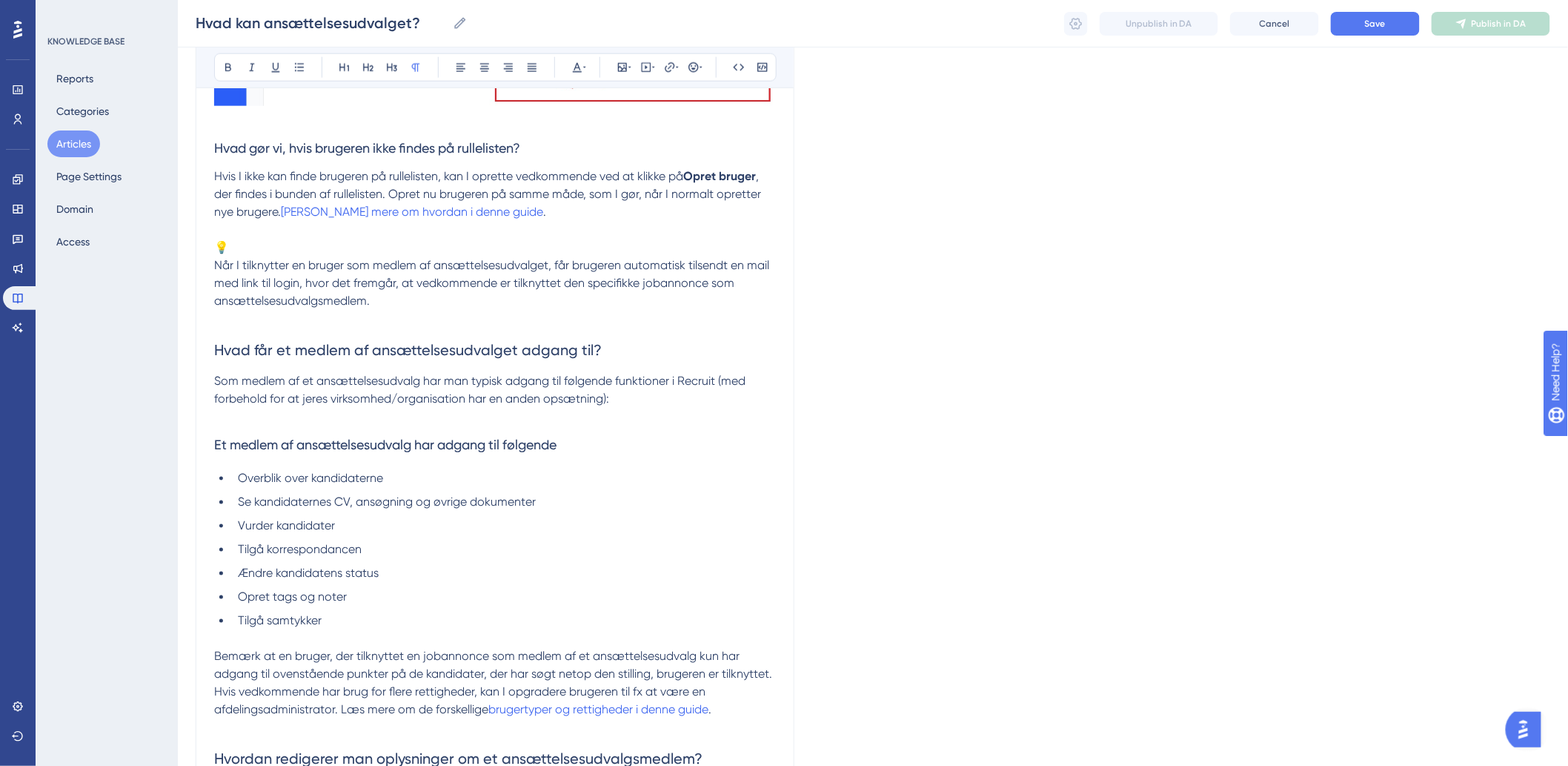
scroll to position [741, 0]
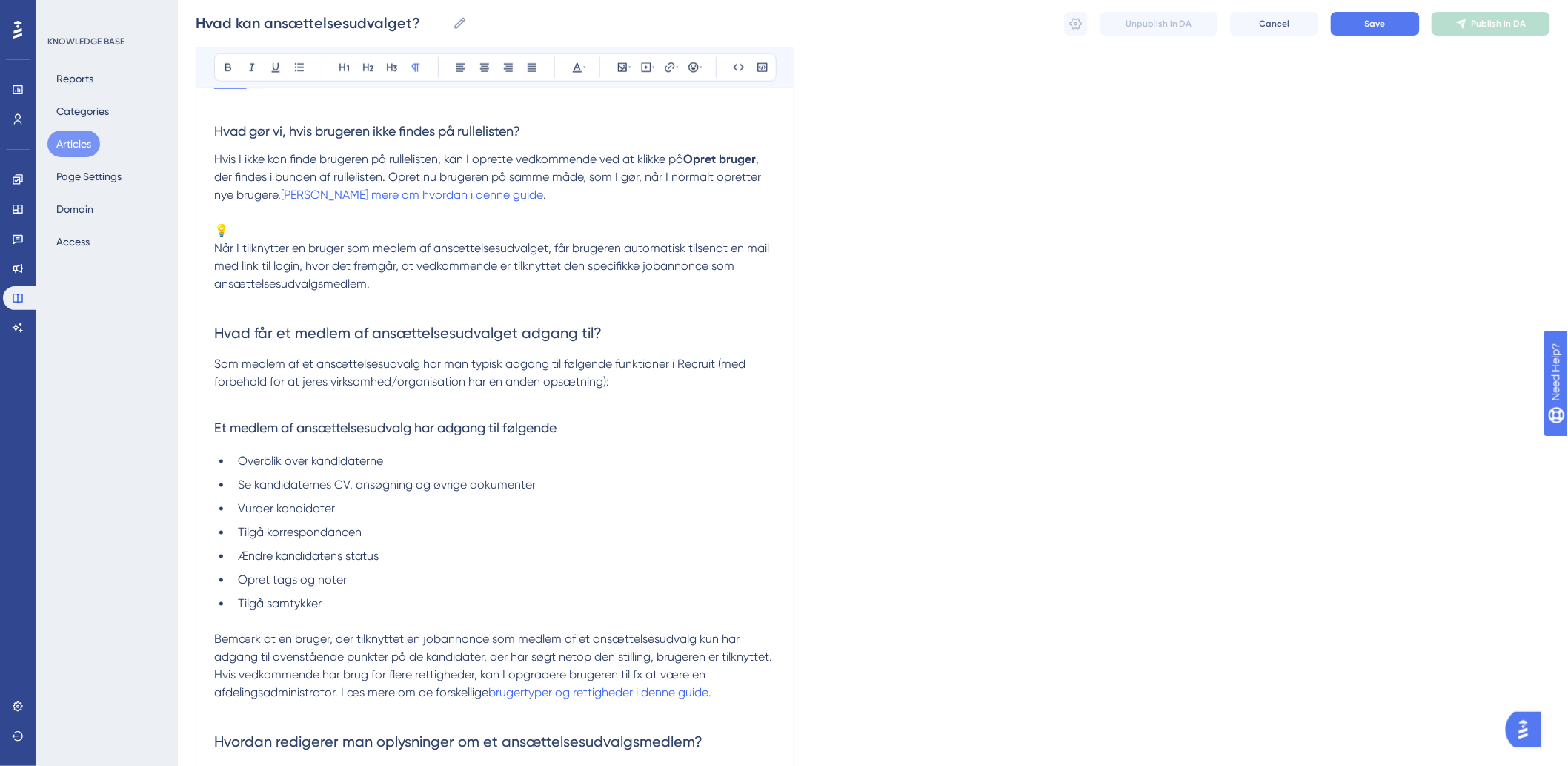
click at [217, 270] on span "Når I tilknytter en bruger som medlem af ansættelsesudvalget, får brugeren auto…" at bounding box center [492, 266] width 558 height 50
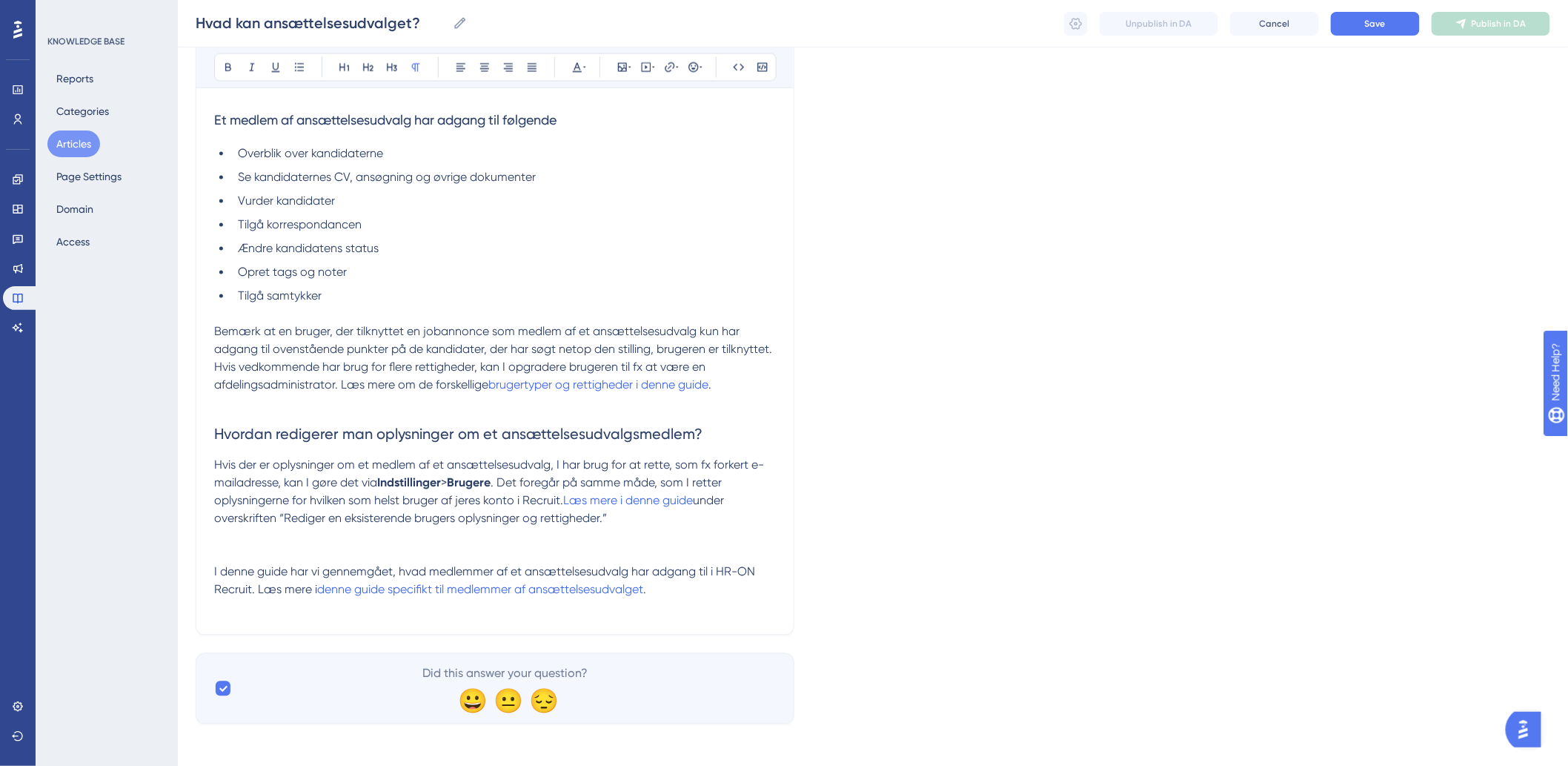
scroll to position [1054, 0]
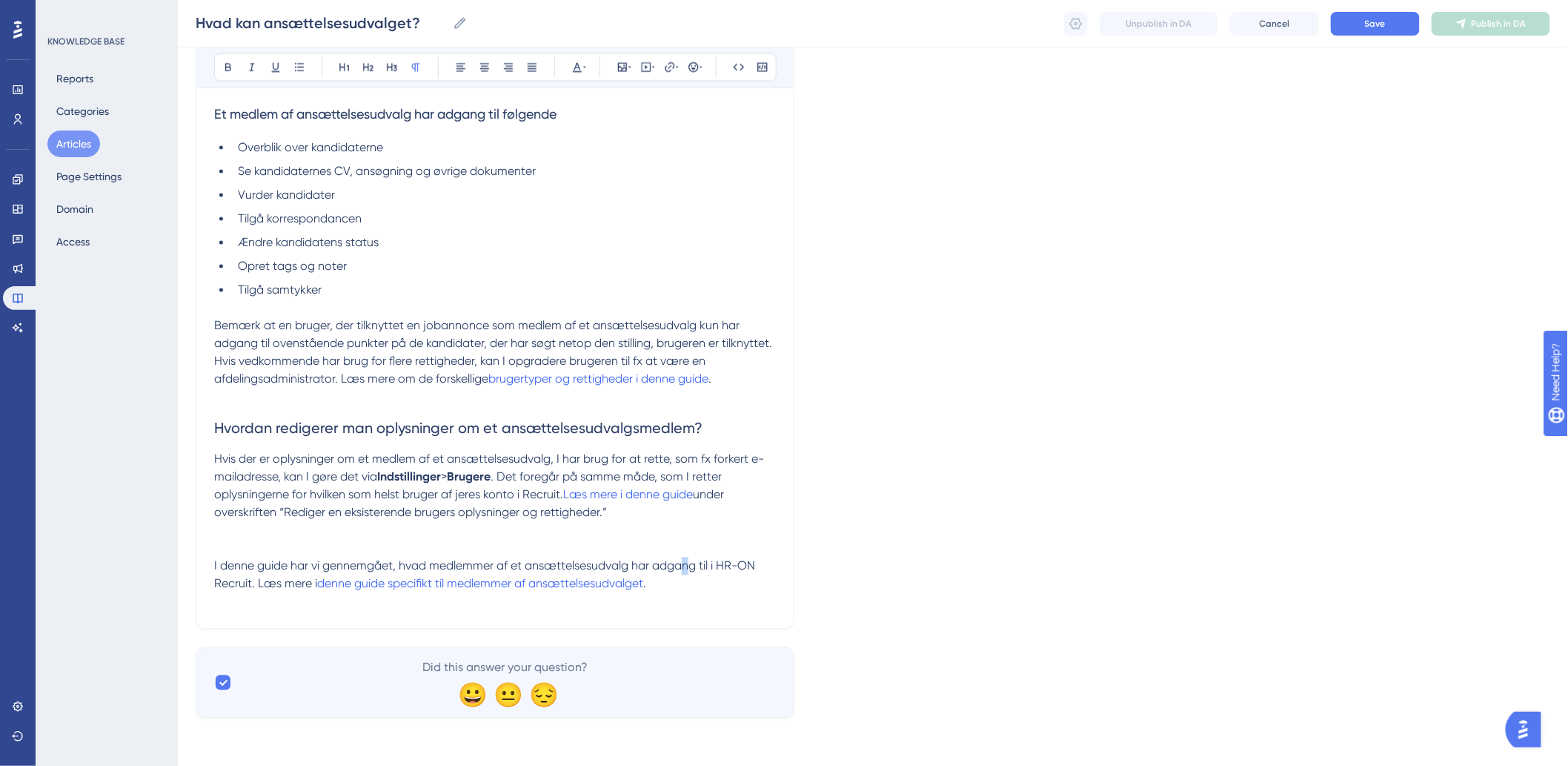
click at [690, 573] on p "I denne guide har vi gennemgået, hvad medlemmer af et ansættelsesudvalg har adg…" at bounding box center [495, 574] width 562 height 35
click at [674, 584] on p "I denne guide har vi gennemgået, hvad medlemmer af et ansættelsesudvalg har adg…" at bounding box center [495, 574] width 562 height 35
click at [1384, 15] on button "Save" at bounding box center [1375, 24] width 88 height 24
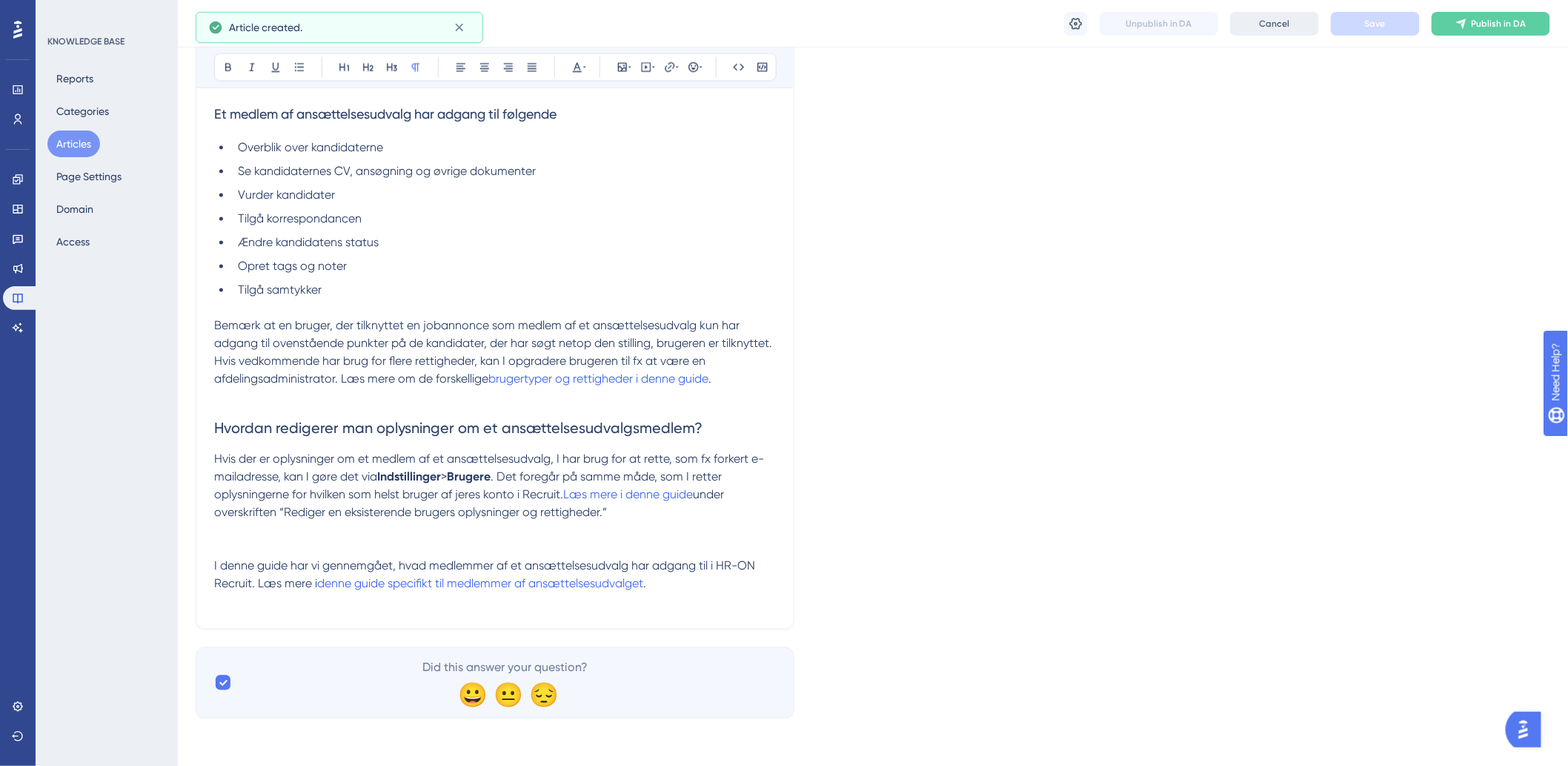
scroll to position [884, 0]
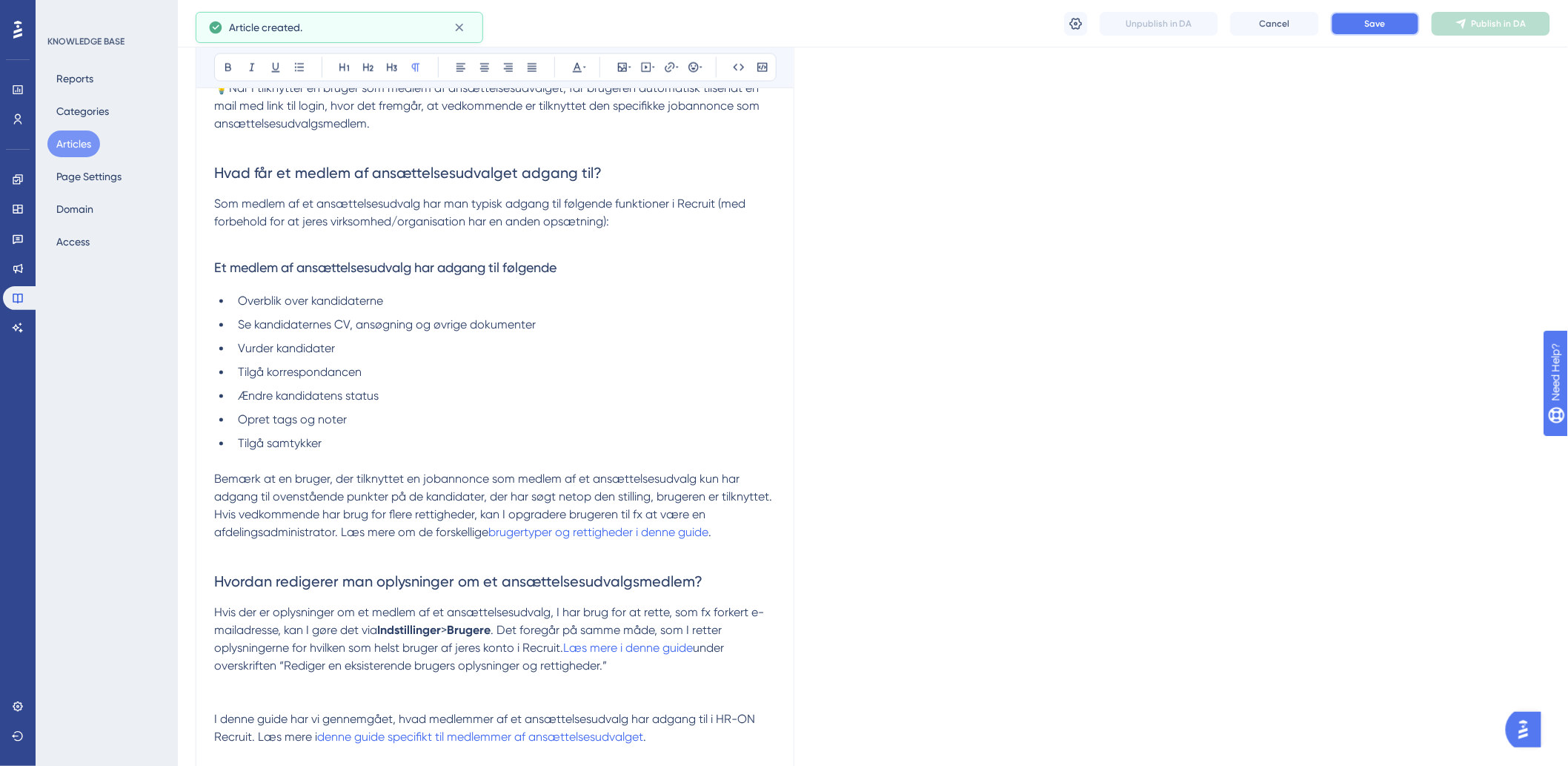
click at [1390, 29] on button "Save" at bounding box center [1375, 24] width 88 height 24
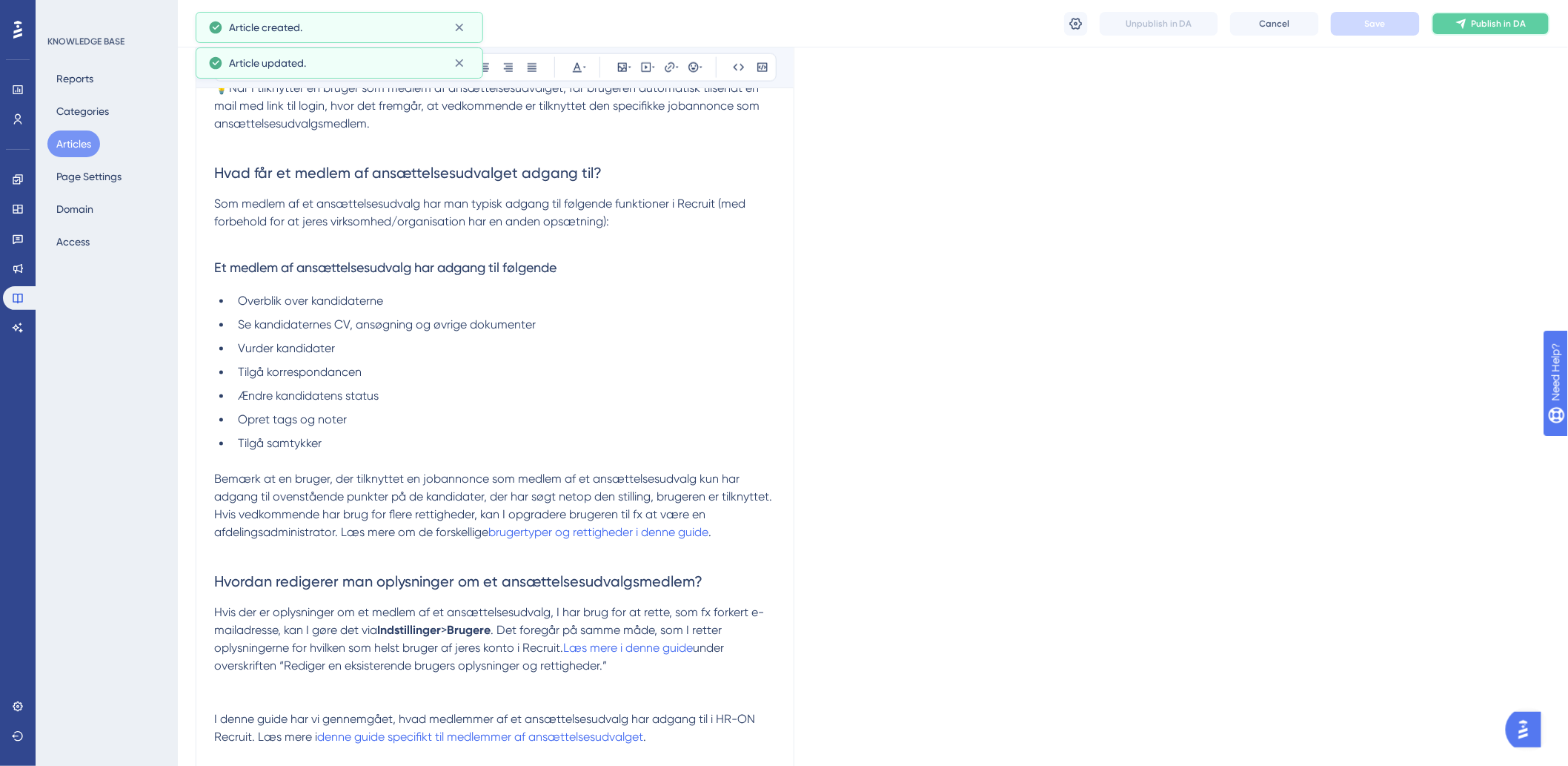
click at [1484, 28] on span "Publish in DA" at bounding box center [1499, 24] width 55 height 12
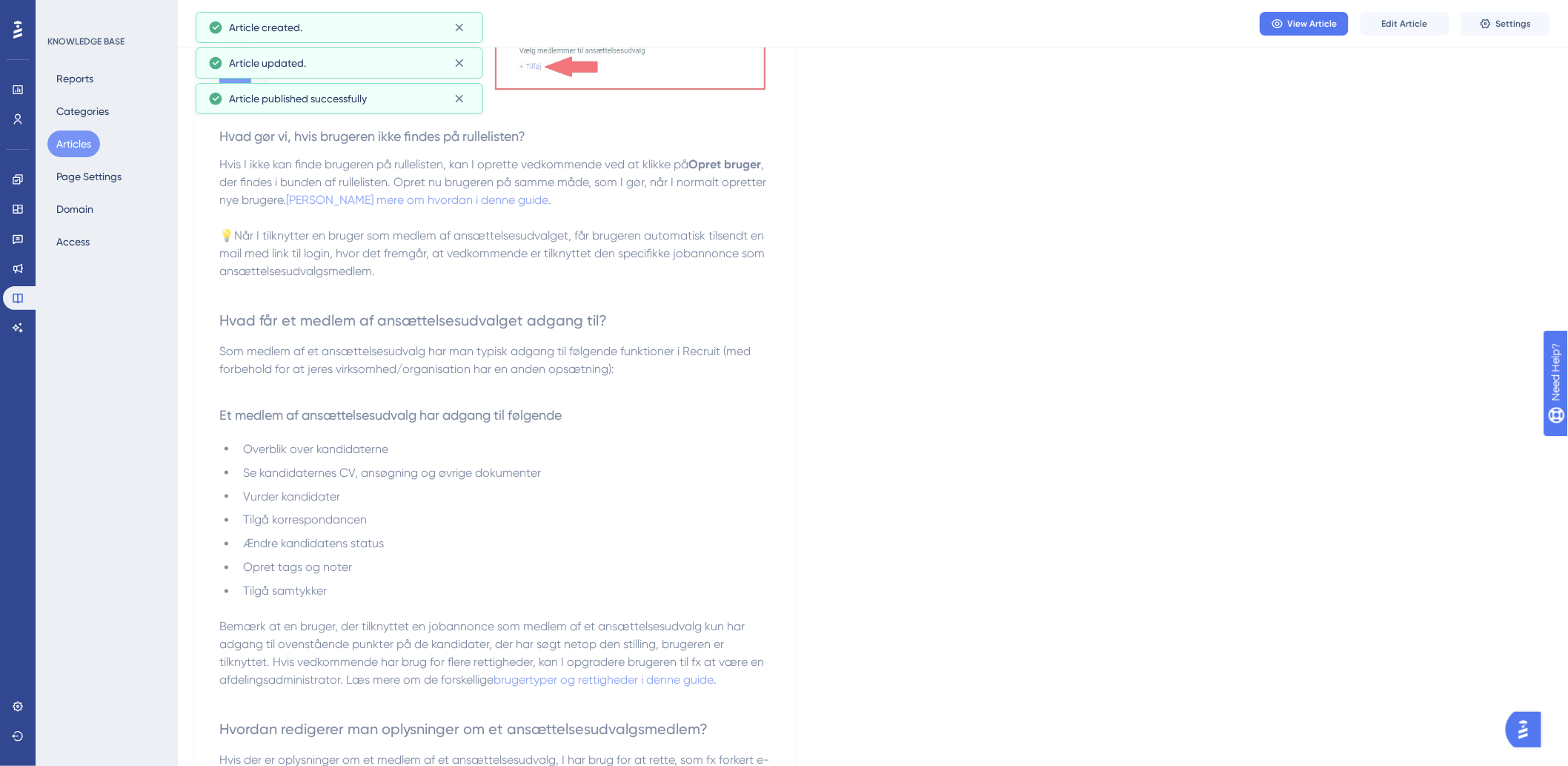
scroll to position [471, 0]
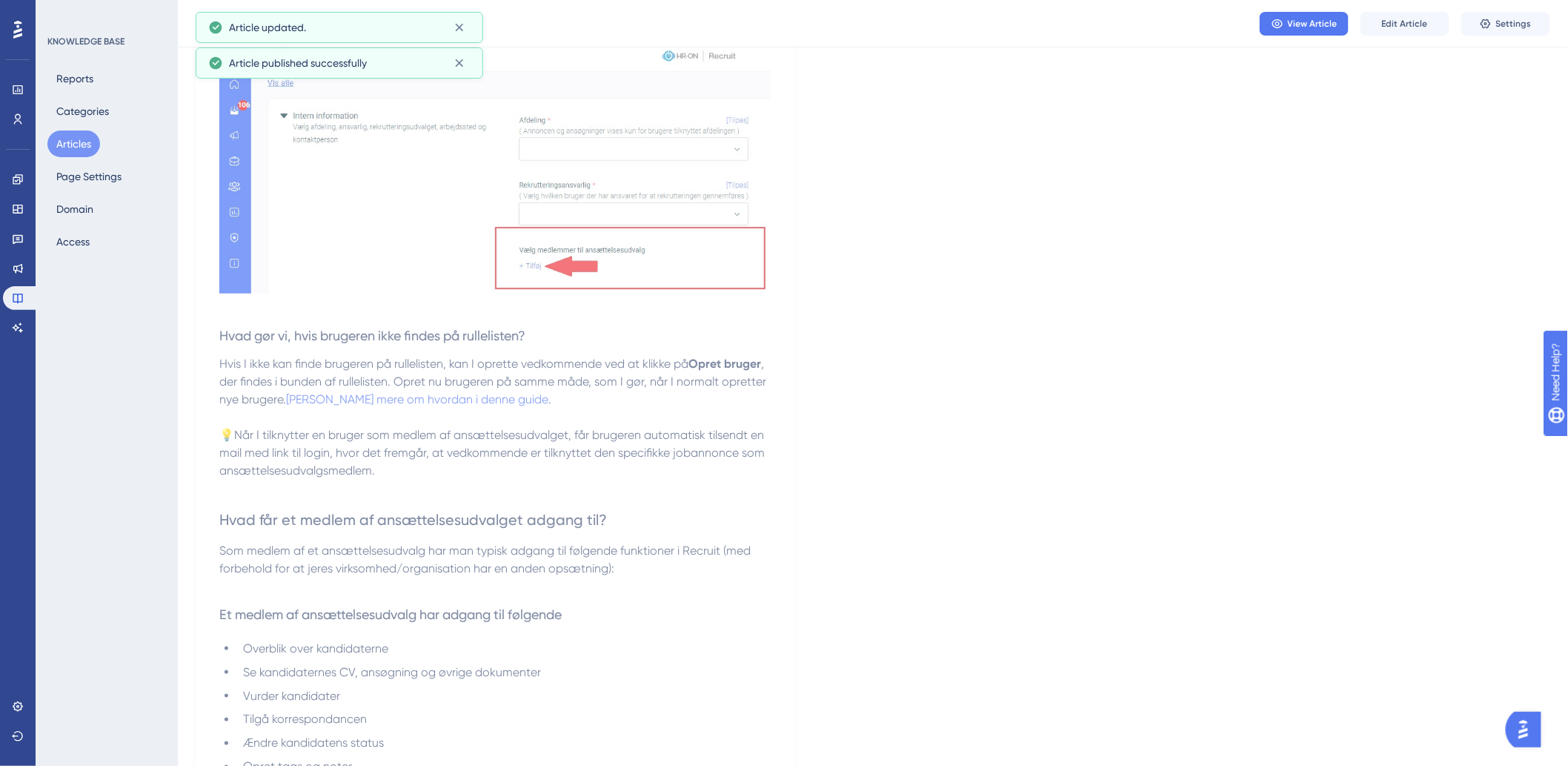
click at [67, 139] on button "Articles" at bounding box center [73, 144] width 52 height 27
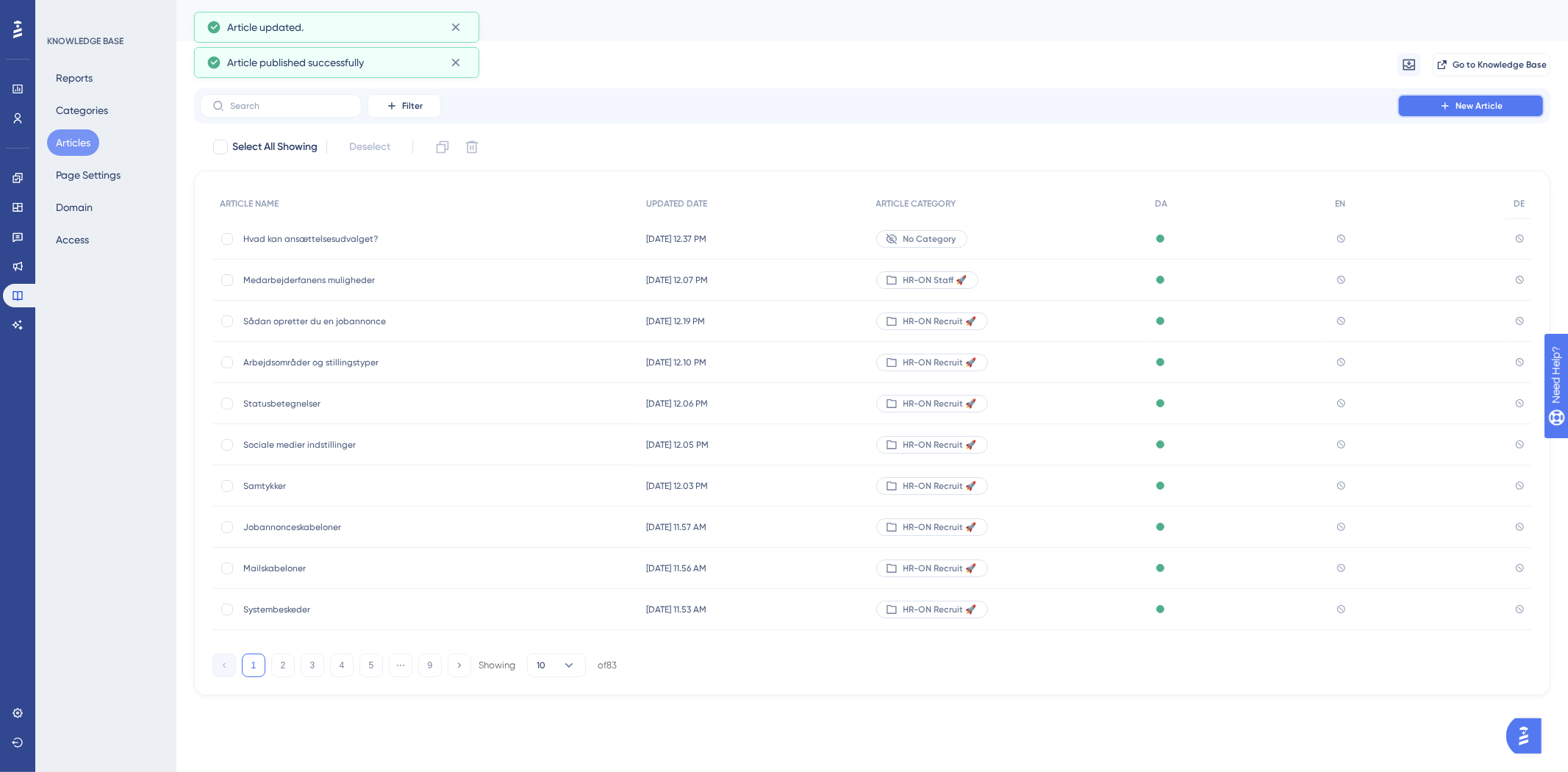
click at [1444, 99] on button "New Article" at bounding box center [1471, 106] width 147 height 24
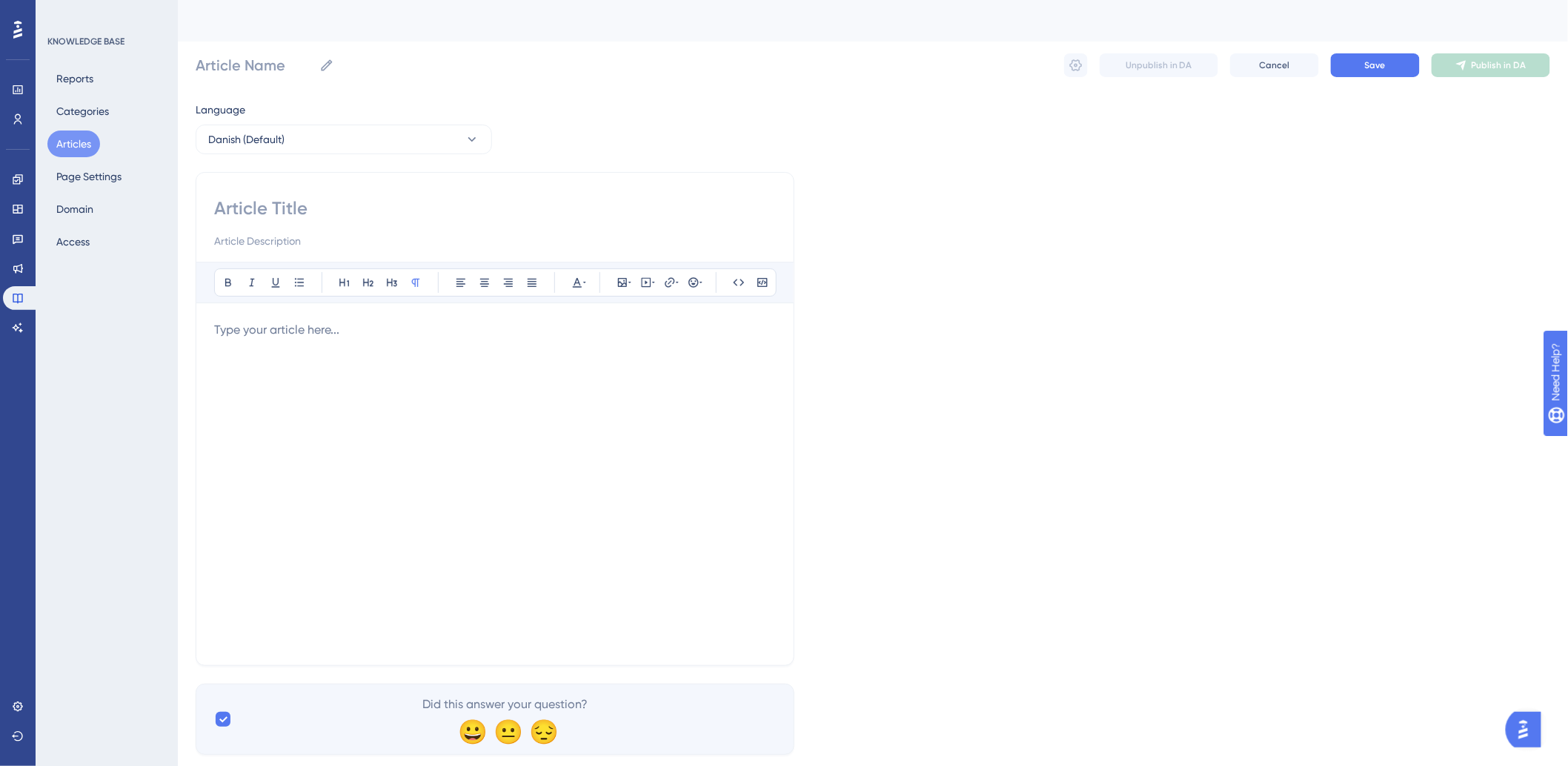
click at [323, 195] on div "Bold Italic Underline Bullet Point Heading 1 Heading 2 Heading 3 Normal Align L…" at bounding box center [495, 419] width 599 height 493
click at [322, 203] on input at bounding box center [495, 209] width 562 height 24
paste input "Sådan bruger du HR-ON Recruit som medlem af et ansættelsesudvalg"
type input "Sådan bruger du HR-ON Recruit som medlem af et ansættelsesudvalg"
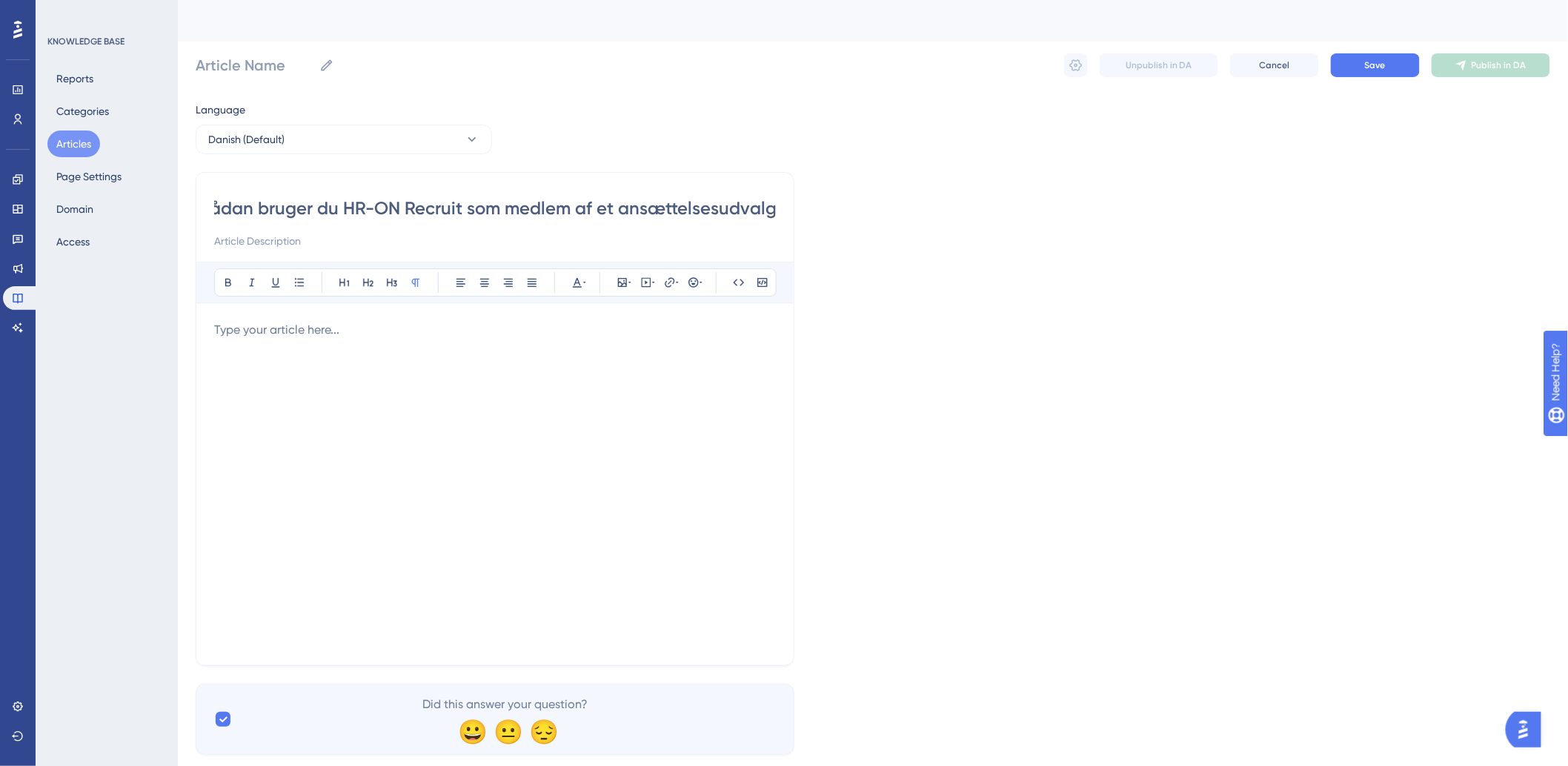
type input "Sådan bruger du HR-ON Recruit som medlem af et ansættelsesudvalg"
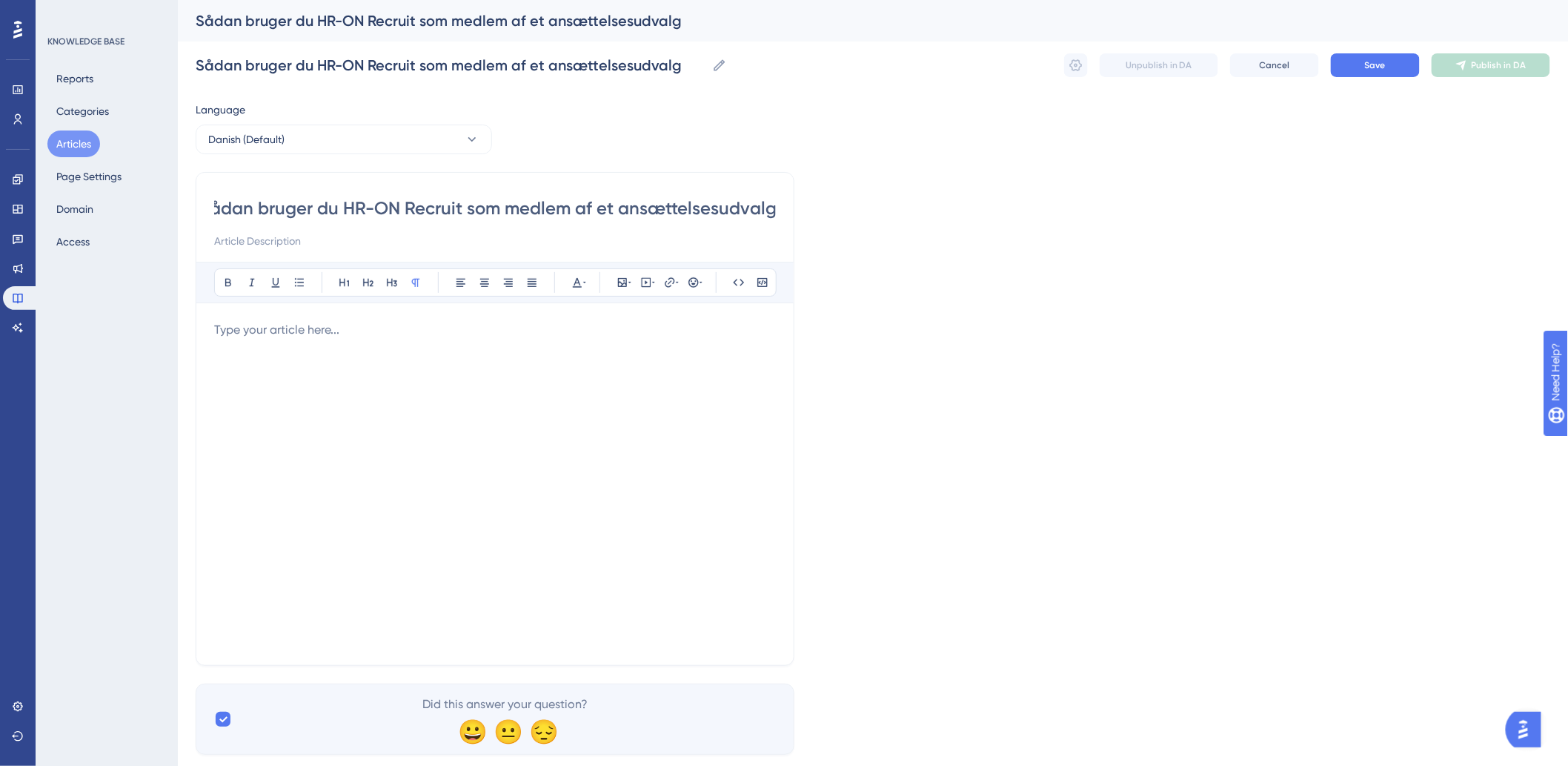
type input "Sådan bruger du HR-ON Recruit som medlem af et ansættelsesudvalg"
click at [428, 385] on div at bounding box center [495, 483] width 562 height 326
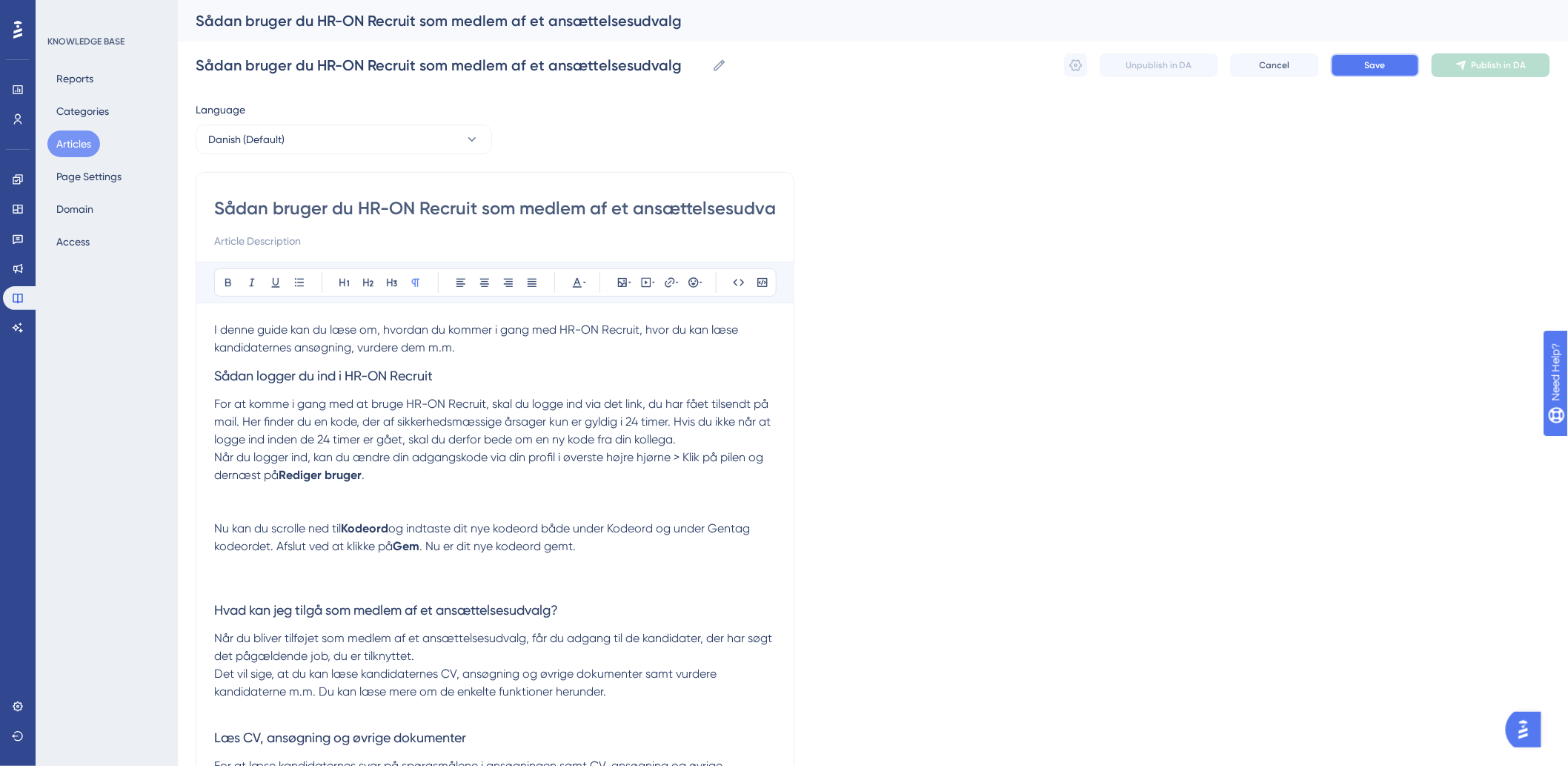
click at [1364, 65] on button "Save" at bounding box center [1375, 65] width 88 height 24
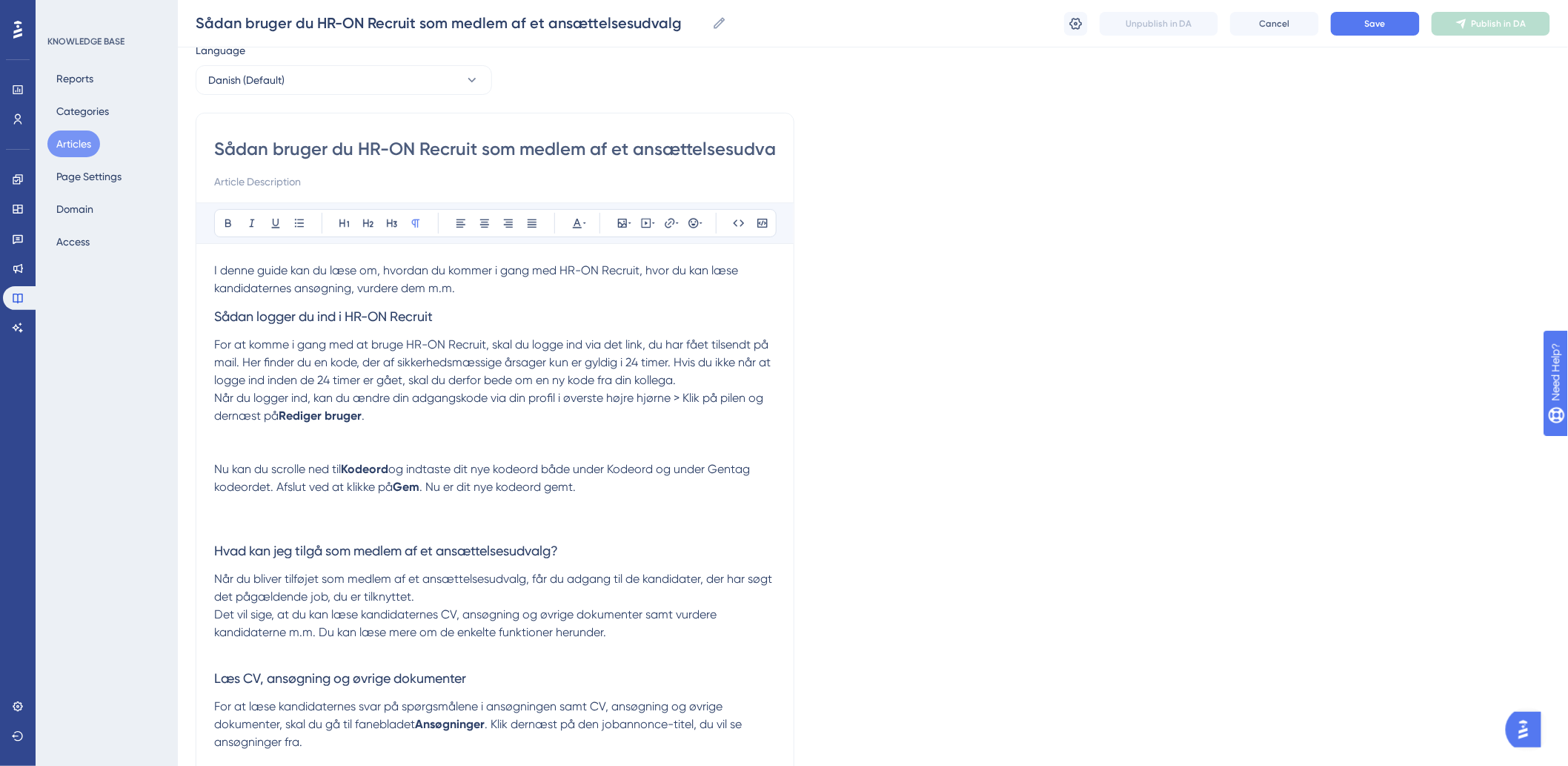
scroll to position [83, 0]
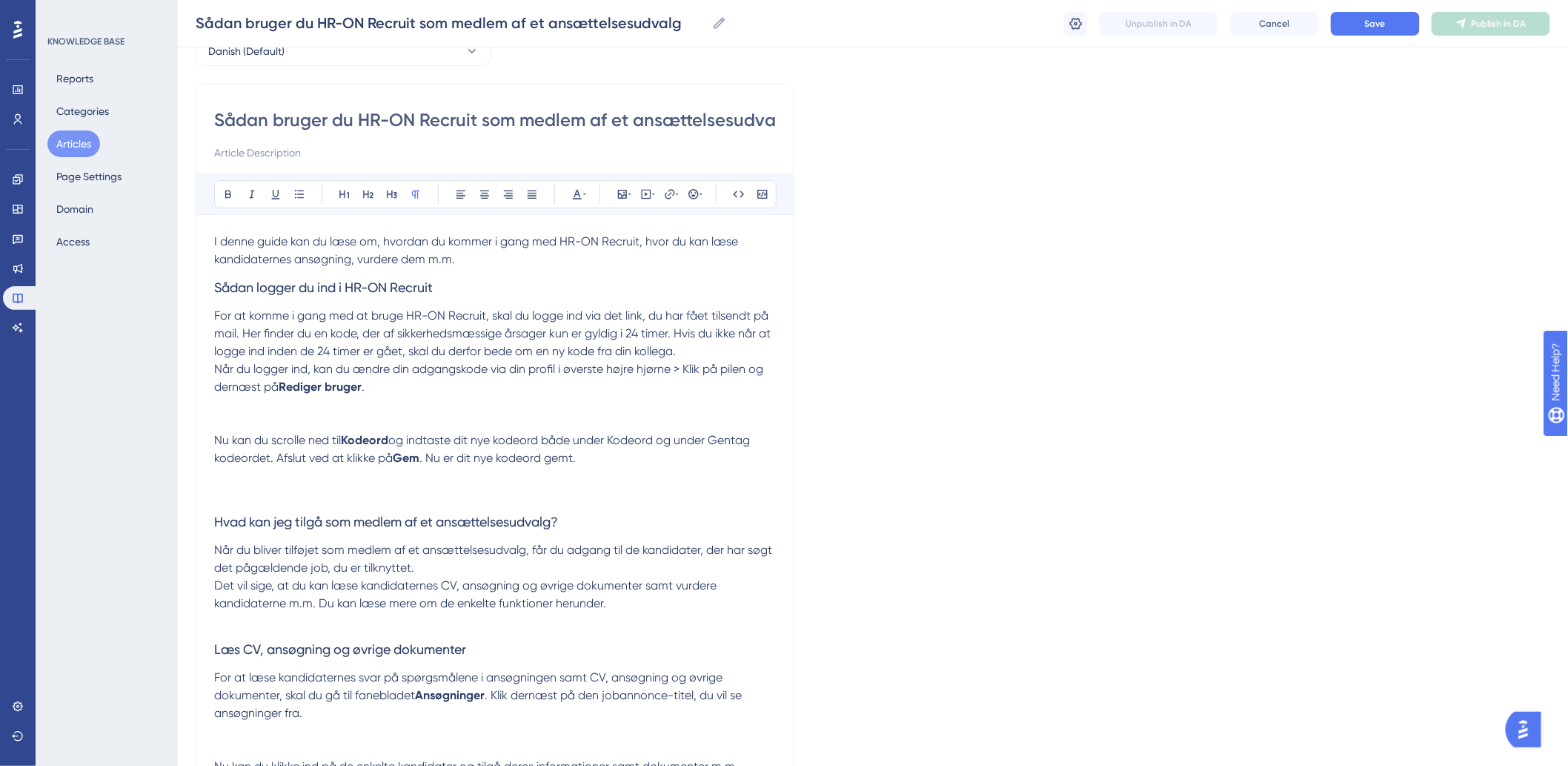
click at [298, 428] on p at bounding box center [495, 422] width 562 height 18
click at [253, 408] on p at bounding box center [495, 405] width 562 height 18
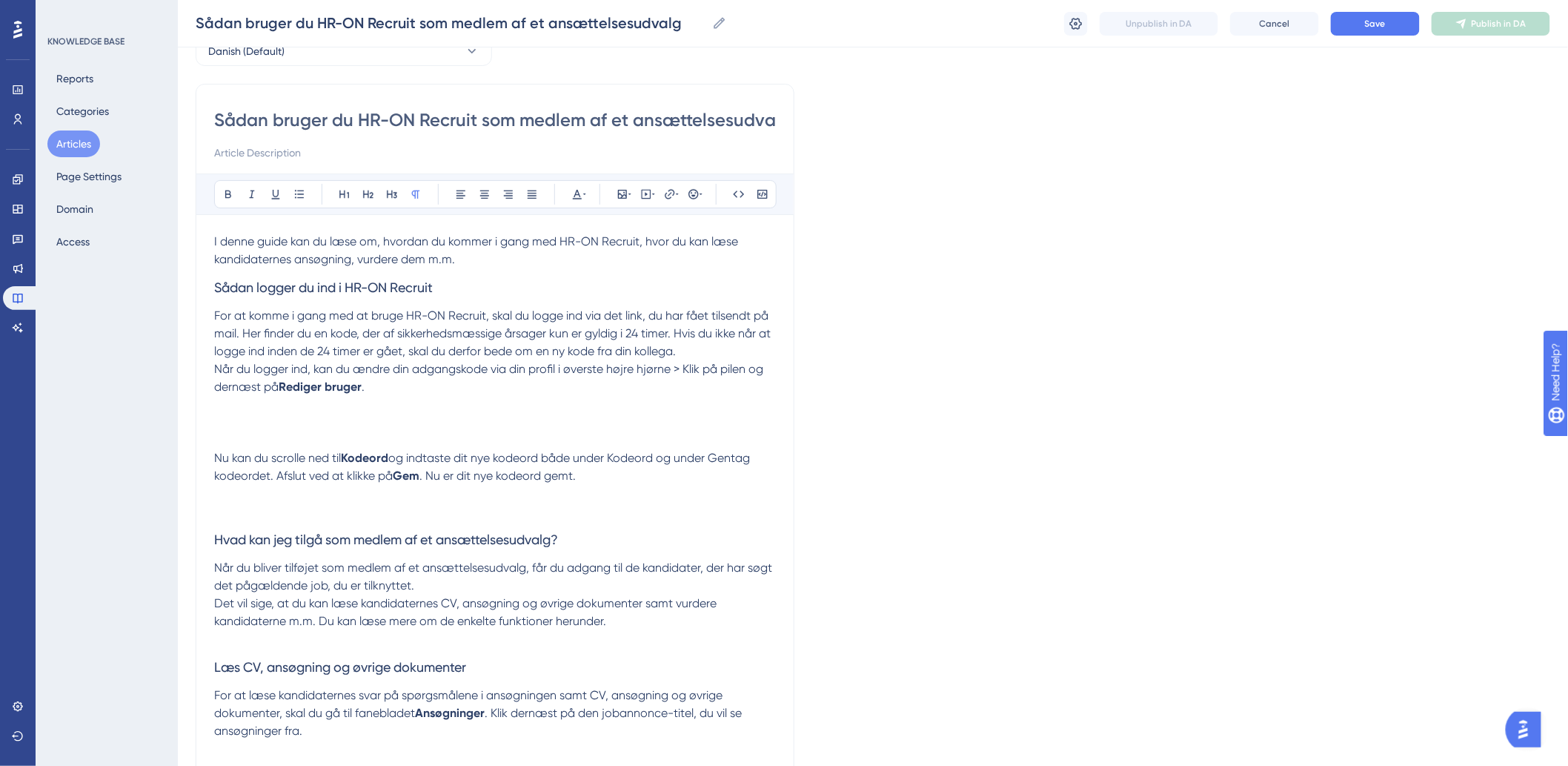
click at [301, 420] on p at bounding box center [495, 414] width 562 height 35
click at [624, 191] on icon at bounding box center [622, 194] width 9 height 9
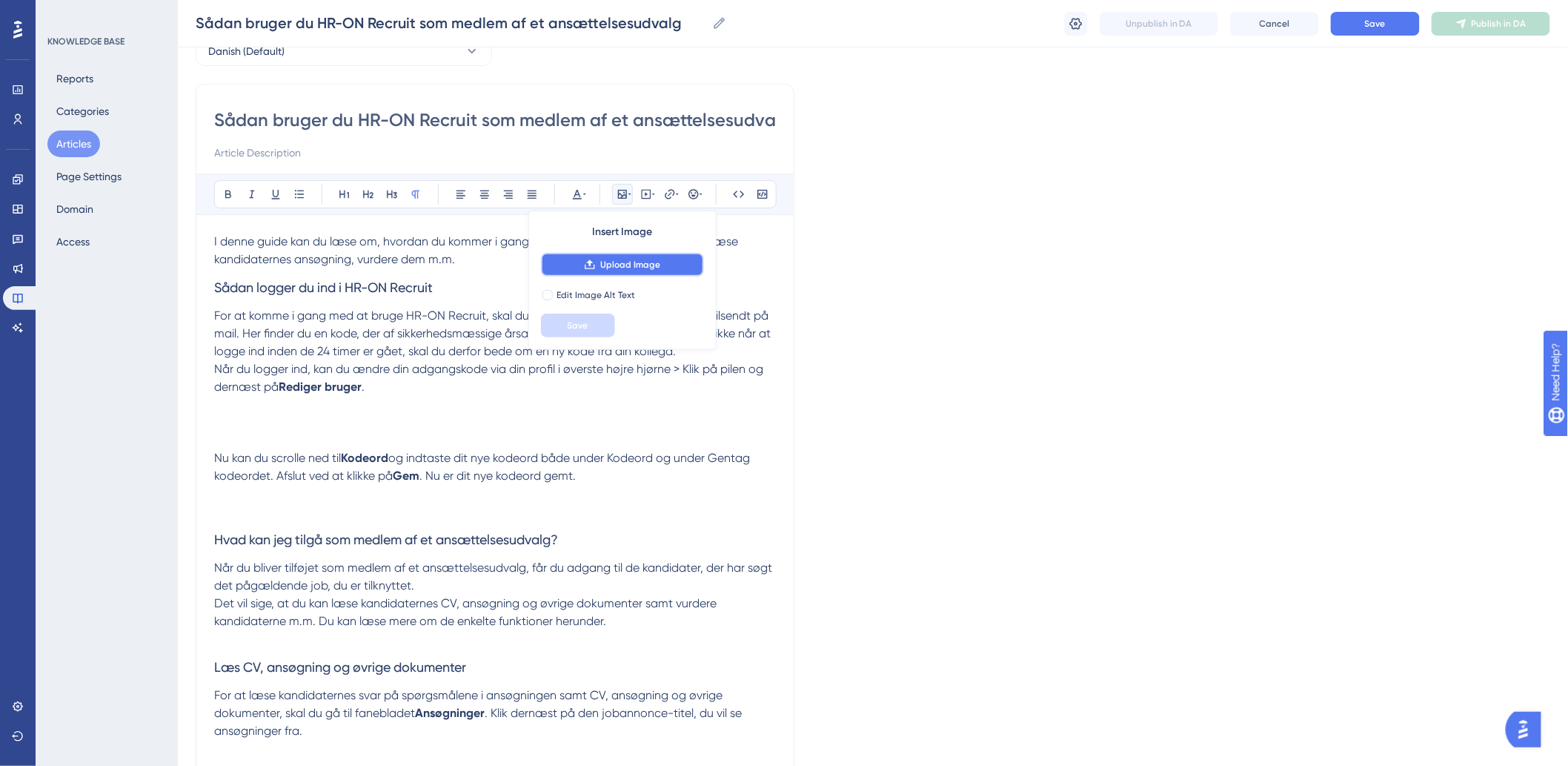
click at [620, 261] on span "Upload Image" at bounding box center [631, 265] width 60 height 12
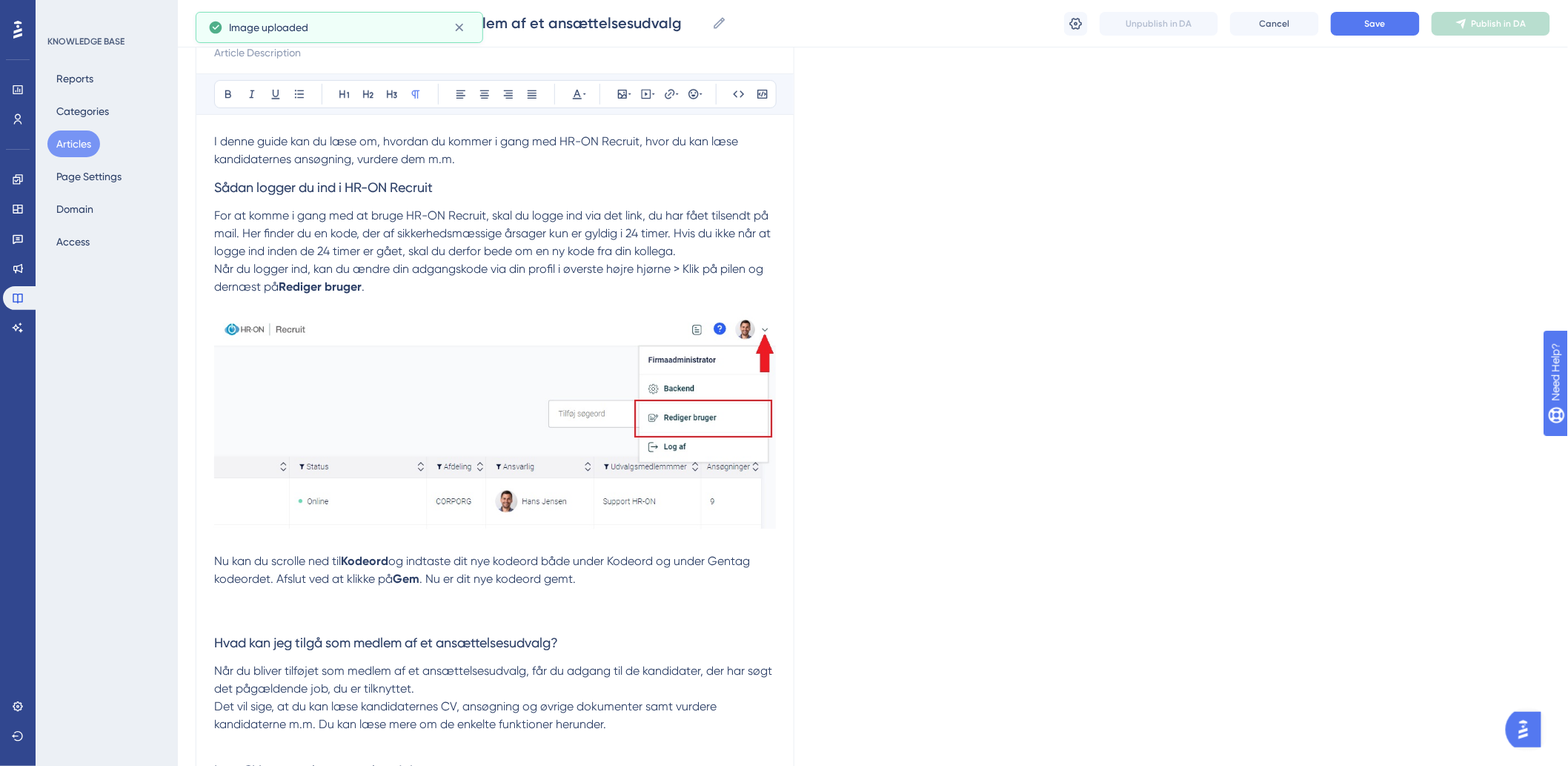
scroll to position [412, 0]
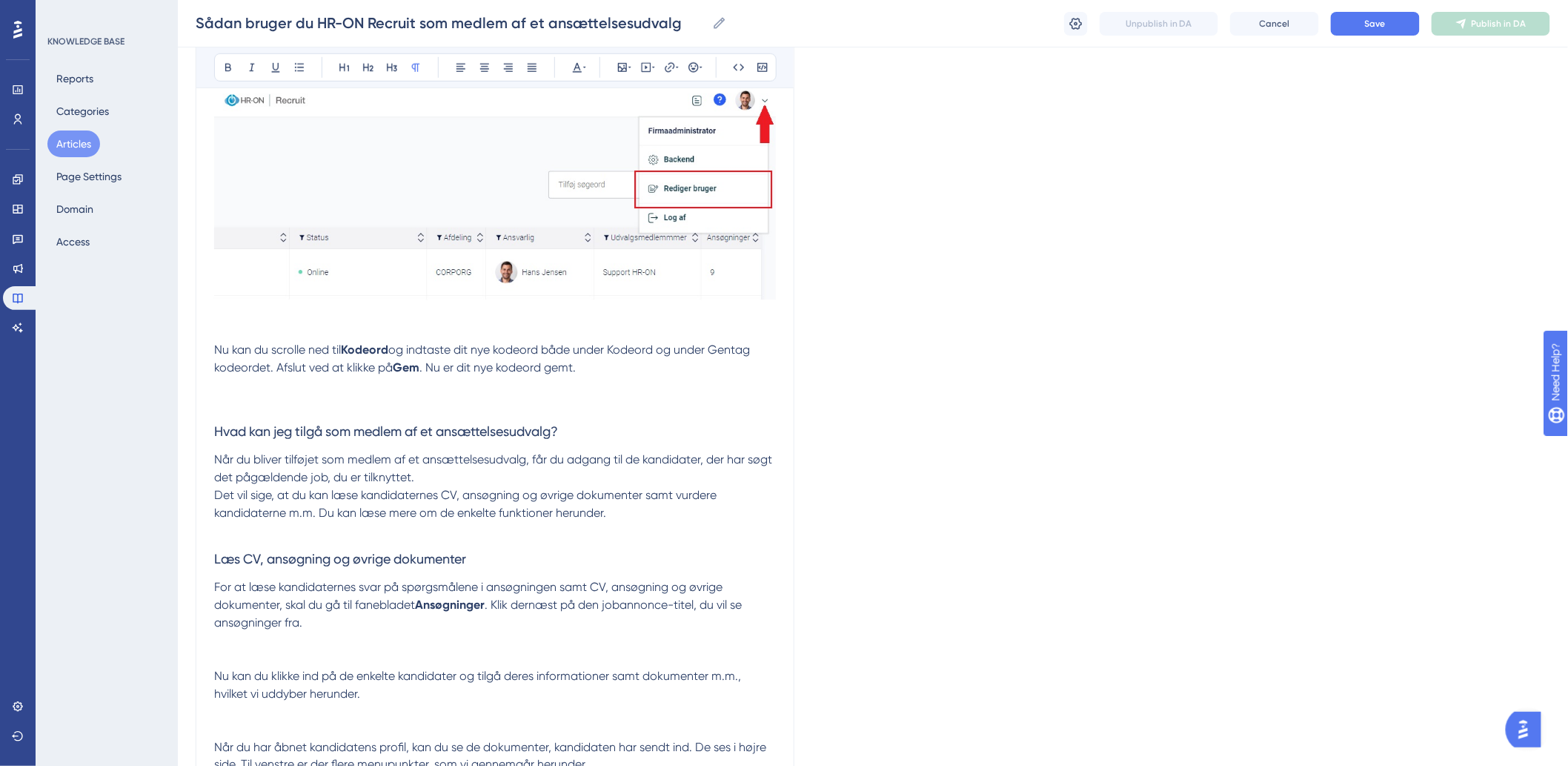
click at [435, 390] on p at bounding box center [495, 385] width 562 height 18
click at [235, 397] on p at bounding box center [495, 403] width 562 height 18
click at [624, 67] on icon at bounding box center [622, 68] width 12 height 12
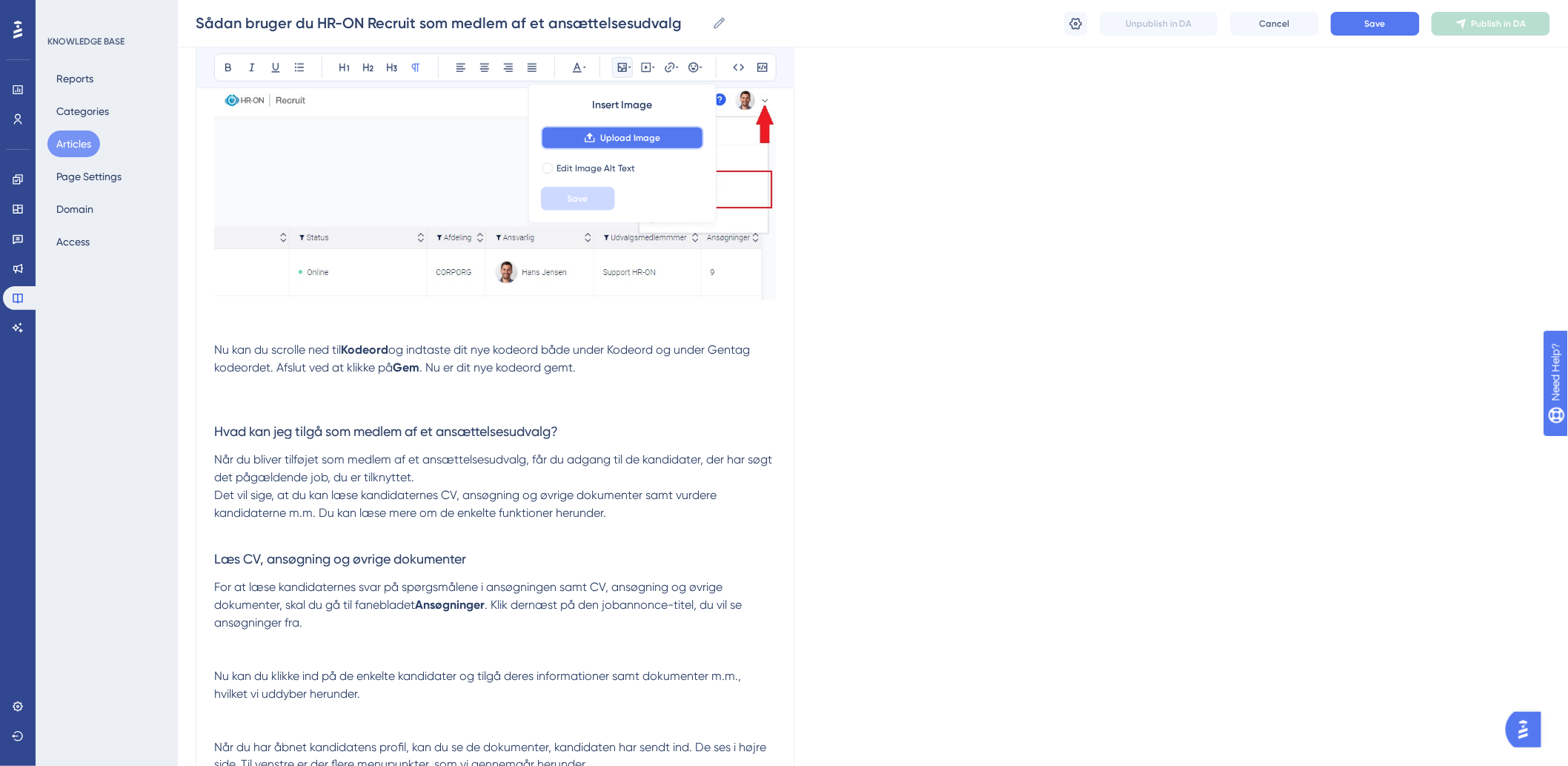
click at [591, 143] on icon at bounding box center [589, 138] width 9 height 9
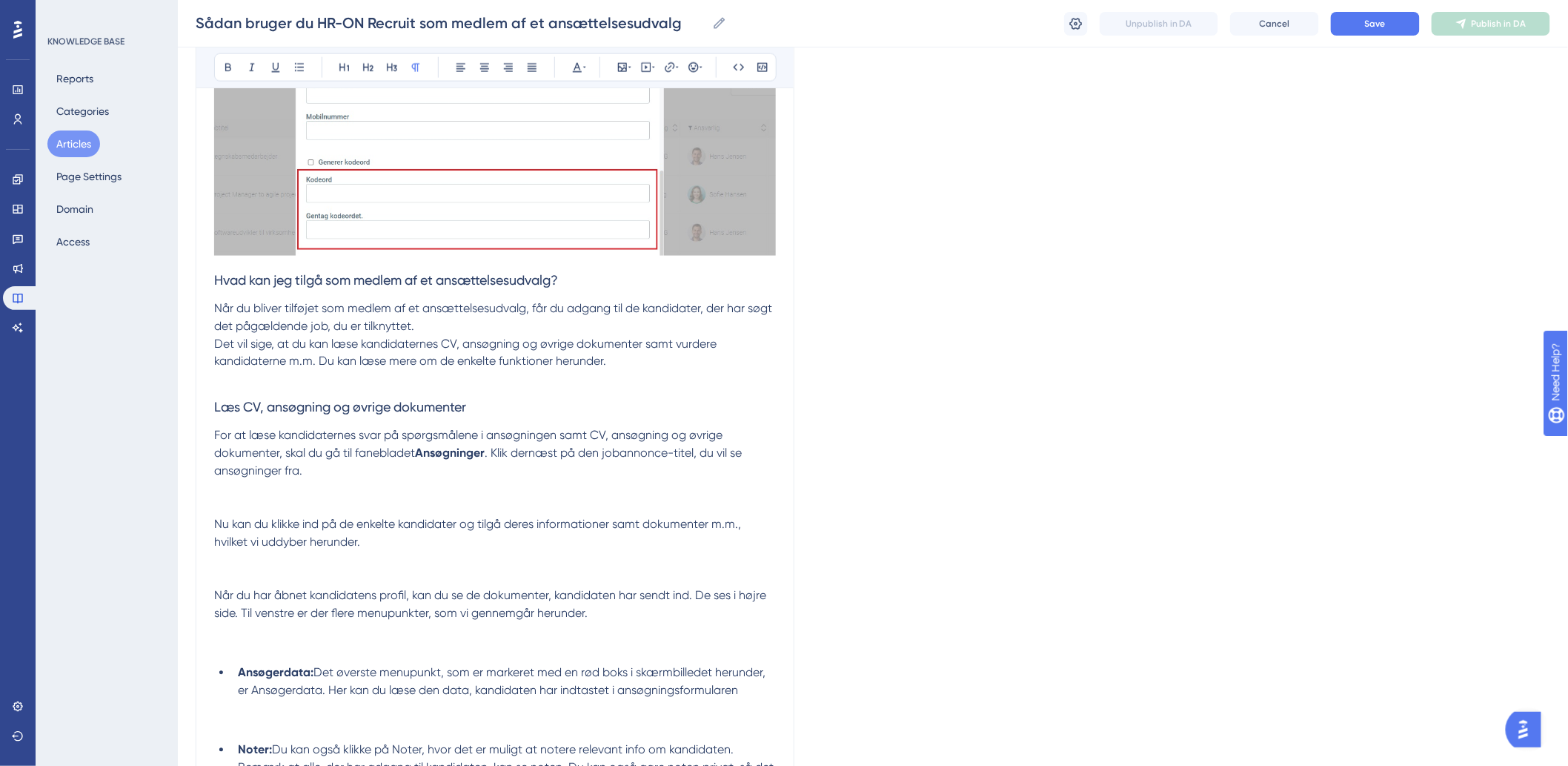
scroll to position [824, 0]
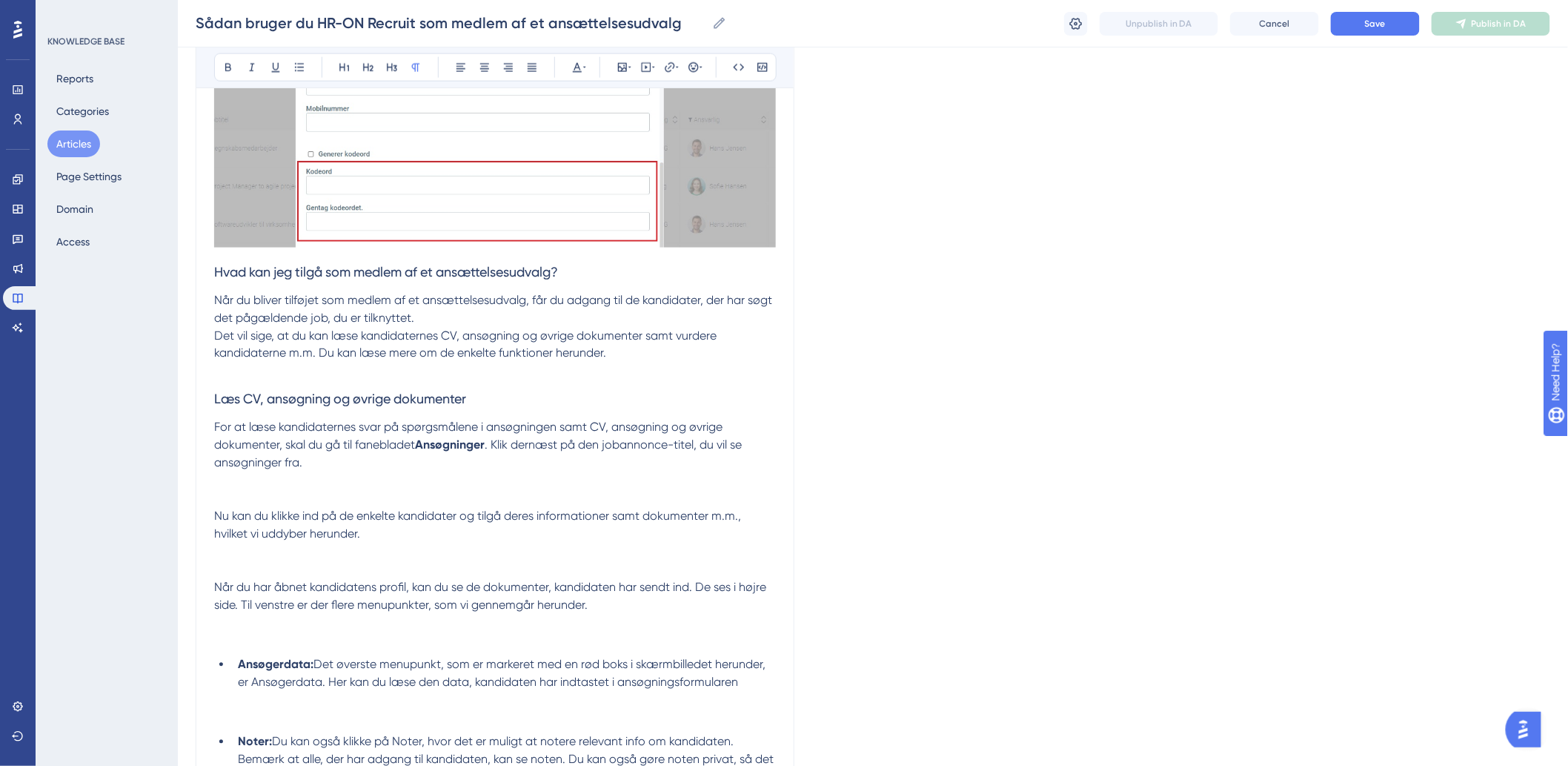
click at [291, 483] on p at bounding box center [495, 481] width 562 height 18
click at [261, 495] on p at bounding box center [495, 499] width 562 height 18
click at [229, 486] on p at bounding box center [495, 481] width 562 height 18
click at [616, 64] on icon at bounding box center [622, 68] width 12 height 12
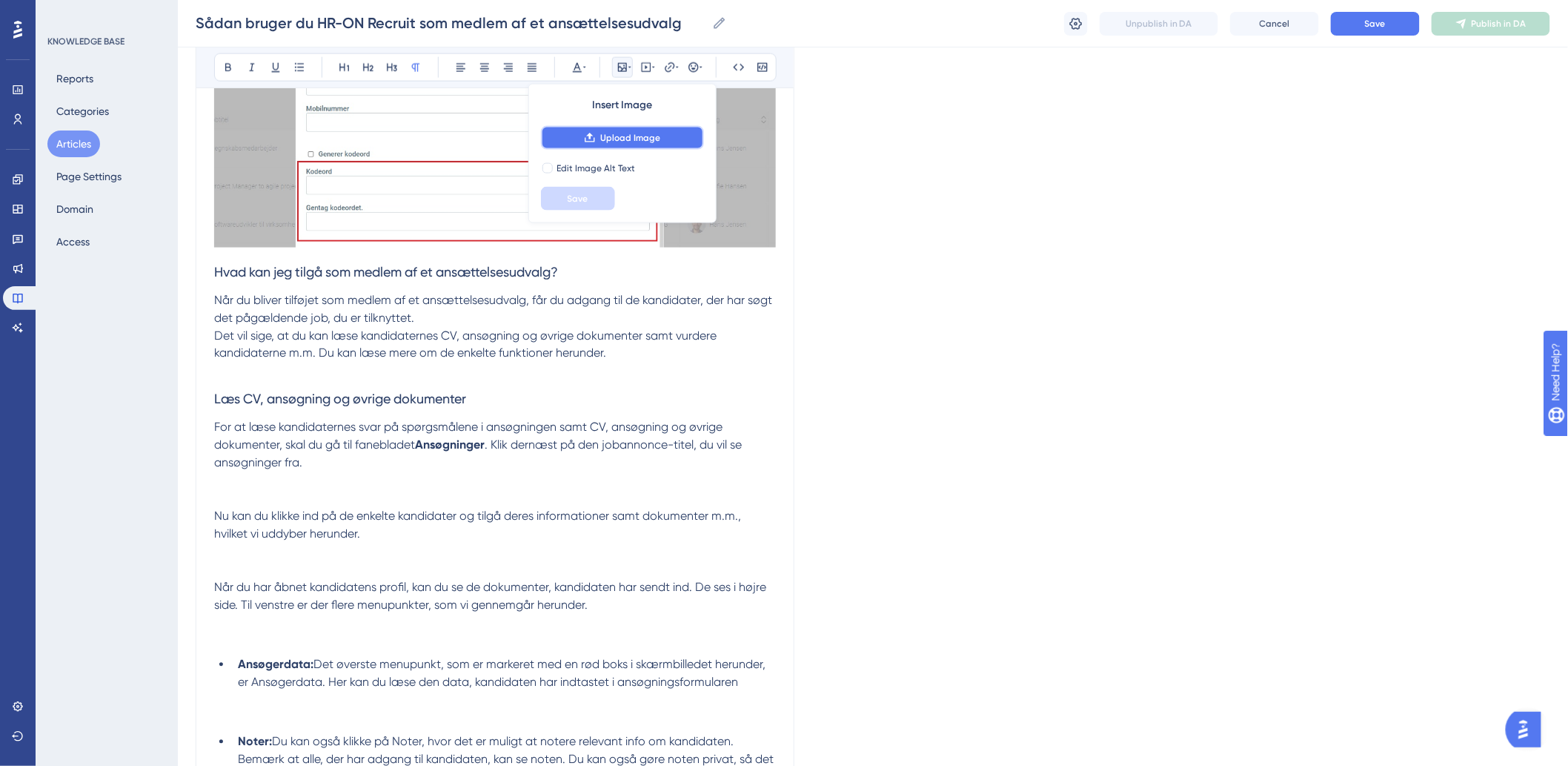
click at [589, 138] on icon at bounding box center [590, 138] width 12 height 12
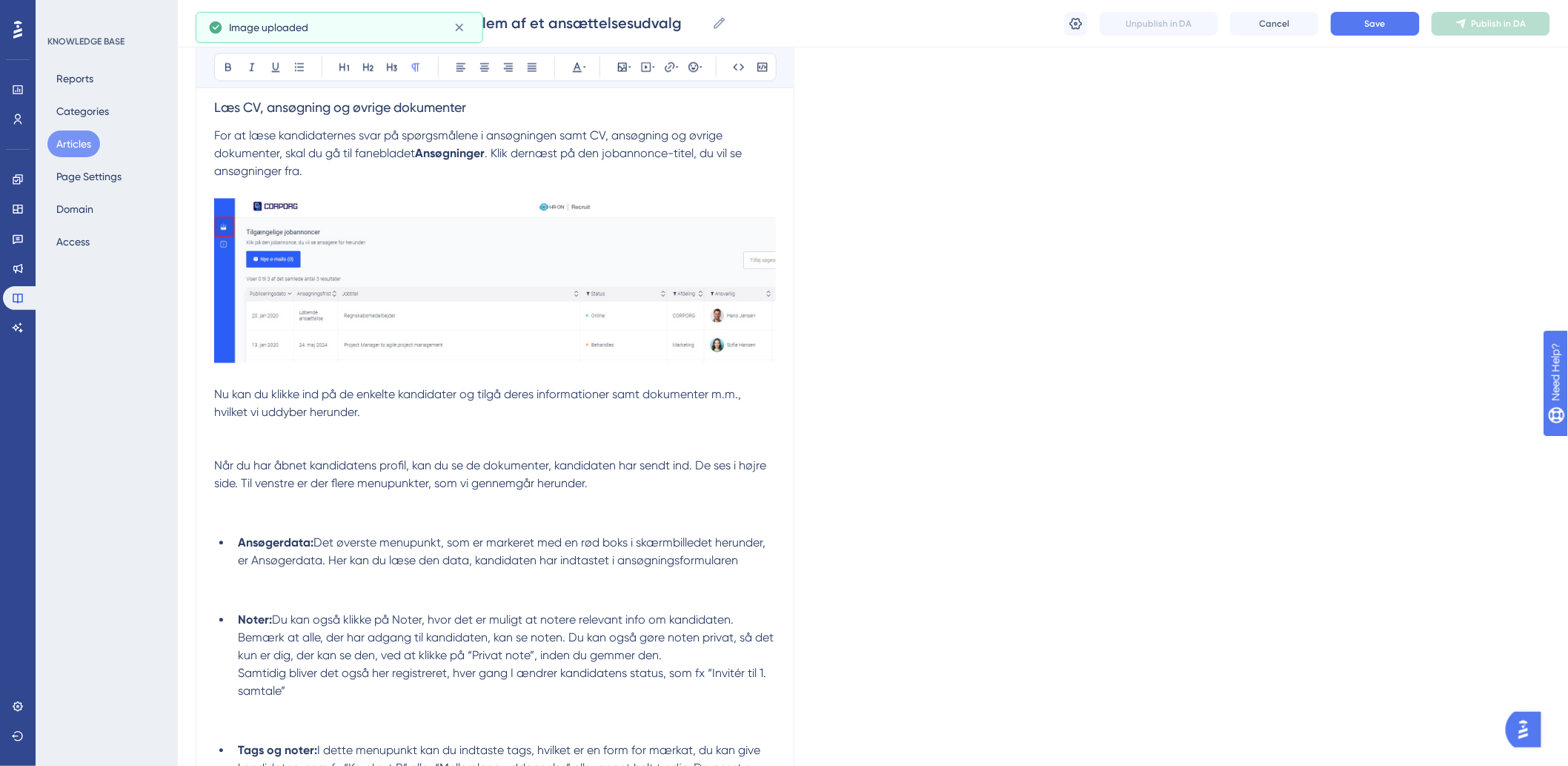
scroll to position [1153, 0]
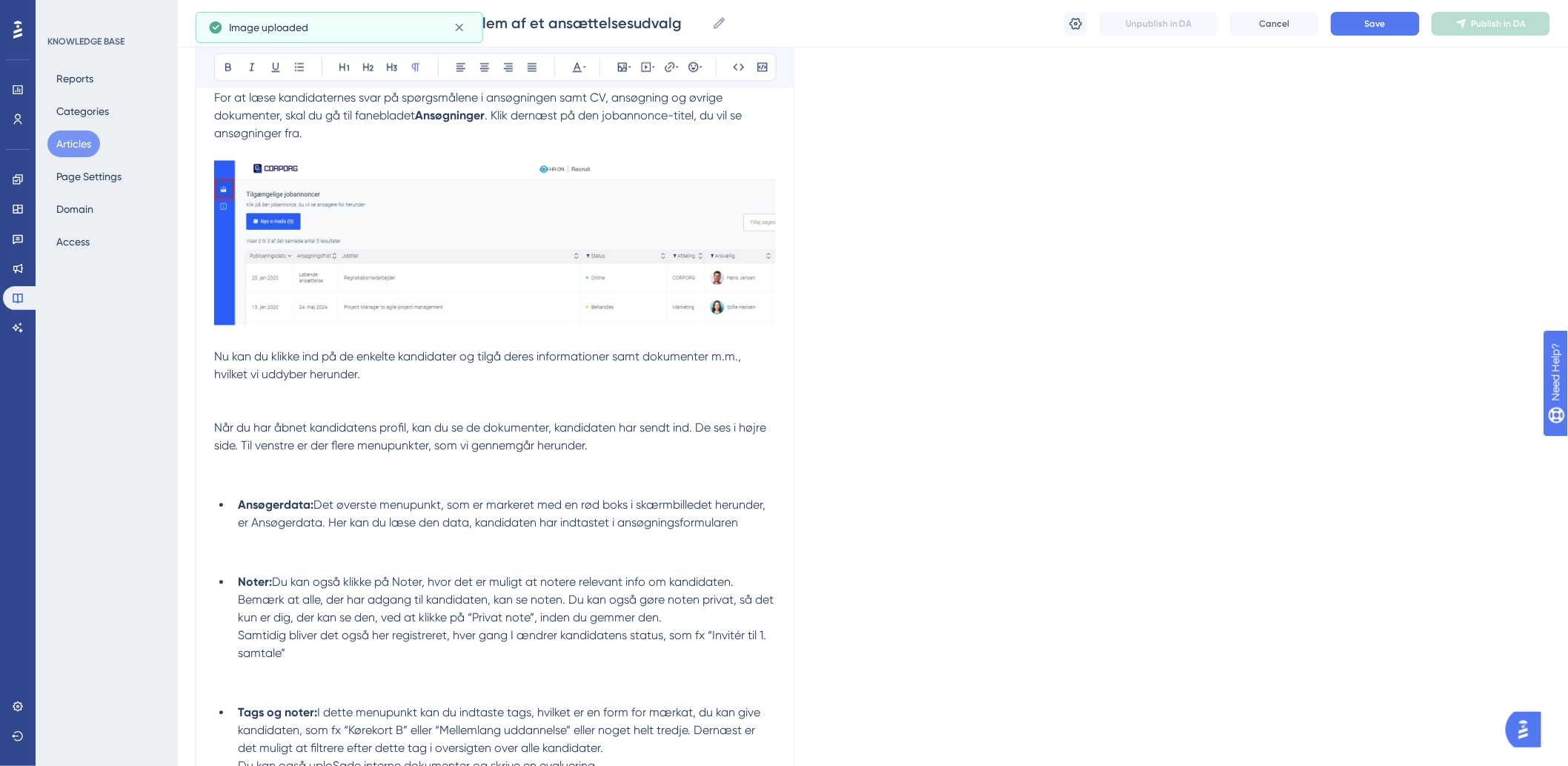
click at [231, 407] on p at bounding box center [495, 410] width 562 height 18
click at [225, 398] on p at bounding box center [495, 393] width 562 height 18
click at [623, 67] on icon at bounding box center [622, 68] width 12 height 12
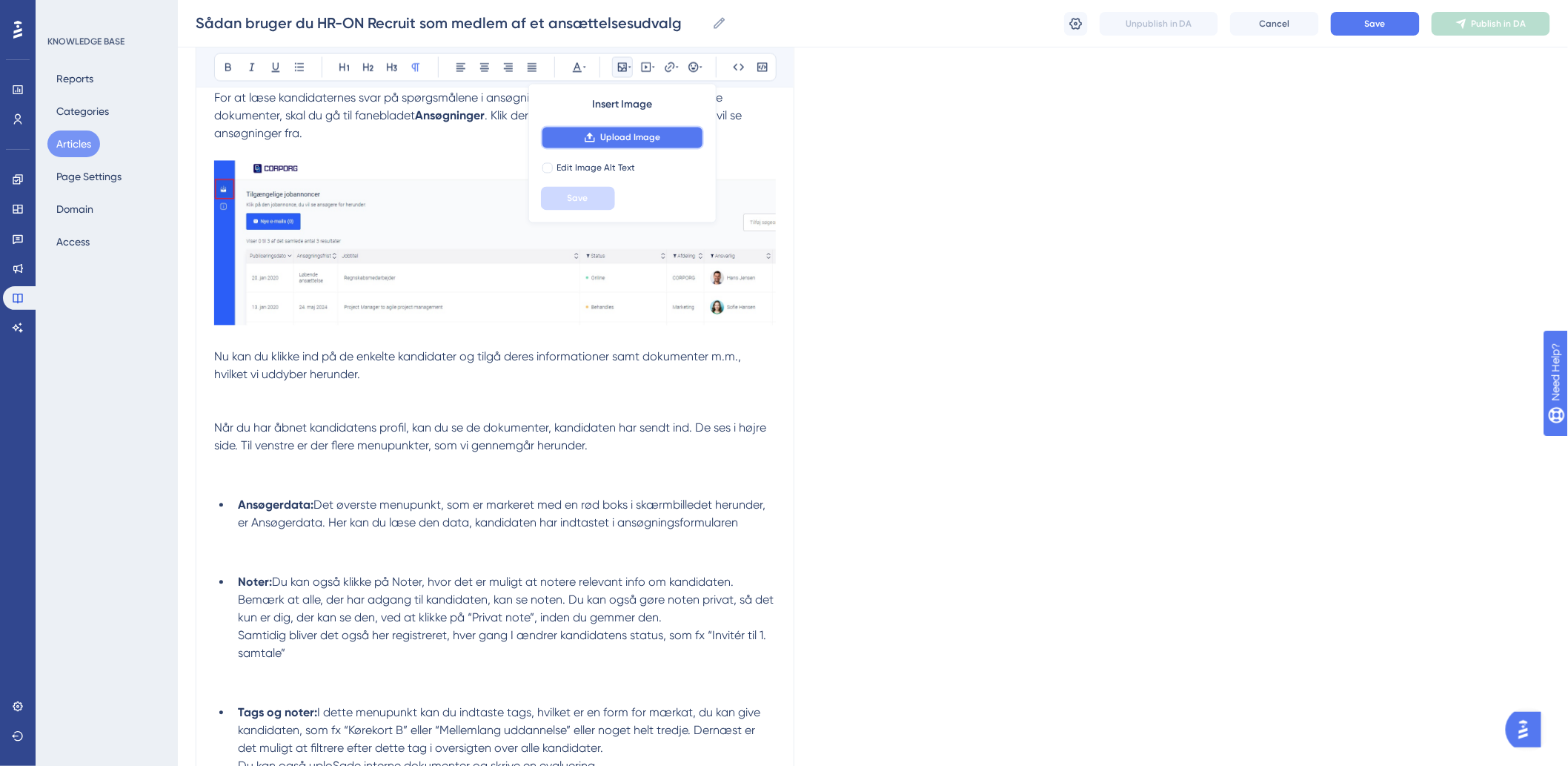
click at [603, 141] on span "Upload Image" at bounding box center [631, 138] width 60 height 12
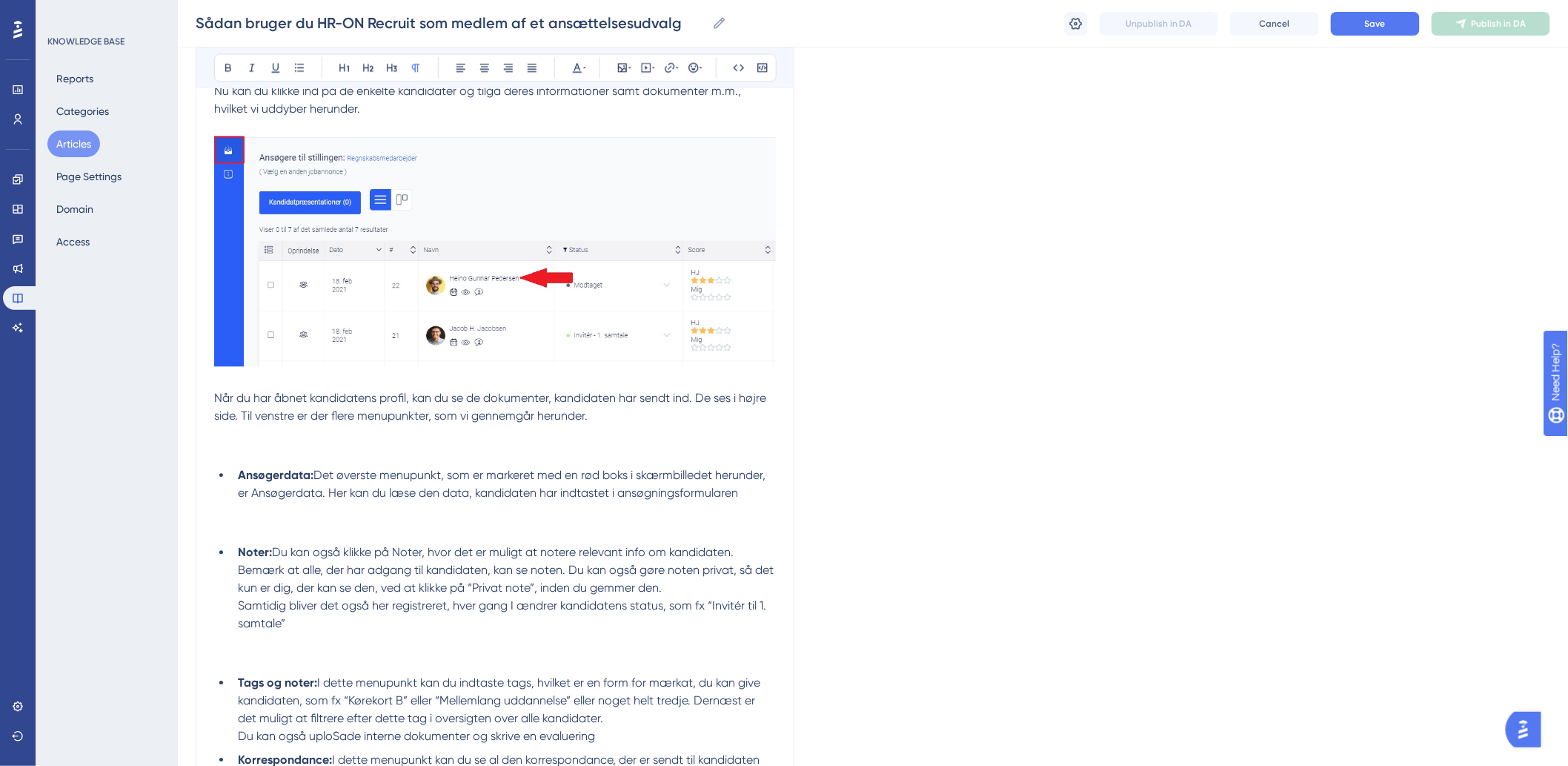
scroll to position [1400, 0]
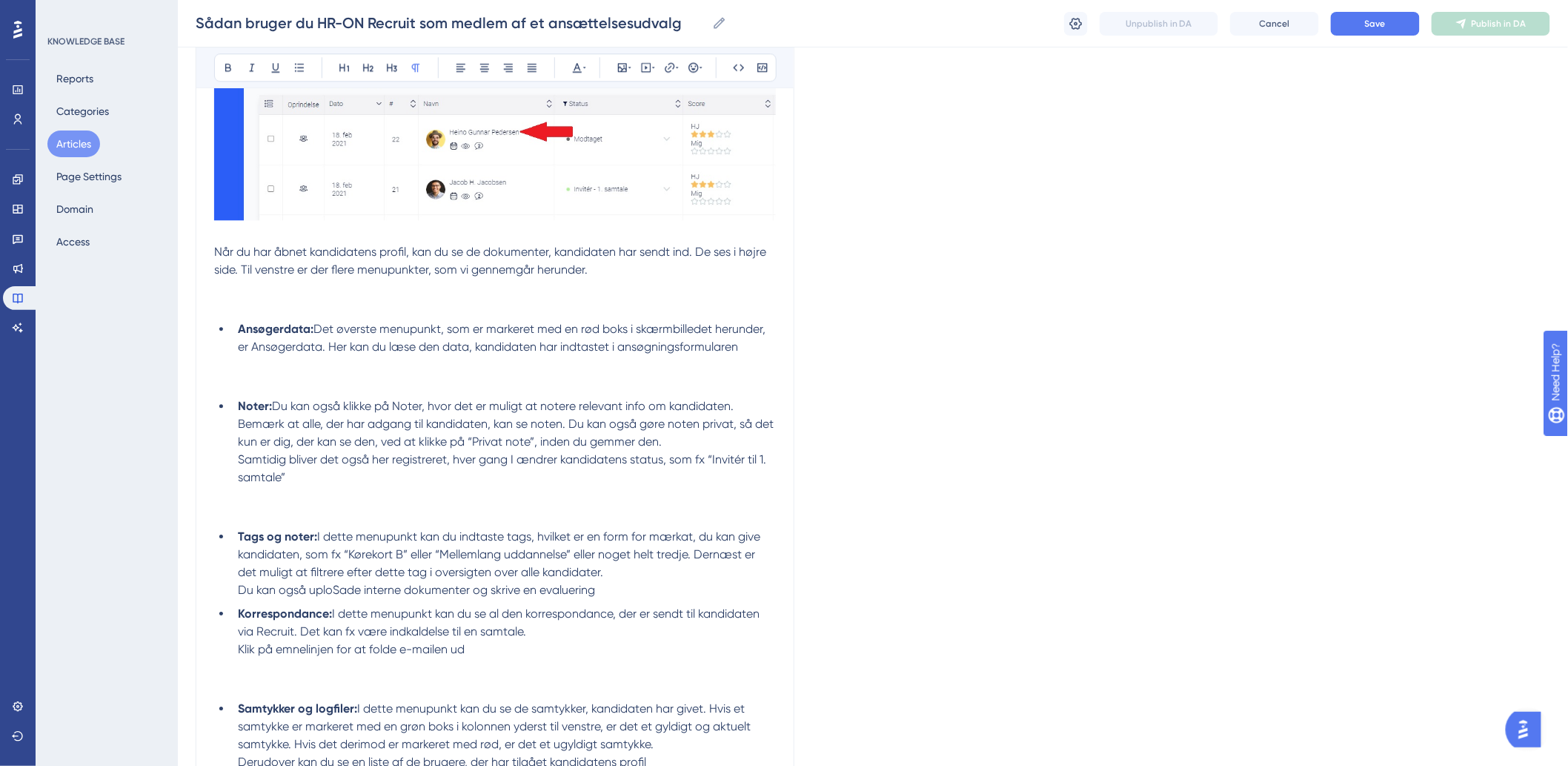
click at [272, 297] on p at bounding box center [495, 305] width 562 height 18
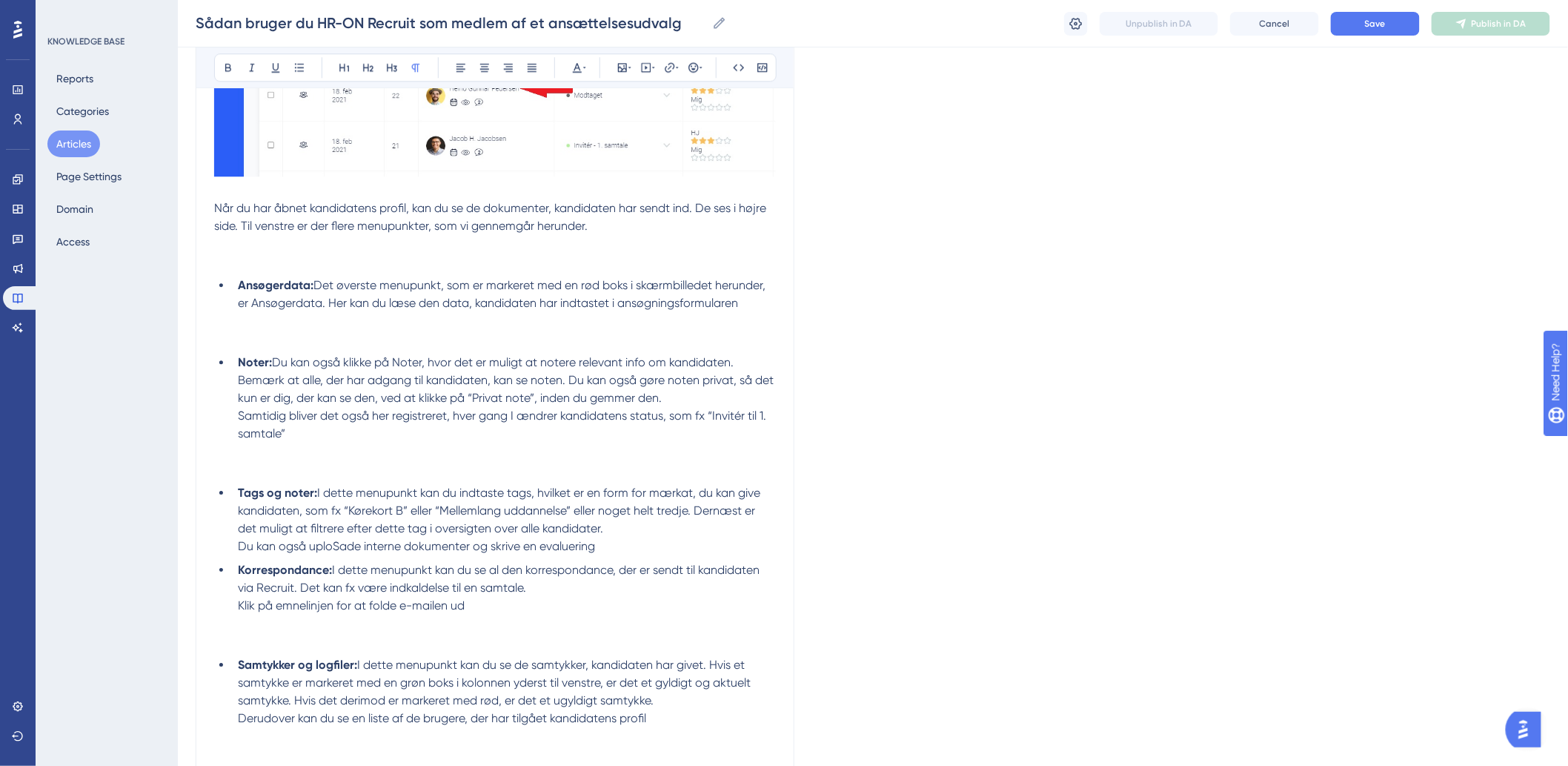
scroll to position [1647, 0]
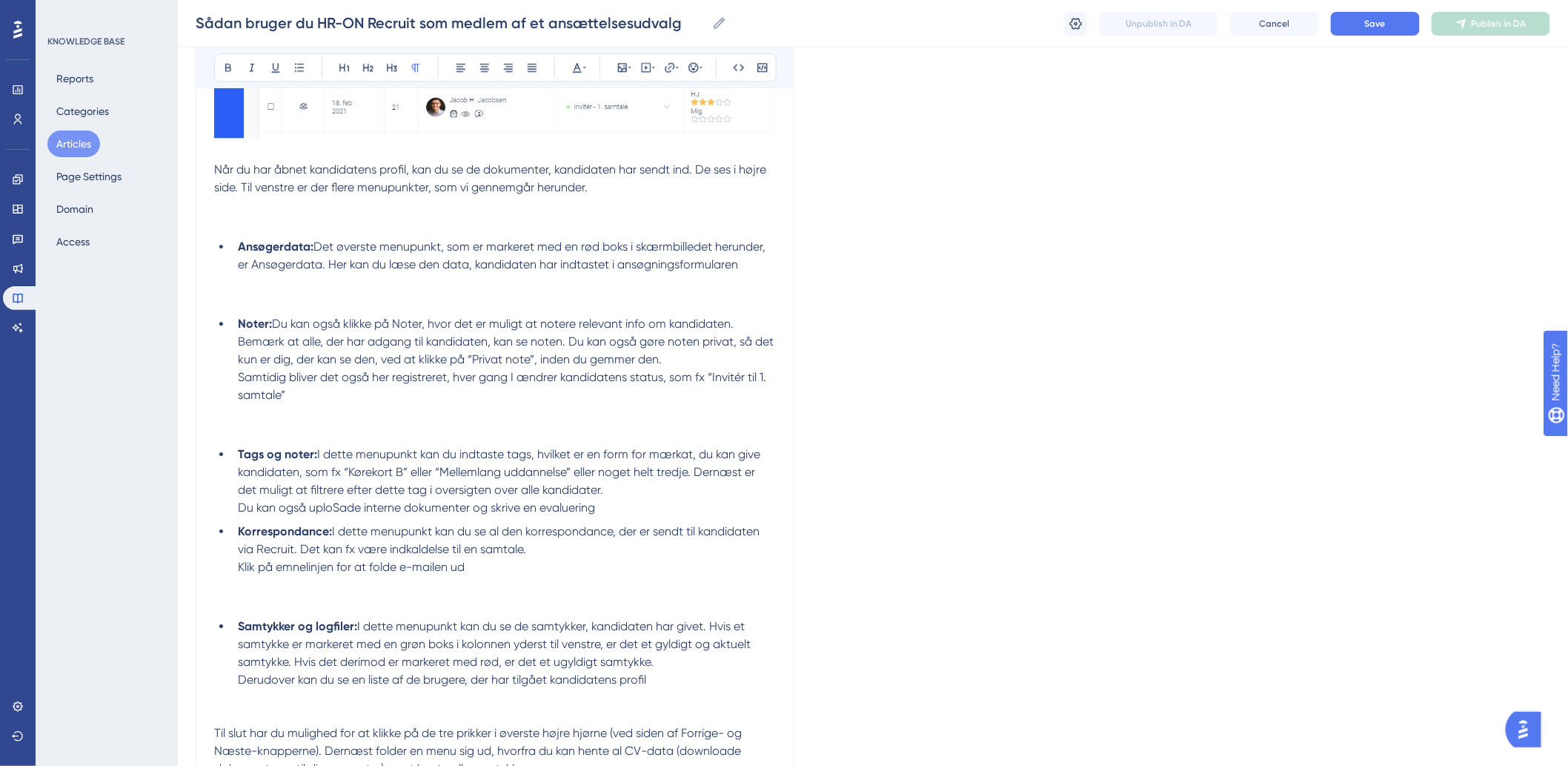
click at [229, 204] on p at bounding box center [495, 205] width 562 height 18
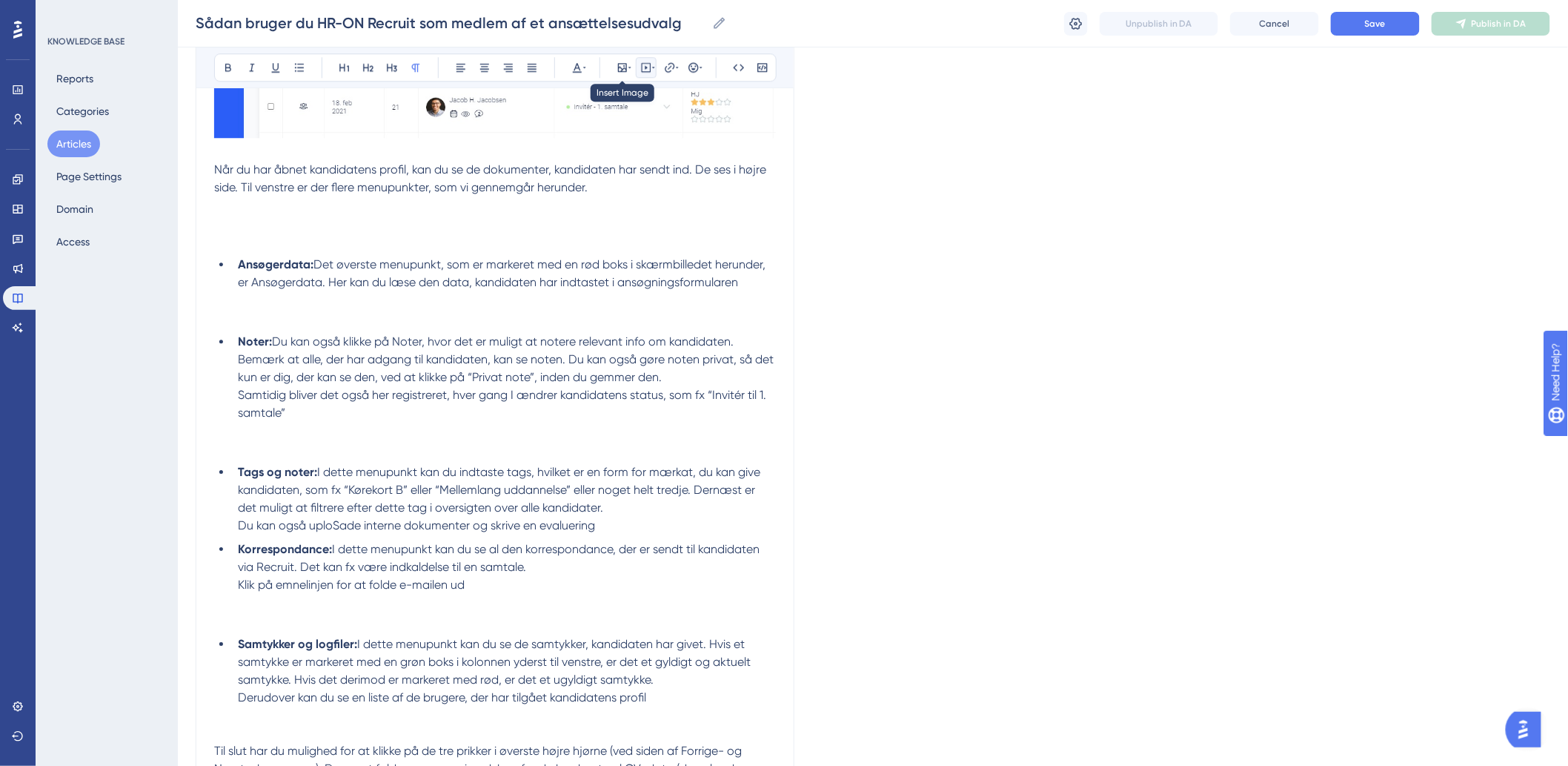
click at [636, 61] on button at bounding box center [646, 67] width 21 height 21
click at [623, 63] on icon at bounding box center [622, 67] width 9 height 9
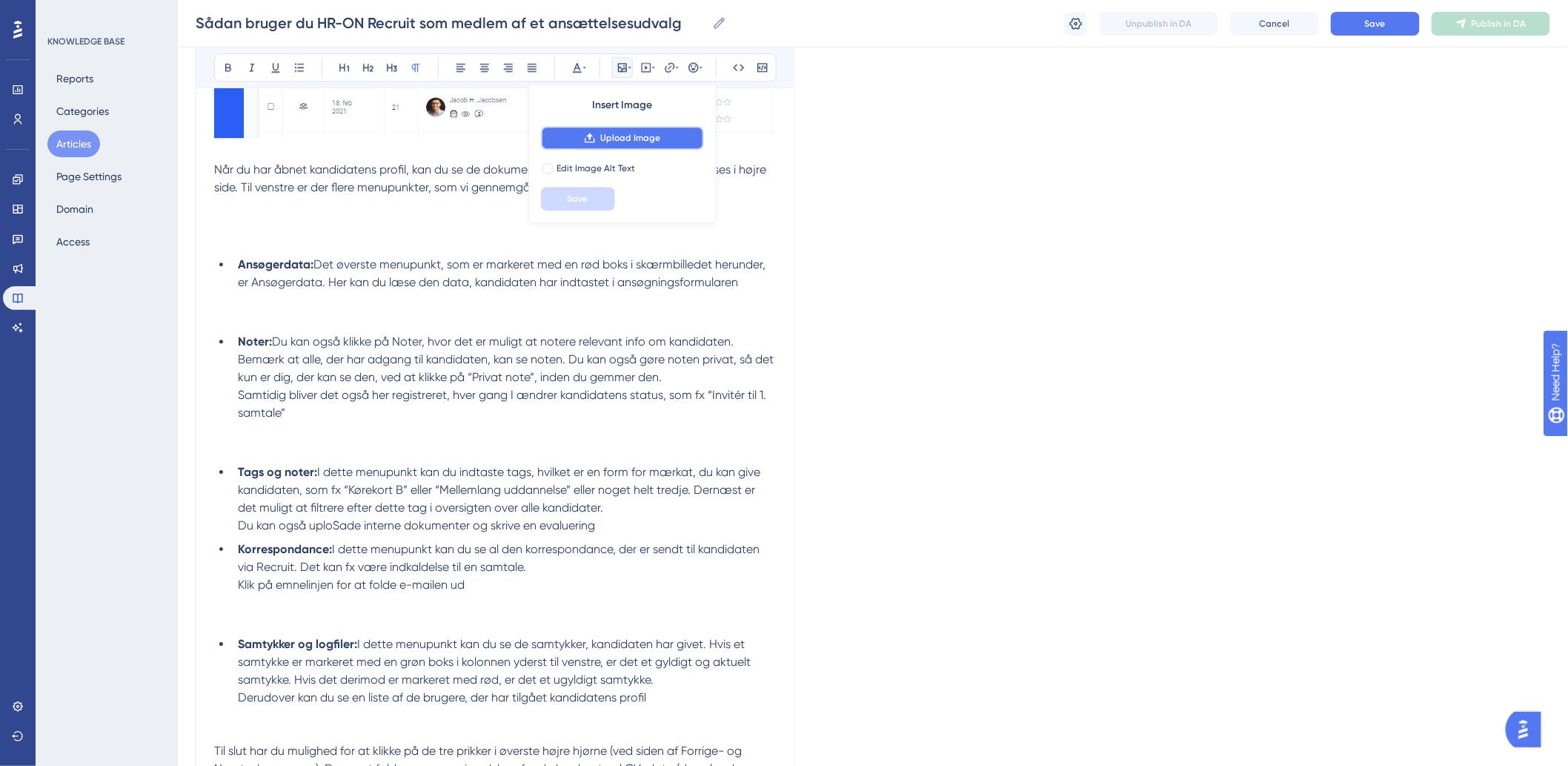
click at [576, 128] on button "Upload Image" at bounding box center [623, 138] width 163 height 24
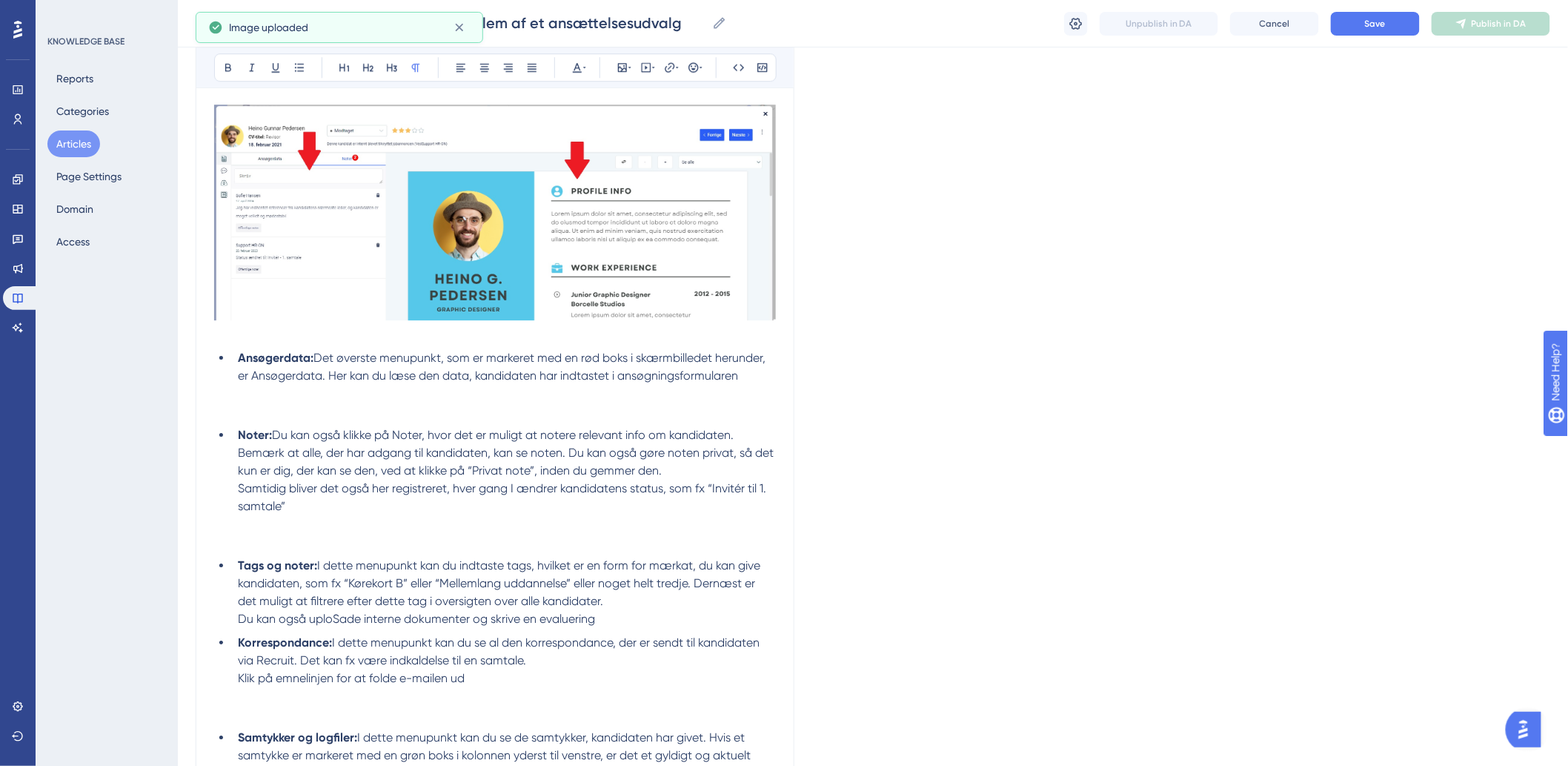
scroll to position [1812, 0]
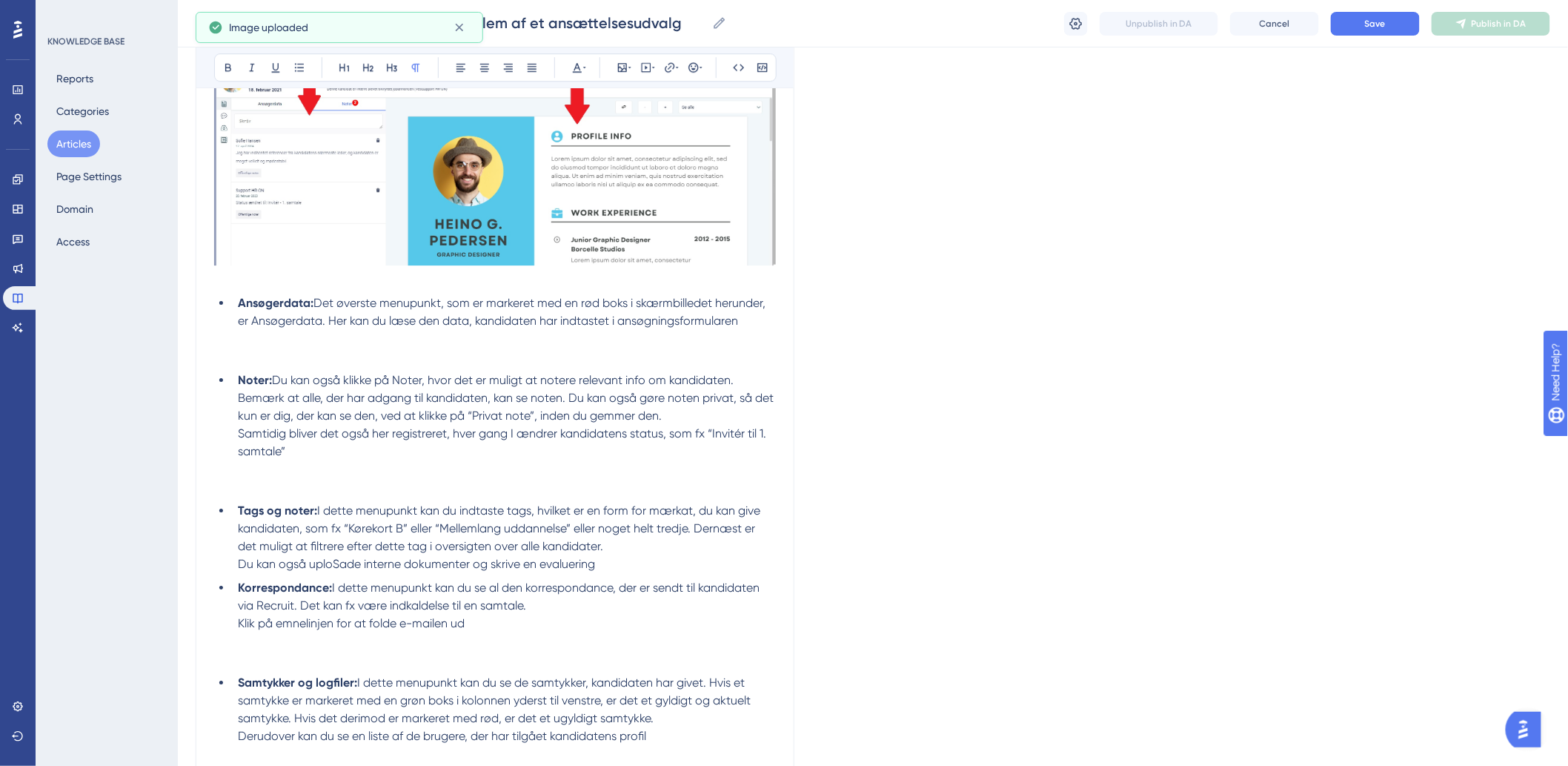
click at [245, 347] on p at bounding box center [495, 356] width 562 height 18
click at [266, 347] on p at bounding box center [495, 356] width 562 height 18
click at [243, 338] on p at bounding box center [495, 339] width 562 height 18
click at [235, 344] on p at bounding box center [495, 339] width 562 height 18
click at [627, 60] on button at bounding box center [622, 67] width 21 height 21
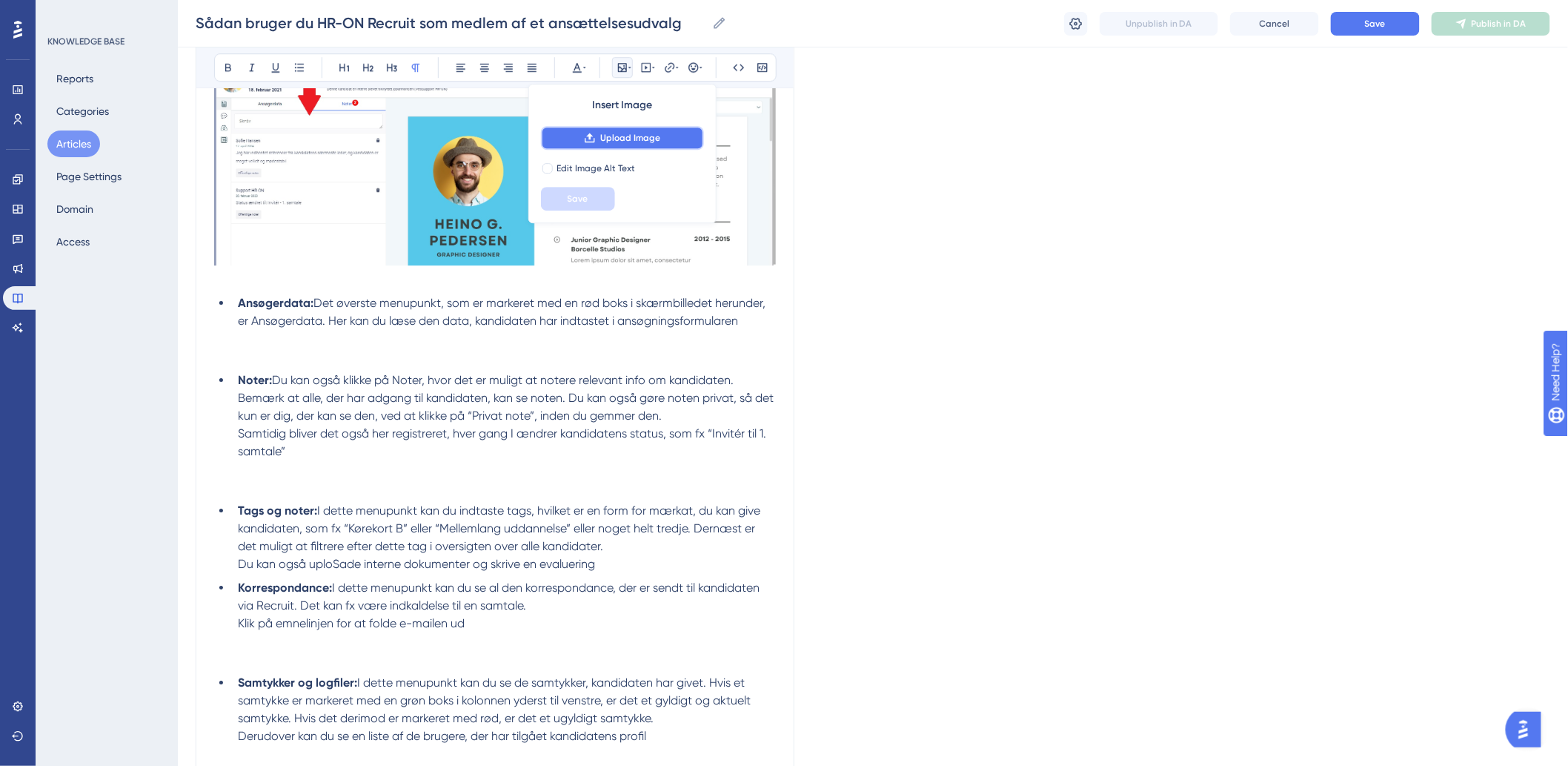
click at [607, 130] on button "Upload Image" at bounding box center [623, 138] width 163 height 24
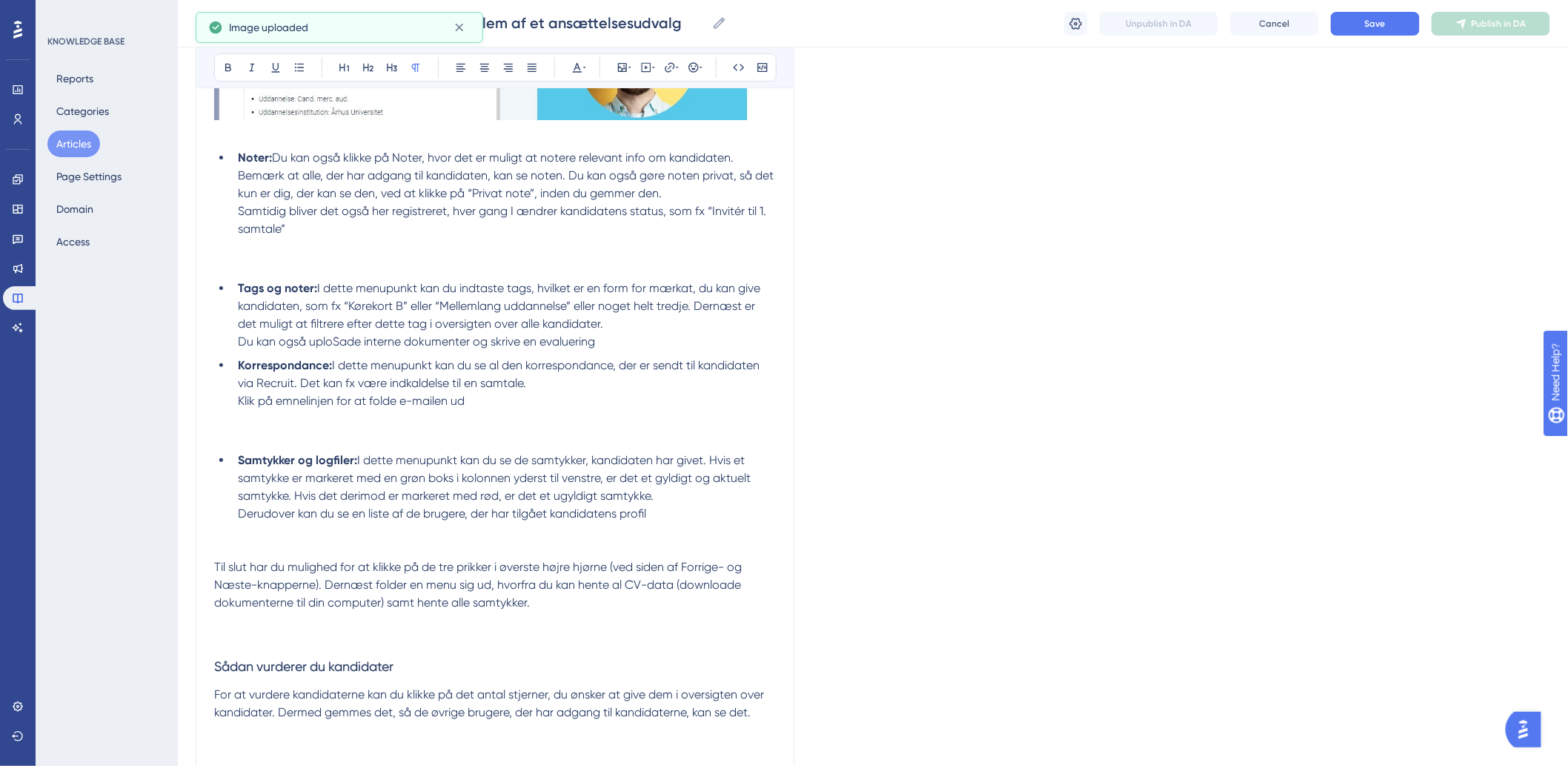
scroll to position [2307, 0]
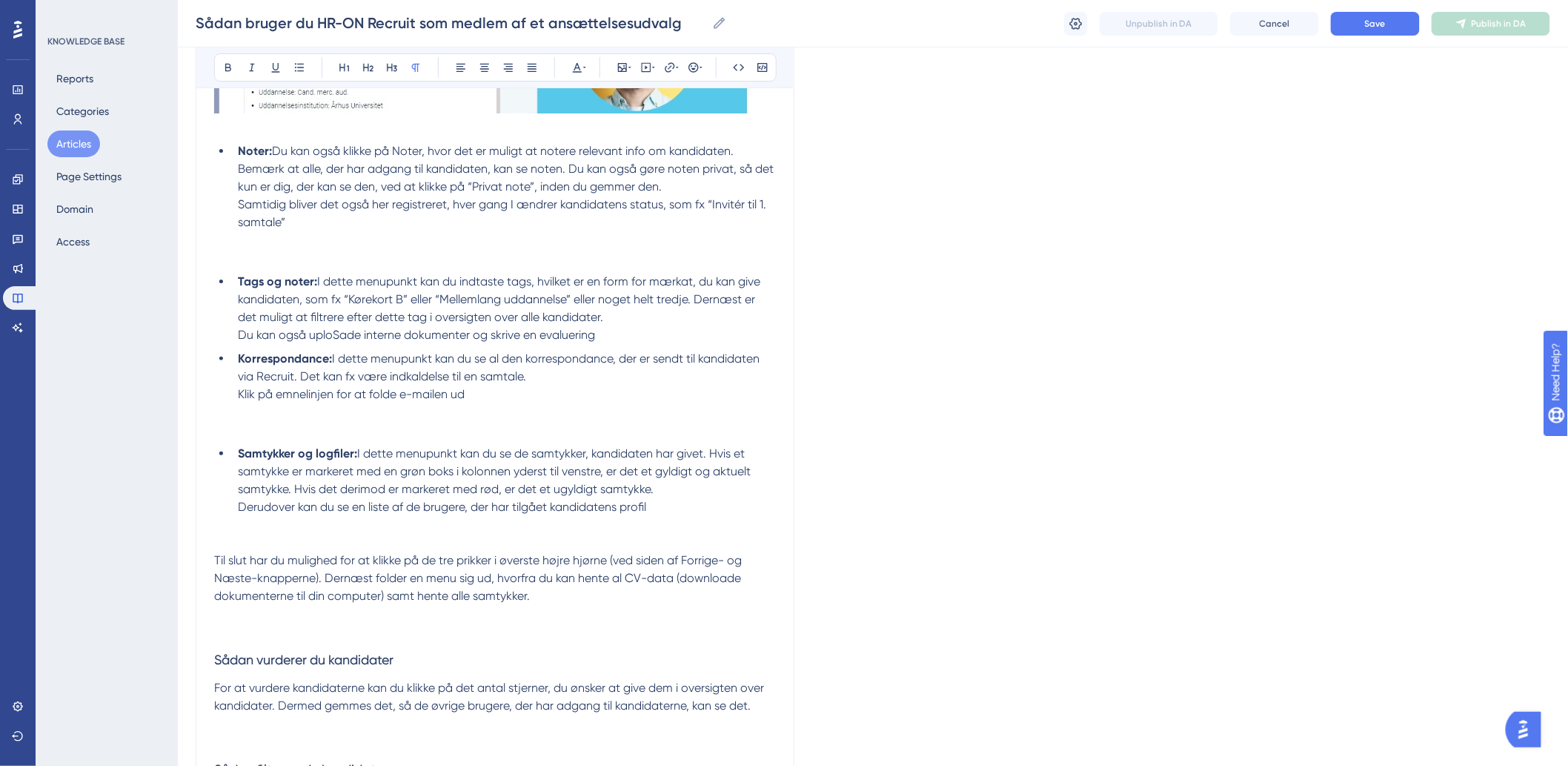
click at [338, 412] on p at bounding box center [495, 412] width 562 height 18
click at [272, 255] on p at bounding box center [495, 258] width 562 height 18
click at [628, 67] on icon at bounding box center [629, 68] width 3 height 12
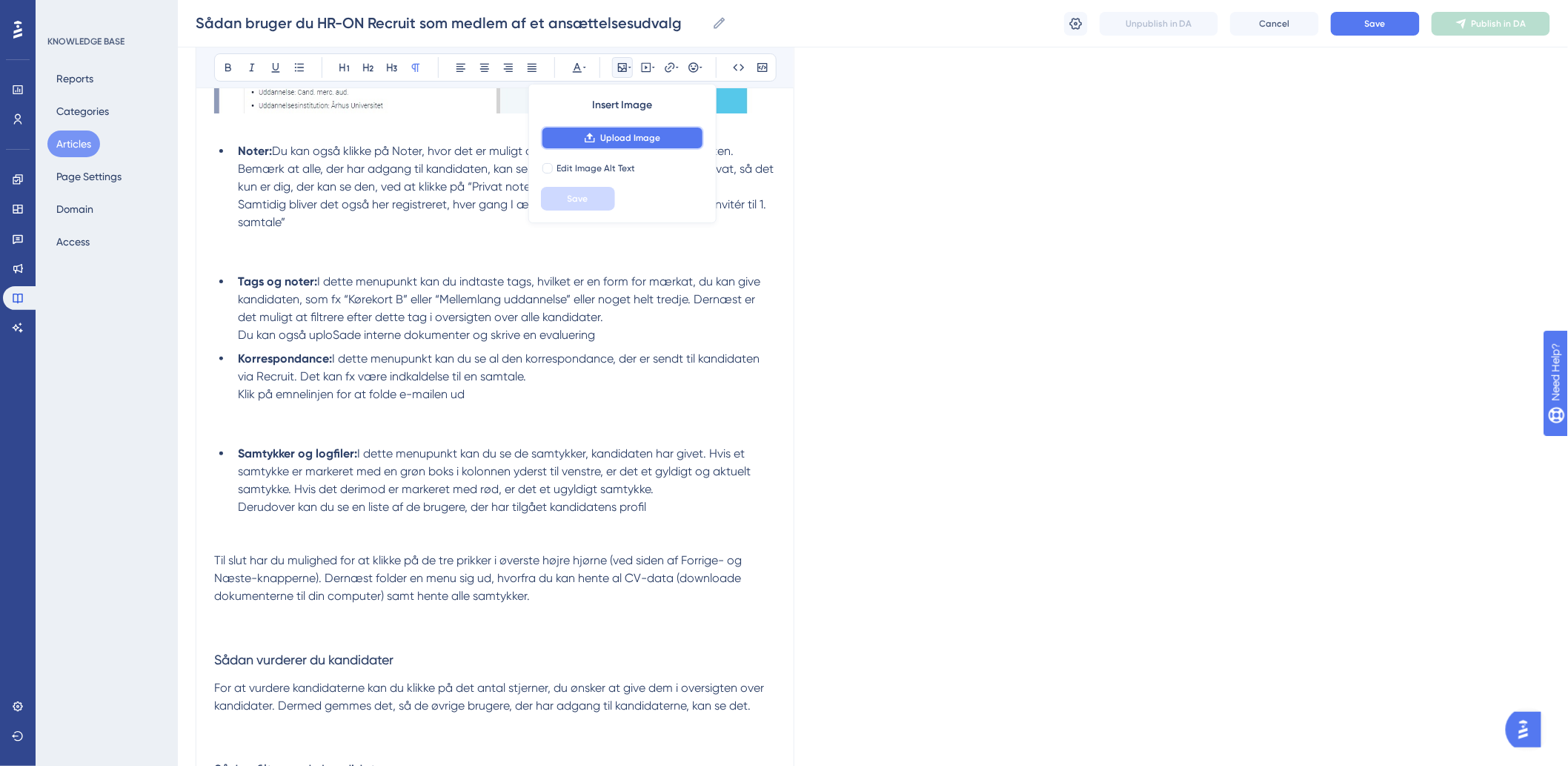
click at [627, 131] on button "Upload Image" at bounding box center [623, 138] width 163 height 24
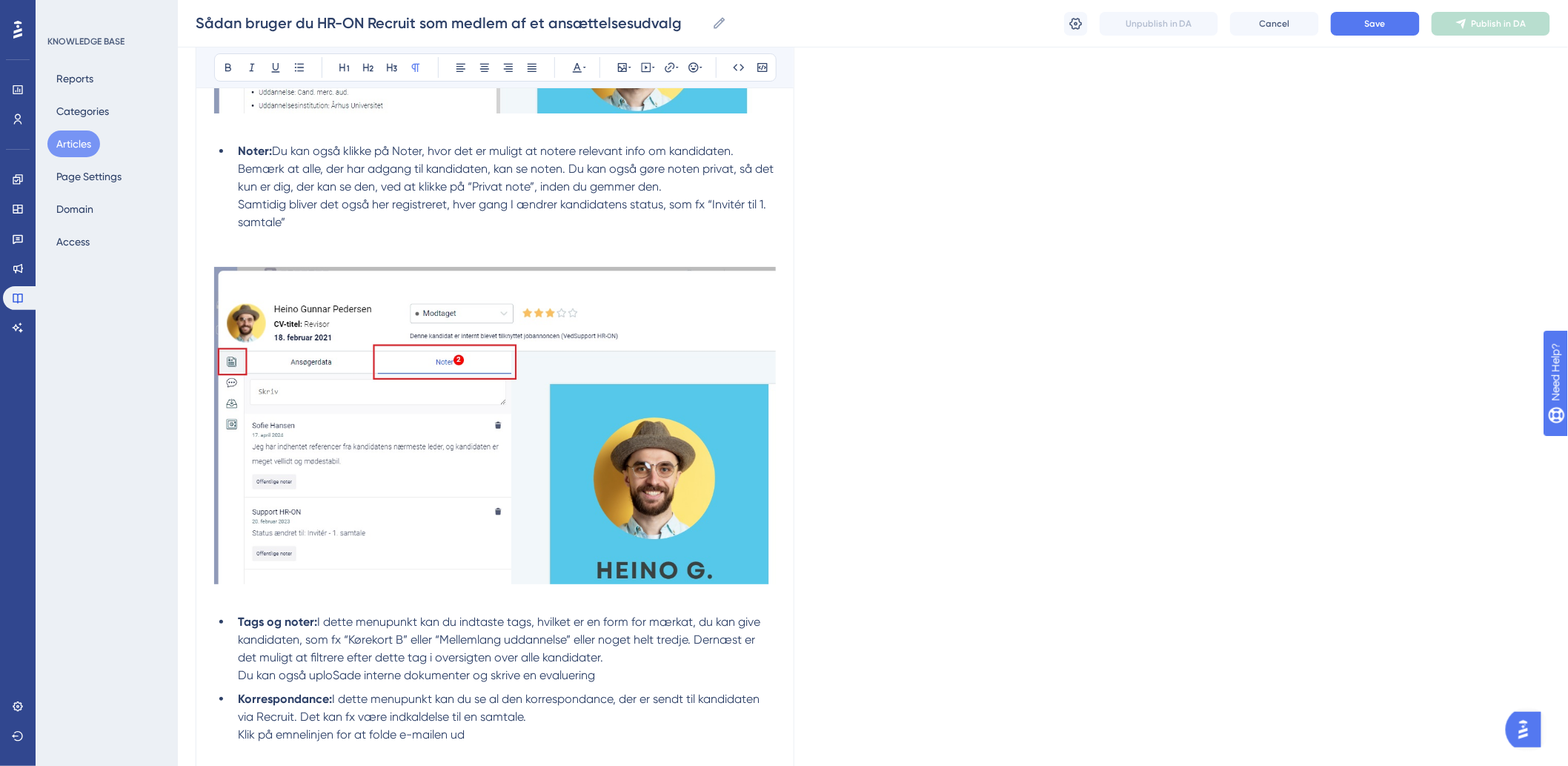
click at [299, 240] on p at bounding box center [495, 240] width 562 height 18
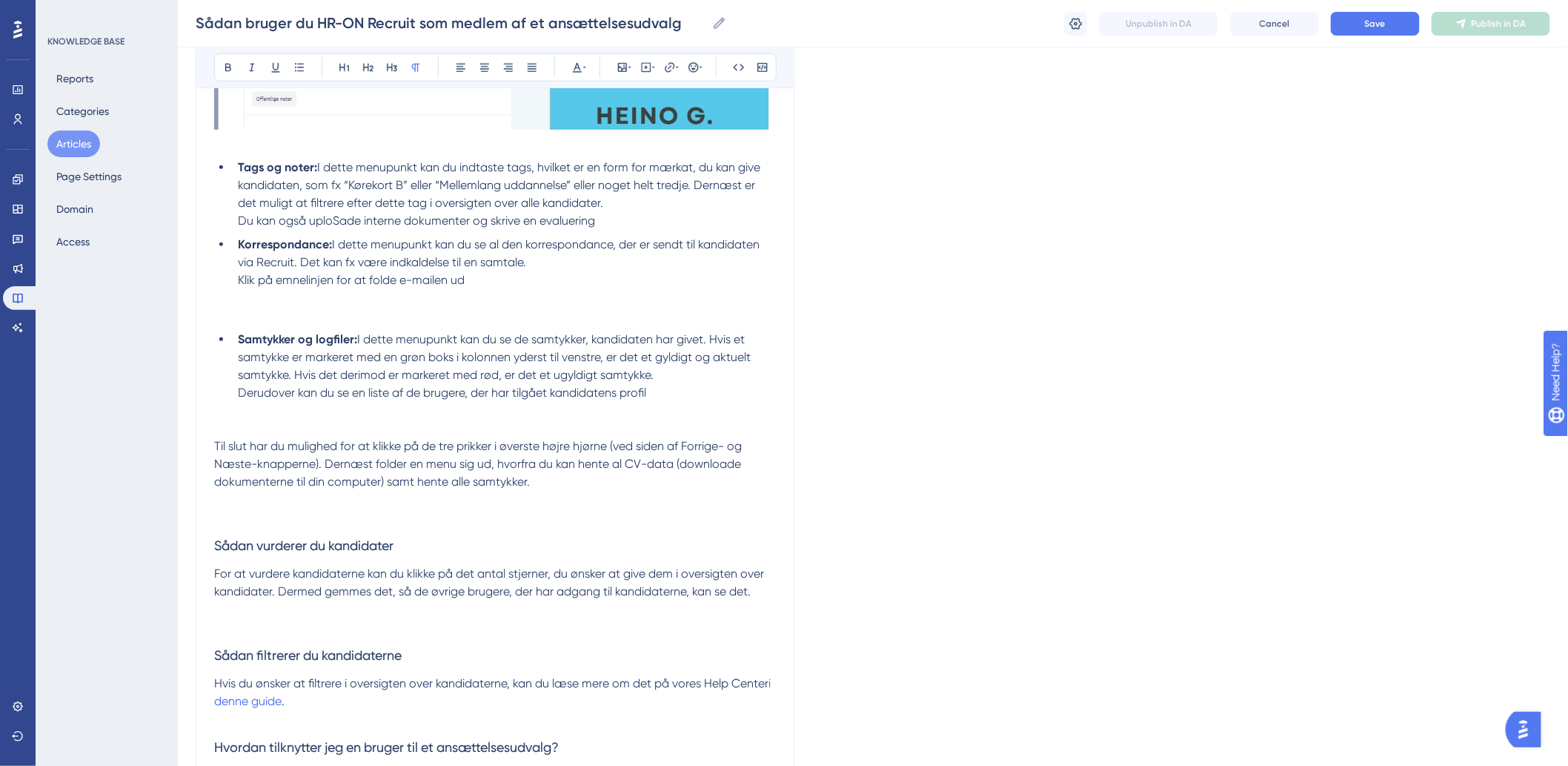
scroll to position [2800, 0]
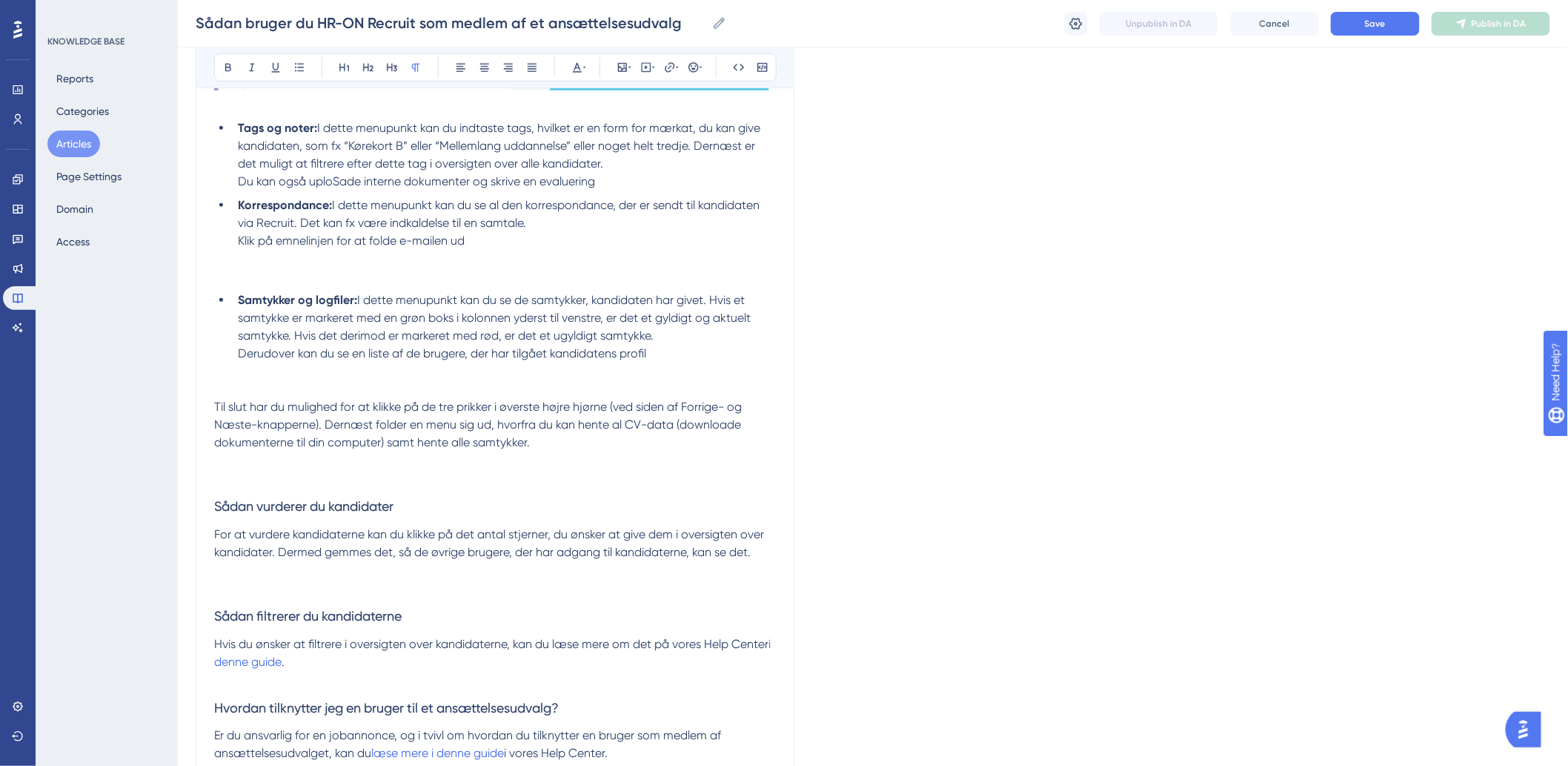
click at [224, 269] on p at bounding box center [495, 276] width 562 height 18
click at [226, 264] on p at bounding box center [495, 259] width 562 height 18
click at [218, 275] on p at bounding box center [495, 276] width 562 height 18
click at [219, 265] on p at bounding box center [495, 259] width 562 height 18
click at [613, 65] on div "Bold Italic Underline Bullet Point Heading 1 Heading 2 Heading 3 Normal Align L…" at bounding box center [495, 67] width 563 height 28
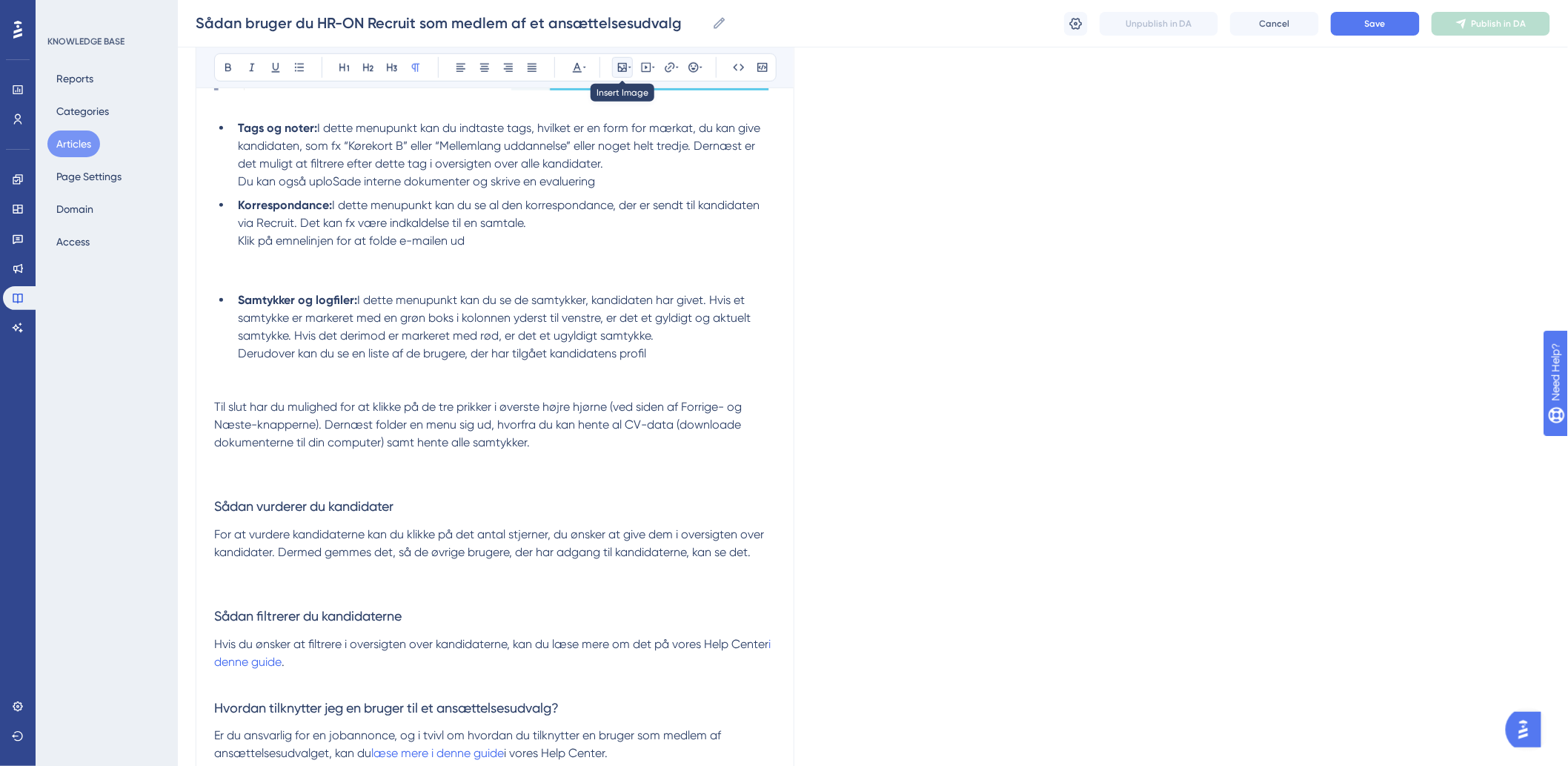
click at [620, 68] on icon at bounding box center [622, 67] width 9 height 9
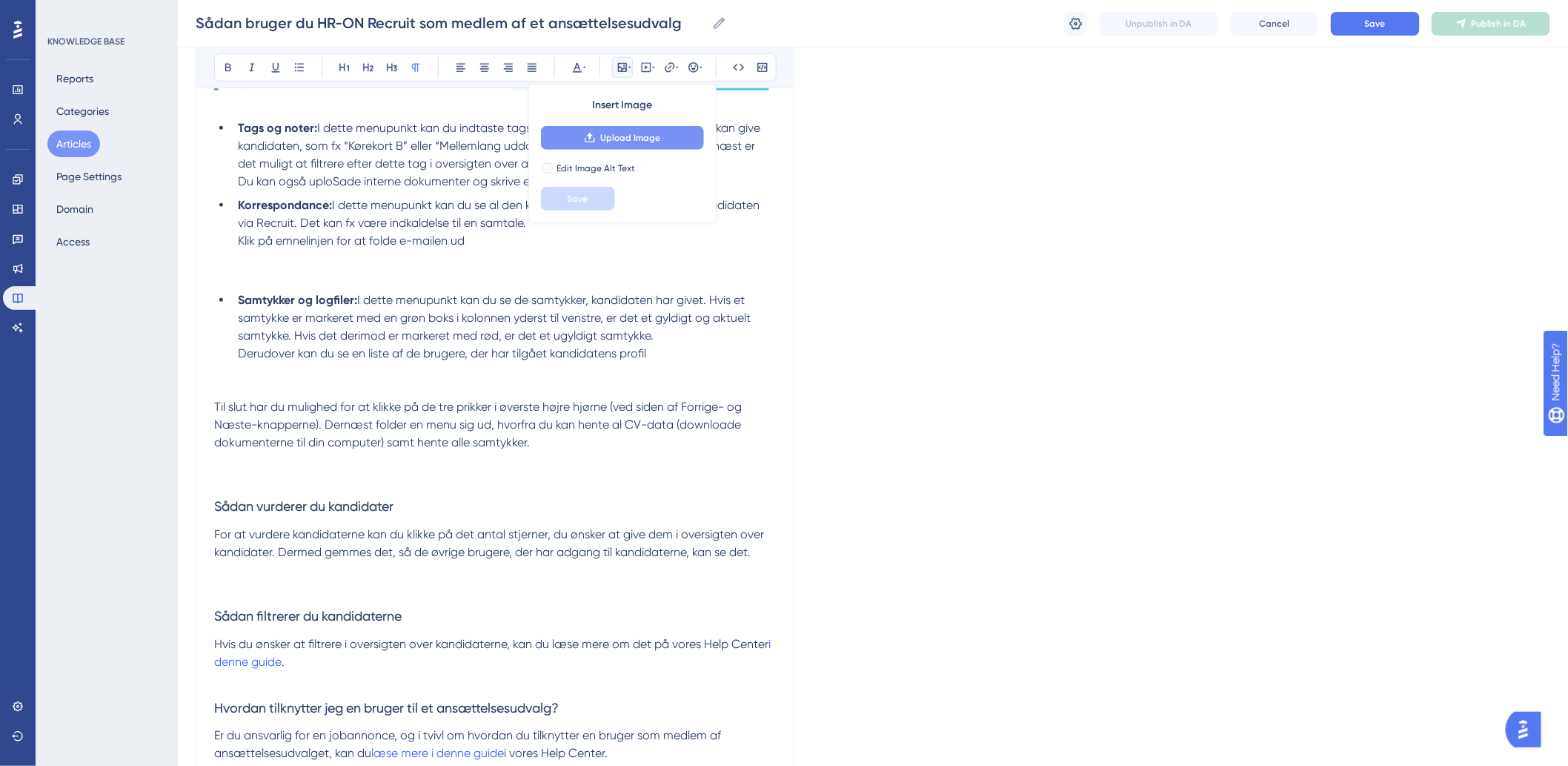
click at [613, 136] on span "Upload Image" at bounding box center [631, 138] width 60 height 12
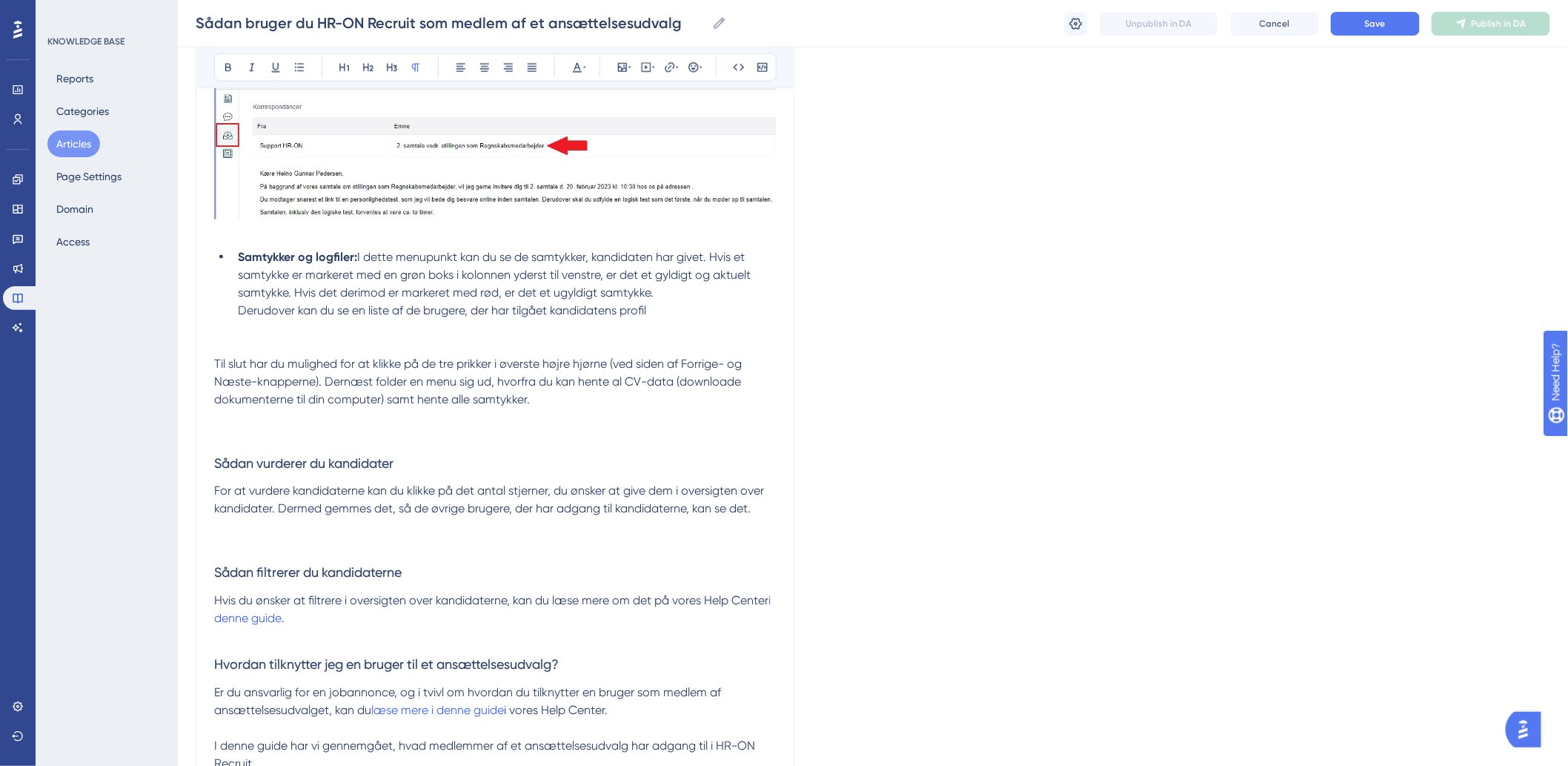
scroll to position [3048, 0]
click at [245, 421] on p at bounding box center [495, 421] width 562 height 18
click at [234, 346] on p at bounding box center [495, 351] width 562 height 18
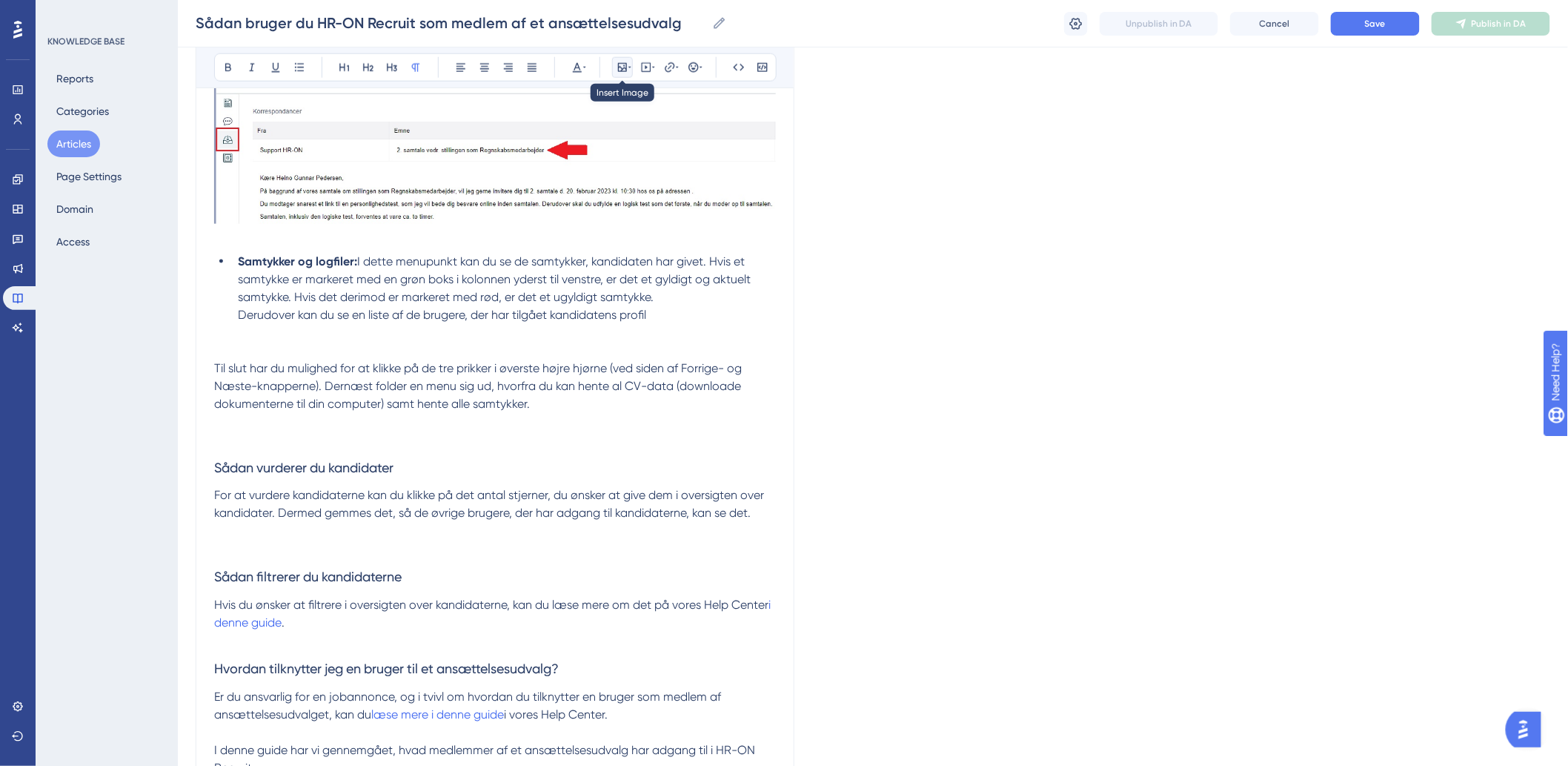
click at [618, 67] on icon at bounding box center [622, 67] width 9 height 9
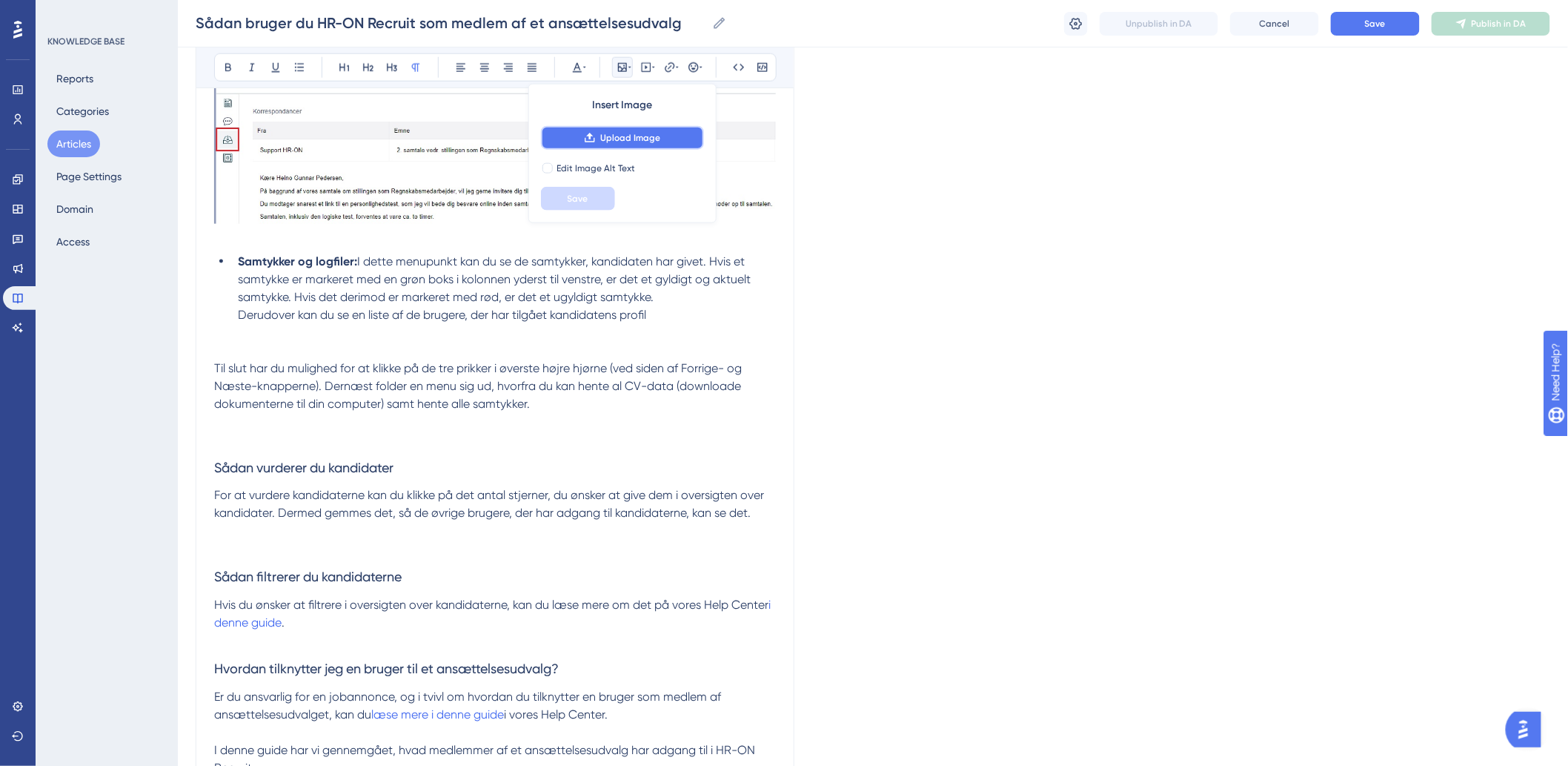
click at [611, 144] on button "Upload Image" at bounding box center [623, 138] width 163 height 24
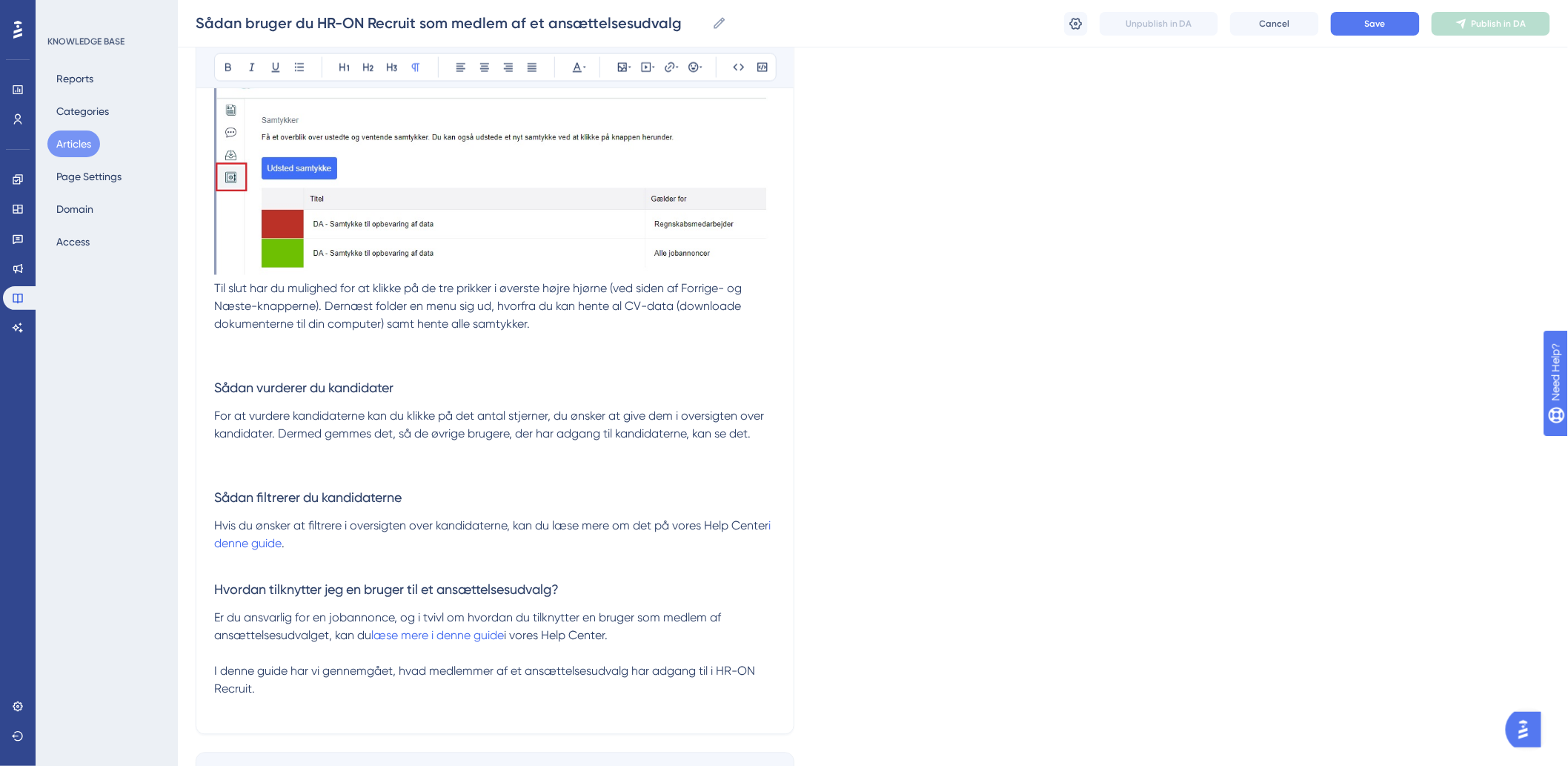
scroll to position [3377, 0]
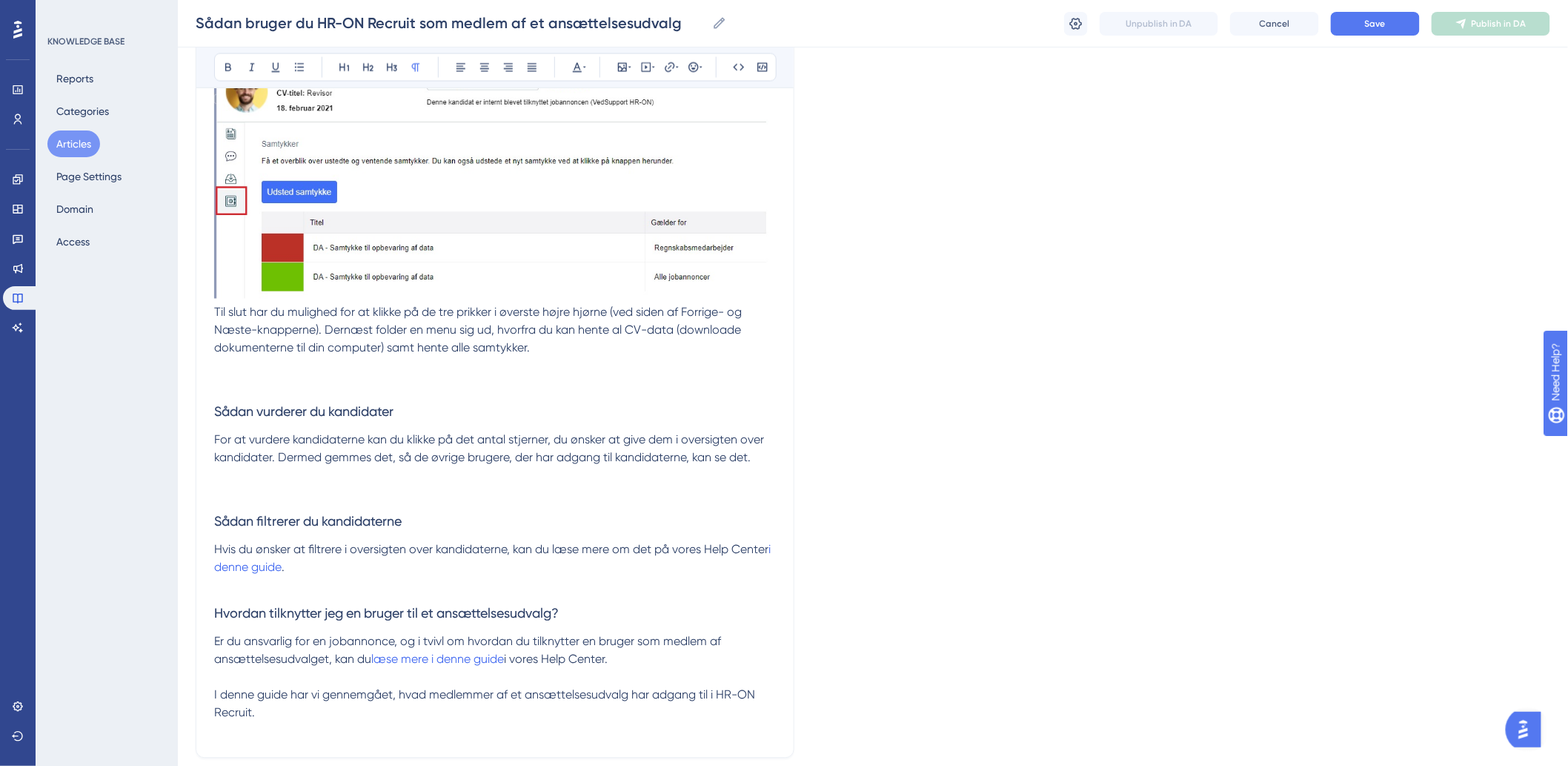
click at [218, 313] on span "Til slut har du mulighed for at klikke på de tre prikker i øverste højre hjørne…" at bounding box center [479, 330] width 530 height 50
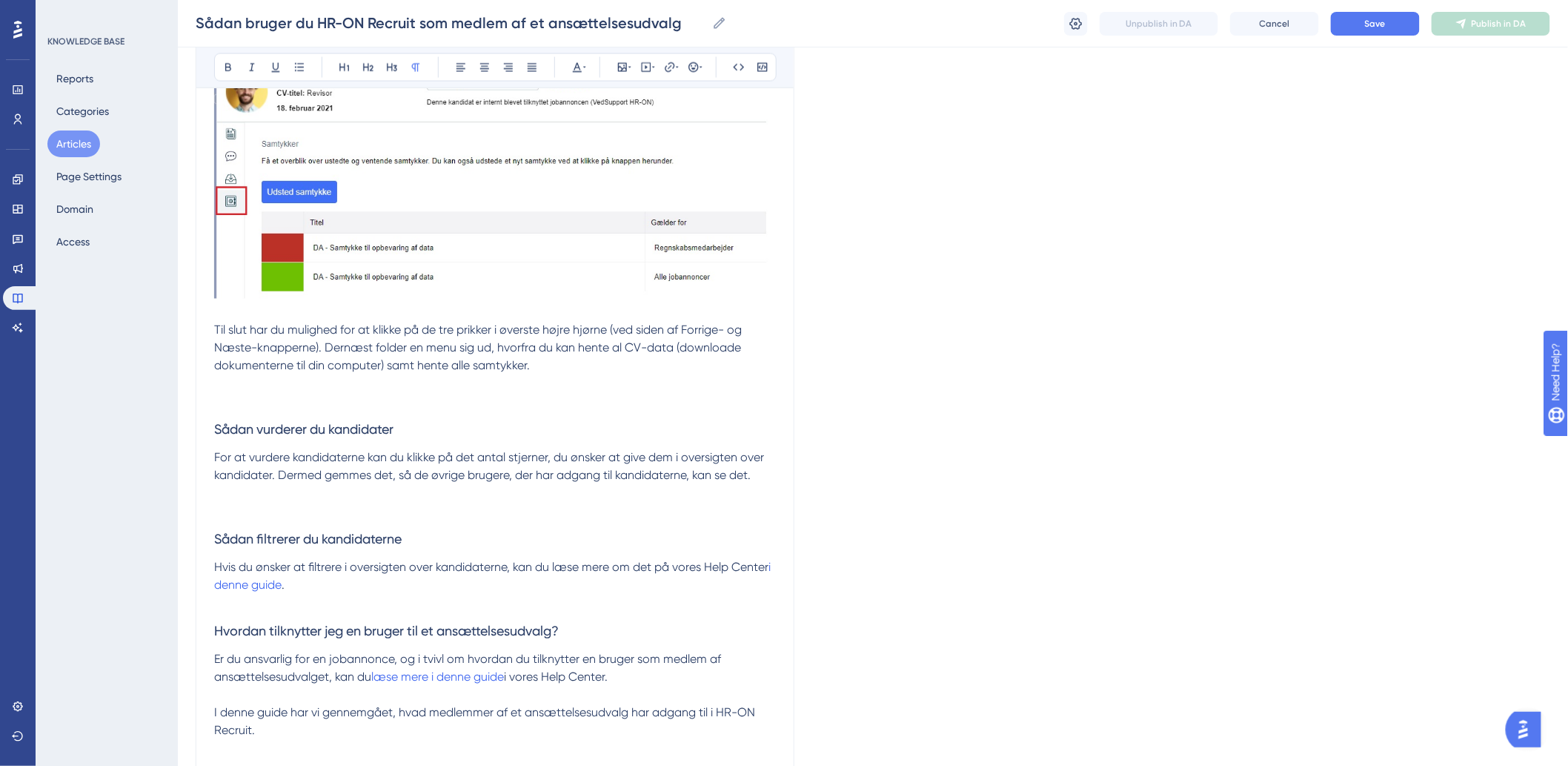
click at [254, 384] on p at bounding box center [495, 383] width 562 height 18
click at [278, 396] on p at bounding box center [495, 401] width 562 height 18
click at [266, 390] on p at bounding box center [495, 383] width 562 height 18
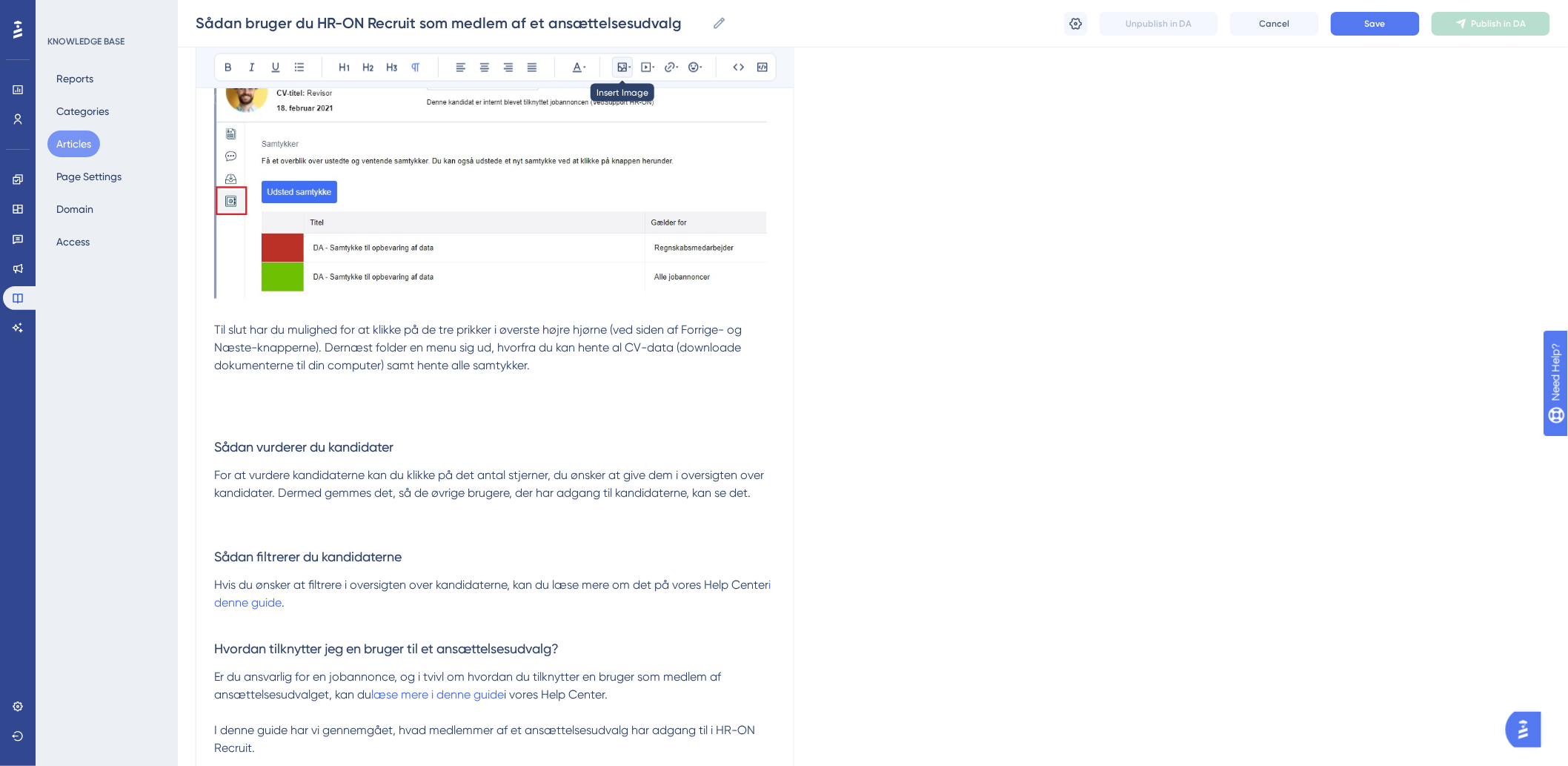
click at [628, 64] on icon at bounding box center [629, 68] width 3 height 12
click at [618, 138] on span "Upload Image" at bounding box center [631, 138] width 60 height 12
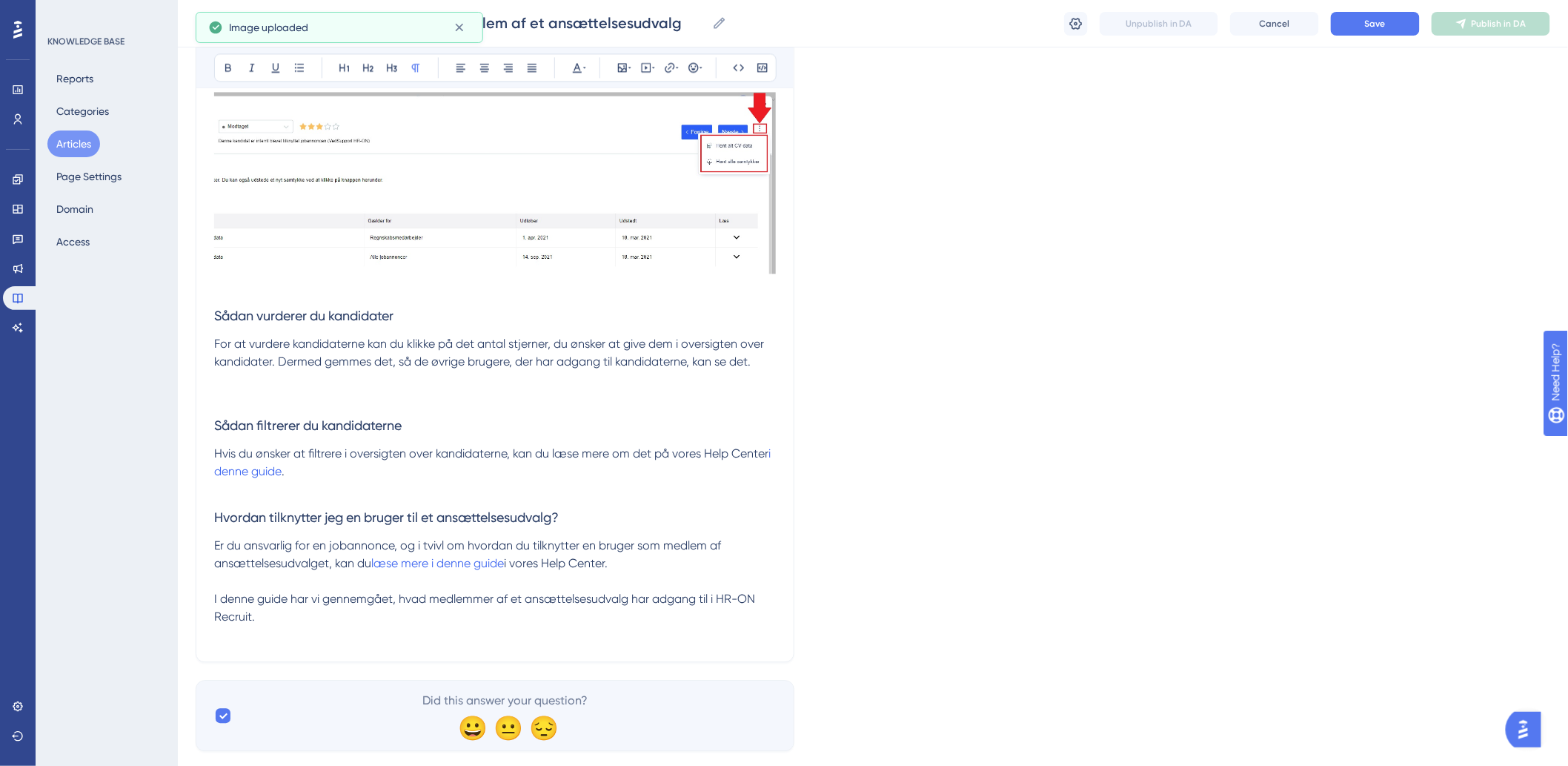
scroll to position [3707, 0]
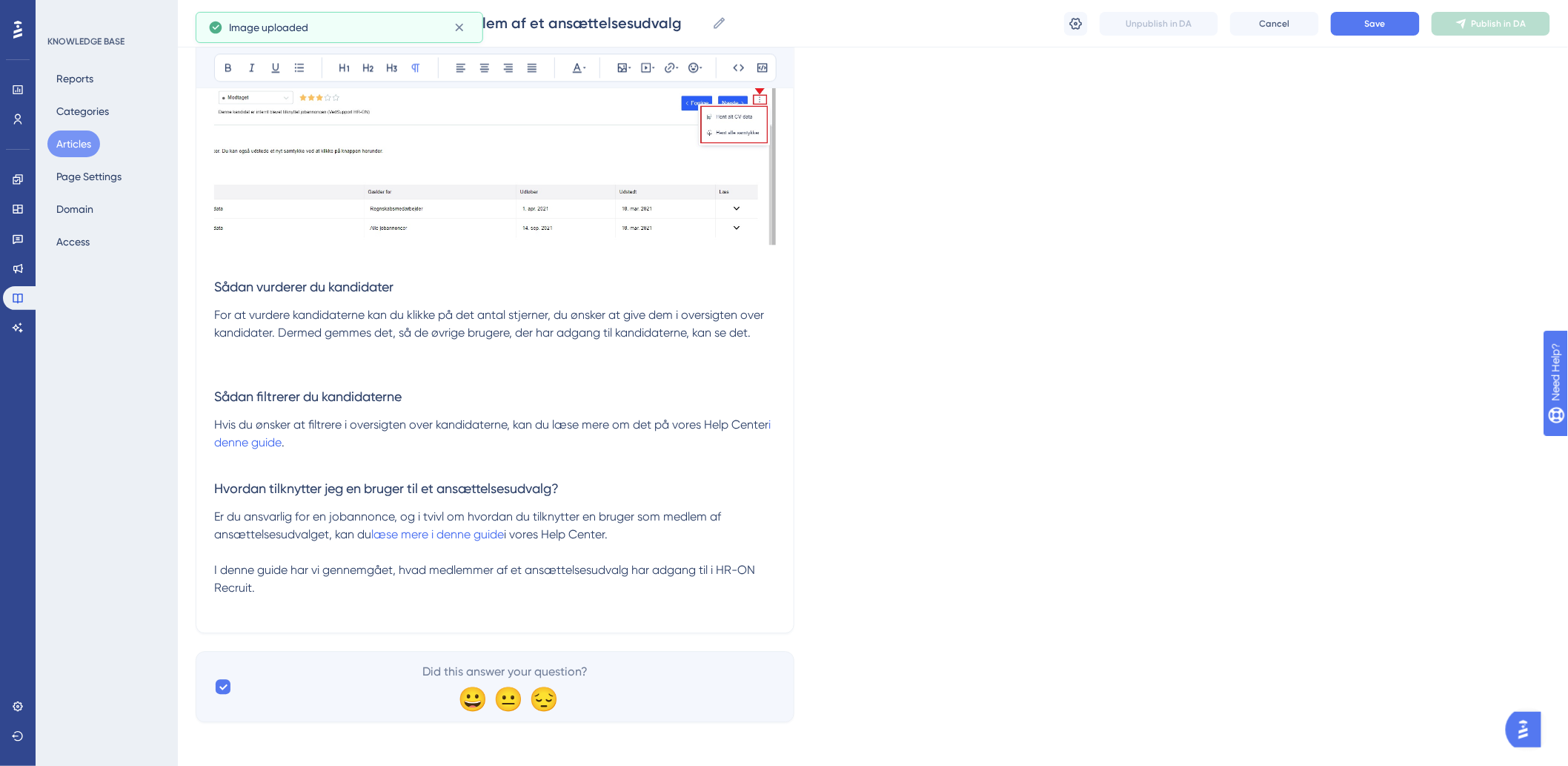
click at [220, 364] on p at bounding box center [495, 368] width 562 height 18
click at [261, 374] on p at bounding box center [495, 368] width 562 height 18
click at [622, 67] on icon at bounding box center [622, 68] width 12 height 12
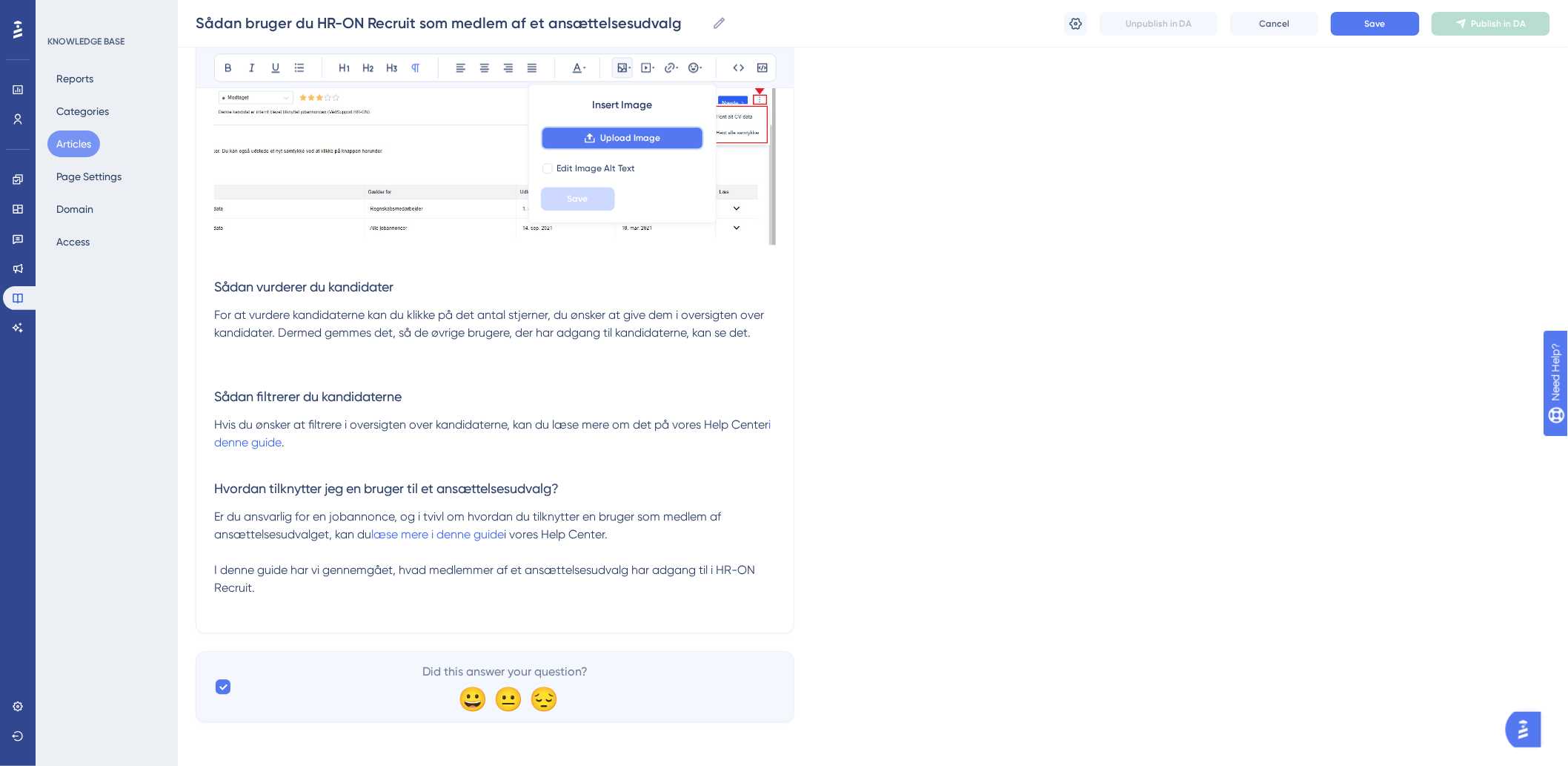
click at [611, 138] on span "Upload Image" at bounding box center [631, 138] width 60 height 12
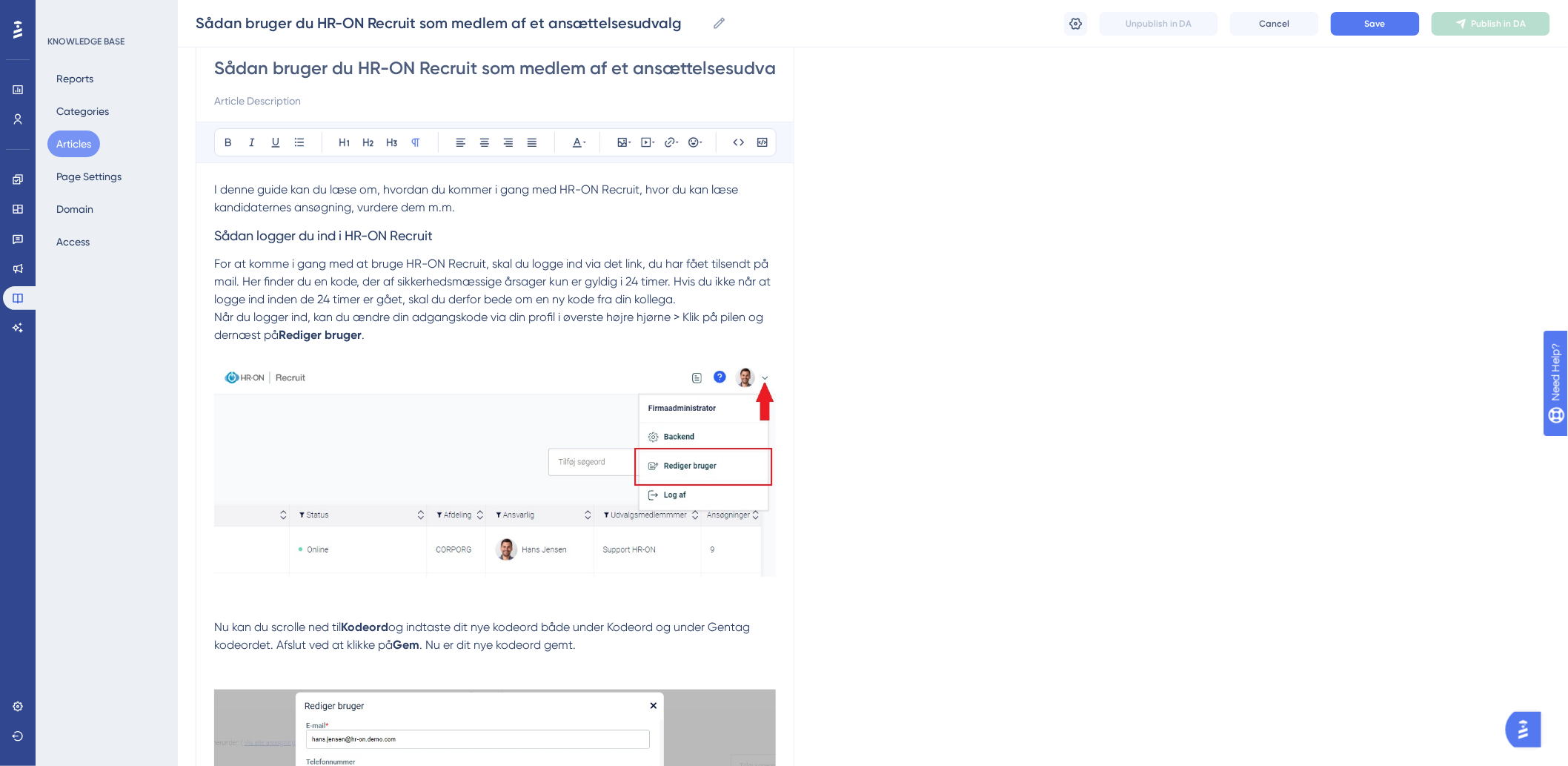
scroll to position [83, 0]
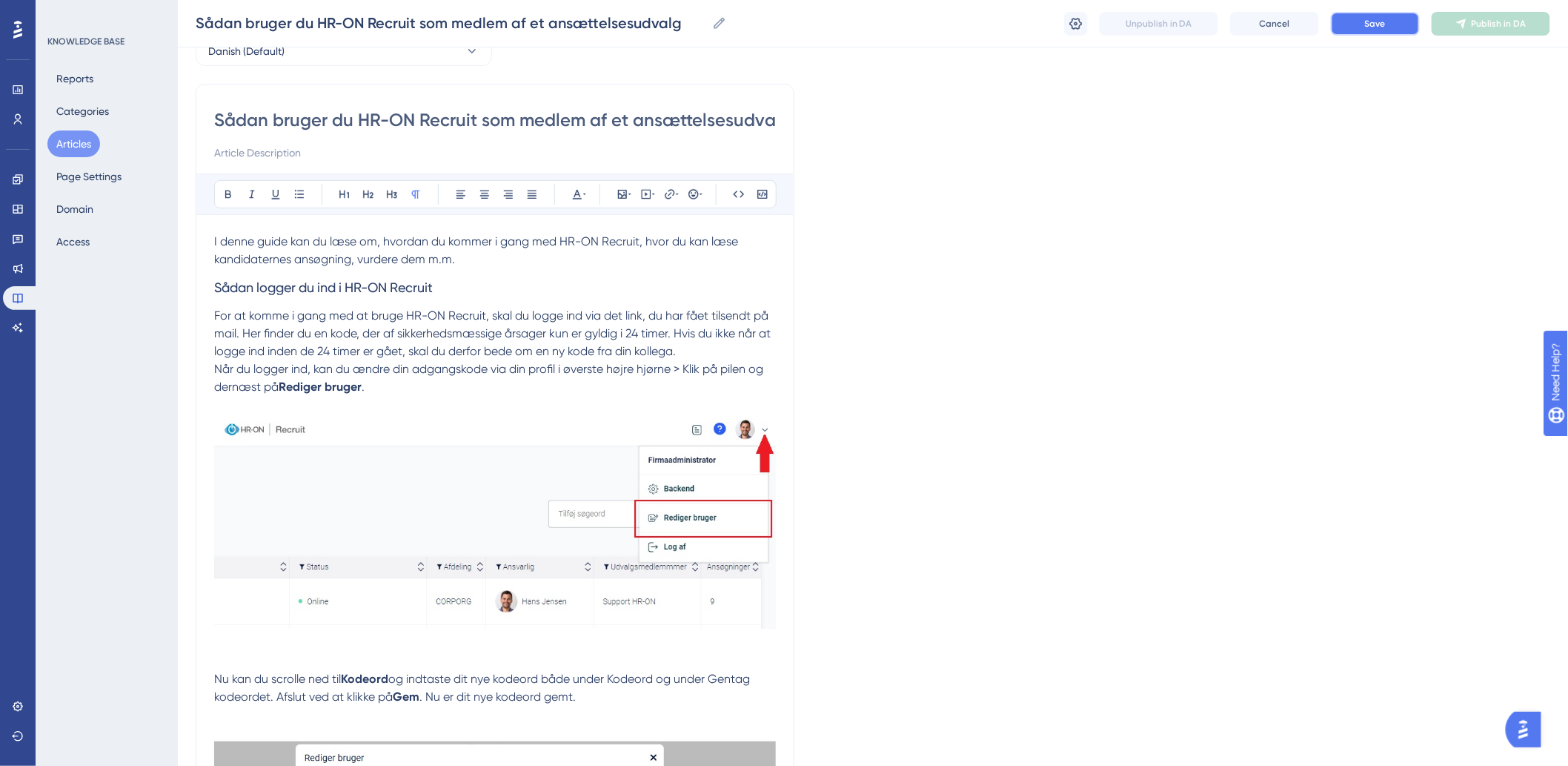
click at [1395, 30] on button "Save" at bounding box center [1375, 24] width 88 height 24
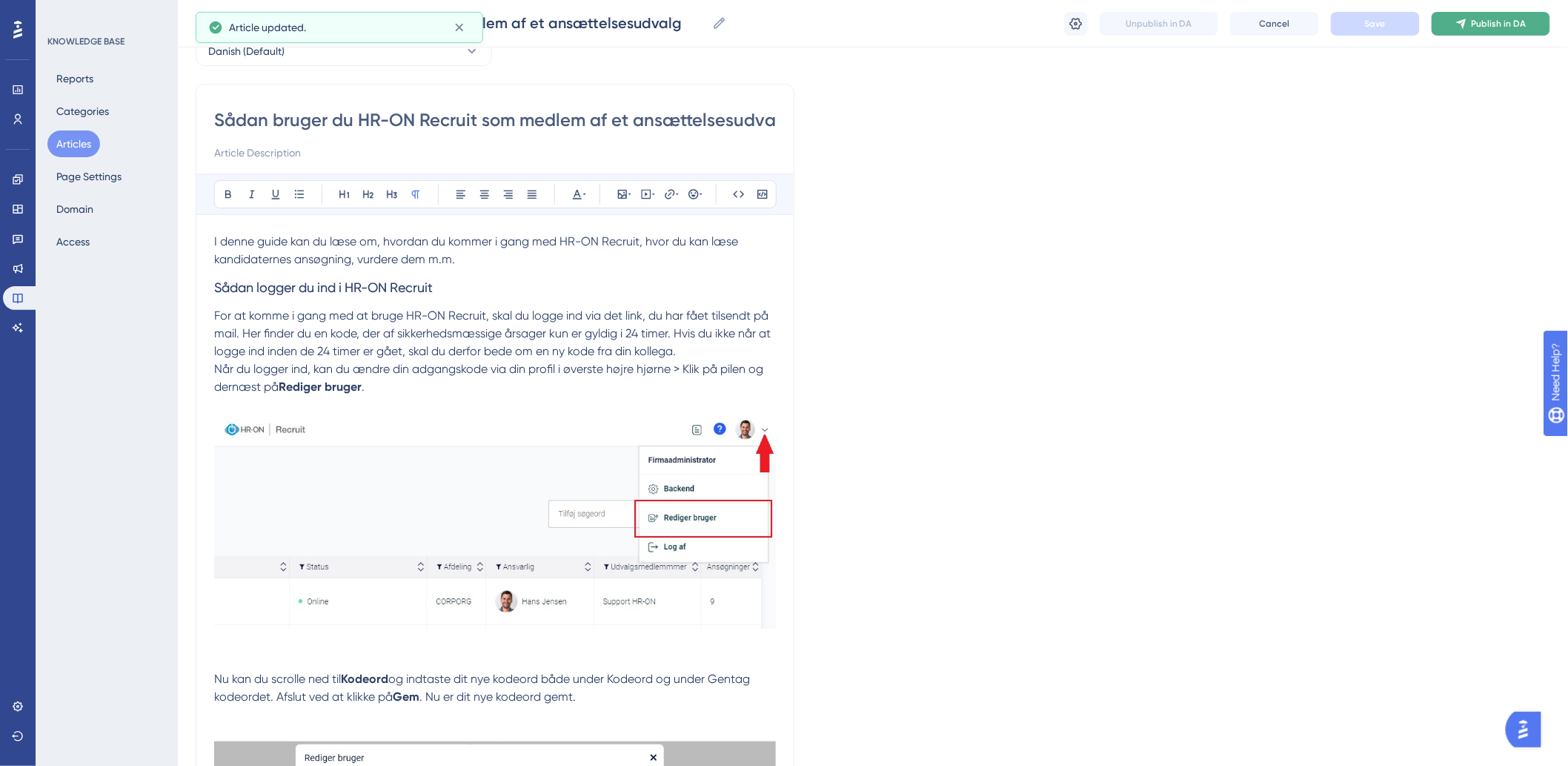
click at [1454, 31] on button "Publish in DA" at bounding box center [1491, 24] width 119 height 24
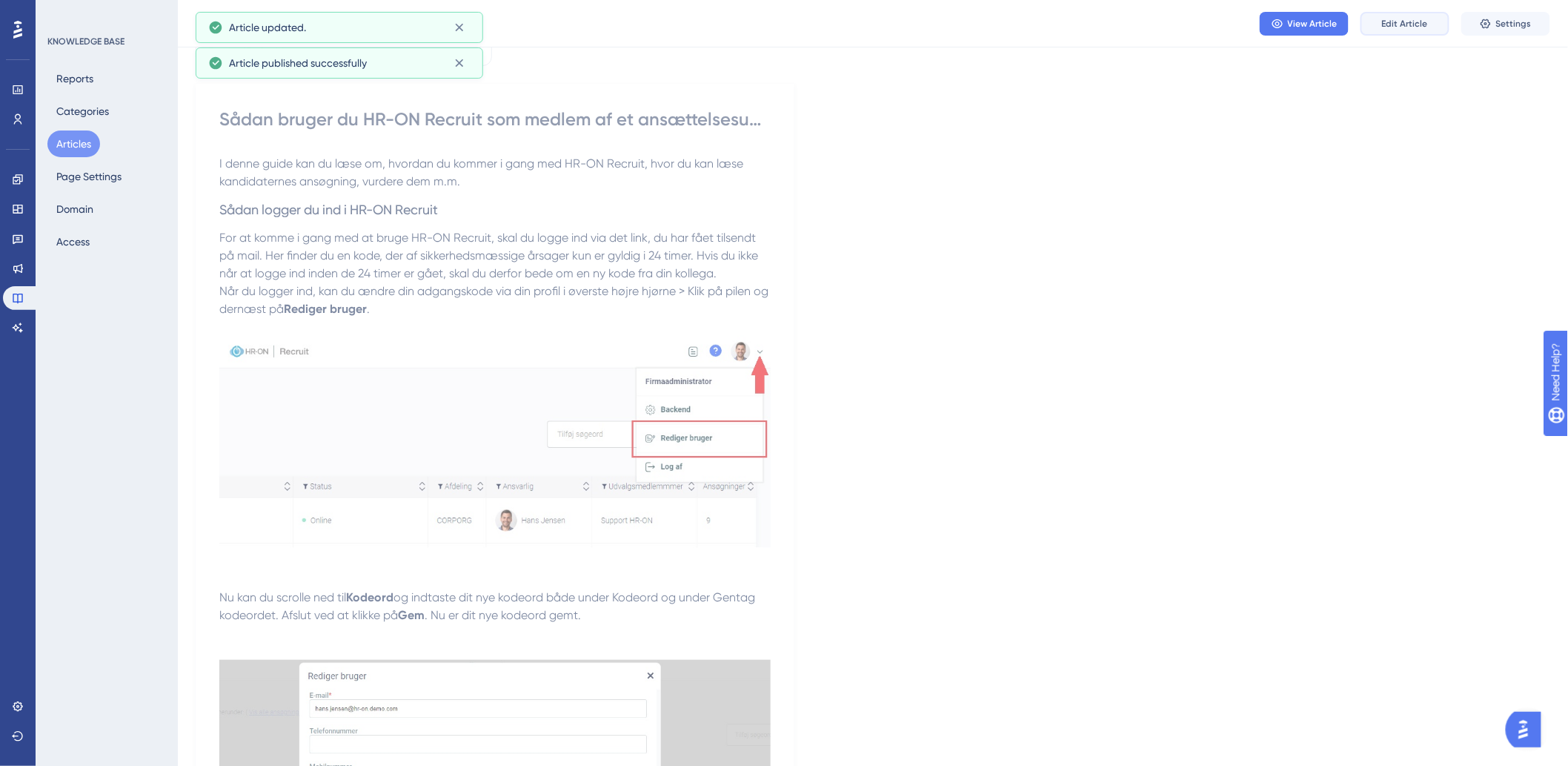
click at [1392, 31] on button "Edit Article" at bounding box center [1404, 24] width 88 height 24
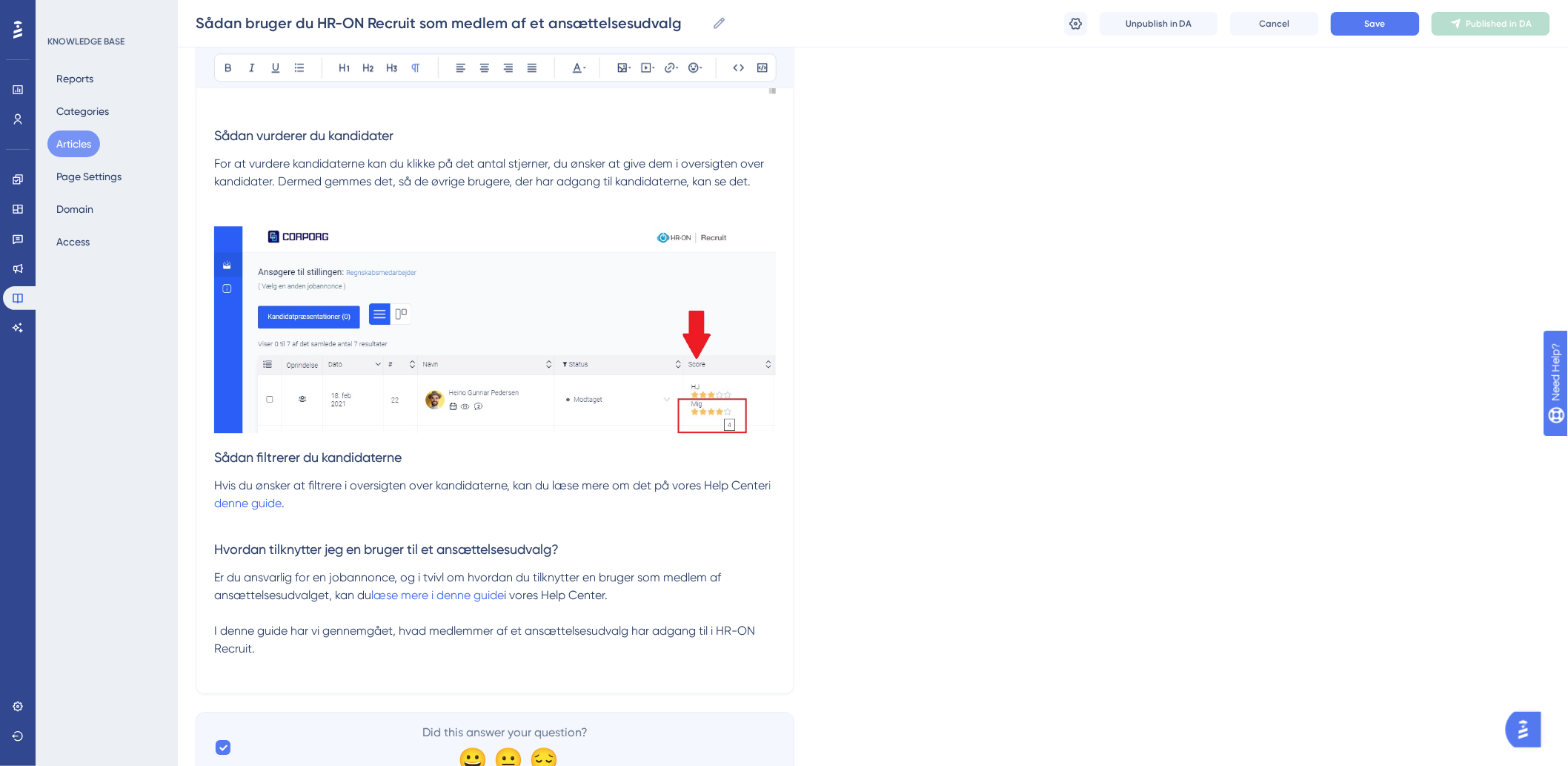
scroll to position [3924, 0]
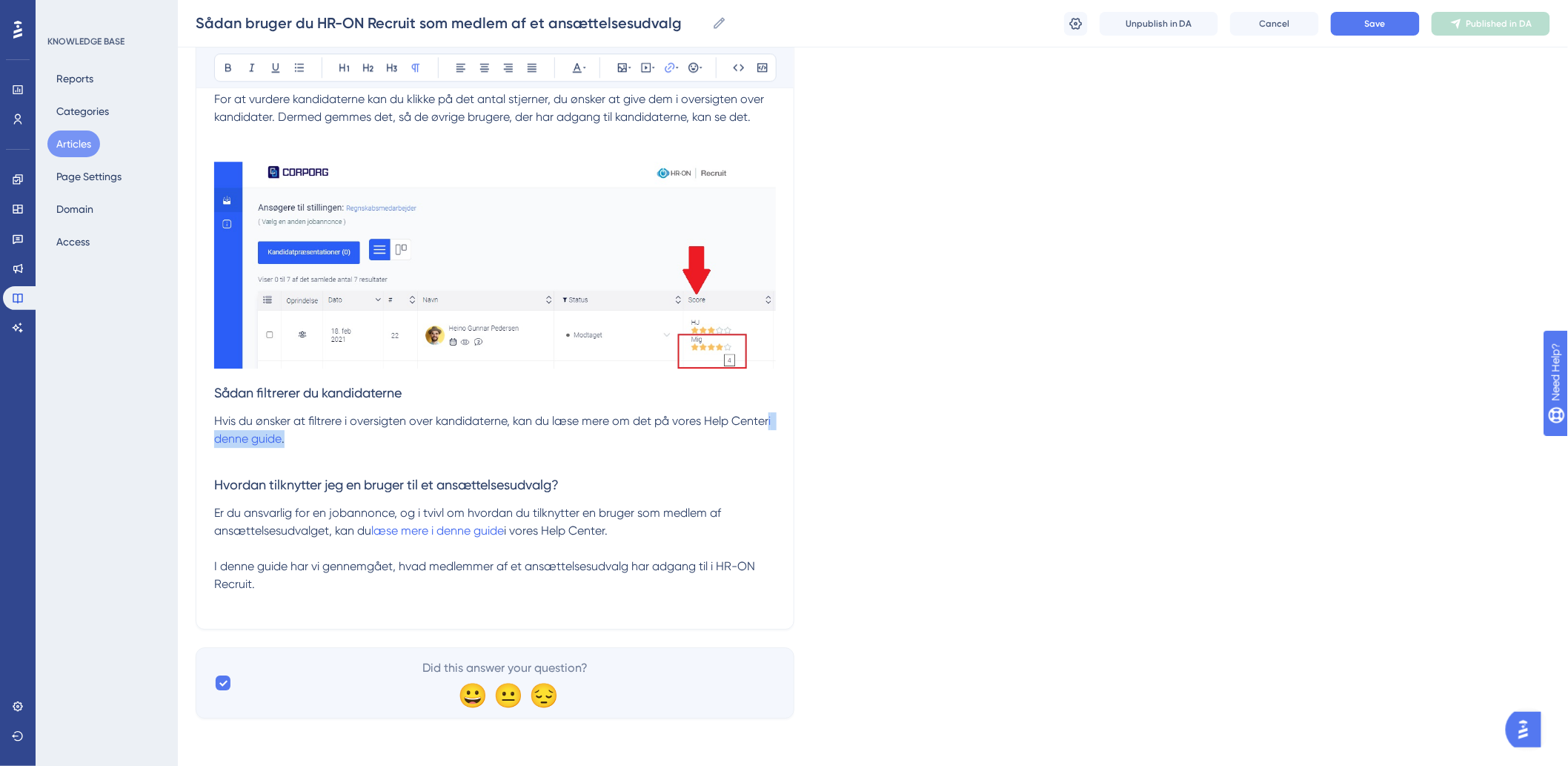
drag, startPoint x: 297, startPoint y: 438, endPoint x: 203, endPoint y: 438, distance: 94.0
click at [669, 64] on icon at bounding box center [670, 68] width 12 height 12
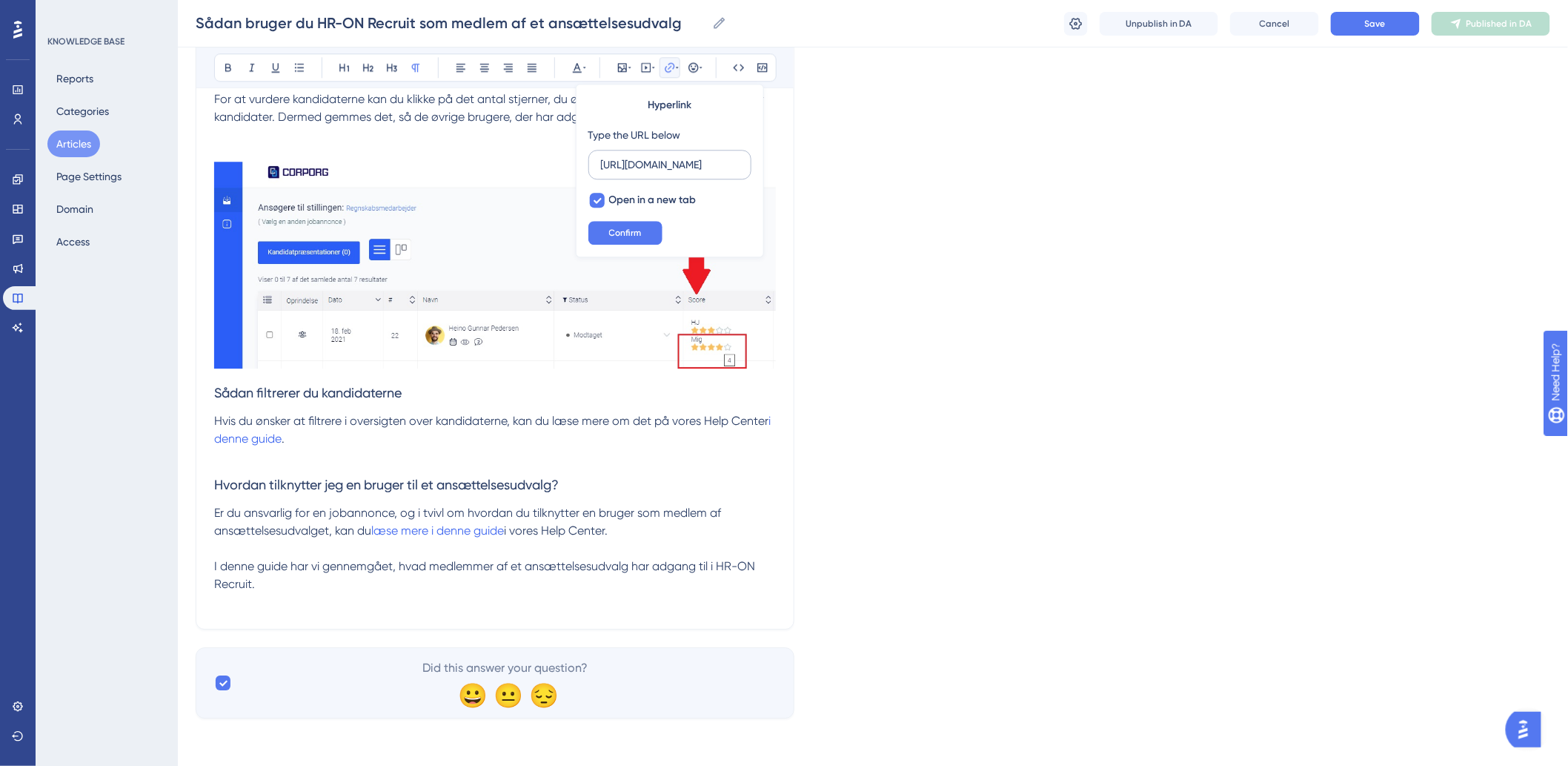
scroll to position [0, 0]
type input "h"
type input "[URL][DOMAIN_NAME]"
click at [632, 227] on span "Confirm" at bounding box center [625, 233] width 33 height 12
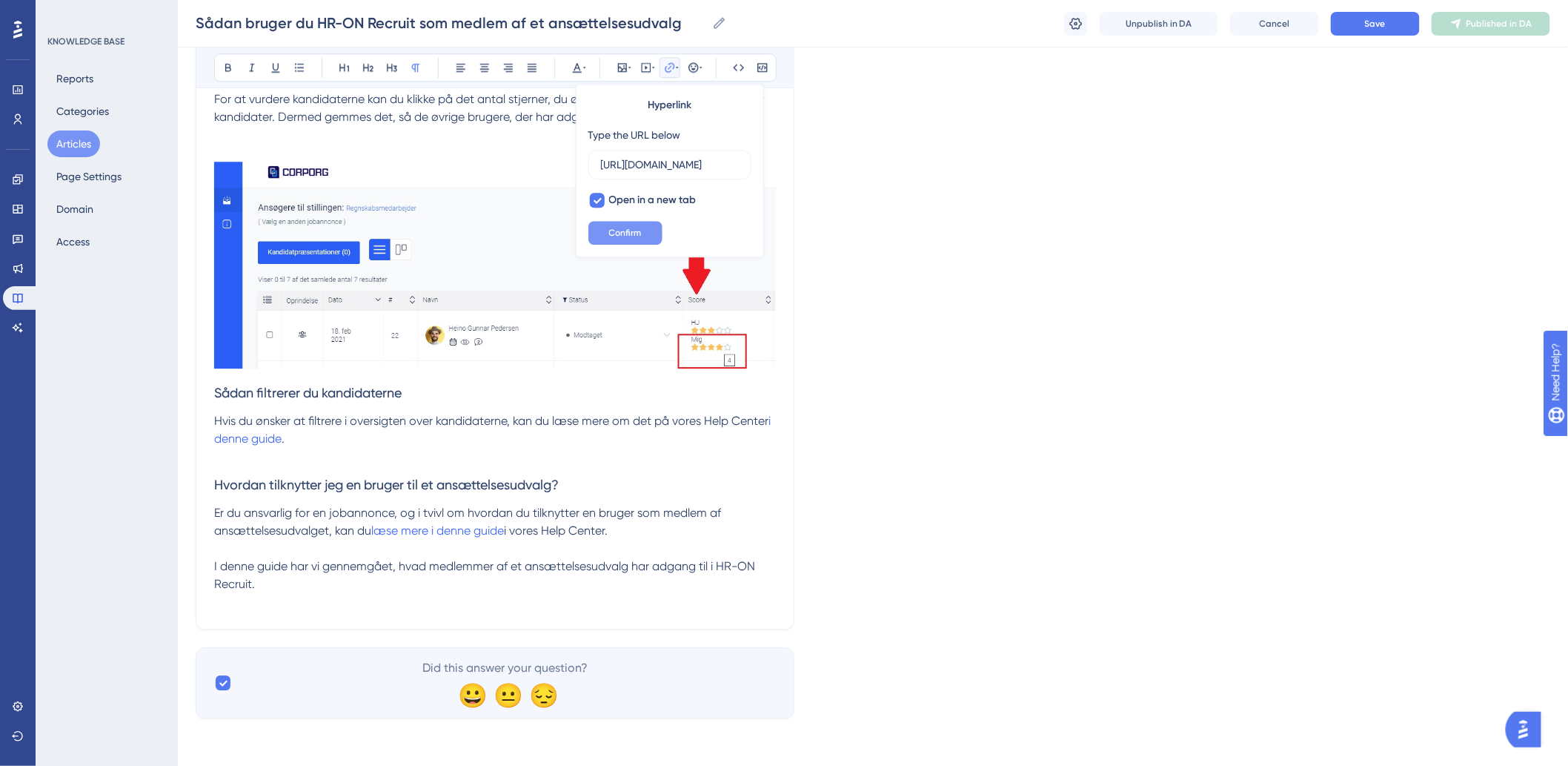
scroll to position [0, 0]
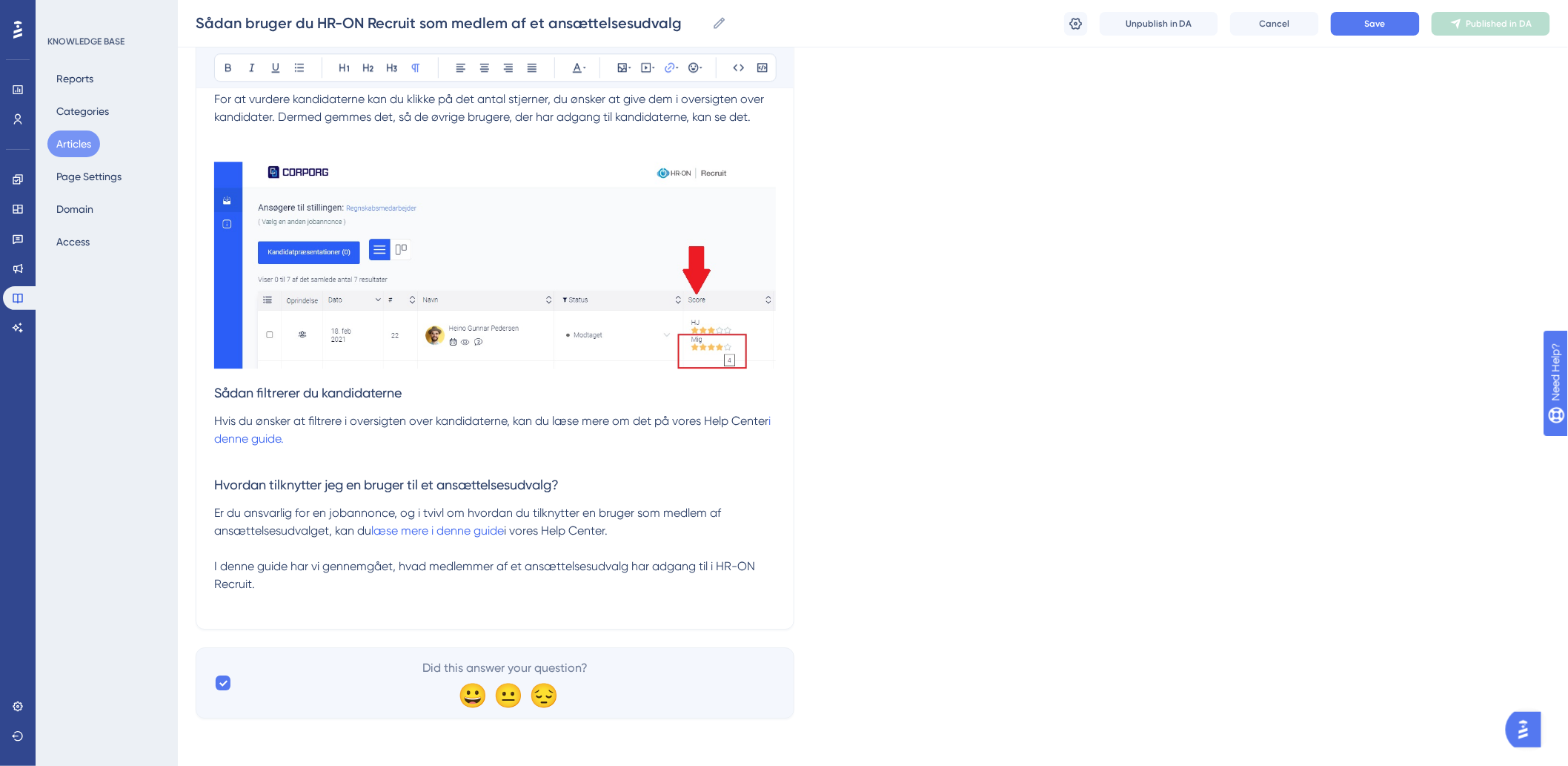
click at [412, 453] on p at bounding box center [495, 457] width 562 height 18
drag, startPoint x: 509, startPoint y: 531, endPoint x: 374, endPoint y: 537, distance: 135.1
click at [374, 537] on p "Er du ansvarlig for en jobannonce, og i tvivl om hvordan du tilknytter en bruge…" at bounding box center [495, 521] width 562 height 35
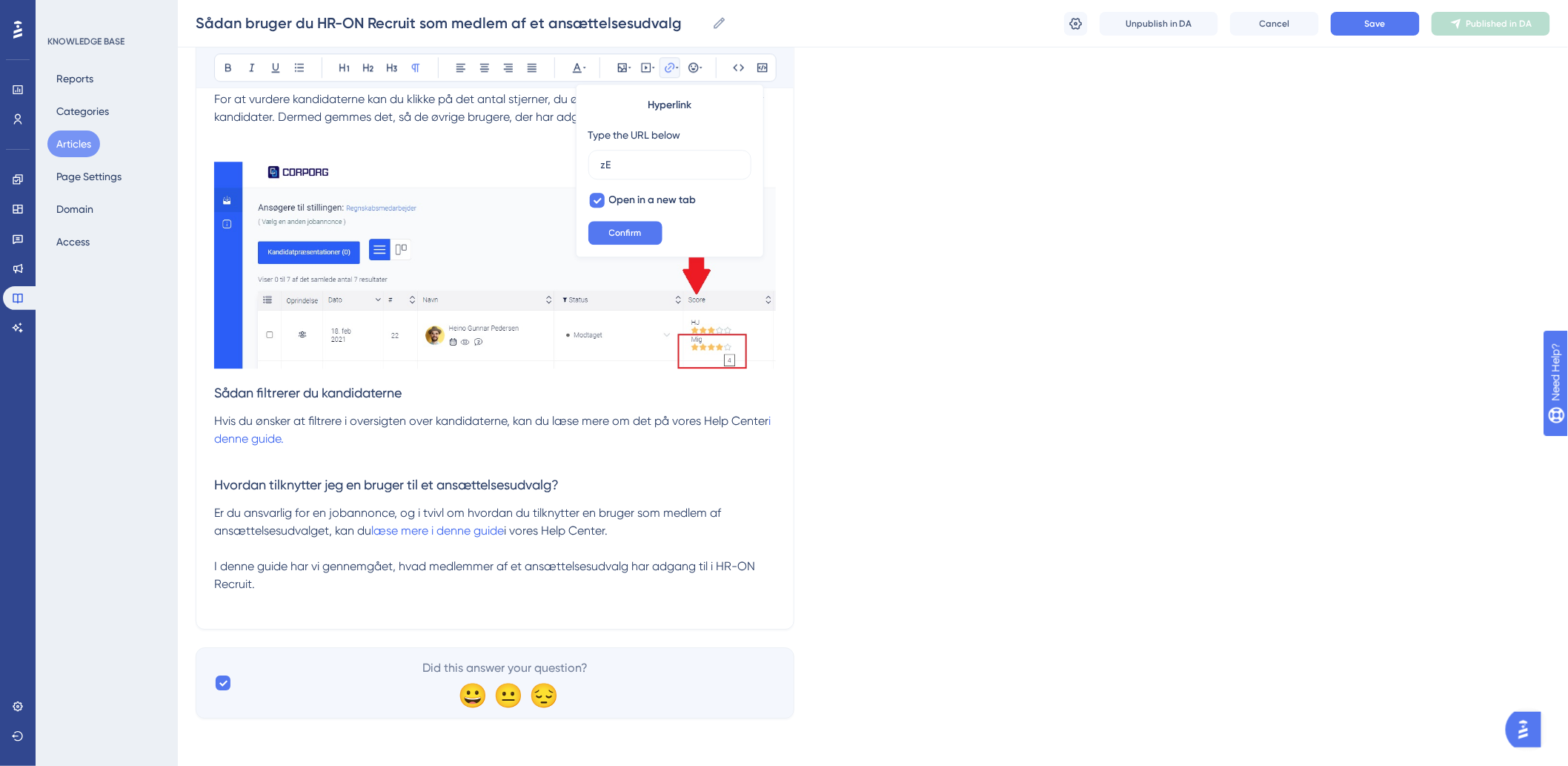
type input "E"
click at [662, 153] on label at bounding box center [670, 164] width 163 height 29
click at [662, 156] on input "text" at bounding box center [669, 164] width 137 height 16
paste input "[URL][DOMAIN_NAME]"
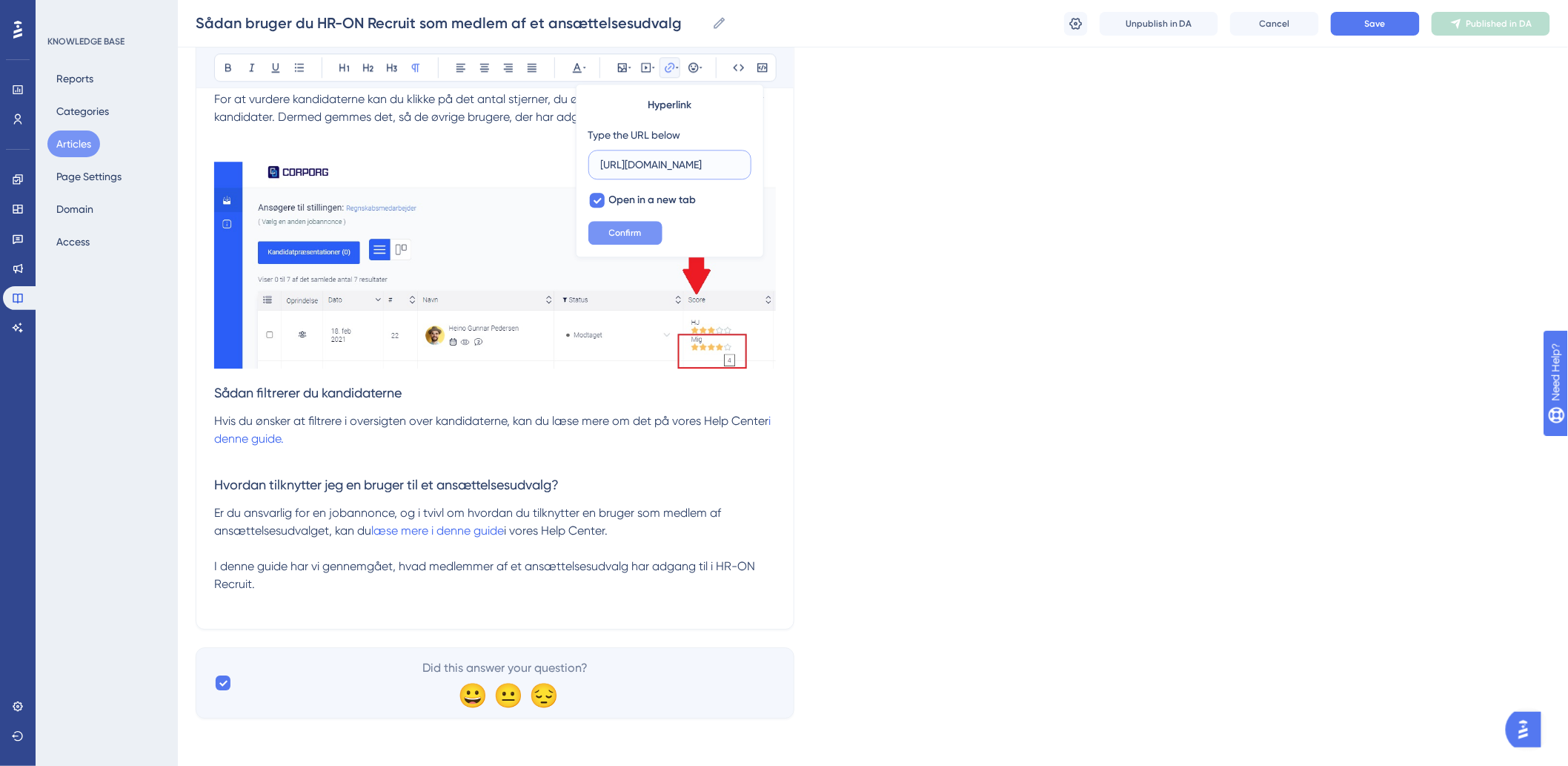
type input "[URL][DOMAIN_NAME]"
click at [624, 232] on span "Confirm" at bounding box center [625, 233] width 33 height 12
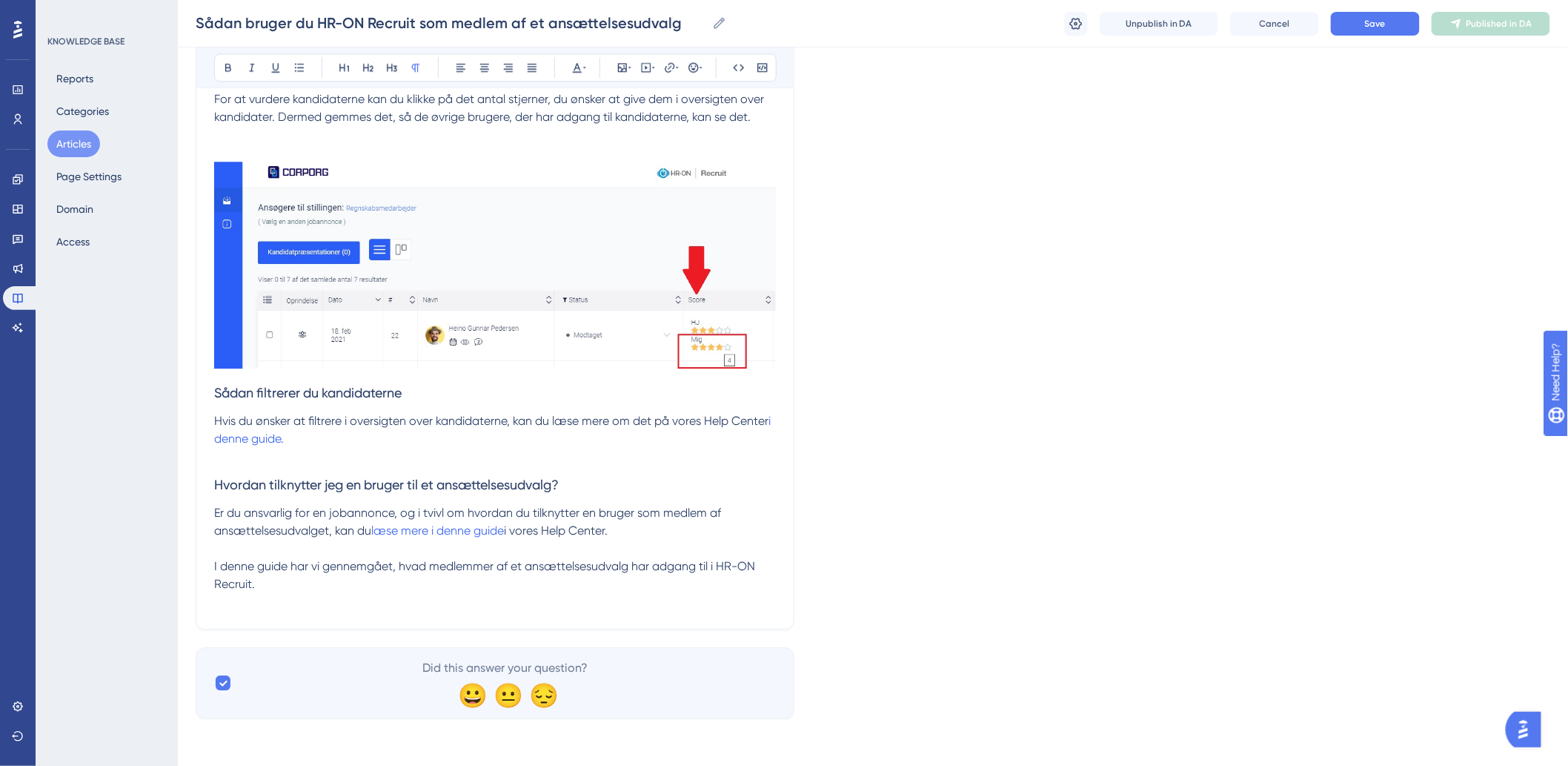
click at [721, 514] on span "Er du ansvarlig for en jobannonce, og i tvivl om hvordan du tilknytter en bruge…" at bounding box center [468, 521] width 509 height 32
click at [428, 573] on p "I denne guide har vi gennemgået, hvad medlemmer af et ansættelsesudvalg har adg…" at bounding box center [495, 574] width 562 height 35
click at [432, 588] on p "I denne guide har vi gennemgået, hvad medlemmer af et ansættelsesudvalg har adg…" at bounding box center [495, 574] width 562 height 35
click at [1400, 26] on button "Save" at bounding box center [1375, 24] width 88 height 24
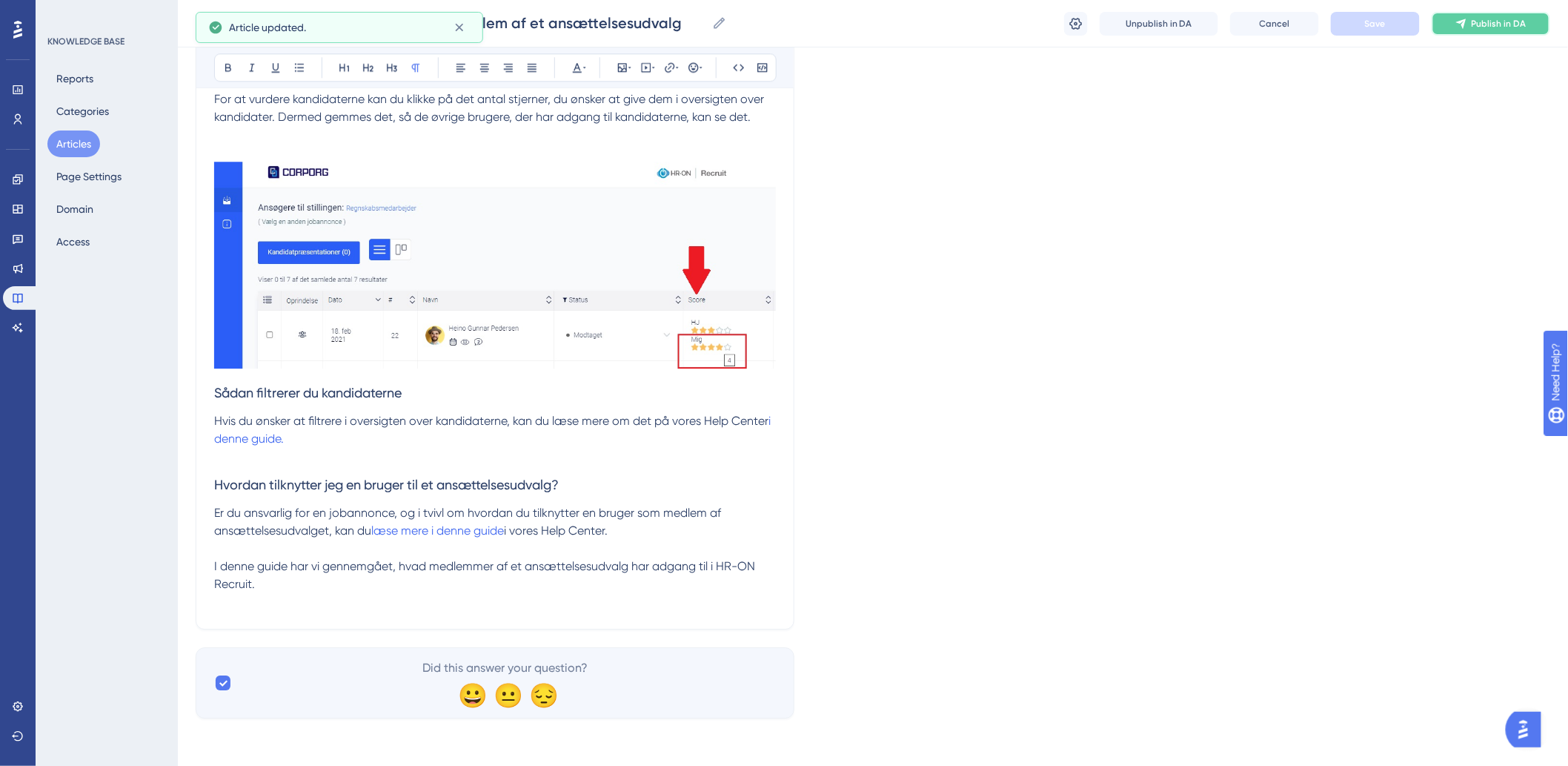
click at [1498, 22] on span "Publish in DA" at bounding box center [1499, 24] width 55 height 12
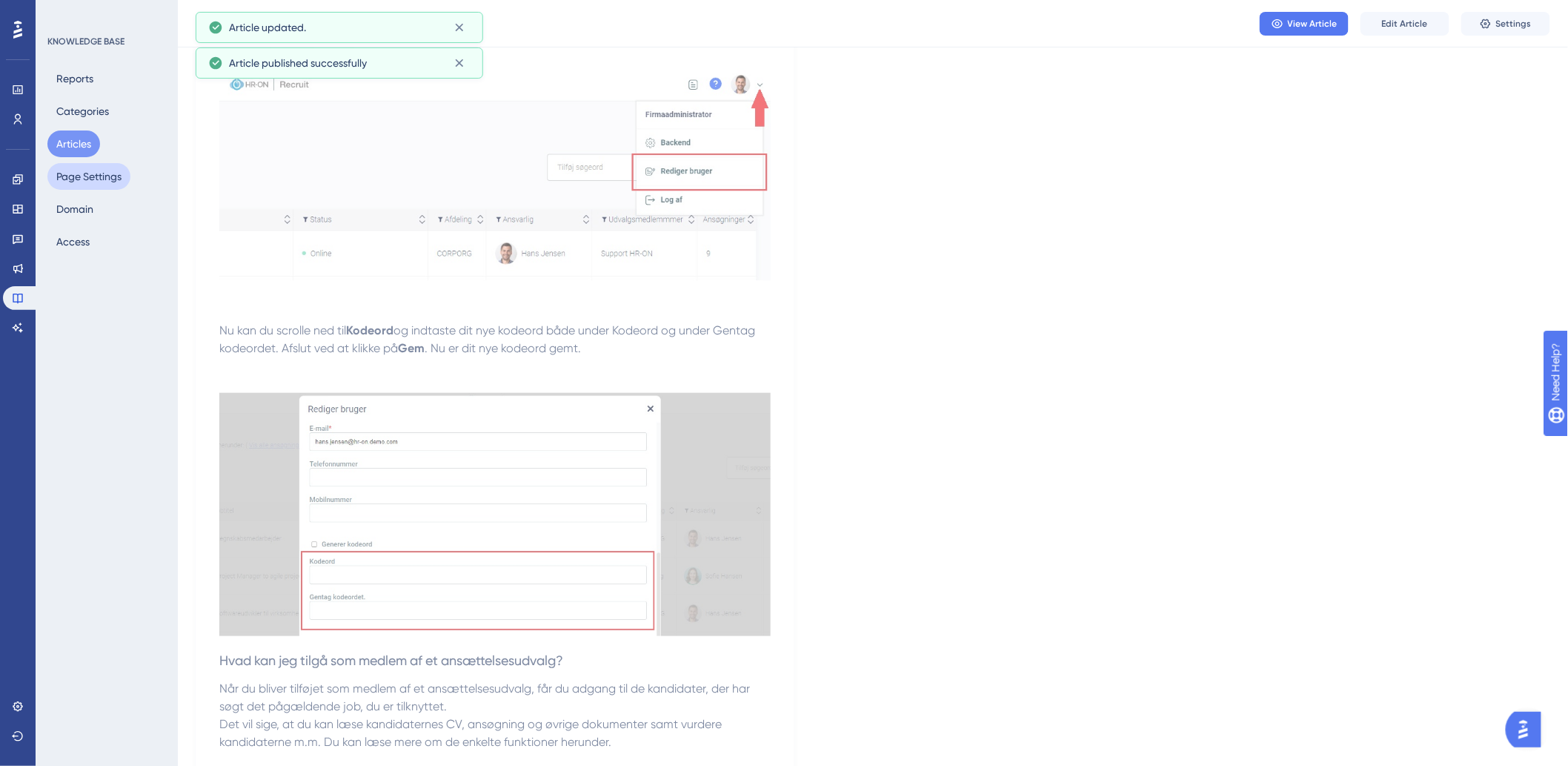
scroll to position [297, 0]
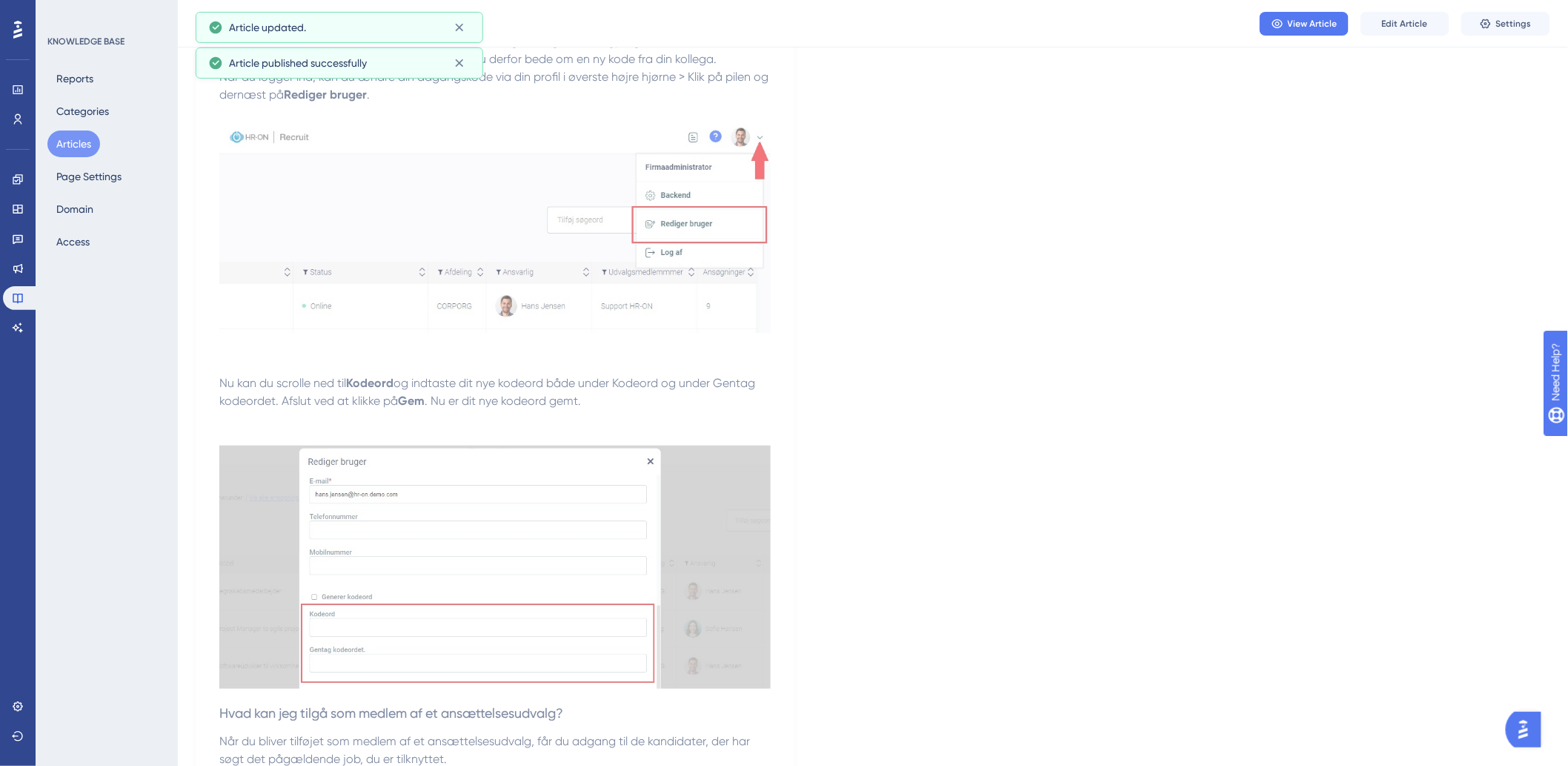
click at [76, 133] on button "Articles" at bounding box center [73, 144] width 52 height 27
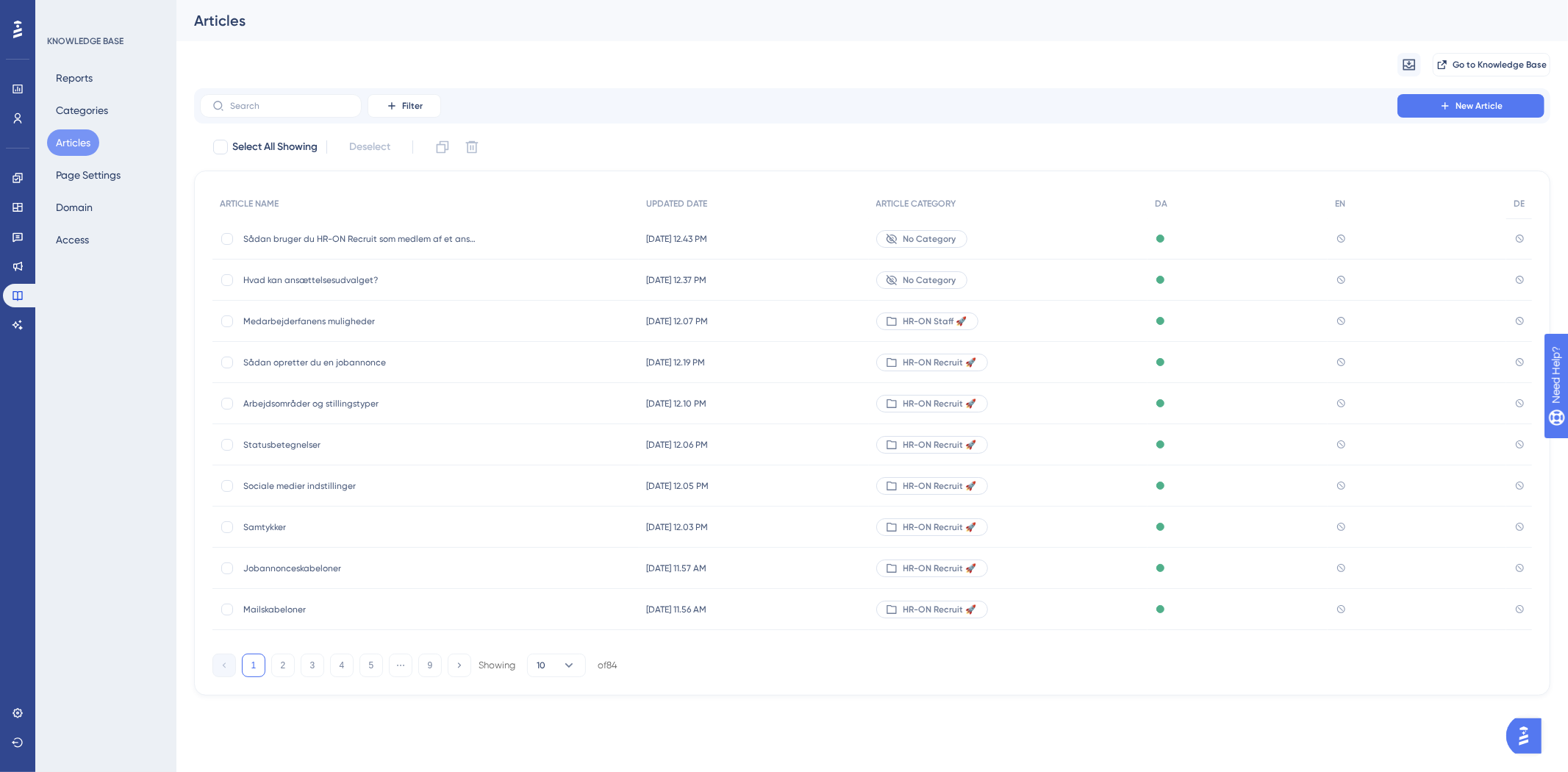
click at [347, 276] on span "Hvad kan ansættelsesudvalget?" at bounding box center [361, 281] width 235 height 12
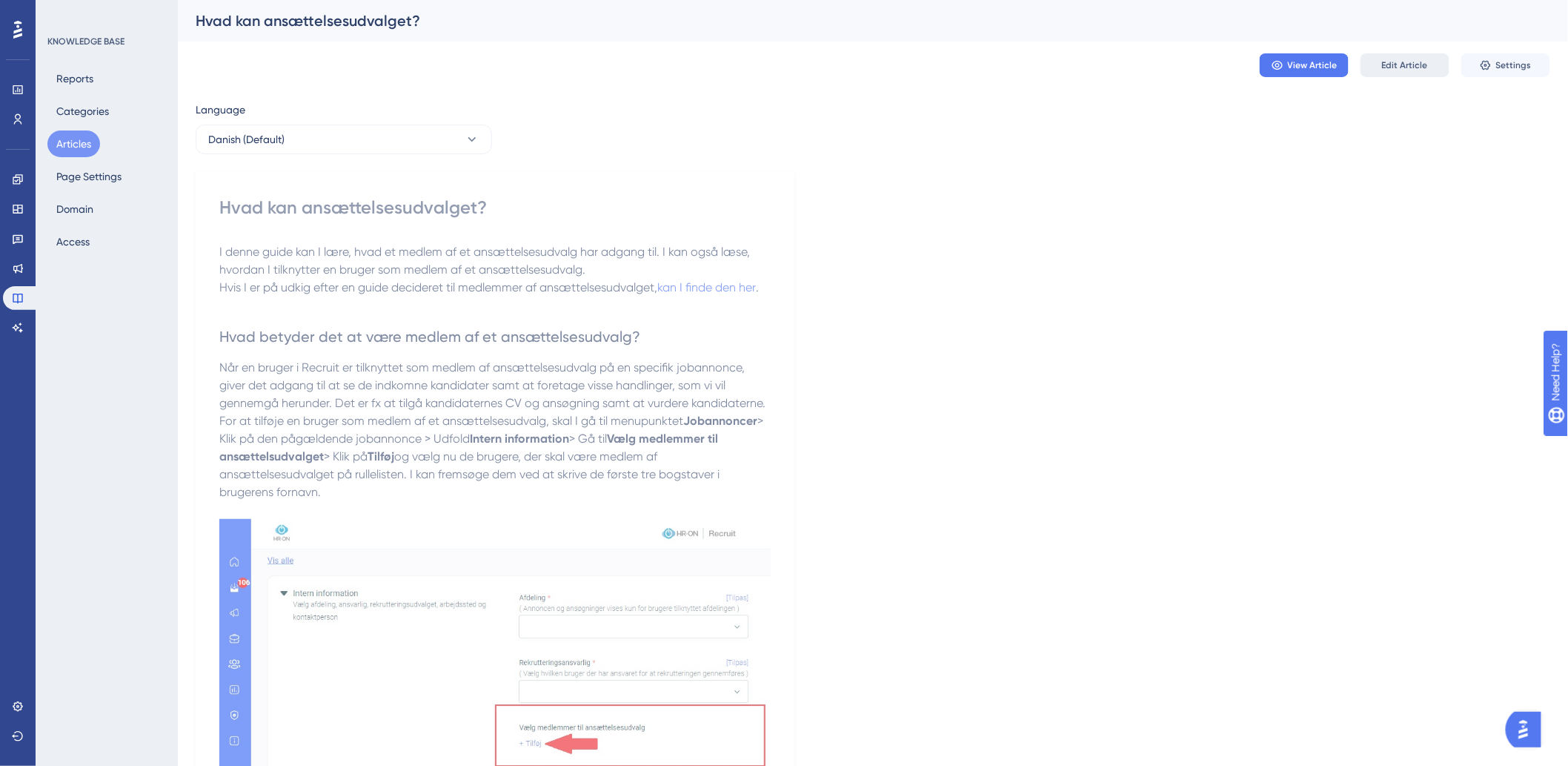
click at [1406, 60] on span "Edit Article" at bounding box center [1404, 65] width 46 height 12
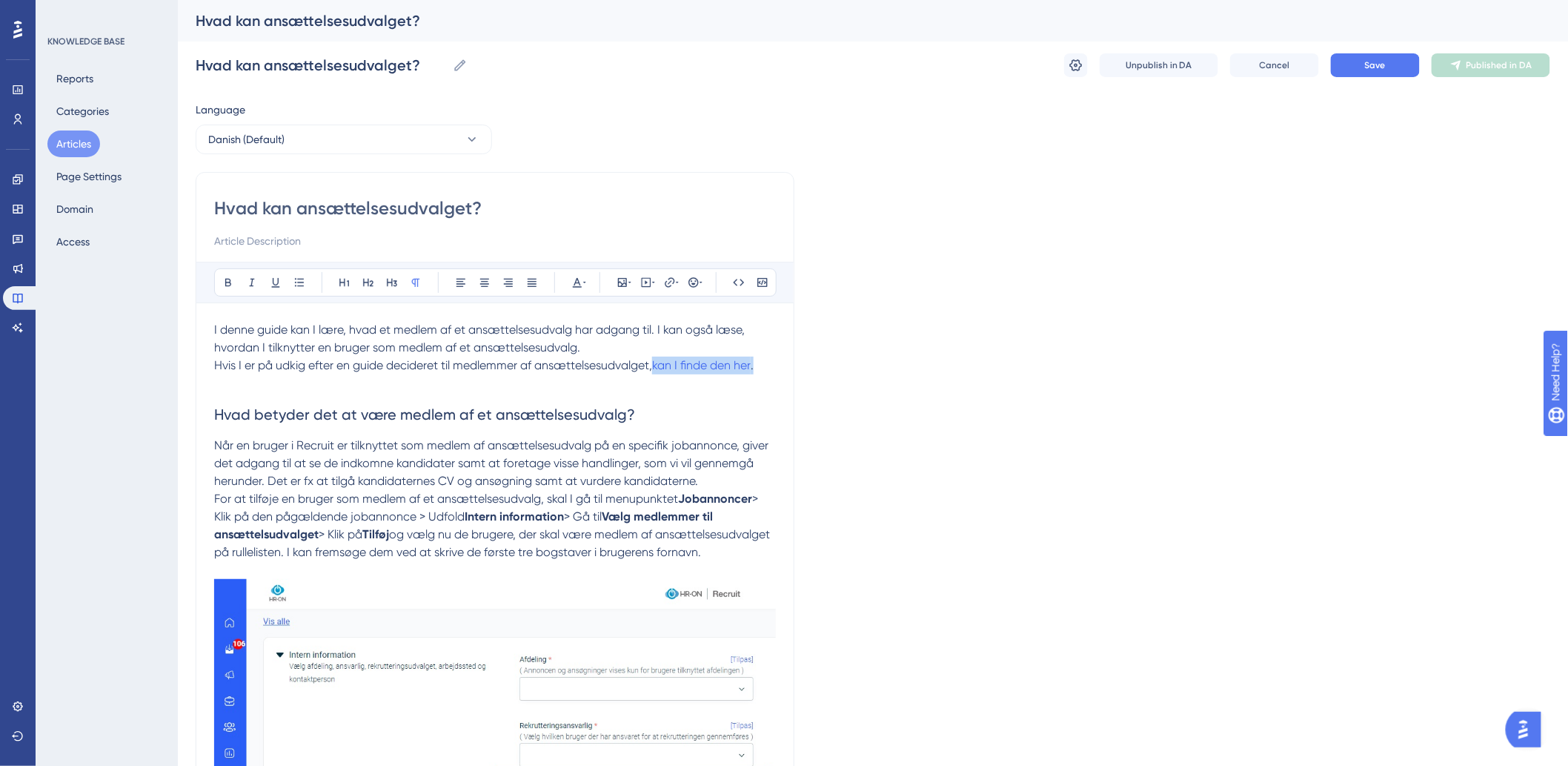
drag, startPoint x: 760, startPoint y: 366, endPoint x: 656, endPoint y: 367, distance: 104.0
click at [656, 367] on p "Hvis I er på udkig efter en guide decideret til medlemmer af ansættelsesudvalge…" at bounding box center [495, 365] width 562 height 18
click at [673, 279] on icon at bounding box center [669, 282] width 9 height 9
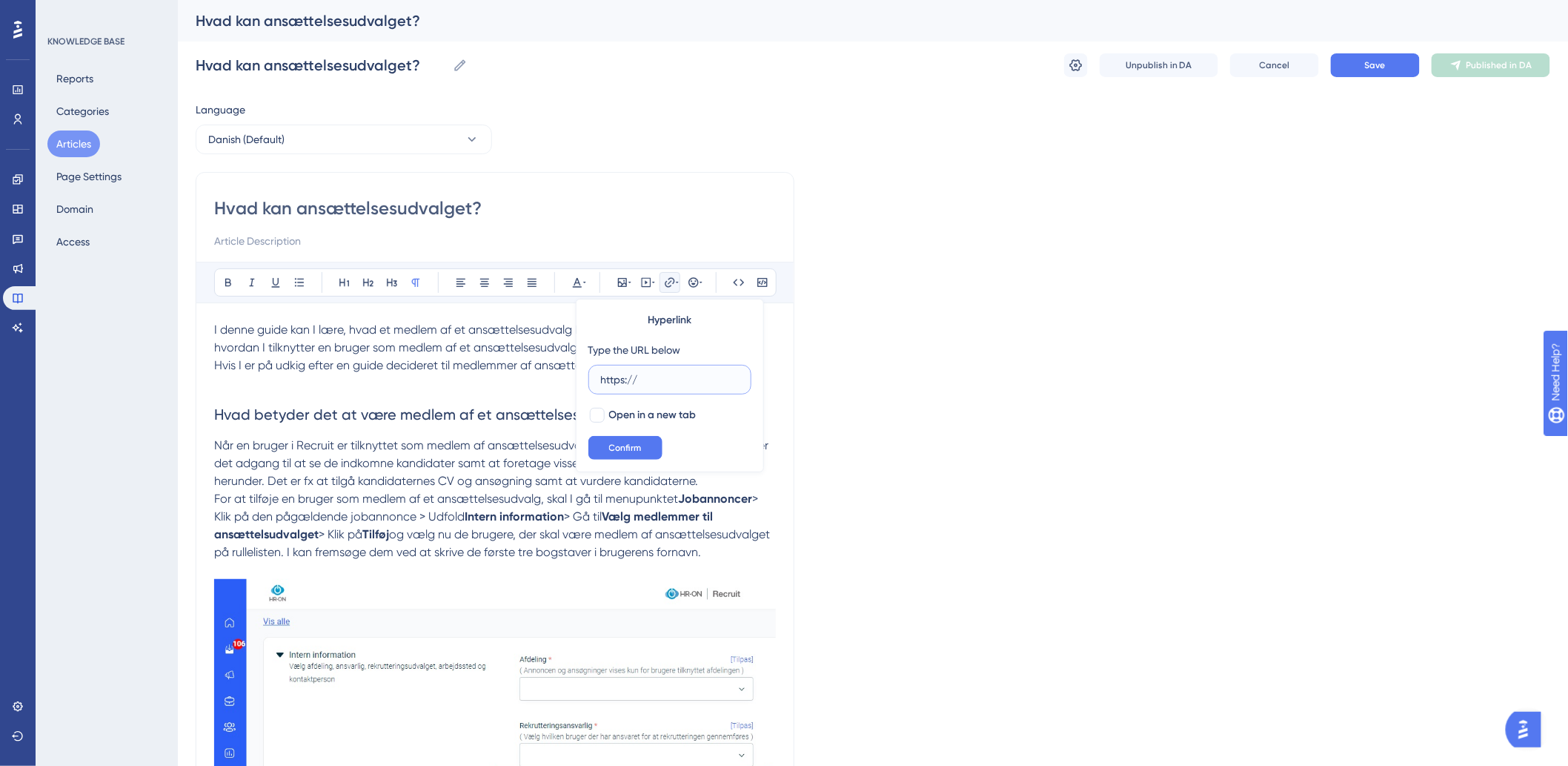
click at [660, 375] on input "https://" at bounding box center [669, 379] width 137 height 16
type input "h"
paste input "[URL][DOMAIN_NAME]"
type input "[URL][DOMAIN_NAME]"
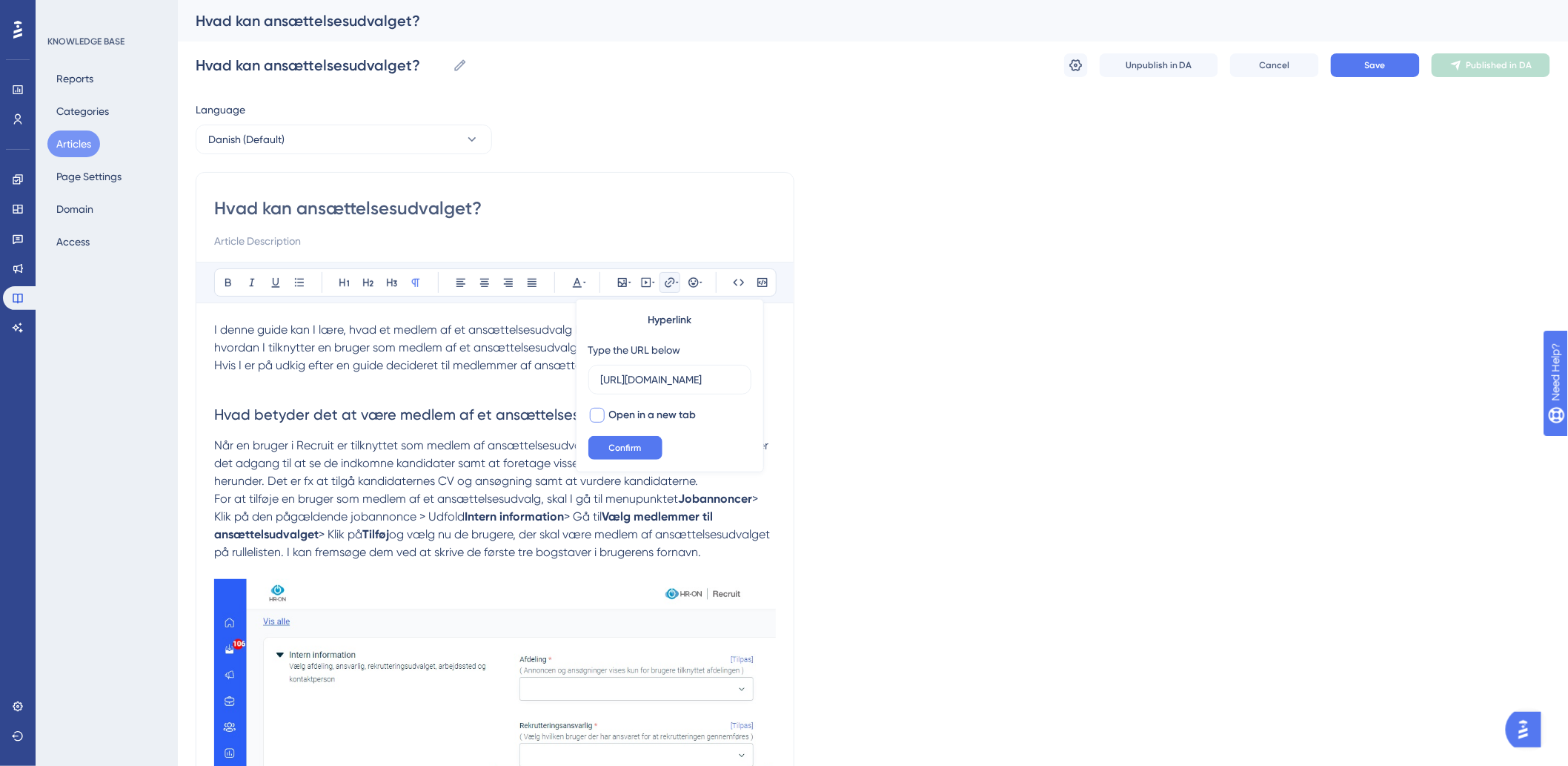
click at [601, 417] on div at bounding box center [596, 414] width 15 height 15
checkbox input "true"
click at [610, 453] on span "Confirm" at bounding box center [625, 448] width 33 height 12
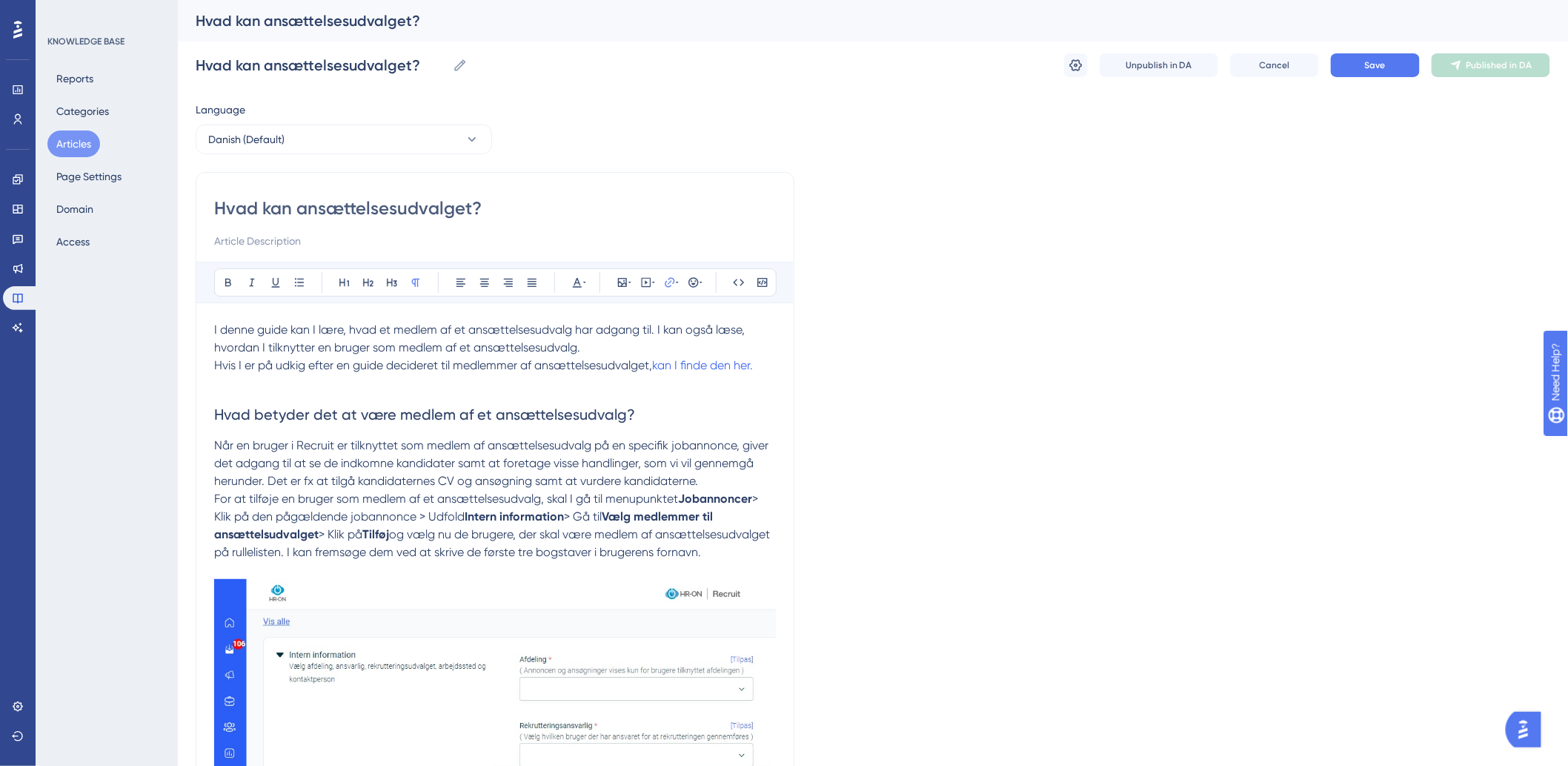
click at [514, 490] on p "For at tilføje en bruger som medlem af et ansættelsesudvalg, skal I gå til menu…" at bounding box center [495, 525] width 562 height 71
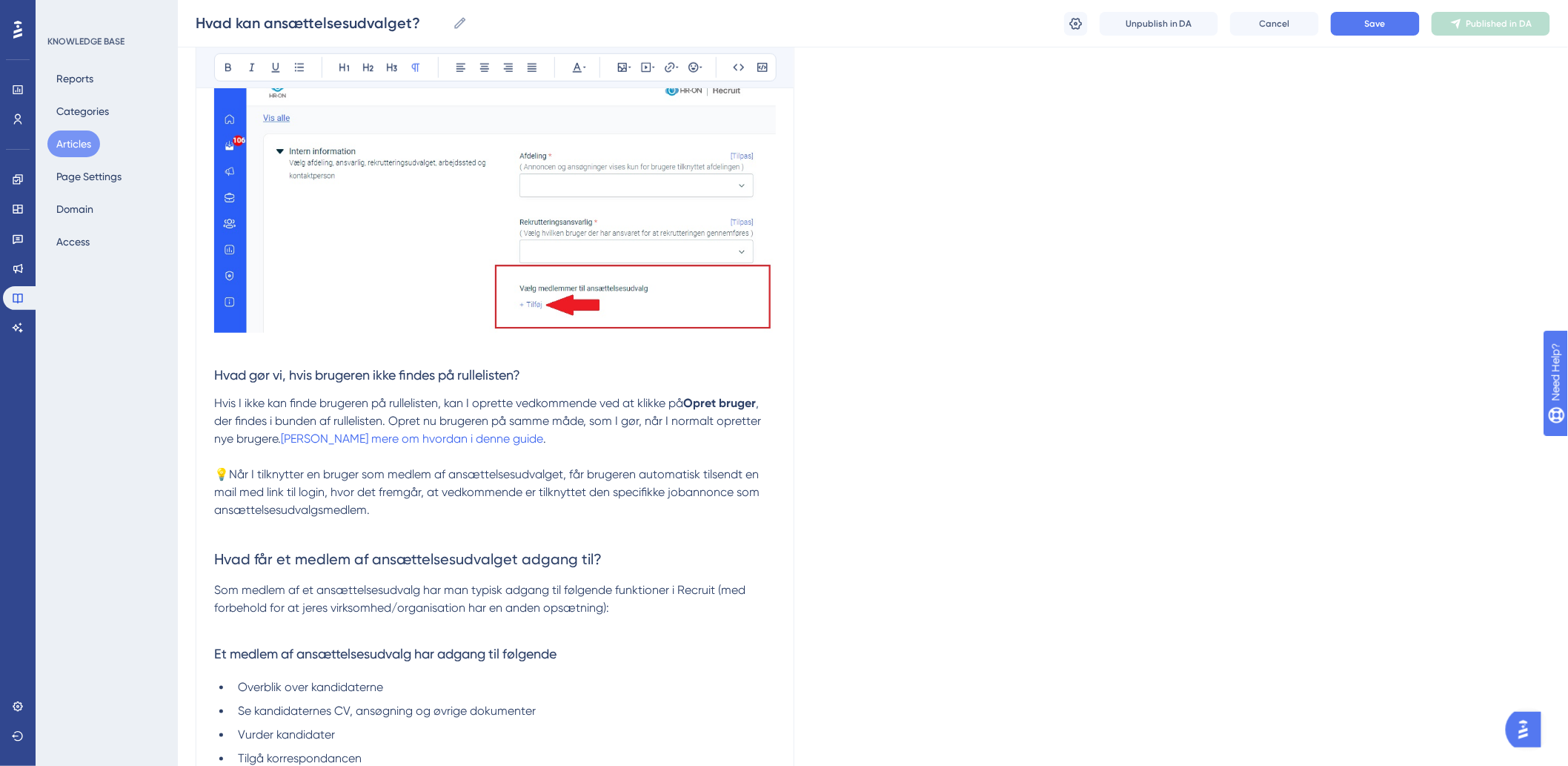
scroll to position [659, 0]
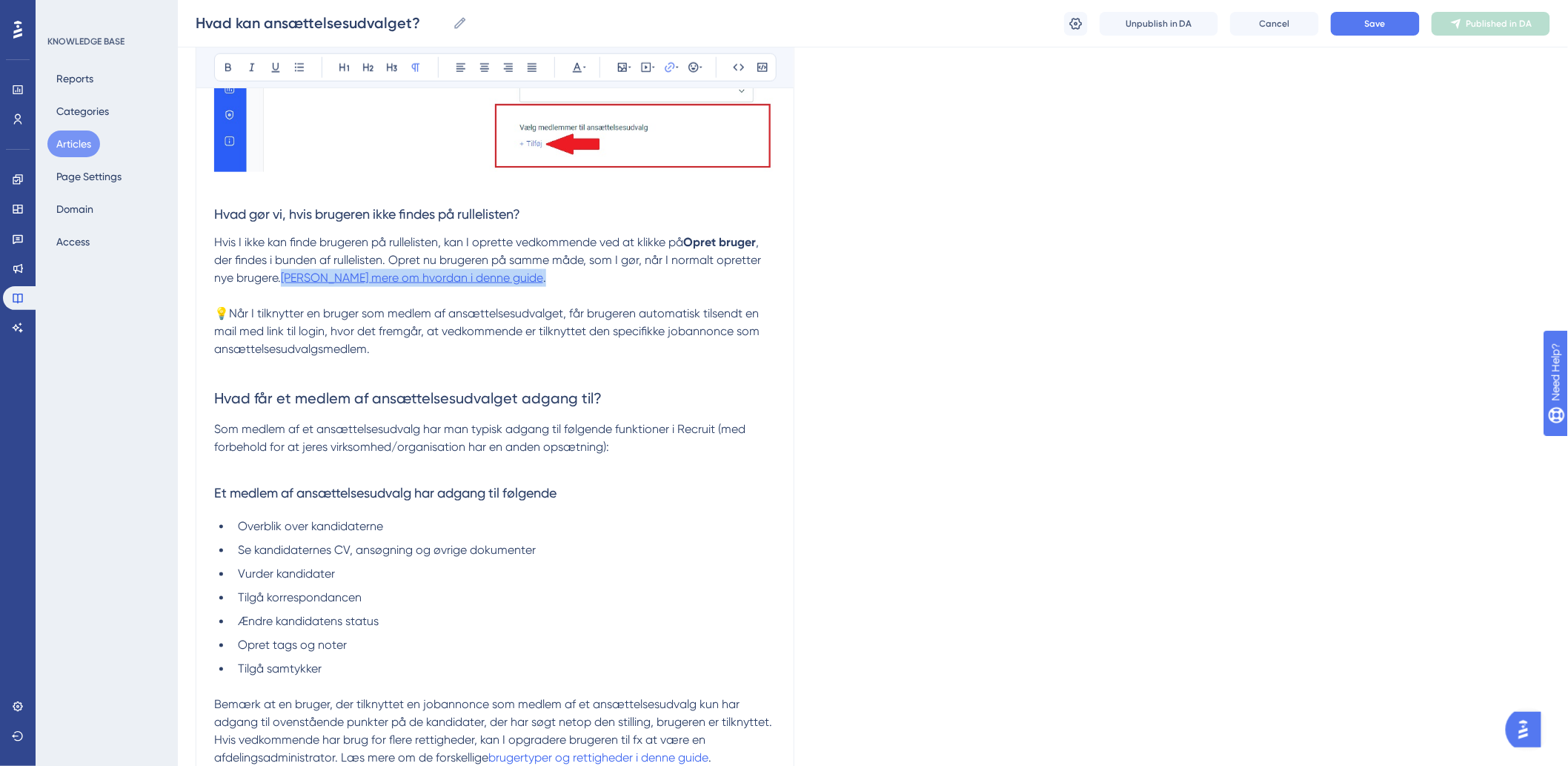
drag, startPoint x: 499, startPoint y: 293, endPoint x: 284, endPoint y: 299, distance: 215.1
click at [284, 287] on p "Hvis I ikke kan finde brugeren på rullelisten, kan I oprette vedkommende ved at…" at bounding box center [495, 260] width 562 height 53
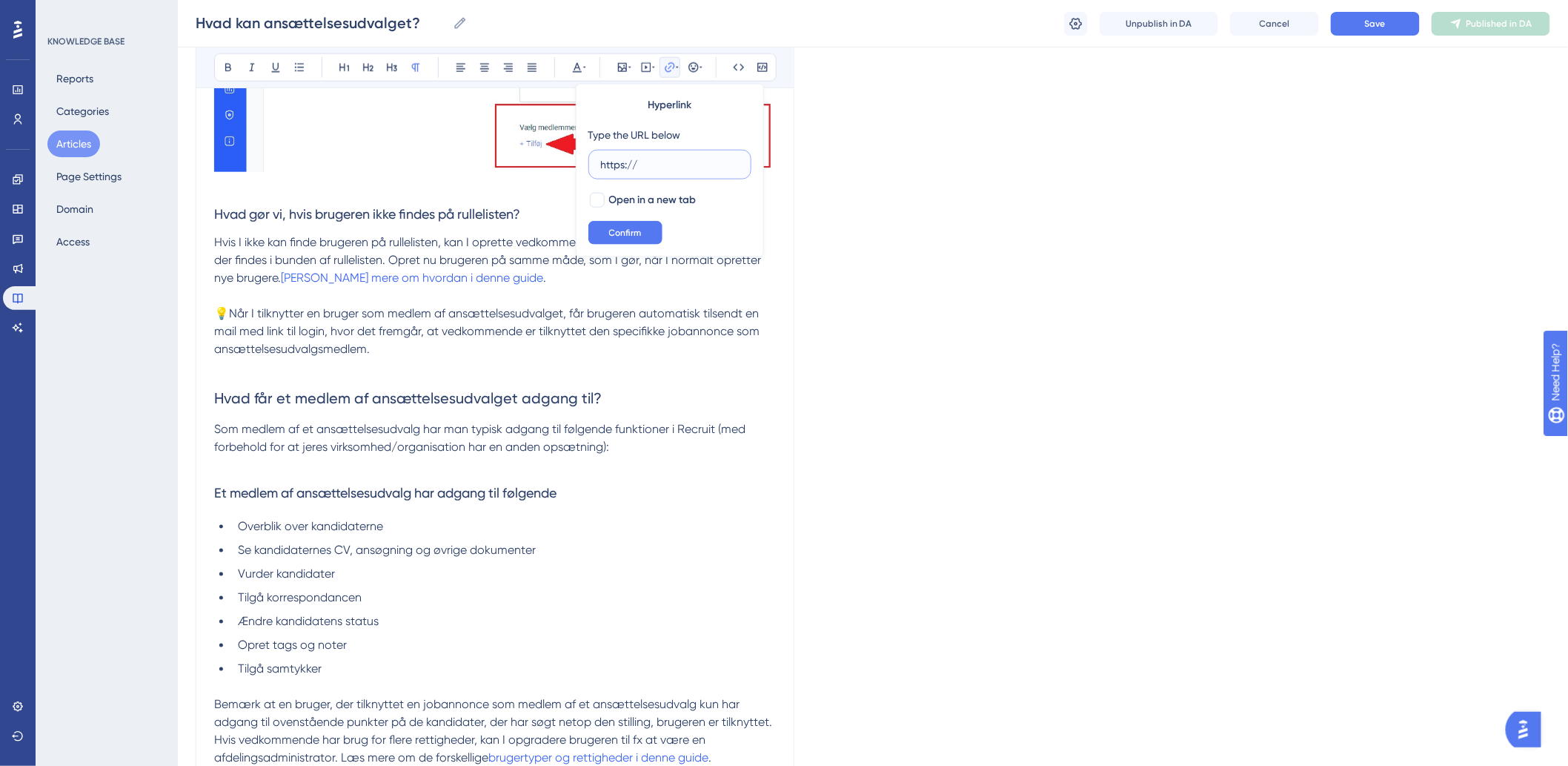
click at [665, 159] on input "https://" at bounding box center [669, 164] width 137 height 16
type input "h"
paste input "https://help.hr-on.com/da/articles/15178-brugere"
type input "https://help.hr-on.com/da/articles/15178-brugere"
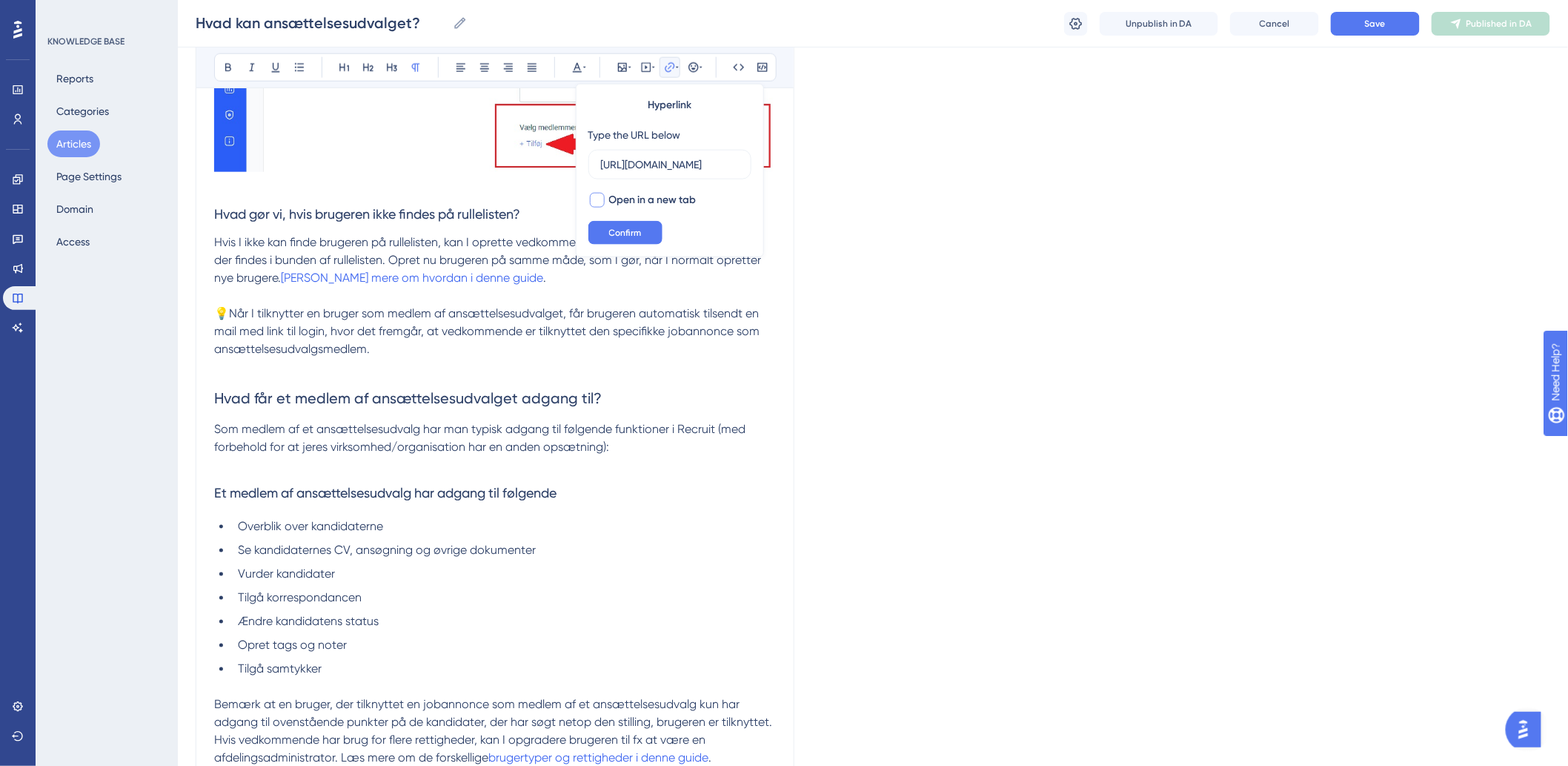
click at [598, 199] on div at bounding box center [596, 199] width 15 height 15
checkbox input "true"
click at [626, 235] on span "Confirm" at bounding box center [625, 233] width 33 height 12
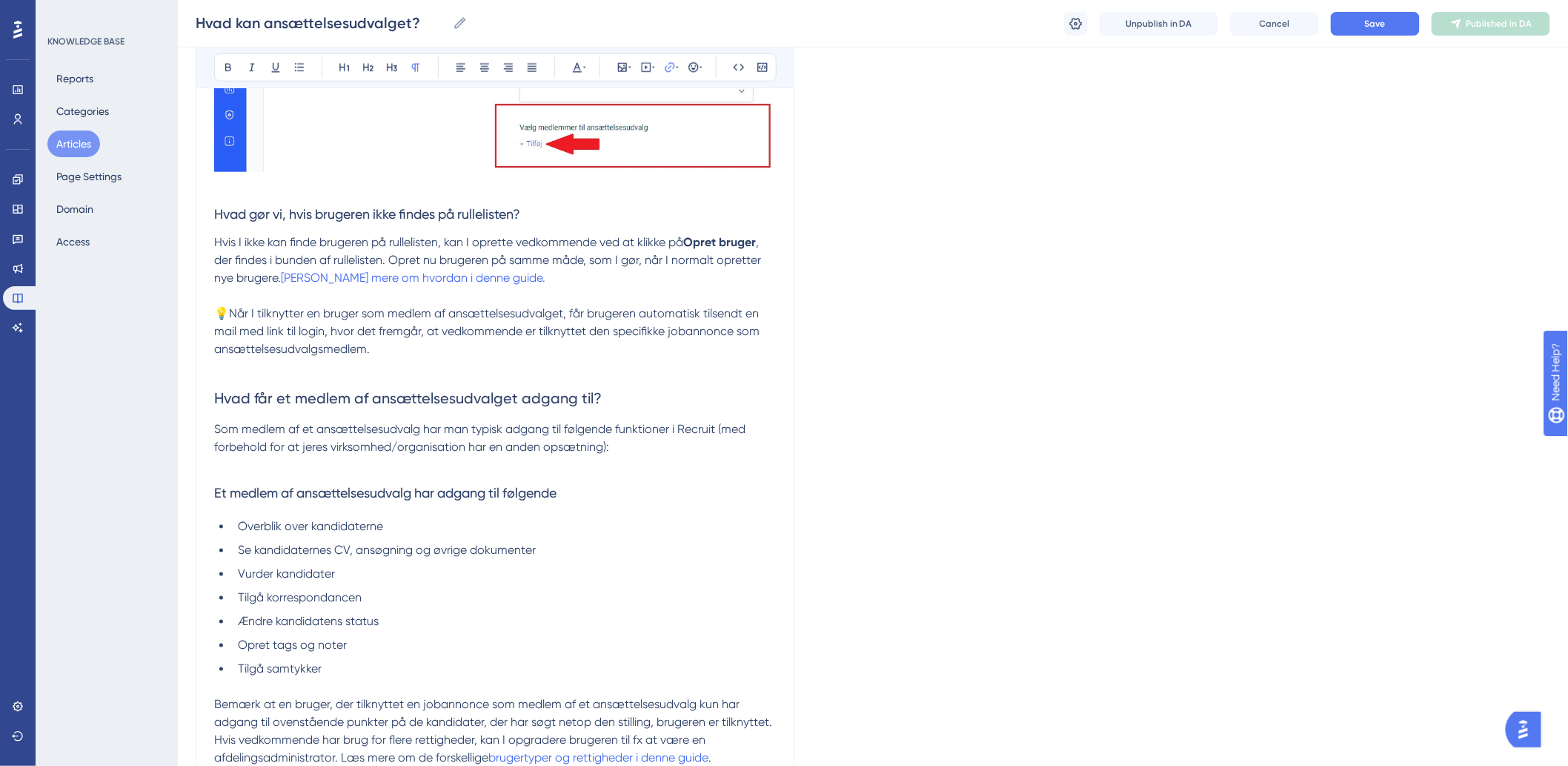
click at [559, 304] on p at bounding box center [495, 296] width 562 height 18
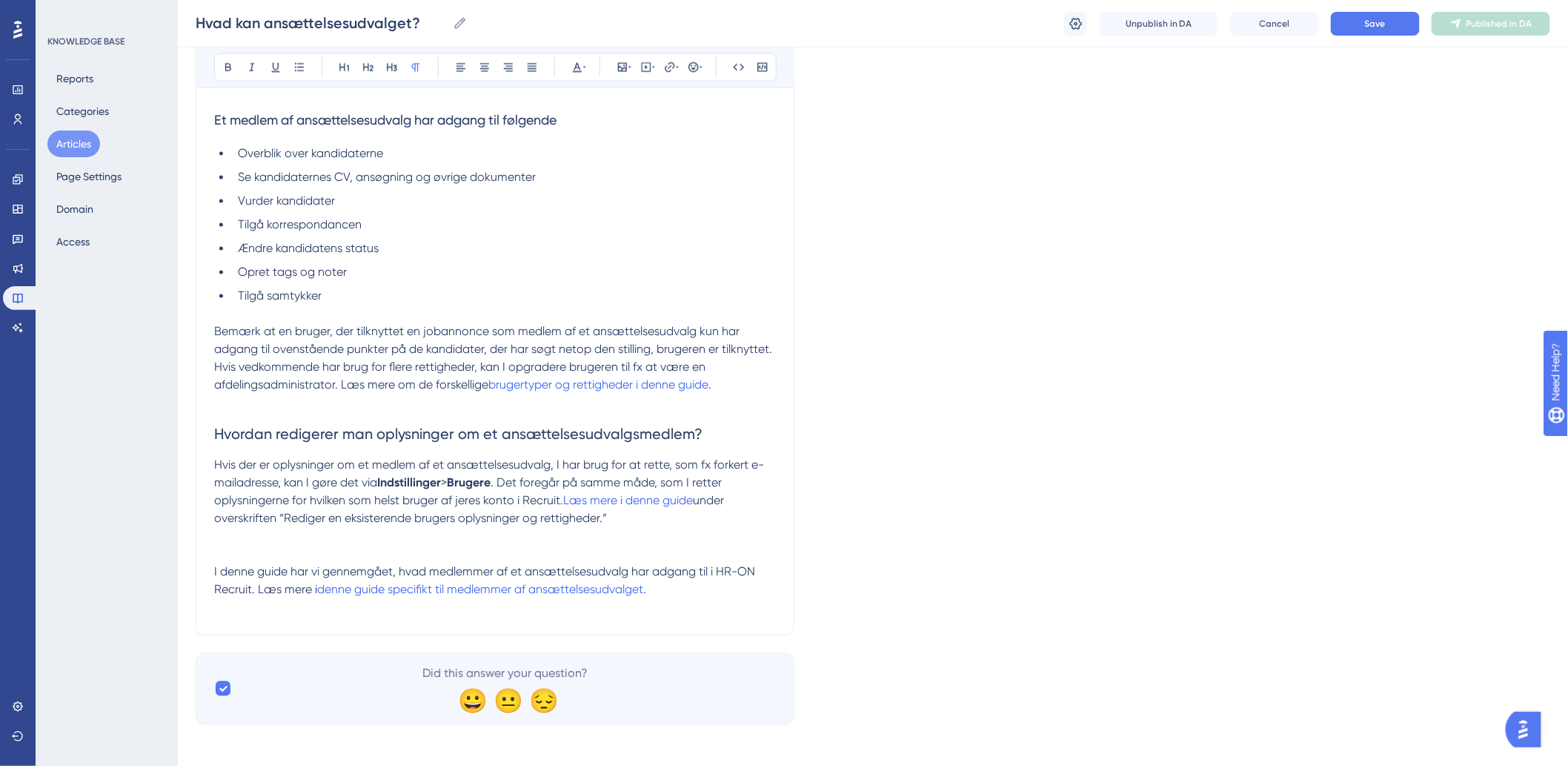
scroll to position [1054, 0]
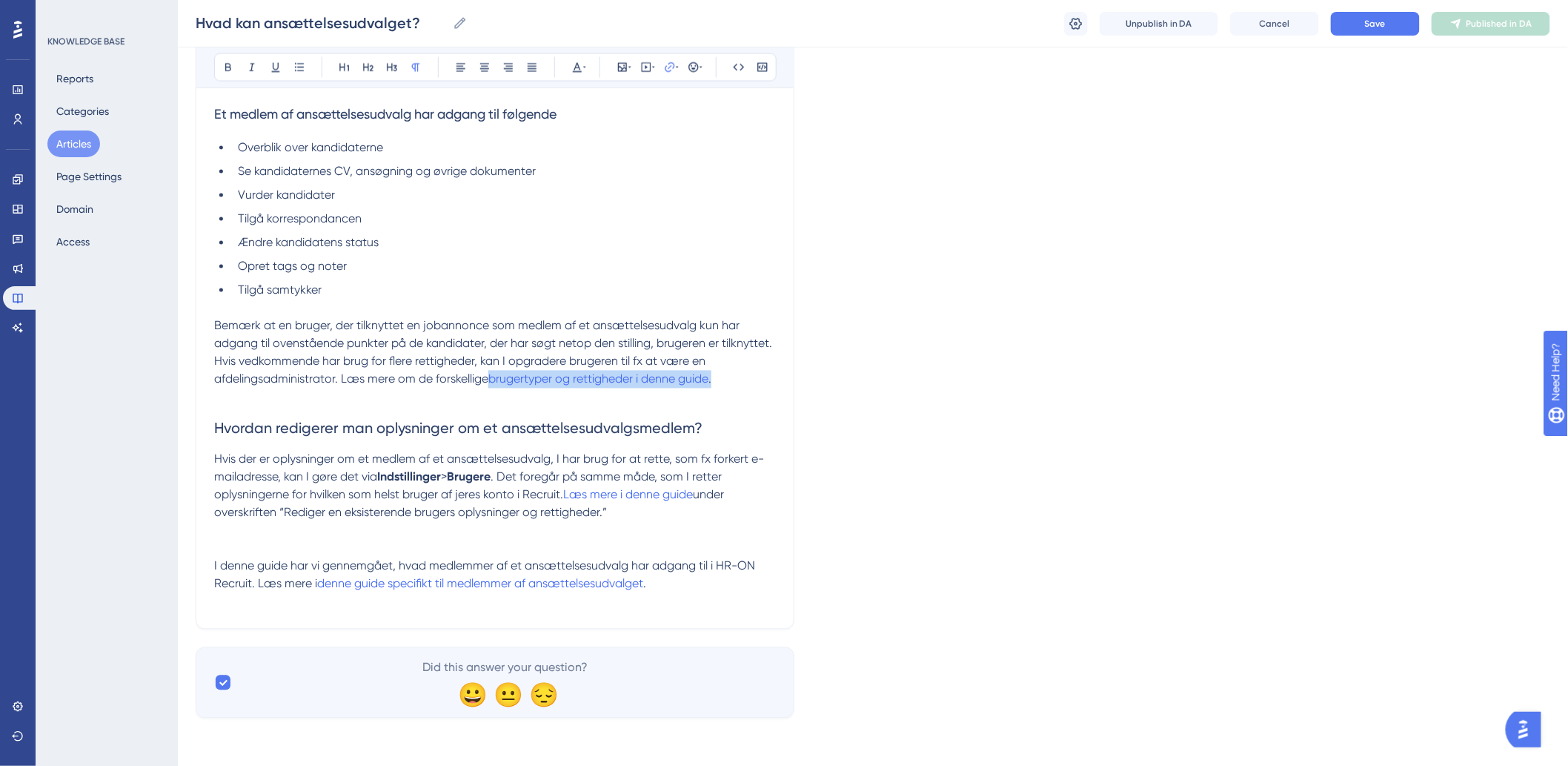
drag, startPoint x: 719, startPoint y: 381, endPoint x: 494, endPoint y: 387, distance: 225.1
click at [494, 387] on p "Bemærk at en bruger, der tilknyttet en jobannonce som medlem af et ansættelsesu…" at bounding box center [495, 352] width 562 height 71
type input "h"
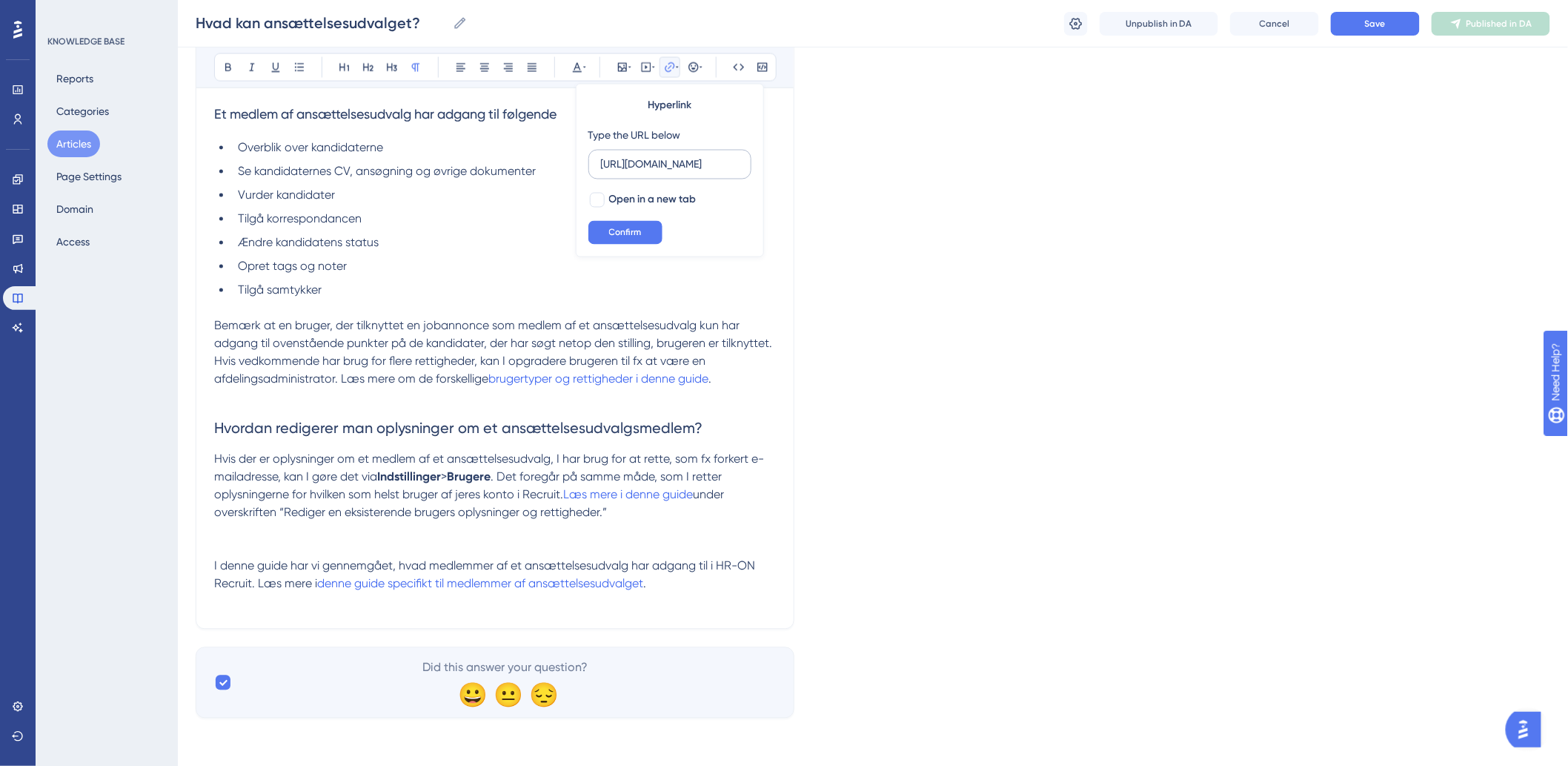
scroll to position [0, 102]
type input "https://help.hr-on.com/da/articles/15178-brugere"
click at [601, 204] on div at bounding box center [596, 199] width 15 height 15
checkbox input "true"
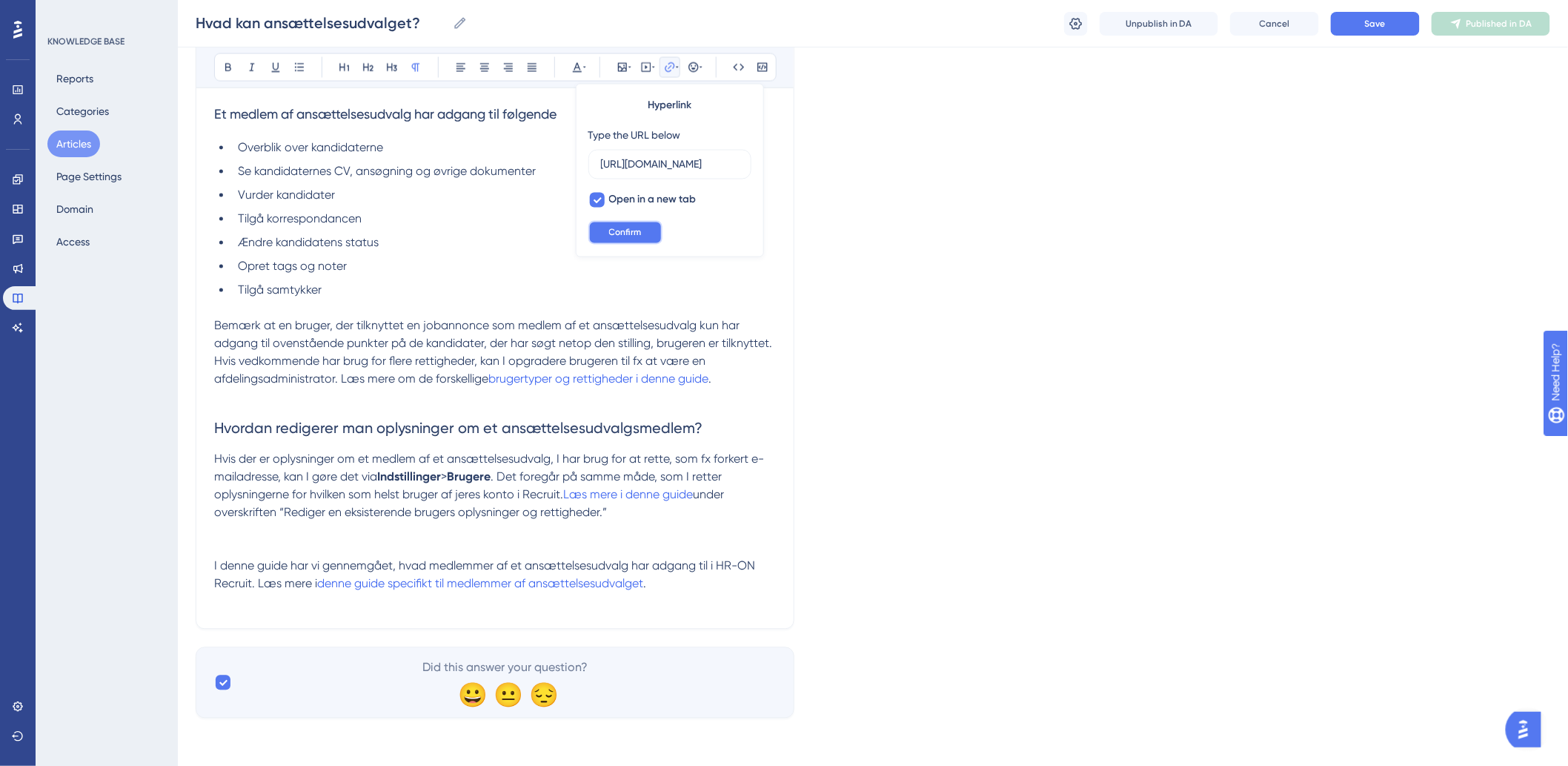
click at [609, 235] on span "Confirm" at bounding box center [625, 233] width 33 height 12
click at [665, 438] on h2 "Hvordan redigerer man oplysninger om et ansættelsesudvalgsmedlem?" at bounding box center [495, 429] width 562 height 45
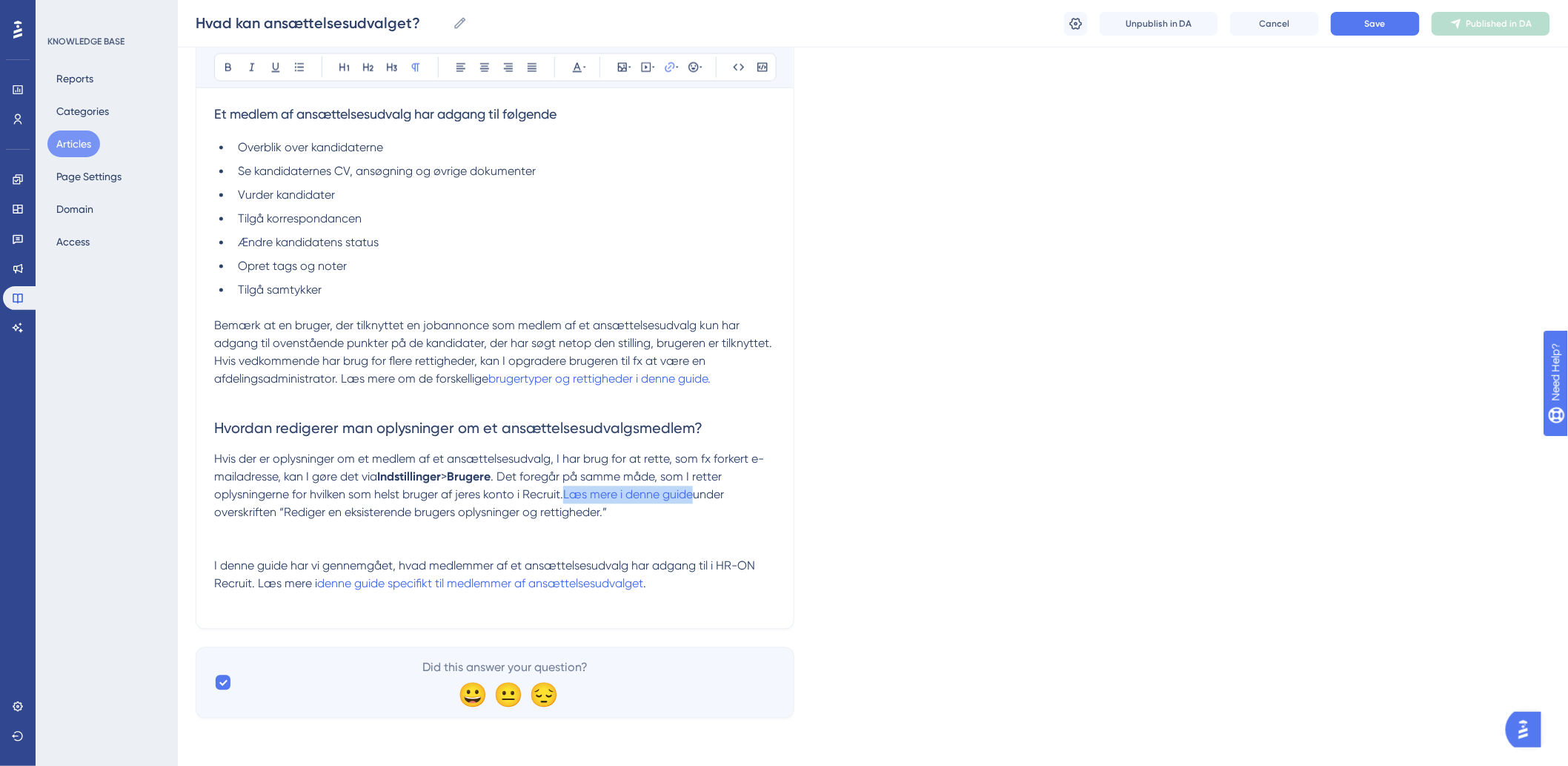
drag, startPoint x: 565, startPoint y: 495, endPoint x: 697, endPoint y: 499, distance: 132.1
click at [697, 499] on p "Hvis der er oplysninger om et medlem af et ansættelsesudvalg, I har brug for at…" at bounding box center [495, 486] width 562 height 71
type input "h"
type input "https://help.hr-on.com/da/articles/15178-brugere"
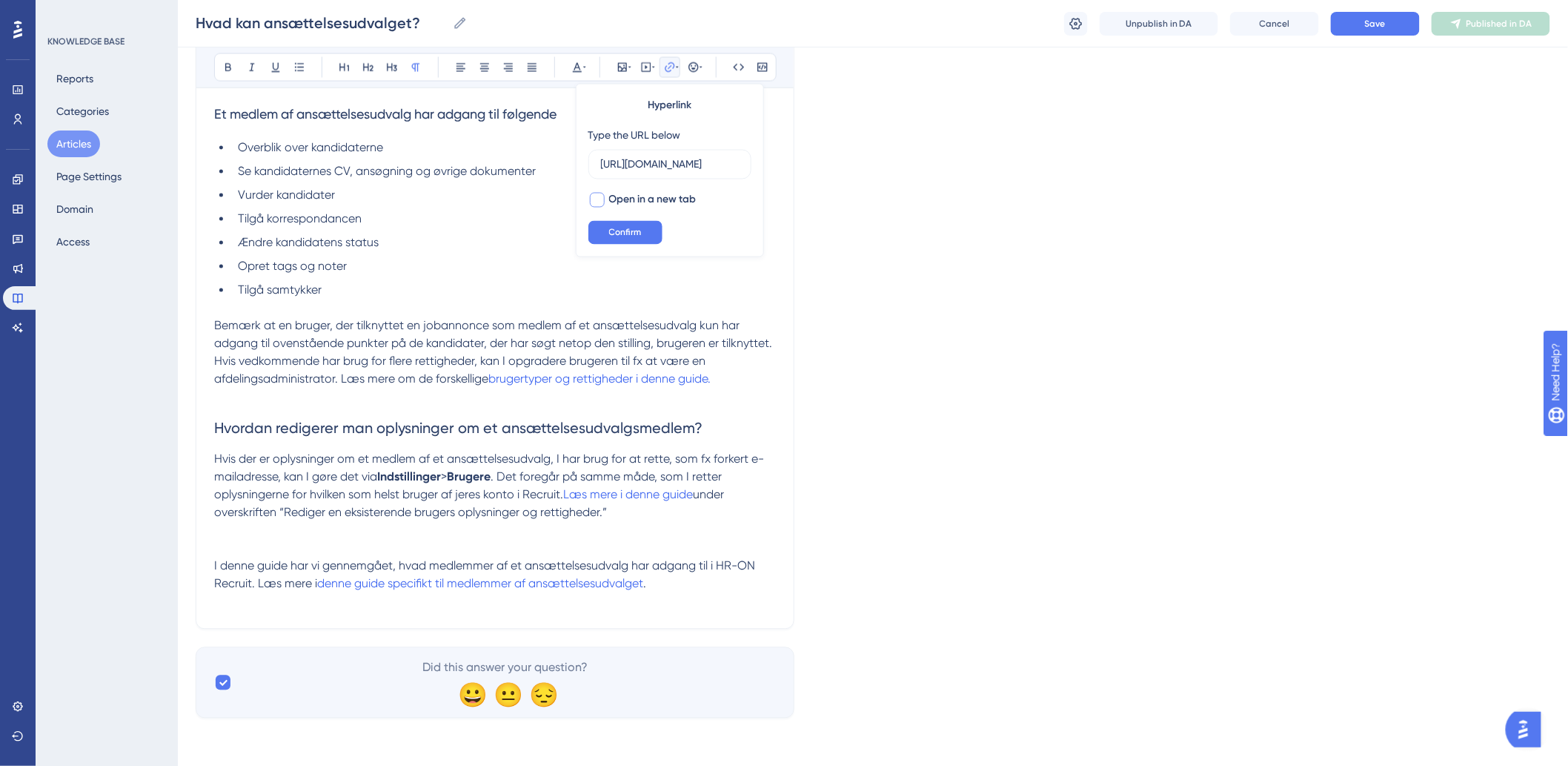
click at [601, 197] on div at bounding box center [596, 199] width 15 height 15
checkbox input "true"
drag, startPoint x: 656, startPoint y: 162, endPoint x: 798, endPoint y: 164, distance: 142.0
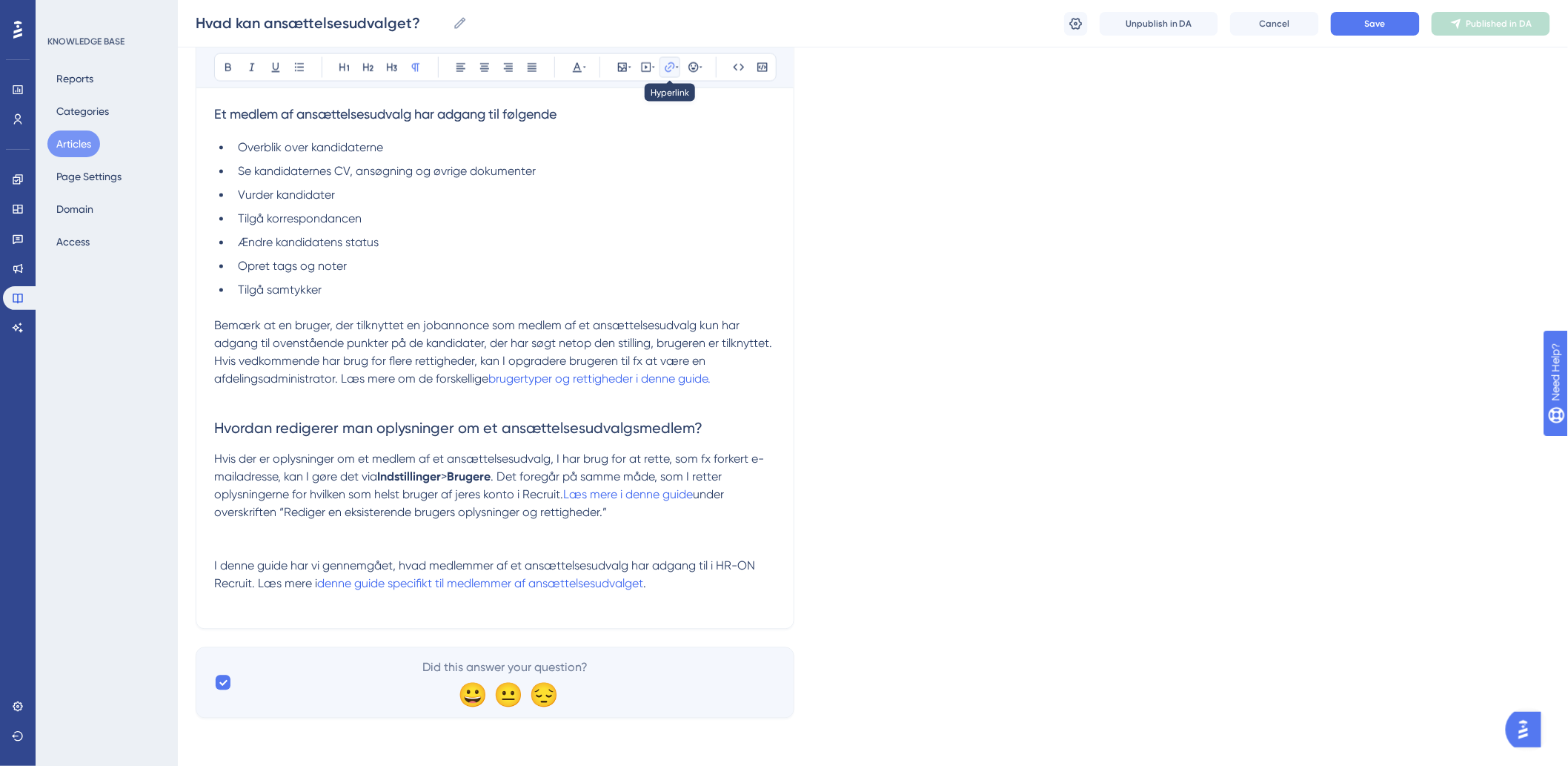
click at [672, 73] on icon at bounding box center [670, 68] width 12 height 12
type input "h"
type input "https://help.hr-on.com/da/articles/15178-brugere"
click at [601, 196] on div at bounding box center [596, 199] width 15 height 15
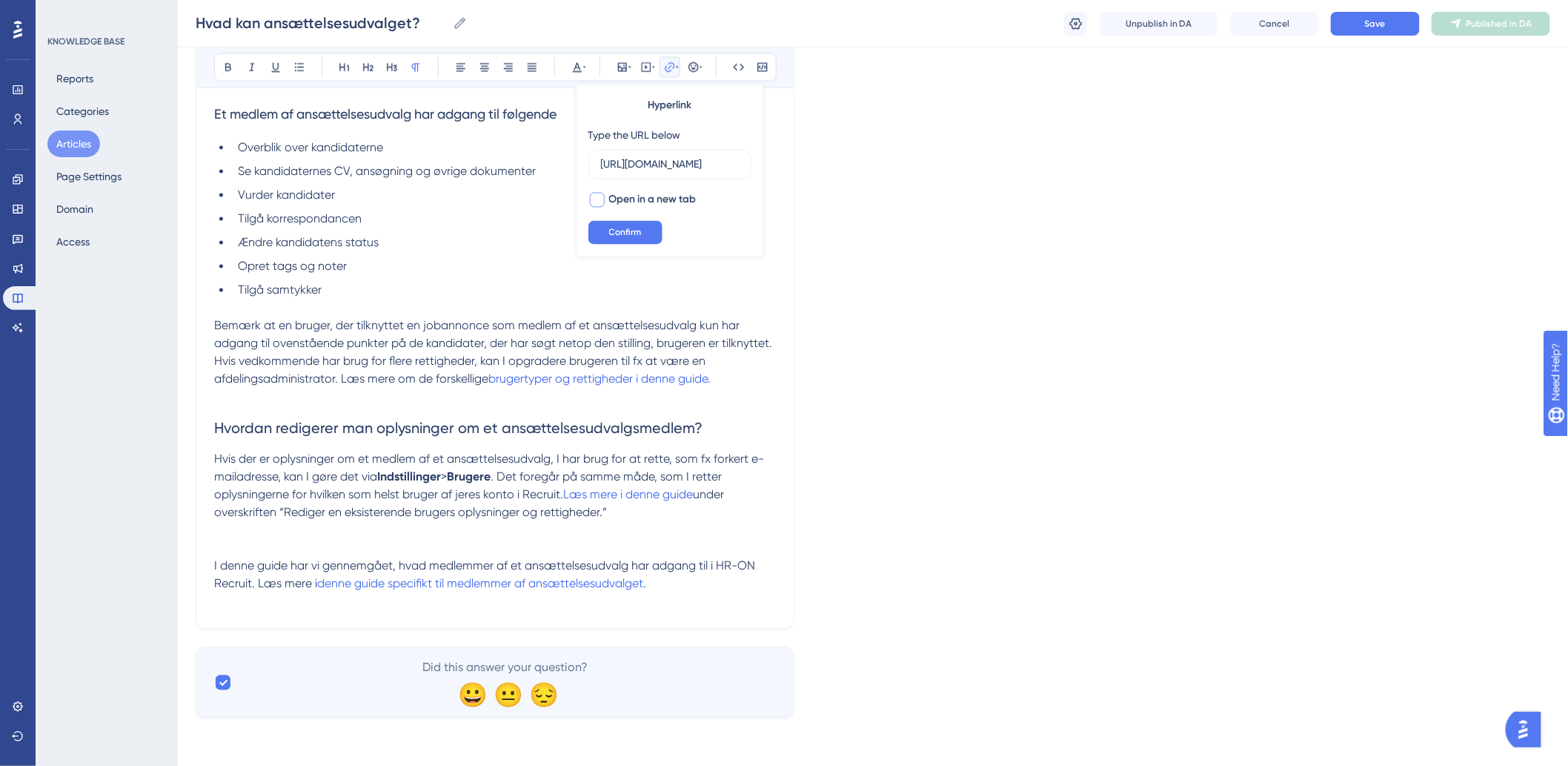
checkbox input "true"
click at [601, 230] on button "Confirm" at bounding box center [625, 233] width 74 height 24
click at [627, 531] on p at bounding box center [495, 530] width 562 height 18
click at [292, 562] on span "I denne guide har vi gennemgået, hvad medlemmer af et ansættelsesudvalg har adg…" at bounding box center [485, 574] width 544 height 32
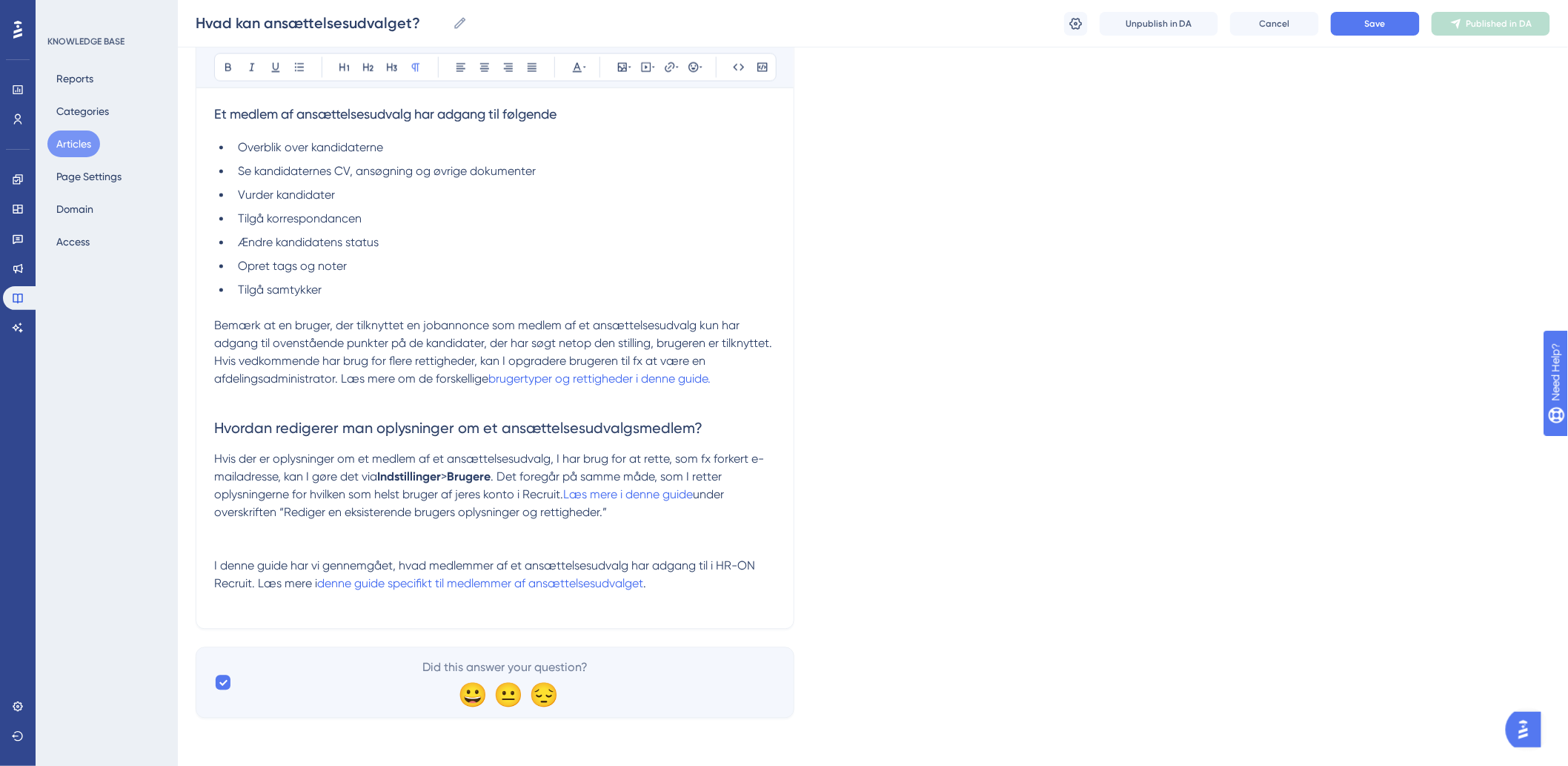
click at [289, 603] on p at bounding box center [495, 602] width 562 height 18
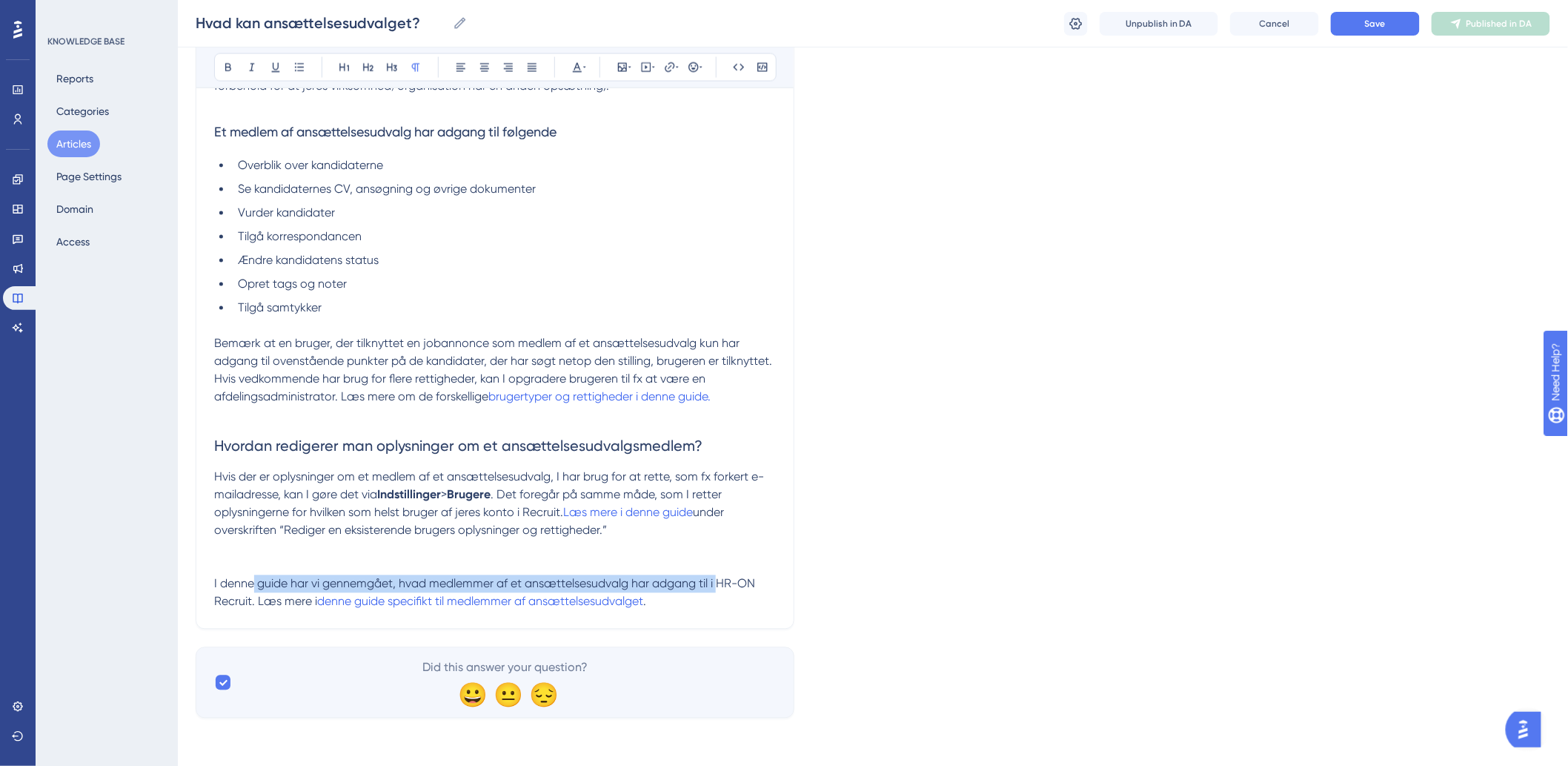
drag, startPoint x: 253, startPoint y: 585, endPoint x: 720, endPoint y: 581, distance: 467.0
click at [720, 581] on span "I denne guide har vi gennemgået, hvad medlemmer af et ansættelsesudvalg har adg…" at bounding box center [485, 592] width 544 height 32
drag, startPoint x: 735, startPoint y: 581, endPoint x: 715, endPoint y: 582, distance: 20.0
click at [715, 582] on span "I denne guide har vi gennemgået, hvad medlemmer af et ansættelsesudvalg har adg…" at bounding box center [485, 592] width 544 height 32
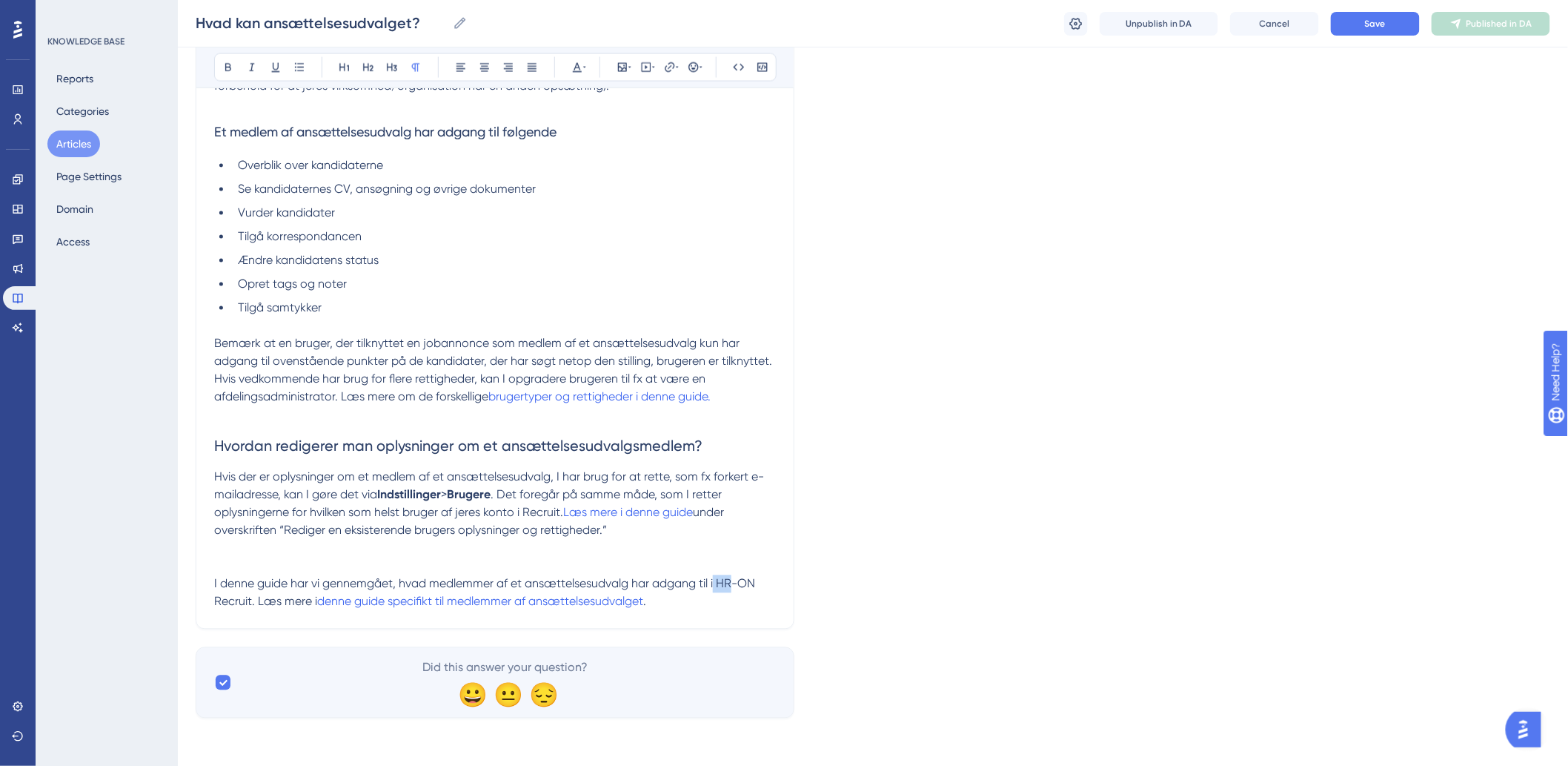
click at [715, 582] on span "I denne guide har vi gennemgået, hvad medlemmer af et ansættelsesudvalg har adg…" at bounding box center [485, 592] width 544 height 32
drag, startPoint x: 652, startPoint y: 586, endPoint x: 730, endPoint y: 585, distance: 78.0
click at [730, 585] on span "I denne guide har vi gennemgået, hvad medlemmer af et ansættelsesudvalg har adg…" at bounding box center [485, 592] width 544 height 32
drag, startPoint x: 257, startPoint y: 604, endPoint x: 283, endPoint y: 601, distance: 26.2
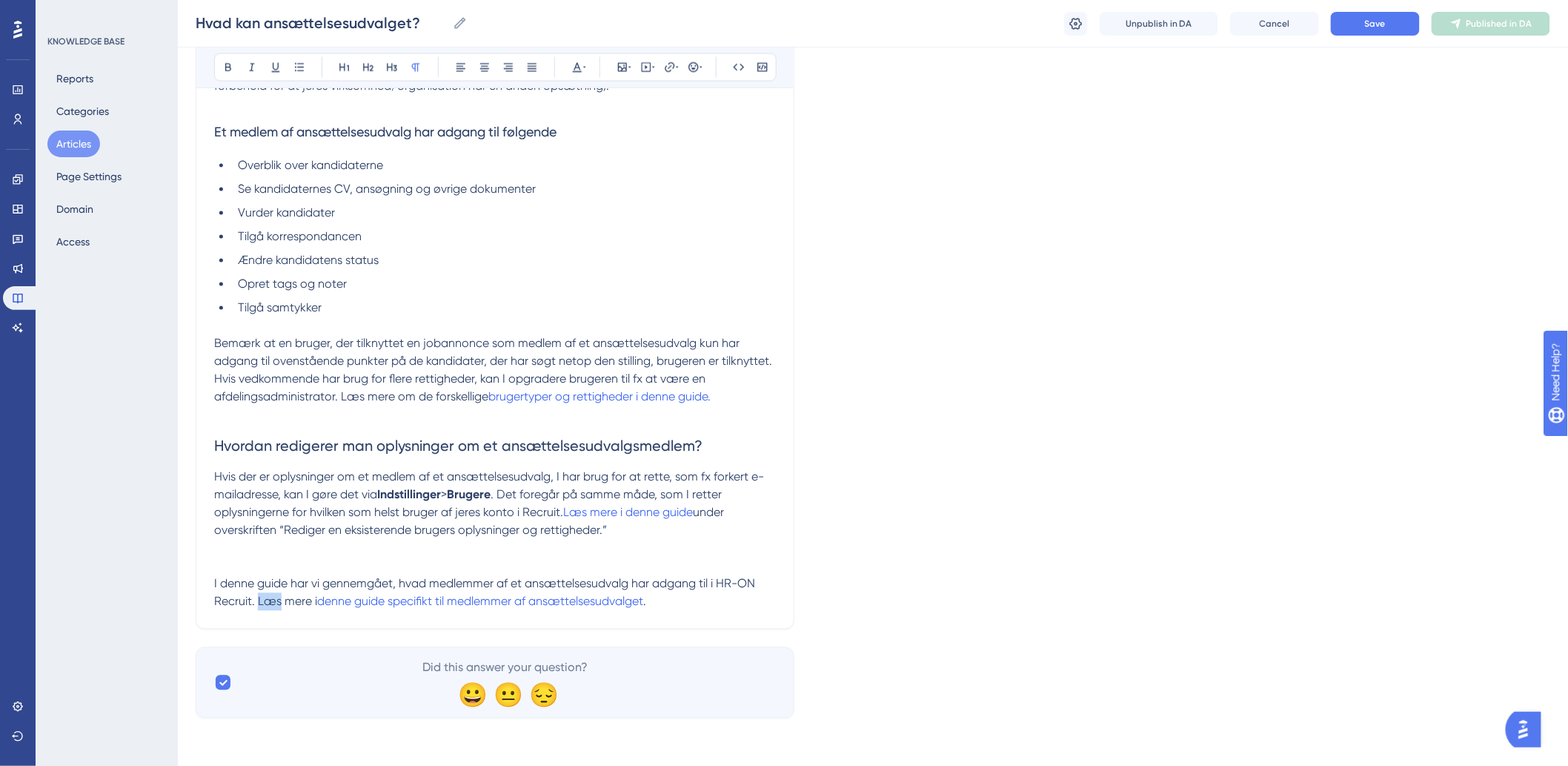
click at [280, 602] on span "I denne guide har vi gennemgået, hvad medlemmer af et ansættelsesudvalg har adg…" at bounding box center [485, 592] width 544 height 32
click at [283, 601] on span "I denne guide har vi gennemgået, hvad medlemmer af et ansættelsesudvalg har adg…" at bounding box center [485, 592] width 544 height 32
drag, startPoint x: 283, startPoint y: 601, endPoint x: 299, endPoint y: 601, distance: 16.0
click at [299, 601] on span "I denne guide har vi gennemgået, hvad medlemmer af et ansættelsesudvalg har adg…" at bounding box center [485, 592] width 544 height 32
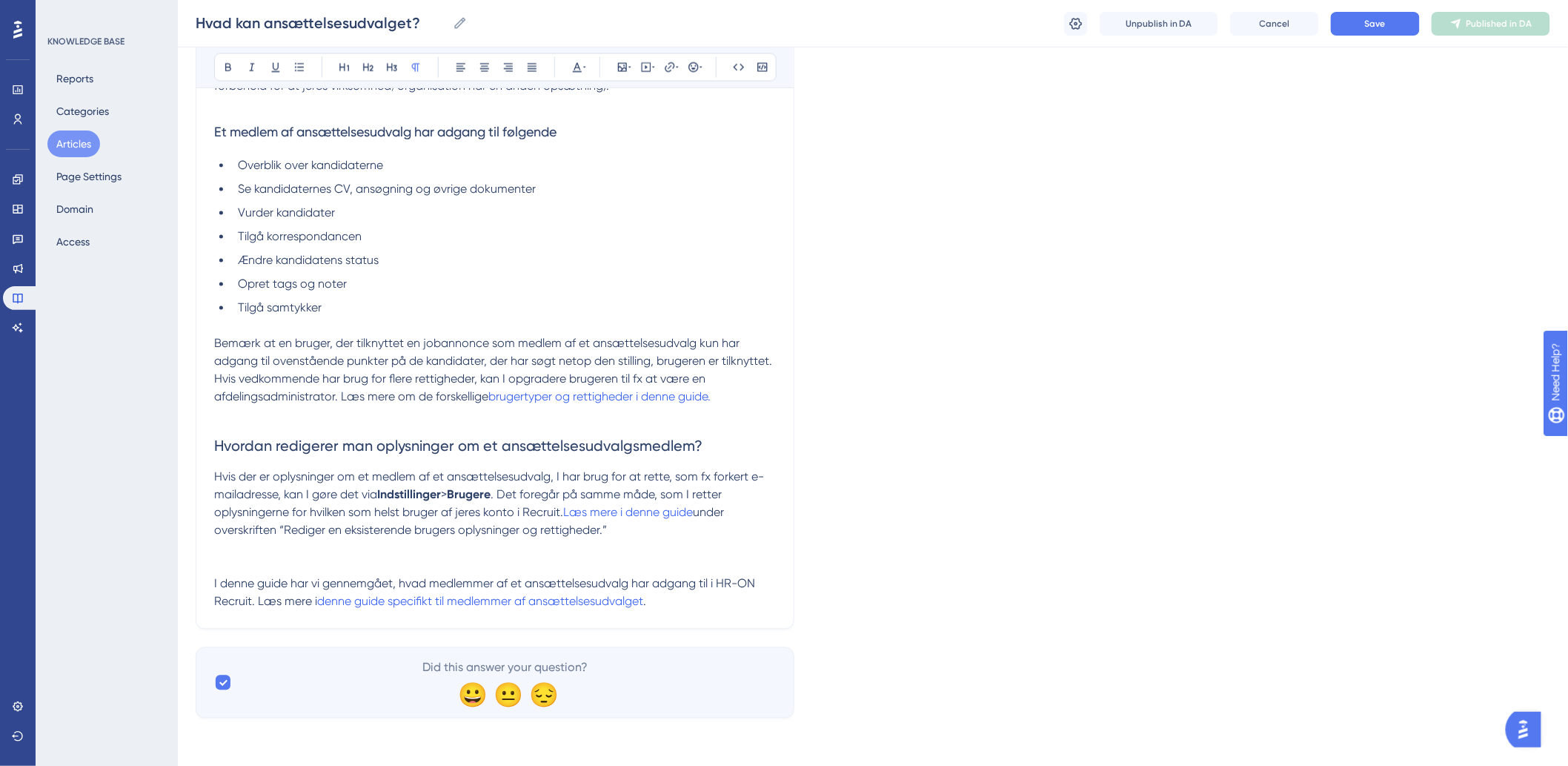
click at [1376, 3] on div "Hvad kan ansættelsesudvalget? Hvad kan ansættelsesudvalget? Unpublish in DA Can…" at bounding box center [873, 23] width 1390 height 47
click at [1376, 15] on button "Save" at bounding box center [1375, 24] width 88 height 24
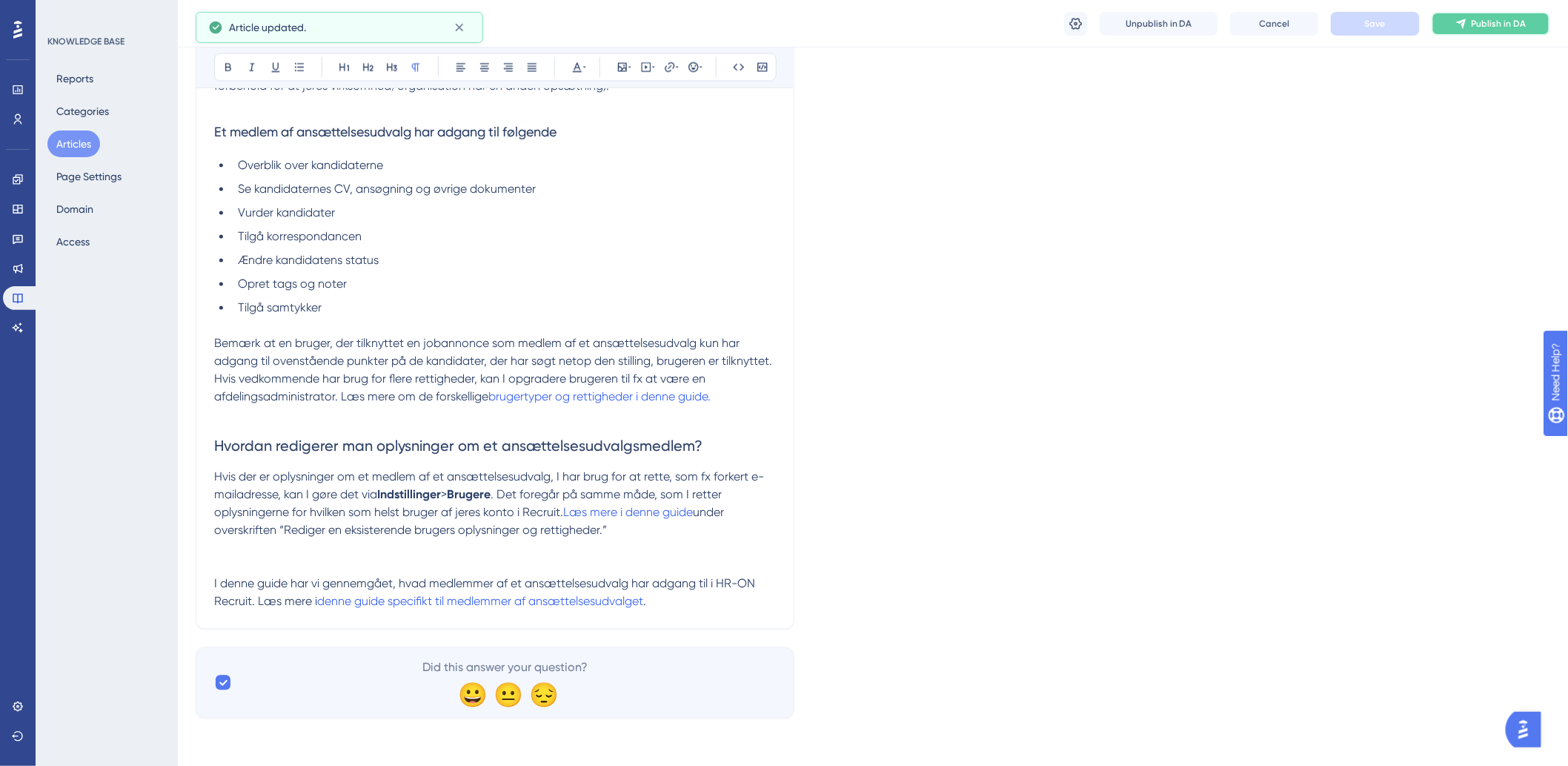
click at [1503, 23] on span "Publish in DA" at bounding box center [1499, 24] width 55 height 12
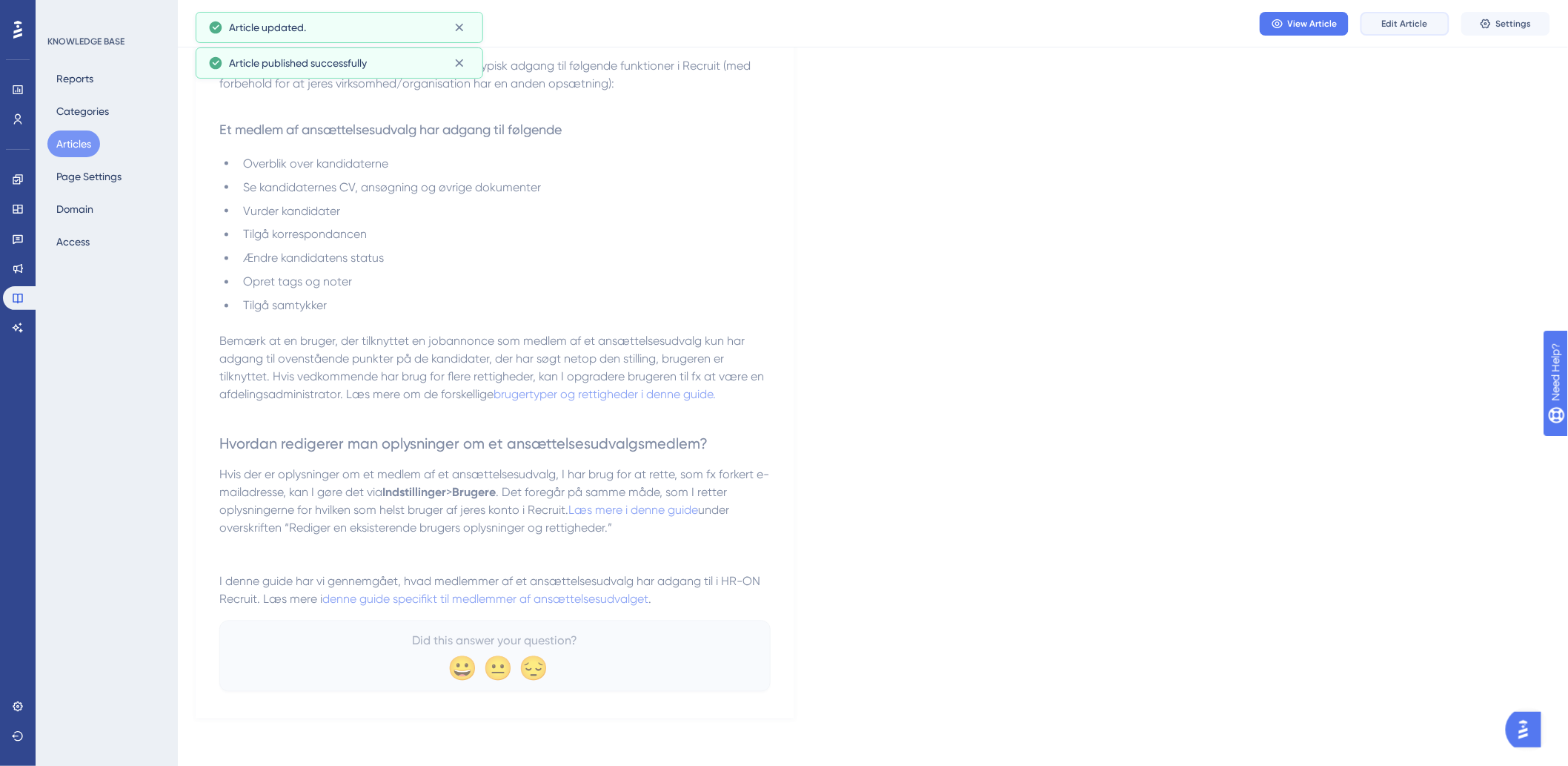
click at [1390, 23] on span "Edit Article" at bounding box center [1404, 24] width 46 height 12
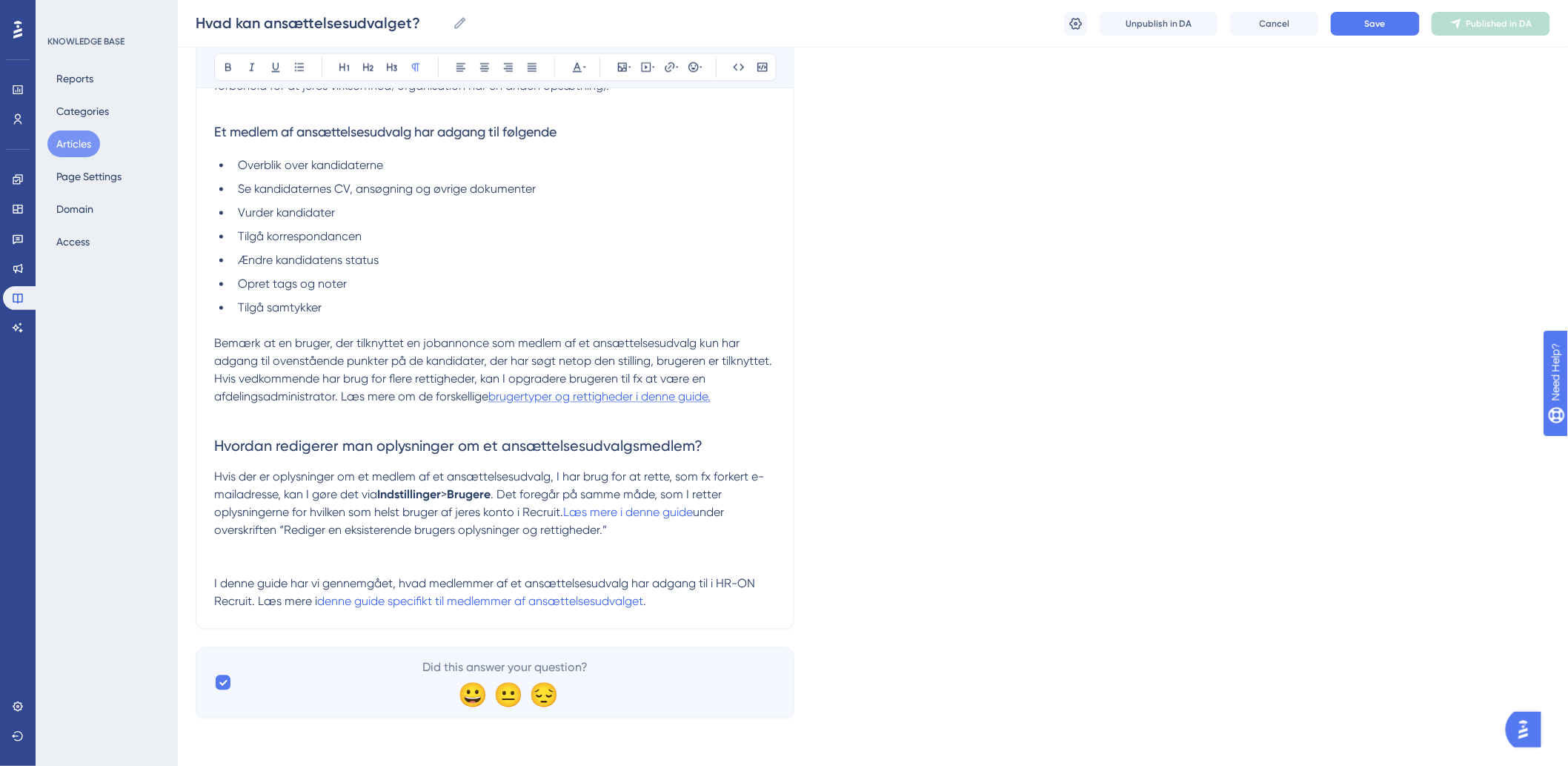
click at [505, 399] on span "brugertyper og rettigheder i denne guide." at bounding box center [599, 397] width 223 height 14
drag, startPoint x: 665, startPoint y: 159, endPoint x: 658, endPoint y: 170, distance: 13.0
click at [658, 170] on input "https://help.hr-on.com/da/articles/15178-brugere" at bounding box center [669, 164] width 137 height 16
click at [664, 164] on input "https://help.hr-on.com/da/articles/15178-brugere" at bounding box center [669, 164] width 137 height 16
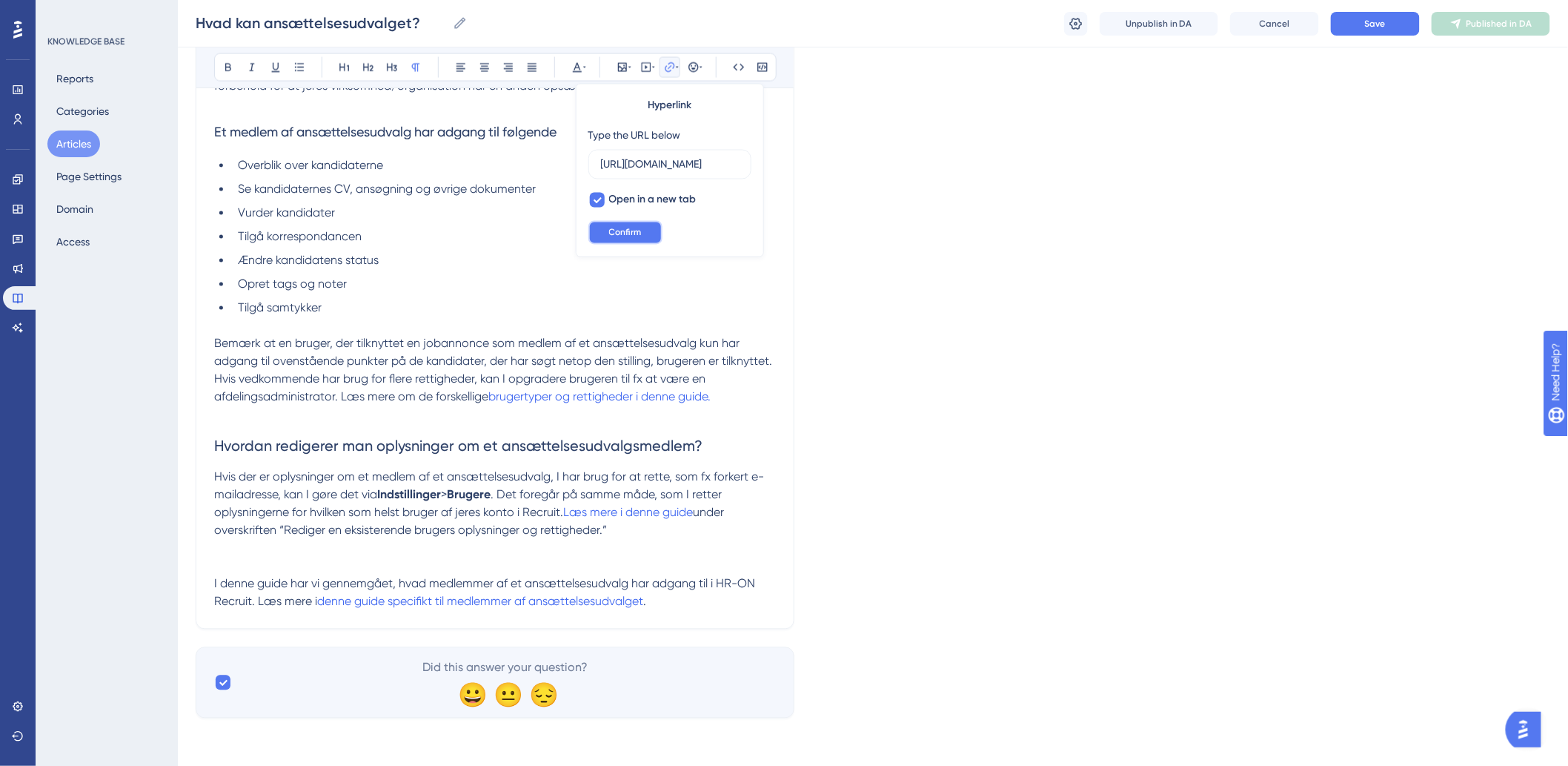
click at [625, 225] on button "Confirm" at bounding box center [625, 233] width 74 height 24
click at [640, 512] on span "Læs mere i denne guide" at bounding box center [627, 512] width 130 height 14
click at [667, 67] on icon at bounding box center [669, 66] width 9 height 9
drag, startPoint x: 705, startPoint y: 160, endPoint x: 444, endPoint y: 161, distance: 261.0
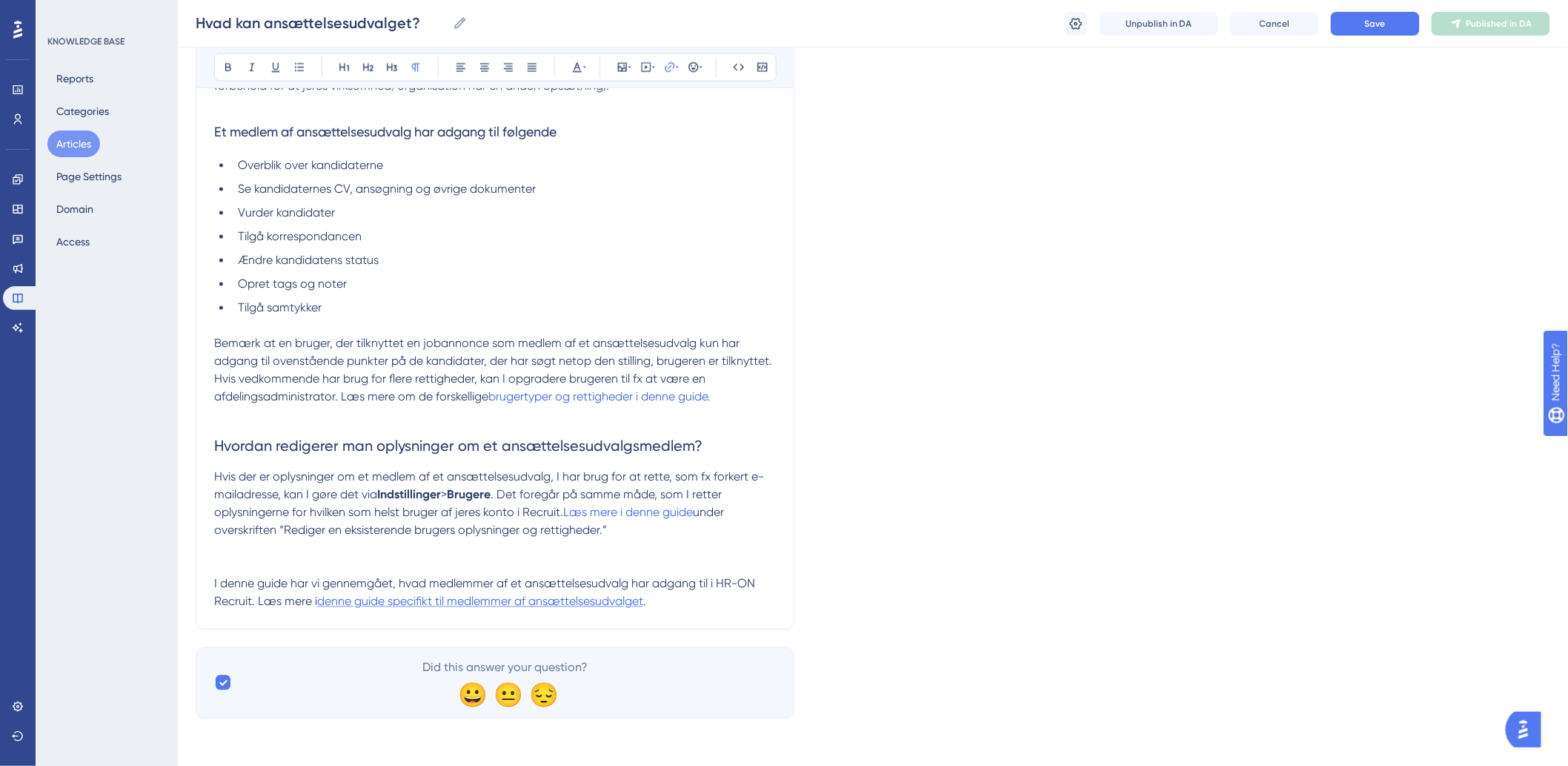
click at [579, 598] on span "denne guide specifikt til medlemmer af ansættelsesudvalget" at bounding box center [479, 602] width 326 height 14
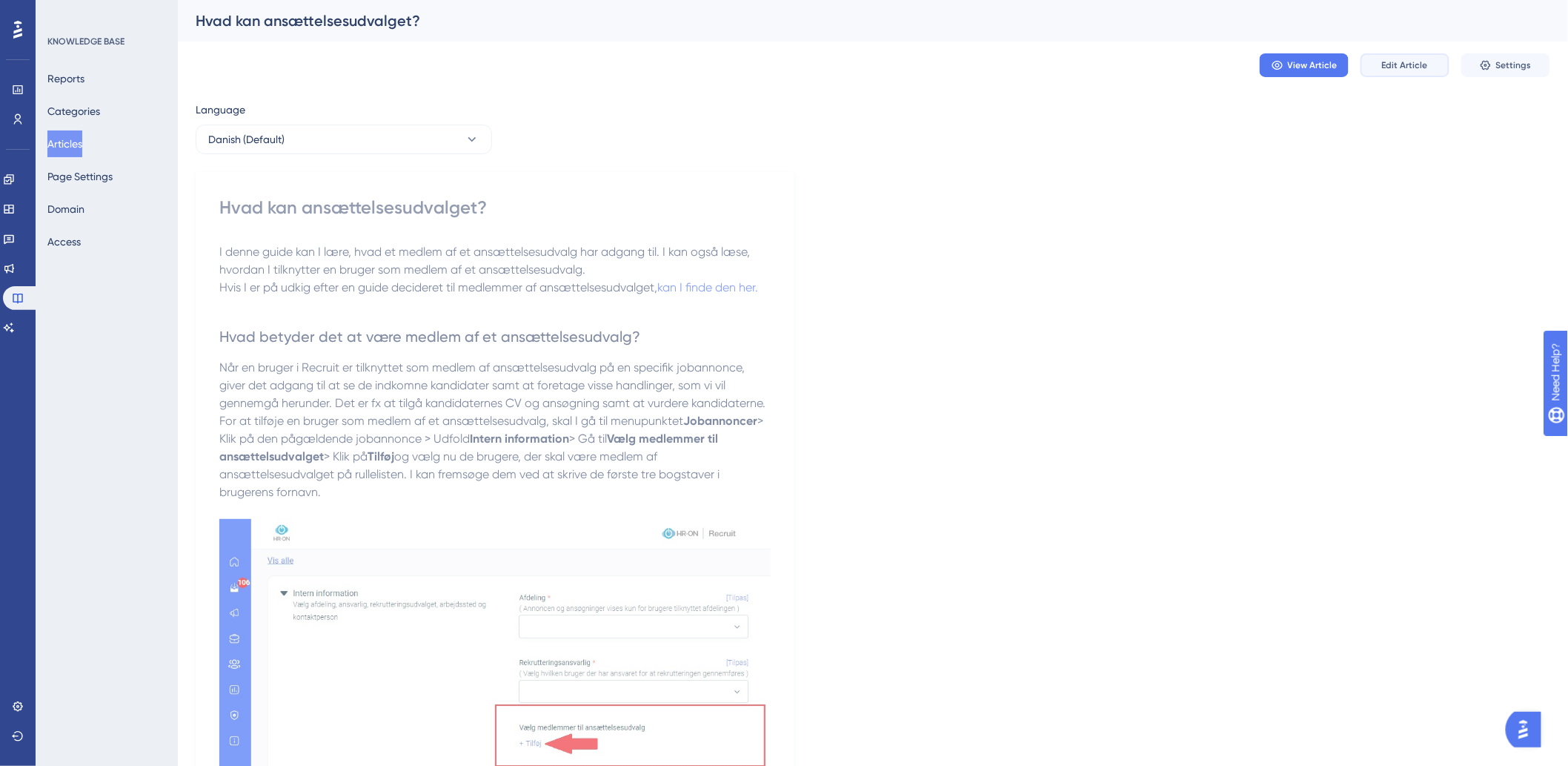
click at [1416, 72] on button "Edit Article" at bounding box center [1404, 65] width 88 height 24
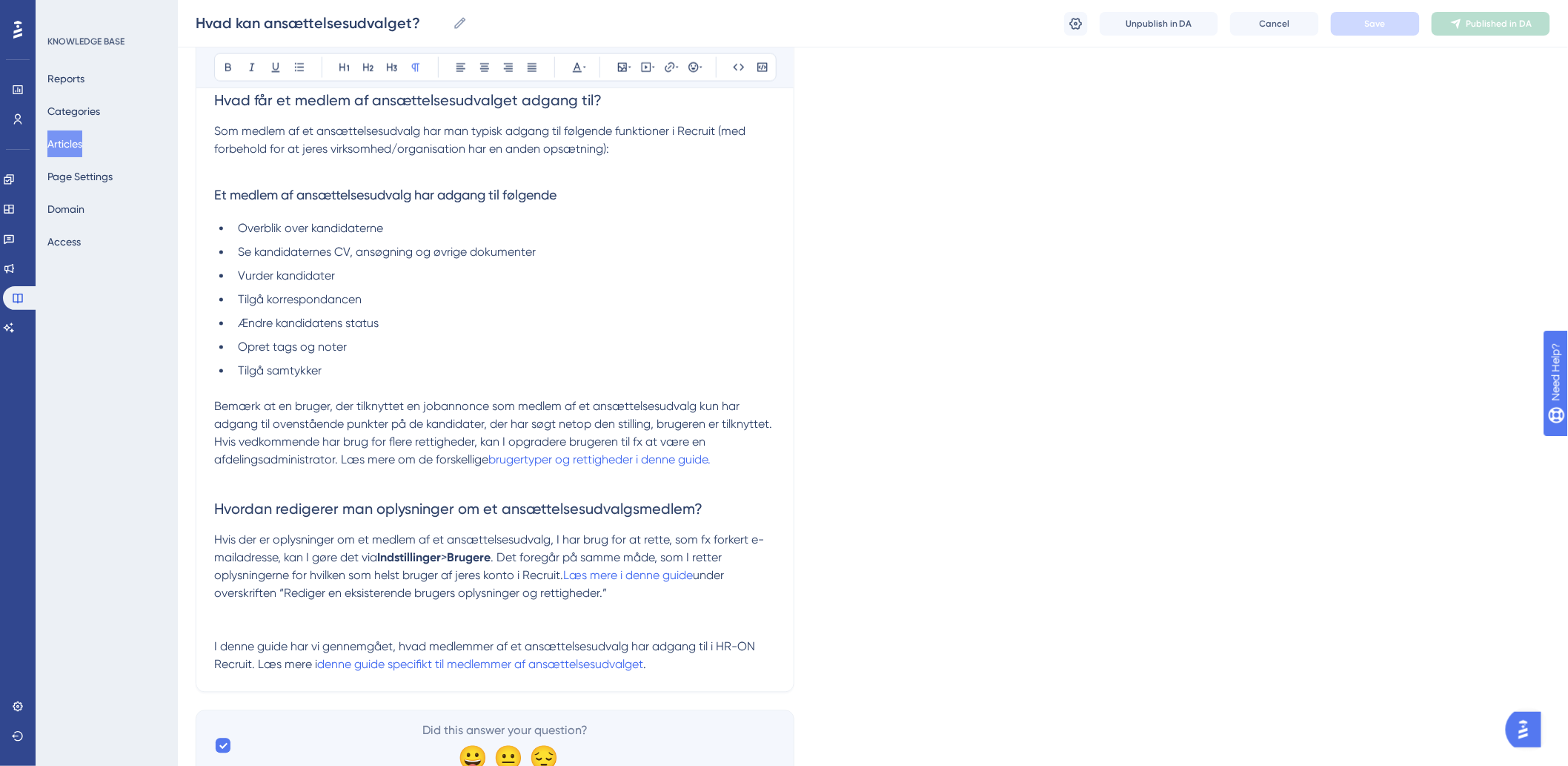
scroll to position [1037, 0]
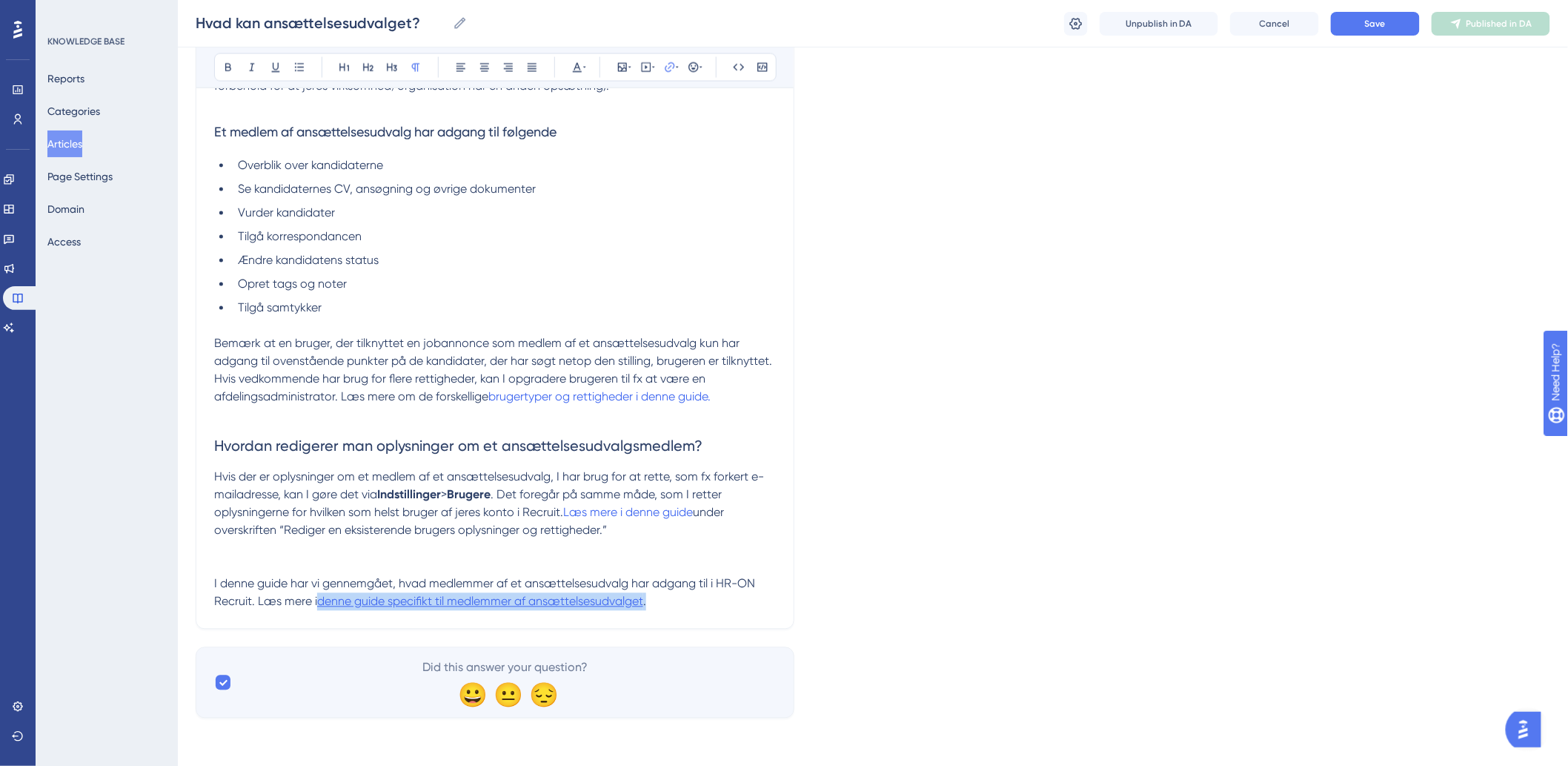
drag, startPoint x: 660, startPoint y: 603, endPoint x: 320, endPoint y: 606, distance: 340.0
click at [320, 606] on p "I denne guide har vi gennemgået, hvad medlemmer af et ansættelsesudvalg har adg…" at bounding box center [495, 592] width 562 height 35
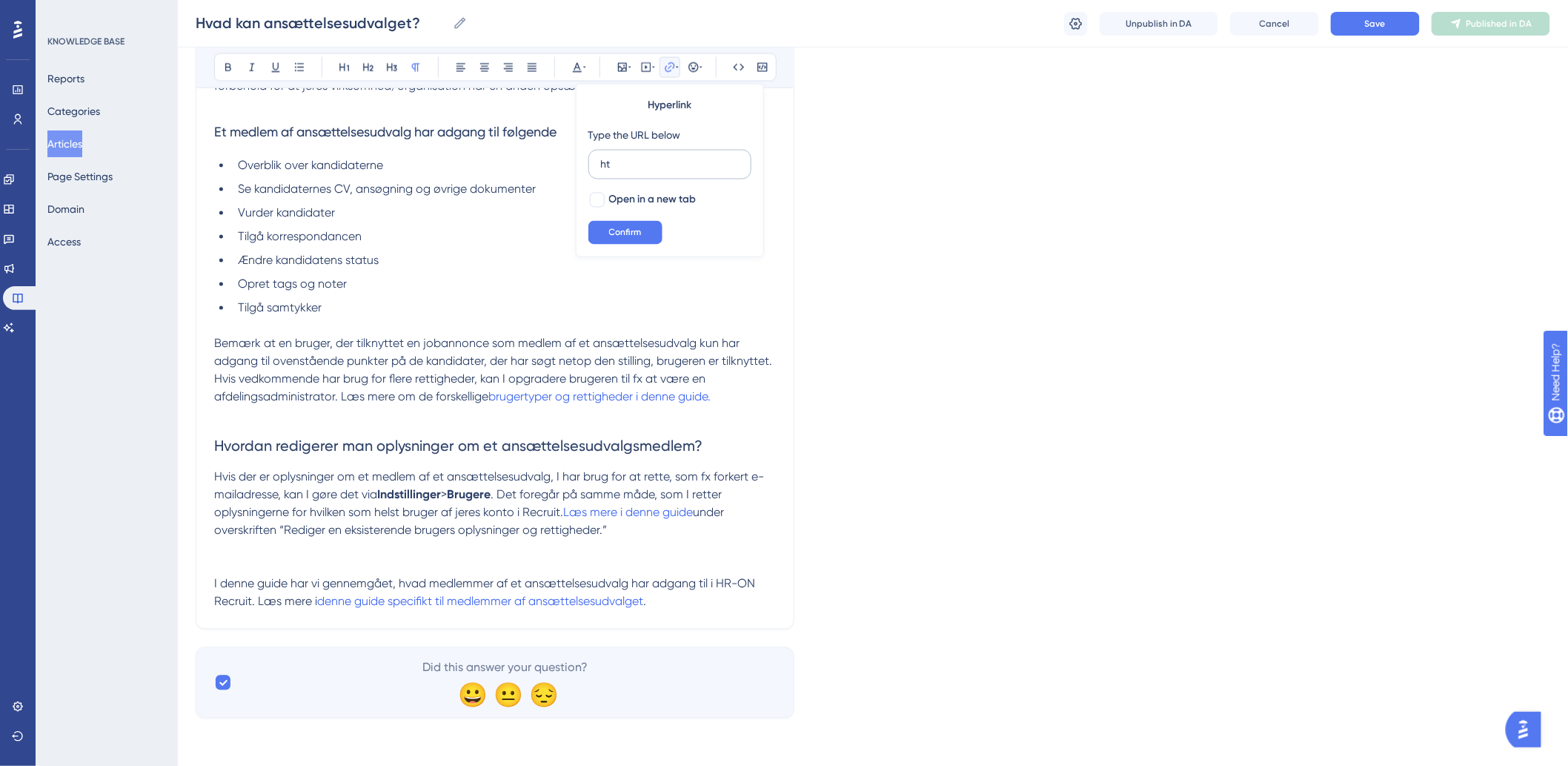
type input "h"
drag, startPoint x: 650, startPoint y: 599, endPoint x: 319, endPoint y: 605, distance: 331.1
click at [319, 605] on p "I denne guide har vi gennemgået, hvad medlemmer af et ansættelsesudvalg har adg…" at bounding box center [495, 592] width 562 height 35
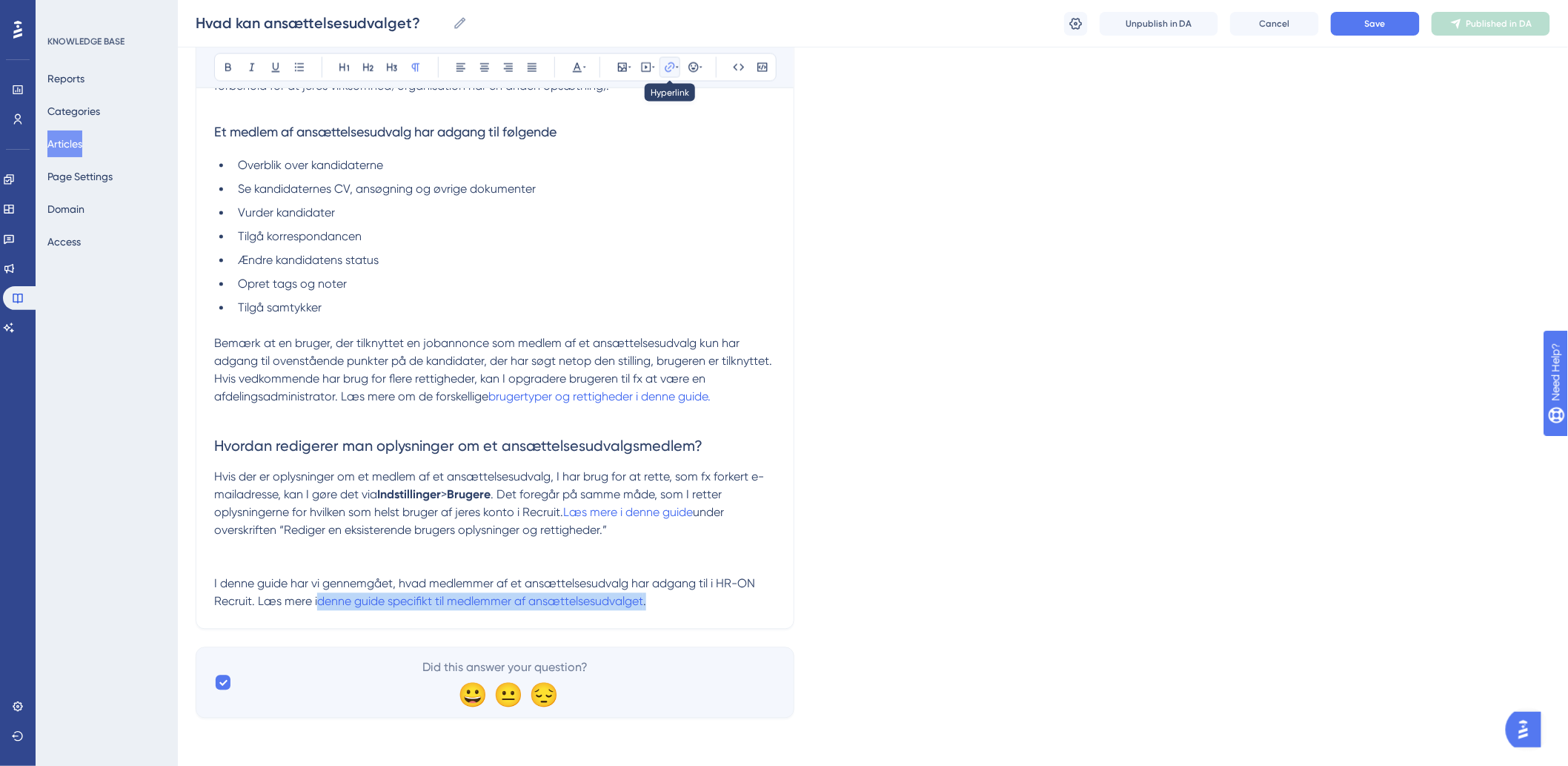
click at [664, 67] on icon at bounding box center [670, 68] width 12 height 12
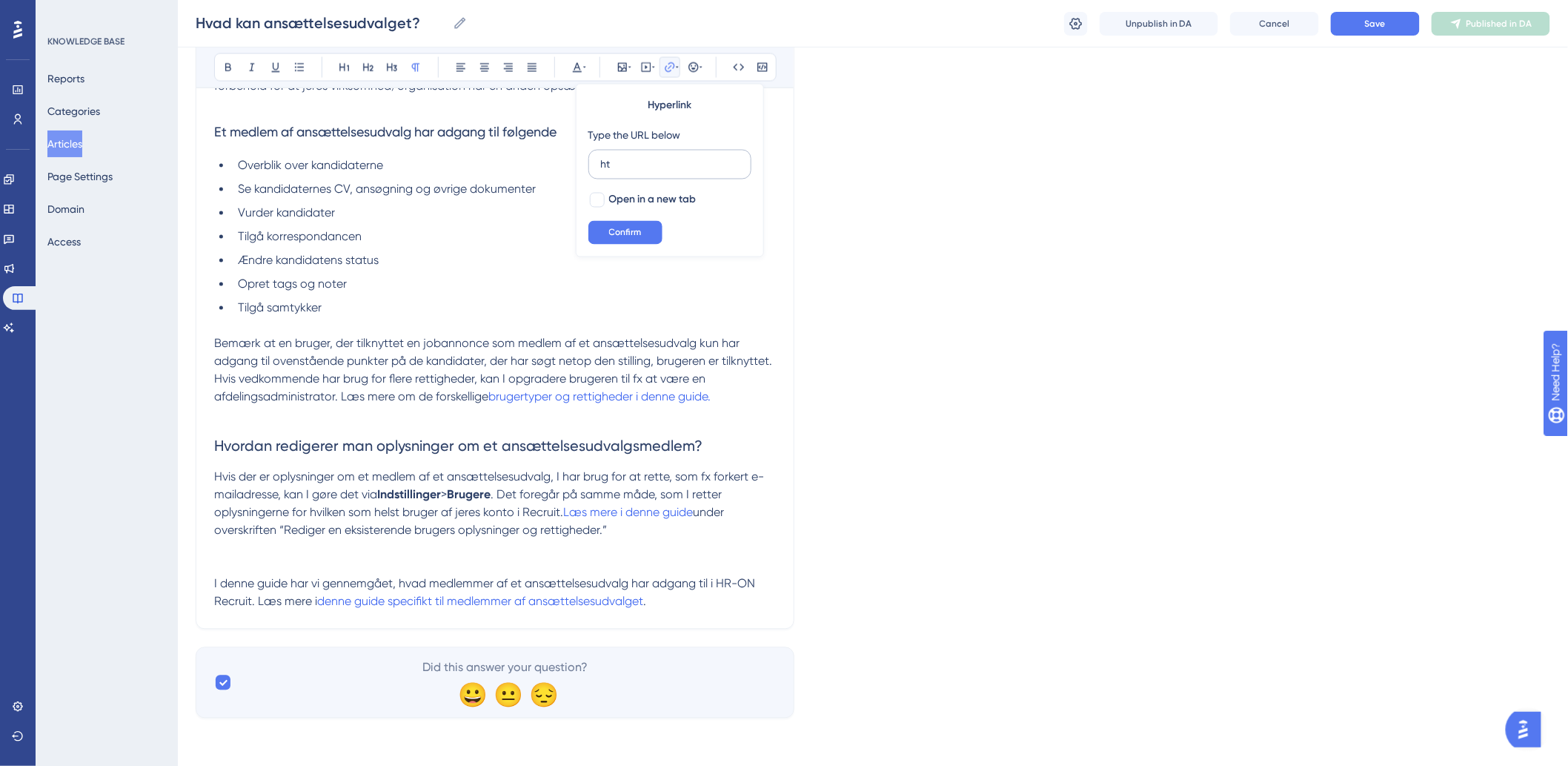
type input "h"
type input "[URL][DOMAIN_NAME]"
click at [601, 202] on div at bounding box center [596, 199] width 15 height 15
checkbox input "true"
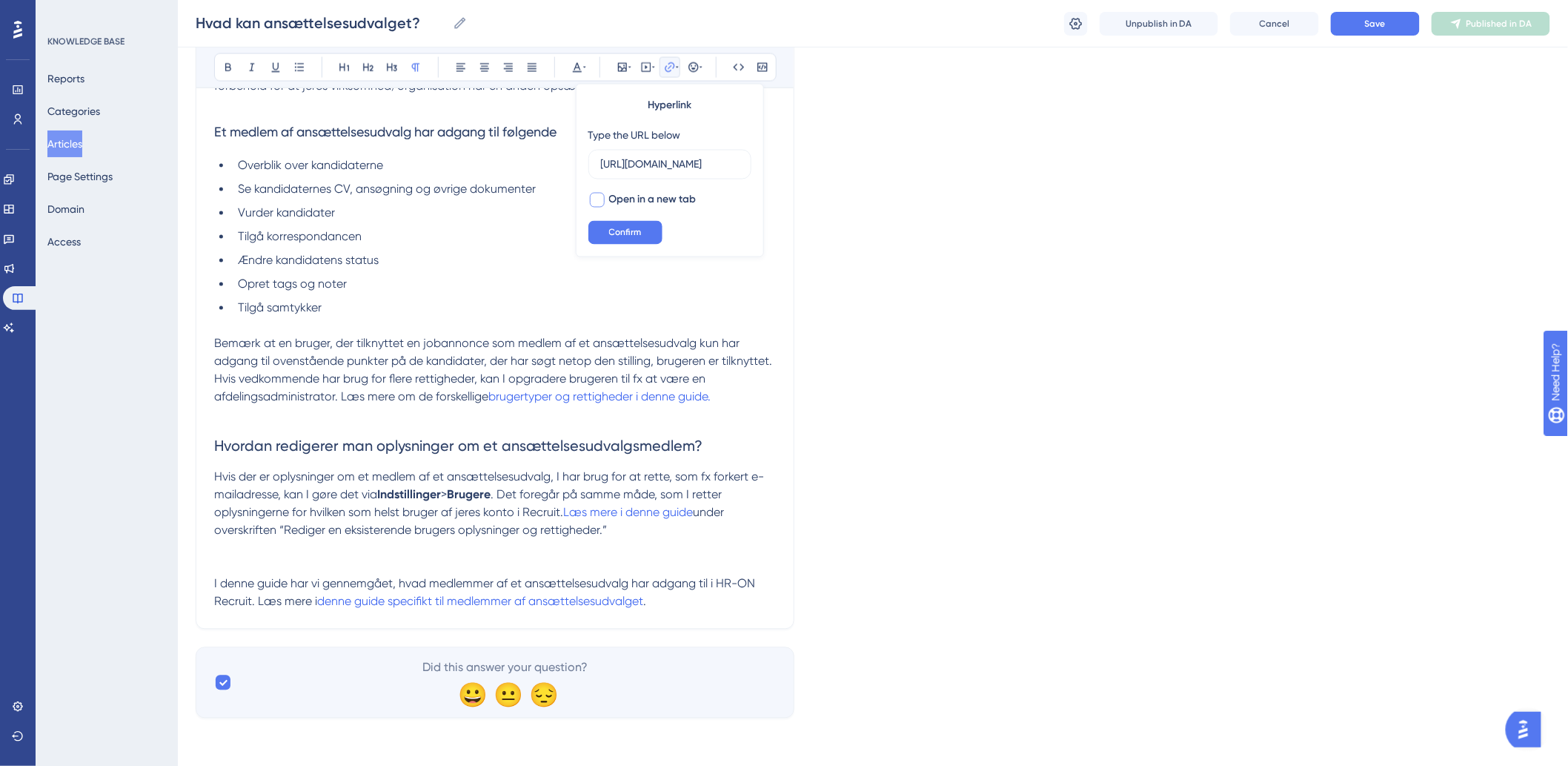
scroll to position [0, 0]
click at [613, 231] on span "Confirm" at bounding box center [625, 233] width 33 height 12
click at [692, 604] on p "I denne guide har vi gennemgået, hvad medlemmer af et ansættelsesudvalg har adg…" at bounding box center [495, 592] width 562 height 35
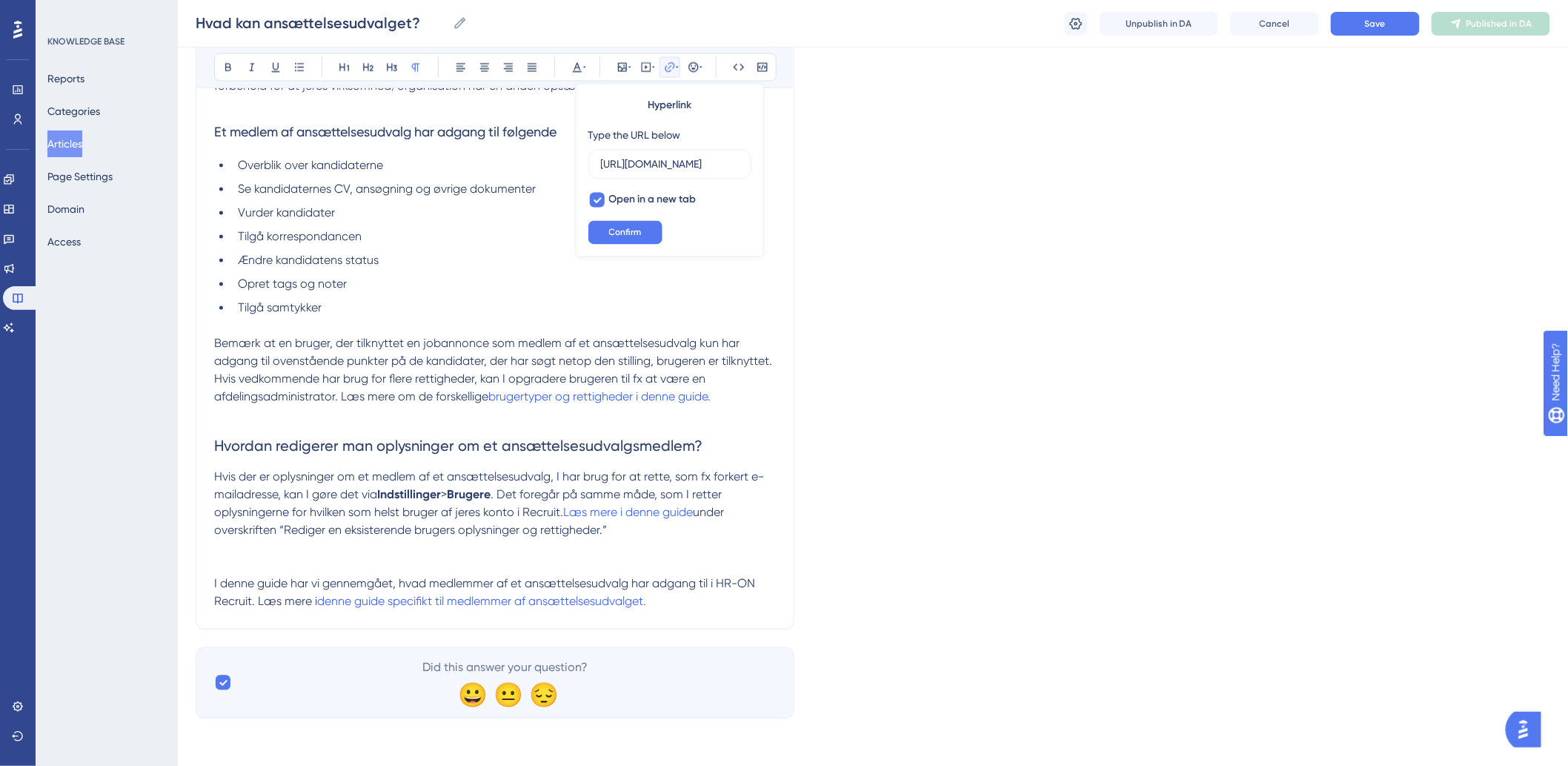
click at [692, 604] on p "I denne guide har vi gennemgået, hvad medlemmer af et ansættelsesudvalg har adg…" at bounding box center [495, 592] width 562 height 35
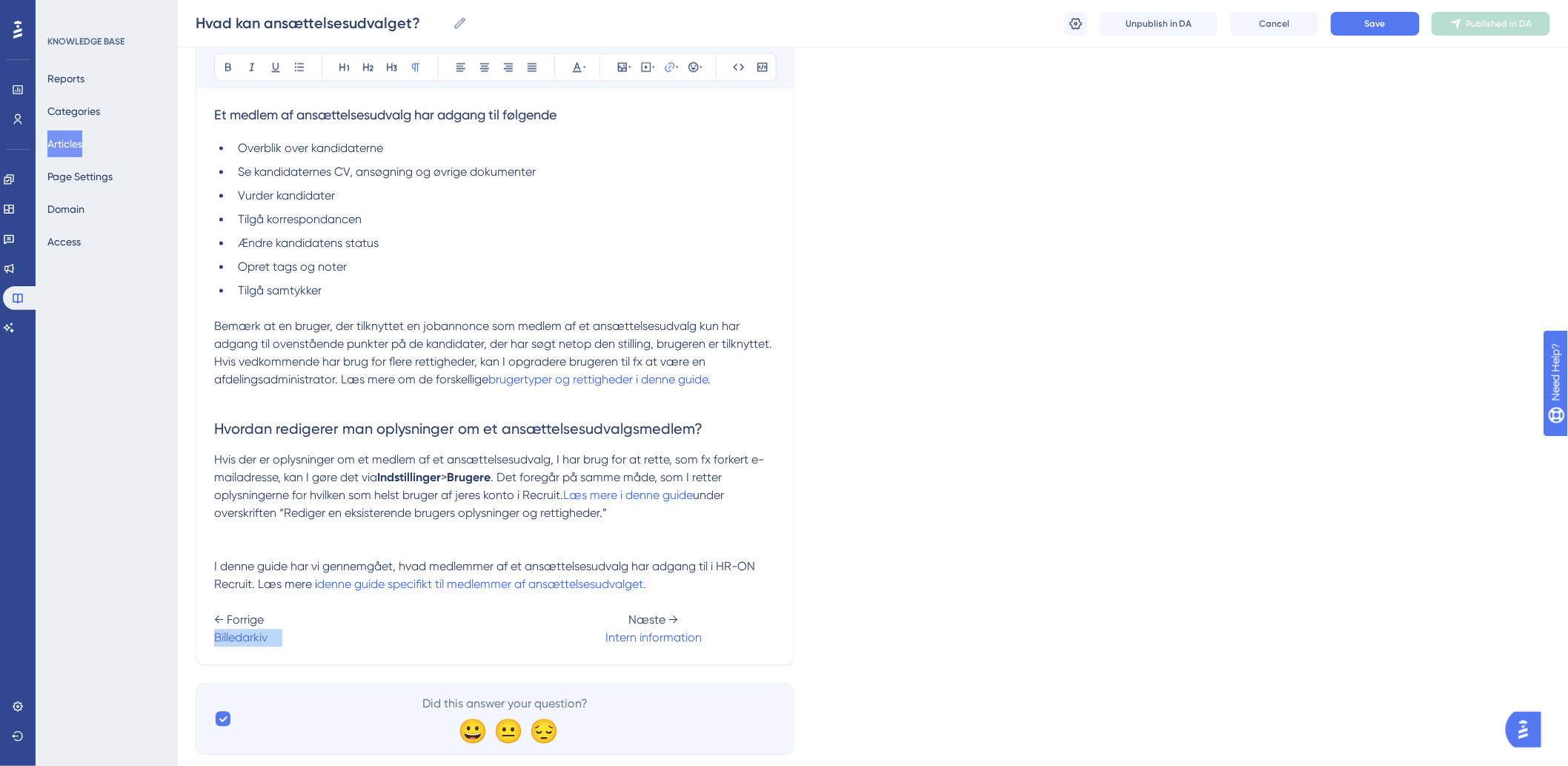
drag, startPoint x: 283, startPoint y: 654, endPoint x: 202, endPoint y: 650, distance: 81.1
drag, startPoint x: 638, startPoint y: 657, endPoint x: 508, endPoint y: 679, distance: 131.8
click at [263, 645] on span at bounding box center [360, 638] width 293 height 14
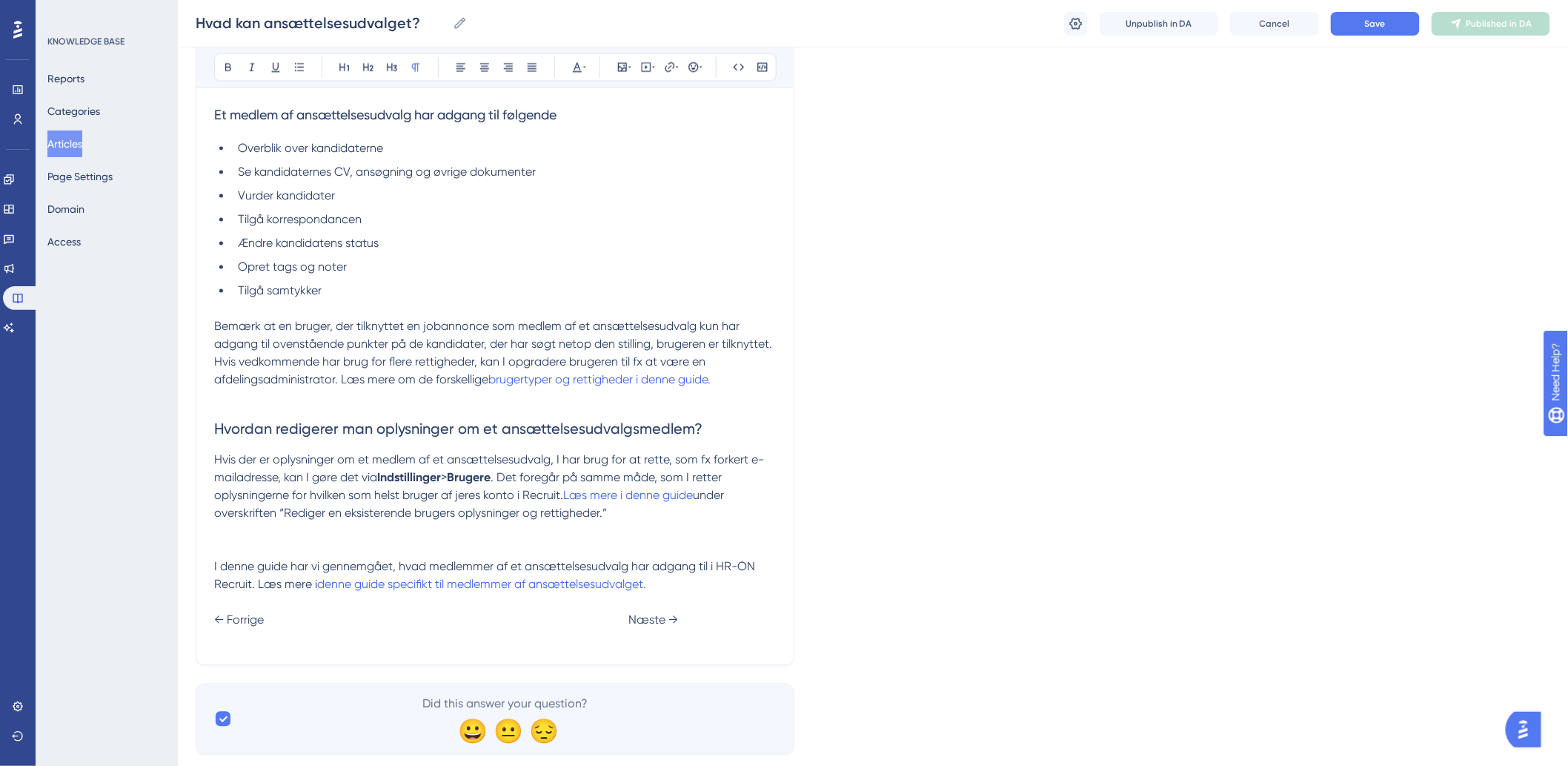
click at [232, 645] on span at bounding box center [360, 638] width 293 height 14
click at [221, 645] on span at bounding box center [360, 638] width 293 height 14
click at [314, 645] on span at bounding box center [360, 638] width 293 height 14
click at [1386, 19] on button "Save" at bounding box center [1375, 24] width 88 height 24
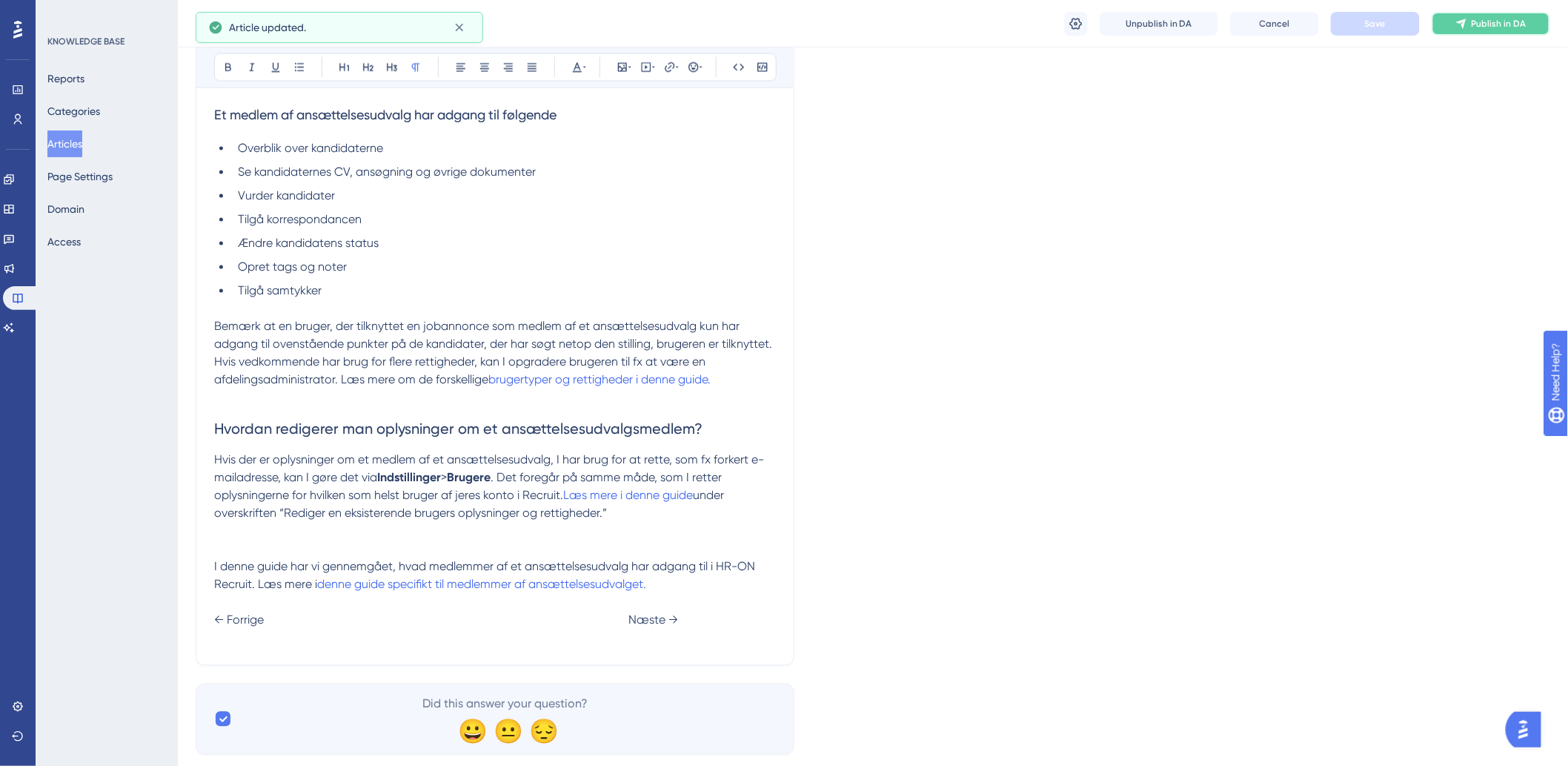
click at [1483, 29] on button "Publish in DA" at bounding box center [1491, 24] width 119 height 24
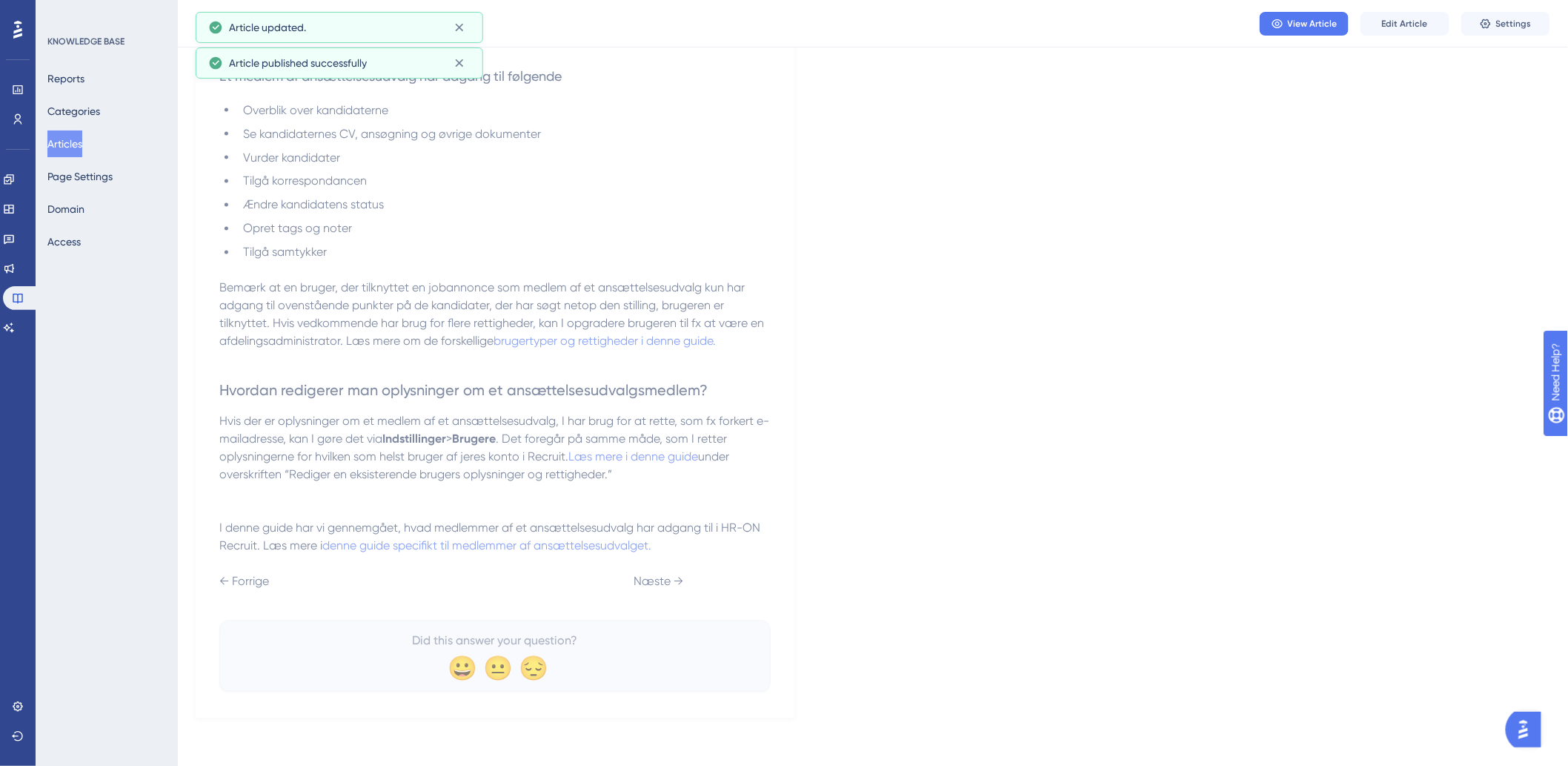
scroll to position [1010, 0]
click at [64, 144] on button "Articles" at bounding box center [64, 144] width 35 height 27
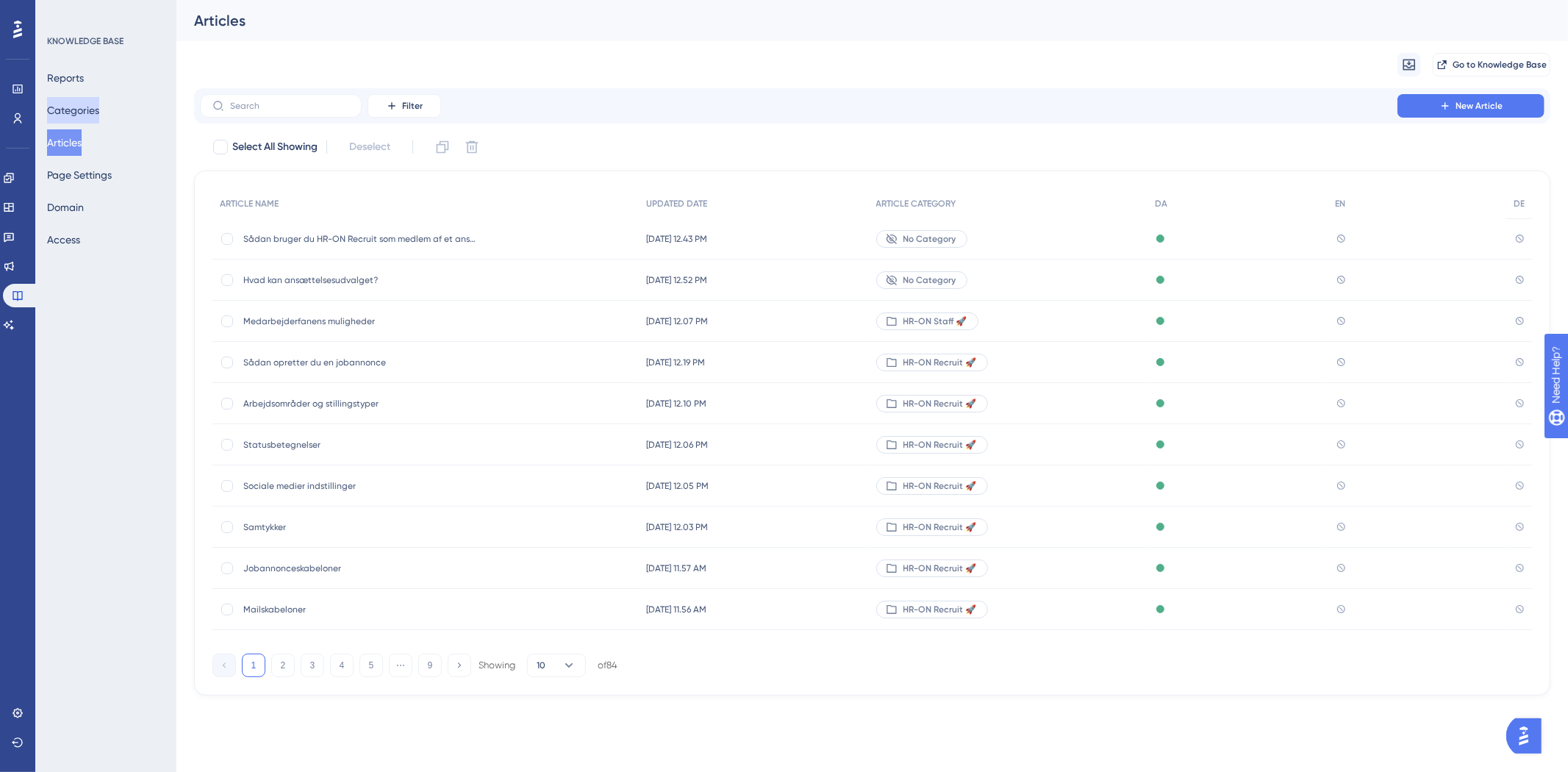
click at [83, 108] on button "Categories" at bounding box center [72, 110] width 52 height 26
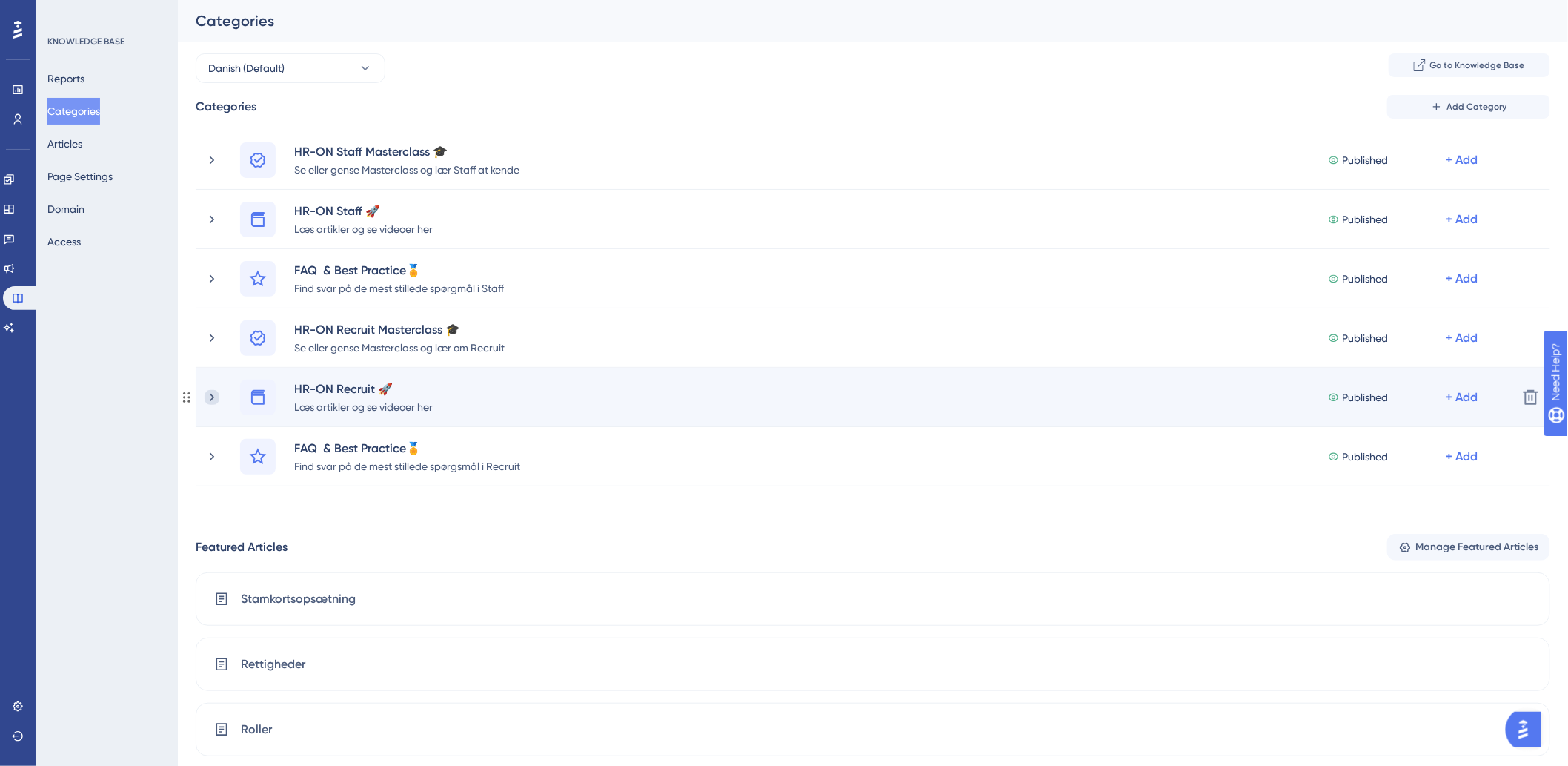
click at [209, 391] on icon at bounding box center [211, 397] width 15 height 15
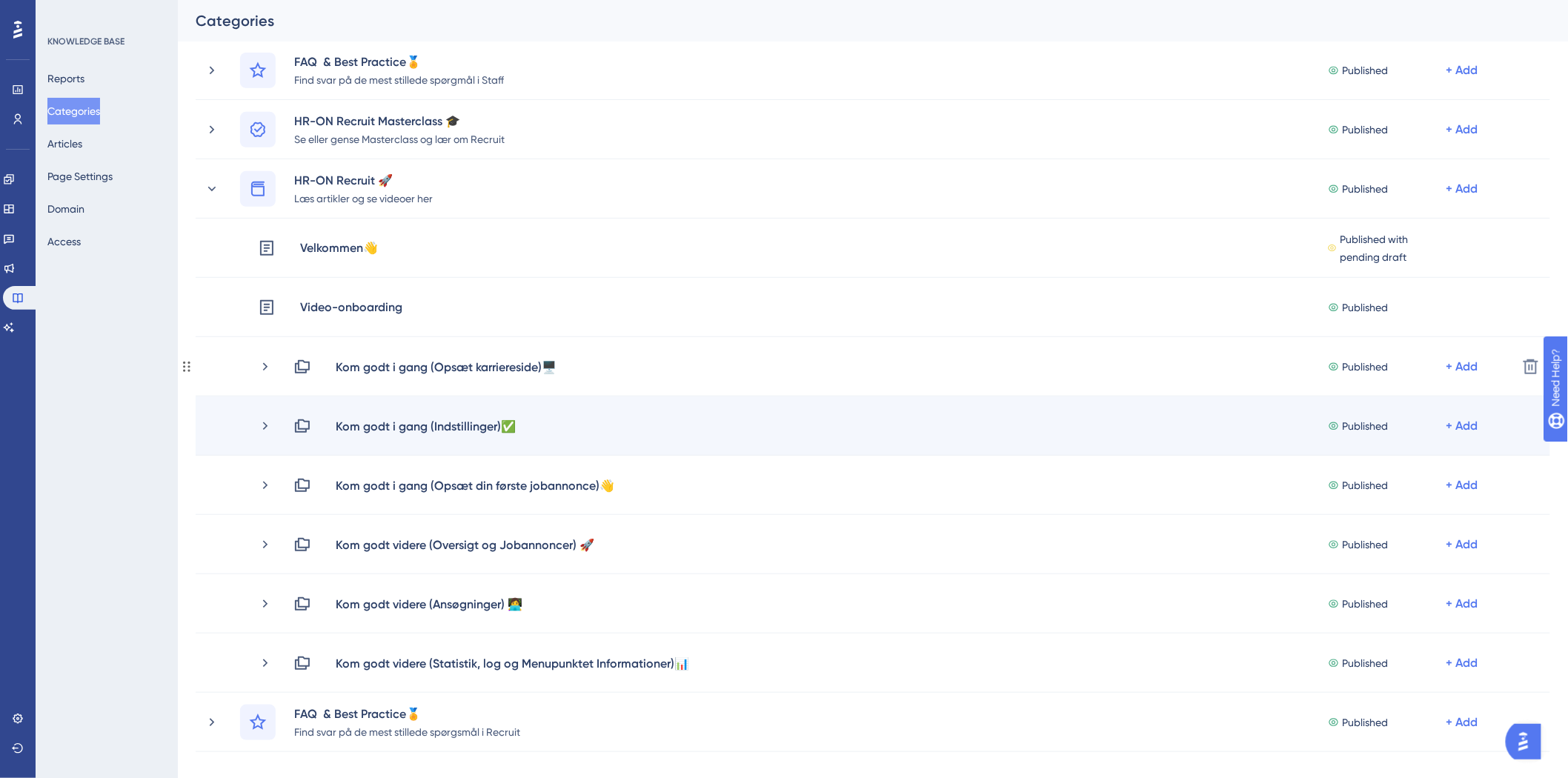
scroll to position [247, 0]
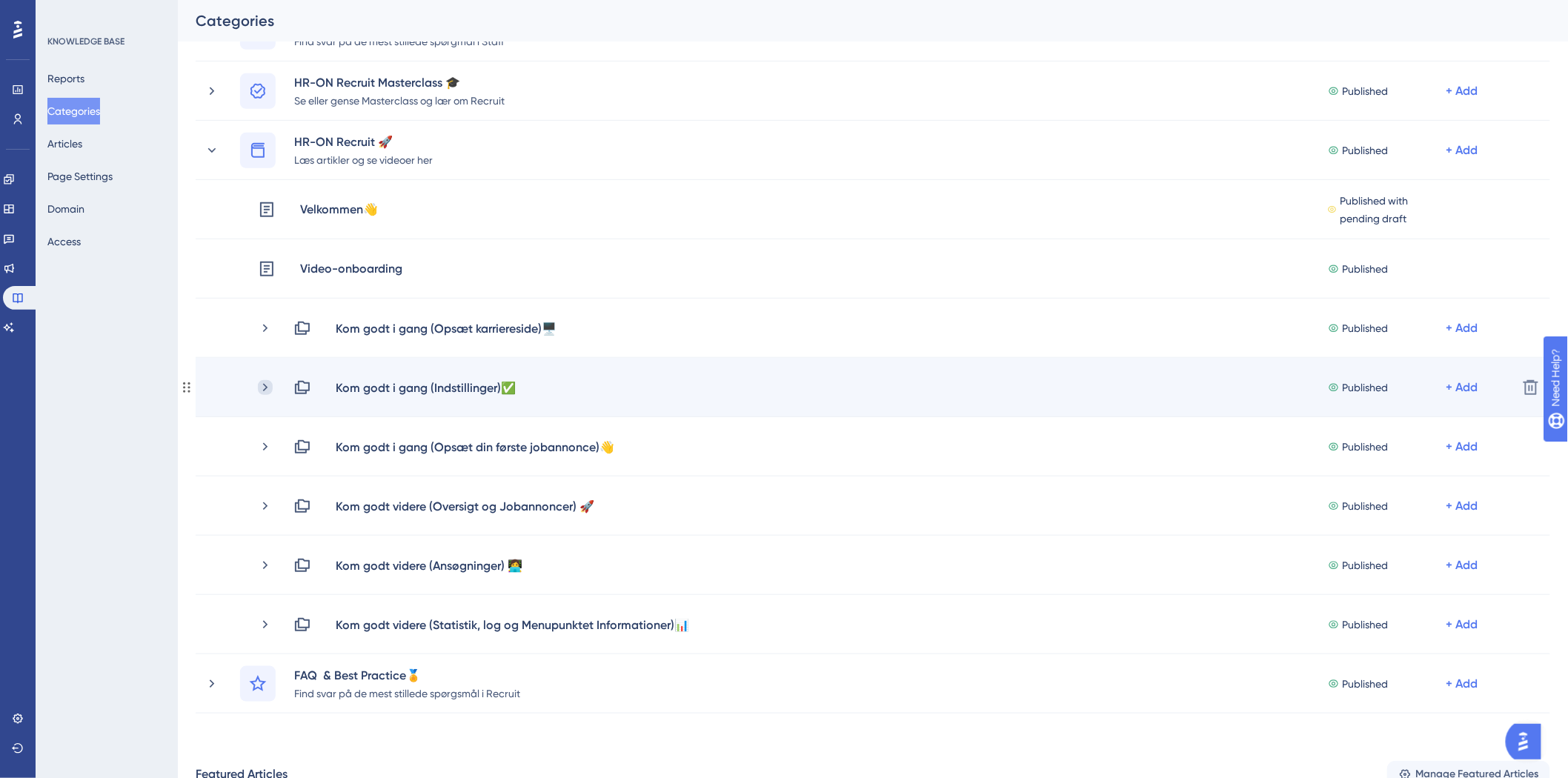
click at [261, 386] on icon at bounding box center [265, 387] width 15 height 15
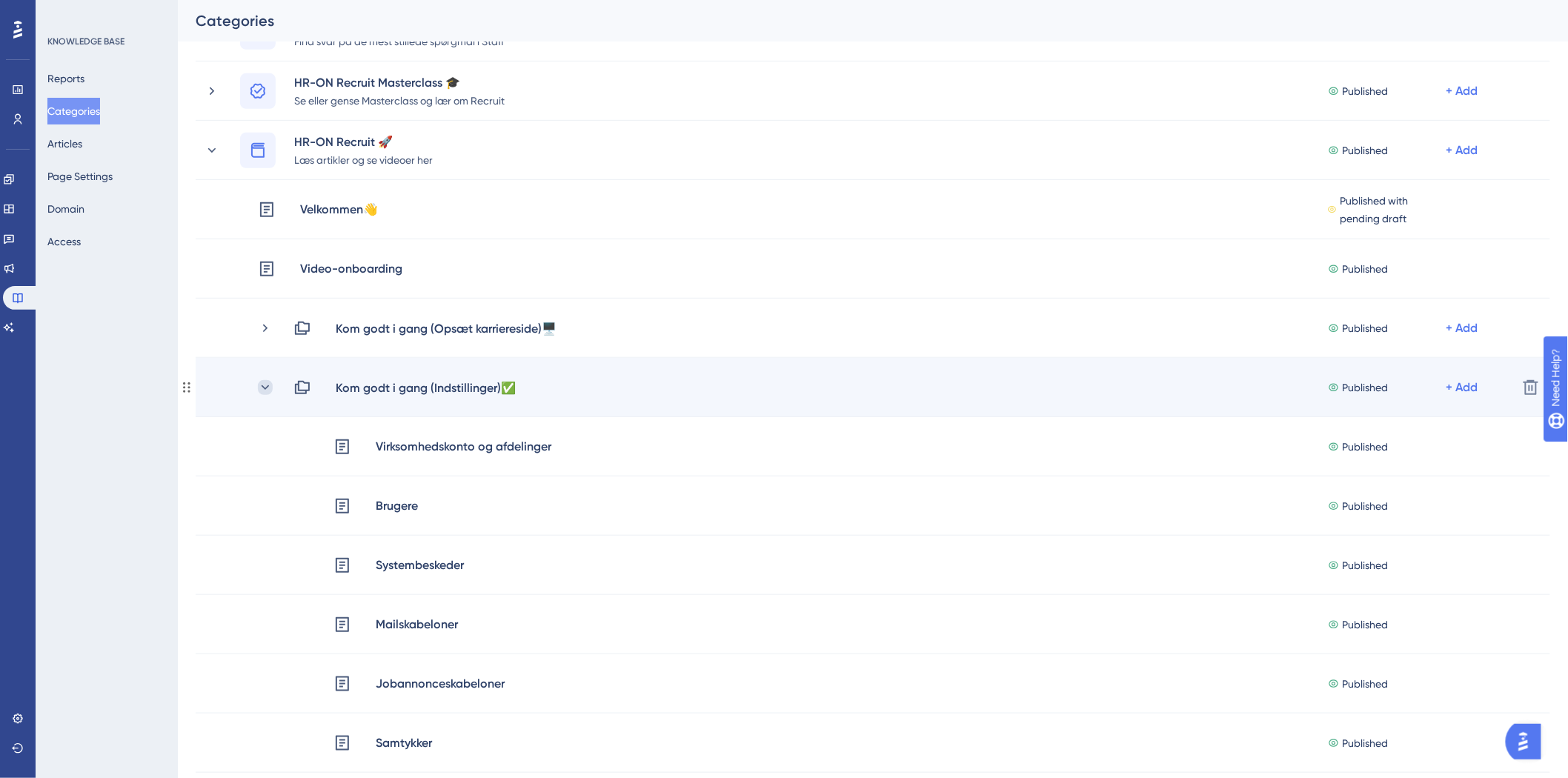
click at [266, 385] on icon at bounding box center [265, 387] width 15 height 15
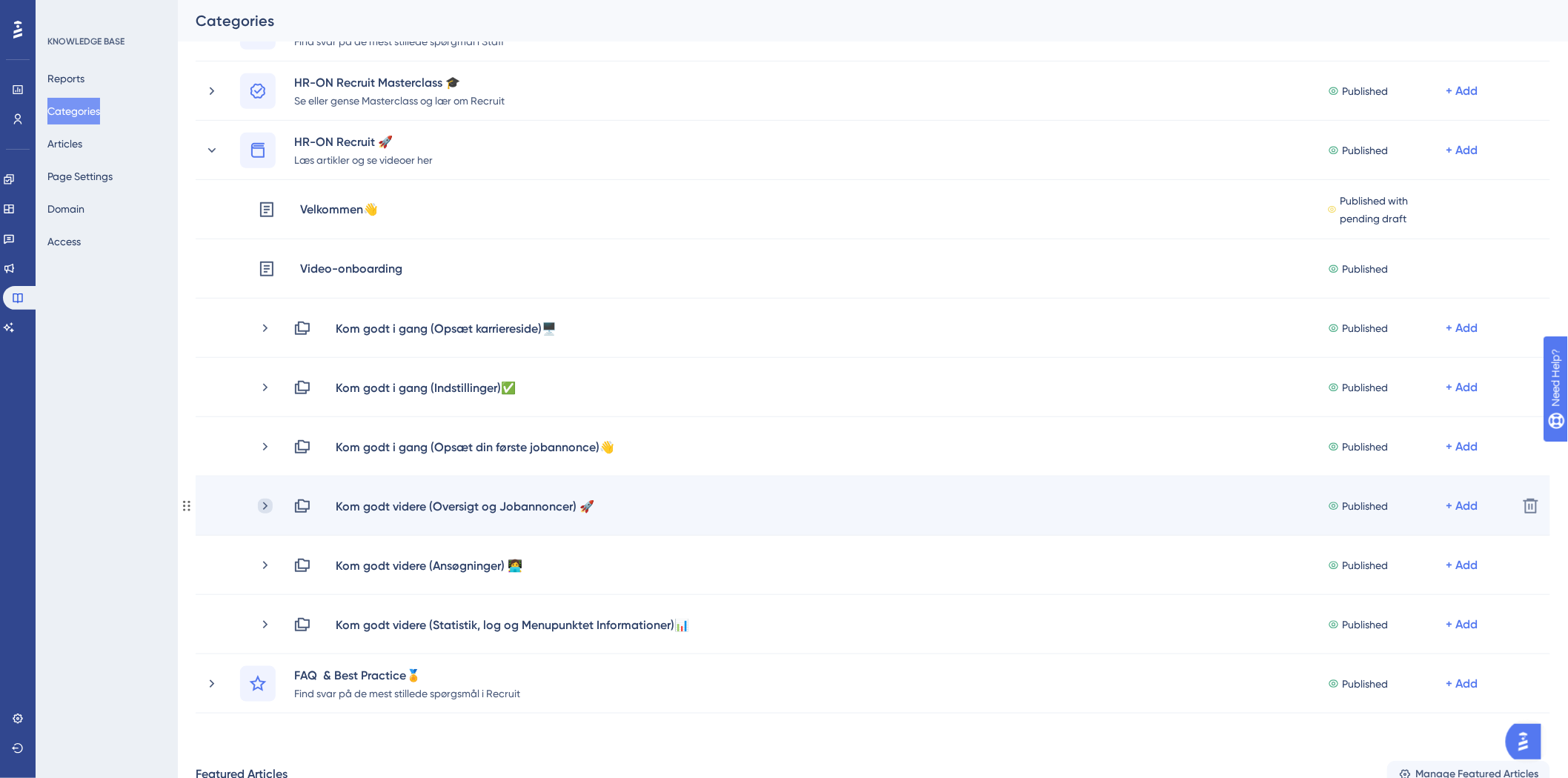
click at [261, 512] on icon at bounding box center [265, 505] width 15 height 15
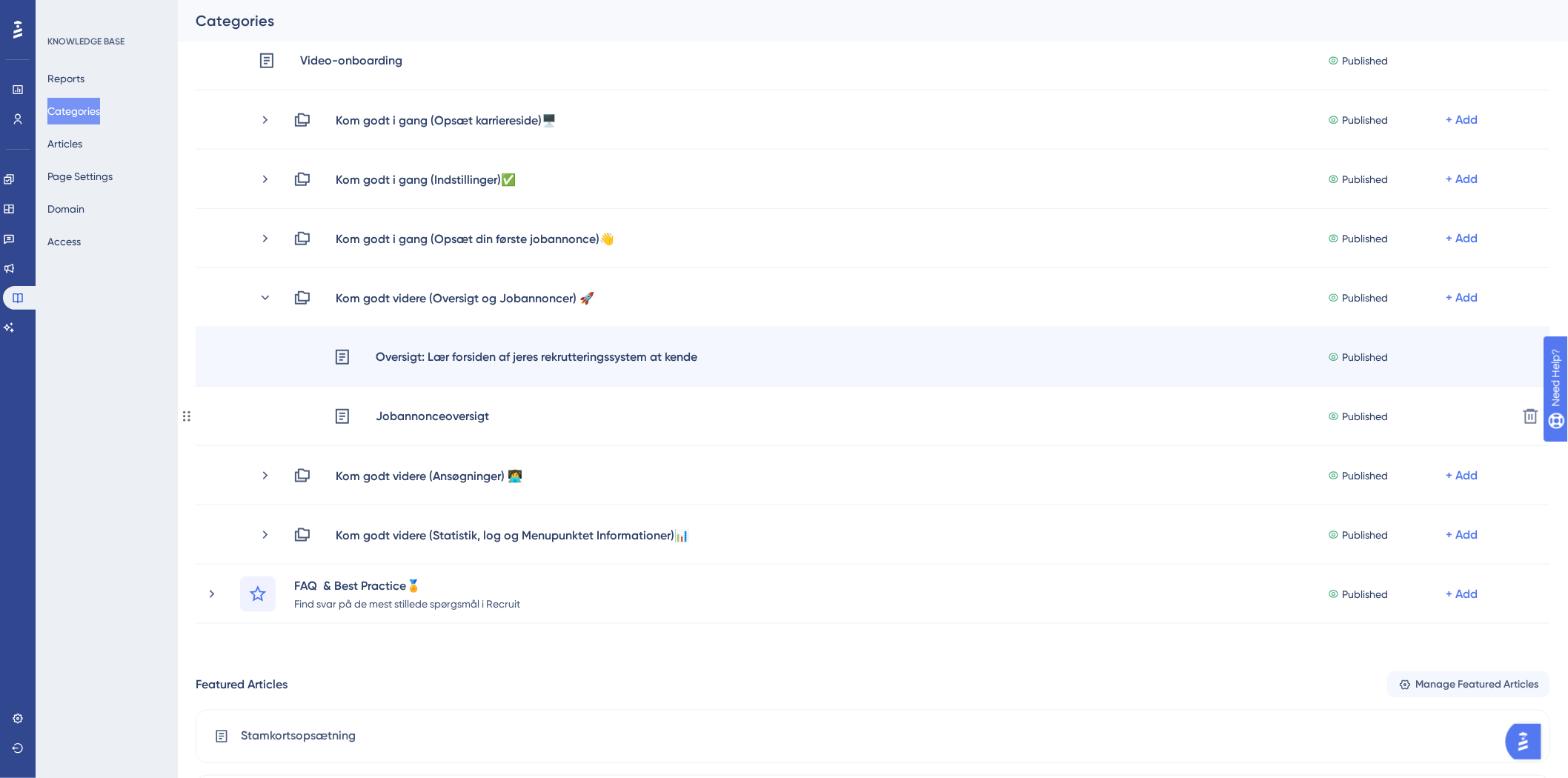
scroll to position [412, 0]
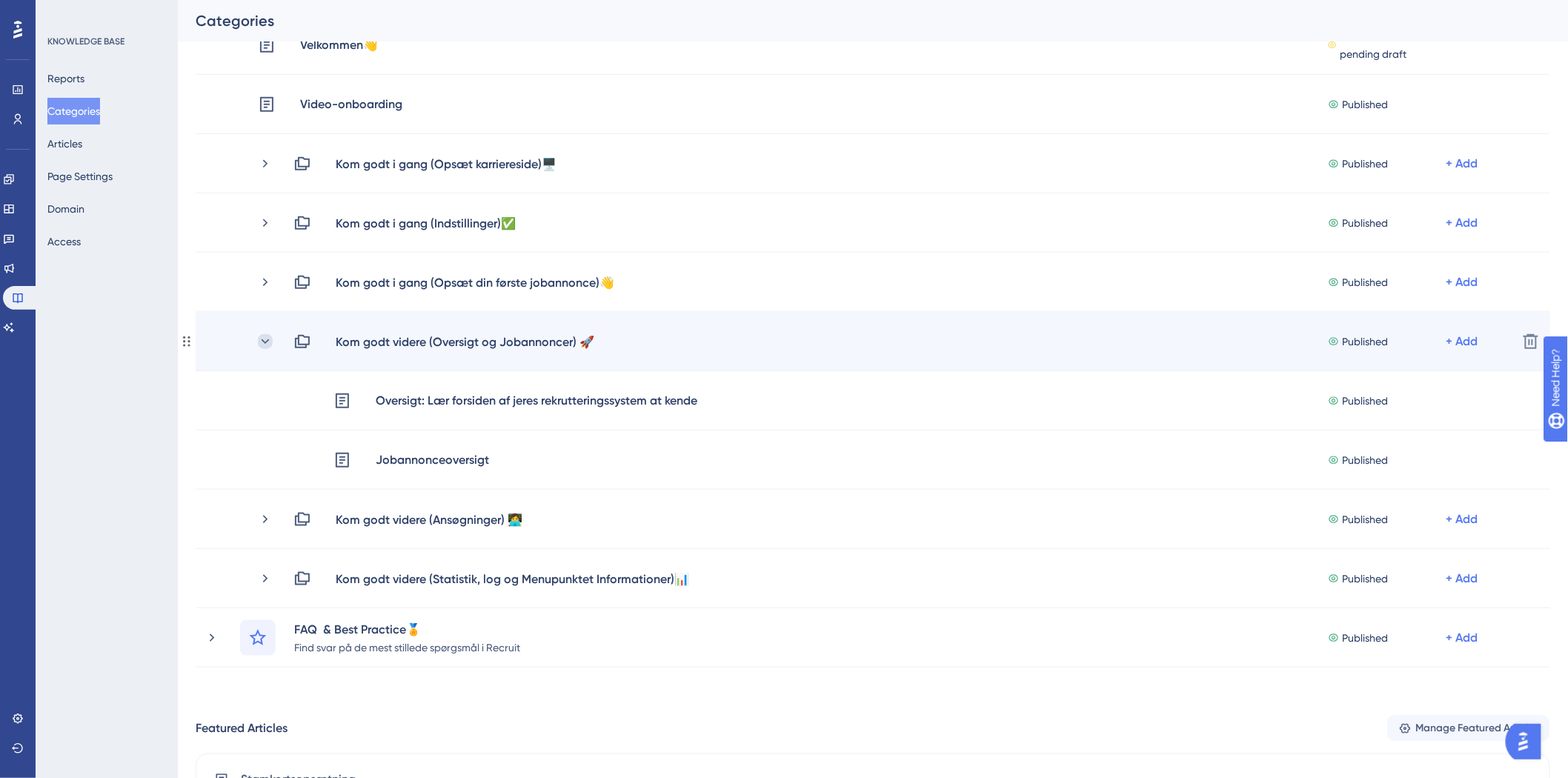
click at [267, 337] on icon at bounding box center [265, 341] width 15 height 15
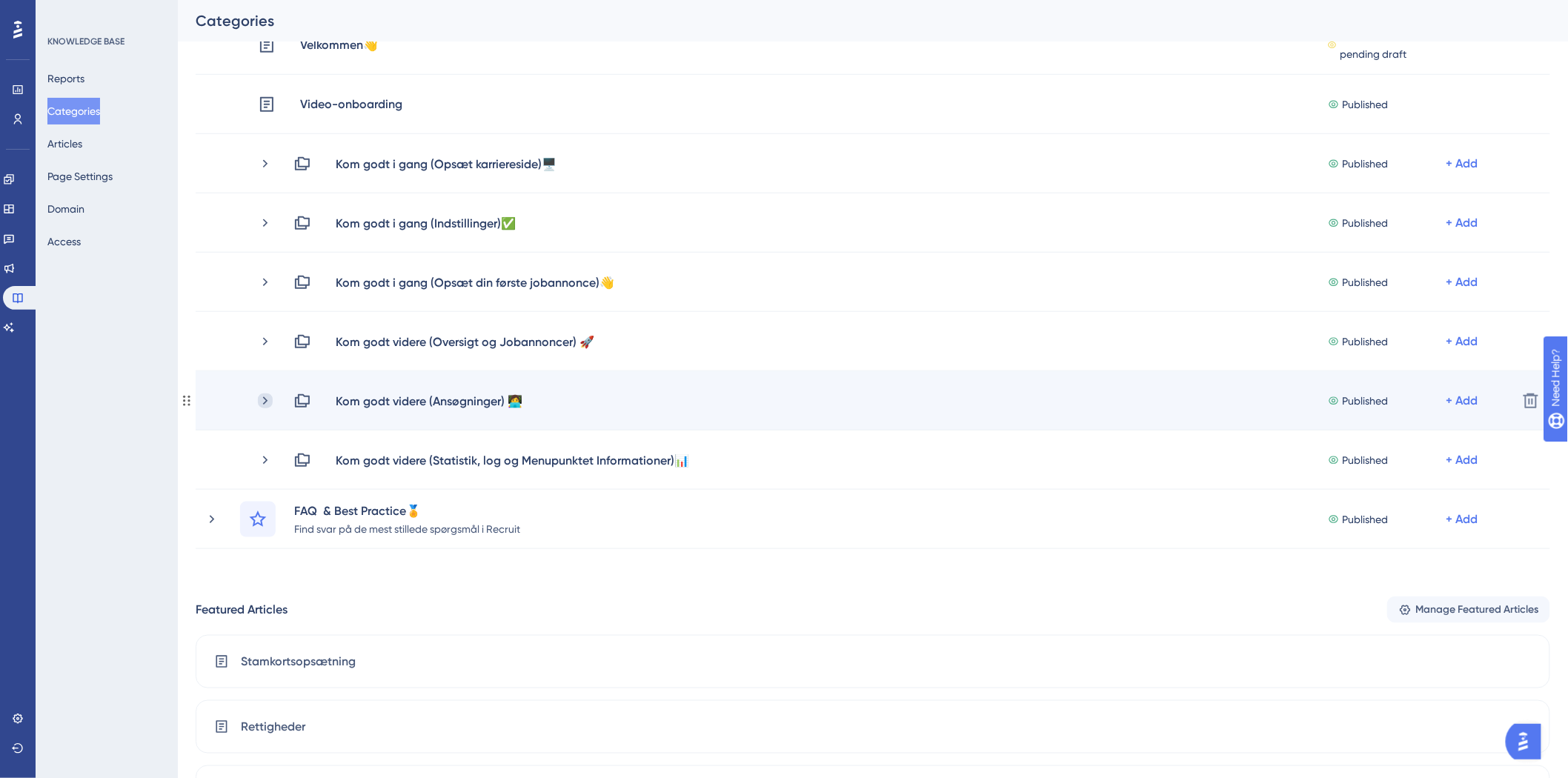
click at [265, 399] on icon at bounding box center [265, 400] width 4 height 8
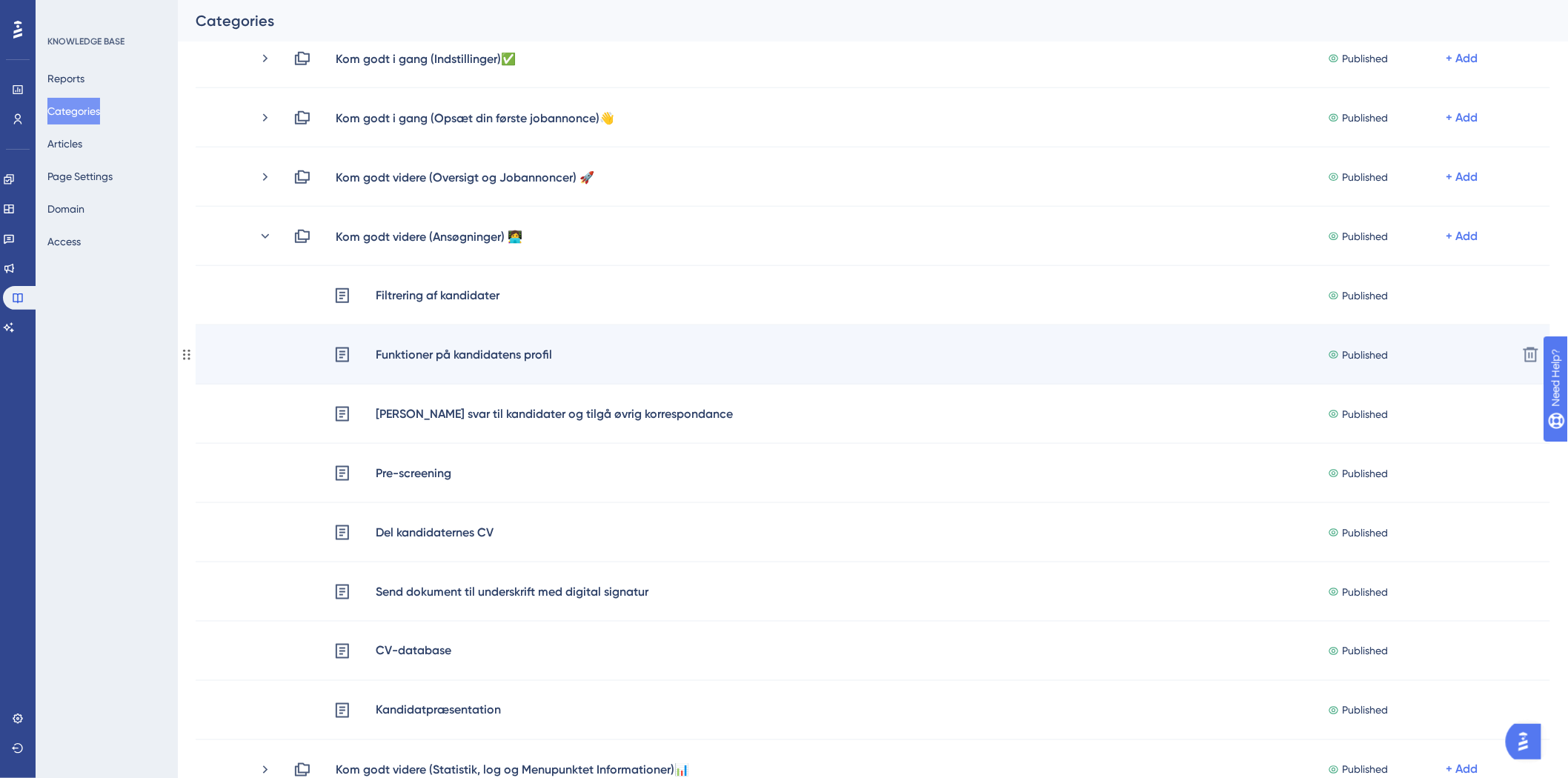
scroll to position [493, 0]
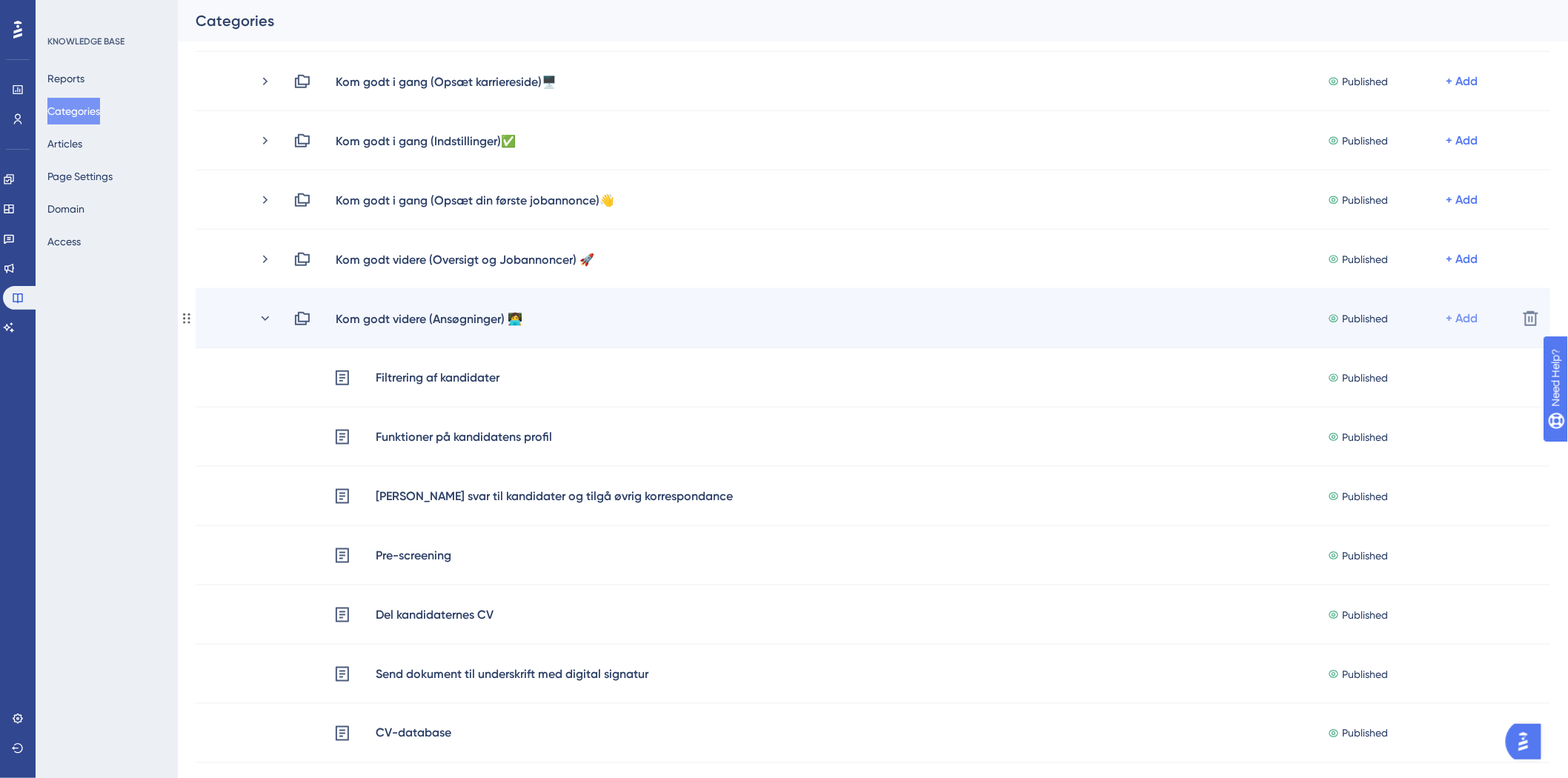
click at [1452, 90] on div "+ Add" at bounding box center [1461, 82] width 32 height 18
click at [1428, 349] on div "Add Articles Add Articles" at bounding box center [1404, 358] width 105 height 29
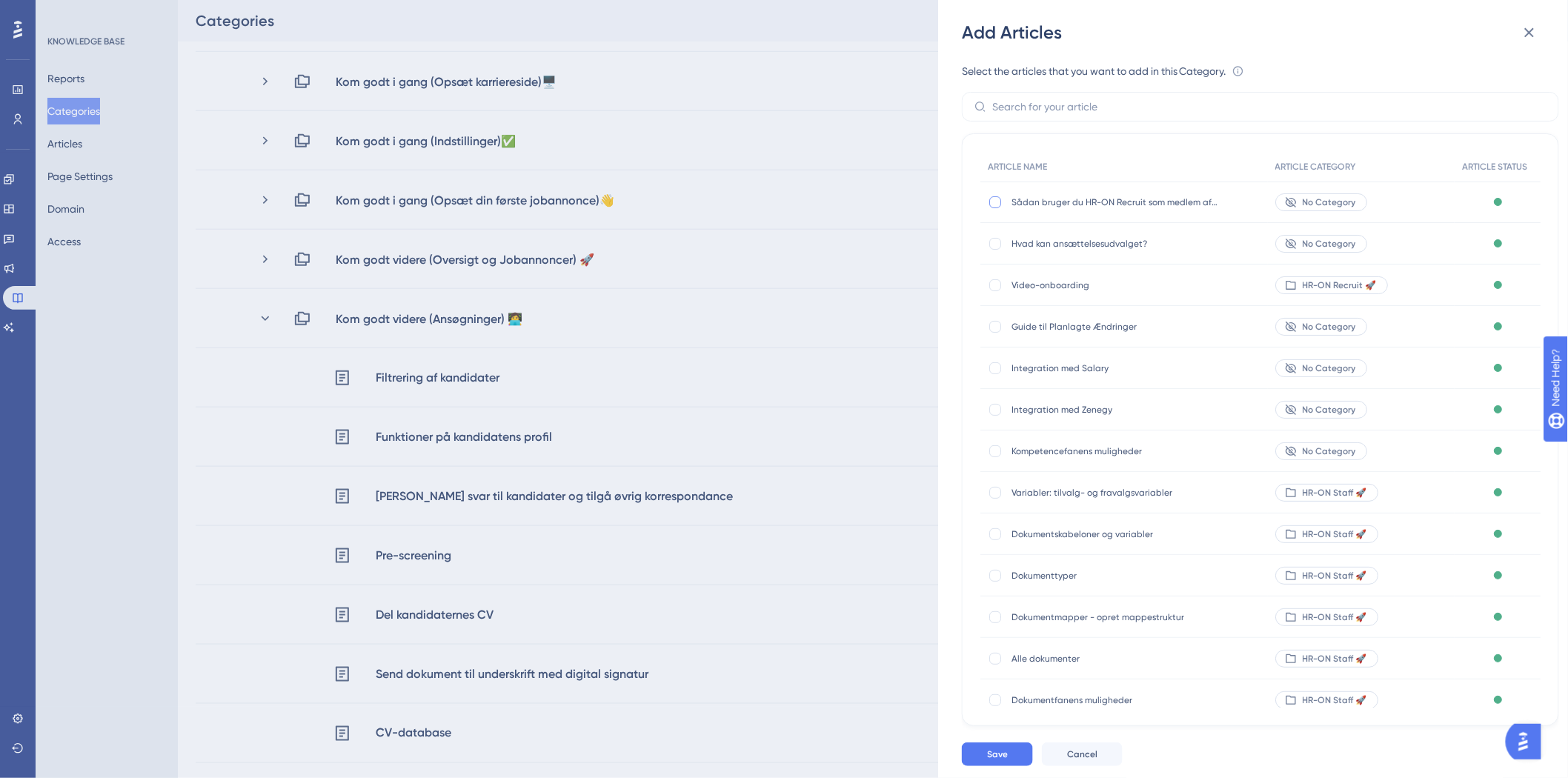
click at [994, 206] on div at bounding box center [995, 203] width 12 height 12
click at [998, 205] on icon at bounding box center [995, 203] width 6 height 12
click at [998, 205] on div at bounding box center [995, 203] width 12 height 12
checkbox input "true"
click at [1003, 234] on div "Hvad kan ansættelsesudvalget? Hvad kan ansættelsesudvalget?" at bounding box center [1124, 244] width 288 height 41
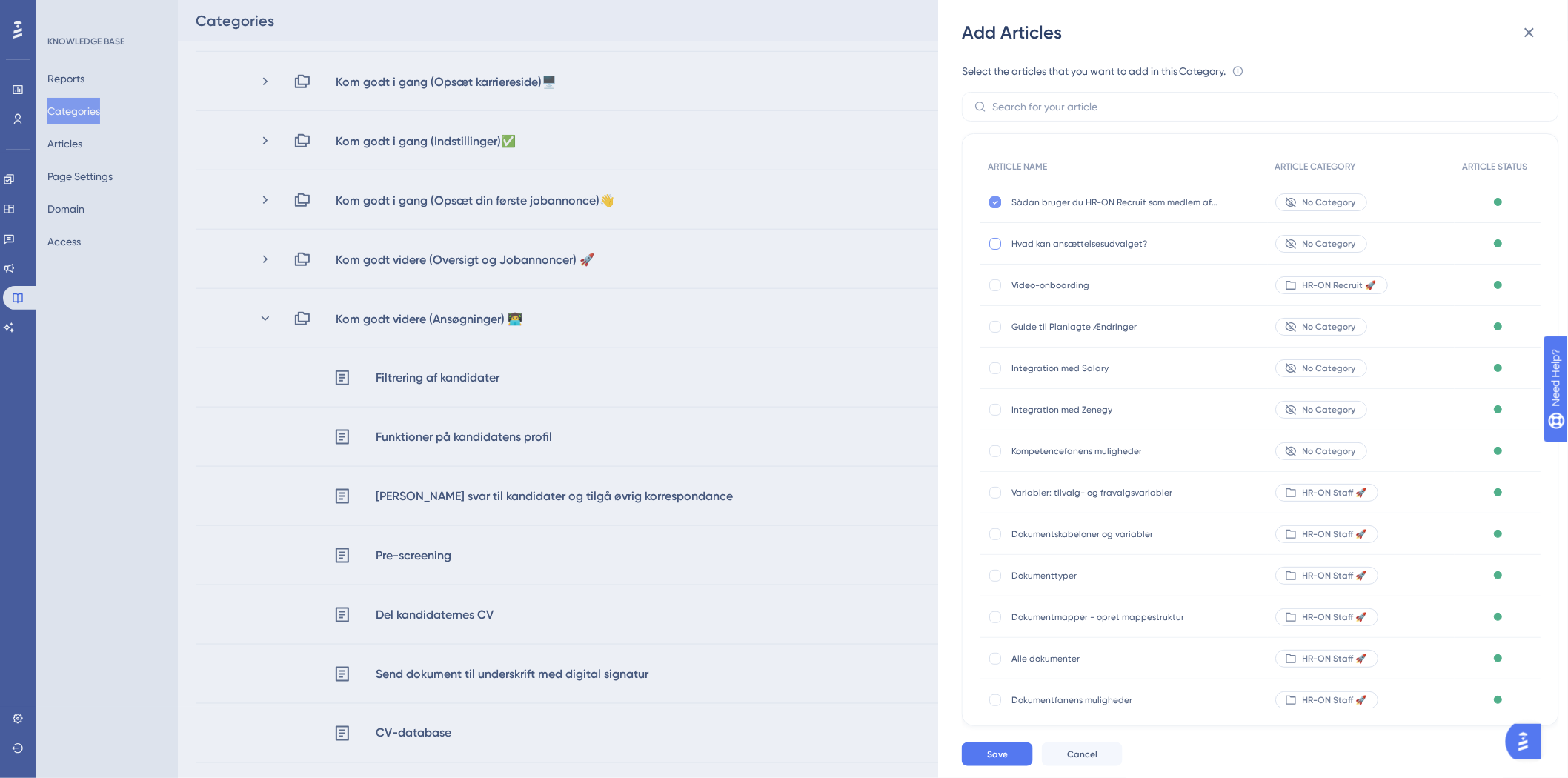
click at [1002, 239] on label at bounding box center [997, 243] width 18 height 15
checkbox input "true"
click at [1002, 749] on span "Save" at bounding box center [998, 755] width 21 height 12
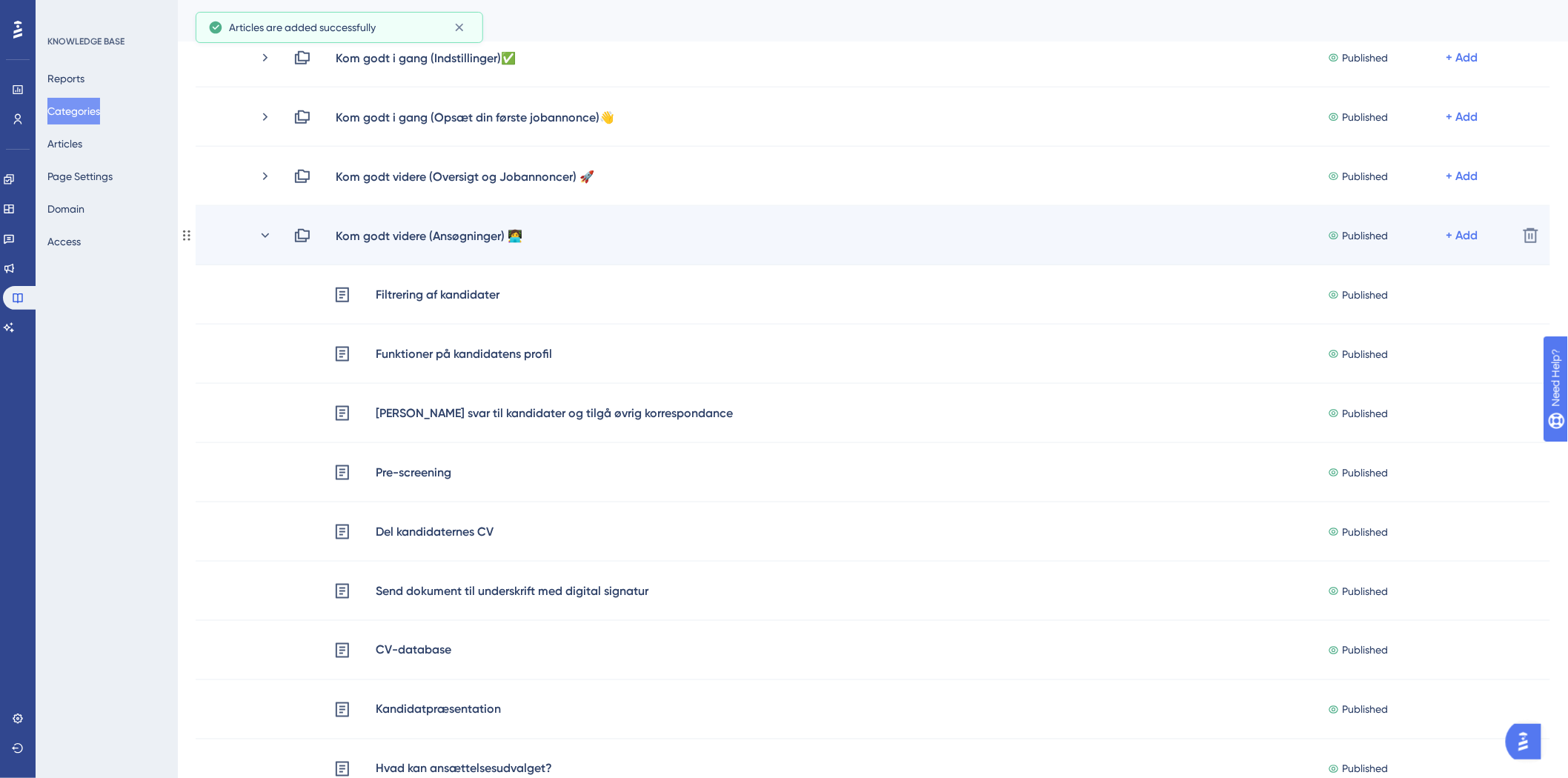
scroll to position [576, 0]
click at [269, 235] on icon at bounding box center [265, 236] width 15 height 15
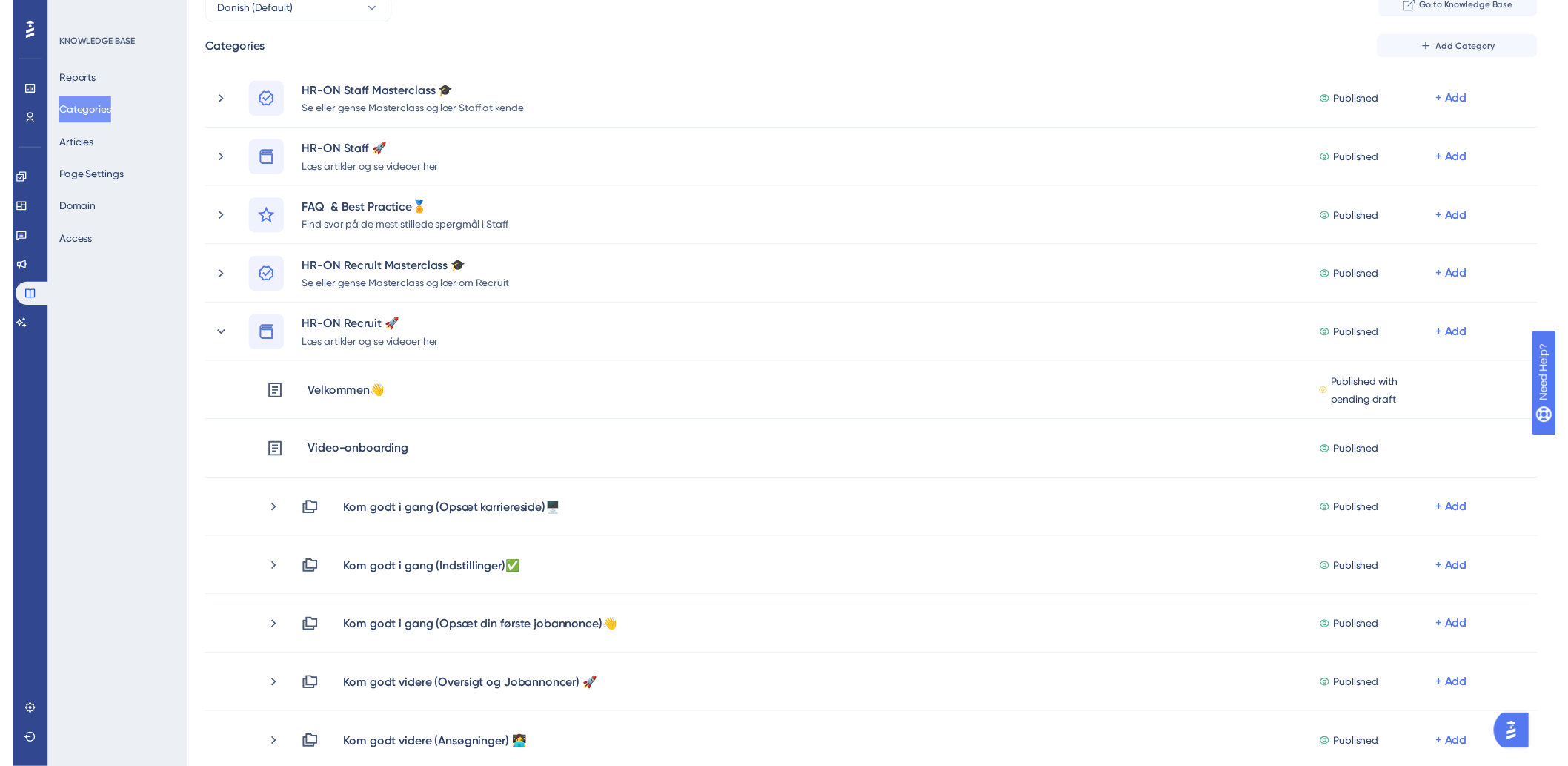
scroll to position [0, 0]
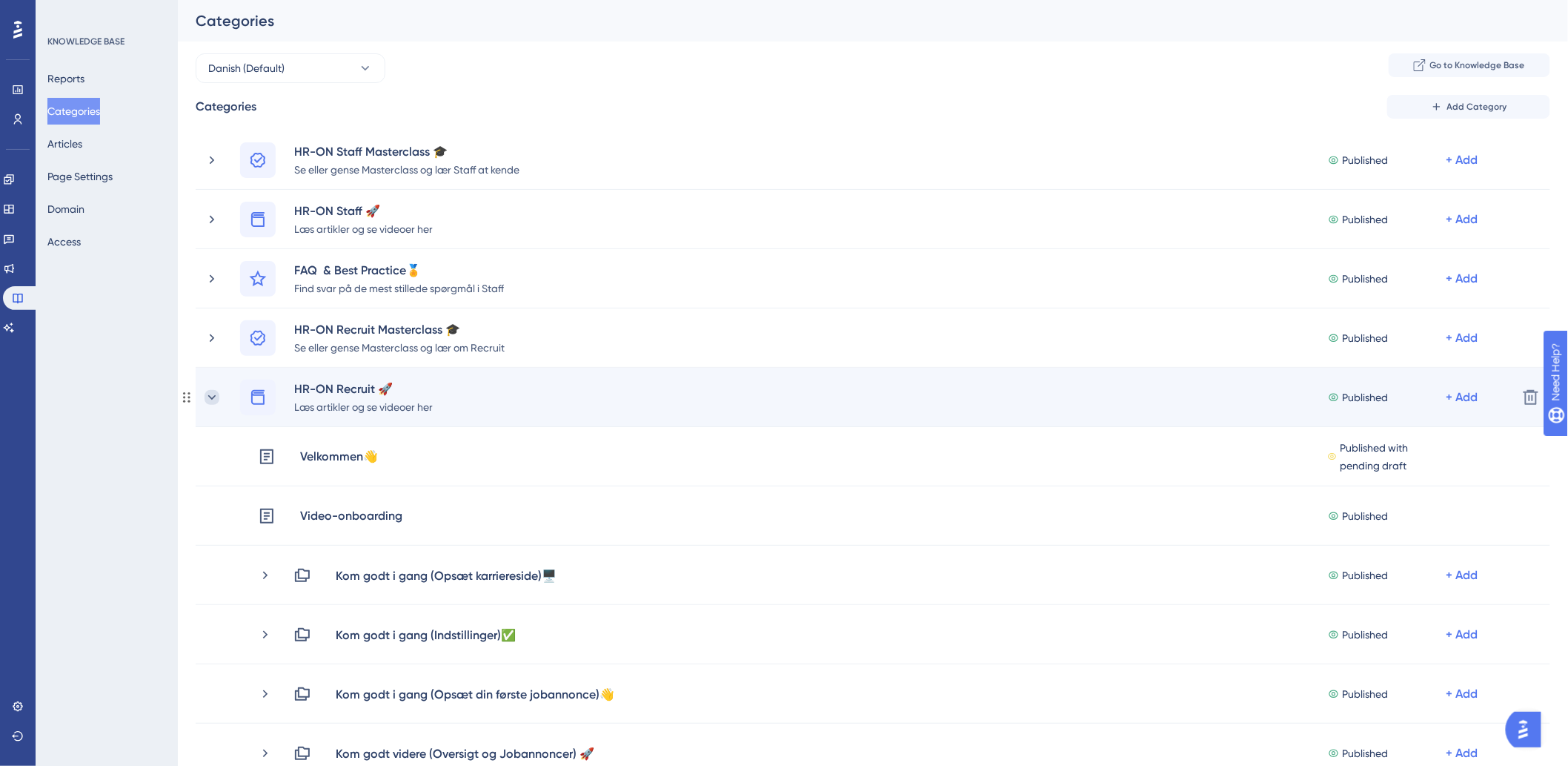
click at [217, 398] on icon at bounding box center [211, 397] width 15 height 15
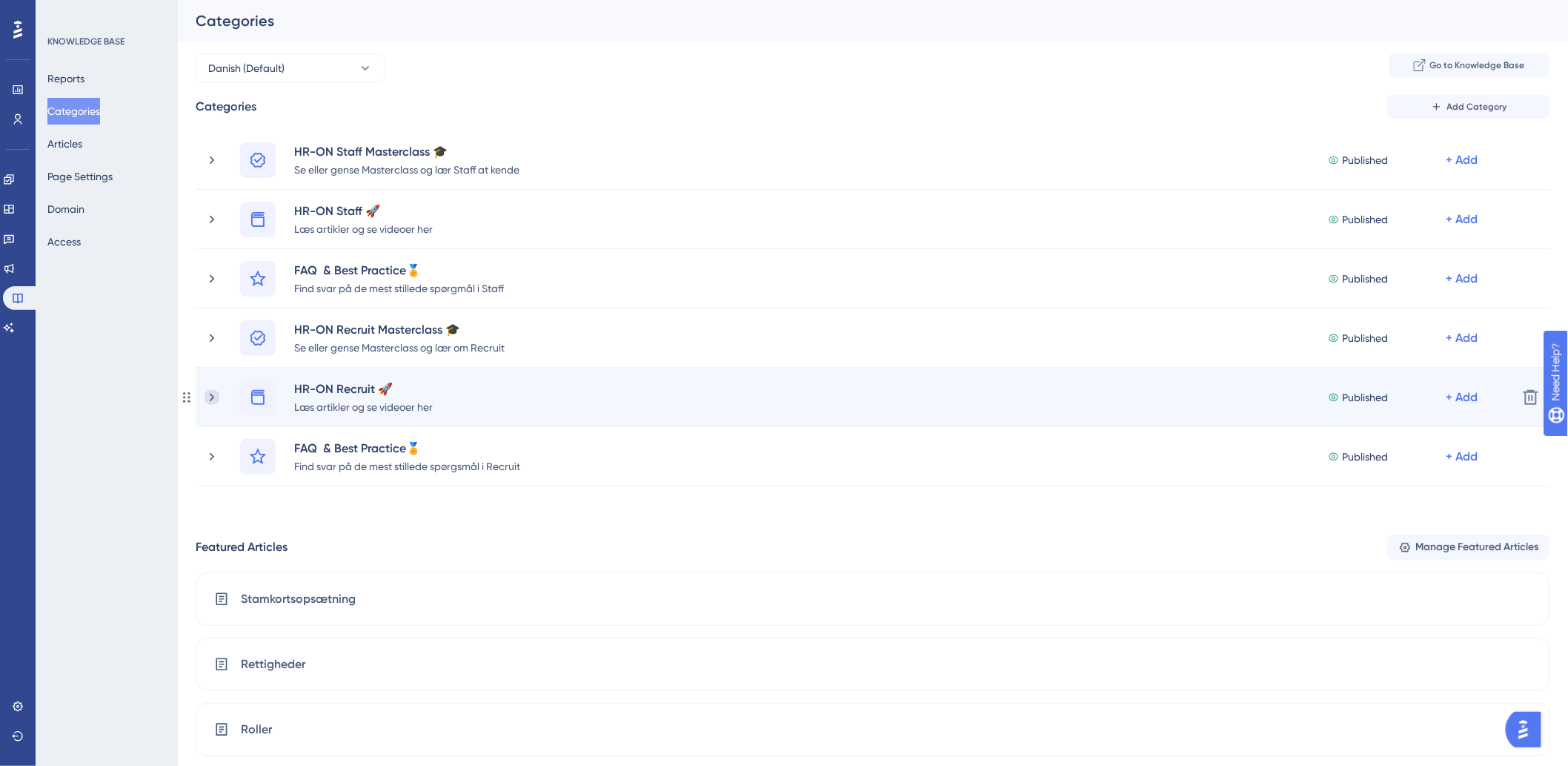
click at [212, 401] on icon at bounding box center [211, 397] width 15 height 15
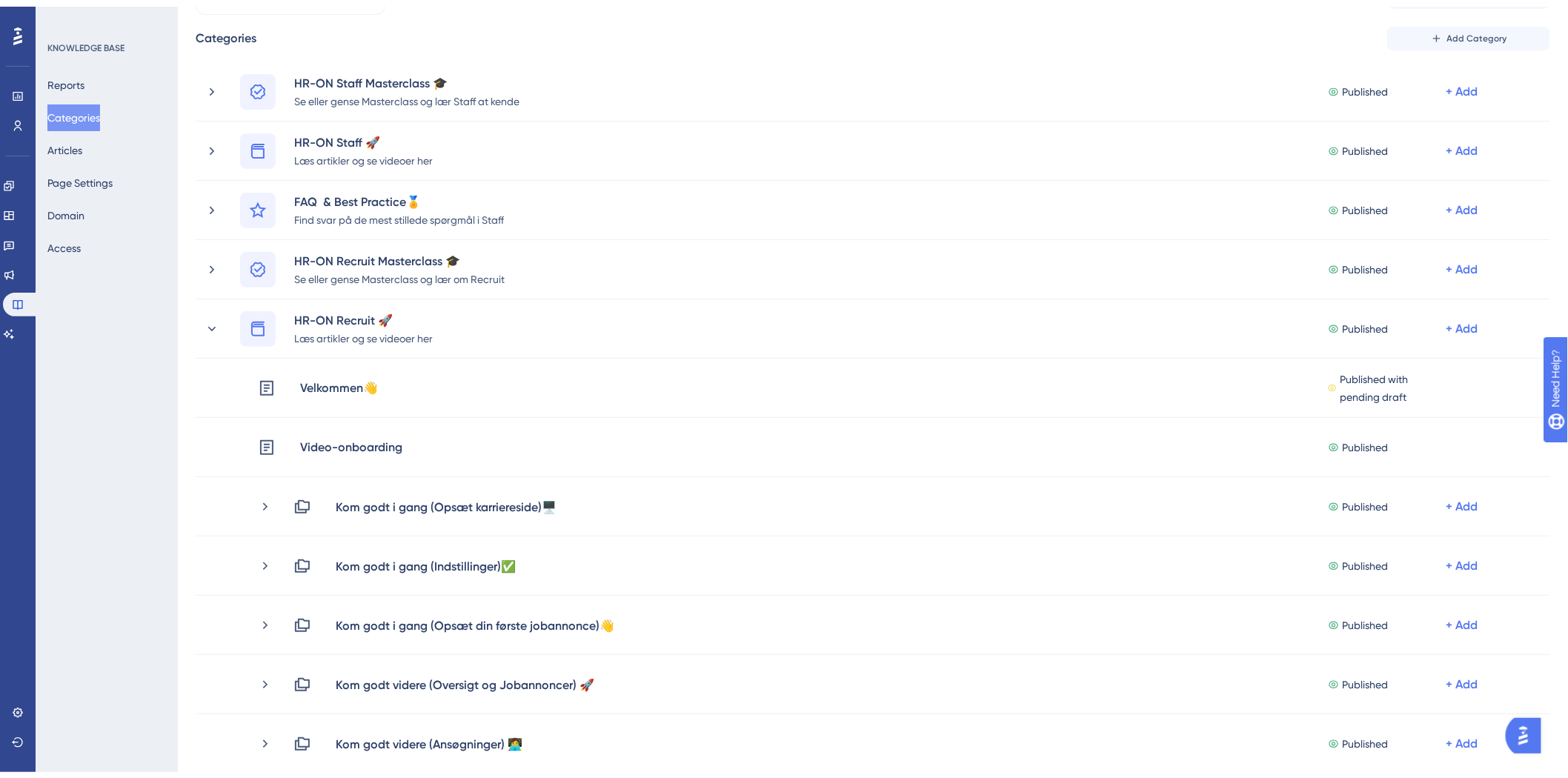
scroll to position [164, 0]
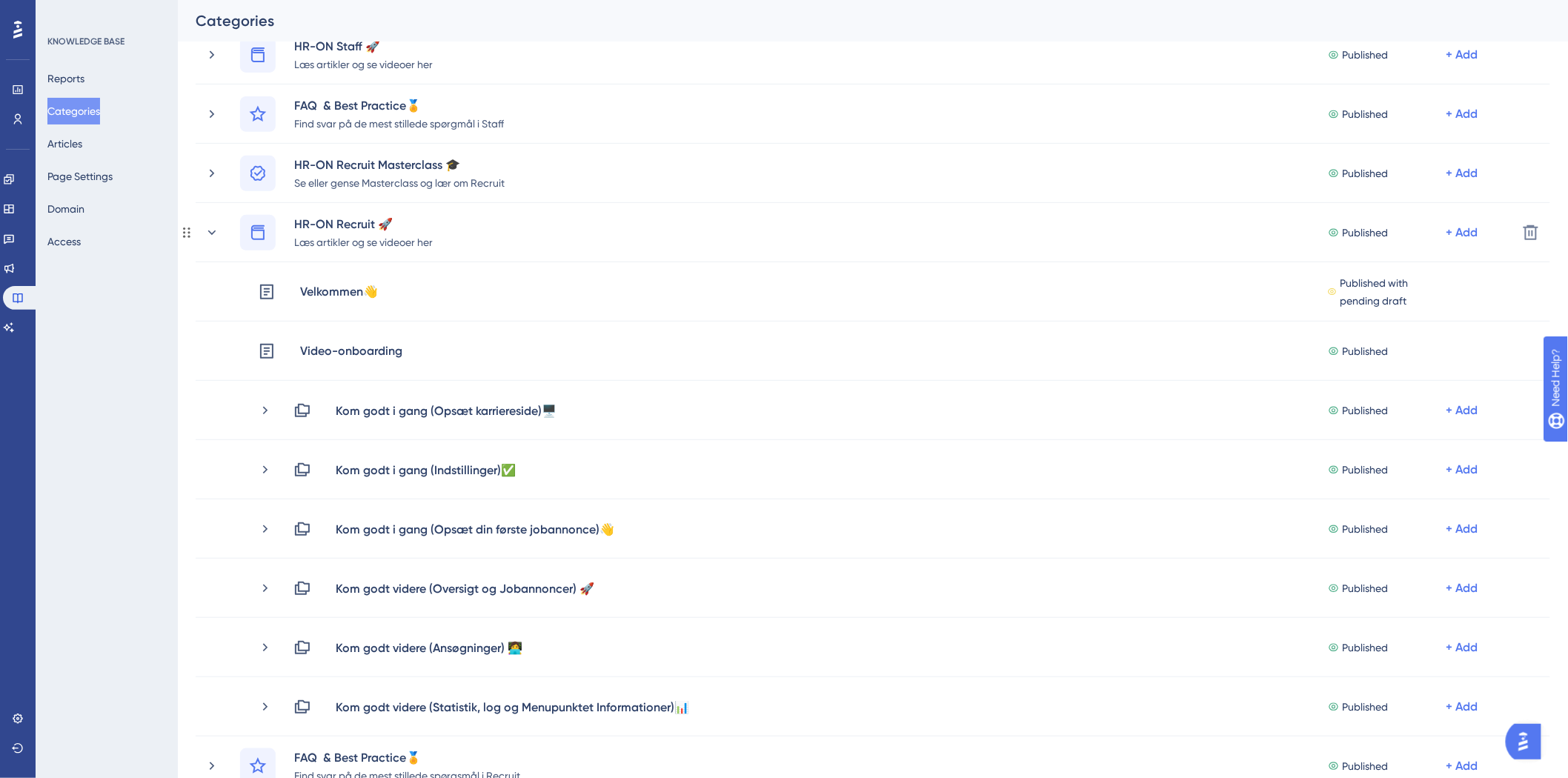
click at [203, 236] on div "HR-ON Recruit 🚀 Læs artikler og se videoer her Published + Add Delete" at bounding box center [873, 232] width 1354 height 59
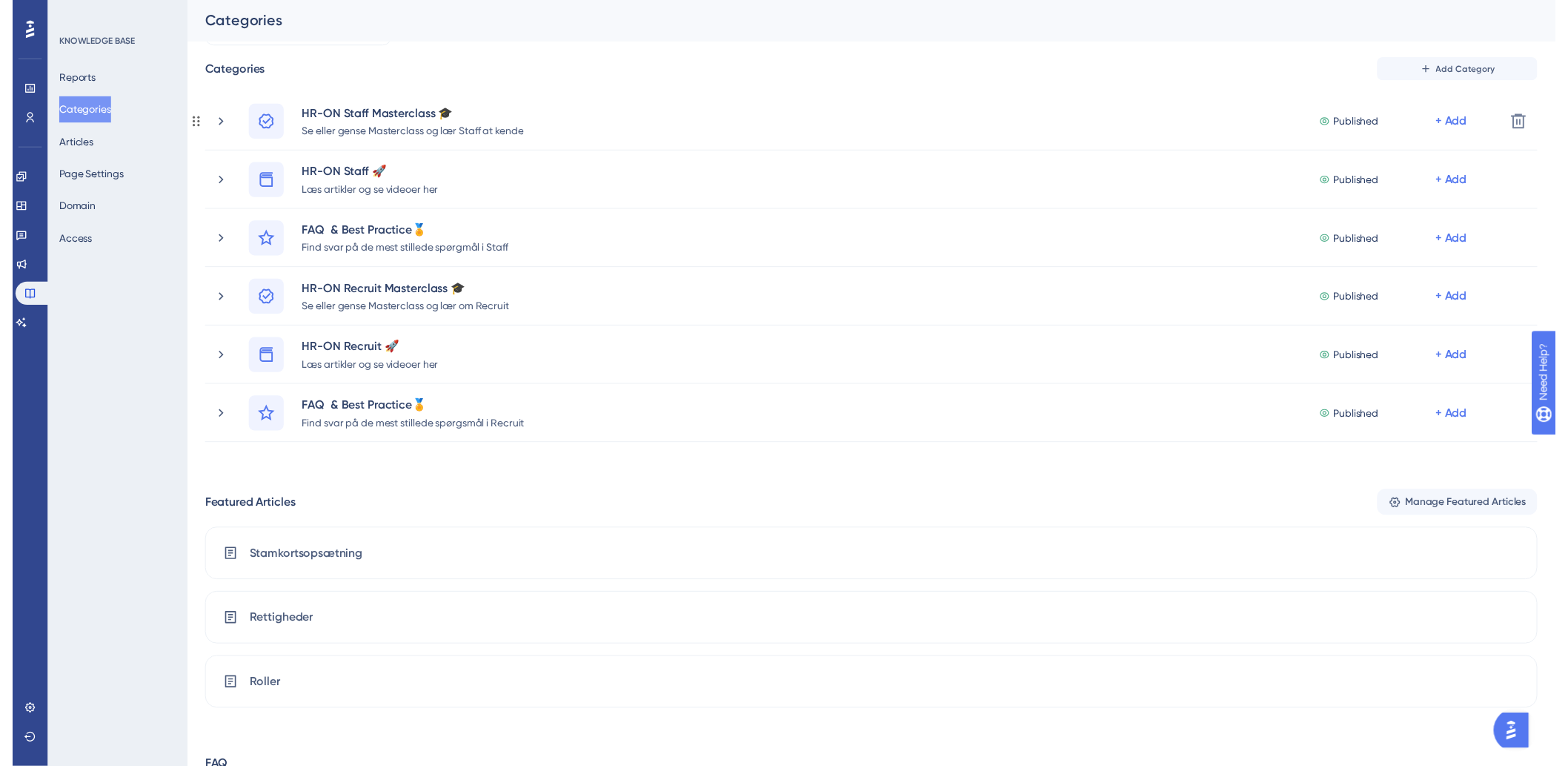
scroll to position [0, 0]
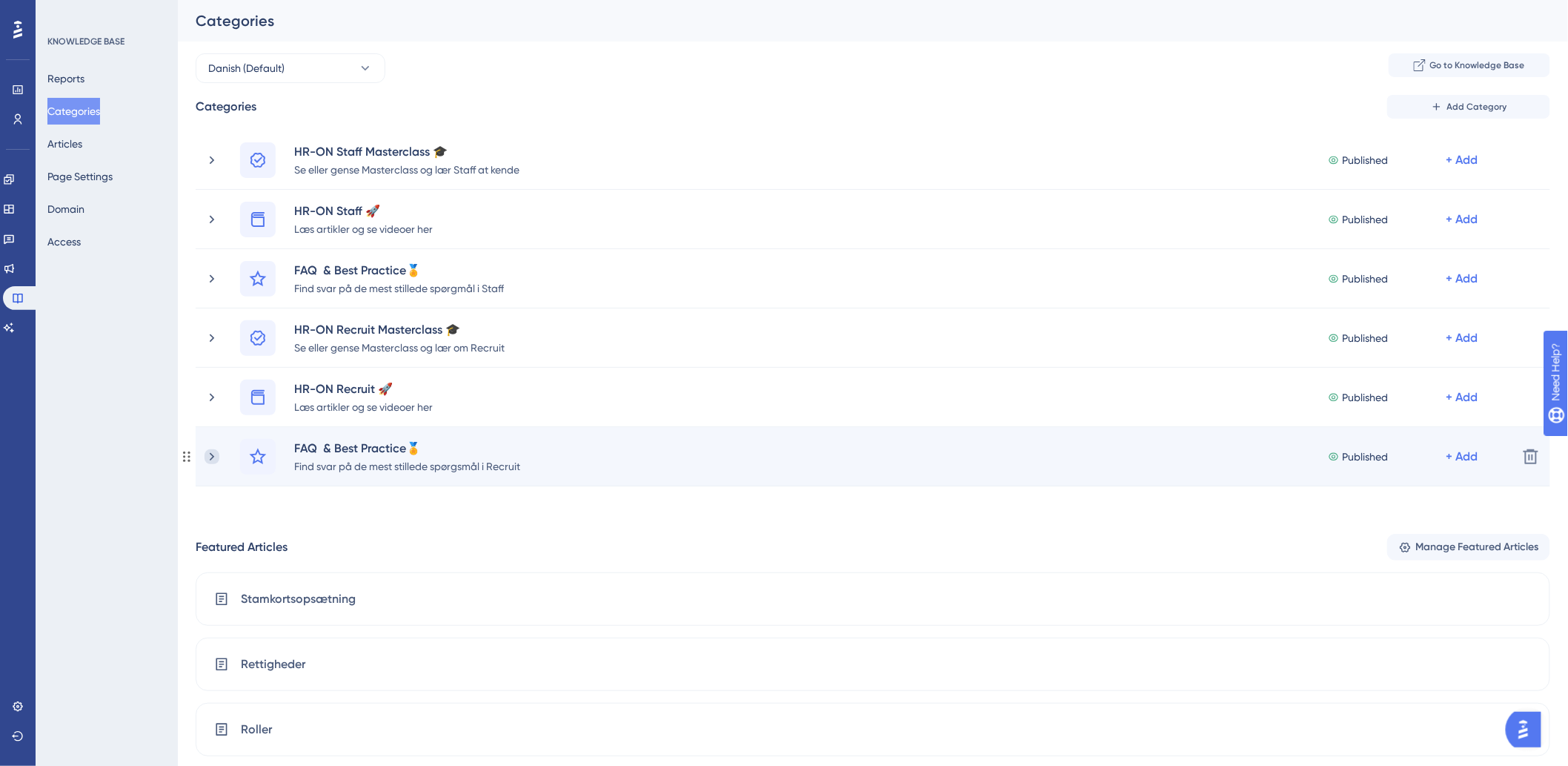
click at [212, 454] on icon at bounding box center [211, 457] width 15 height 15
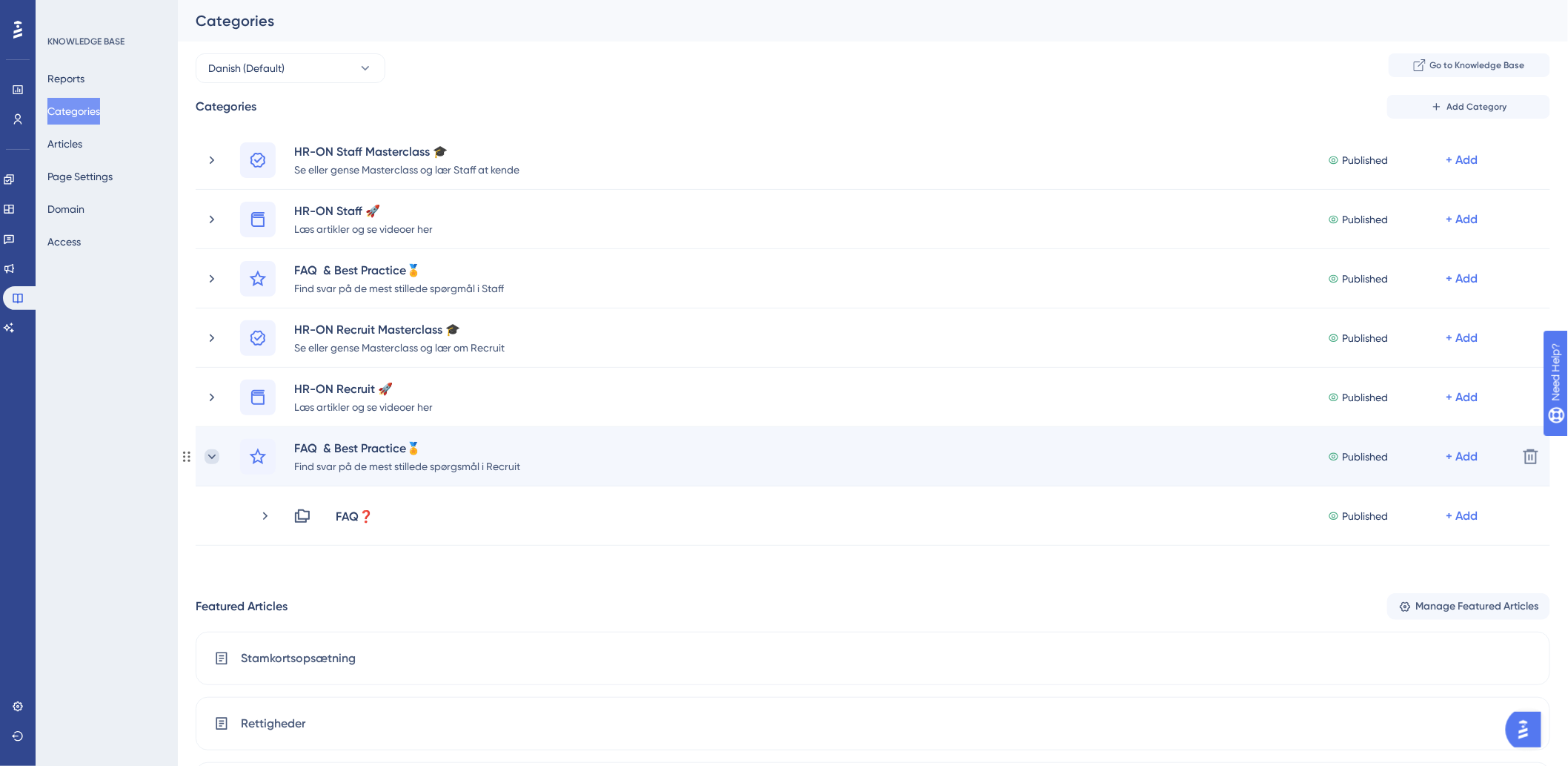
click at [210, 460] on icon at bounding box center [211, 457] width 15 height 15
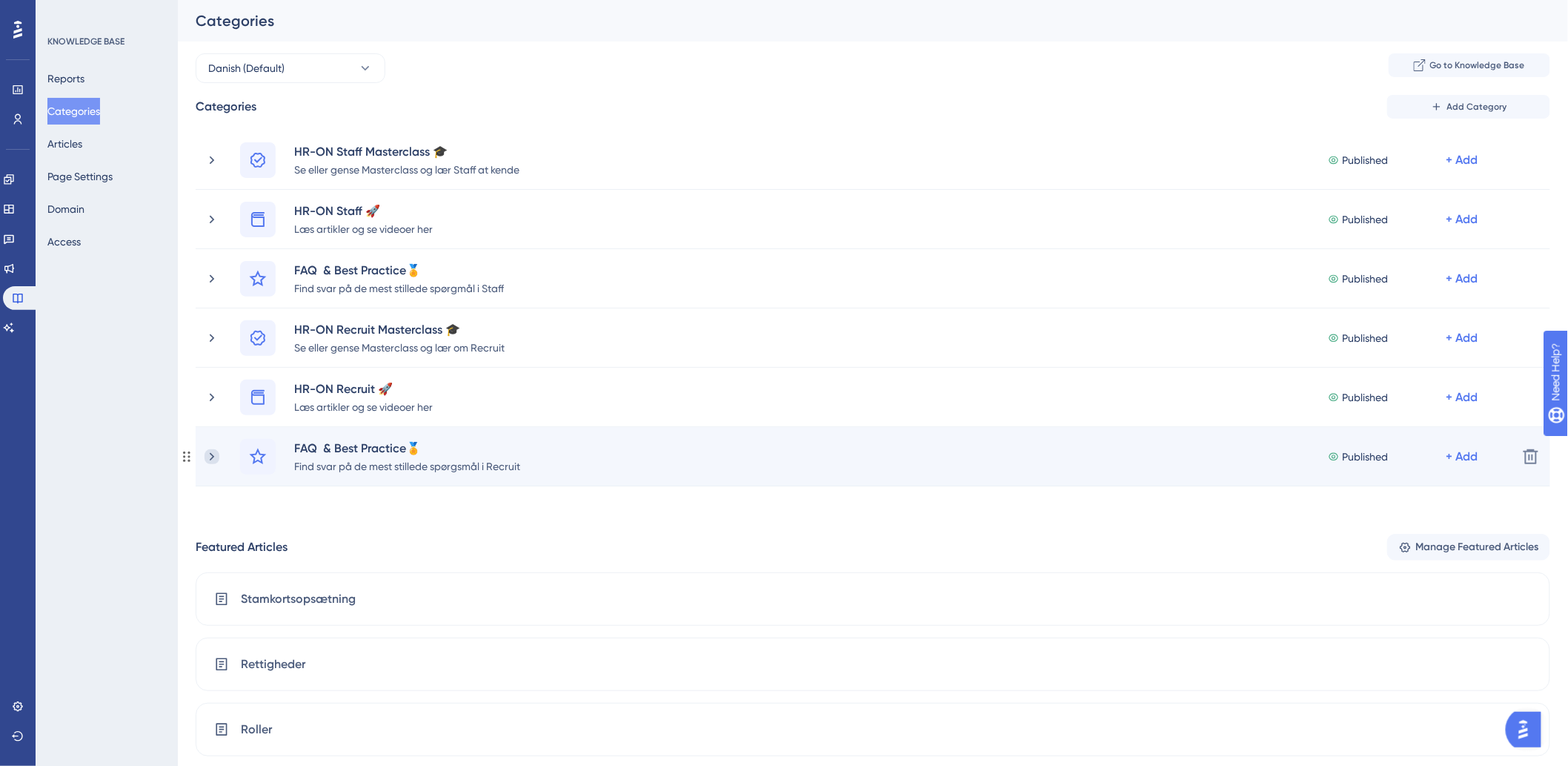
click at [205, 454] on icon at bounding box center [211, 457] width 15 height 15
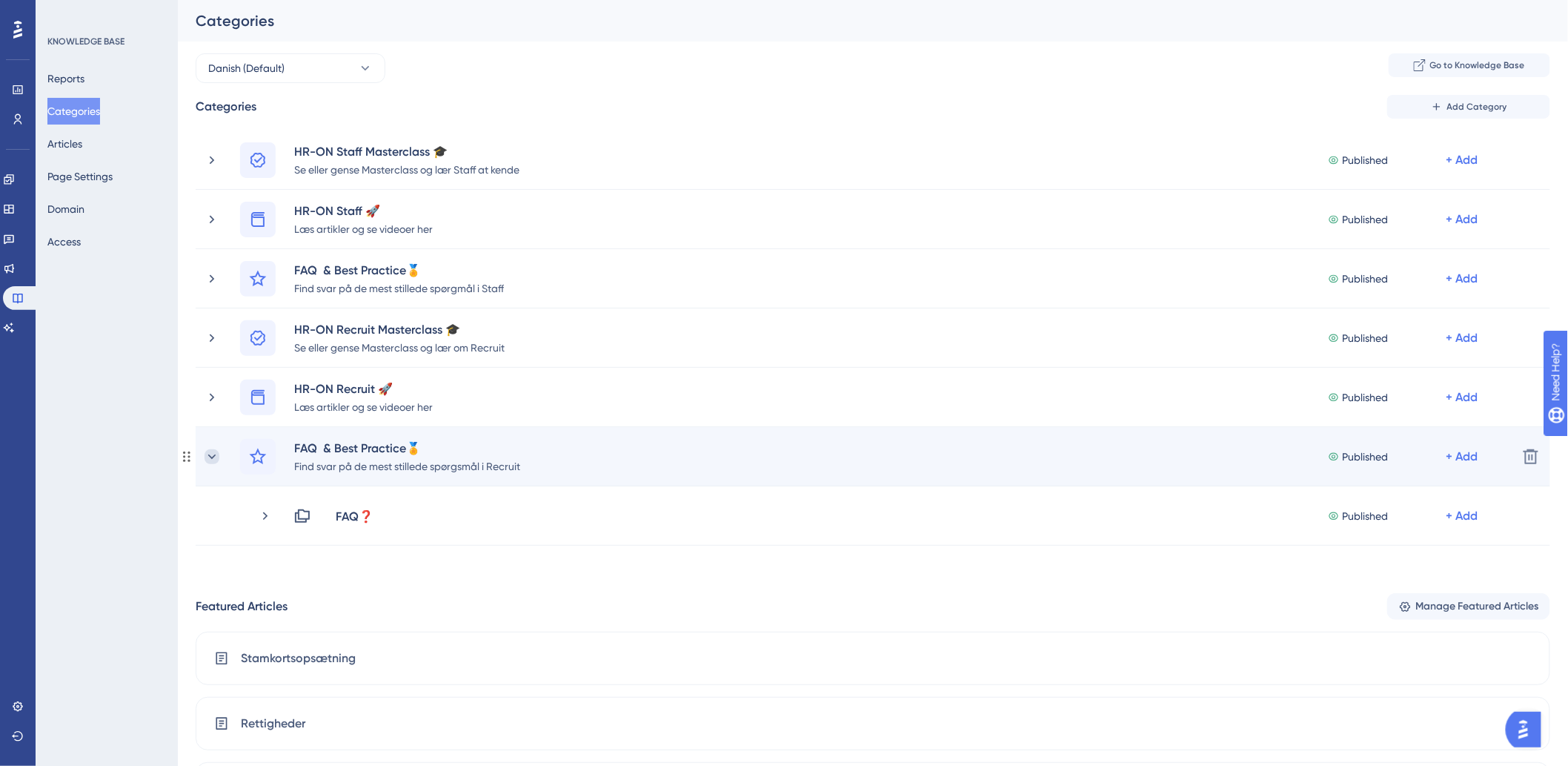
click at [212, 457] on icon at bounding box center [211, 456] width 8 height 4
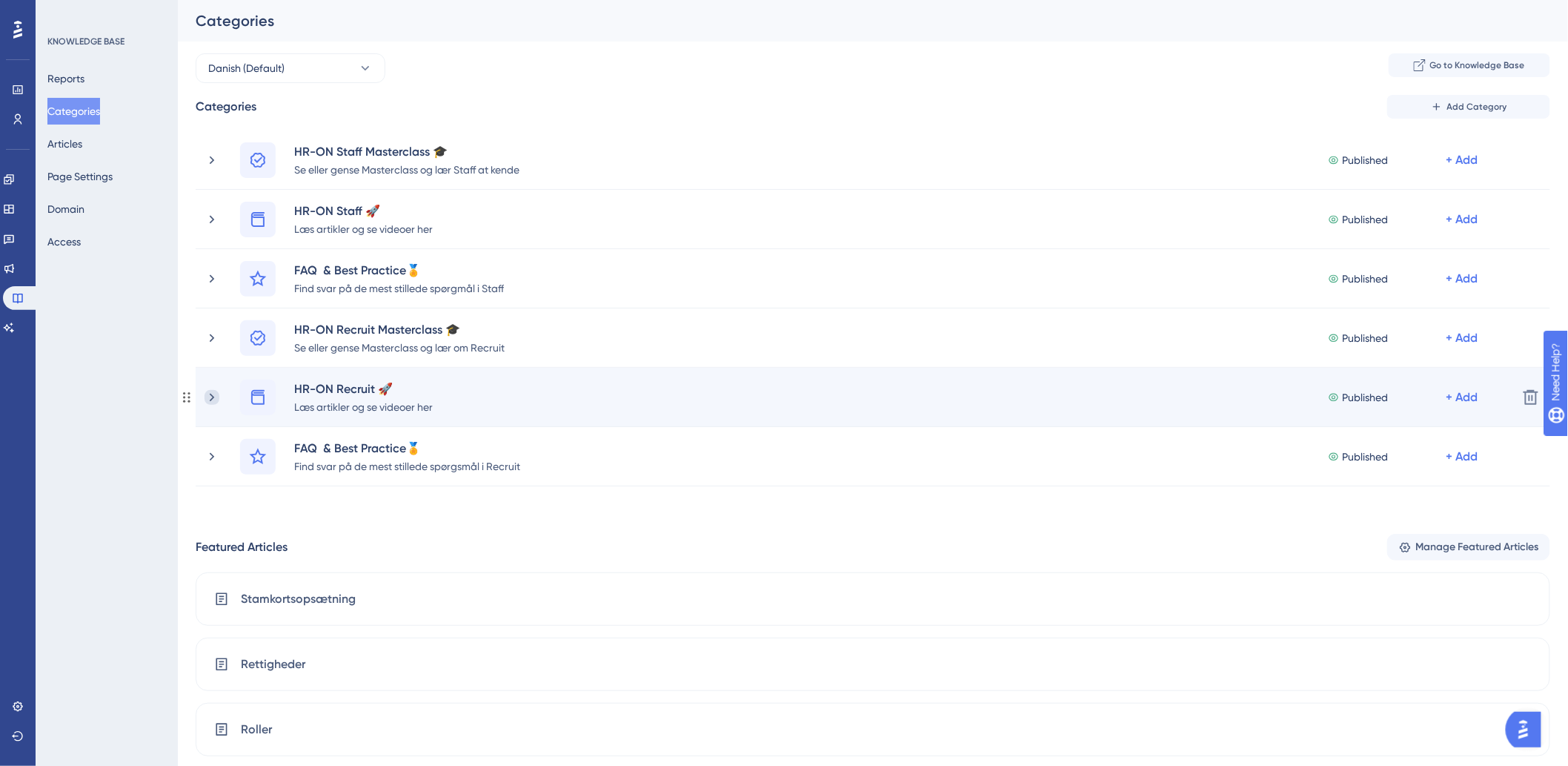
click at [211, 396] on icon at bounding box center [211, 397] width 15 height 15
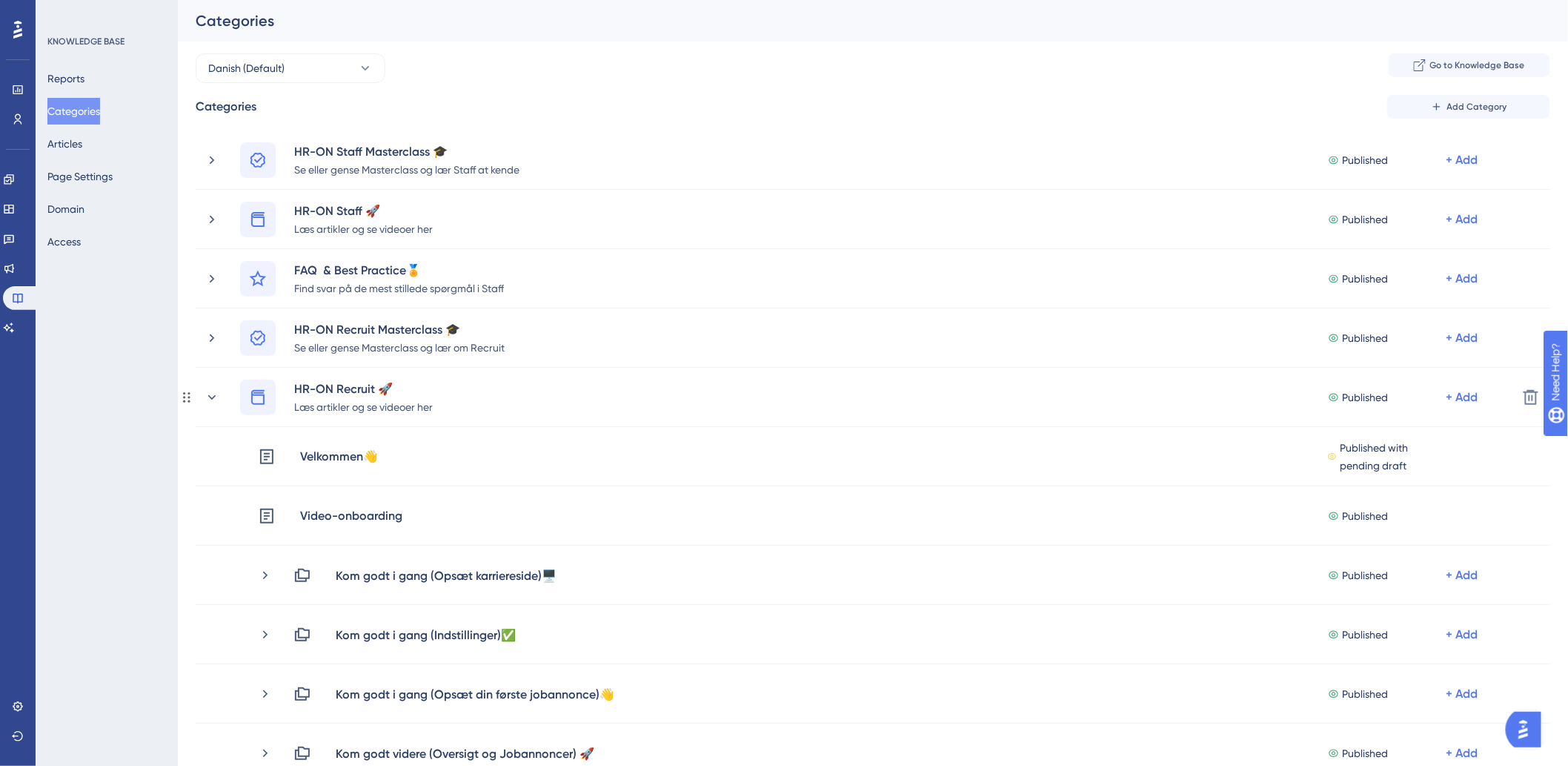
click at [211, 396] on icon at bounding box center [211, 397] width 15 height 15
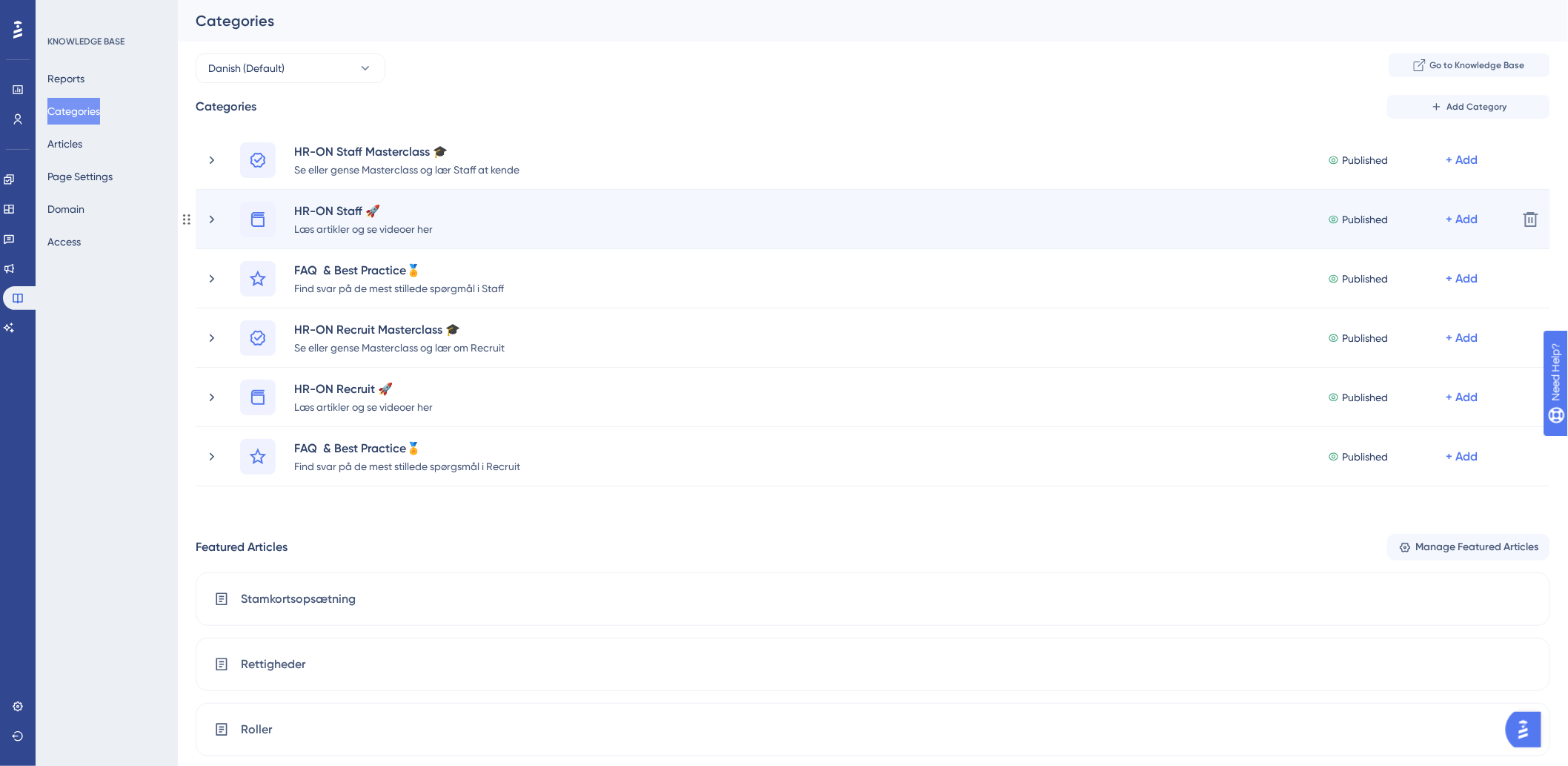
click at [208, 209] on div "HR-ON Staff 🚀 Læs artikler og se videoer her Published + Add" at bounding box center [855, 219] width 1301 height 35
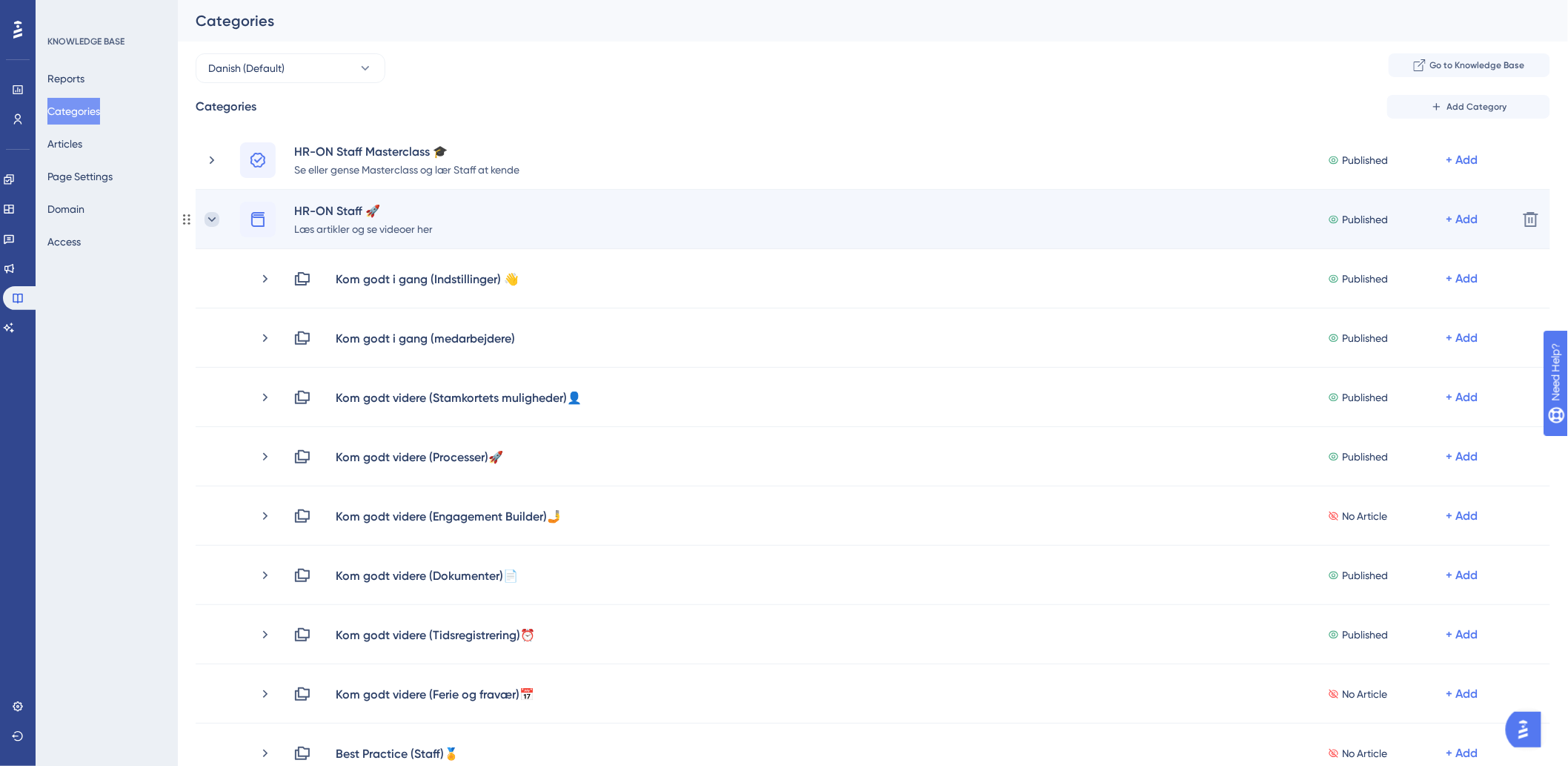
click at [213, 218] on icon at bounding box center [211, 218] width 8 height 4
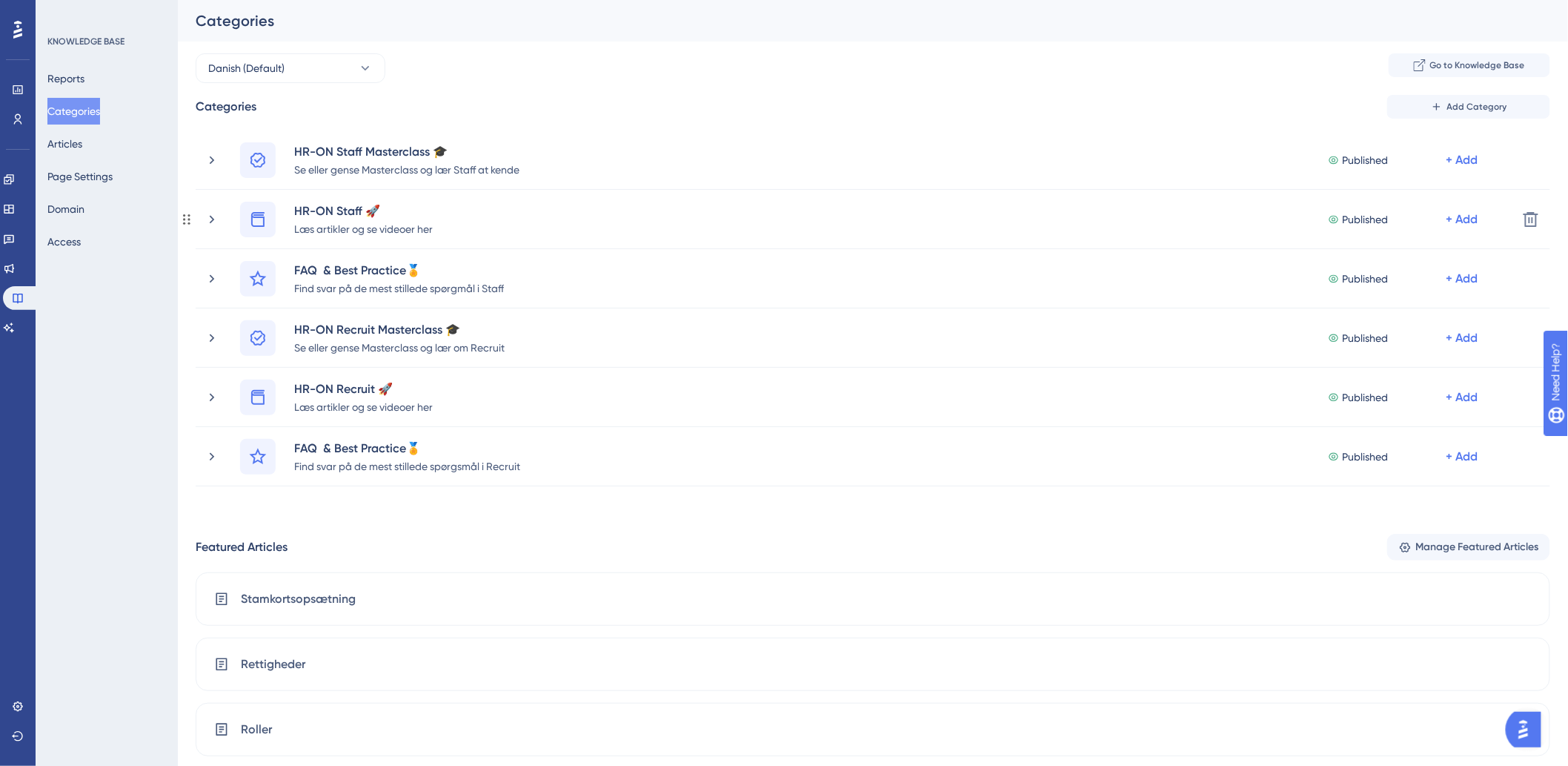
click at [213, 218] on icon at bounding box center [211, 219] width 15 height 15
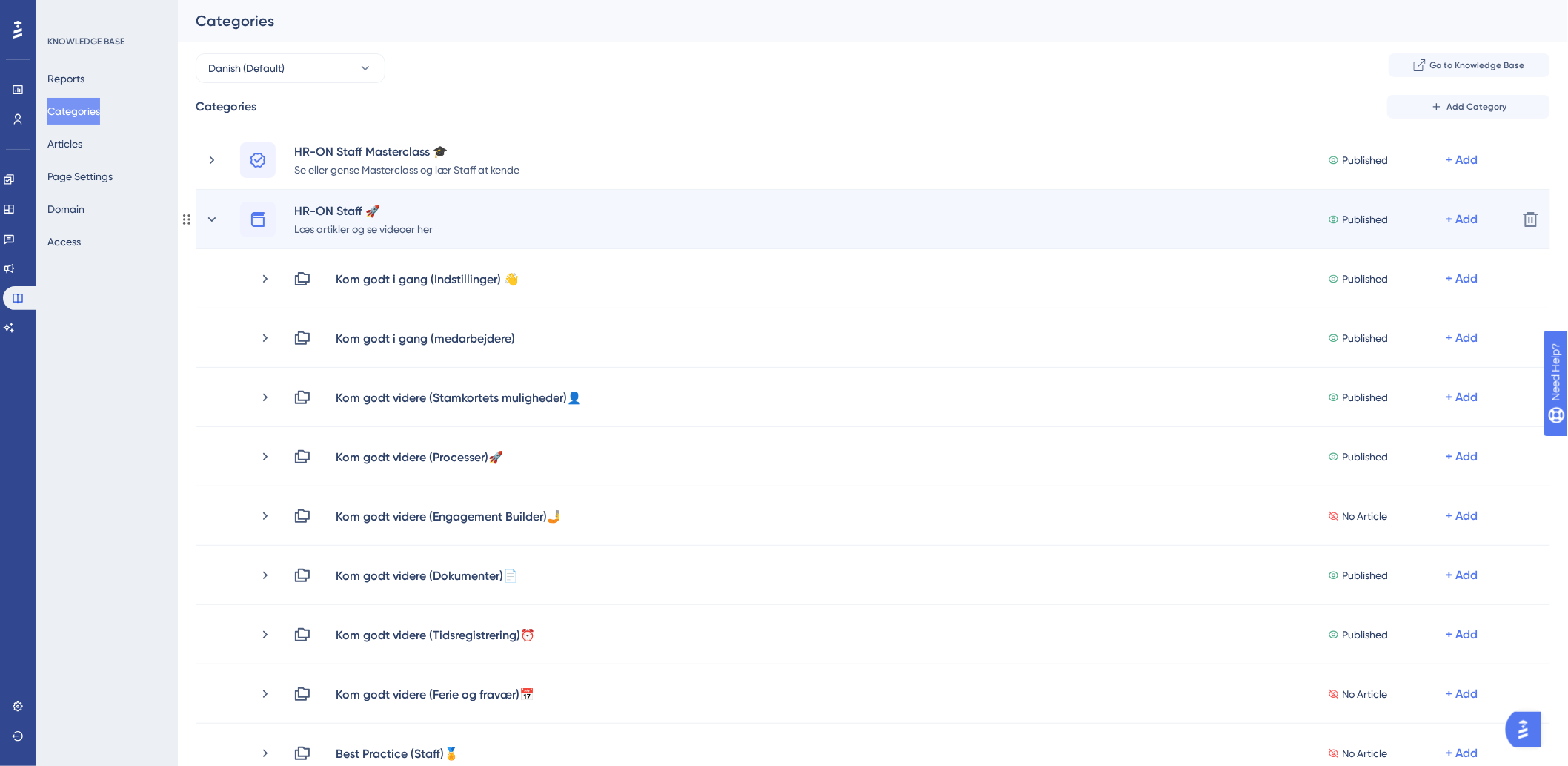
click at [223, 217] on div "HR-ON Staff 🚀 Læs artikler og se videoer her Published + Add" at bounding box center [855, 219] width 1301 height 35
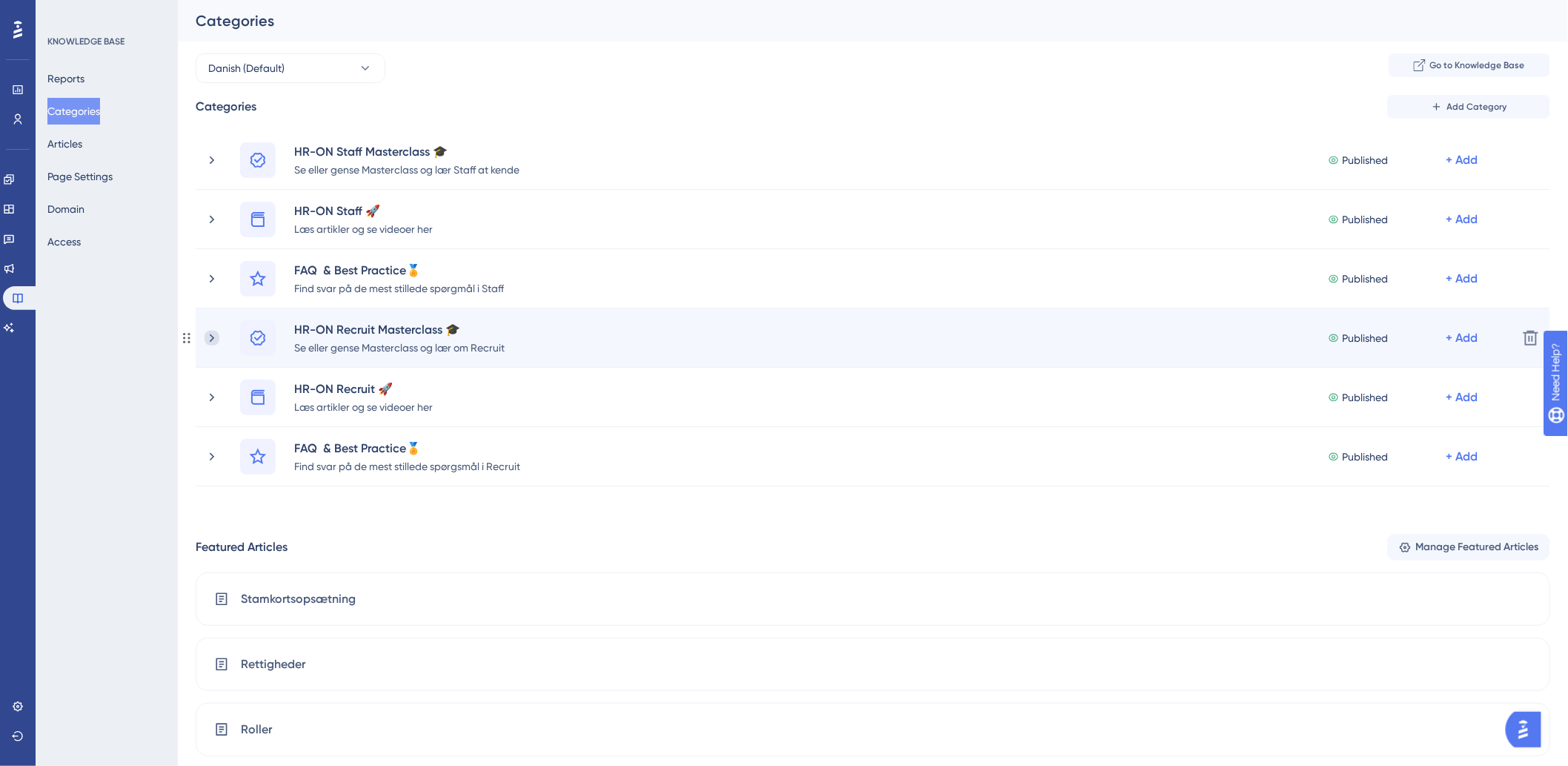
click at [217, 337] on icon at bounding box center [211, 338] width 15 height 15
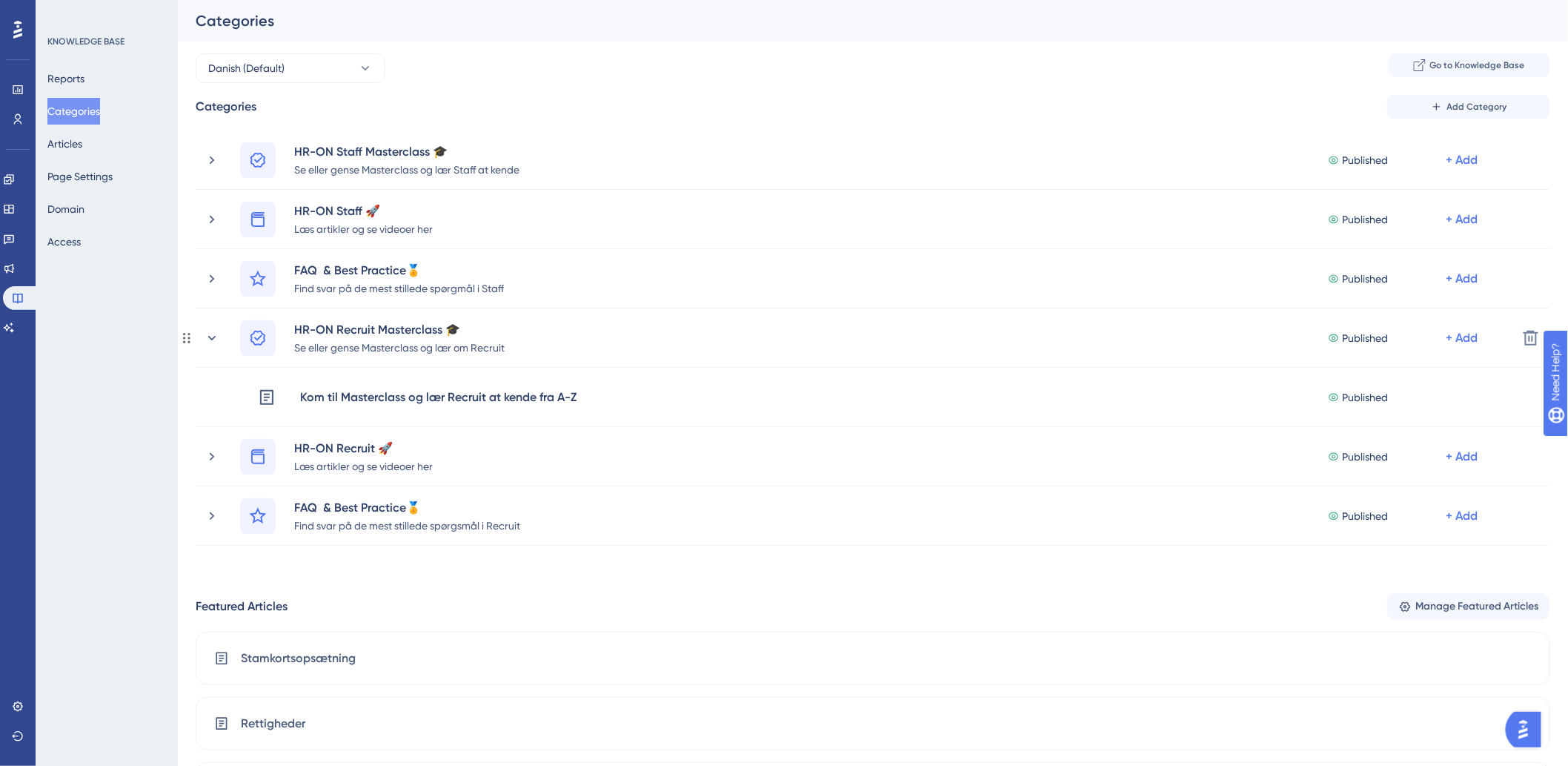
click at [217, 337] on icon at bounding box center [211, 338] width 15 height 15
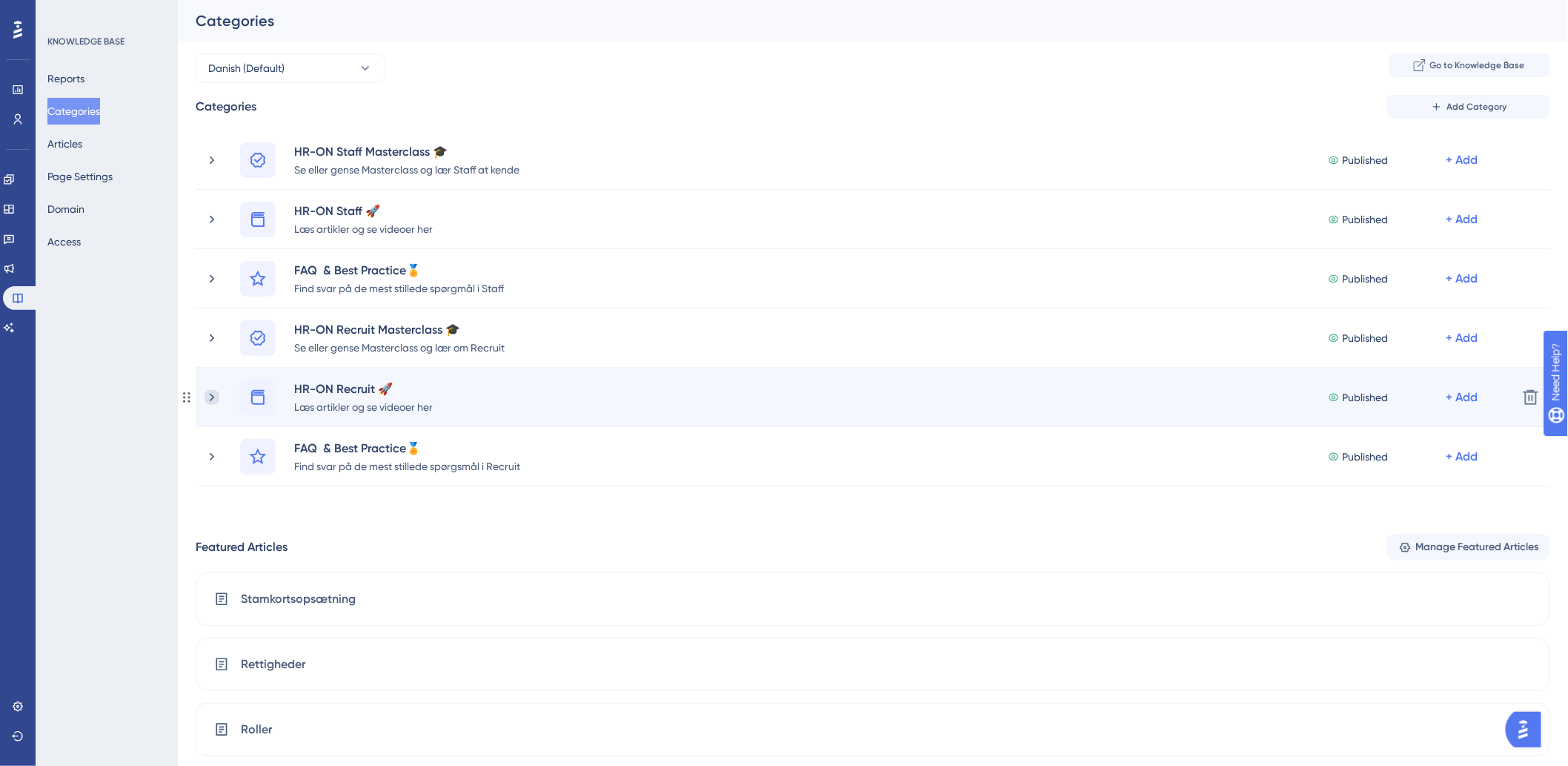
click at [210, 395] on icon at bounding box center [211, 397] width 15 height 15
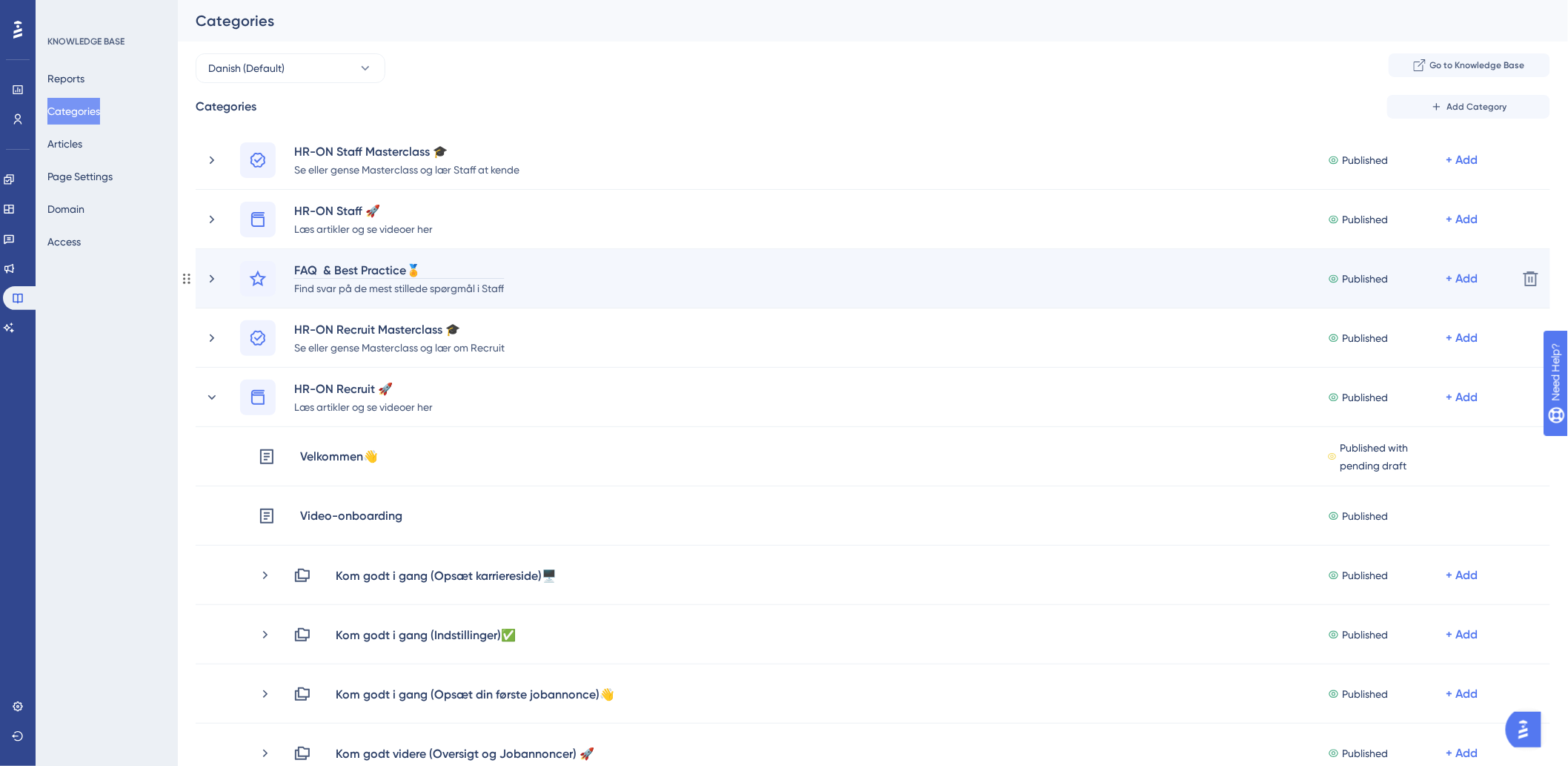
click at [403, 268] on div "FAQ & Best Practice🏅" at bounding box center [399, 270] width 211 height 18
click at [399, 267] on div "FAQ & Best Practice🏅" at bounding box center [399, 270] width 211 height 18
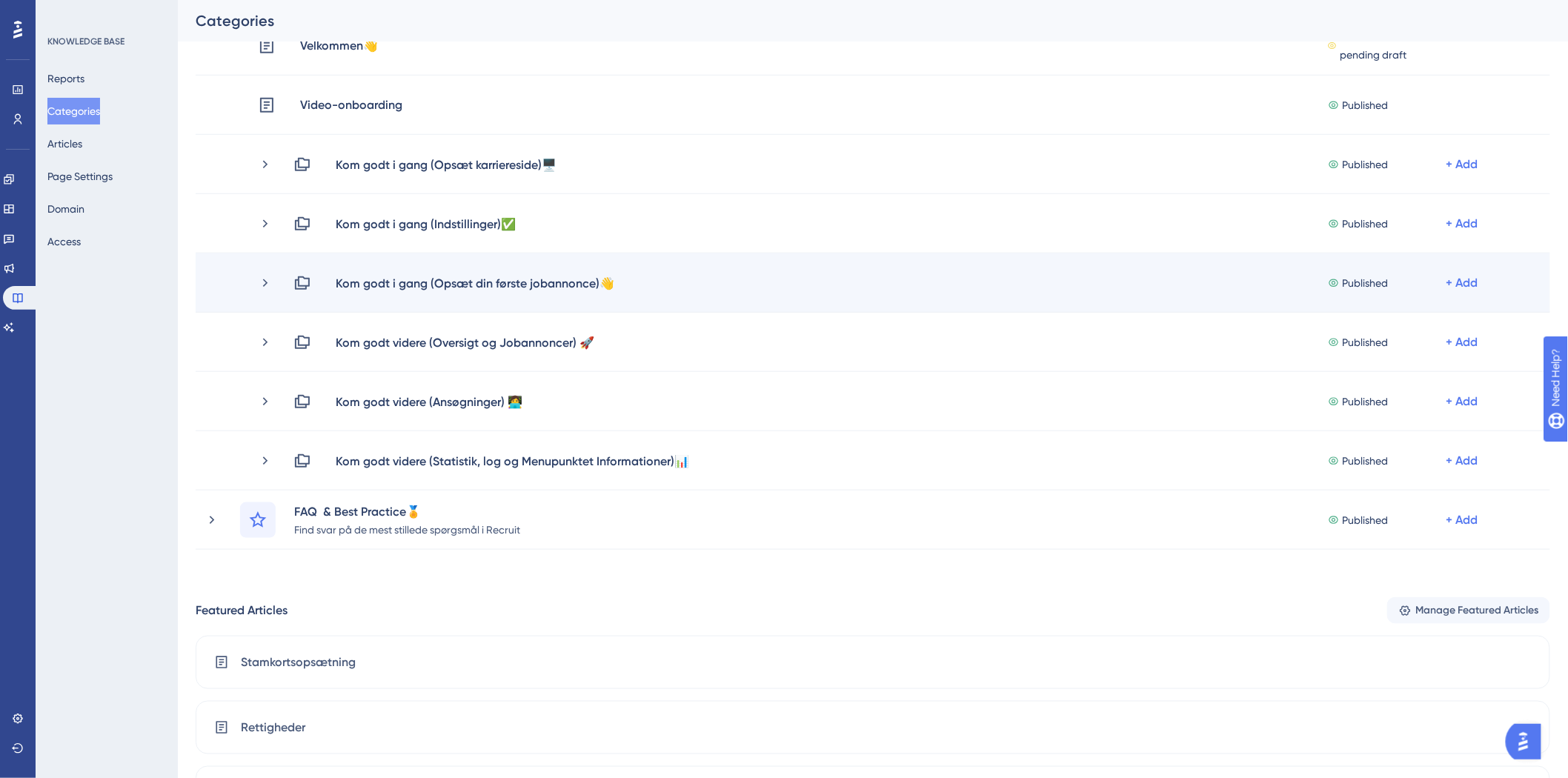
scroll to position [412, 0]
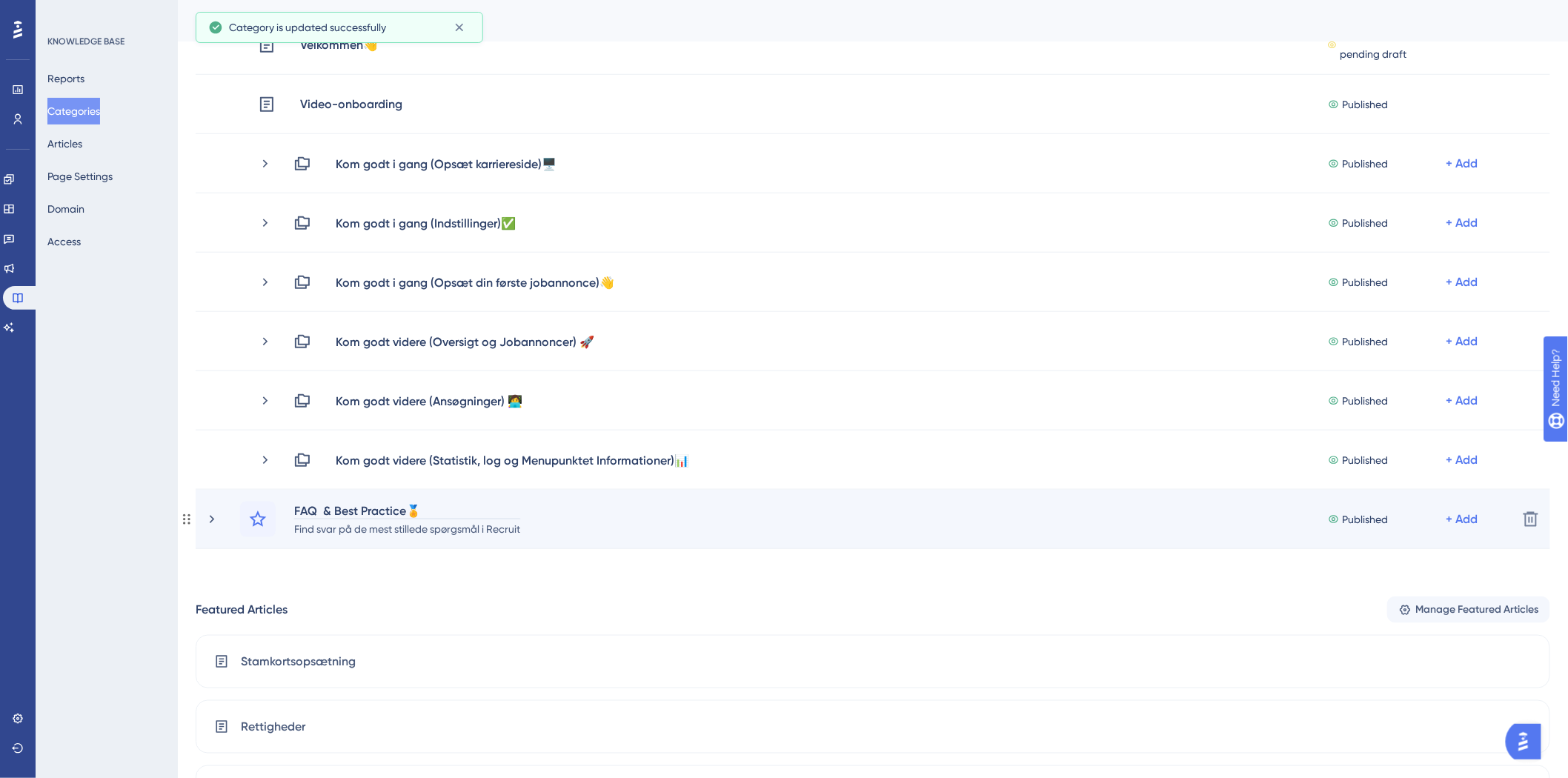
click at [406, 509] on div "FAQ & Best Practice🏅" at bounding box center [406, 511] width 228 height 18
click at [405, 509] on div "FAQ & Best Practice🏅" at bounding box center [406, 511] width 228 height 18
click at [403, 505] on div "FAQ & Best Practice🏅" at bounding box center [406, 511] width 228 height 18
click at [395, 515] on div "FAQ & Best Practice Recruit🏅" at bounding box center [406, 511] width 228 height 18
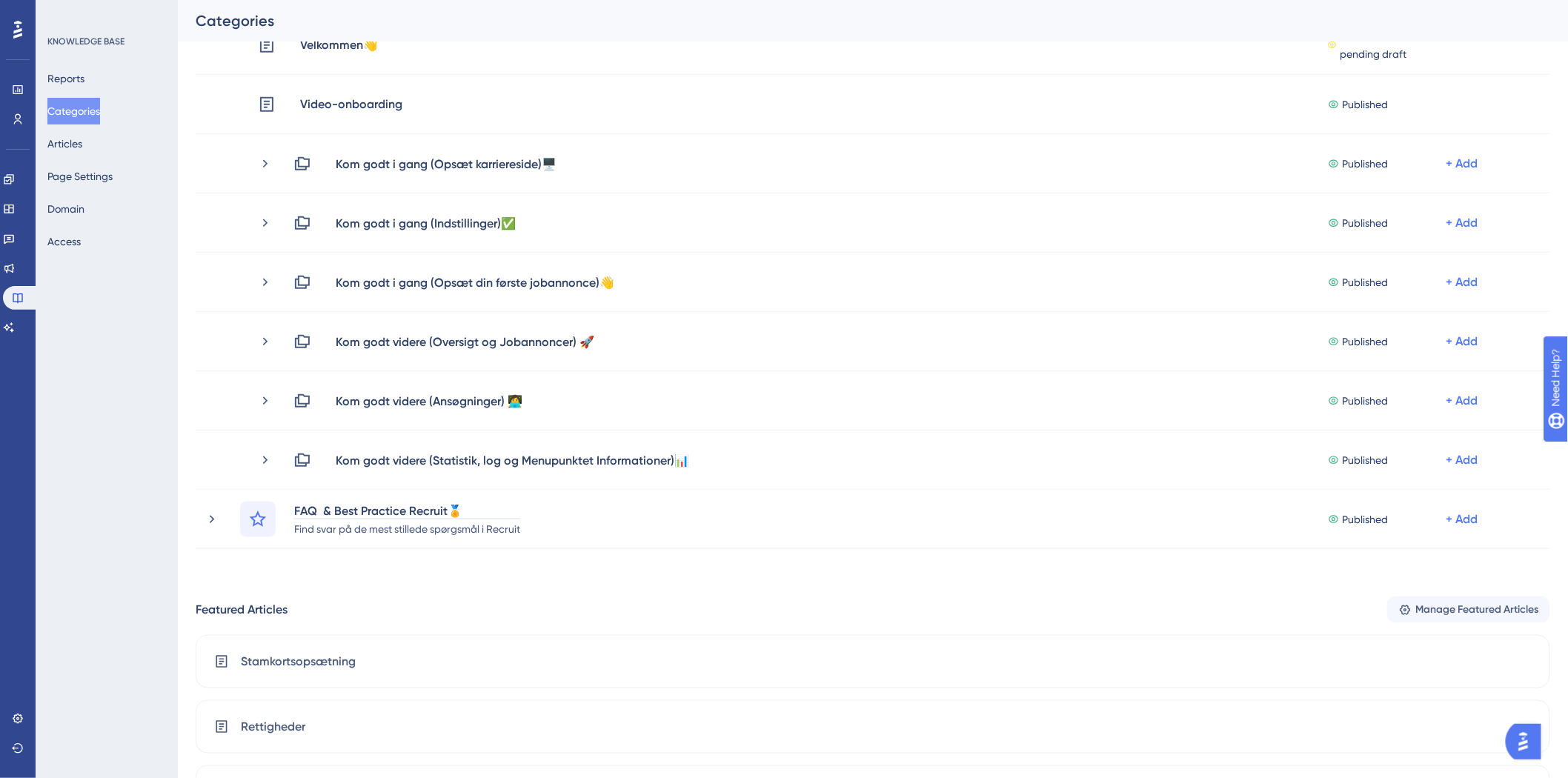
click at [178, 556] on div "Performance Users Engagement Widgets Feedback Product Updates Knowledge Base AI…" at bounding box center [873, 300] width 1390 height 1317
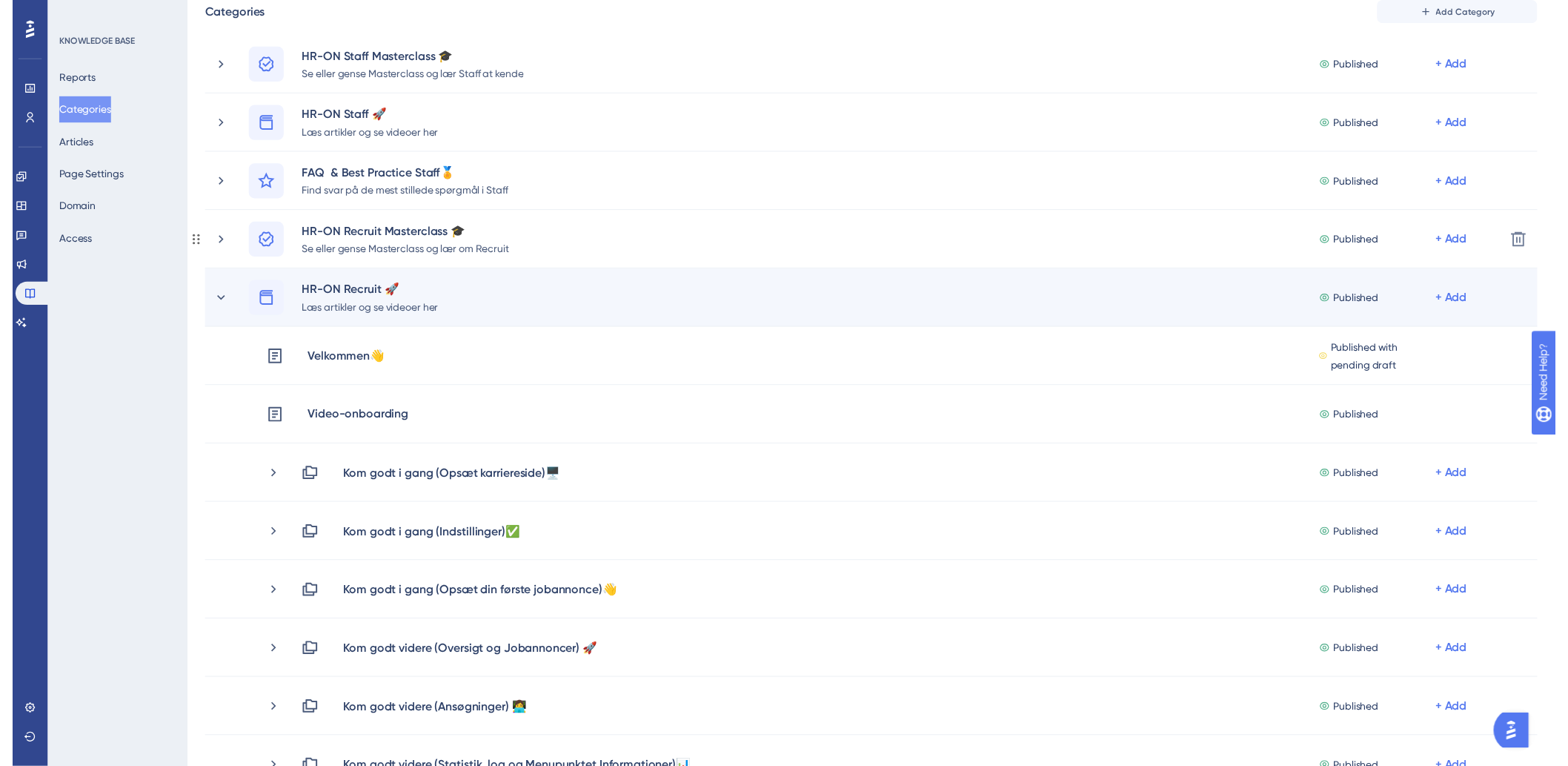
scroll to position [0, 0]
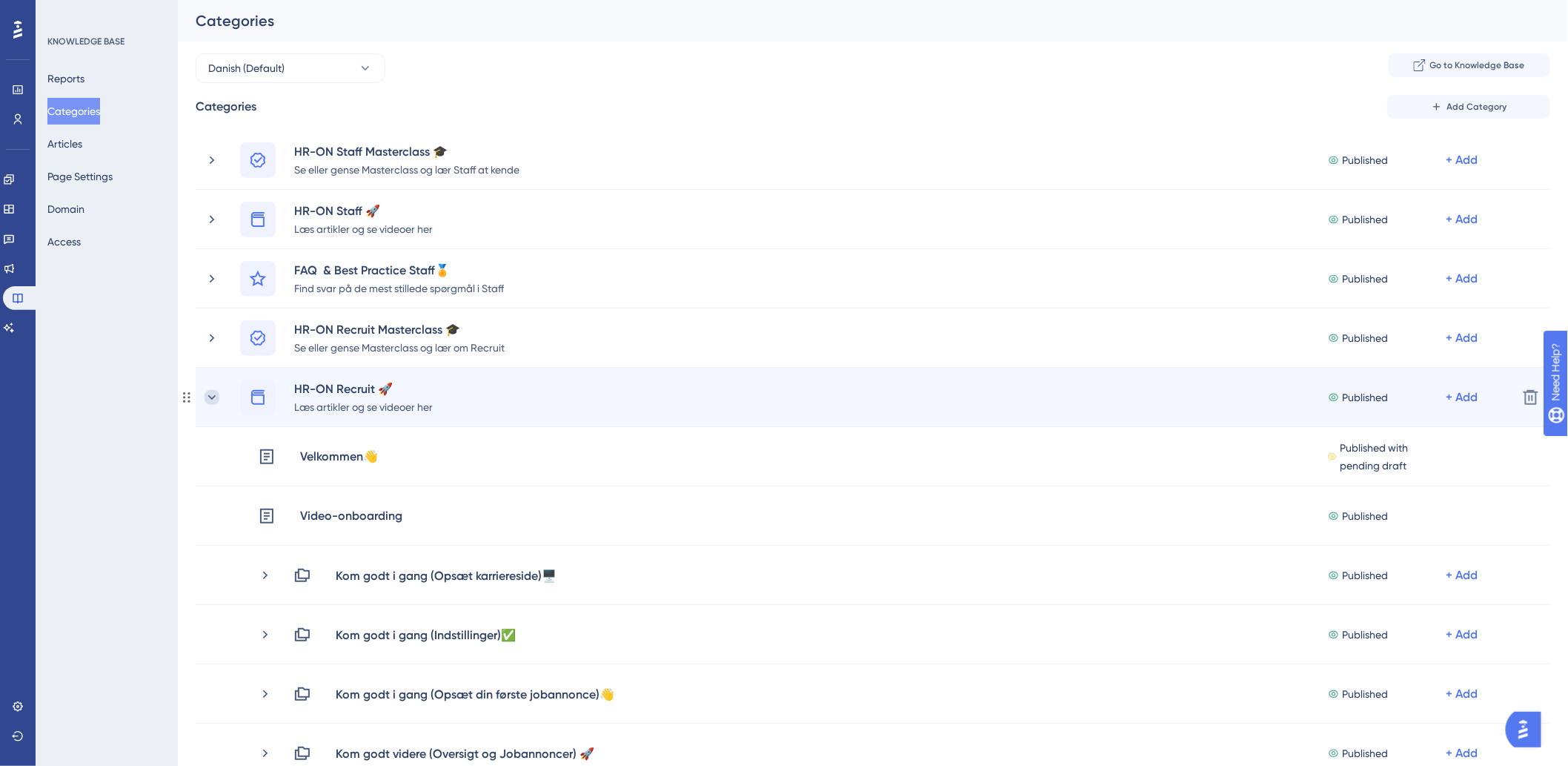
click at [210, 390] on icon at bounding box center [211, 397] width 15 height 15
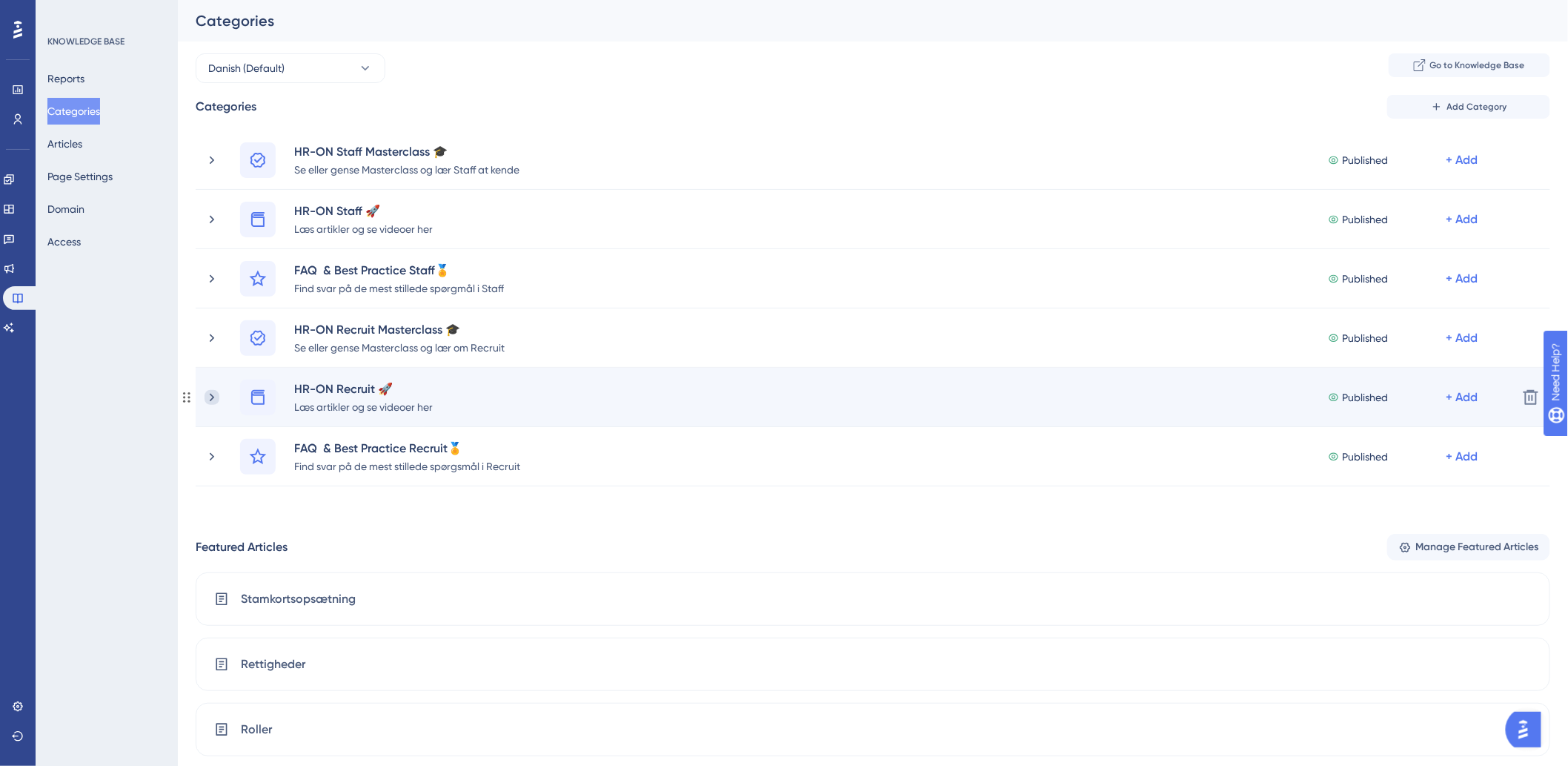
click at [210, 395] on icon at bounding box center [211, 396] width 4 height 8
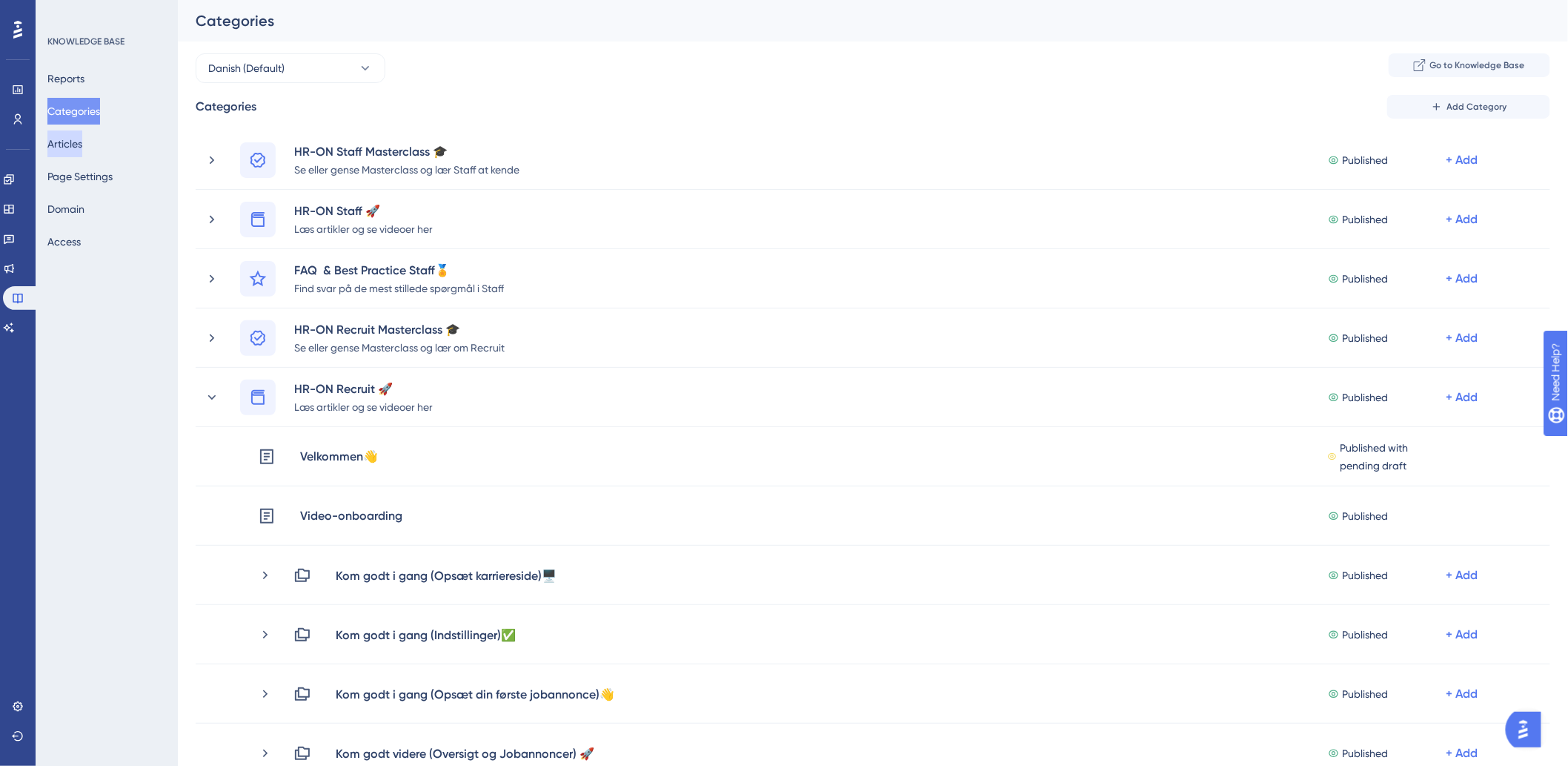
click at [82, 139] on button "Articles" at bounding box center [64, 144] width 35 height 27
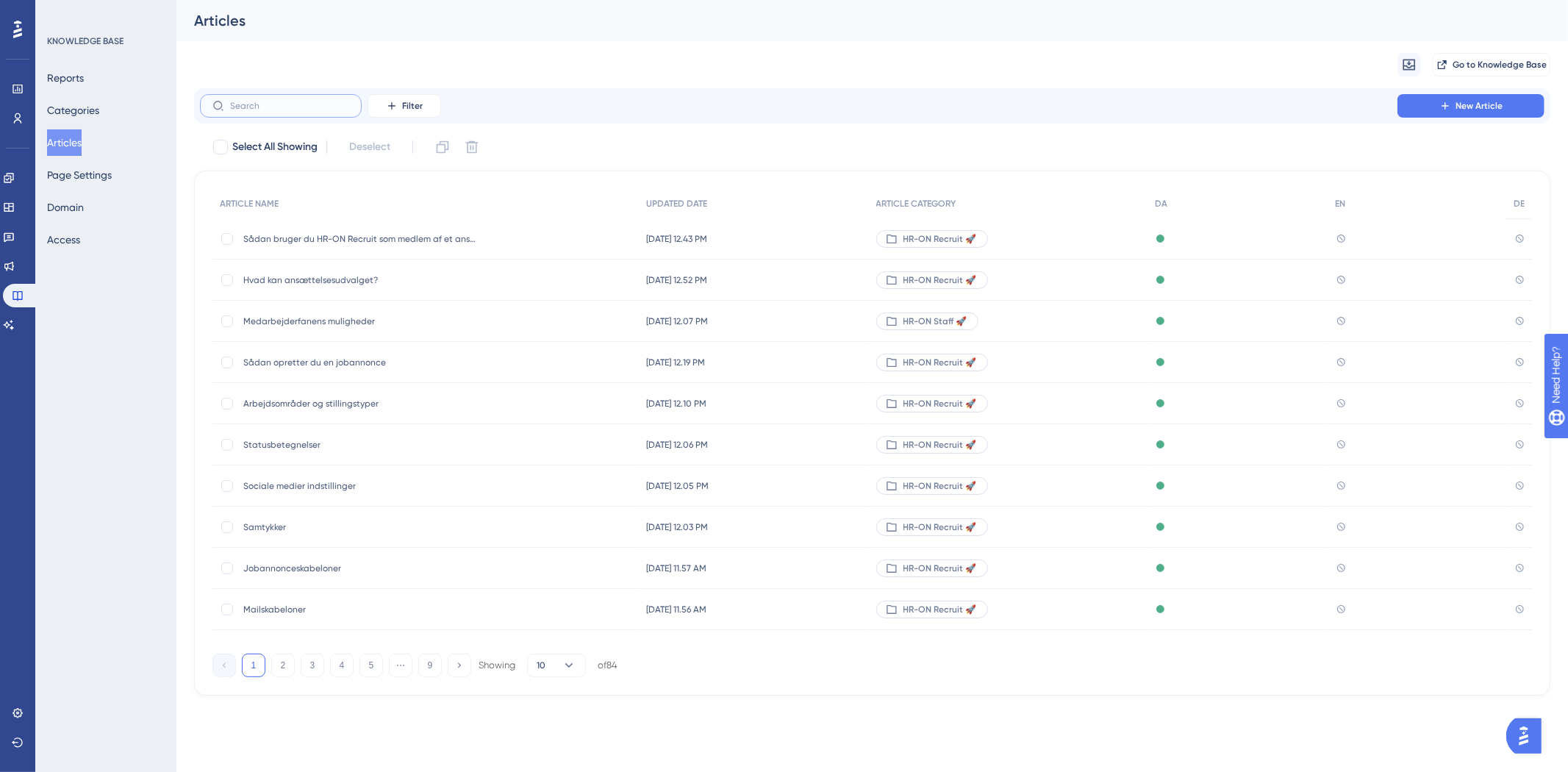
click at [337, 106] on input "text" at bounding box center [290, 106] width 119 height 10
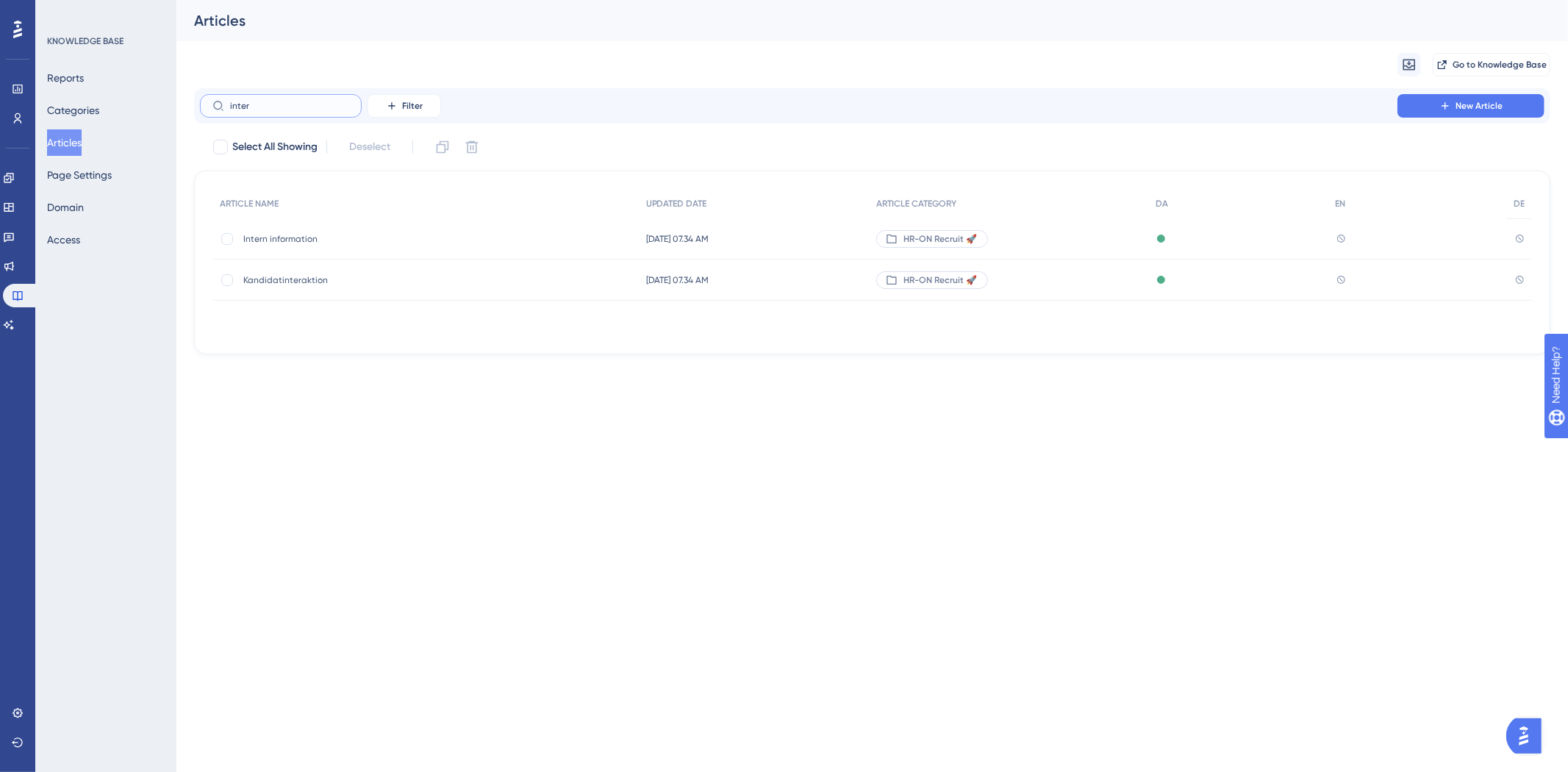
type input "interb"
checkbox input "true"
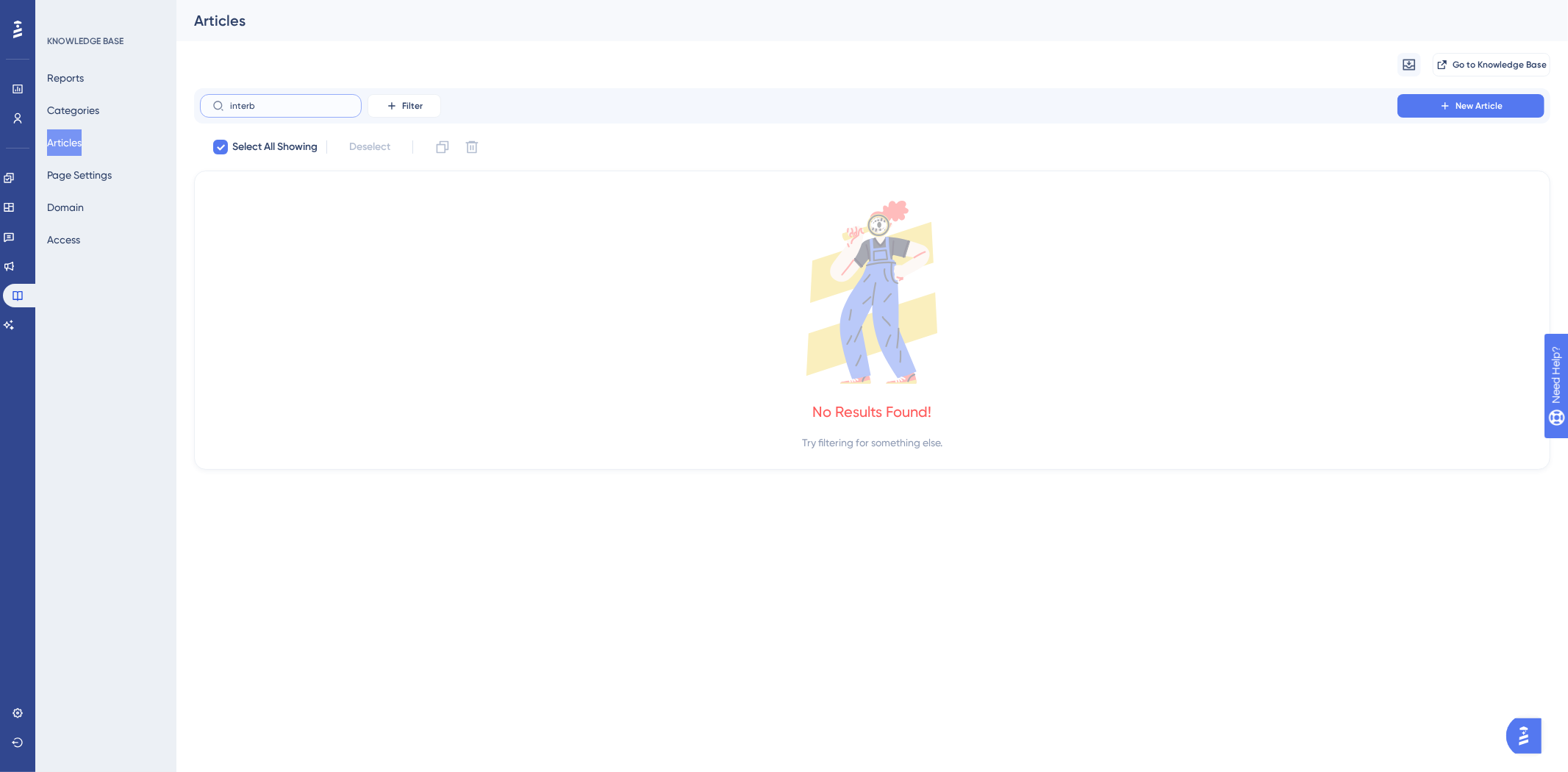
type input "inter"
checkbox input "false"
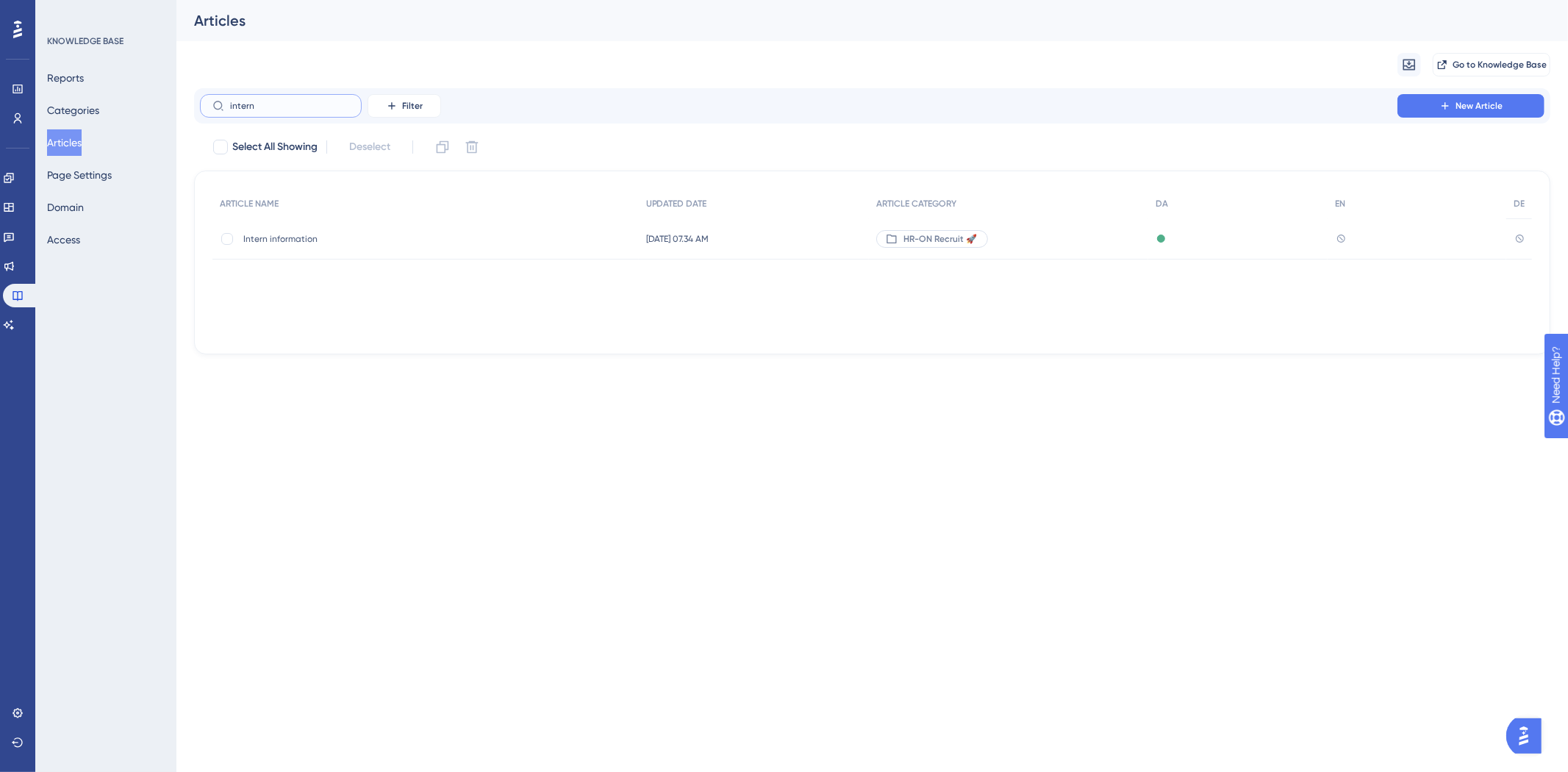
type input "intern"
click at [272, 238] on span "Intern information" at bounding box center [361, 239] width 235 height 12
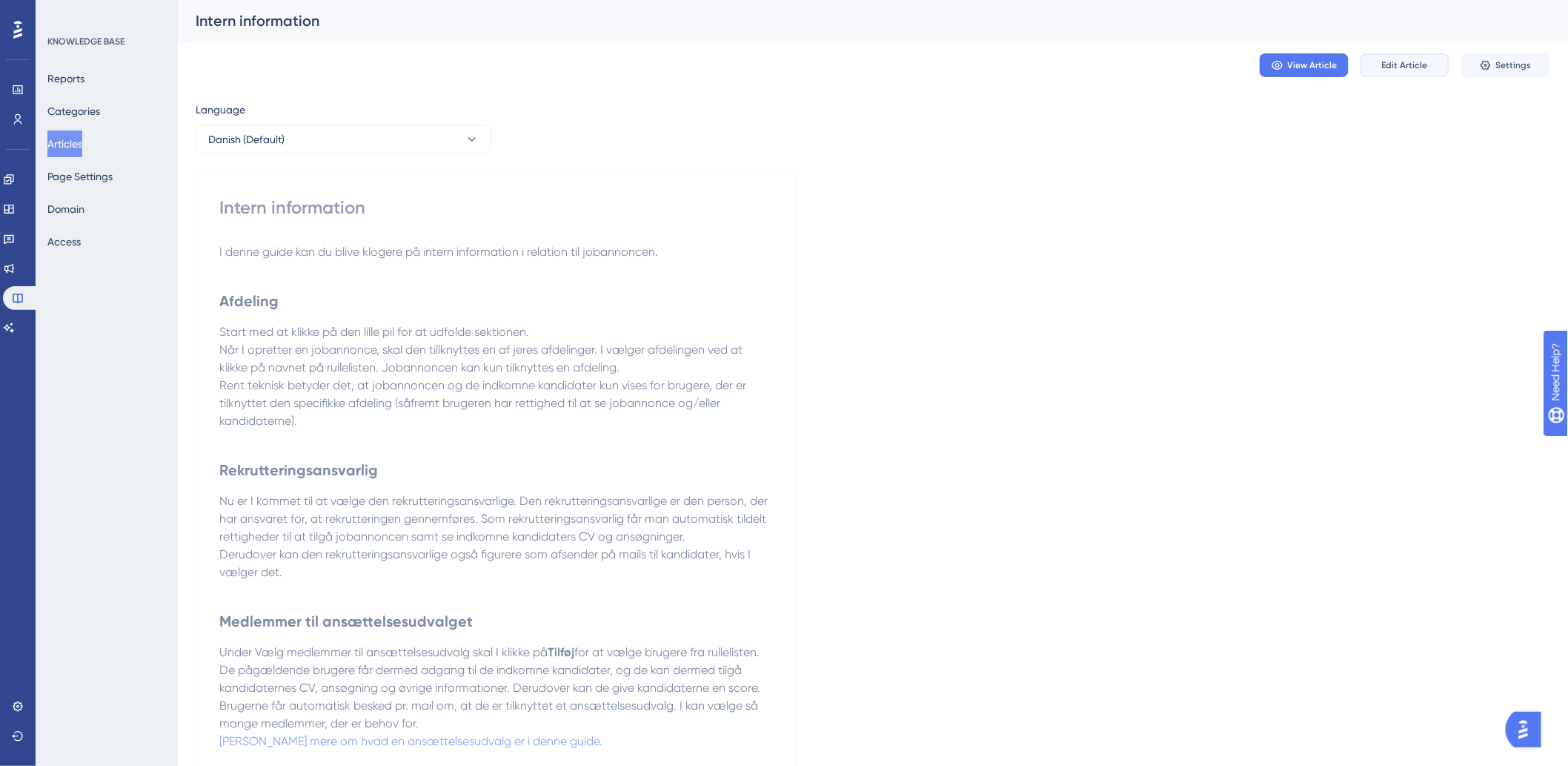
click at [1419, 64] on span "Edit Article" at bounding box center [1404, 65] width 46 height 12
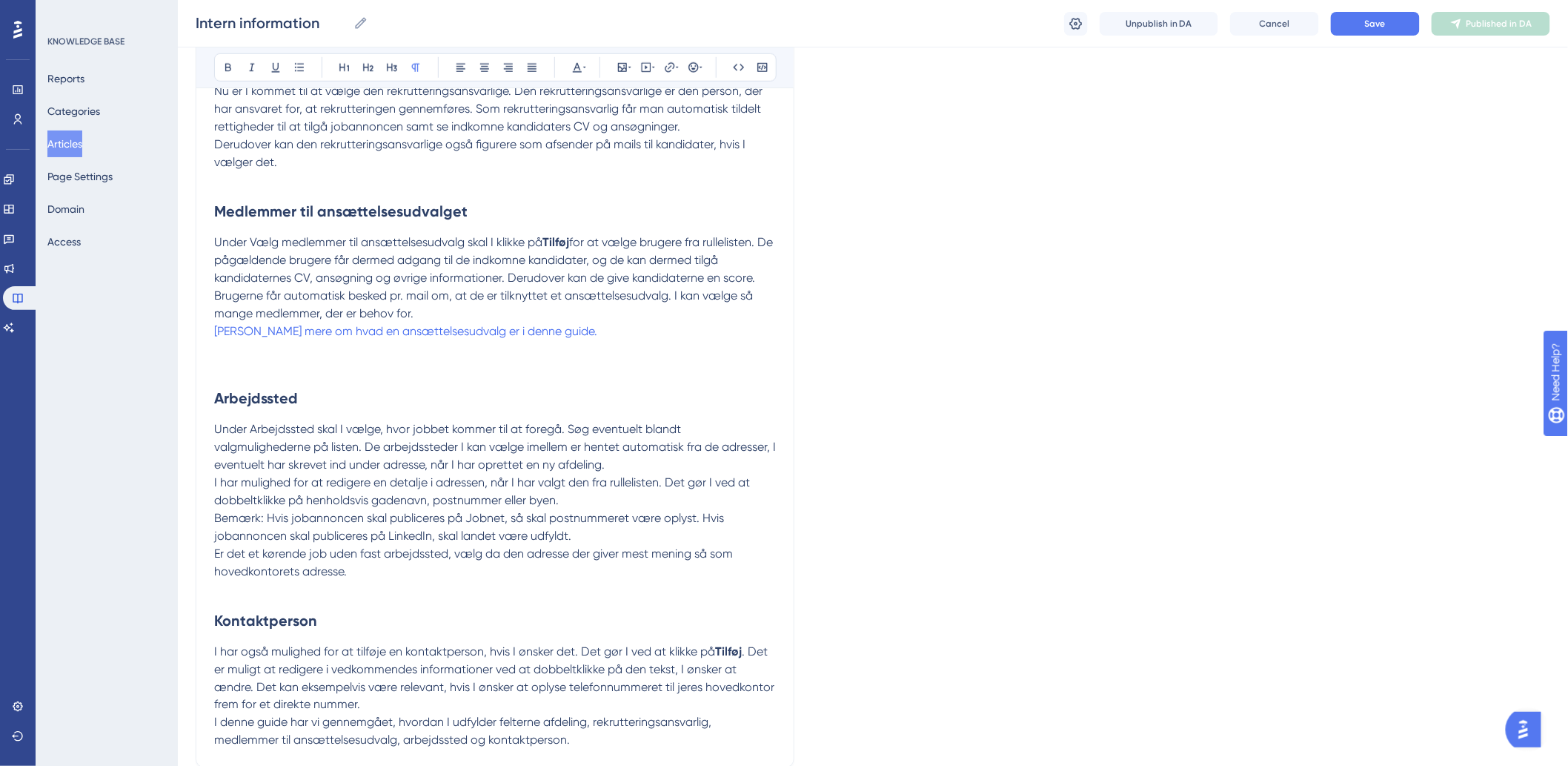
scroll to position [624, 0]
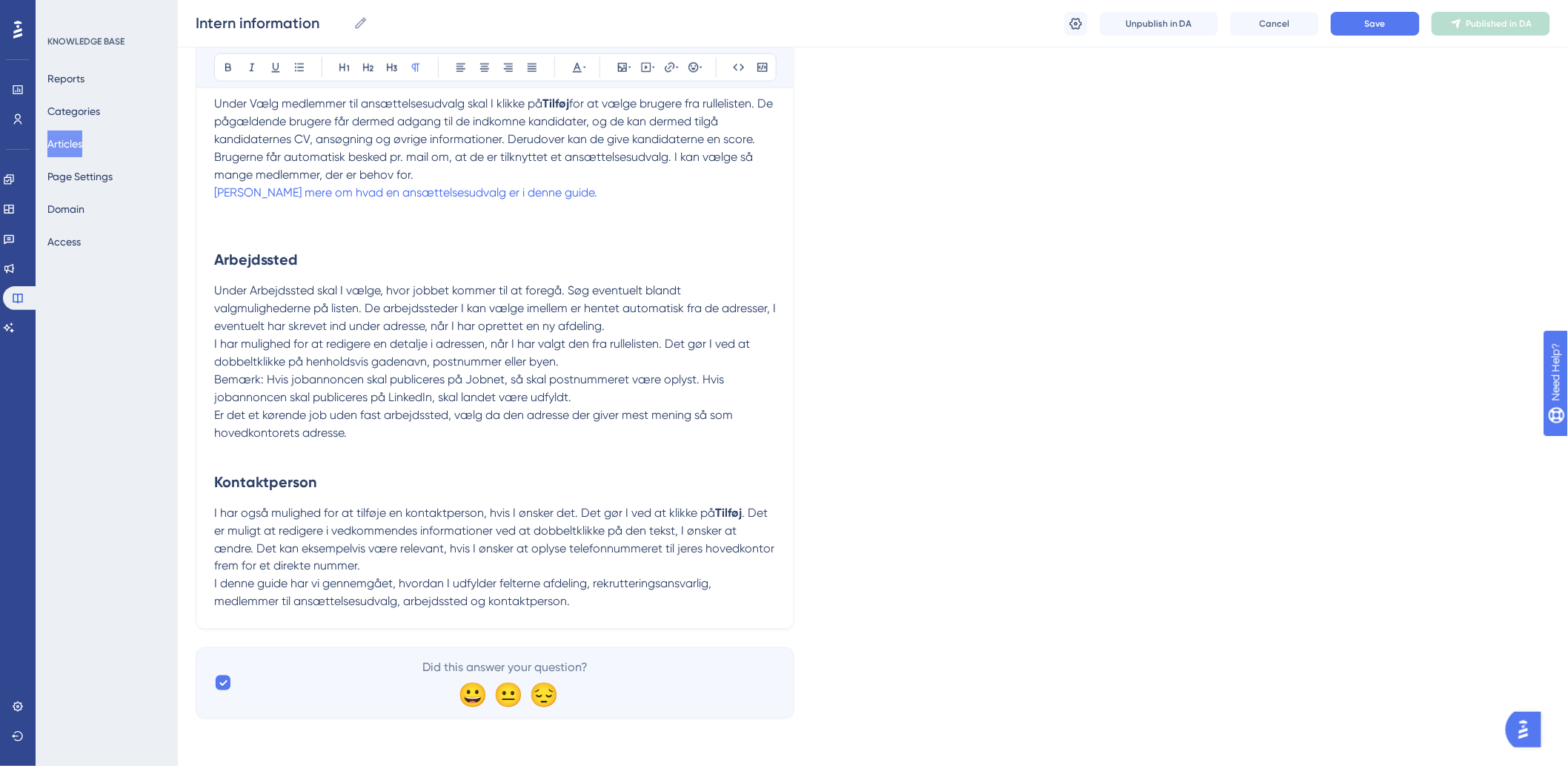
click at [621, 621] on div "Intern information Bold Italic Underline Bullet Point Heading 1 Heading 2 Headi…" at bounding box center [495, 87] width 599 height 1084
click at [625, 613] on div "Intern information Bold Italic Underline Bullet Point Heading 1 Heading 2 Headi…" at bounding box center [495, 87] width 599 height 1084
click at [627, 599] on p "I denne guide har vi gennemgået, hvordan I udfylder felterne afdeling, rekrutte…" at bounding box center [495, 592] width 562 height 35
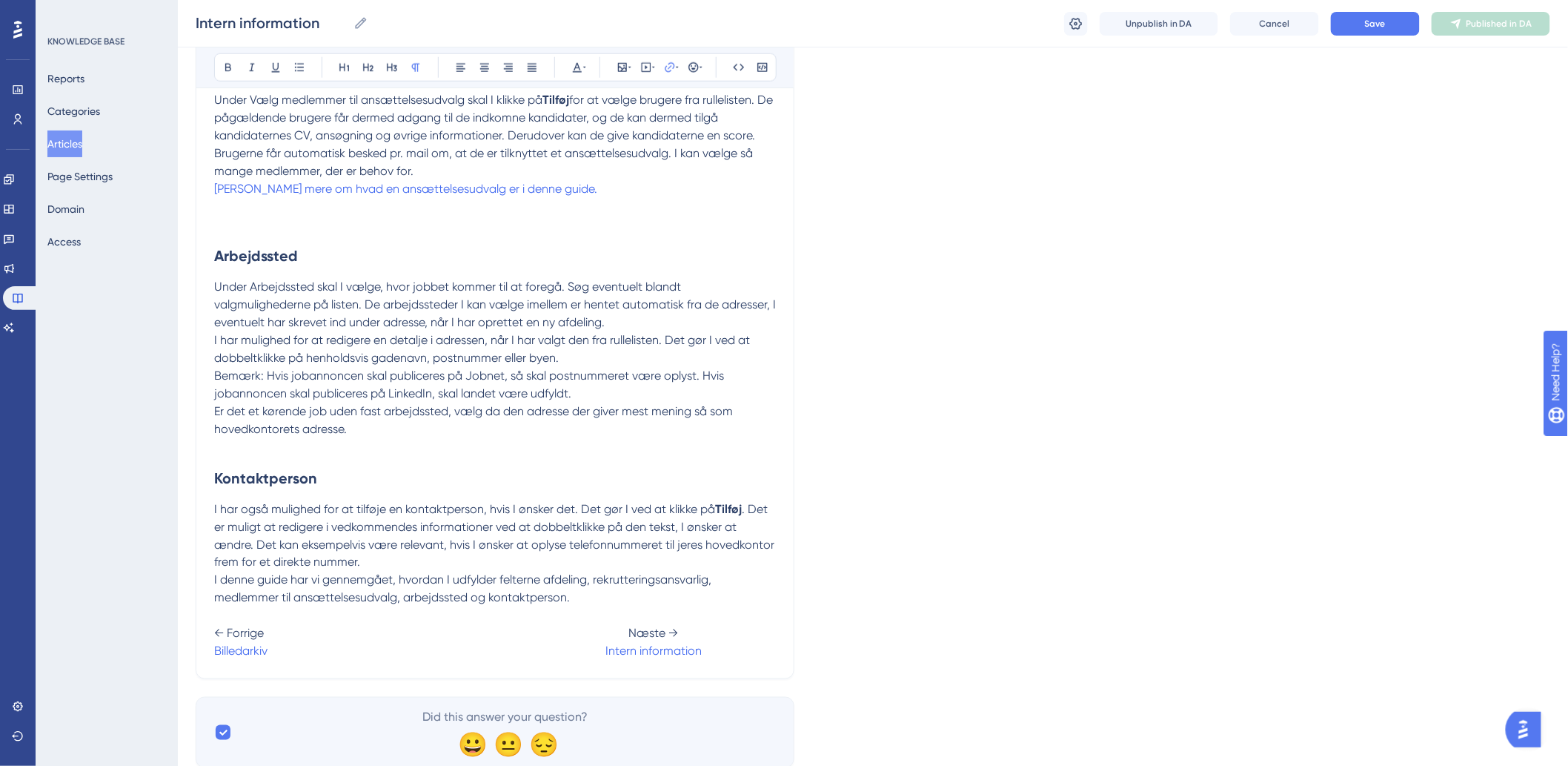
click at [284, 654] on span at bounding box center [436, 651] width 338 height 14
click at [290, 668] on div "Intern information Bold Italic Underline Bullet Point Heading 1 Heading 2 Headi…" at bounding box center [495, 110] width 599 height 1137
click at [290, 656] on span at bounding box center [436, 651] width 338 height 14
click at [400, 659] on span "Sådan opretter du en jobannonce" at bounding box center [307, 651] width 186 height 14
drag, startPoint x: 402, startPoint y: 660, endPoint x: 202, endPoint y: 677, distance: 200.7
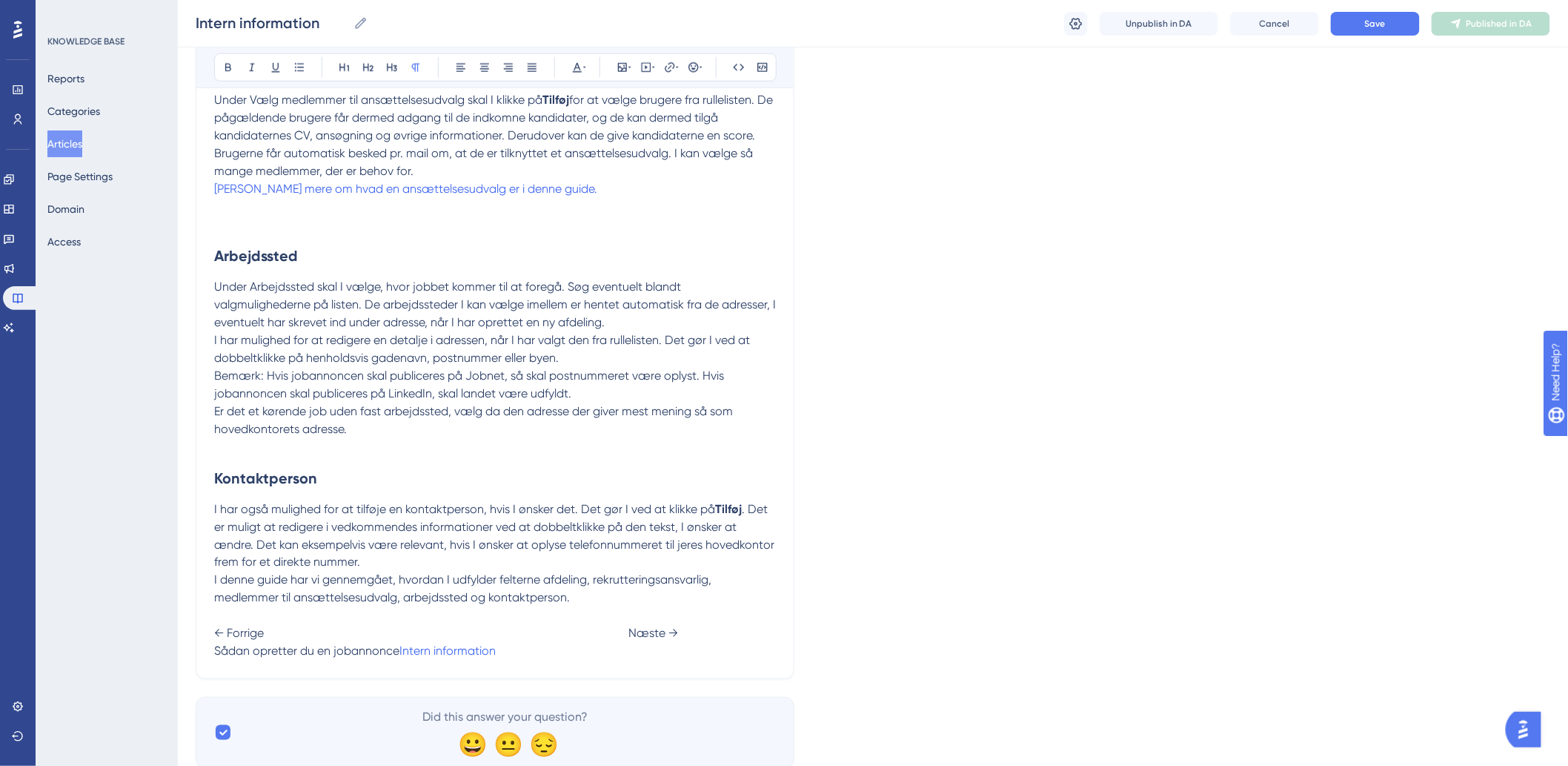
click at [202, 677] on div "Intern information Bold Italic Underline Bullet Point Heading 1 Heading 2 Headi…" at bounding box center [495, 110] width 599 height 1137
click at [676, 70] on icon at bounding box center [676, 68] width 3 height 12
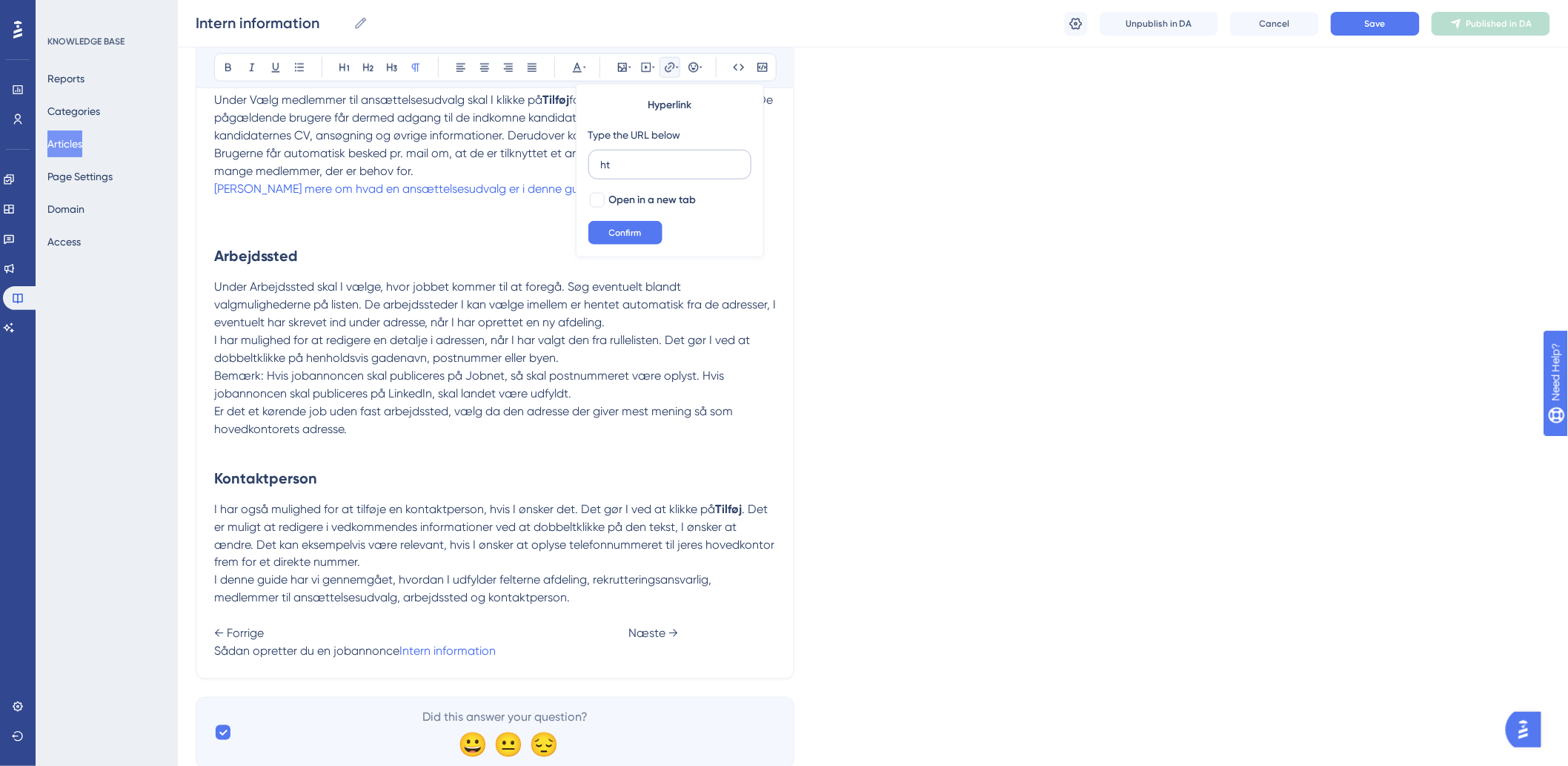
type input "h"
type input "[URL][DOMAIN_NAME]"
click at [647, 229] on button "Confirm" at bounding box center [625, 233] width 74 height 24
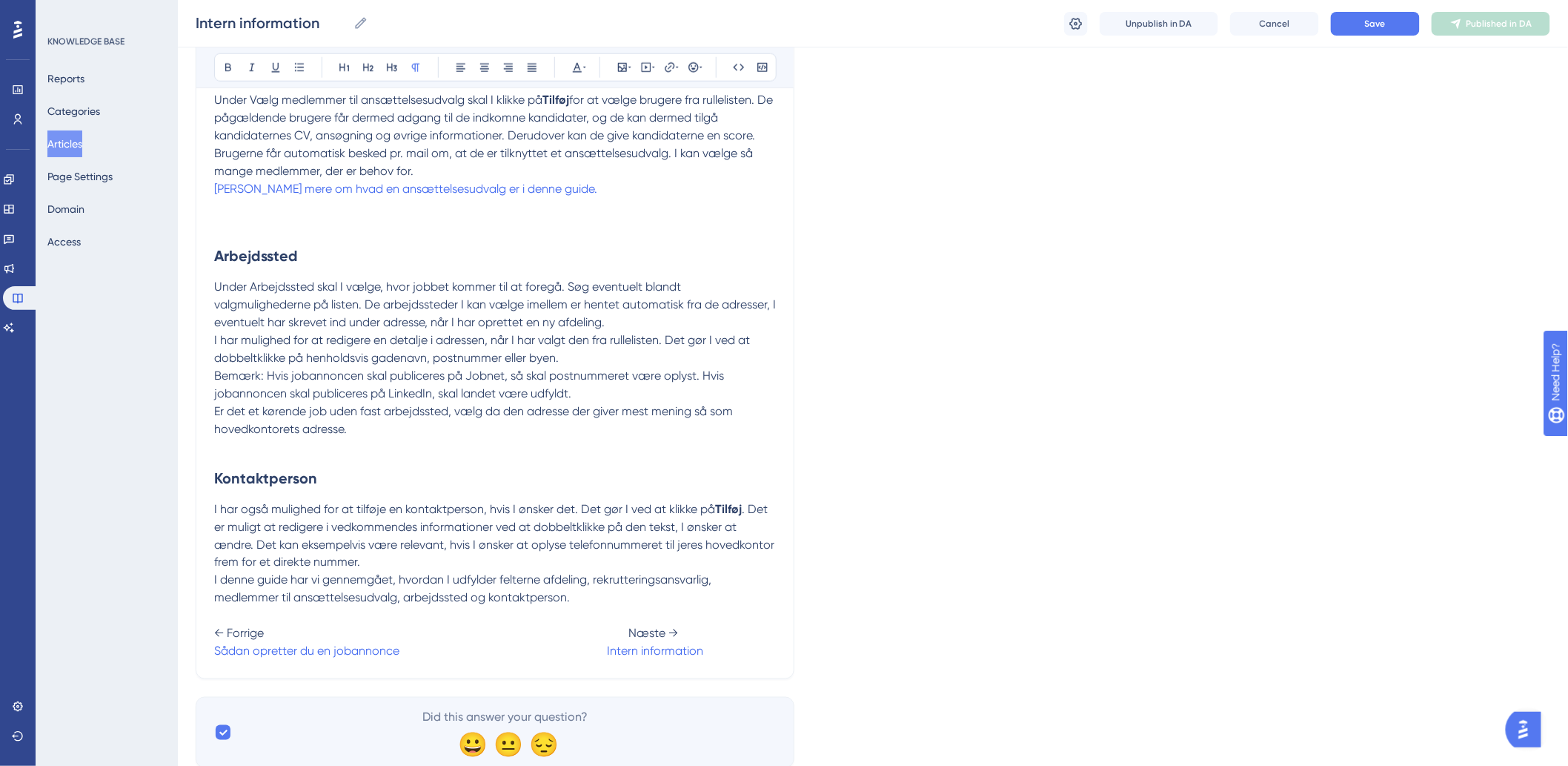
click at [396, 645] on p "I denne guide har vi gennemgået, hvordan I udfylder felterne afdeling, rekrutte…" at bounding box center [495, 616] width 562 height 89
drag, startPoint x: 713, startPoint y: 656, endPoint x: 611, endPoint y: 675, distance: 103.8
click at [611, 675] on div "Intern information Bold Italic Underline Bullet Point Heading 1 Heading 2 Headi…" at bounding box center [495, 110] width 599 height 1137
click at [632, 658] on p "I denne guide har vi gennemgået, hvordan I udfylder felterne afdeling, rekrutte…" at bounding box center [495, 616] width 562 height 89
drag, startPoint x: 710, startPoint y: 649, endPoint x: 611, endPoint y: 654, distance: 99.1
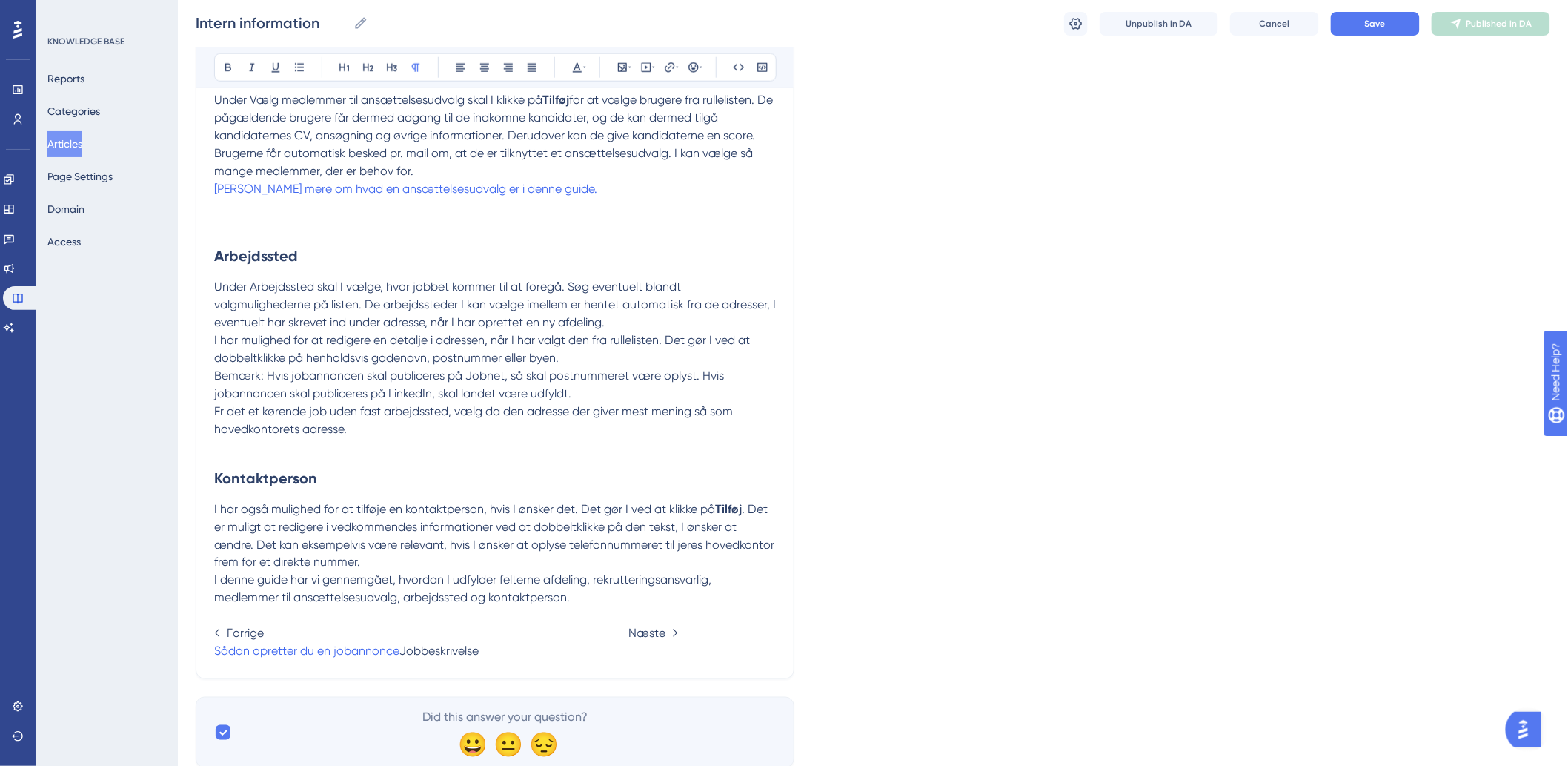
click at [611, 654] on p "I denne guide har vi gennemgået, hvordan I udfylder felterne afdeling, rekrutte…" at bounding box center [495, 616] width 562 height 89
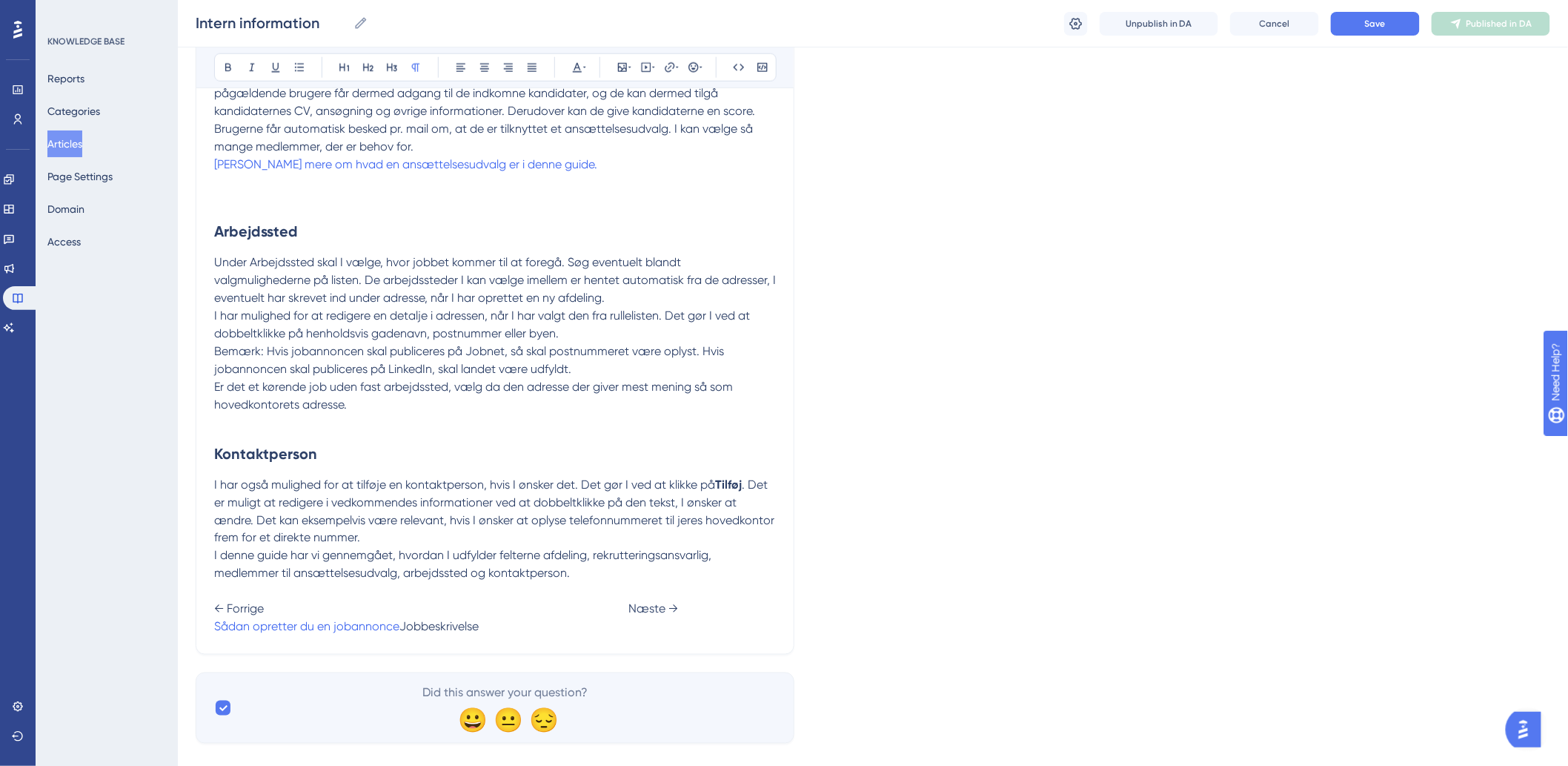
scroll to position [677, 0]
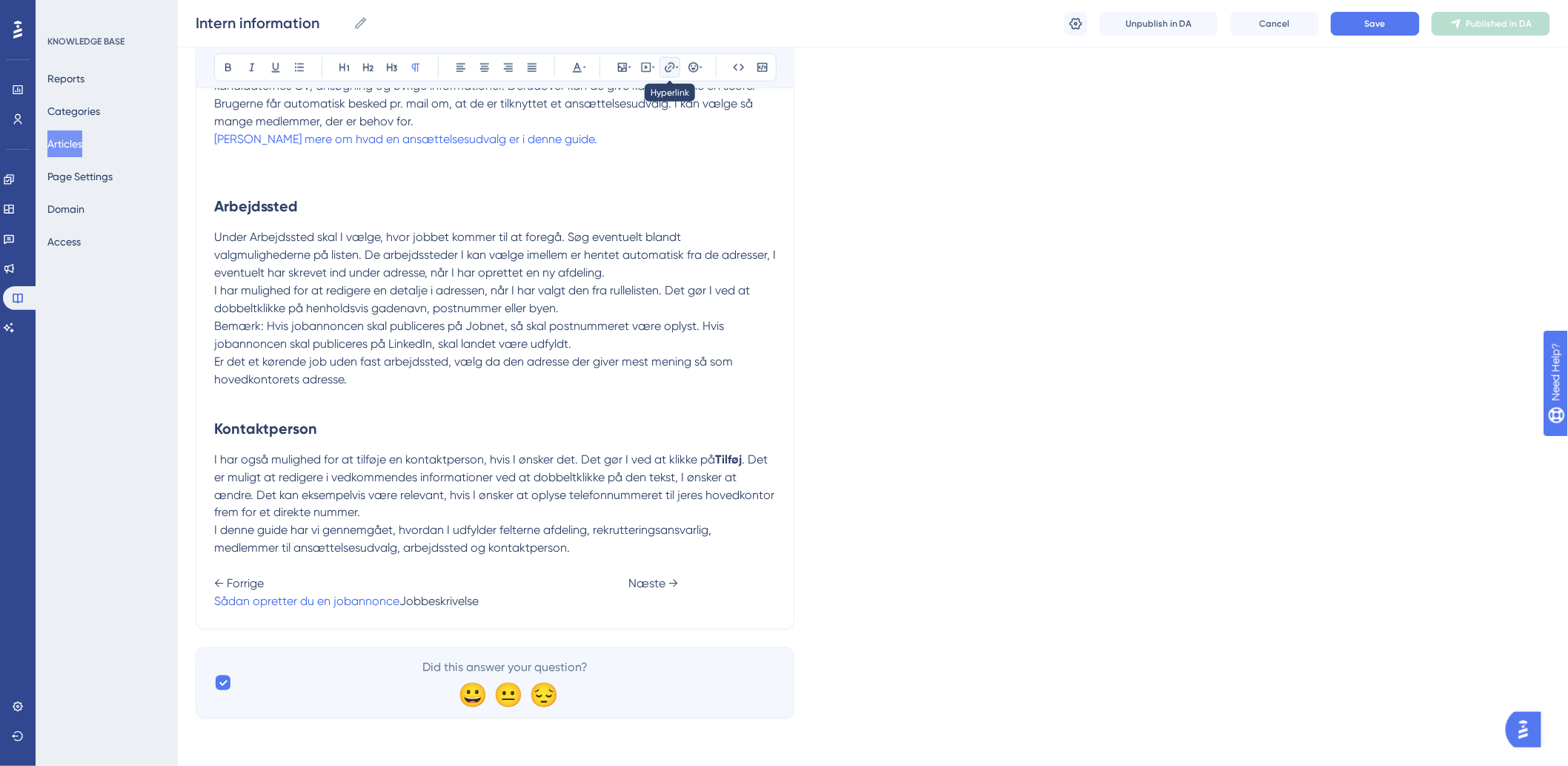
click at [665, 74] on button at bounding box center [670, 67] width 21 height 21
type input "h"
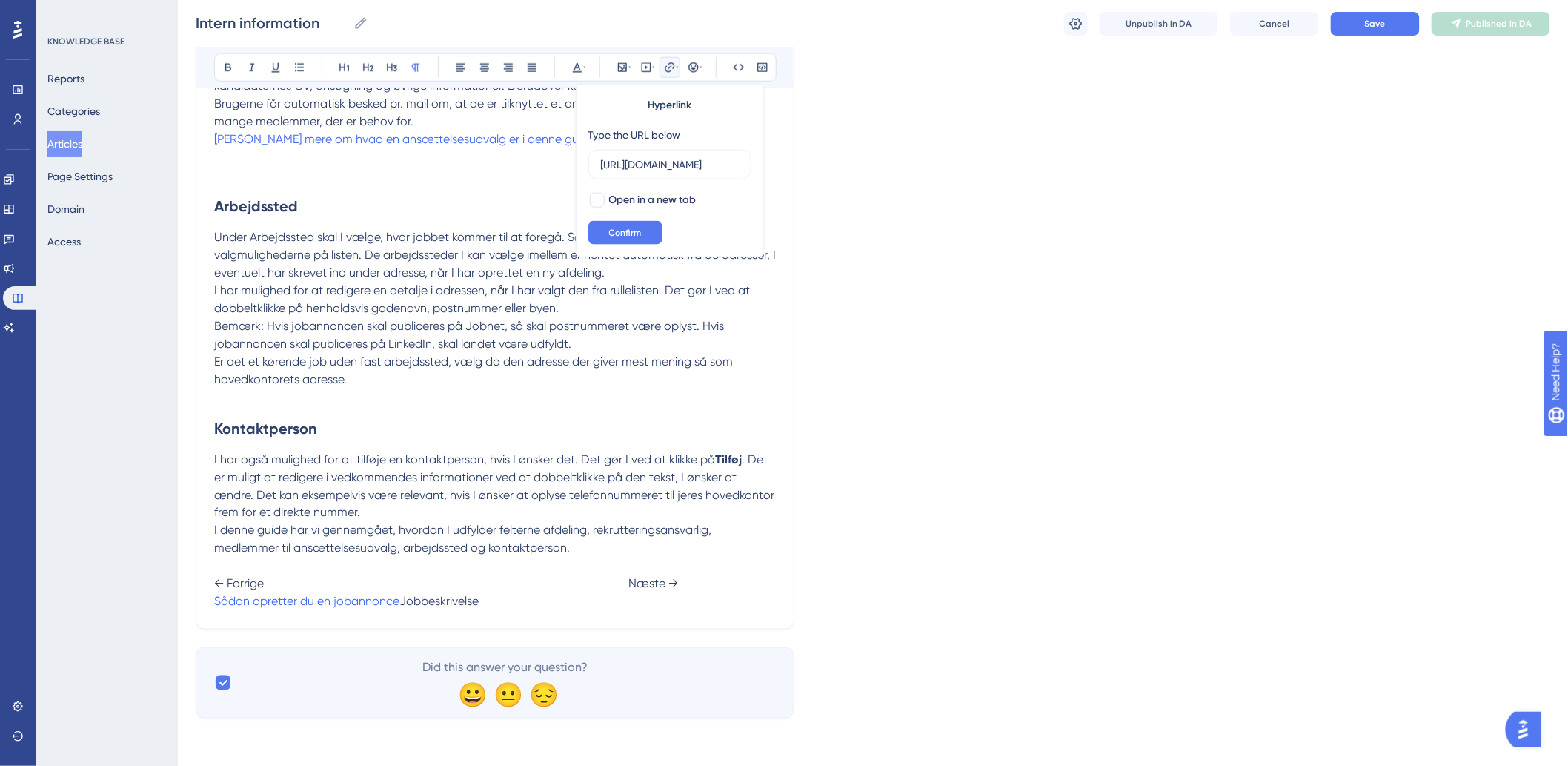
scroll to position [0, 133]
type input "[URL][DOMAIN_NAME]"
click at [650, 227] on button "Confirm" at bounding box center [625, 233] width 74 height 24
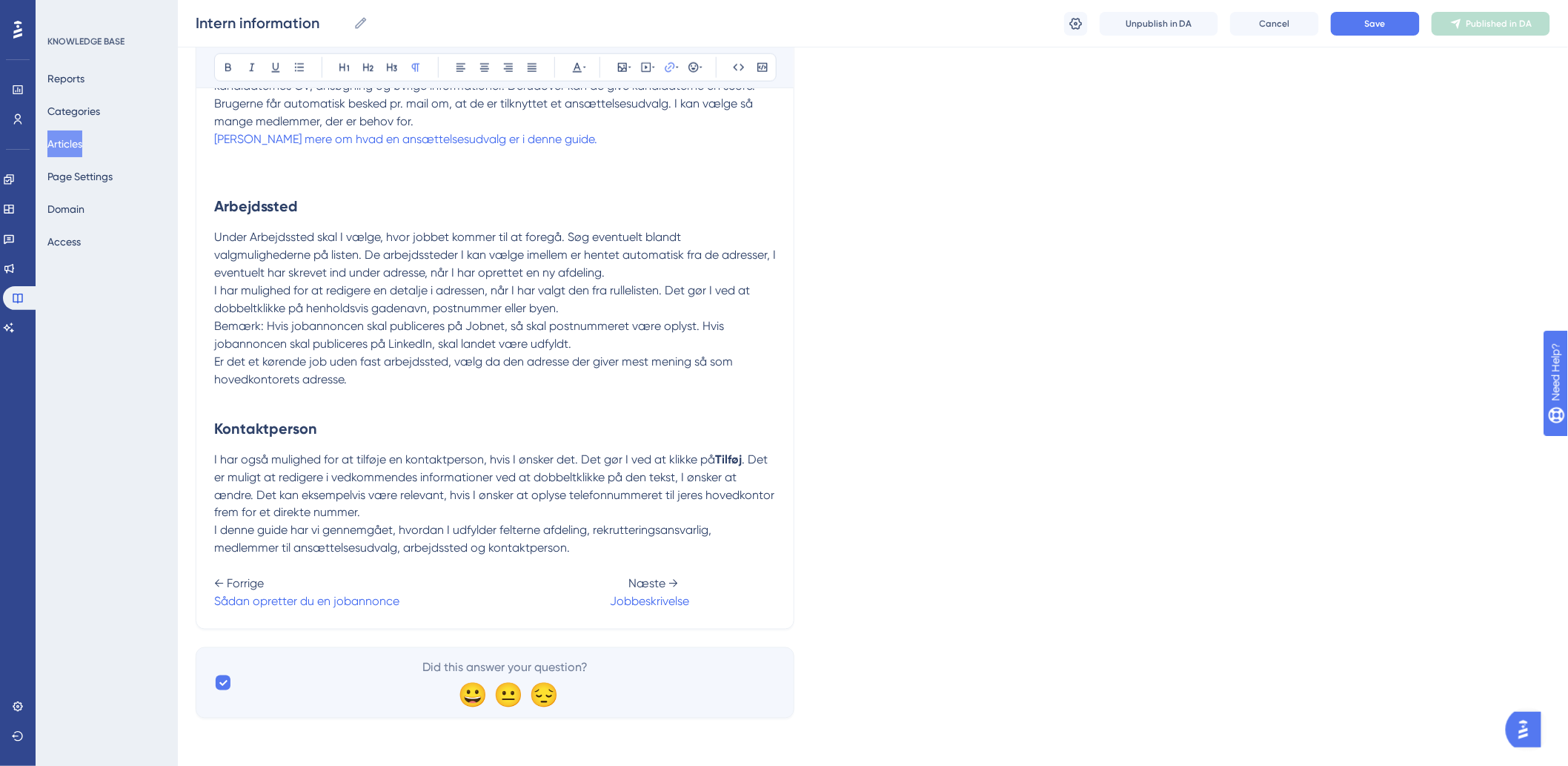
click at [625, 509] on p "I har også mulighed for at tilføje en kontaktperson, hvis I ønsker det. Det gør…" at bounding box center [495, 486] width 562 height 71
click at [1371, 30] on button "Save" at bounding box center [1375, 24] width 88 height 24
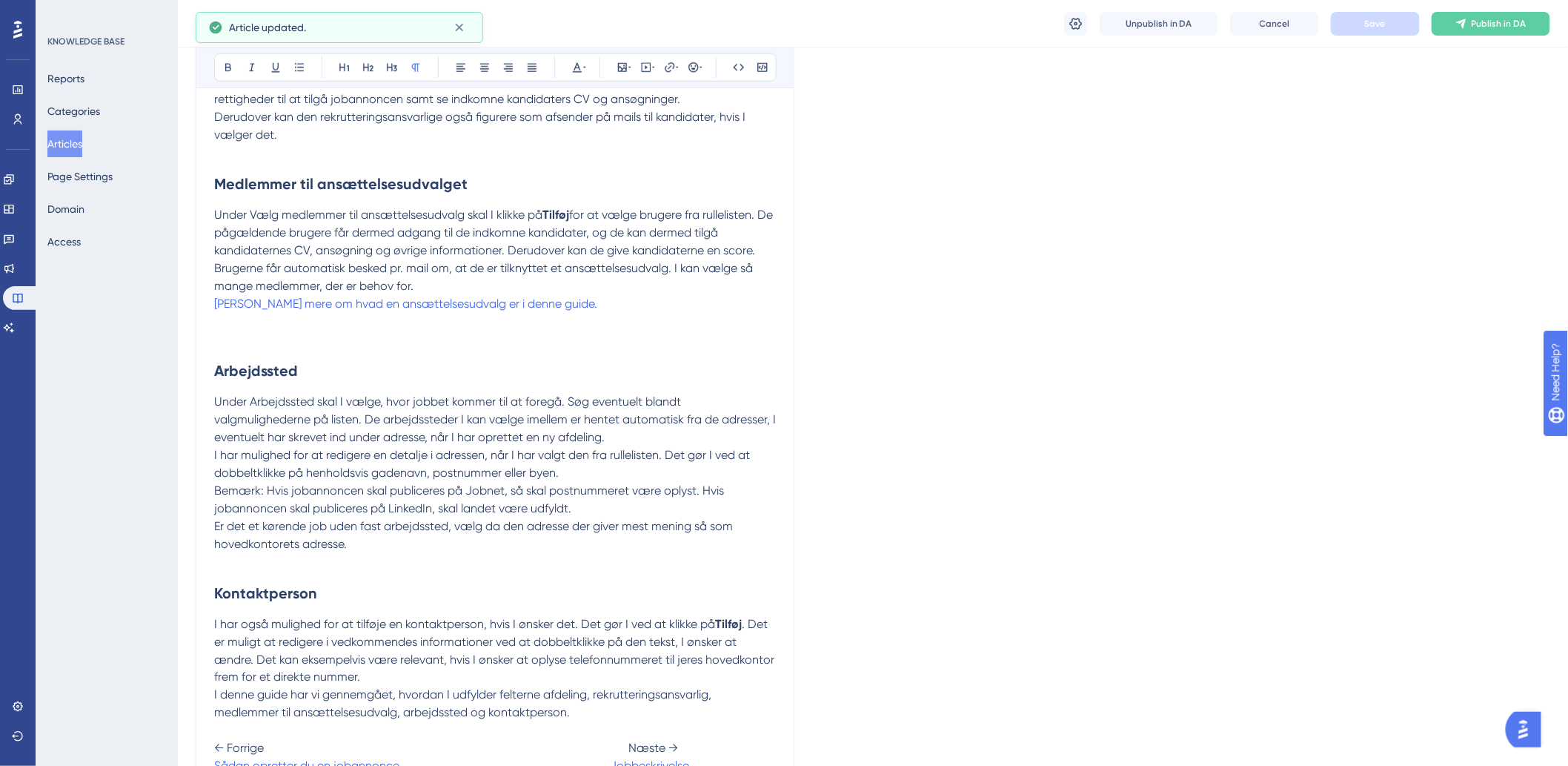
scroll to position [348, 0]
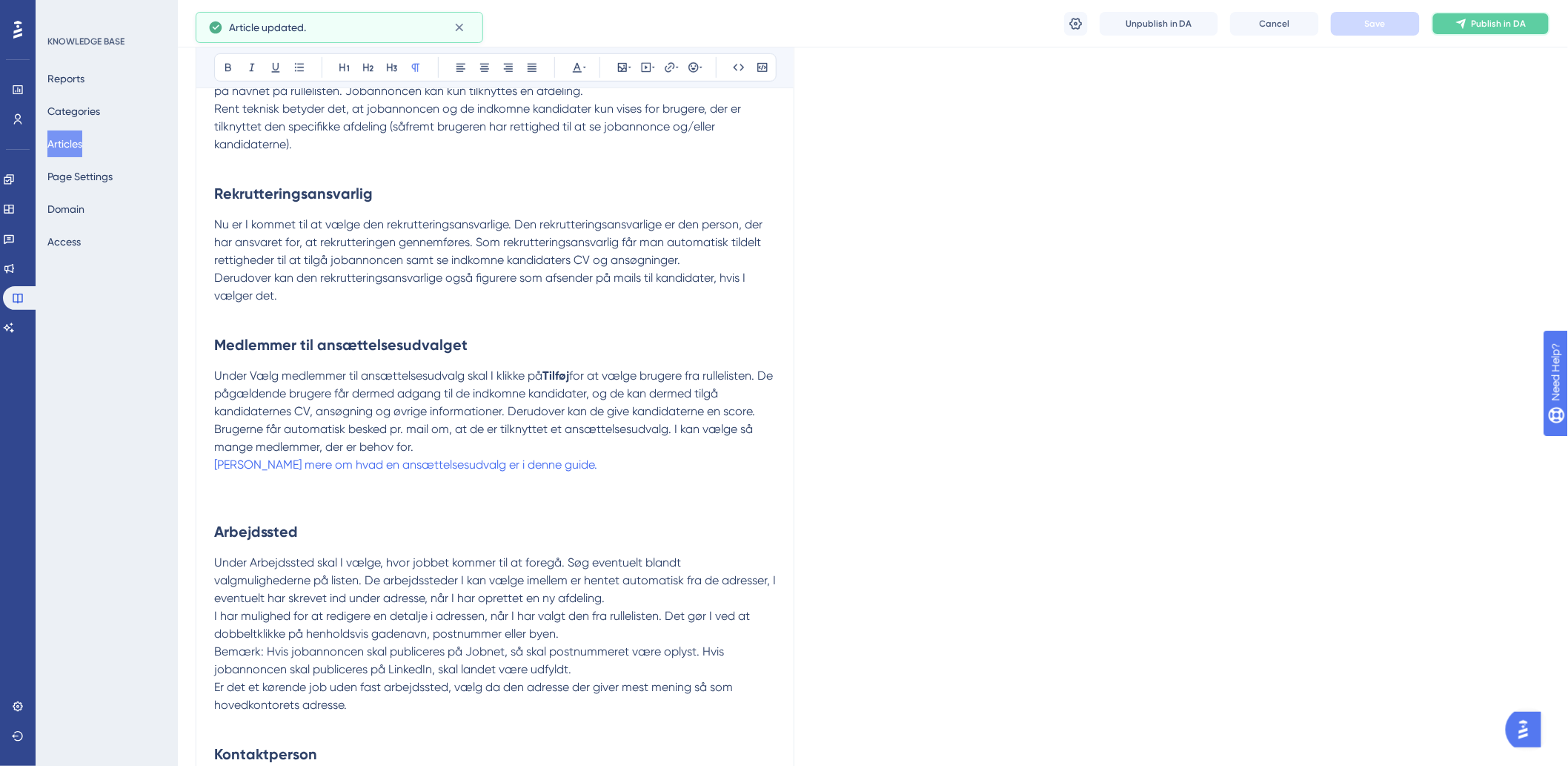
click at [1486, 27] on span "Publish in DA" at bounding box center [1499, 24] width 55 height 12
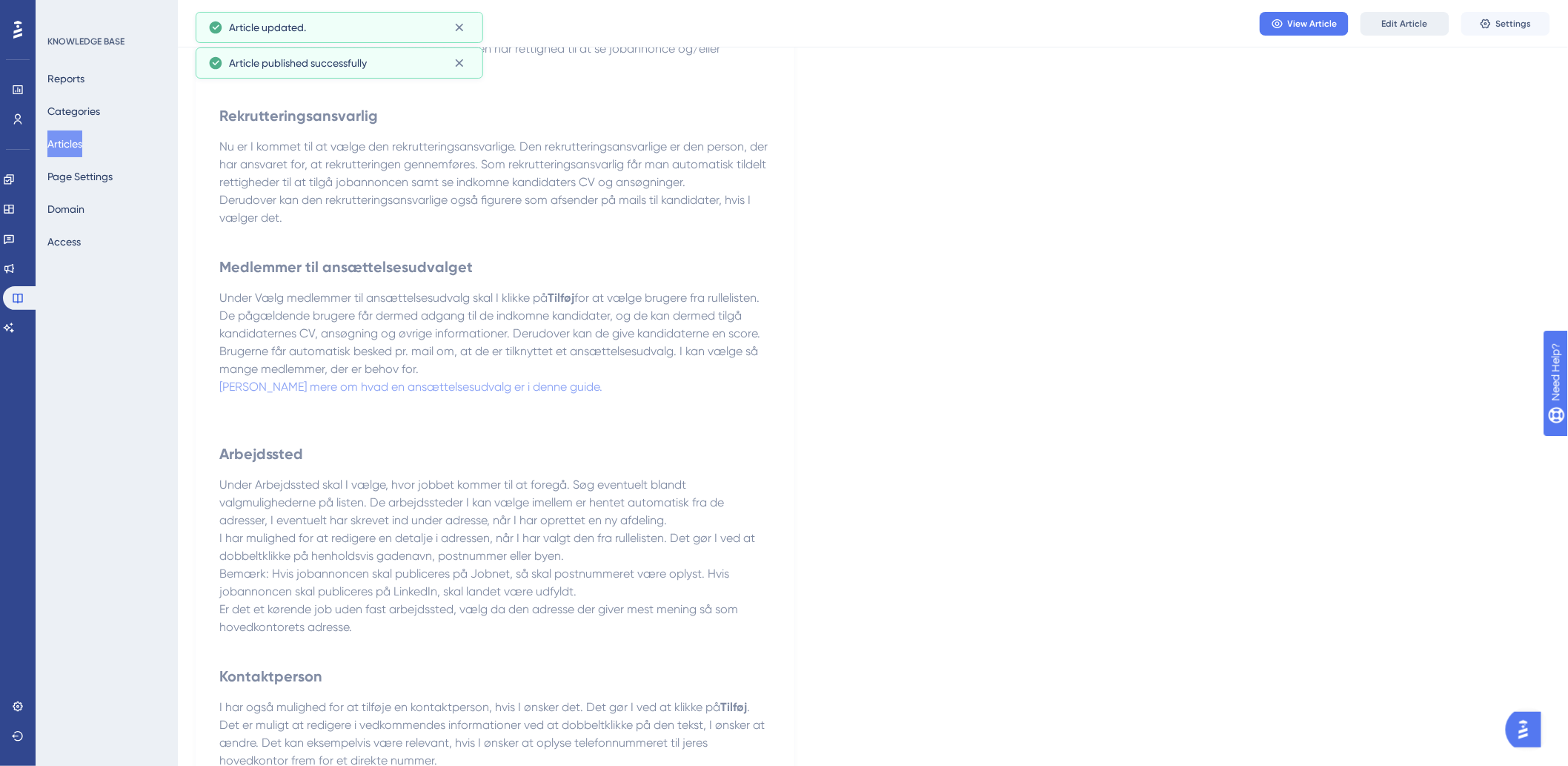
click at [1388, 24] on span "Edit Article" at bounding box center [1404, 24] width 46 height 12
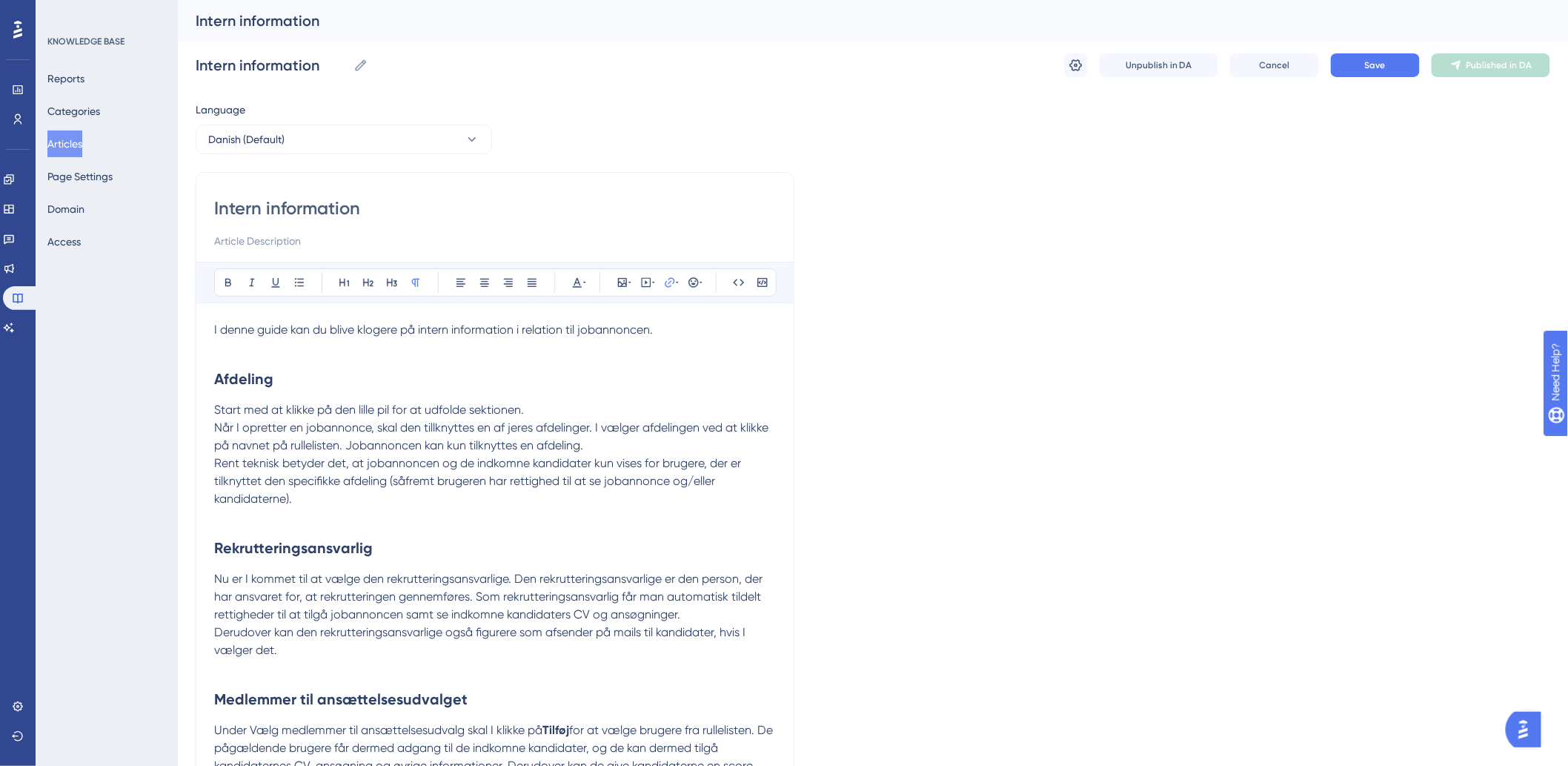
scroll to position [329, 0]
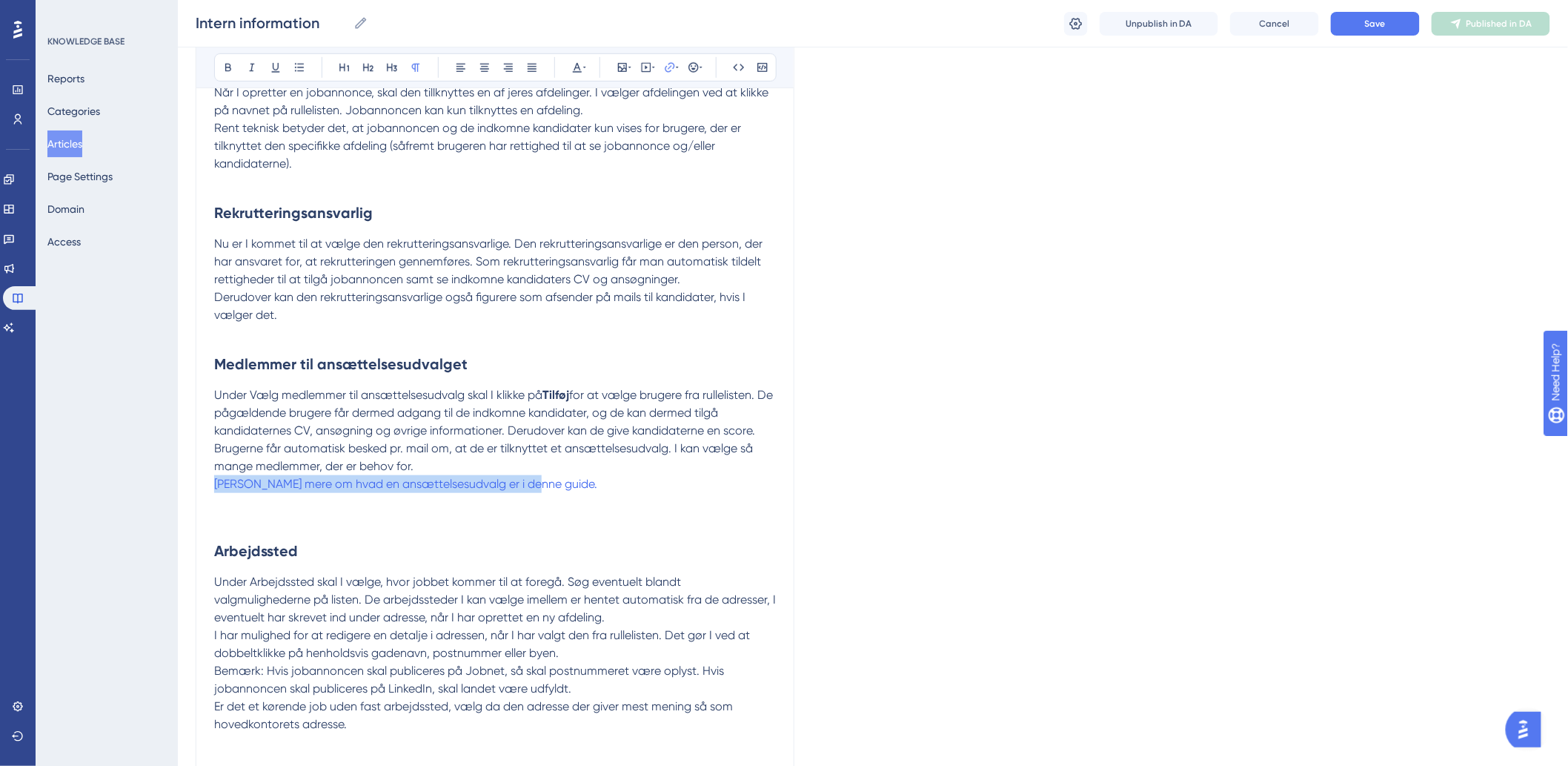
drag, startPoint x: 540, startPoint y: 485, endPoint x: 200, endPoint y: 487, distance: 340.0
click at [200, 487] on div "Intern information Bold Italic Underline Bullet Point Heading 1 Heading 2 Headi…" at bounding box center [495, 405] width 599 height 1137
click at [661, 68] on button at bounding box center [670, 67] width 21 height 21
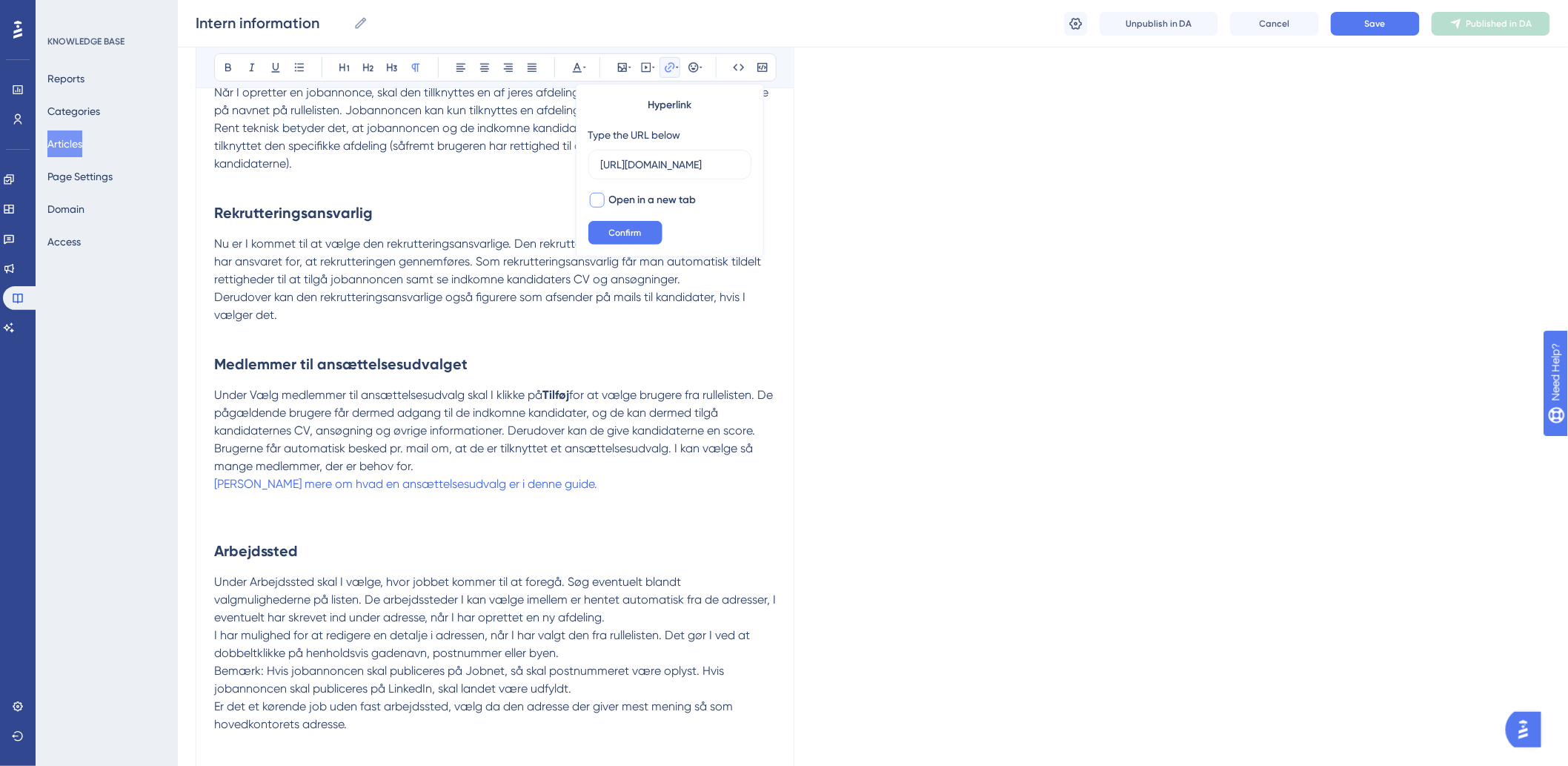
scroll to position [0, 583]
drag, startPoint x: 635, startPoint y: 168, endPoint x: 812, endPoint y: 171, distance: 177.0
click at [812, 171] on div "Language Danish (Default) Intern information Bold Italic Underline Bullet Point…" at bounding box center [873, 414] width 1354 height 1297
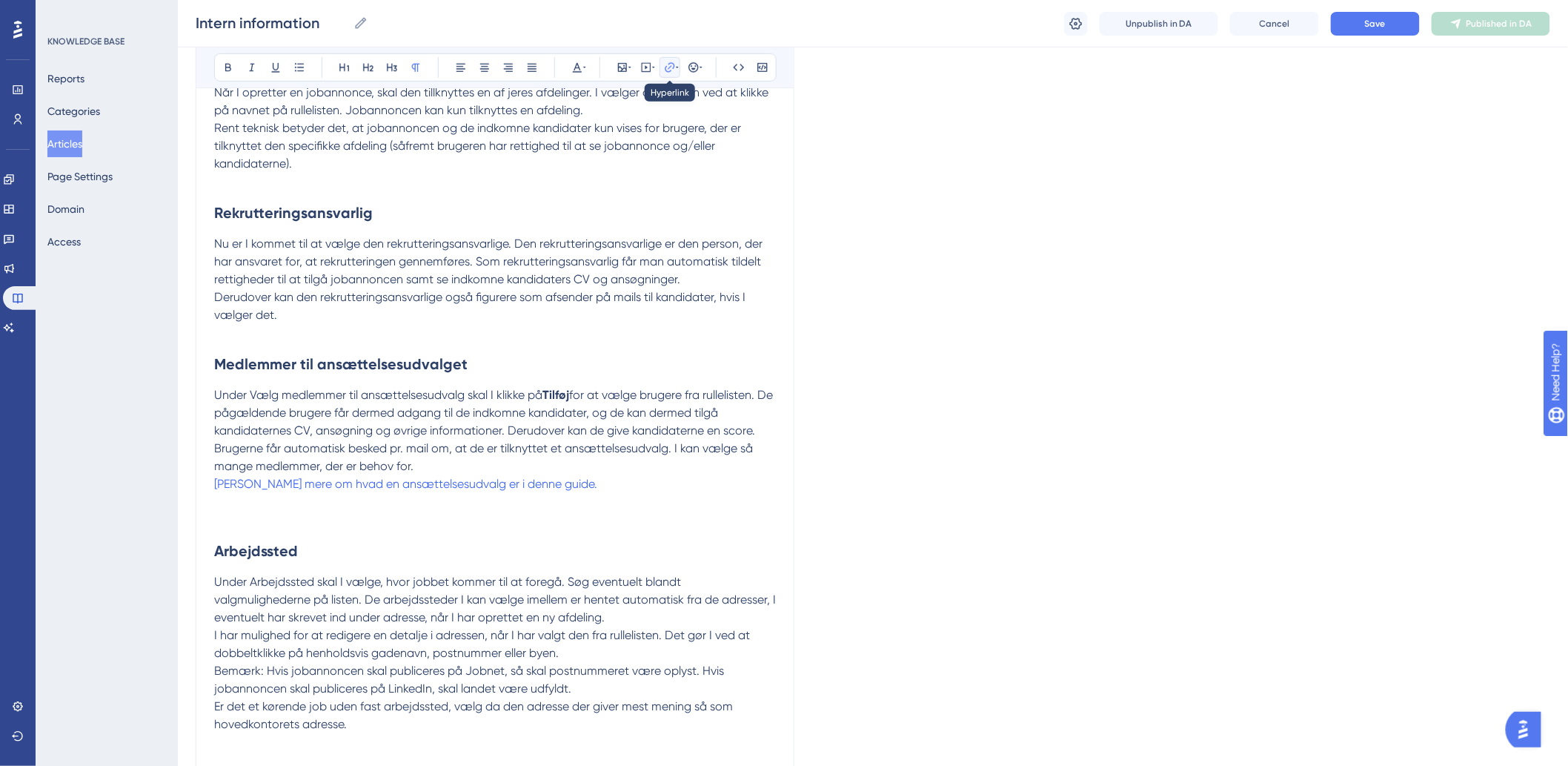
click at [671, 64] on icon at bounding box center [670, 68] width 12 height 12
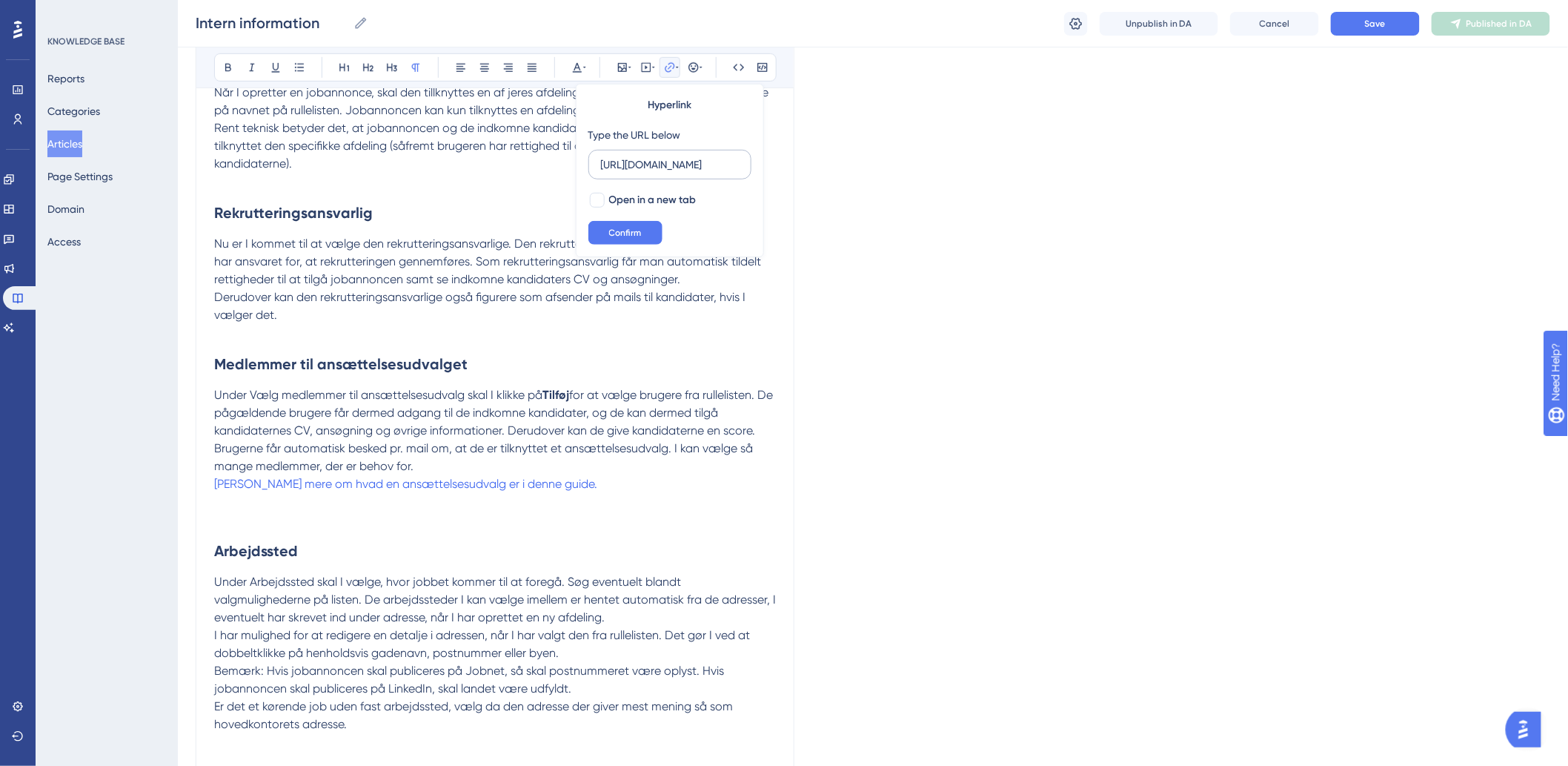
click at [717, 169] on input "[URL][DOMAIN_NAME]" at bounding box center [669, 164] width 137 height 16
type input "h"
type input "[URL][DOMAIN_NAME]"
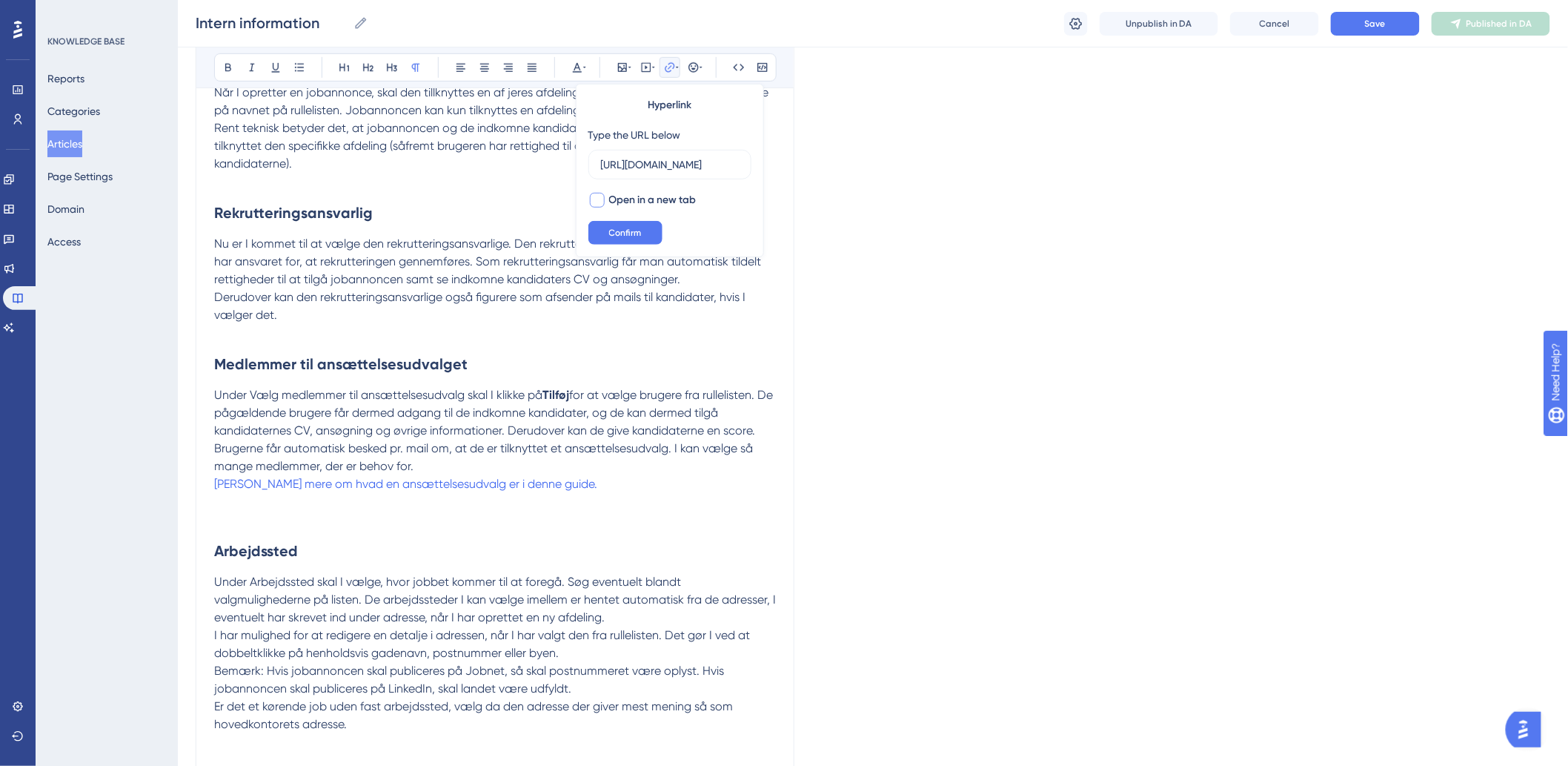
click at [599, 199] on div at bounding box center [596, 199] width 15 height 15
checkbox input "true"
click at [616, 227] on span "Confirm" at bounding box center [625, 233] width 33 height 12
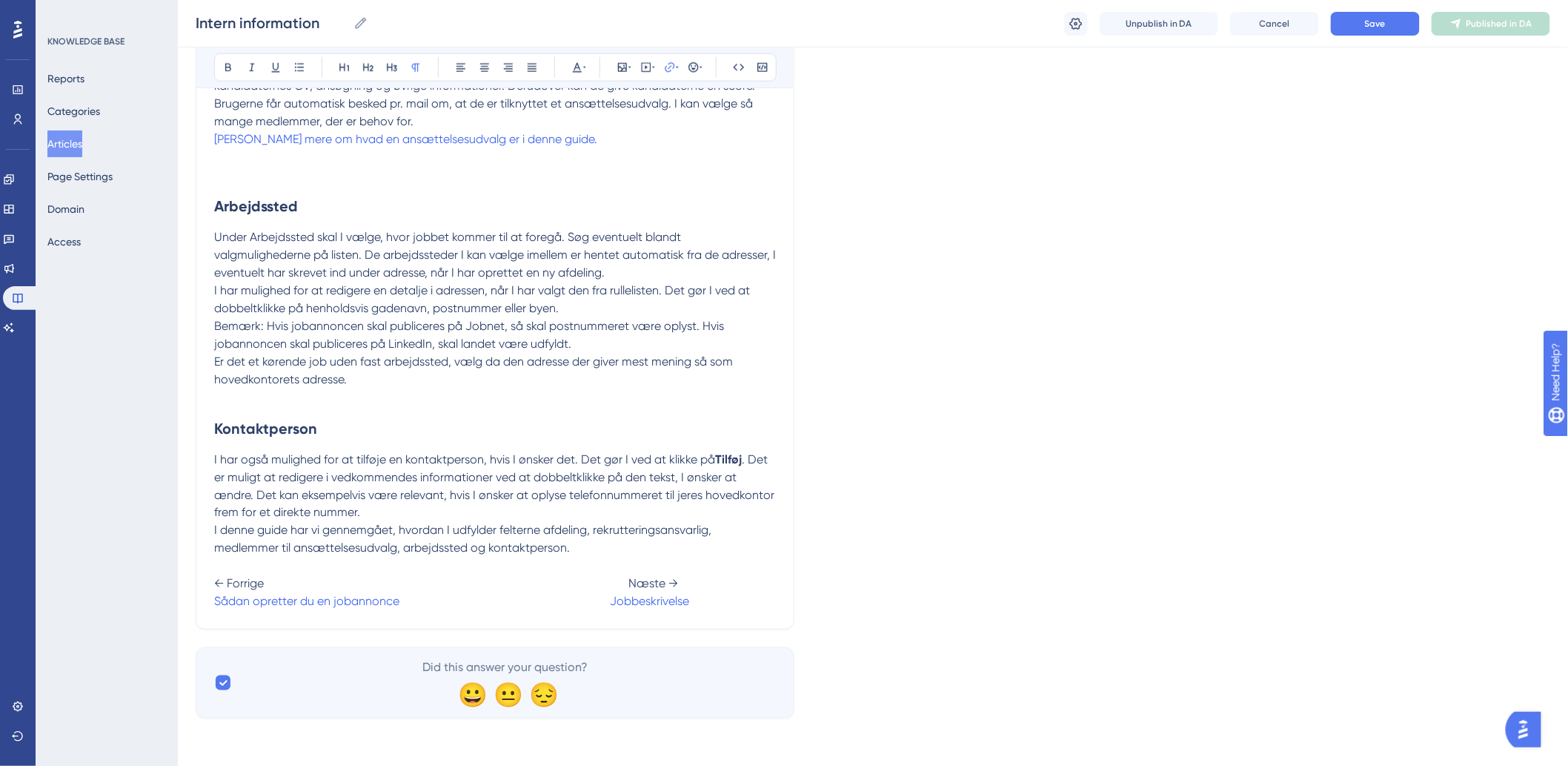
click at [534, 359] on span "Er det et kørende job uden fast arbejdssted, vælg da den adresse der giver mest…" at bounding box center [474, 370] width 522 height 32
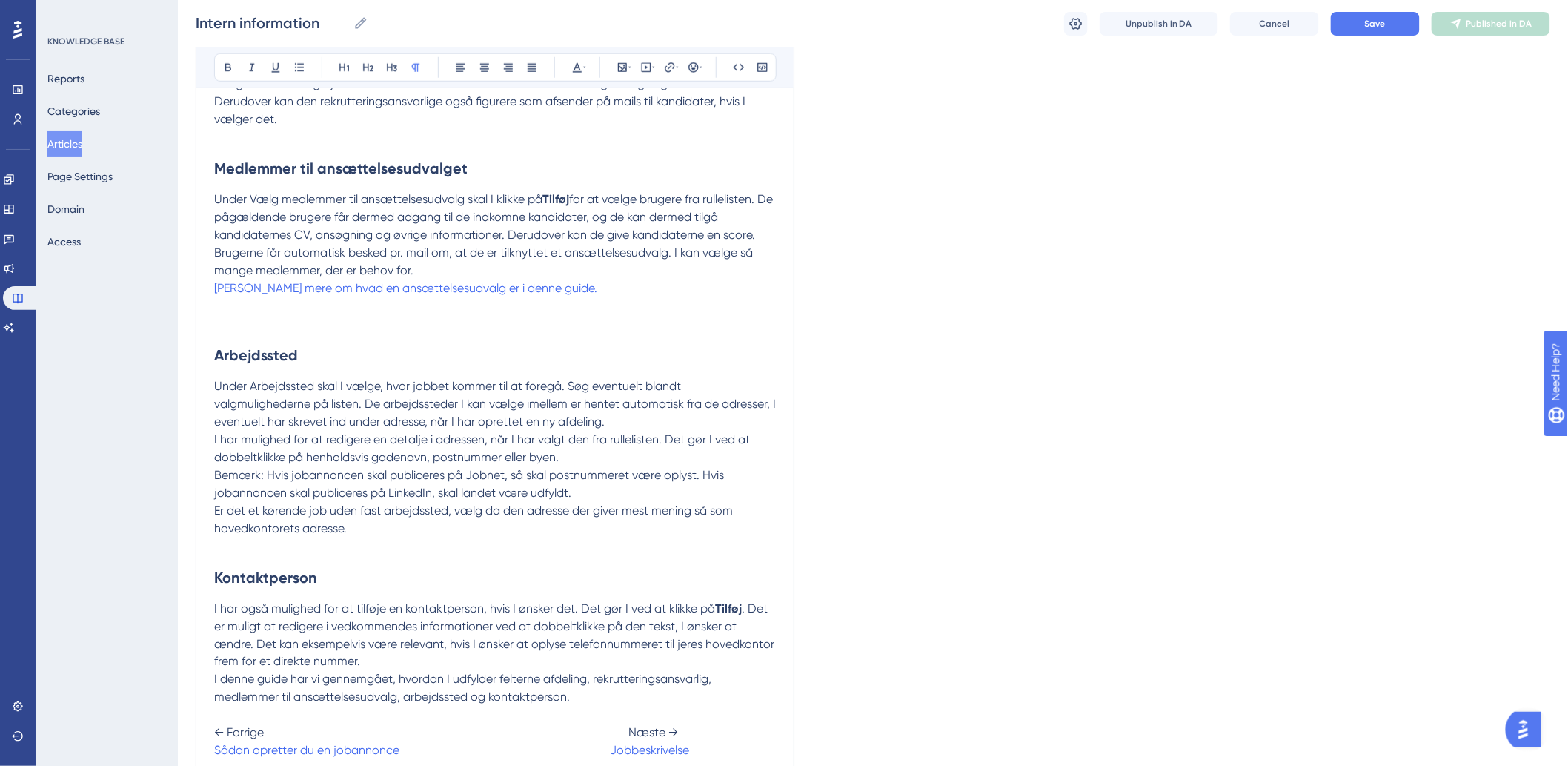
scroll to position [348, 0]
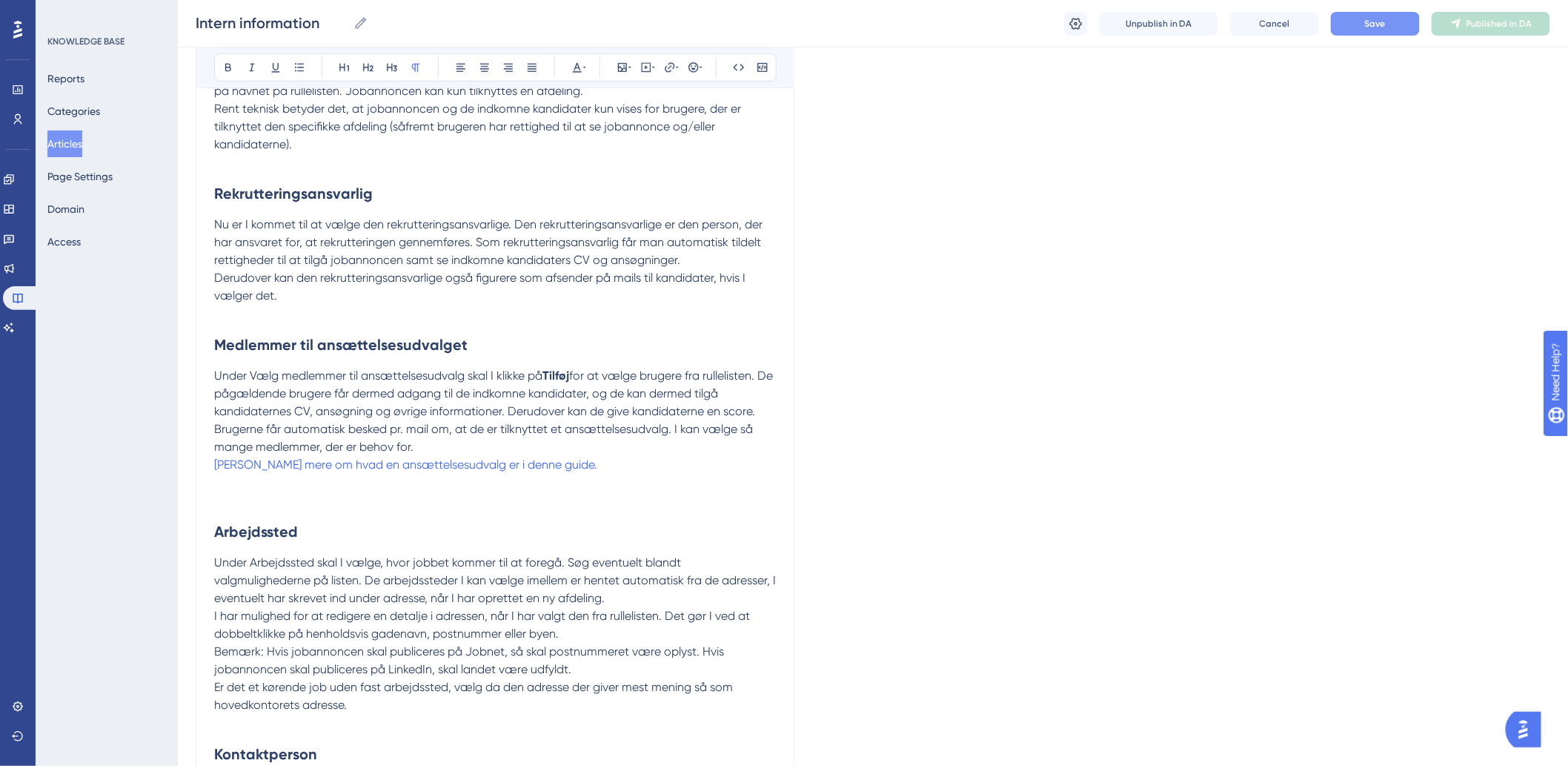
click at [1392, 19] on button "Save" at bounding box center [1375, 24] width 88 height 24
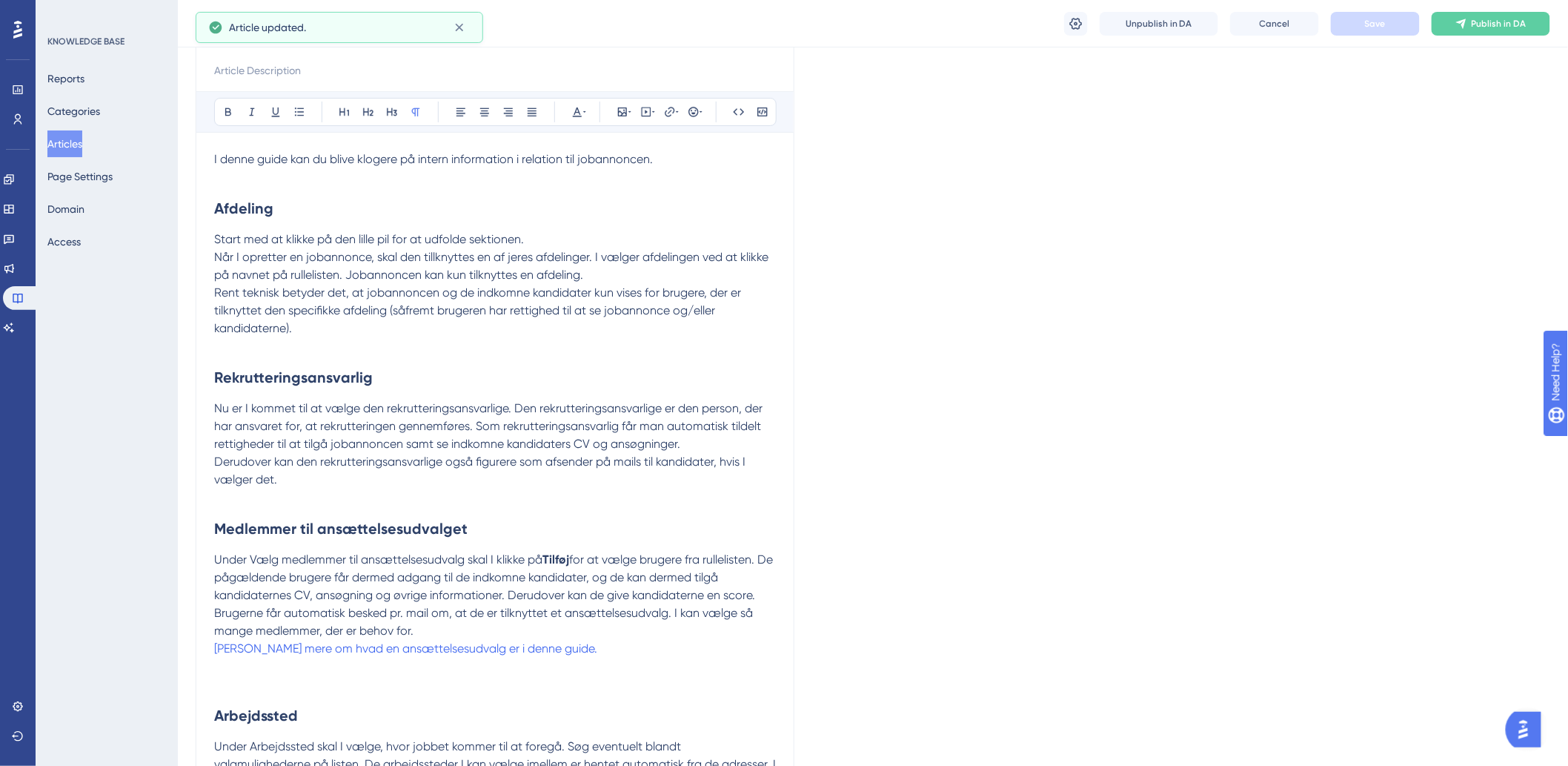
scroll to position [0, 0]
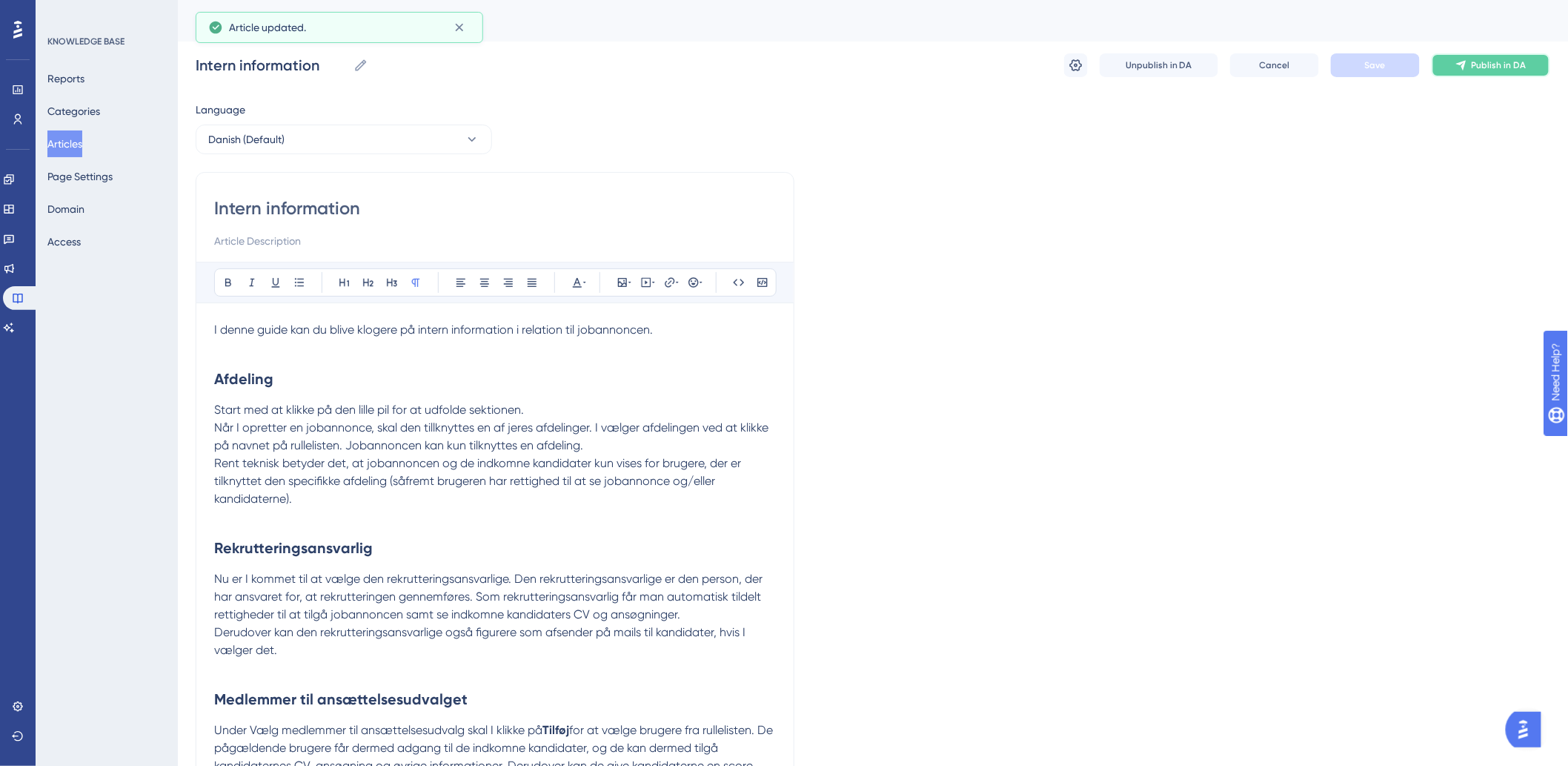
click at [1469, 64] on button "Publish in DA" at bounding box center [1491, 65] width 119 height 24
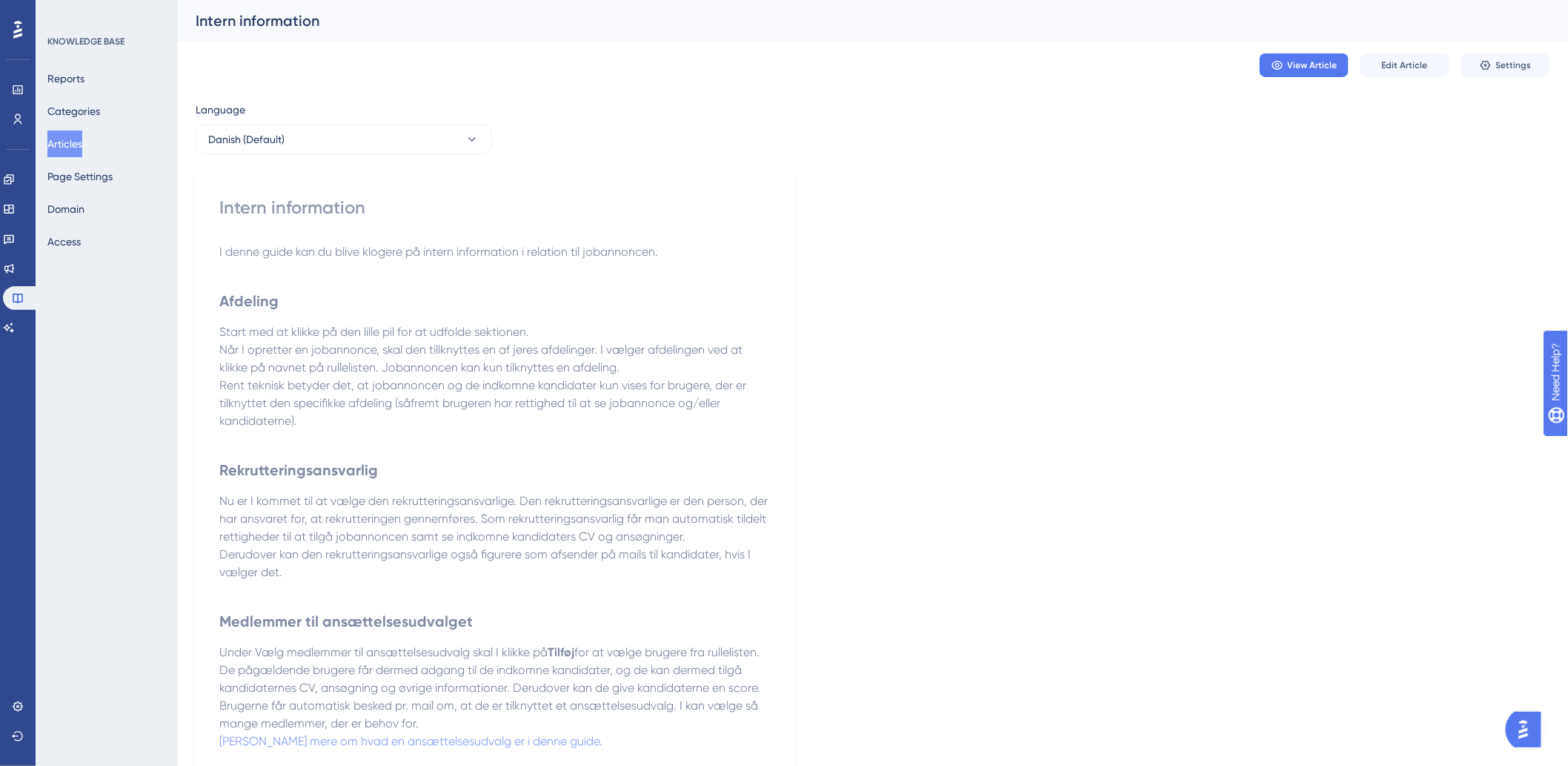
click at [82, 143] on button "Articles" at bounding box center [64, 144] width 35 height 27
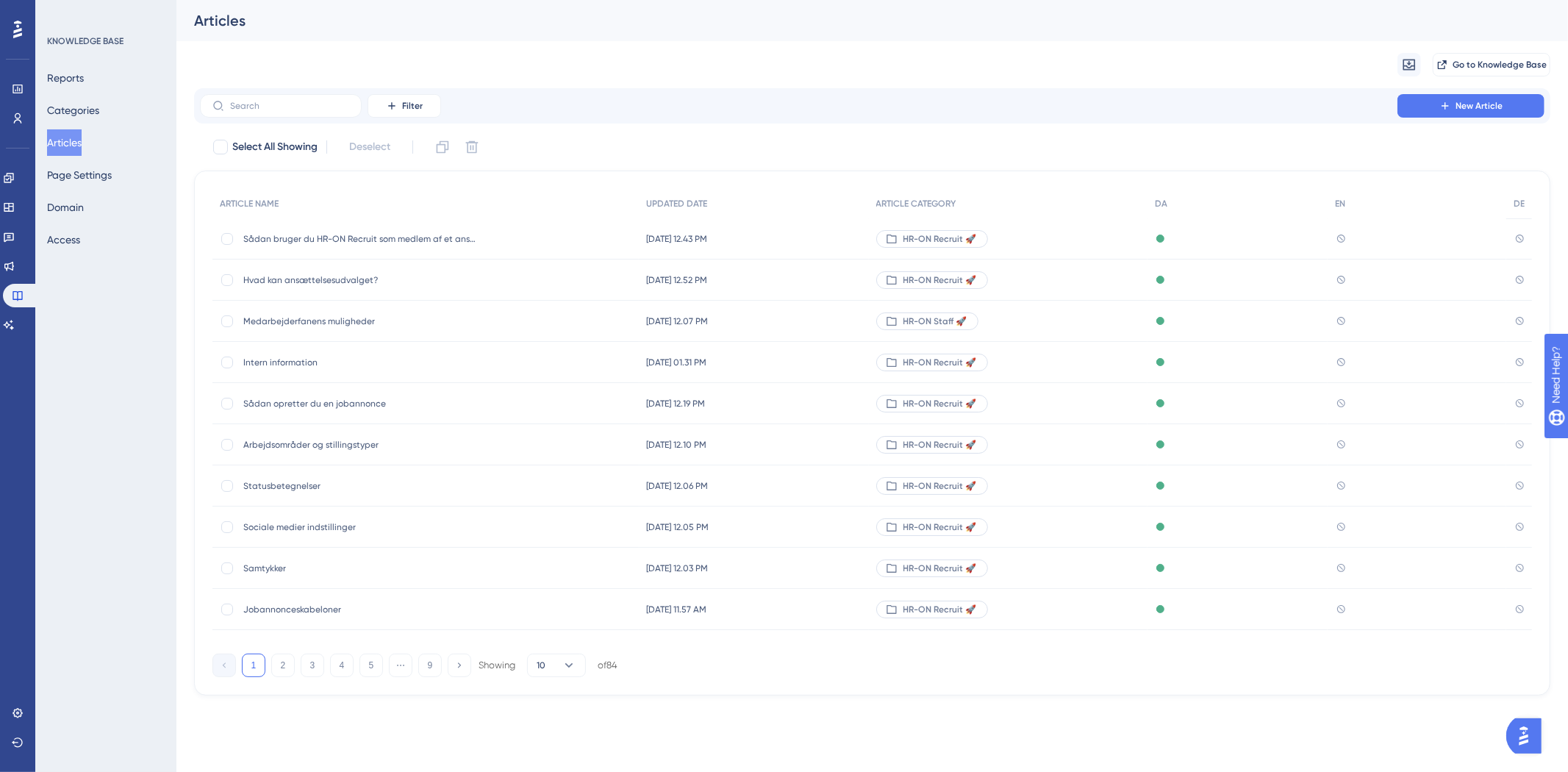
click at [314, 118] on div "Filter New Article" at bounding box center [872, 105] width 1357 height 35
drag, startPoint x: 313, startPoint y: 115, endPoint x: 270, endPoint y: 85, distance: 52.4
click at [307, 113] on label at bounding box center [281, 106] width 162 height 24
click at [307, 111] on input "text" at bounding box center [290, 106] width 119 height 10
type input "jopb"
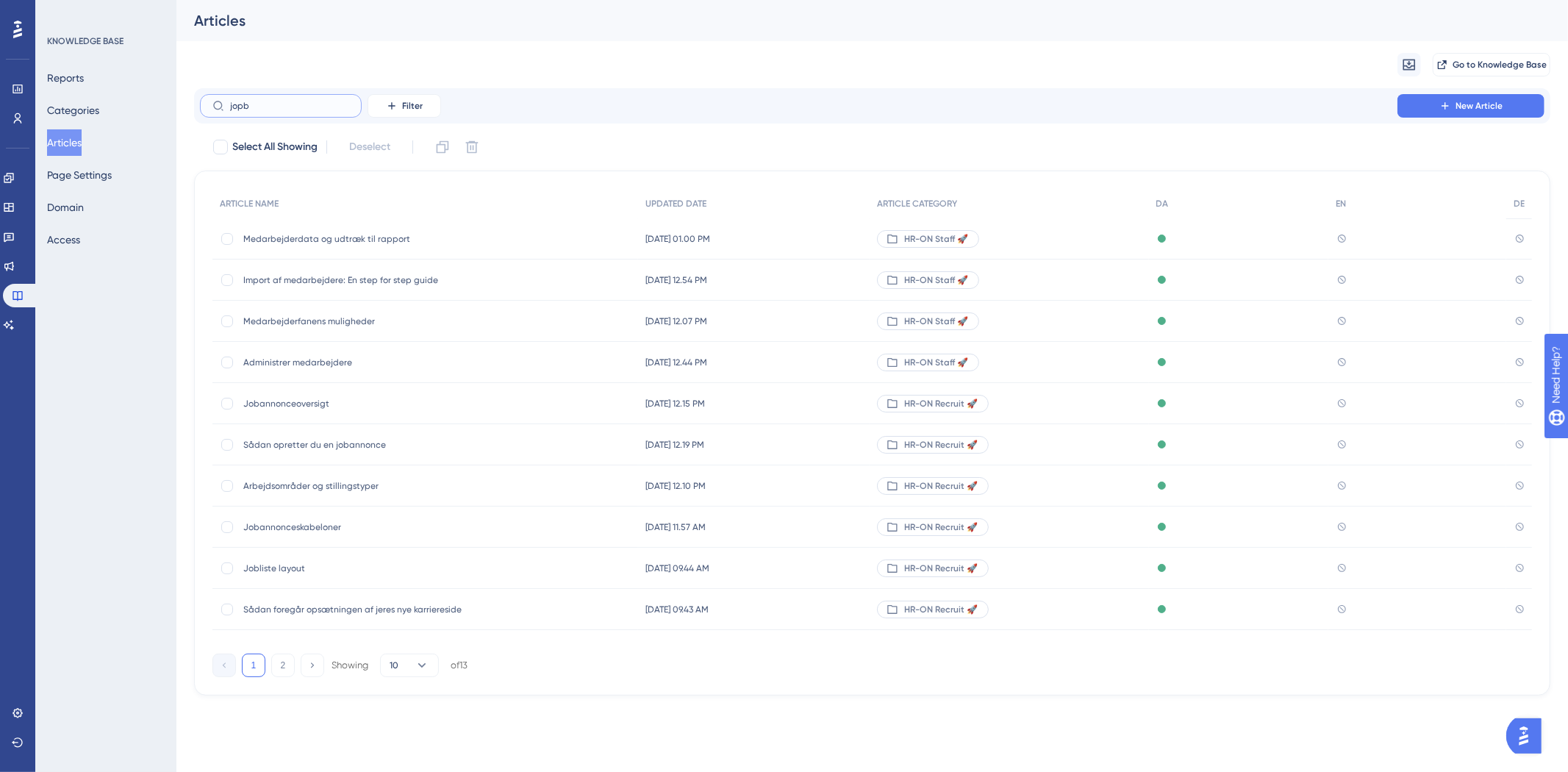
checkbox input "true"
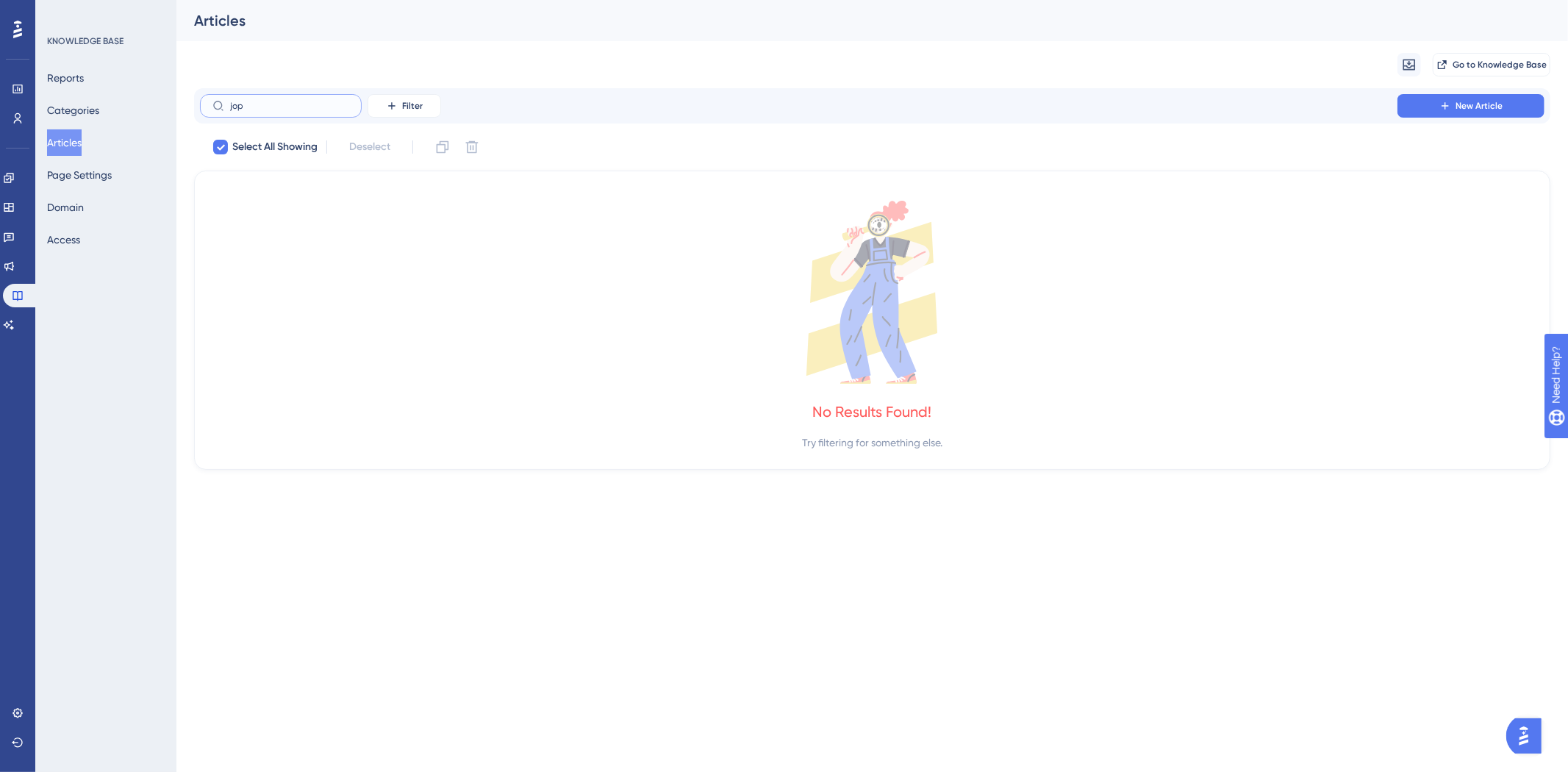
type input "jo"
checkbox input "false"
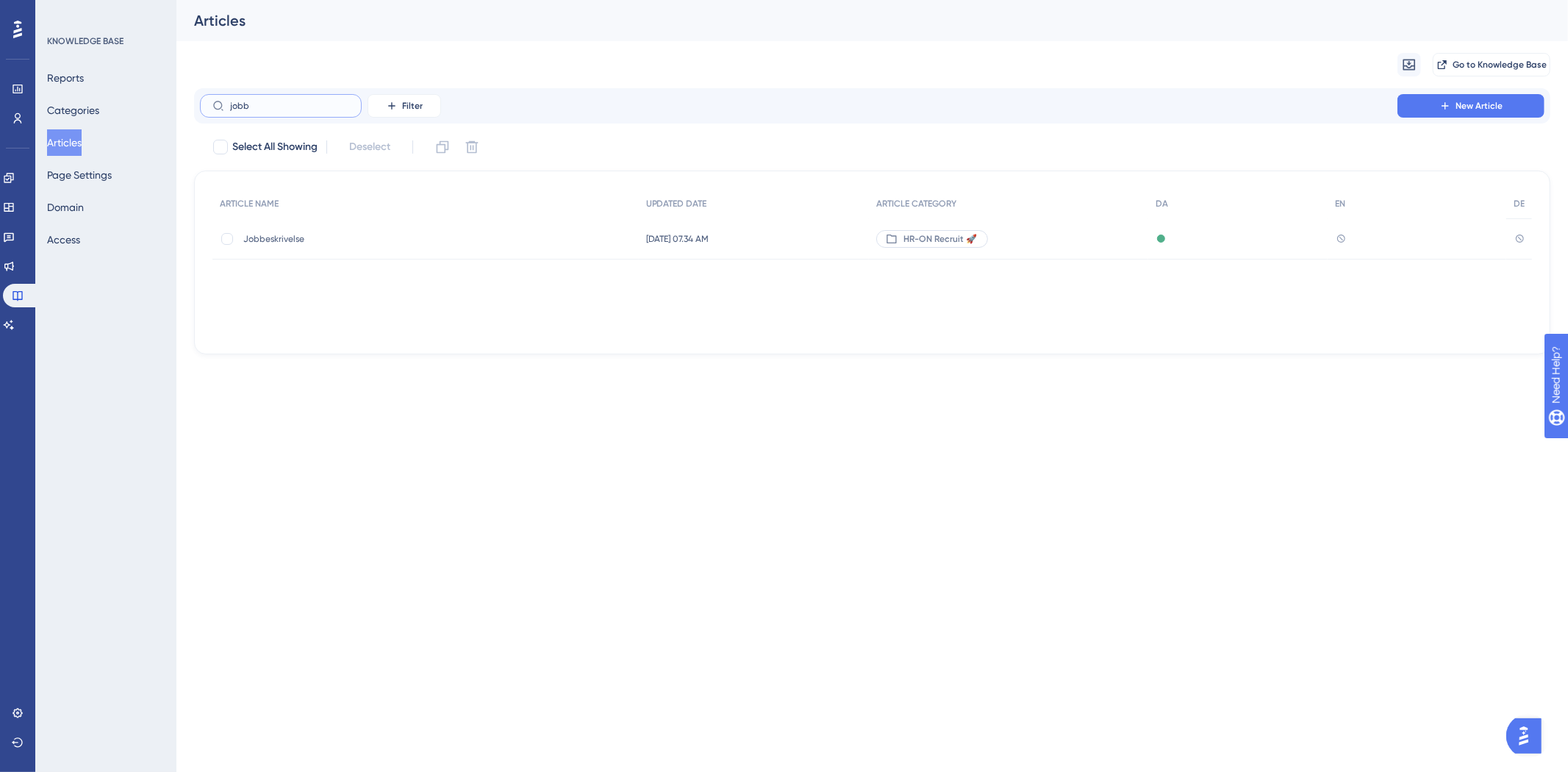
type input "jobb"
click at [323, 244] on span "Jobbeskrivelse" at bounding box center [361, 239] width 235 height 12
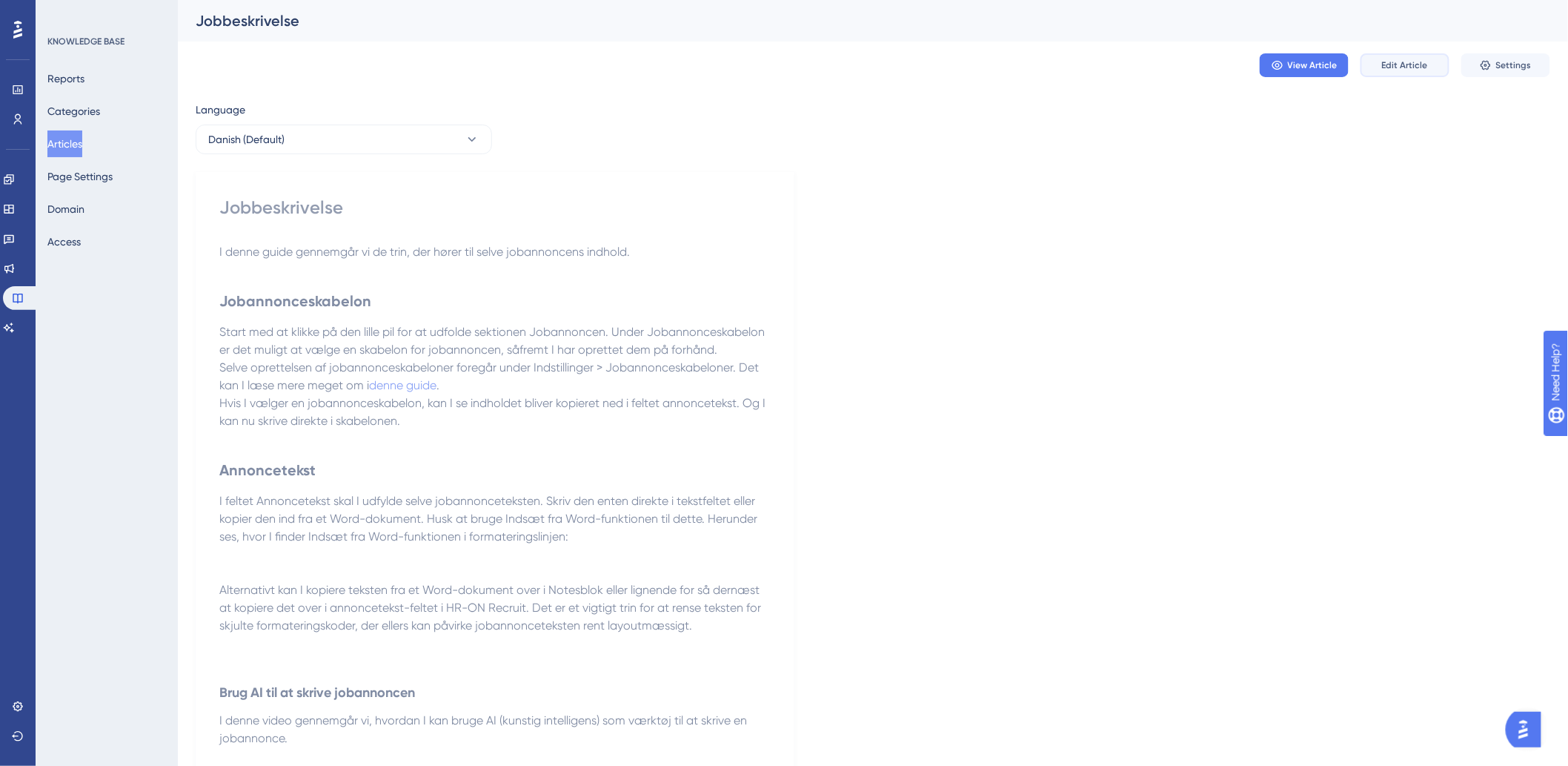
click at [1405, 63] on span "Edit Article" at bounding box center [1404, 65] width 46 height 12
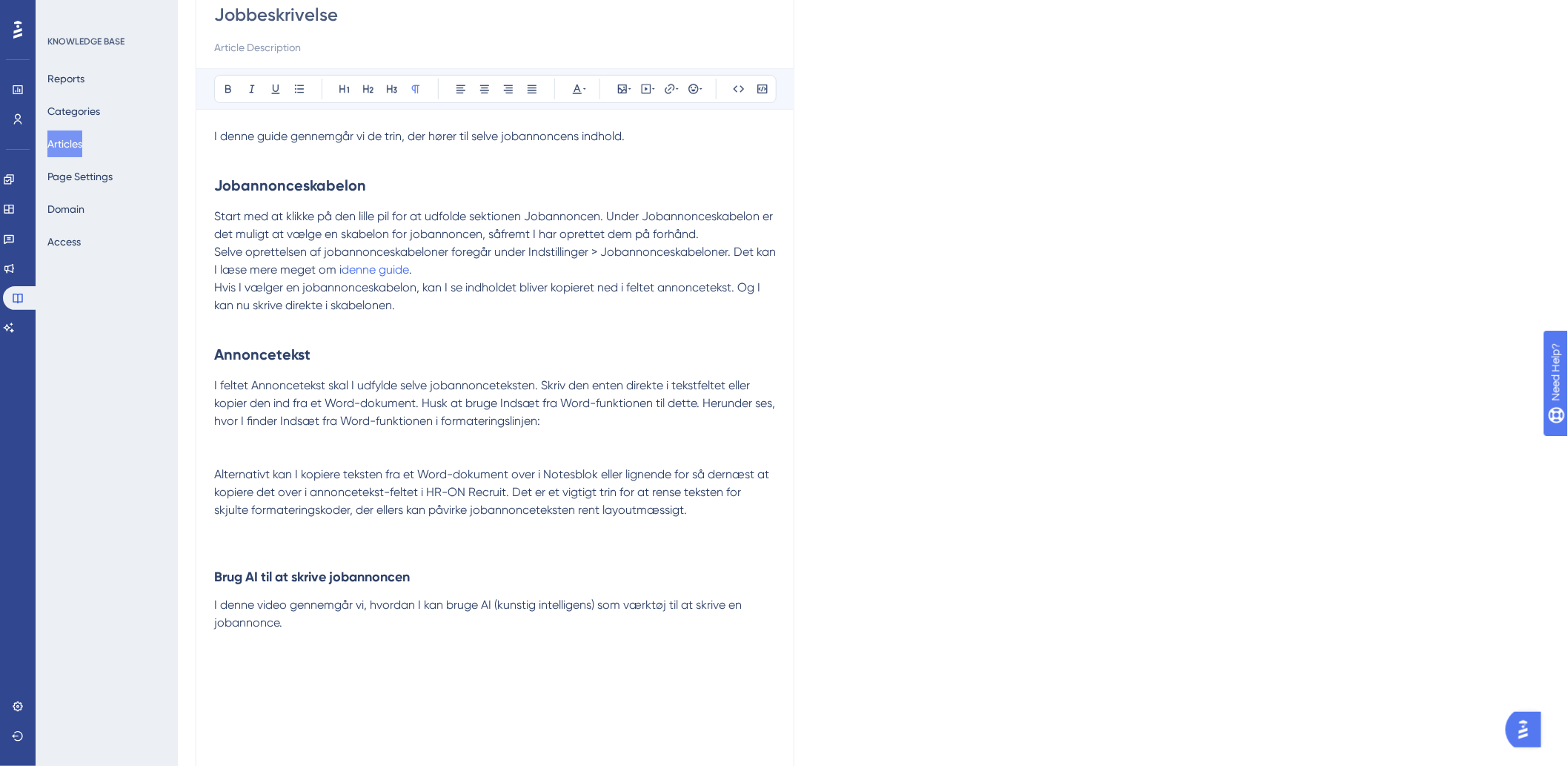
scroll to position [20, 0]
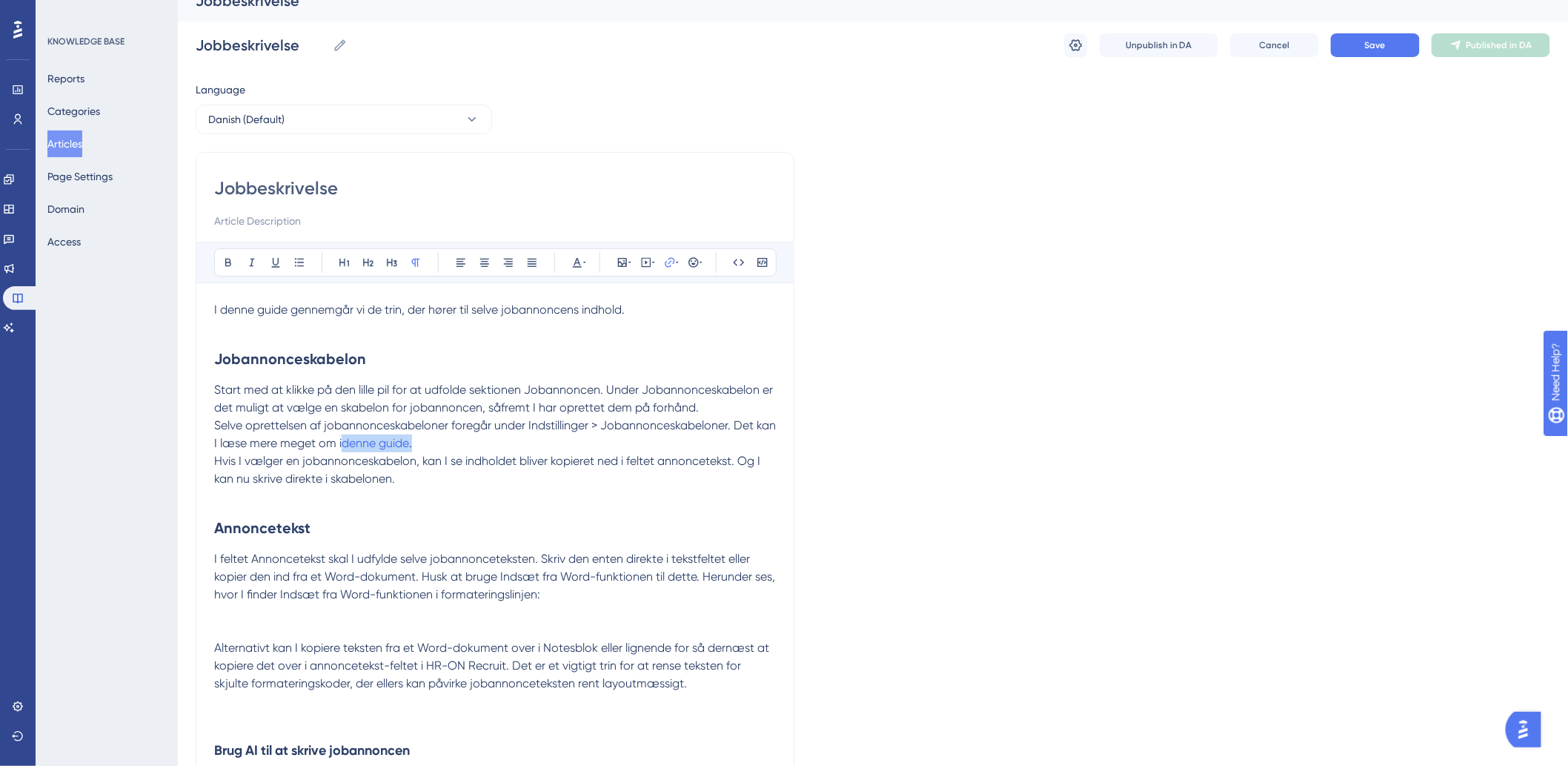
drag, startPoint x: 449, startPoint y: 439, endPoint x: 368, endPoint y: 435, distance: 81.1
click at [368, 435] on p "Selve oprettelsen af jobannonceskabeloner foregår under Indstillinger > Jobanno…" at bounding box center [495, 434] width 562 height 35
click at [680, 359] on input "https://" at bounding box center [669, 359] width 137 height 16
type input "h"
paste input "[URL][DOMAIN_NAME]"
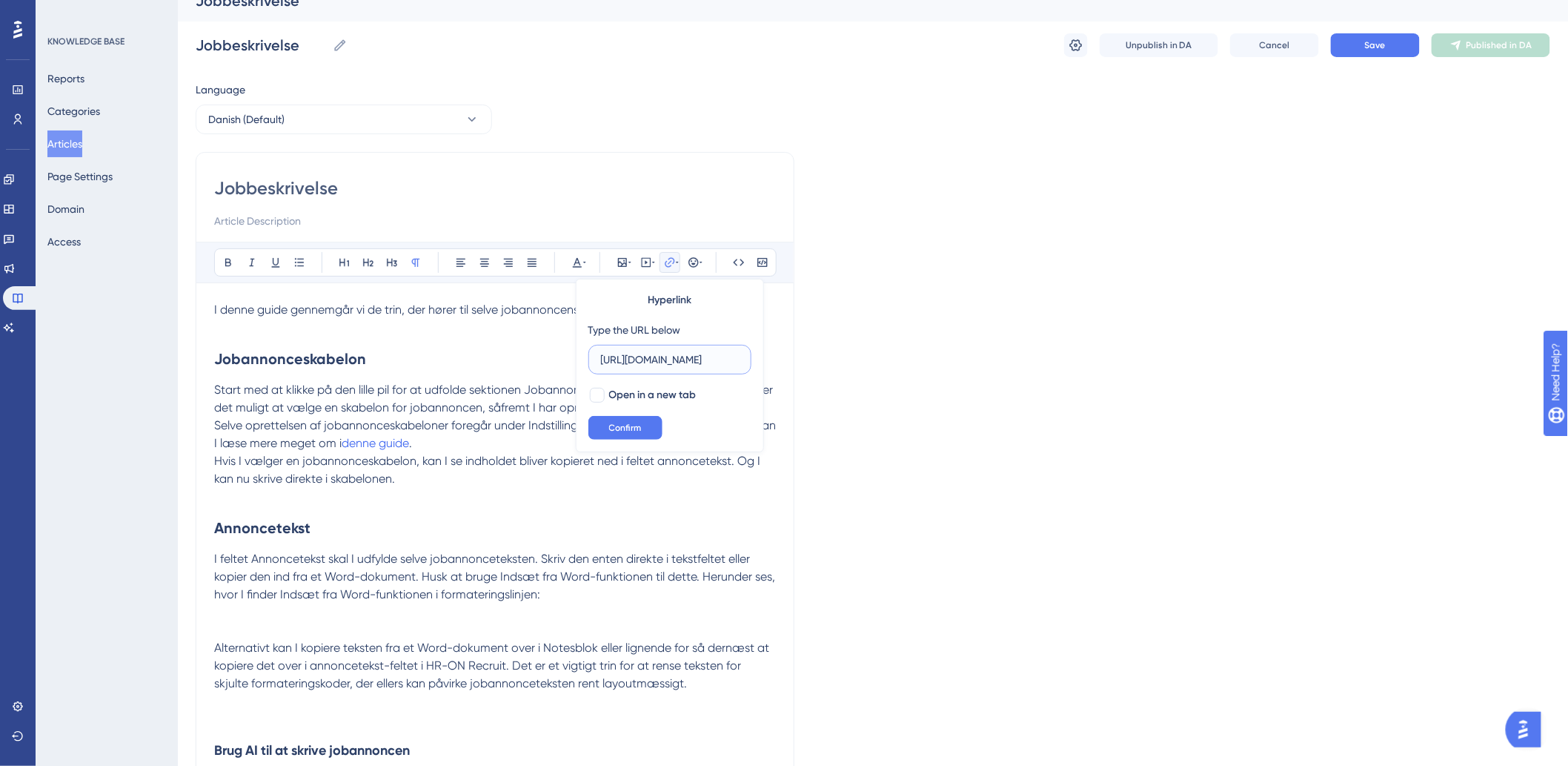
scroll to position [0, 175]
type input "[URL][DOMAIN_NAME]"
click at [598, 394] on div at bounding box center [596, 395] width 15 height 15
checkbox input "true"
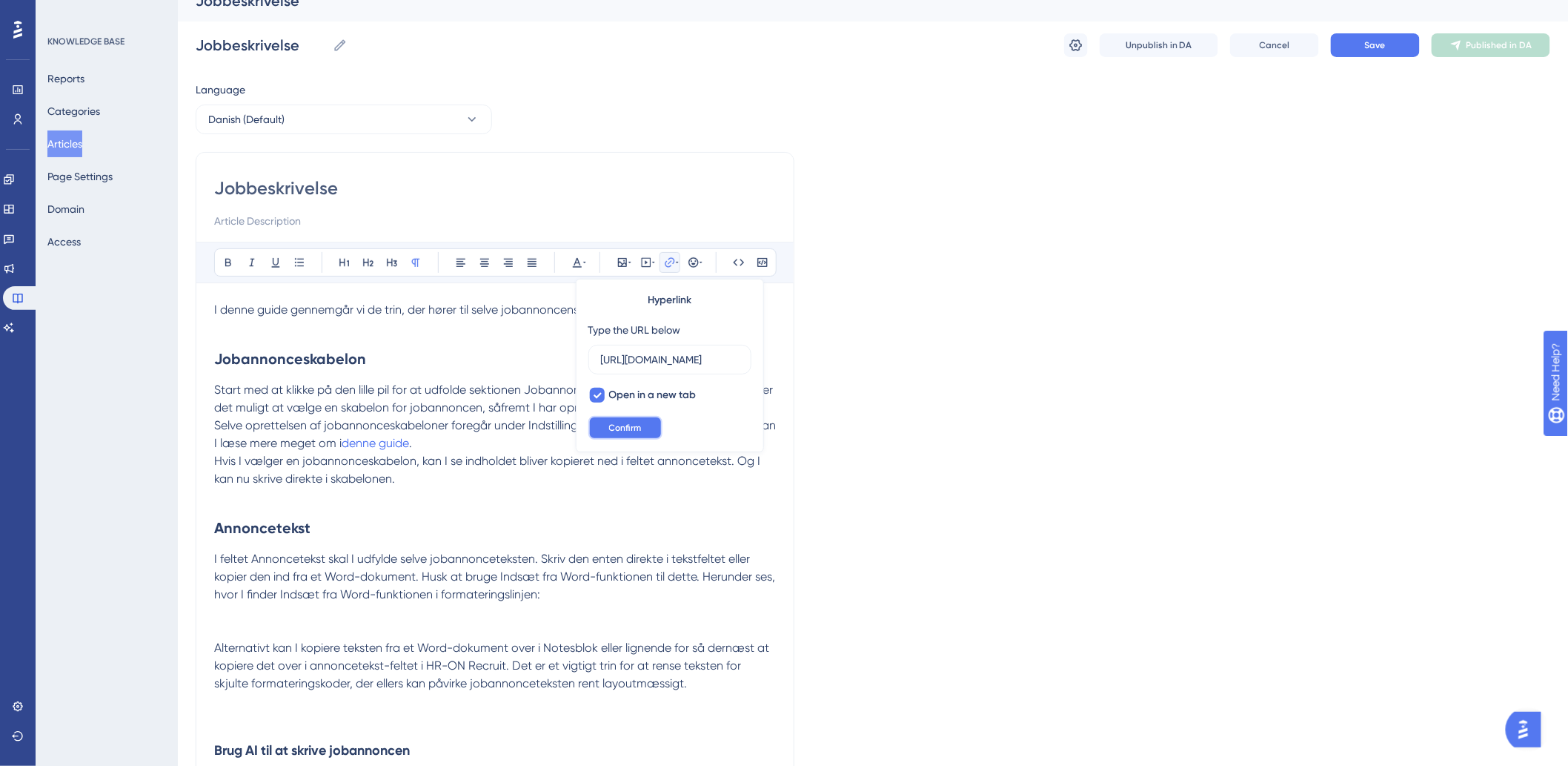
click at [619, 432] on span "Confirm" at bounding box center [625, 428] width 33 height 12
click at [487, 537] on h2 "Annoncetekst" at bounding box center [495, 528] width 562 height 45
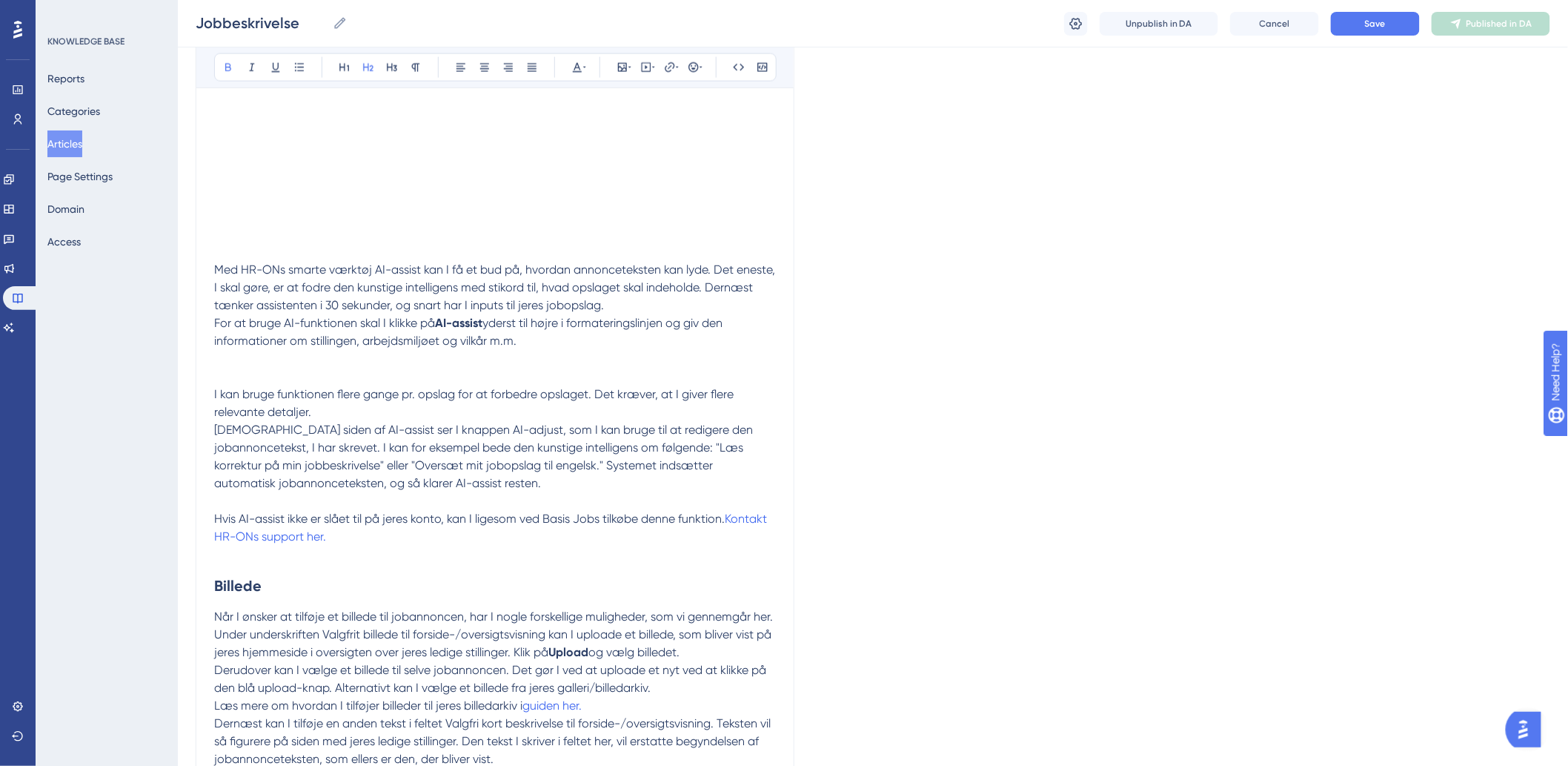
scroll to position [1009, 0]
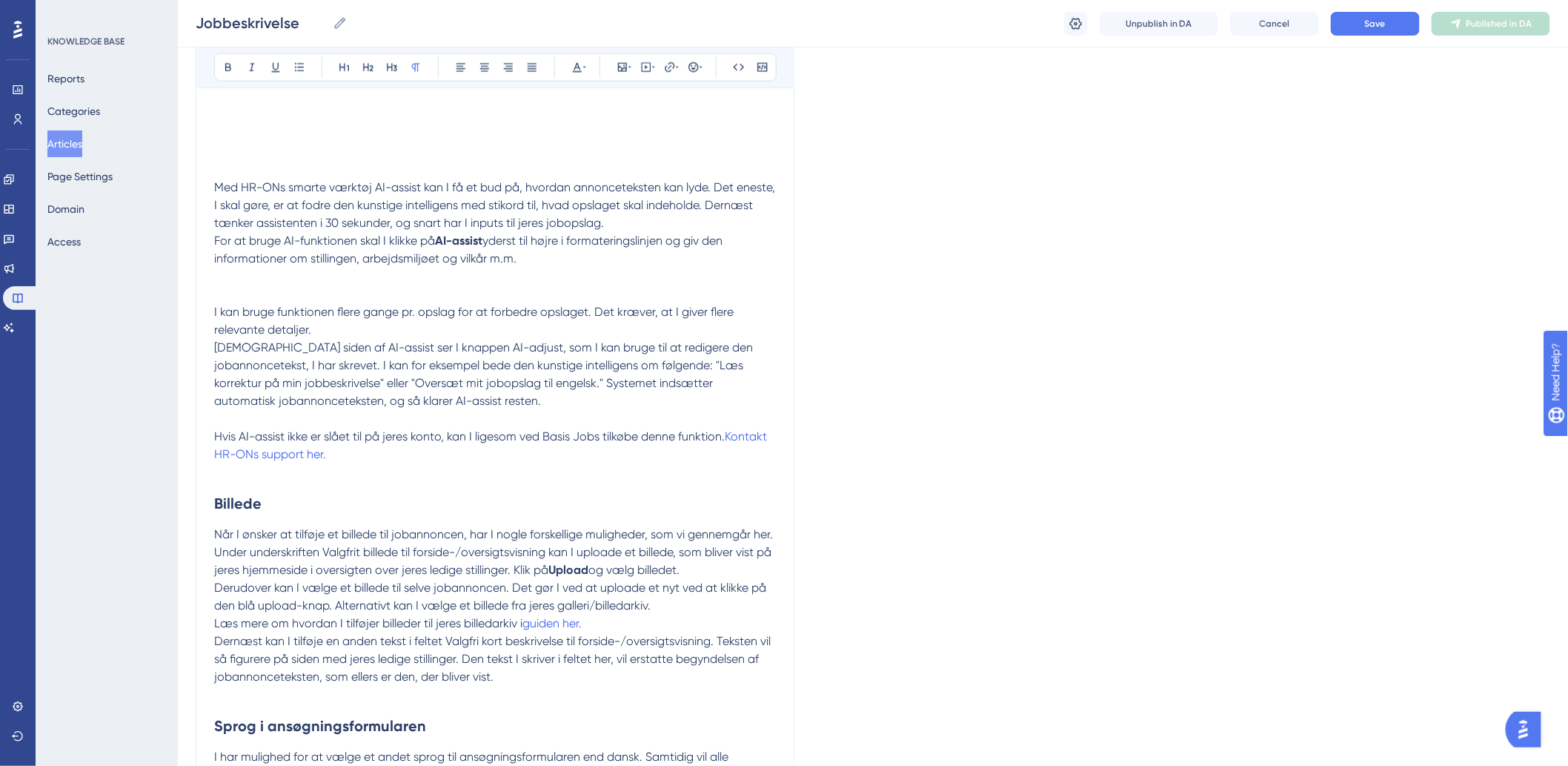
click at [573, 440] on span "Hvis AI-assist ikke er slået til på jeres konto, kan I ligesom ved Basis Jobs t…" at bounding box center [469, 437] width 510 height 14
drag, startPoint x: 487, startPoint y: 463, endPoint x: 732, endPoint y: 445, distance: 245.7
click at [732, 445] on p "Hvis AI-assist ikke er slået til på jeres konto, kan I ligesom ved Basic Jobs t…" at bounding box center [495, 445] width 562 height 35
click at [586, 523] on h2 "Billede" at bounding box center [495, 505] width 562 height 45
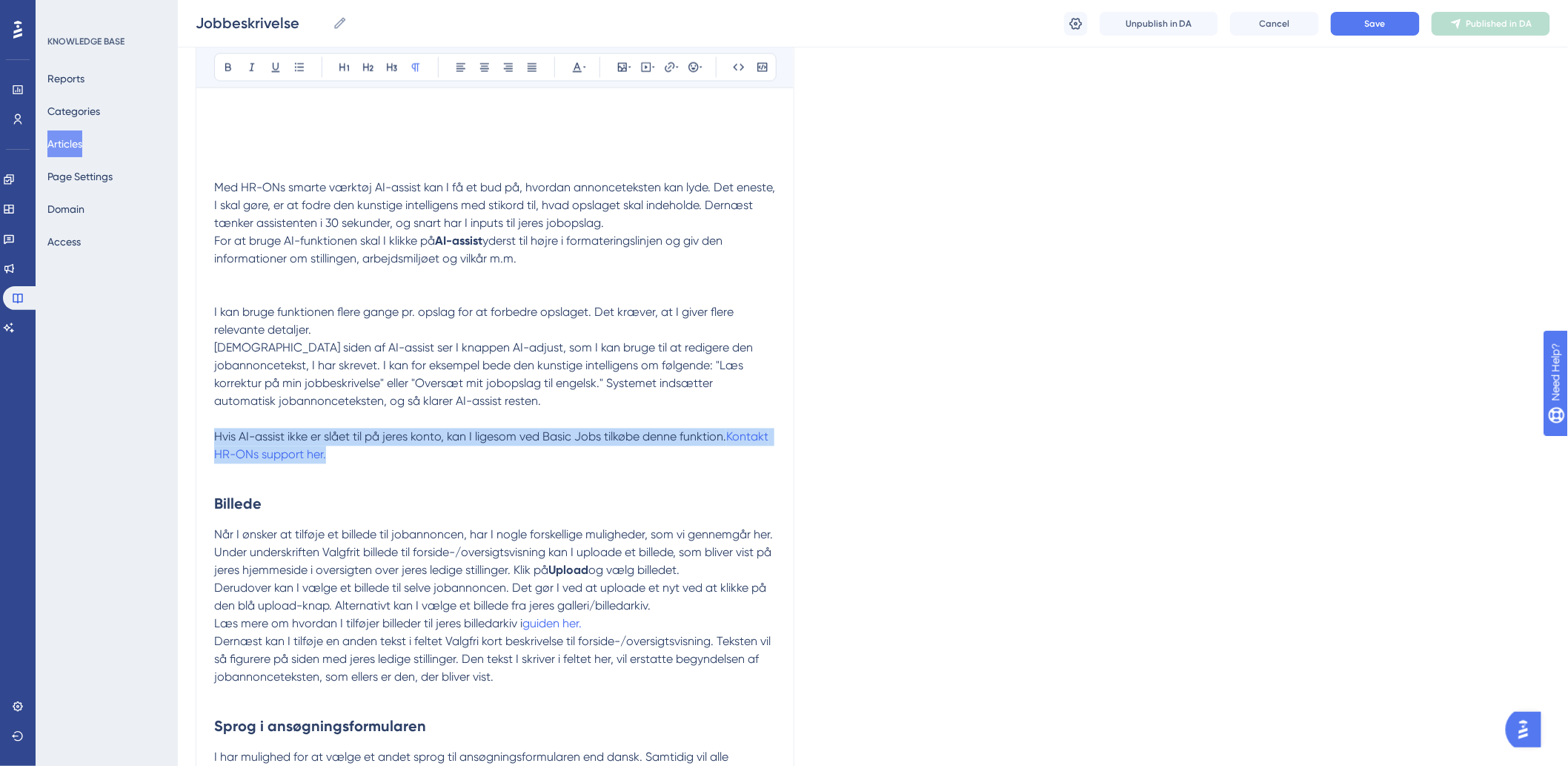
drag, startPoint x: 369, startPoint y: 454, endPoint x: 191, endPoint y: 432, distance: 179.4
click at [191, 432] on div "Performance Users Engagement Widgets Feedback Product Updates Knowledge Base AI…" at bounding box center [873, 193] width 1390 height 2405
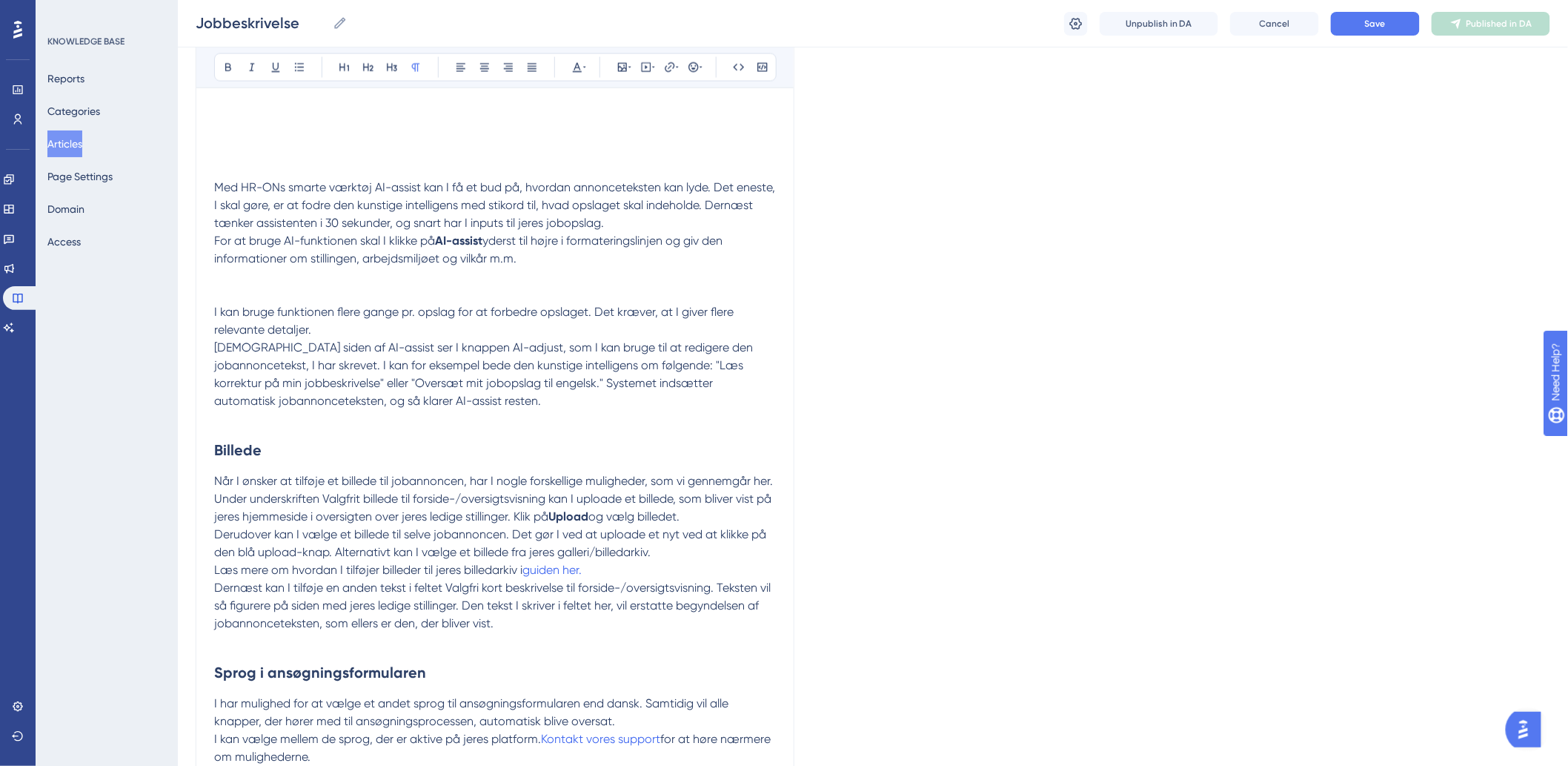
click at [357, 444] on h2 "Billede" at bounding box center [495, 450] width 562 height 45
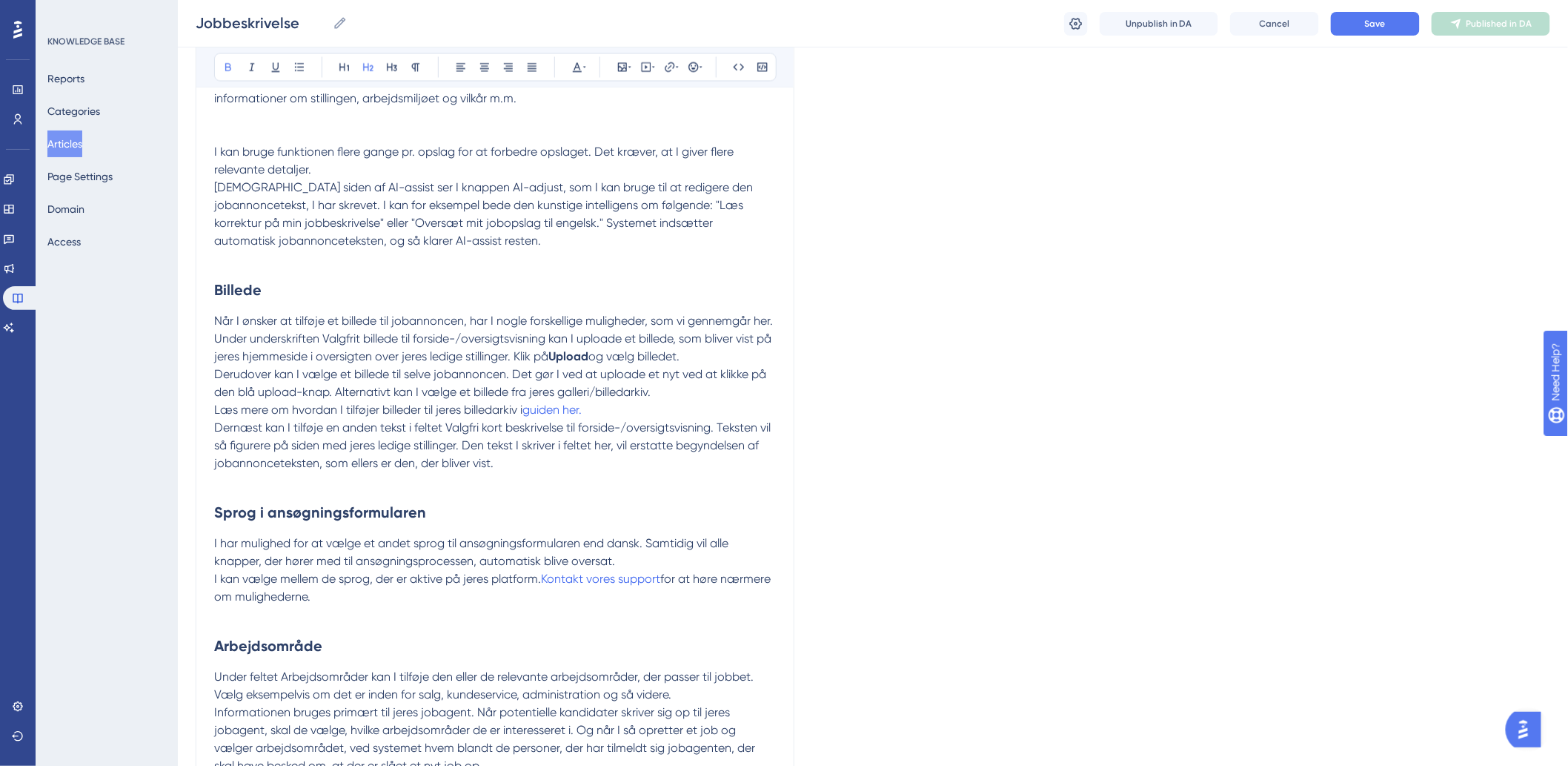
scroll to position [1174, 0]
drag, startPoint x: 602, startPoint y: 402, endPoint x: 527, endPoint y: 413, distance: 75.8
click at [527, 413] on p "[PERSON_NAME] mere om hvordan I tilføjer billeder til jeres billedarkiv i guide…" at bounding box center [495, 406] width 562 height 18
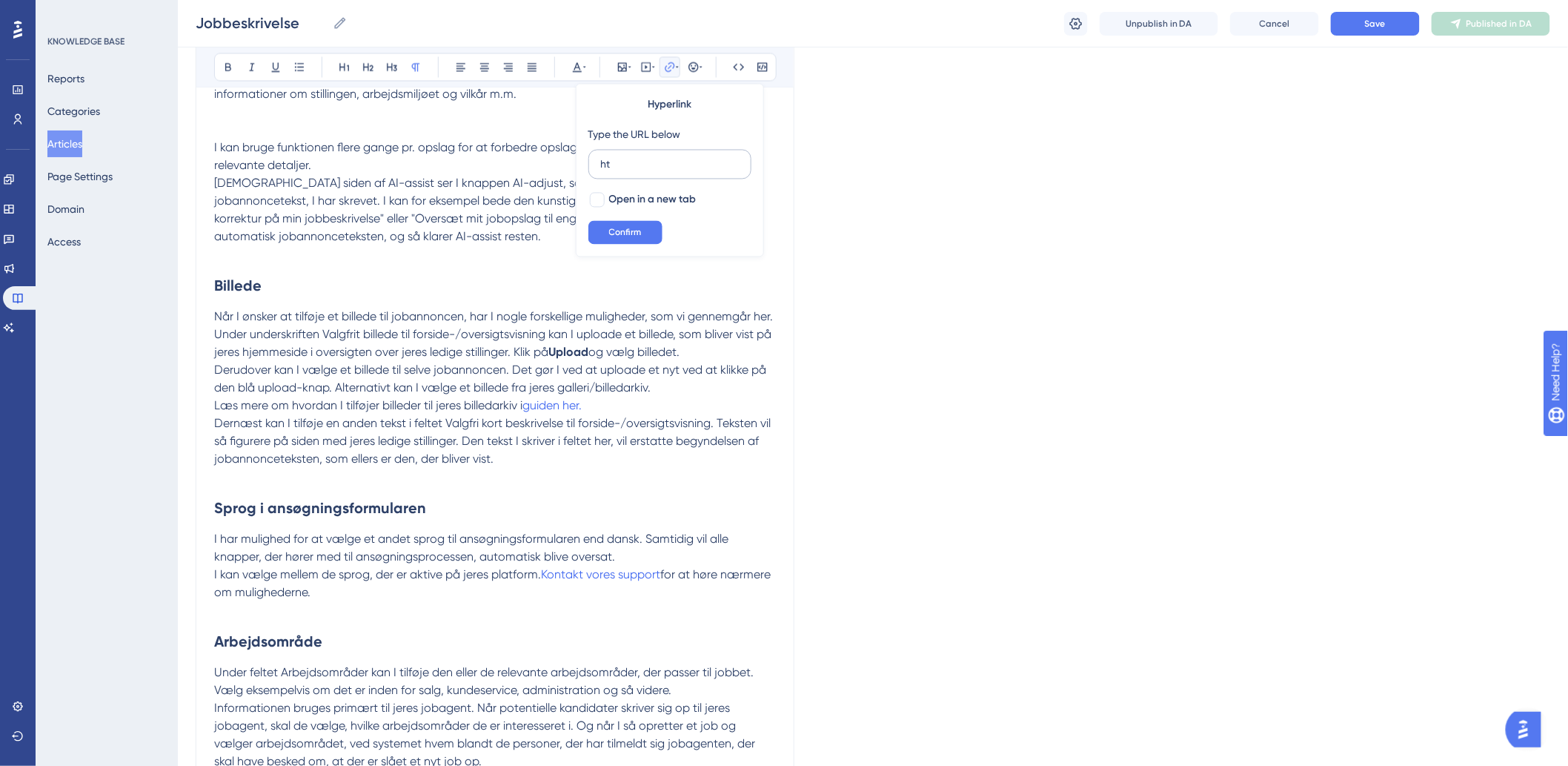
type input "h"
type input "[URL][DOMAIN_NAME]"
click at [603, 194] on div at bounding box center [596, 199] width 15 height 15
checkbox input "true"
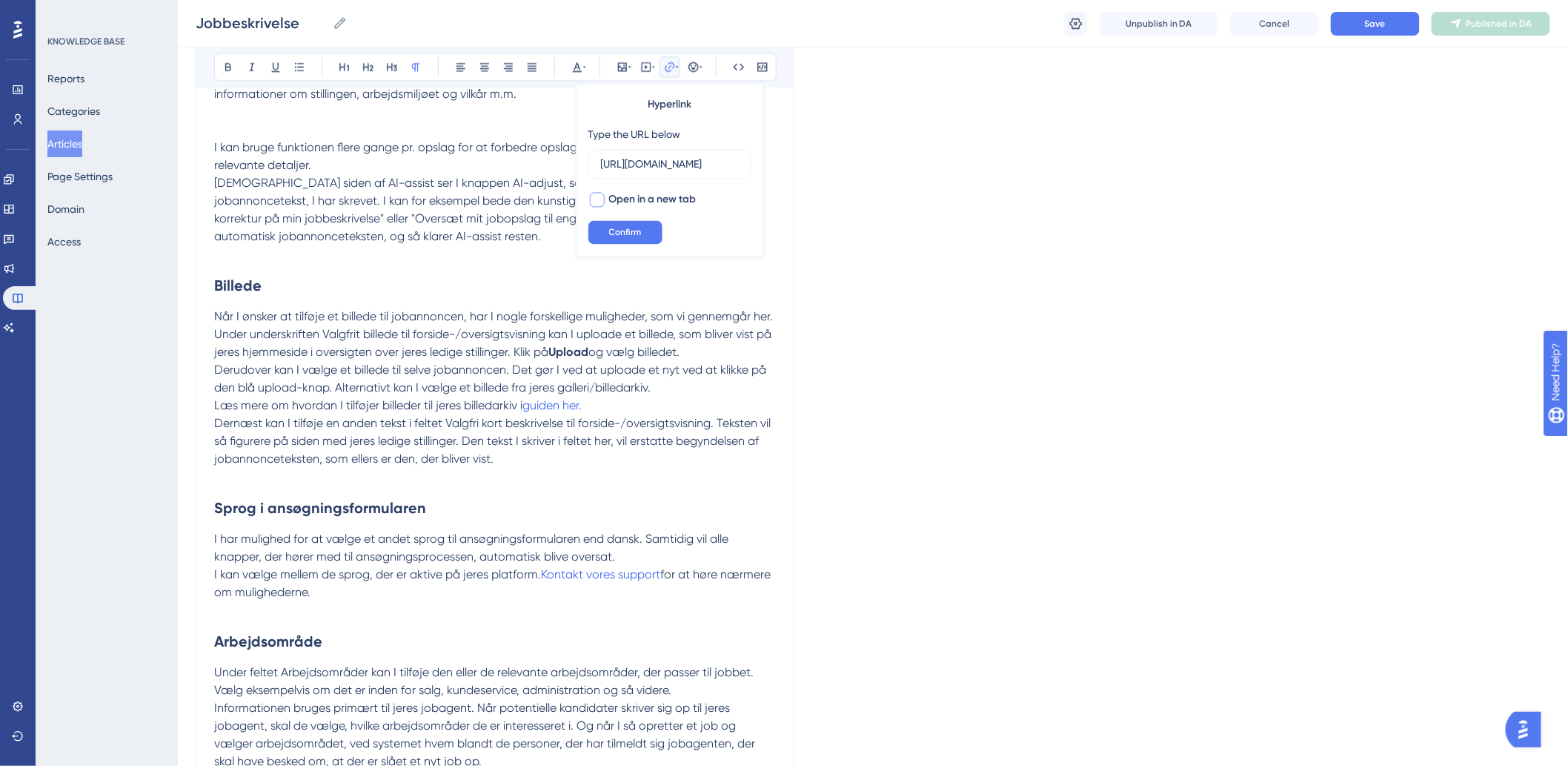
scroll to position [0, 0]
click at [606, 231] on button "Confirm" at bounding box center [625, 233] width 74 height 24
click at [610, 482] on p at bounding box center [495, 477] width 562 height 18
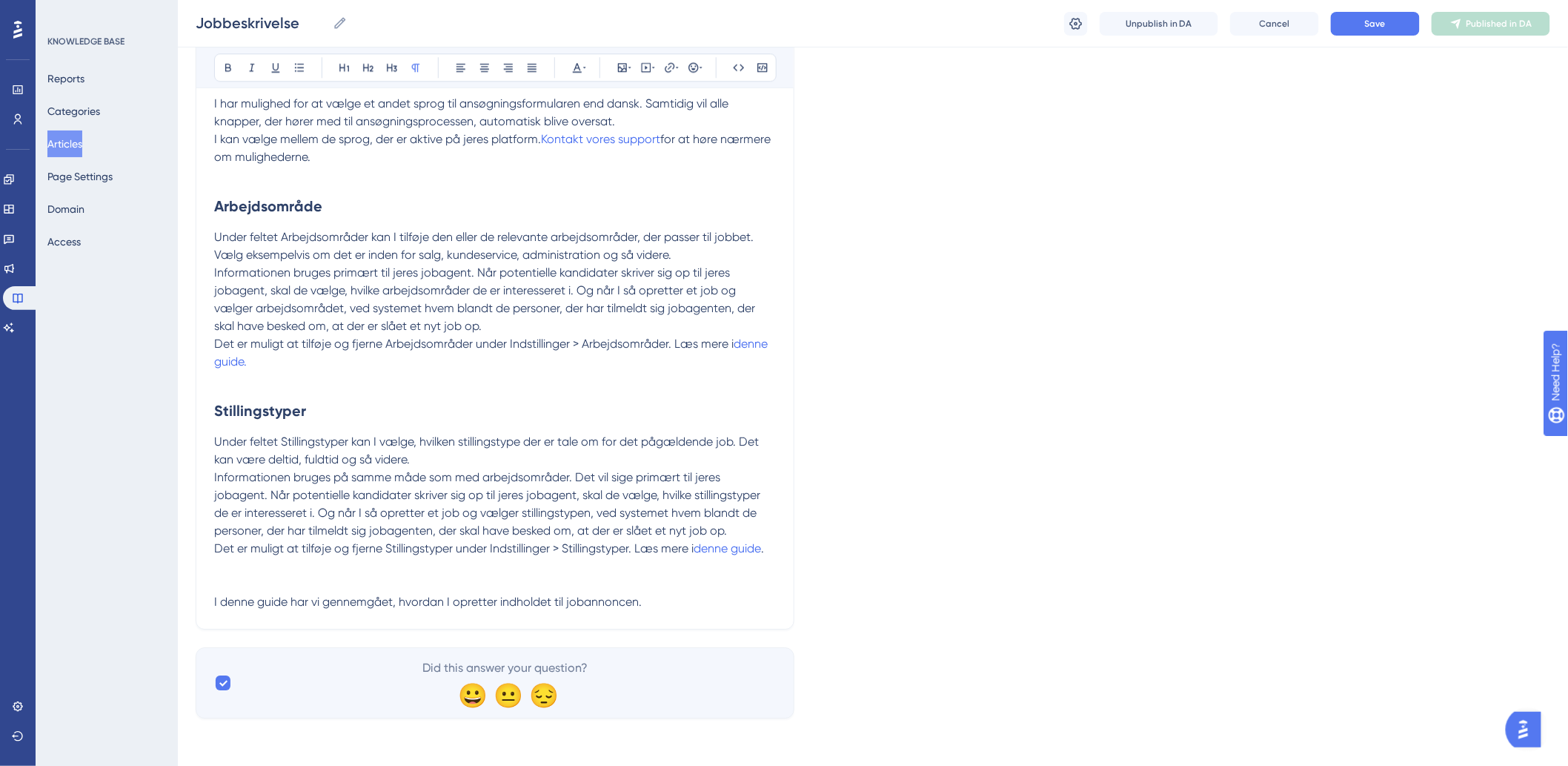
scroll to position [1614, 0]
drag, startPoint x: 250, startPoint y: 358, endPoint x: 739, endPoint y: 348, distance: 489.1
click at [739, 348] on p "Det er muligt at tilføje og fjerne Arbejdsområder under Indstillinger > Arbejds…" at bounding box center [495, 352] width 562 height 35
type input "h"
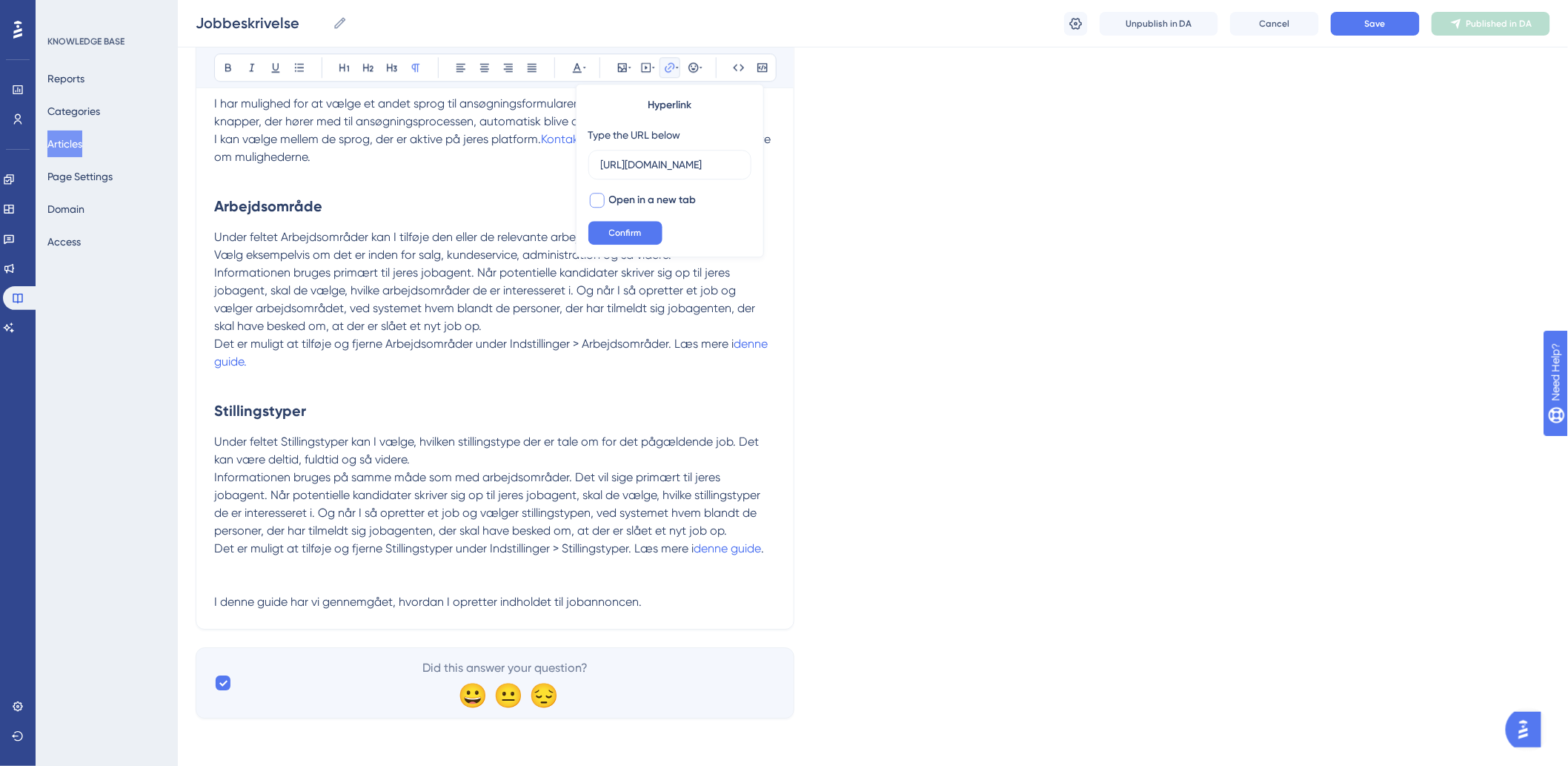
type input "[URL][DOMAIN_NAME]"
click at [599, 200] on div at bounding box center [596, 199] width 15 height 15
checkbox input "true"
click at [622, 235] on span "Confirm" at bounding box center [625, 233] width 33 height 12
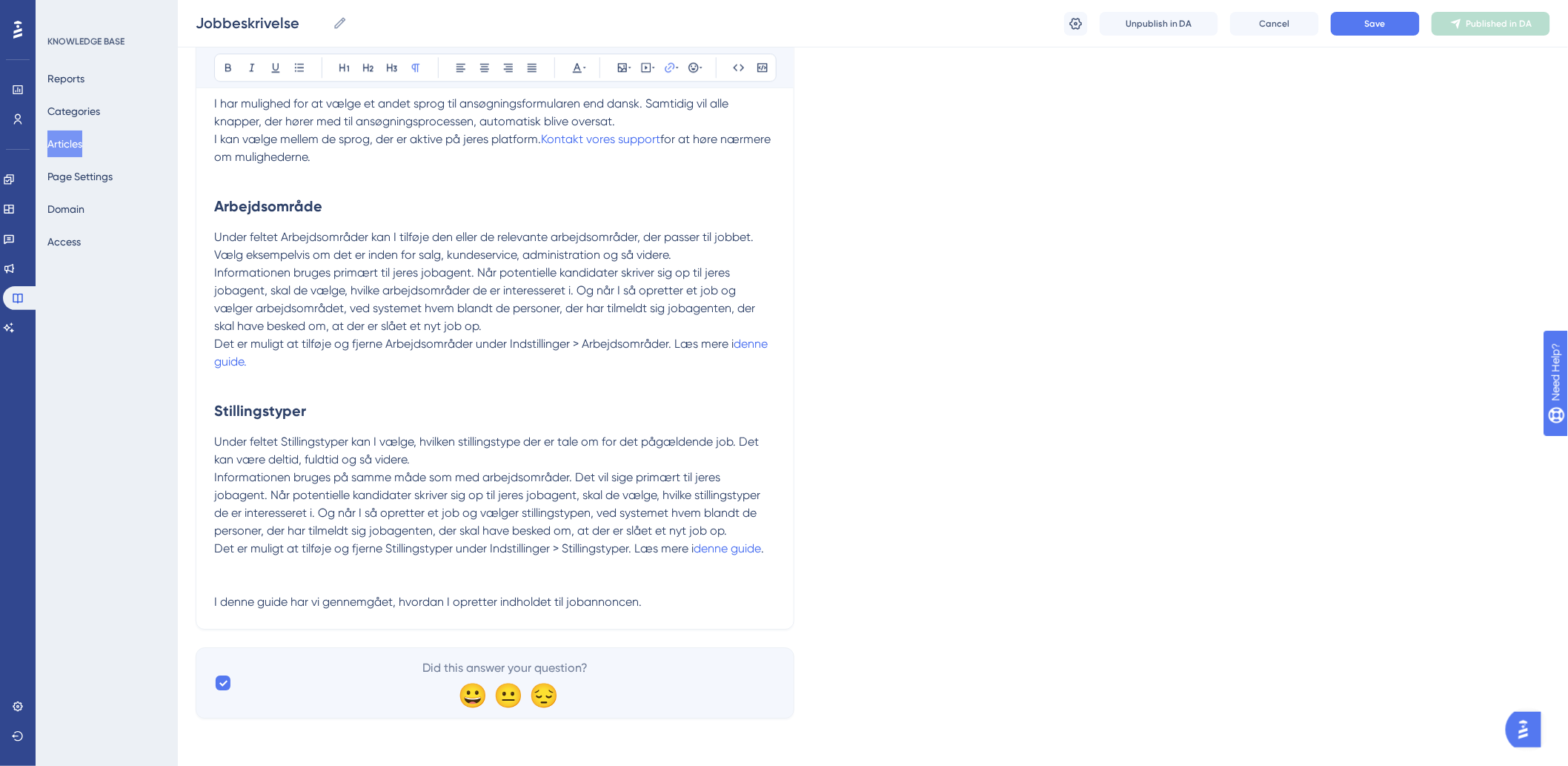
click at [474, 507] on span "Informationen bruges på samme måde som med arbejdsområder. Det vil sige primært…" at bounding box center [488, 504] width 549 height 67
drag, startPoint x: 771, startPoint y: 551, endPoint x: 700, endPoint y: 556, distance: 71.2
click at [700, 556] on p "Det er muligt at tilføje og fjerne Stillingstyper under Indstillinger > Stillin…" at bounding box center [495, 548] width 562 height 18
type input "h"
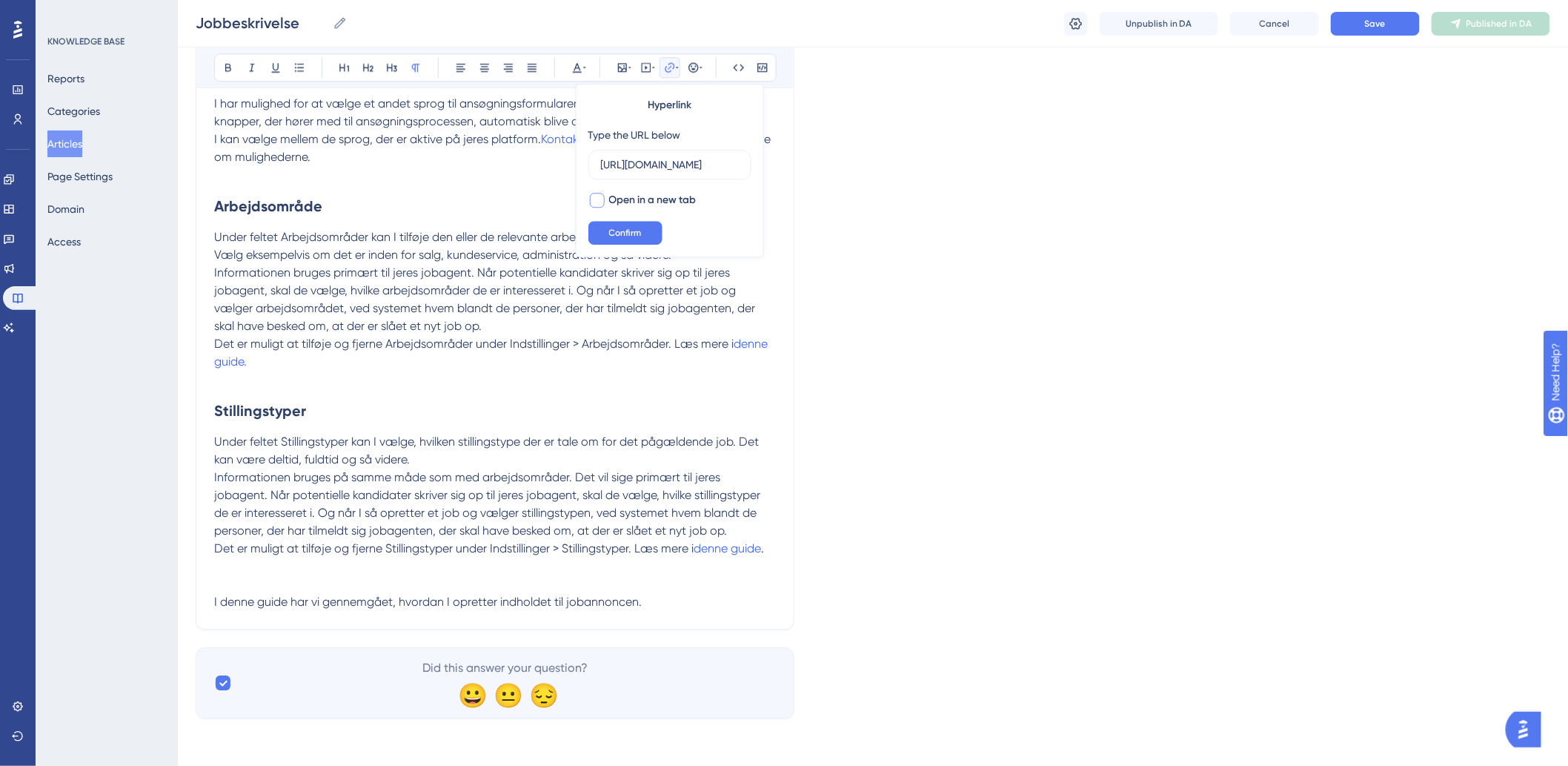
type input "[URL][DOMAIN_NAME]"
click at [601, 202] on div at bounding box center [596, 199] width 15 height 15
checkbox input "true"
click at [609, 234] on span "Confirm" at bounding box center [625, 233] width 33 height 12
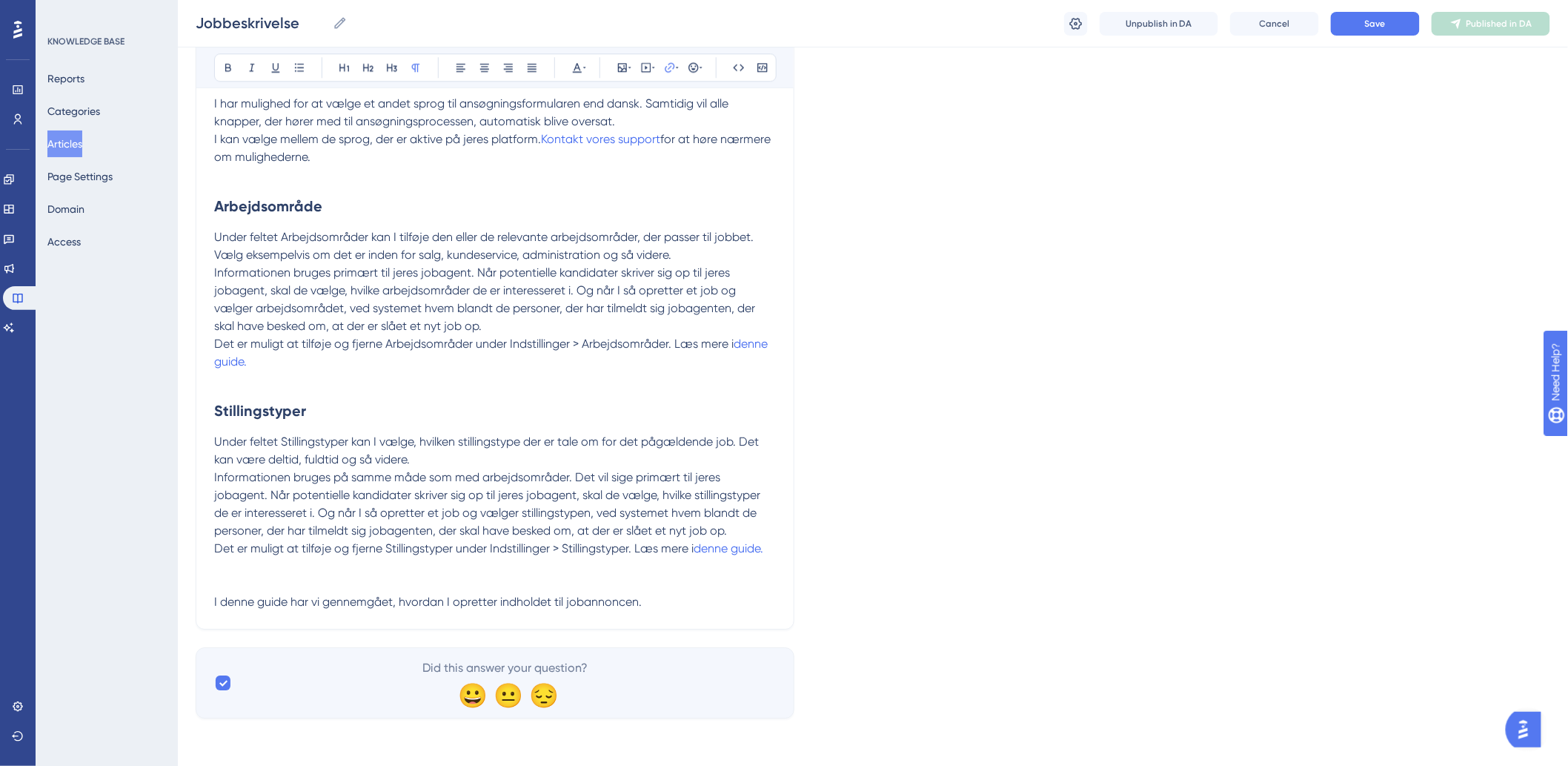
click at [729, 595] on p "I denne guide har vi gennemgået, hvordan I opretter indholdet til jobannoncen." at bounding box center [495, 602] width 562 height 18
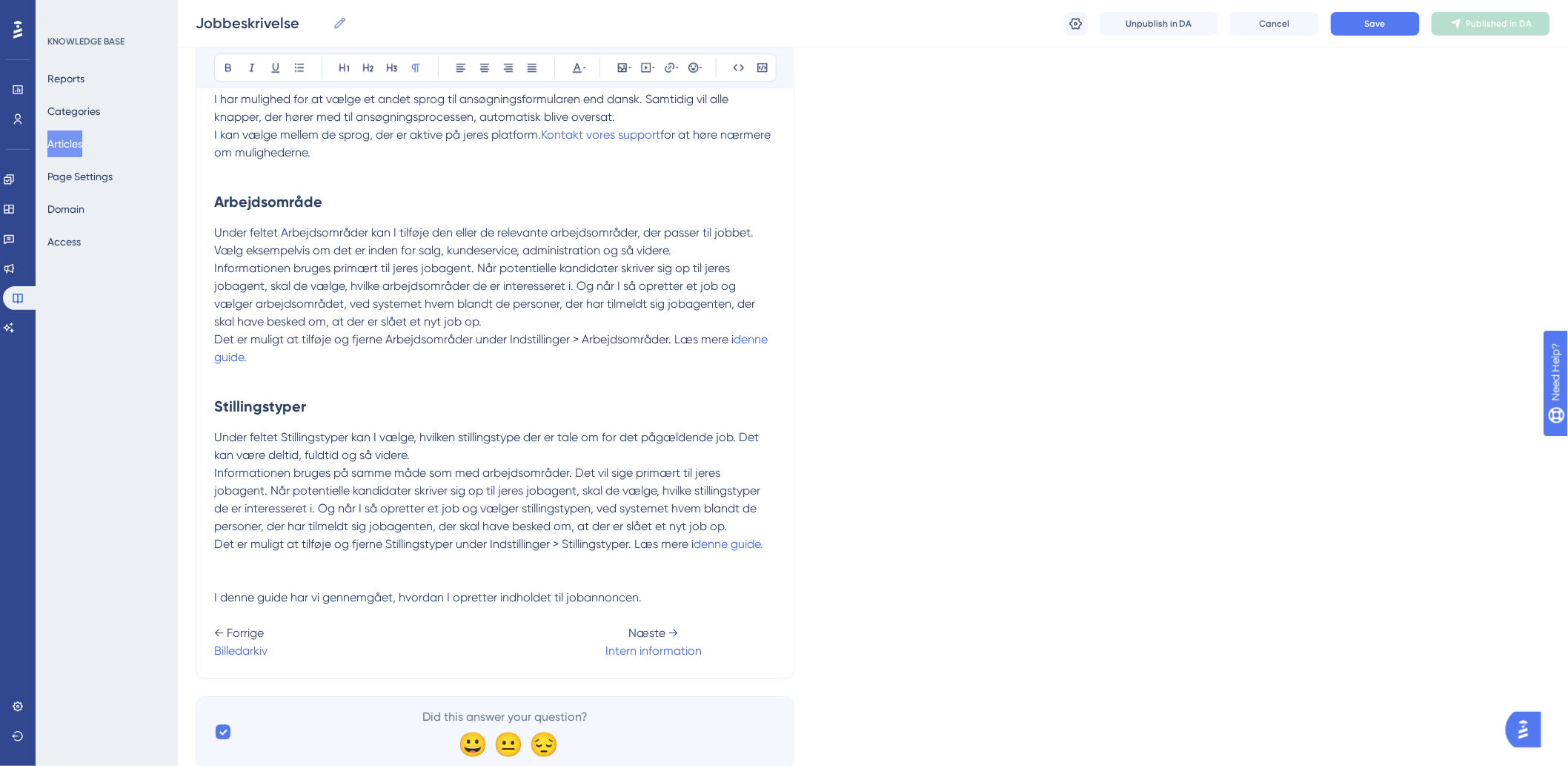
click at [276, 657] on span at bounding box center [436, 651] width 338 height 14
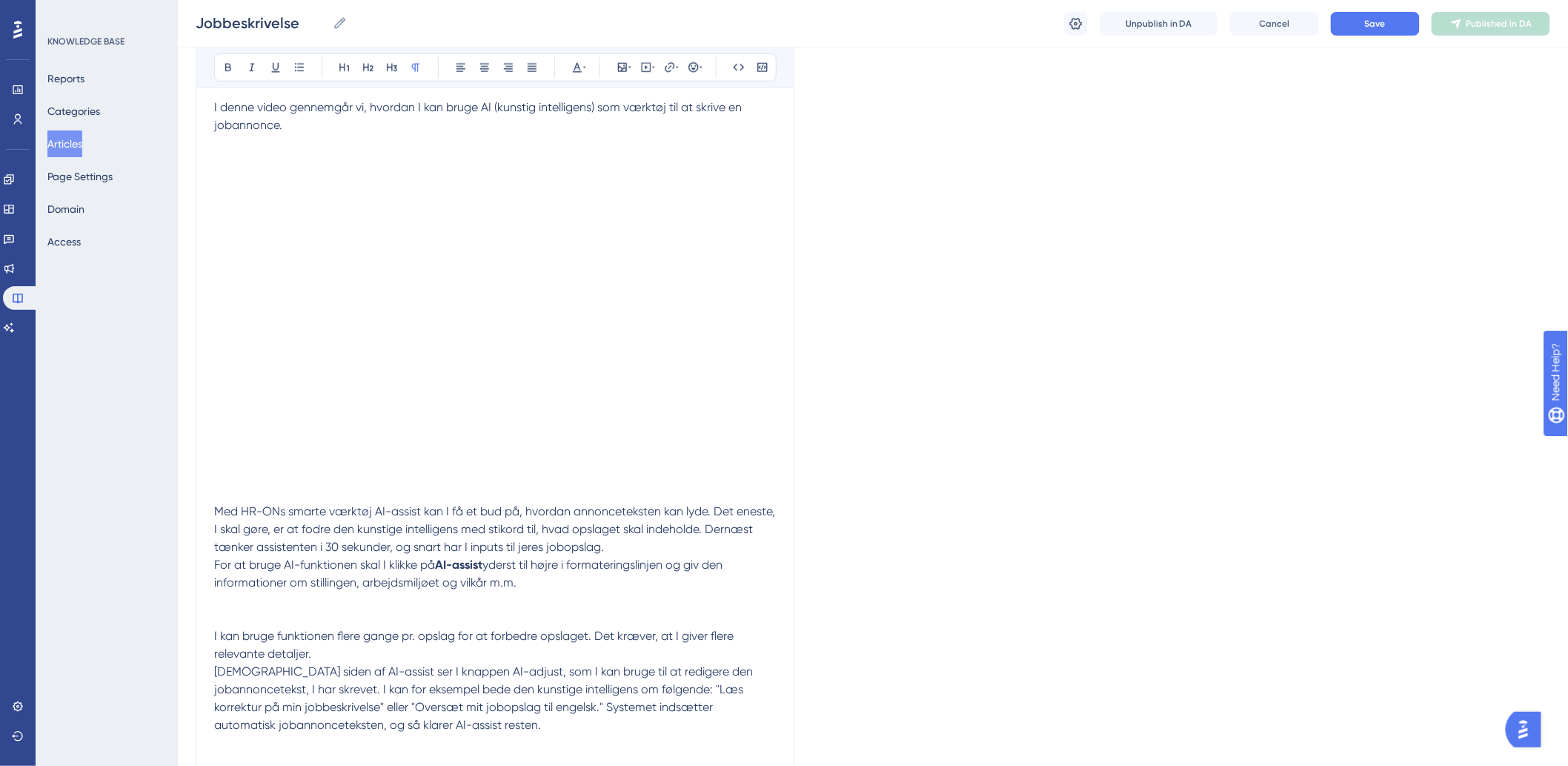
scroll to position [597, 0]
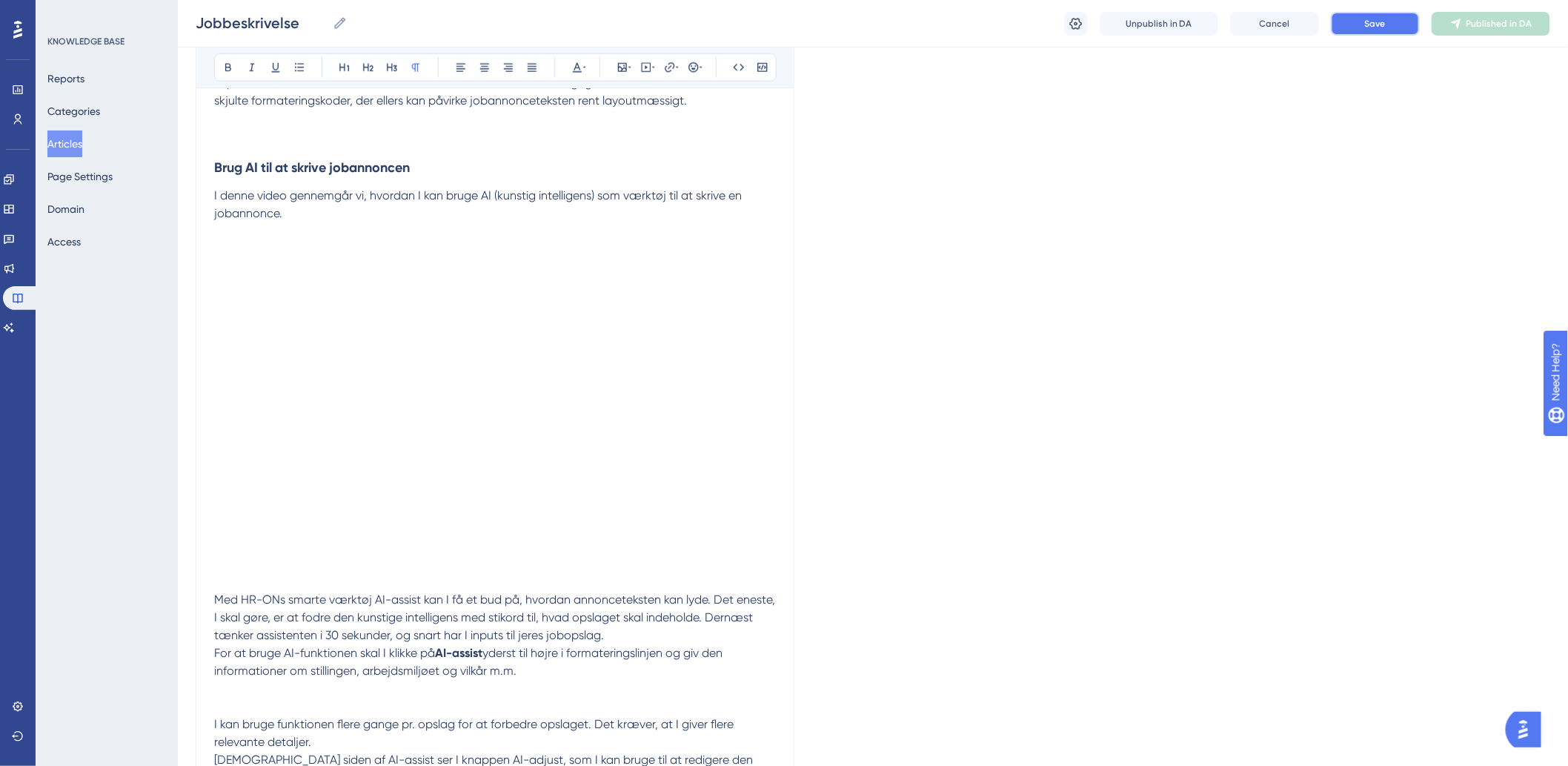
click at [1368, 19] on span "Save" at bounding box center [1375, 24] width 21 height 12
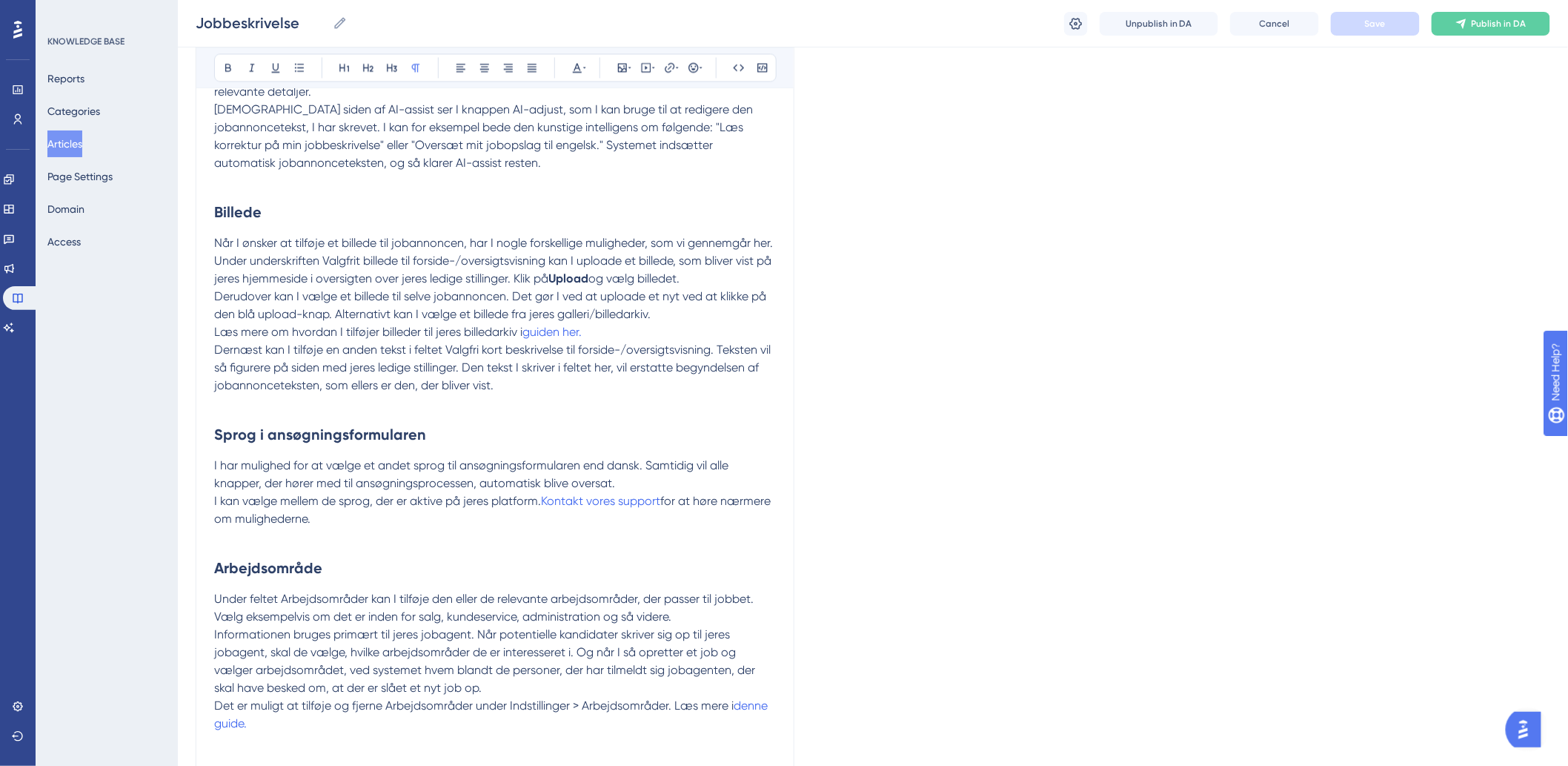
scroll to position [1668, 0]
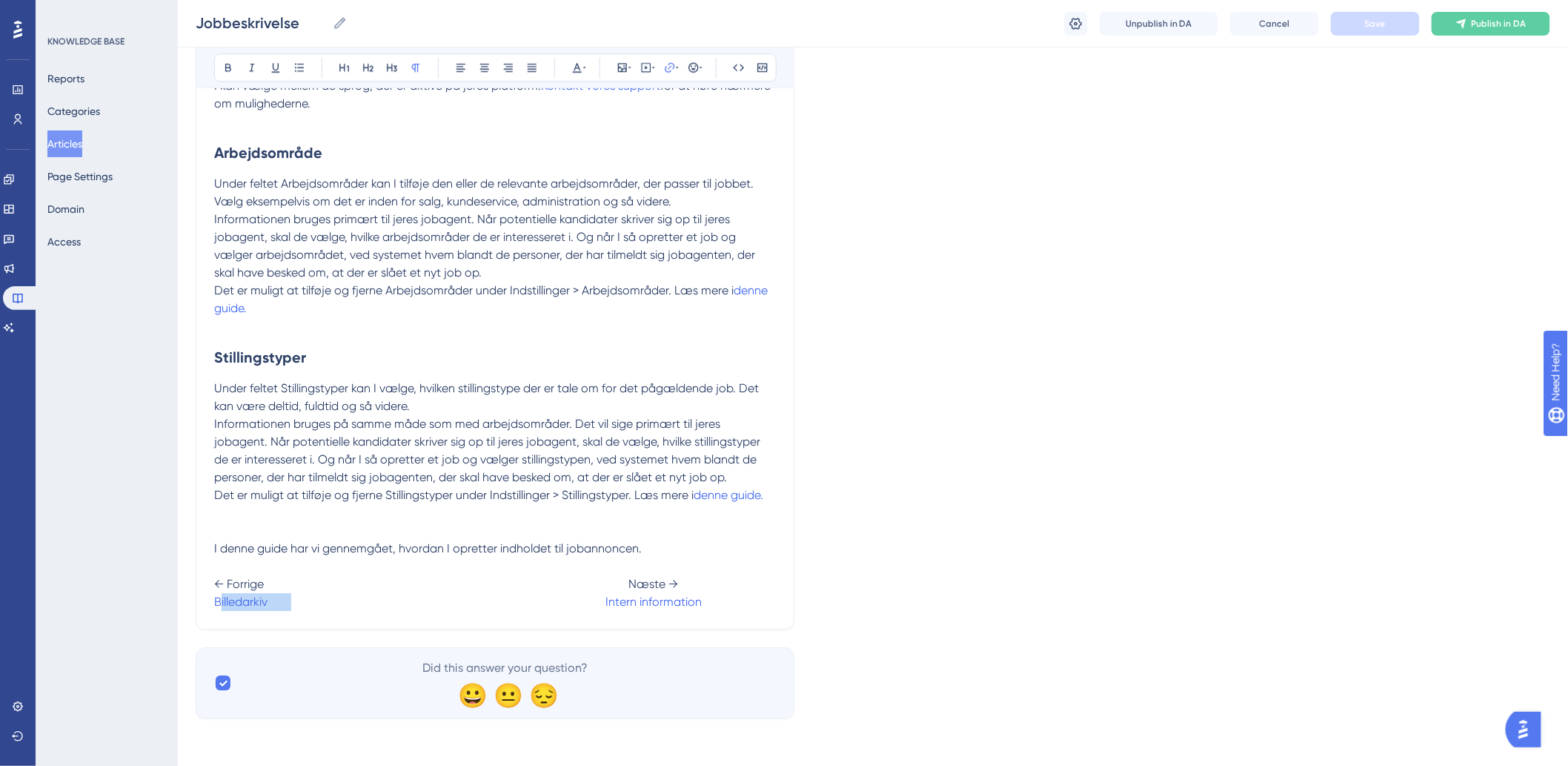
drag, startPoint x: 292, startPoint y: 597, endPoint x: 218, endPoint y: 611, distance: 75.3
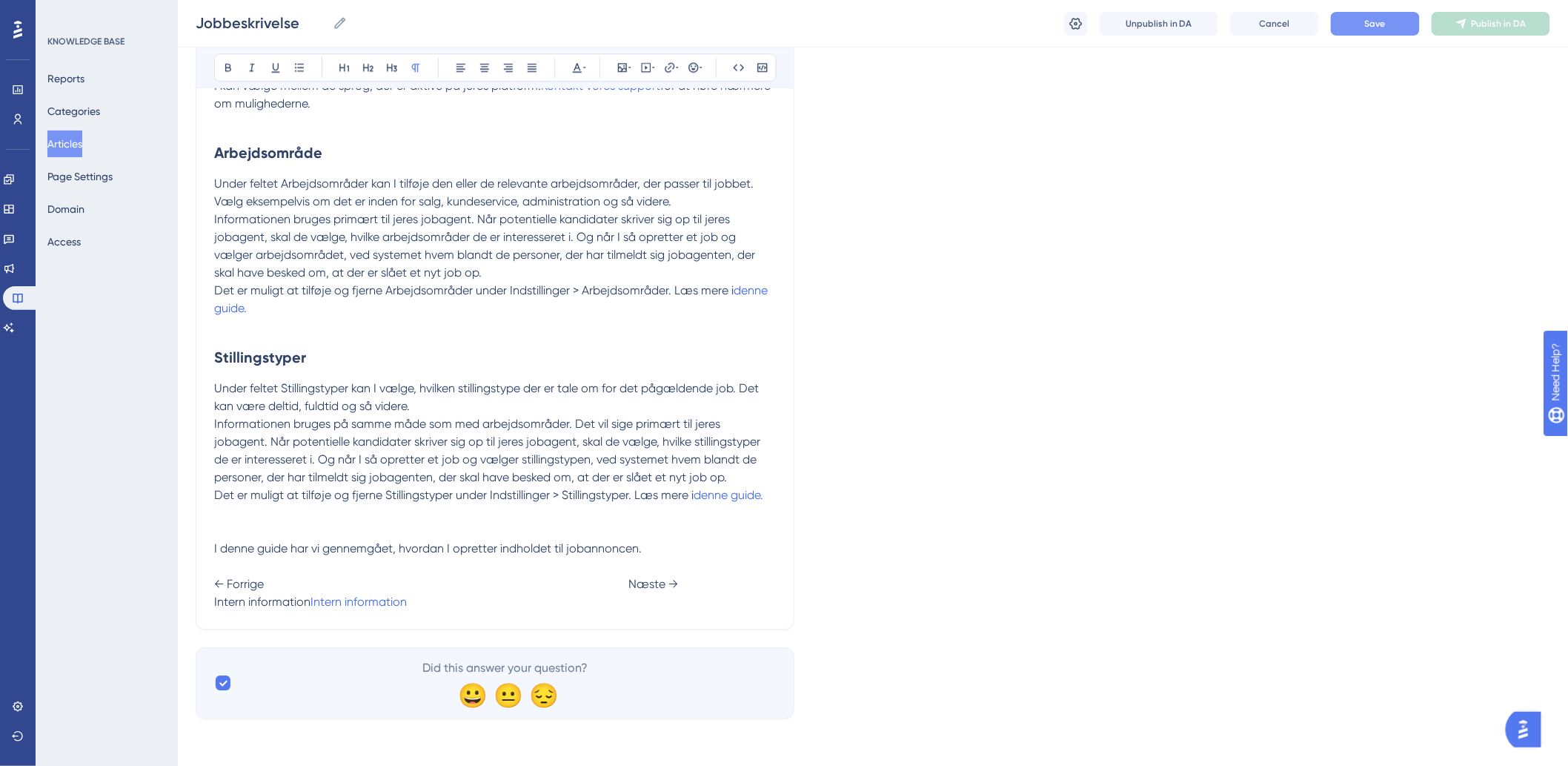
drag, startPoint x: 333, startPoint y: 595, endPoint x: 250, endPoint y: 605, distance: 83.6
click at [250, 605] on span "Intern information" at bounding box center [262, 602] width 96 height 14
click at [216, 603] on span "Intern information" at bounding box center [262, 602] width 96 height 14
drag, startPoint x: 211, startPoint y: 602, endPoint x: 218, endPoint y: 604, distance: 7.3
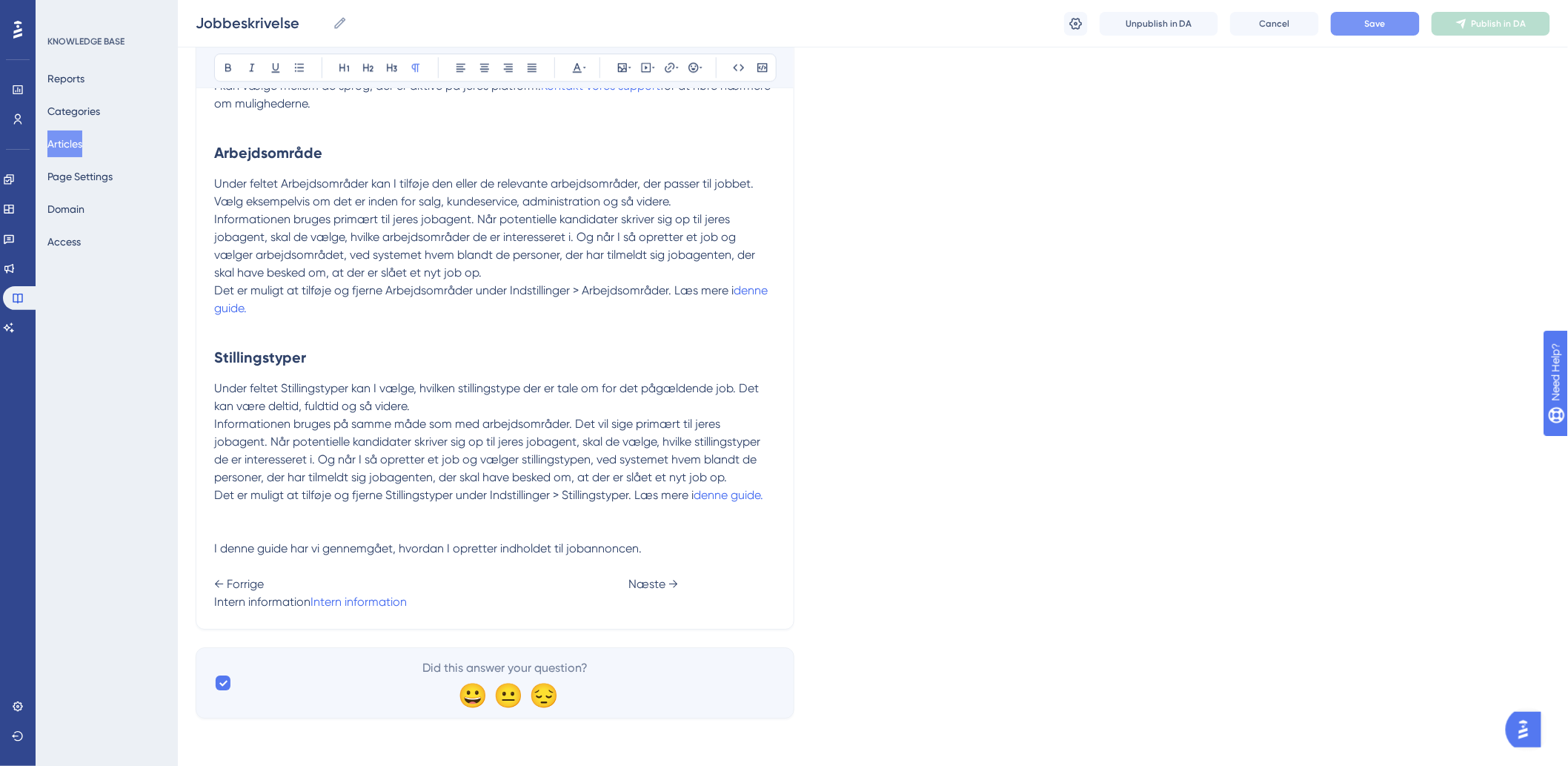
drag, startPoint x: 213, startPoint y: 599, endPoint x: 309, endPoint y: 603, distance: 96.1
click at [309, 603] on span "Intern information" at bounding box center [262, 602] width 96 height 14
click at [664, 70] on icon at bounding box center [670, 68] width 12 height 12
type input "h"
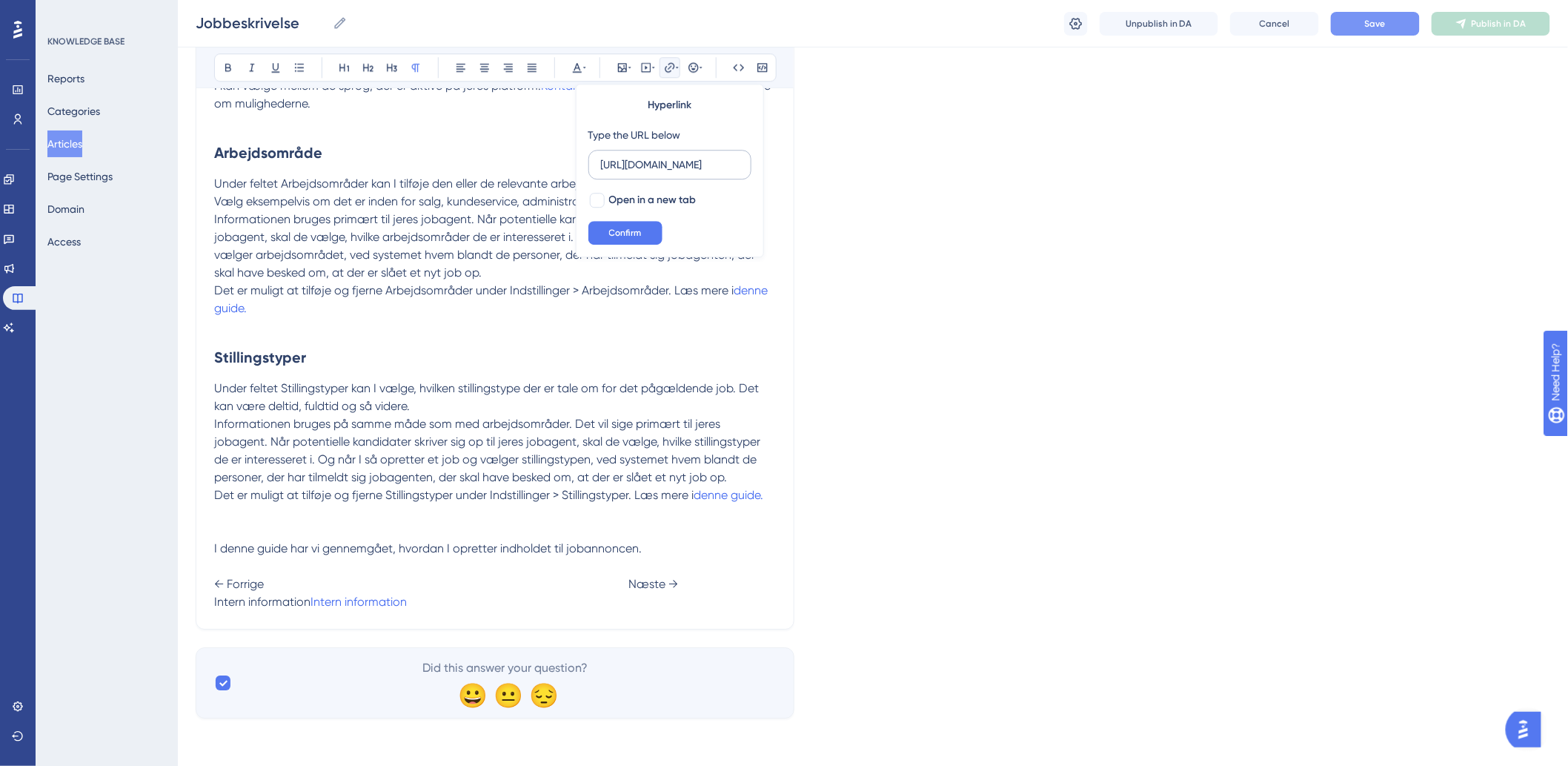
scroll to position [0, 150]
type input "[URL][DOMAIN_NAME]"
click at [631, 236] on span "Confirm" at bounding box center [625, 233] width 33 height 12
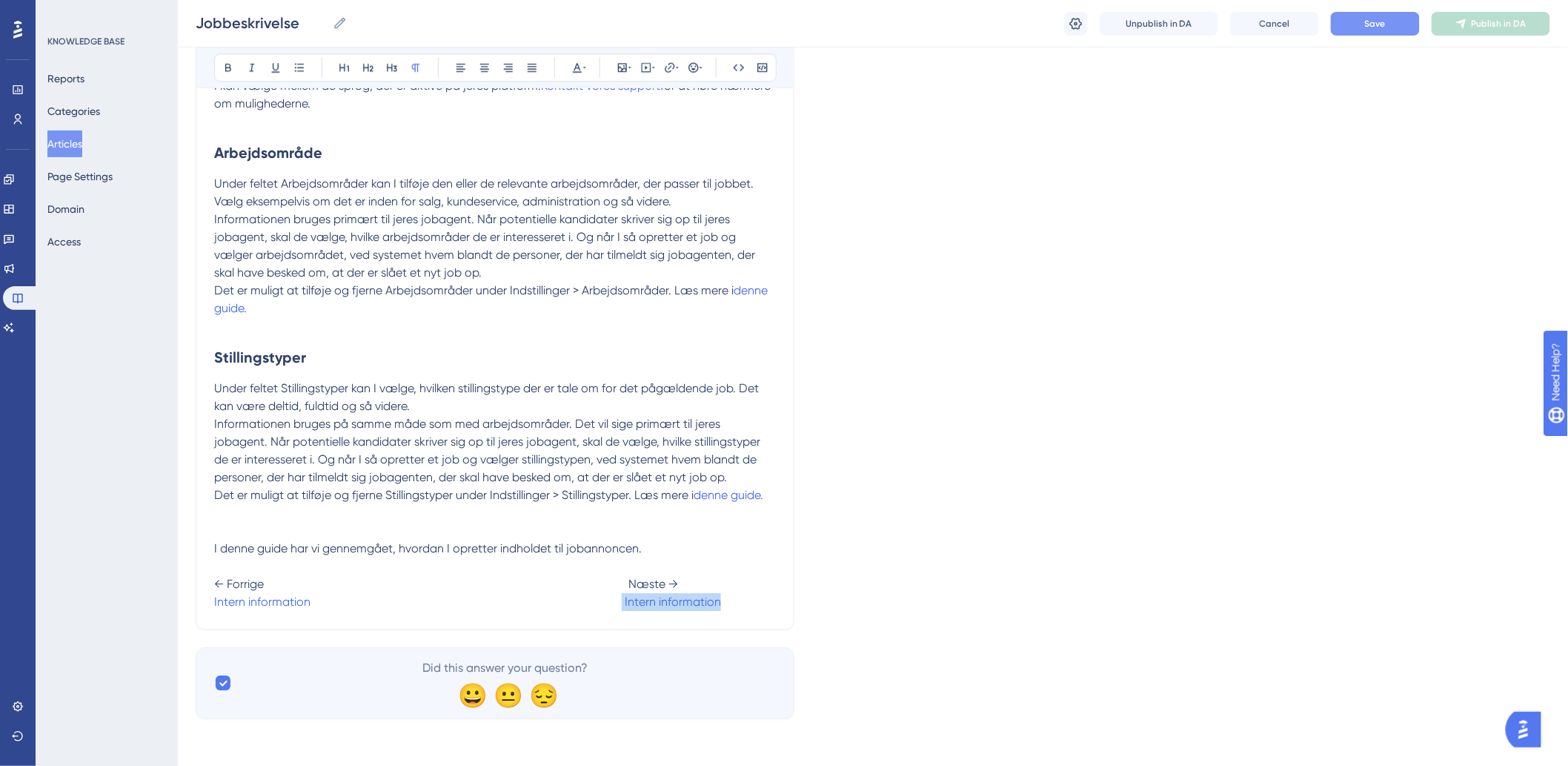
drag, startPoint x: 719, startPoint y: 597, endPoint x: 621, endPoint y: 610, distance: 98.9
click at [621, 610] on p "I denne guide har vi gennemgået, hvordan I opretter indholdet til jobannoncen. …" at bounding box center [495, 575] width 562 height 71
drag, startPoint x: 735, startPoint y: 601, endPoint x: 620, endPoint y: 618, distance: 116.2
click at [662, 72] on button at bounding box center [670, 67] width 21 height 21
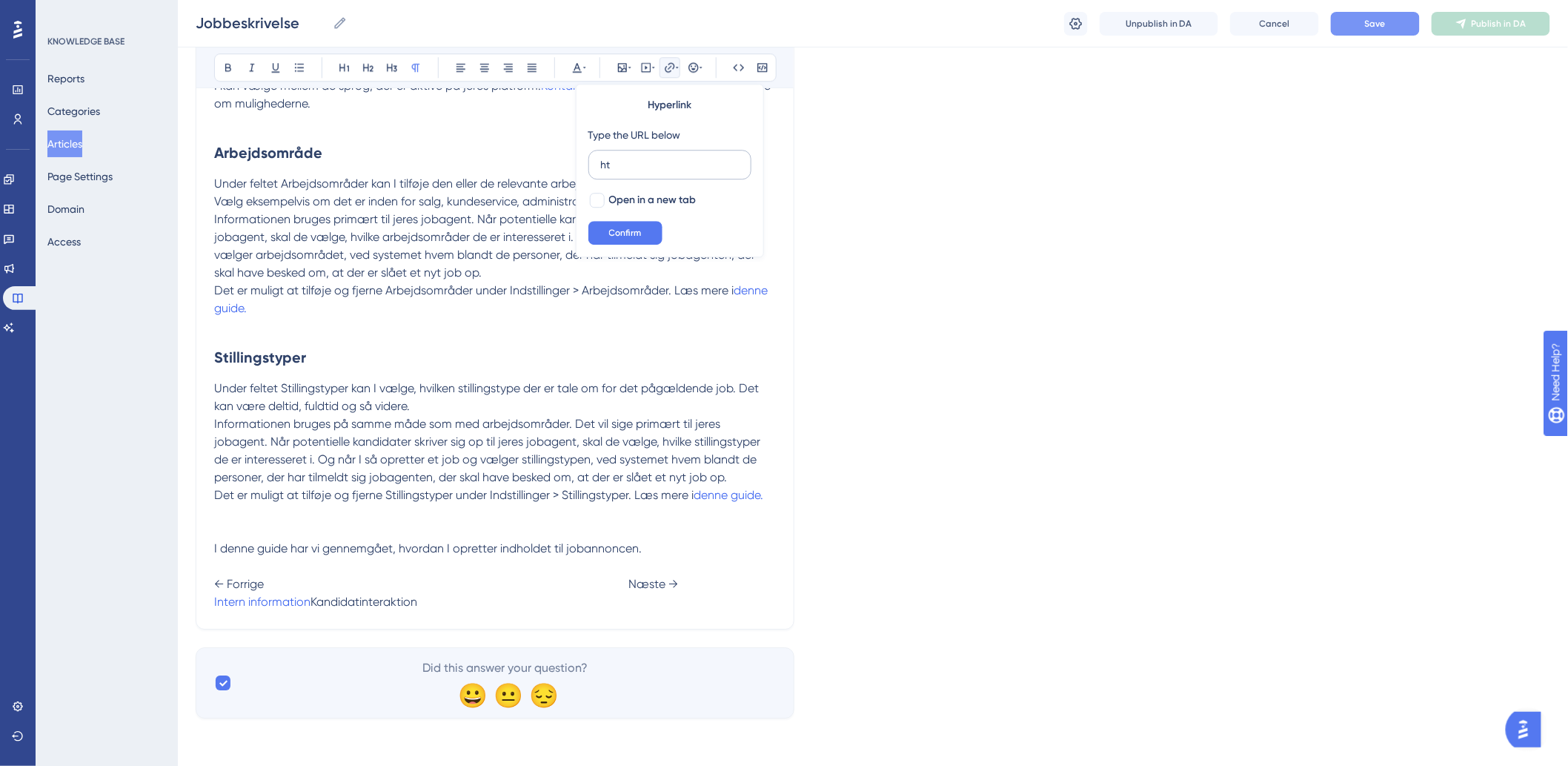
type input "h"
type input "[URL][DOMAIN_NAME]"
click at [616, 235] on span "Confirm" at bounding box center [625, 233] width 33 height 12
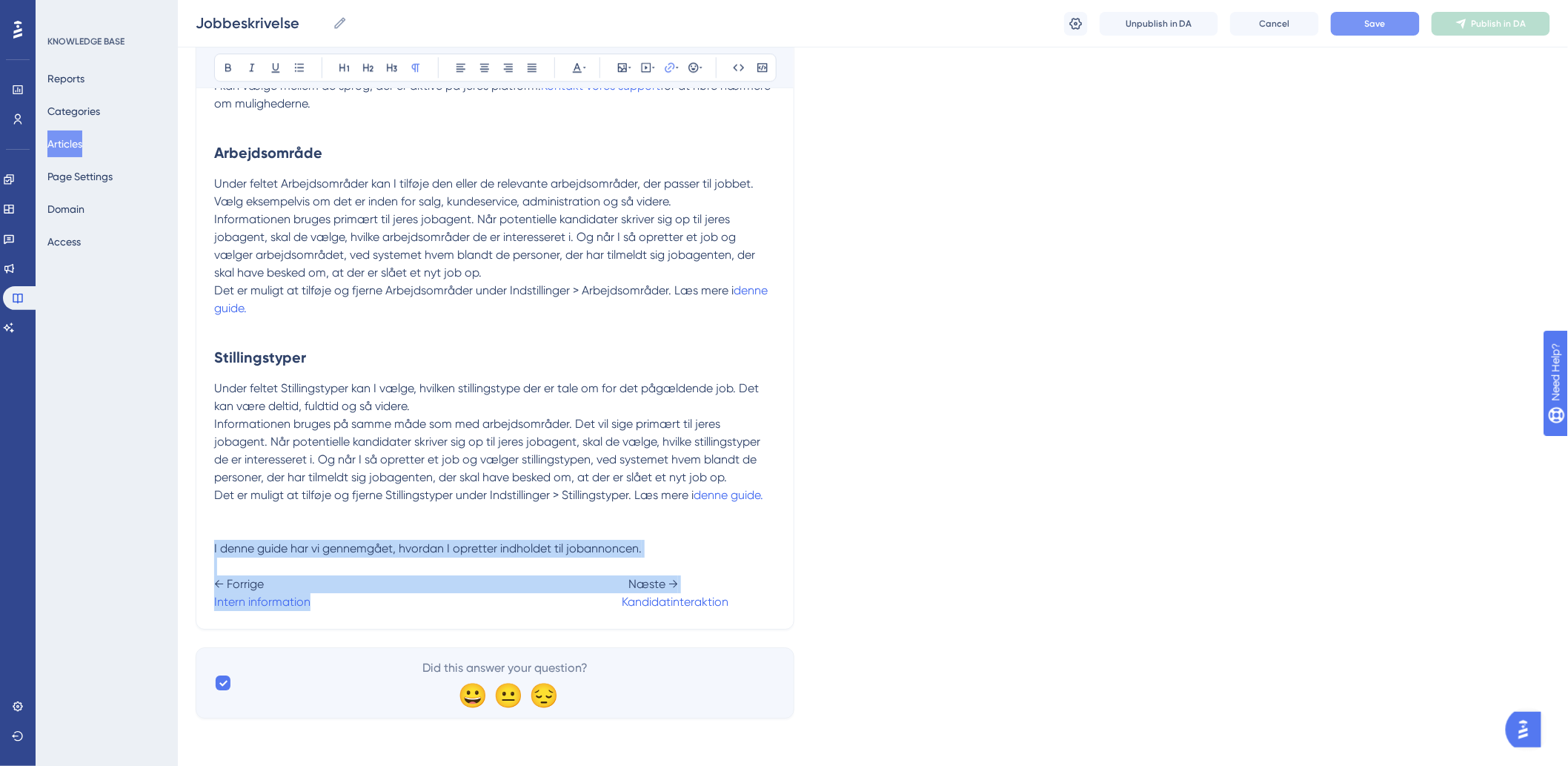
click at [1357, 24] on button "Save" at bounding box center [1375, 24] width 88 height 24
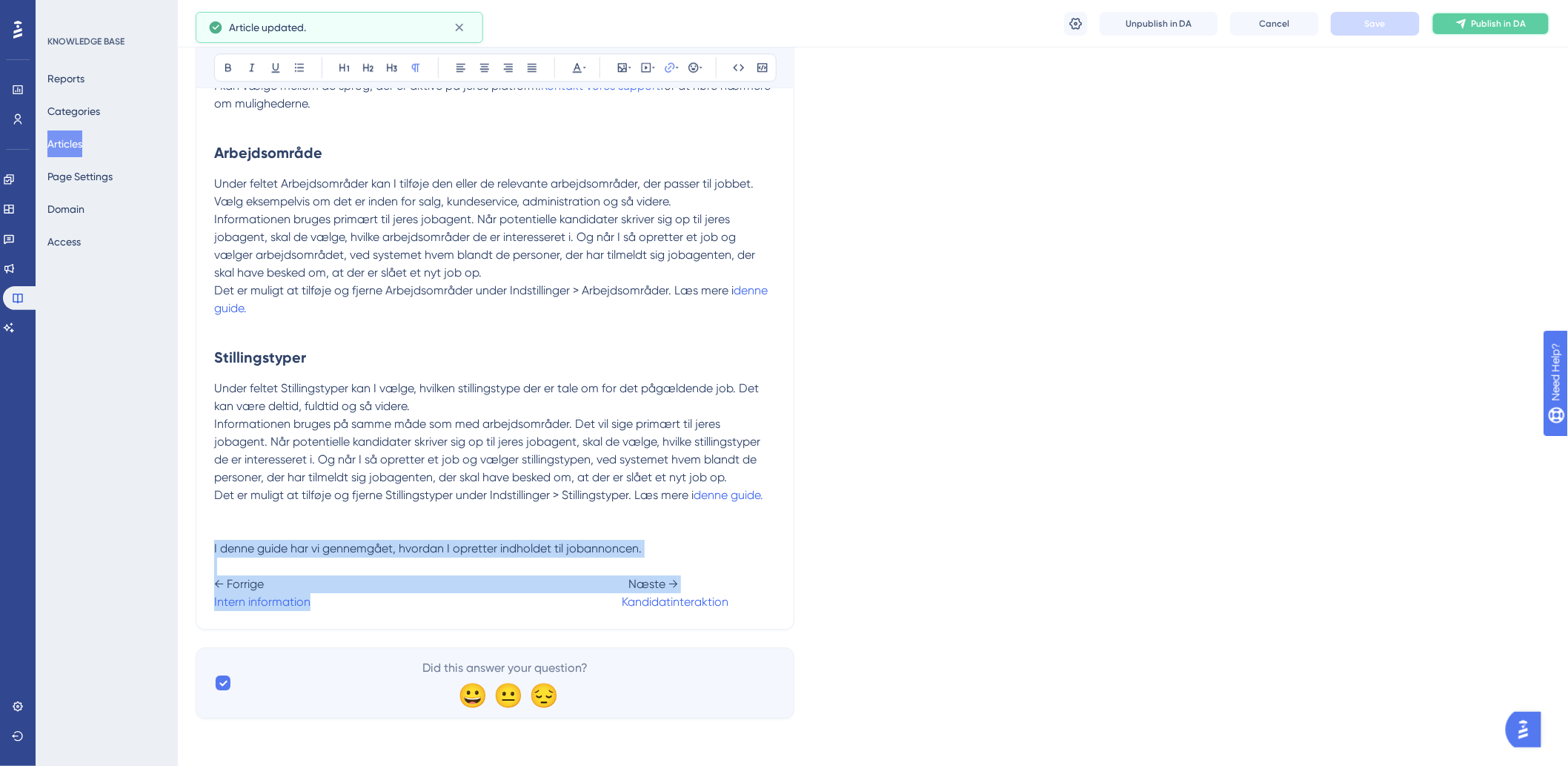
click at [1475, 26] on span "Publish in DA" at bounding box center [1499, 24] width 55 height 12
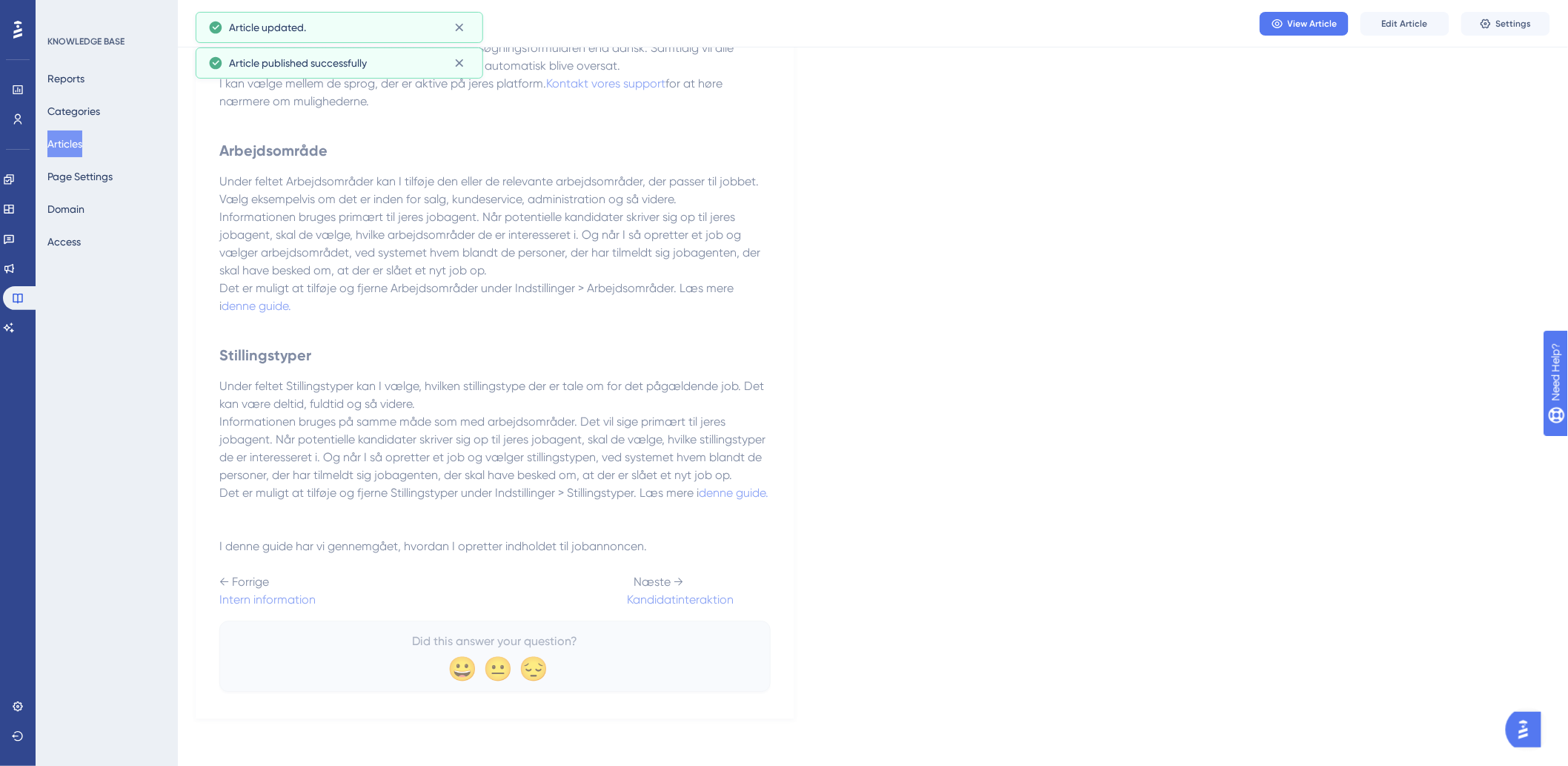
scroll to position [1621, 0]
click at [82, 149] on button "Articles" at bounding box center [64, 144] width 35 height 27
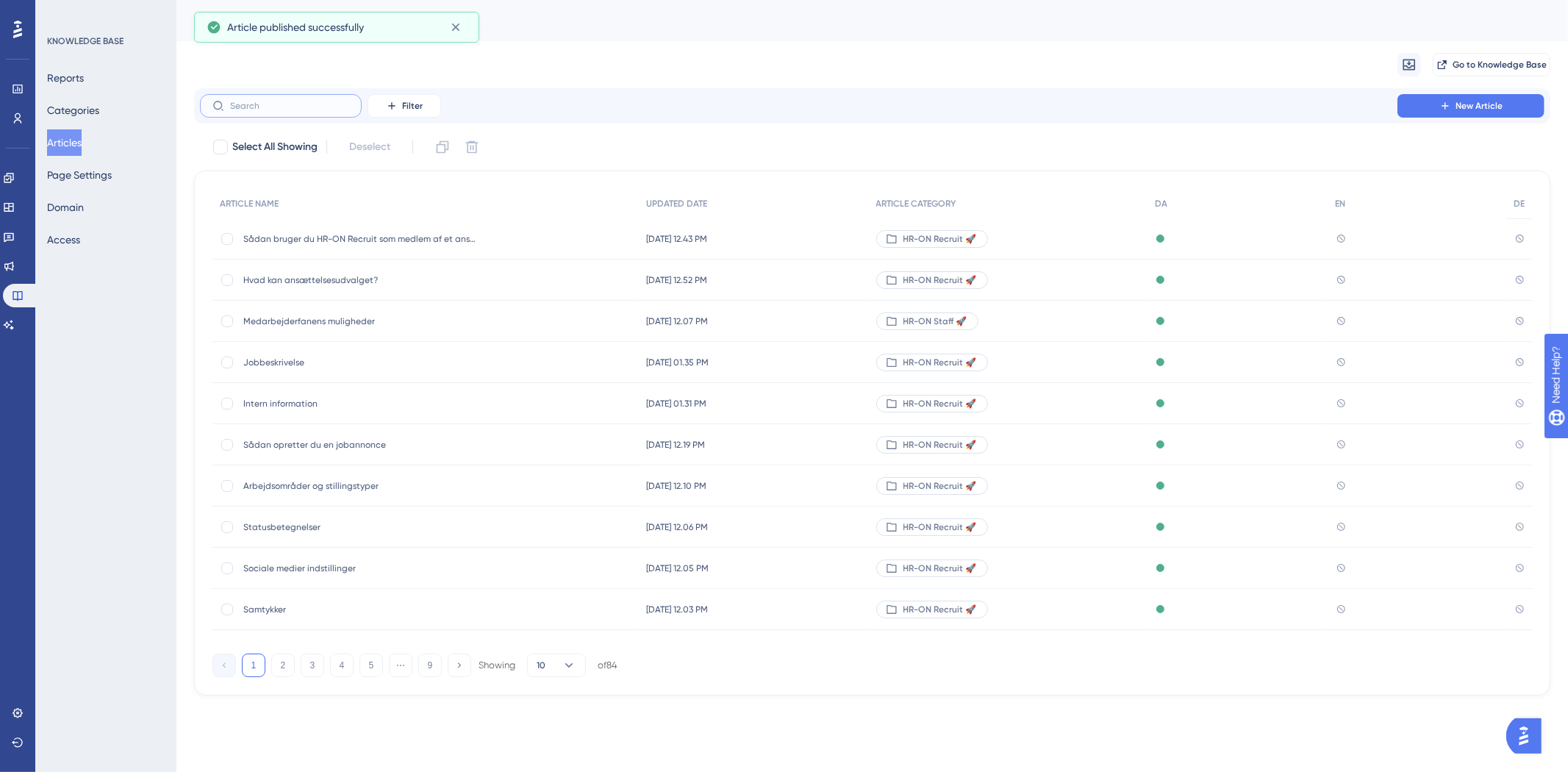
click at [303, 104] on input "text" at bounding box center [290, 106] width 119 height 10
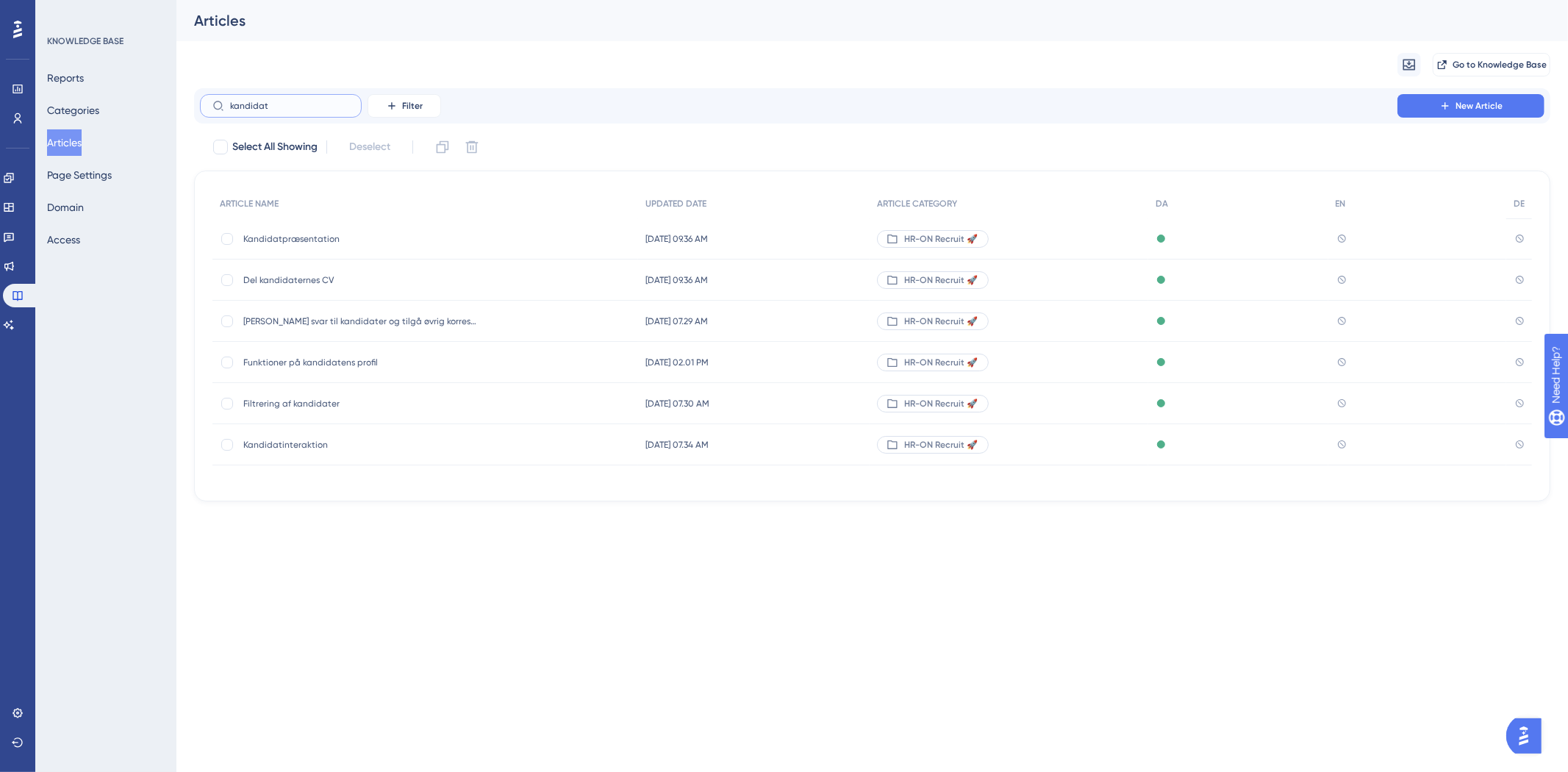
type input "kandidat"
click at [318, 439] on span "Kandidatinteraktion" at bounding box center [361, 445] width 235 height 12
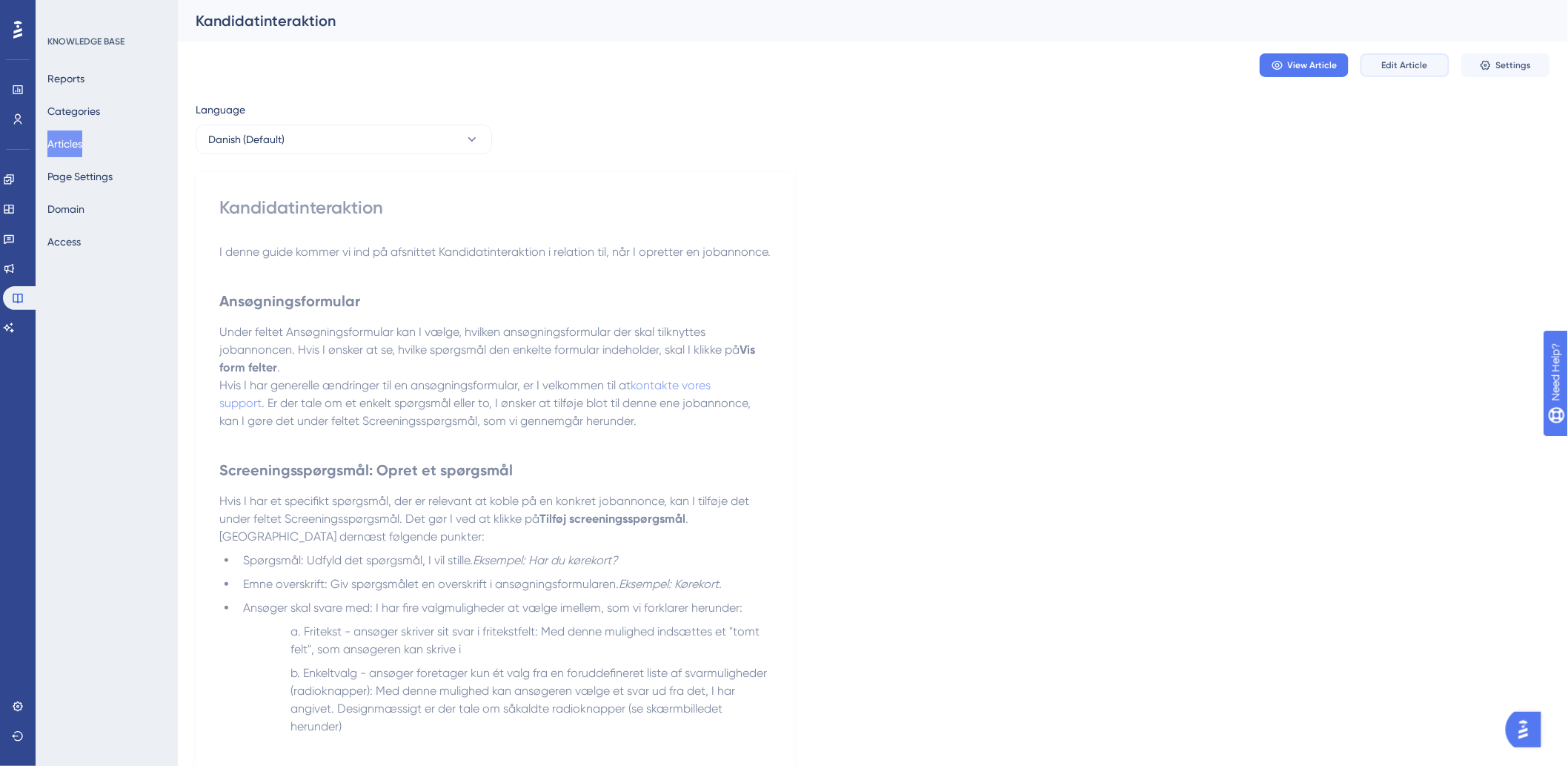
click at [1386, 68] on span "Edit Article" at bounding box center [1404, 65] width 46 height 12
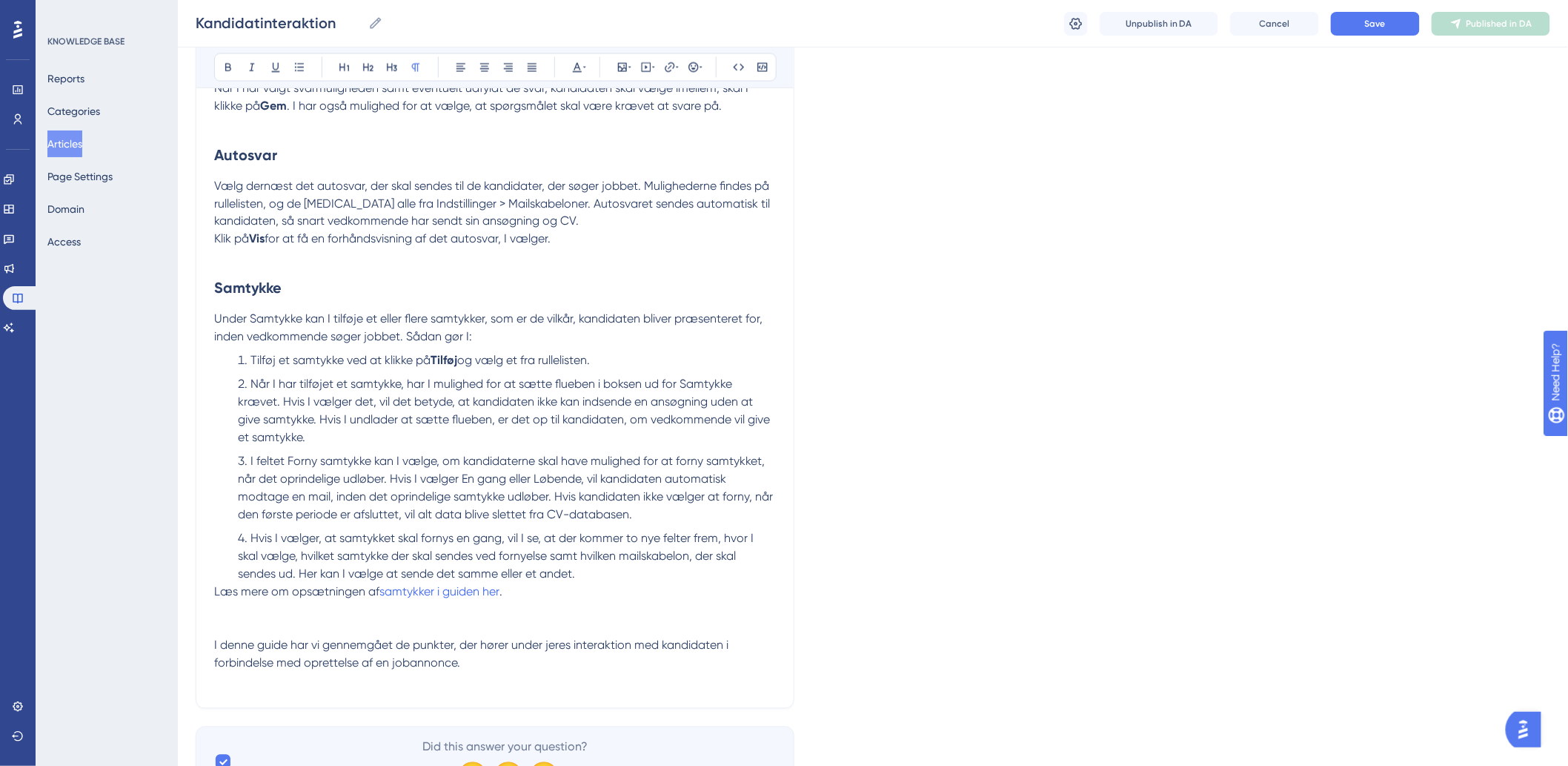
scroll to position [1048, 0]
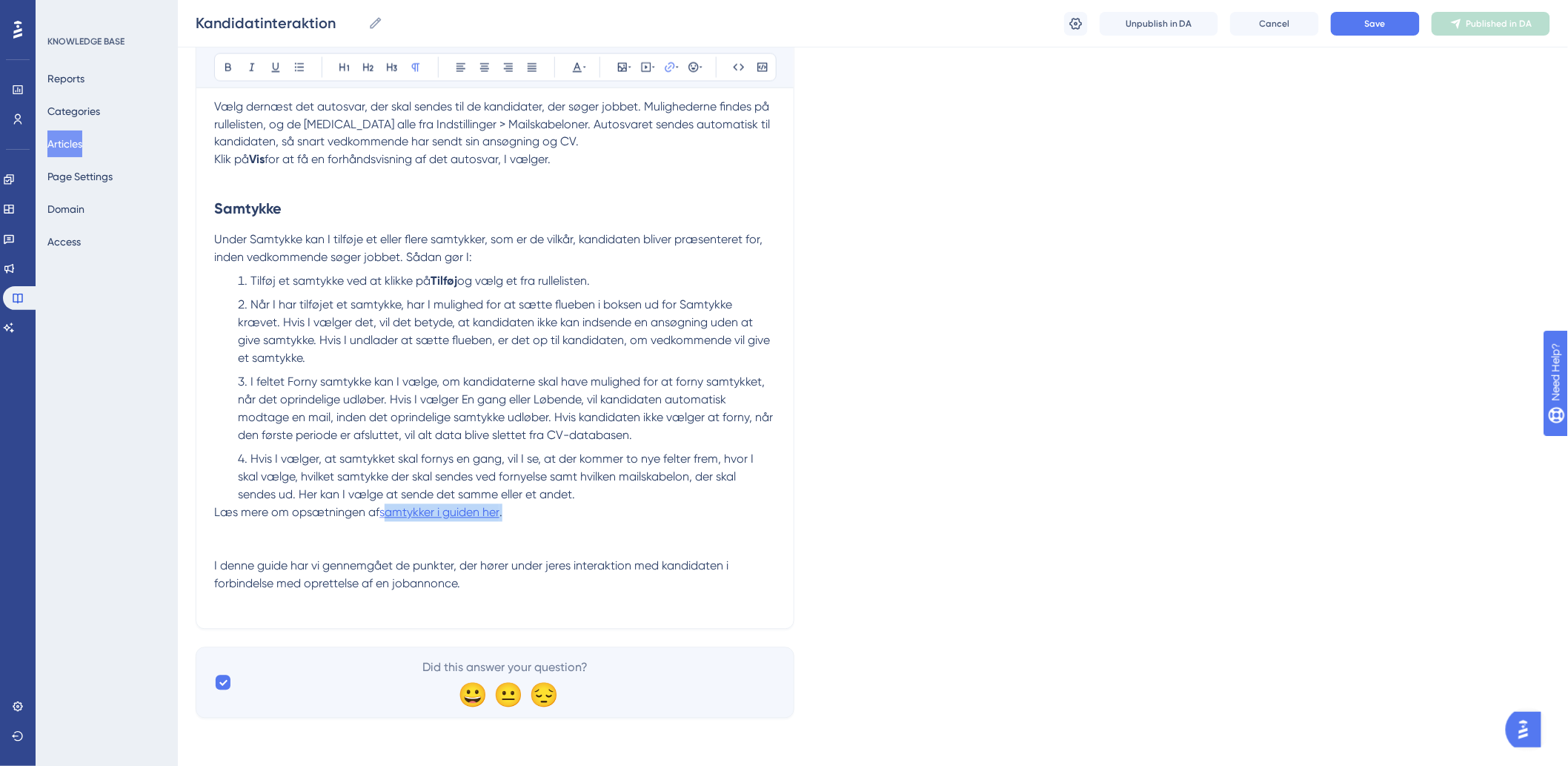
drag, startPoint x: 505, startPoint y: 512, endPoint x: 382, endPoint y: 514, distance: 123.0
click at [382, 514] on p "[PERSON_NAME] mere om opsætningen af samtykker i guiden her ." at bounding box center [495, 512] width 562 height 18
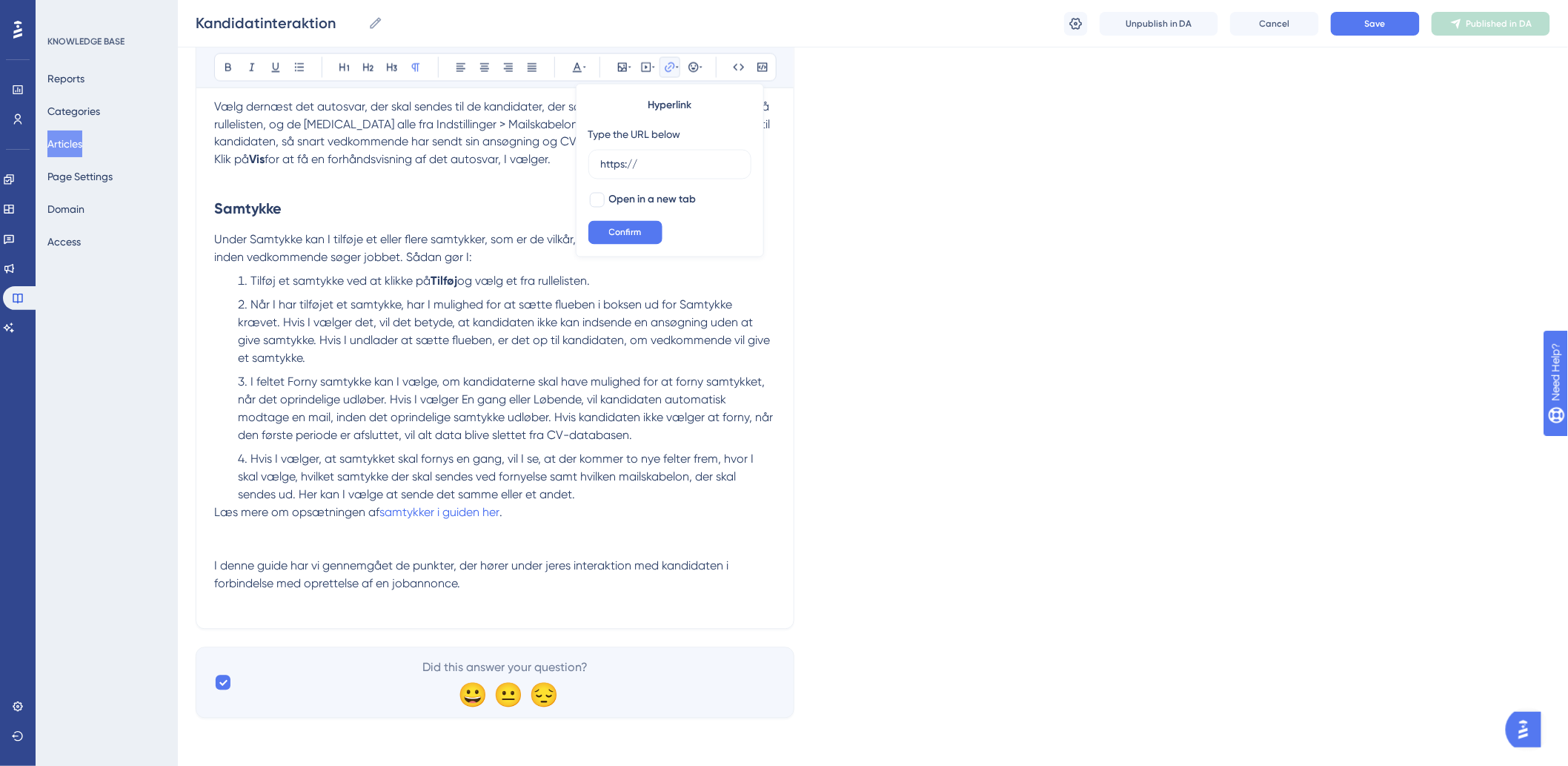
click at [744, 424] on li "I feltet Forny samtykke kan I vælge, om kandidaterne skal have mulighed for at …" at bounding box center [503, 409] width 544 height 71
click at [498, 419] on span "I feltet Forny samtykke kan I vælge, om kandidaterne skal have mulighed for at …" at bounding box center [507, 408] width 538 height 67
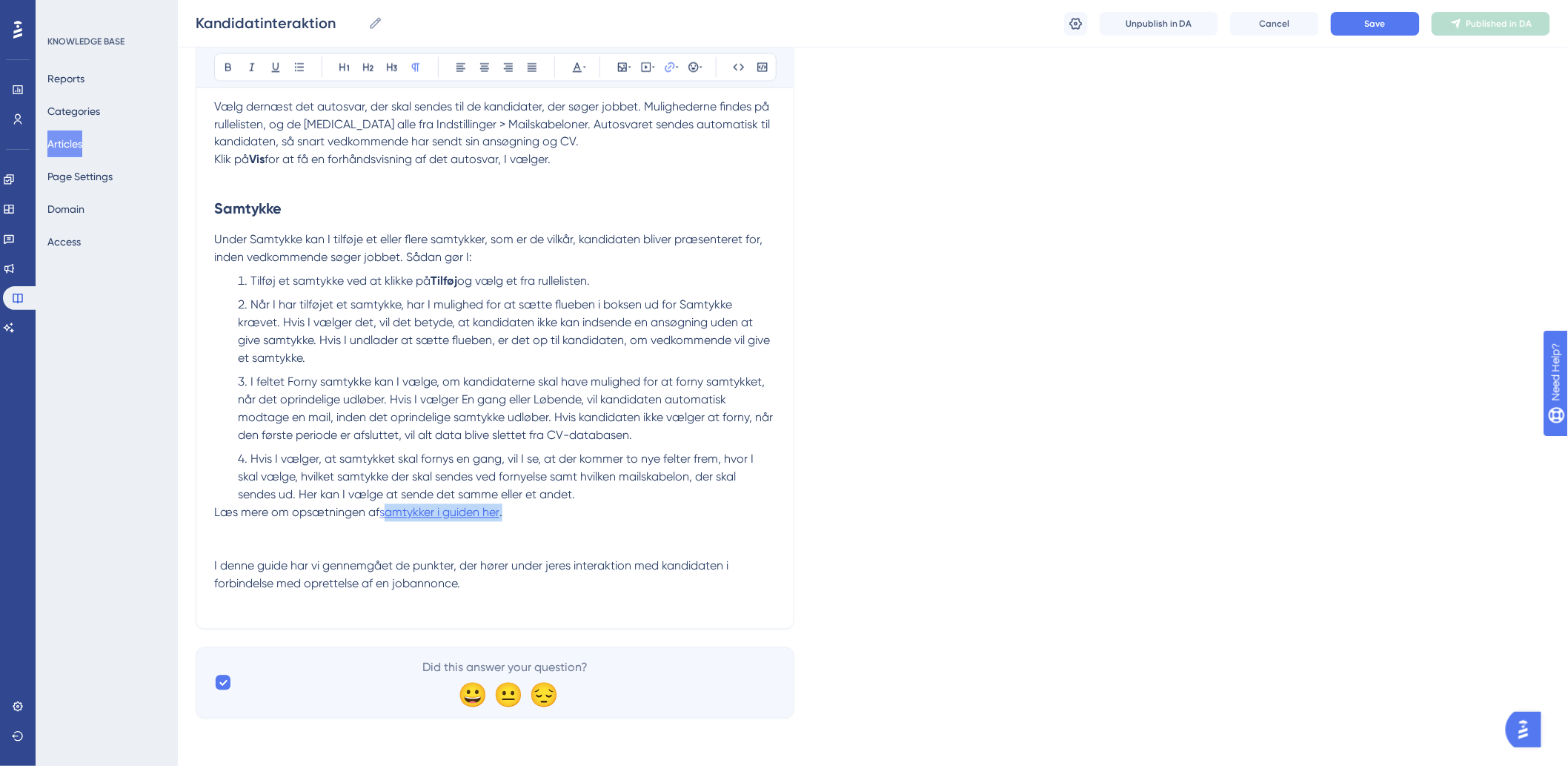
drag, startPoint x: 509, startPoint y: 513, endPoint x: 381, endPoint y: 518, distance: 128.1
click at [381, 518] on p "[PERSON_NAME] mere om opsætningen af samtykker i guiden her ." at bounding box center [495, 512] width 562 height 18
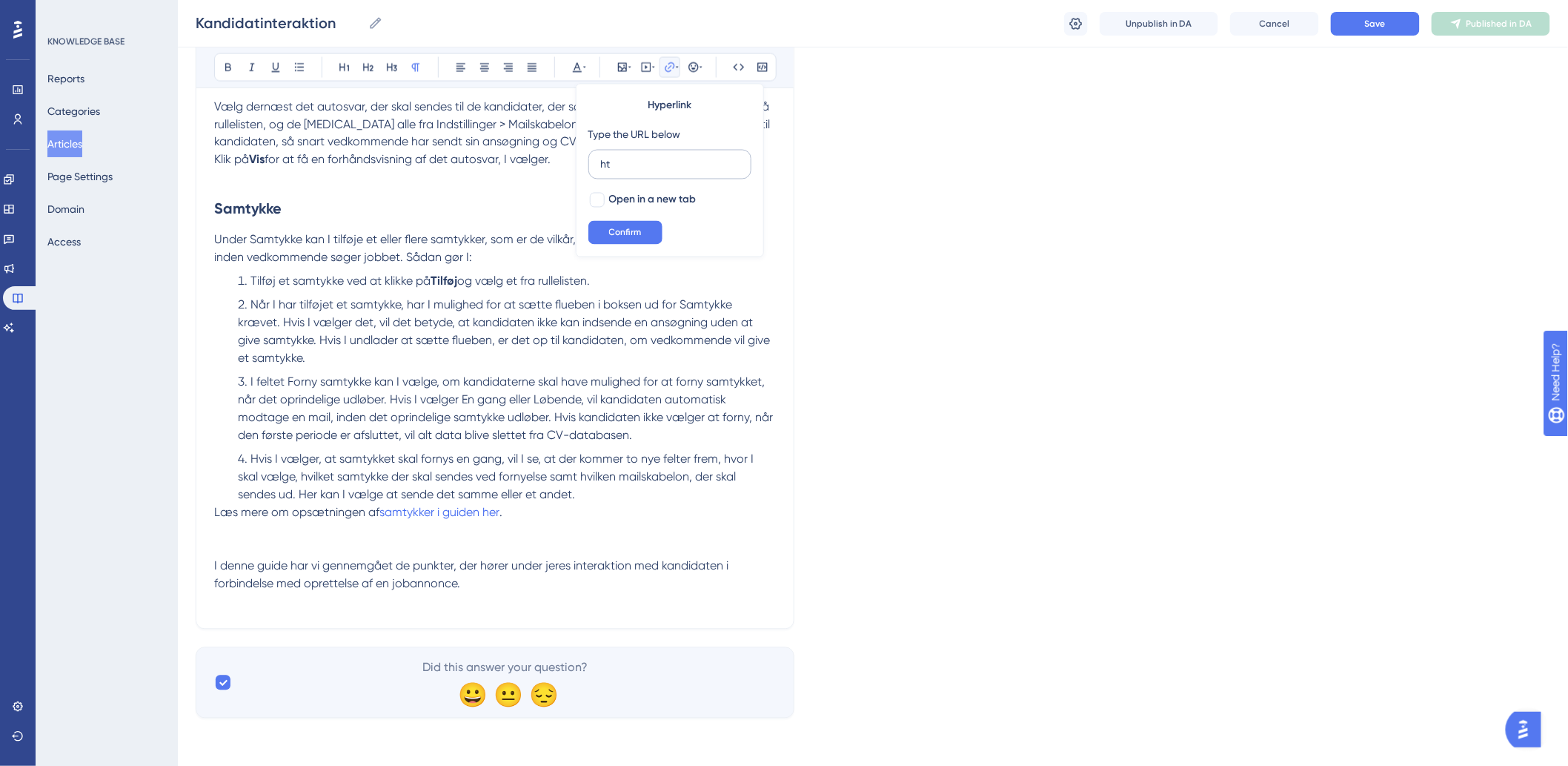
type input "h"
type input "[URL][DOMAIN_NAME]"
click at [601, 202] on div at bounding box center [596, 199] width 15 height 15
checkbox input "true"
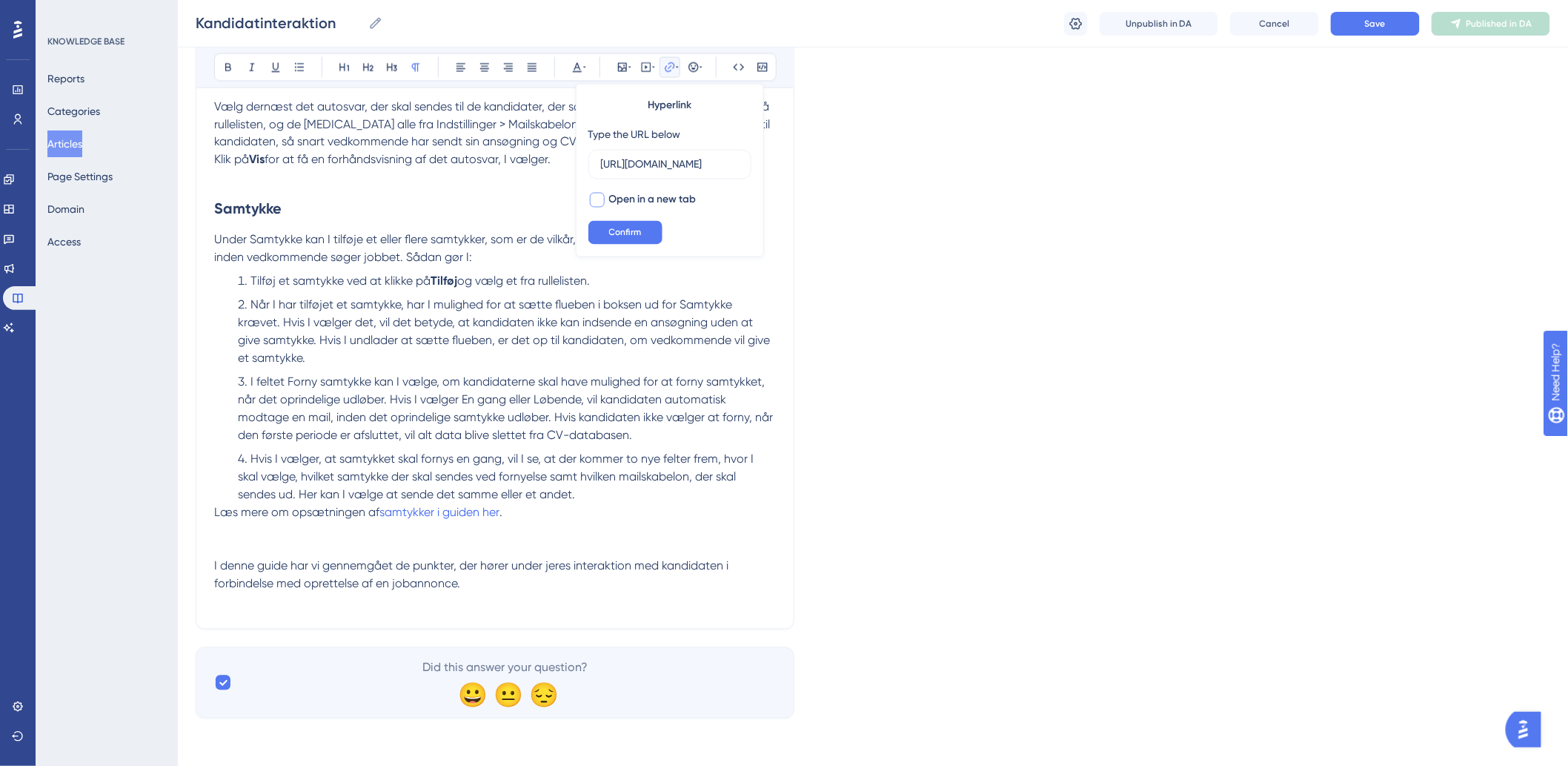
scroll to position [0, 0]
click at [616, 232] on span "Confirm" at bounding box center [625, 233] width 33 height 12
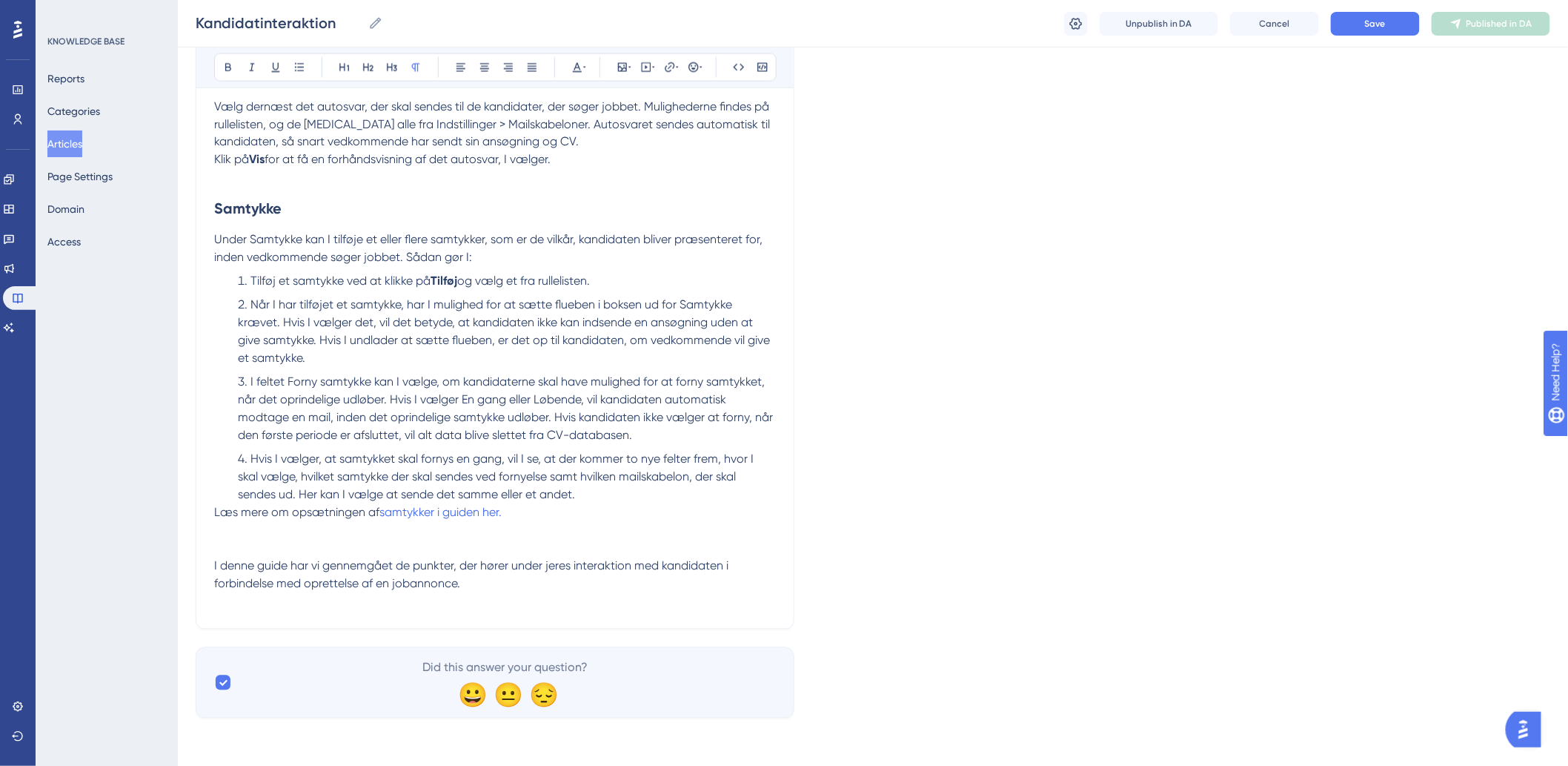
click at [491, 587] on p "I denne guide har vi gennemgået de punkter, der hører under jeres interaktion m…" at bounding box center [495, 574] width 562 height 35
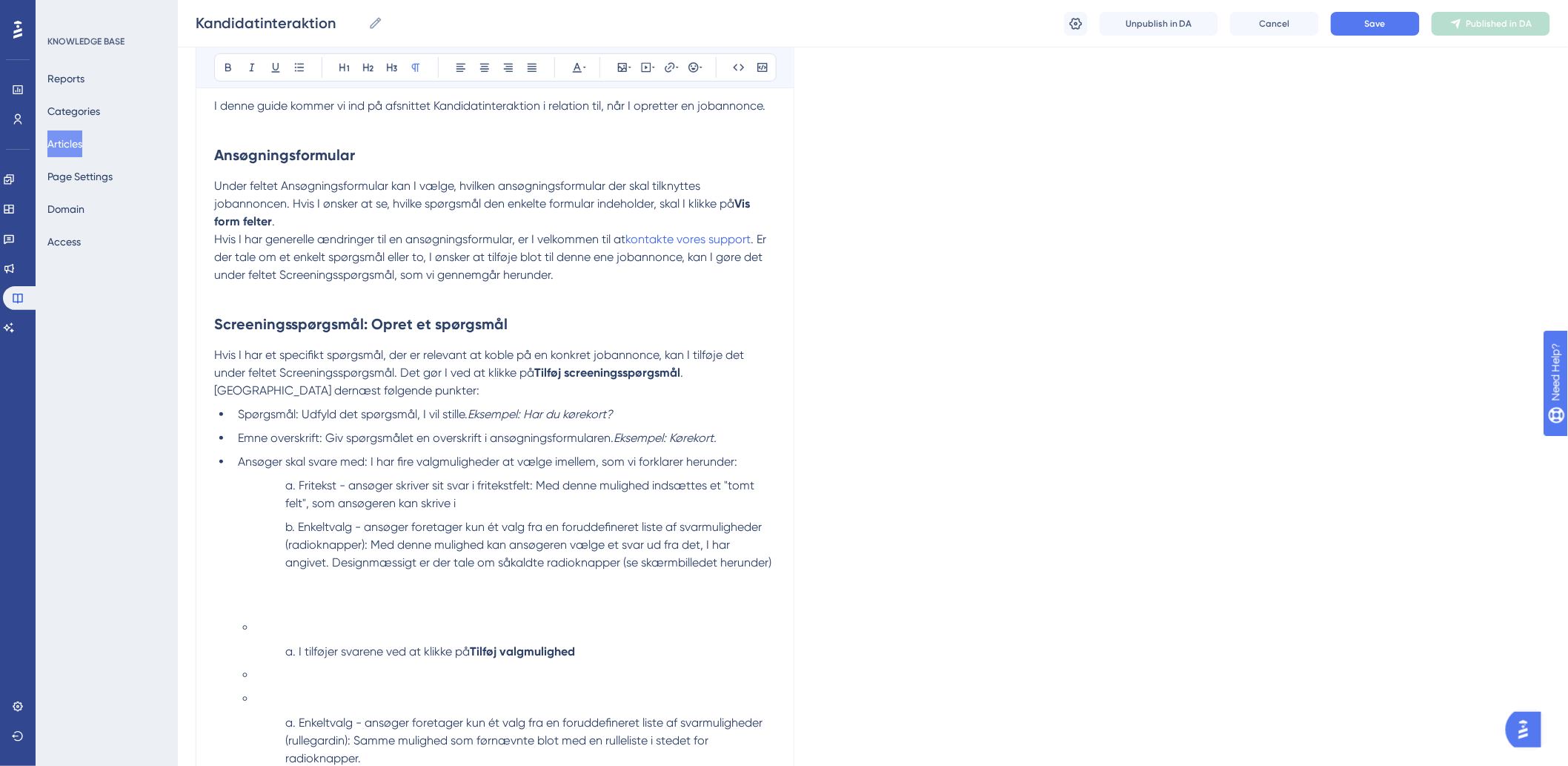
scroll to position [247, 0]
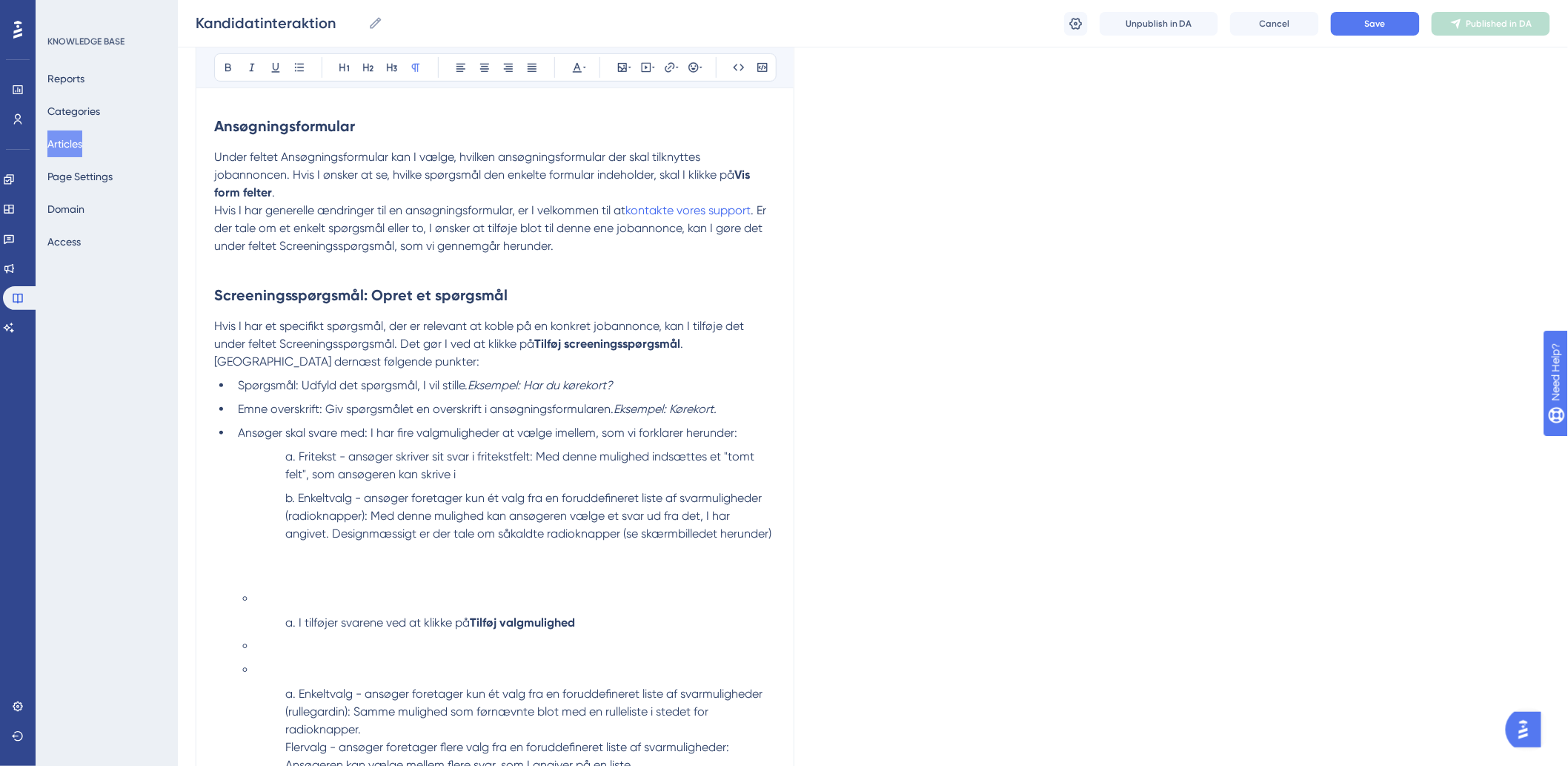
click at [279, 596] on li at bounding box center [516, 598] width 520 height 18
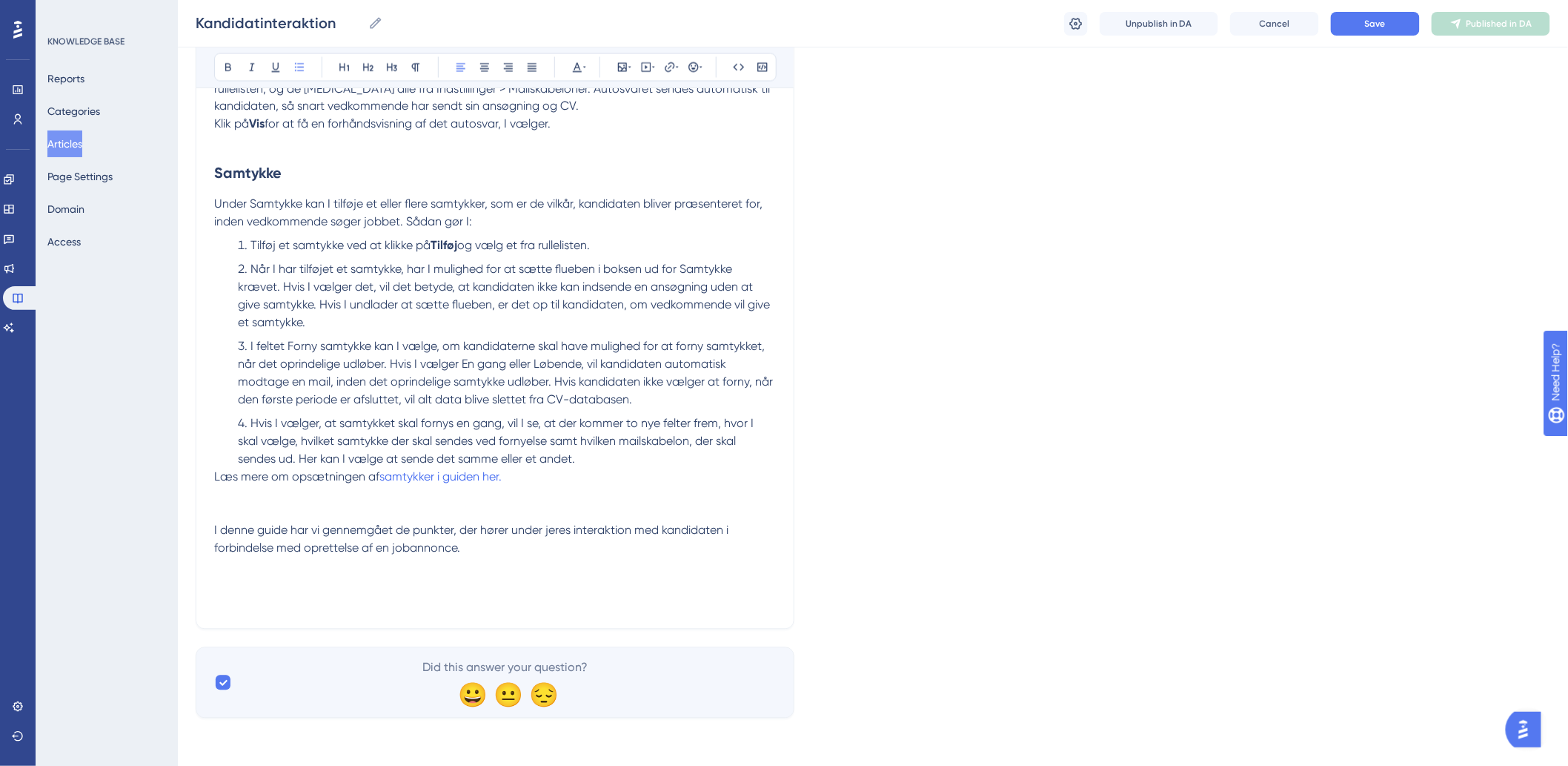
scroll to position [1083, 0]
click at [1400, 28] on button "Save" at bounding box center [1375, 24] width 88 height 24
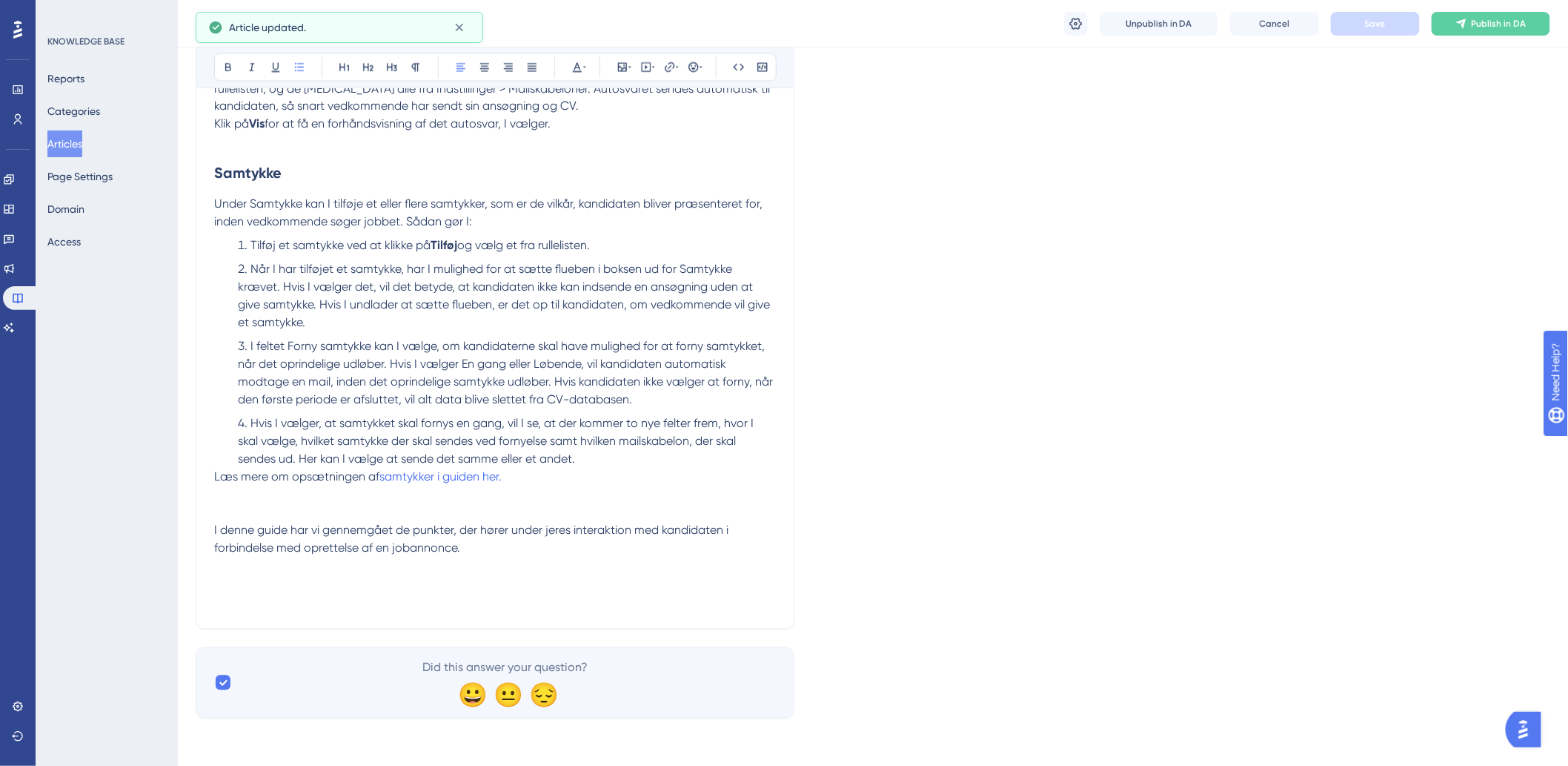
click at [338, 590] on p "I denne guide har vi gennemgået de punkter, der hører under jeres interaktion m…" at bounding box center [495, 557] width 562 height 71
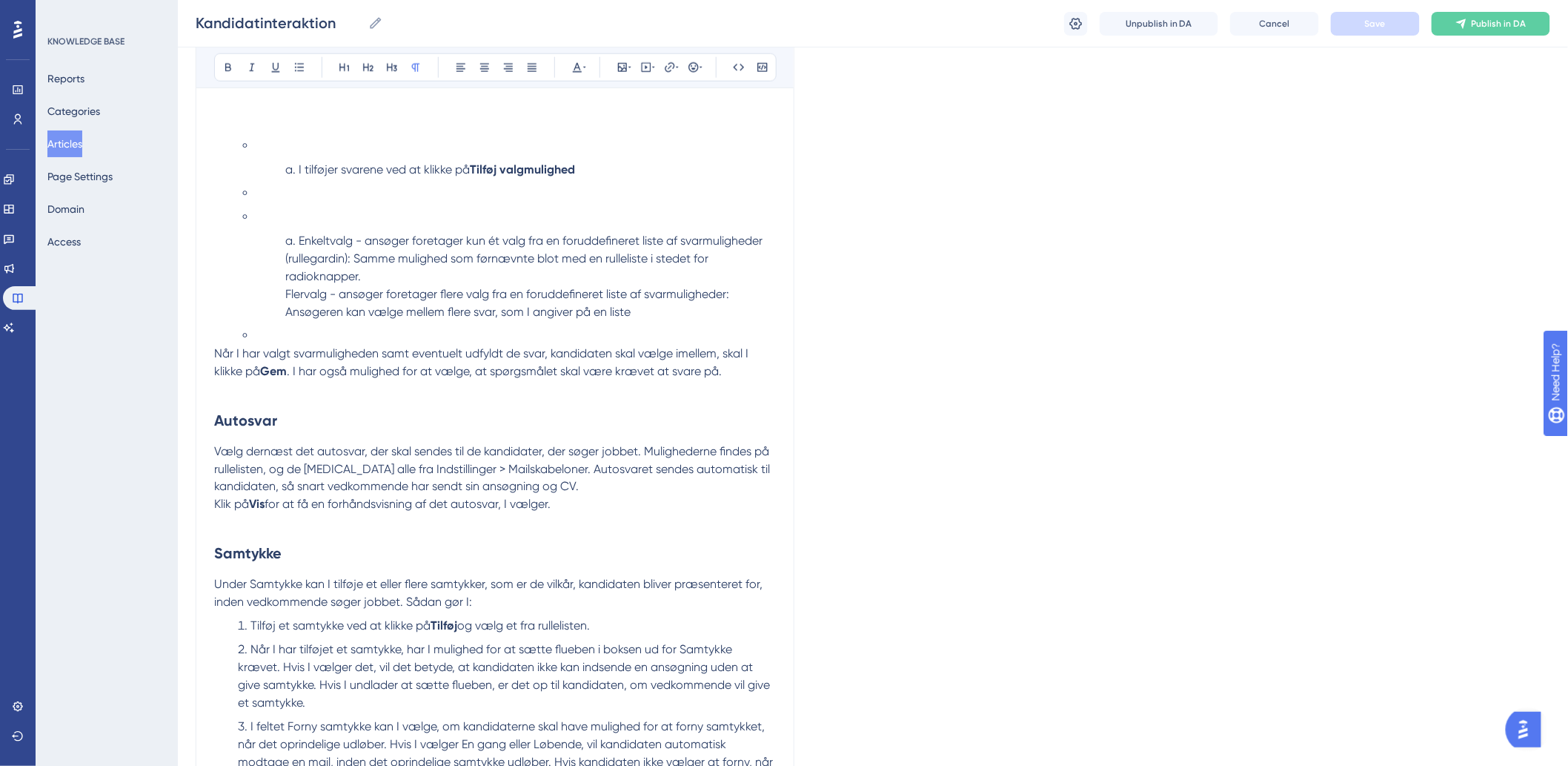
scroll to position [671, 0]
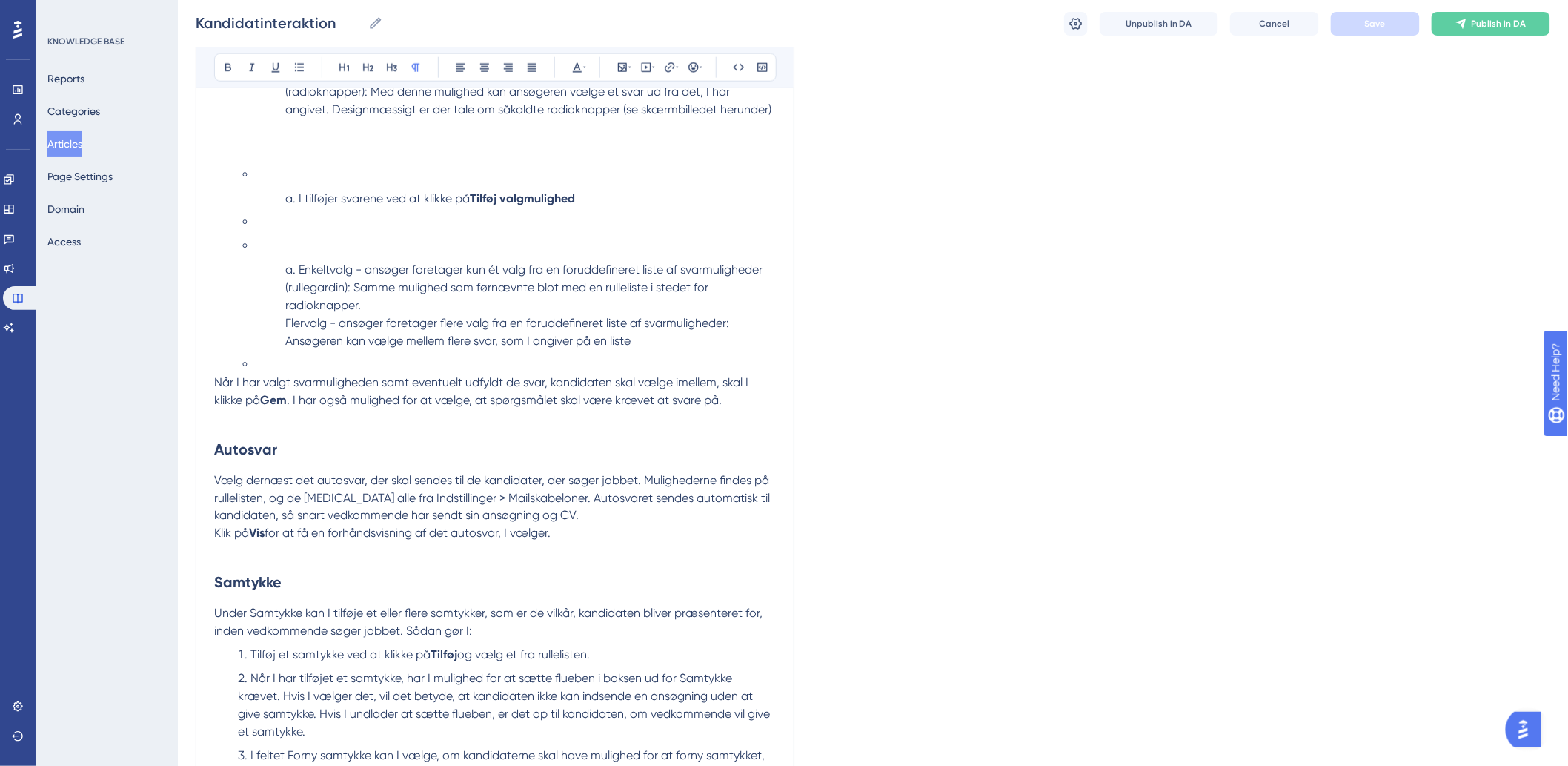
click at [283, 230] on li at bounding box center [516, 222] width 520 height 18
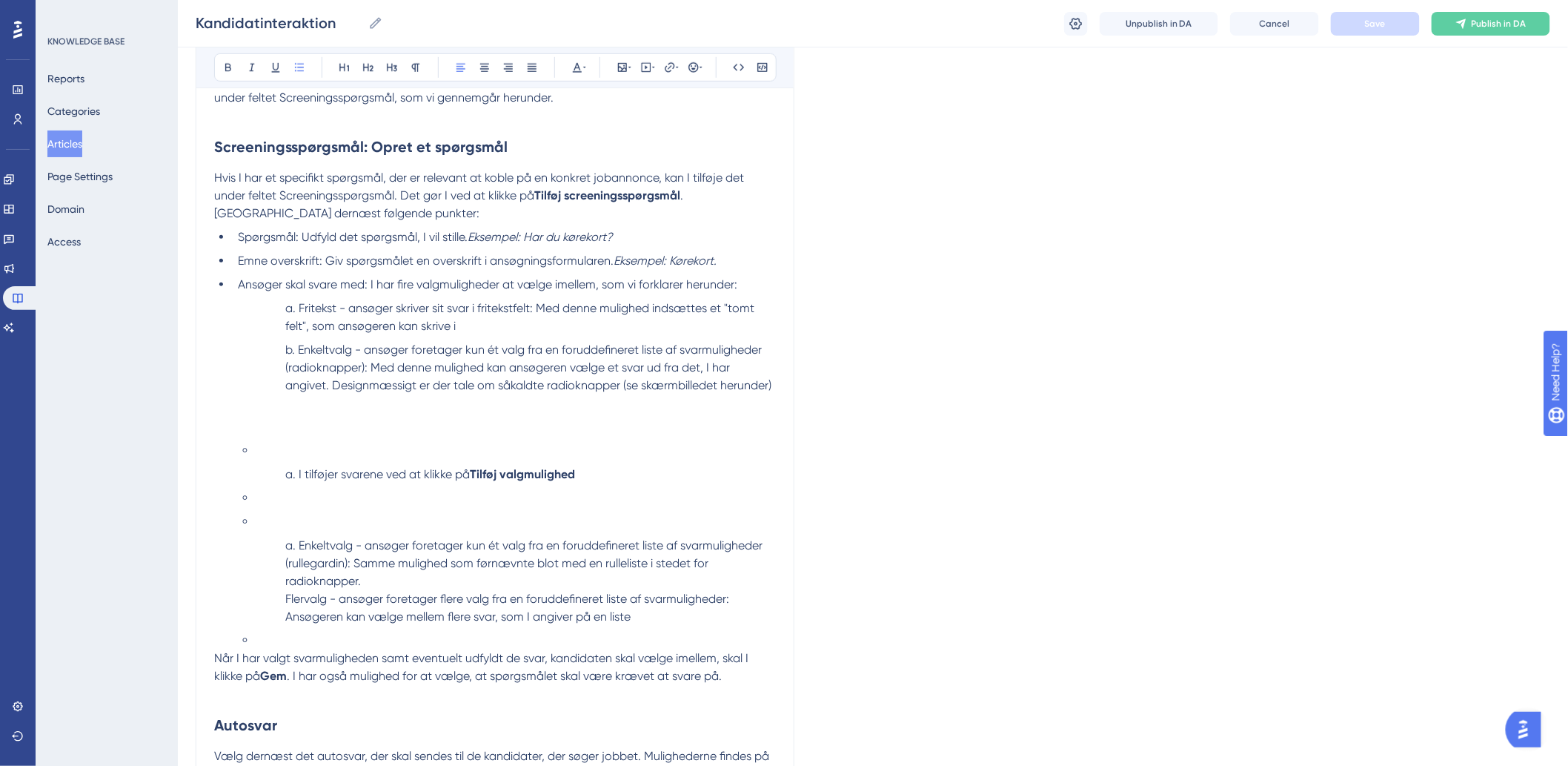
scroll to position [424, 0]
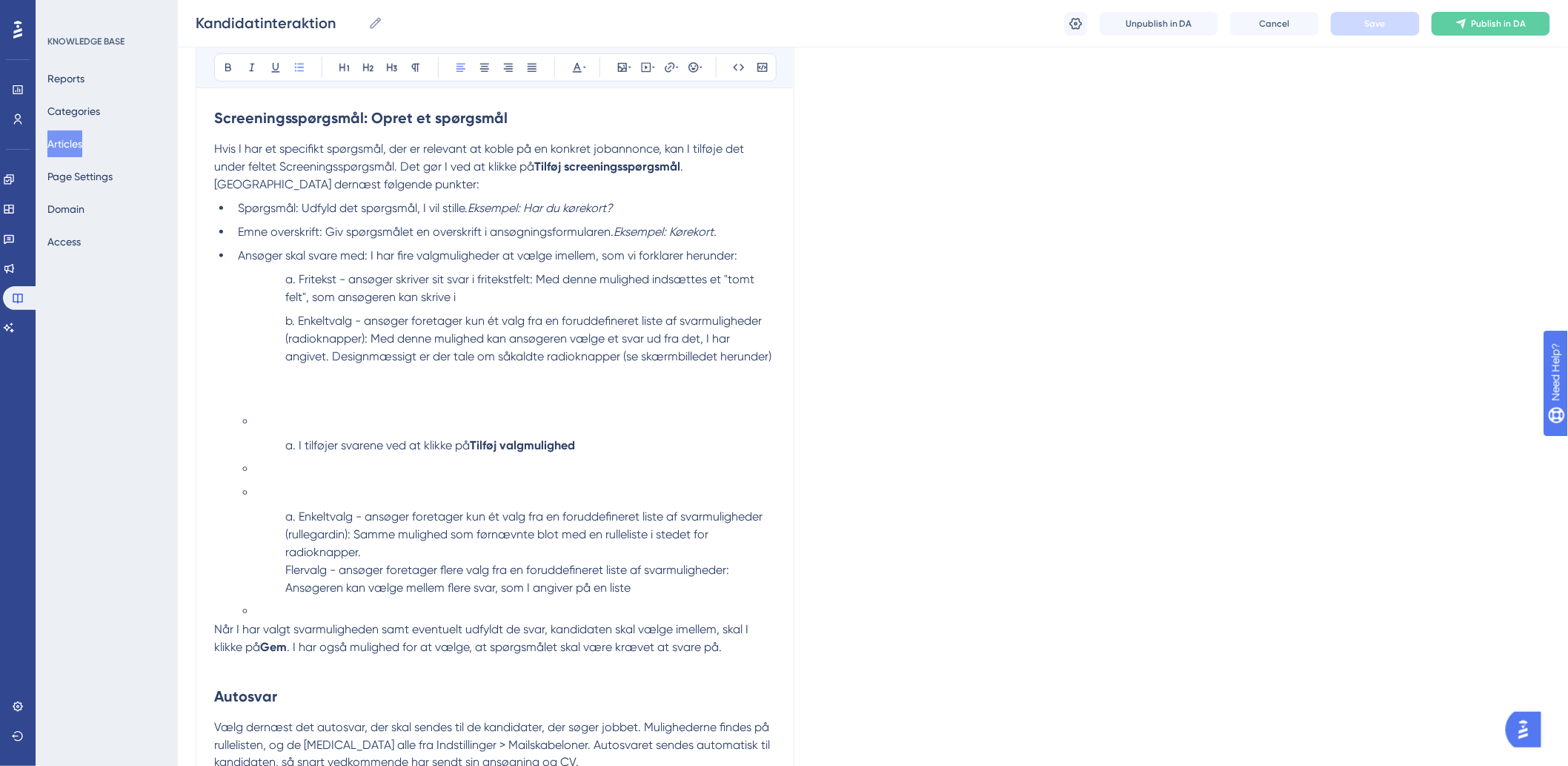
click at [293, 276] on li "Fritekst - ansøger skriver sit svar i fritekstfelt: Med denne mulighed indsætte…" at bounding box center [528, 288] width 497 height 35
click at [295, 280] on li "Fritekst - ansøger skriver sit svar i fritekstfelt: Med denne mulighed indsætte…" at bounding box center [528, 288] width 497 height 35
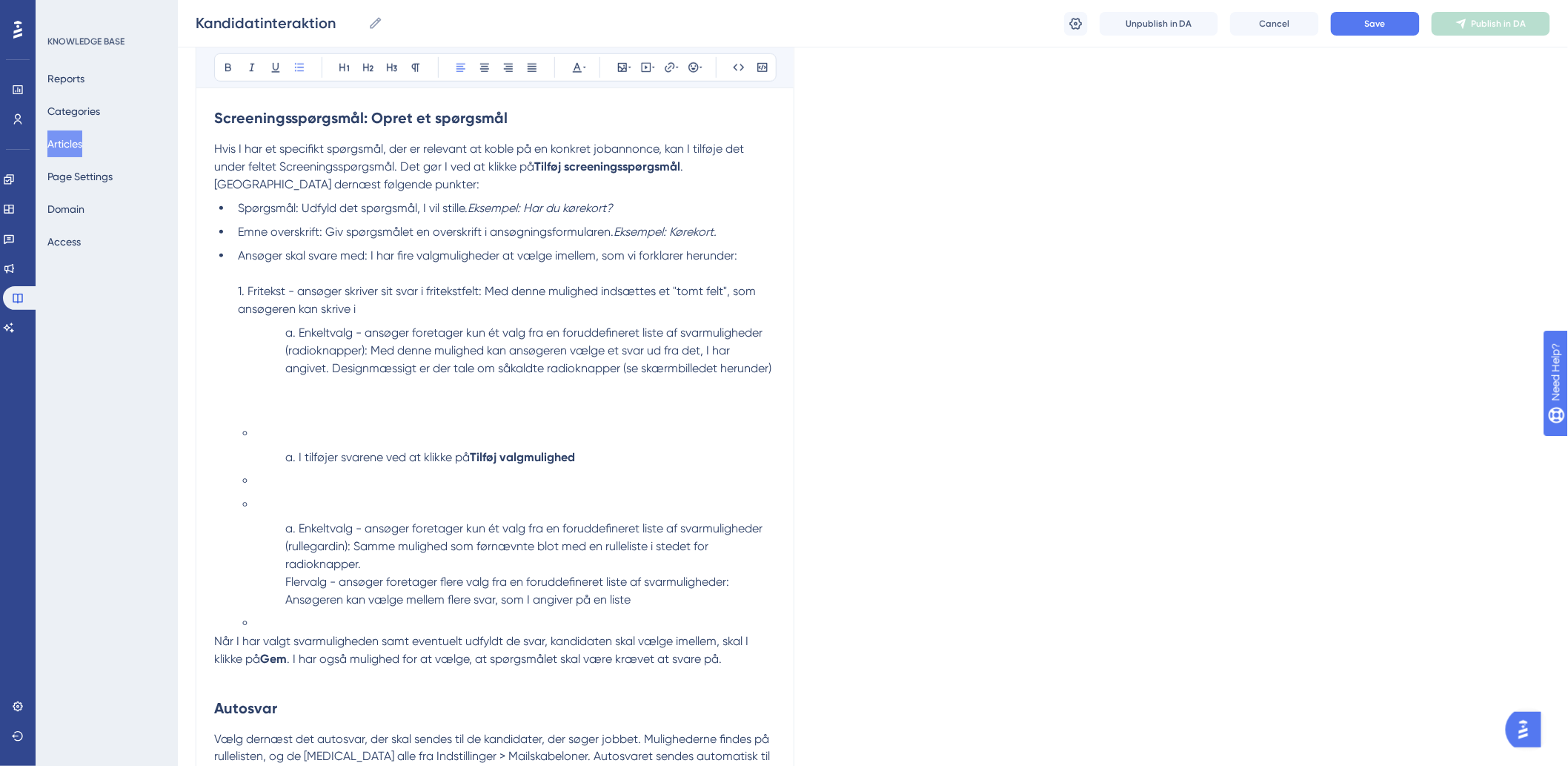
click at [295, 331] on li "Enkeltvalg - ansøger foretager kun ét valg fra en foruddefineret liste af svarm…" at bounding box center [528, 359] width 497 height 71
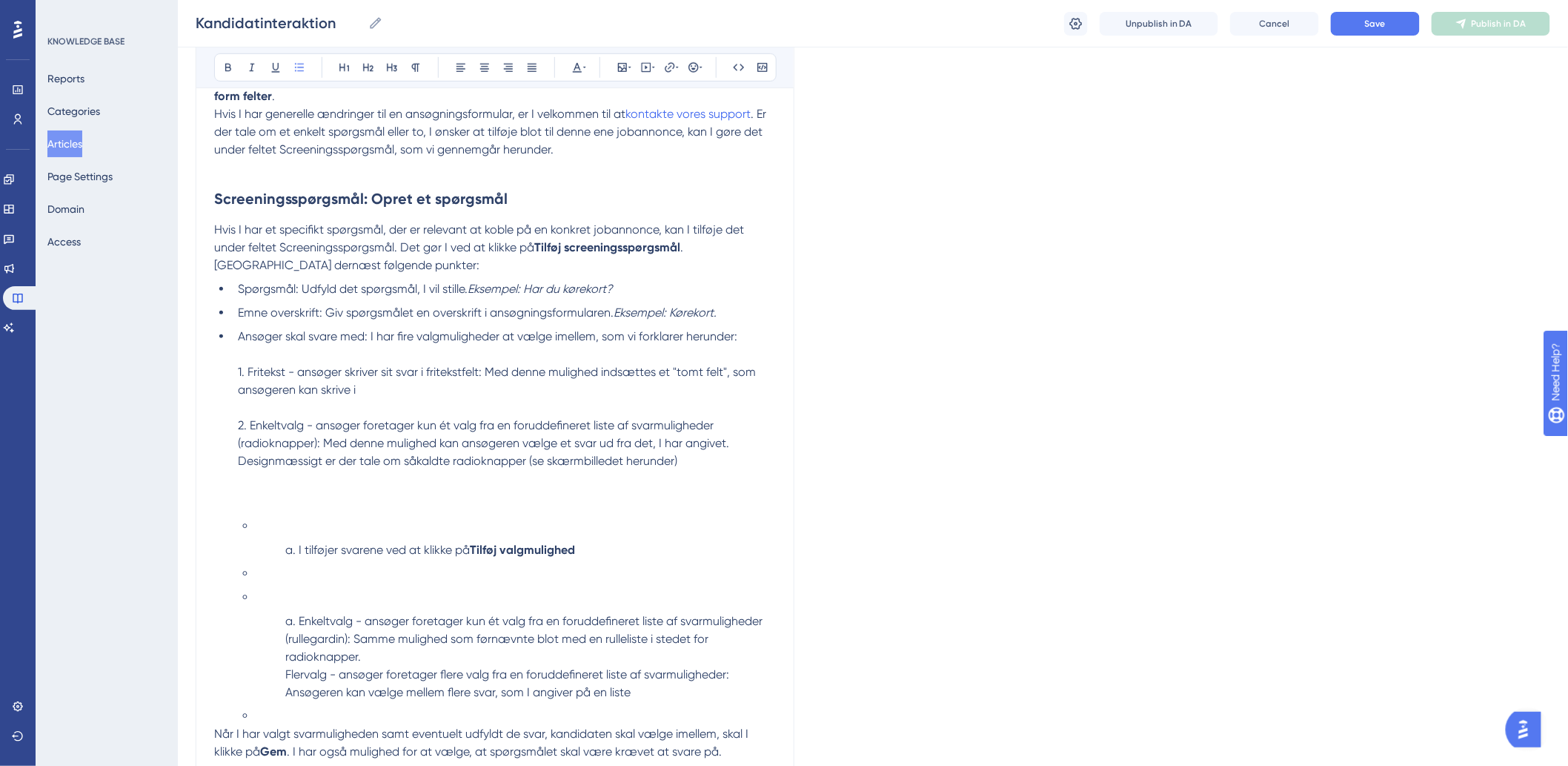
scroll to position [342, 0]
click at [278, 498] on ol at bounding box center [518, 504] width 514 height 18
click at [315, 480] on li "Ansøger skal svare med: I har fire valgmuligheder at vælge imellem, som vi fork…" at bounding box center [503, 409] width 544 height 160
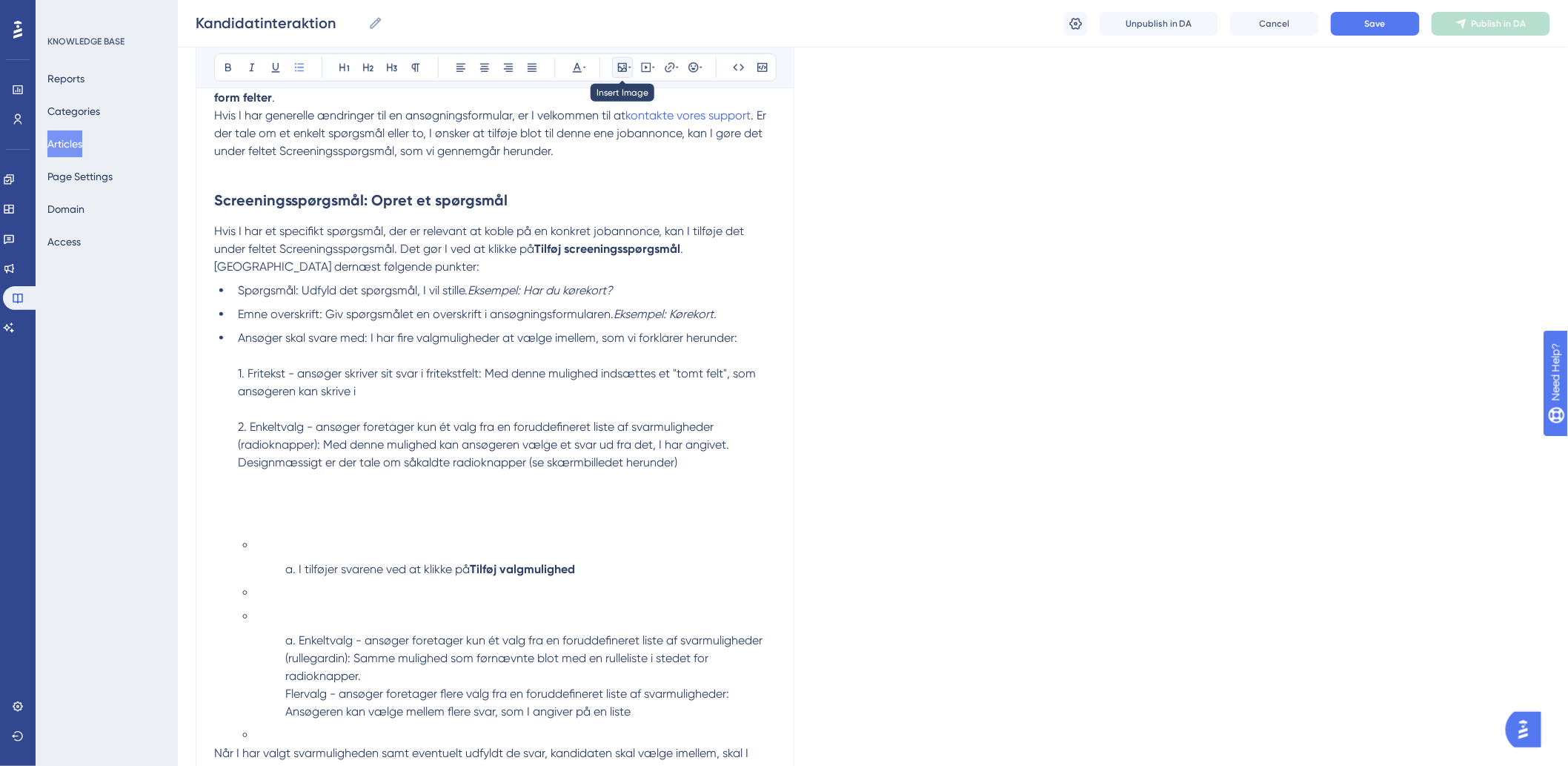
click at [627, 65] on icon at bounding box center [622, 68] width 12 height 12
click at [622, 133] on span "Upload Image" at bounding box center [631, 138] width 60 height 12
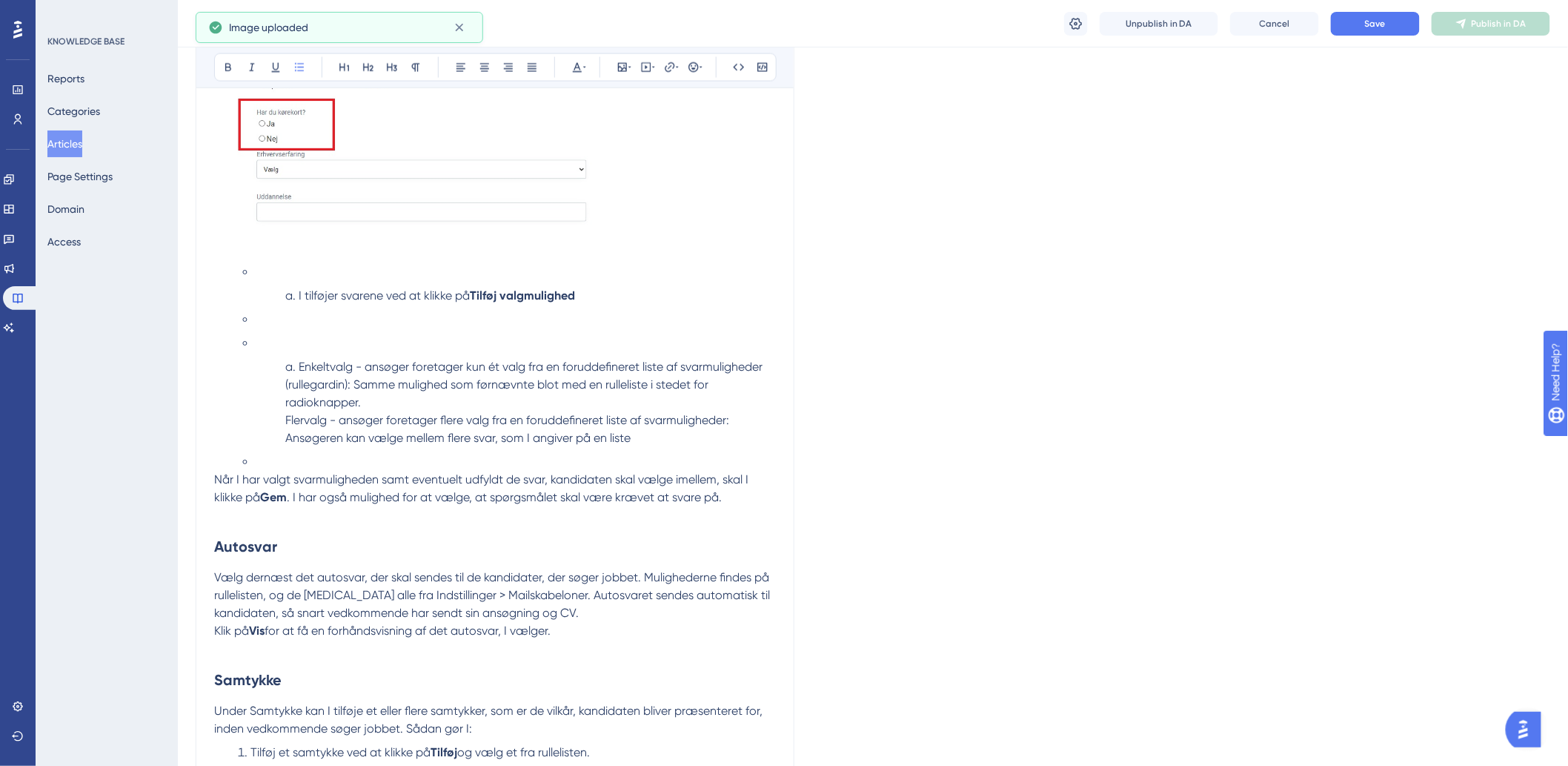
scroll to position [1001, 0]
click at [271, 282] on ul "I tilføjer svarene ved at klikke på [GEOGRAPHIC_DATA] valgmulighed Enkeltvalg -…" at bounding box center [507, 353] width 538 height 231
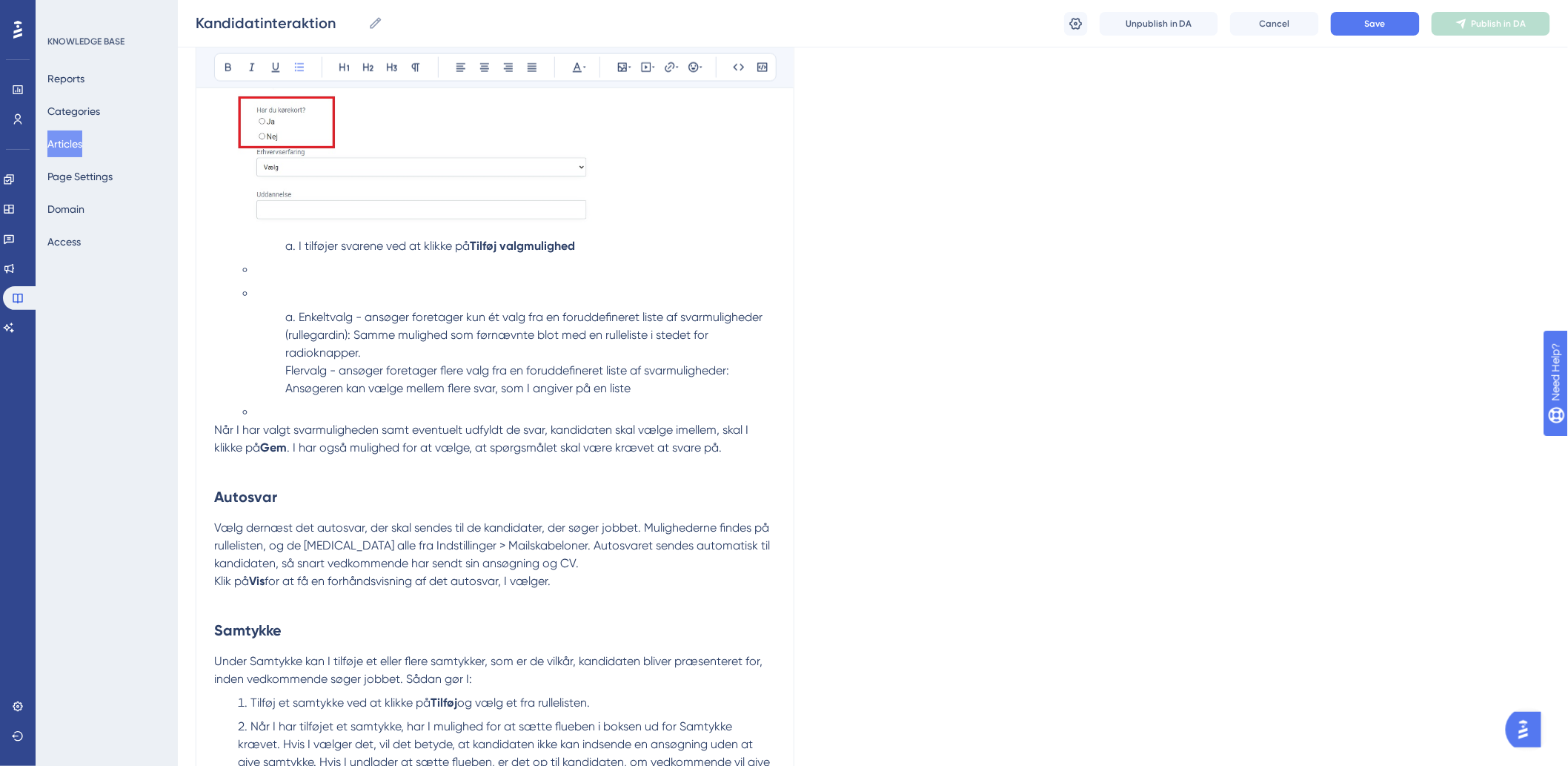
click at [256, 277] on li at bounding box center [516, 270] width 520 height 18
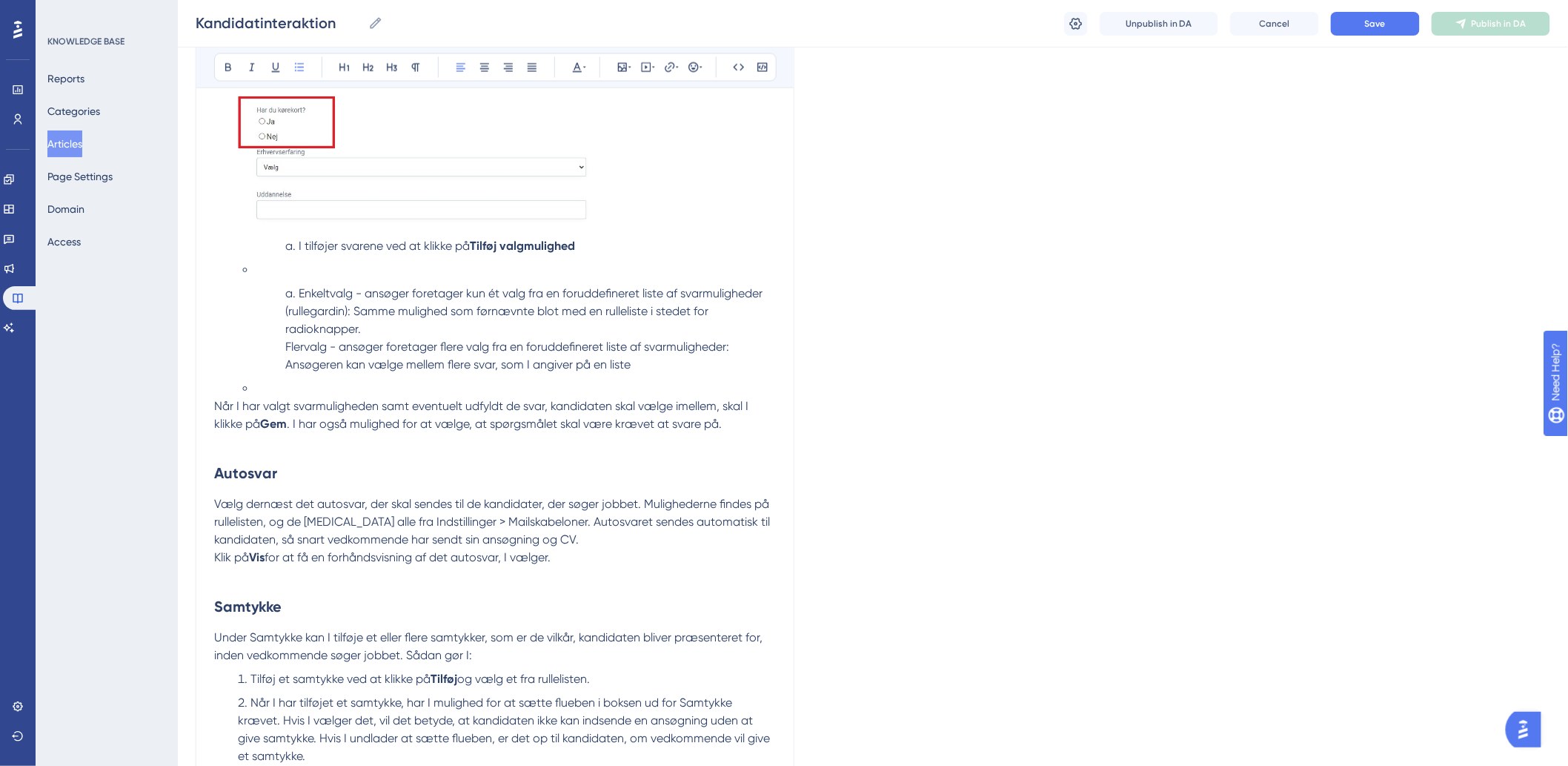
click at [295, 247] on li "I tilføjer svarene ved at klikke på [GEOGRAPHIC_DATA] valgmulighed" at bounding box center [528, 247] width 497 height 18
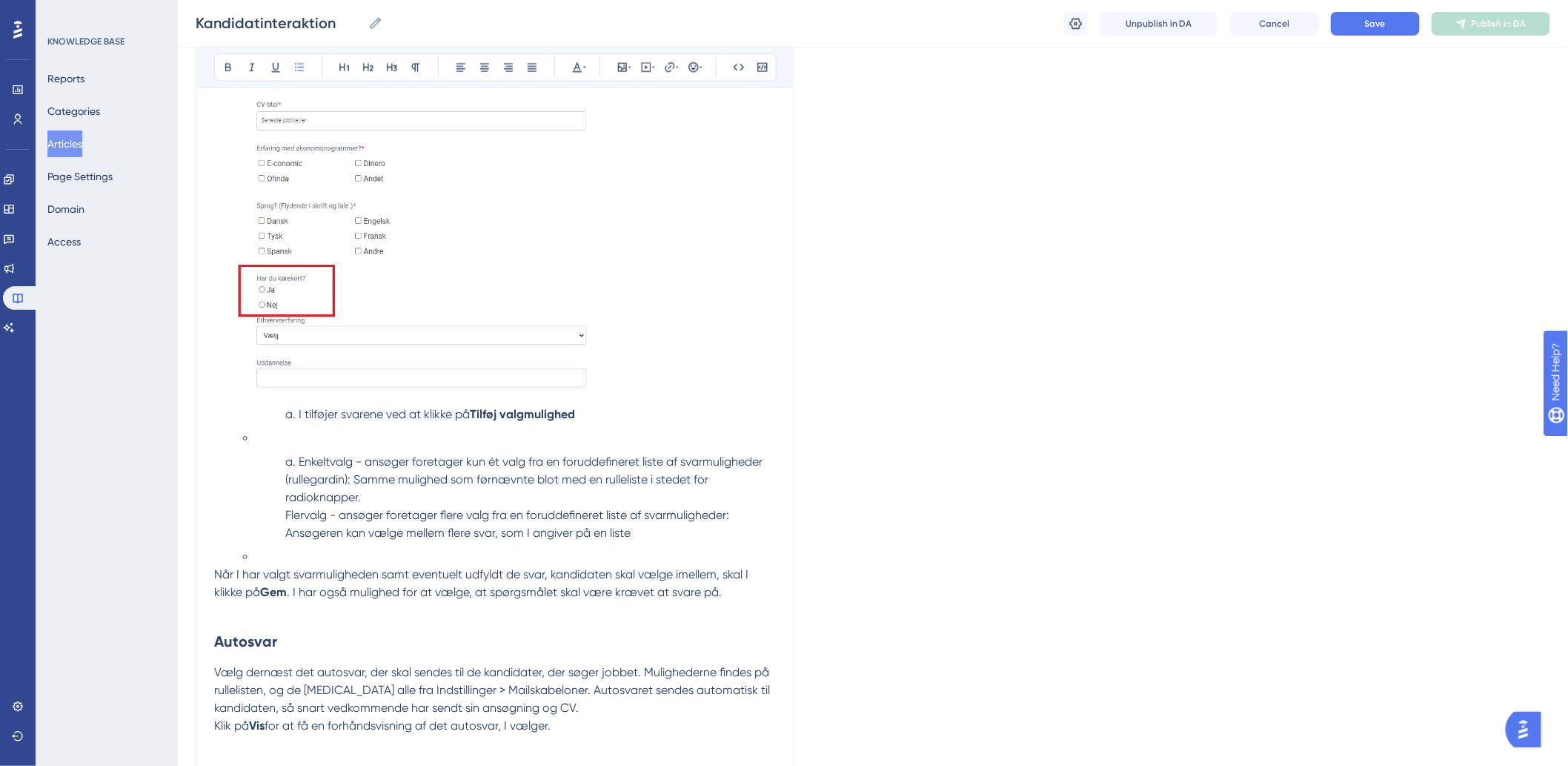
click at [299, 415] on span "I tilføjer svarene ved at klikke på" at bounding box center [384, 414] width 171 height 14
click at [290, 412] on li "I tilføjer svarene ved at klikke på [GEOGRAPHIC_DATA] valgmulighed" at bounding box center [528, 415] width 497 height 18
click at [289, 413] on li "I tilføjer svarene ved at klikke på [GEOGRAPHIC_DATA] valgmulighed" at bounding box center [528, 415] width 497 height 18
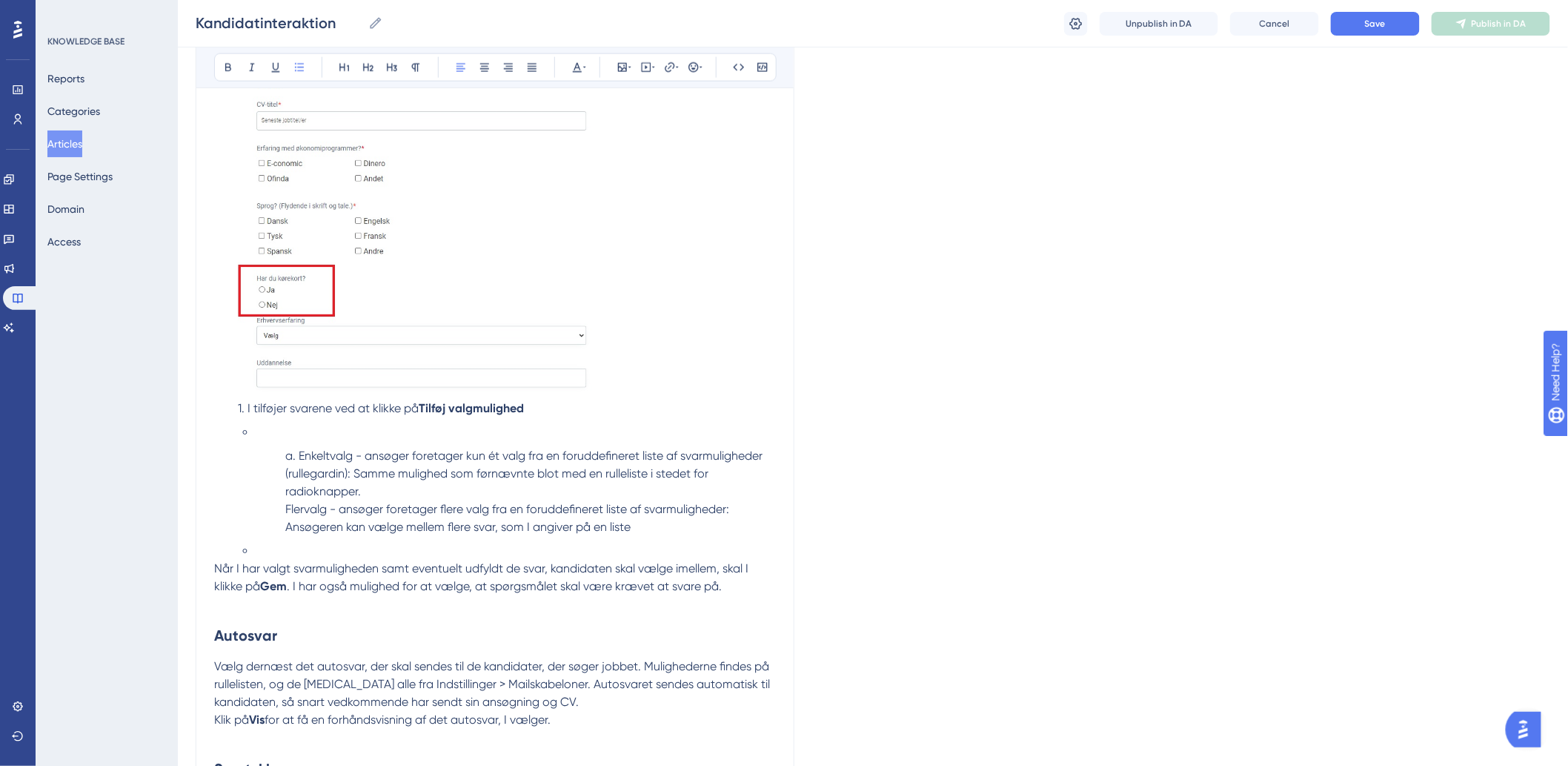
click at [261, 435] on span at bounding box center [262, 432] width 3 height 14
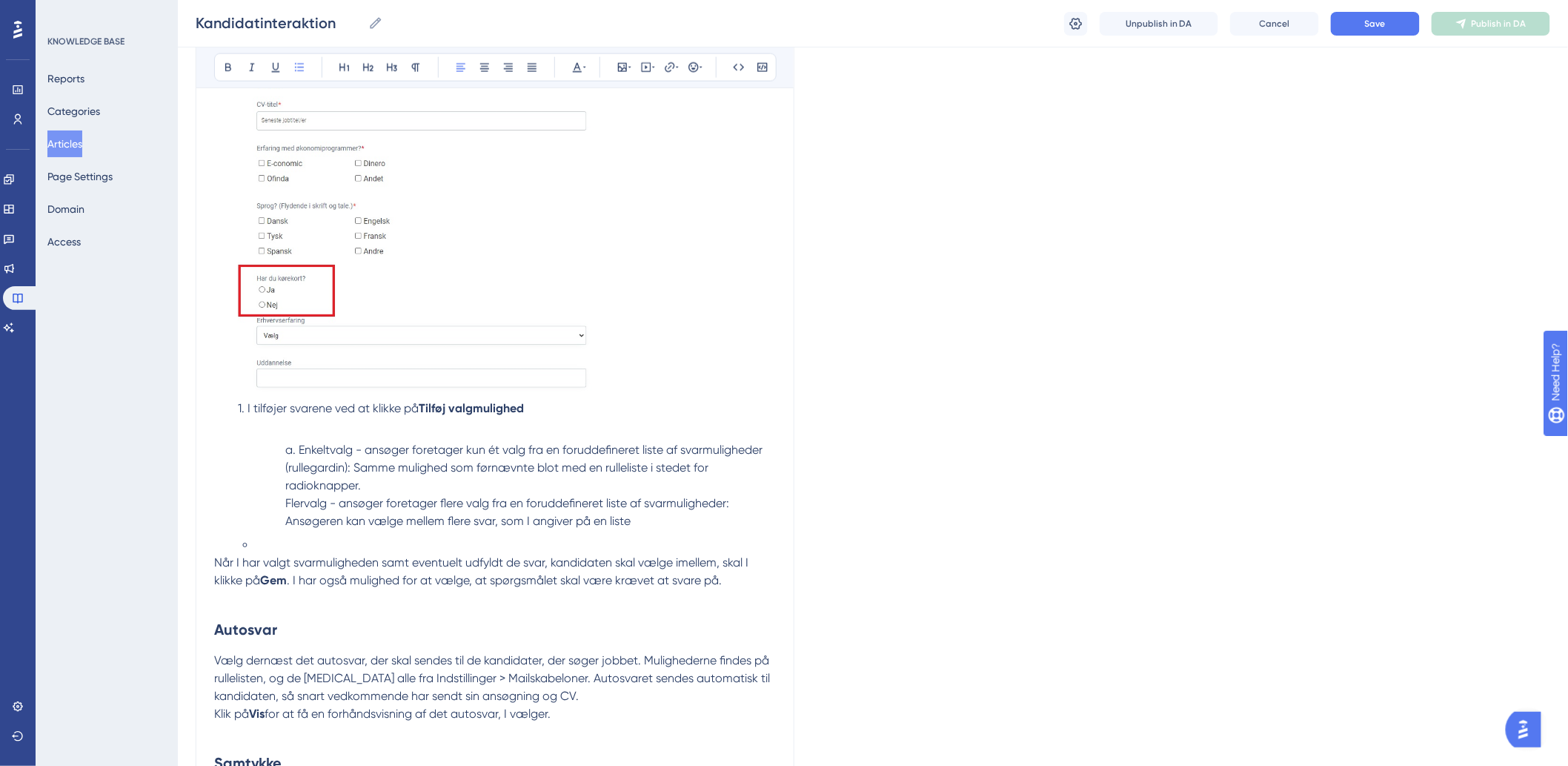
click at [298, 450] on span "Enkeltvalg - ansøger foretager kun ét valg fra en foruddefineret liste af svarm…" at bounding box center [525, 469] width 480 height 50
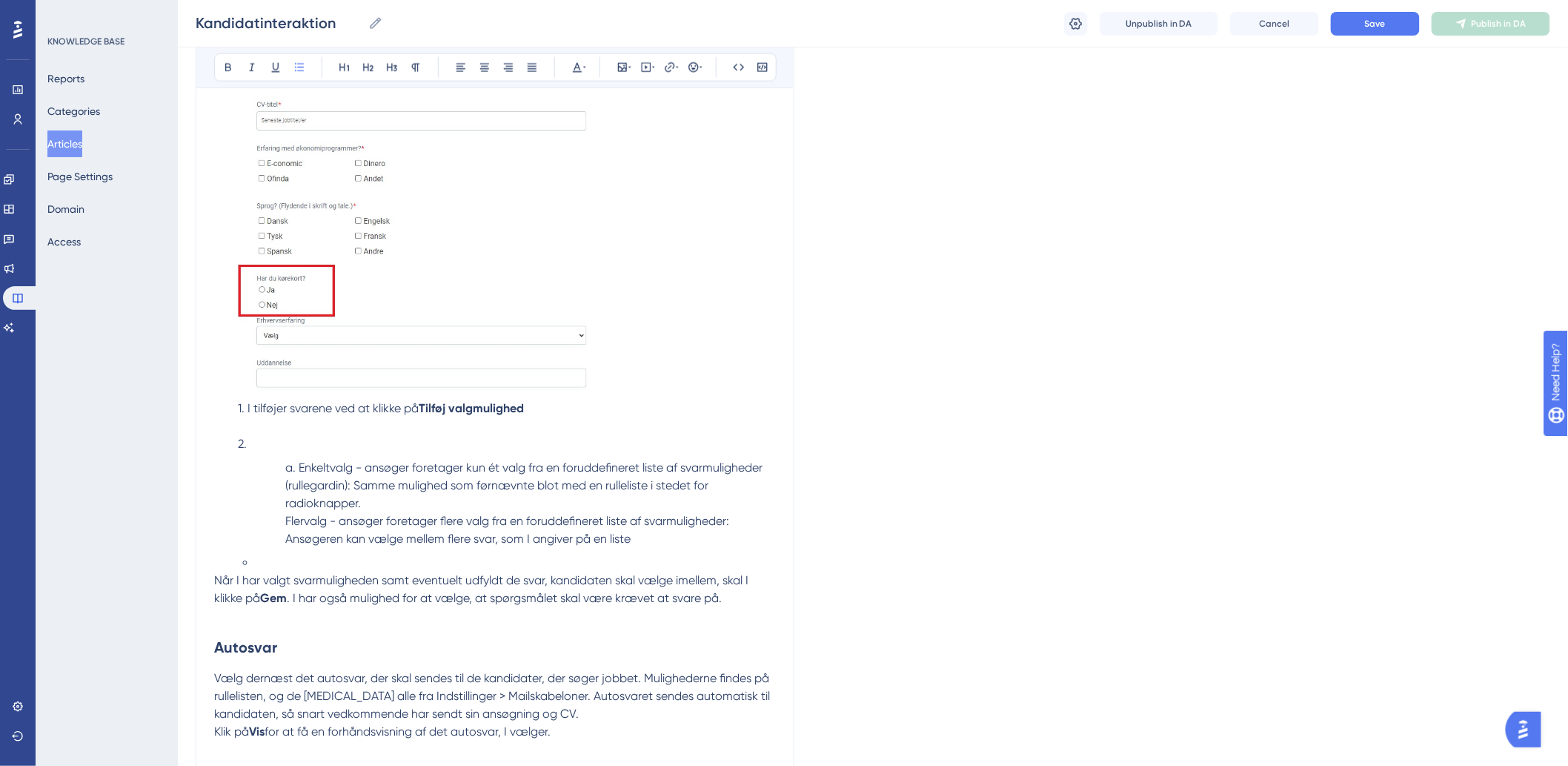
click at [307, 470] on span "Enkeltvalg - ansøger foretager kun ét valg fra en foruddefineret liste af svarm…" at bounding box center [525, 486] width 480 height 50
click at [304, 467] on span "Enkeltvalg - ansøger foretager kun ét valg fra en foruddefineret liste af svarm…" at bounding box center [525, 486] width 480 height 50
click at [302, 469] on span "Enkeltvalg - ansøger foretager kun ét valg fra en foruddefineret liste af svarm…" at bounding box center [525, 486] width 480 height 50
click at [299, 469] on span "Enkeltvalg - ansøger foretager kun ét valg fra en foruddefineret liste af svarm…" at bounding box center [525, 486] width 480 height 50
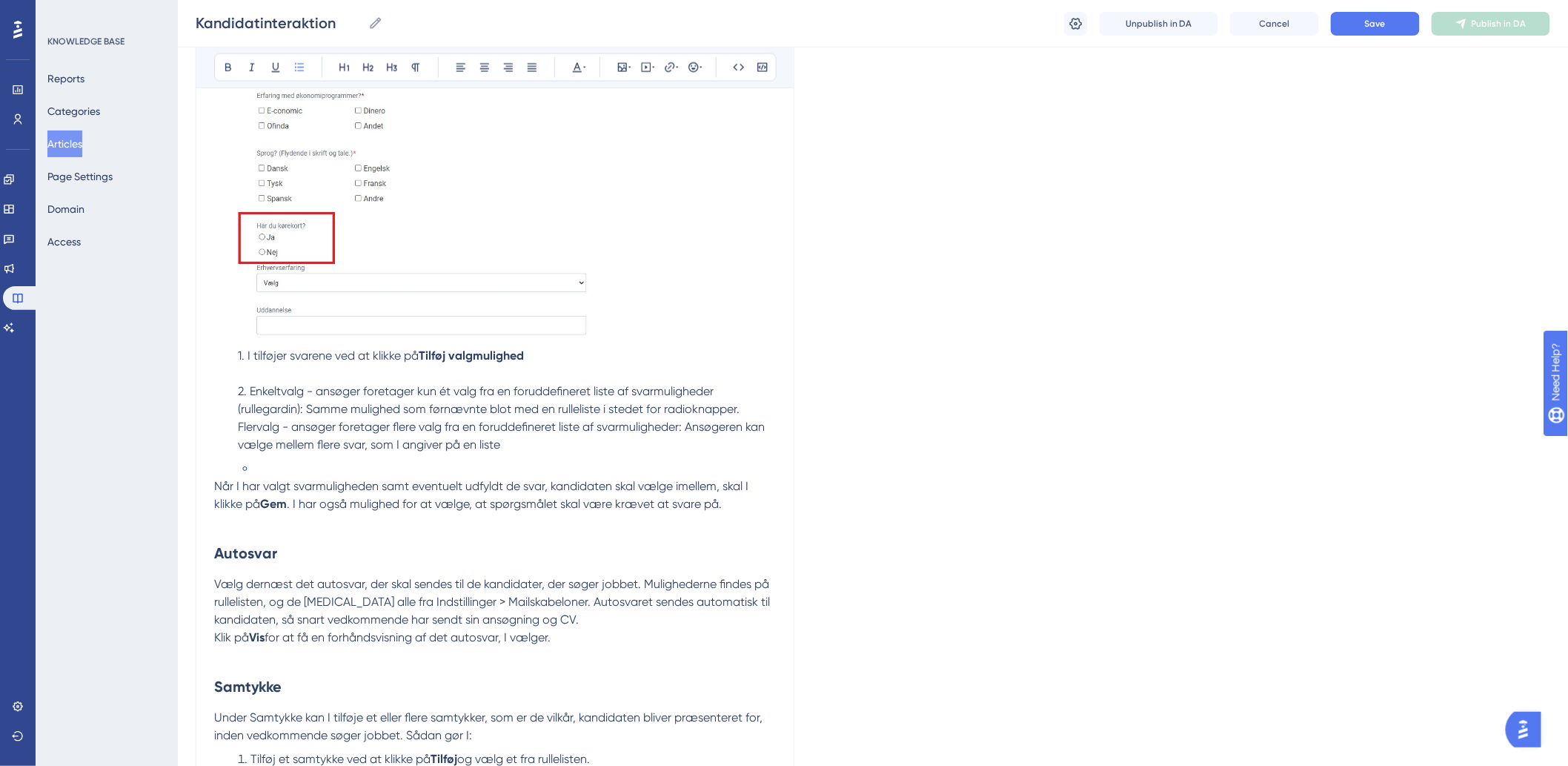
scroll to position [915, 0]
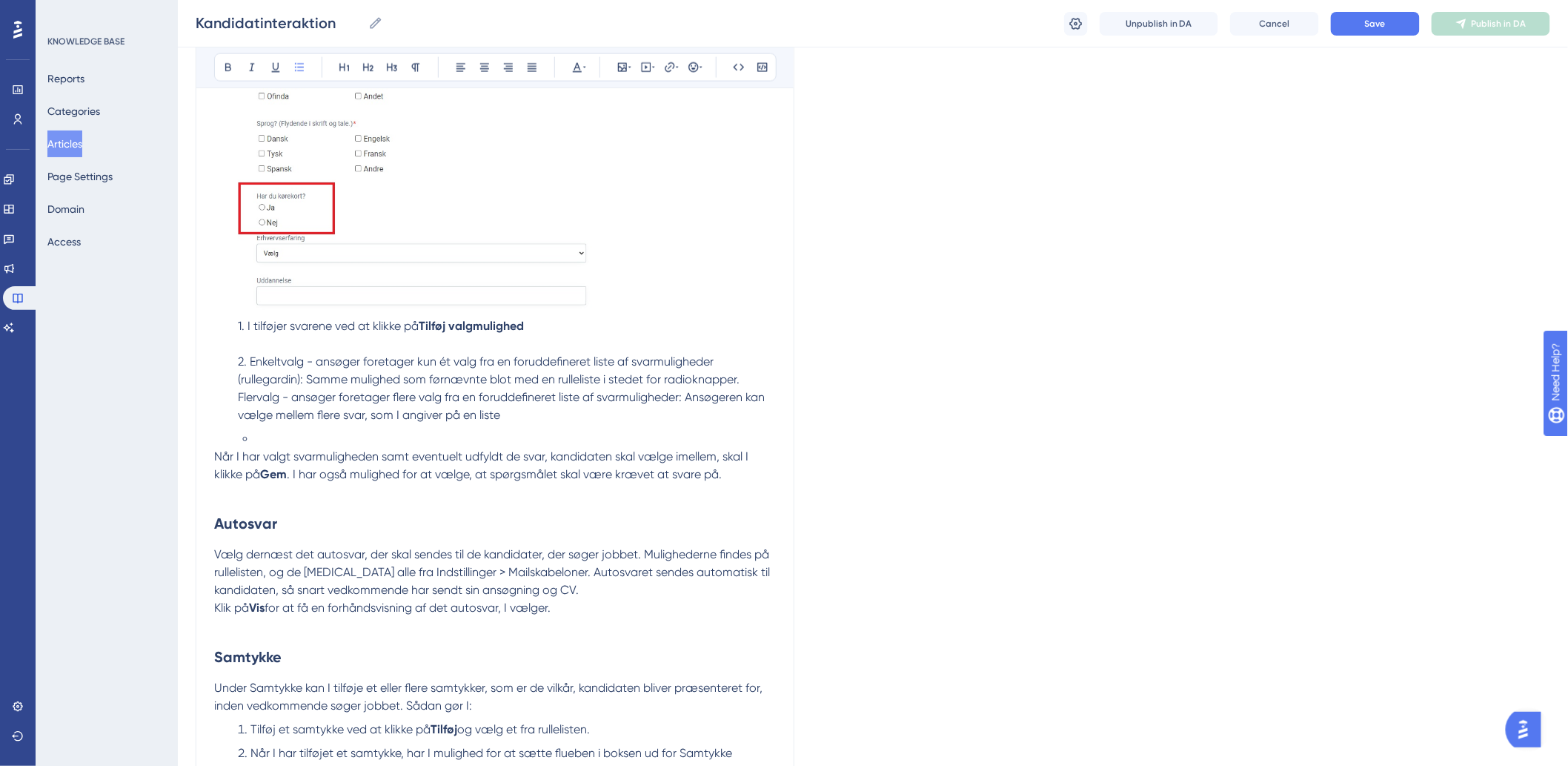
click at [295, 442] on li at bounding box center [516, 439] width 520 height 18
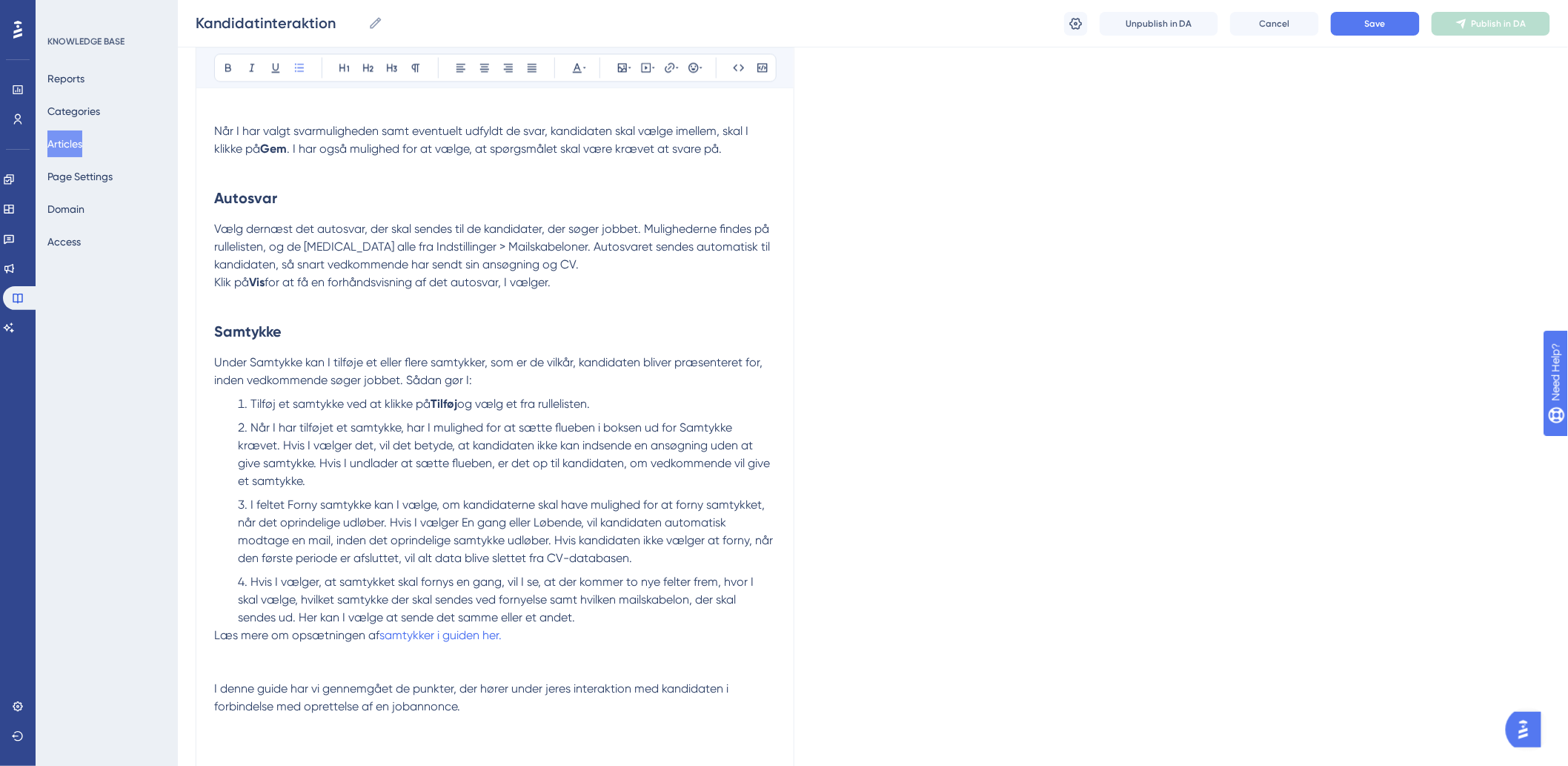
scroll to position [1414, 0]
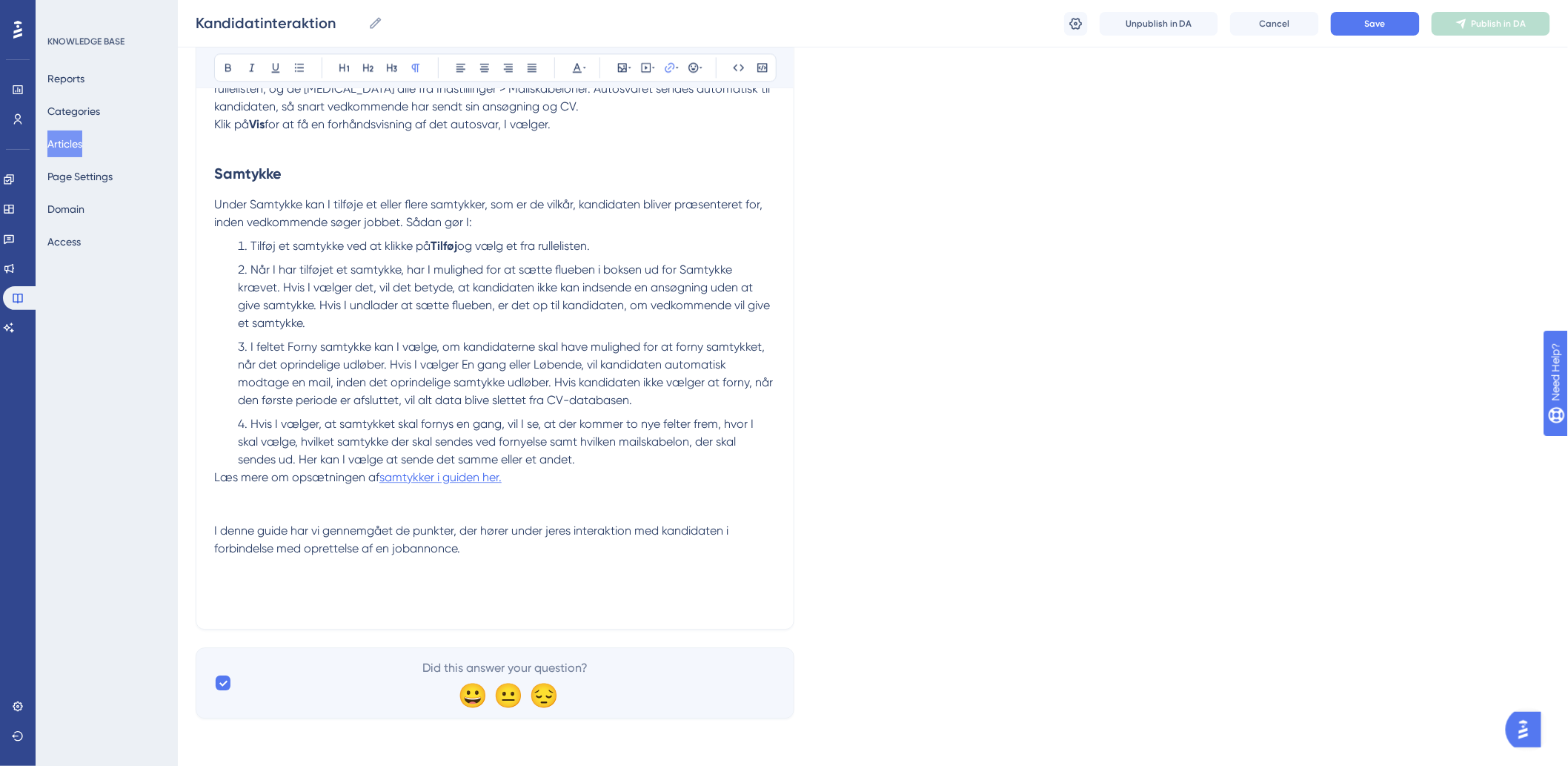
drag, startPoint x: 509, startPoint y: 481, endPoint x: 383, endPoint y: 481, distance: 126.0
click at [383, 481] on p "[PERSON_NAME] mere om opsætningen af samtykker i guiden her." at bounding box center [495, 477] width 562 height 18
click at [724, 412] on ol "Tilføj et samtykke ved at klikke på [GEOGRAPHIC_DATA] og vælg et fra rulleliste…" at bounding box center [495, 352] width 562 height 231
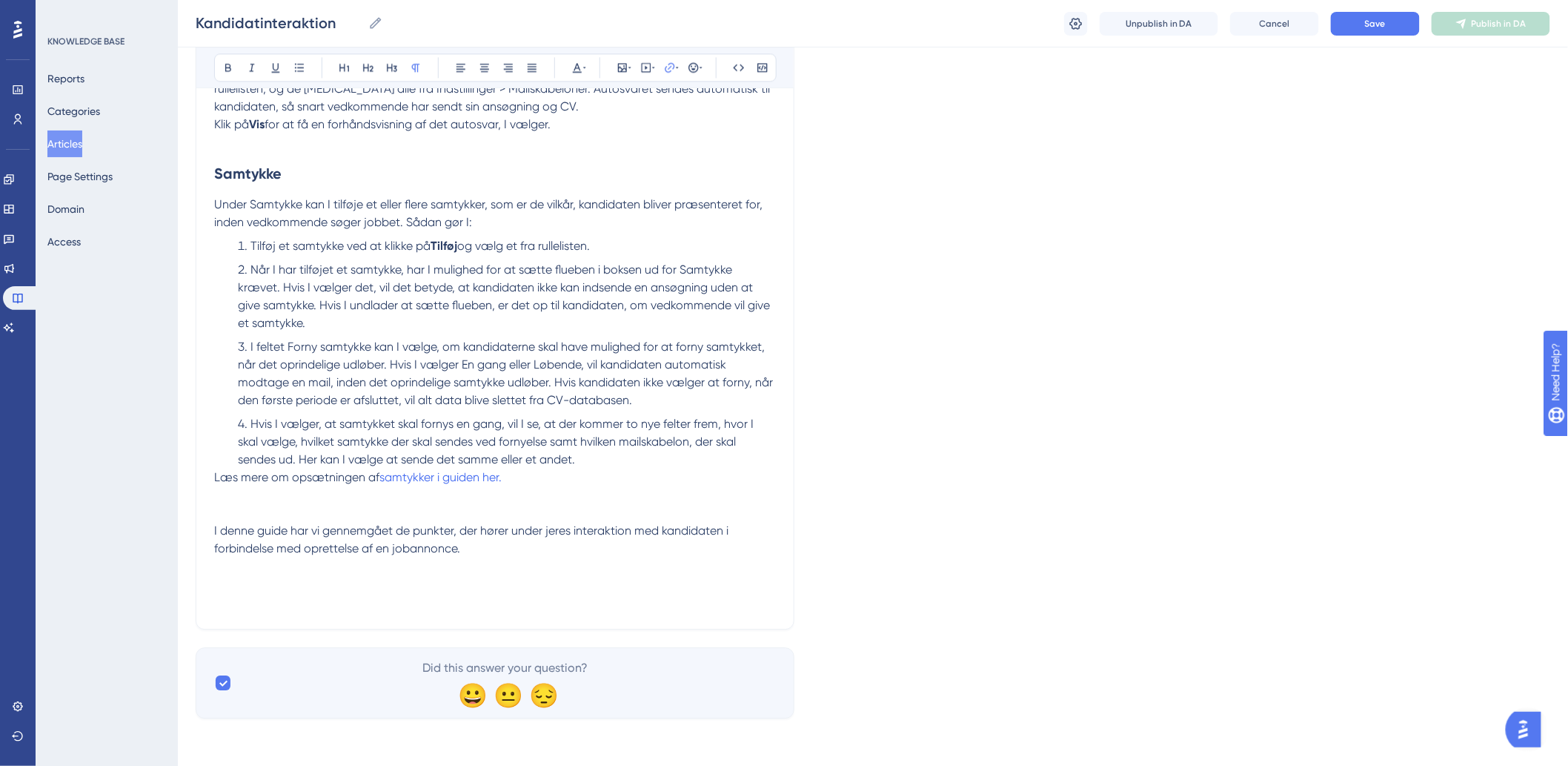
drag, startPoint x: 527, startPoint y: 481, endPoint x: 383, endPoint y: 483, distance: 144.0
click at [383, 483] on p "[PERSON_NAME] mere om opsætningen af samtykker i guiden her." at bounding box center [495, 477] width 562 height 18
drag, startPoint x: 701, startPoint y: 153, endPoint x: 491, endPoint y: 172, distance: 210.9
click at [1376, 16] on button "Save" at bounding box center [1375, 24] width 88 height 24
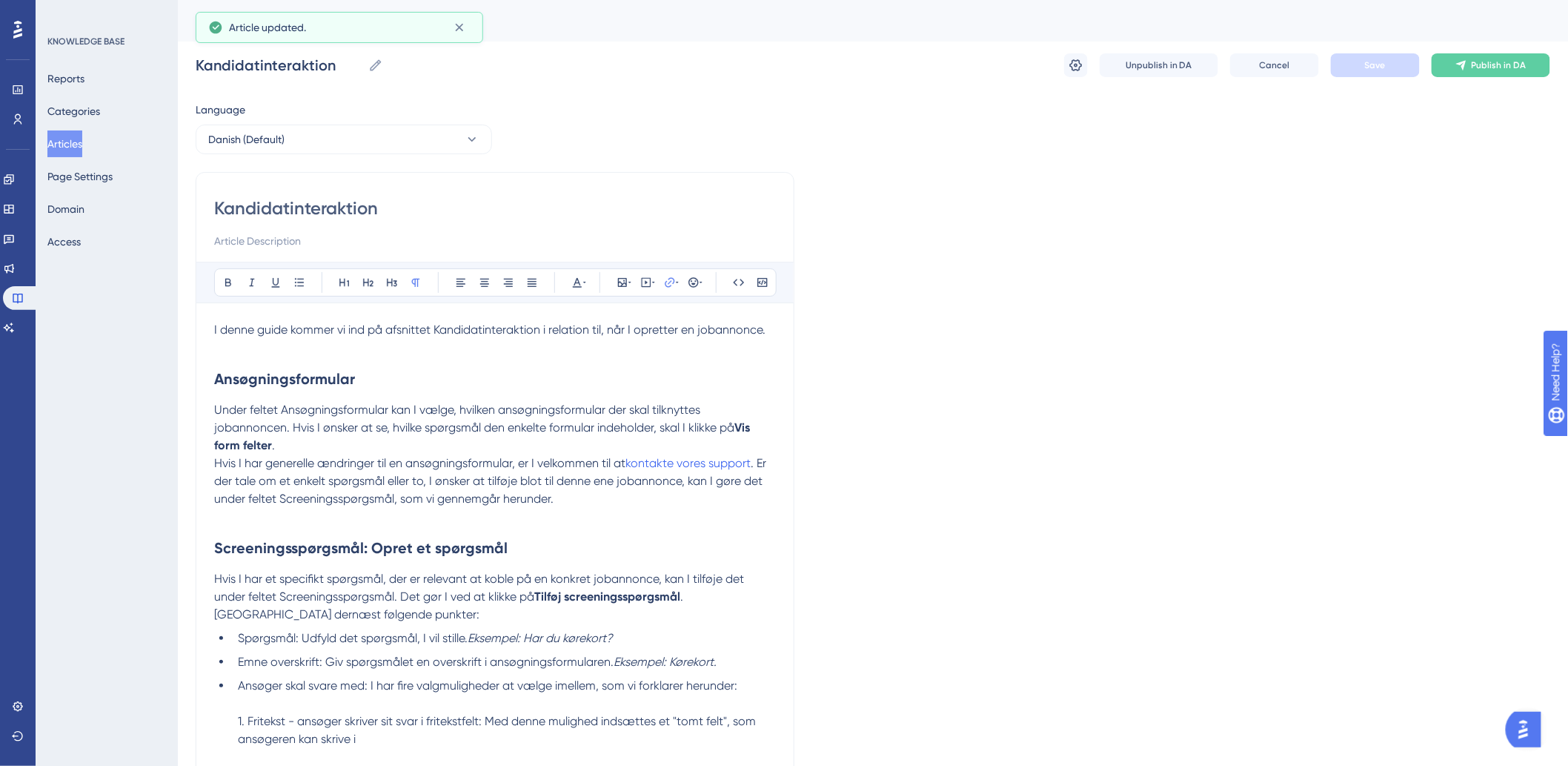
click at [1457, 82] on div "Kandidatinteraktion Kandidatinteraktion Unpublish in DA Cancel Save Publish in …" at bounding box center [873, 64] width 1354 height 47
click at [1462, 70] on icon at bounding box center [1461, 65] width 12 height 12
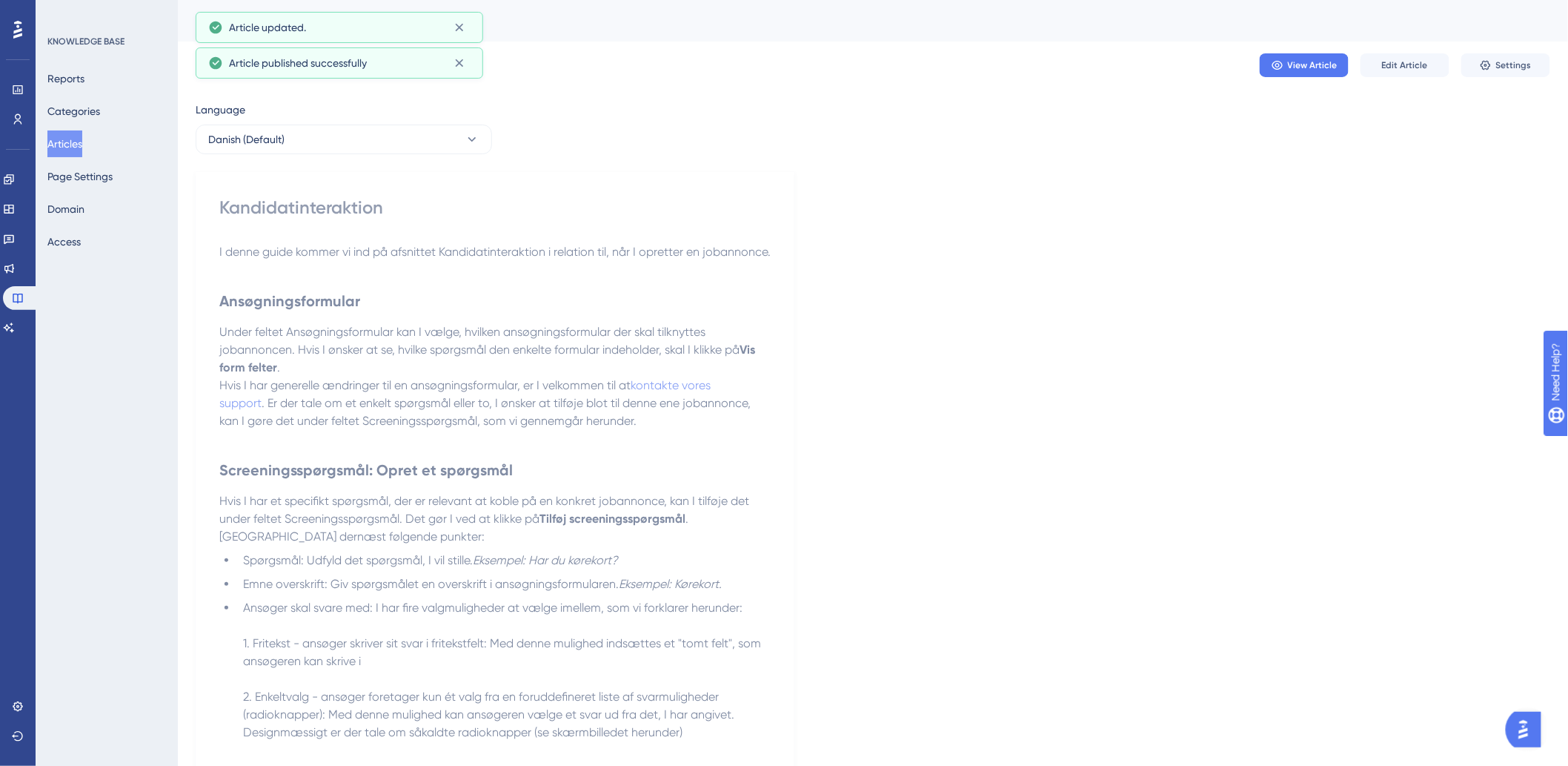
click at [73, 150] on button "Articles" at bounding box center [64, 144] width 35 height 27
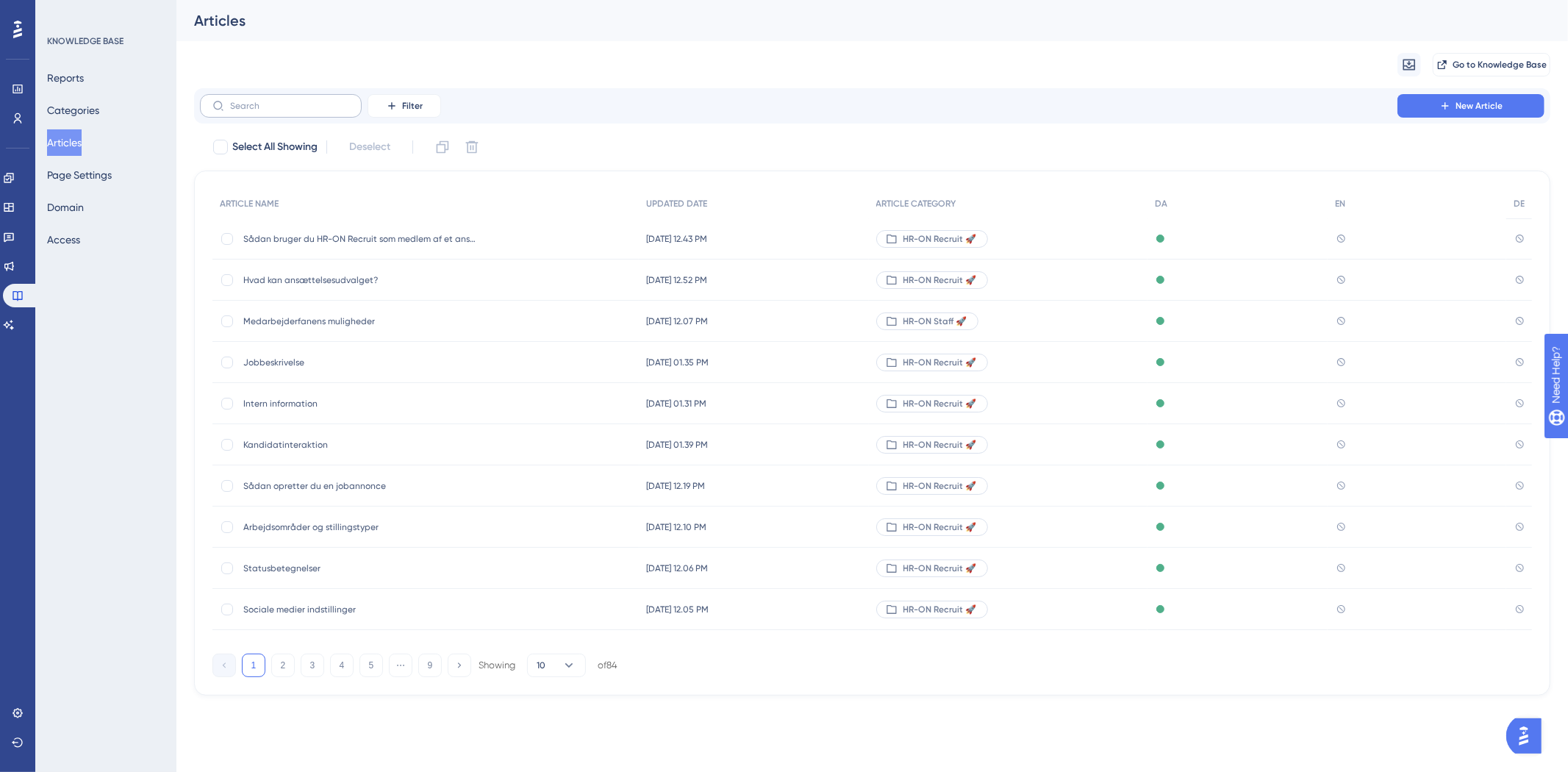
click at [262, 94] on label at bounding box center [281, 106] width 162 height 24
click at [262, 101] on input "text" at bounding box center [290, 106] width 119 height 10
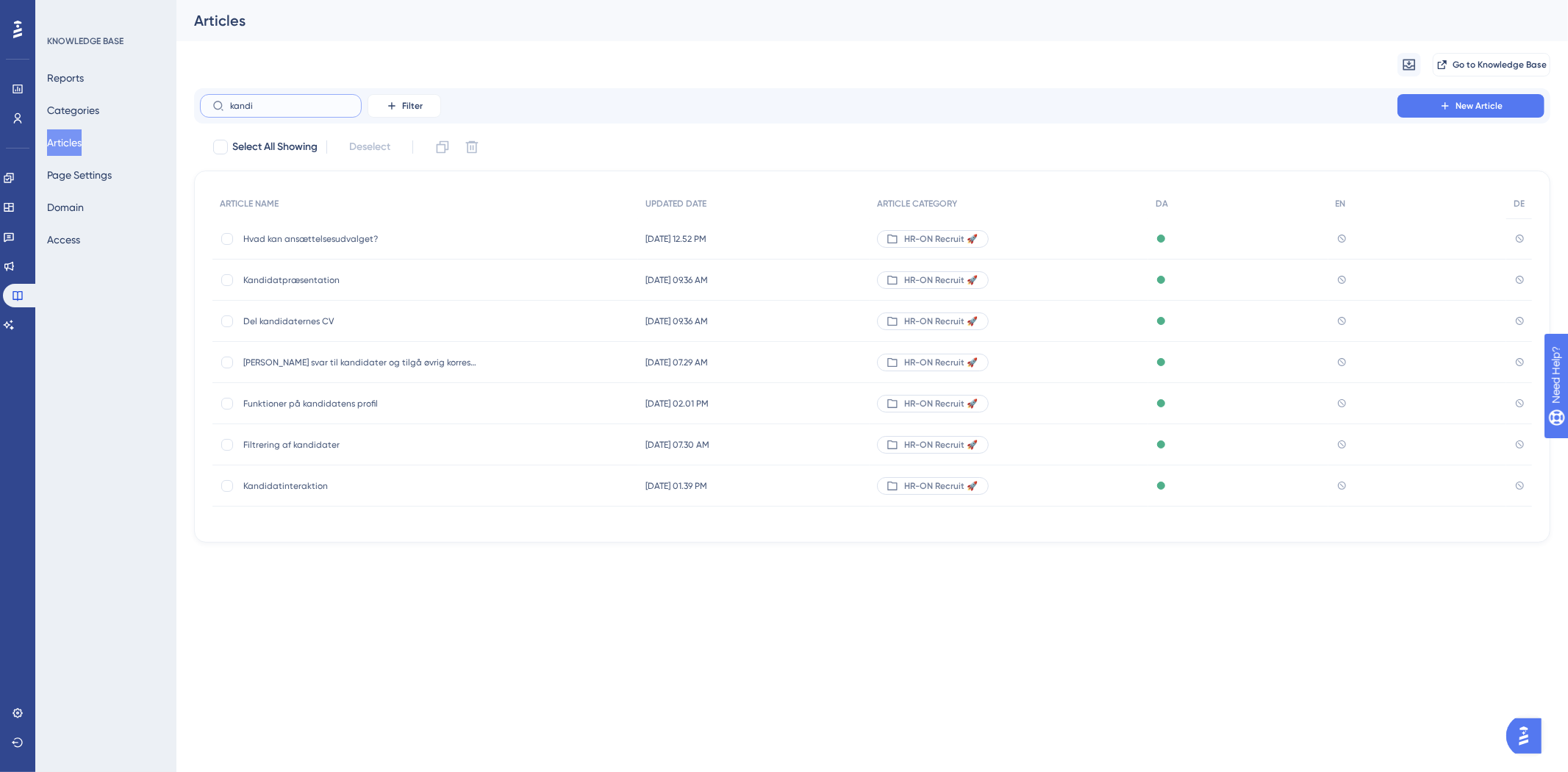
type input "kandia"
checkbox input "true"
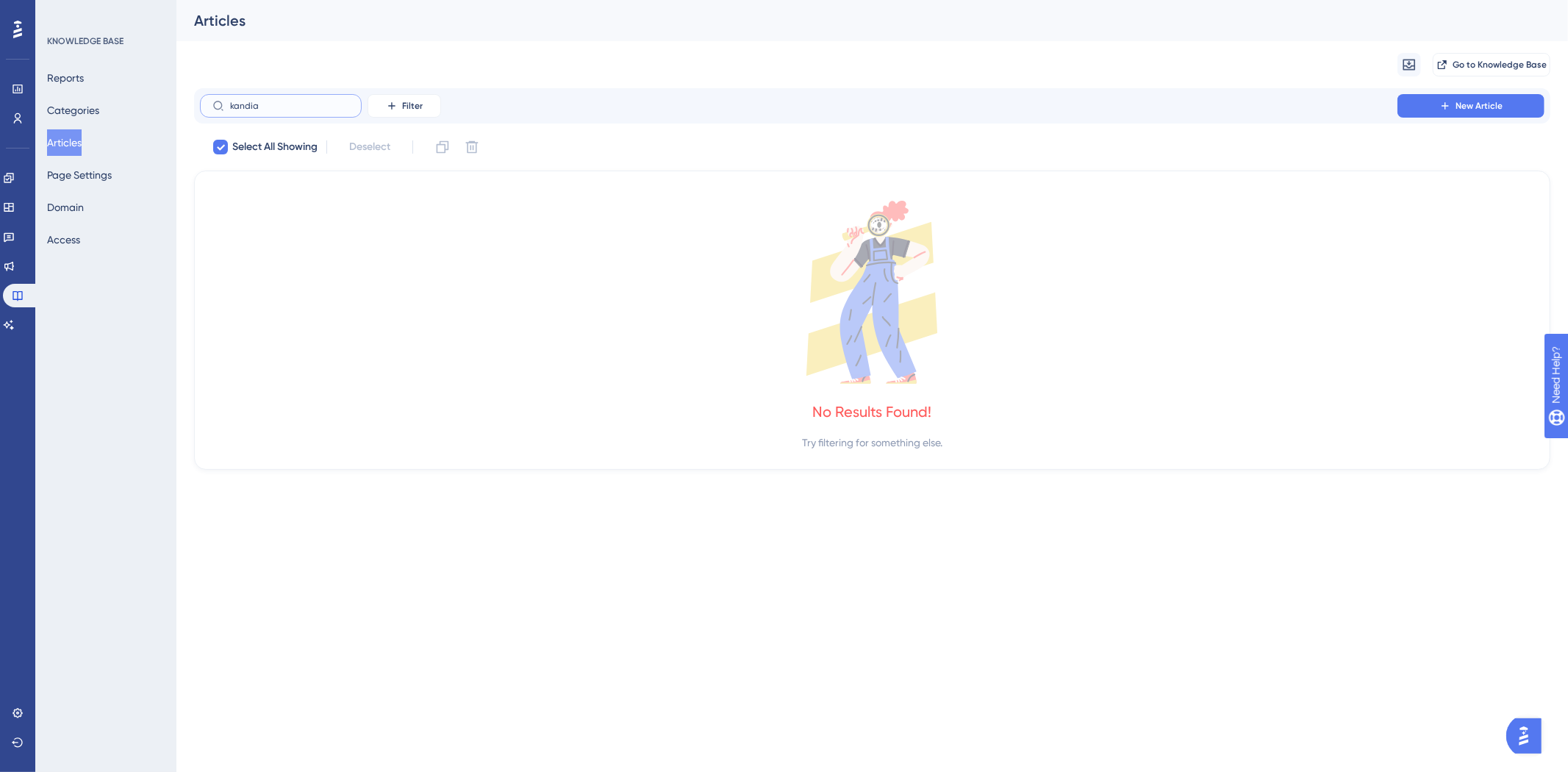
type input "kandi"
checkbox input "false"
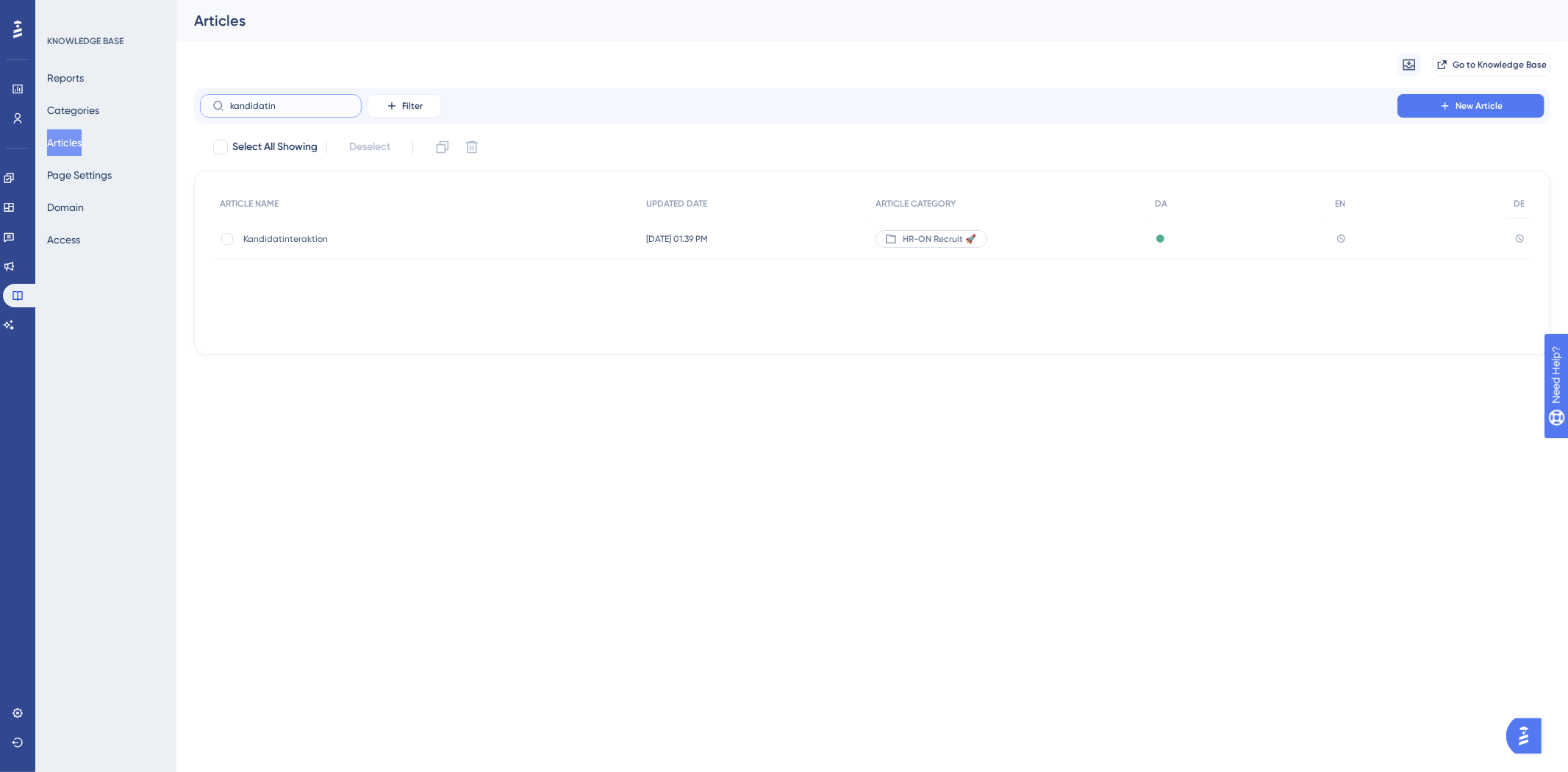
type input "kandidatin"
click at [317, 241] on span "Kandidatinteraktion" at bounding box center [361, 239] width 235 height 12
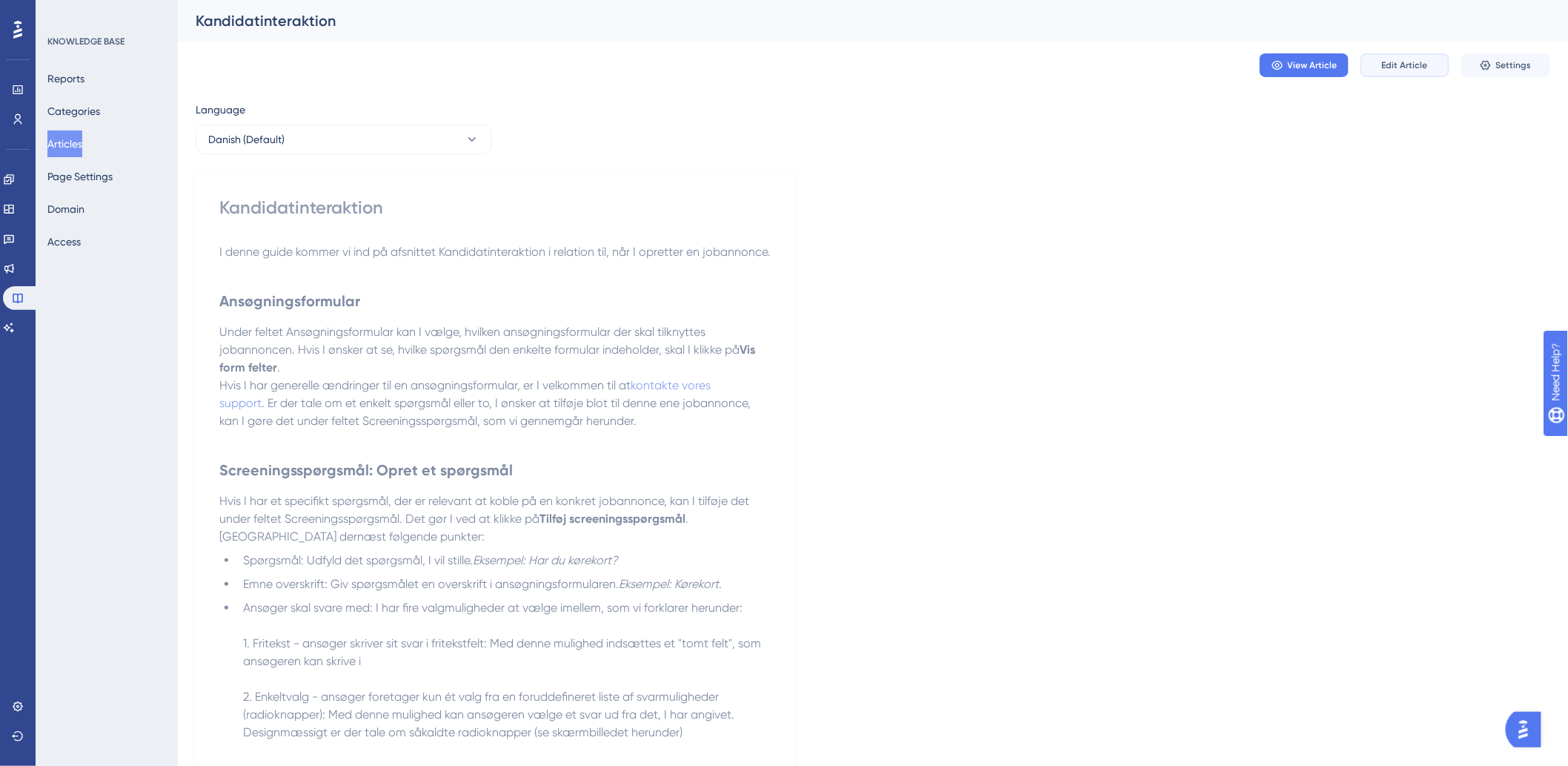
click at [1424, 69] on span "Edit Article" at bounding box center [1404, 65] width 46 height 12
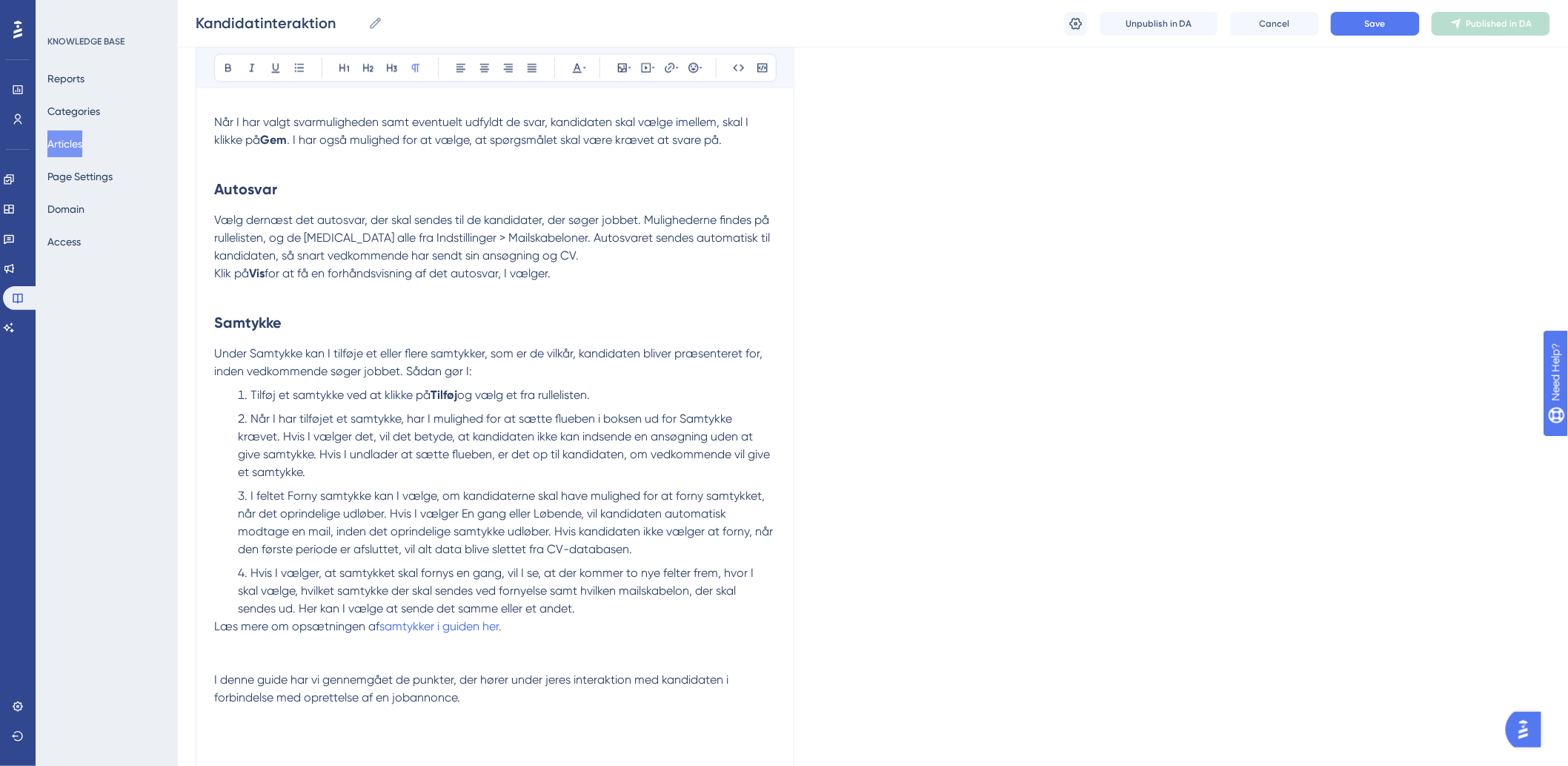
scroll to position [1414, 0]
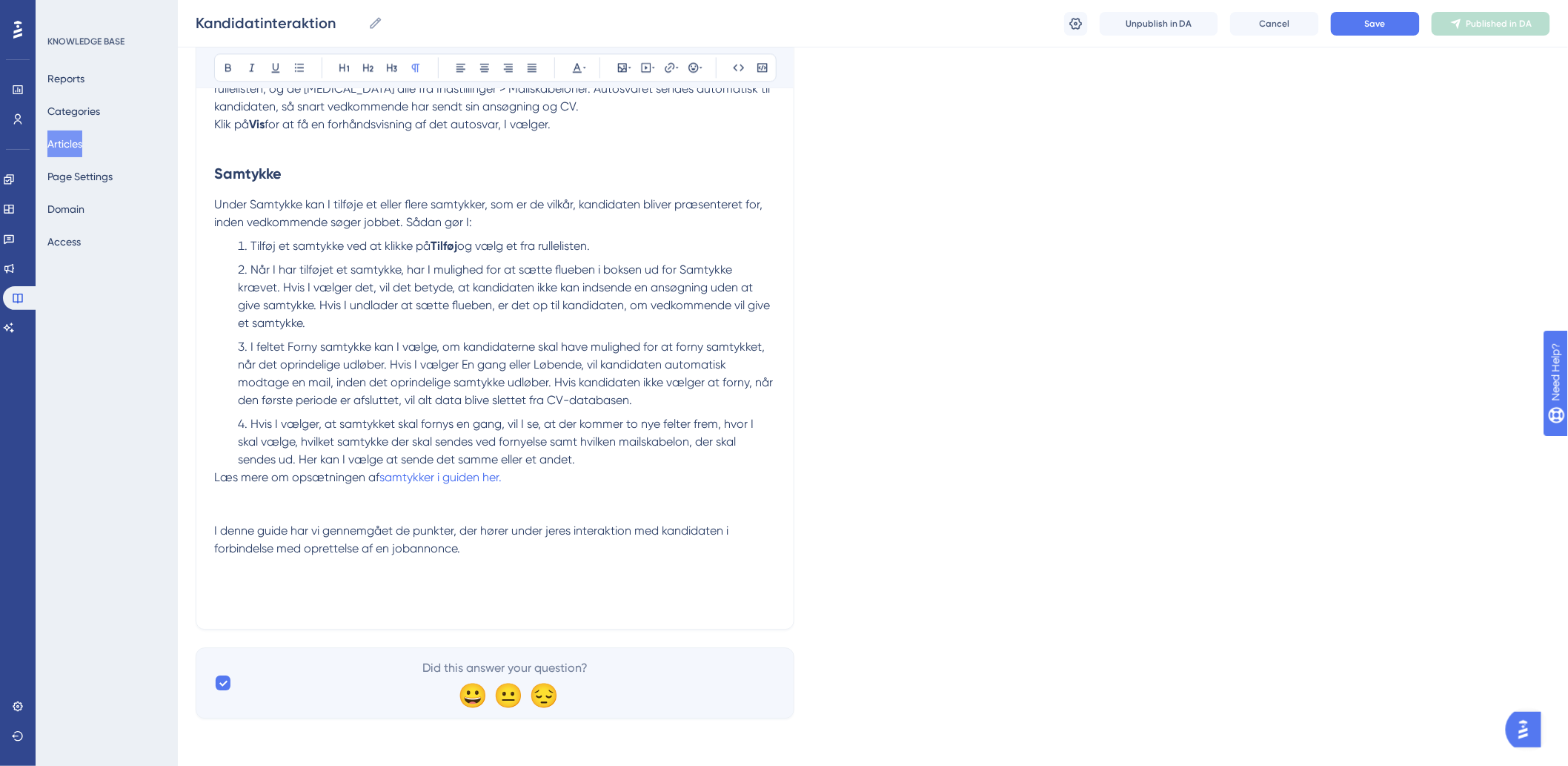
click at [431, 542] on span "I denne guide har vi gennemgået de punkter, der hører under jeres interaktion m…" at bounding box center [473, 539] width 517 height 32
click at [580, 556] on p "I denne guide har vi gennemgået de punkter, der hører under jeres interaktion m…" at bounding box center [495, 557] width 562 height 71
click at [376, 593] on p at bounding box center [495, 602] width 562 height 18
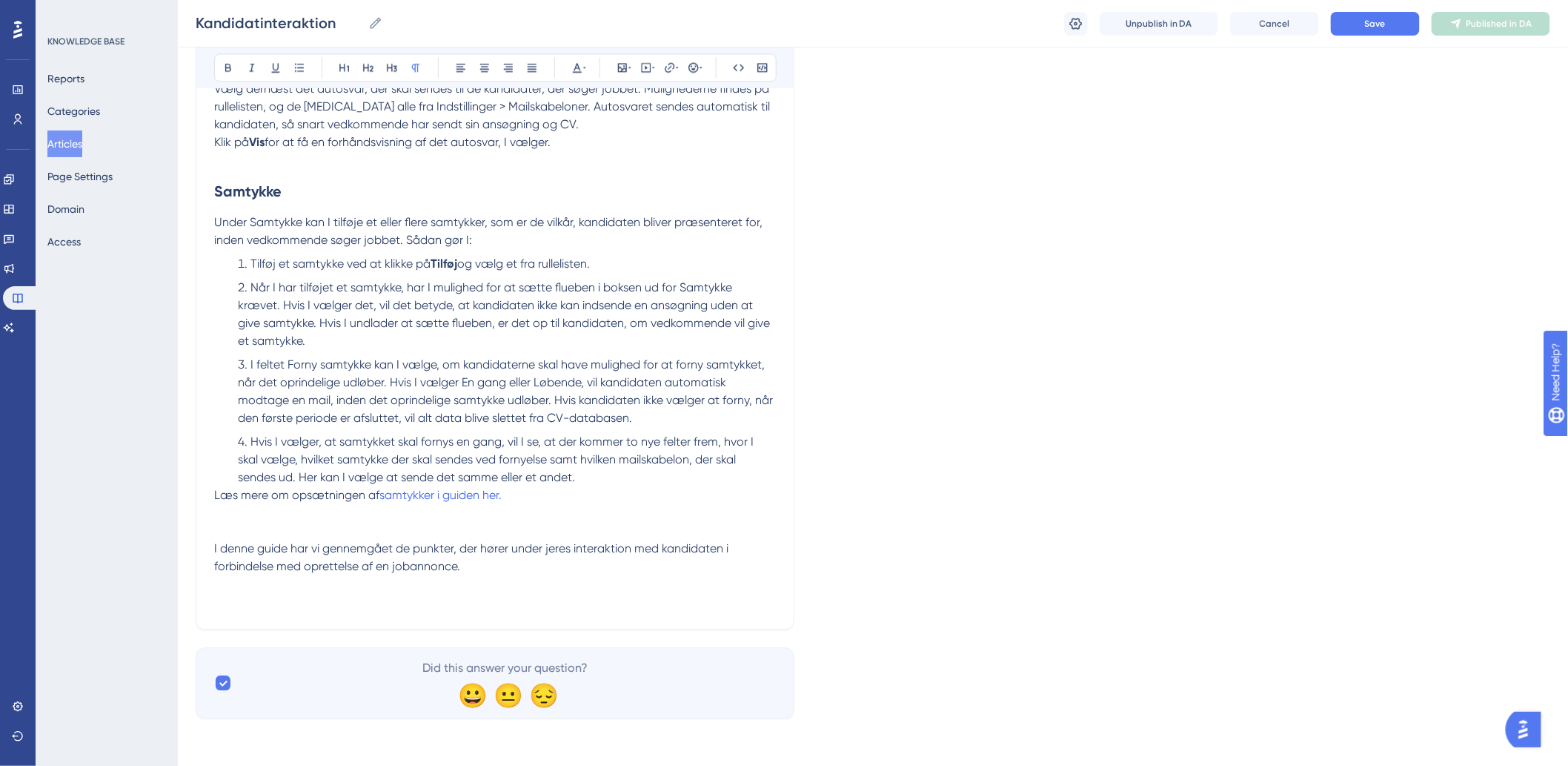
scroll to position [1377, 0]
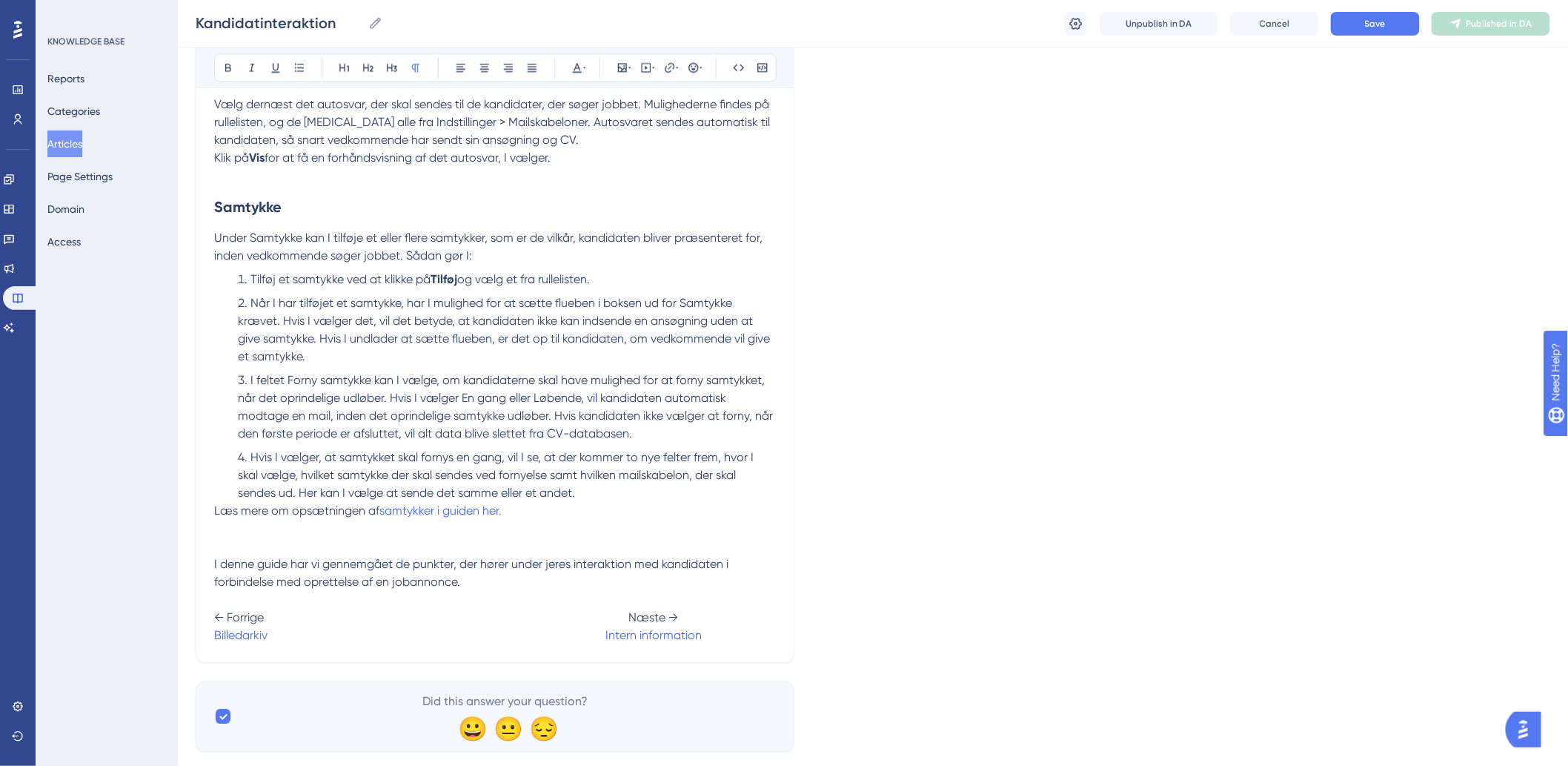
click at [280, 638] on span at bounding box center [436, 634] width 338 height 14
drag, startPoint x: 260, startPoint y: 631, endPoint x: 276, endPoint y: 638, distance: 17.5
click at [276, 638] on p "I denne guide har vi gennemgået de punkter, der hører under jeres interaktion m…" at bounding box center [495, 599] width 562 height 89
click at [278, 638] on span at bounding box center [436, 634] width 338 height 14
drag, startPoint x: 272, startPoint y: 634, endPoint x: 208, endPoint y: 640, distance: 64.3
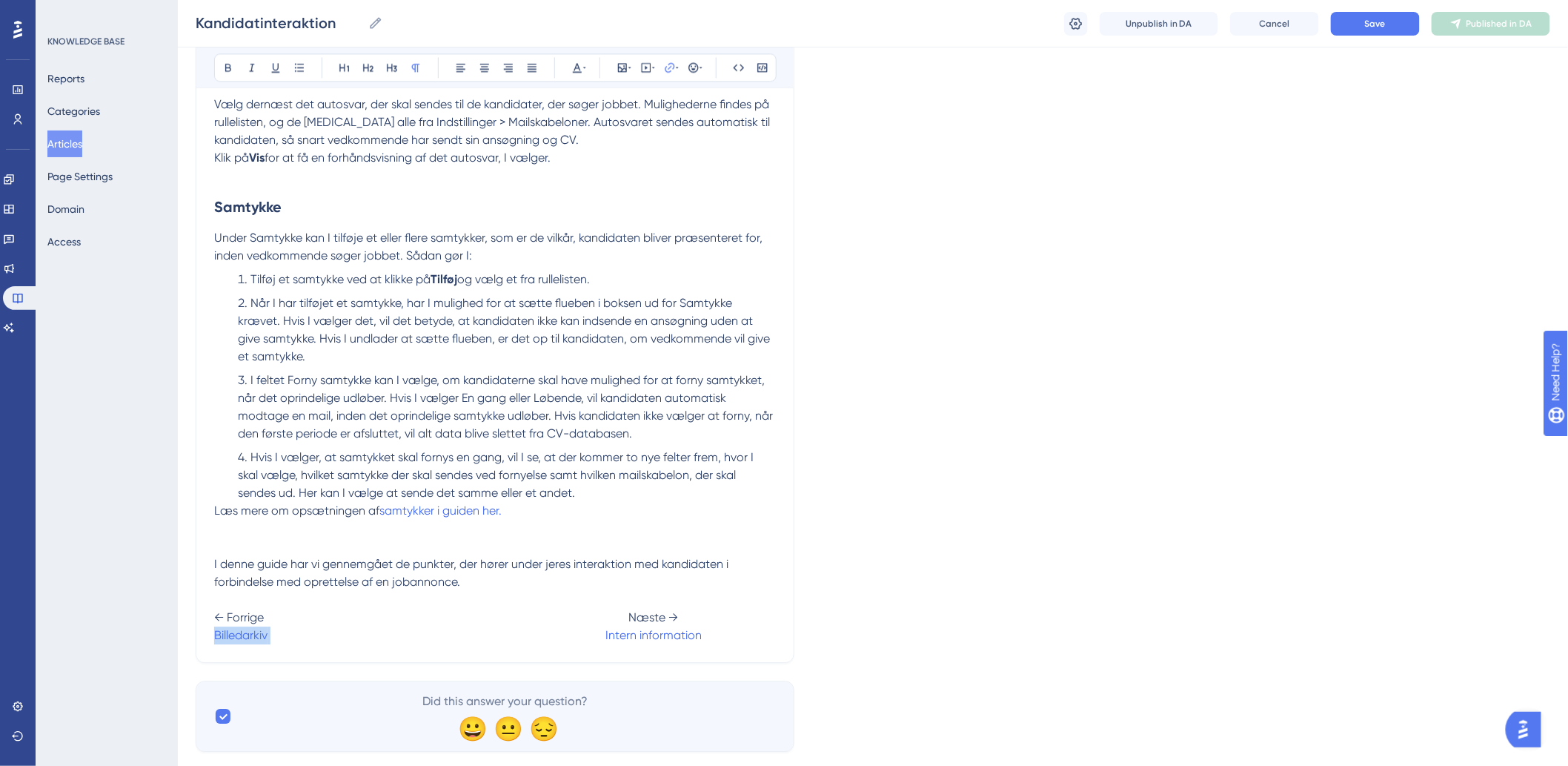
drag, startPoint x: 297, startPoint y: 638, endPoint x: 205, endPoint y: 642, distance: 92.1
click at [668, 72] on icon at bounding box center [670, 68] width 12 height 12
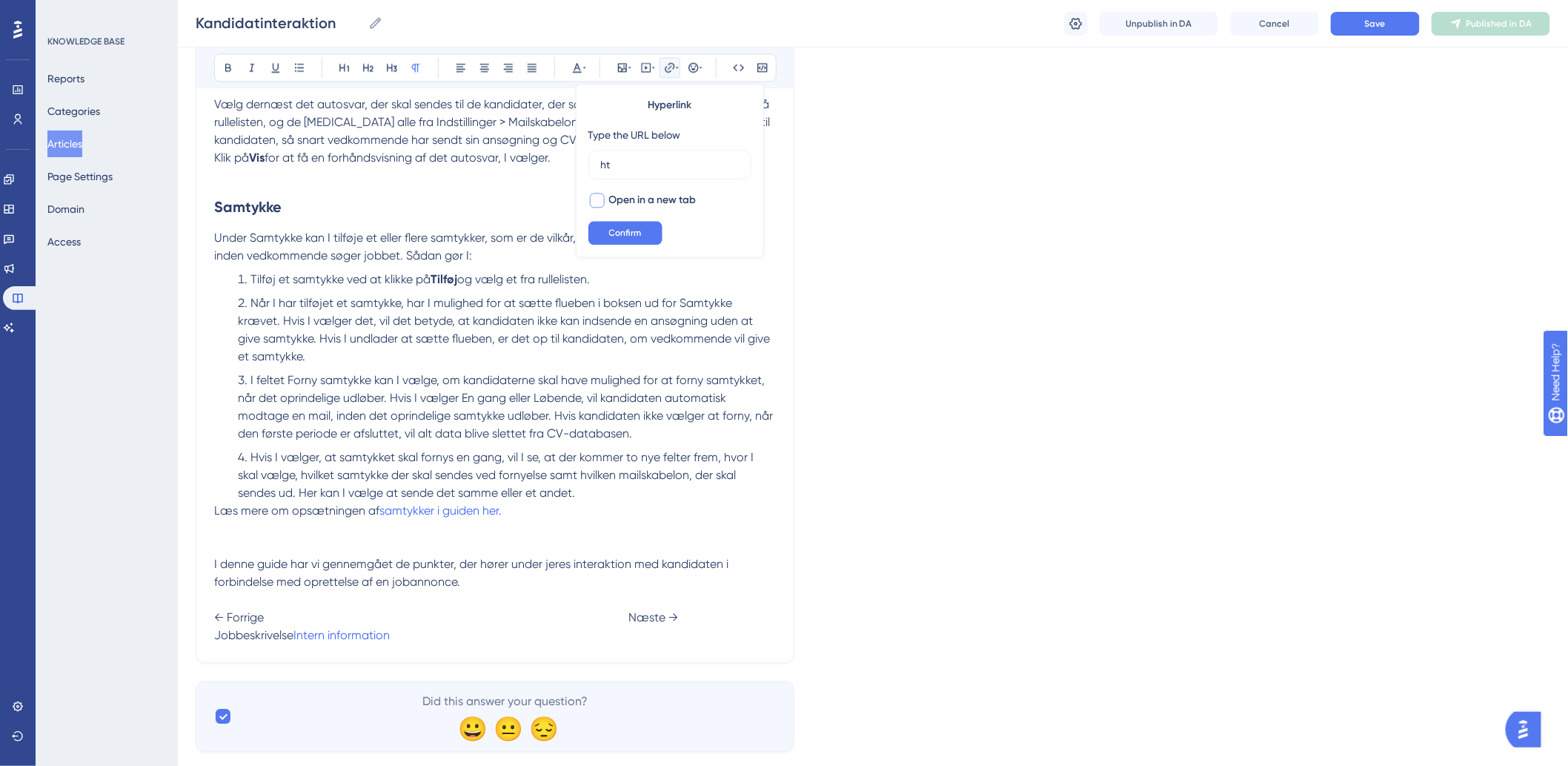
type input "h"
type input "[URL][DOMAIN_NAME]"
click at [644, 227] on button "Confirm" at bounding box center [625, 233] width 74 height 24
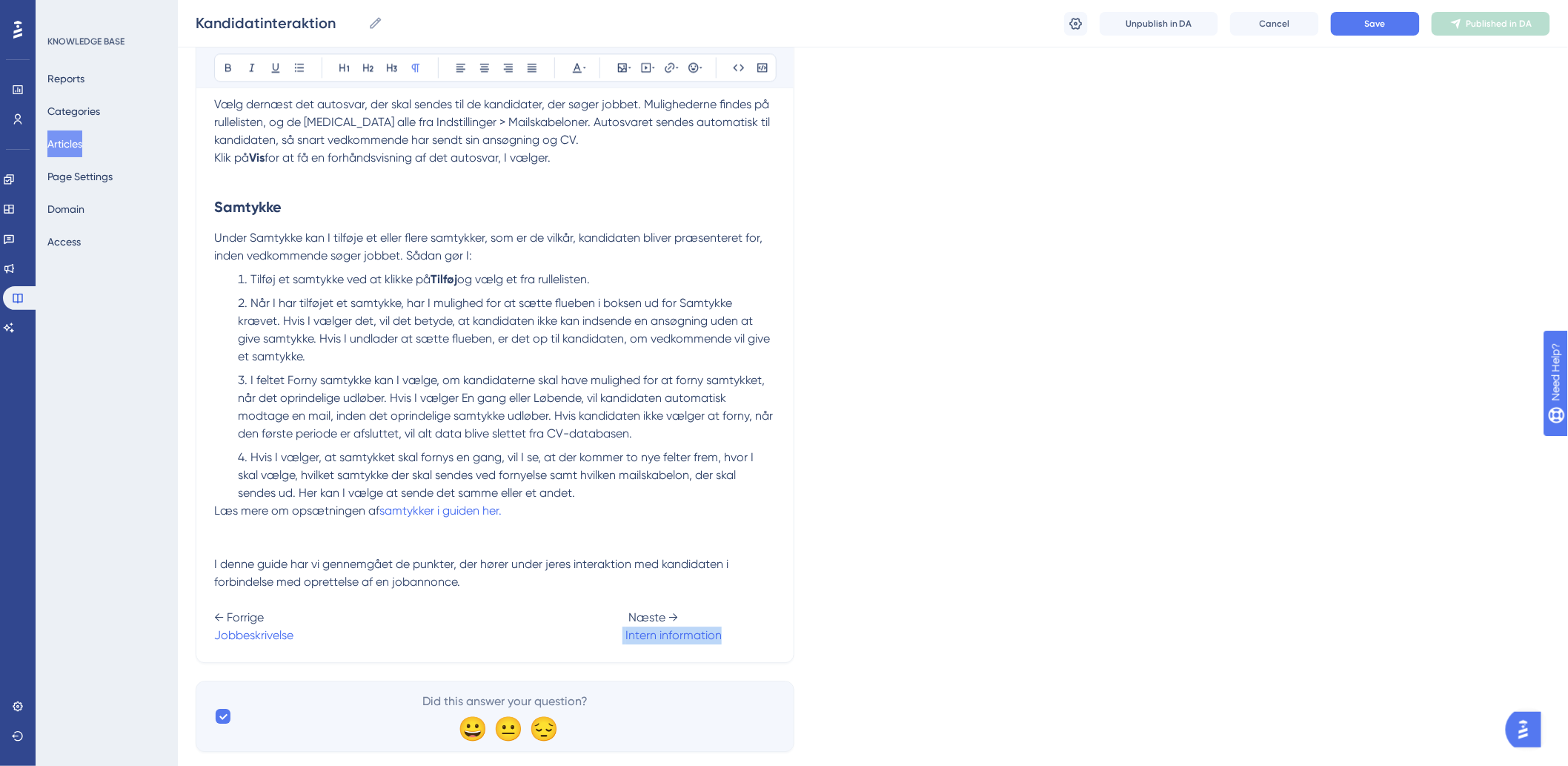
drag, startPoint x: 729, startPoint y: 641, endPoint x: 625, endPoint y: 640, distance: 104.0
click at [625, 640] on p "I denne guide har vi gennemgået de punkter, der hører under jeres interaktion m…" at bounding box center [495, 599] width 562 height 89
drag, startPoint x: 687, startPoint y: 639, endPoint x: 627, endPoint y: 646, distance: 60.4
click at [627, 644] on p "I denne guide har vi gennemgået de punkter, der hører under jeres interaktion m…" at bounding box center [495, 599] width 562 height 89
click at [676, 70] on icon at bounding box center [676, 68] width 3 height 12
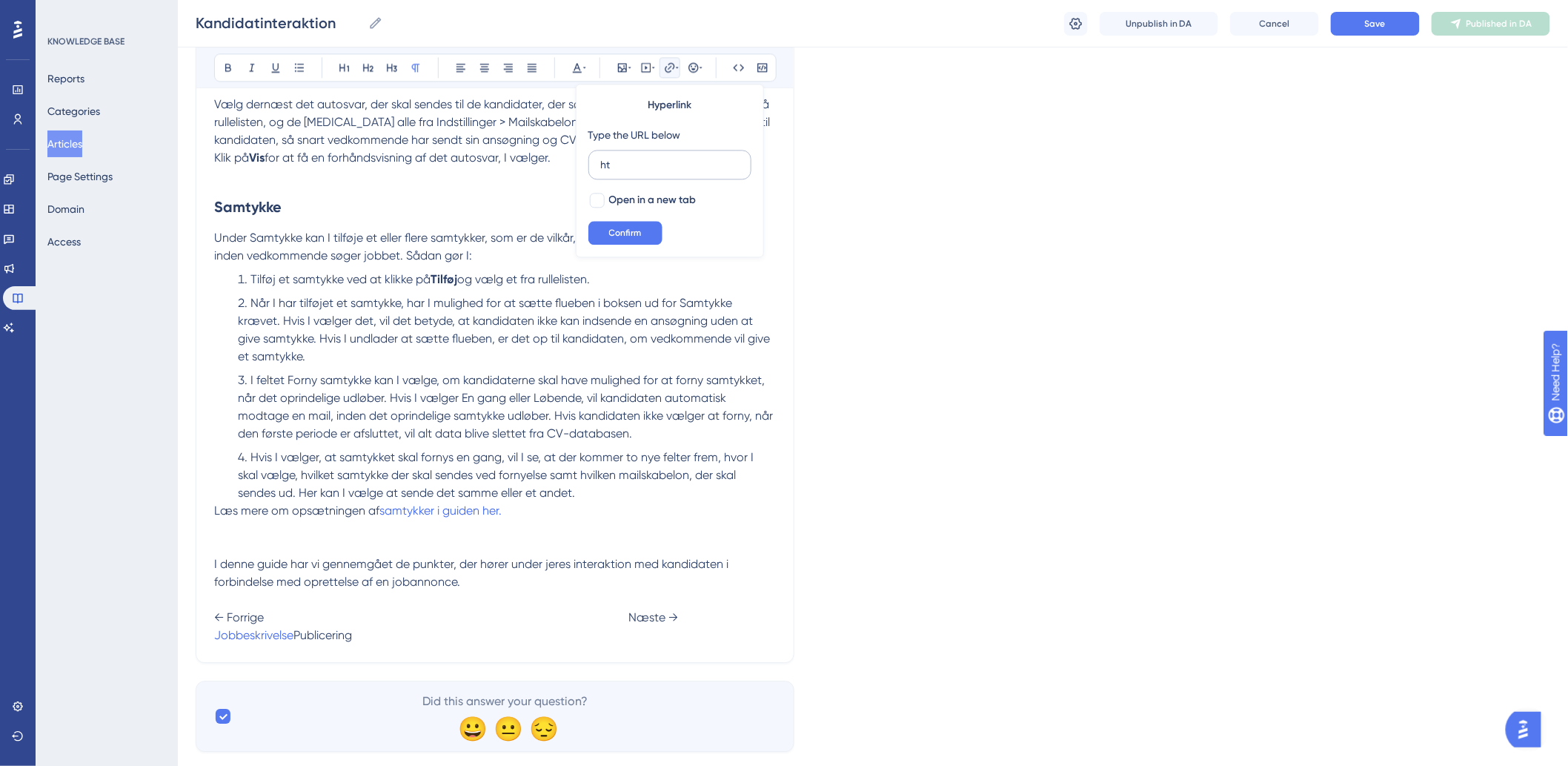
type input "h"
type input "[URL][DOMAIN_NAME]"
click at [607, 224] on button "Confirm" at bounding box center [625, 233] width 74 height 24
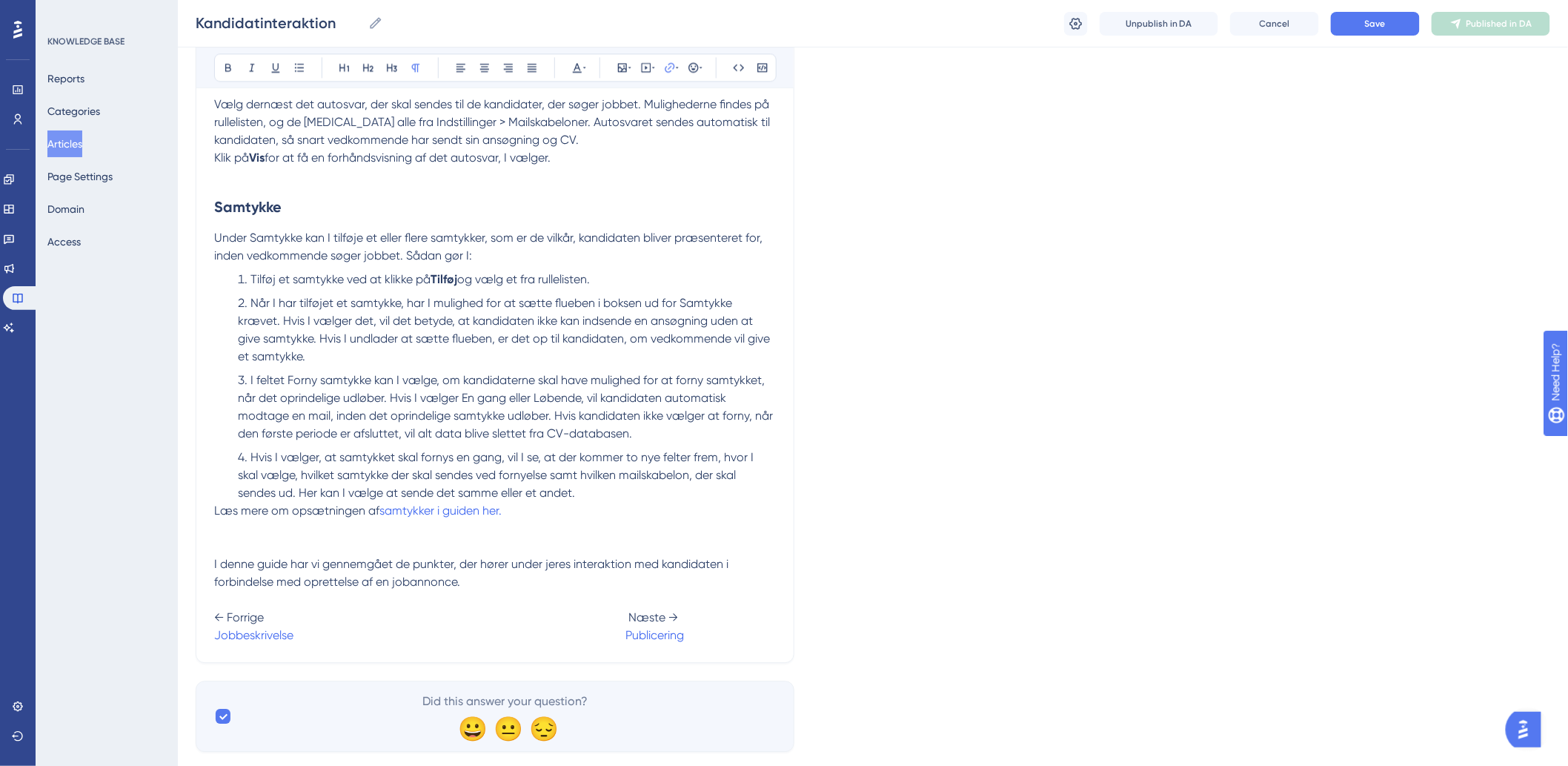
click at [686, 322] on span "Når I har tilføjet et samtykke, har I mulighed for at sætte flueben i boksen ud…" at bounding box center [505, 329] width 535 height 67
click at [1381, 19] on span "Save" at bounding box center [1375, 24] width 21 height 12
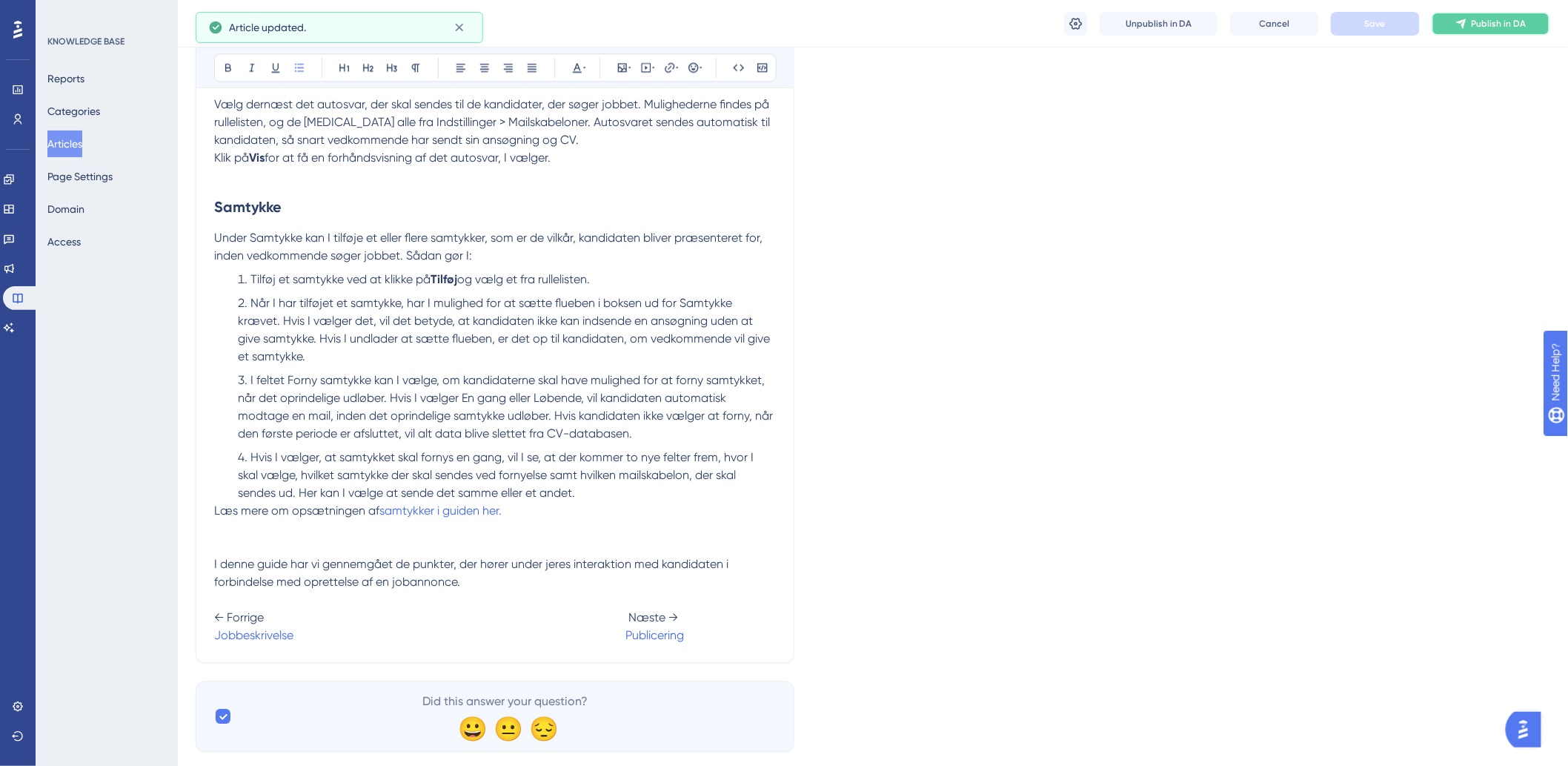
click at [1467, 32] on button "Publish in DA" at bounding box center [1491, 24] width 119 height 24
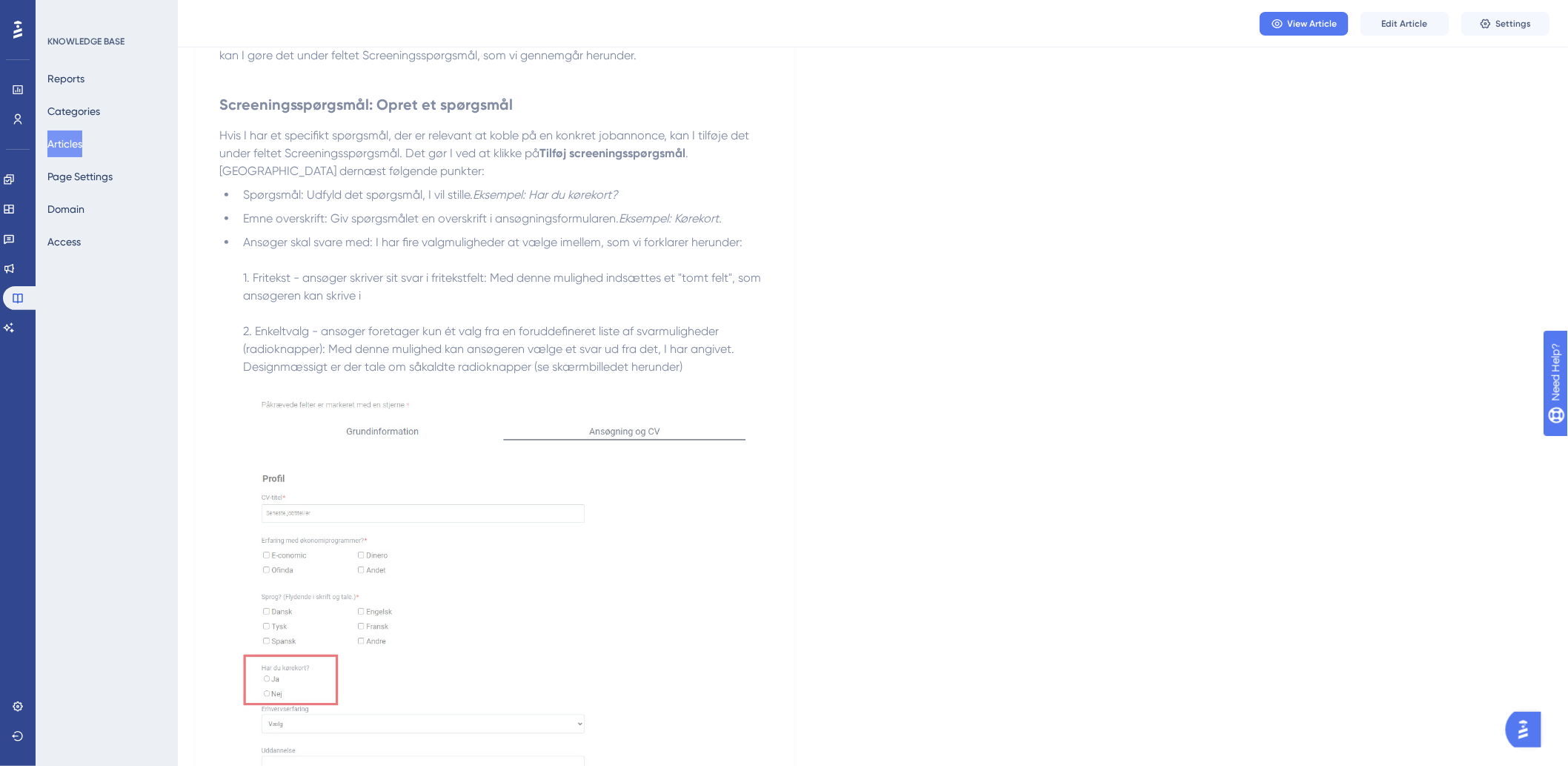
scroll to position [0, 0]
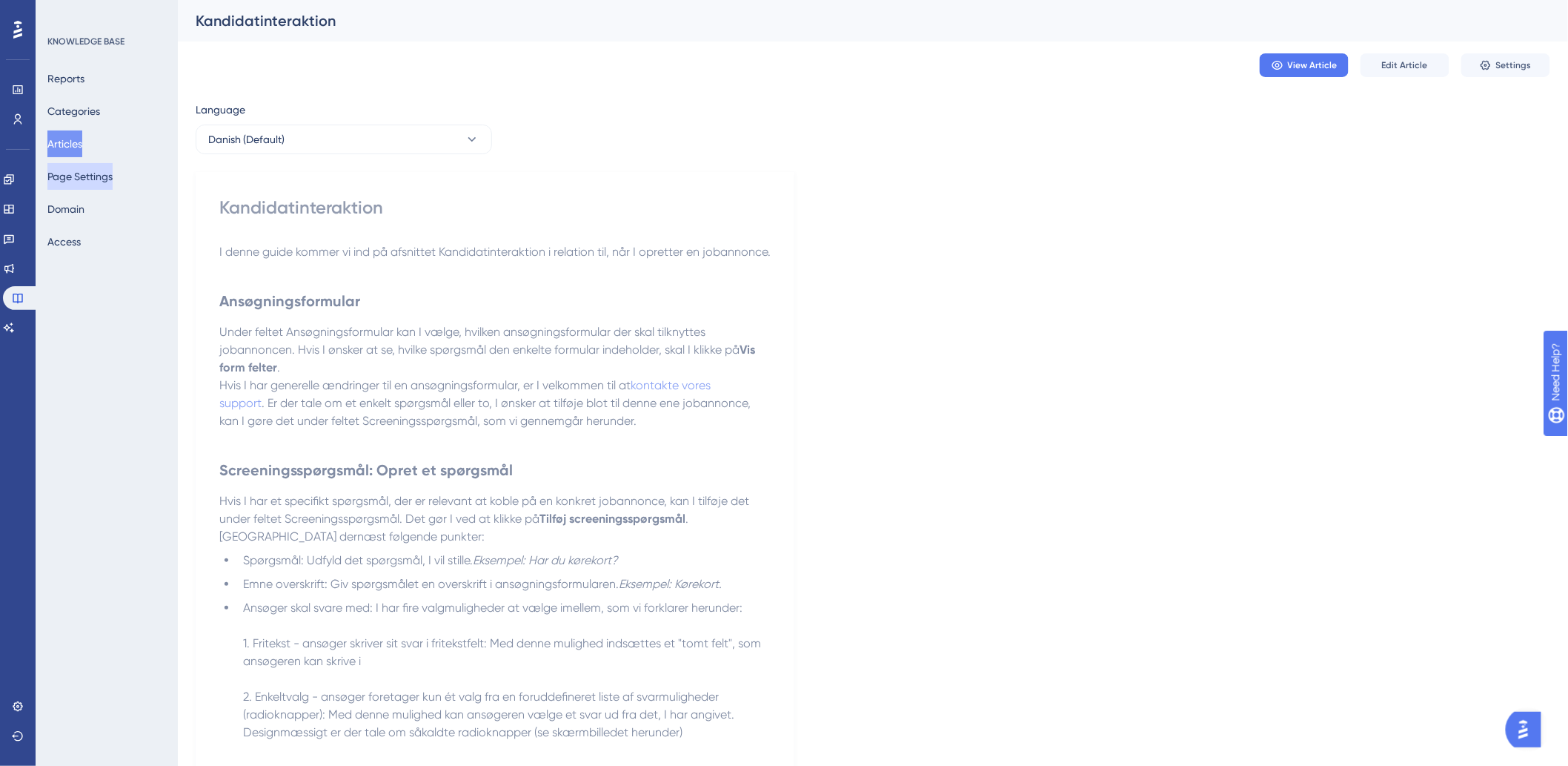
drag, startPoint x: 78, startPoint y: 145, endPoint x: 108, endPoint y: 164, distance: 35.5
click at [78, 145] on button "Articles" at bounding box center [64, 144] width 35 height 27
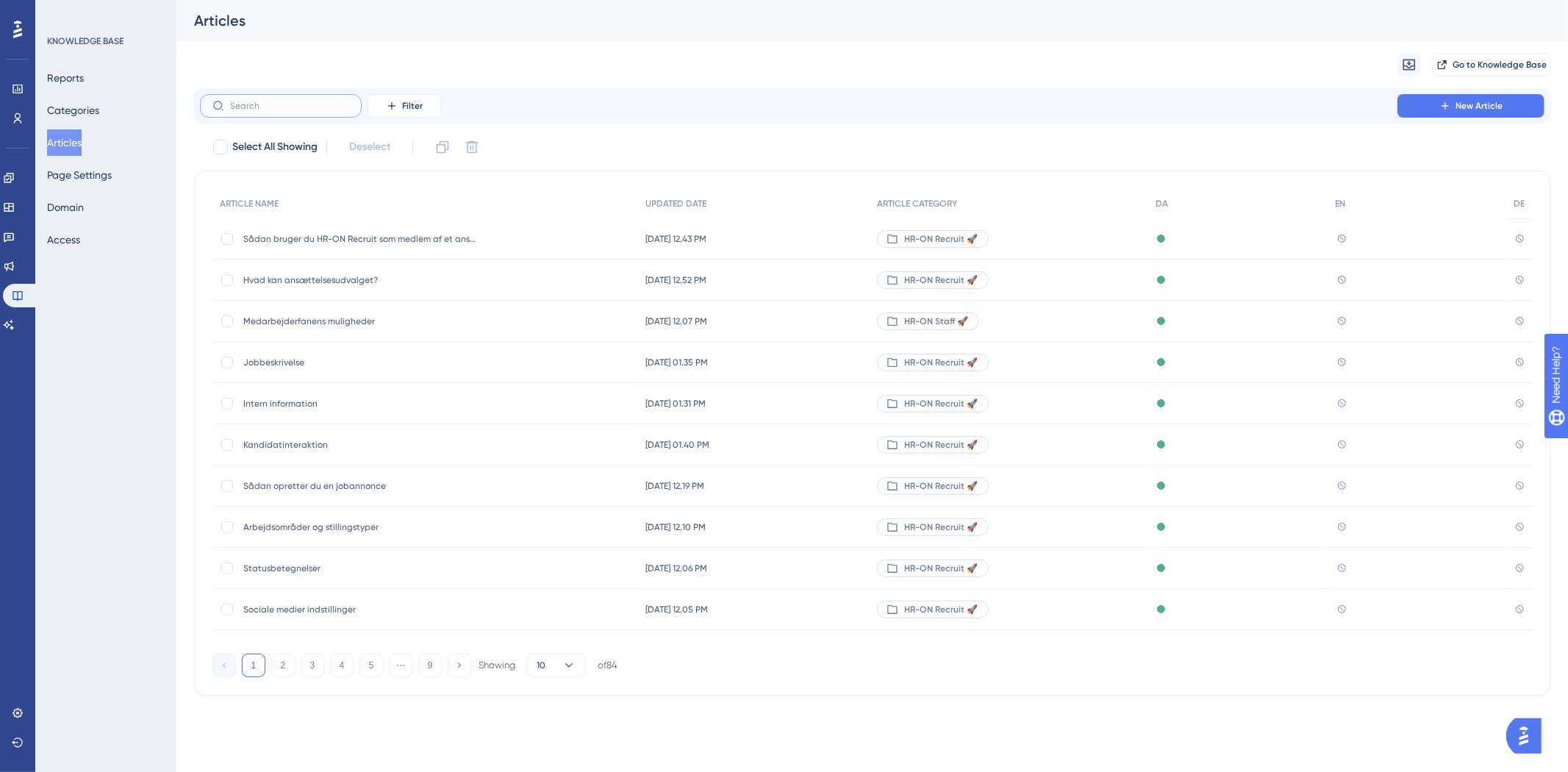
click at [290, 105] on input "text" at bounding box center [290, 106] width 119 height 10
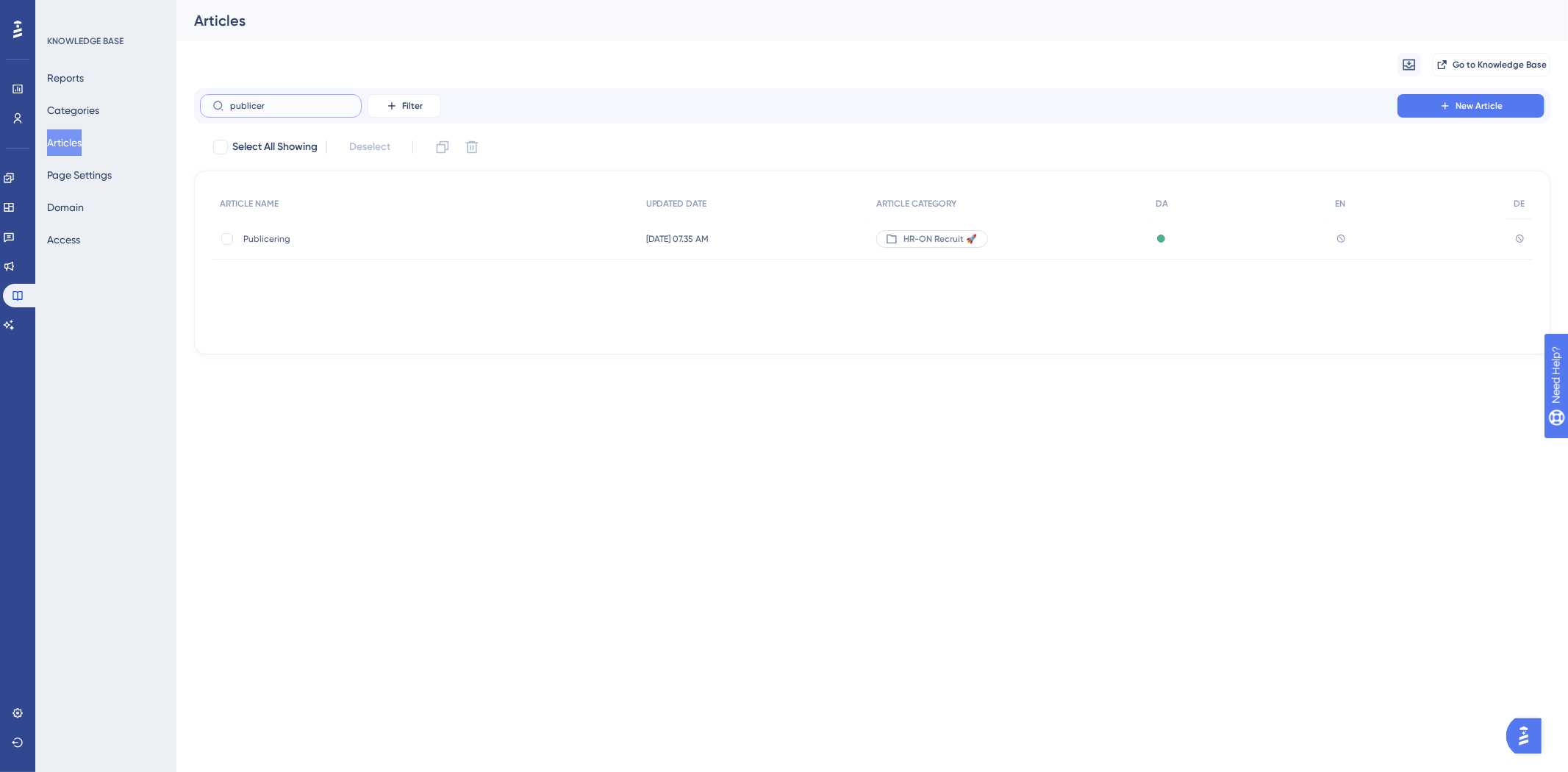
type input "publicer"
click at [448, 241] on span "Publicering" at bounding box center [361, 239] width 235 height 12
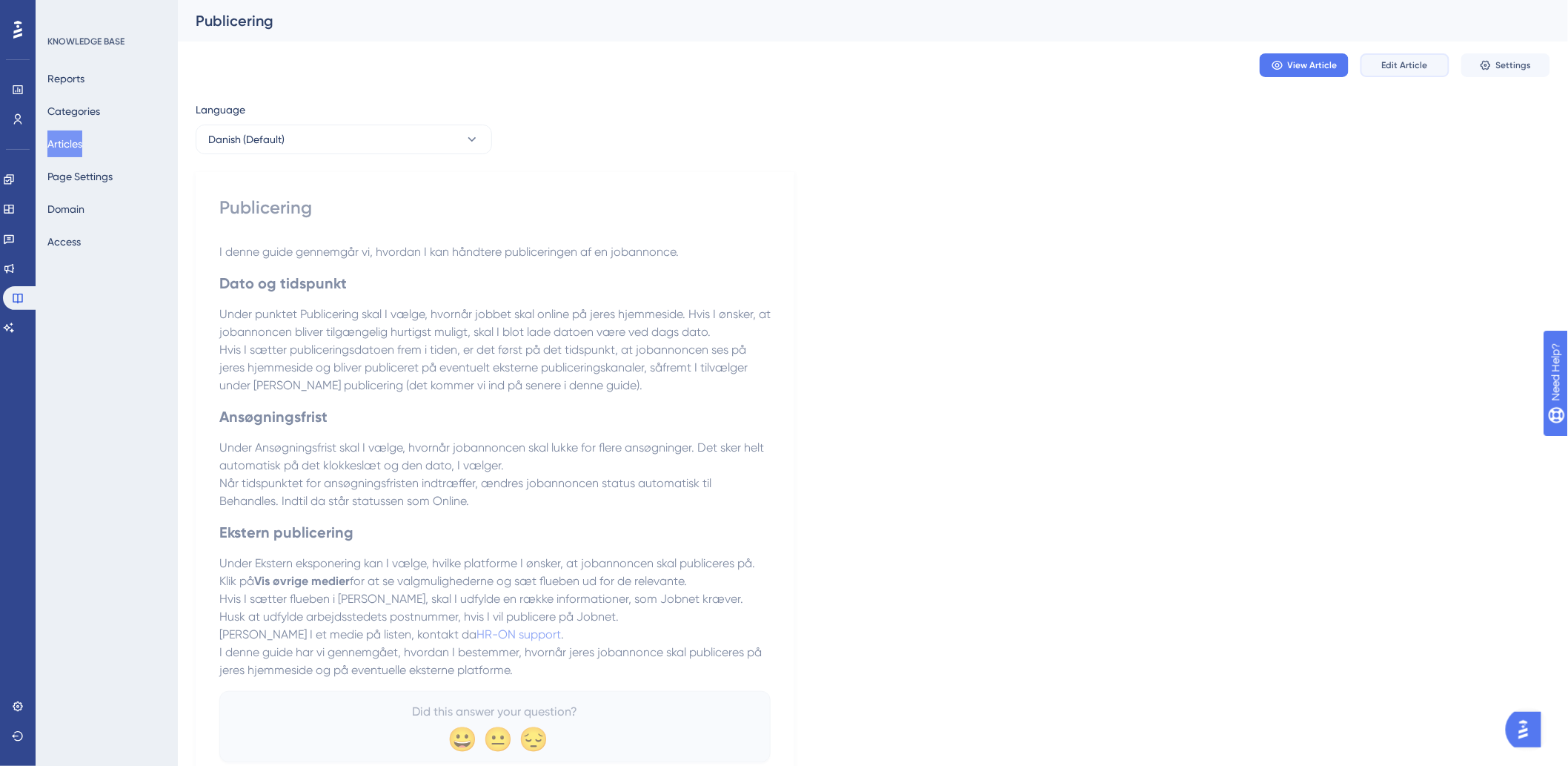
click at [1419, 73] on button "Edit Article" at bounding box center [1404, 65] width 88 height 24
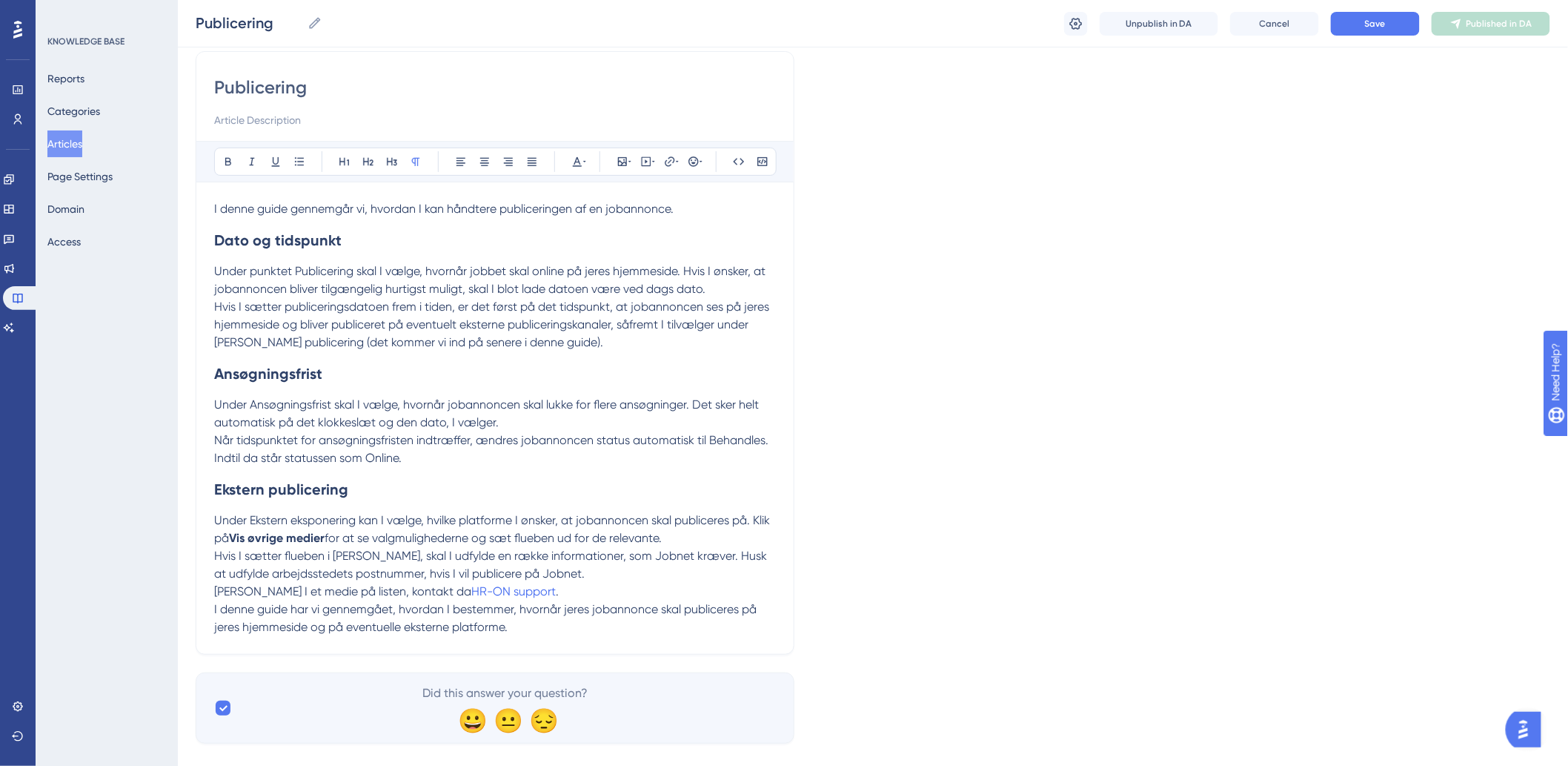
scroll to position [143, 0]
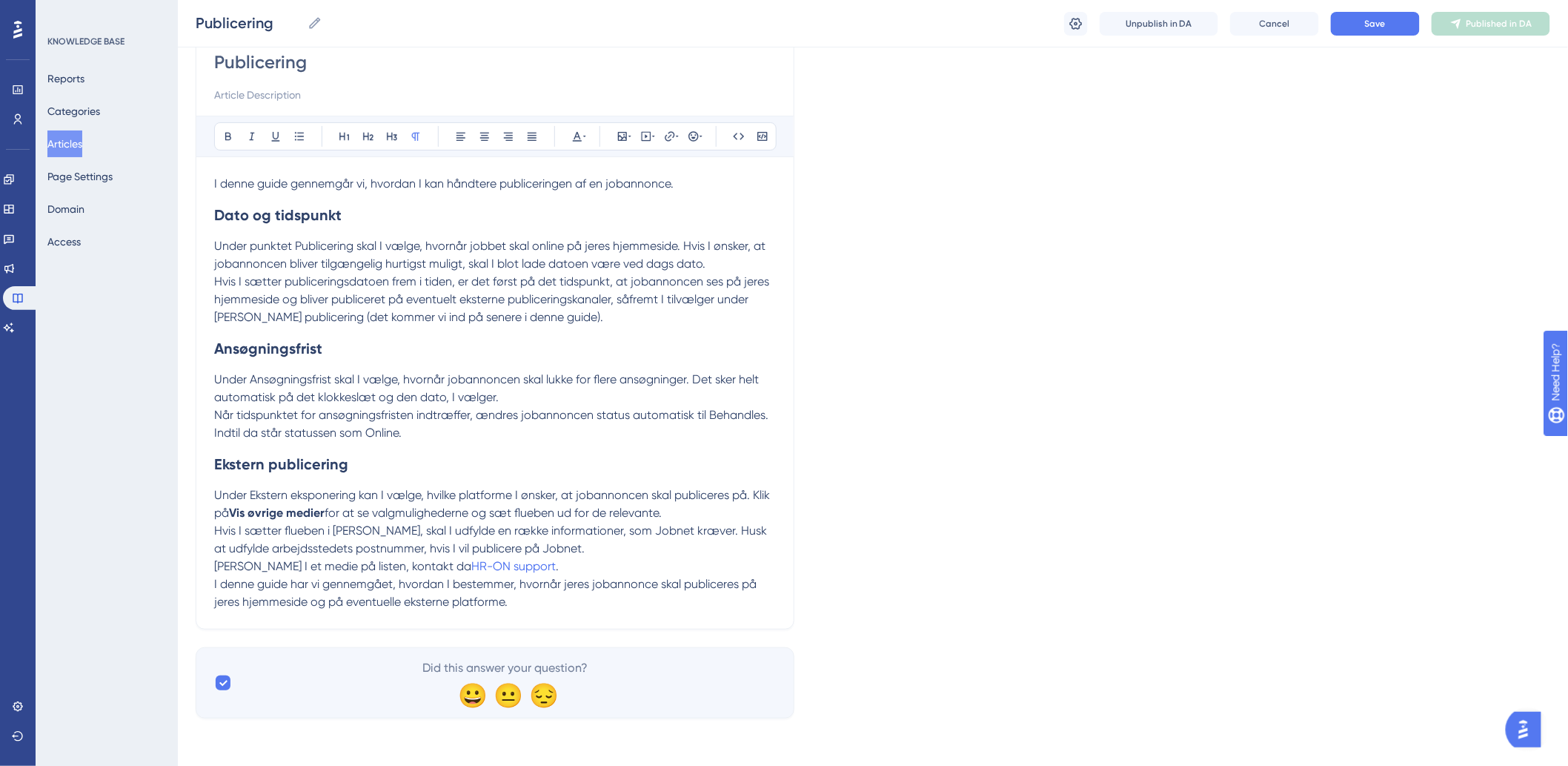
click at [534, 611] on div "Publicering Bold Italic Underline Bullet Point Heading 1 Heading 2 Heading 3 No…" at bounding box center [495, 328] width 599 height 604
click at [588, 606] on p "I denne guide har vi gennemgået, hvordan I bestemmer, hvornår jeres jobannonce …" at bounding box center [495, 592] width 562 height 35
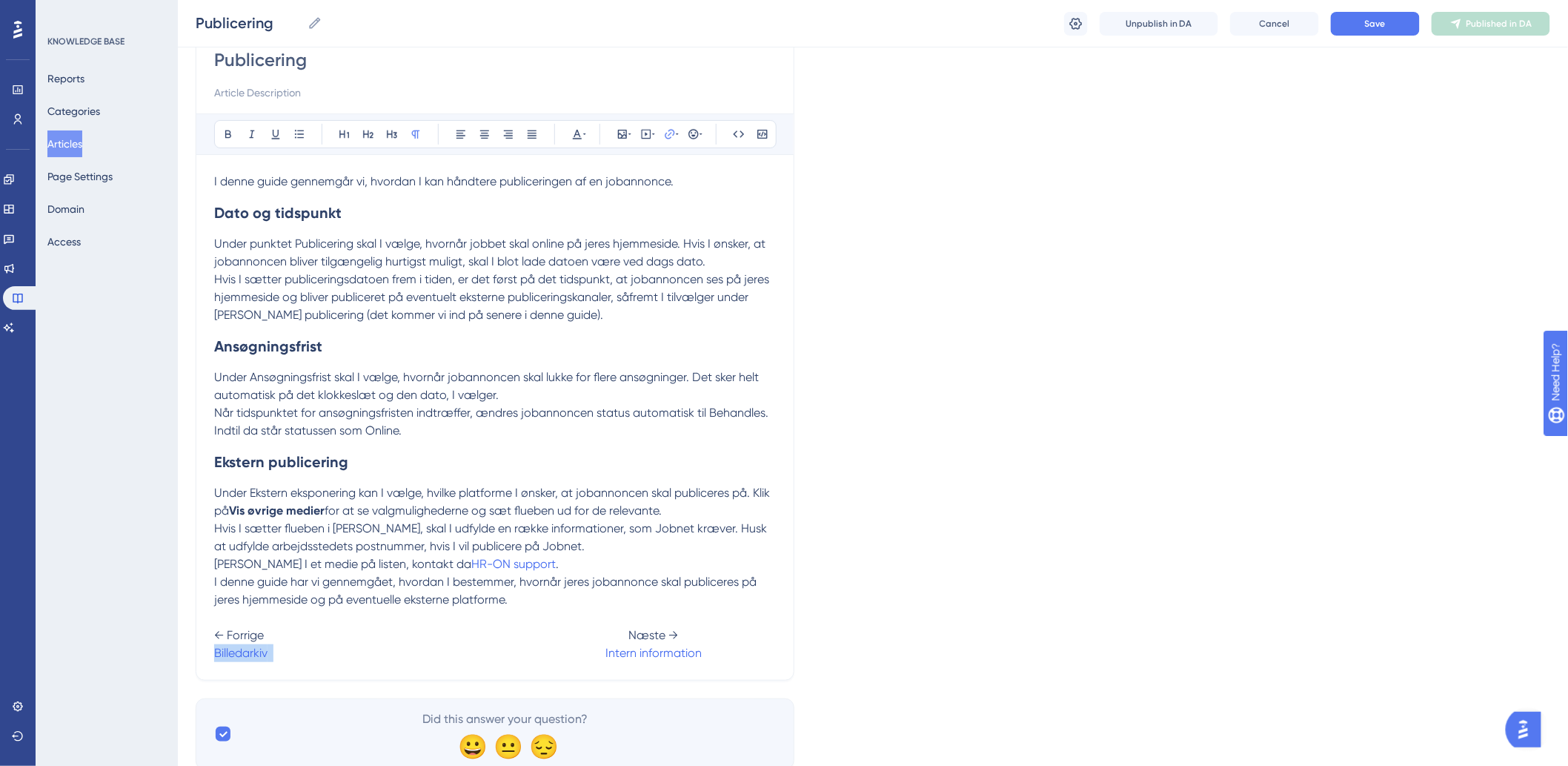
drag, startPoint x: 276, startPoint y: 651, endPoint x: 204, endPoint y: 650, distance: 72.0
click at [204, 650] on div "Publicering Bold Italic Underline Bullet Point Heading 1 Heading 2 Heading 3 No…" at bounding box center [495, 352] width 599 height 657
drag, startPoint x: 320, startPoint y: 653, endPoint x: 194, endPoint y: 661, distance: 126.3
click at [194, 661] on div "Performance Users Engagement Widgets Feedback Product Updates Knowledge Base AI…" at bounding box center [873, 325] width 1390 height 935
click at [679, 129] on button at bounding box center [670, 134] width 21 height 21
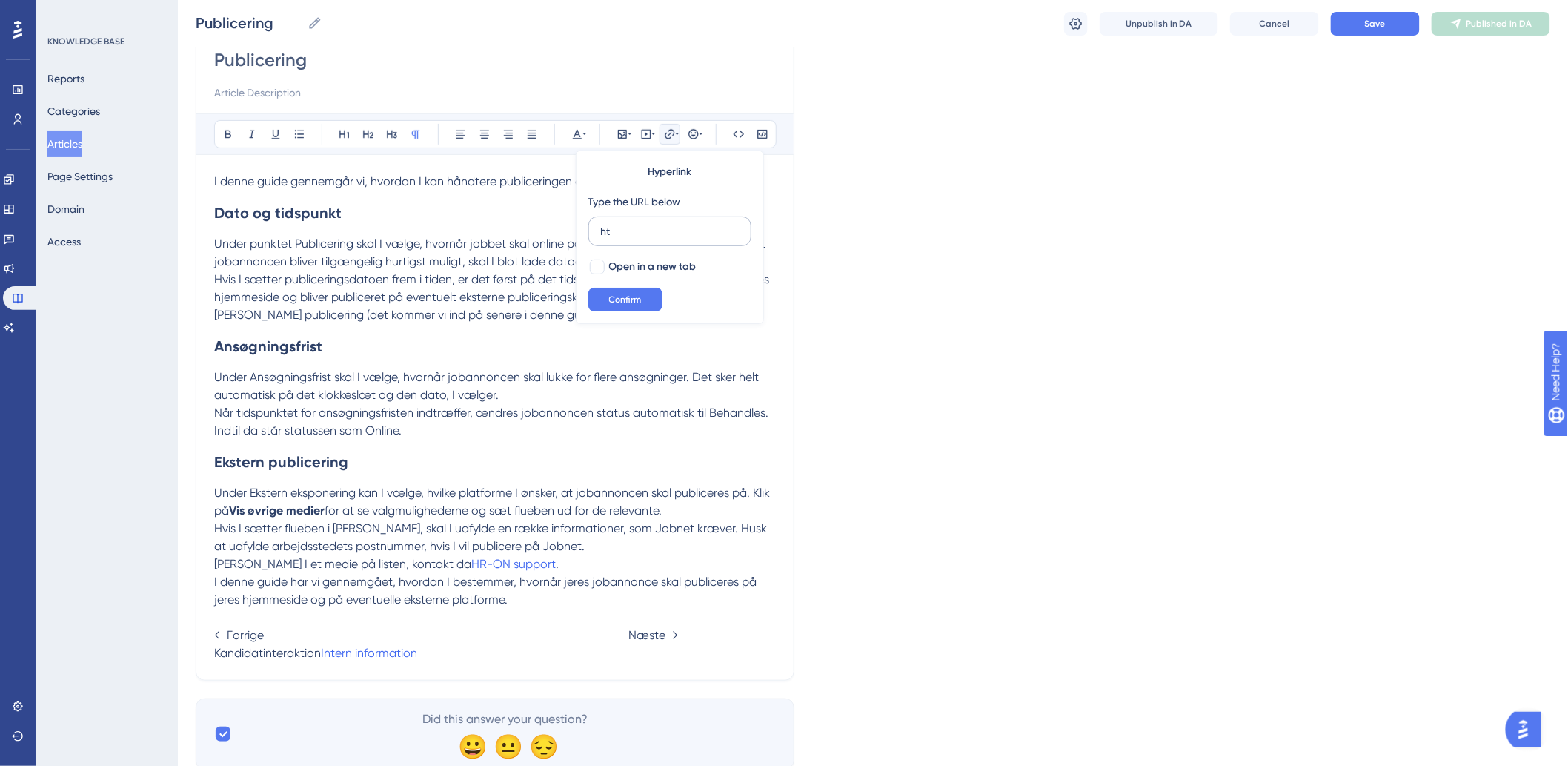
type input "h"
type input "[URL][DOMAIN_NAME]"
click at [625, 304] on span "Confirm" at bounding box center [625, 299] width 33 height 12
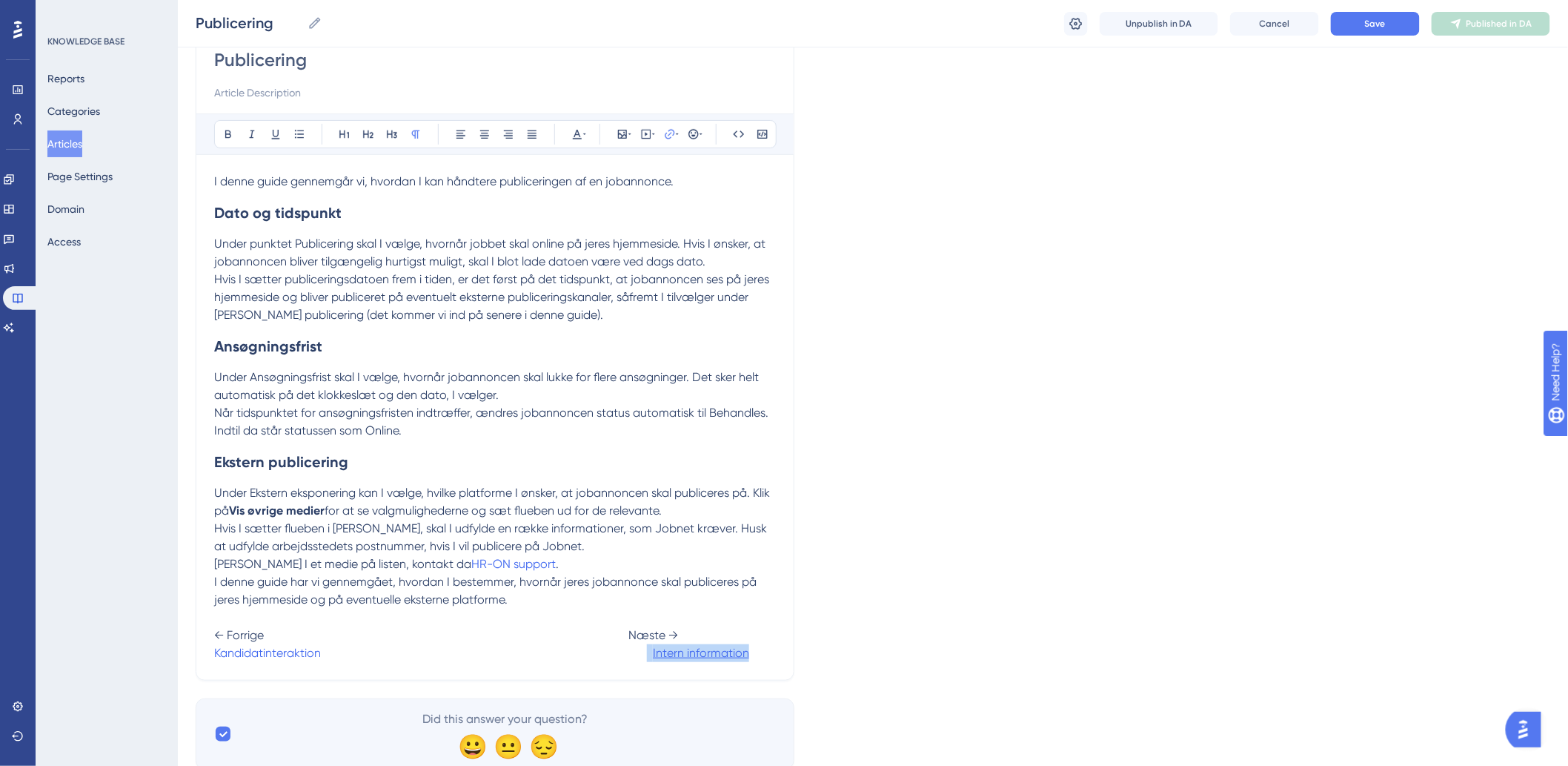
drag, startPoint x: 648, startPoint y: 653, endPoint x: 746, endPoint y: 655, distance: 98.0
click at [746, 655] on p "I denne guide har vi gennemgået, hvordan I bestemmer, hvornår jeres jobannonce …" at bounding box center [495, 617] width 562 height 89
drag, startPoint x: 760, startPoint y: 654, endPoint x: 647, endPoint y: 663, distance: 113.4
click at [647, 662] on p "I denne guide har vi gennemgået, hvordan I bestemmer, hvornår jeres jobannonce …" at bounding box center [495, 617] width 562 height 89
click at [496, 658] on span "Jobannoncen på sociale medier" at bounding box center [408, 653] width 175 height 14
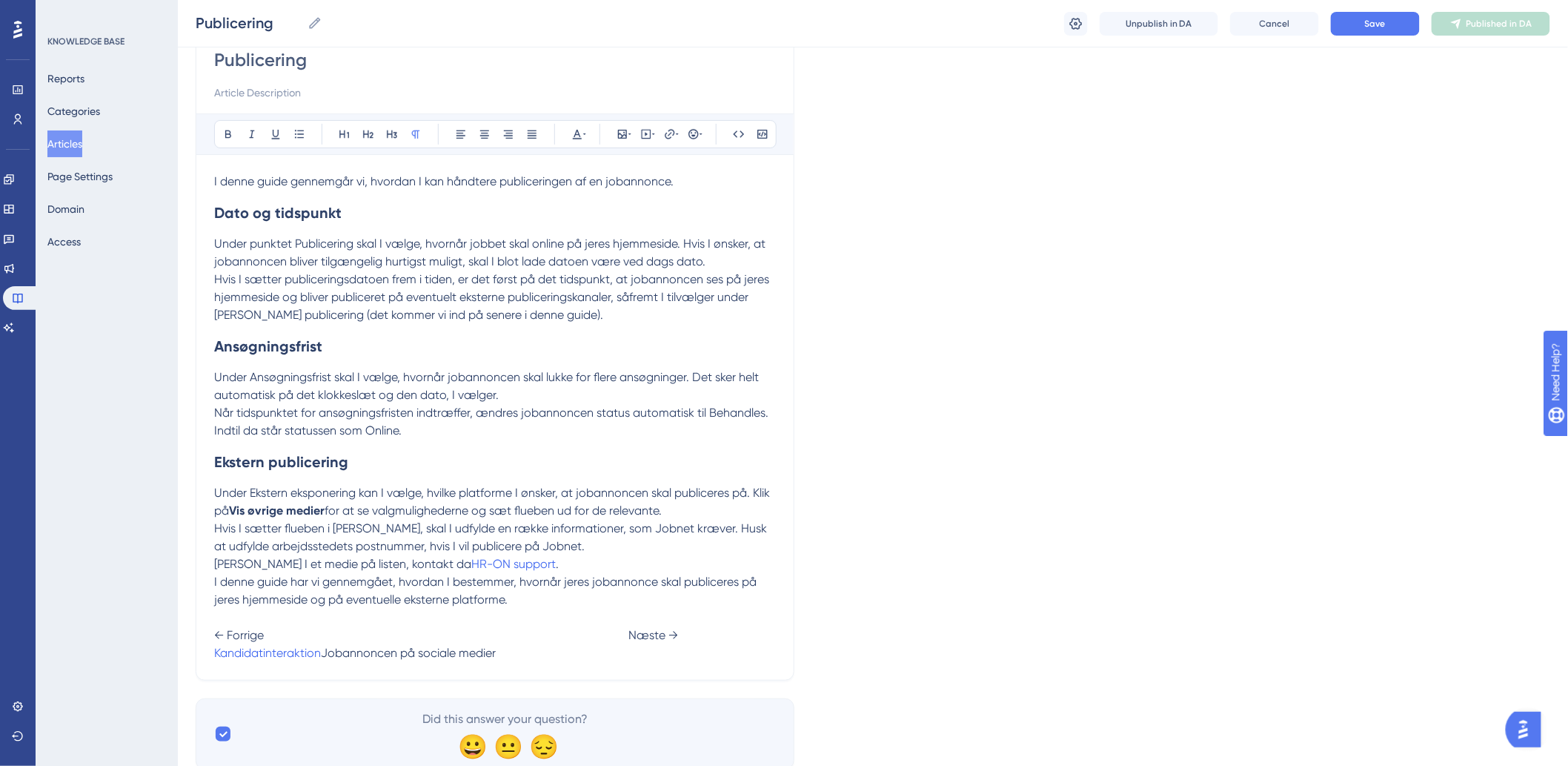
drag, startPoint x: 574, startPoint y: 656, endPoint x: 743, endPoint y: 654, distance: 169.0
click at [743, 654] on p "I denne guide har vi gennemgået, hvordan I bestemmer, hvornår jeres jobannonce …" at bounding box center [495, 617] width 562 height 89
click at [664, 138] on icon at bounding box center [670, 134] width 12 height 12
type input "h"
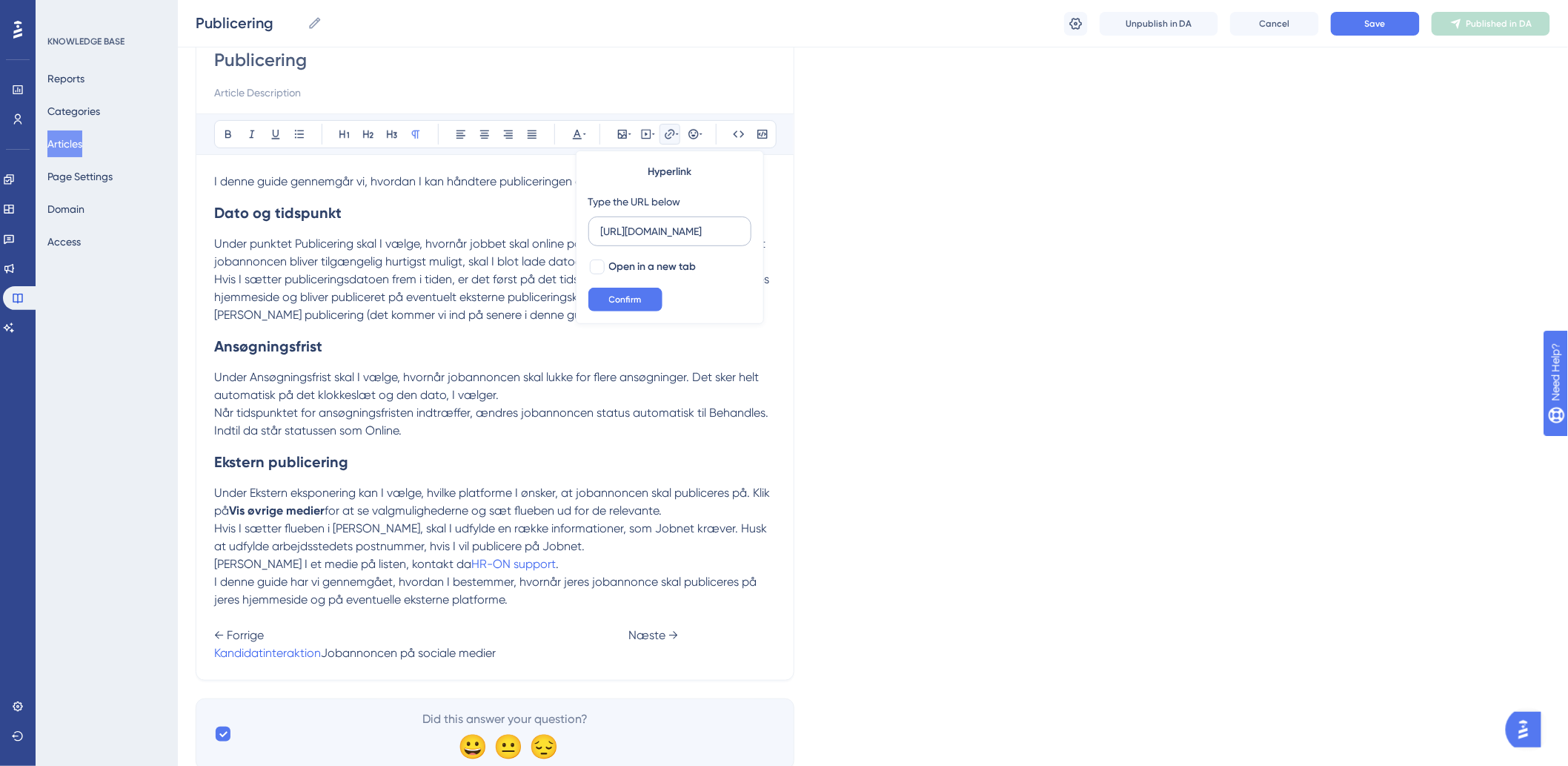
scroll to position [0, 224]
type input "[URL][DOMAIN_NAME]"
click at [638, 299] on span "Confirm" at bounding box center [625, 299] width 33 height 12
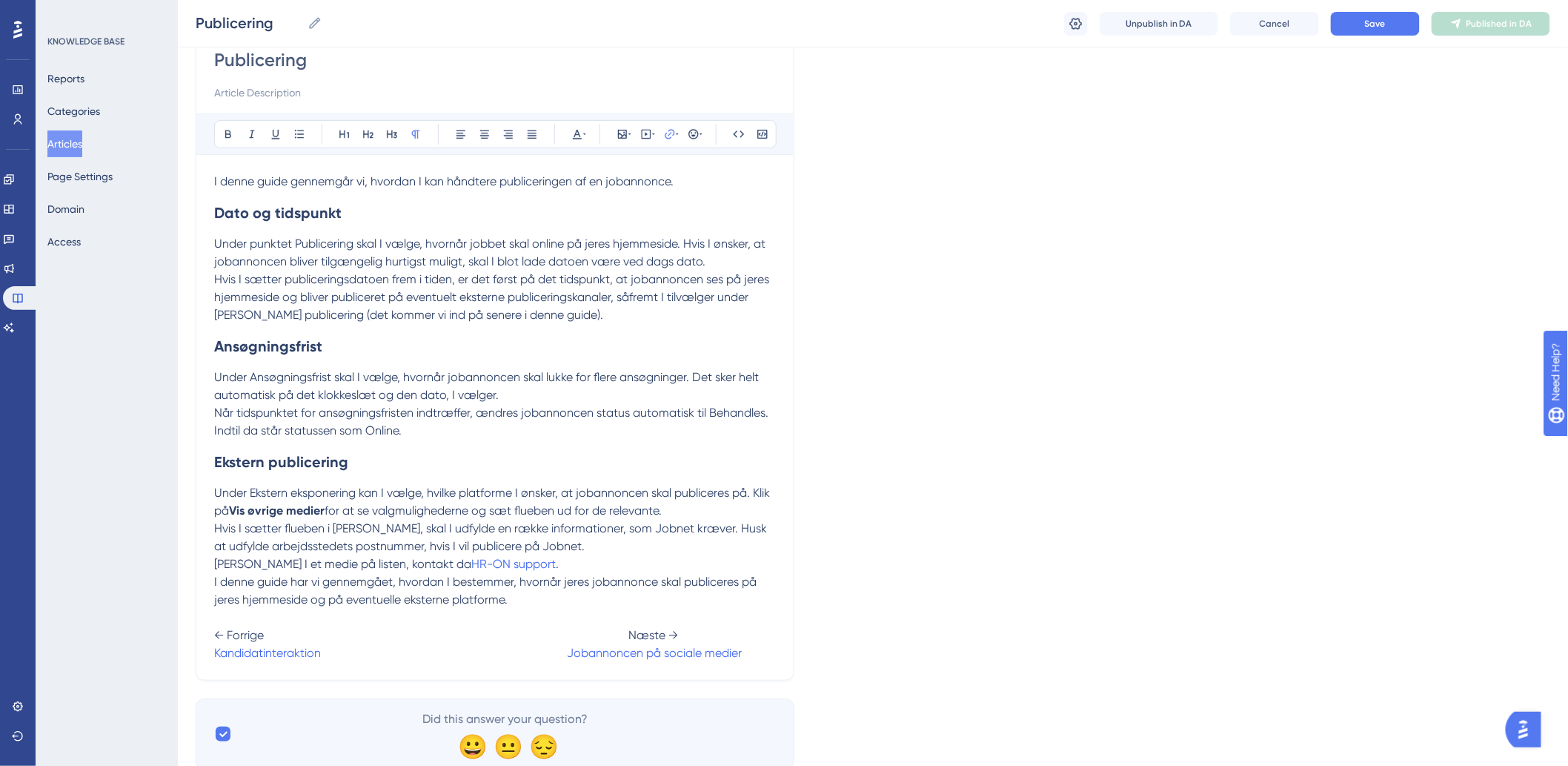
click at [613, 524] on span "Hvis I sætter flueben i [PERSON_NAME], skal I udfylde en række informationer, s…" at bounding box center [491, 536] width 556 height 32
click at [1364, 29] on button "Save" at bounding box center [1375, 24] width 88 height 24
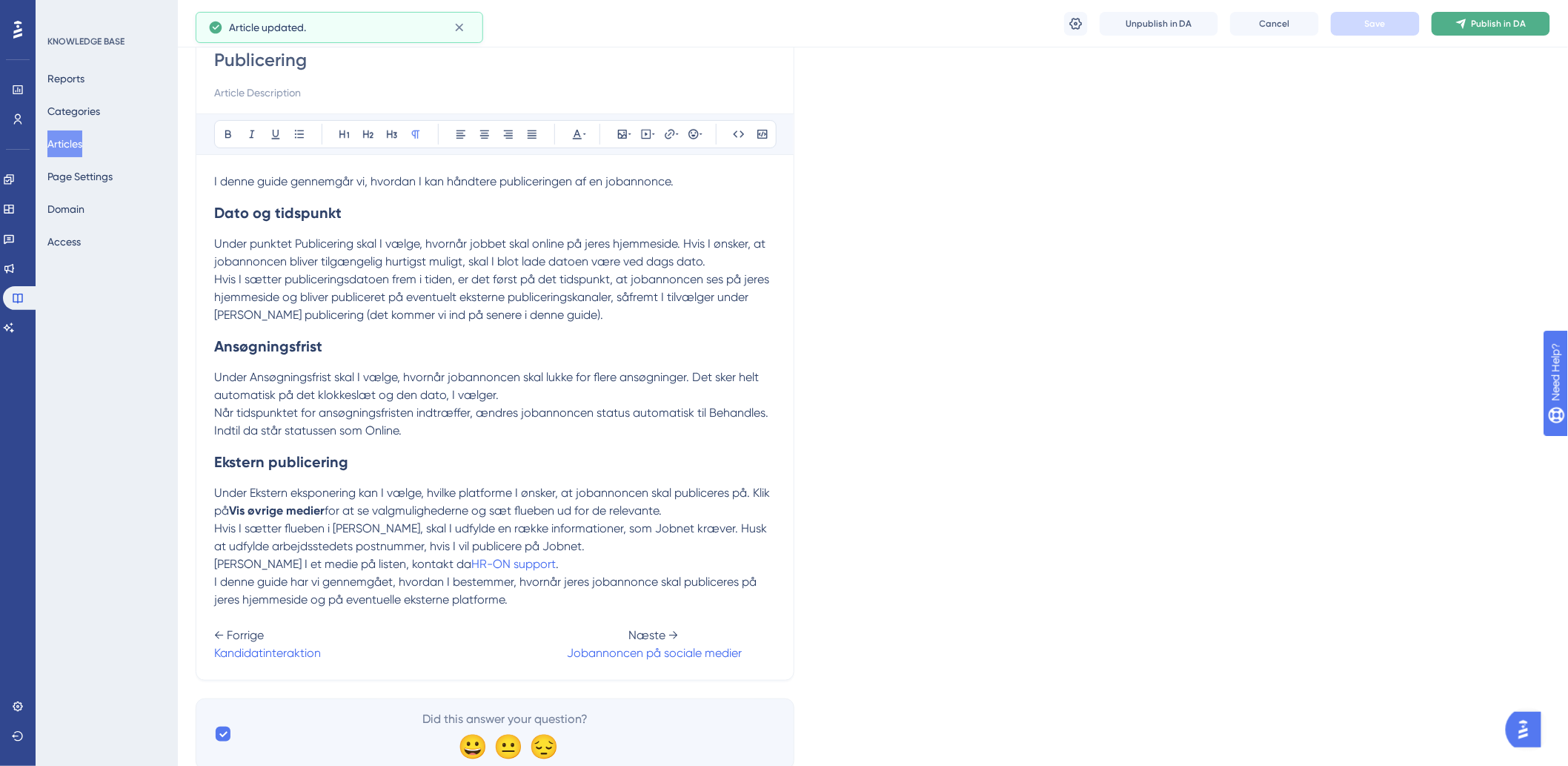
click at [1513, 29] on button "Publish in DA" at bounding box center [1491, 24] width 119 height 24
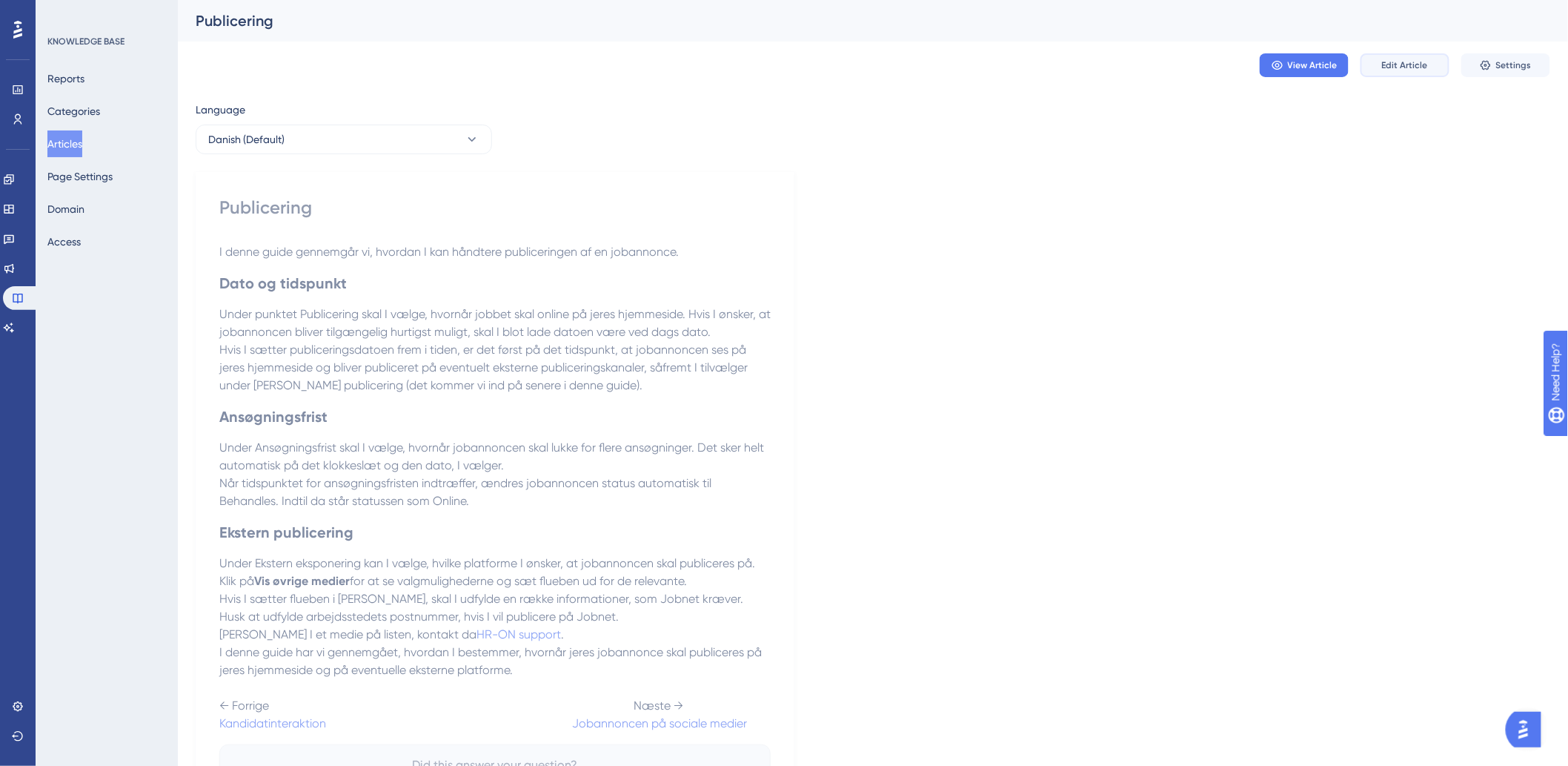
click at [1397, 62] on span "Edit Article" at bounding box center [1404, 65] width 46 height 12
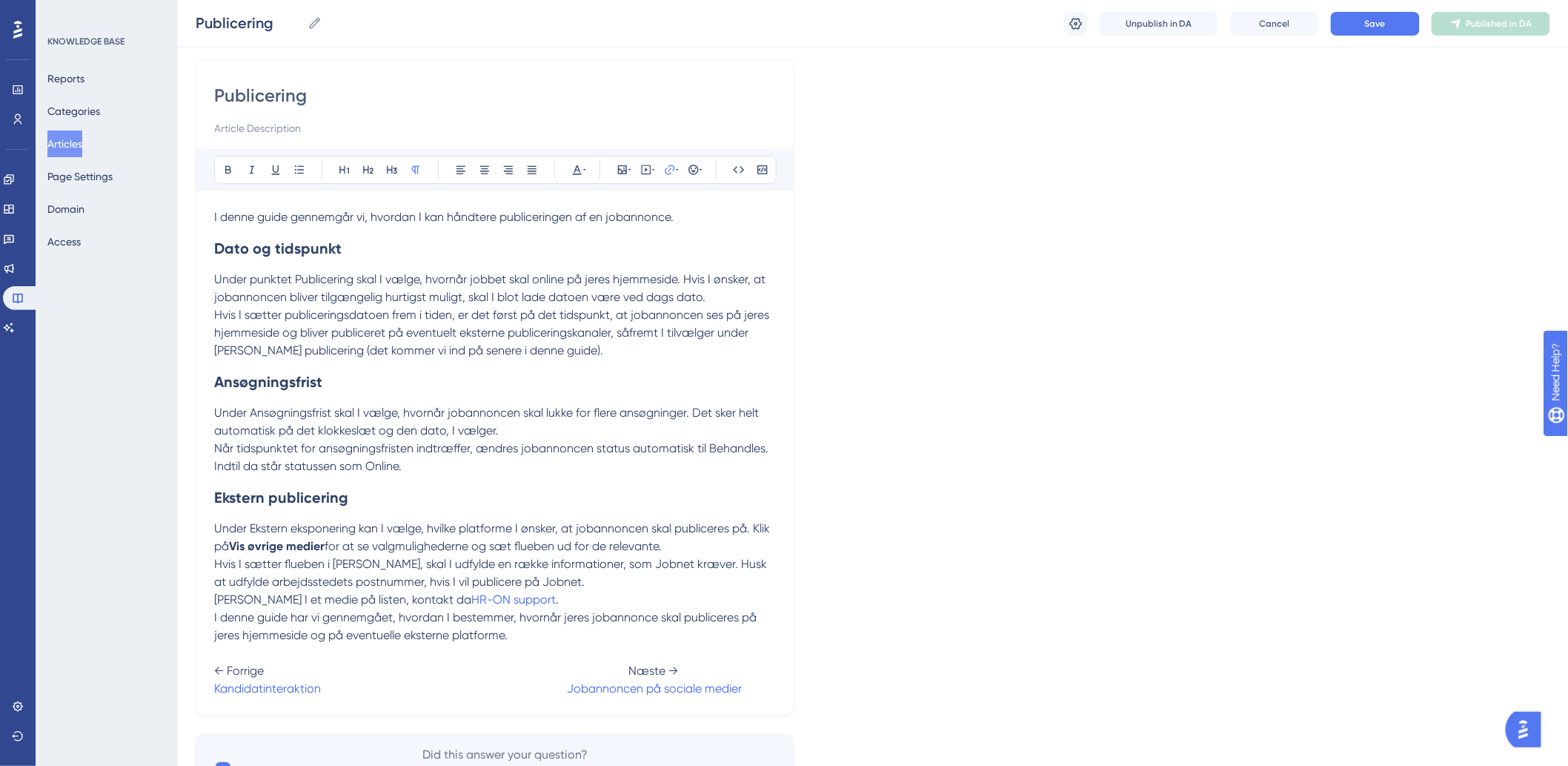
scroll to position [196, 0]
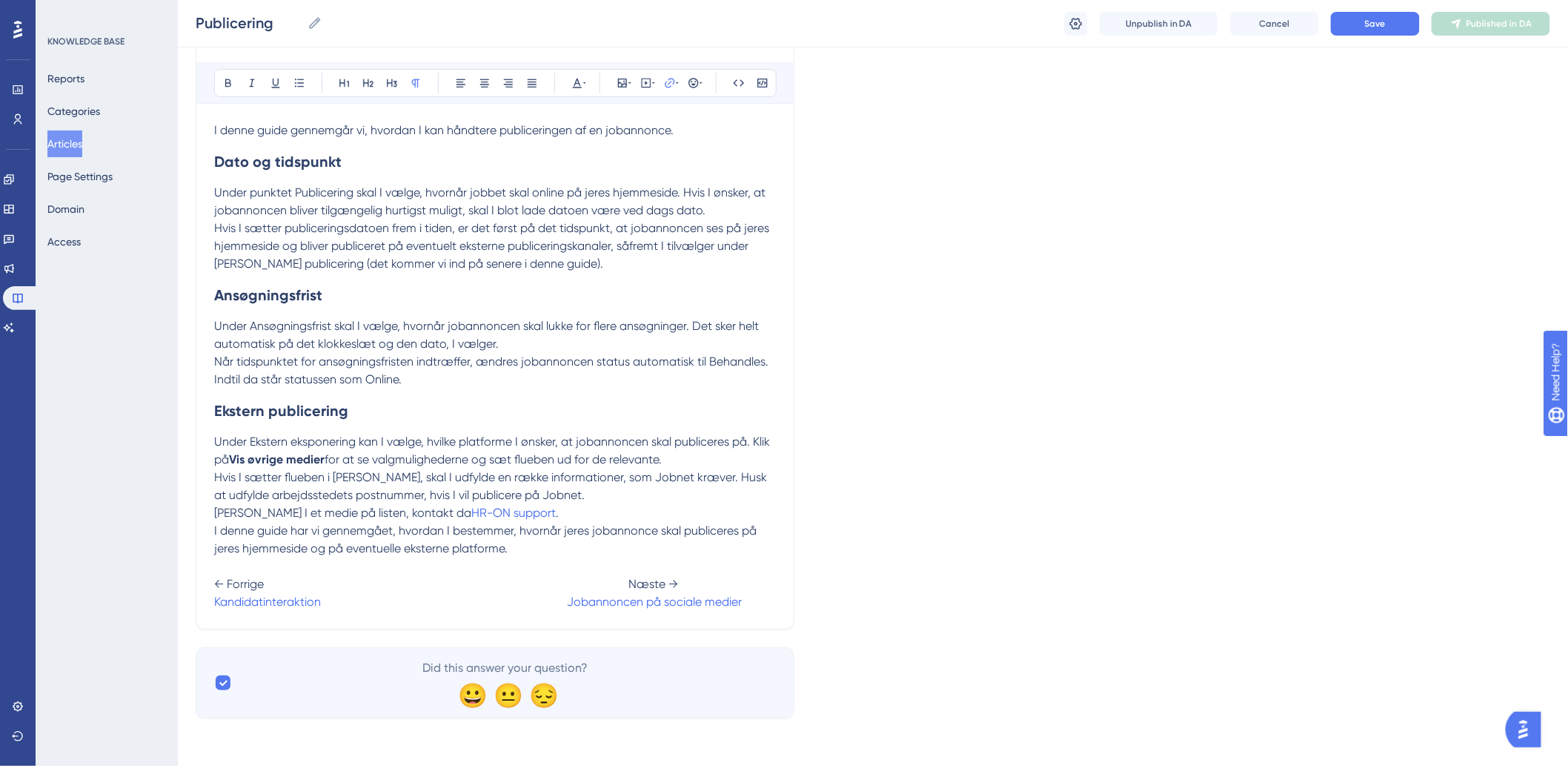
click at [564, 601] on span at bounding box center [443, 602] width 246 height 14
click at [1353, 17] on button "Save" at bounding box center [1375, 24] width 88 height 24
click at [622, 580] on span "← Forrige Næste →" at bounding box center [446, 584] width 464 height 14
click at [538, 601] on span "Jobannoncen på sociale medier" at bounding box center [625, 602] width 175 height 14
click at [1364, 15] on button "Save" at bounding box center [1375, 24] width 88 height 24
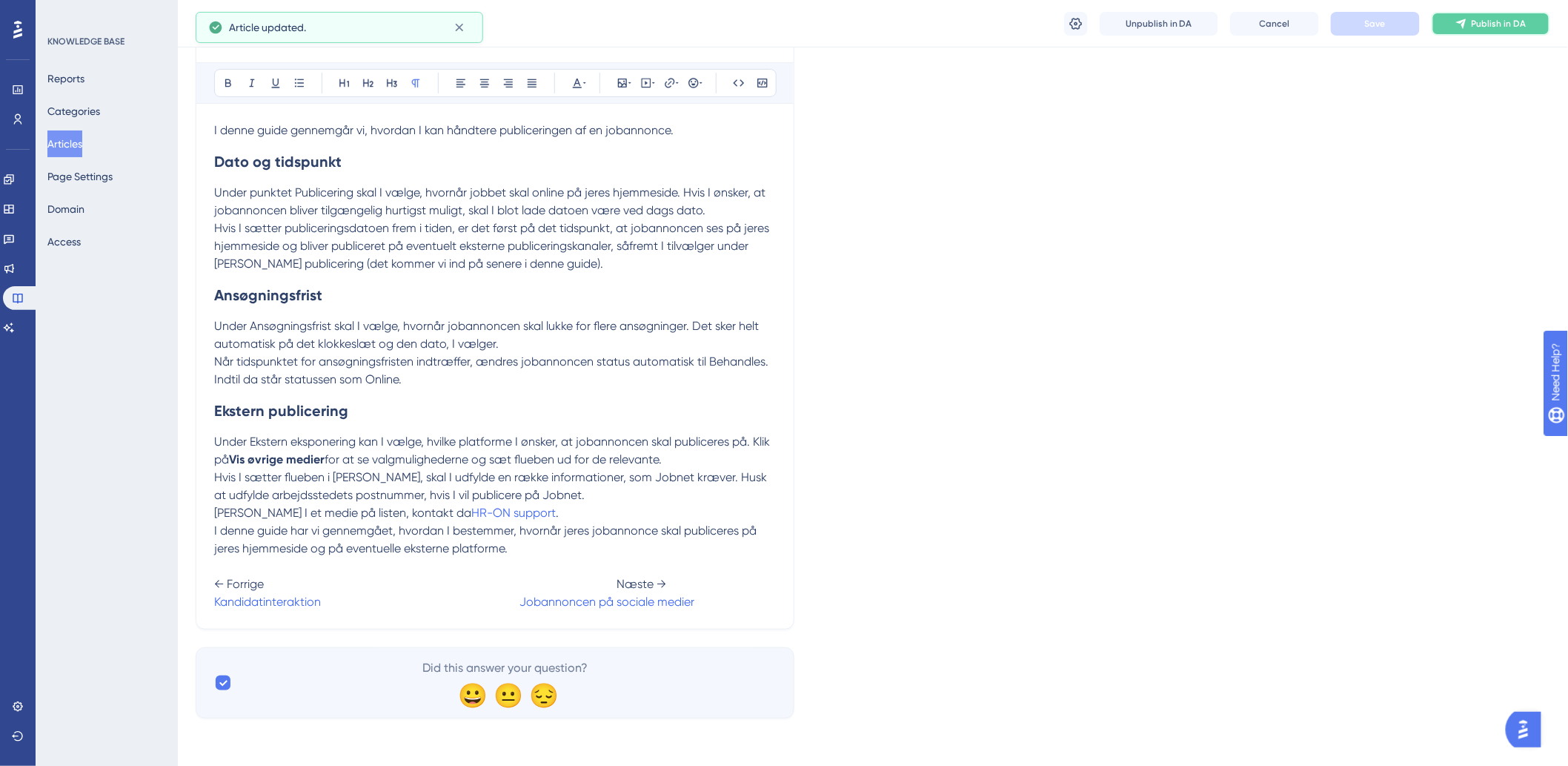
click at [1486, 28] on span "Publish in DA" at bounding box center [1499, 24] width 55 height 12
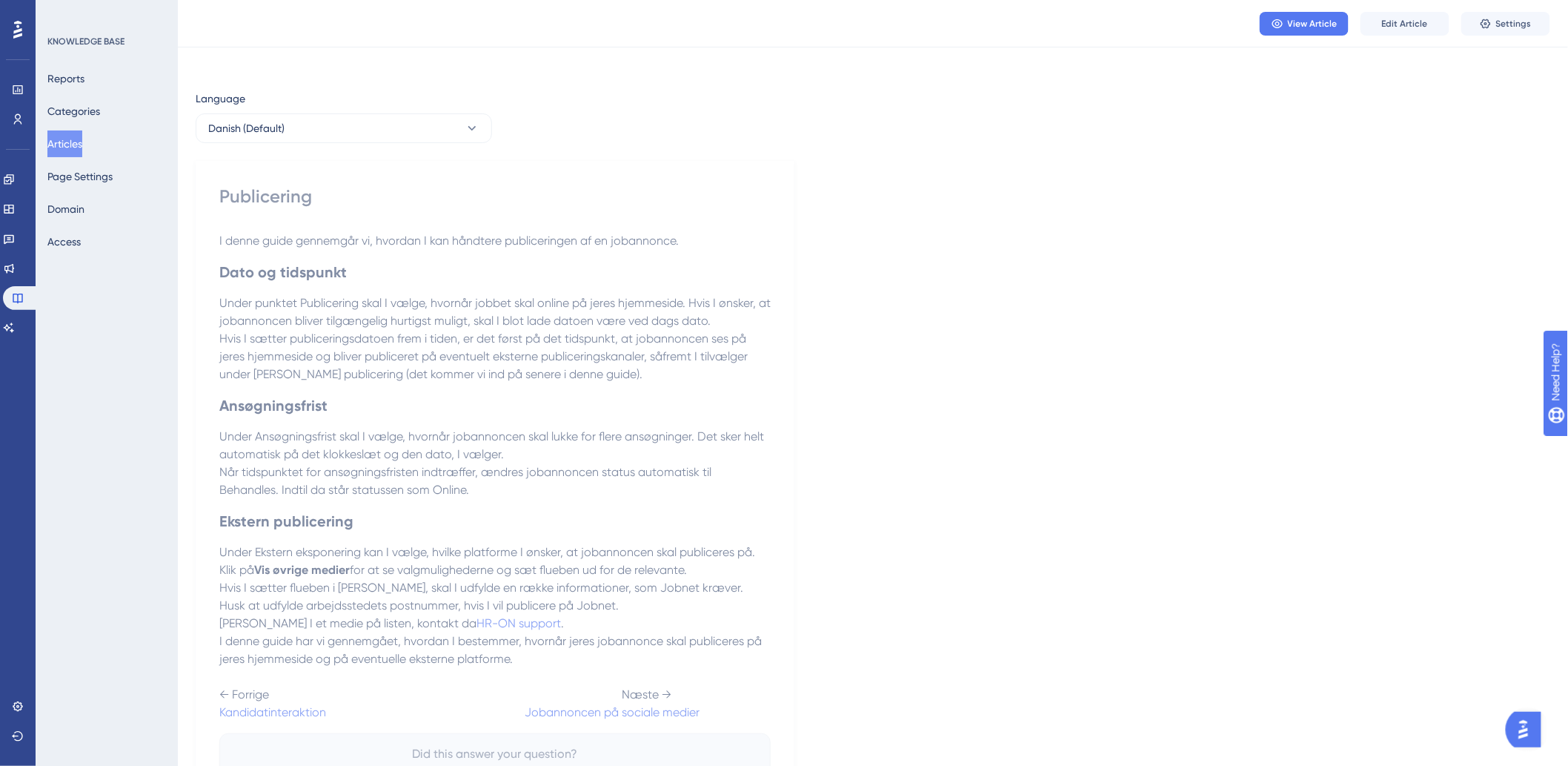
scroll to position [0, 0]
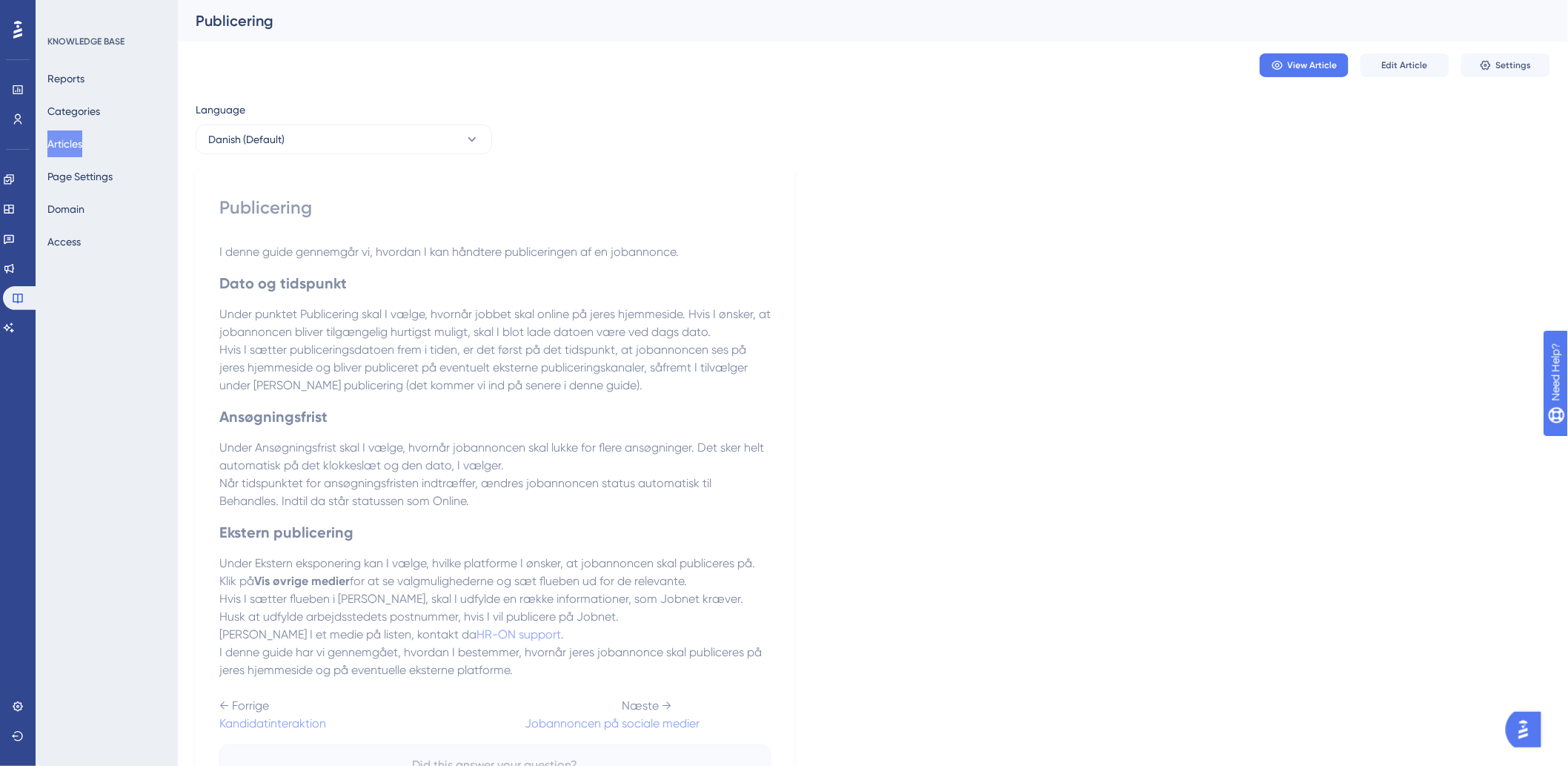
click at [78, 150] on button "Articles" at bounding box center [64, 144] width 35 height 27
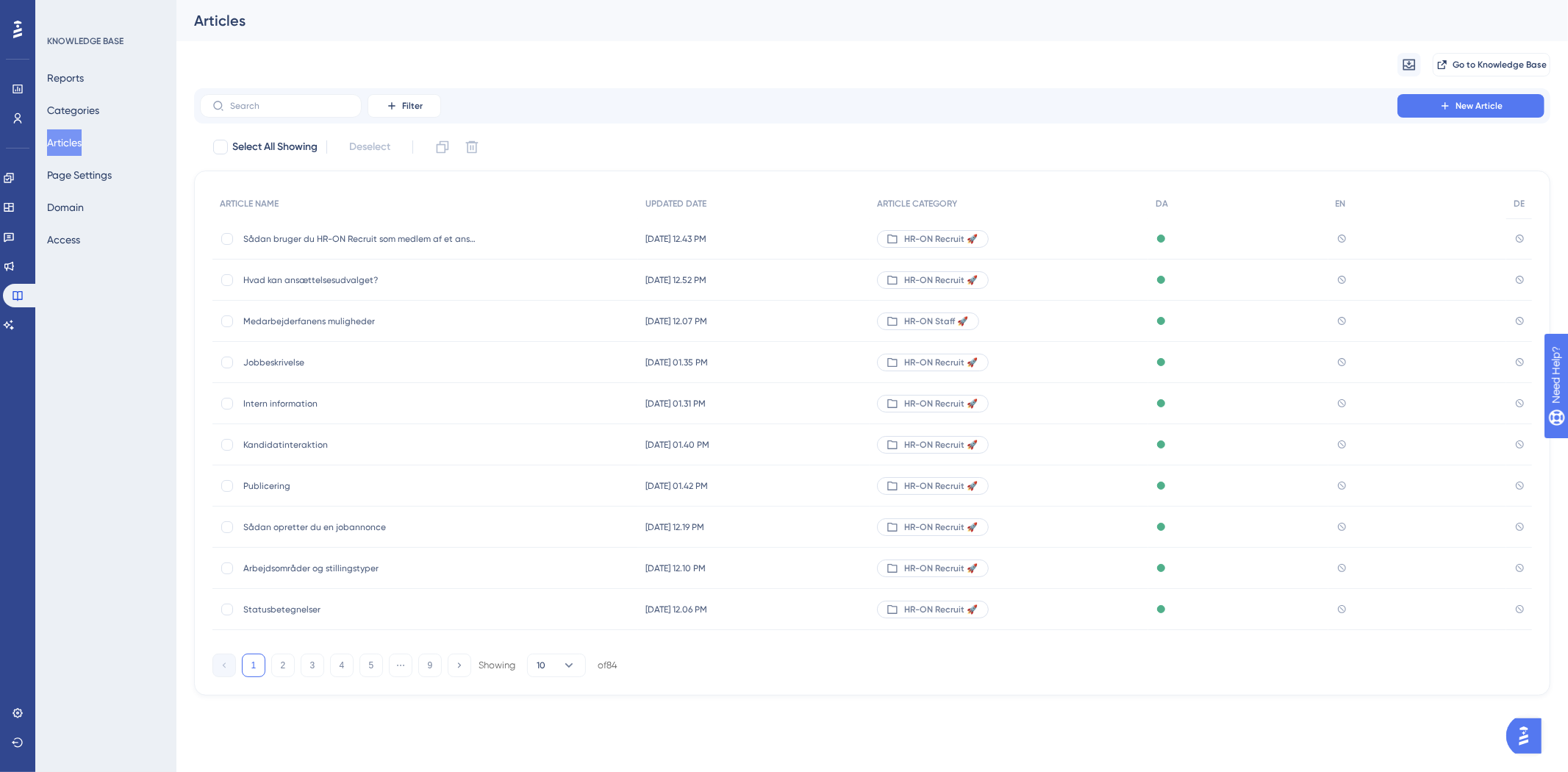
click at [1487, 119] on div "Filter New Article" at bounding box center [872, 105] width 1357 height 35
click at [1488, 109] on span "New Article" at bounding box center [1478, 106] width 47 height 12
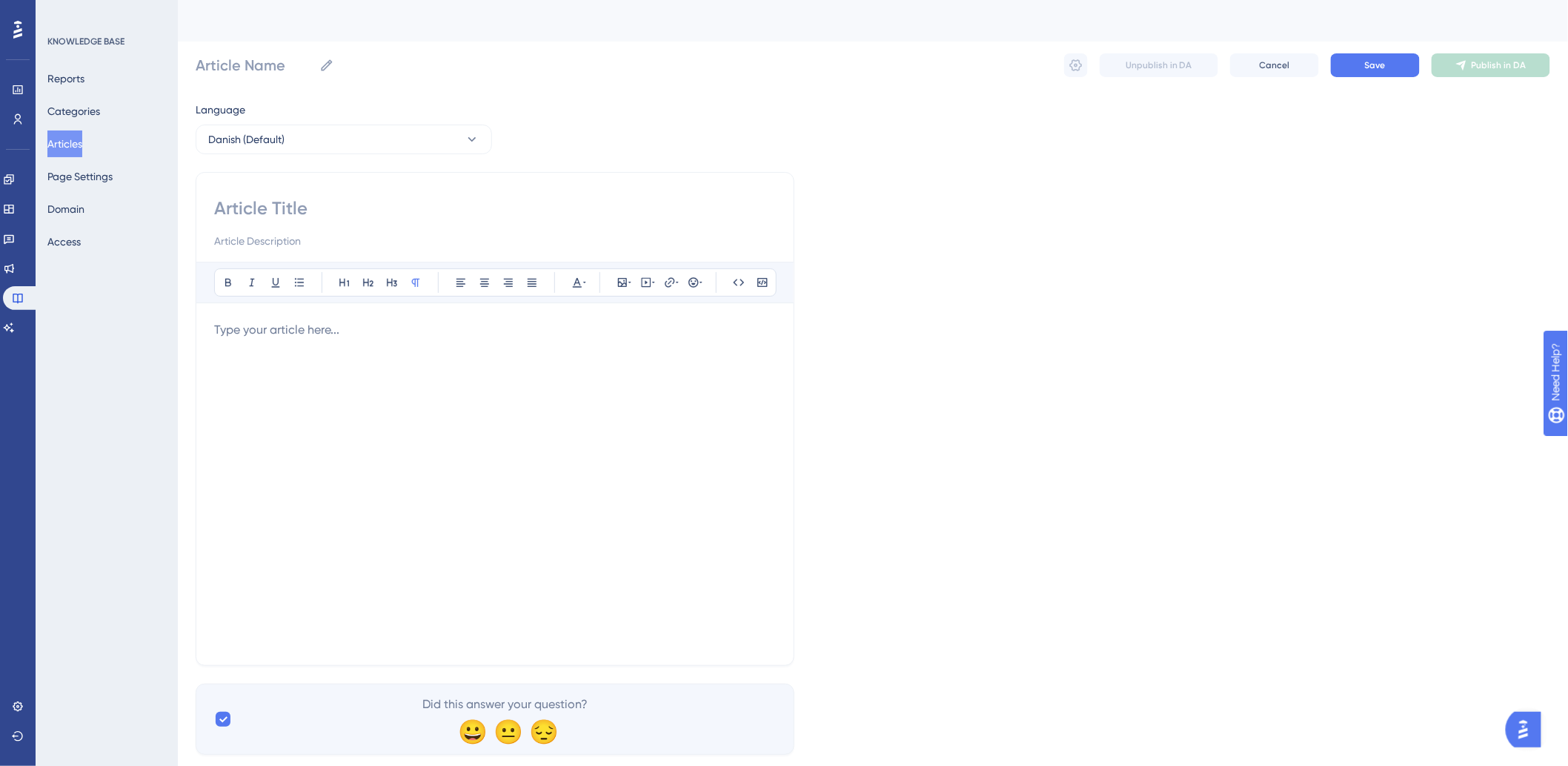
click at [322, 212] on input at bounding box center [495, 209] width 562 height 24
click at [376, 207] on input at bounding box center [495, 209] width 562 height 24
paste input "Jobannoncen på sociale medier"
type input "Jobannoncen på sociale medier"
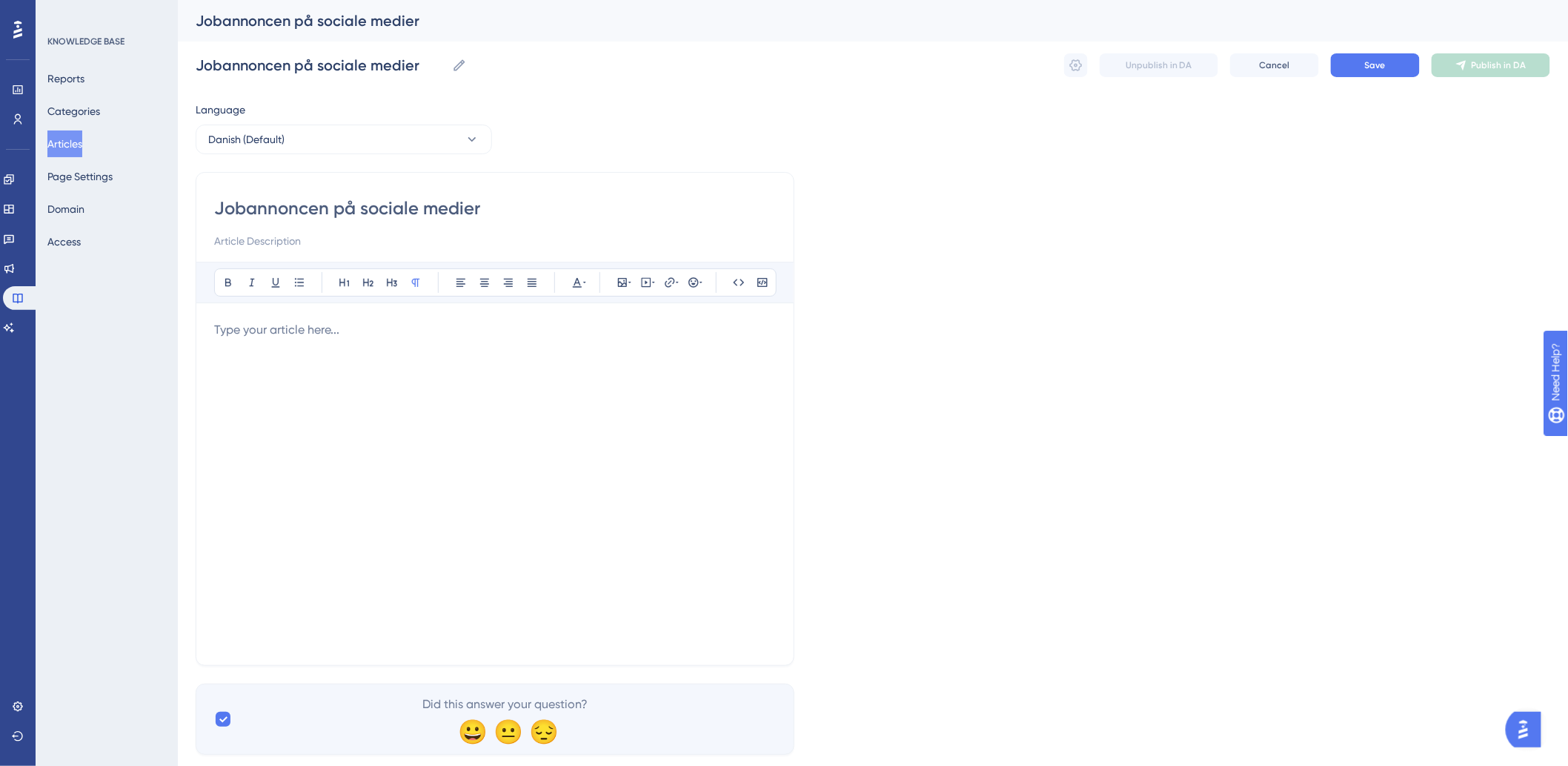
type input "Jobannoncen på sociale medier"
click at [400, 402] on div at bounding box center [495, 483] width 562 height 326
click at [330, 427] on div at bounding box center [495, 483] width 562 height 326
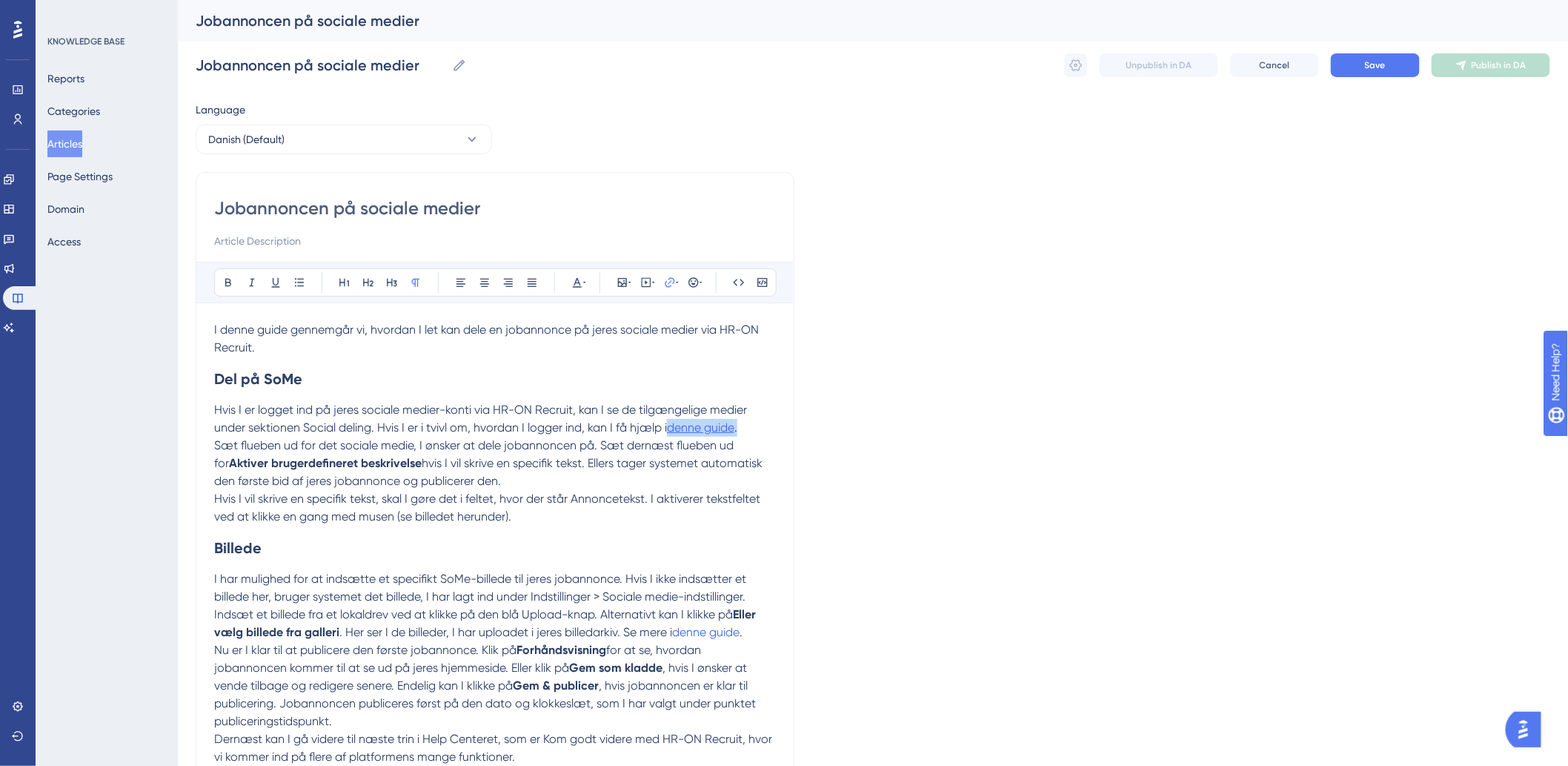
drag, startPoint x: 747, startPoint y: 428, endPoint x: 674, endPoint y: 426, distance: 73.0
click at [674, 426] on p "Hvis I er logget ind på jeres sociale medier-konti via HR-ON Recruit, kan I se …" at bounding box center [495, 419] width 562 height 35
click at [673, 377] on input "https://" at bounding box center [669, 379] width 137 height 16
type input "h"
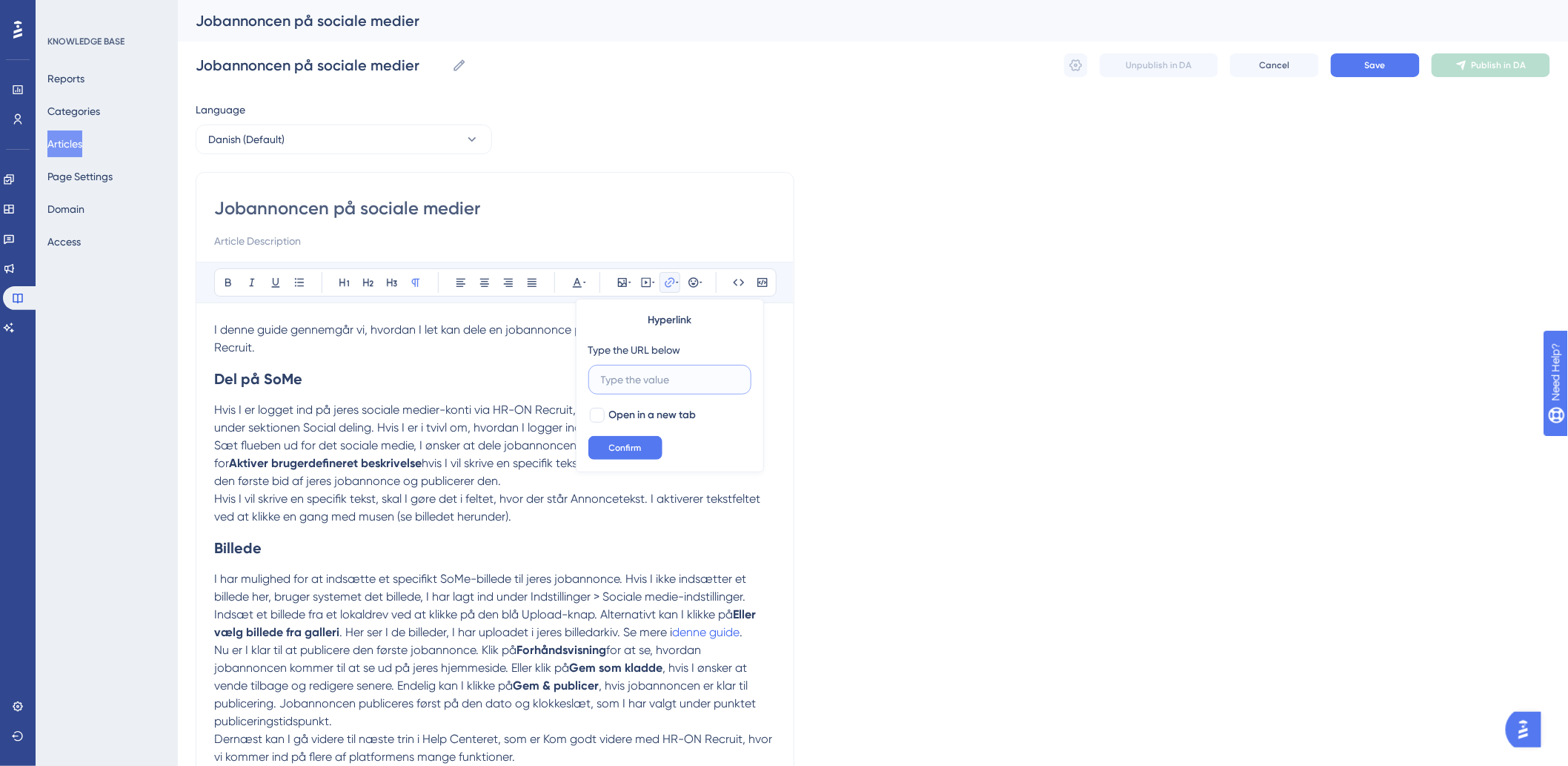
paste input "[URL][DOMAIN_NAME]"
type input "[URL][DOMAIN_NAME]"
click at [595, 412] on div at bounding box center [596, 414] width 15 height 15
checkbox input "true"
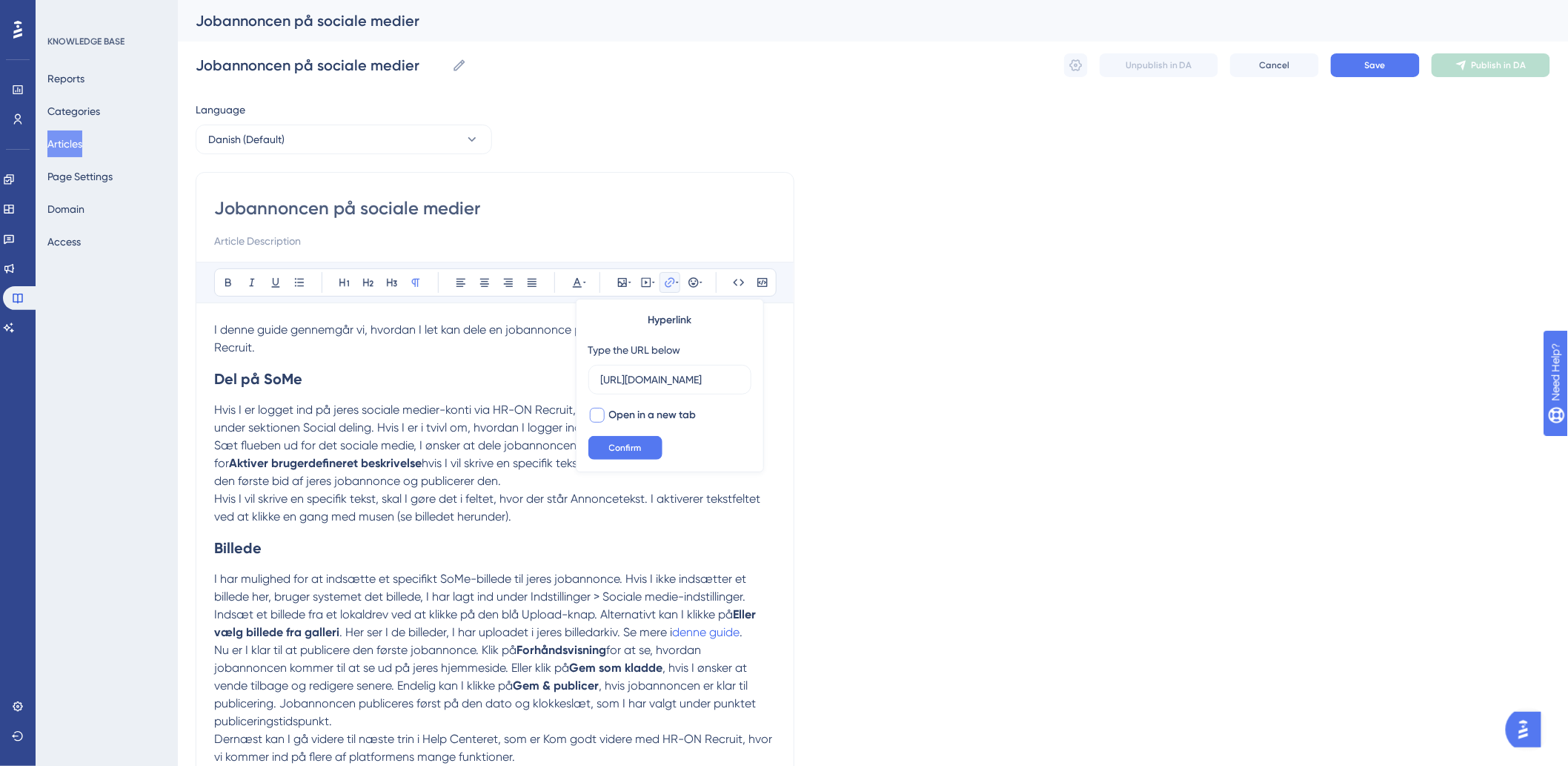
scroll to position [0, 0]
click at [642, 439] on button "Confirm" at bounding box center [625, 448] width 74 height 24
click at [552, 520] on p "Hvis I vil skrive en specifik tekst, skal I gøre det i feltet, hvor der står An…" at bounding box center [495, 507] width 562 height 35
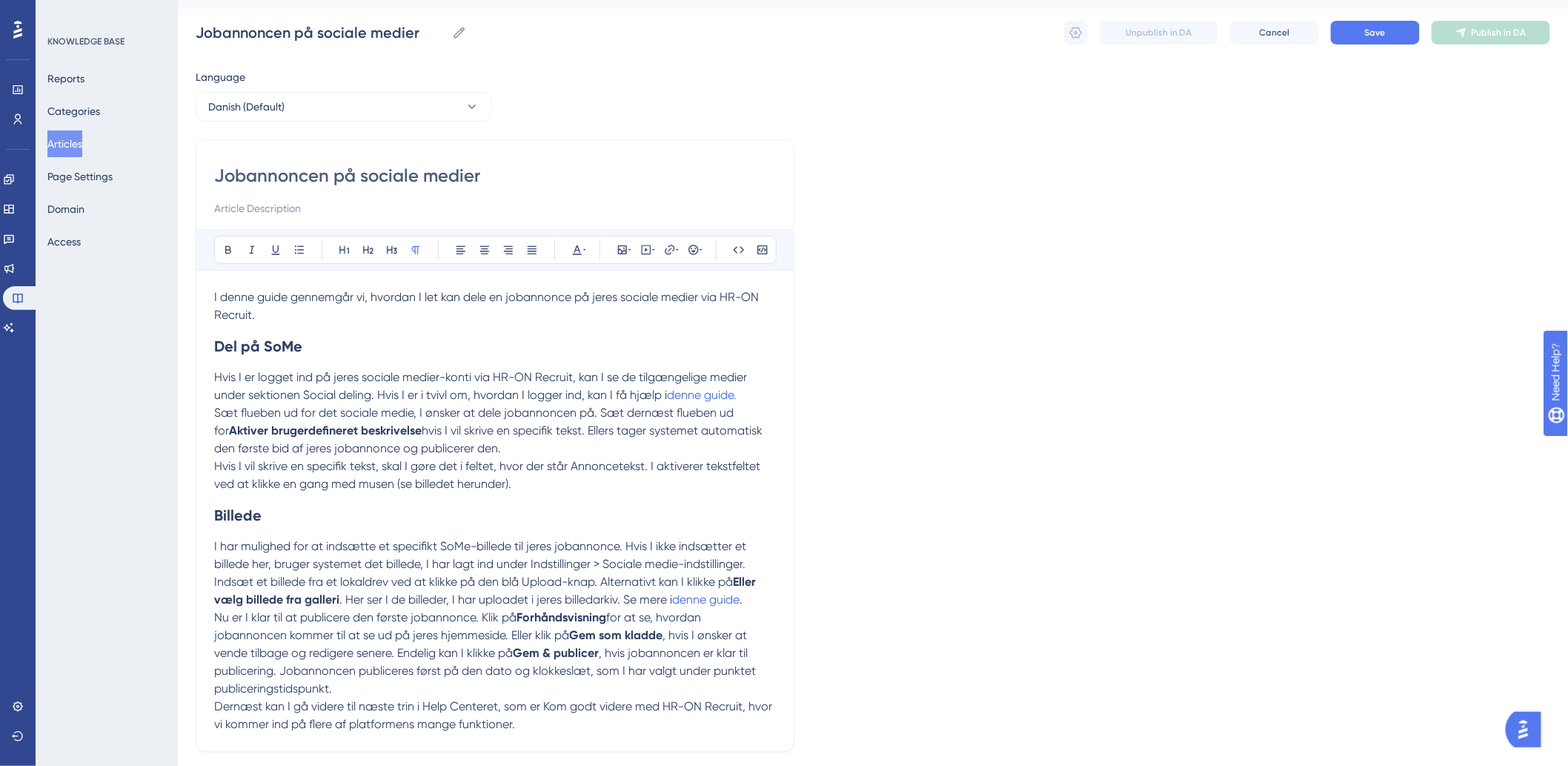
scroll to position [150, 0]
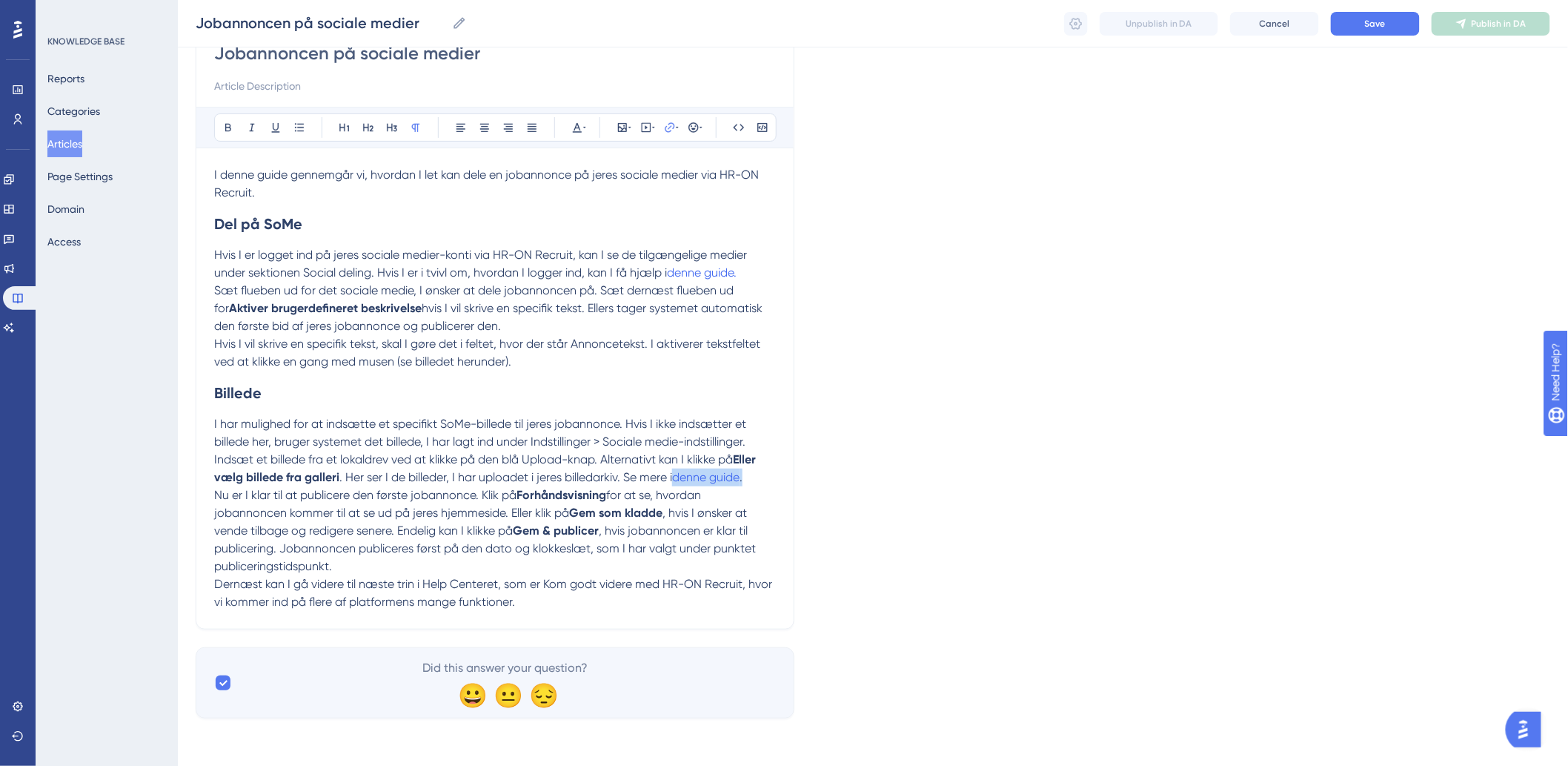
drag, startPoint x: 753, startPoint y: 478, endPoint x: 676, endPoint y: 477, distance: 77.0
click at [676, 477] on p "Indsæt et billede fra et lokaldrev ved at klikke på den blå Upload-knap. Altern…" at bounding box center [495, 468] width 562 height 35
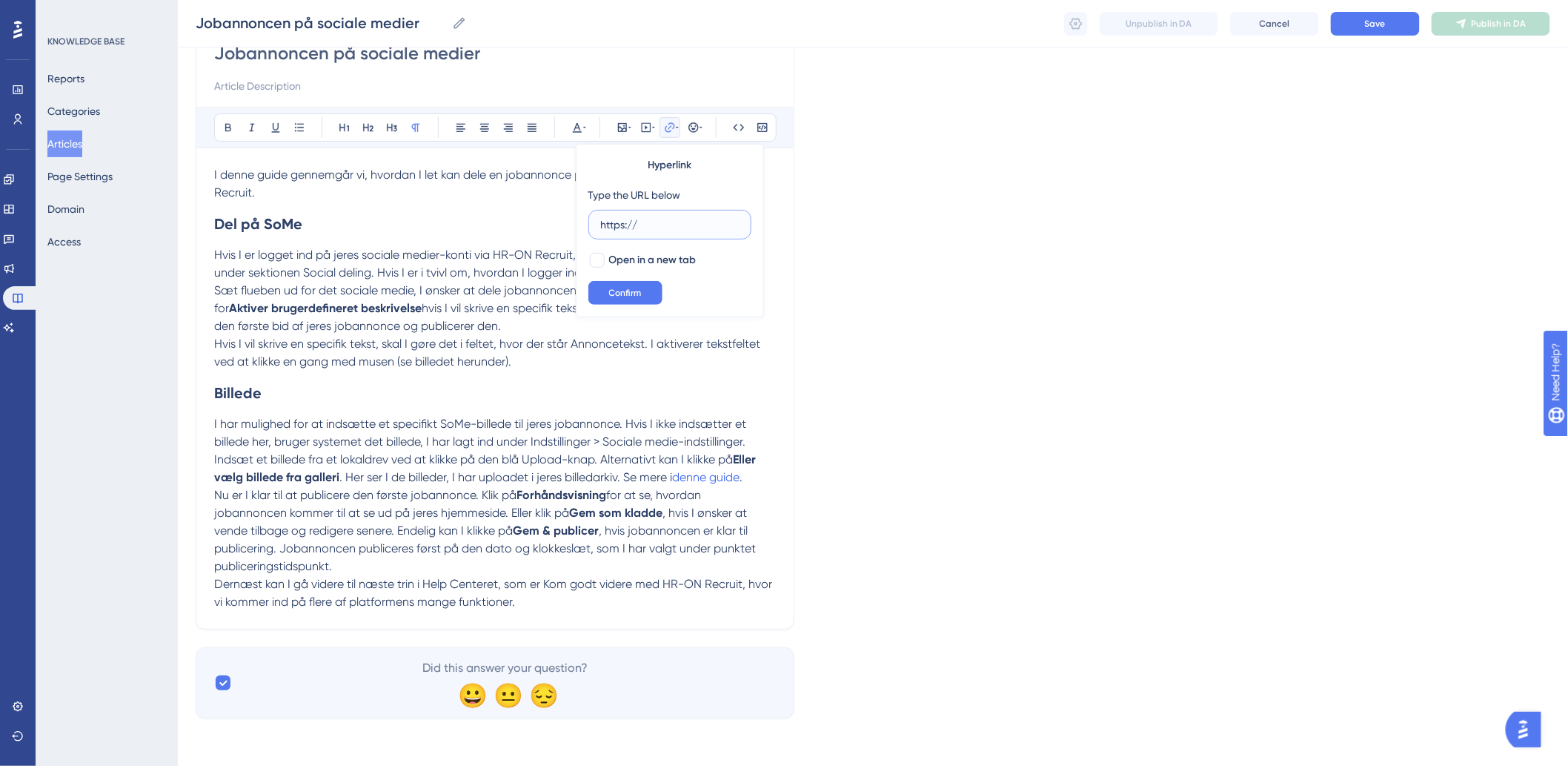
click at [692, 219] on input "https://" at bounding box center [669, 224] width 137 height 16
type input "h"
paste input "[URL][DOMAIN_NAME]"
type input "[URL][DOMAIN_NAME]"
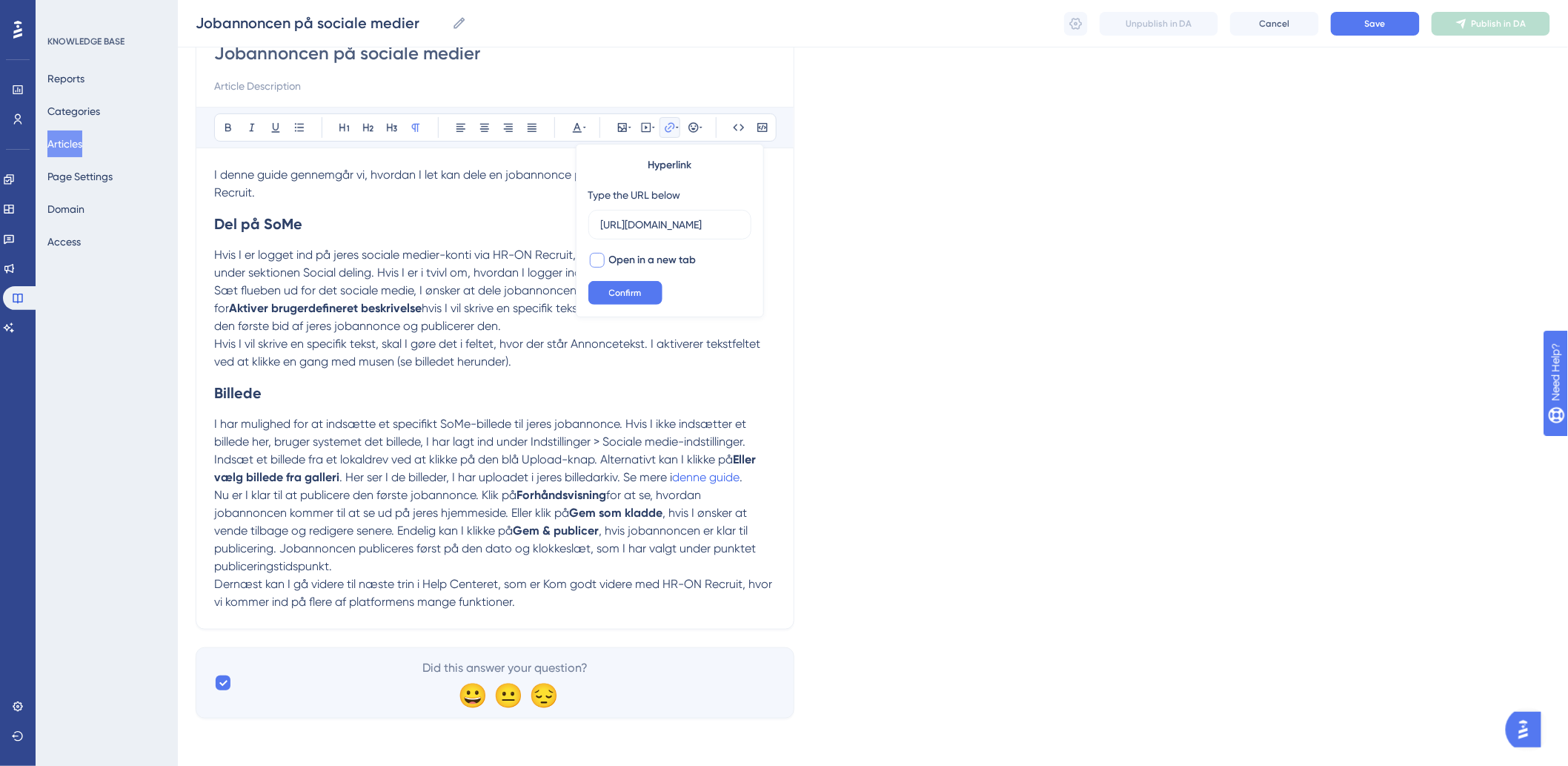
click at [603, 257] on div at bounding box center [596, 260] width 15 height 15
checkbox input "true"
click at [601, 278] on div "Hyperlink Type the URL below [URL][DOMAIN_NAME] Open in a new tab Confirm" at bounding box center [669, 230] width 188 height 174
click at [607, 285] on button "Confirm" at bounding box center [625, 293] width 74 height 24
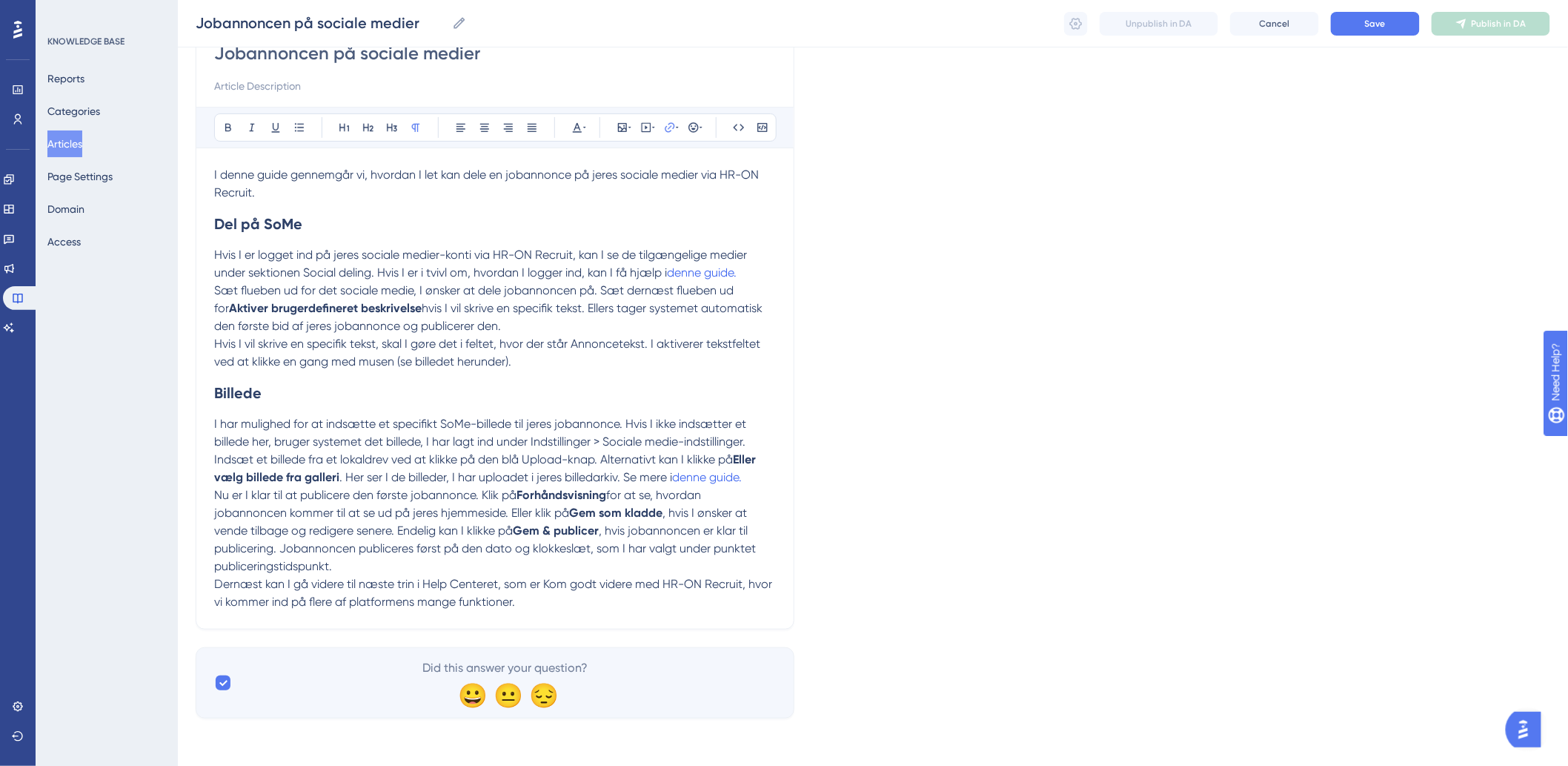
click at [705, 337] on span "Hvis I vil skrive en specifik tekst, skal I gøre det i feltet, hvor der står An…" at bounding box center [488, 352] width 549 height 32
click at [1391, 33] on button "Save" at bounding box center [1375, 24] width 88 height 24
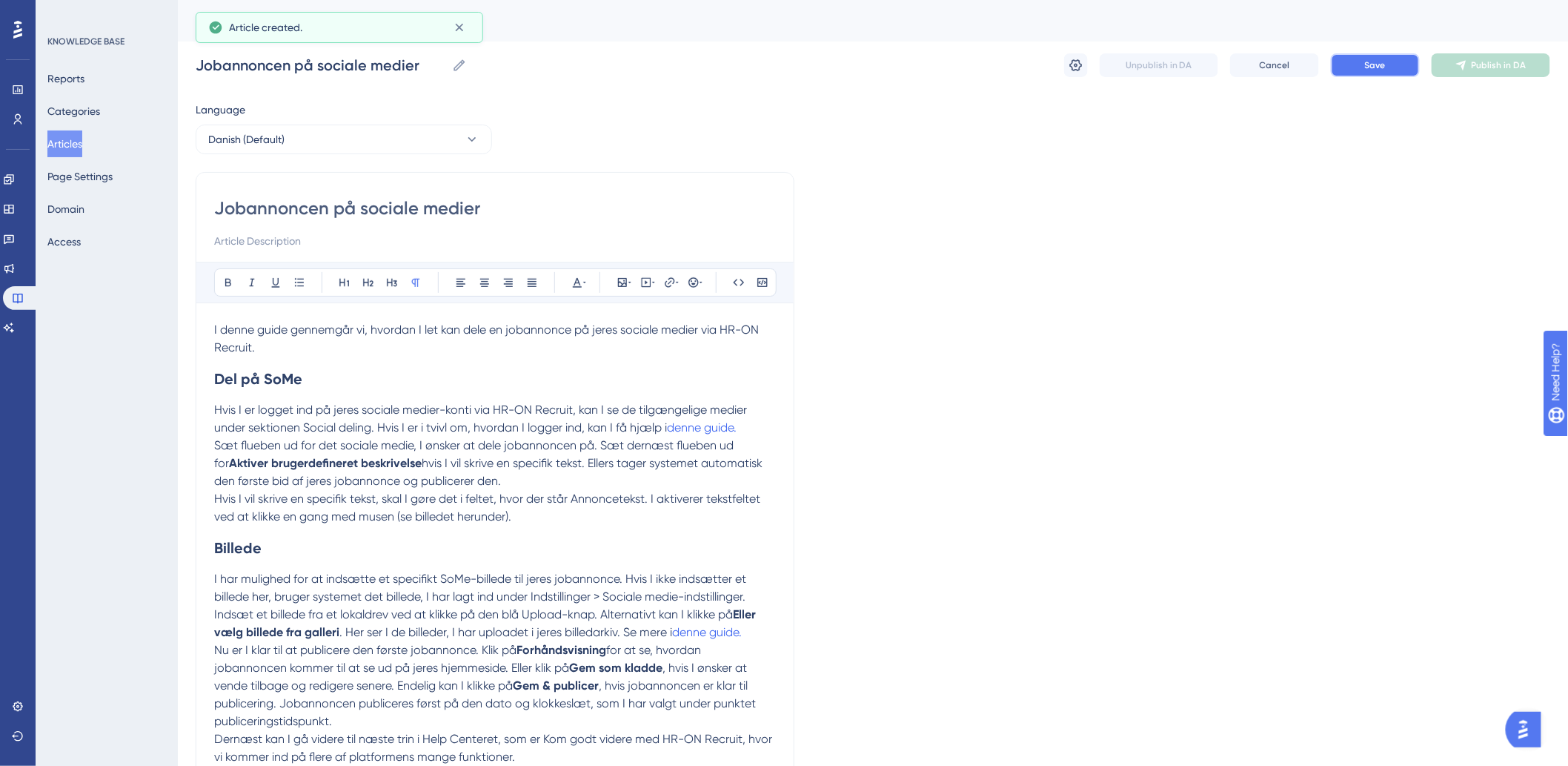
click at [1361, 67] on button "Save" at bounding box center [1375, 65] width 88 height 24
click at [1514, 64] on span "Publish in DA" at bounding box center [1499, 65] width 55 height 12
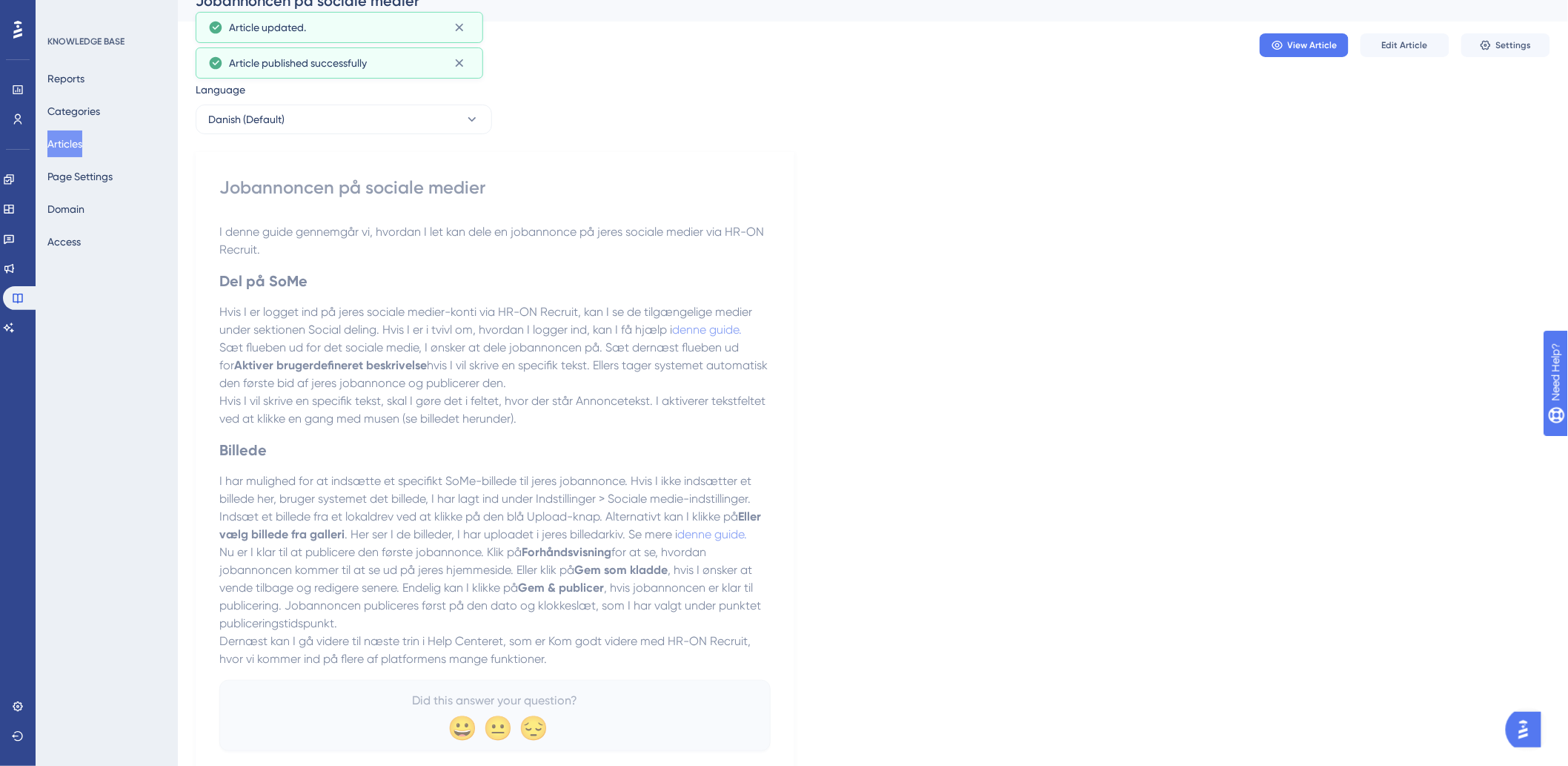
scroll to position [75, 0]
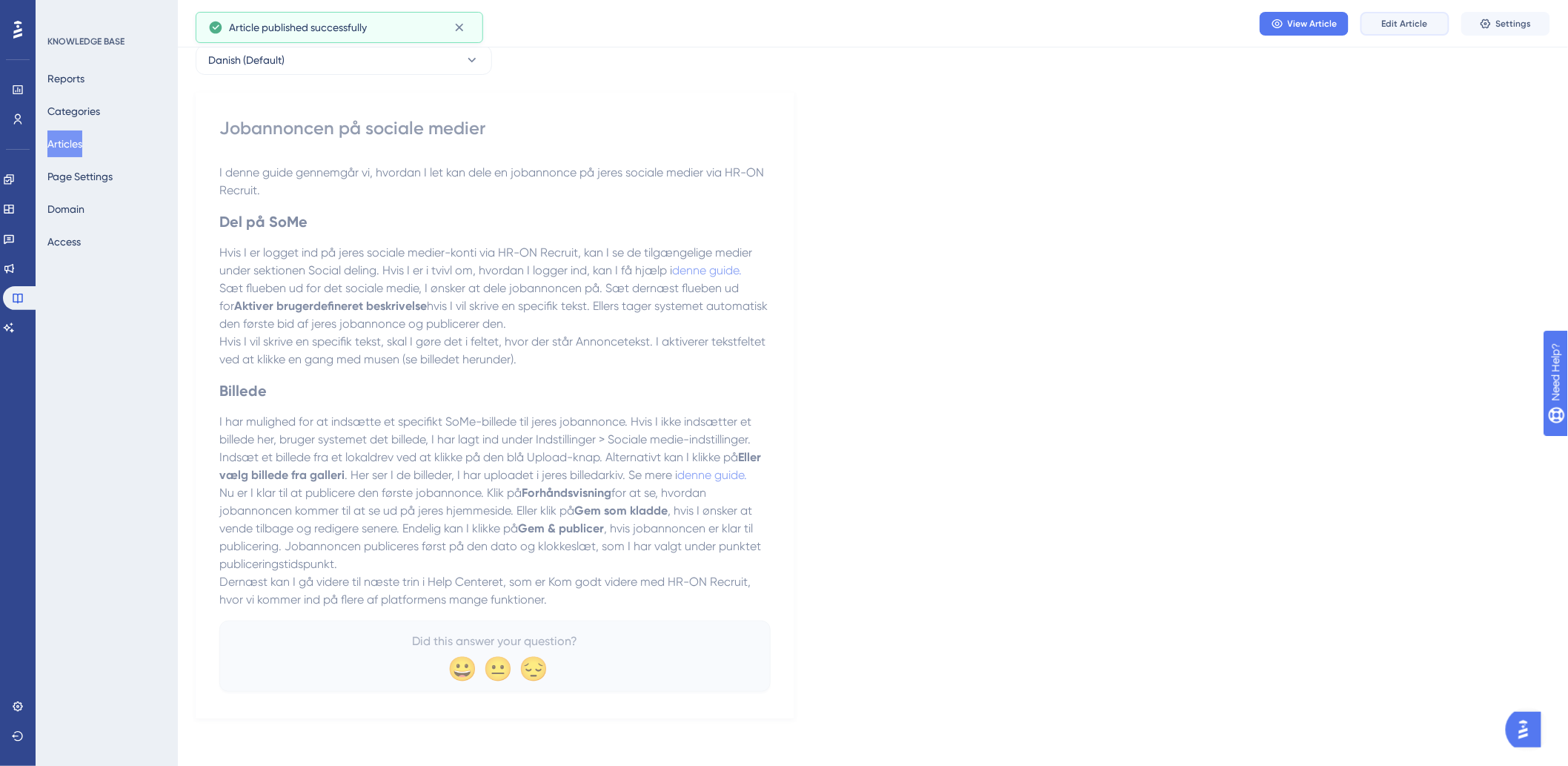
click at [1402, 29] on button "Edit Article" at bounding box center [1404, 24] width 88 height 24
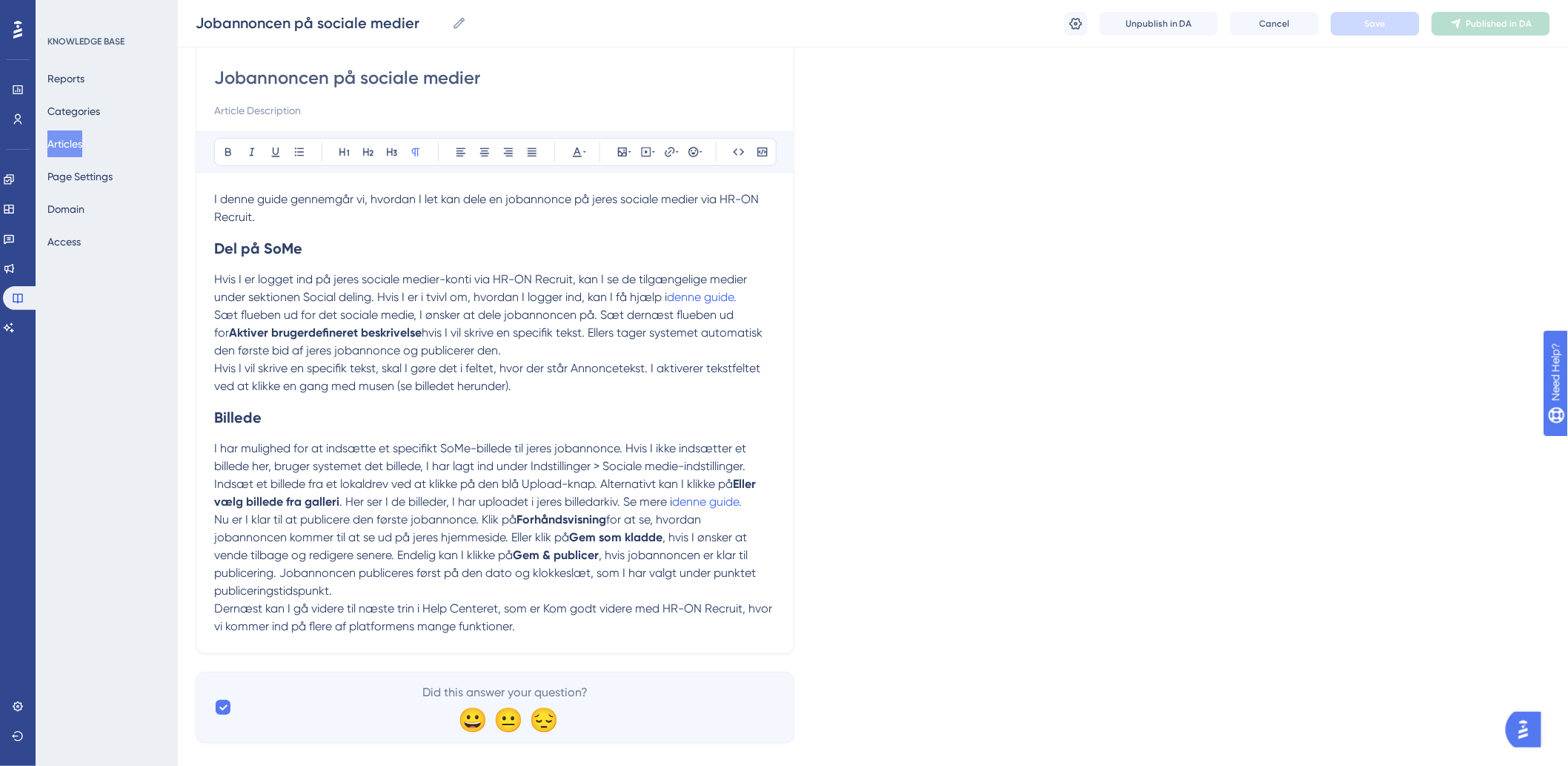
scroll to position [150, 0]
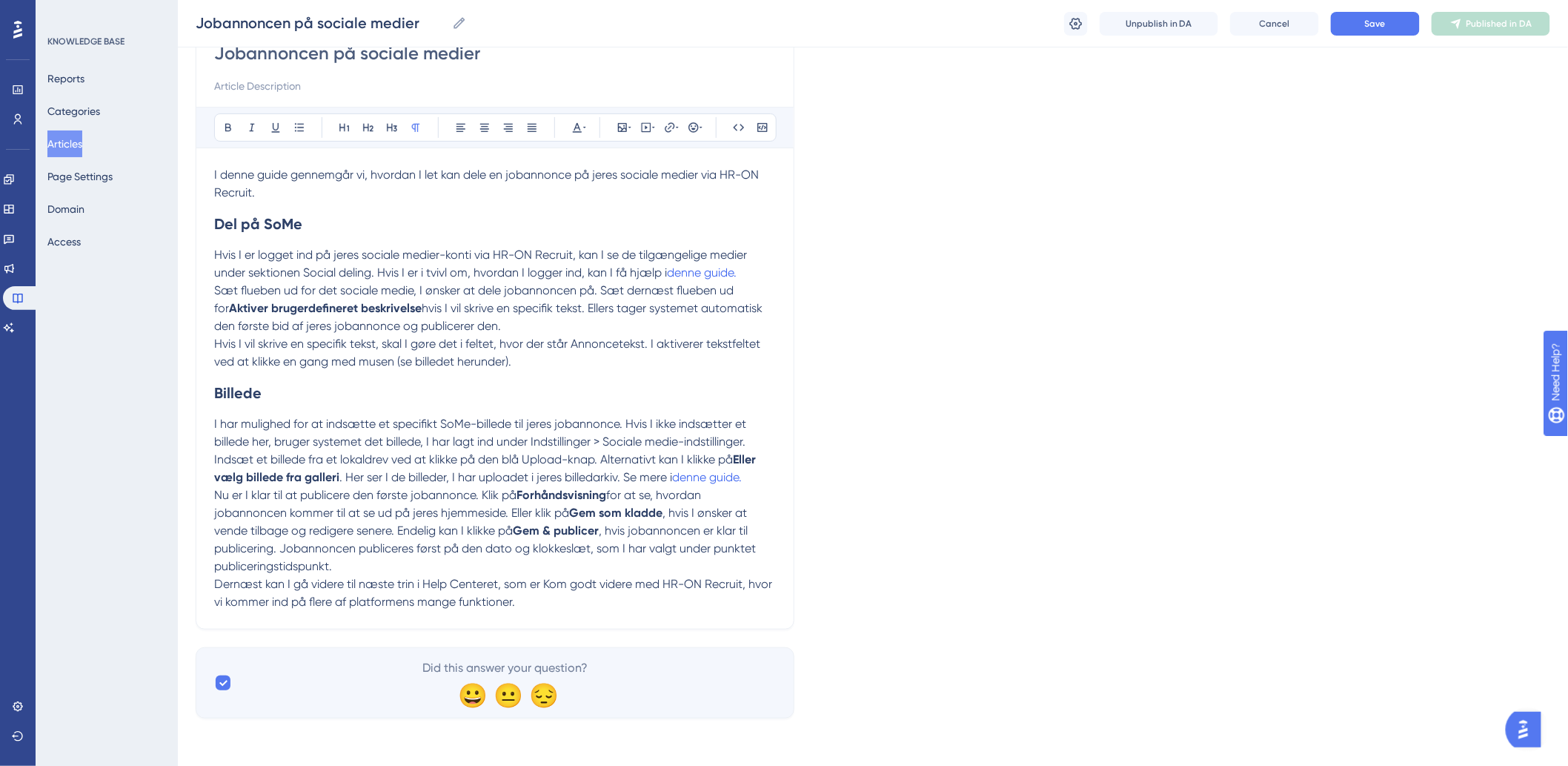
click at [537, 611] on div "Jobannoncen på sociale medier Bold Italic Underline Bullet Point Heading 1 Head…" at bounding box center [495, 323] width 599 height 612
click at [539, 605] on p "Dernæst kan I gå videre til næste trin i Help Centeret, som er Kom godt videre …" at bounding box center [495, 592] width 562 height 35
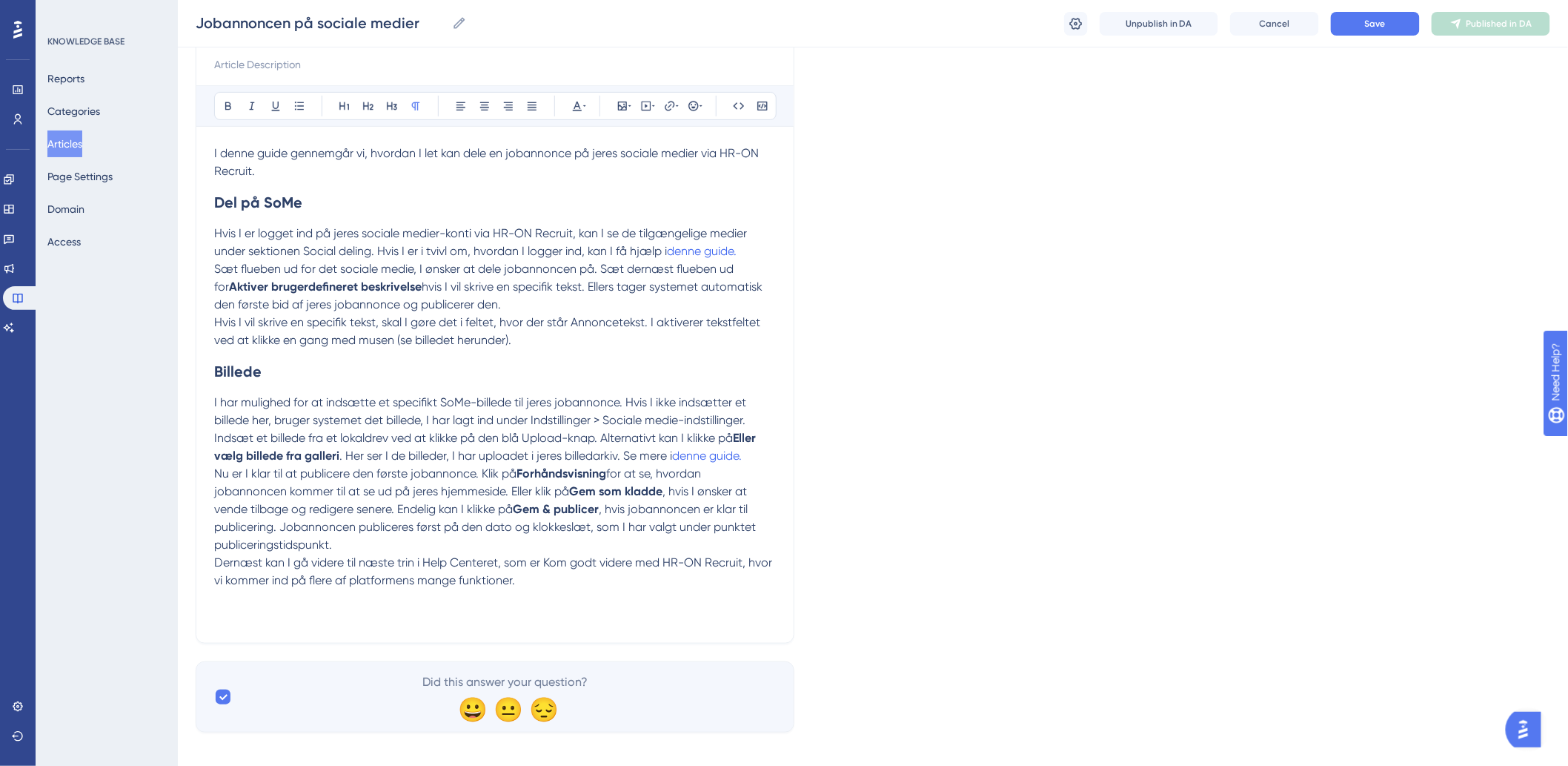
scroll to position [186, 0]
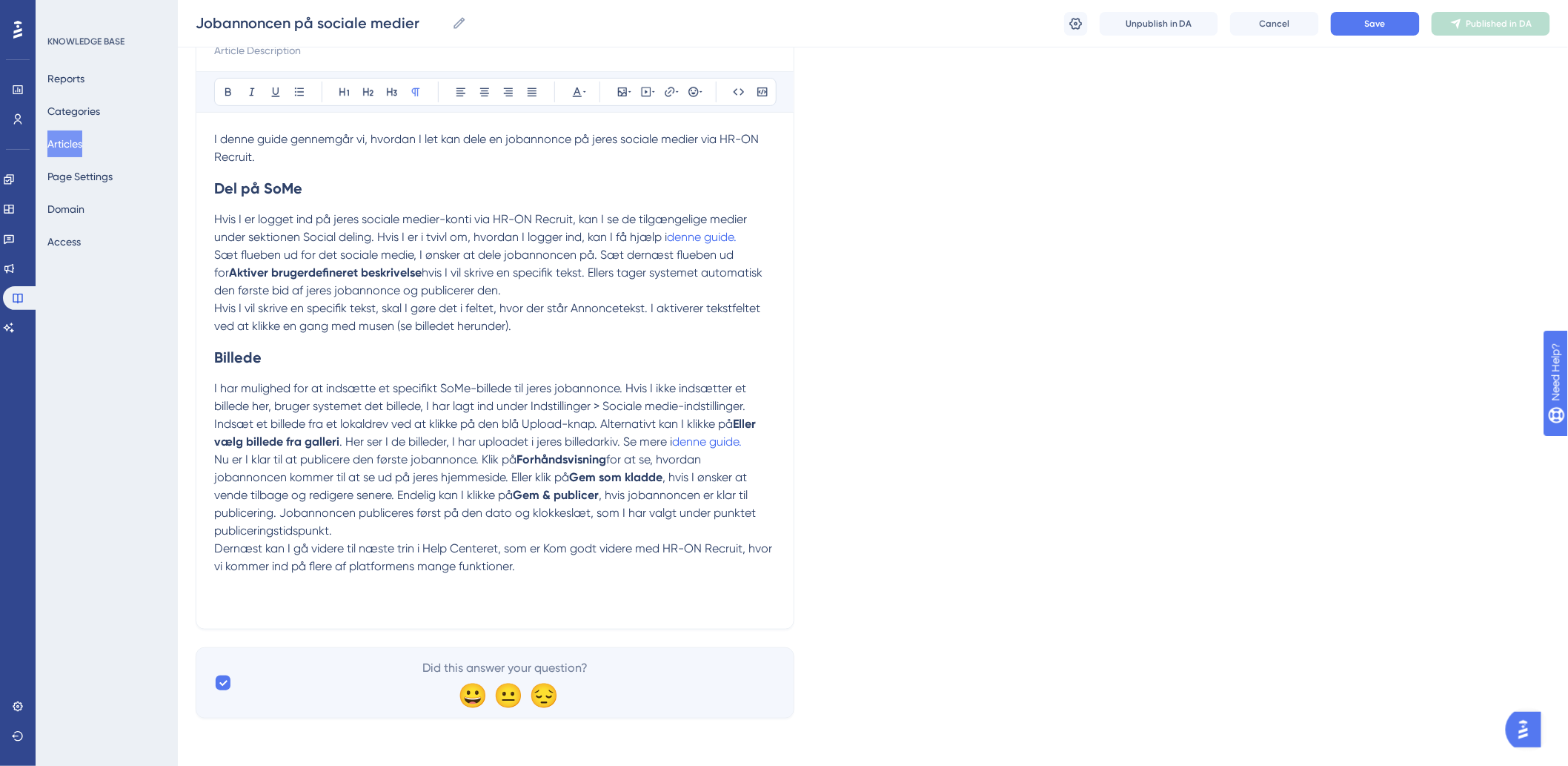
click at [558, 591] on p "Dernæst kan I gå videre til næste trin i Help Centeret, som er Kom godt videre …" at bounding box center [495, 575] width 562 height 71
click at [357, 608] on p "Dernæst kan I gå videre til næste trin i Help Centeret, som er Kom godt videre …" at bounding box center [495, 582] width 562 height 89
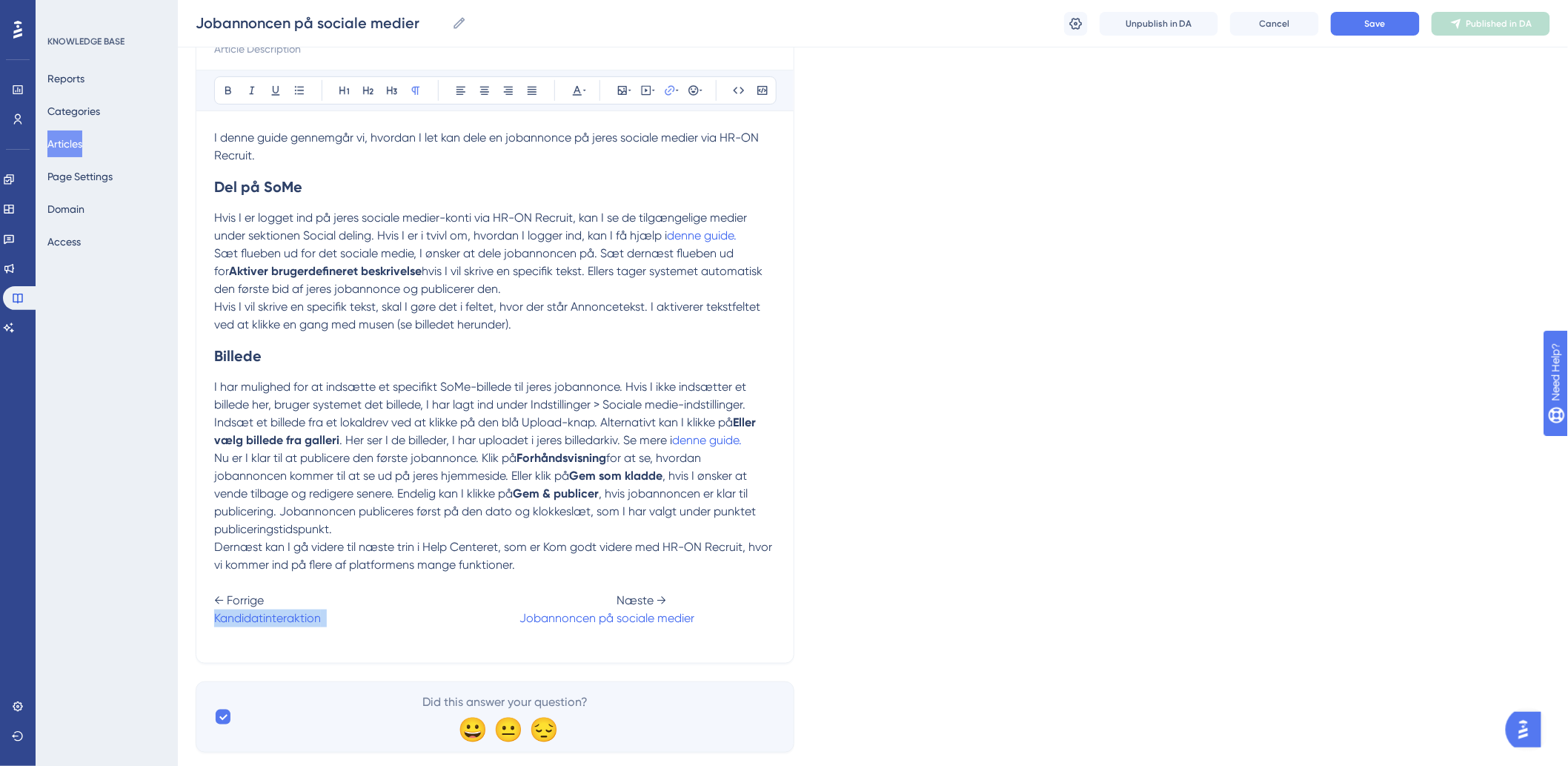
drag, startPoint x: 327, startPoint y: 623, endPoint x: 204, endPoint y: 622, distance: 123.0
click at [204, 622] on div "Jobannoncen på sociale medier Bold Italic Underline Bullet Point Heading 1 Head…" at bounding box center [495, 322] width 599 height 683
click at [242, 606] on span "← Forrige Næste →" at bounding box center [440, 600] width 452 height 14
click at [240, 614] on span at bounding box center [310, 618] width 192 height 14
click at [223, 616] on span at bounding box center [310, 618] width 192 height 14
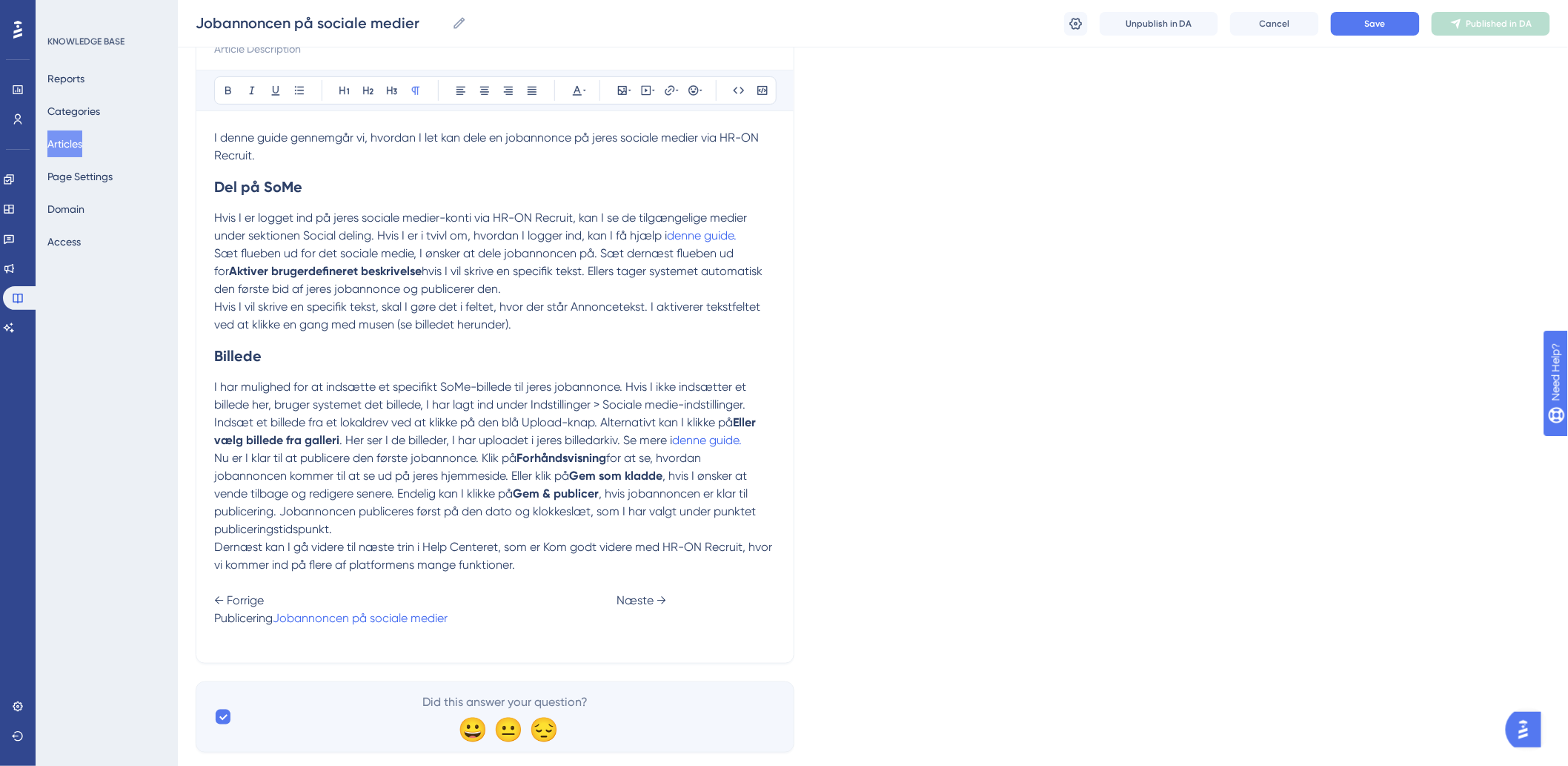
drag, startPoint x: 293, startPoint y: 625, endPoint x: 226, endPoint y: 626, distance: 67.0
click at [226, 626] on p "Dernæst kan I gå videre til næste trin i Help Centeret, som er Kom godt videre …" at bounding box center [495, 591] width 562 height 107
click at [223, 622] on span "Publicering" at bounding box center [243, 618] width 58 height 14
drag, startPoint x: 215, startPoint y: 618, endPoint x: 265, endPoint y: 616, distance: 50.0
click at [265, 616] on span "Publicering" at bounding box center [243, 618] width 58 height 14
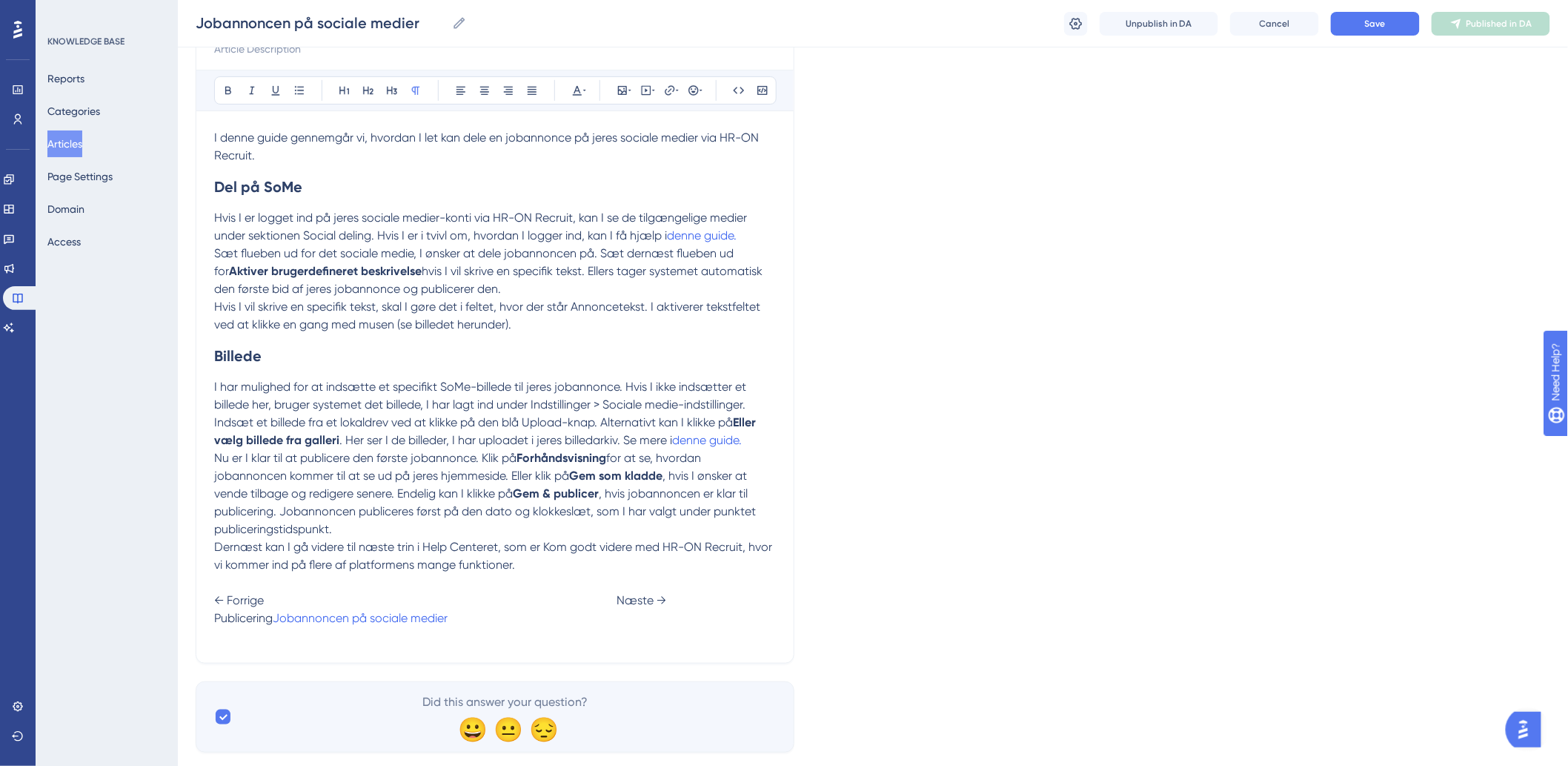
click at [270, 613] on span "Publicering" at bounding box center [243, 618] width 58 height 14
drag, startPoint x: 274, startPoint y: 618, endPoint x: 218, endPoint y: 623, distance: 56.2
click at [218, 623] on span "Publicering" at bounding box center [243, 618] width 58 height 14
click at [662, 94] on button at bounding box center [670, 90] width 21 height 21
type input "h"
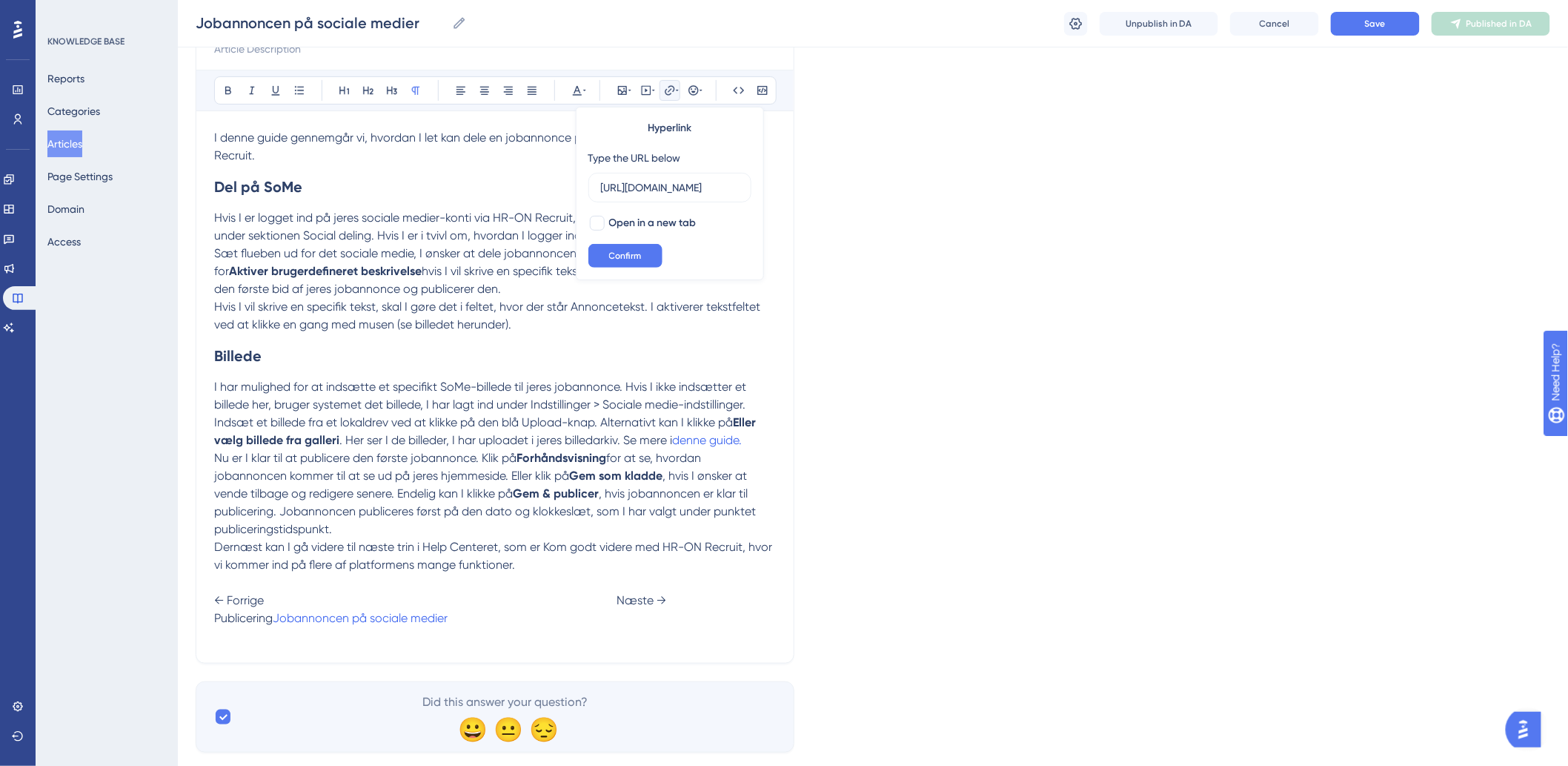
scroll to position [0, 119]
type input "[URL][DOMAIN_NAME]"
click at [601, 224] on div at bounding box center [596, 223] width 15 height 15
click at [598, 223] on icon at bounding box center [597, 224] width 9 height 12
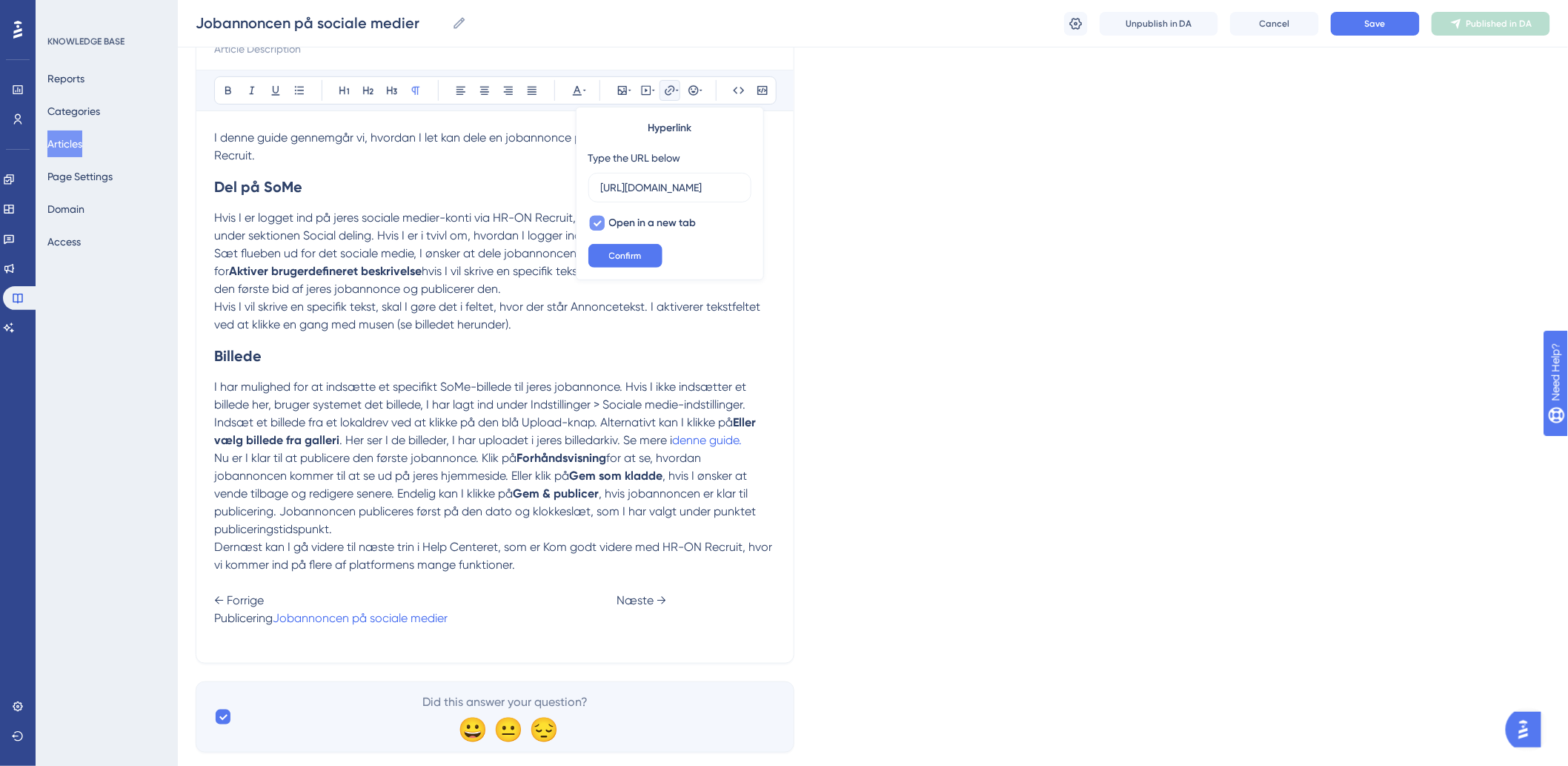
checkbox input "false"
click at [609, 257] on span "Confirm" at bounding box center [625, 256] width 33 height 12
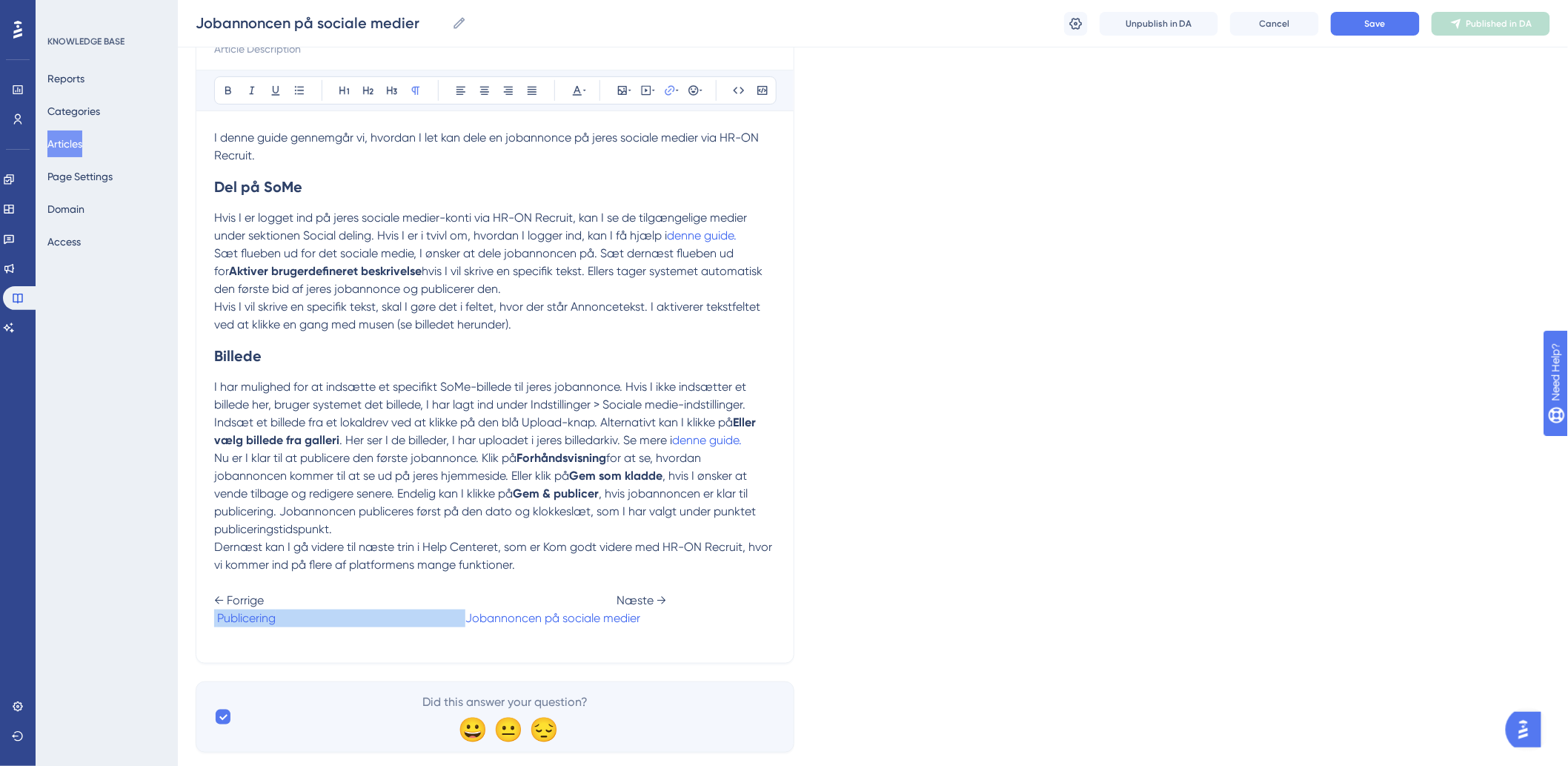
click at [441, 607] on span "← Forrige Næste →" at bounding box center [440, 600] width 452 height 14
click at [471, 622] on span "Jobannoncen på sociale medier" at bounding box center [553, 618] width 175 height 14
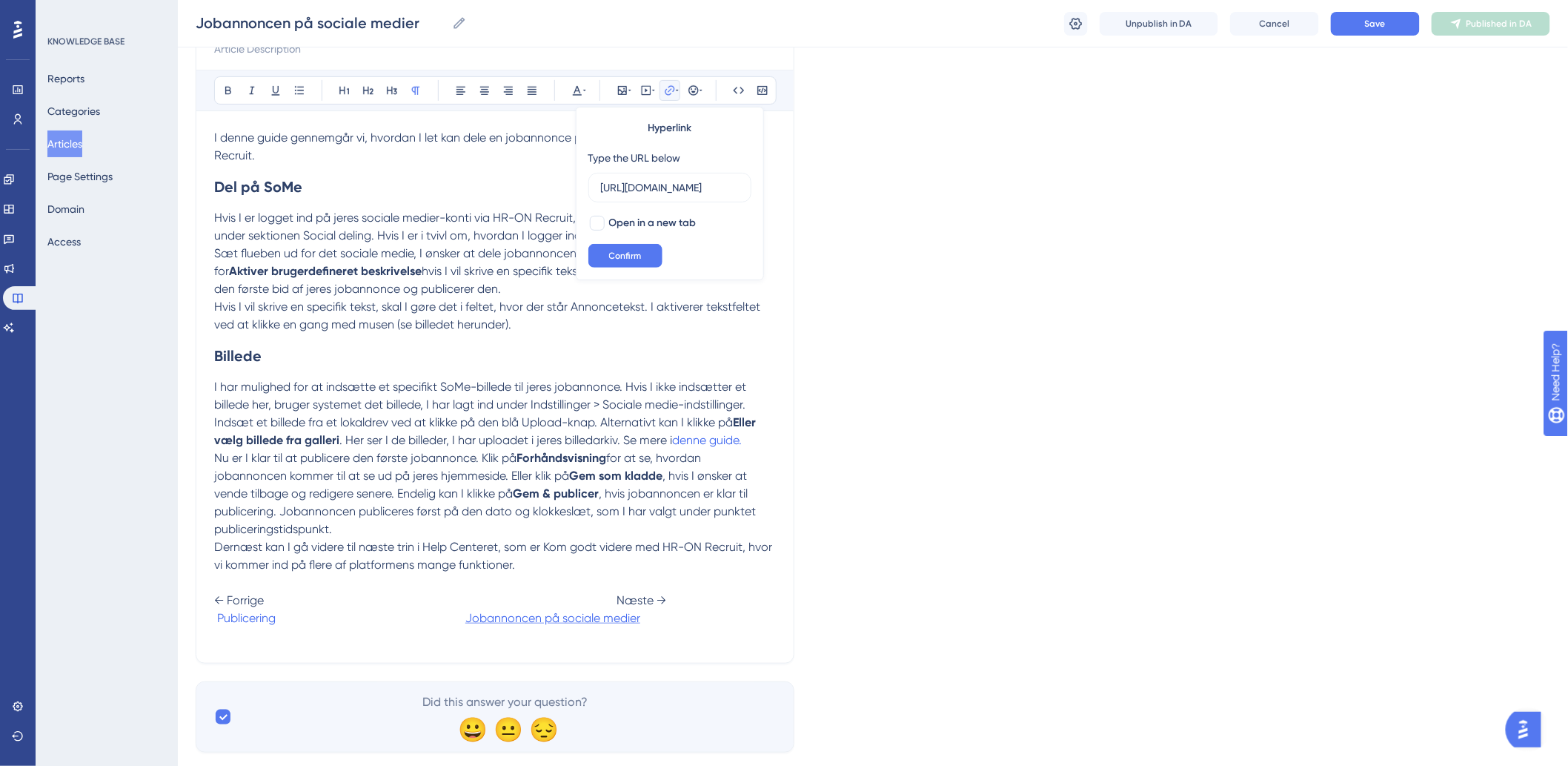
scroll to position [0, 224]
click at [542, 391] on span "I har mulighed for at indsætte et specifikt SoMe-billede til jeres jobannonce. …" at bounding box center [481, 395] width 535 height 32
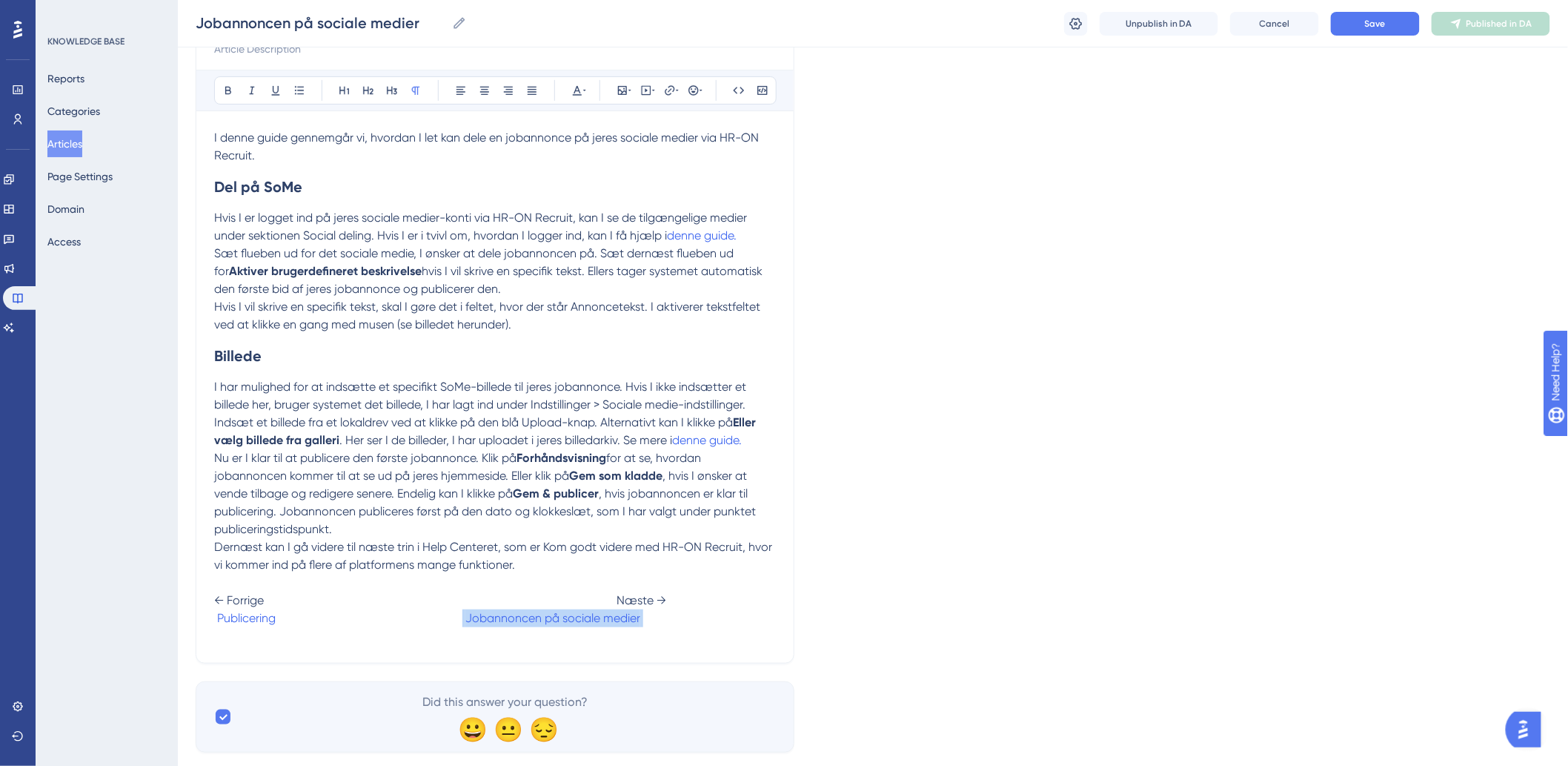
drag, startPoint x: 463, startPoint y: 623, endPoint x: 632, endPoint y: 636, distance: 169.5
click at [632, 636] on p "Dernæst kan I gå videre til næste trin i Help Centeret, som er Kom godt videre …" at bounding box center [495, 591] width 562 height 107
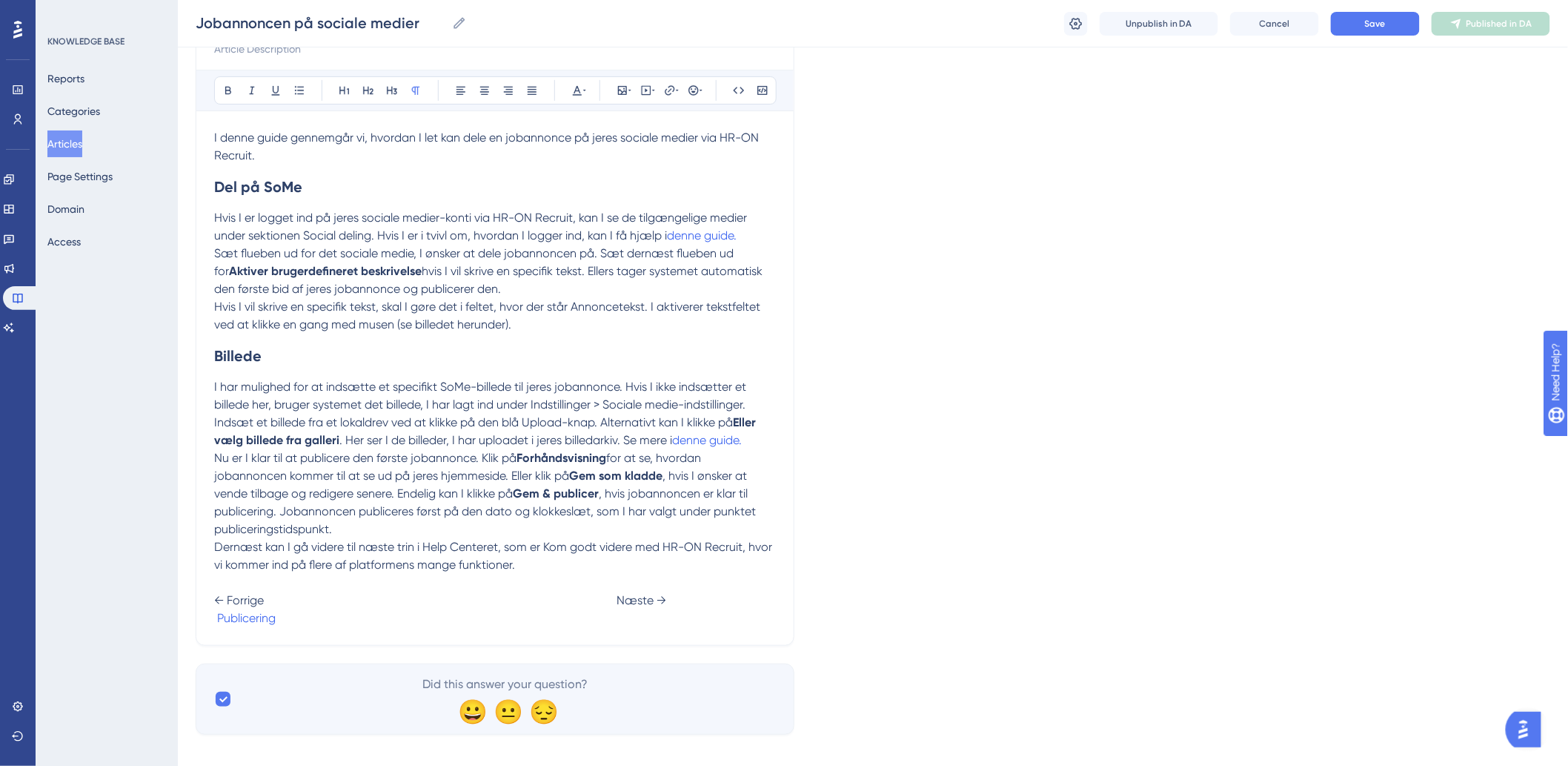
click at [656, 620] on p "Dernæst kan I gå videre til næste trin i Help Centeret, som er Kom godt videre …" at bounding box center [495, 582] width 562 height 89
click at [471, 625] on span "Evaluering af rekrutteringsprocessen" at bounding box center [373, 618] width 195 height 14
click at [471, 621] on span "Evaluering af rekrutteringsprocessen" at bounding box center [373, 618] width 195 height 14
click at [471, 620] on span "Evaluering af rekrutteringsprocessen" at bounding box center [373, 618] width 195 height 14
drag, startPoint x: 522, startPoint y: 620, endPoint x: 734, endPoint y: 613, distance: 212.1
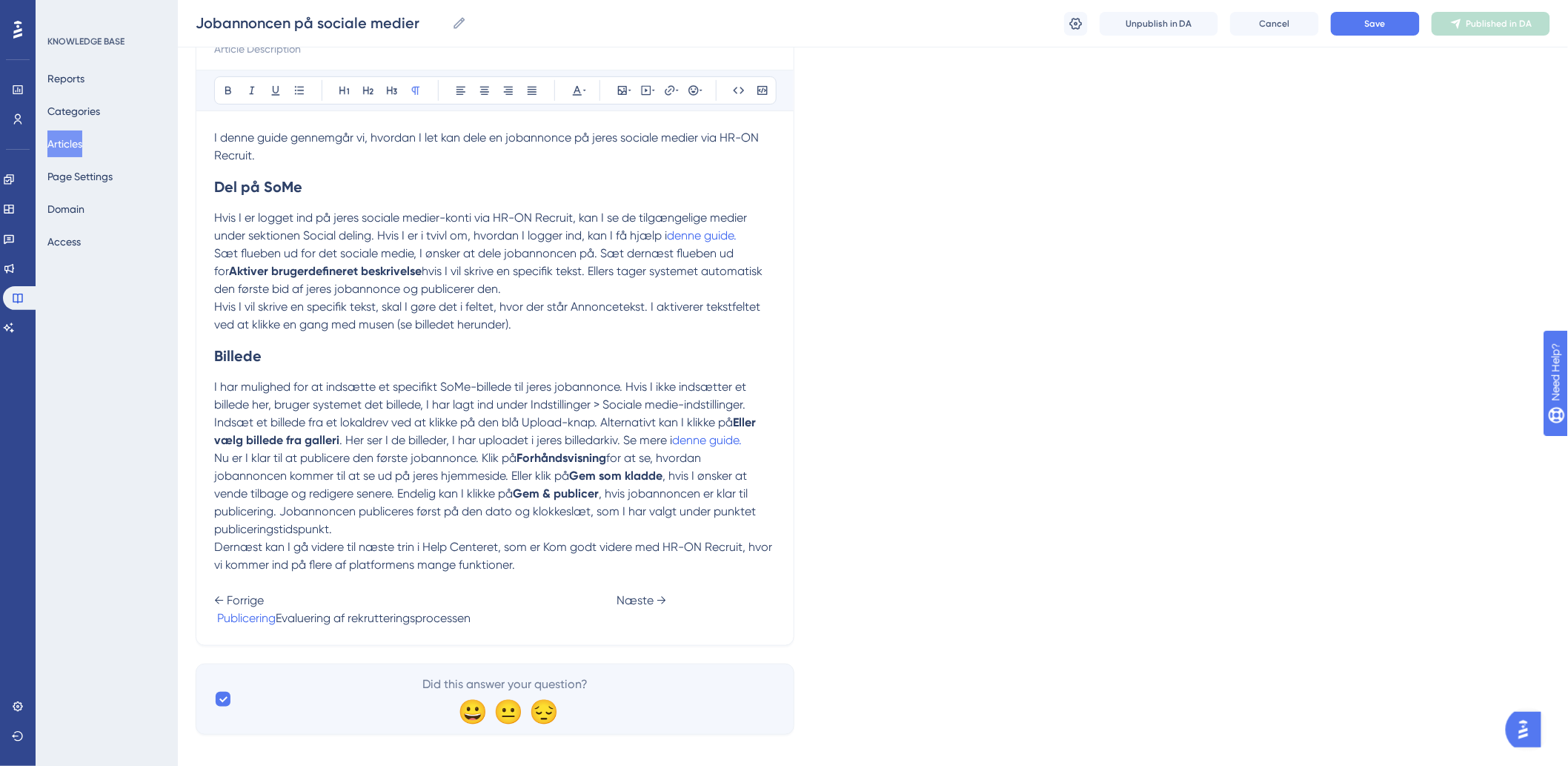
click at [734, 613] on p "Dernæst kan I gå videre til næste trin i Help Centeret, som er Kom godt videre …" at bounding box center [495, 582] width 562 height 89
click at [684, 91] on button at bounding box center [693, 90] width 21 height 21
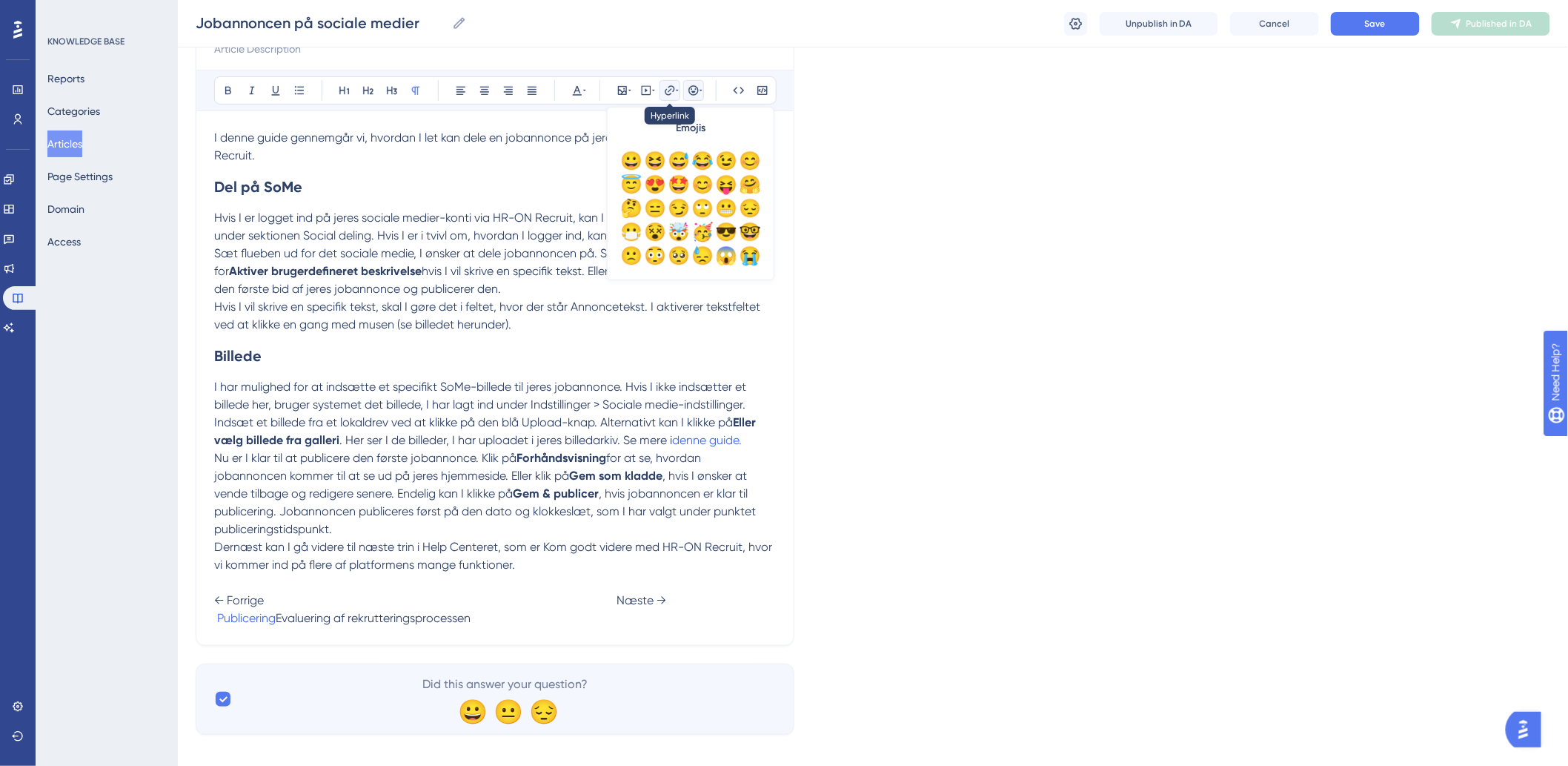
click at [675, 91] on icon at bounding box center [676, 90] width 3 height 12
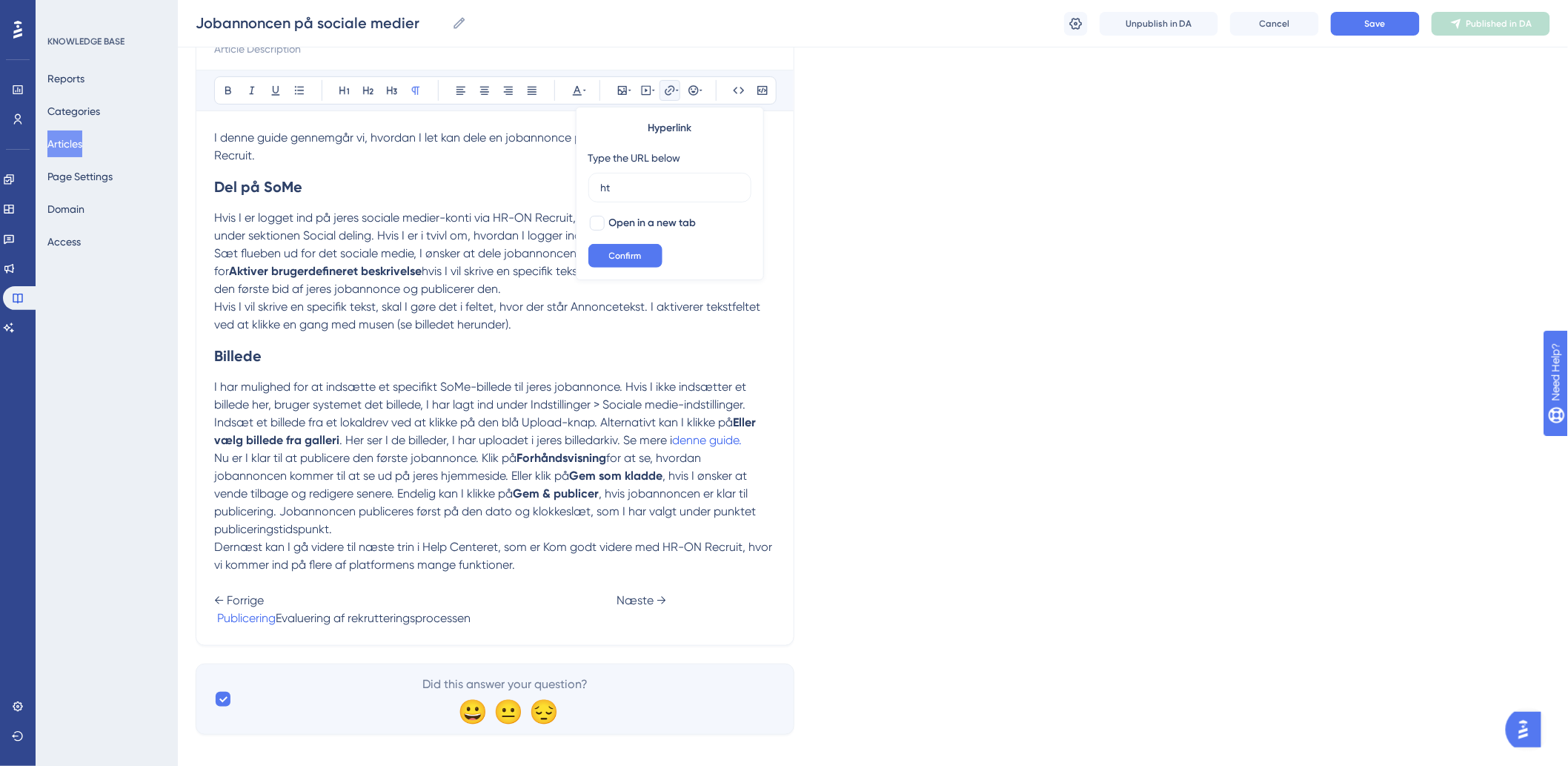
type input "h"
type input "[URL][DOMAIN_NAME]"
click at [617, 250] on span "Confirm" at bounding box center [625, 256] width 33 height 12
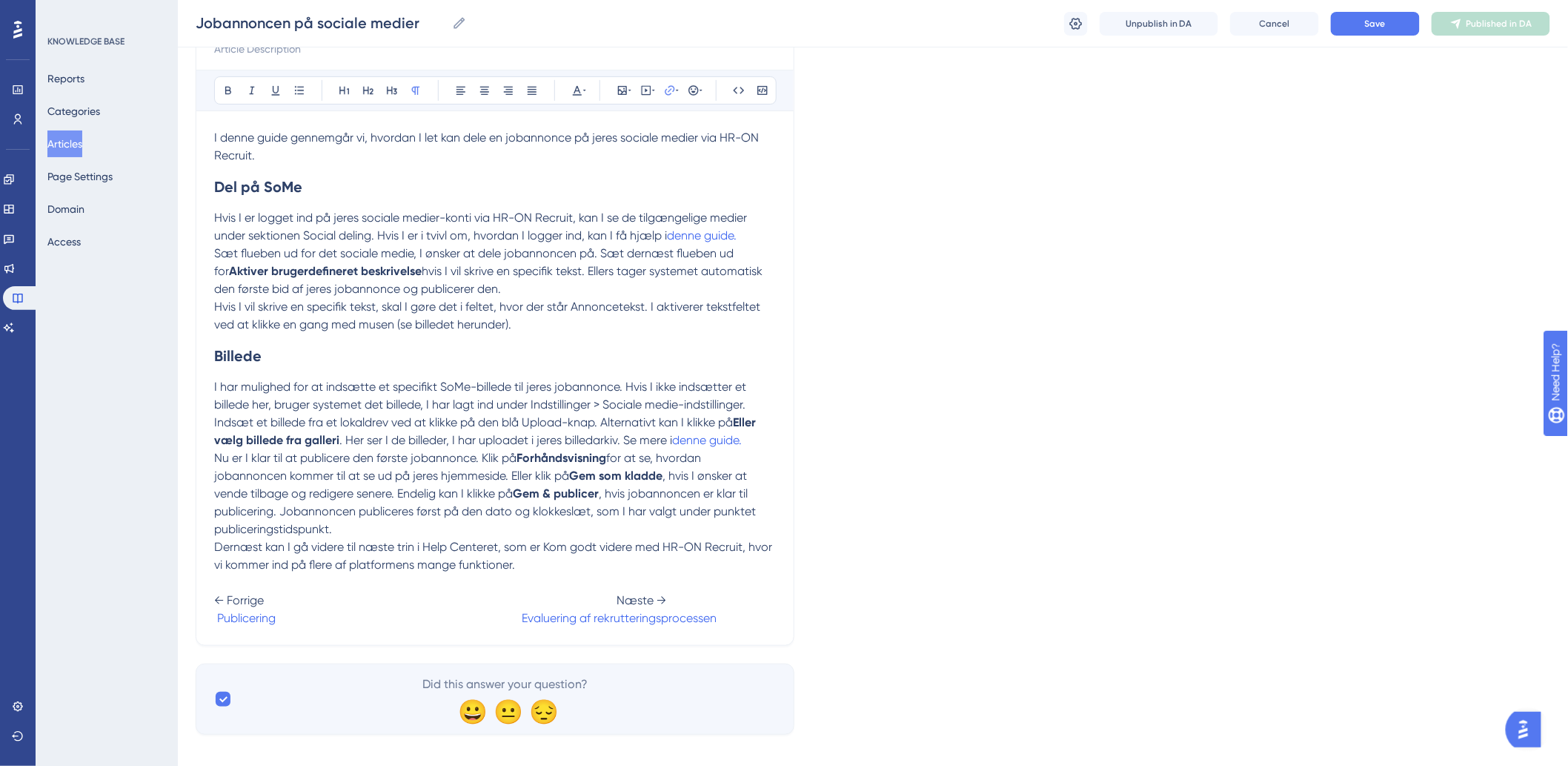
click at [452, 546] on span "Dernæst kan I gå videre til næste trin i Help Centeret, som er Kom godt videre …" at bounding box center [494, 555] width 561 height 32
click at [1359, 22] on button "Save" at bounding box center [1375, 24] width 88 height 24
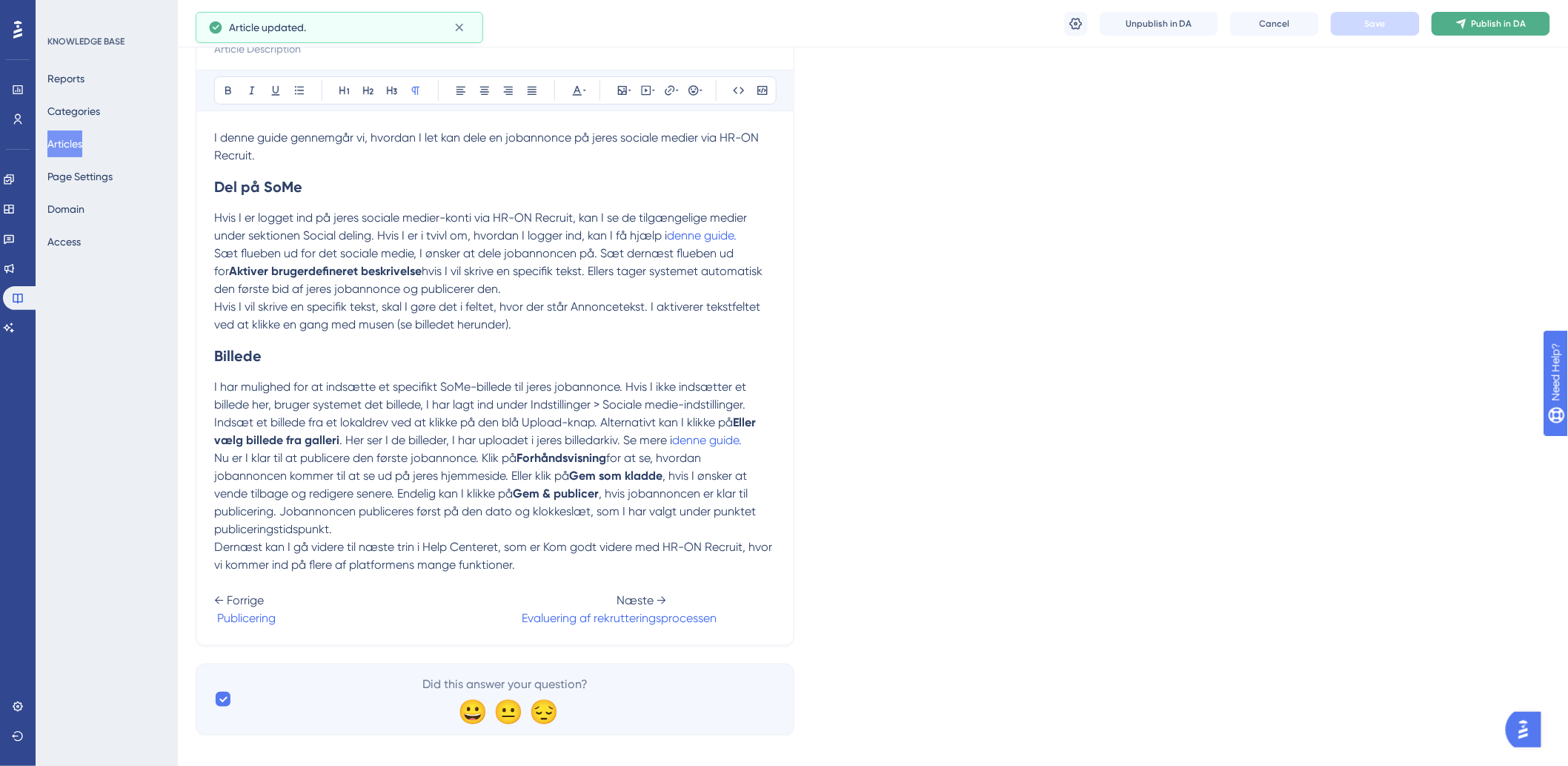
click at [1472, 27] on button "Publish in DA" at bounding box center [1491, 24] width 119 height 24
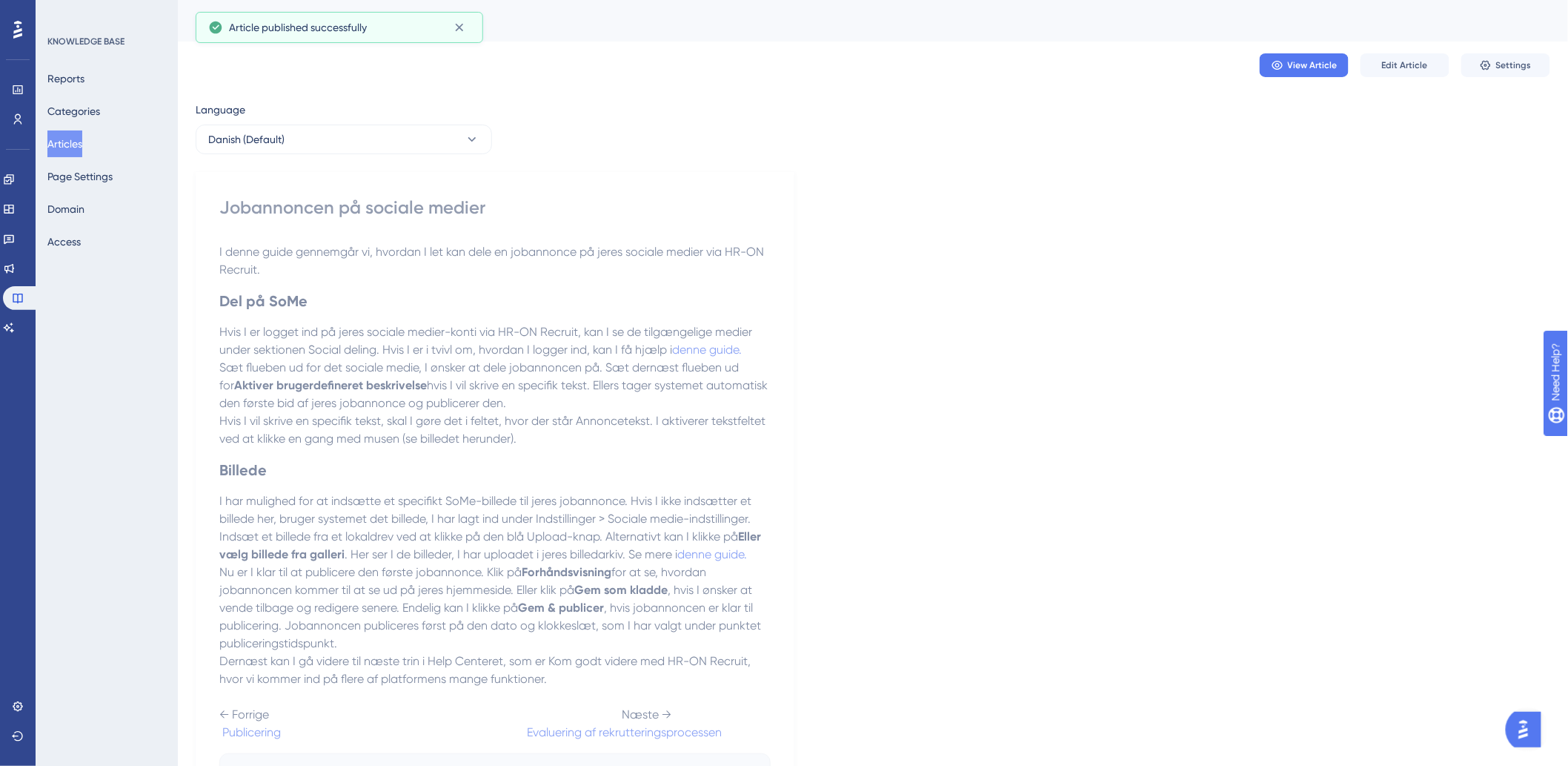
click at [79, 141] on button "Articles" at bounding box center [64, 144] width 35 height 27
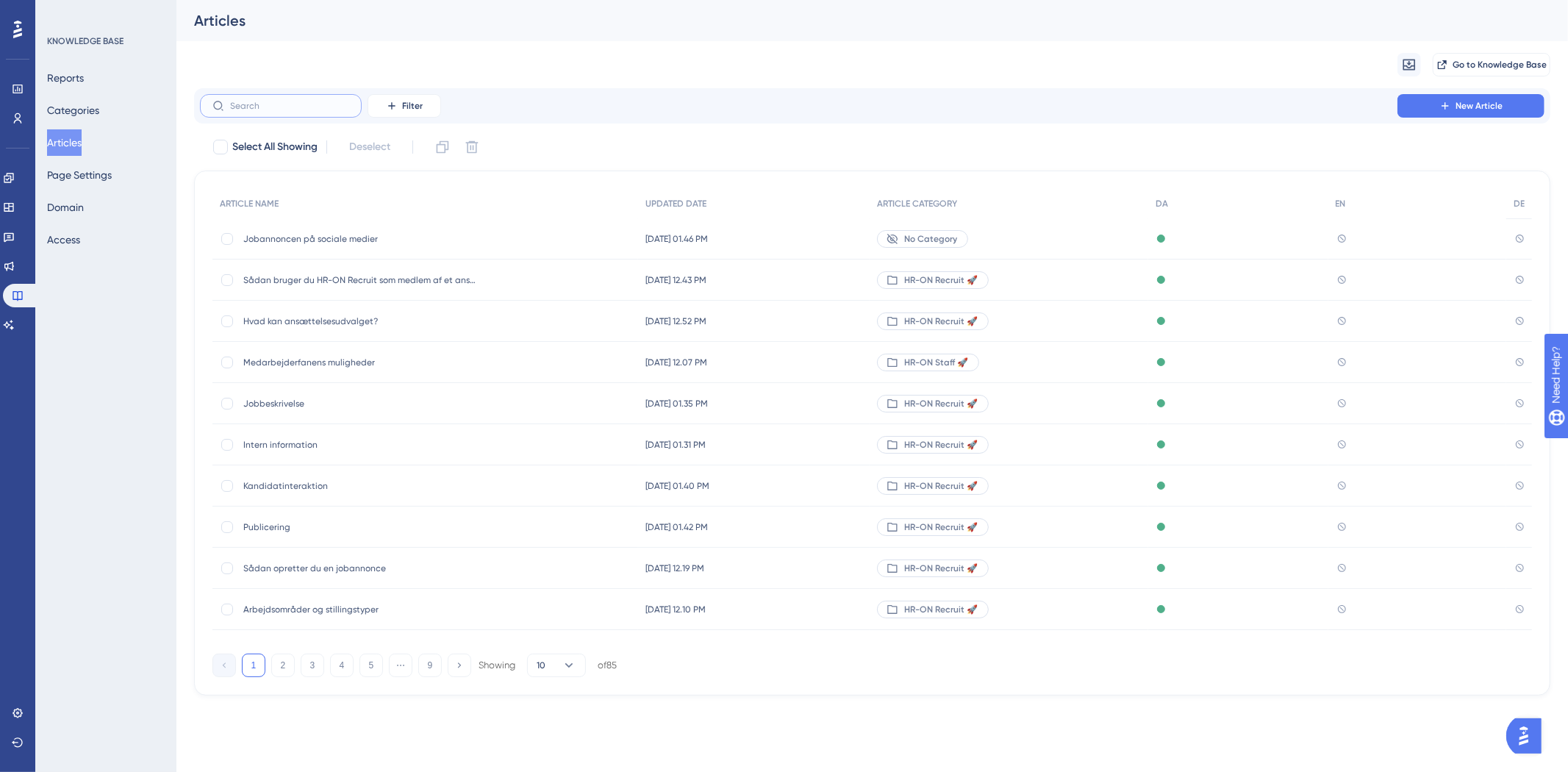
click at [314, 107] on input "text" at bounding box center [290, 106] width 119 height 10
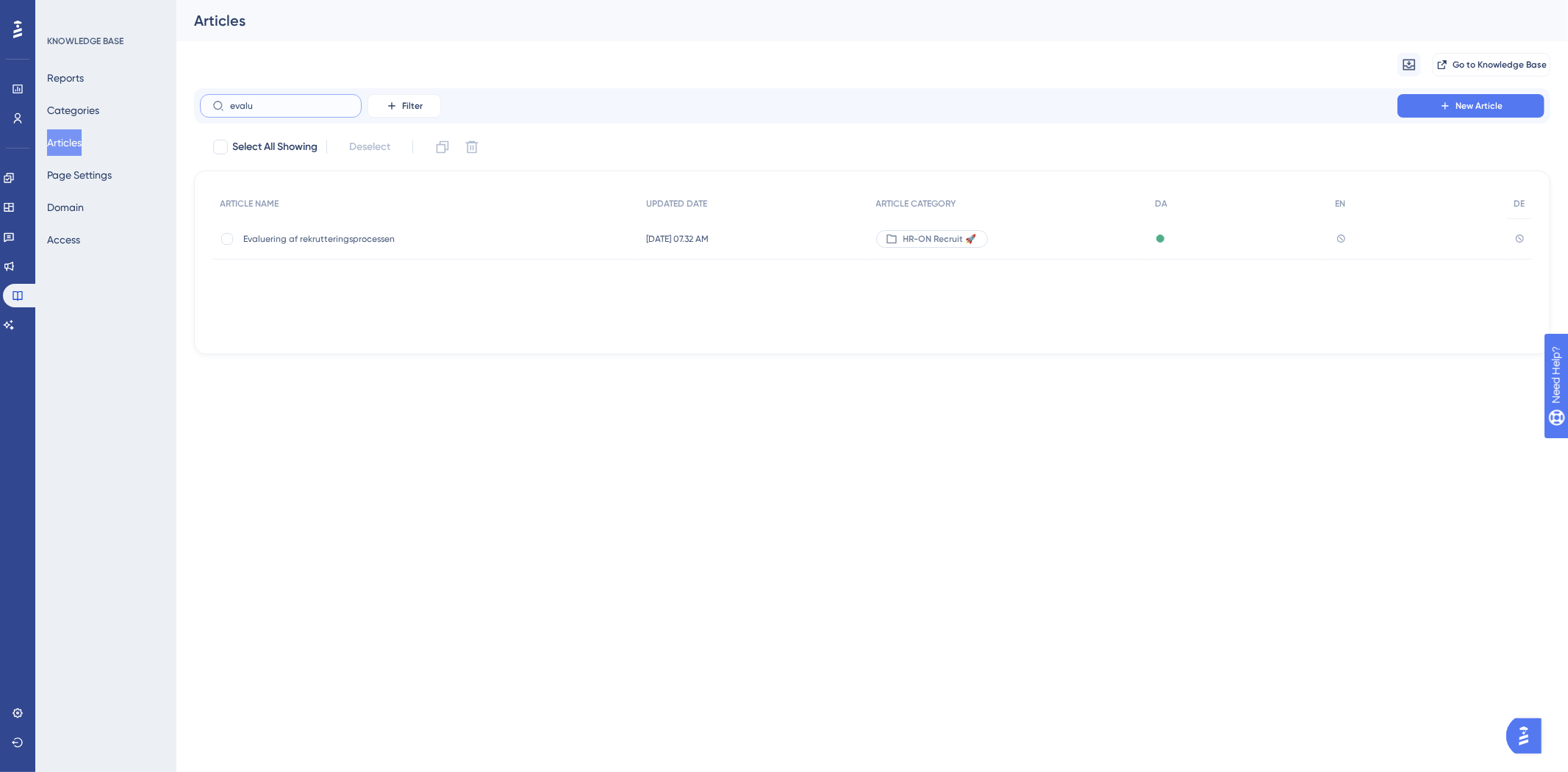
type input "evalu"
click at [366, 234] on span "Evaluering af rekrutteringsprocessen" at bounding box center [361, 239] width 235 height 12
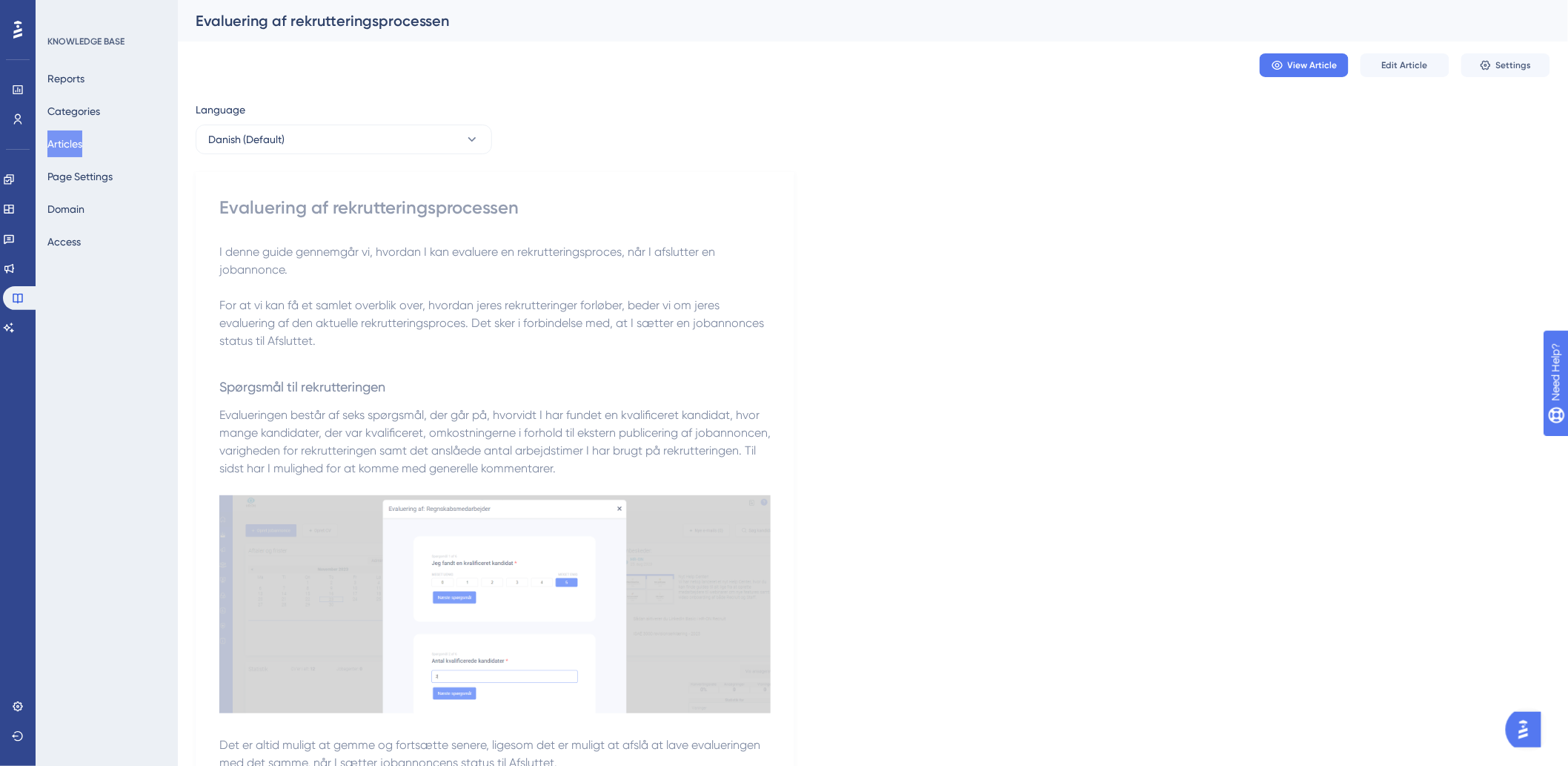
scroll to position [374, 0]
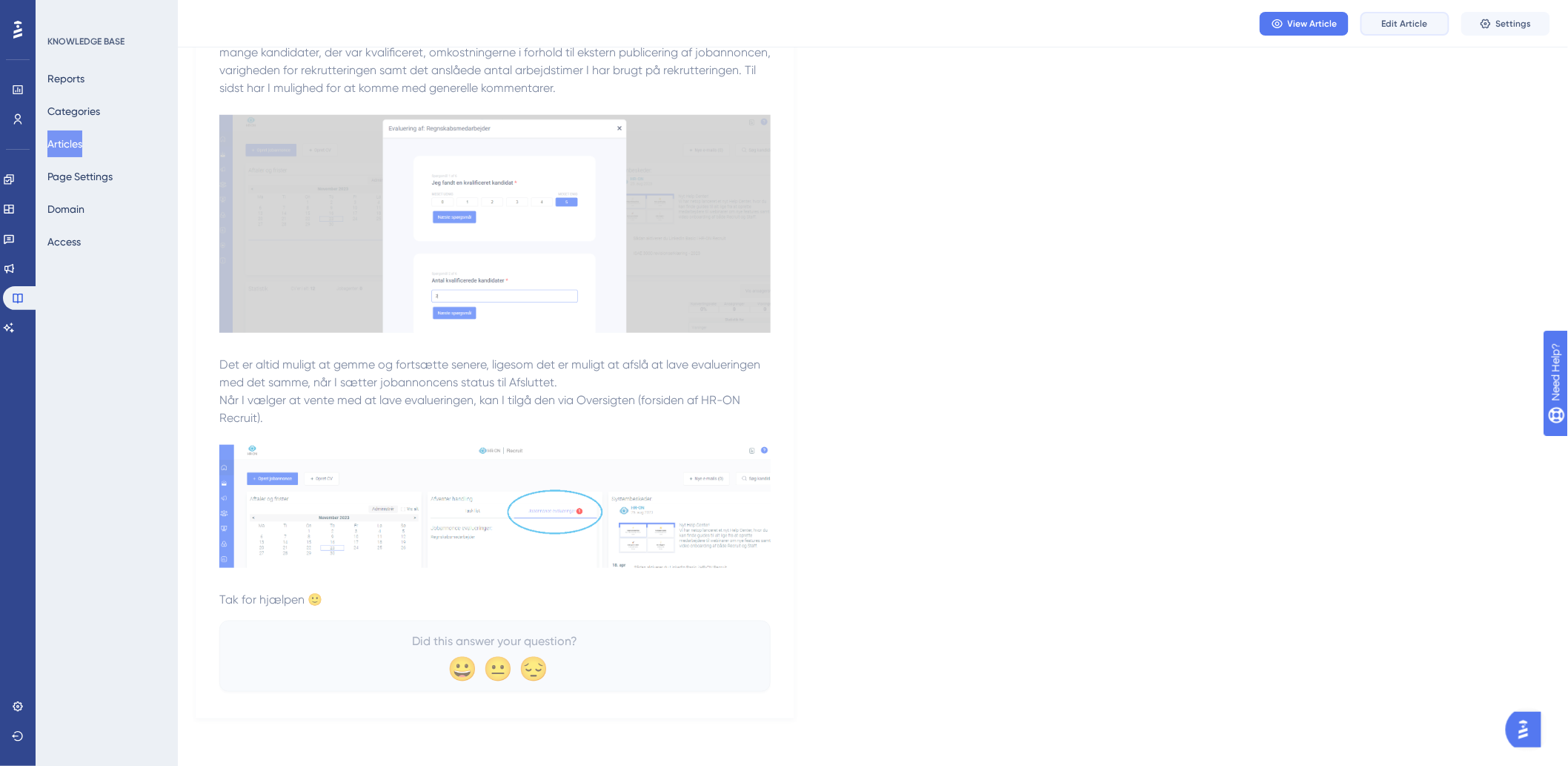
click at [1395, 29] on button "Edit Article" at bounding box center [1404, 24] width 88 height 24
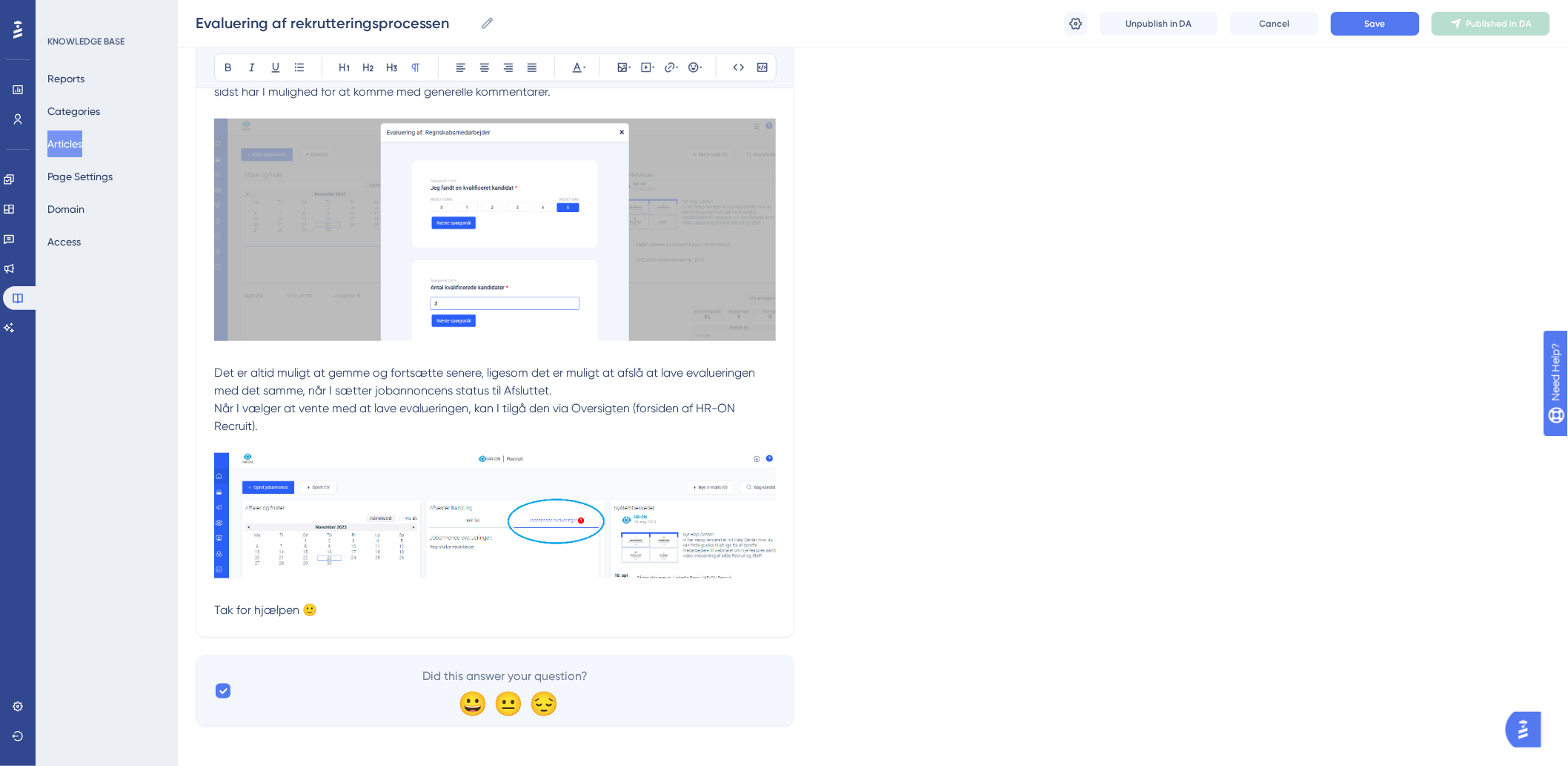
scroll to position [457, 0]
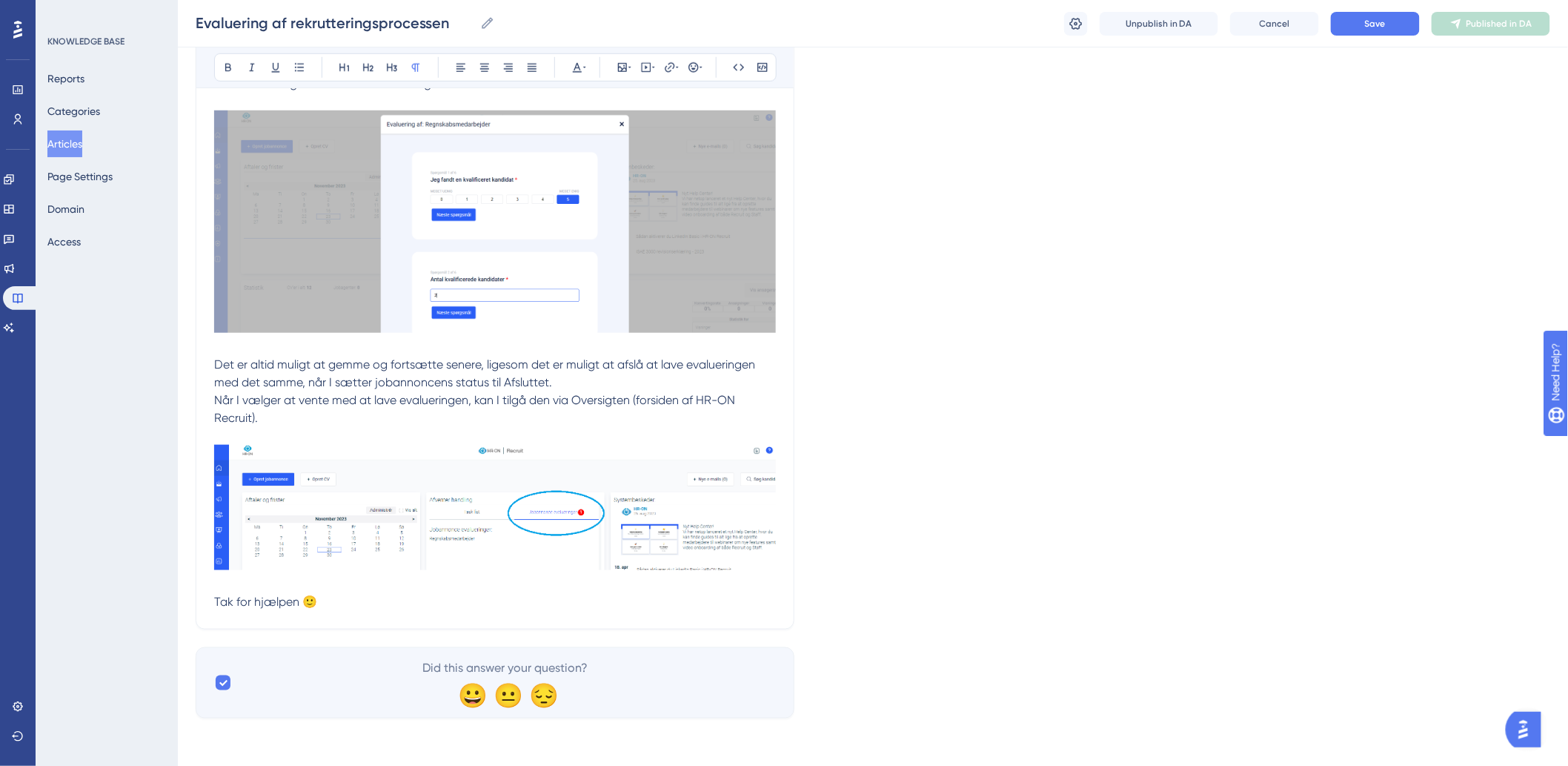
click at [404, 591] on p at bounding box center [495, 584] width 562 height 18
click at [398, 601] on p "Tak for hjælpen 🙂" at bounding box center [495, 602] width 562 height 18
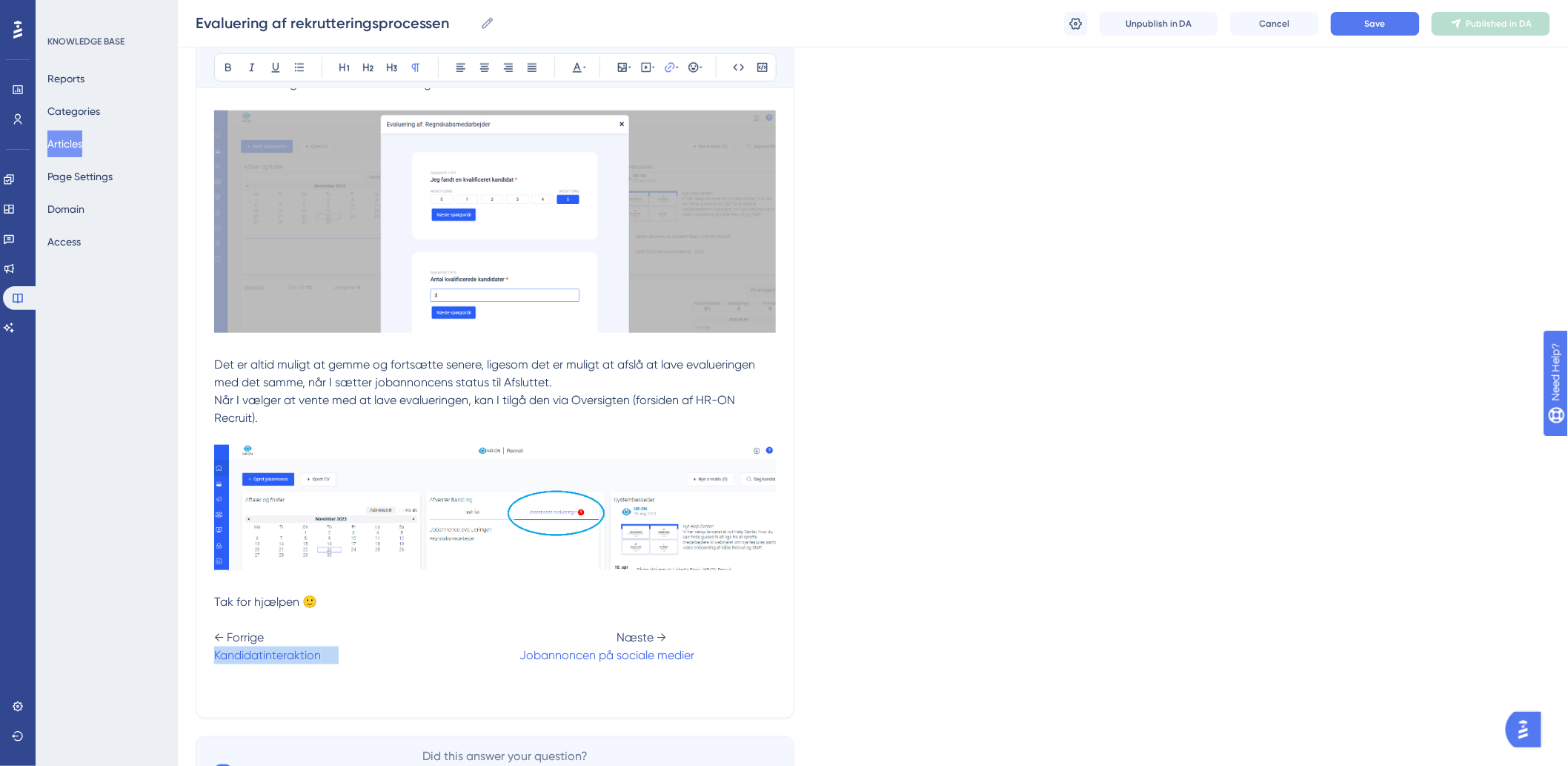
drag, startPoint x: 338, startPoint y: 659, endPoint x: 198, endPoint y: 661, distance: 140.0
click at [198, 661] on div "Evaluering af rekrutteringsprocessen Bold Italic Underline Bullet Point Heading…" at bounding box center [495, 214] width 599 height 1009
drag, startPoint x: 216, startPoint y: 653, endPoint x: 390, endPoint y: 657, distance: 174.0
click at [389, 658] on span "Jobannoncen på sociale medier" at bounding box center [302, 655] width 175 height 14
click at [675, 68] on icon at bounding box center [676, 68] width 3 height 12
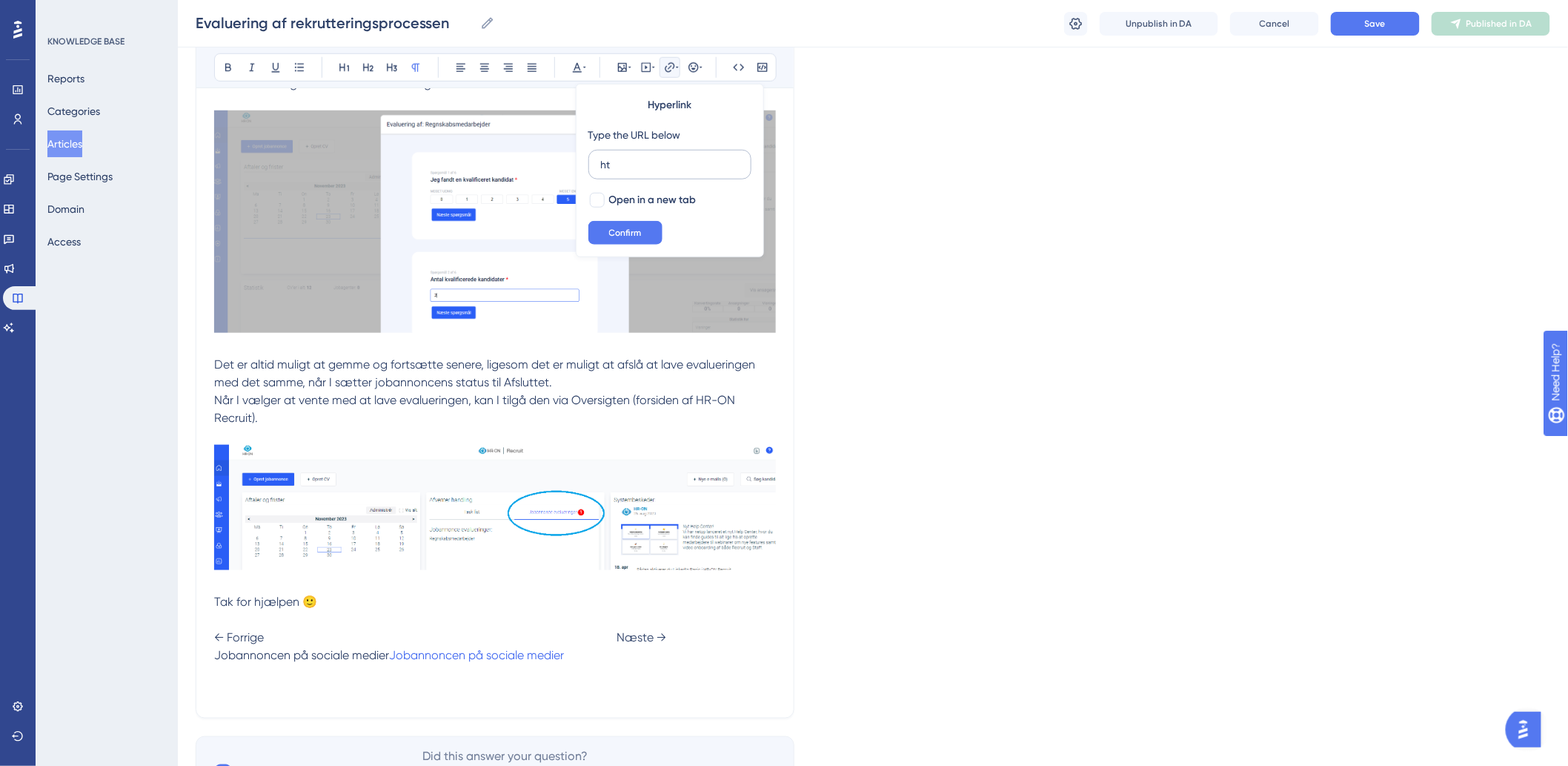
type input "h"
type input "[URL][DOMAIN_NAME]"
click at [609, 235] on span "Confirm" at bounding box center [625, 233] width 33 height 12
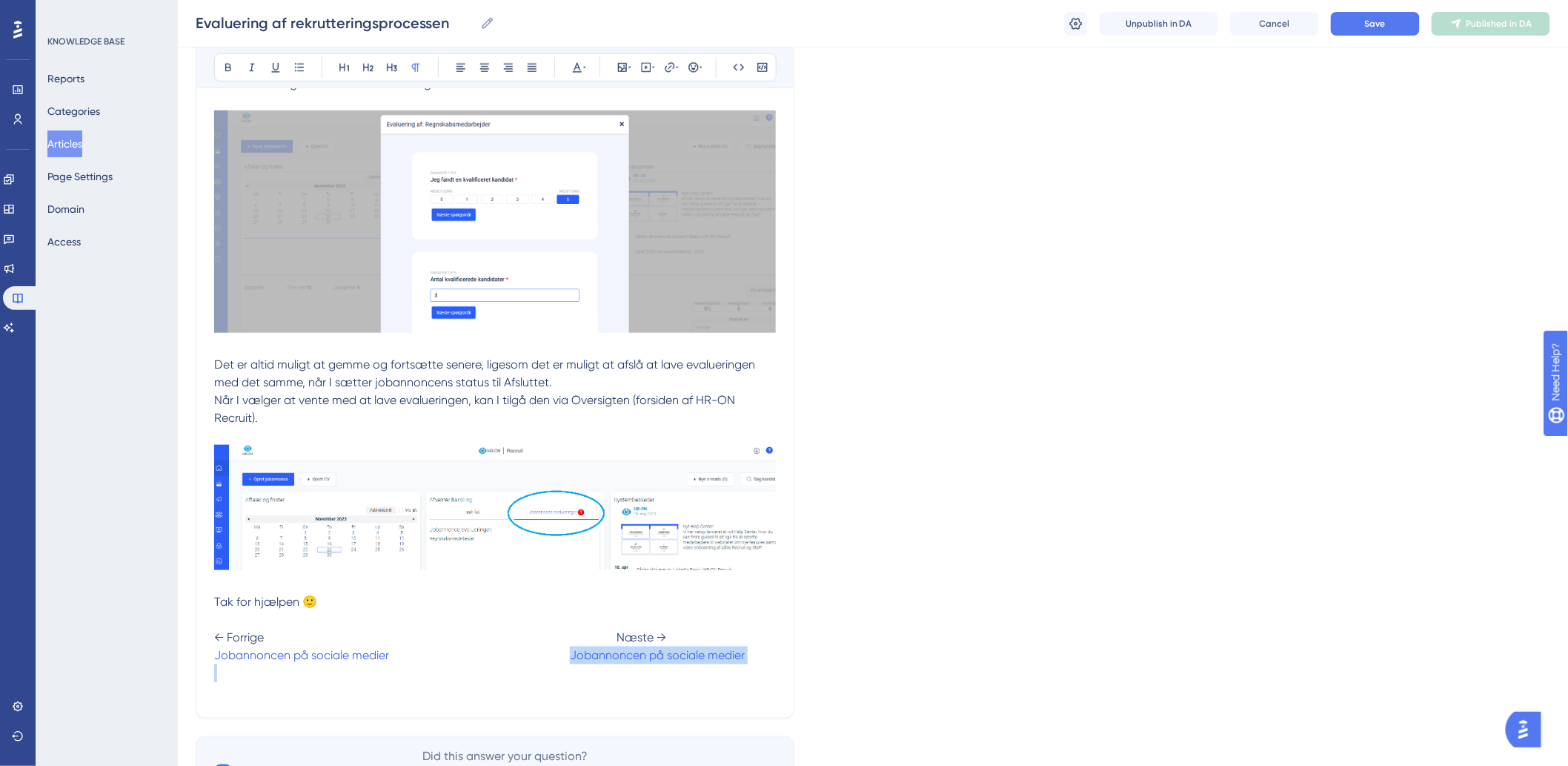
drag, startPoint x: 569, startPoint y: 656, endPoint x: 741, endPoint y: 665, distance: 172.2
click at [741, 665] on div "I denne guide gennemgår vi, hvordan I kan evaluere en rekrutteringsproces, når …" at bounding box center [495, 279] width 562 height 842
click at [575, 656] on span "Oversigt: Lær forsiden af jeres rekrutteringssystem at kende" at bounding box center [549, 655] width 320 height 14
drag, startPoint x: 433, startPoint y: 657, endPoint x: 753, endPoint y: 658, distance: 320.0
click at [753, 658] on p "Tak for hjælpen 🙂 ← Forrige Næste → Jobannoncen på sociale medier Oversigt: Lær…" at bounding box center [495, 637] width 562 height 89
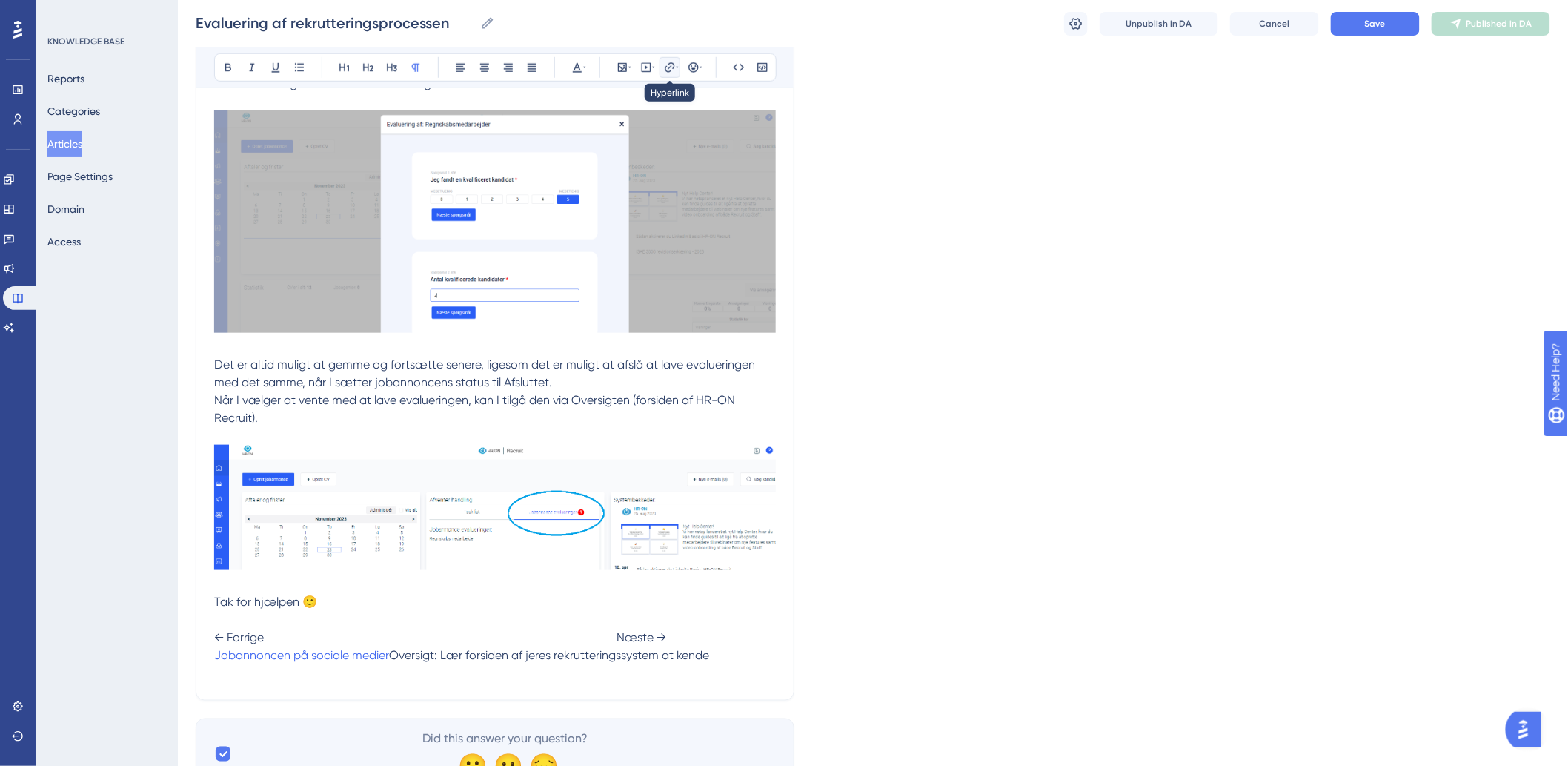
click at [674, 69] on icon at bounding box center [670, 68] width 12 height 12
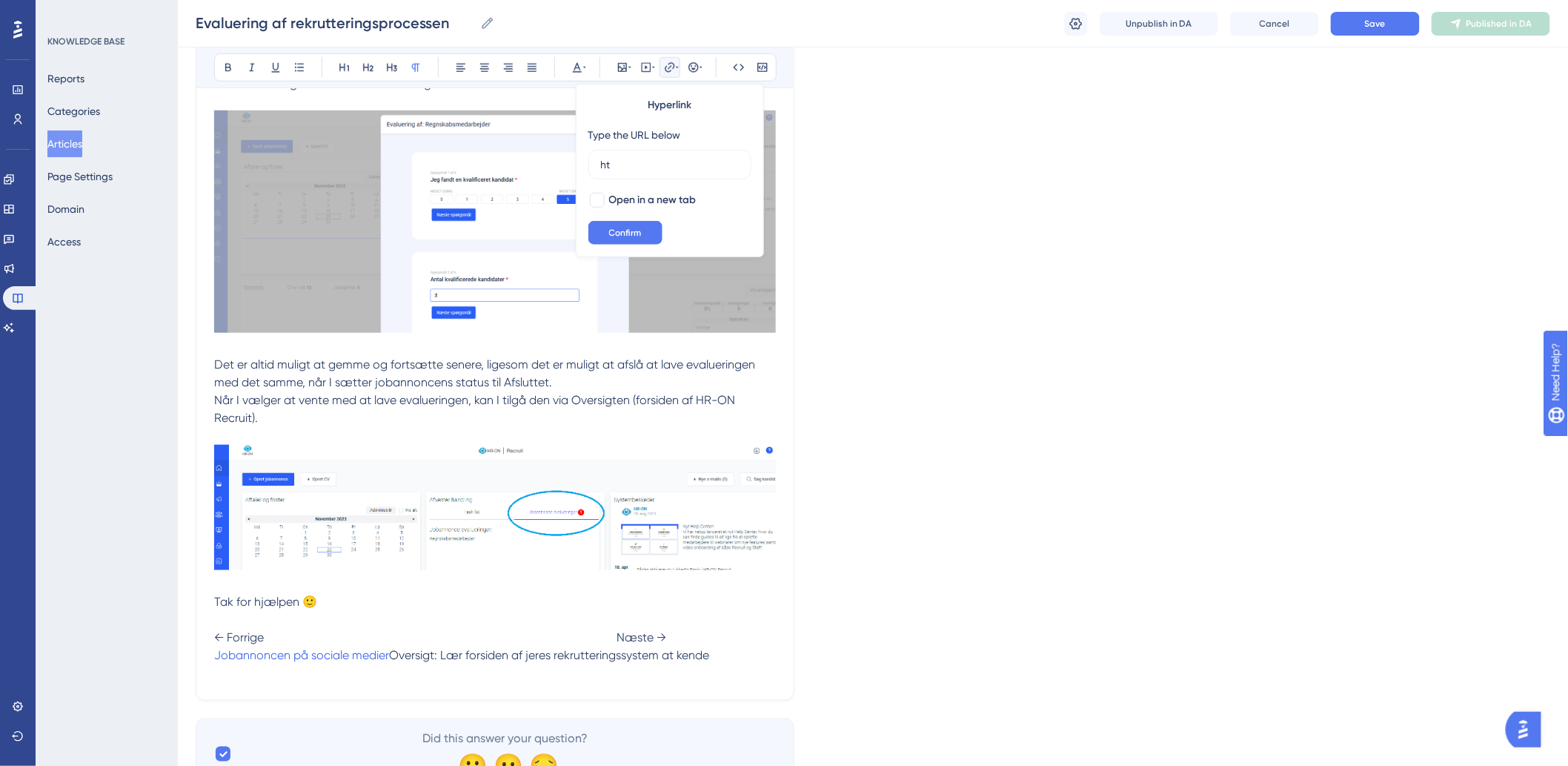
type input "h"
type input "[URL][DOMAIN_NAME]"
click at [616, 224] on button "Confirm" at bounding box center [625, 233] width 74 height 24
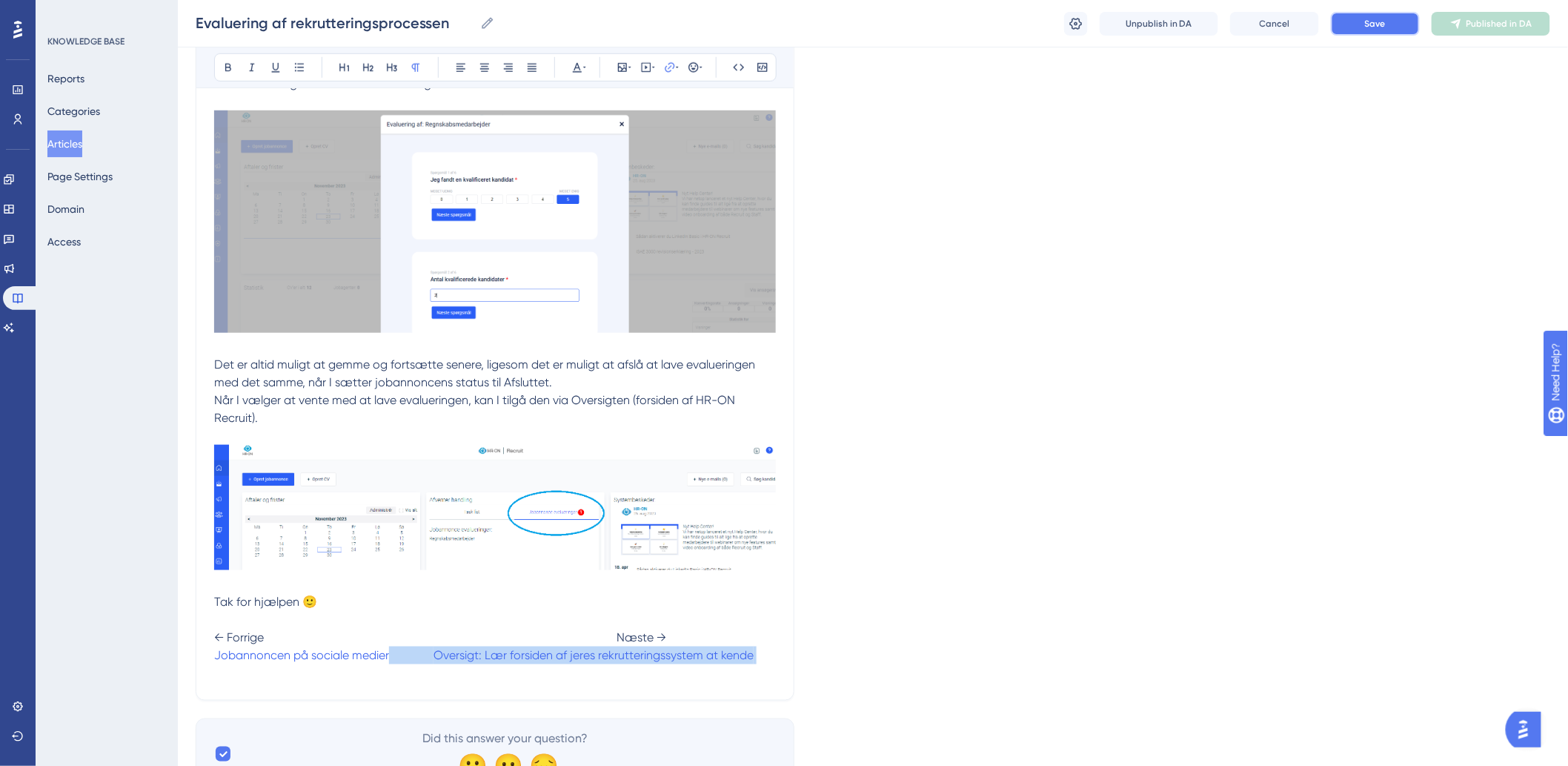
click at [1389, 29] on button "Save" at bounding box center [1375, 24] width 88 height 24
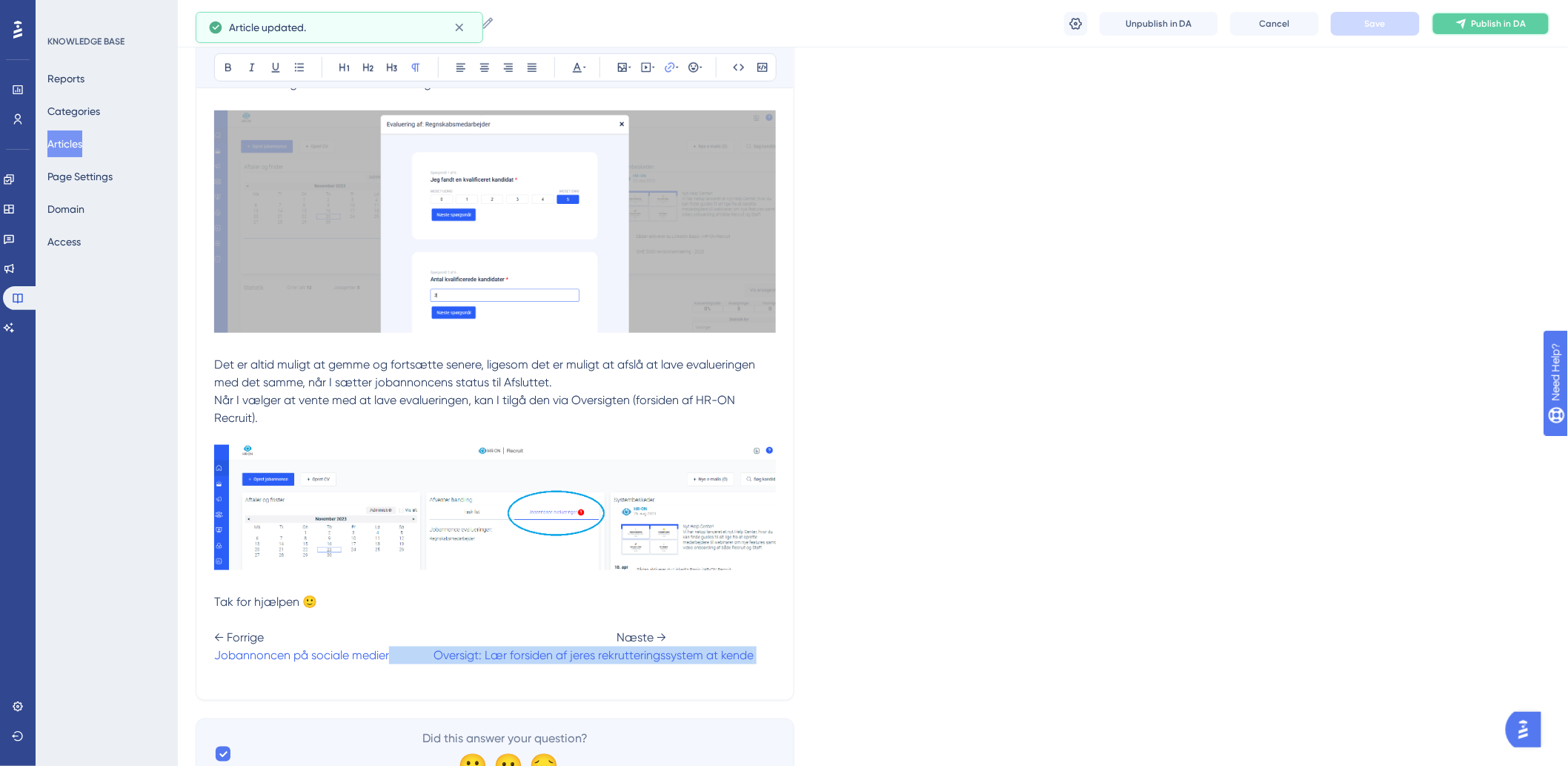
click at [1466, 28] on icon at bounding box center [1461, 24] width 12 height 12
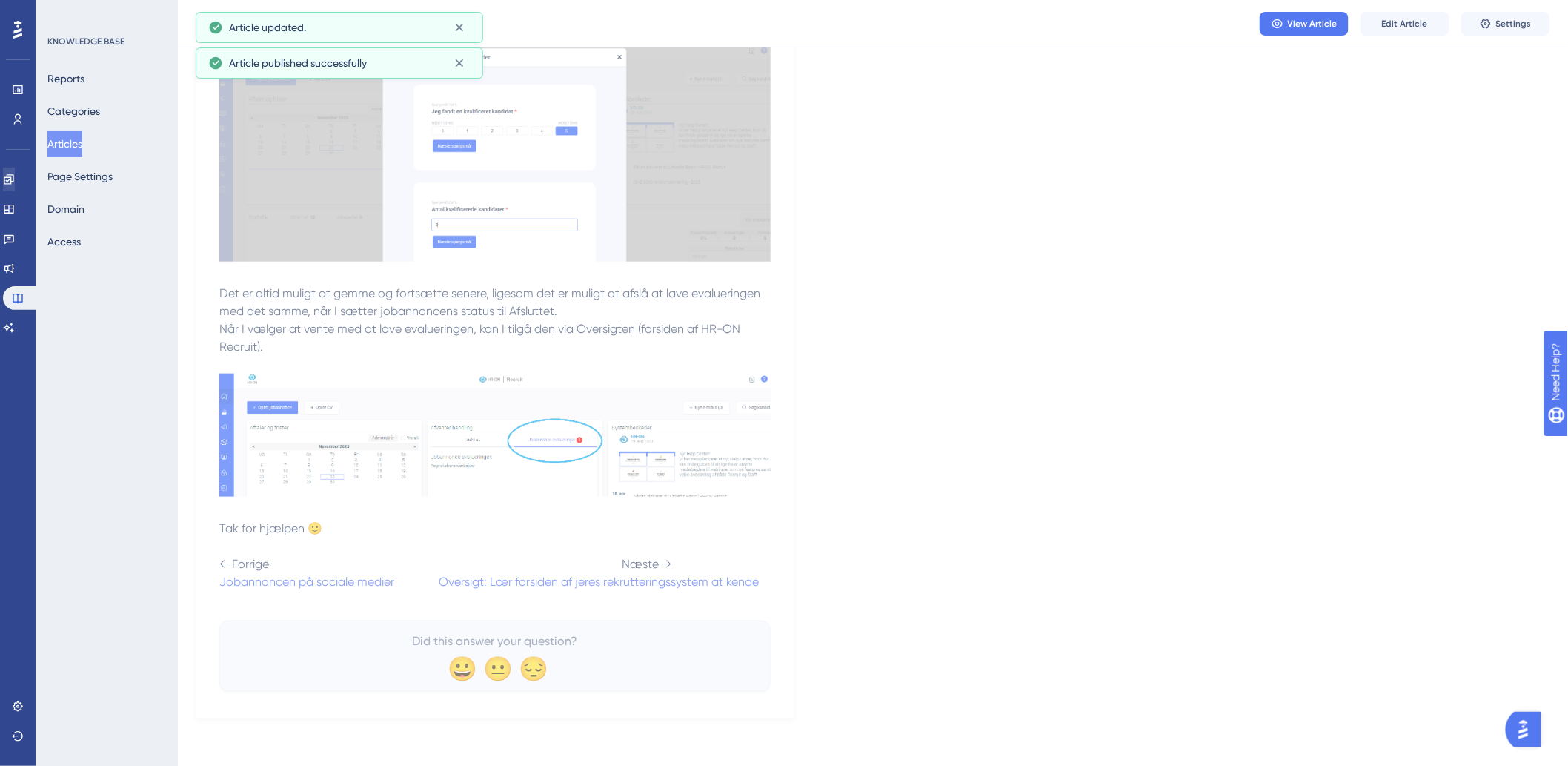
click at [68, 147] on button "Articles" at bounding box center [64, 144] width 35 height 27
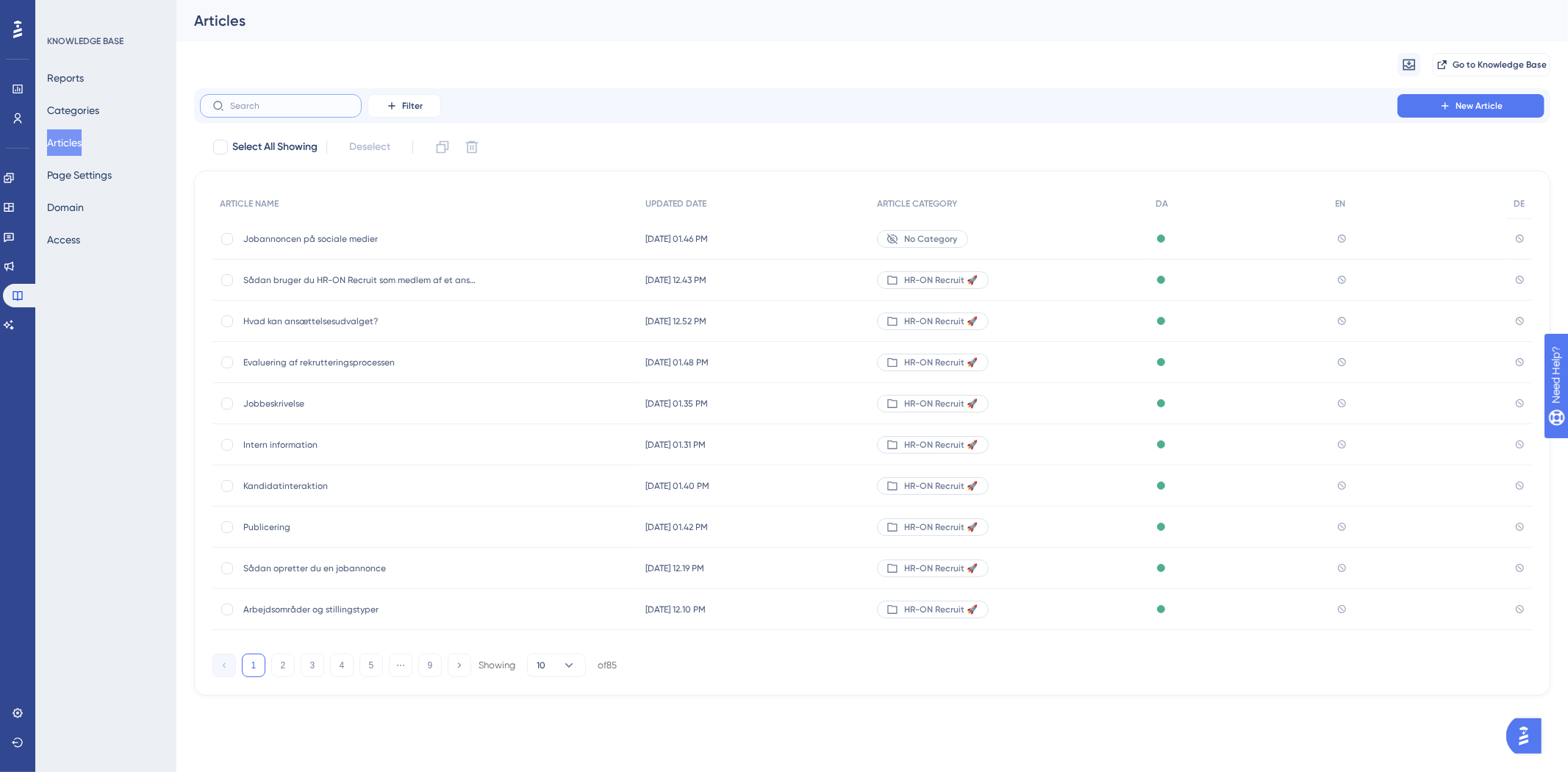
click at [313, 112] on label at bounding box center [281, 106] width 162 height 24
click at [313, 111] on input "text" at bounding box center [290, 106] width 119 height 10
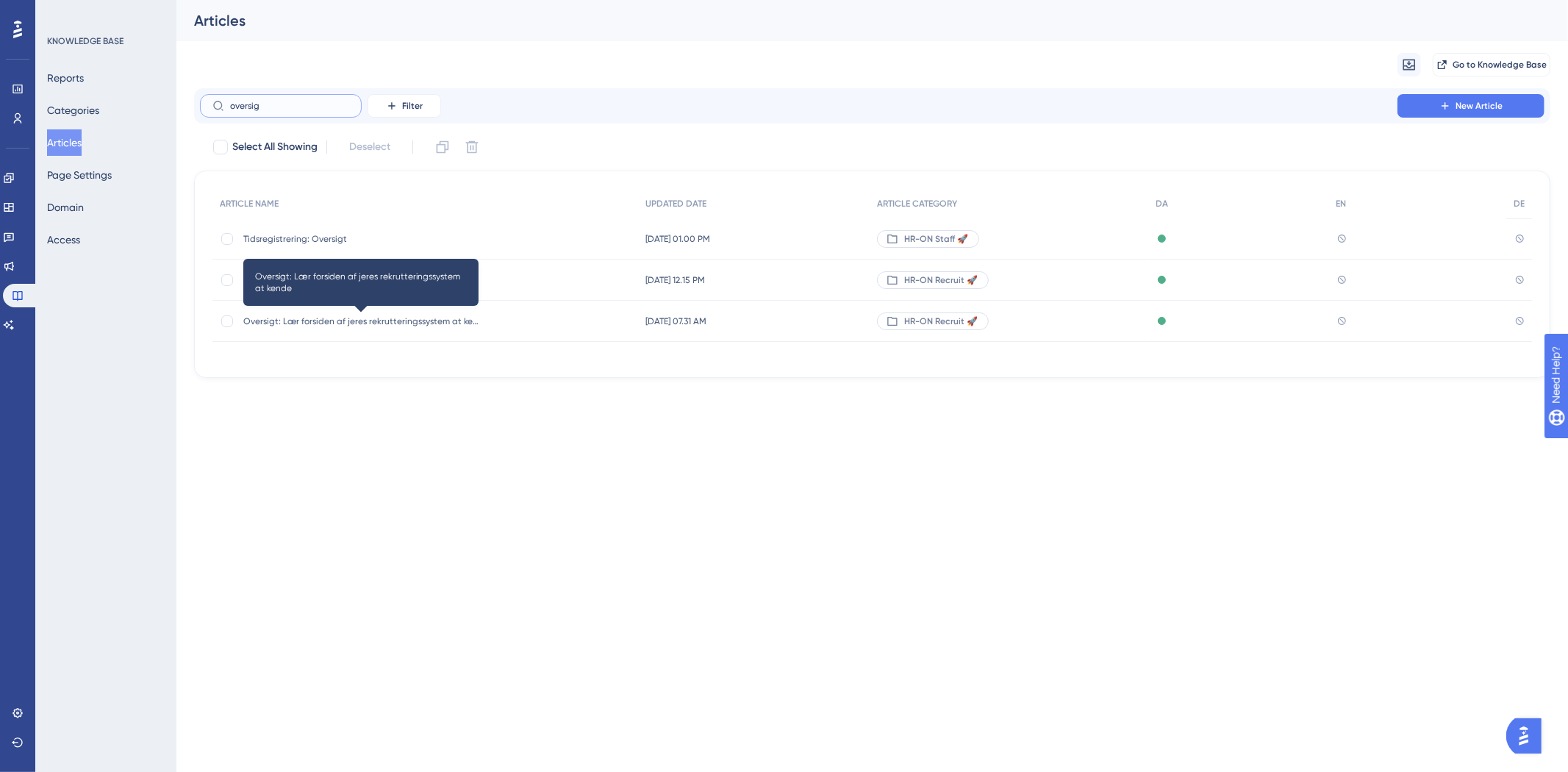
type input "oversig"
click at [387, 325] on span "Oversigt: Lær forsiden af jeres rekrutteringssystem at kende" at bounding box center [361, 322] width 235 height 12
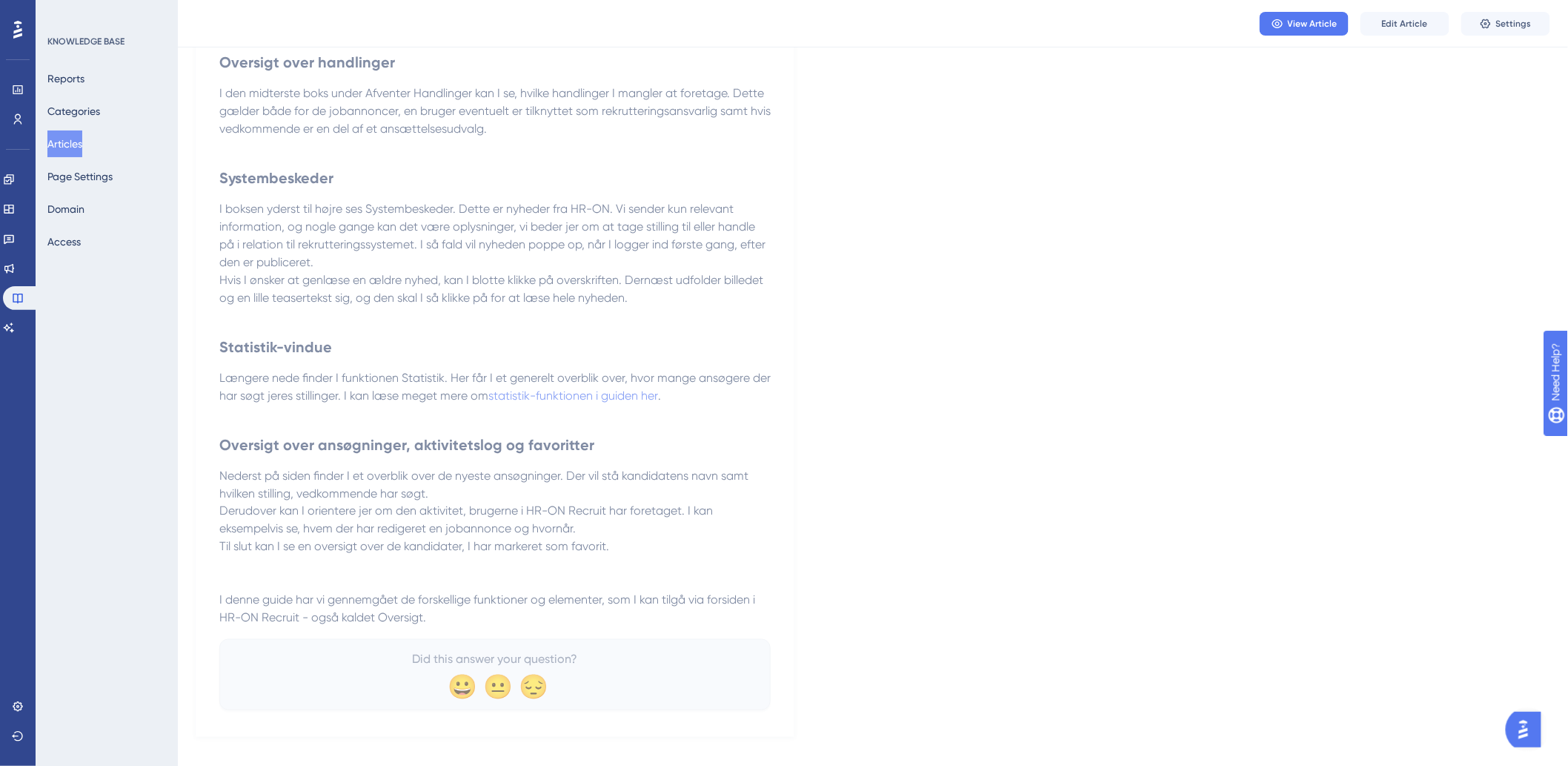
scroll to position [700, 0]
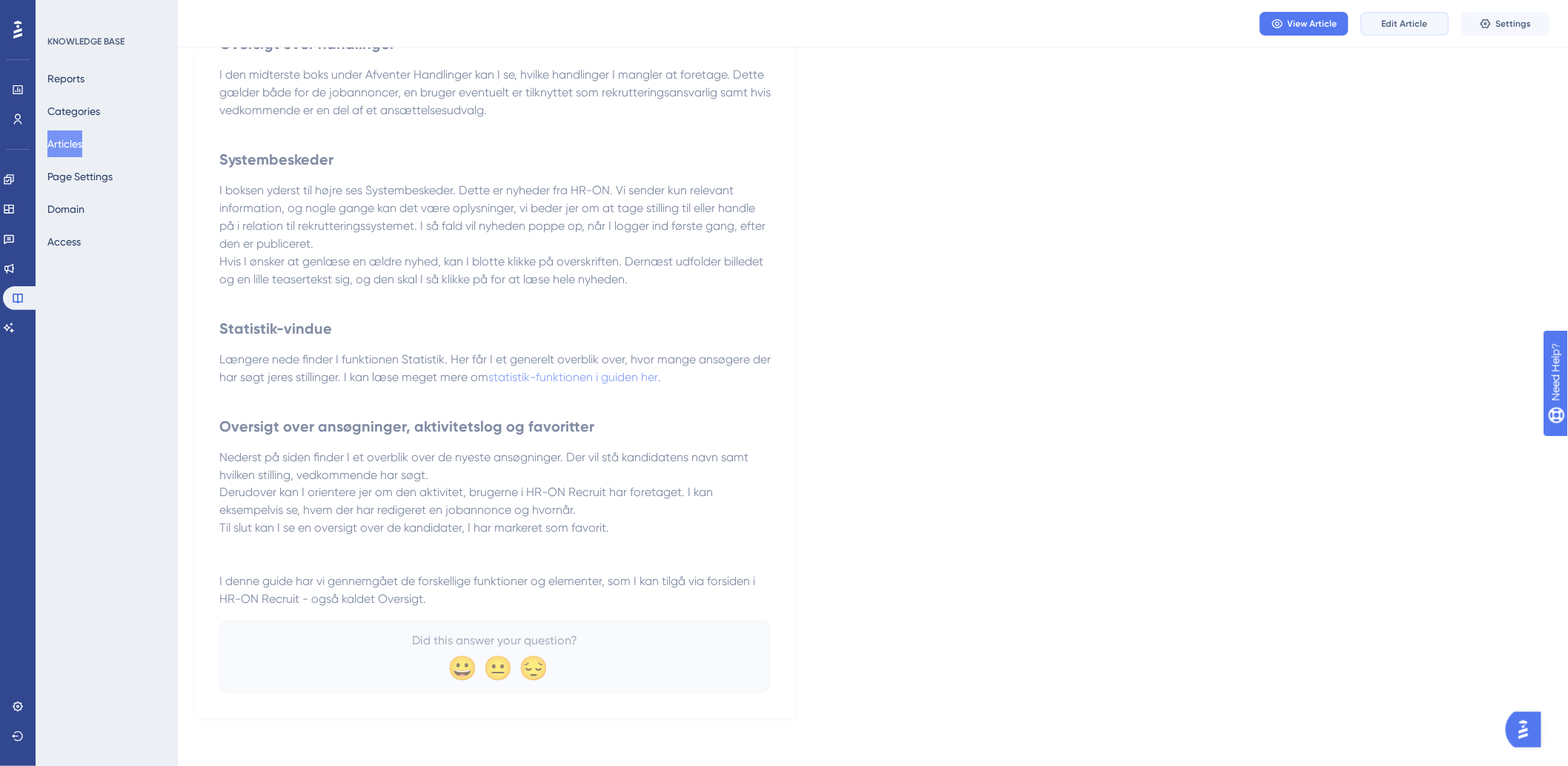
click at [1394, 21] on span "Edit Article" at bounding box center [1404, 24] width 46 height 12
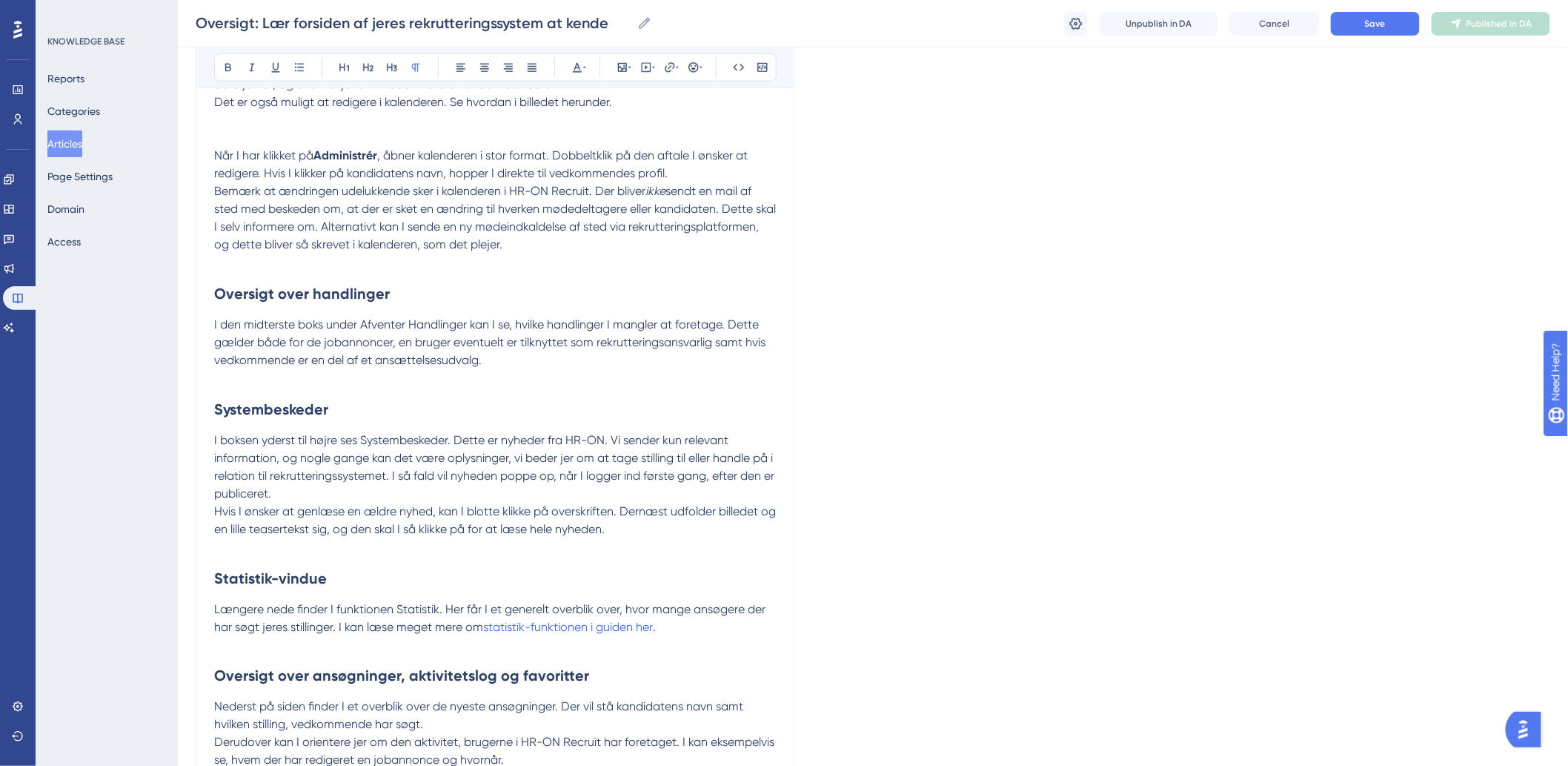
scroll to position [524, 0]
drag, startPoint x: 658, startPoint y: 633, endPoint x: 486, endPoint y: 632, distance: 172.0
click at [486, 632] on p "Længere nede finder I funktionen Statistik. Her får I et generelt overblik over…" at bounding box center [495, 618] width 562 height 35
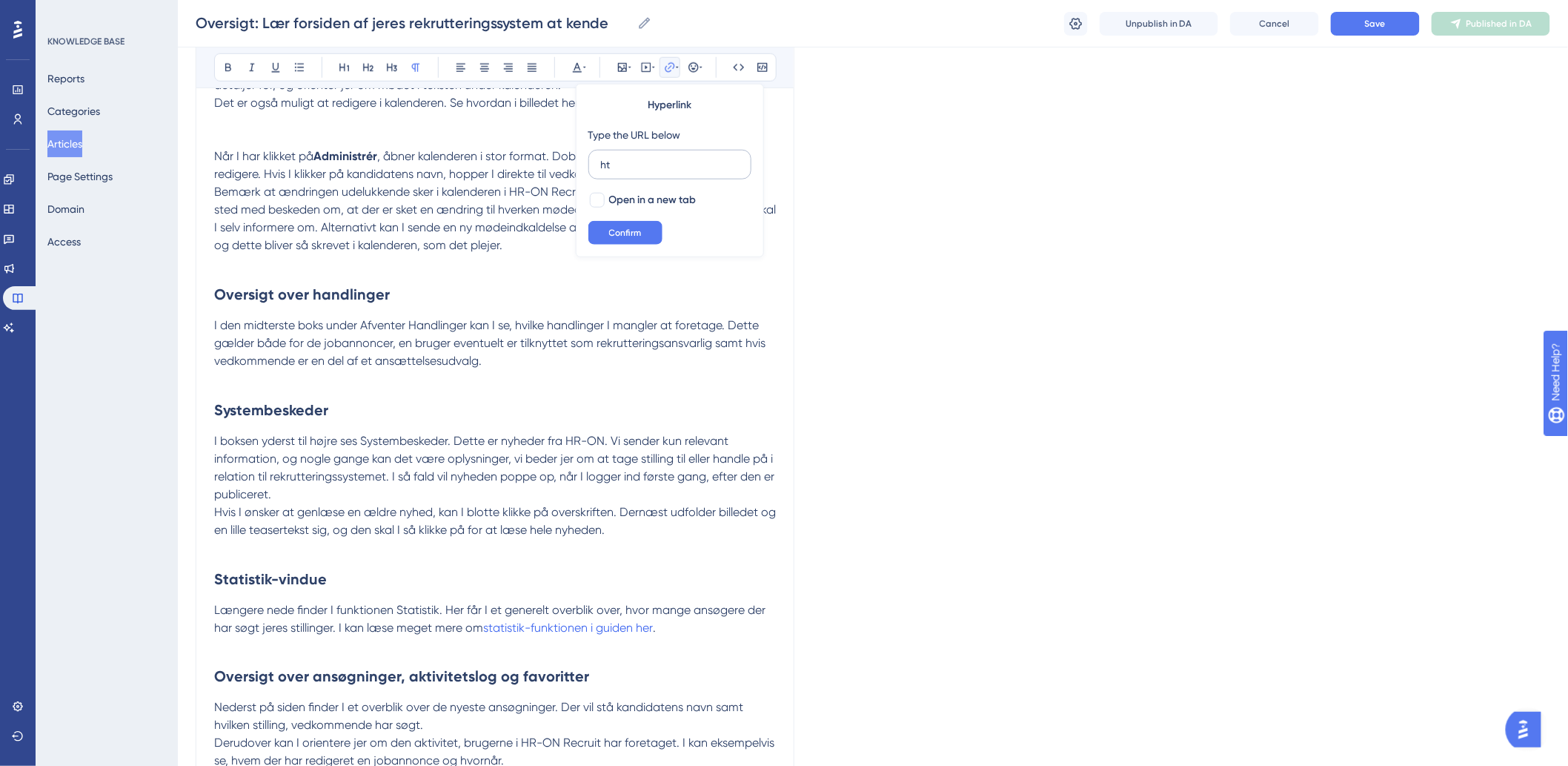
type input "h"
type input "[URL][DOMAIN_NAME]"
click at [597, 191] on div at bounding box center [597, 199] width 18 height 18
checkbox input "true"
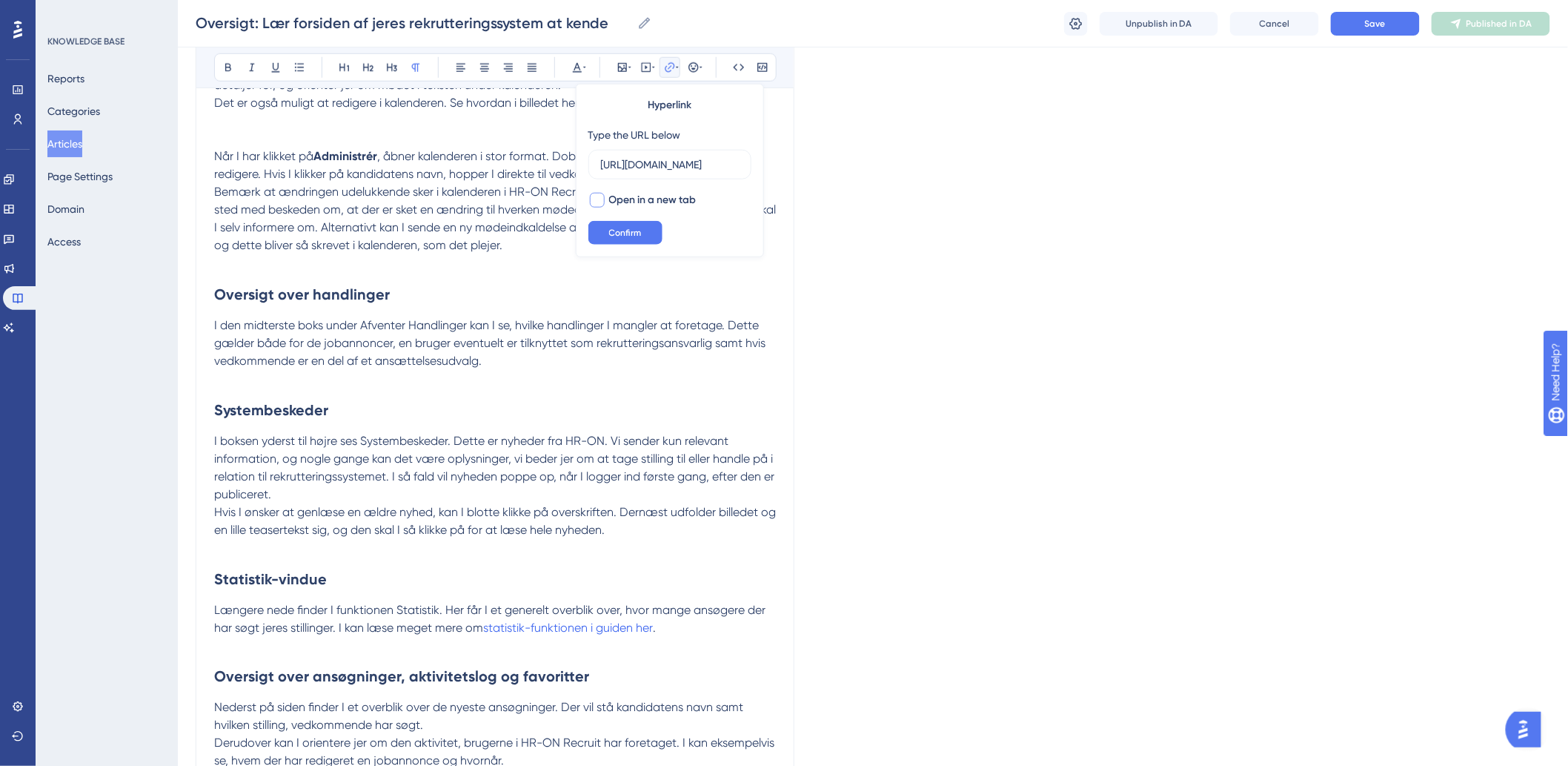
scroll to position [0, 0]
click at [619, 235] on span "Confirm" at bounding box center [625, 233] width 33 height 12
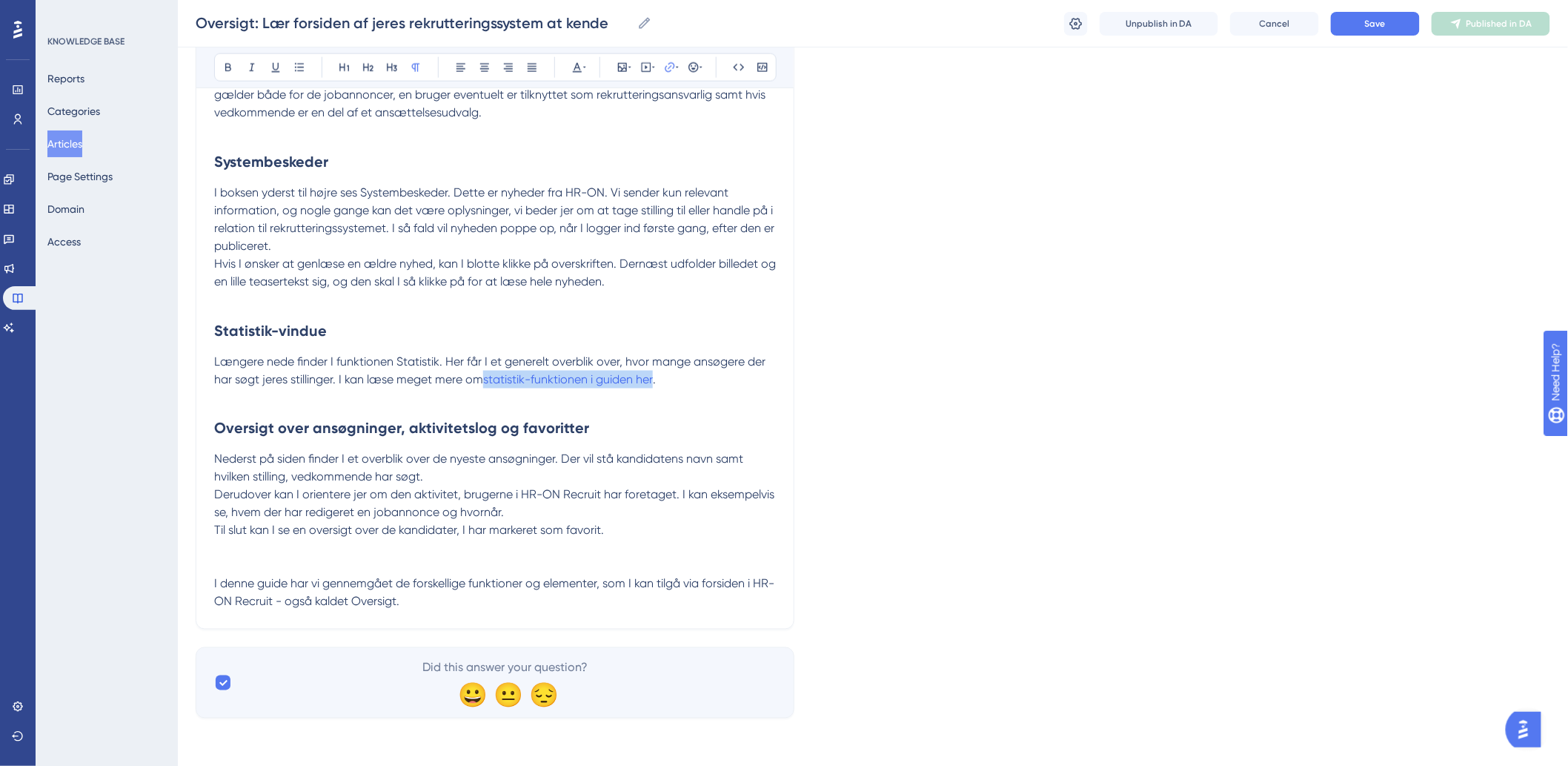
scroll to position [776, 0]
click at [531, 487] on p "Derudover kan I orientere jer om den aktivitet, brugerne i HR-ON Recruit har fo…" at bounding box center [495, 504] width 562 height 35
click at [1388, 31] on button "Save" at bounding box center [1375, 24] width 88 height 24
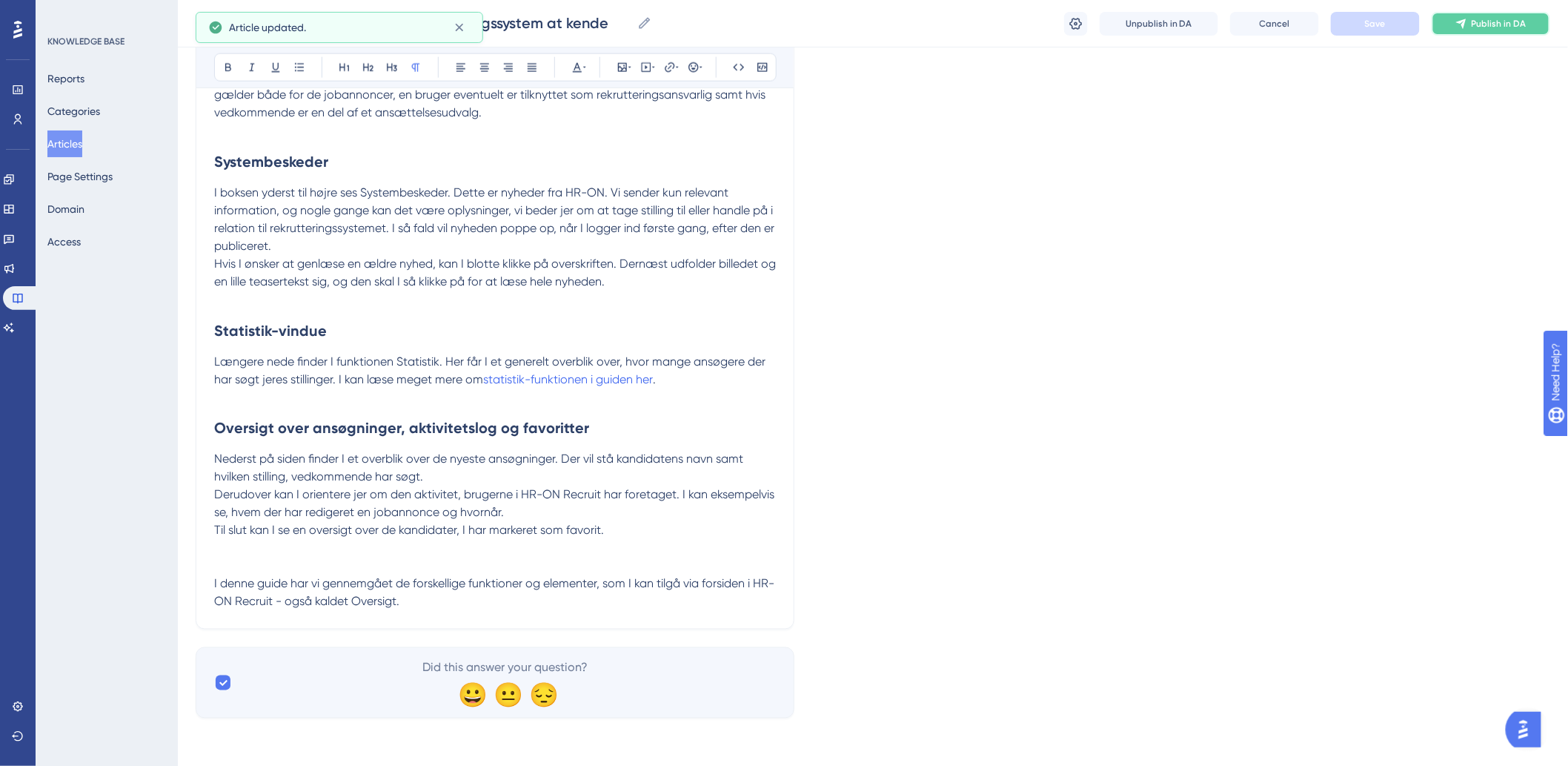
click at [1507, 23] on span "Publish in DA" at bounding box center [1499, 24] width 55 height 12
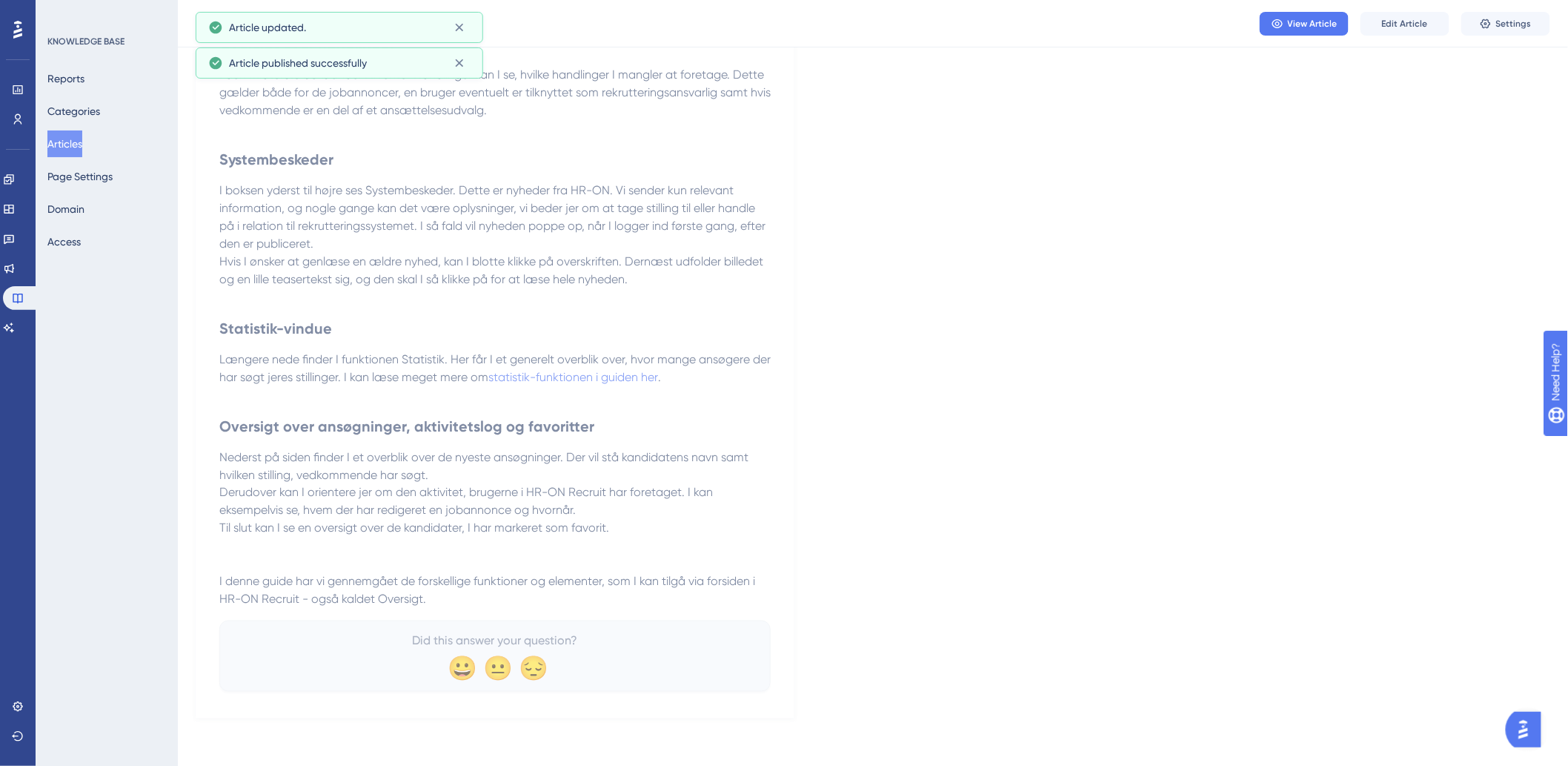
drag, startPoint x: 864, startPoint y: 478, endPoint x: 675, endPoint y: 530, distance: 196.0
click at [864, 478] on div "Language Danish (Default) Oversigt: Lær forsiden af jeres rekrutteringssystem a…" at bounding box center [873, 58] width 1354 height 1320
click at [1396, 40] on div "View Article Edit Article Settings" at bounding box center [873, 23] width 1390 height 47
click at [1403, 23] on span "Edit Article" at bounding box center [1404, 24] width 46 height 12
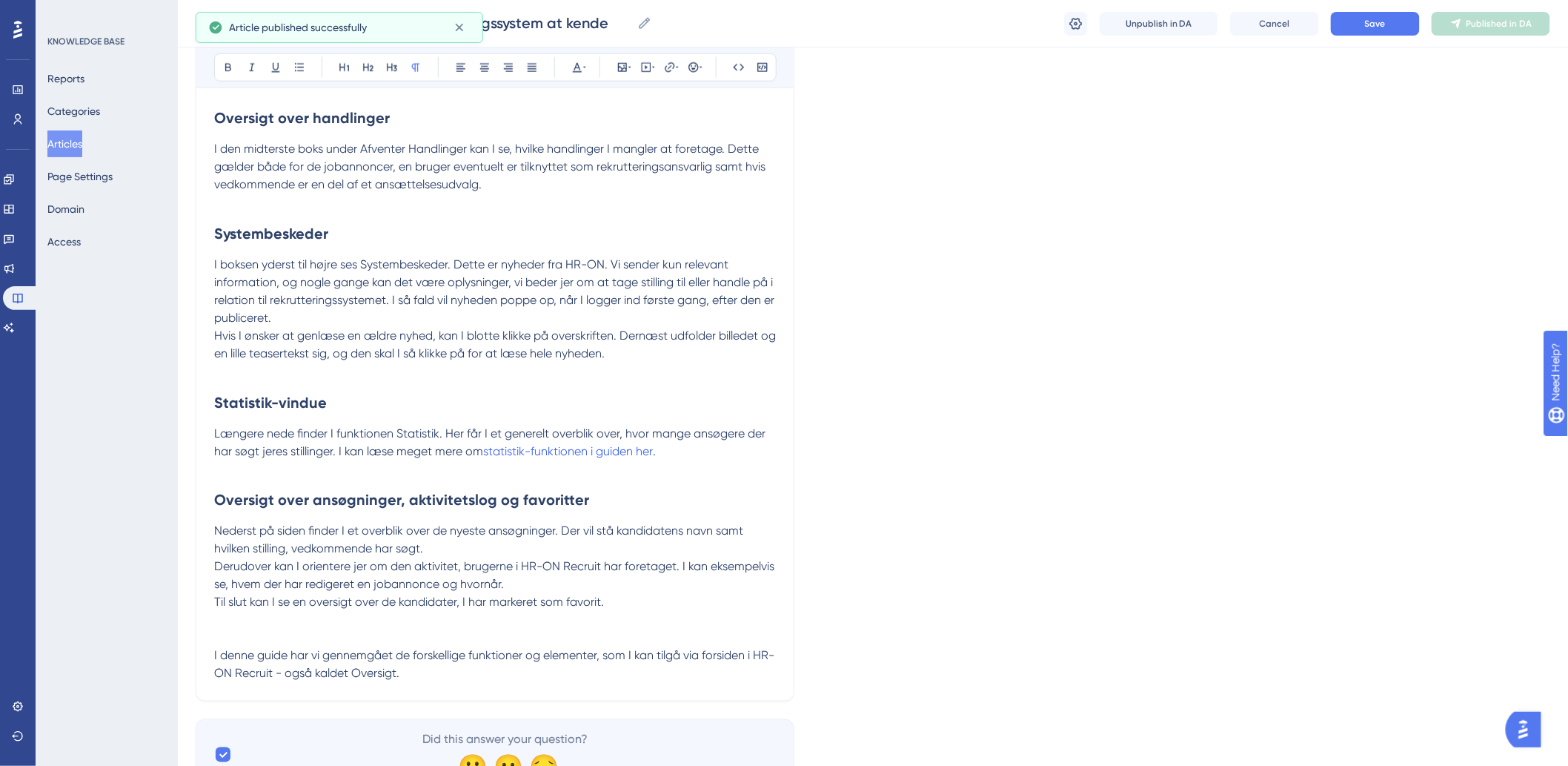
click at [477, 676] on p "I denne guide har vi gennemgået de forskellige funktioner og elementer, som I k…" at bounding box center [495, 665] width 562 height 35
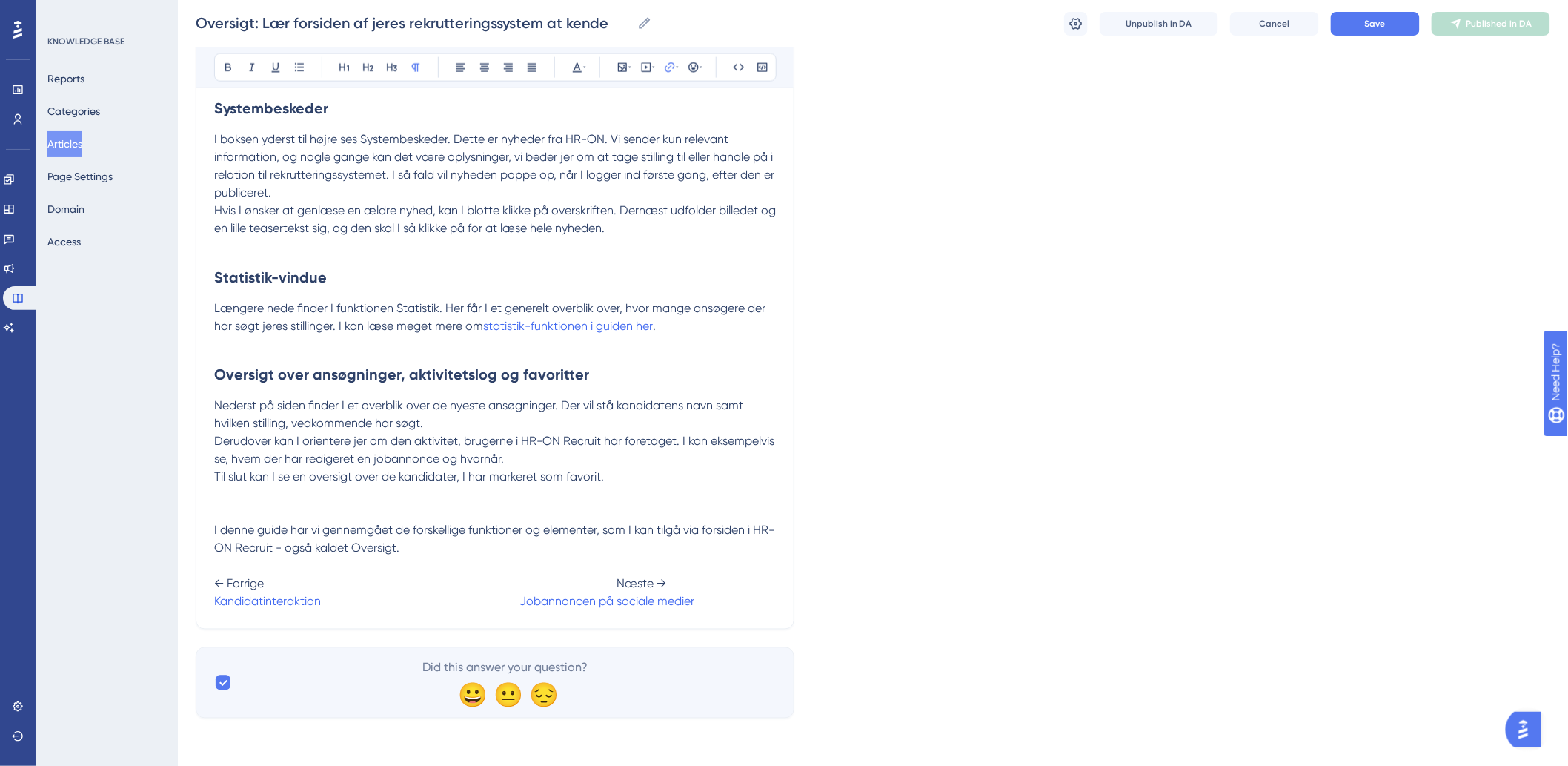
scroll to position [829, 0]
drag, startPoint x: 323, startPoint y: 606, endPoint x: 212, endPoint y: 610, distance: 111.1
click at [361, 590] on span "← Forrige Næste →" at bounding box center [440, 584] width 452 height 14
click at [337, 602] on span at bounding box center [419, 602] width 198 height 14
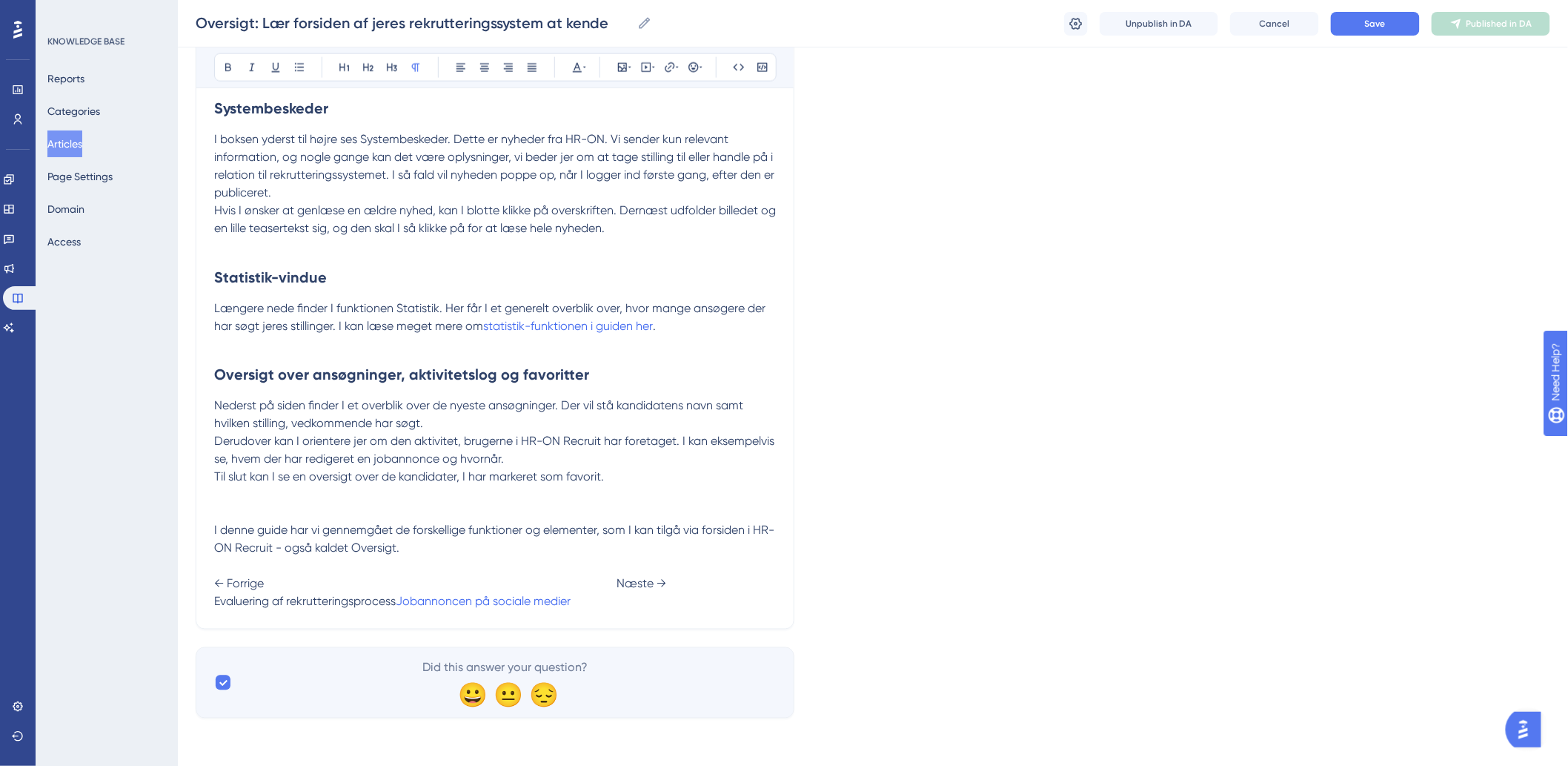
scroll to position [848, 0]
click at [584, 595] on span "Jobannoncen på sociale medier" at bounding box center [497, 602] width 175 height 14
click at [628, 445] on p "Derudover kan I orientere jer om den aktivitet, brugerne i HR-ON Recruit har fo…" at bounding box center [495, 450] width 562 height 35
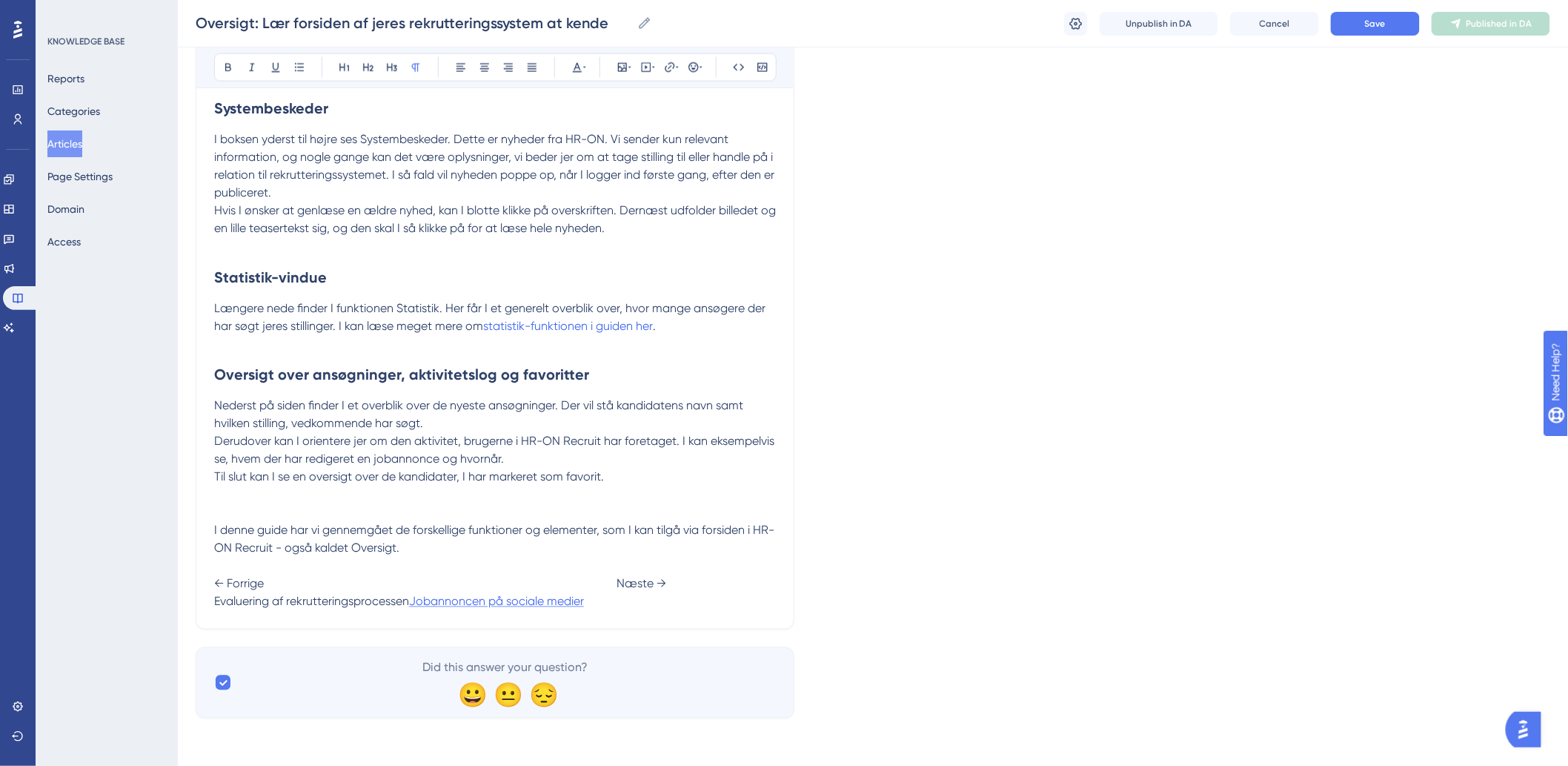
click at [584, 595] on span "Jobannoncen på sociale medier" at bounding box center [497, 602] width 175 height 14
click at [409, 595] on span "Evaluering af rekrutteringsprocessen" at bounding box center [311, 602] width 195 height 14
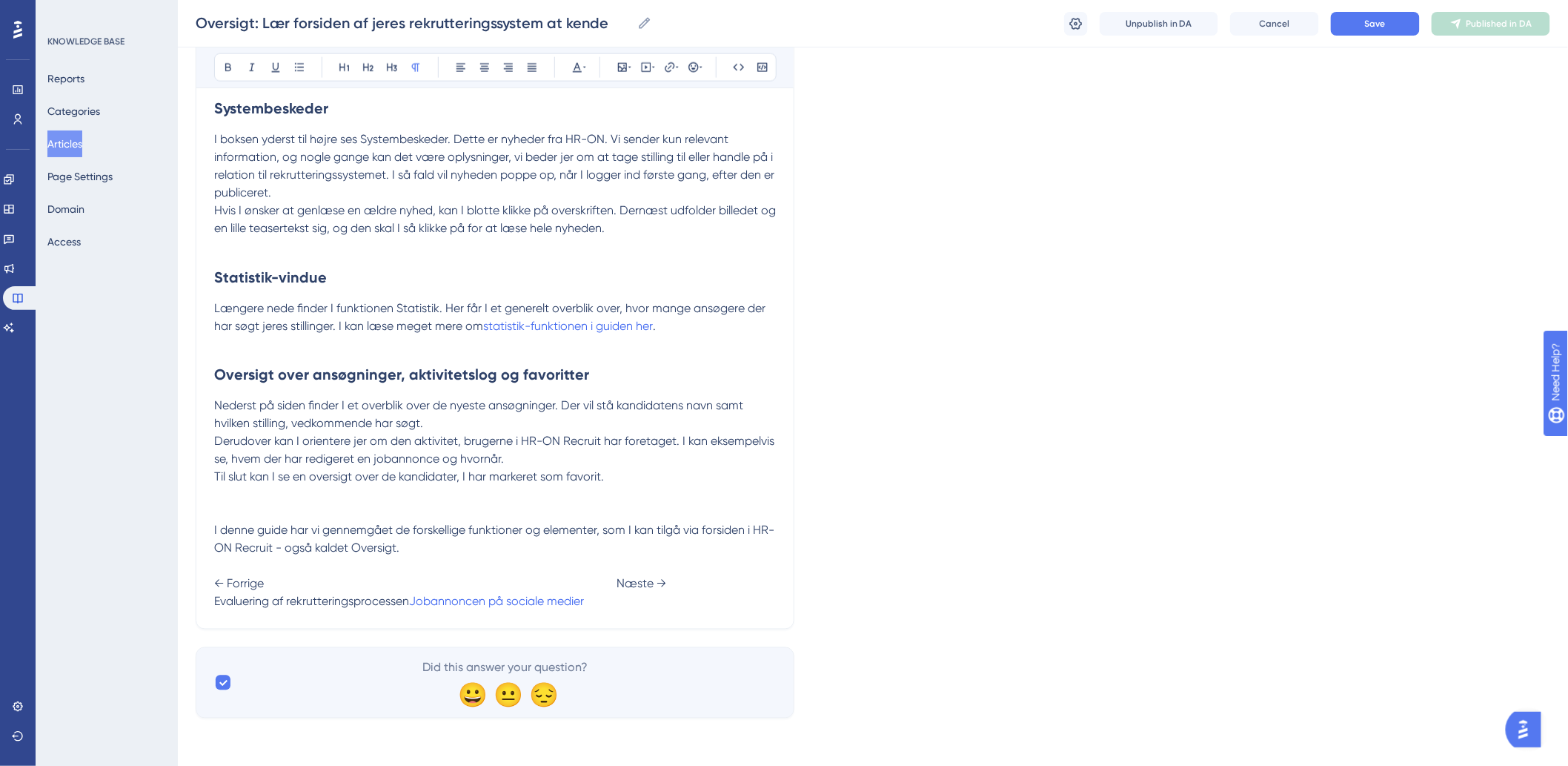
scroll to position [829, 0]
click at [699, 593] on p "I denne guide har vi gennemgået de forskellige funktioner og elementer, som I k…" at bounding box center [495, 566] width 562 height 89
drag, startPoint x: 685, startPoint y: 602, endPoint x: 557, endPoint y: 605, distance: 128.0
click at [557, 605] on p "I denne guide har vi gennemgået de forskellige funktioner og elementer, som I k…" at bounding box center [495, 566] width 562 height 89
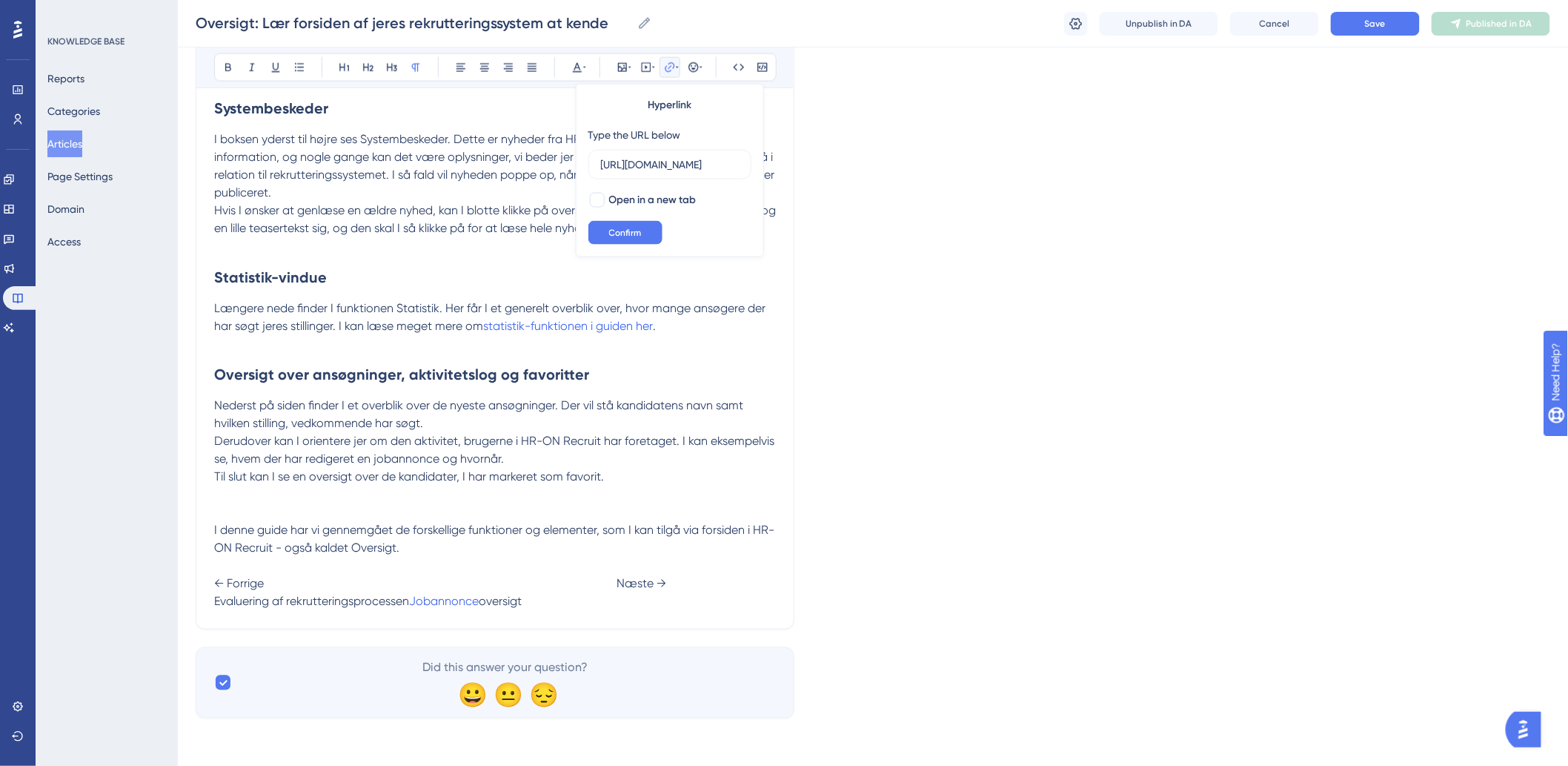
scroll to position [0, 0]
drag, startPoint x: 599, startPoint y: 163, endPoint x: 754, endPoint y: 173, distance: 155.3
click at [757, 175] on div "Hyperlink Type the URL below [URL][DOMAIN_NAME] Open in a new tab Confirm" at bounding box center [669, 170] width 188 height 174
drag, startPoint x: 656, startPoint y: 167, endPoint x: 977, endPoint y: 187, distance: 321.6
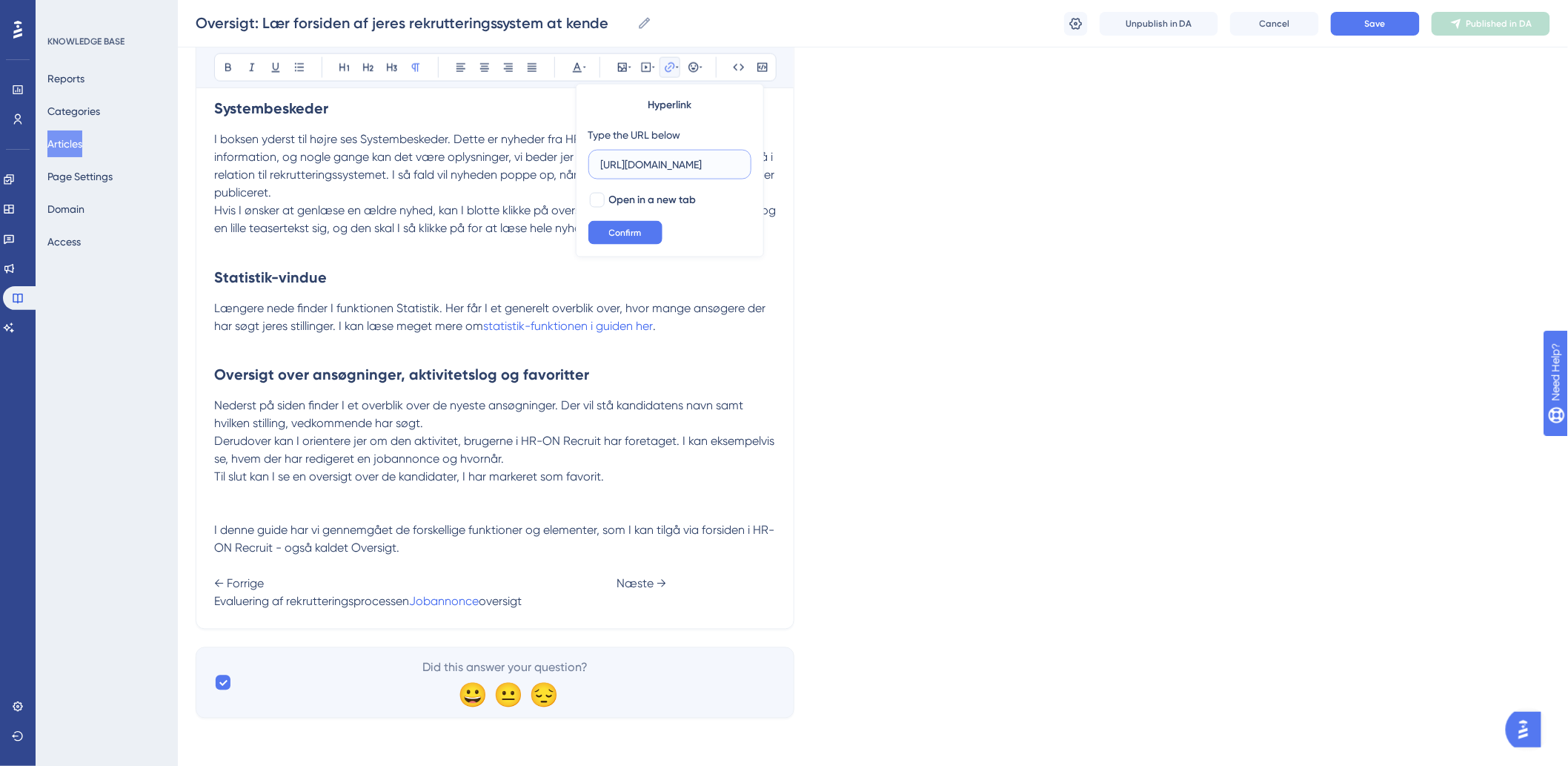
click at [675, 68] on icon at bounding box center [676, 68] width 3 height 12
type input "h"
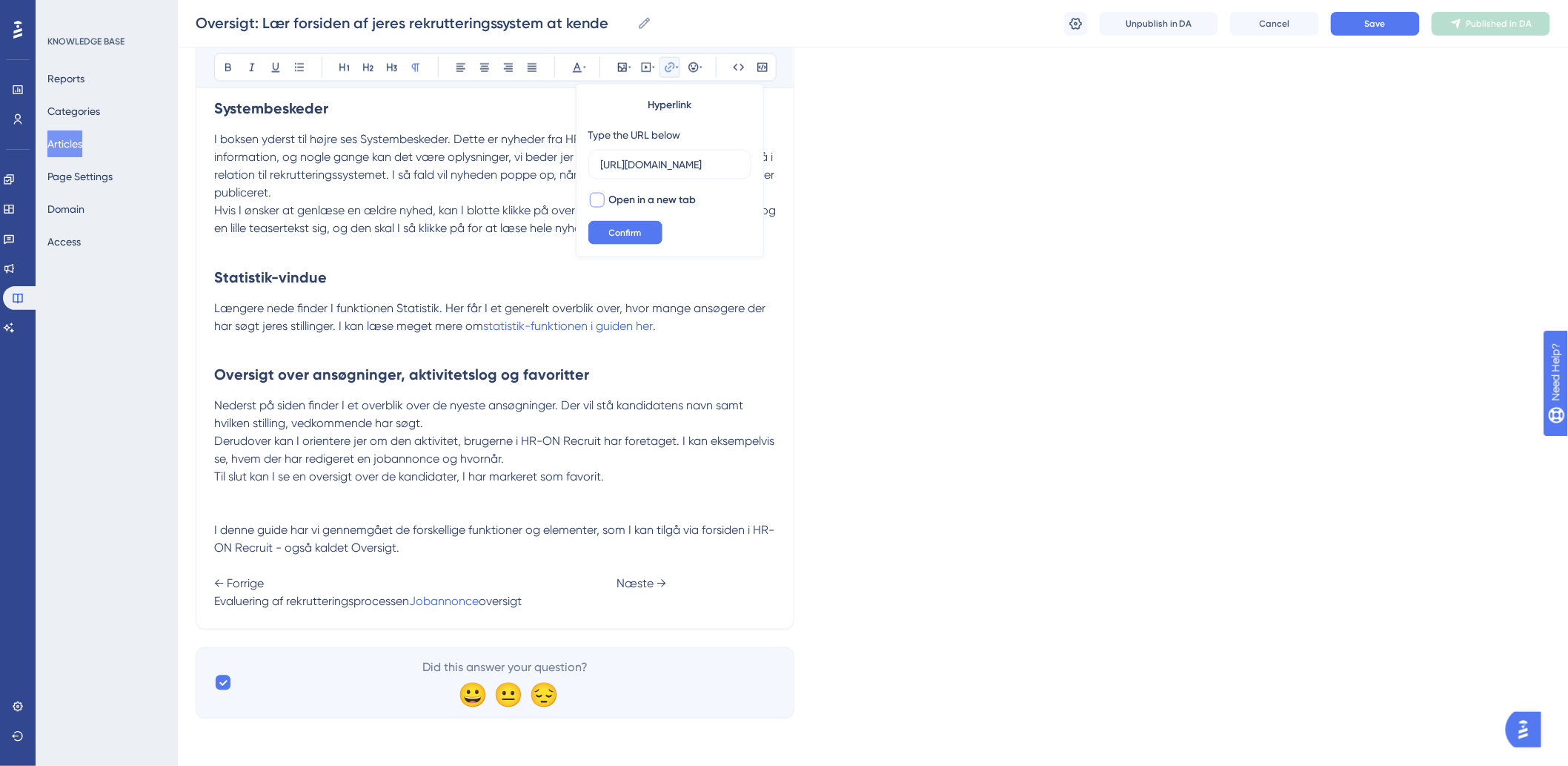
type input "[URL][DOMAIN_NAME]"
click at [596, 202] on div at bounding box center [596, 199] width 15 height 15
click at [595, 202] on icon at bounding box center [597, 200] width 9 height 12
checkbox input "false"
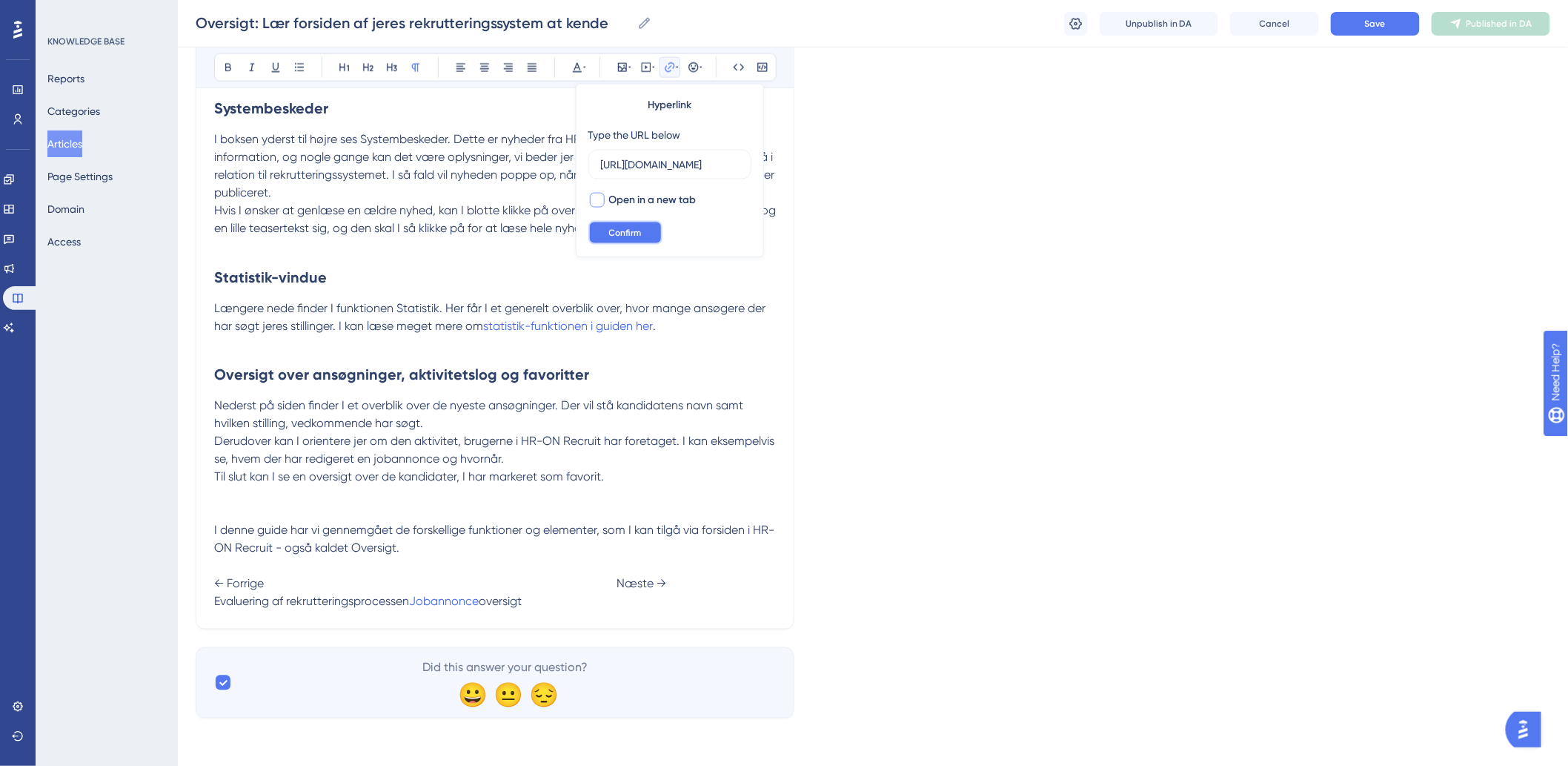
click at [610, 230] on span "Confirm" at bounding box center [625, 233] width 33 height 12
click at [583, 509] on p at bounding box center [495, 512] width 562 height 18
click at [409, 603] on span "Evaluering af rekrutteringsprocessen" at bounding box center [311, 602] width 195 height 14
click at [618, 472] on p "Til slut kan I se en oversigt over de kandidater, I har markeret som favorit." at bounding box center [495, 477] width 562 height 18
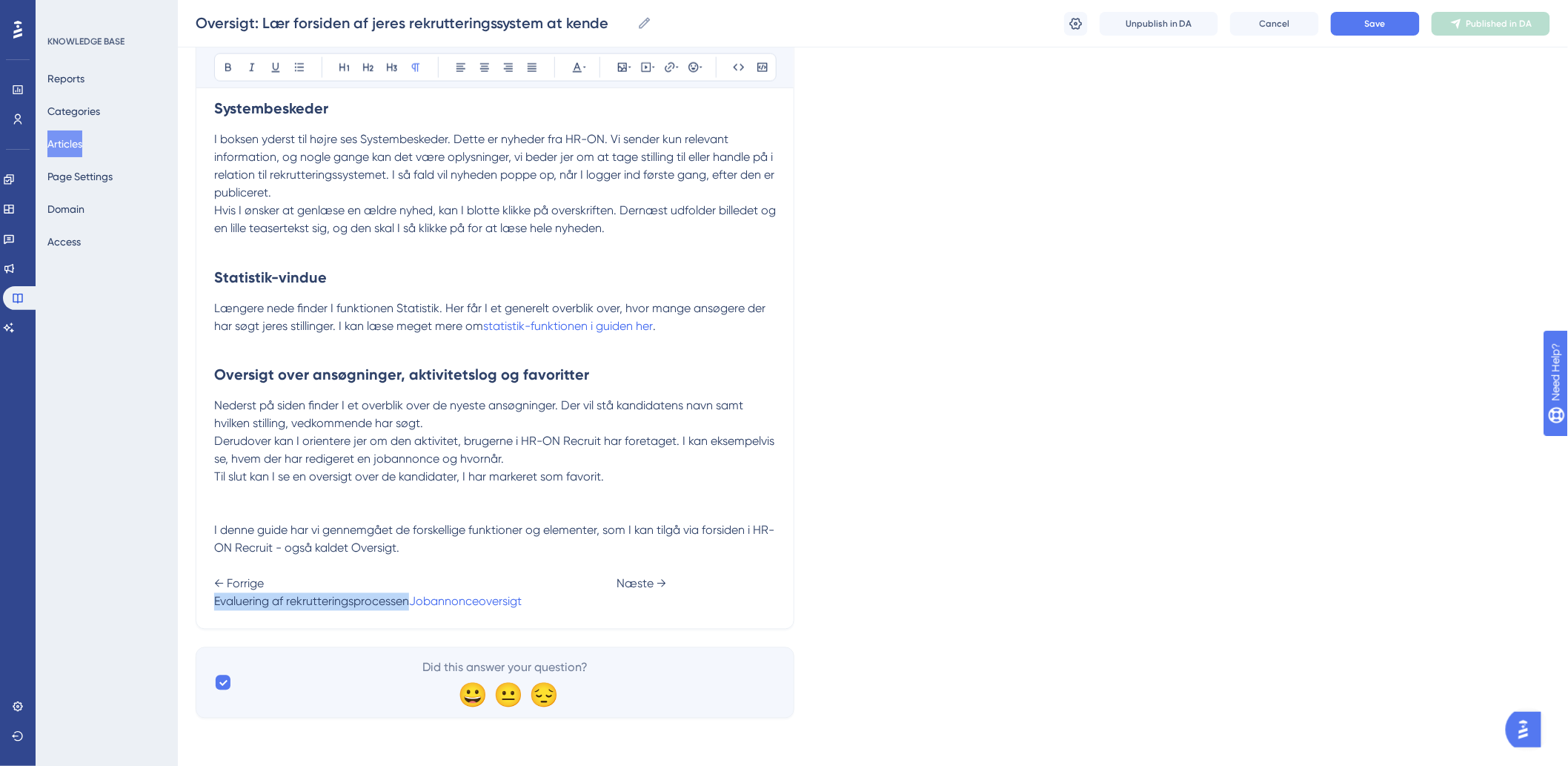
drag, startPoint x: 408, startPoint y: 604, endPoint x: 201, endPoint y: 626, distance: 208.2
click at [665, 70] on icon at bounding box center [669, 66] width 9 height 9
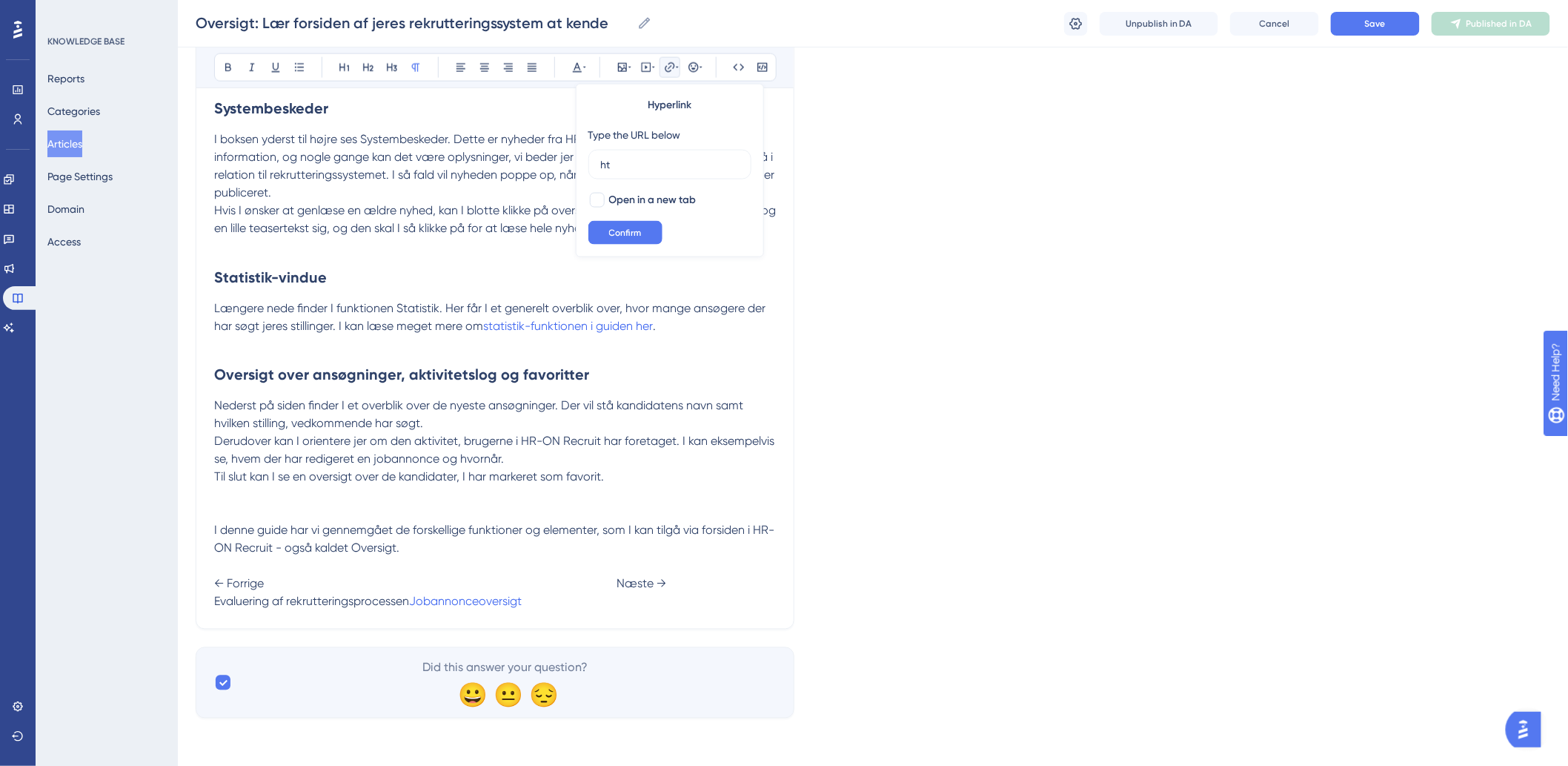
type input "h"
type input "[URL][DOMAIN_NAME]"
click at [611, 234] on span "Confirm" at bounding box center [625, 233] width 33 height 12
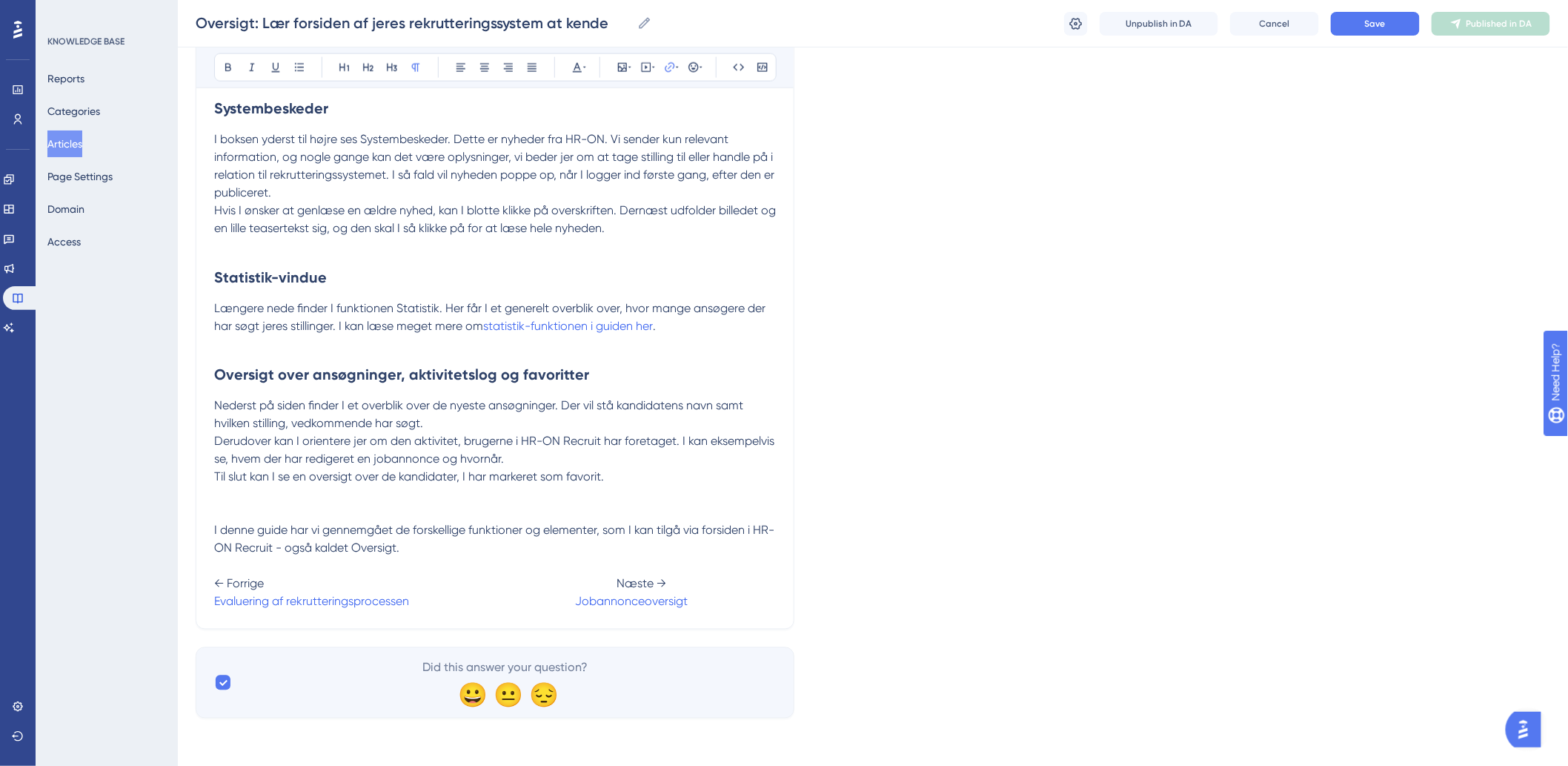
click at [406, 529] on span "I denne guide har vi gennemgået de forskellige funktioner og elementer, som I k…" at bounding box center [494, 539] width 560 height 32
click at [1369, 26] on span "Save" at bounding box center [1375, 24] width 21 height 12
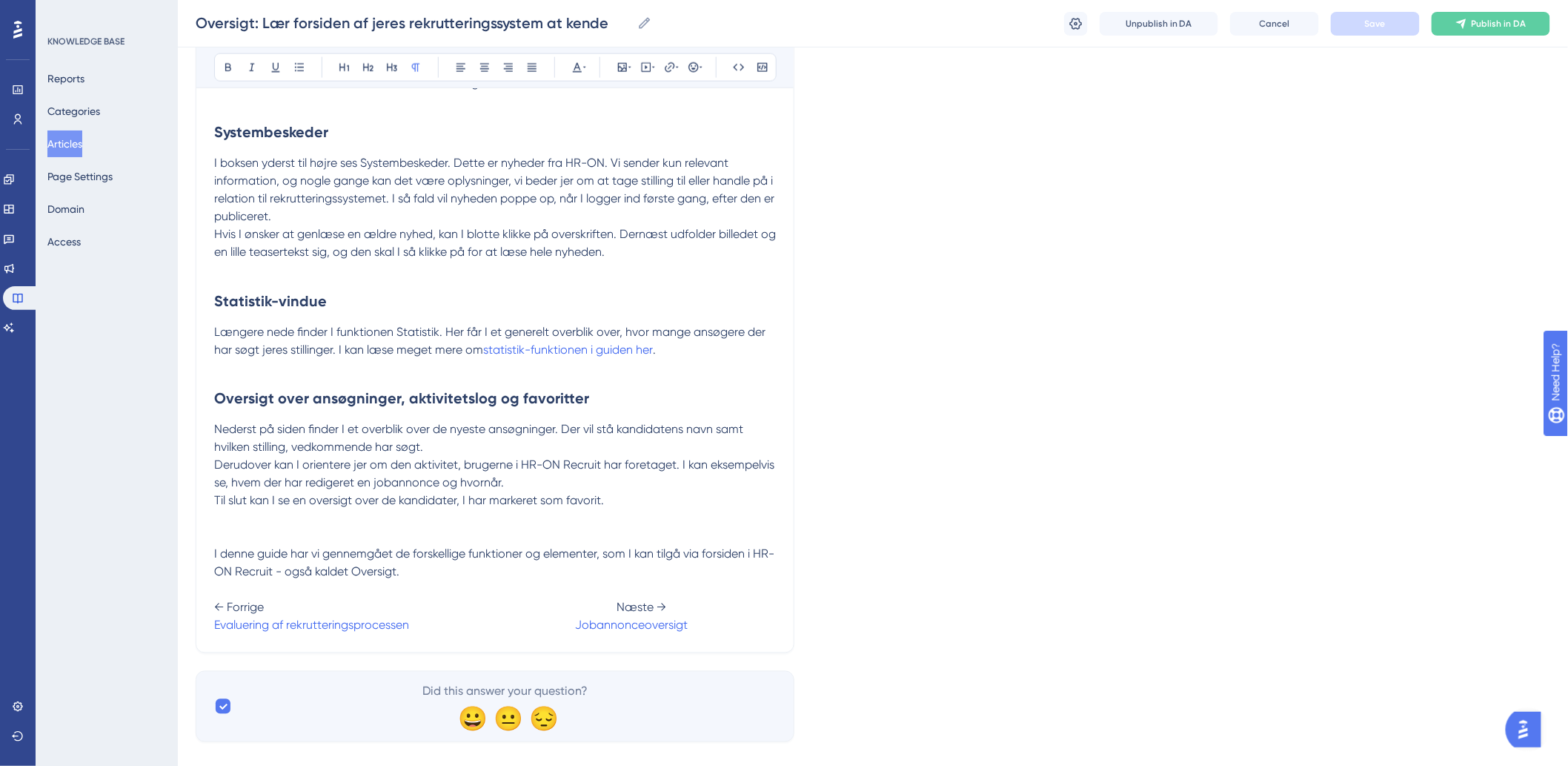
scroll to position [829, 0]
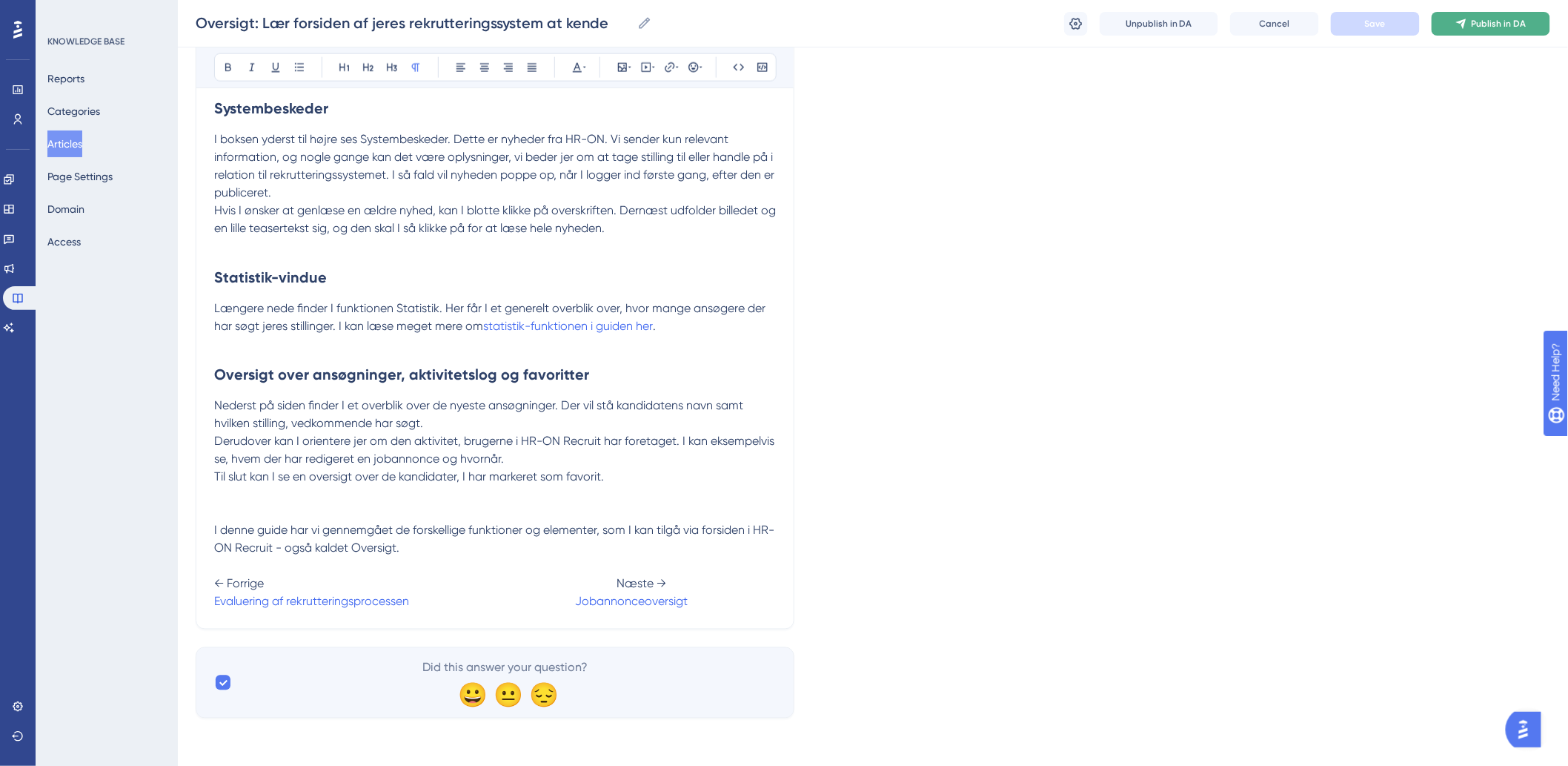
click at [1472, 19] on button "Publish in DA" at bounding box center [1491, 24] width 119 height 24
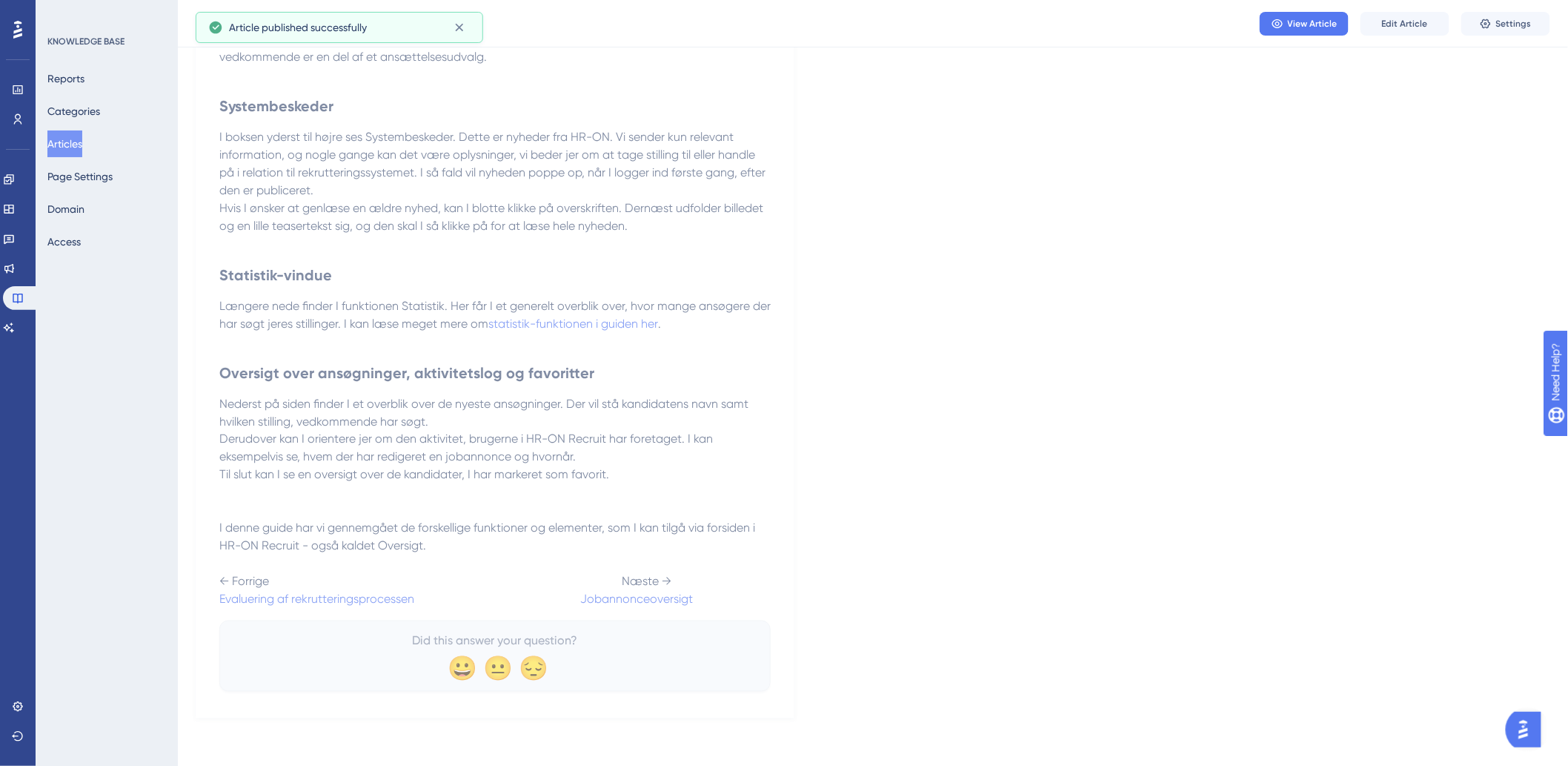
scroll to position [753, 0]
click at [72, 142] on button "Articles" at bounding box center [64, 144] width 35 height 27
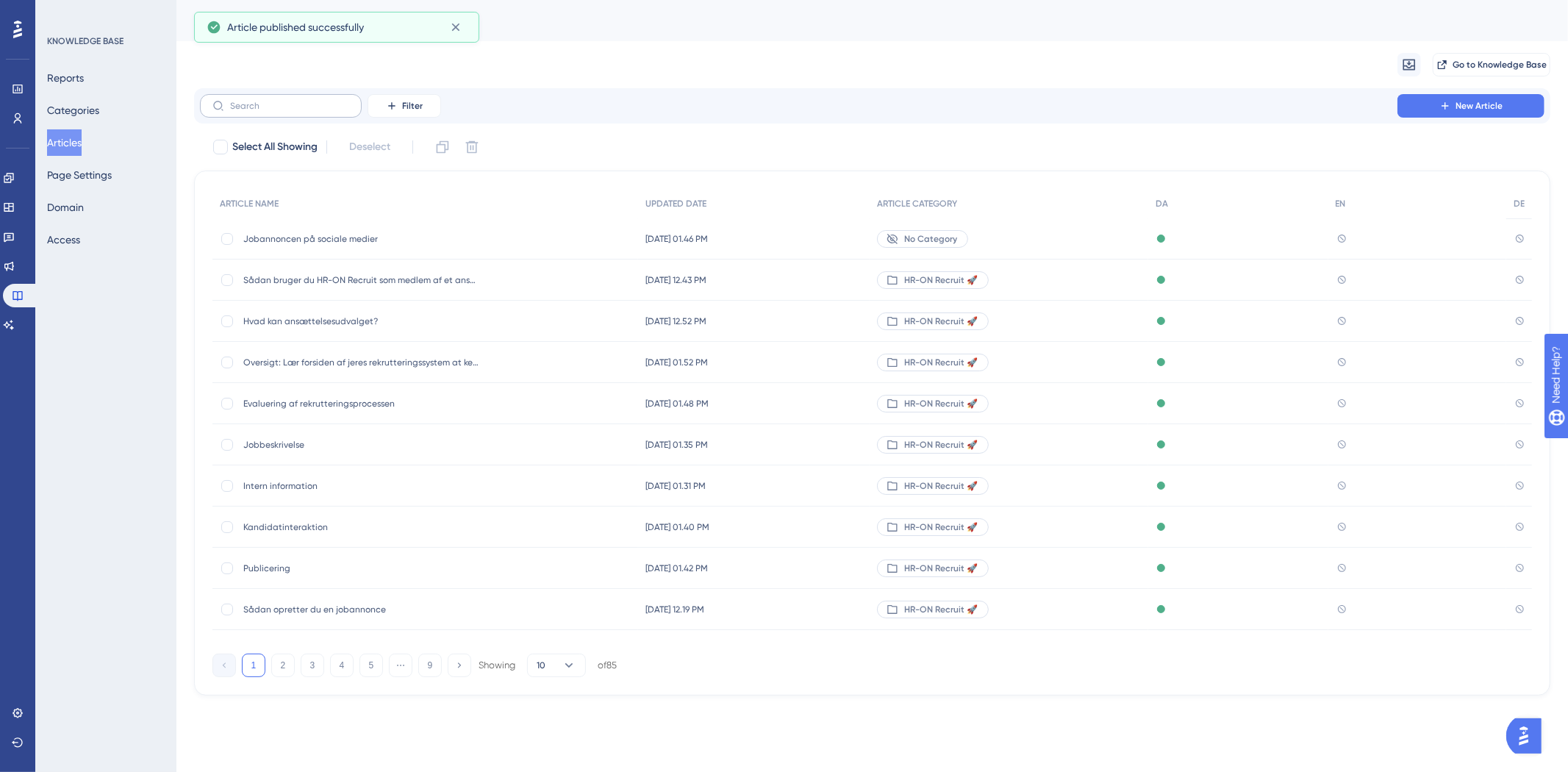
click at [278, 99] on label at bounding box center [281, 106] width 162 height 24
click at [278, 101] on input "text" at bounding box center [290, 106] width 119 height 10
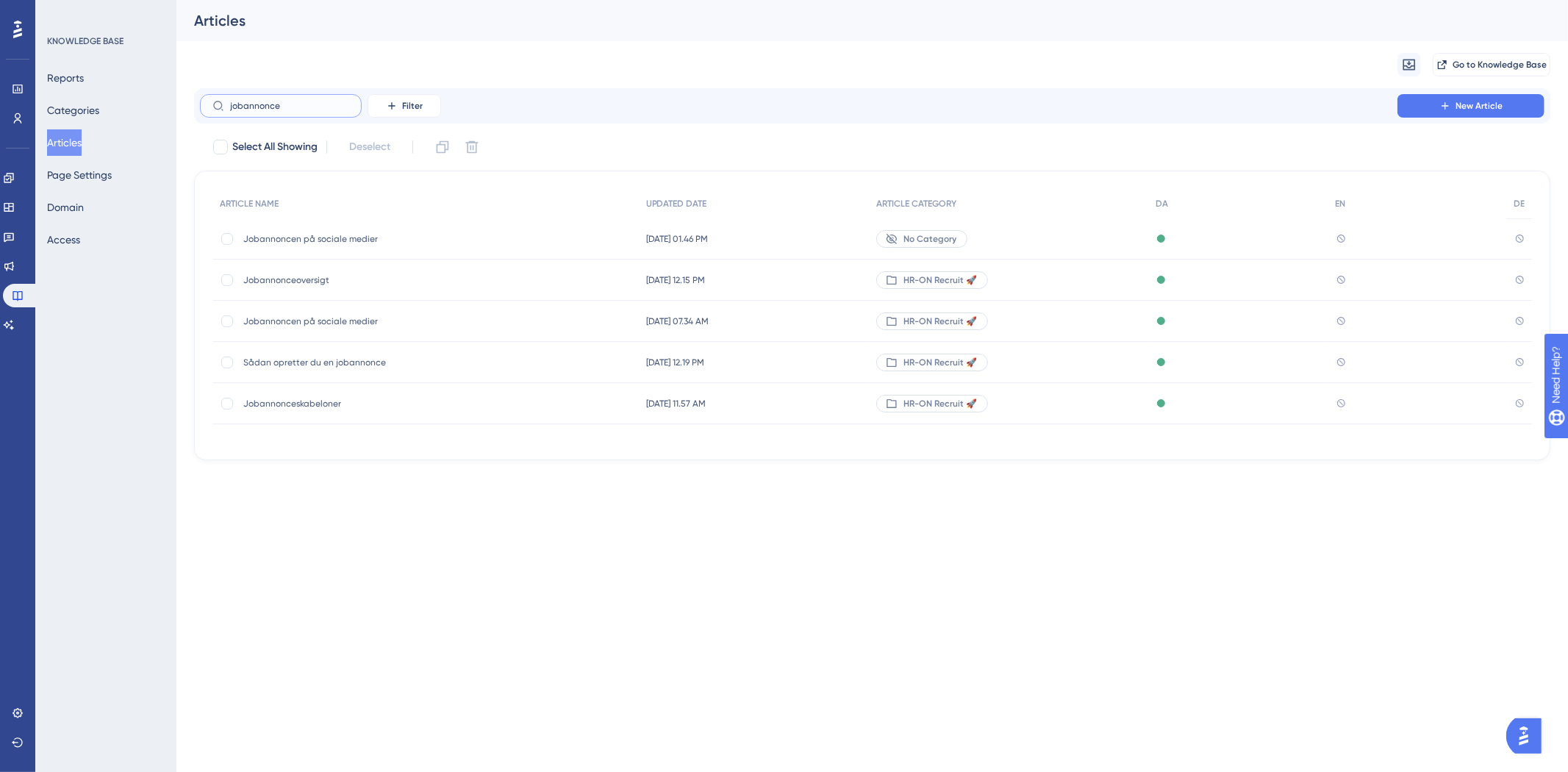
type input "jobannonce"
click at [303, 282] on span "Jobannonceoversigt" at bounding box center [361, 281] width 235 height 12
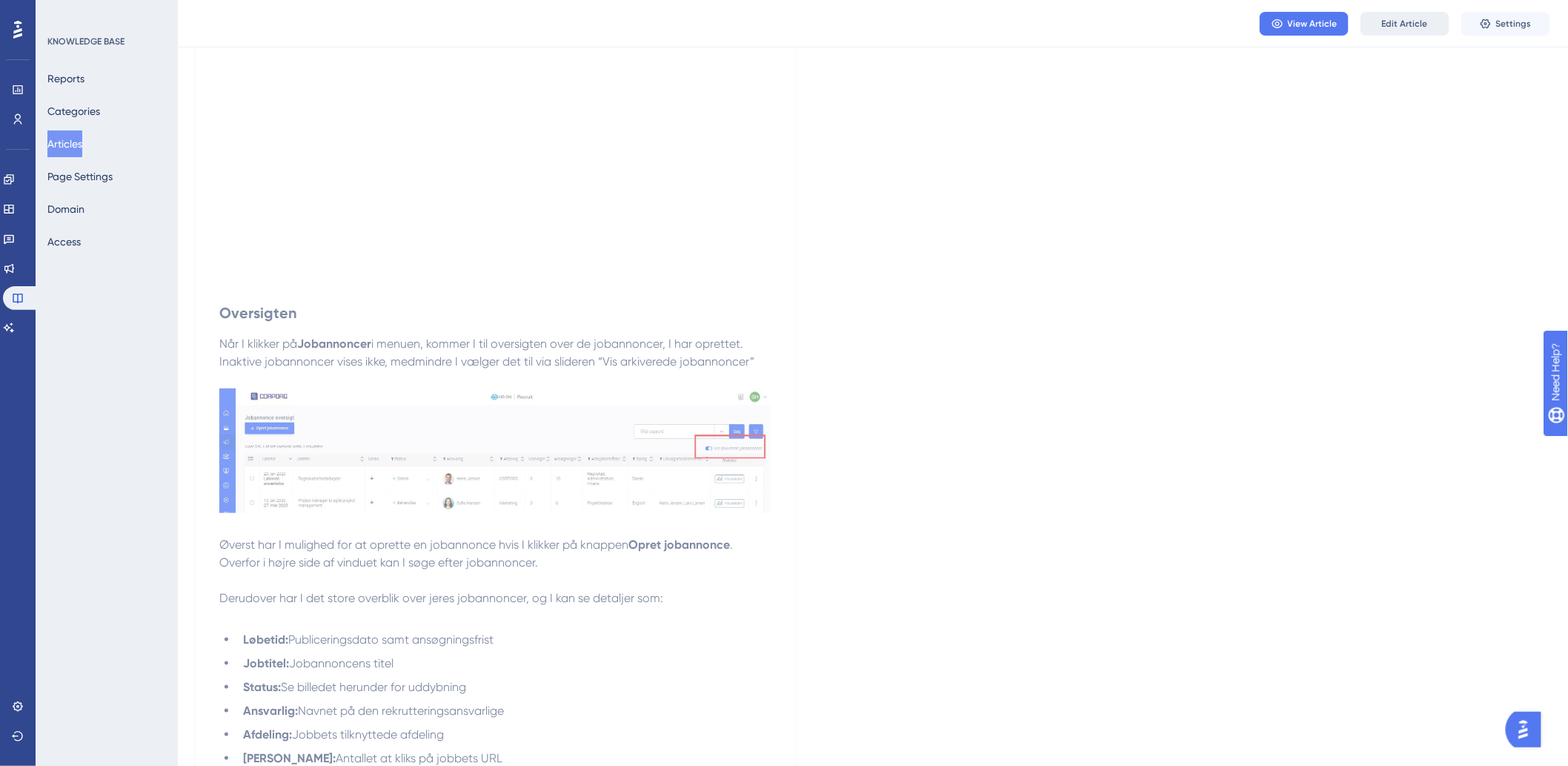
click at [1431, 23] on button "Edit Article" at bounding box center [1404, 24] width 88 height 24
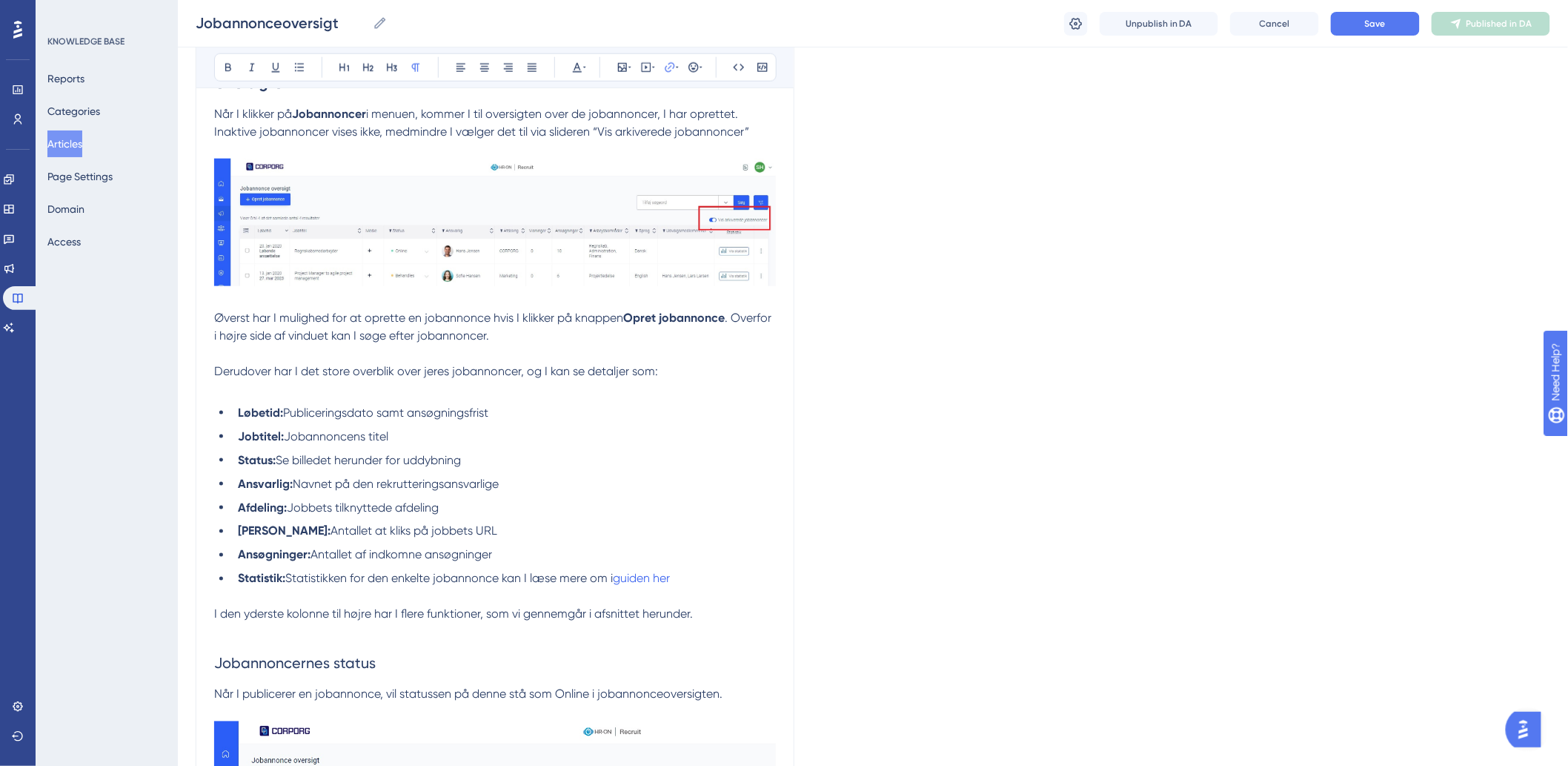
scroll to position [824, 0]
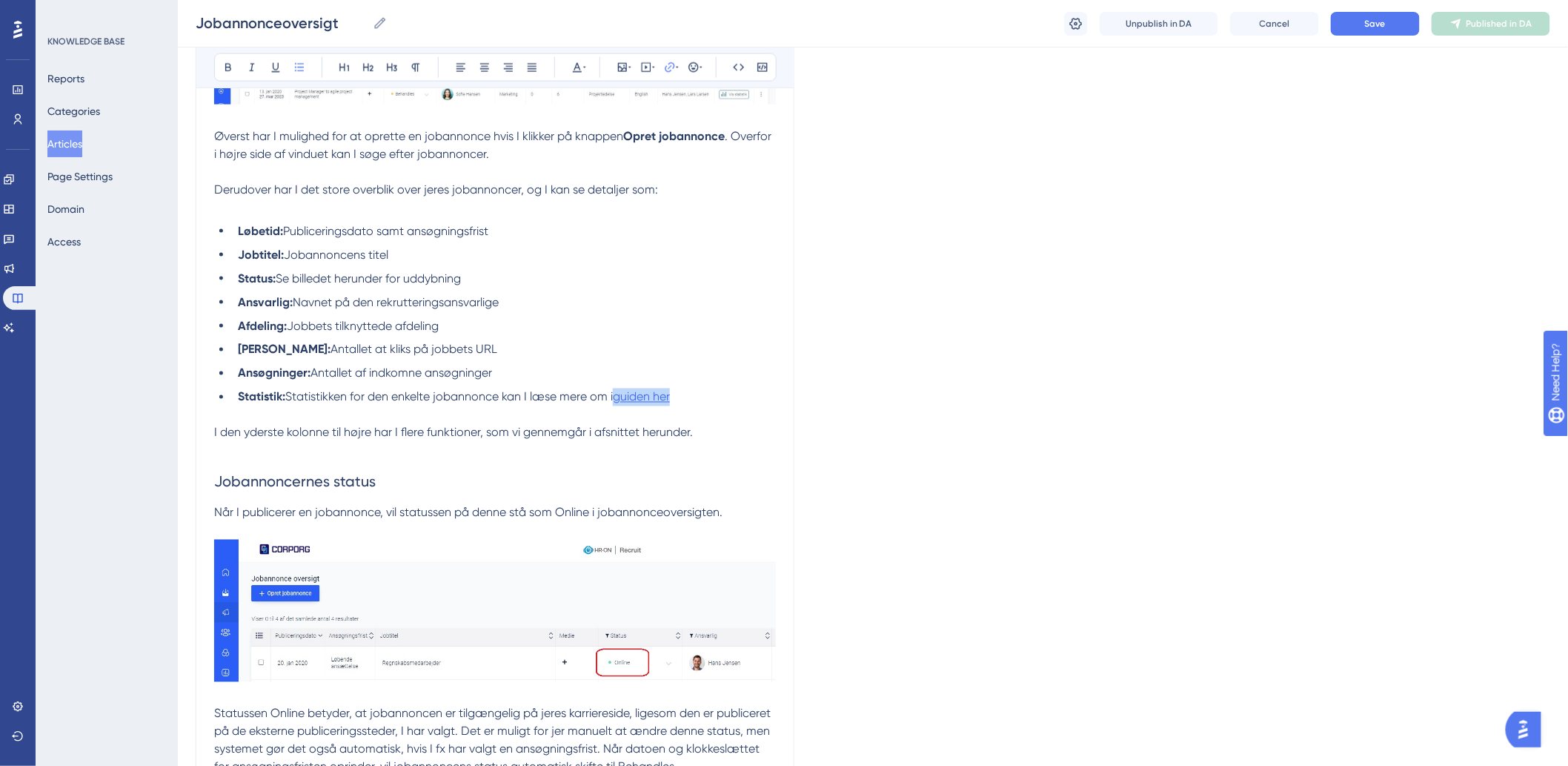
drag, startPoint x: 689, startPoint y: 402, endPoint x: 618, endPoint y: 396, distance: 71.3
click at [618, 396] on li "Statistik: Statistikken for den enkelte jobannonce kan I læse mere om i guiden …" at bounding box center [503, 397] width 544 height 18
type input "h"
type input "[URL][DOMAIN_NAME]"
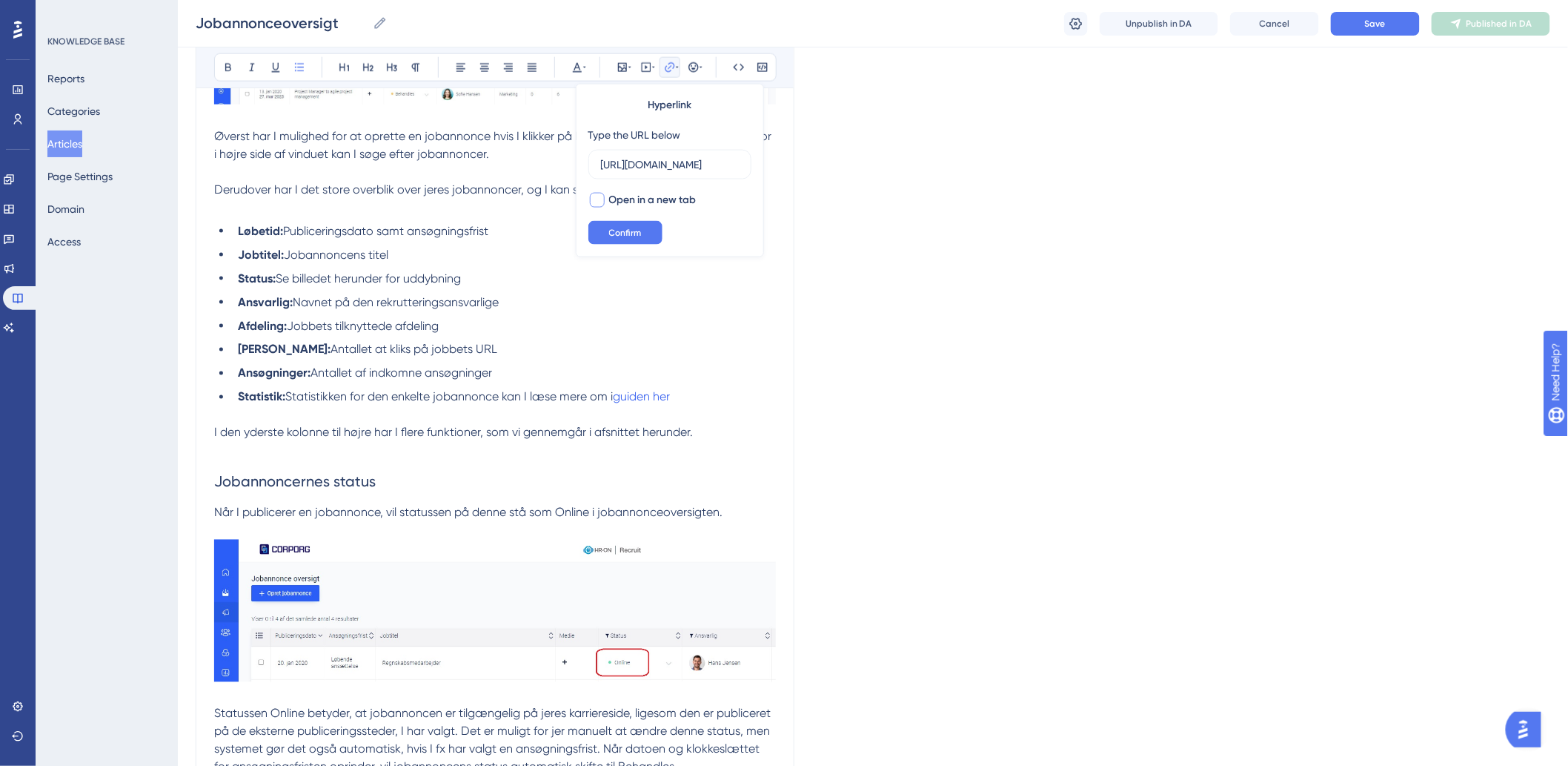
click at [601, 204] on div at bounding box center [596, 199] width 15 height 15
checkbox input "true"
click at [606, 235] on button "Confirm" at bounding box center [625, 233] width 74 height 24
click at [472, 378] on span "Antallet af indkomne ansøgninger" at bounding box center [400, 373] width 181 height 14
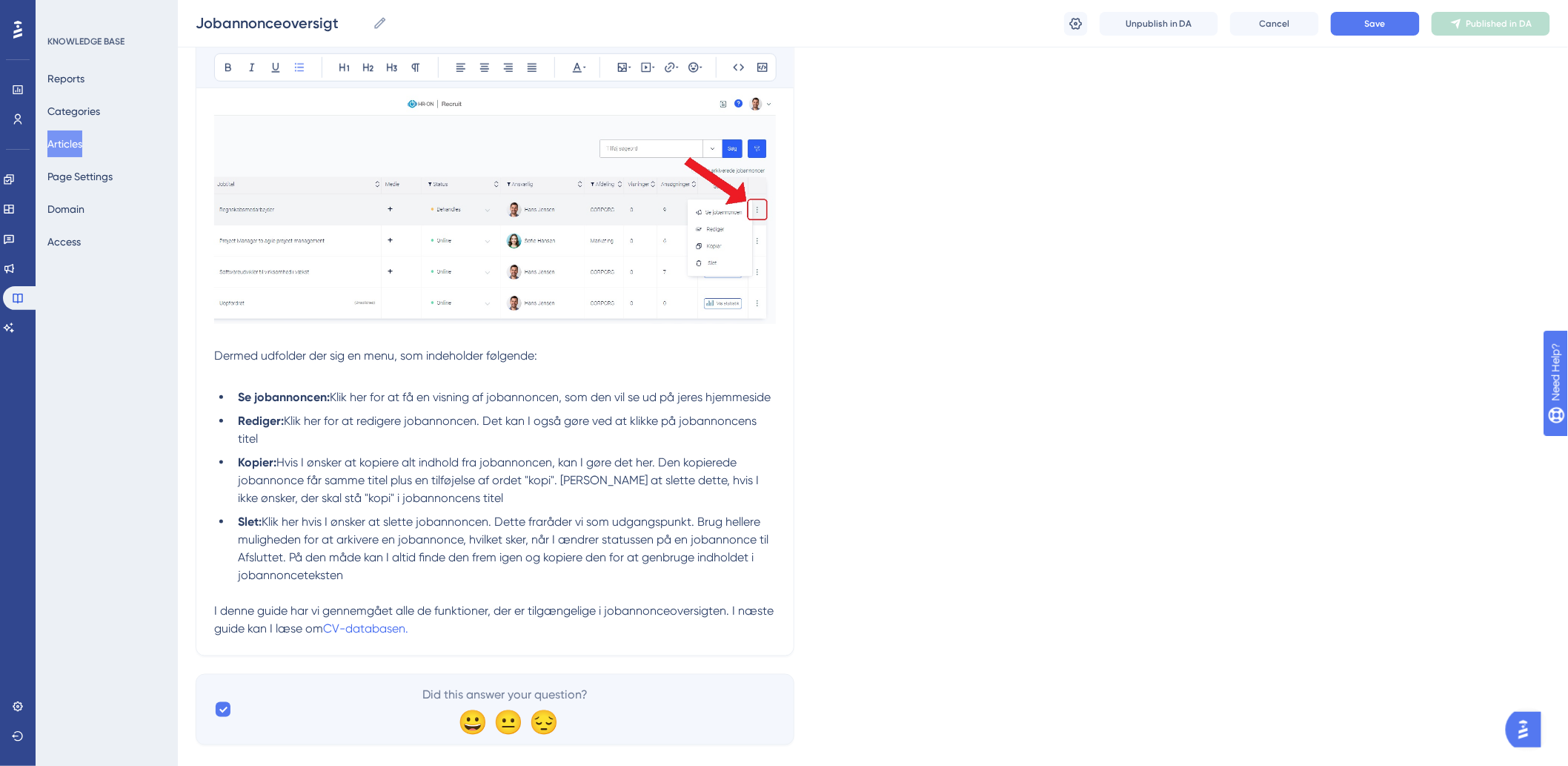
scroll to position [2846, 0]
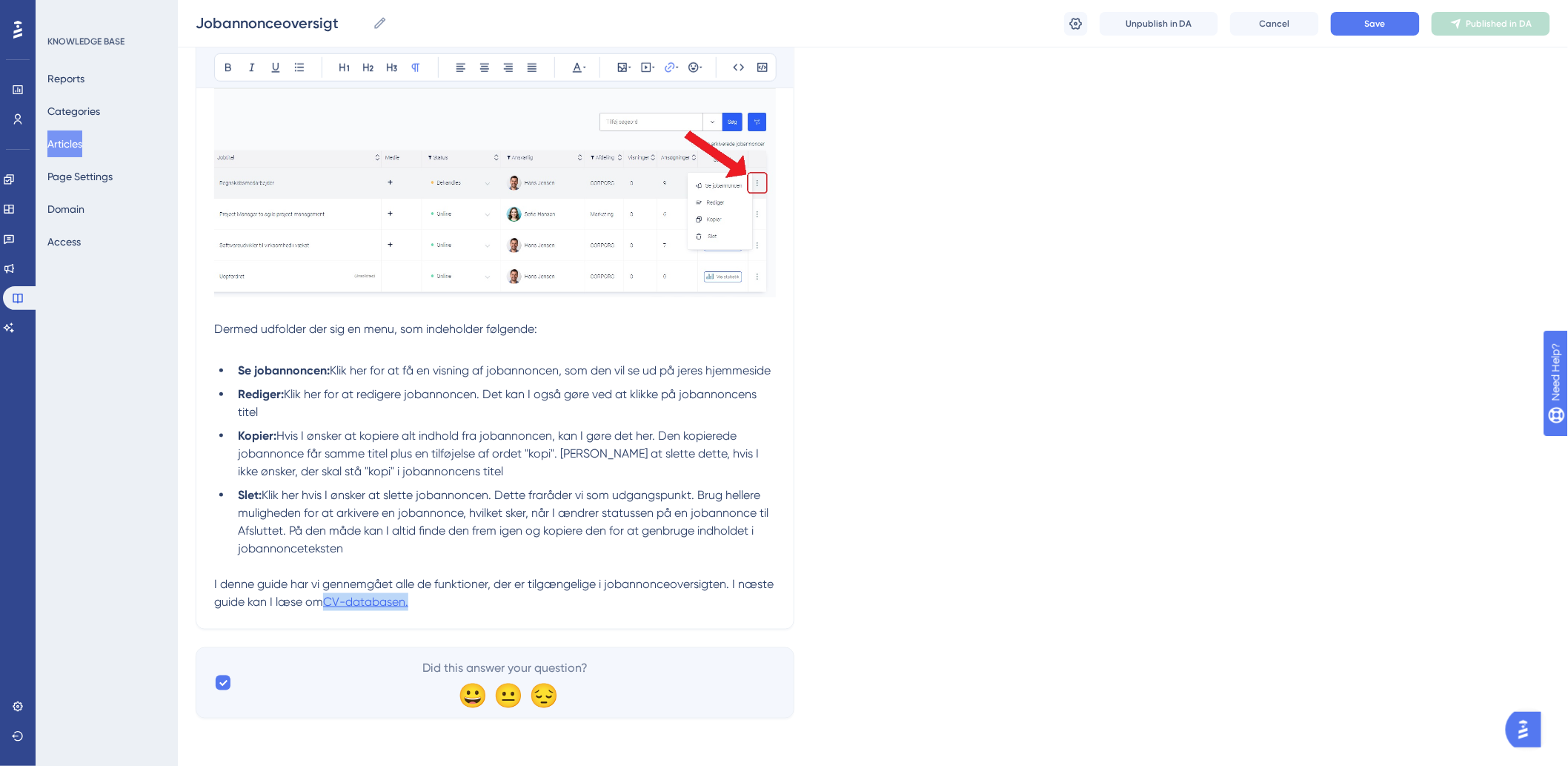
drag, startPoint x: 453, startPoint y: 601, endPoint x: 365, endPoint y: 606, distance: 88.1
click at [365, 606] on p "I denne guide har vi gennemgået alle de funktioner, der er tilgængelige i joban…" at bounding box center [495, 592] width 562 height 35
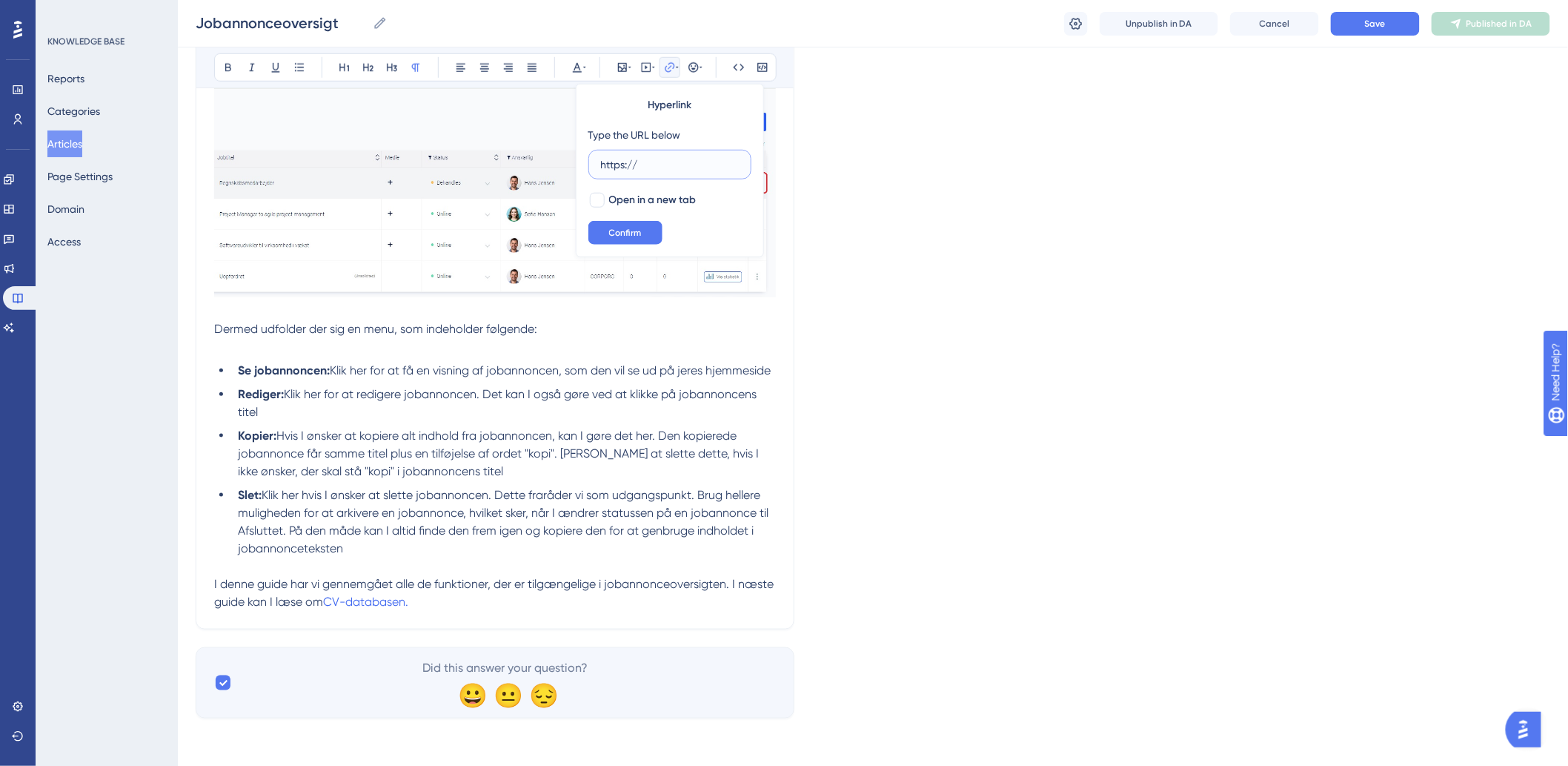
click at [662, 164] on input "https://" at bounding box center [669, 164] width 137 height 16
type input "h"
paste input "[URL][DOMAIN_NAME]"
type input "[URL][DOMAIN_NAME]"
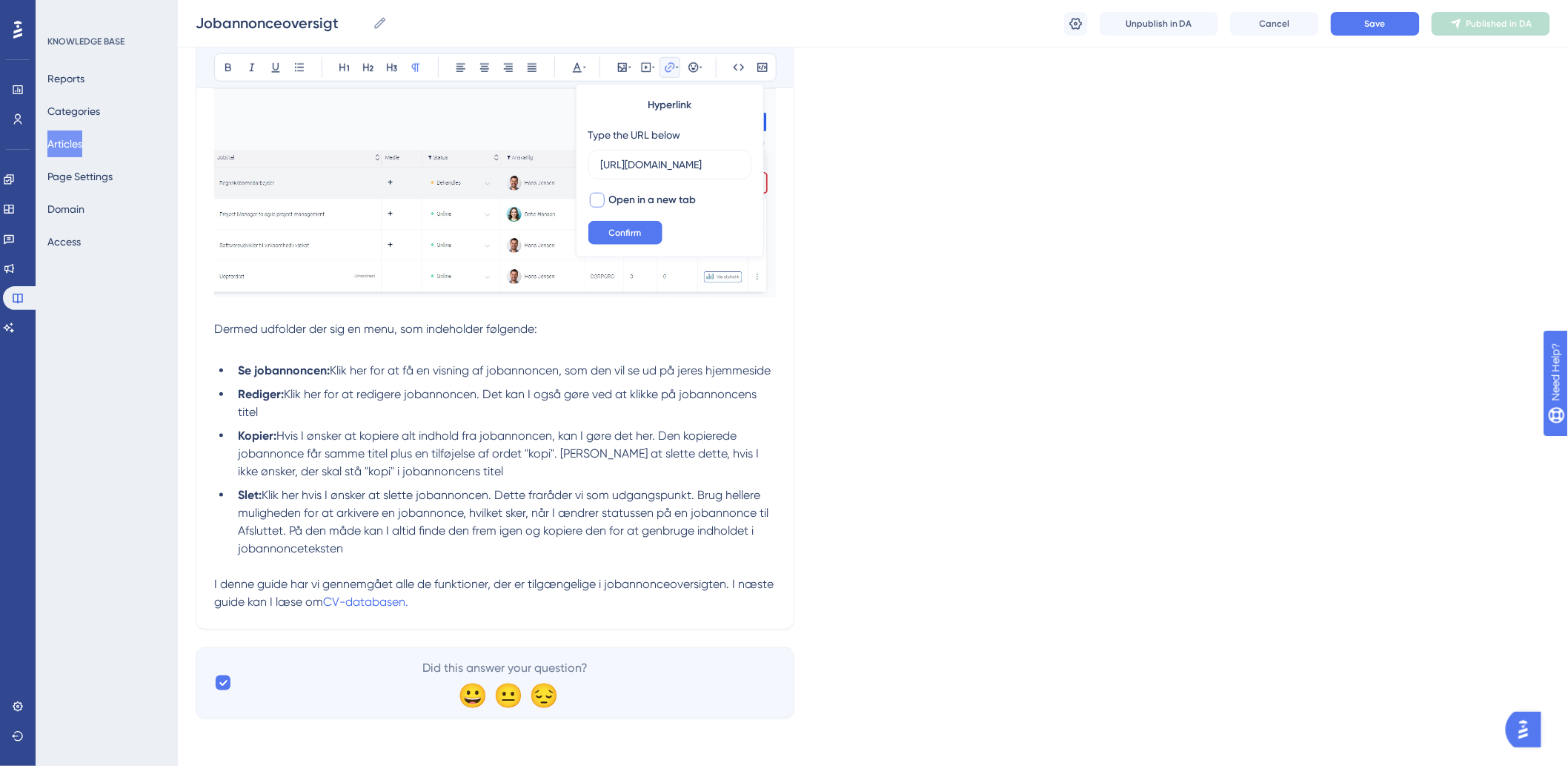
click at [598, 201] on div at bounding box center [596, 199] width 15 height 15
checkbox input "true"
click at [625, 231] on span "Confirm" at bounding box center [625, 233] width 33 height 12
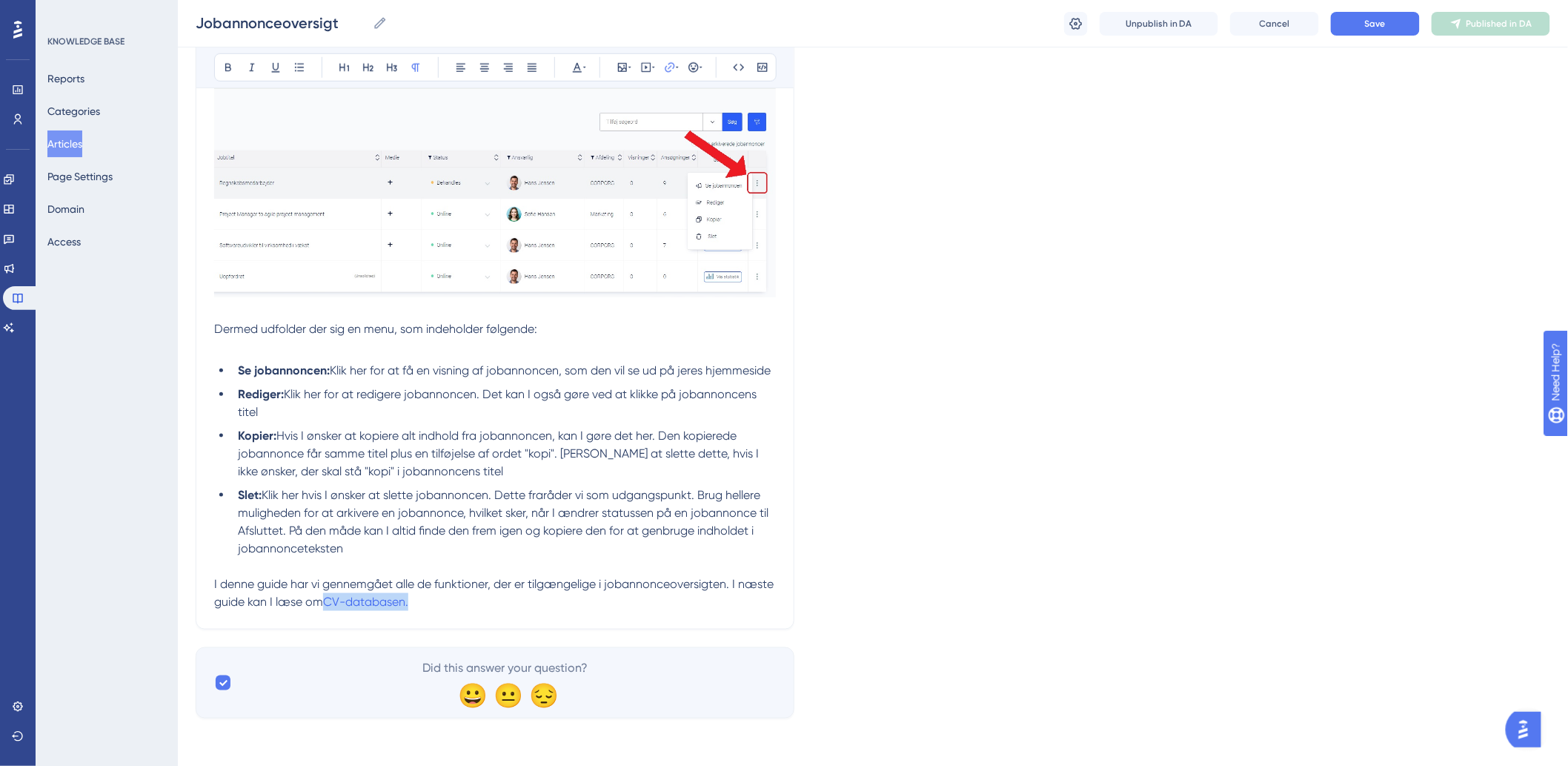
click at [541, 597] on p "I denne guide har vi gennemgået alle de funktioner, der er tilgængelige i joban…" at bounding box center [495, 592] width 562 height 35
click at [545, 606] on p "I denne guide har vi gennemgået alle de funktioner, der er tilgængelige i joban…" at bounding box center [495, 592] width 562 height 35
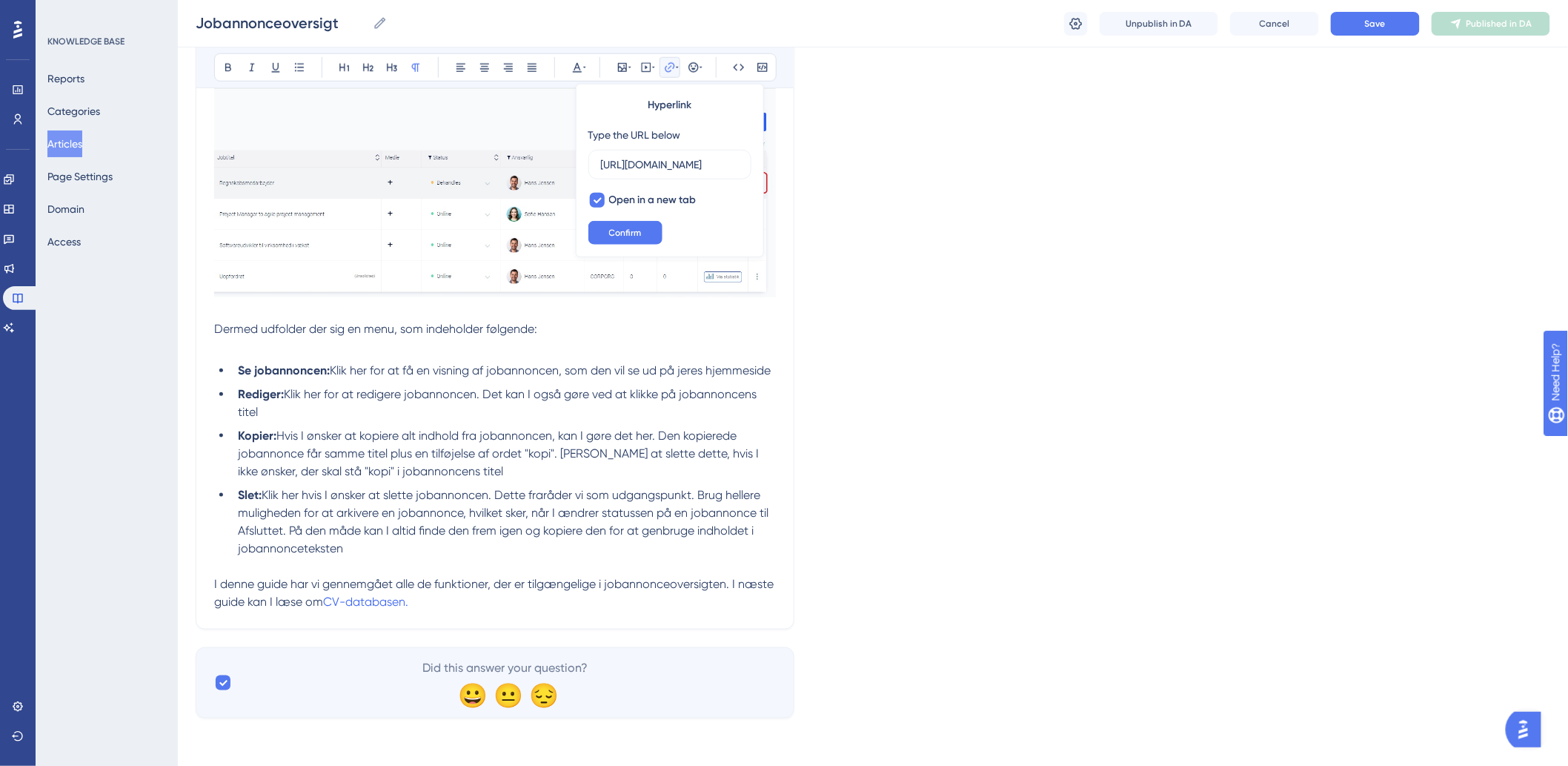
drag, startPoint x: 545, startPoint y: 606, endPoint x: 545, endPoint y: 597, distance: 9.0
click at [545, 601] on p "I denne guide har vi gennemgået alle de funktioner, der er tilgængelige i joban…" at bounding box center [495, 592] width 562 height 35
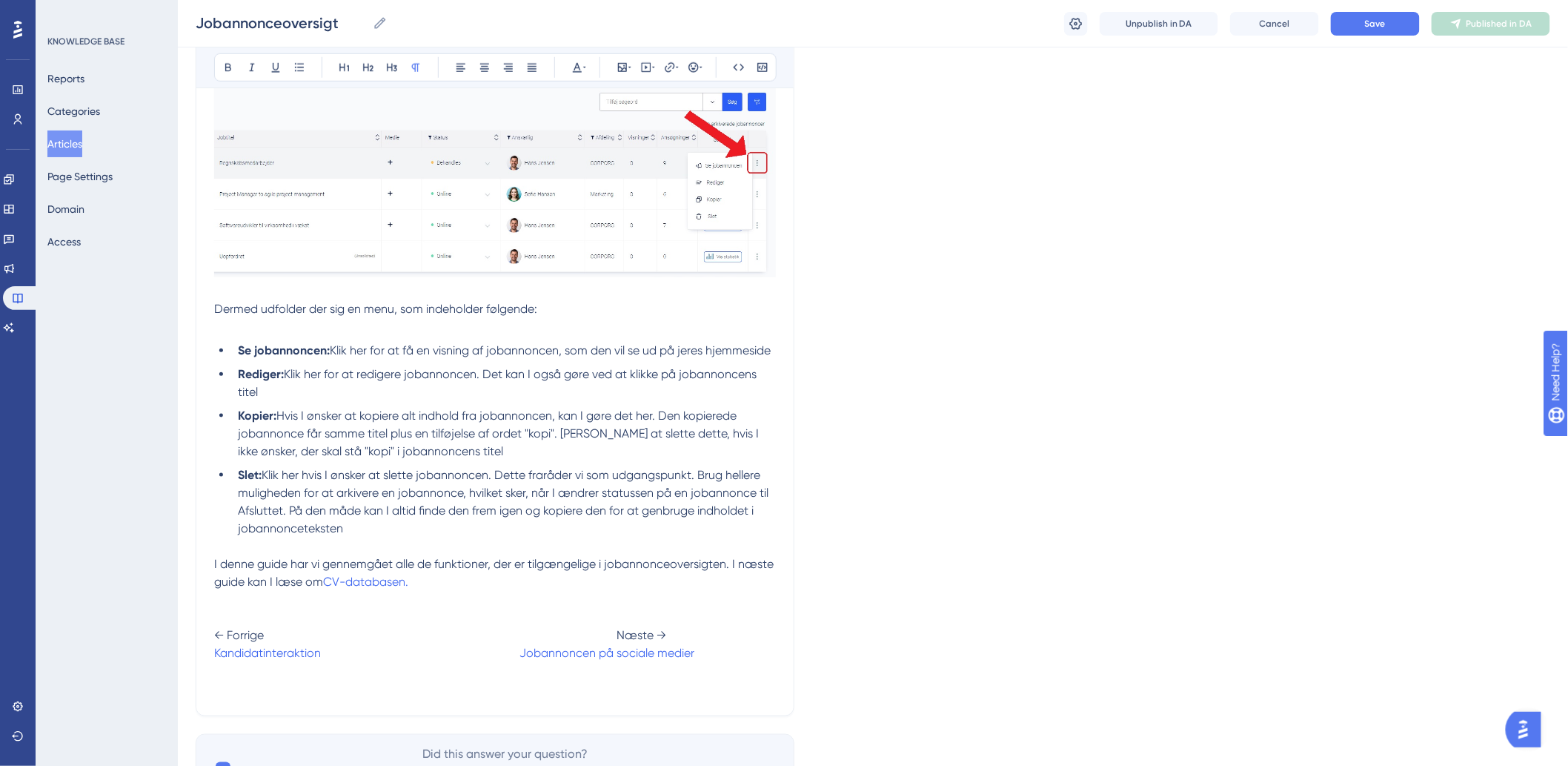
click at [263, 639] on p "I denne guide har vi gennemgået alle de funktioner, der er tilgængelige i joban…" at bounding box center [495, 609] width 562 height 107
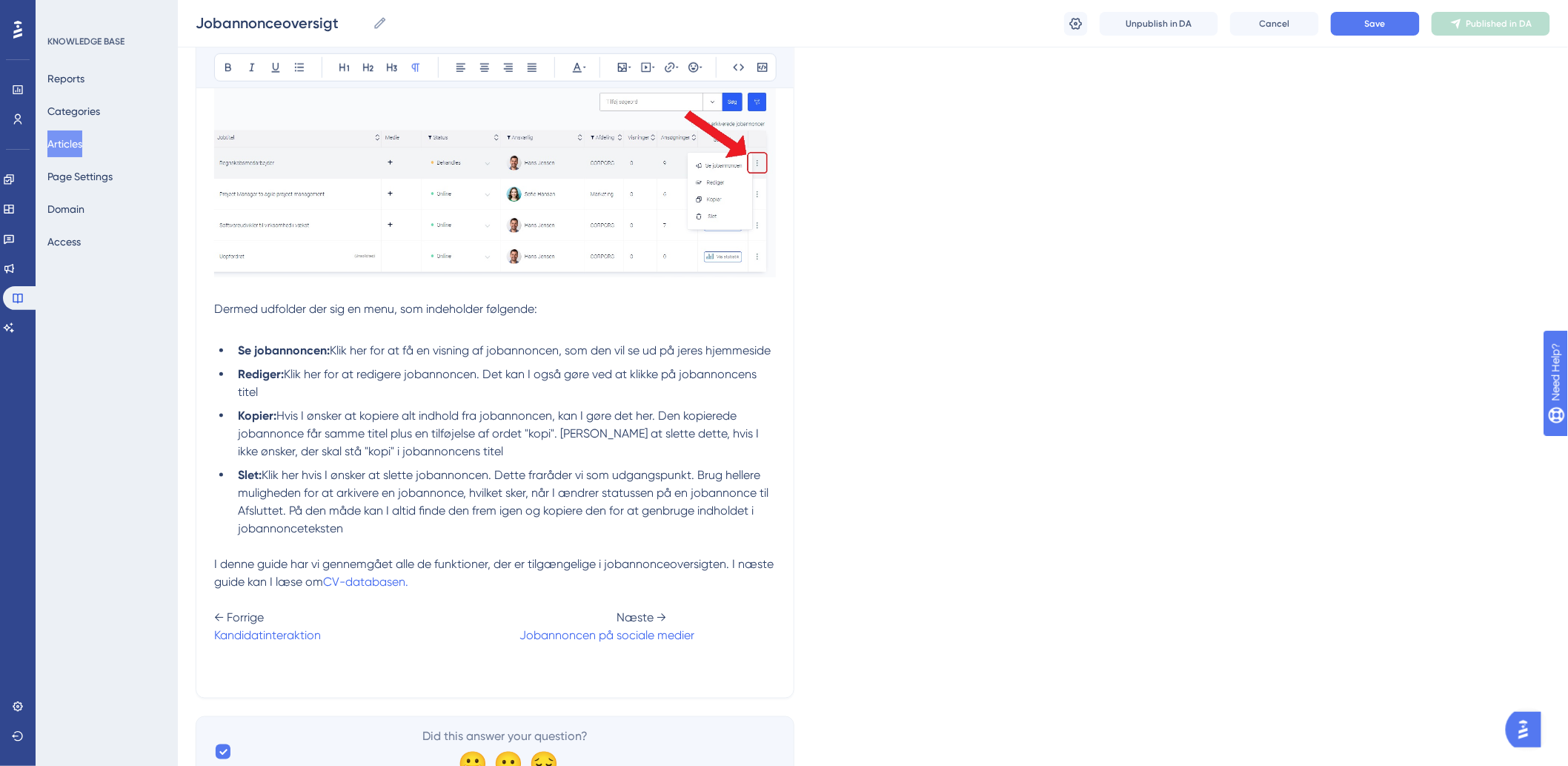
click at [229, 680] on p at bounding box center [495, 661] width 562 height 35
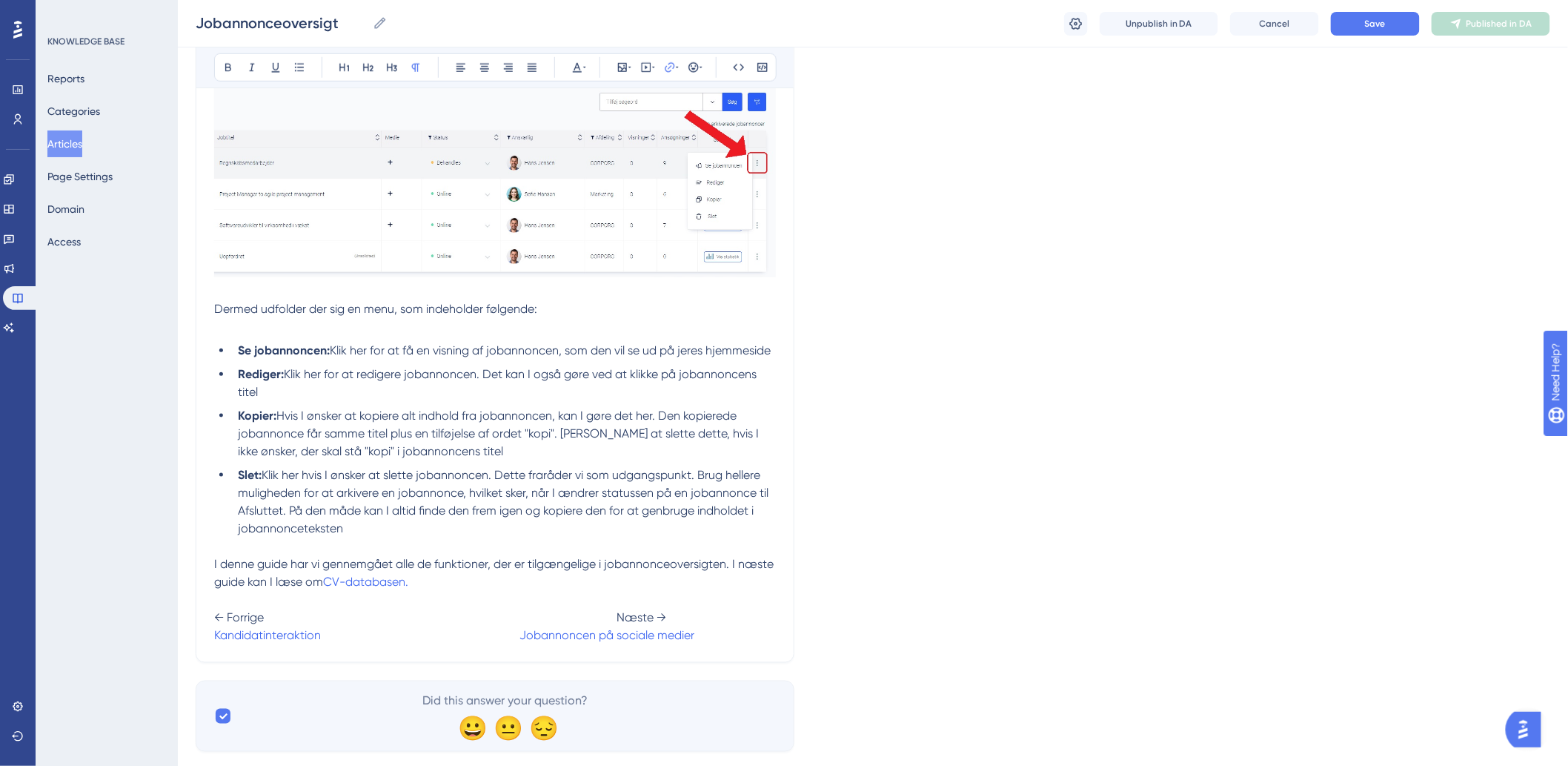
click at [332, 642] on span at bounding box center [419, 634] width 198 height 14
drag, startPoint x: 215, startPoint y: 654, endPoint x: 534, endPoint y: 656, distance: 319.0
click at [534, 642] on span "Oversigt: Lær forsiden af jeres rekrutteringssystem at kende" at bounding box center [374, 634] width 320 height 14
click at [667, 67] on icon at bounding box center [670, 68] width 12 height 12
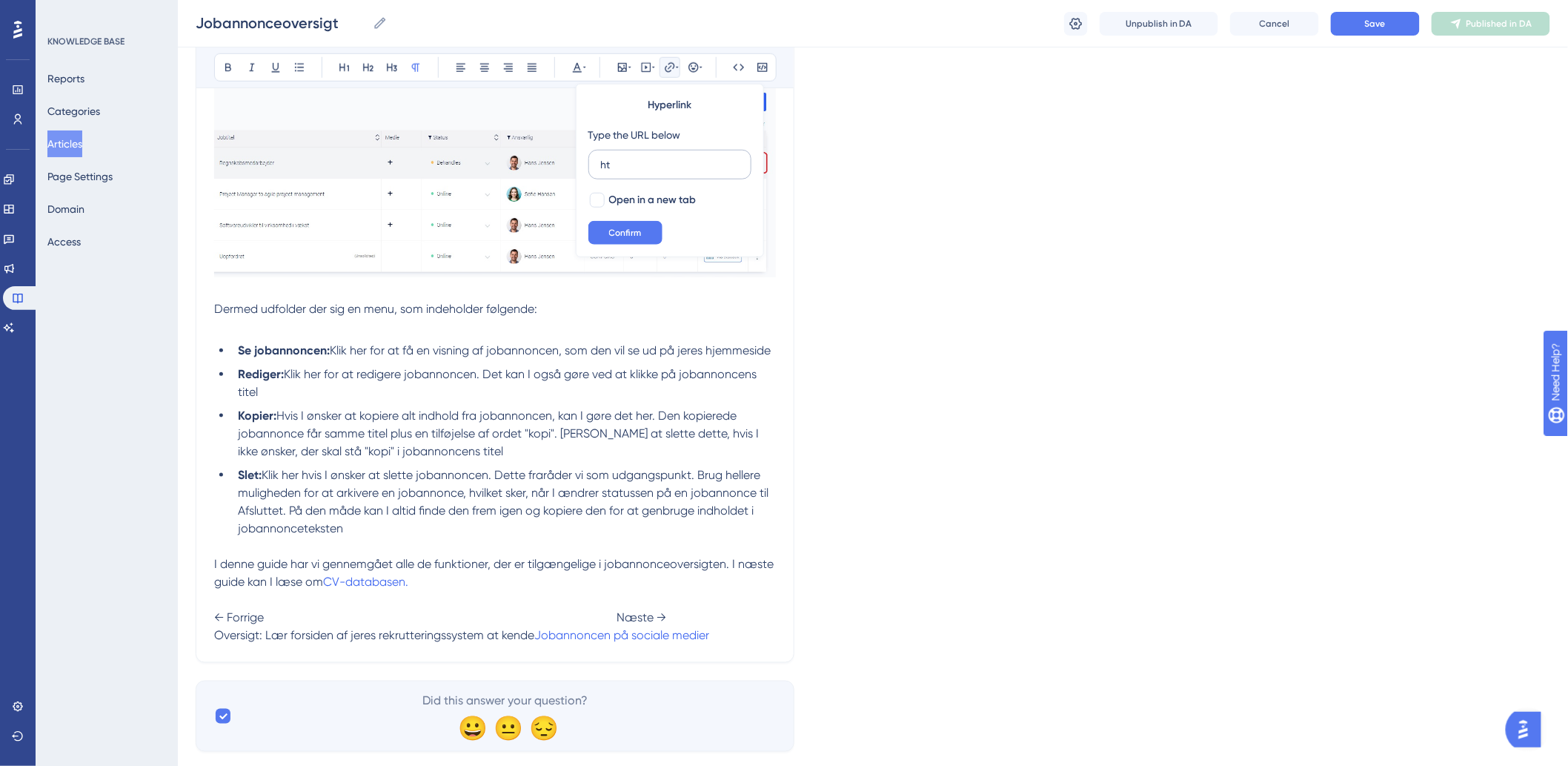
type input "h"
click at [686, 164] on input "text" at bounding box center [669, 164] width 137 height 16
paste input "[URL][DOMAIN_NAME]"
type input "[URL][DOMAIN_NAME]"
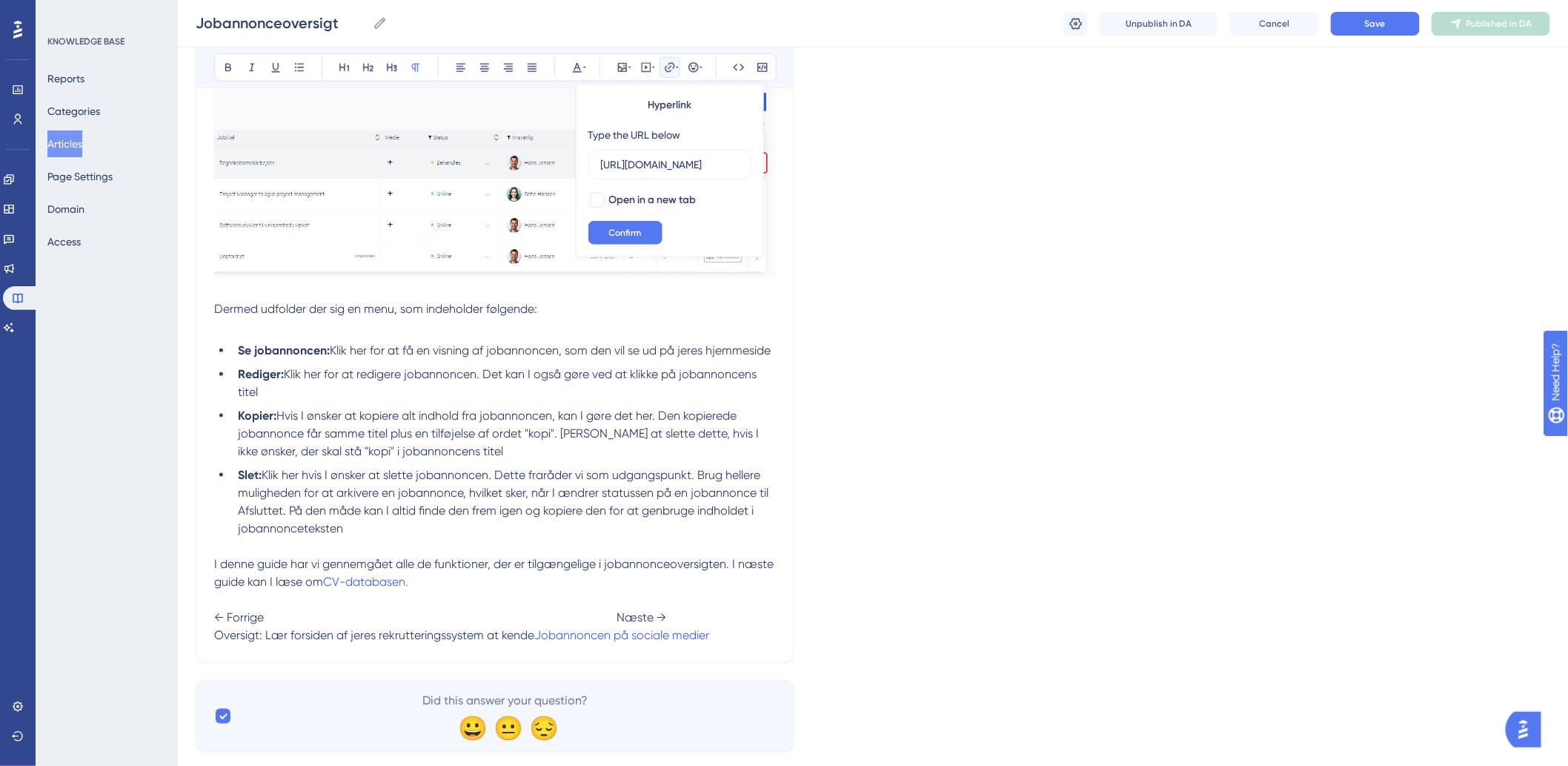
click at [585, 197] on div "Hyperlink Type the URL below [URL][DOMAIN_NAME] Open in a new tab Confirm" at bounding box center [669, 170] width 188 height 174
click at [590, 199] on div at bounding box center [596, 199] width 15 height 15
click at [599, 198] on icon at bounding box center [597, 200] width 9 height 12
checkbox input "false"
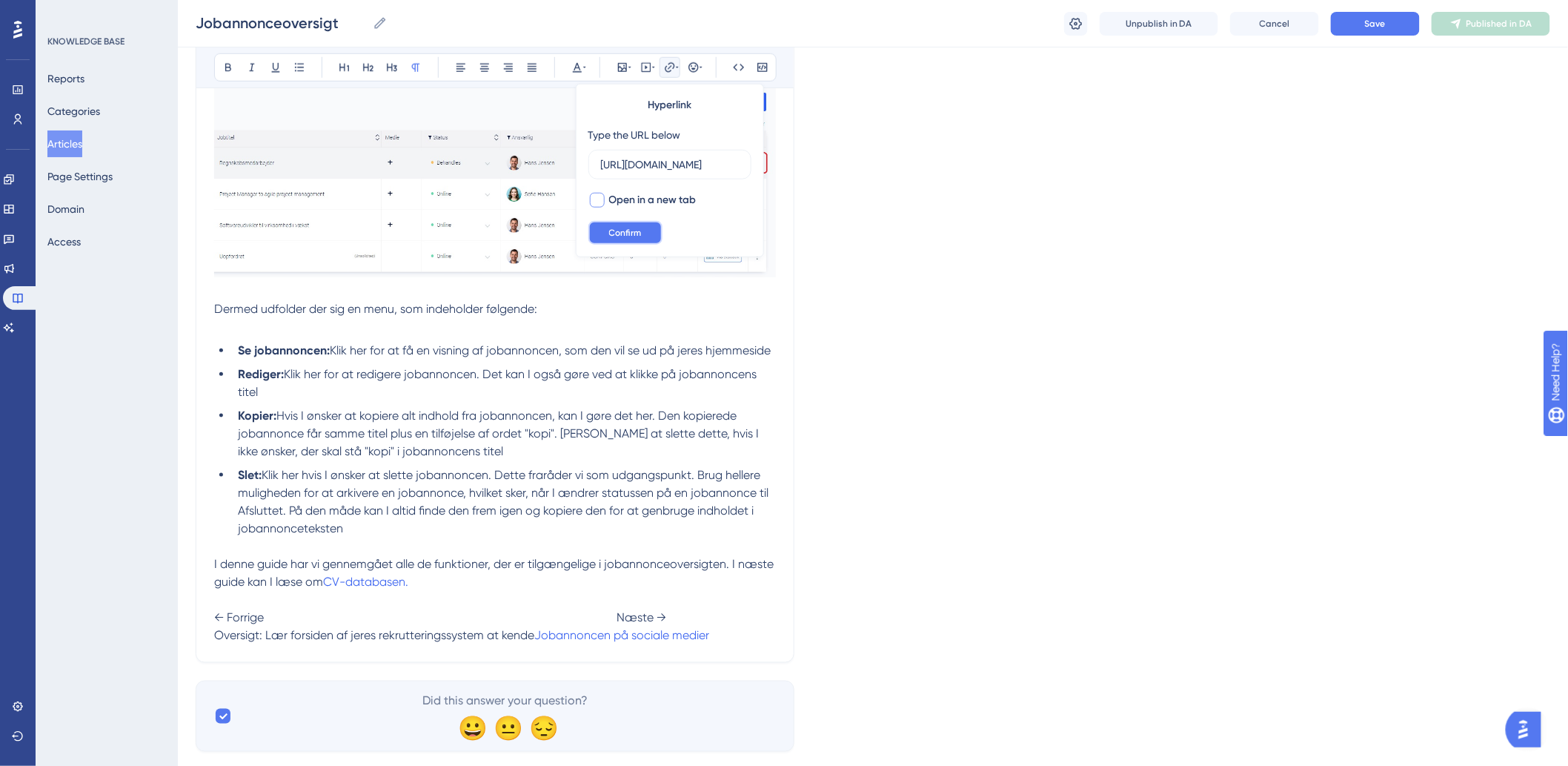
click at [624, 237] on span "Confirm" at bounding box center [625, 233] width 33 height 12
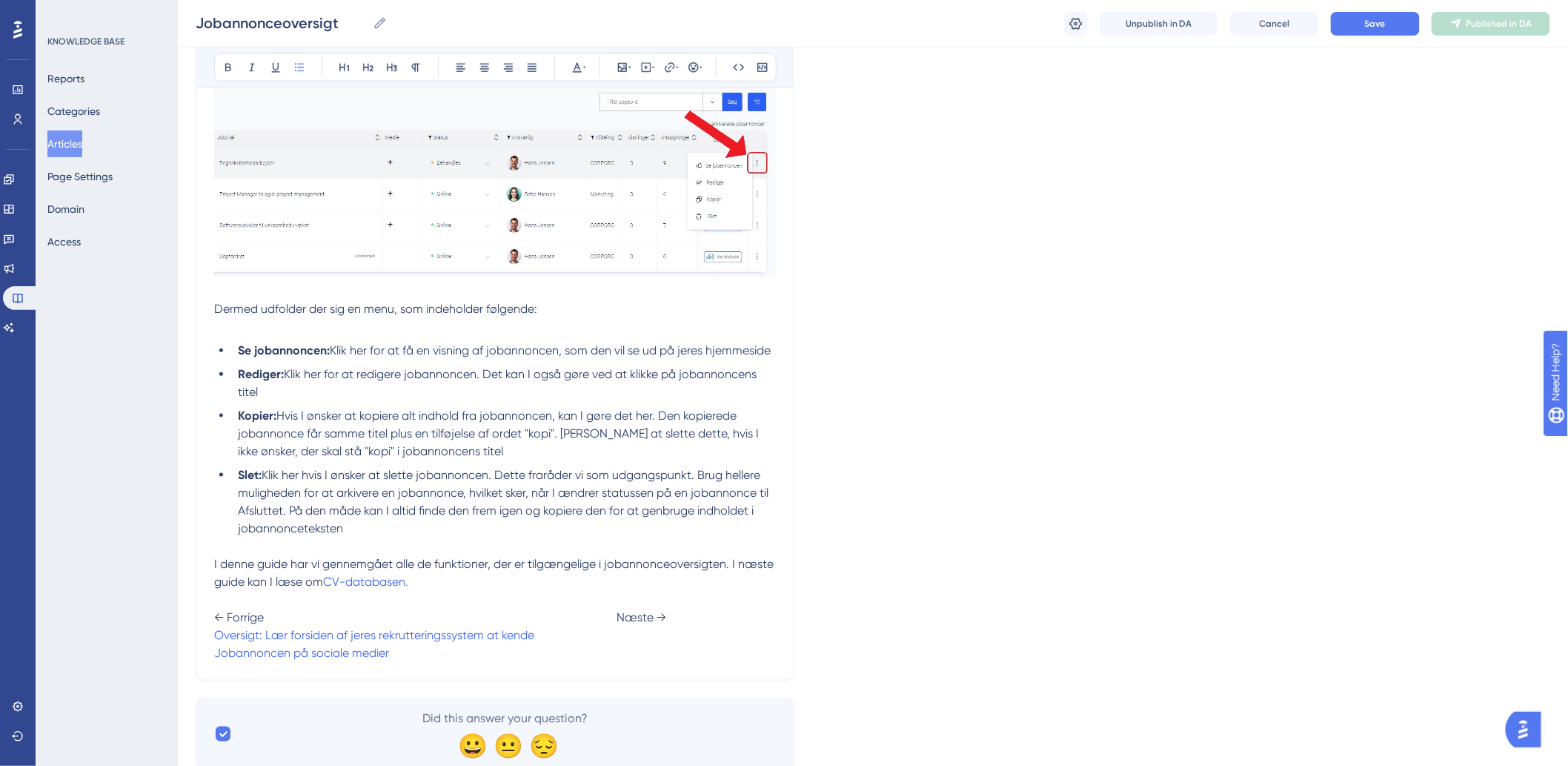
click at [569, 537] on li "Slet: Klik her hvis I ønsker at slette jobannoncen. Dette fraråder vi som udgan…" at bounding box center [503, 501] width 544 height 71
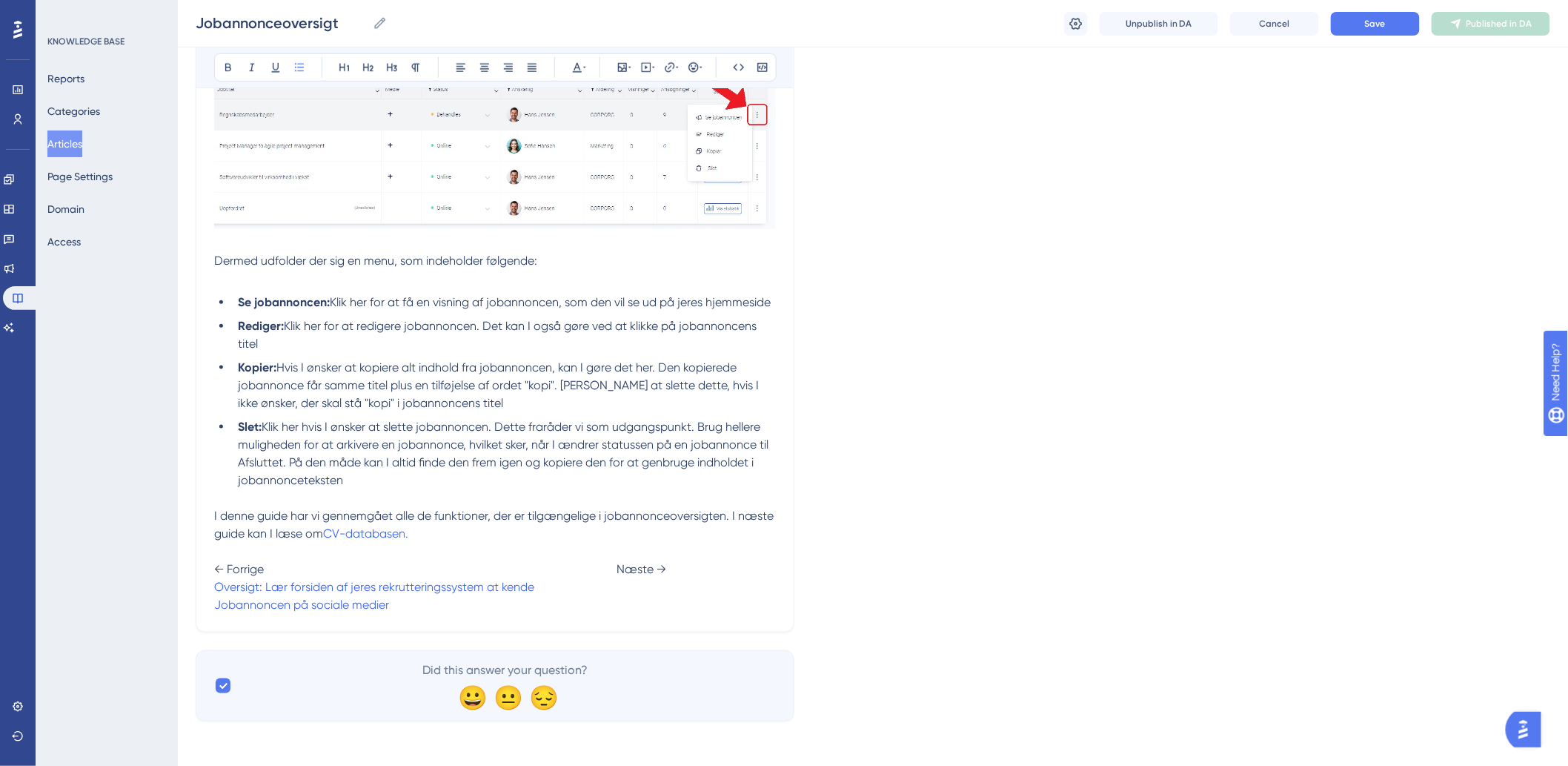
scroll to position [2918, 0]
click at [214, 598] on span "Jobannoncen på sociale medier" at bounding box center [302, 602] width 175 height 14
drag, startPoint x: 391, startPoint y: 604, endPoint x: 223, endPoint y: 612, distance: 168.2
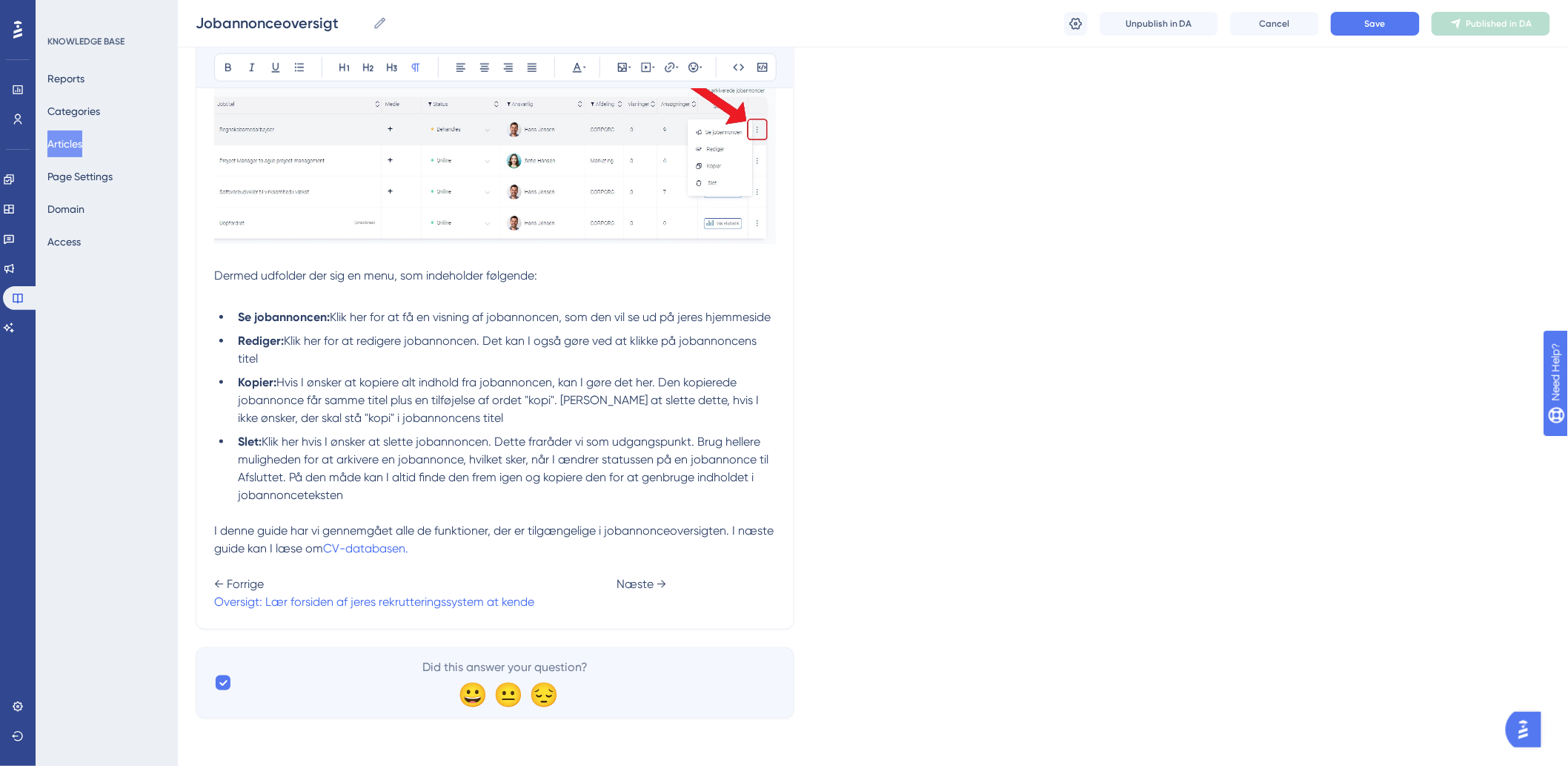
click at [611, 609] on p "I denne guide har vi gennemgået alle de funktioner, der er tilgængelige i joban…" at bounding box center [495, 566] width 562 height 89
drag, startPoint x: 593, startPoint y: 603, endPoint x: 721, endPoint y: 604, distance: 128.0
click at [721, 604] on p "I denne guide har vi gennemgået alle de funktioner, der er tilgængelige i joban…" at bounding box center [495, 566] width 562 height 89
click at [660, 67] on button at bounding box center [670, 67] width 21 height 21
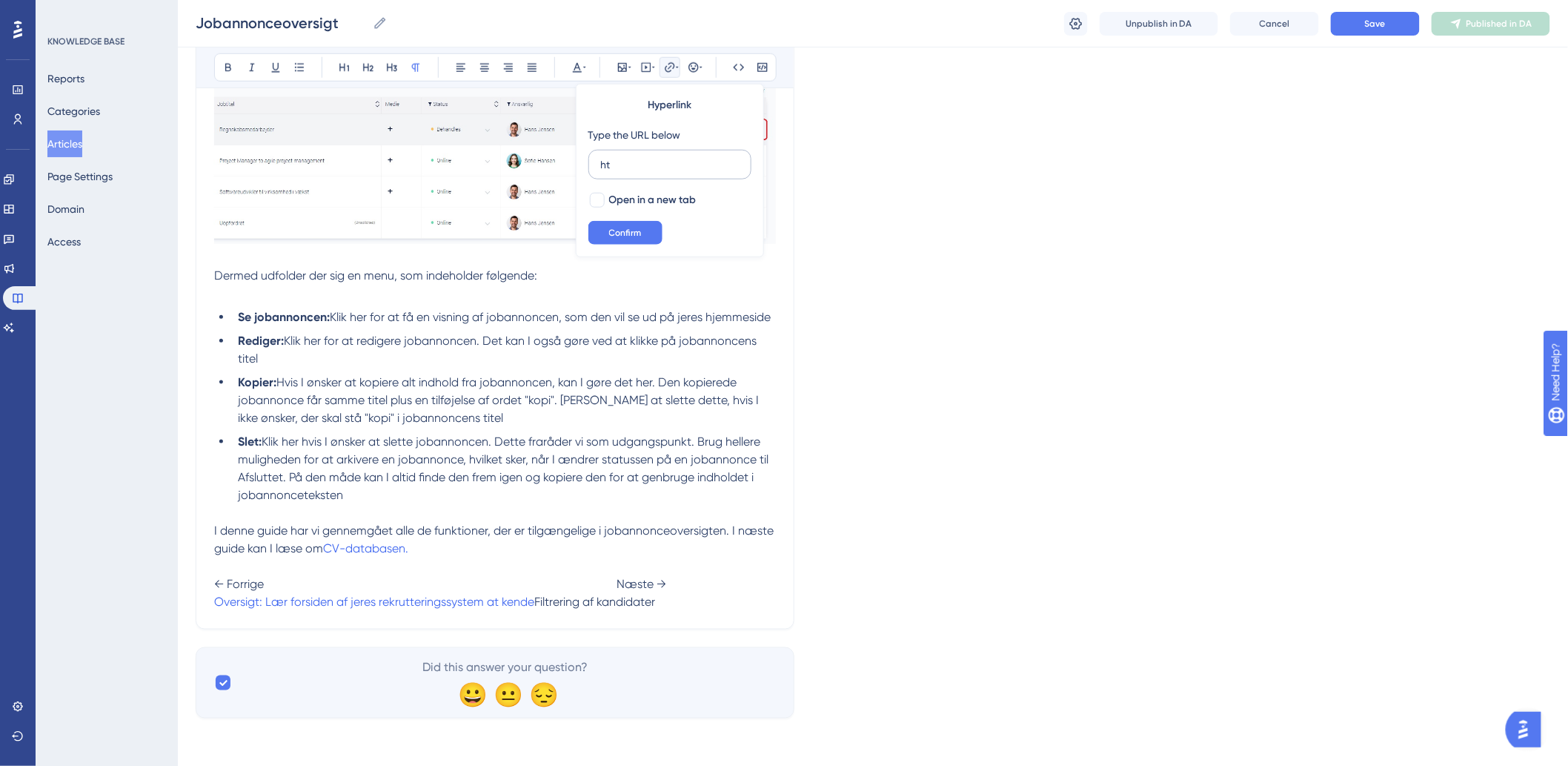
type input "h"
type input "[URL][DOMAIN_NAME]"
click at [594, 234] on button "Confirm" at bounding box center [625, 233] width 74 height 24
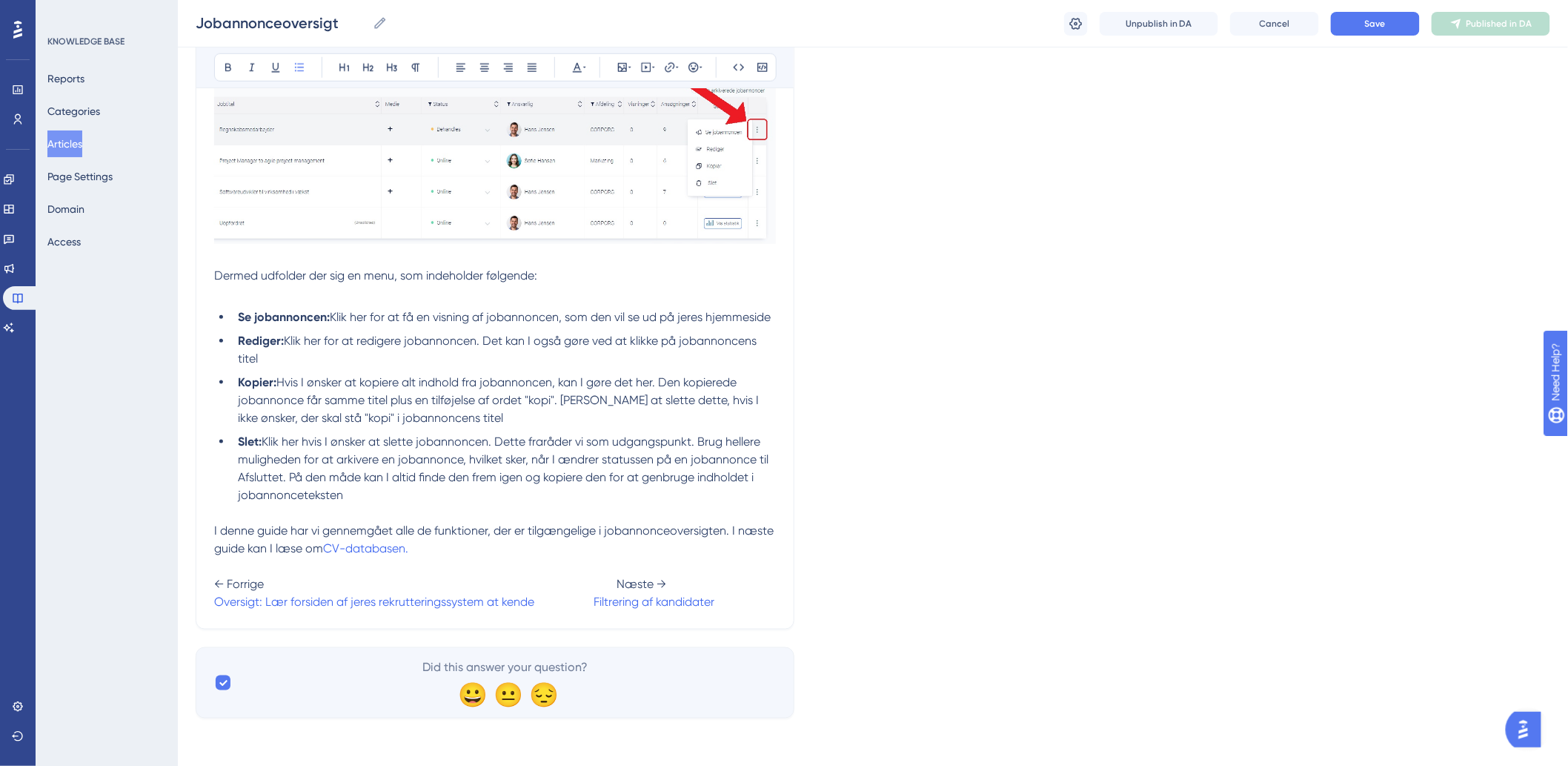
click at [636, 499] on li "Slet: Klik her hvis I ønsker at slette jobannoncen. Dette fraråder vi som udgan…" at bounding box center [503, 469] width 544 height 71
click at [1394, 28] on button "Save" at bounding box center [1375, 24] width 88 height 24
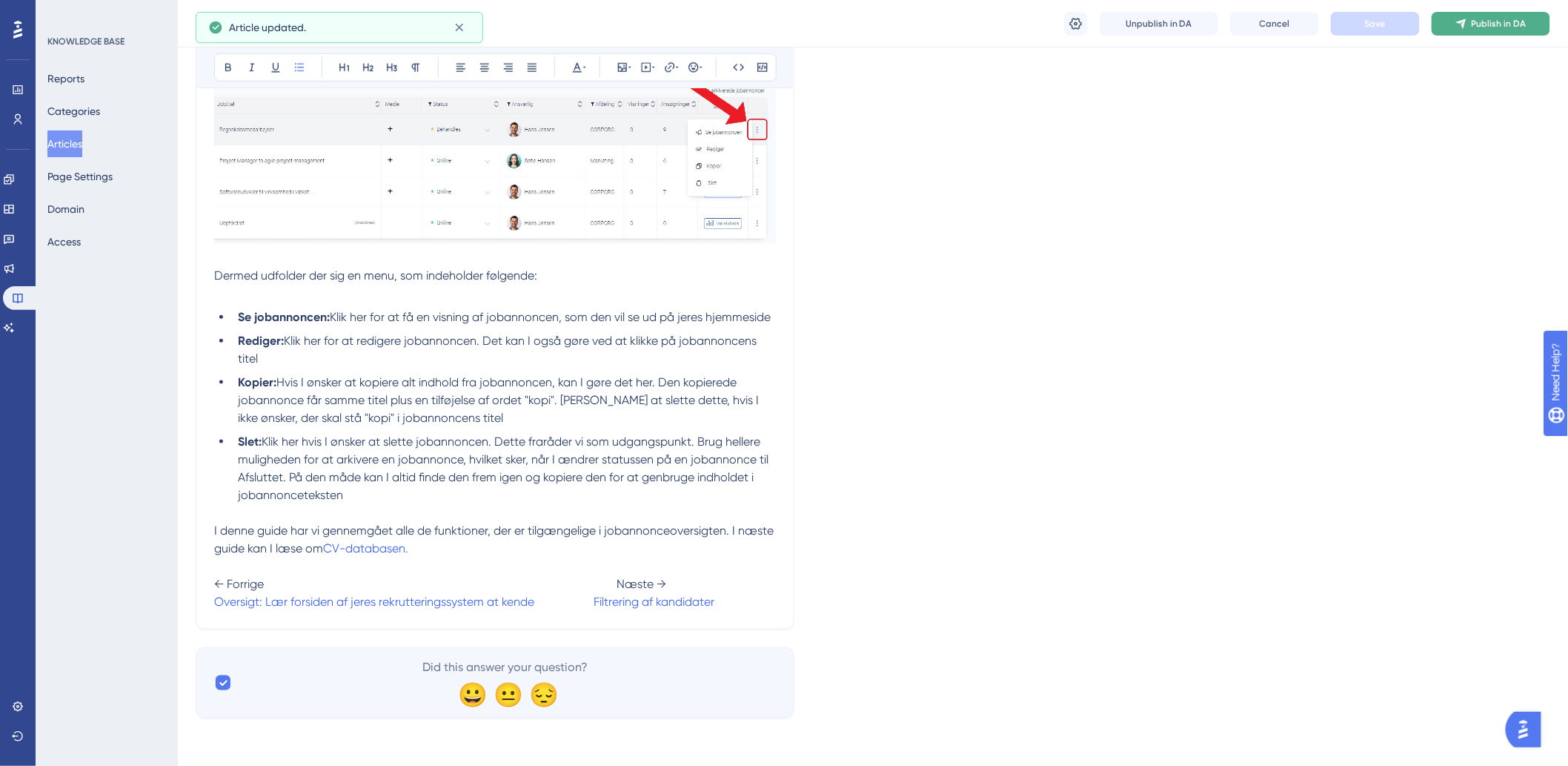
click at [1467, 26] on icon at bounding box center [1461, 24] width 12 height 12
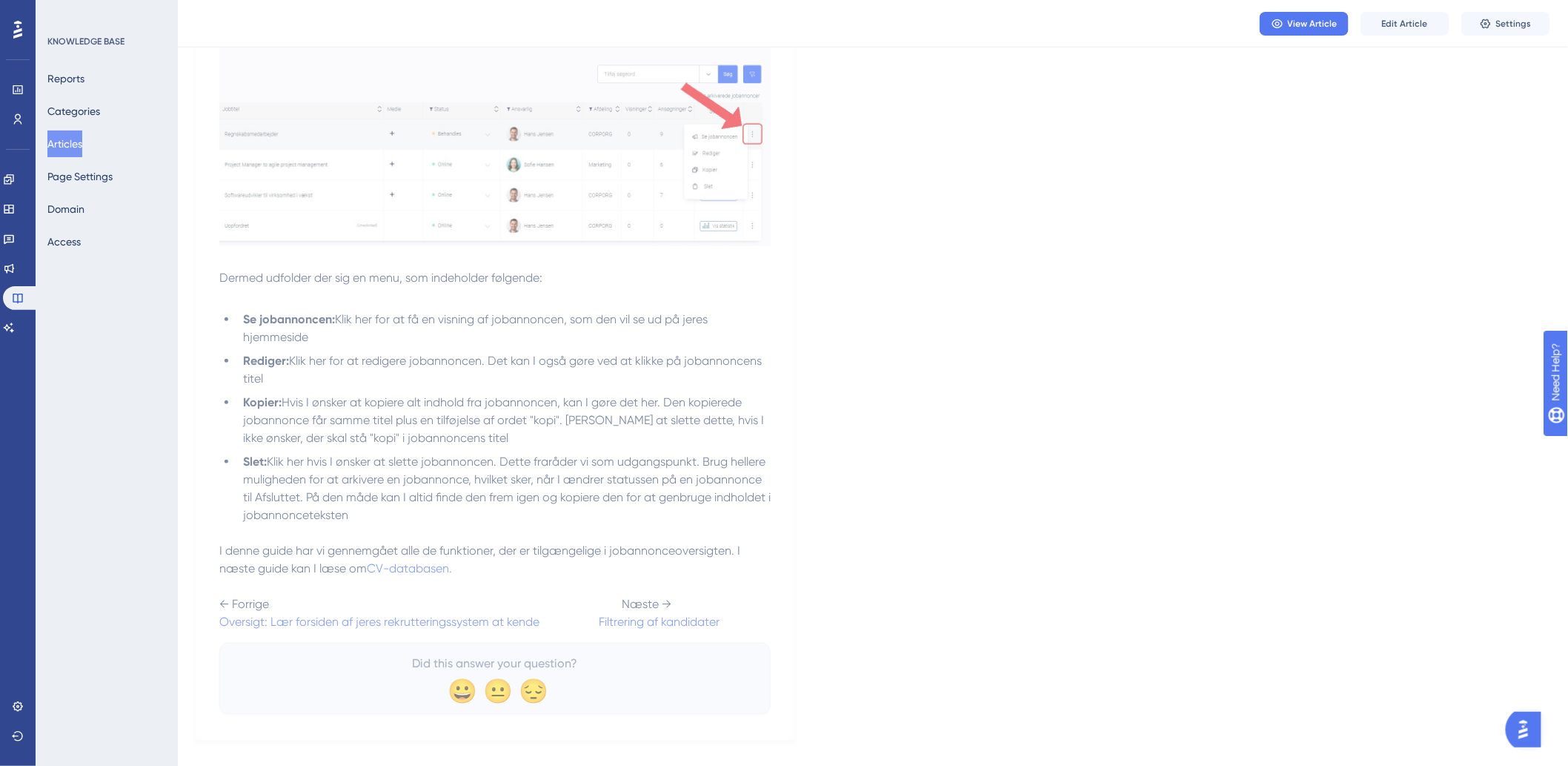
scroll to position [2801, 0]
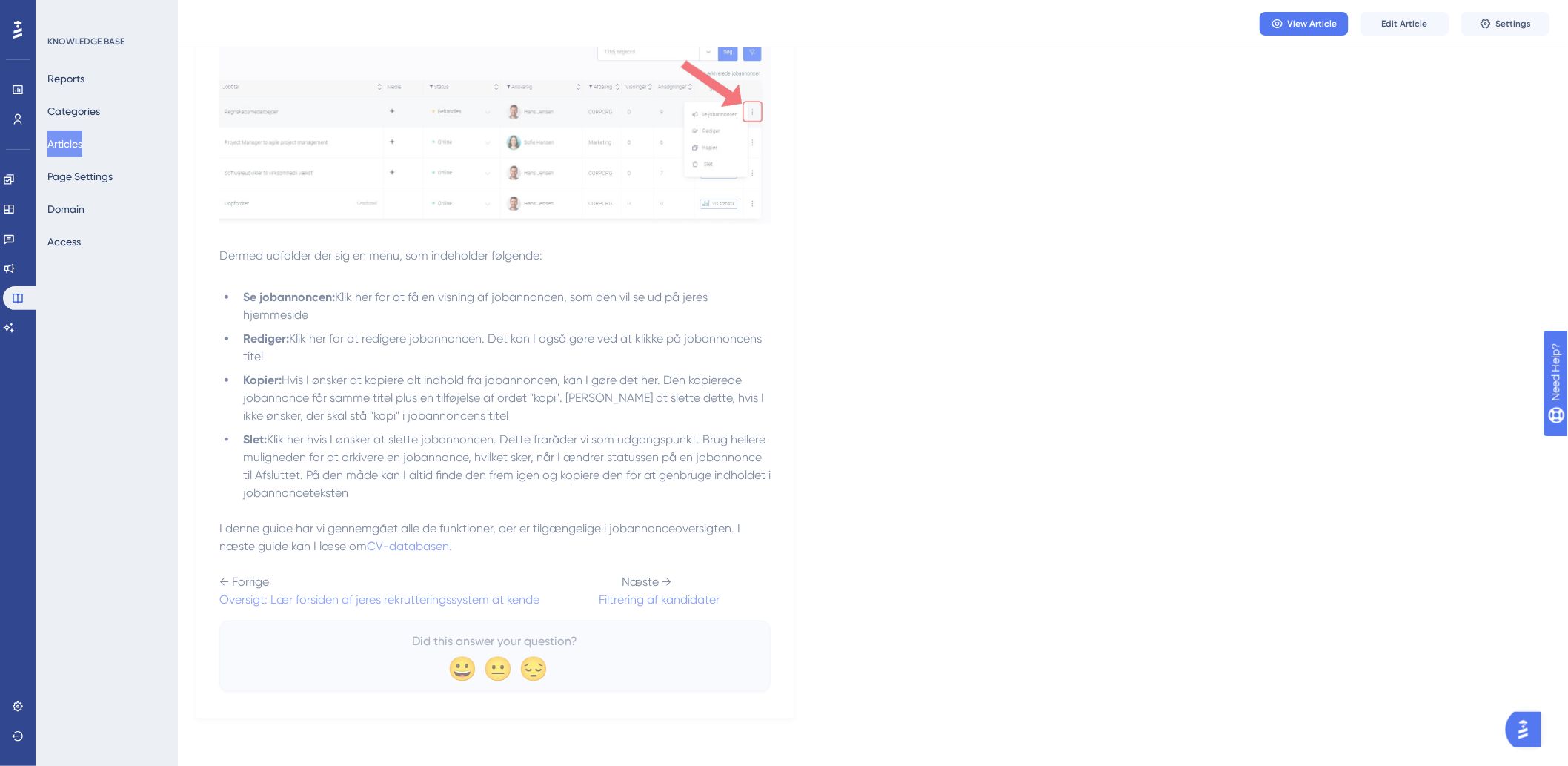
click at [79, 143] on button "Articles" at bounding box center [64, 144] width 35 height 27
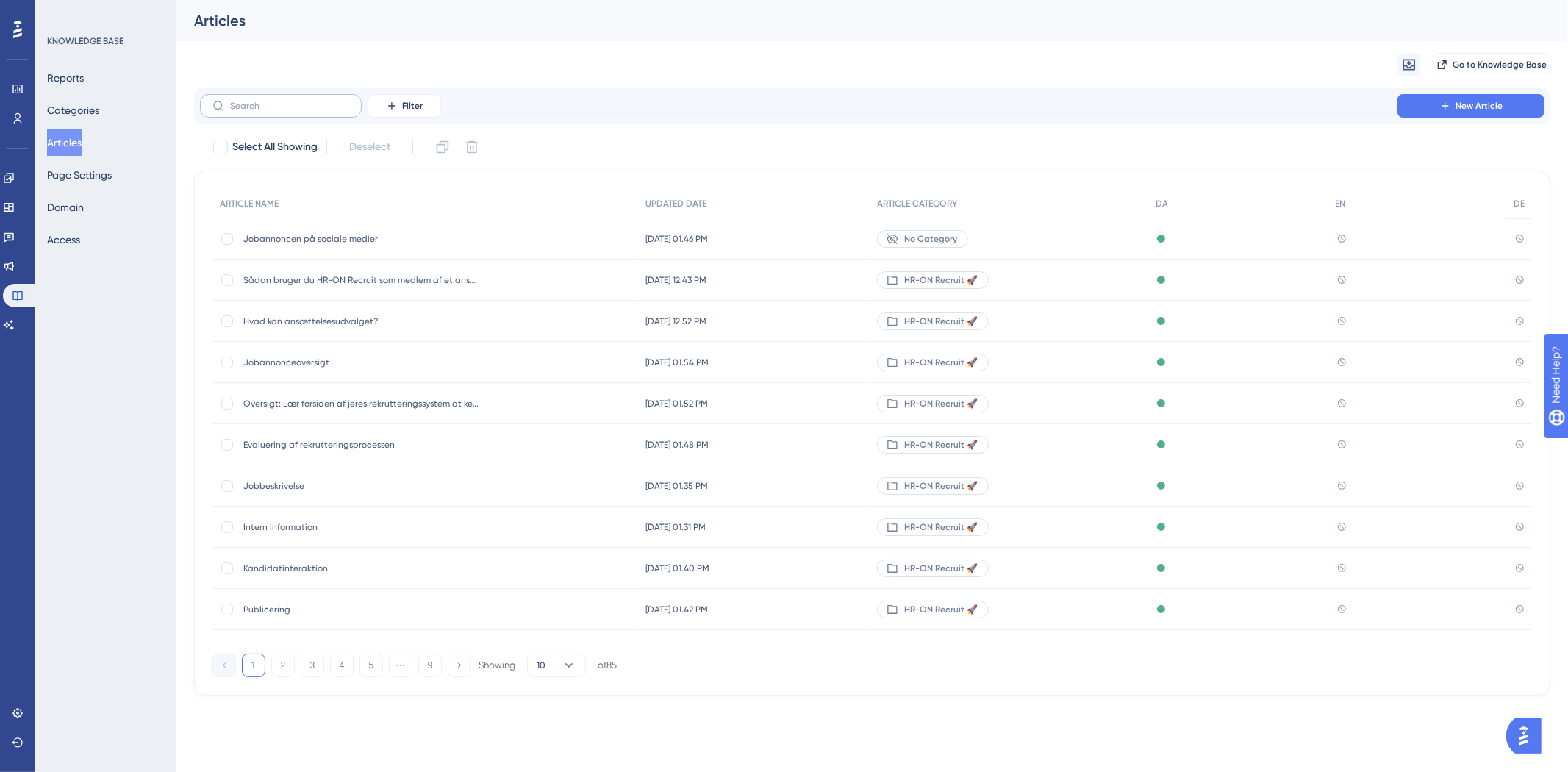
click at [283, 99] on label at bounding box center [281, 106] width 162 height 24
click at [283, 101] on input "text" at bounding box center [290, 106] width 119 height 10
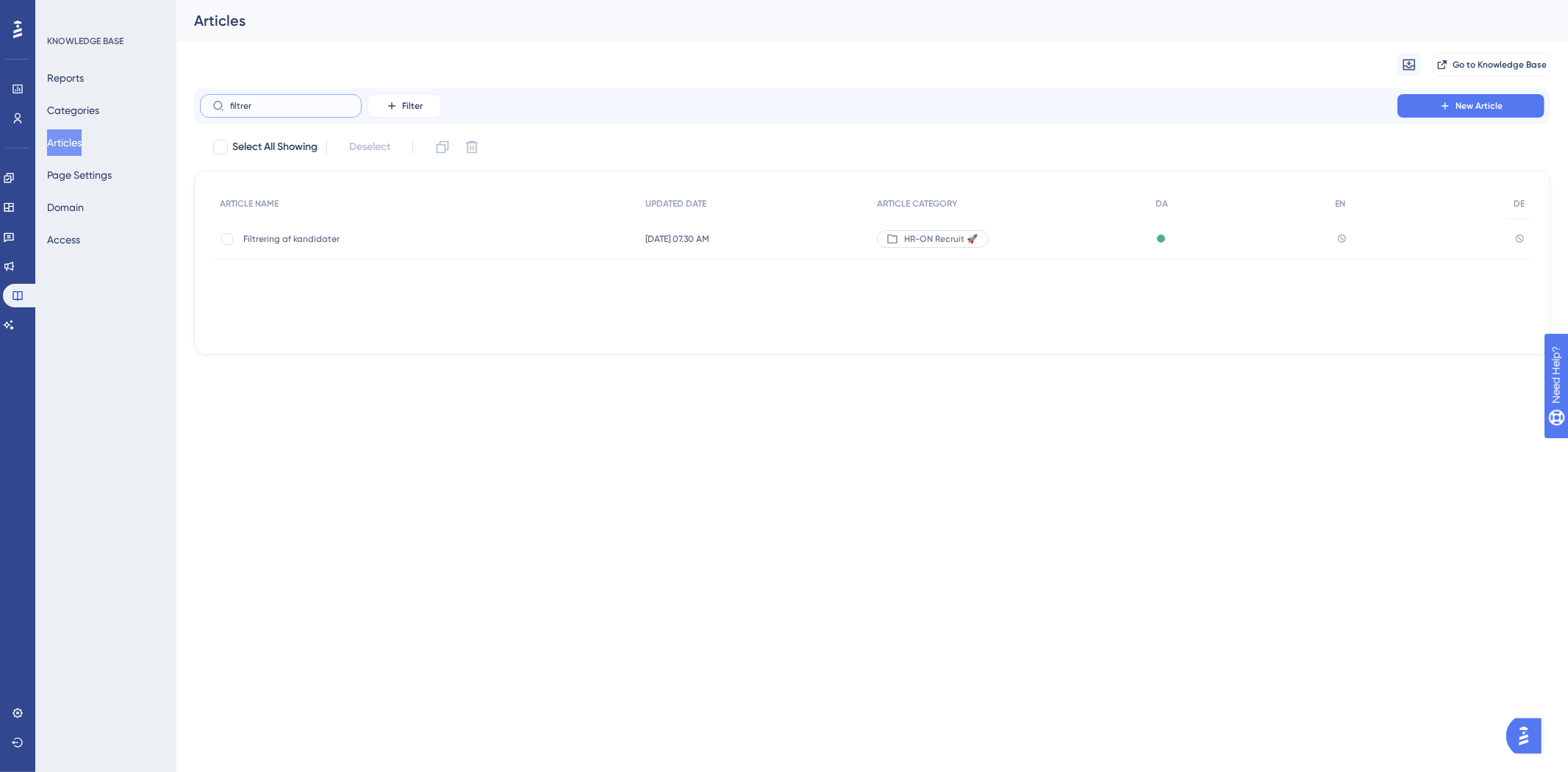
type input "filtrer"
click at [318, 251] on div "Filtrering af kandidater Filtrering af kandidater" at bounding box center [361, 239] width 235 height 41
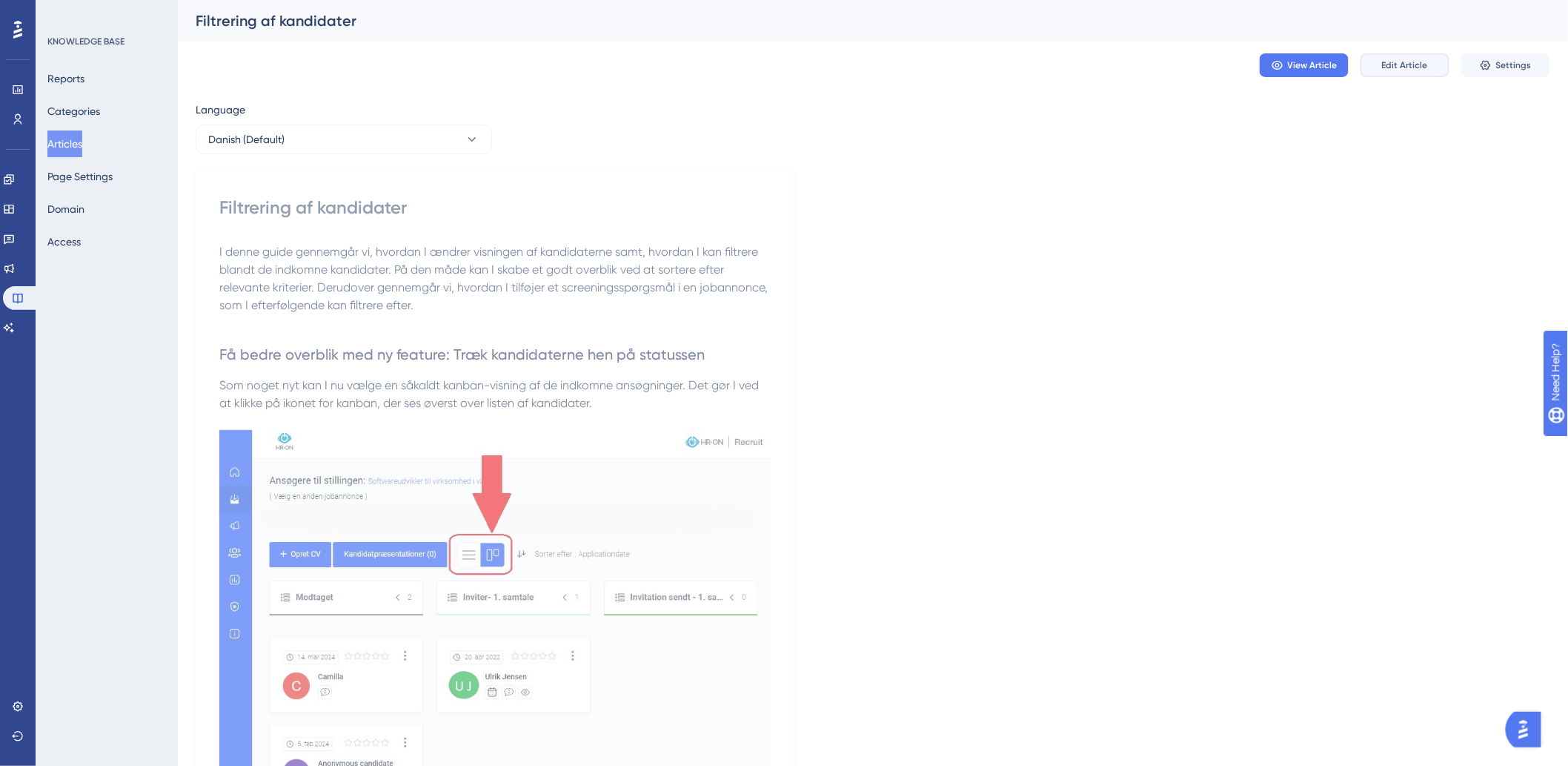
click at [1415, 62] on span "Edit Article" at bounding box center [1404, 65] width 46 height 12
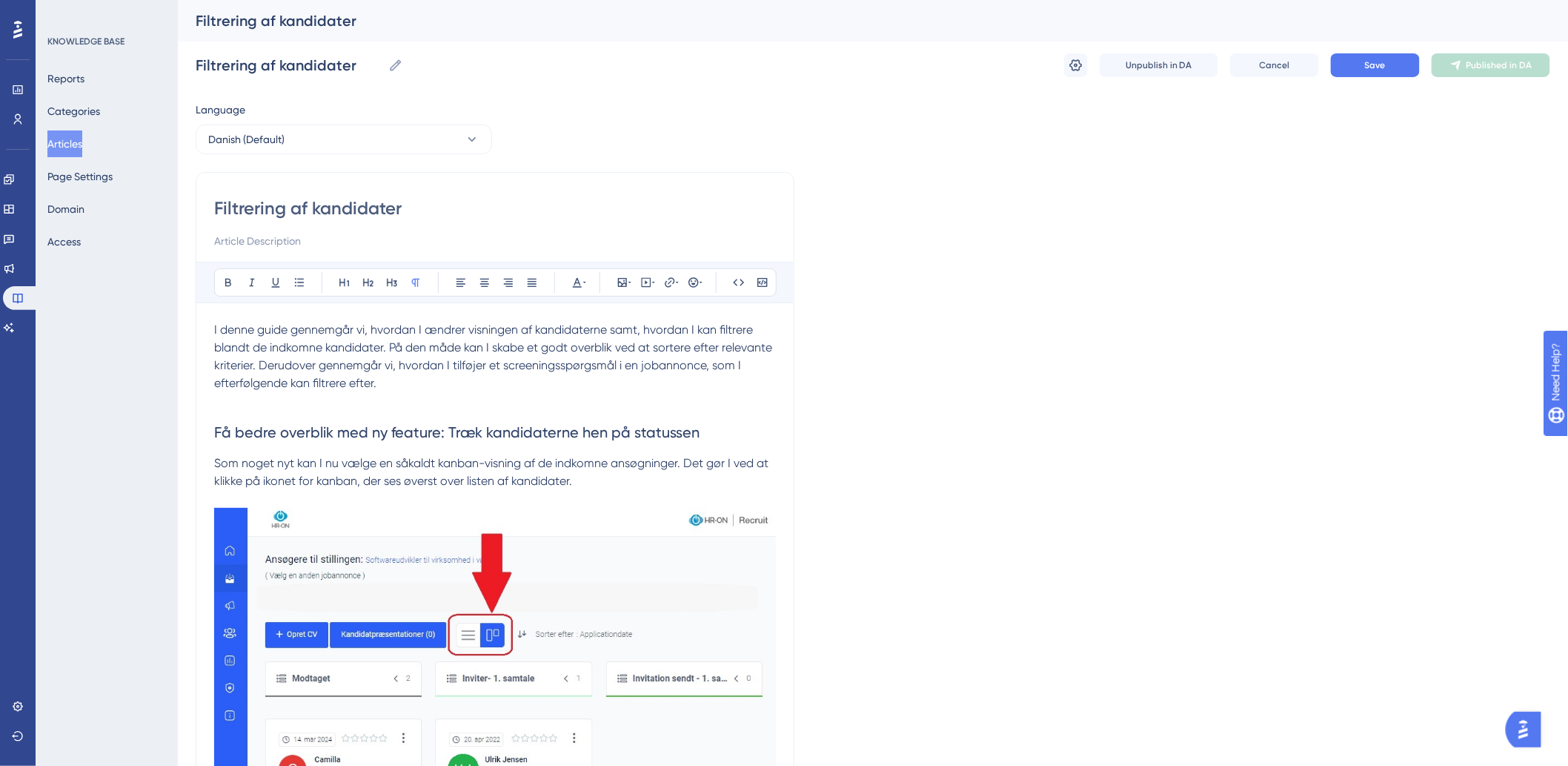
click at [351, 402] on p at bounding box center [495, 401] width 562 height 18
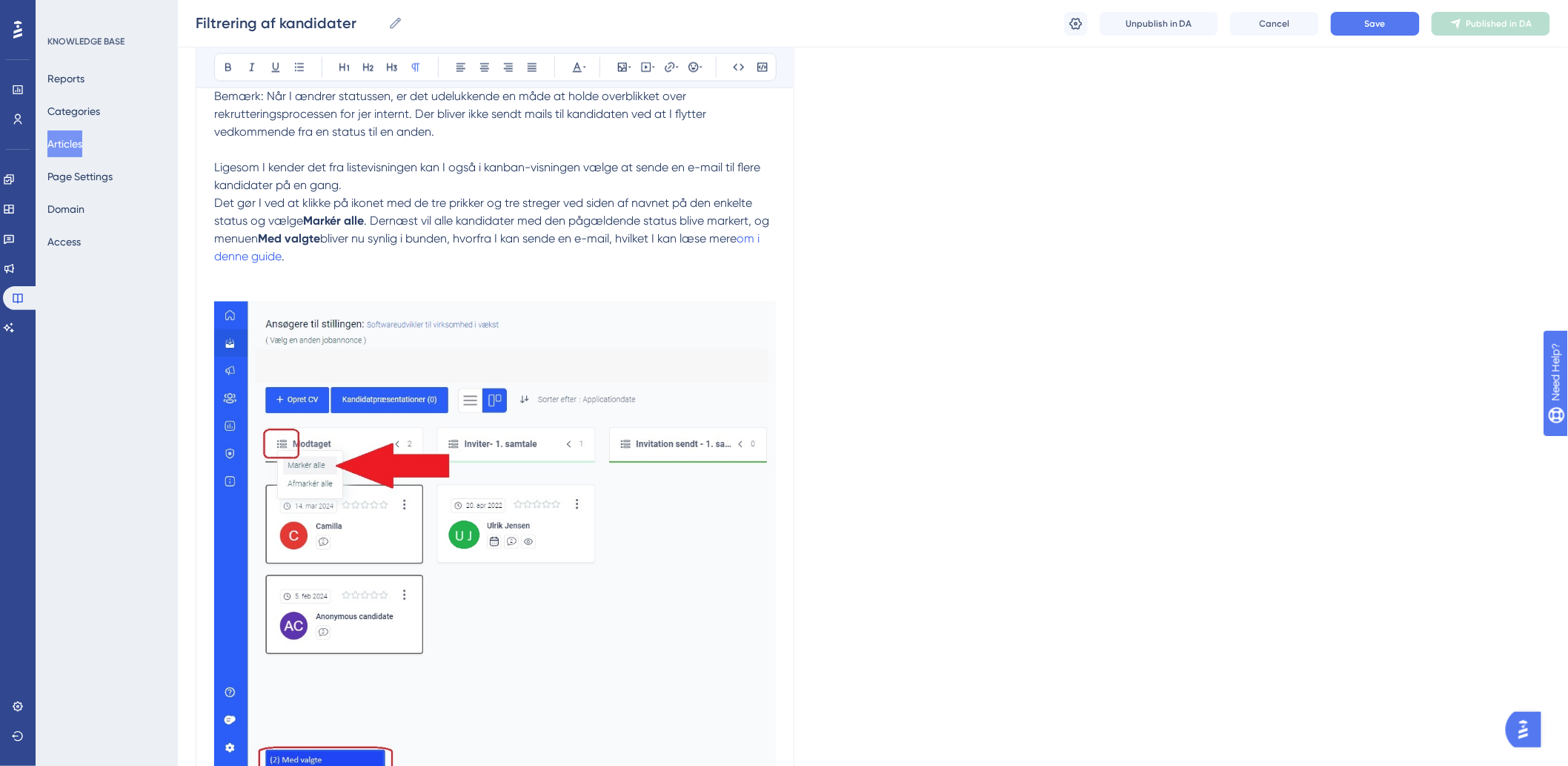
scroll to position [989, 0]
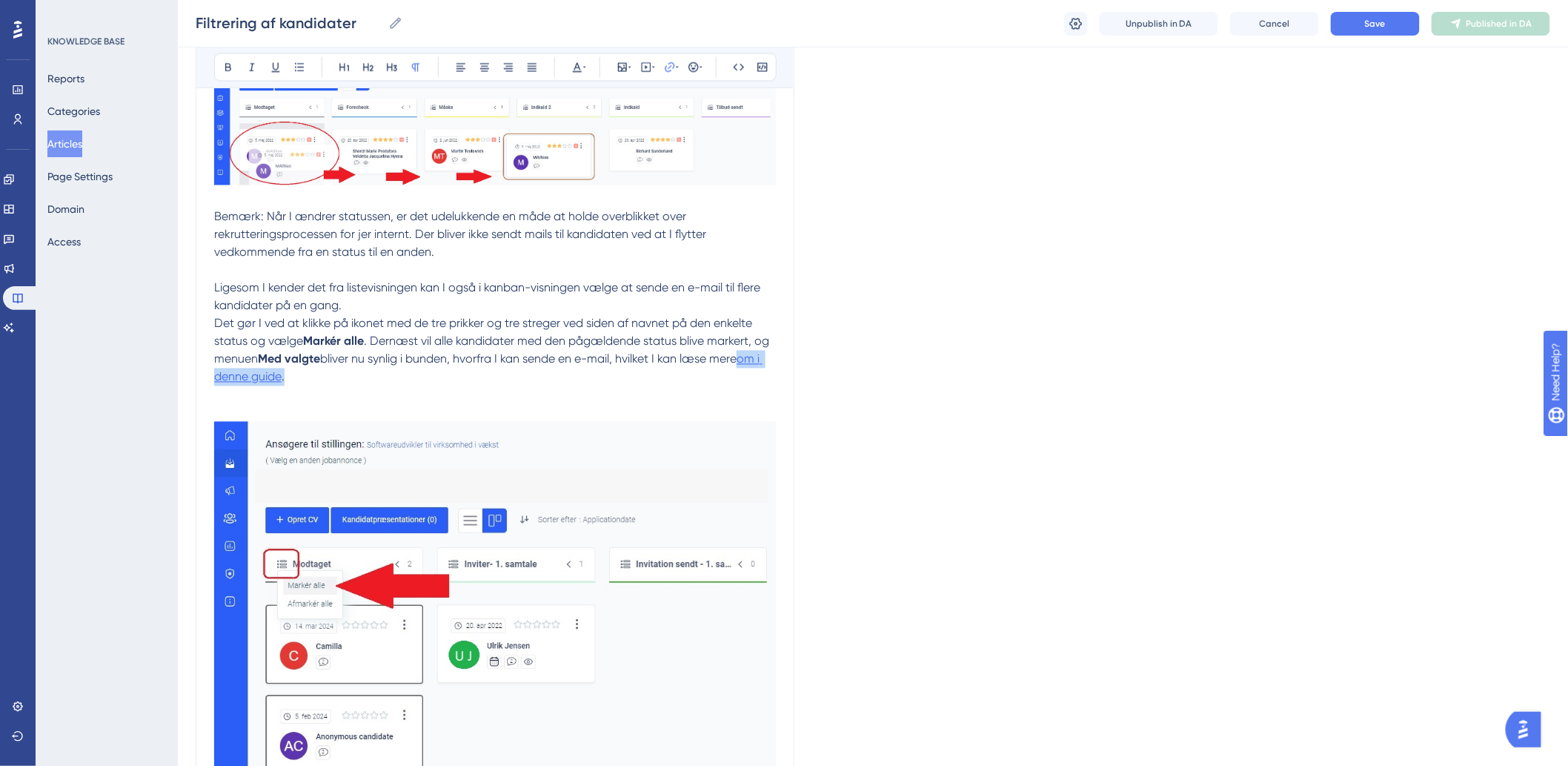
drag, startPoint x: 320, startPoint y: 378, endPoint x: 213, endPoint y: 381, distance: 107.0
click at [214, 381] on p "Det gør I ved at klikke på ikonet med de tre prikker og tre streger ved siden a…" at bounding box center [495, 351] width 562 height 71
type input "h"
click at [640, 164] on input "text" at bounding box center [669, 164] width 137 height 16
paste input "[URL][DOMAIN_NAME]"
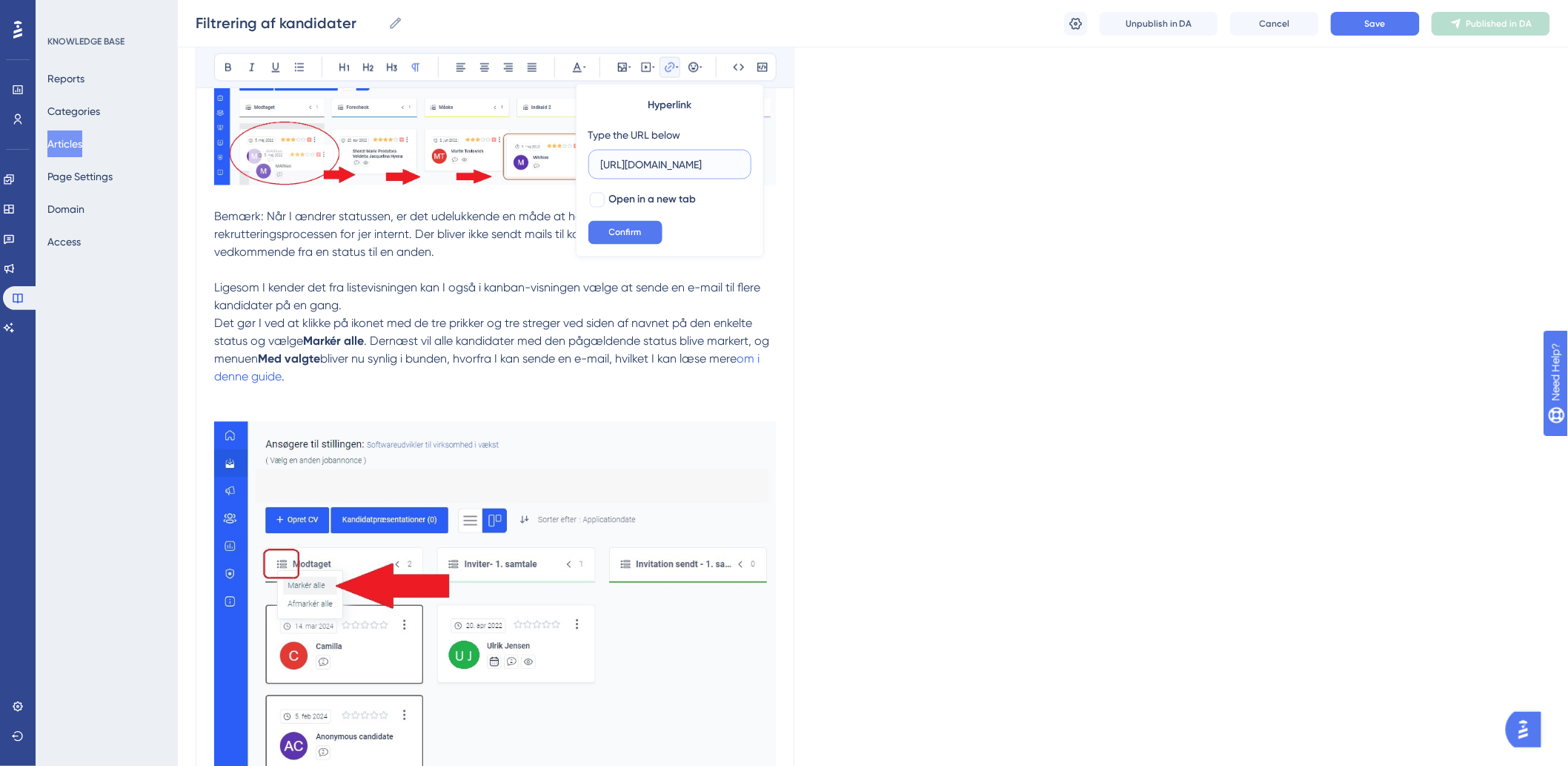
scroll to position [0, 317]
type input "[URL][DOMAIN_NAME]"
click at [594, 200] on div at bounding box center [596, 199] width 15 height 15
checkbox input "true"
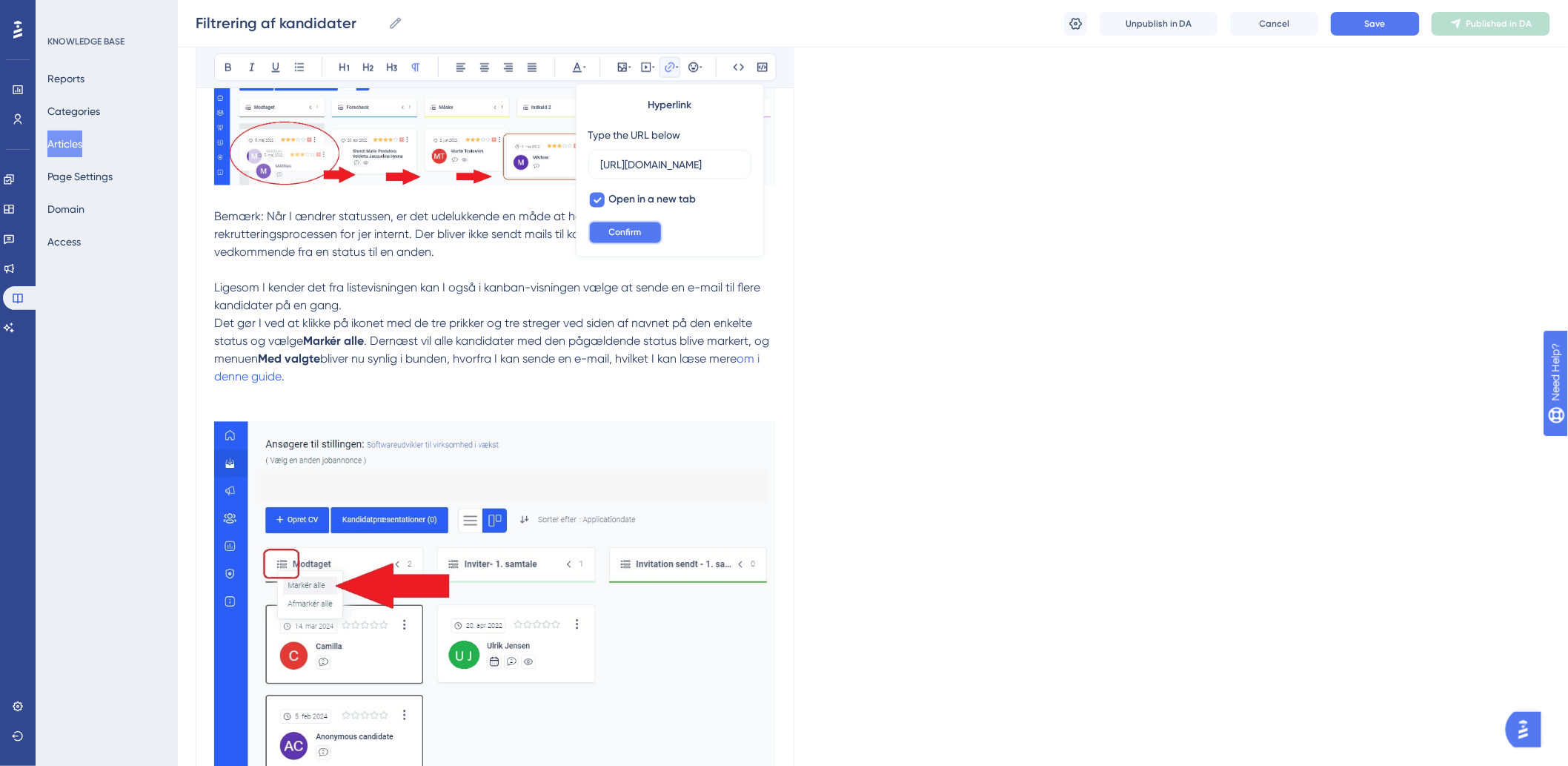
click at [613, 240] on button "Confirm" at bounding box center [625, 233] width 74 height 24
click at [384, 396] on p at bounding box center [495, 395] width 562 height 18
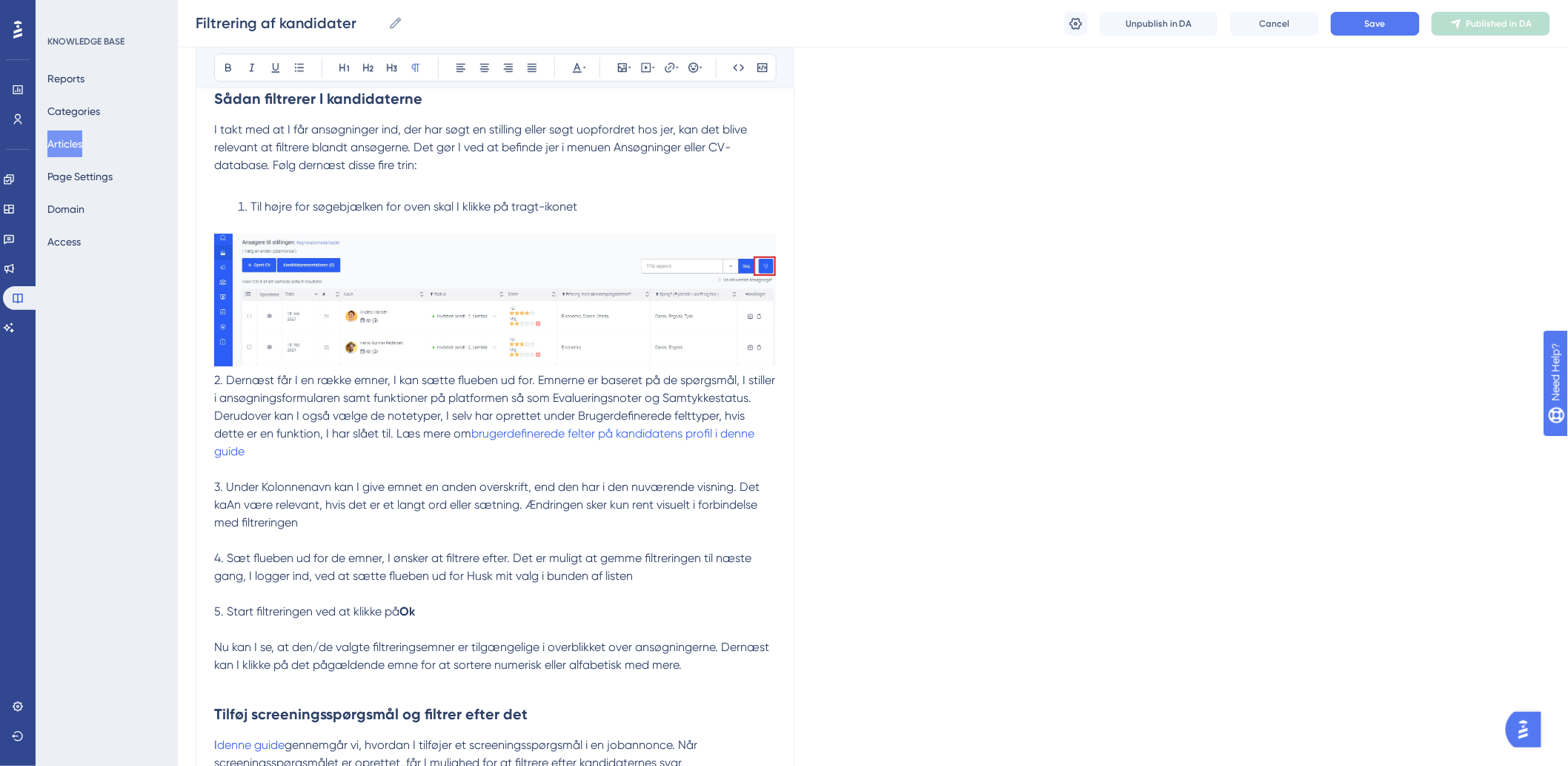
scroll to position [1812, 0]
drag, startPoint x: 248, startPoint y: 472, endPoint x: 475, endPoint y: 449, distance: 228.2
click at [475, 449] on p "2. Dernæst får I en række emner, I kan sætte flueben ud for. Emnerne er baseret…" at bounding box center [495, 424] width 562 height 107
type input "h"
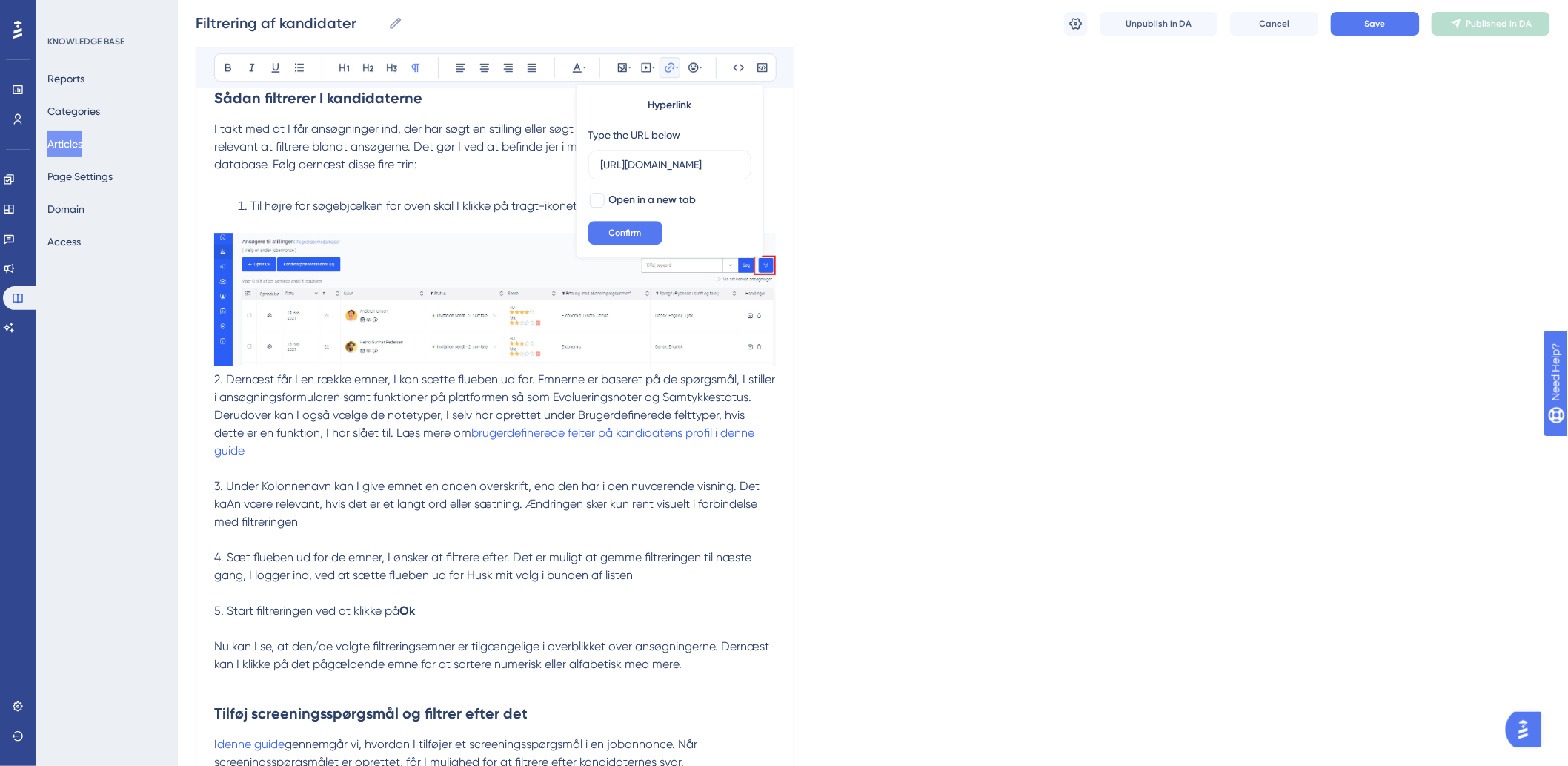
scroll to position [0, 224]
type input "[URL][DOMAIN_NAME]"
click at [631, 233] on span "Confirm" at bounding box center [625, 233] width 33 height 12
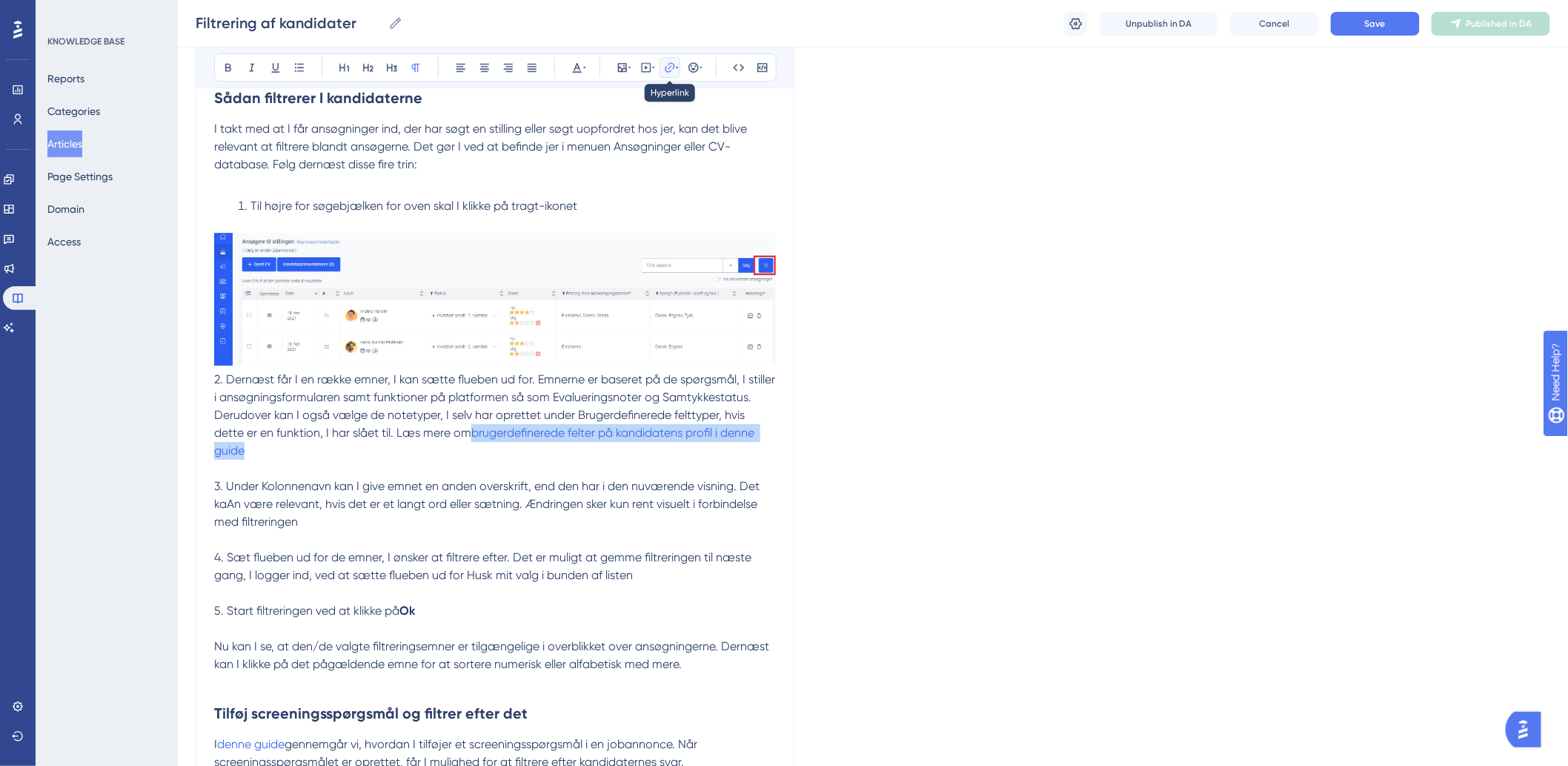
click at [665, 67] on icon at bounding box center [669, 66] width 9 height 9
click at [673, 62] on icon at bounding box center [670, 68] width 12 height 12
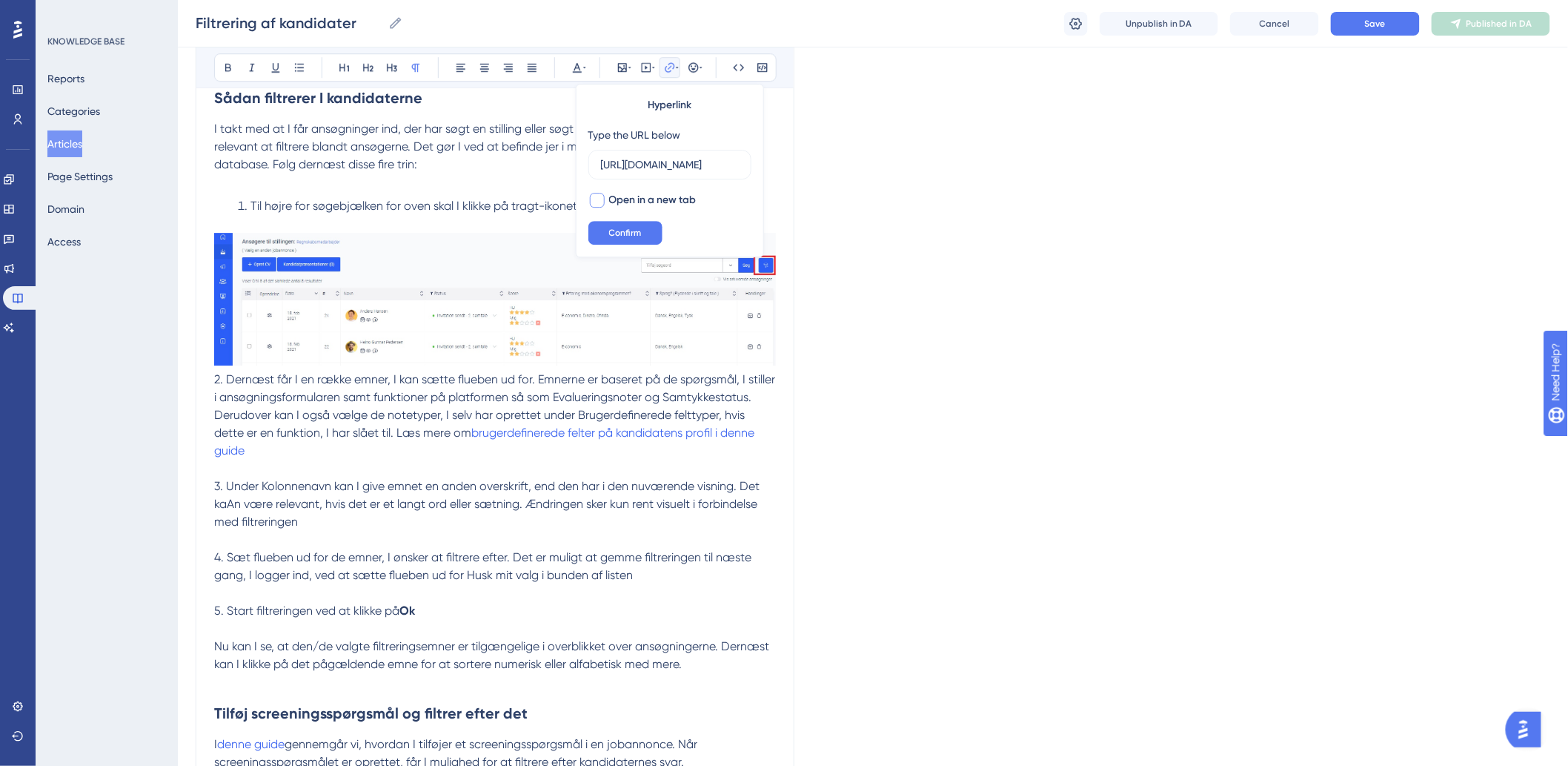
click at [593, 200] on div at bounding box center [596, 199] width 15 height 15
checkbox input "true"
click at [620, 228] on span "Confirm" at bounding box center [625, 233] width 33 height 12
click at [541, 620] on p "3. Under Kolonnenavn kan I give emnet en anden overskrift, end den har i den nu…" at bounding box center [495, 548] width 562 height 143
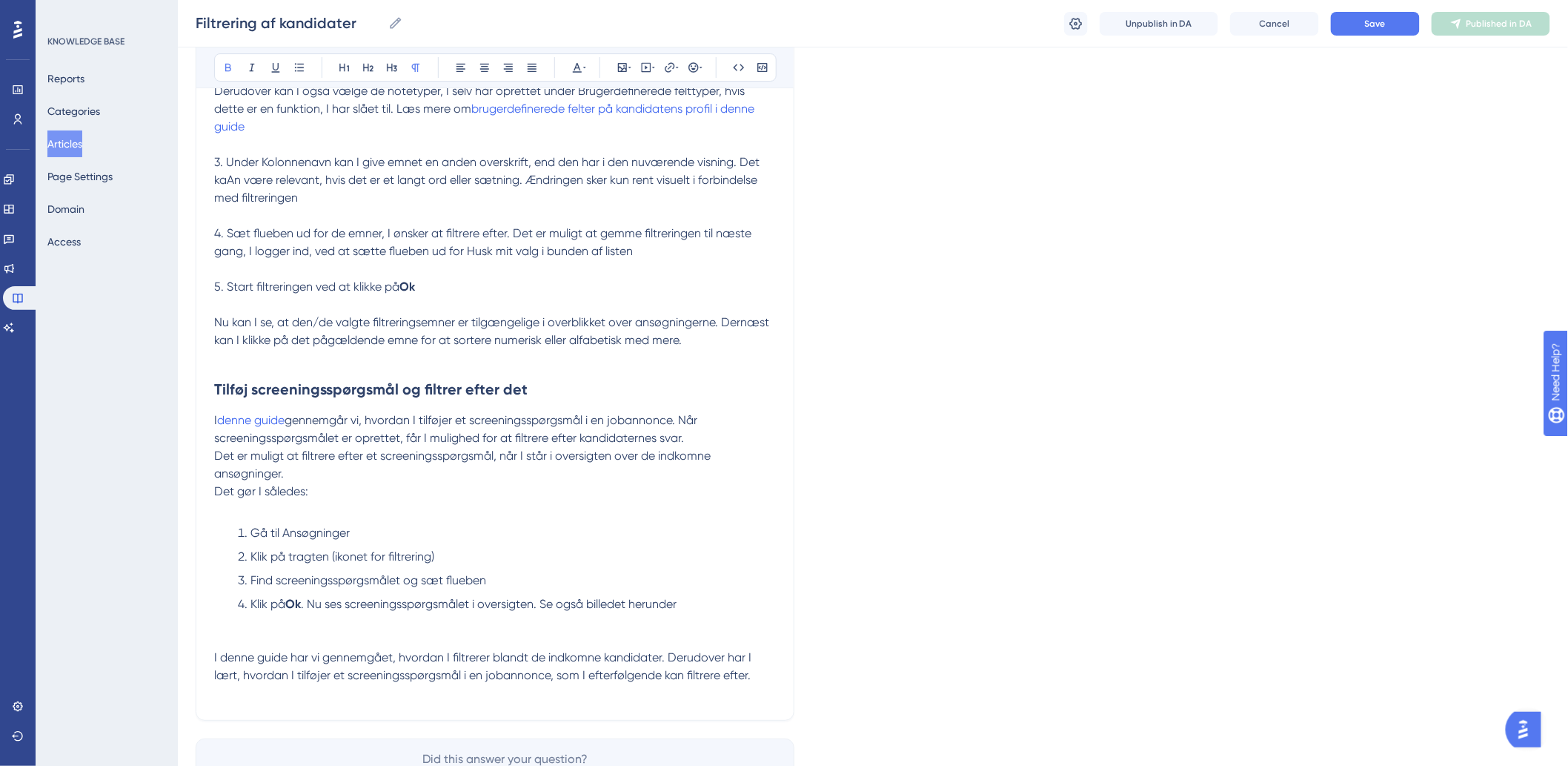
scroll to position [2165, 0]
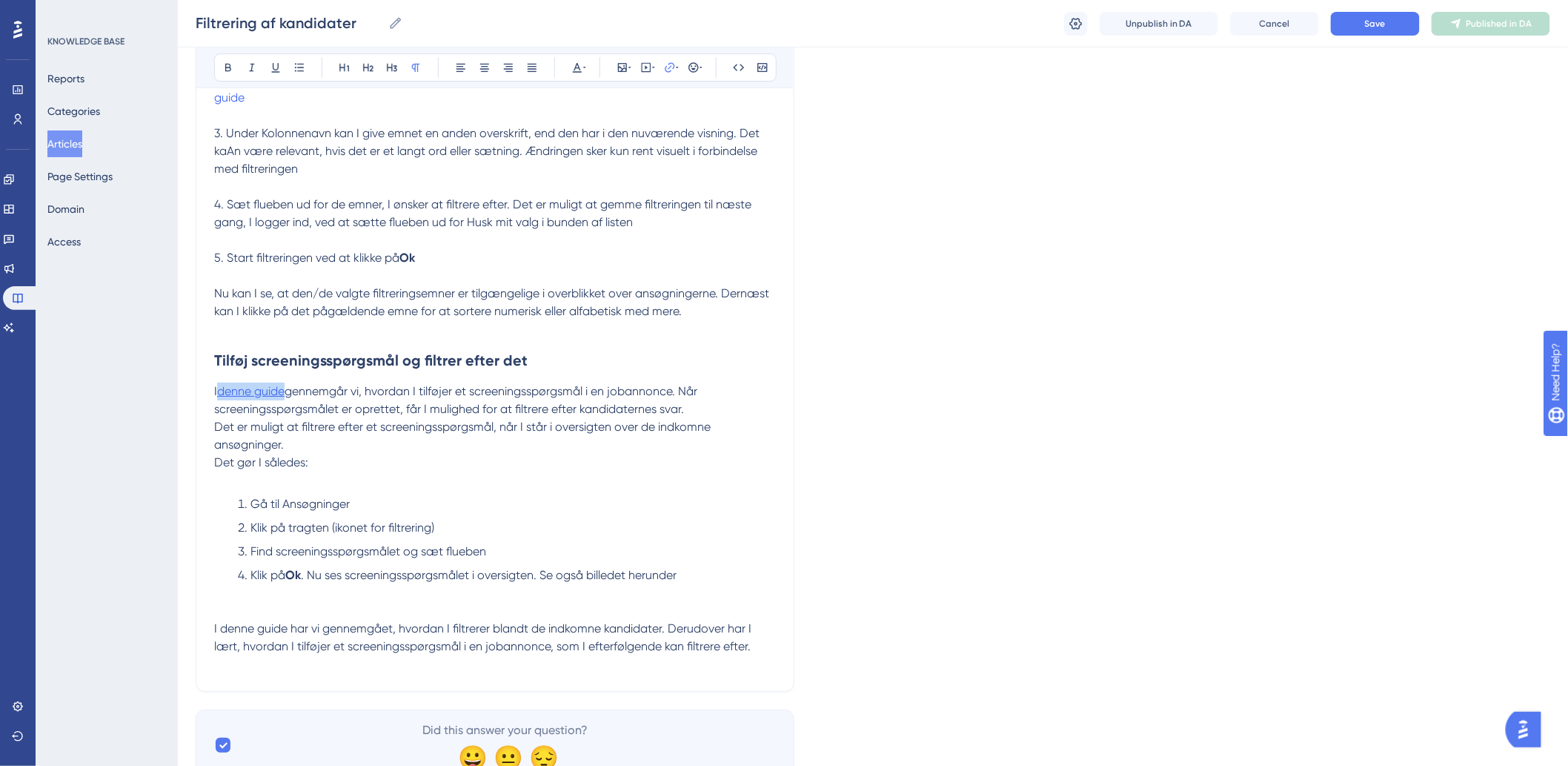
drag, startPoint x: 289, startPoint y: 412, endPoint x: 223, endPoint y: 417, distance: 66.2
click at [223, 417] on p "I denne guide gennemgår vi, hvordan I tilføjer et screeningsspørgsmål i en joba…" at bounding box center [495, 400] width 562 height 35
type input "h"
paste input "[URL][DOMAIN_NAME]"
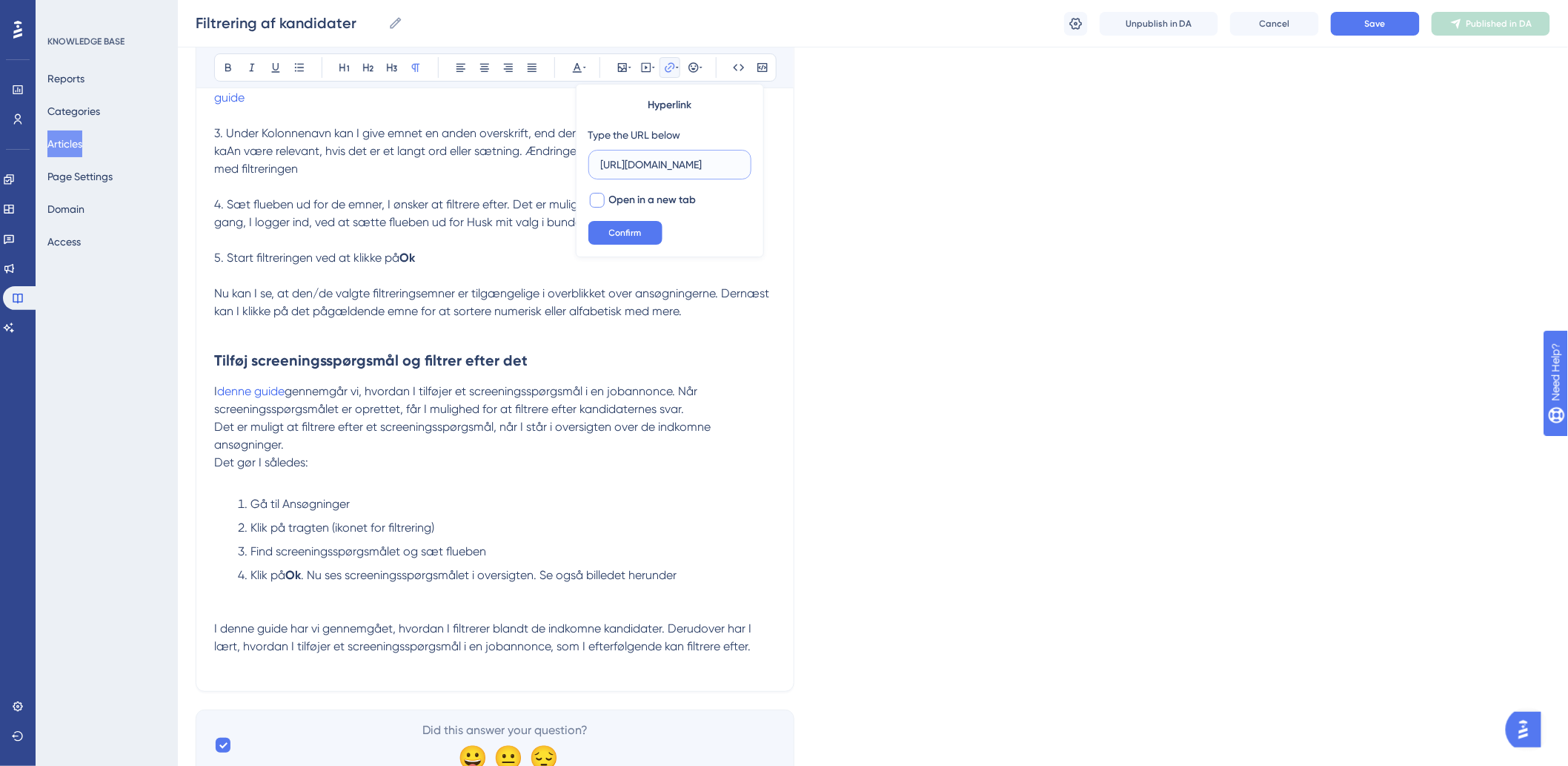
type input "[URL][DOMAIN_NAME]"
click at [595, 197] on div at bounding box center [596, 199] width 15 height 15
checkbox input "true"
click at [612, 230] on span "Confirm" at bounding box center [625, 233] width 33 height 12
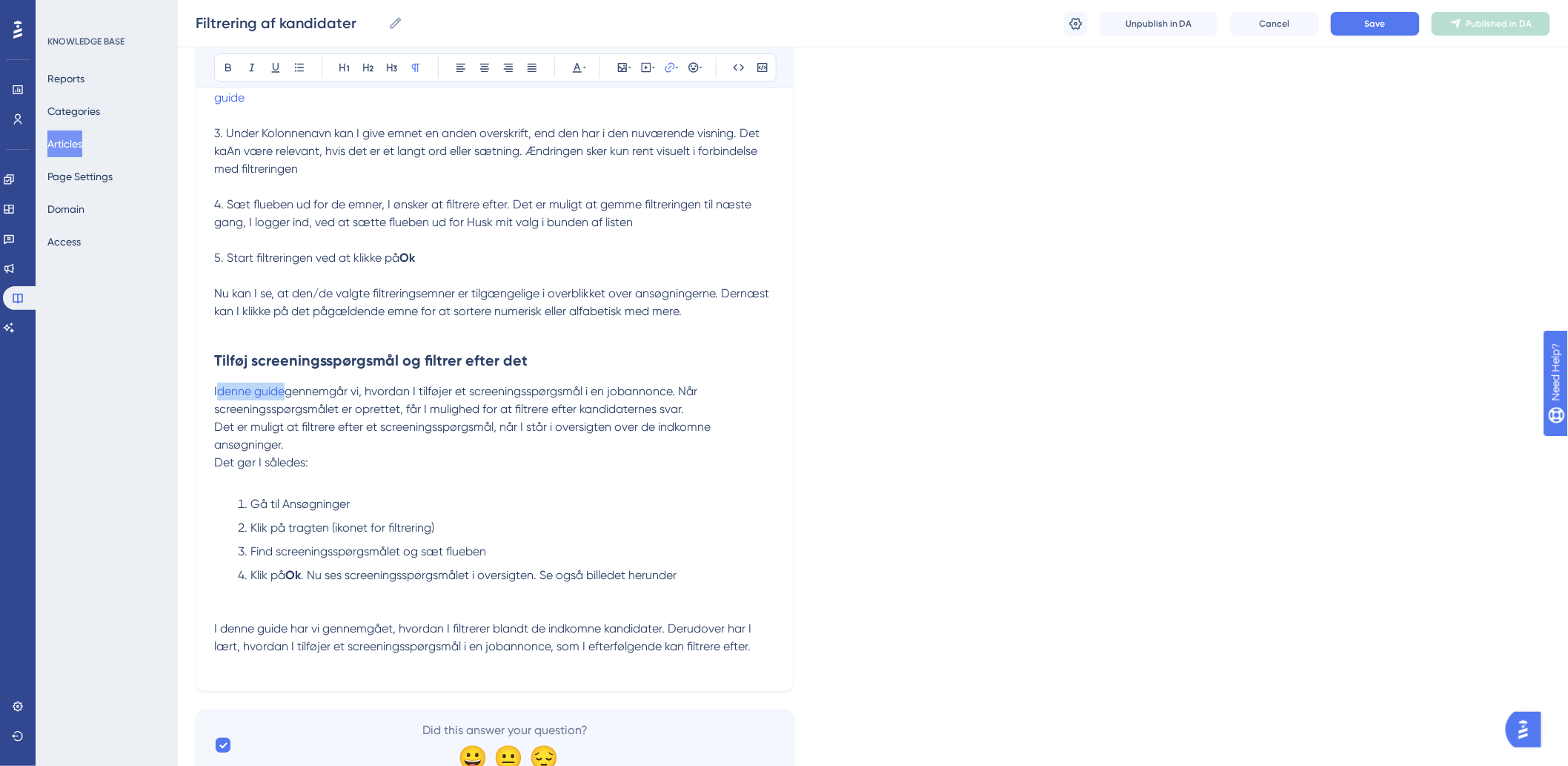
click at [595, 471] on p "Det gør I således:" at bounding box center [495, 463] width 562 height 18
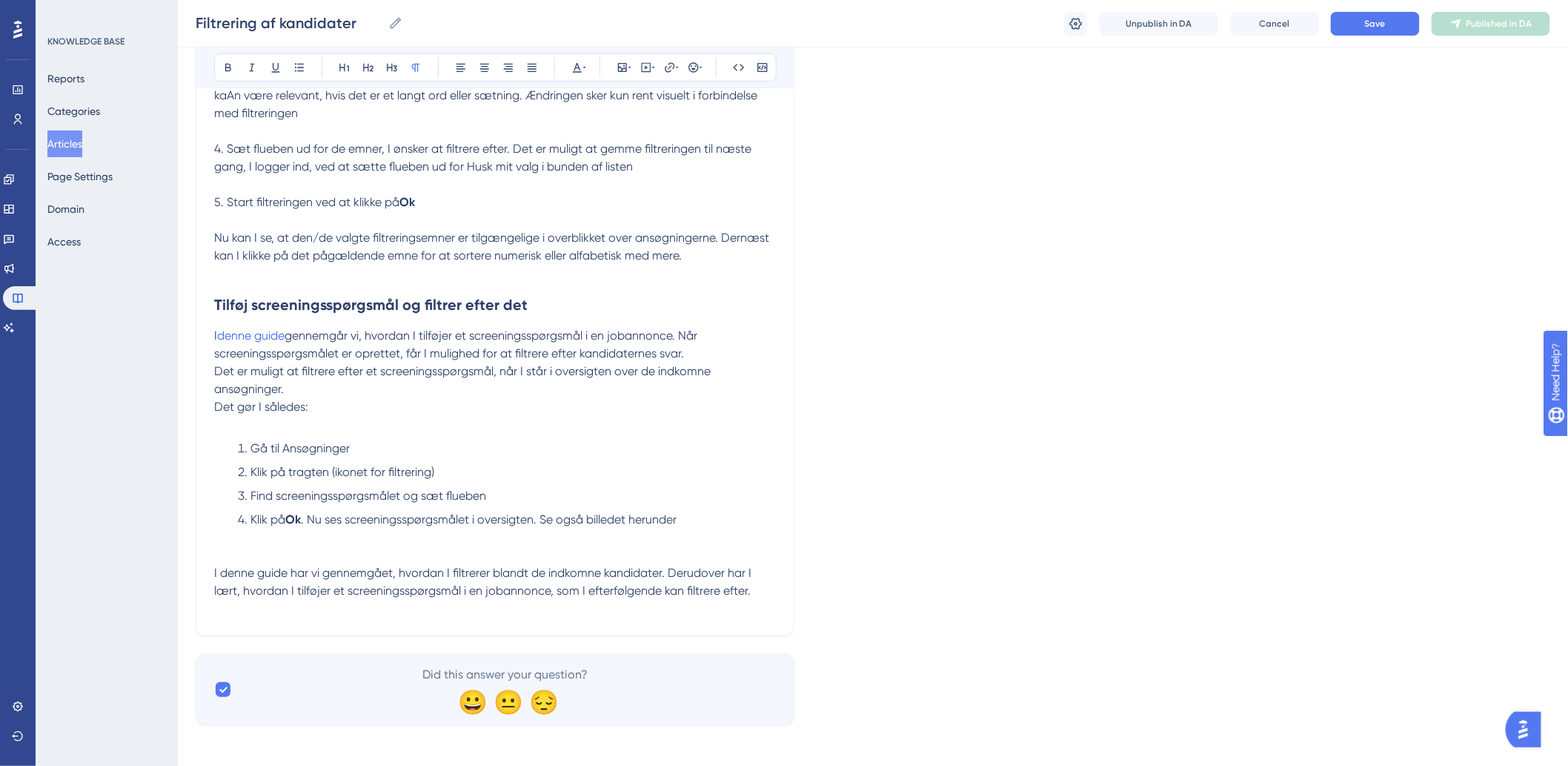
scroll to position [2247, 0]
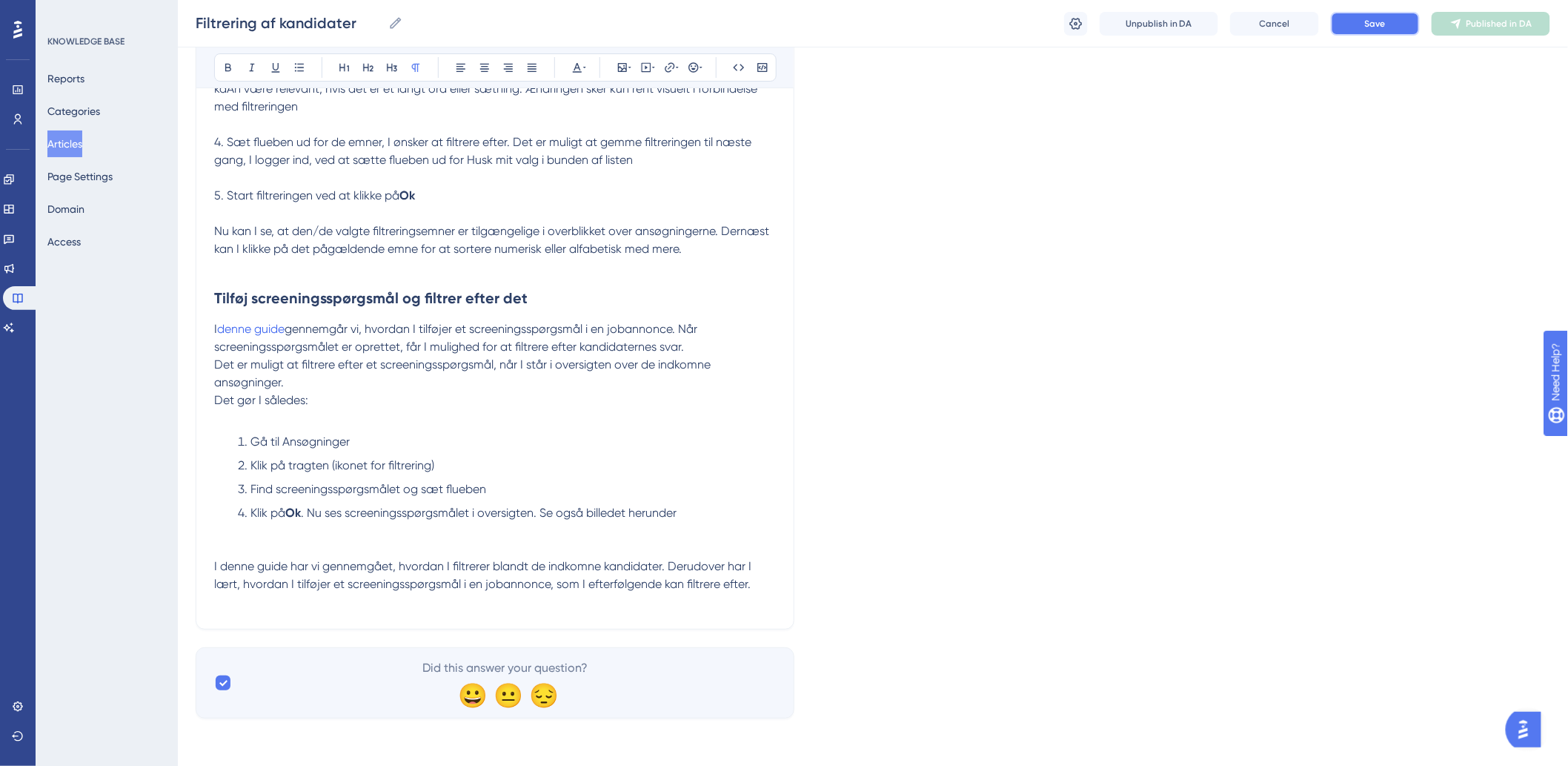
click at [1376, 28] on span "Save" at bounding box center [1375, 24] width 21 height 12
click at [756, 582] on p "I denne guide har vi gennemgået, hvordan I filtrerer blandt de indkomne kandida…" at bounding box center [495, 574] width 562 height 35
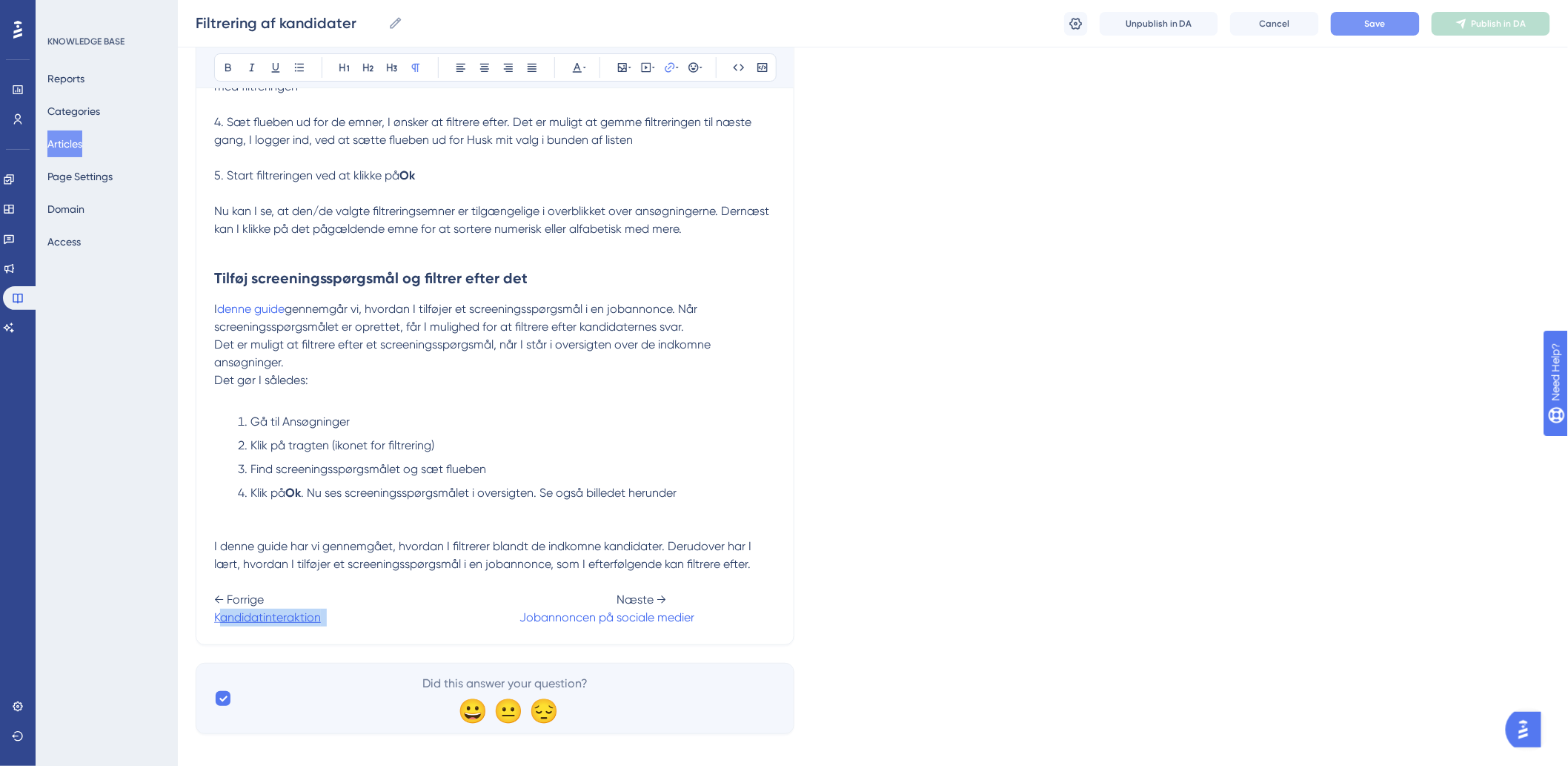
drag, startPoint x: 327, startPoint y: 635, endPoint x: 218, endPoint y: 643, distance: 109.3
click at [218, 627] on p "I denne guide har vi gennemgået, hvordan I filtrerer blandt de indkomne kandida…" at bounding box center [495, 581] width 562 height 89
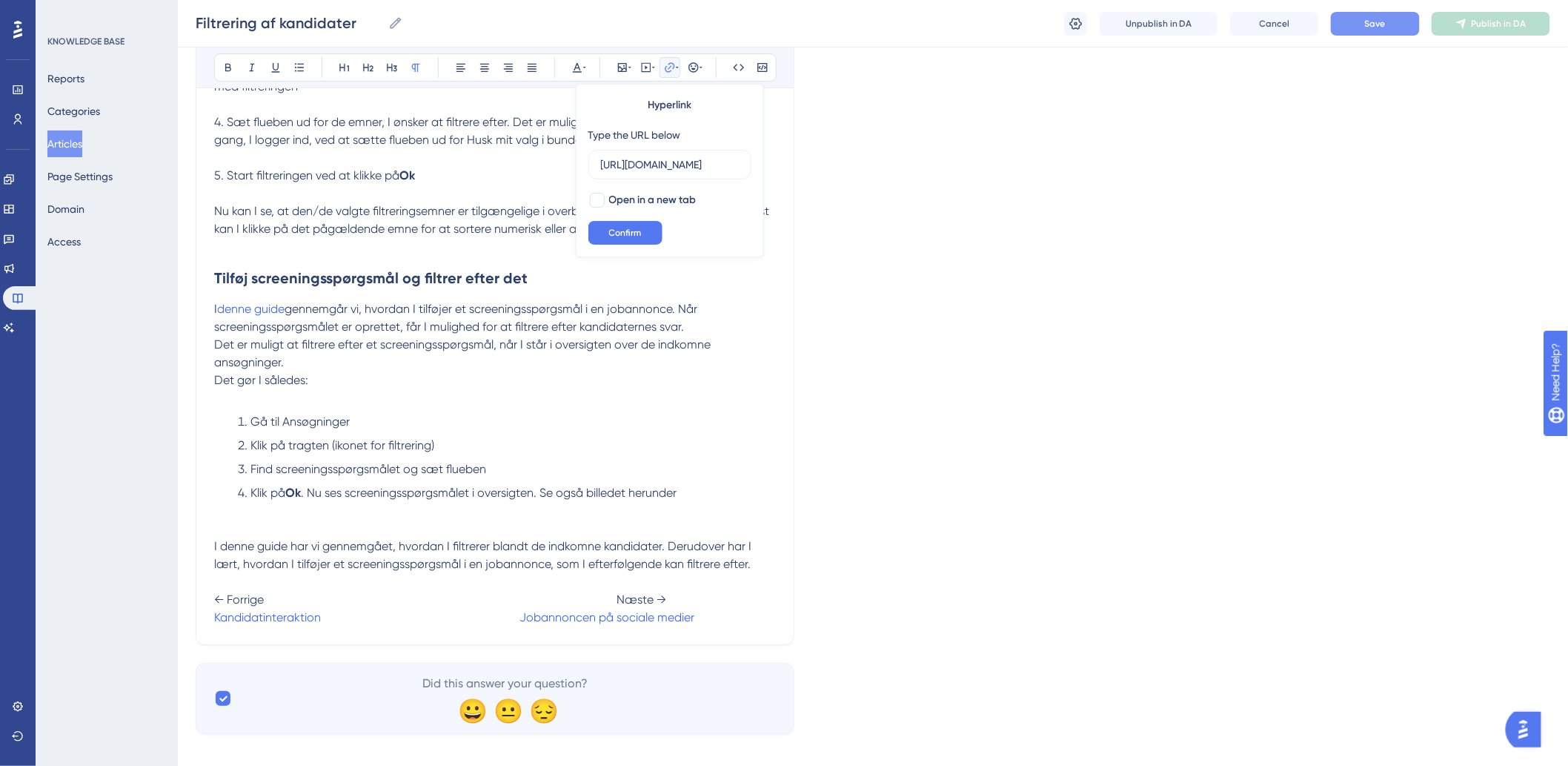
scroll to position [0, 161]
click at [342, 627] on p "I denne guide har vi gennemgået, hvordan I filtrerer blandt de indkomne kandida…" at bounding box center [495, 581] width 562 height 89
click at [320, 624] on span at bounding box center [419, 617] width 198 height 14
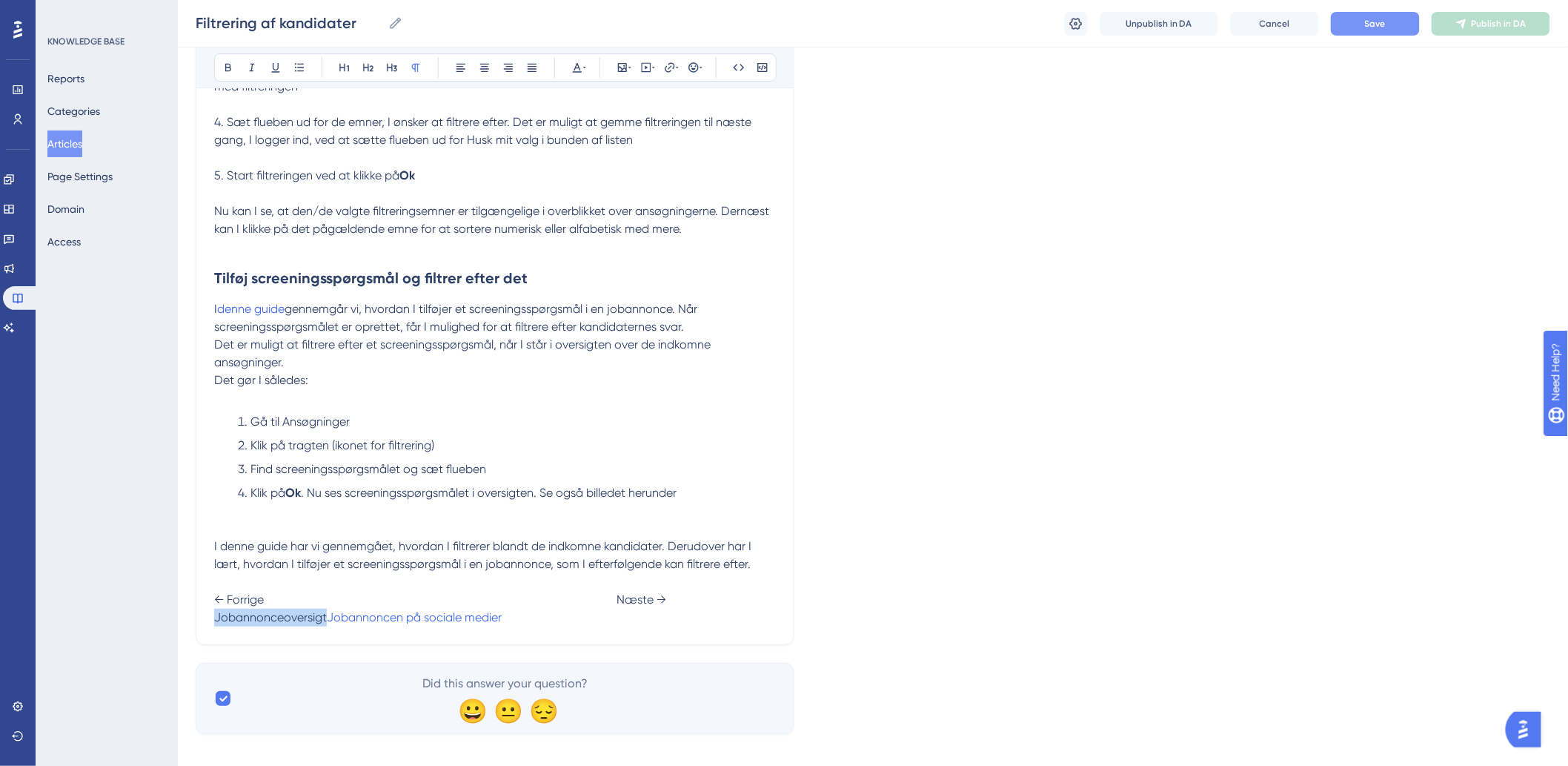
drag, startPoint x: 328, startPoint y: 640, endPoint x: 208, endPoint y: 654, distance: 120.8
drag, startPoint x: 661, startPoint y: 72, endPoint x: 662, endPoint y: 79, distance: 7.1
click at [662, 72] on button at bounding box center [670, 67] width 21 height 21
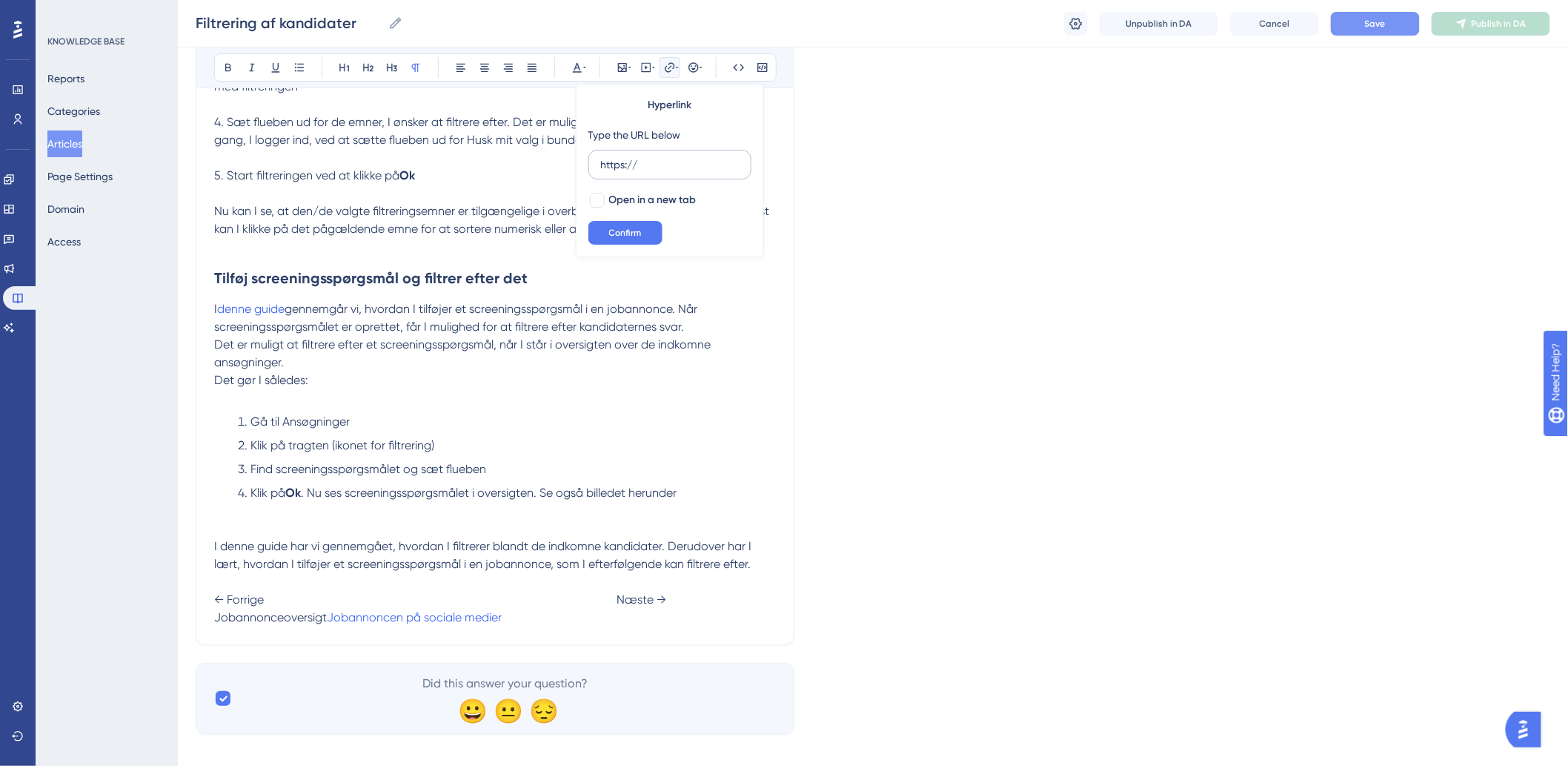
drag, startPoint x: 665, startPoint y: 169, endPoint x: 611, endPoint y: 175, distance: 54.3
click at [611, 175] on label "https://" at bounding box center [670, 164] width 163 height 29
click at [611, 173] on input "https://" at bounding box center [669, 164] width 137 height 16
click at [667, 170] on input "https://" at bounding box center [669, 164] width 137 height 16
type input "h"
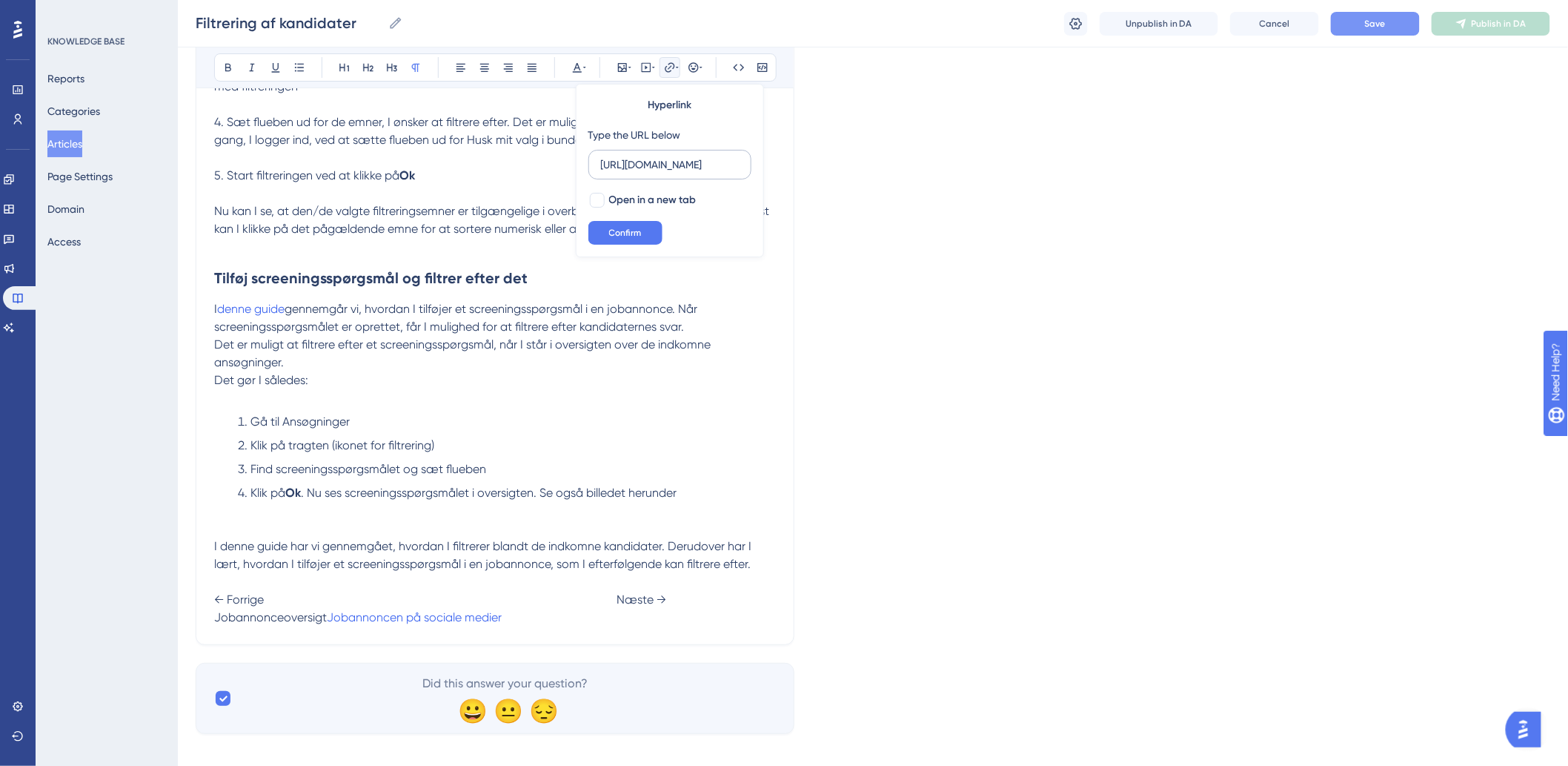
scroll to position [0, 161]
type input "[URL][DOMAIN_NAME]"
click at [605, 223] on button "Confirm" at bounding box center [625, 233] width 74 height 24
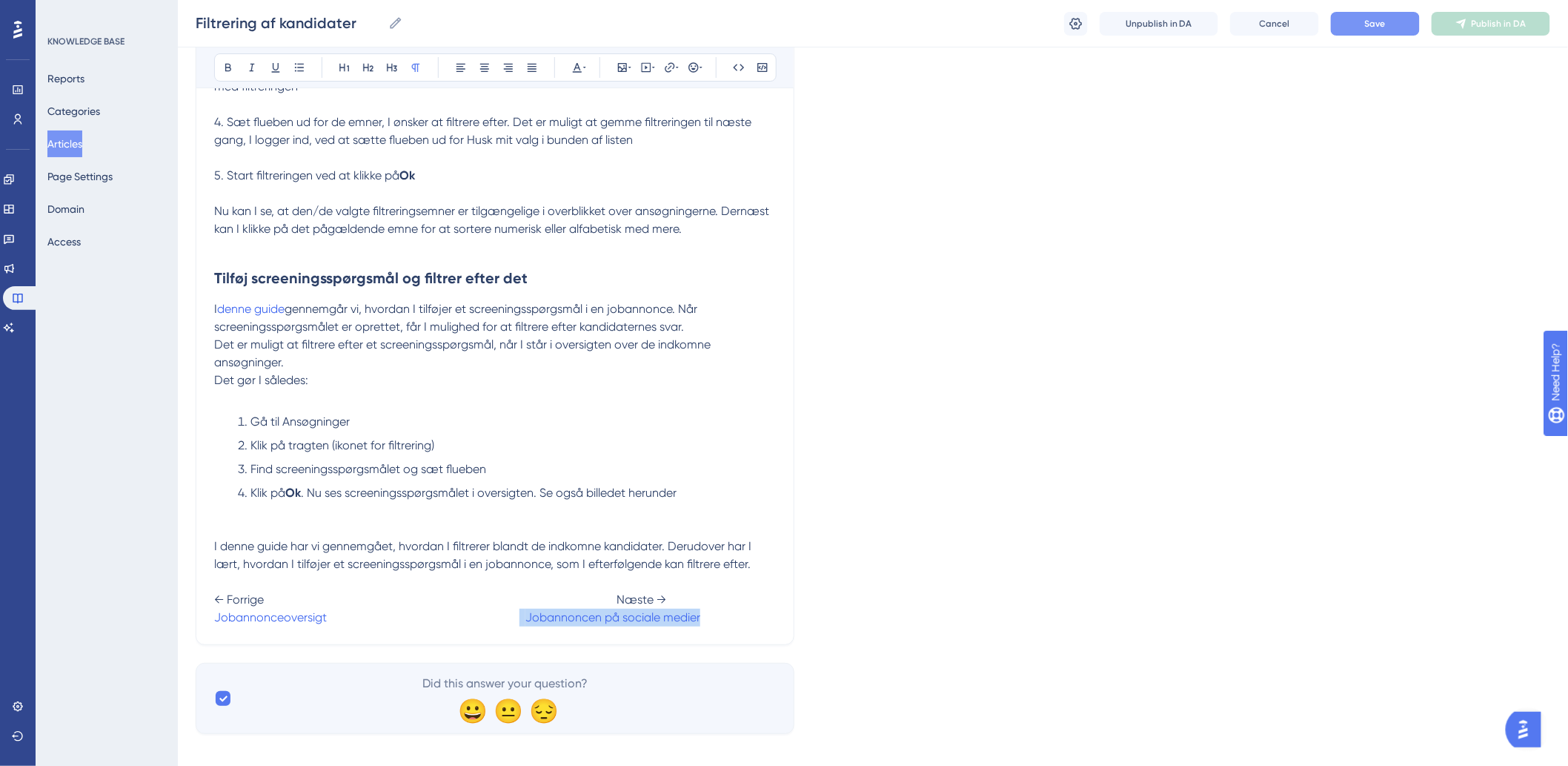
drag, startPoint x: 699, startPoint y: 638, endPoint x: 519, endPoint y: 635, distance: 180.0
click at [519, 627] on p "I denne guide har vi gennemgået, hvordan I filtrerer blandt de indkomne kandida…" at bounding box center [495, 581] width 562 height 89
drag, startPoint x: 520, startPoint y: 638, endPoint x: 699, endPoint y: 638, distance: 179.0
click at [699, 627] on p "I denne guide har vi gennemgået, hvordan I filtrerer blandt de indkomne kandida…" at bounding box center [495, 581] width 562 height 89
click at [672, 57] on button at bounding box center [670, 67] width 21 height 21
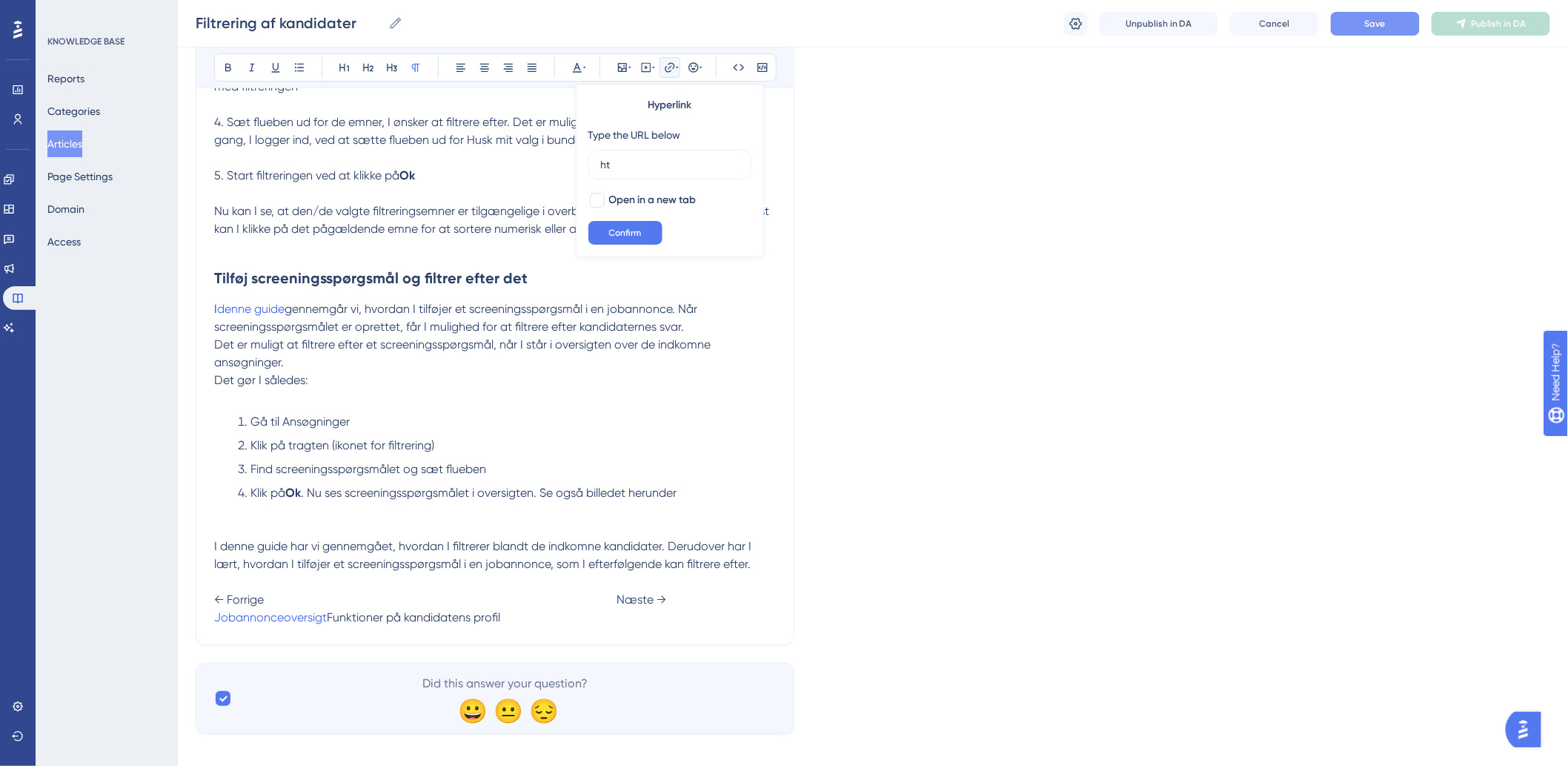
type input "h"
type input "[URL][DOMAIN_NAME]"
click at [621, 227] on button "Confirm" at bounding box center [625, 233] width 74 height 24
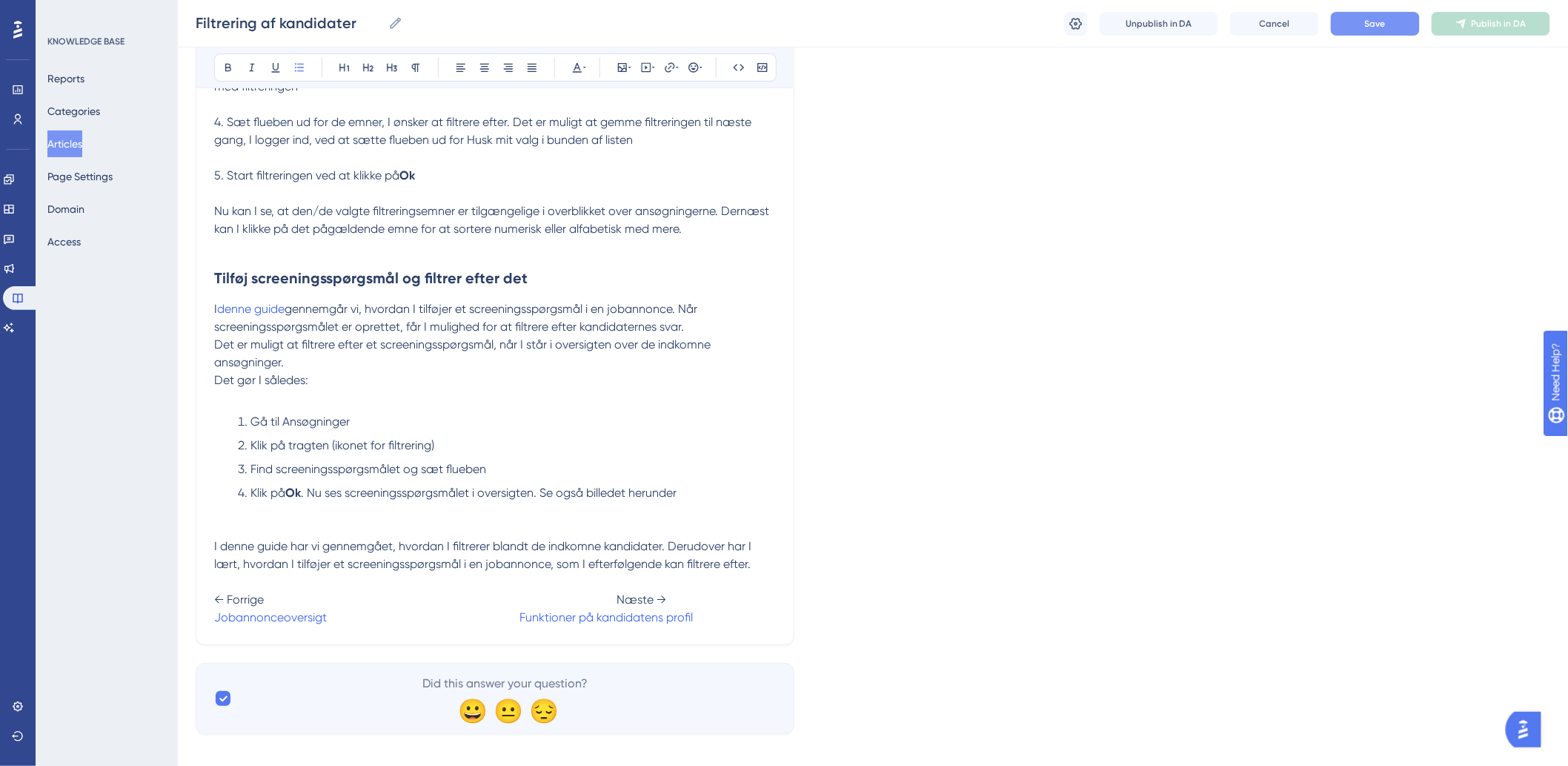
drag, startPoint x: 675, startPoint y: 463, endPoint x: 1113, endPoint y: 3, distance: 635.2
click at [675, 455] on li "Klik på tragten (ikonet for filtrering)" at bounding box center [503, 445] width 544 height 18
click at [1359, 25] on button "Save" at bounding box center [1375, 24] width 88 height 24
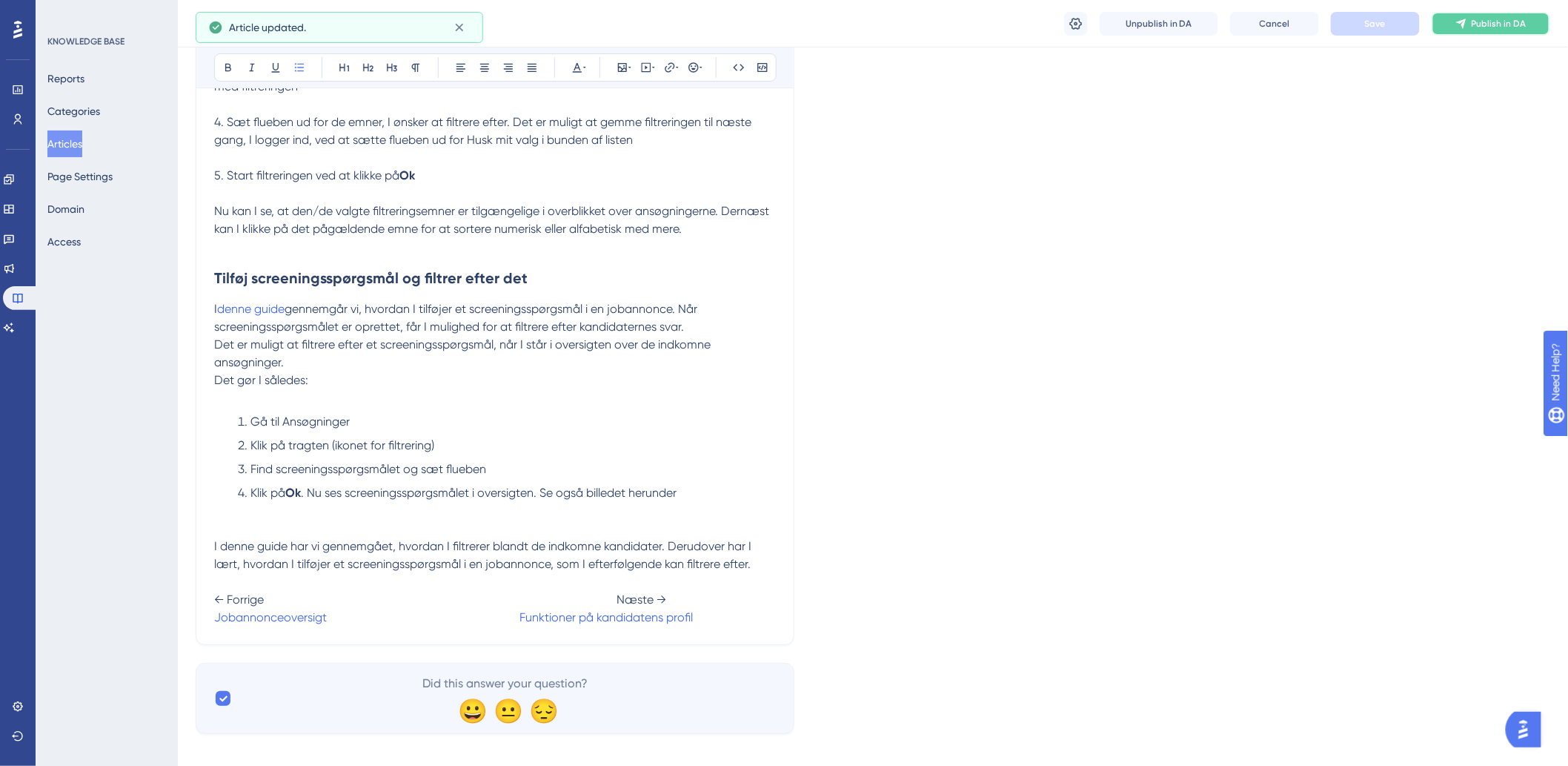
click at [1500, 33] on button "Publish in DA" at bounding box center [1491, 24] width 119 height 24
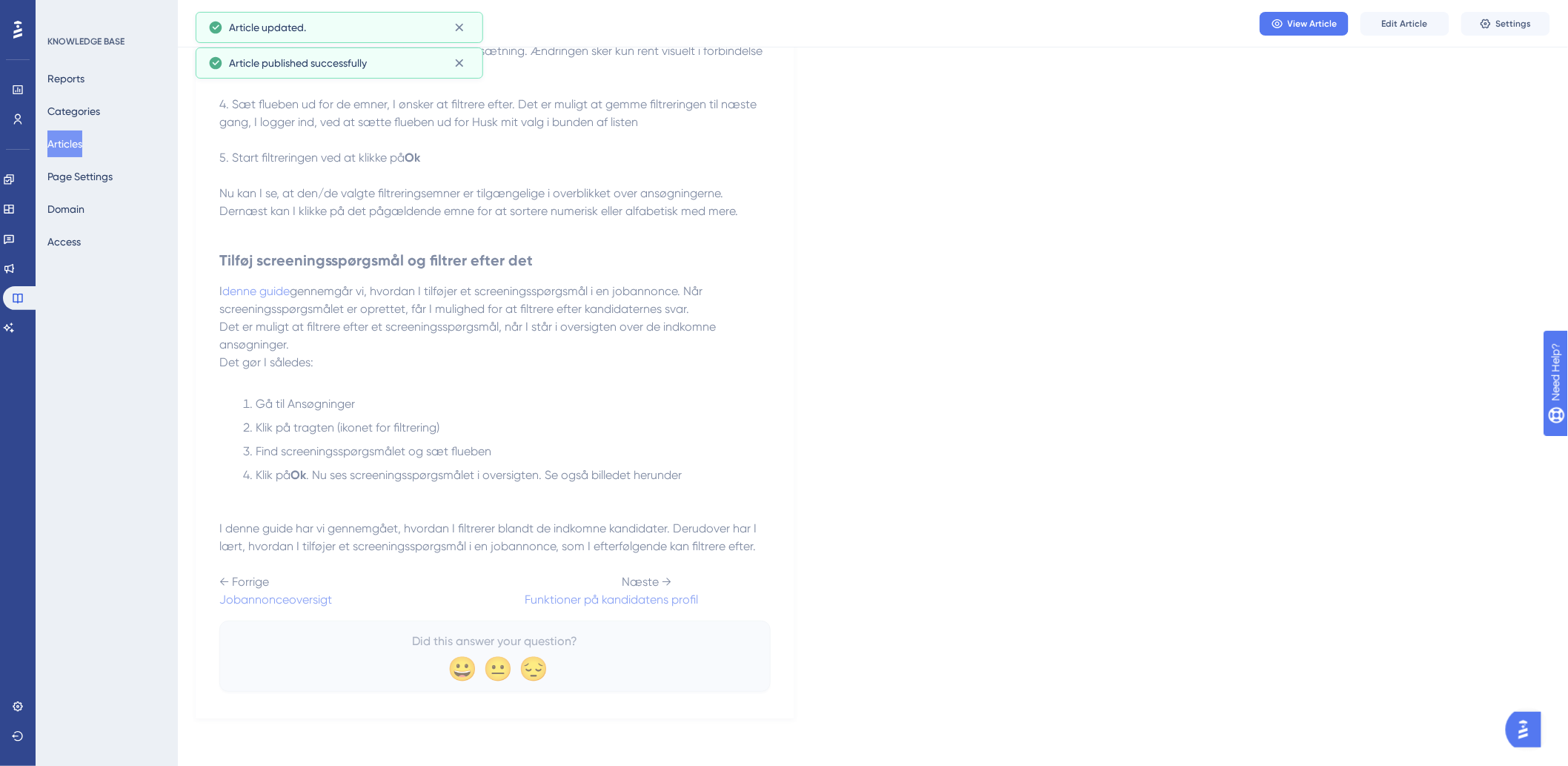
scroll to position [2185, 0]
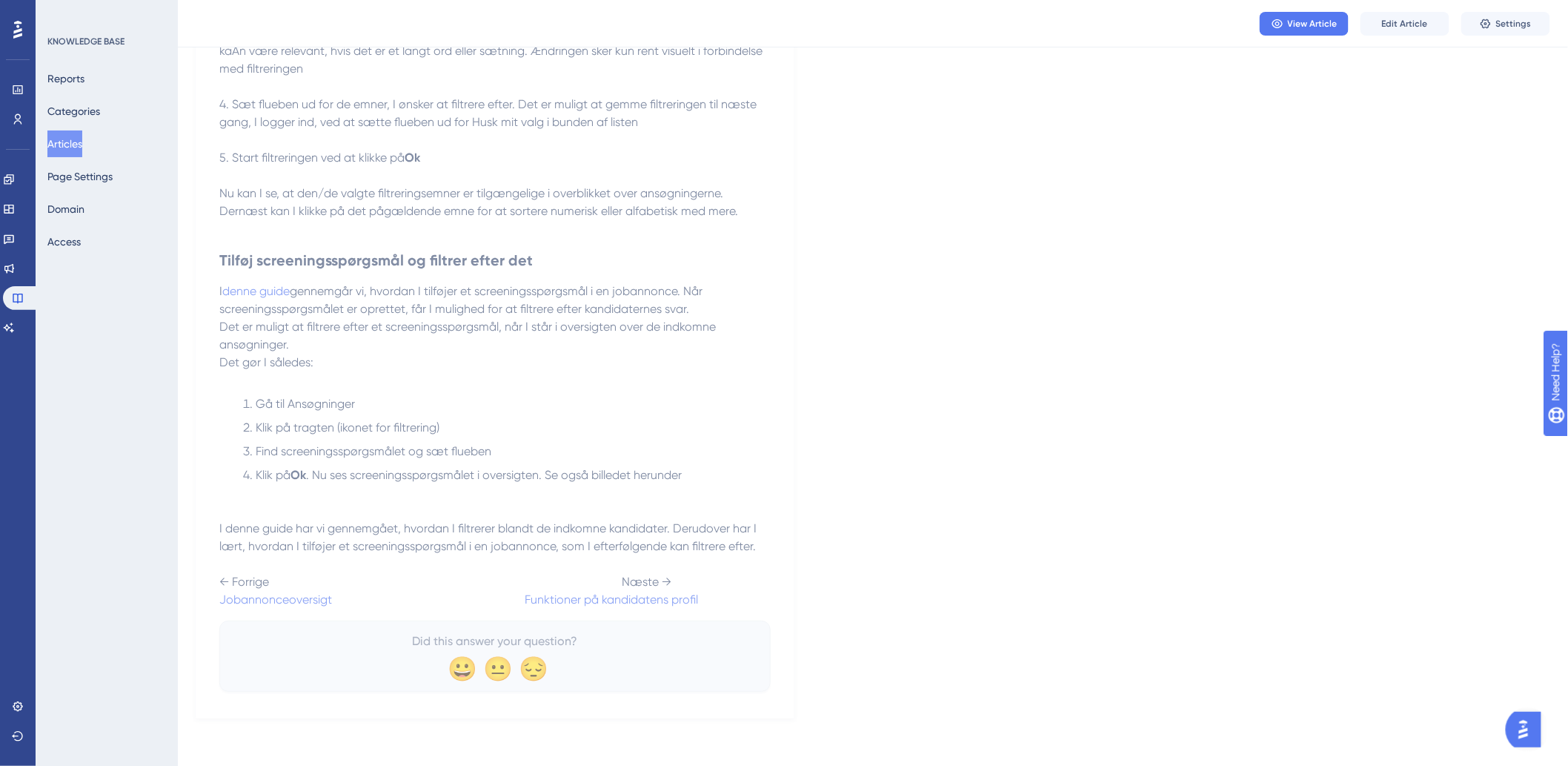
drag, startPoint x: 84, startPoint y: 143, endPoint x: 147, endPoint y: 146, distance: 63.1
click at [82, 143] on button "Articles" at bounding box center [64, 144] width 35 height 27
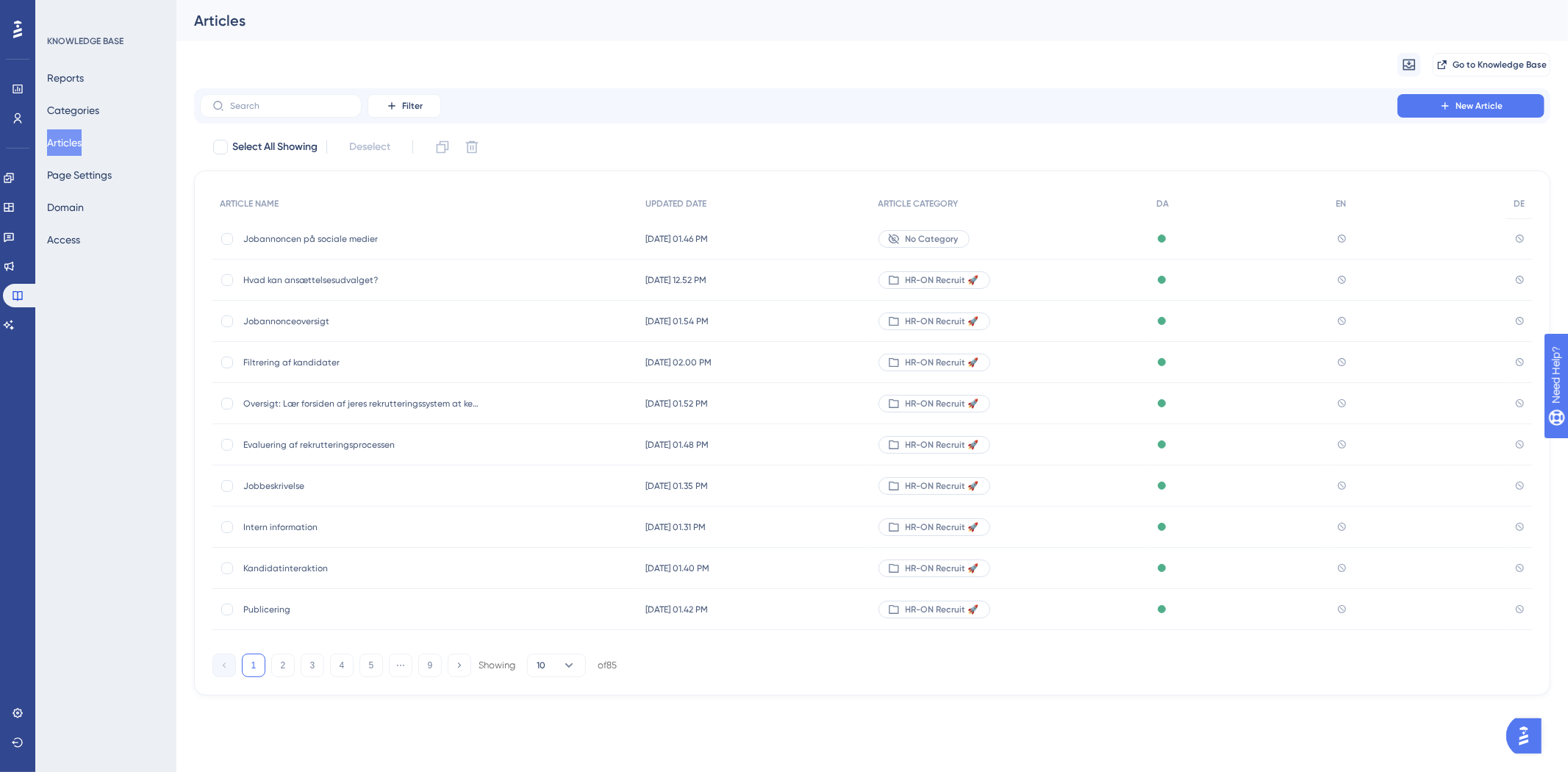
click at [180, 94] on div "Performance Users Engagement Widgets Feedback Product Updates Knowledge Base AI…" at bounding box center [872, 359] width 1392 height 719
click at [284, 99] on label at bounding box center [281, 106] width 162 height 24
click at [284, 101] on input "text" at bounding box center [290, 106] width 119 height 10
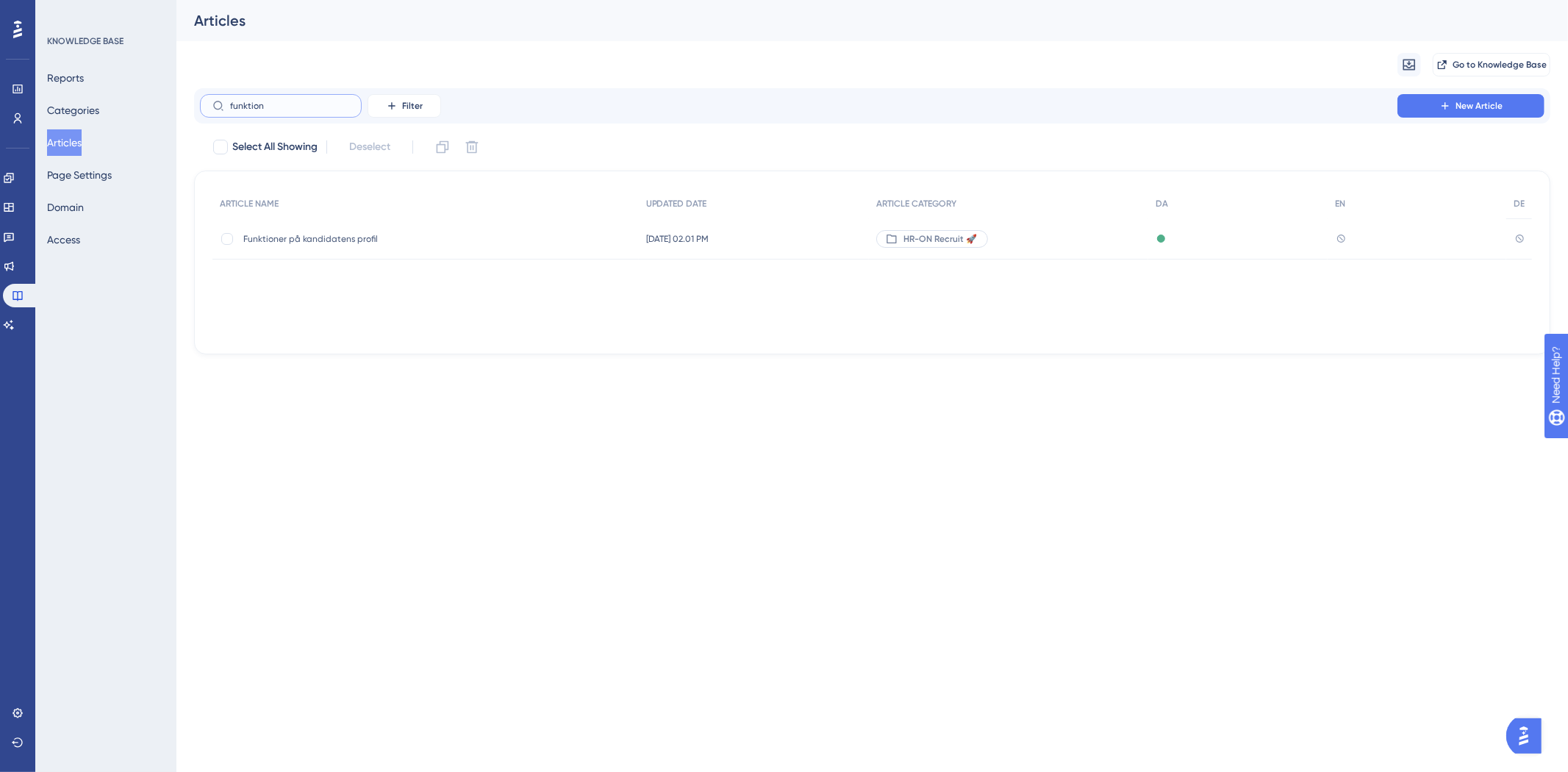
type input "funktion"
click at [333, 243] on span "Funktioner på kandidatens profil" at bounding box center [361, 239] width 235 height 12
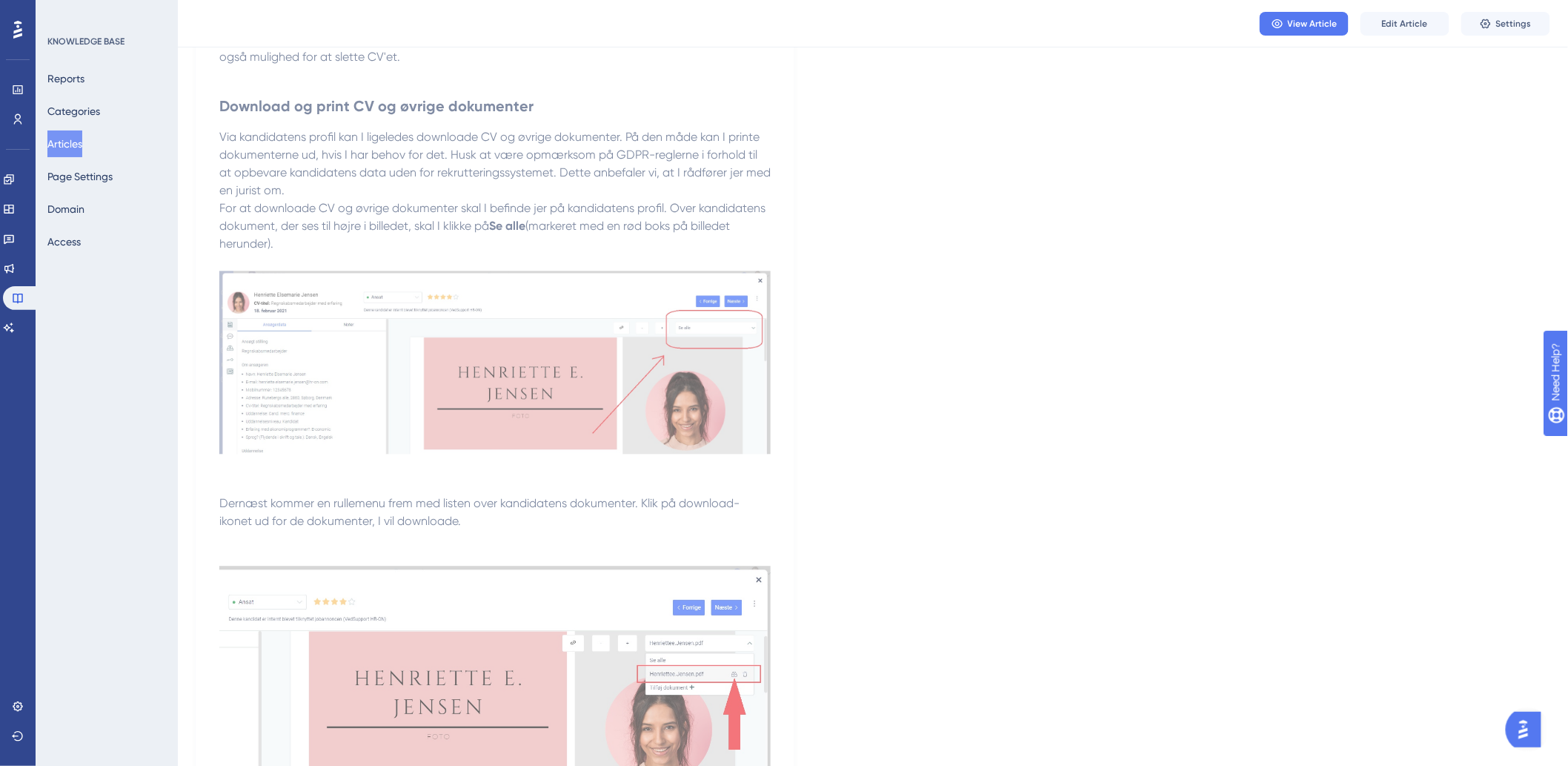
scroll to position [3791, 0]
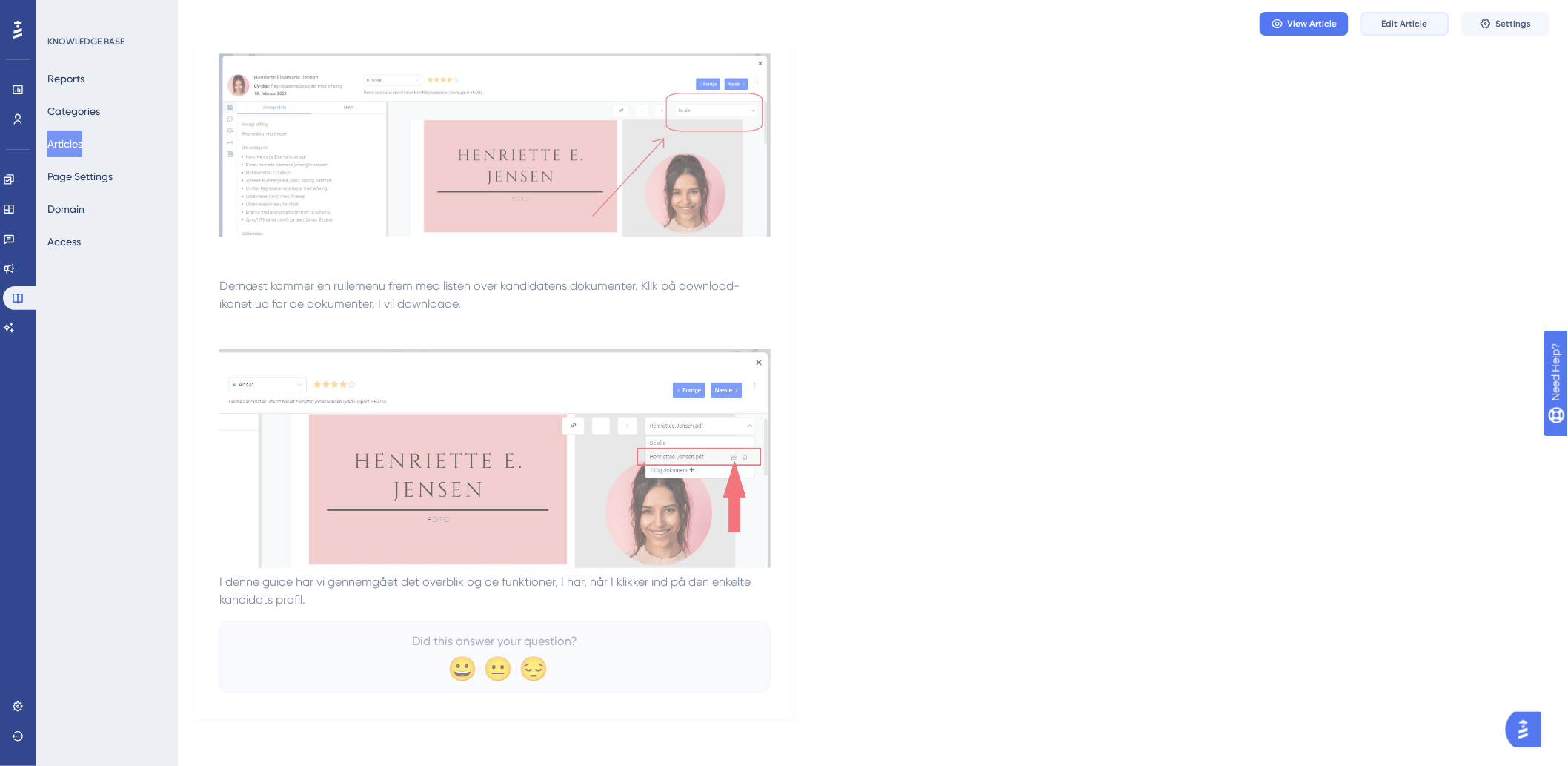
click at [1413, 27] on span "Edit Article" at bounding box center [1404, 24] width 46 height 12
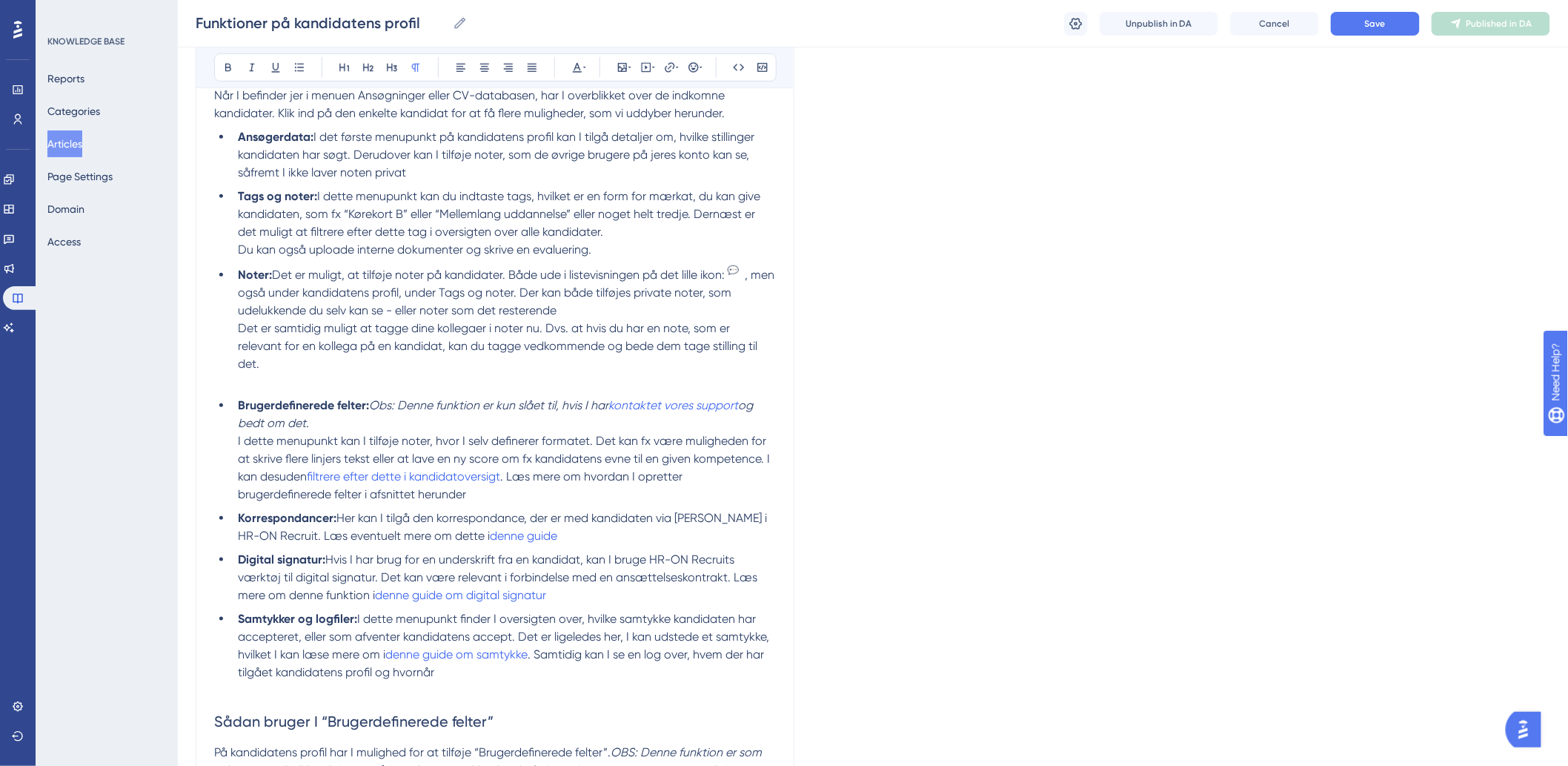
scroll to position [329, 0]
drag, startPoint x: 505, startPoint y: 475, endPoint x: 309, endPoint y: 480, distance: 196.1
click at [309, 480] on li "Brugerdefinerede felter: Obs: Denne funktion er kun slået til, hvis I har konta…" at bounding box center [503, 447] width 544 height 107
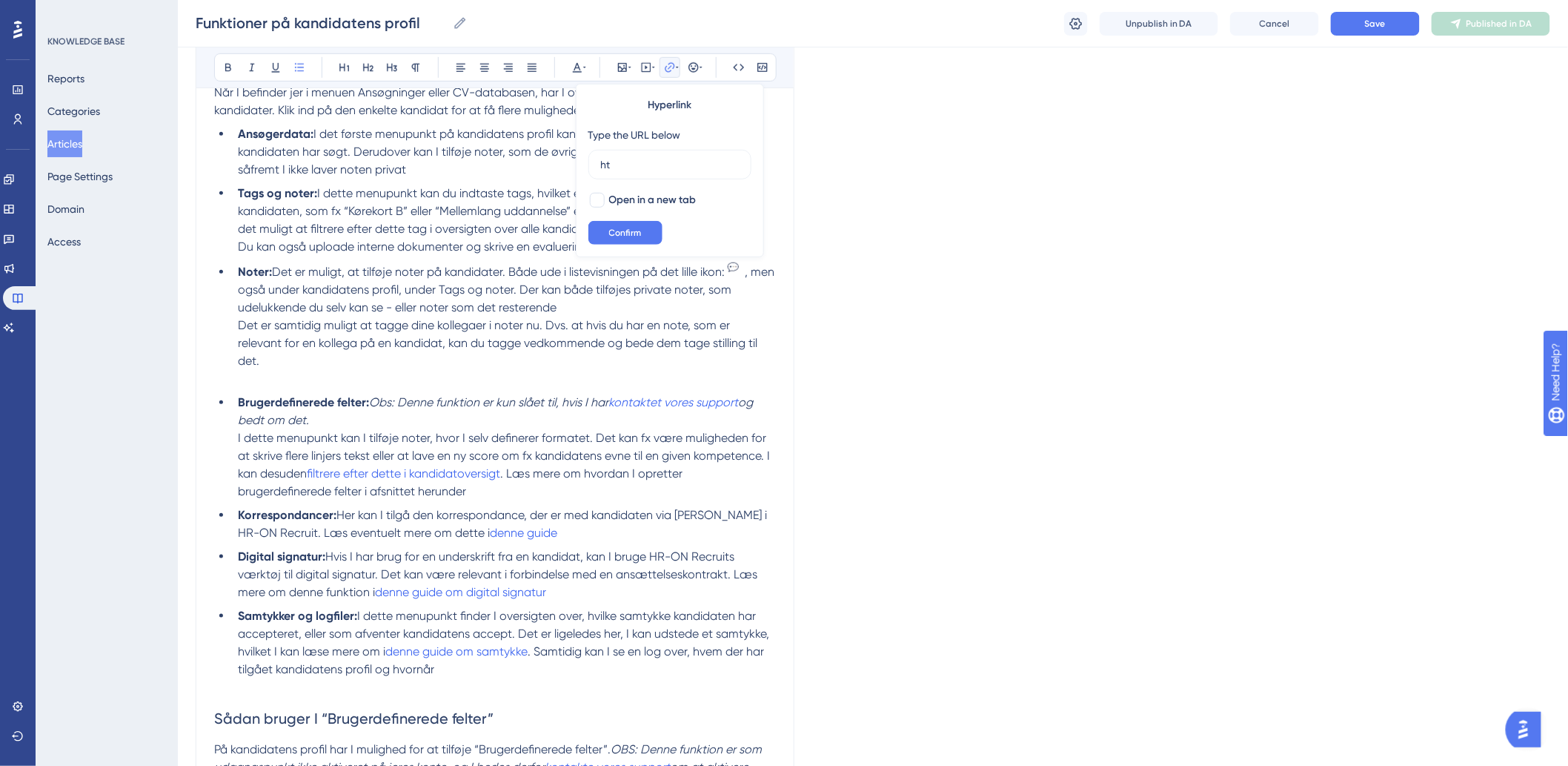
type input "h"
type input "[URL][DOMAIN_NAME]"
click at [617, 235] on span "Confirm" at bounding box center [625, 233] width 33 height 12
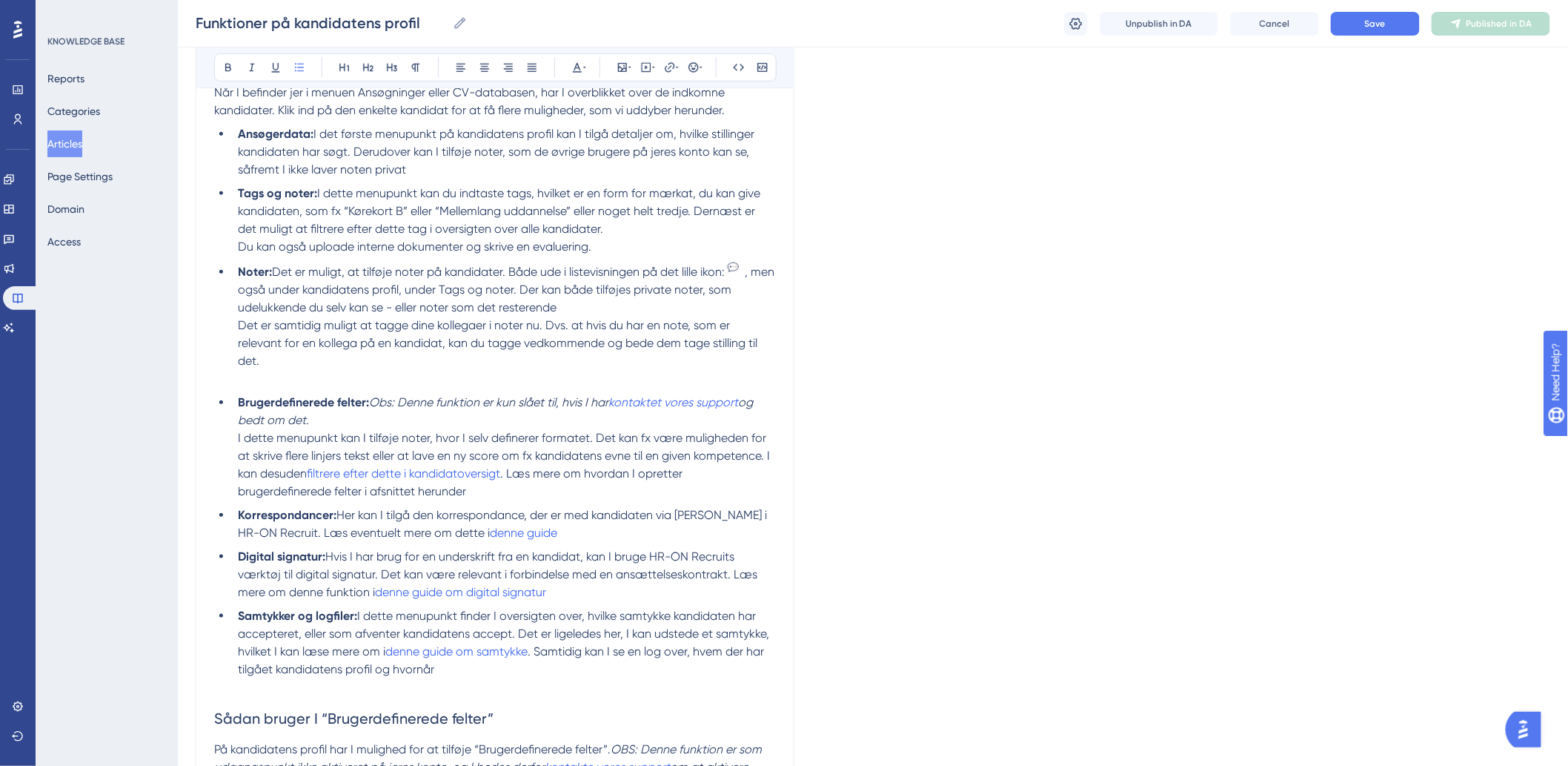
click at [690, 460] on span "I dette menupunkt kan I tilføje noter, hvor I selv definerer formatet. Det kan …" at bounding box center [505, 456] width 535 height 50
click at [1383, 24] on span "Save" at bounding box center [1375, 24] width 21 height 12
drag, startPoint x: 541, startPoint y: 536, endPoint x: 469, endPoint y: 535, distance: 72.0
click at [469, 535] on li "Korrespondancer: Her kan I tilgå den korrespondance, der er med kandidaten via …" at bounding box center [503, 524] width 544 height 35
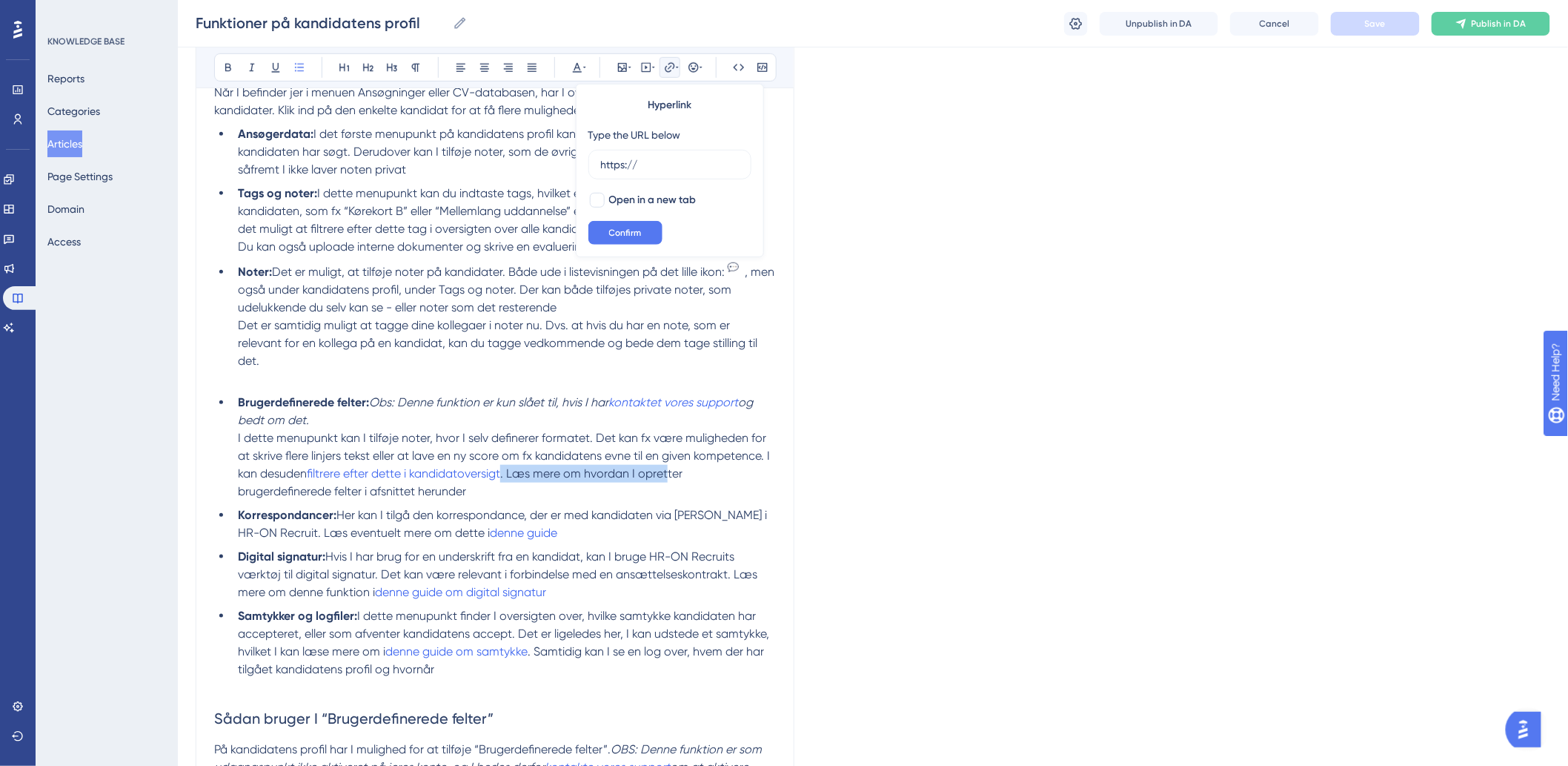
drag, startPoint x: 504, startPoint y: 476, endPoint x: 670, endPoint y: 483, distance: 166.1
click at [670, 483] on li "Brugerdefinerede felter: Obs: Denne funktion er kun slået til, hvis I har konta…" at bounding box center [503, 447] width 544 height 107
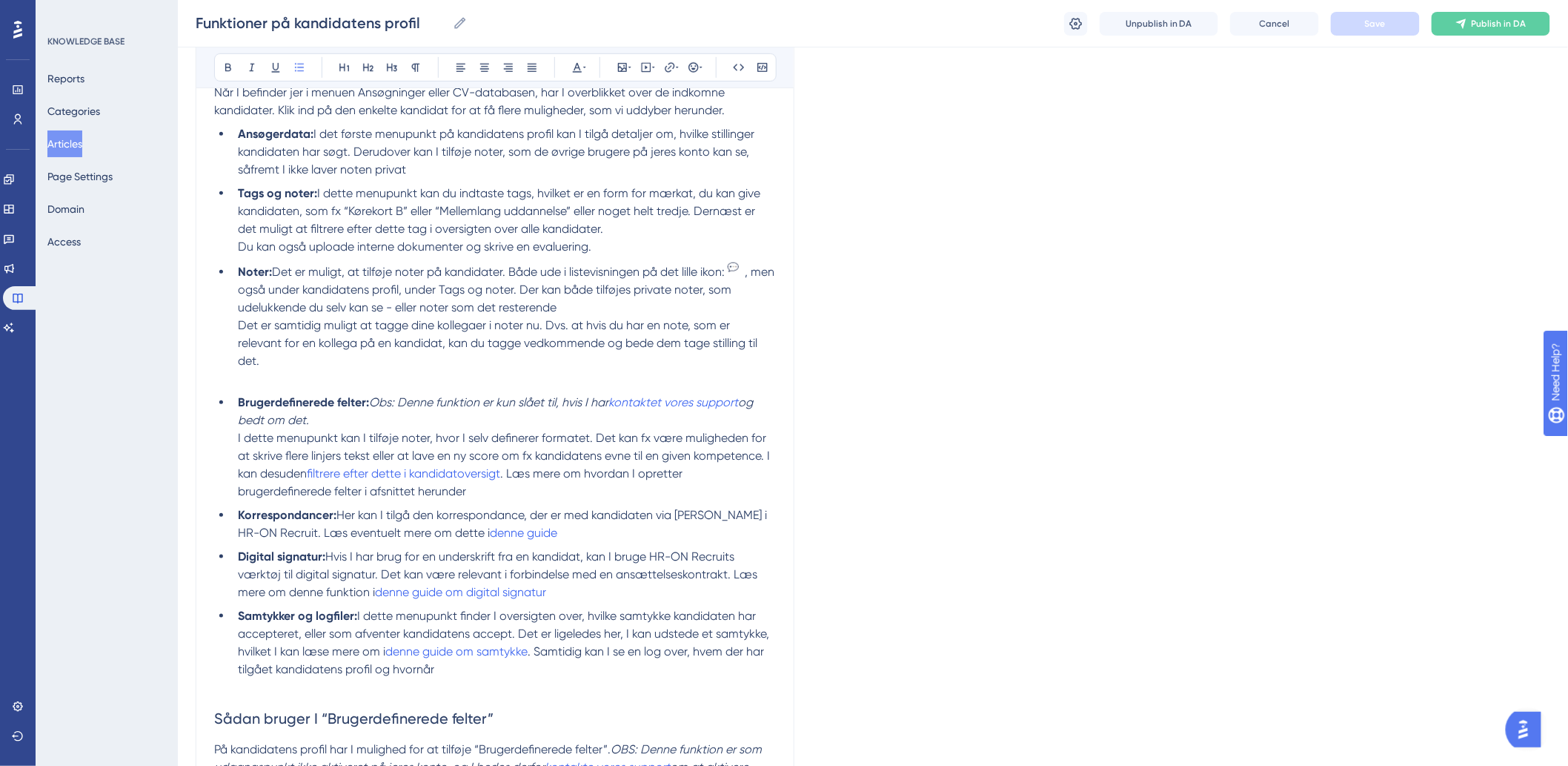
click at [558, 537] on li "Korrespondancer: Her kan I tilgå den korrespondance, der er med kandidaten via …" at bounding box center [503, 524] width 544 height 35
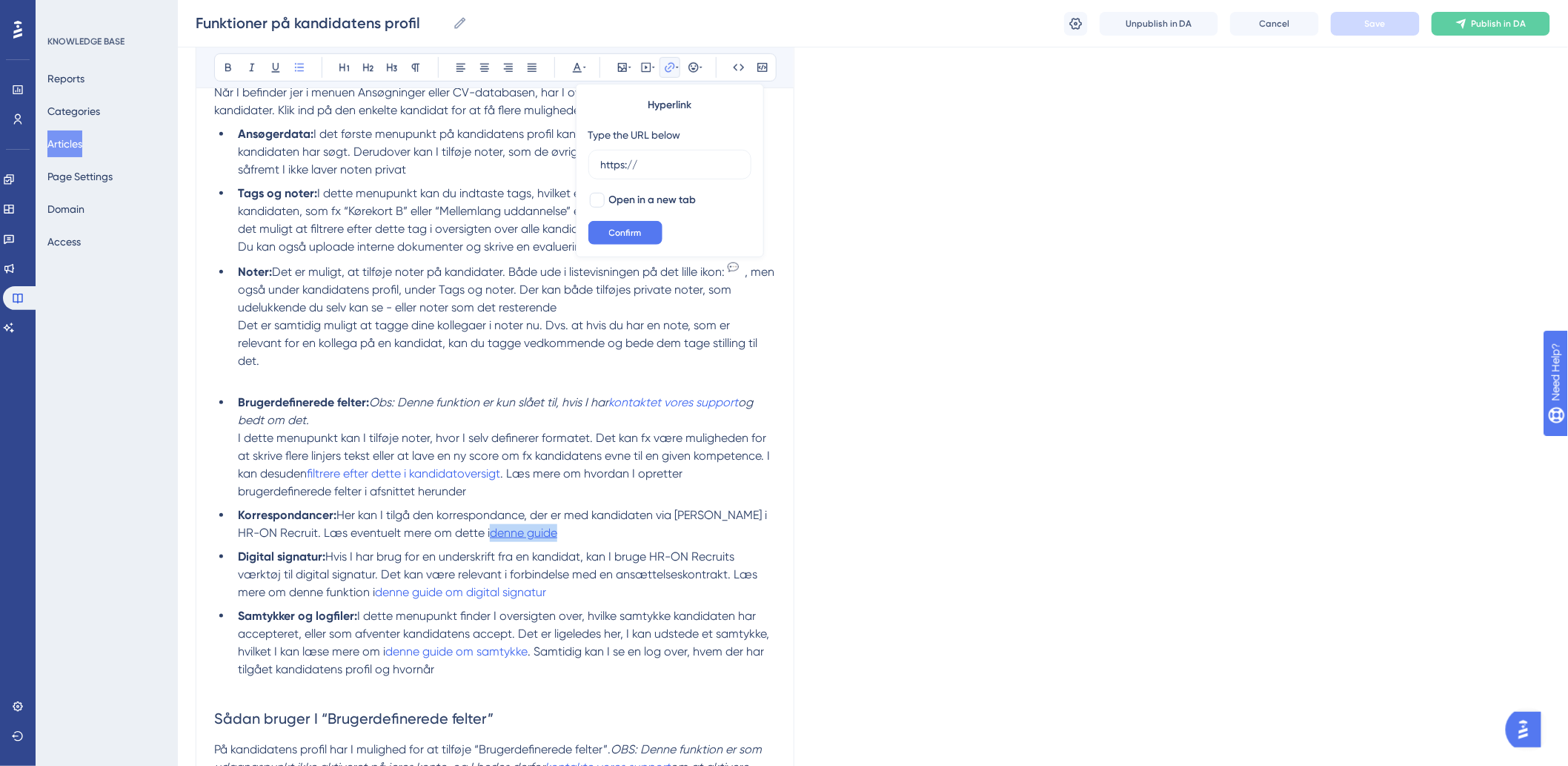
drag, startPoint x: 552, startPoint y: 532, endPoint x: 469, endPoint y: 536, distance: 83.1
click at [469, 536] on li "Korrespondancer: Her kan I tilgå den korrespondance, der er med kandidaten via …" at bounding box center [503, 524] width 544 height 35
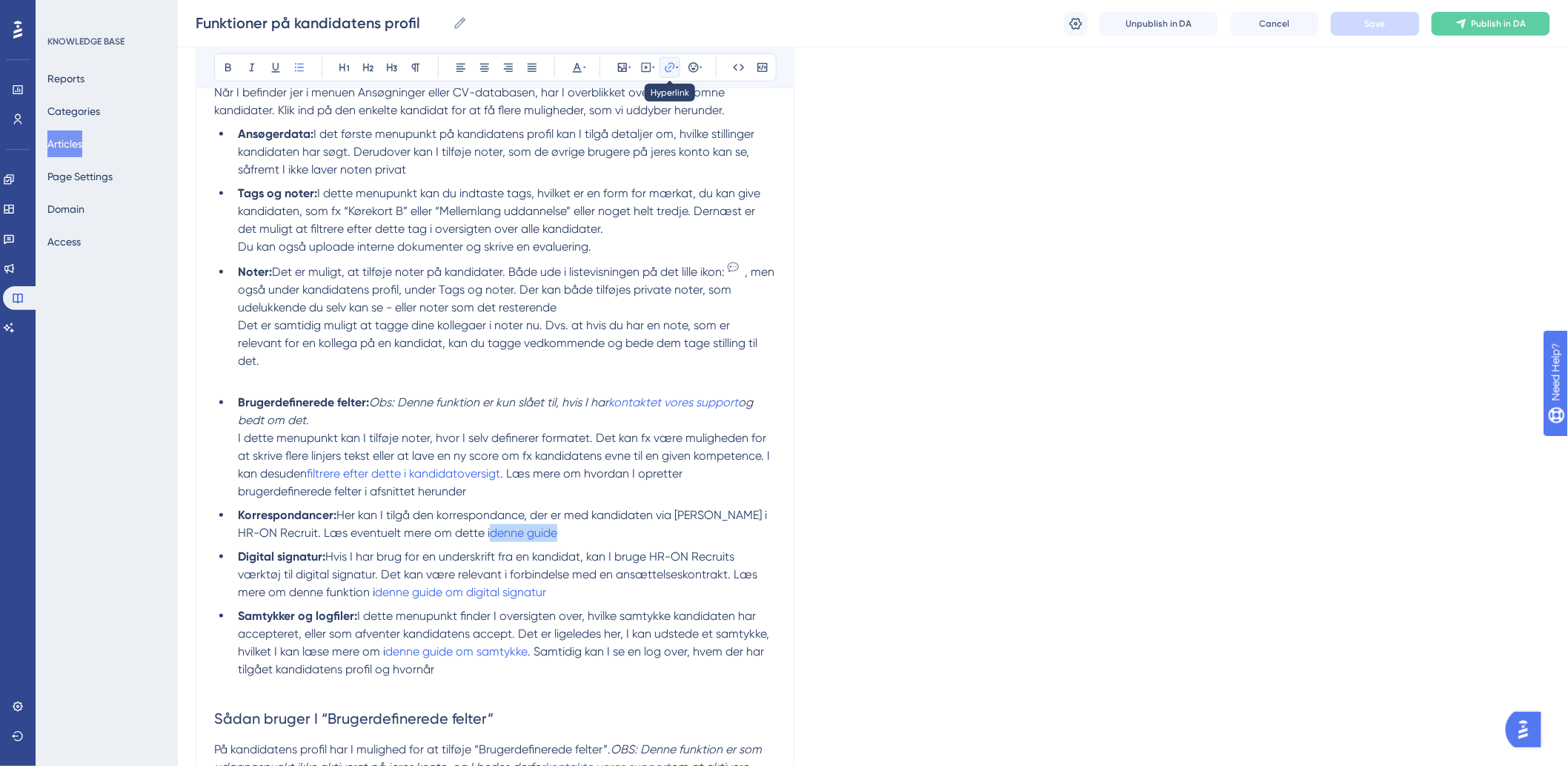
click at [669, 71] on icon at bounding box center [669, 66] width 9 height 9
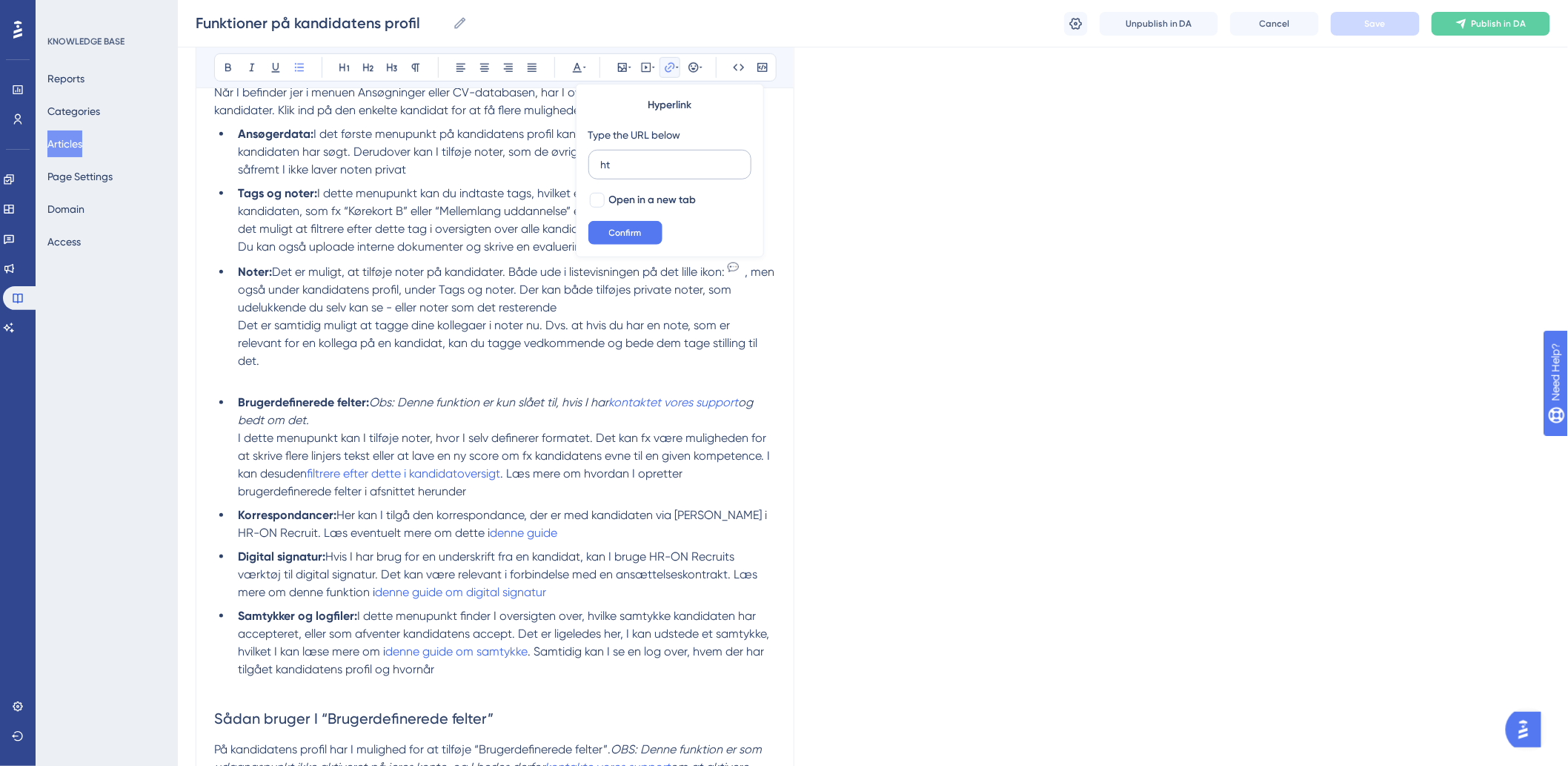
type input "h"
type input "[URL][DOMAIN_NAME]"
click at [601, 205] on div at bounding box center [596, 199] width 15 height 15
checkbox input "true"
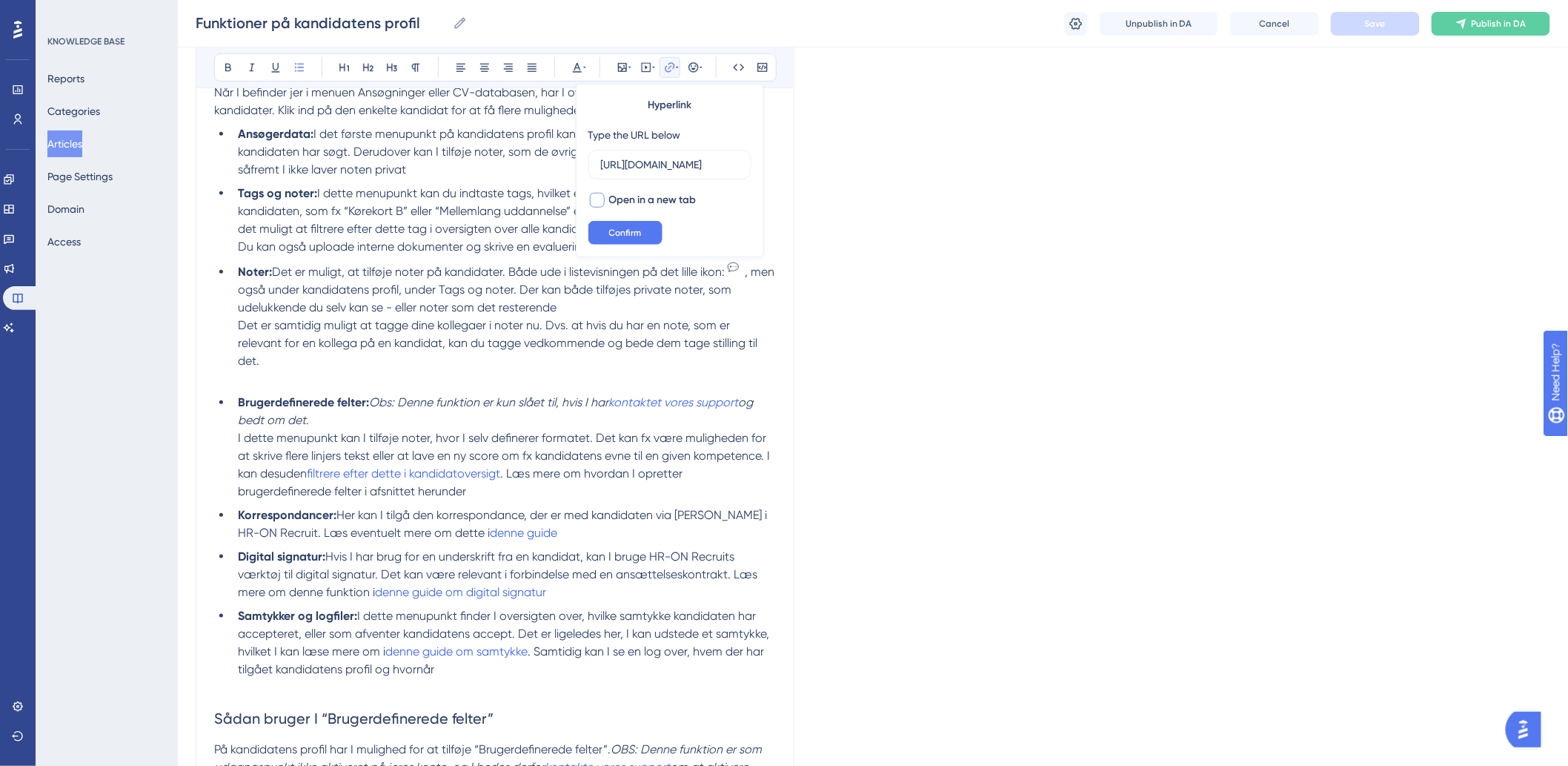
scroll to position [0, 0]
click at [601, 224] on button "Confirm" at bounding box center [625, 233] width 74 height 24
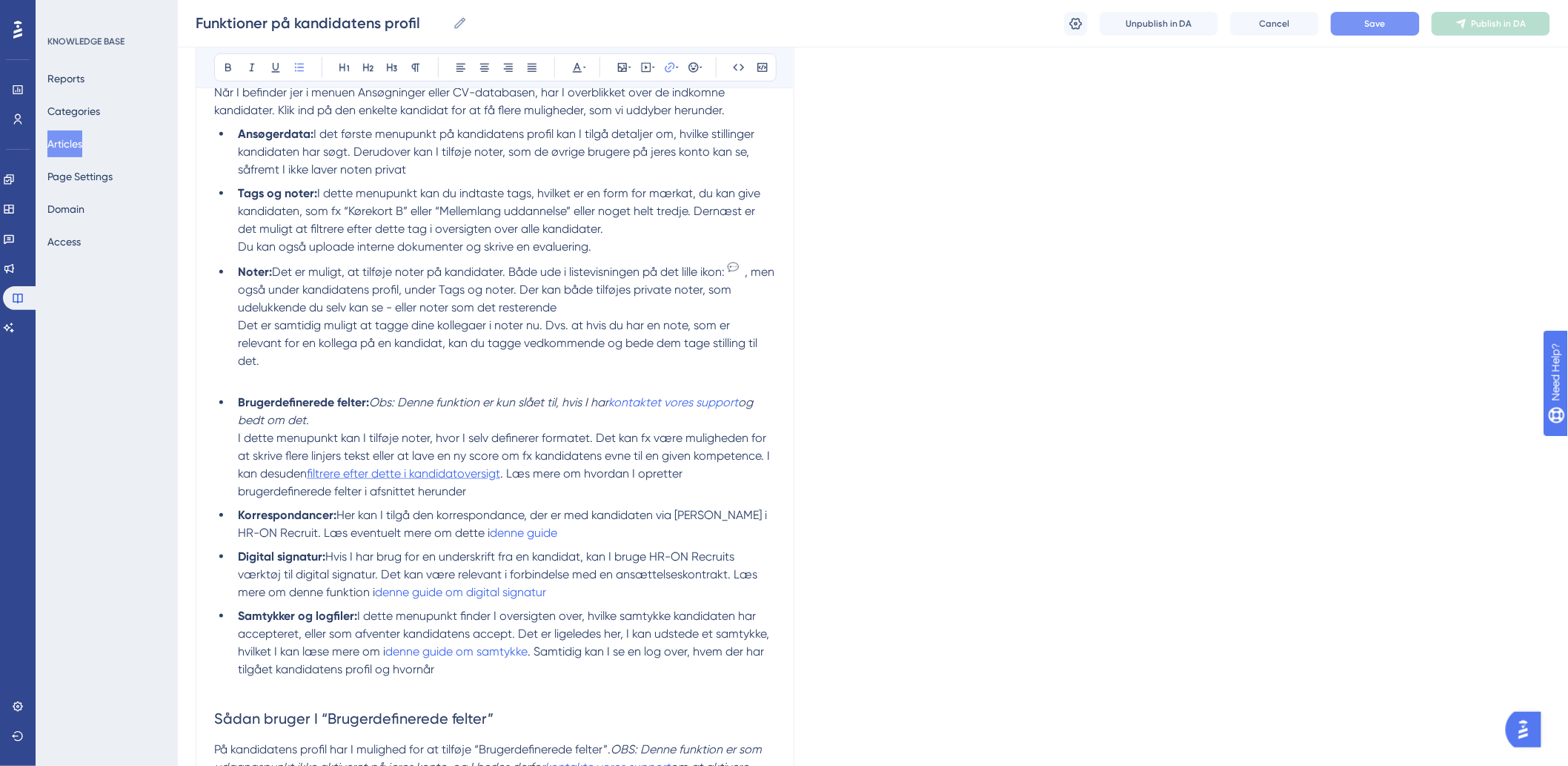
click at [480, 473] on span "filtrere efter dette i kandidatoversigt" at bounding box center [403, 473] width 193 height 14
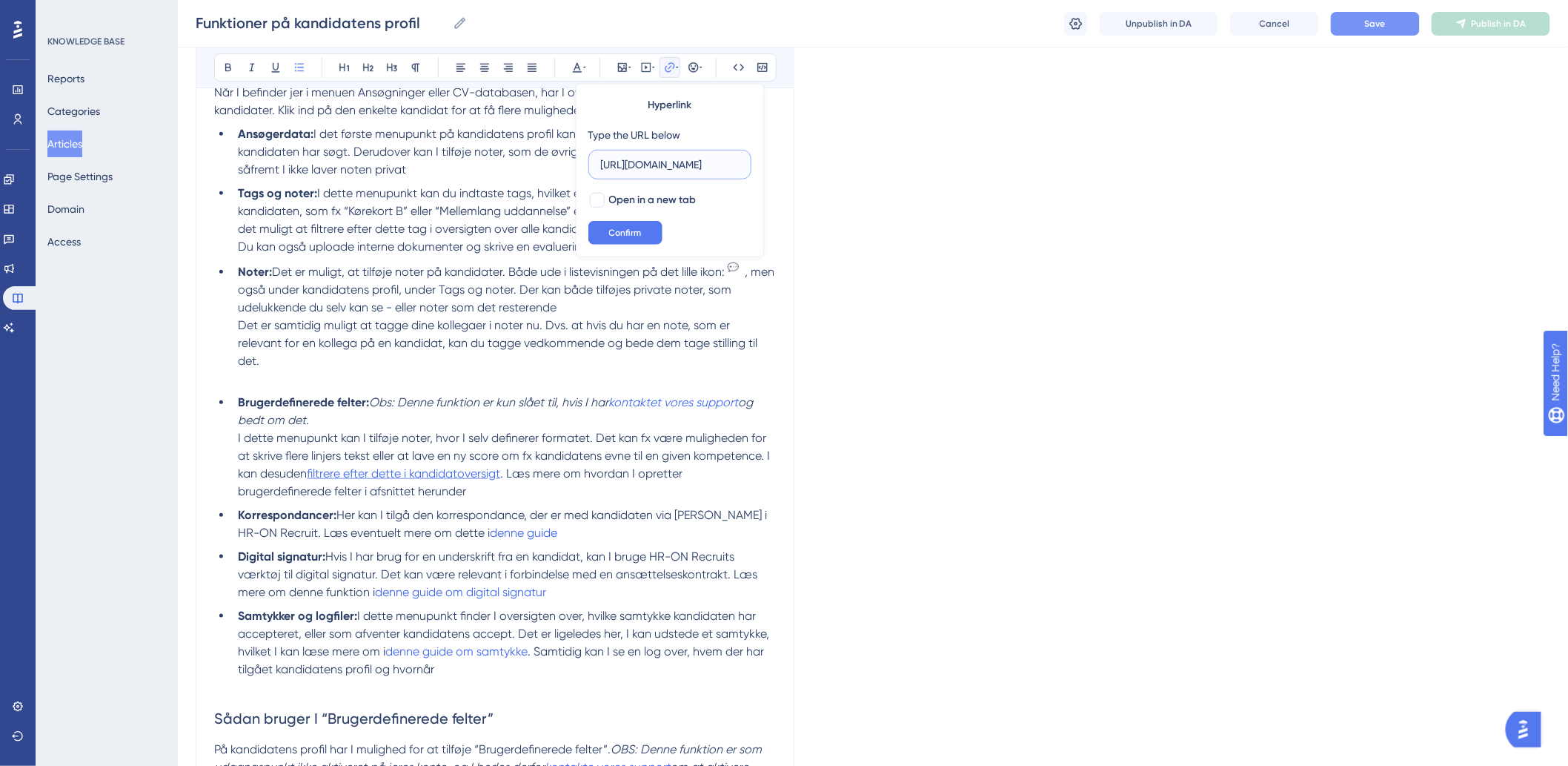
scroll to position [0, 178]
click at [596, 199] on div at bounding box center [596, 199] width 15 height 15
checkbox input "true"
click at [611, 232] on span "Confirm" at bounding box center [625, 233] width 33 height 12
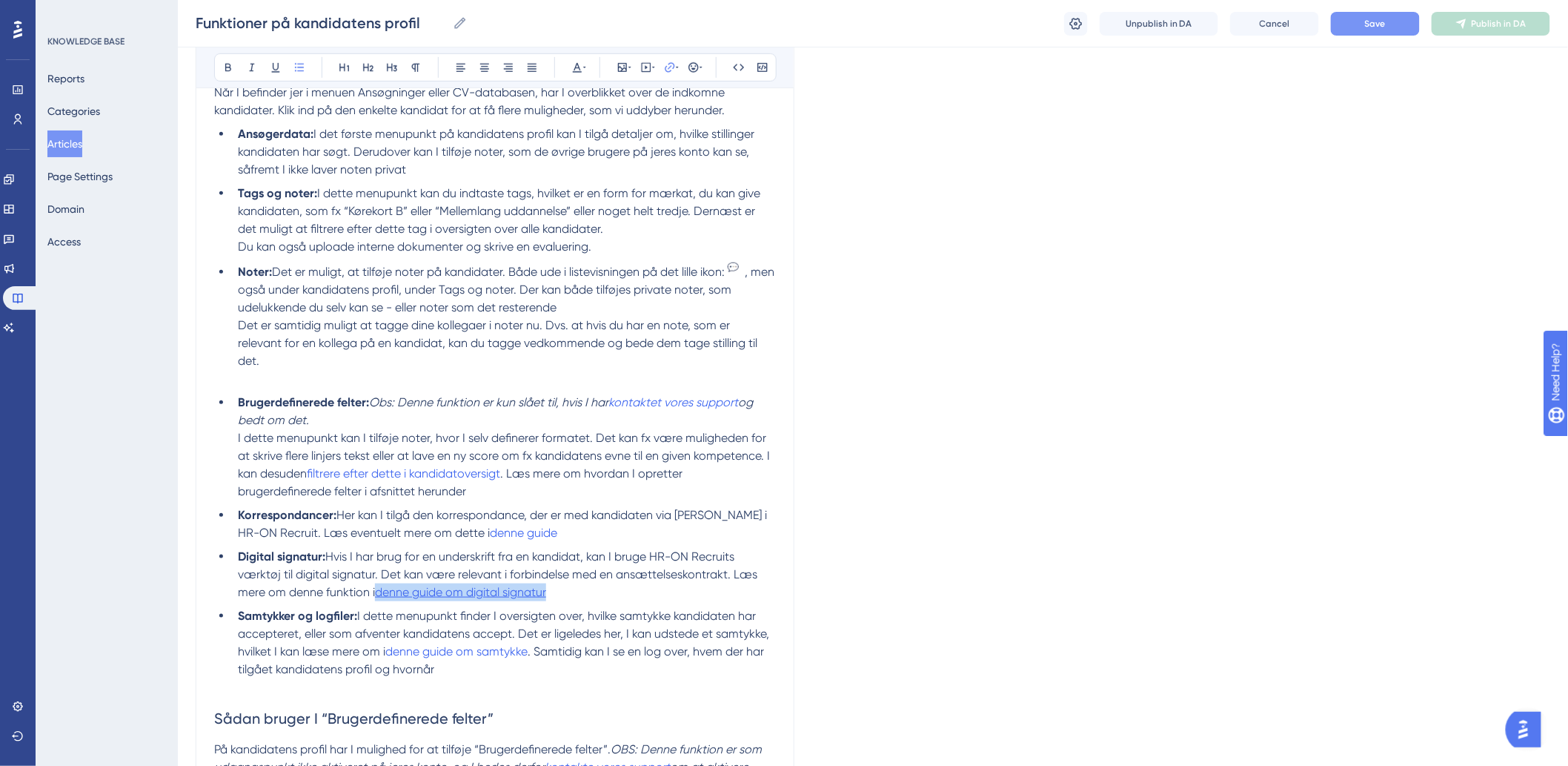
drag, startPoint x: 546, startPoint y: 593, endPoint x: 379, endPoint y: 598, distance: 167.1
click at [379, 598] on li "Digital signatur: Hvis I har brug for en underskrift fra en kandidat, kan I bru…" at bounding box center [503, 574] width 544 height 53
drag, startPoint x: 552, startPoint y: 593, endPoint x: 380, endPoint y: 588, distance: 172.1
click at [380, 588] on li "Digital signatur: Hvis I har brug for en underskrift fra en kandidat, kan I bru…" at bounding box center [503, 574] width 544 height 53
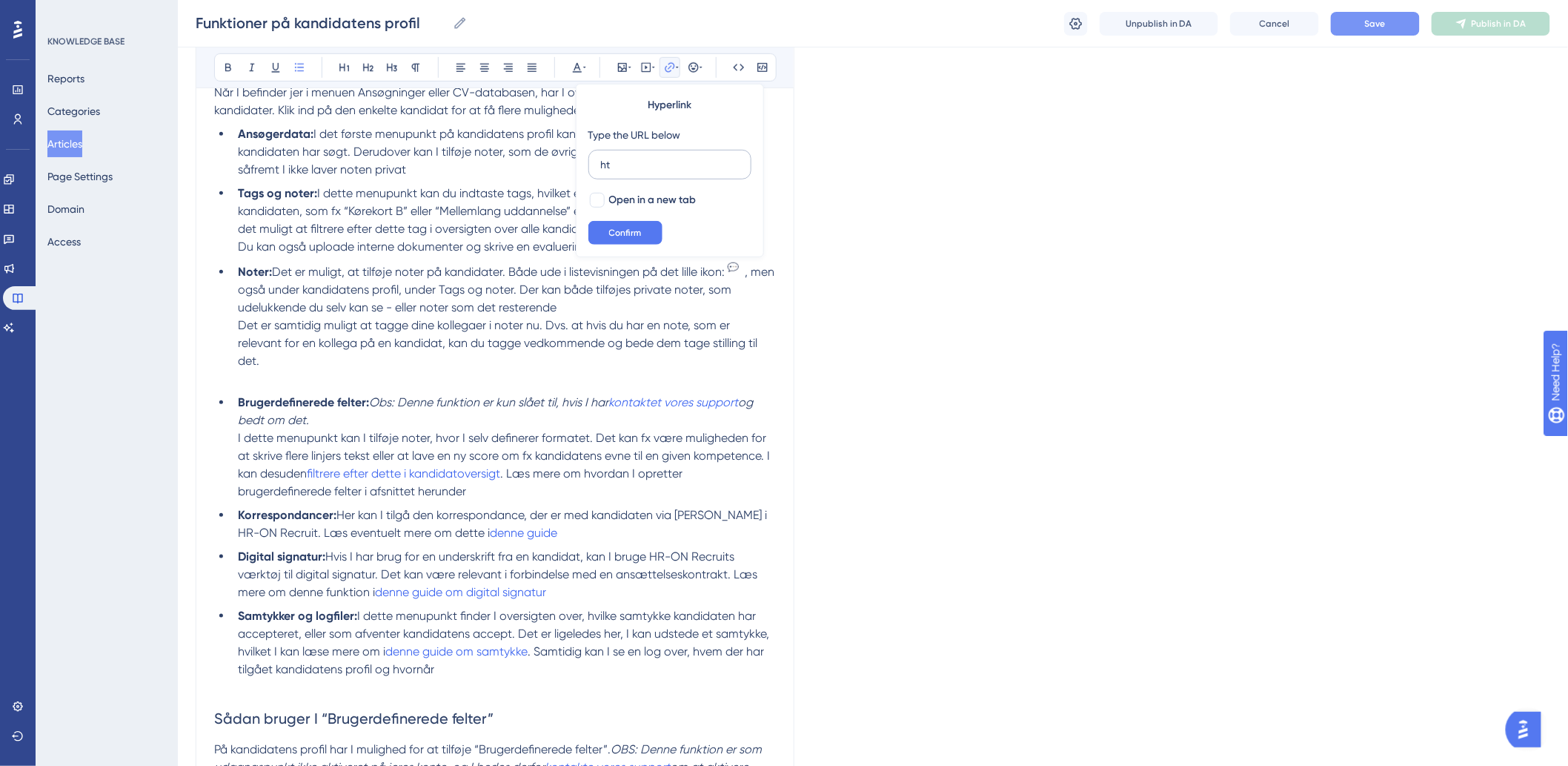
type input "h"
type input "[URL][DOMAIN_NAME]"
click at [596, 202] on div at bounding box center [596, 199] width 15 height 15
checkbox input "true"
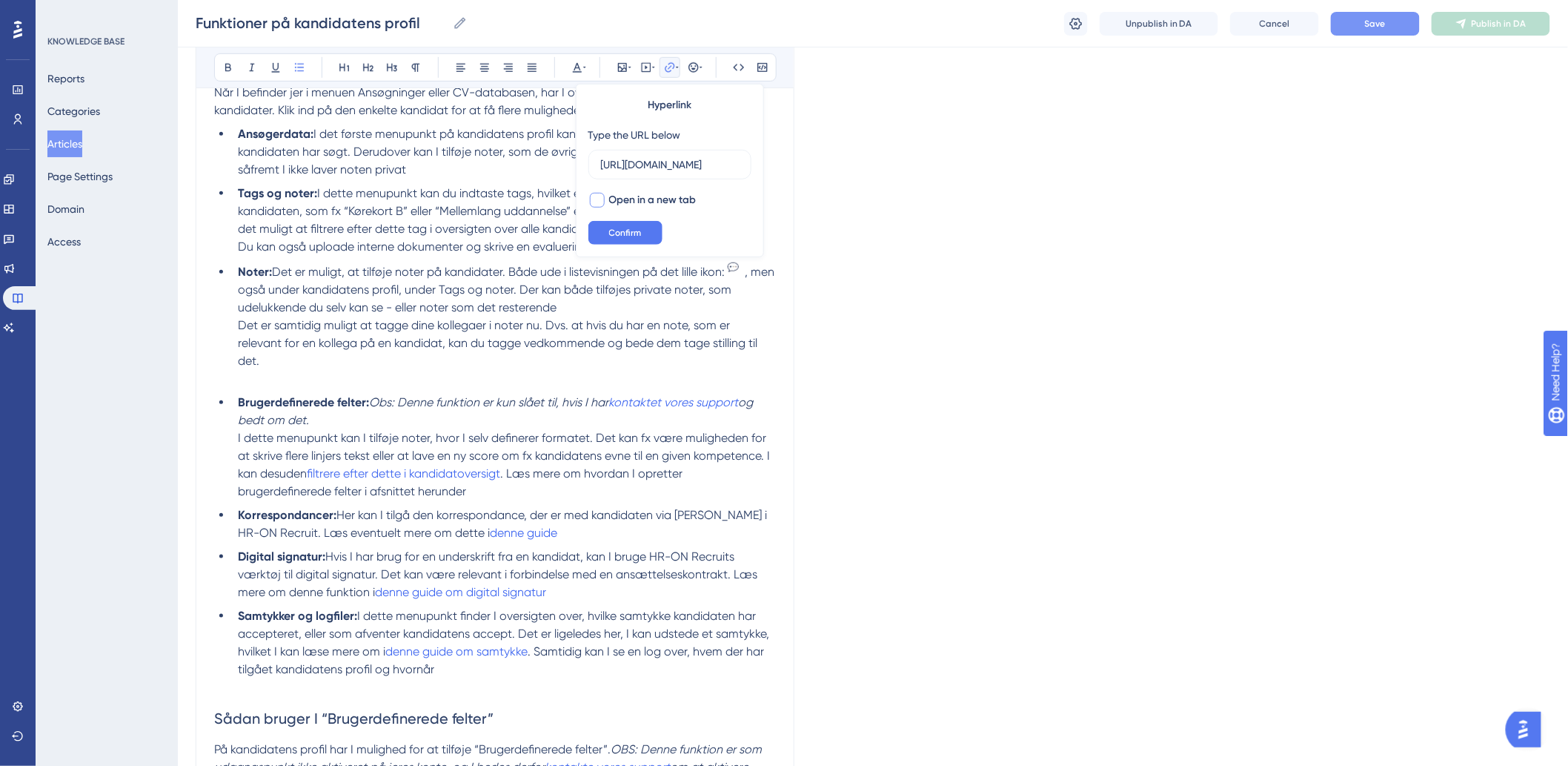
scroll to position [0, 0]
click at [616, 240] on button "Confirm" at bounding box center [625, 233] width 74 height 24
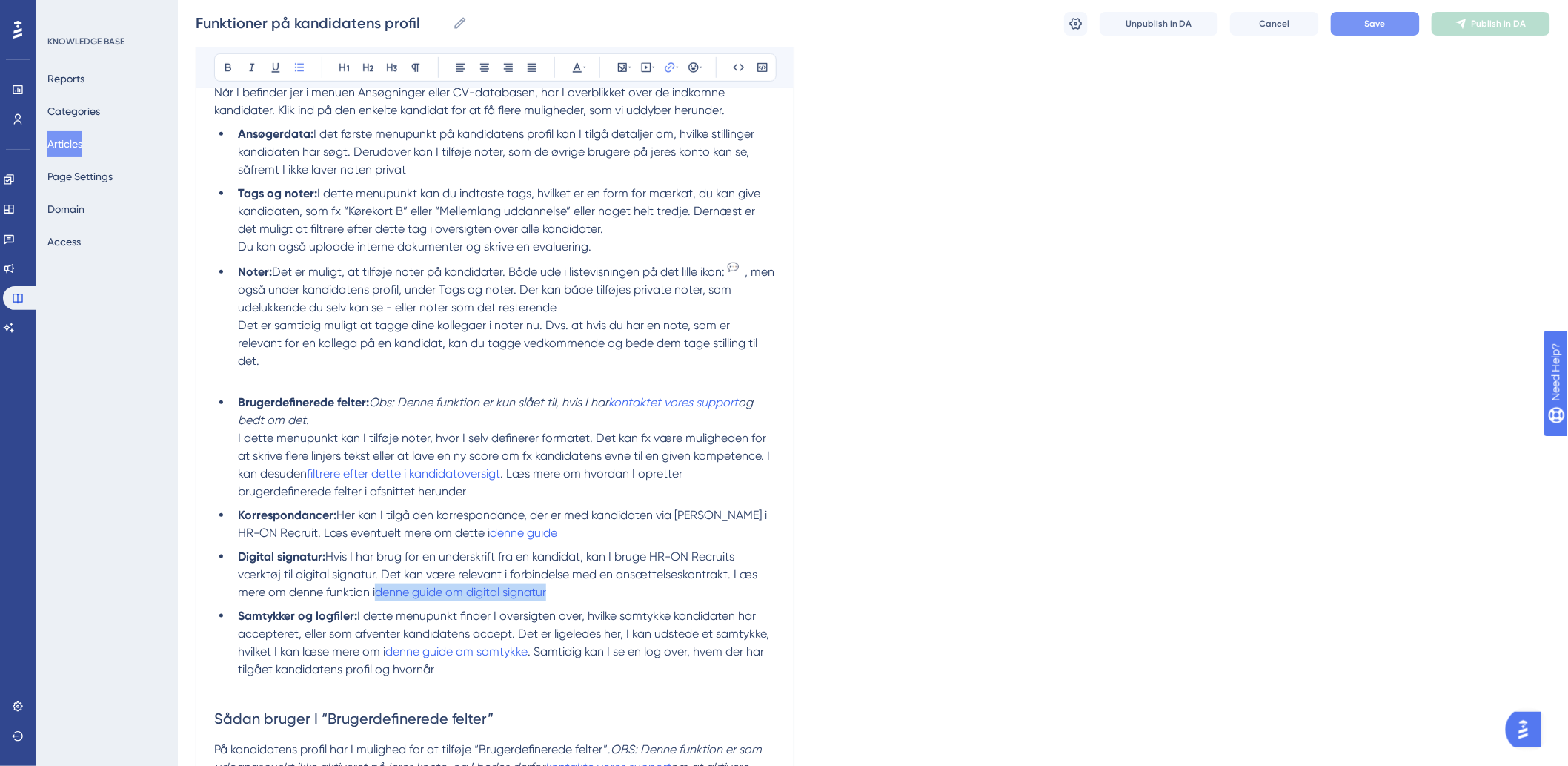
click at [657, 591] on li "Digital signatur: Hvis I har brug for en underskrift fra en kandidat, kan I bru…" at bounding box center [503, 574] width 544 height 53
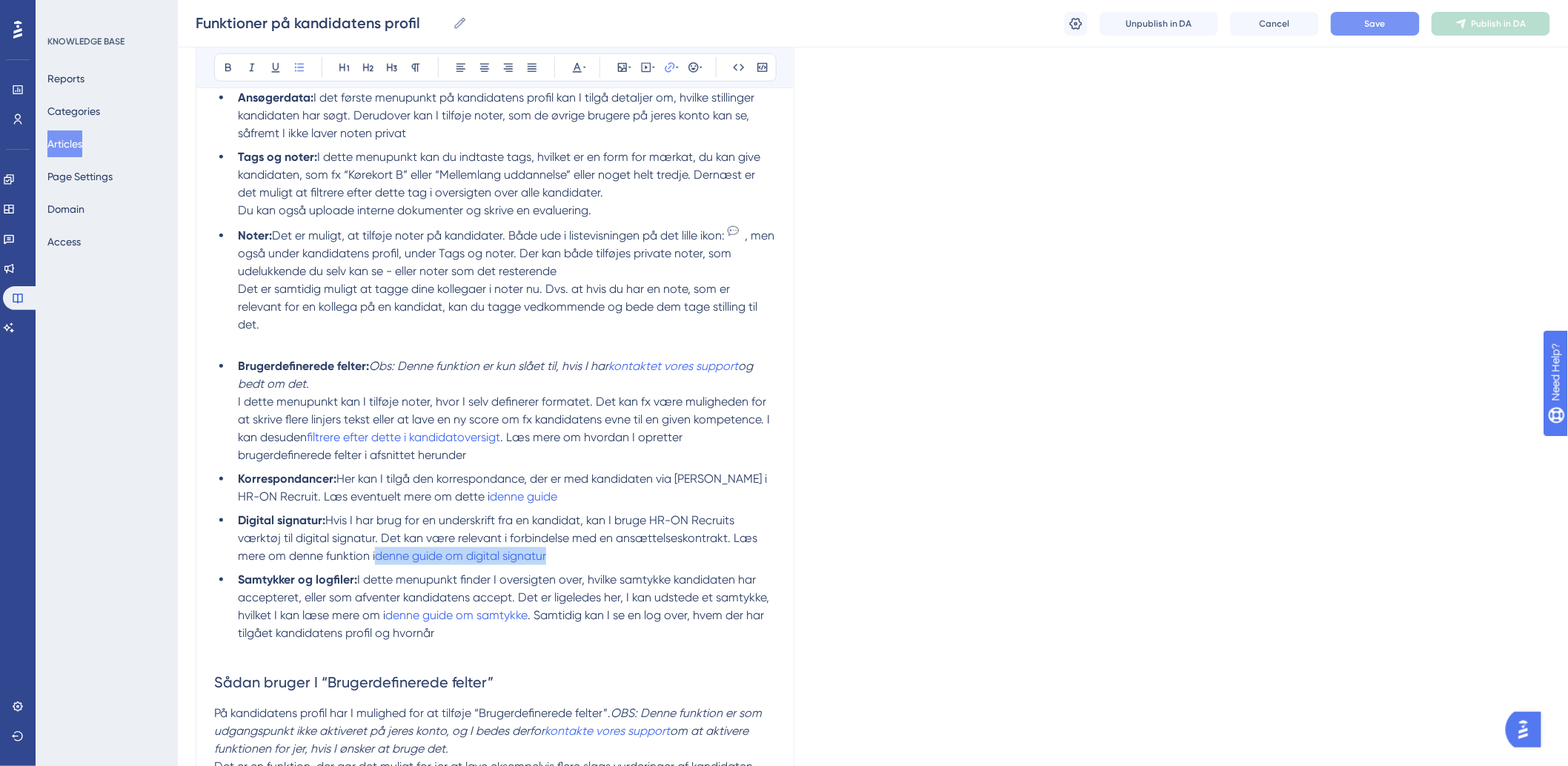
scroll to position [493, 0]
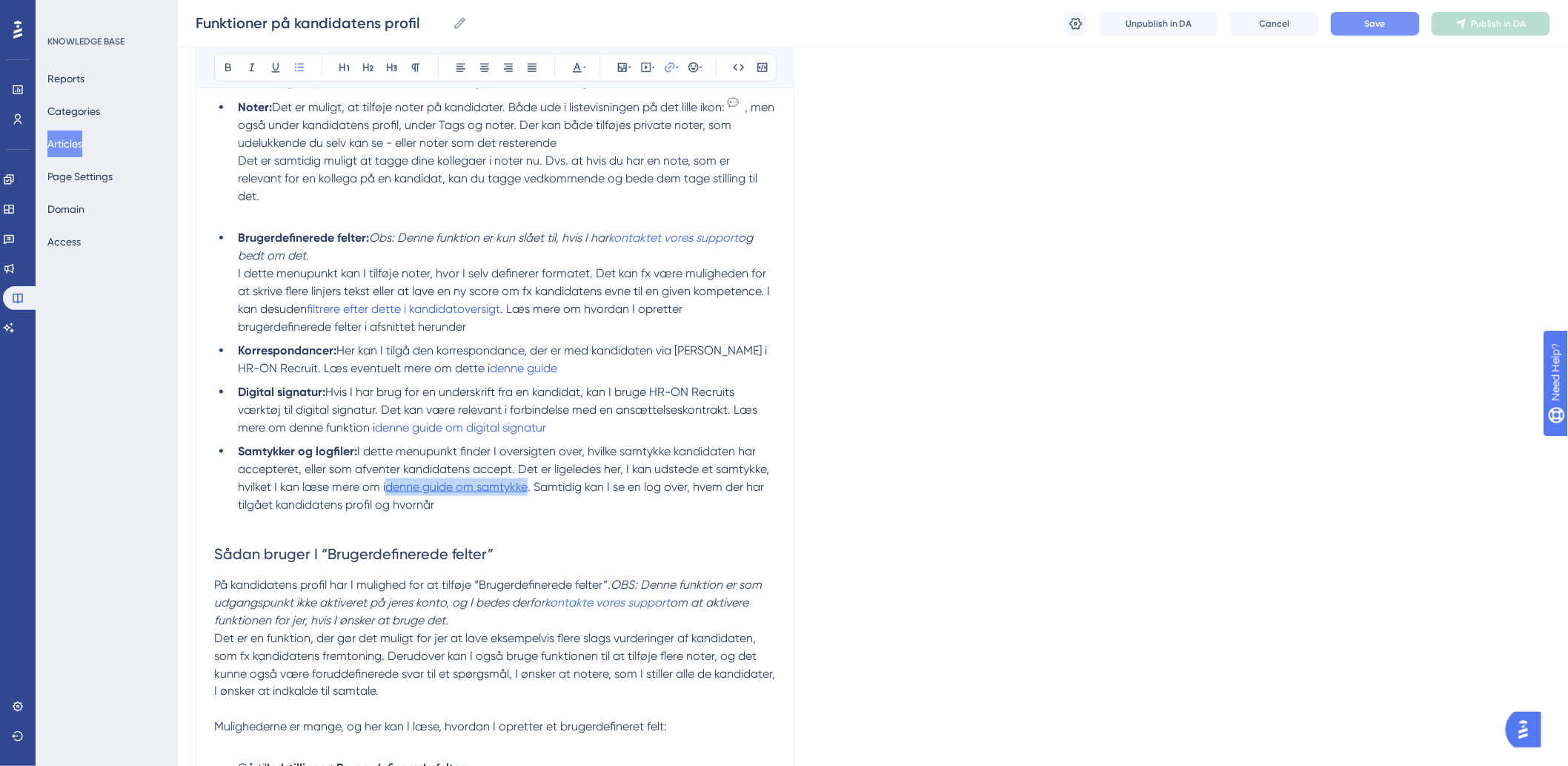
drag, startPoint x: 531, startPoint y: 487, endPoint x: 391, endPoint y: 491, distance: 140.1
click at [391, 491] on li "Samtykker og logfiler: I dette menupunkt finder I oversigten over, hvilke samty…" at bounding box center [503, 478] width 544 height 71
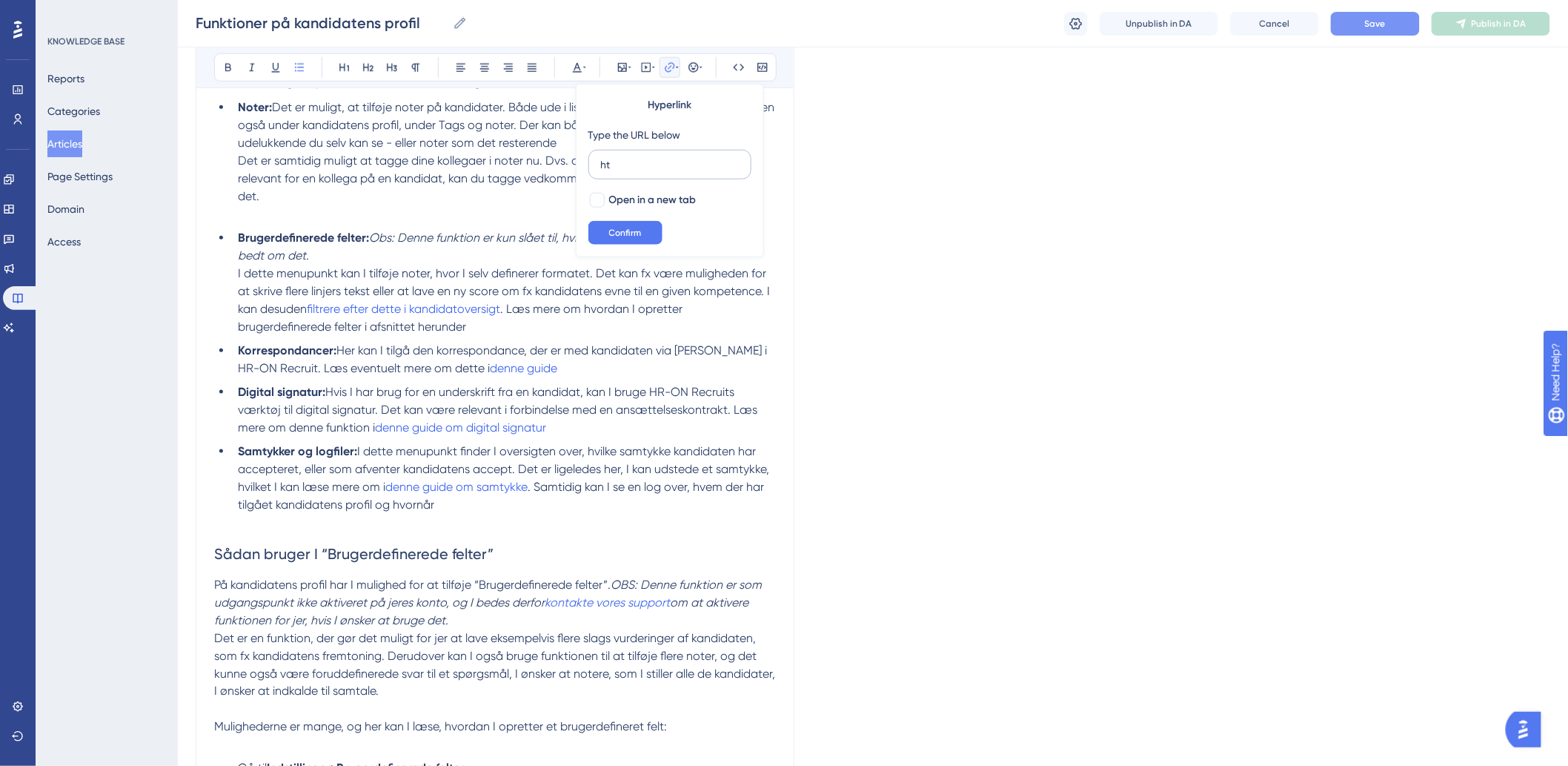
type input "h"
type input "[URL][DOMAIN_NAME]"
click at [601, 198] on div at bounding box center [596, 199] width 15 height 15
checkbox input "true"
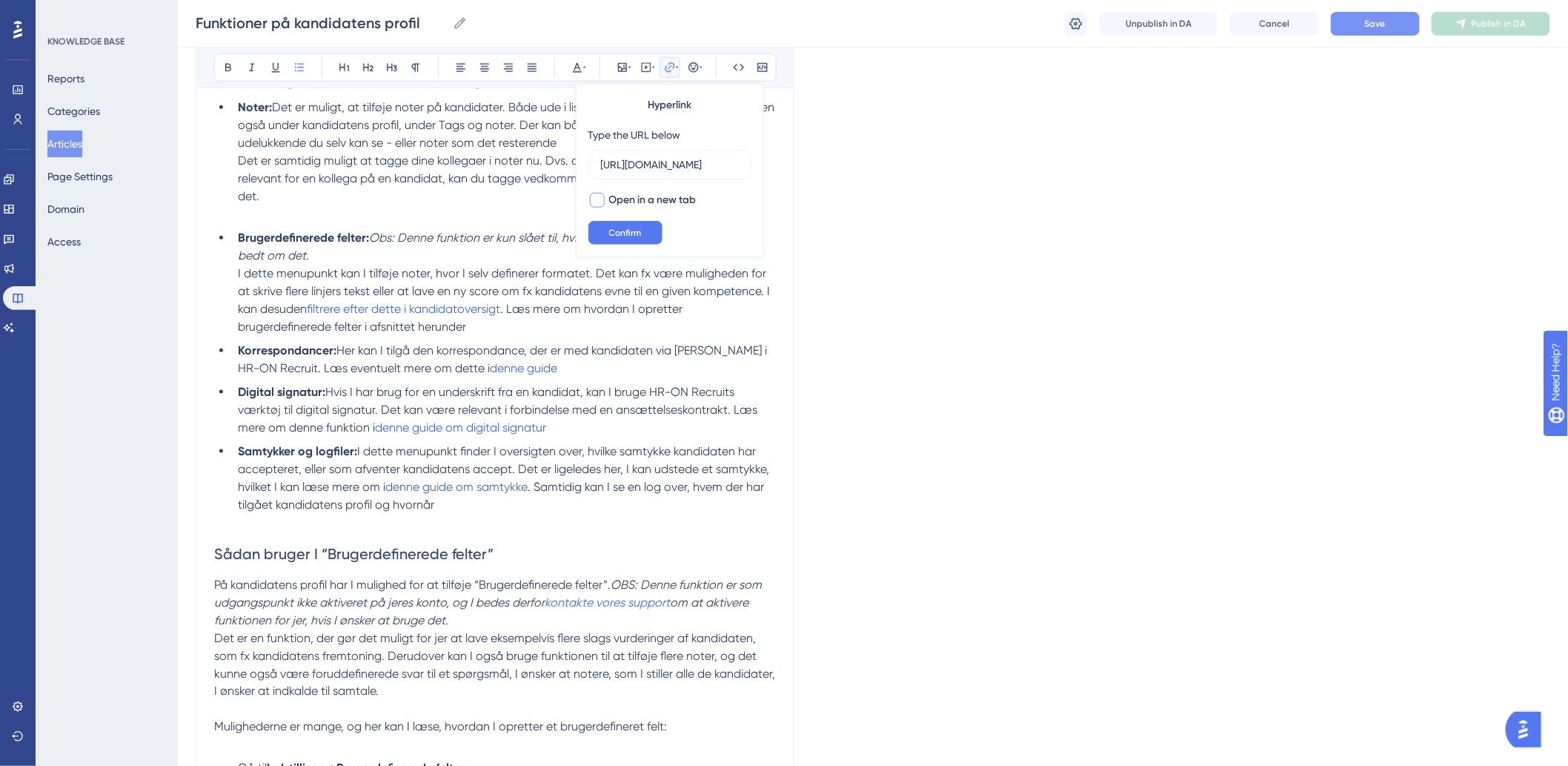
scroll to position [0, 0]
click at [613, 225] on button "Confirm" at bounding box center [625, 233] width 74 height 24
click at [627, 512] on li "Samtykker og logfiler: I dette menupunkt finder I oversigten over, hvilke samty…" at bounding box center [503, 478] width 544 height 71
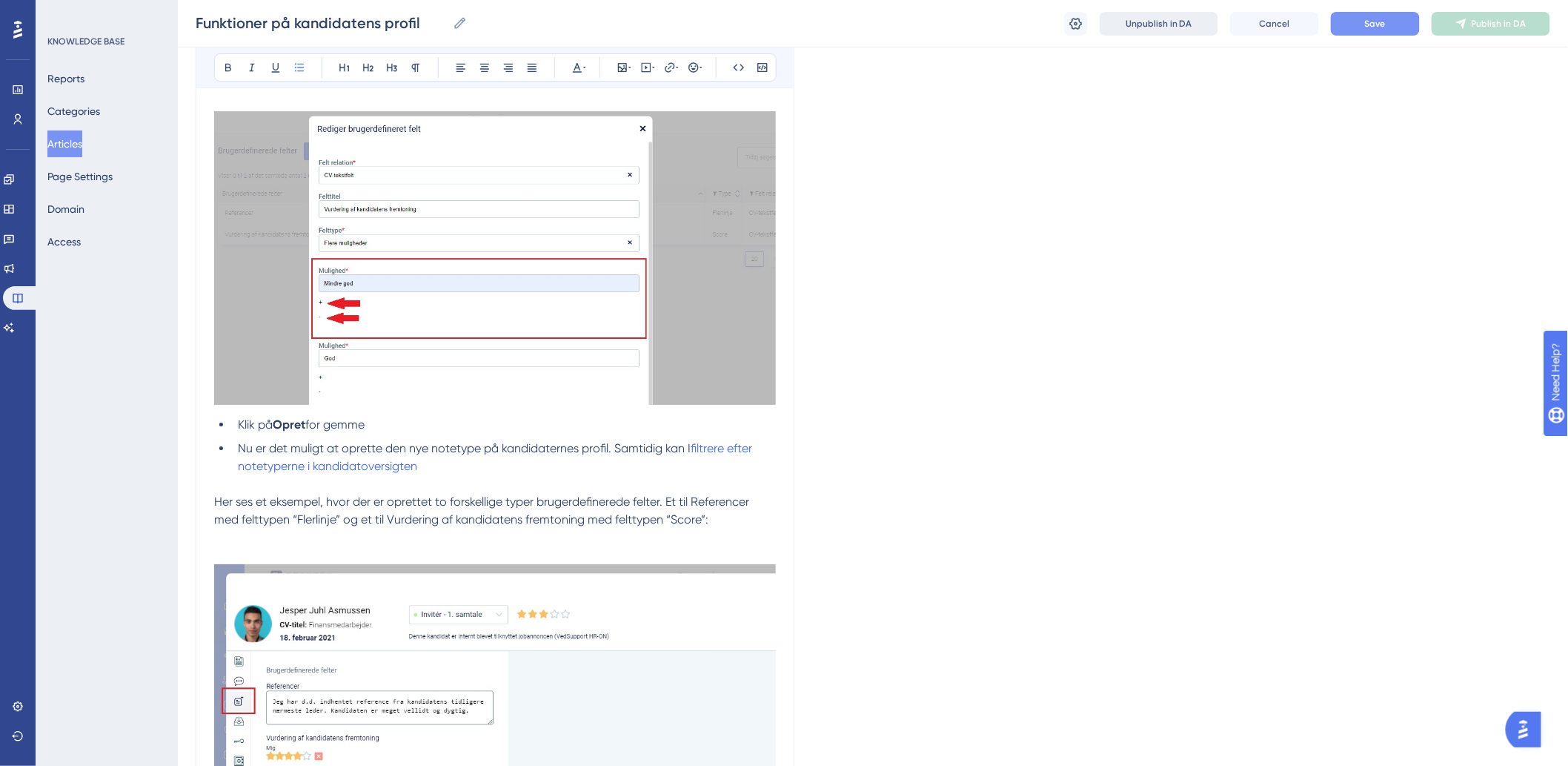
scroll to position [2142, 0]
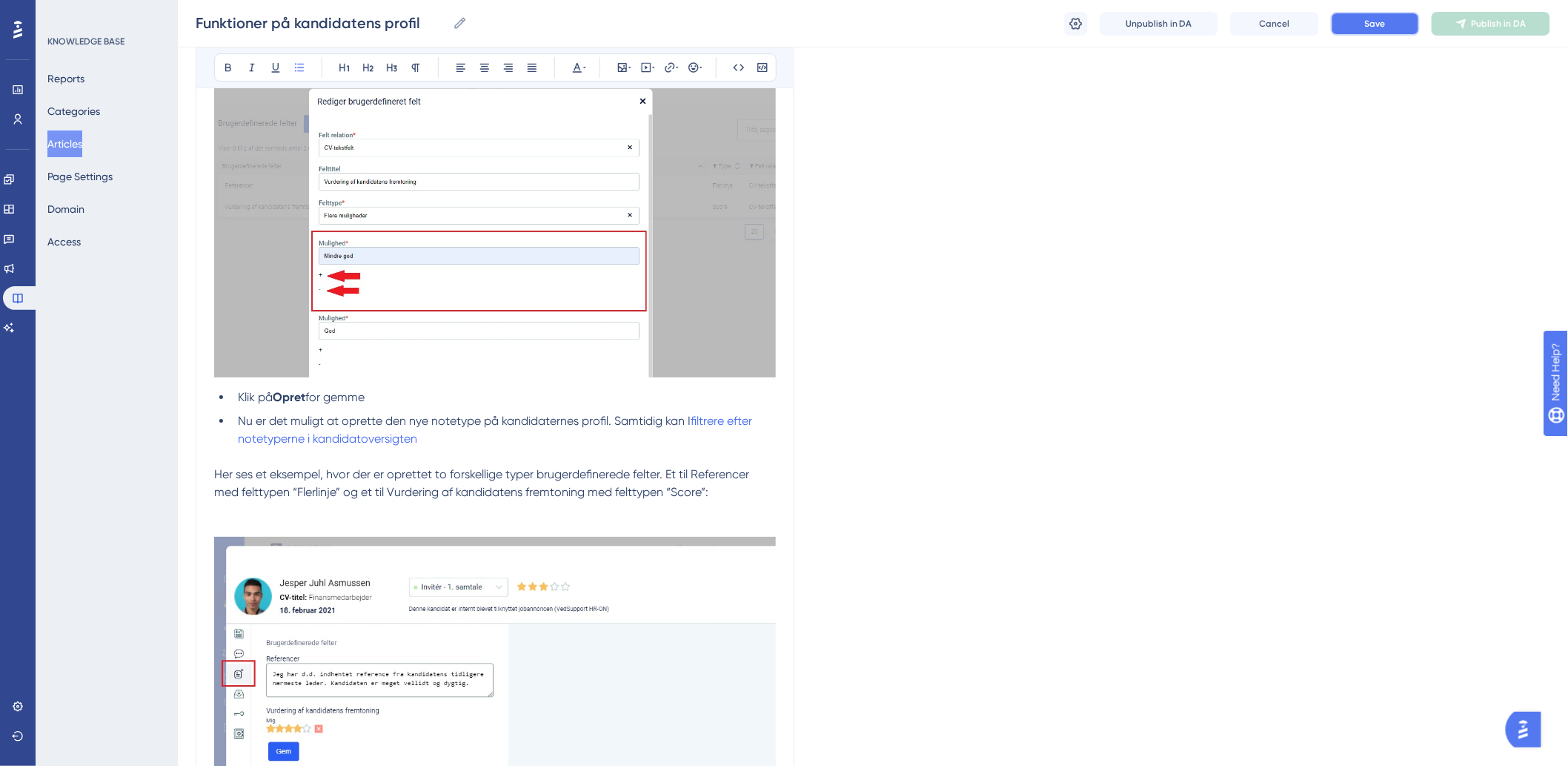
click at [1371, 19] on span "Save" at bounding box center [1375, 24] width 21 height 12
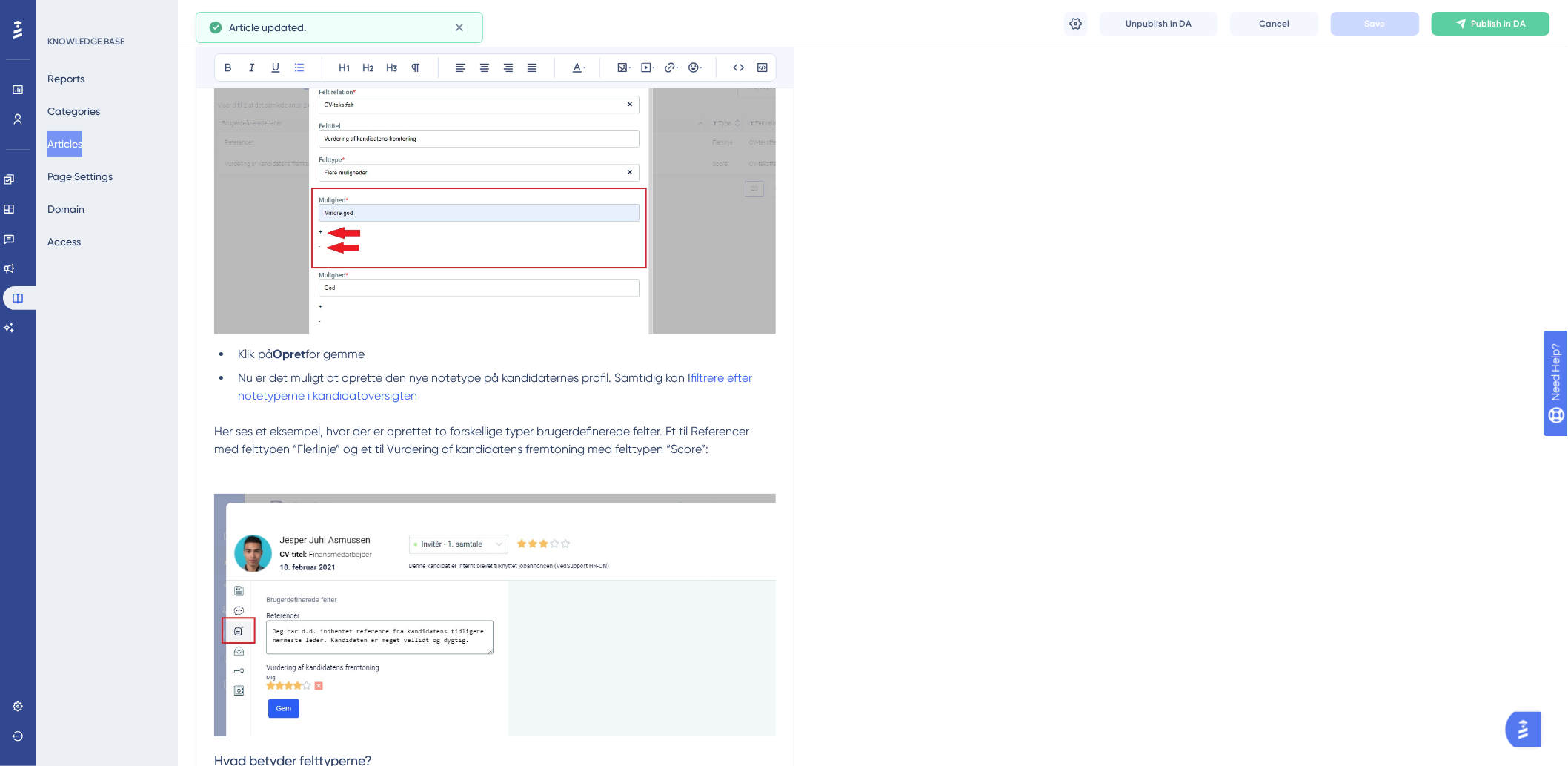
scroll to position [2224, 0]
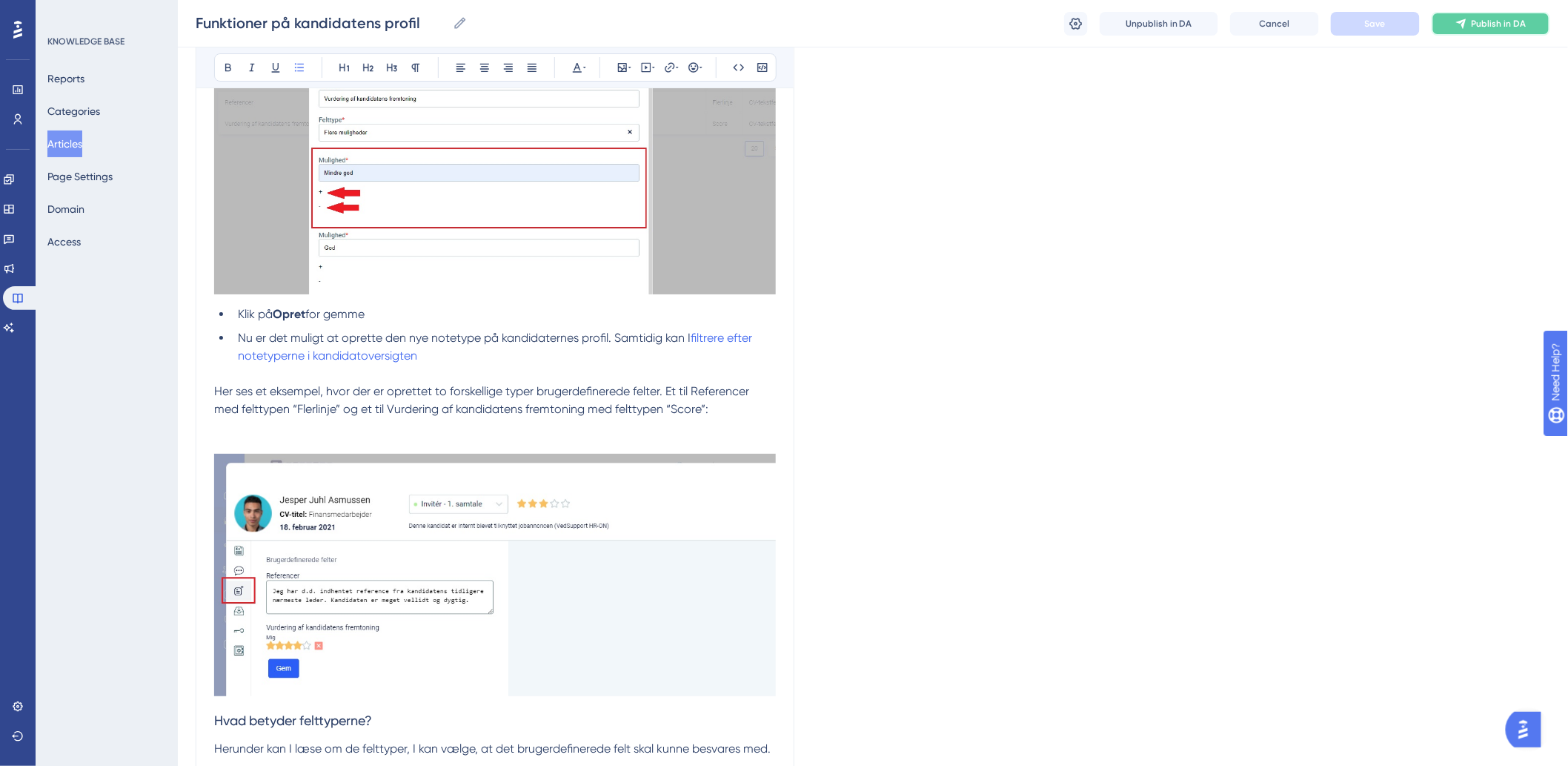
click at [1467, 22] on icon at bounding box center [1461, 24] width 12 height 12
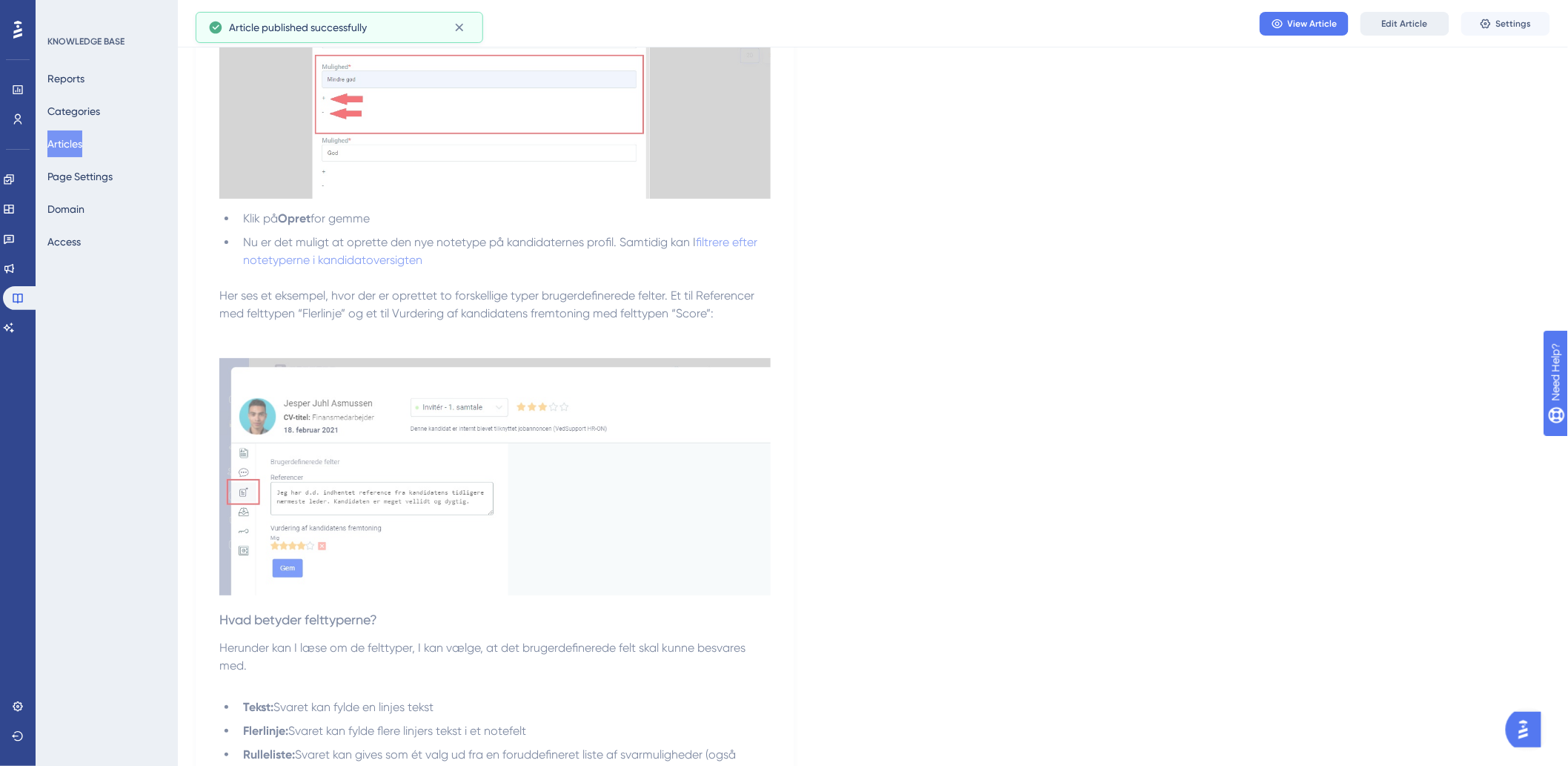
click at [1388, 26] on span "Edit Article" at bounding box center [1404, 24] width 46 height 12
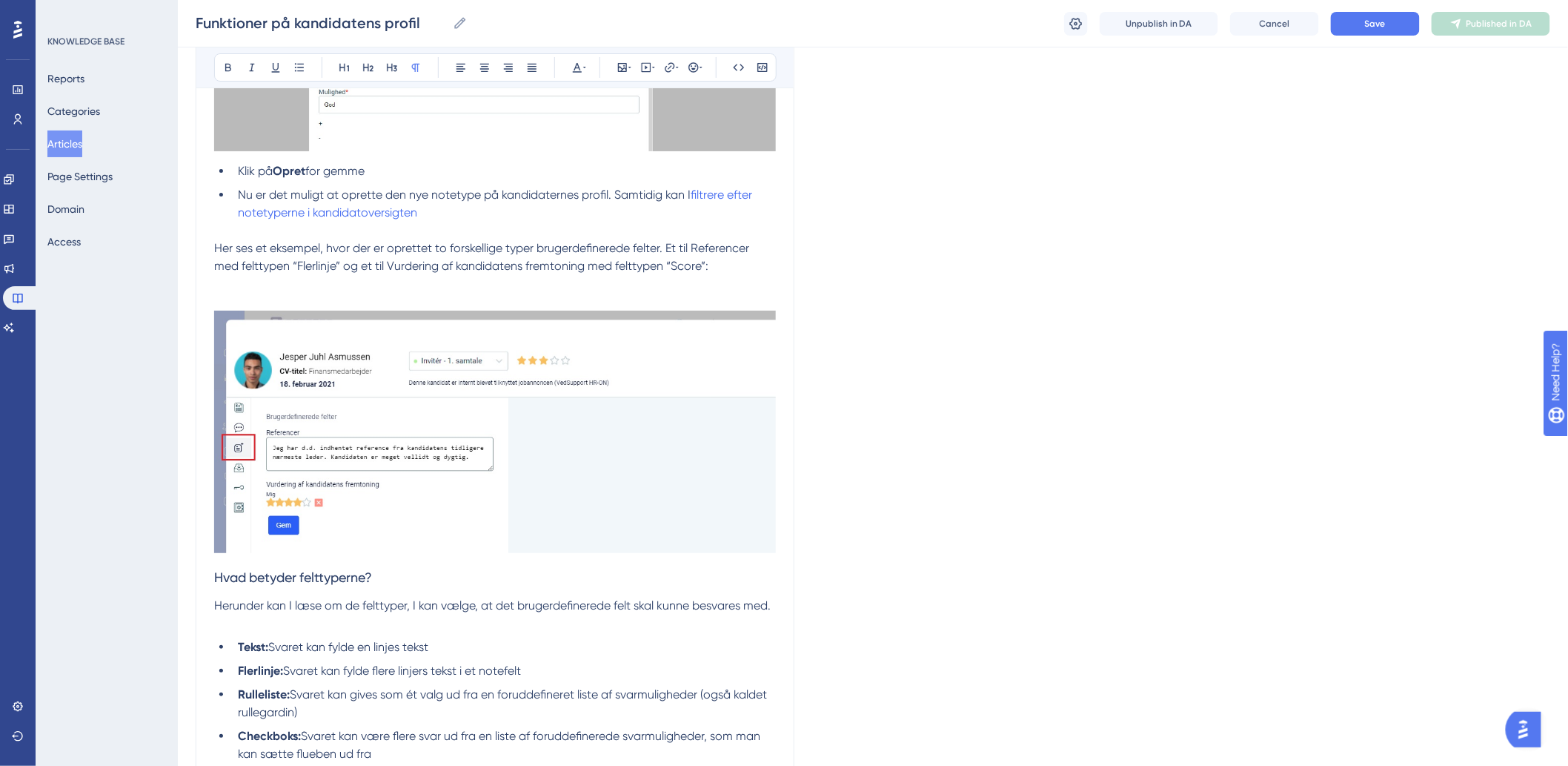
scroll to position [2365, 0]
drag, startPoint x: 423, startPoint y: 212, endPoint x: 694, endPoint y: 195, distance: 271.5
click at [694, 195] on li "Nu er det muligt at oprette den nye notetype på kandidaternes profil. Samtidig …" at bounding box center [503, 205] width 544 height 35
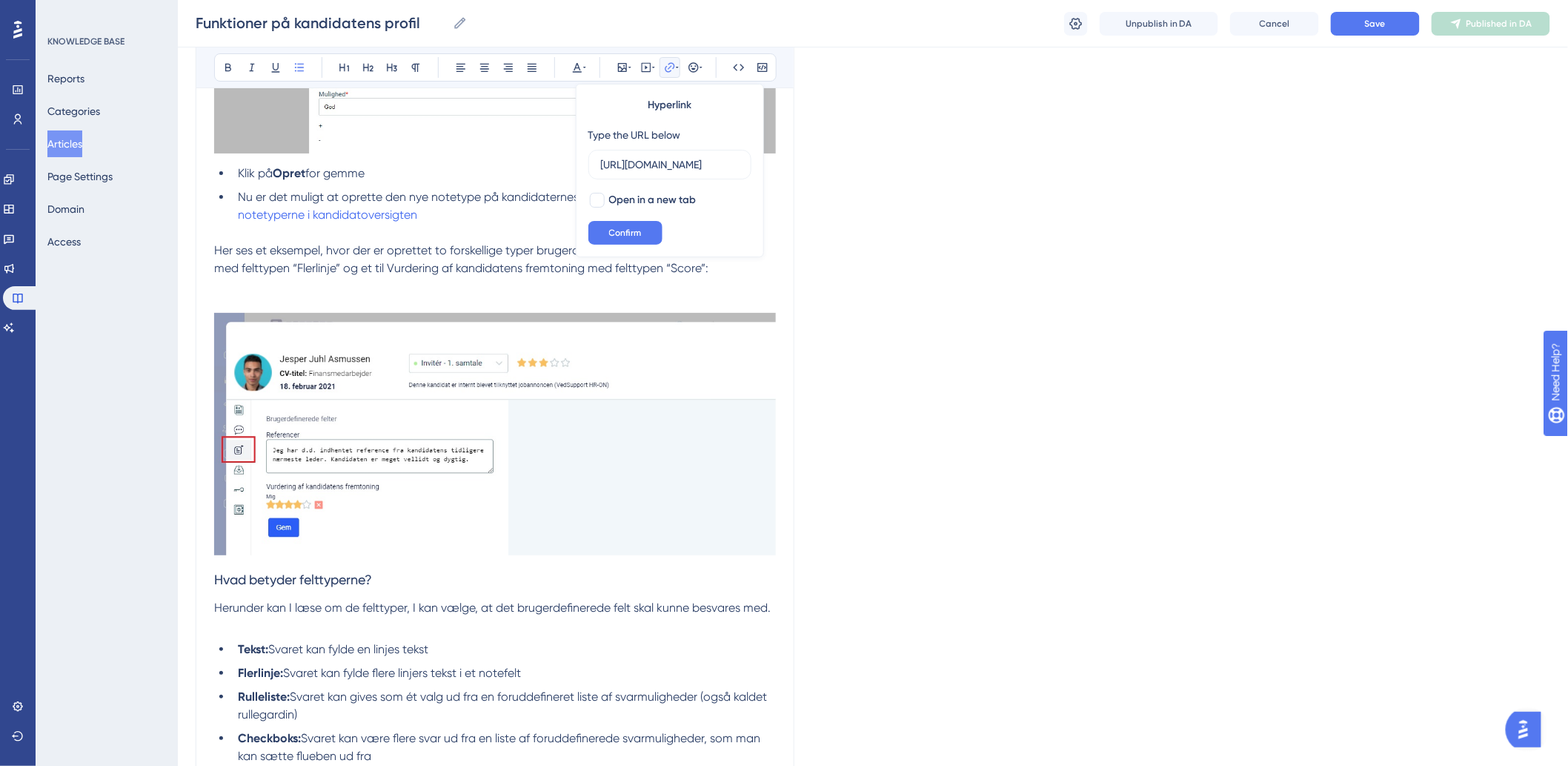
scroll to position [0, 0]
drag, startPoint x: 610, startPoint y: 161, endPoint x: 485, endPoint y: 168, distance: 125.2
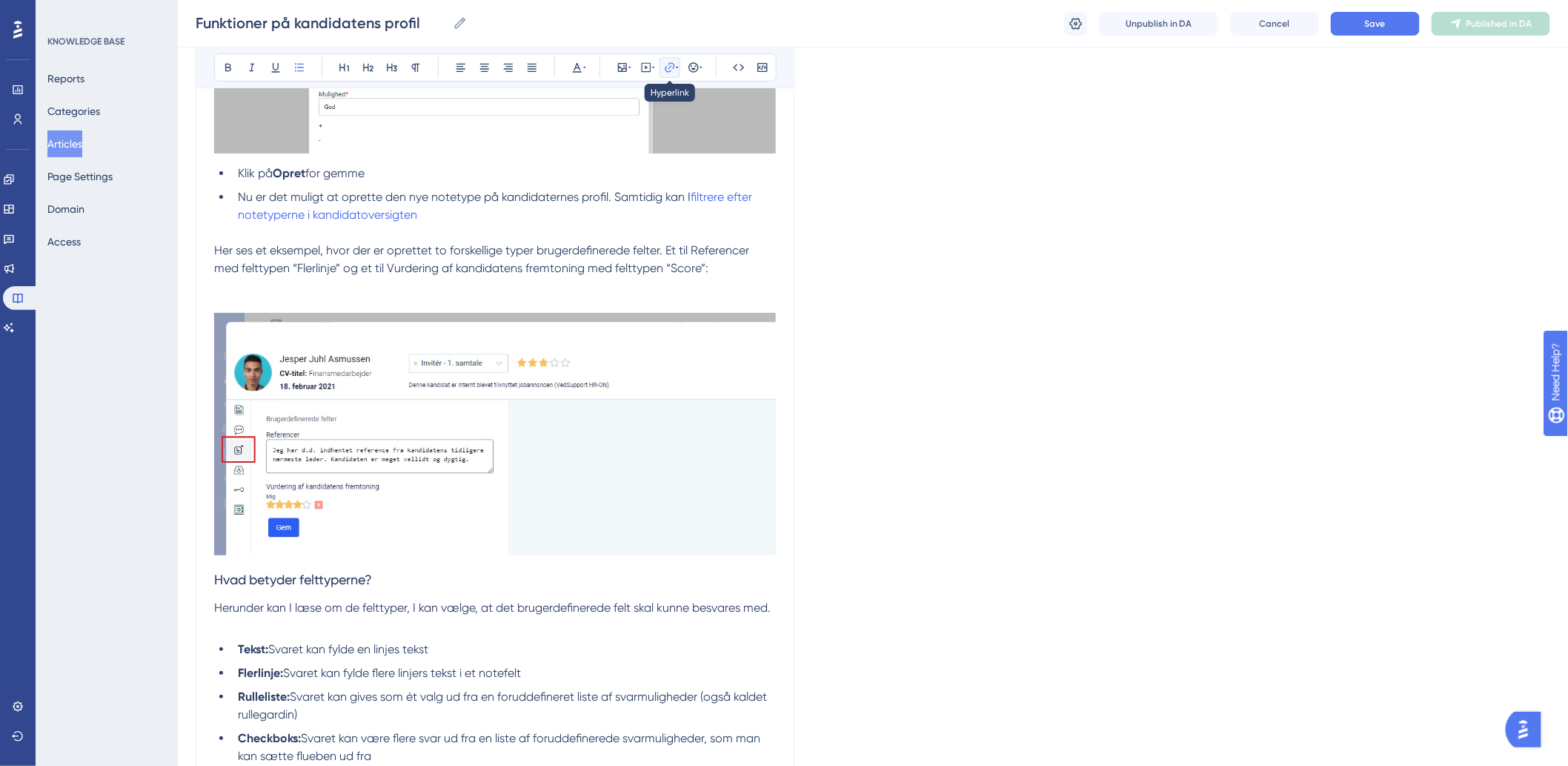
click at [668, 62] on icon at bounding box center [670, 68] width 12 height 12
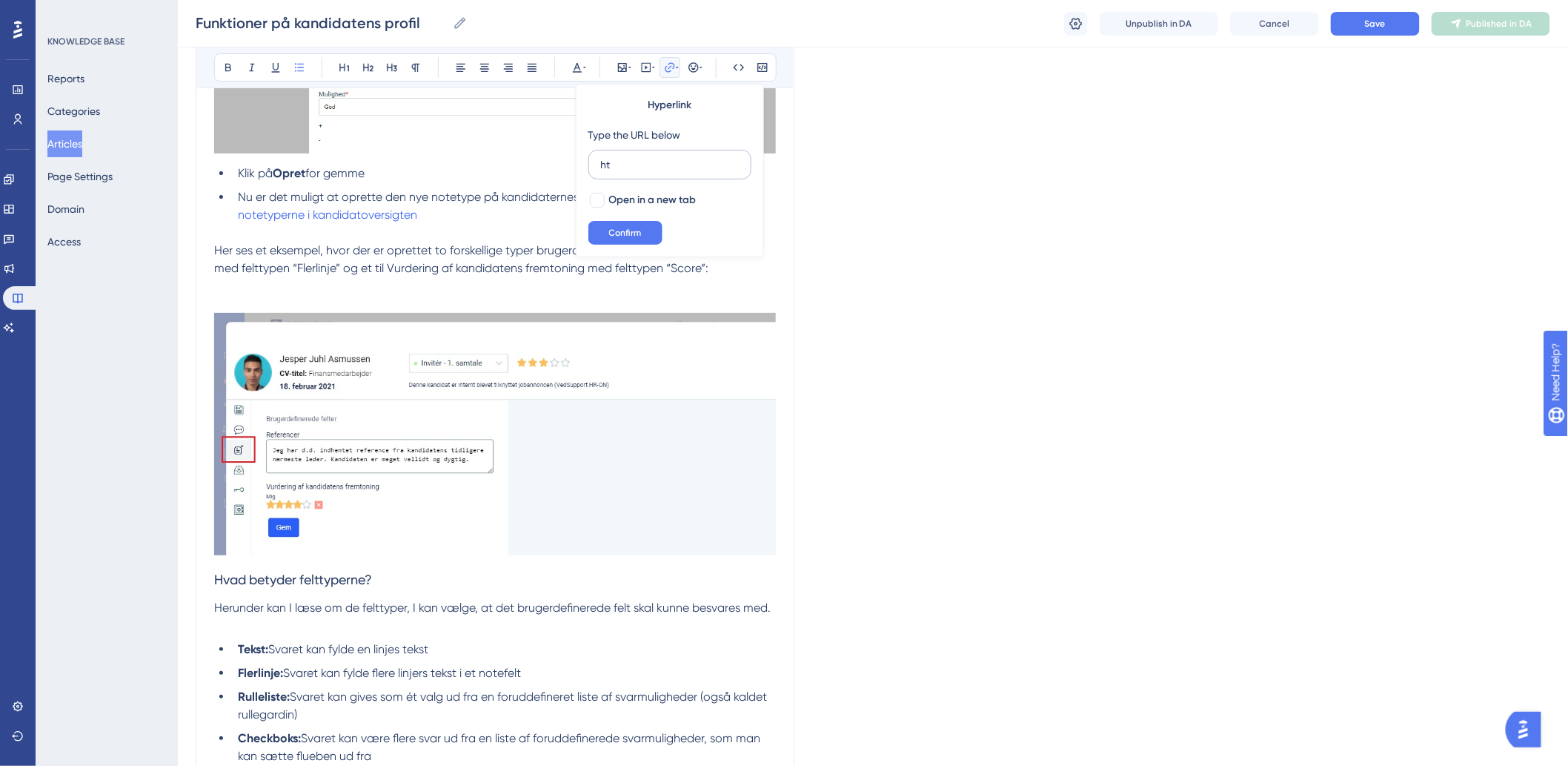
type input "h"
type input "[URL][DOMAIN_NAME]"
click at [597, 202] on div at bounding box center [596, 199] width 15 height 15
checkbox input "true"
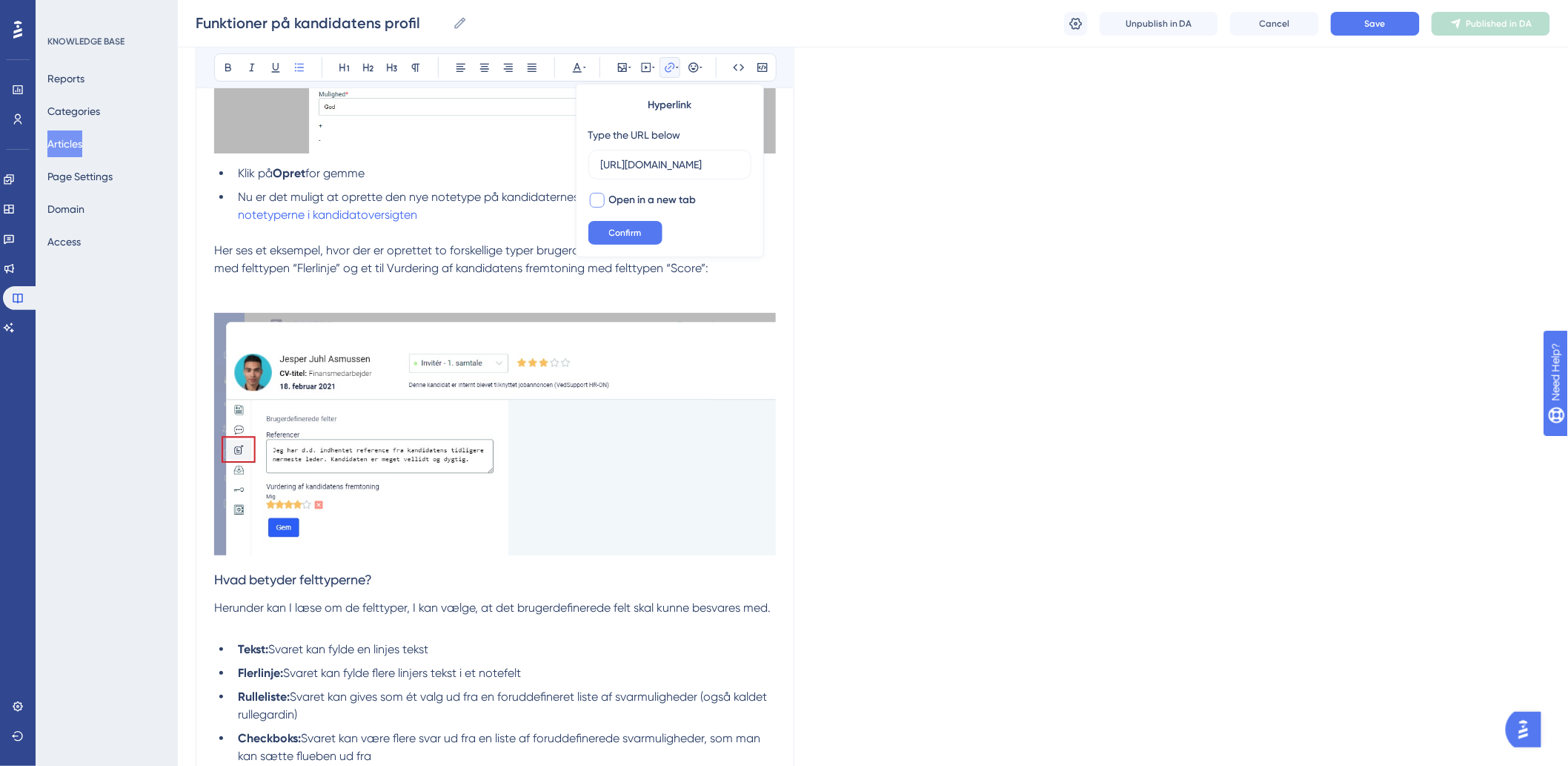
scroll to position [0, 0]
click at [604, 228] on button "Confirm" at bounding box center [625, 233] width 74 height 24
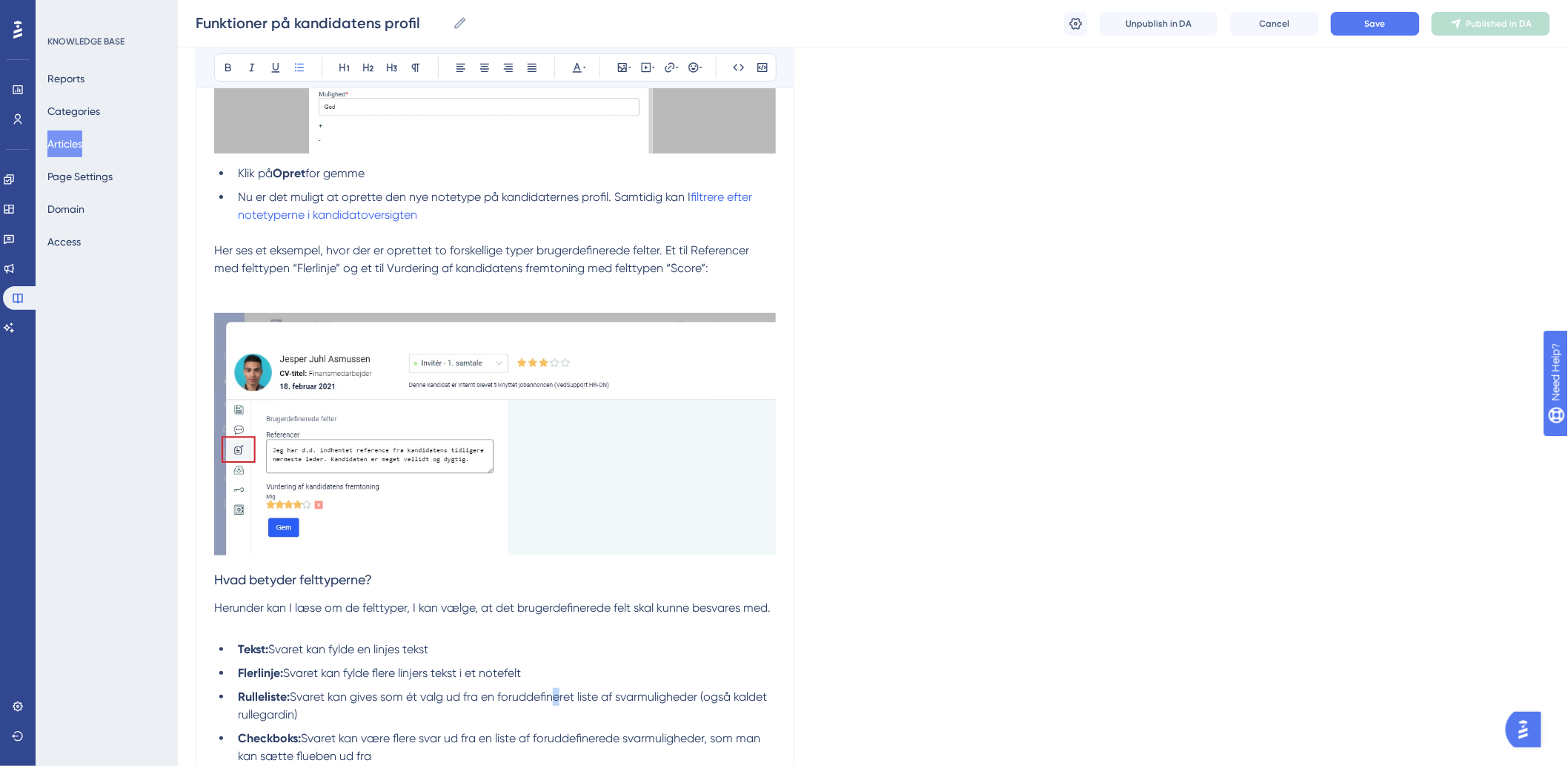
click at [552, 705] on li "Rulleliste: Svaret kan gives som ét valg ud fra en foruddefineret liste af svar…" at bounding box center [503, 705] width 544 height 35
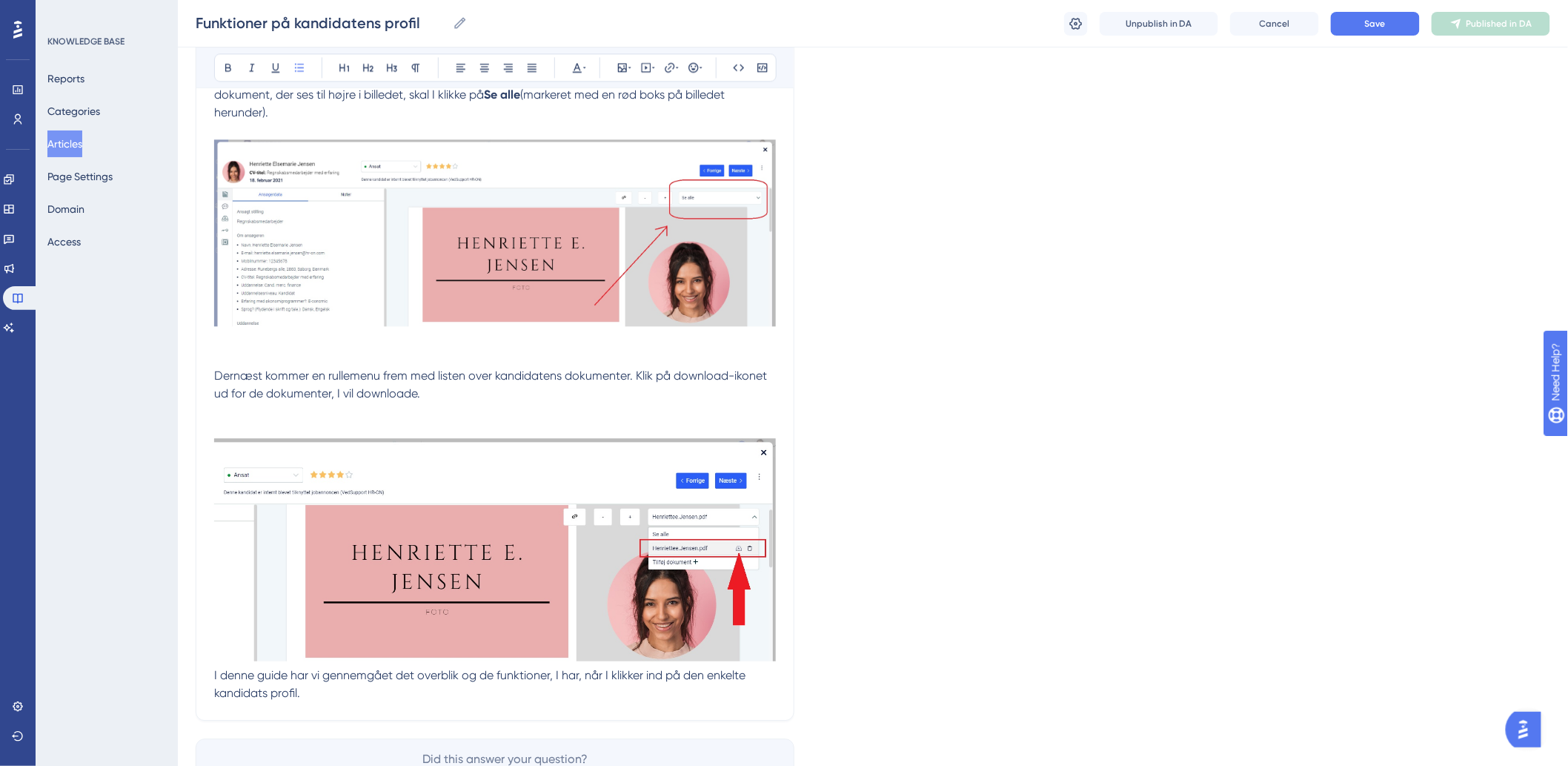
scroll to position [3848, 0]
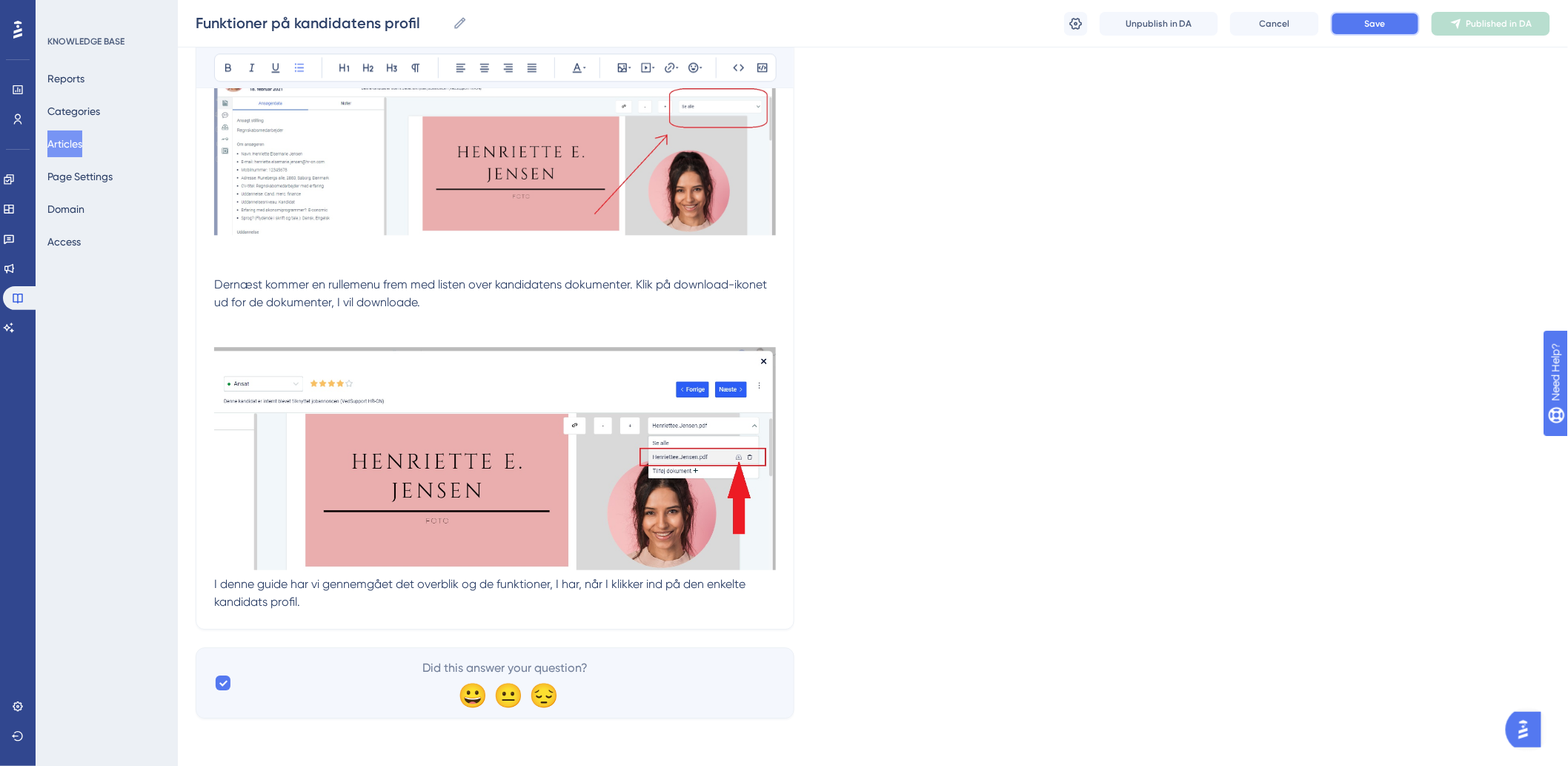
click at [1349, 23] on button "Save" at bounding box center [1375, 24] width 88 height 24
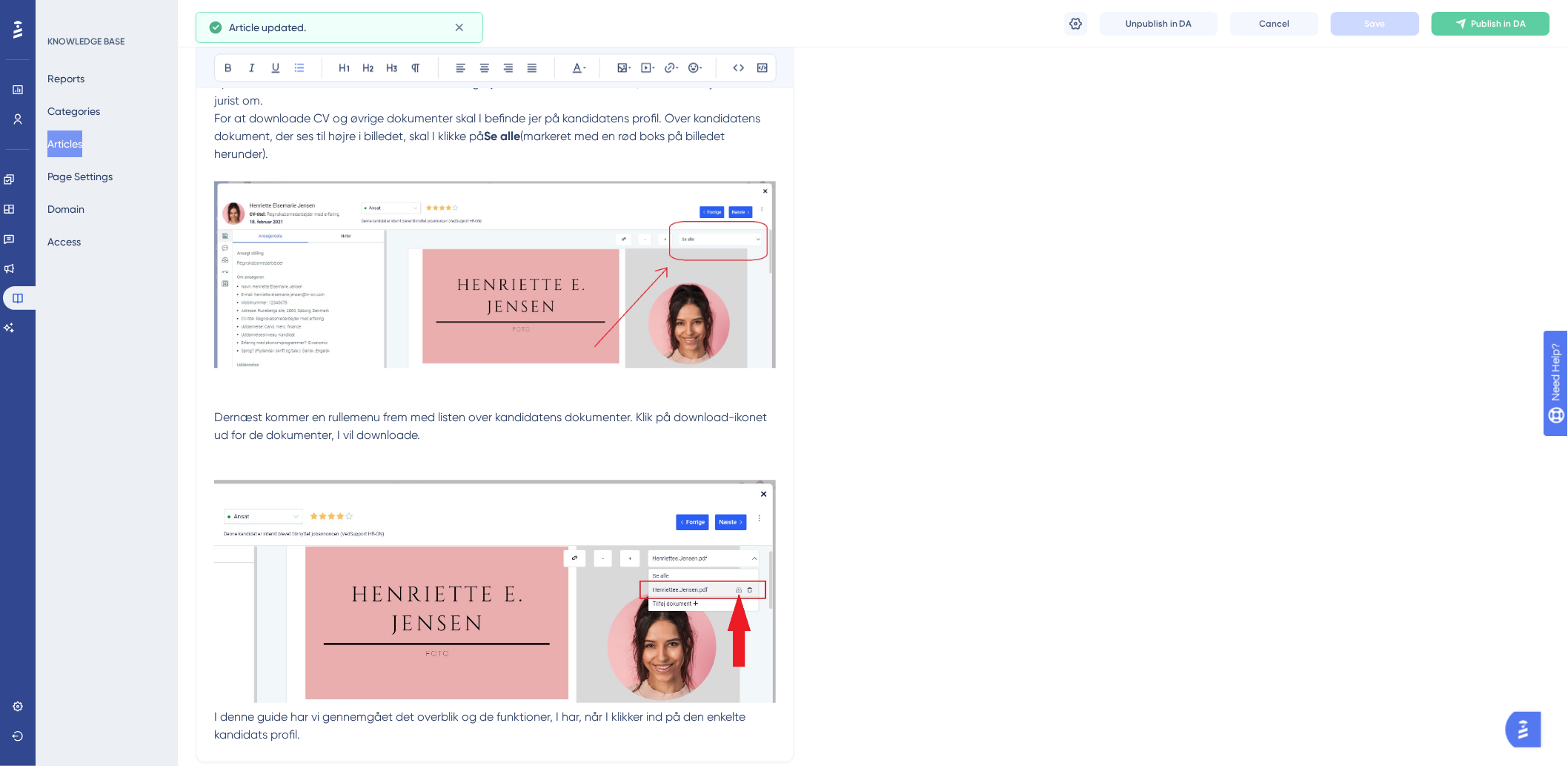
scroll to position [3518, 0]
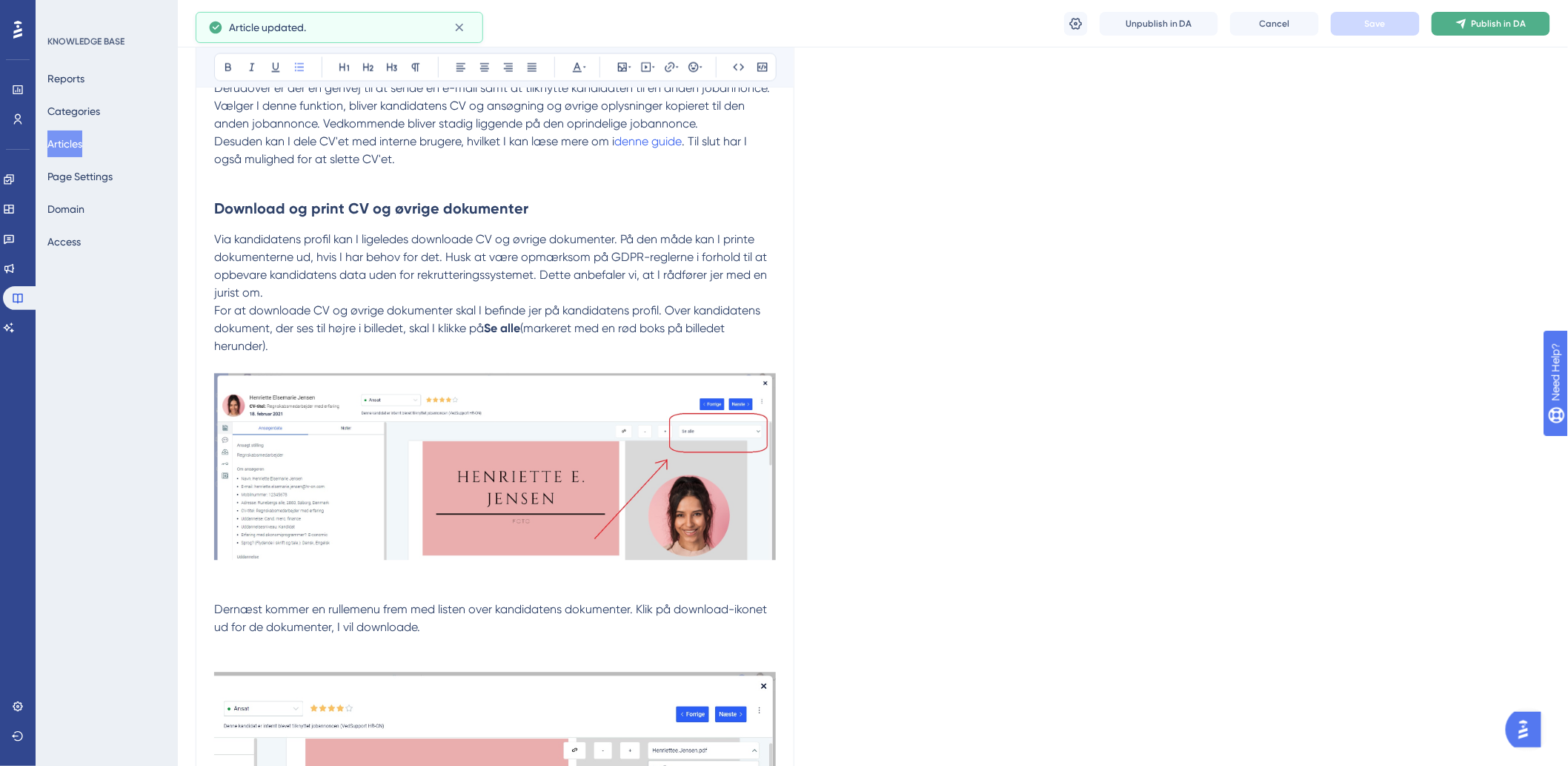
click at [1490, 21] on span "Publish in DA" at bounding box center [1499, 24] width 55 height 12
